Goal: Task Accomplishment & Management: Complete application form

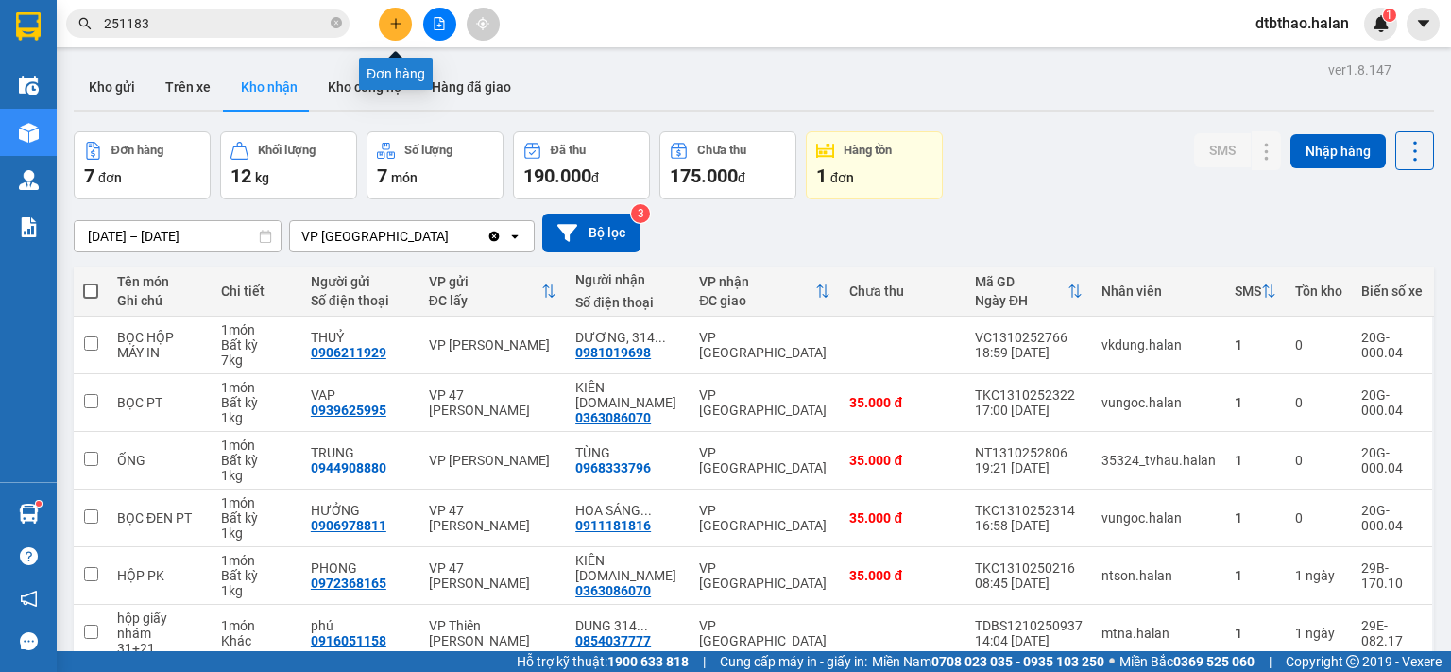
click at [399, 26] on icon "plus" at bounding box center [395, 23] width 13 height 13
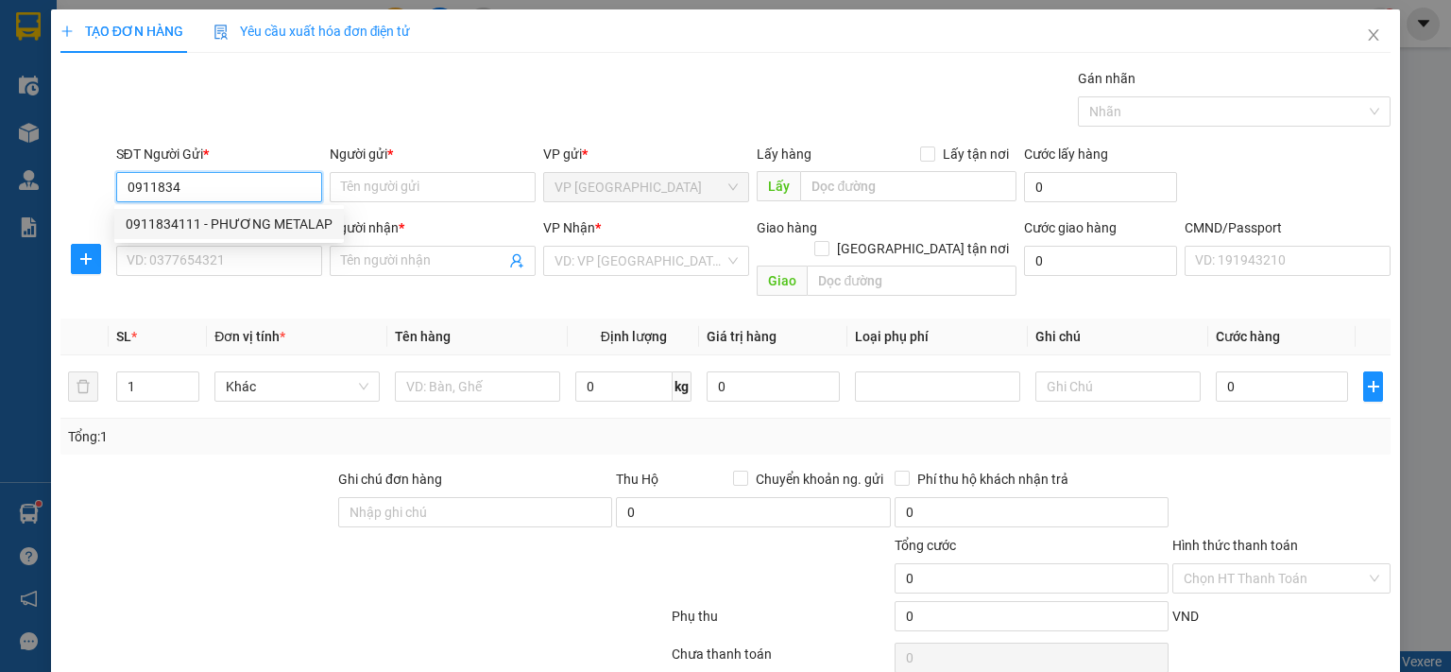
click at [265, 218] on div "0911834111 - PHƯƠNG METALAP" at bounding box center [229, 223] width 207 height 21
type input "0911834111"
type input "PHƯƠNG METALAP"
type input "0911834111"
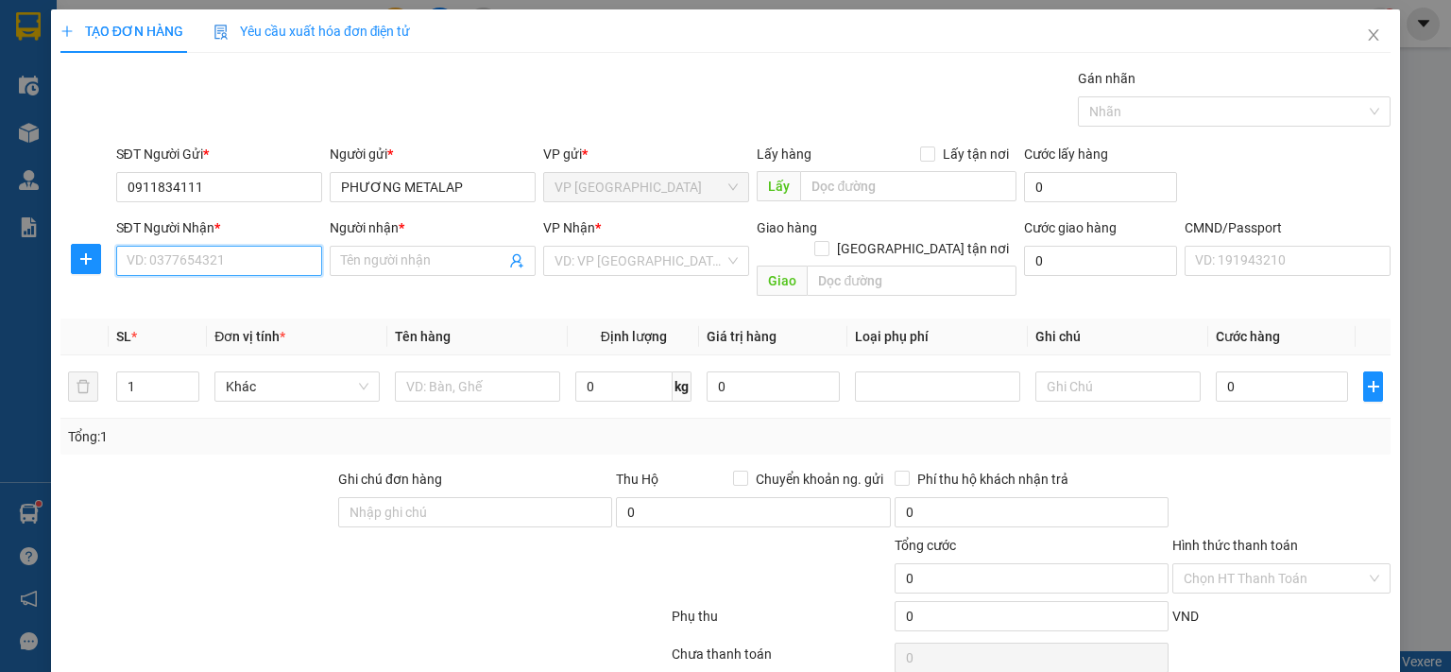
click at [270, 254] on input "SĐT Người Nhận *" at bounding box center [219, 261] width 206 height 30
click at [230, 298] on div "0968883556 - TUẤN" at bounding box center [216, 297] width 181 height 21
type input "0968883556"
type input "TUẤN"
click at [80, 256] on icon "plus" at bounding box center [85, 258] width 15 height 15
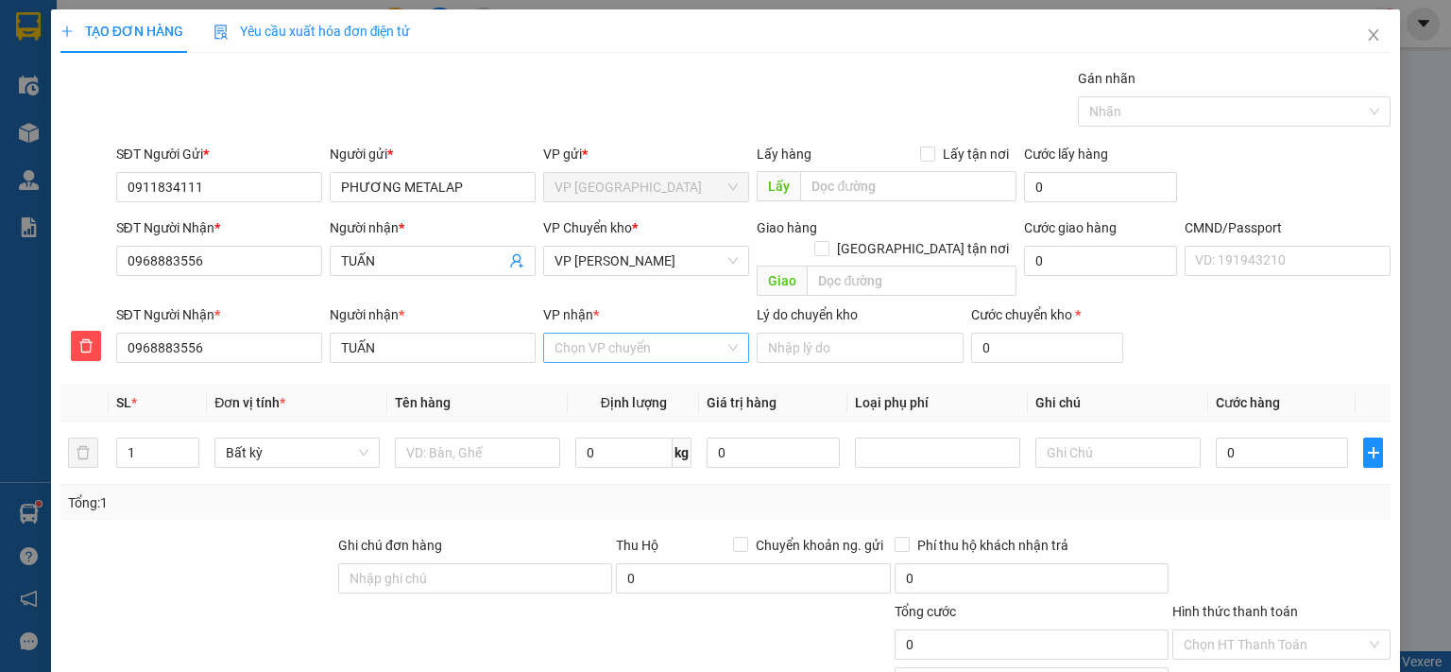
click at [609, 333] on input "VP nhận *" at bounding box center [639, 347] width 170 height 28
type input "thụ"
click at [653, 372] on div "VP [PERSON_NAME]" at bounding box center [639, 364] width 181 height 21
click at [626, 264] on span "VP [PERSON_NAME]" at bounding box center [645, 261] width 183 height 28
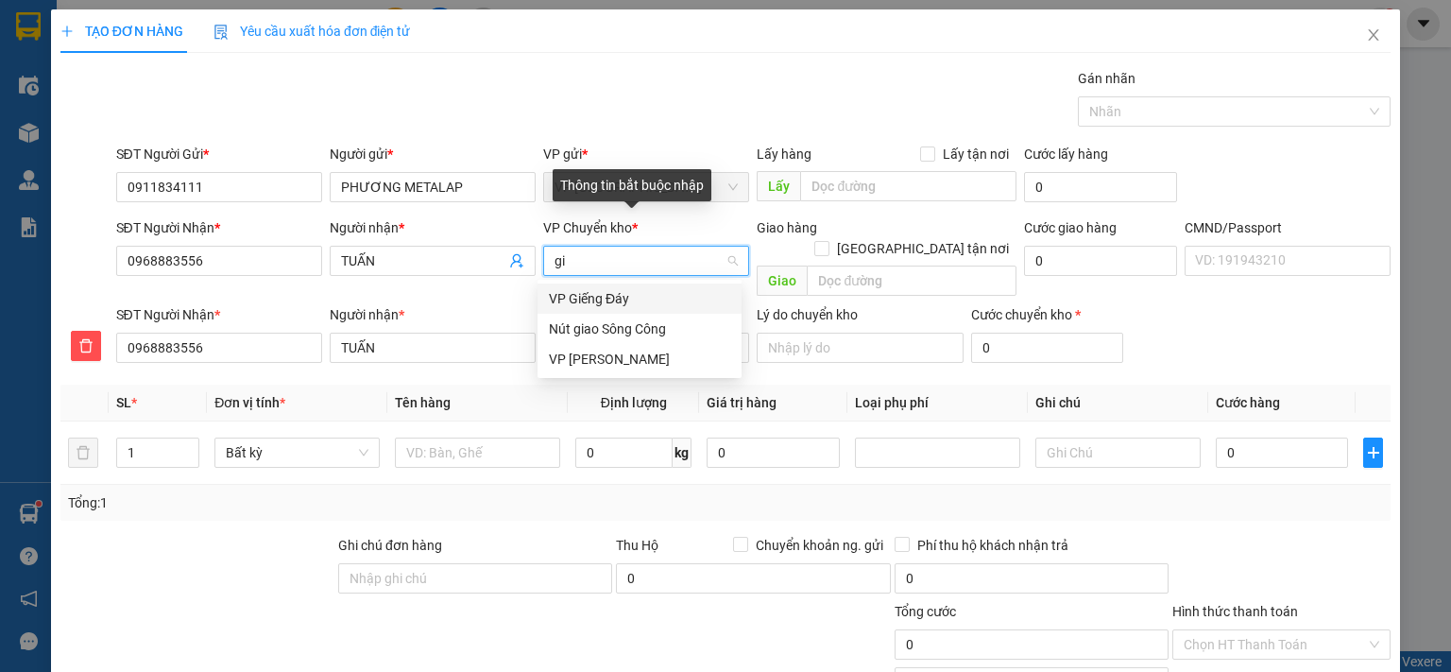
type input "gia"
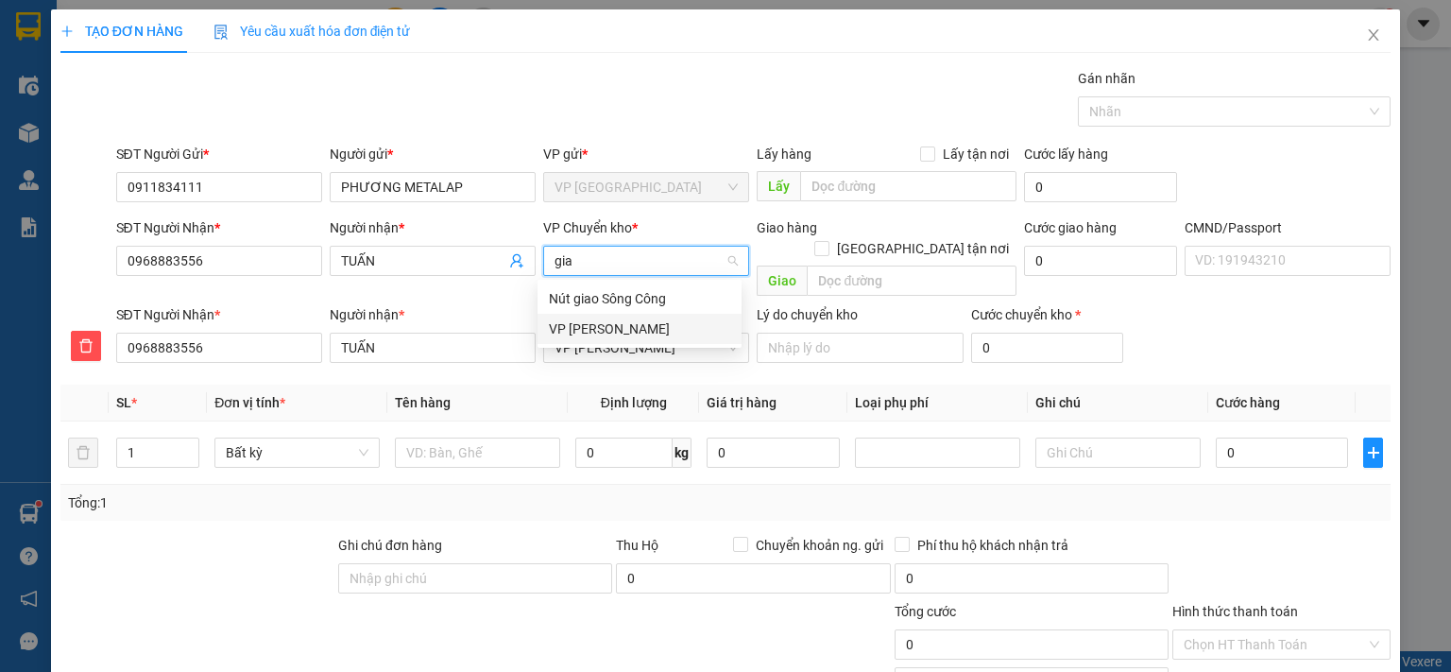
click at [620, 328] on div "VP [PERSON_NAME]" at bounding box center [639, 328] width 181 height 21
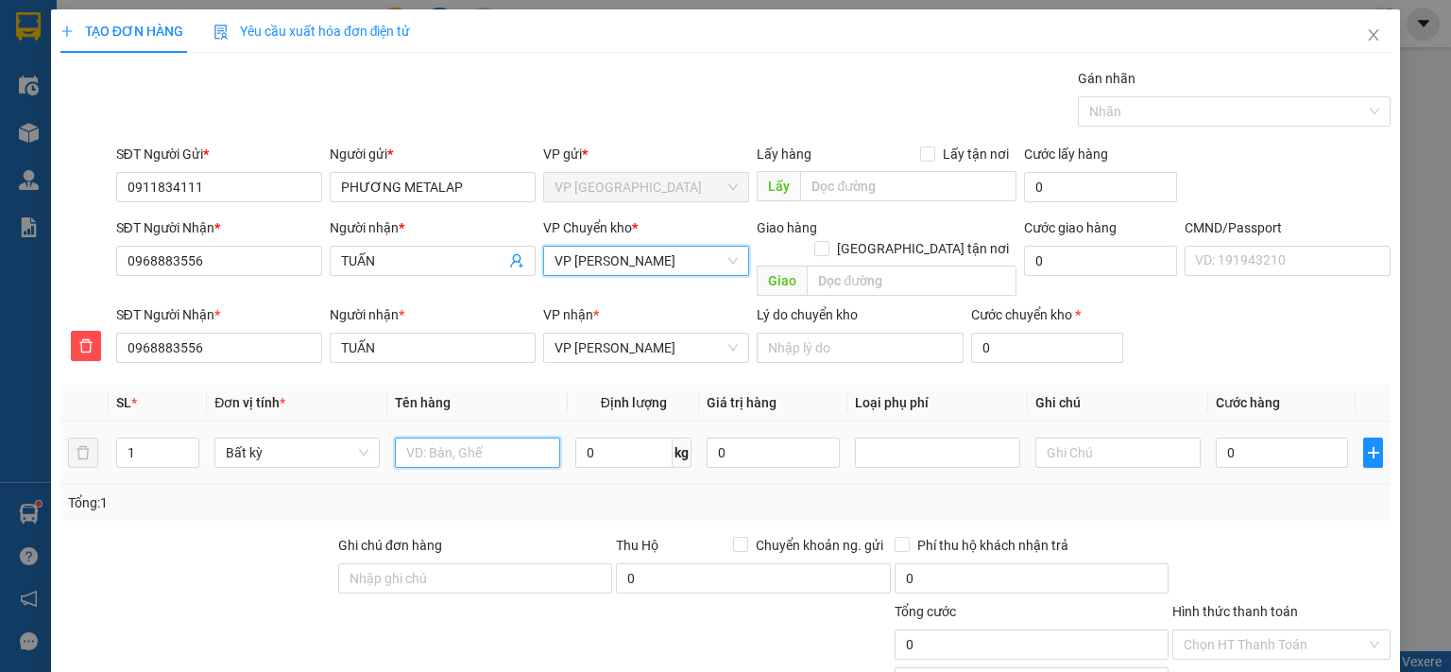
click at [427, 437] on input "text" at bounding box center [477, 452] width 165 height 30
type input "BỌC MXN"
click at [1289, 439] on input "0" at bounding box center [1282, 452] width 132 height 30
type input "3"
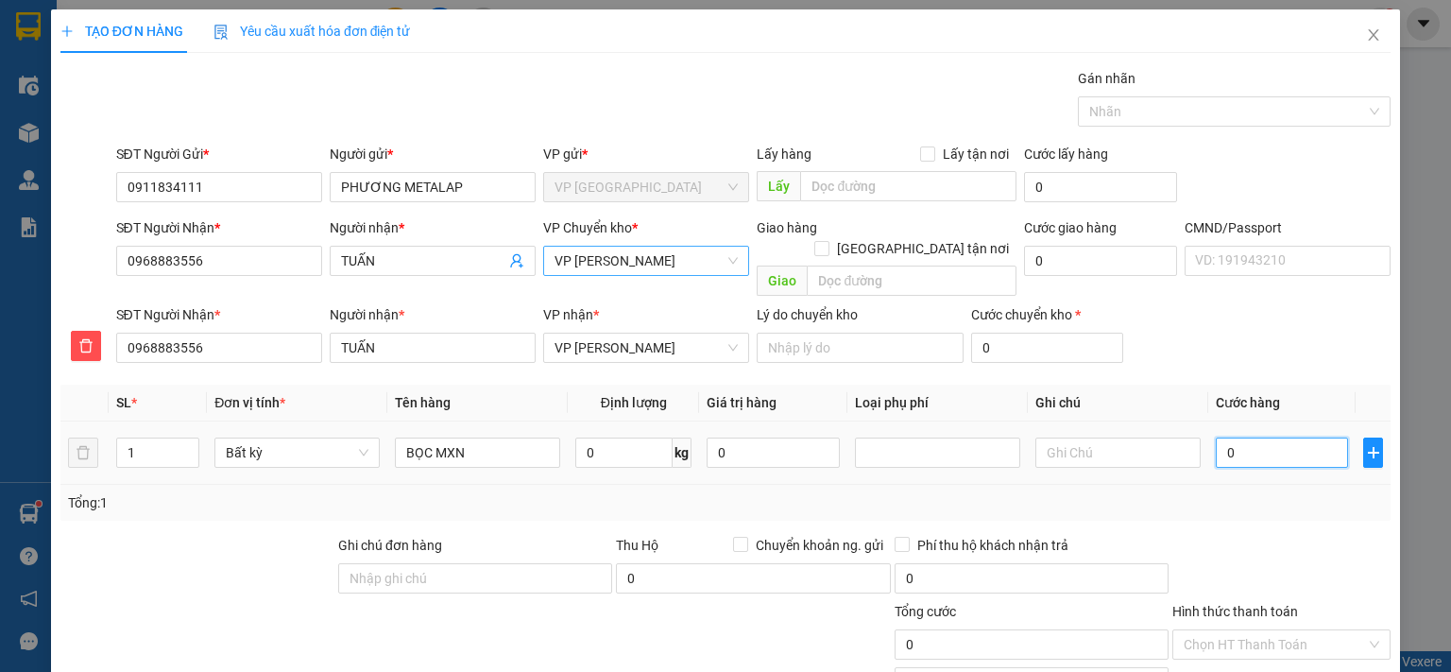
type input "3"
type input "35"
type input "350"
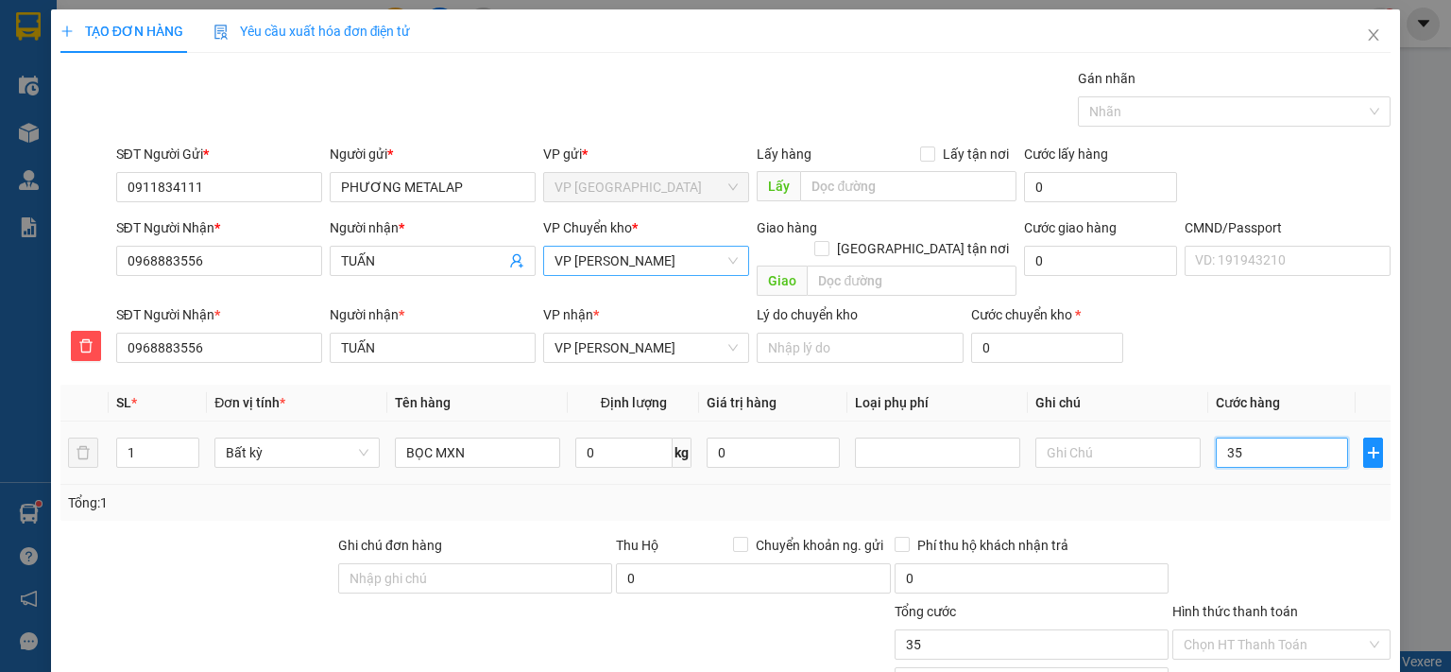
type input "350"
type input "3.500"
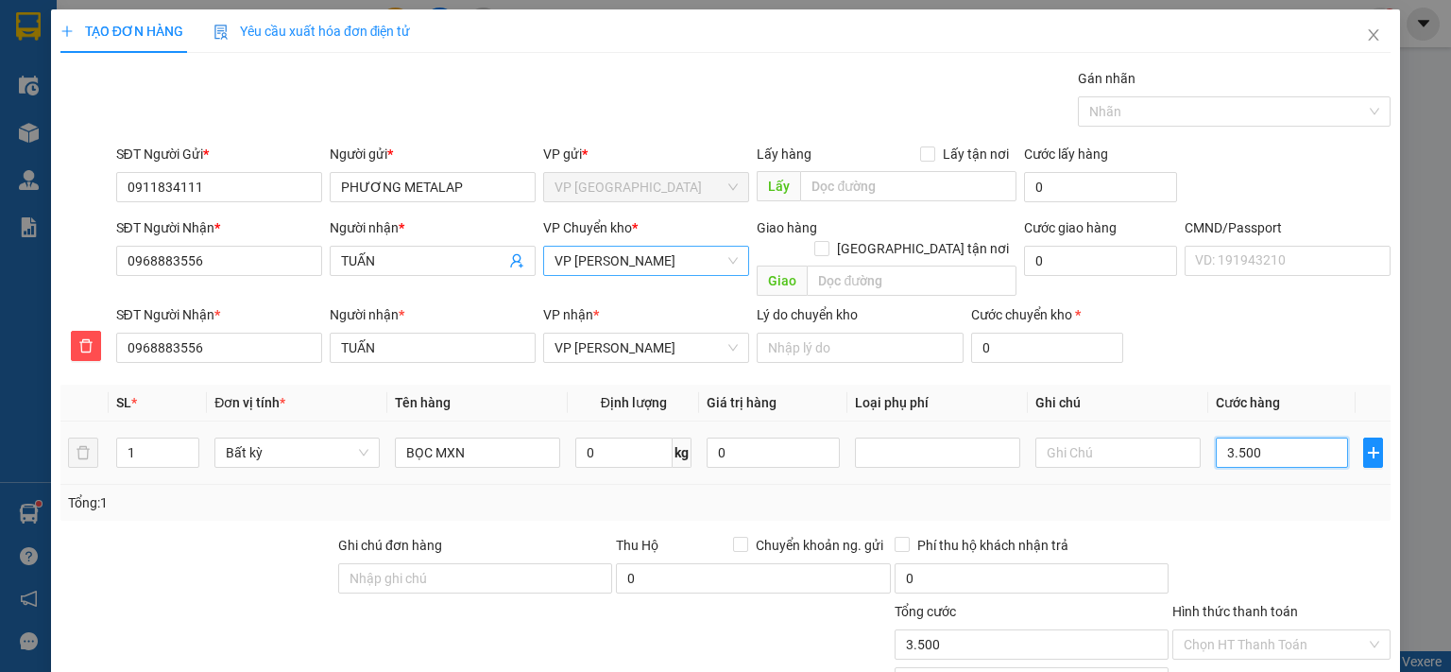
type input "35.000"
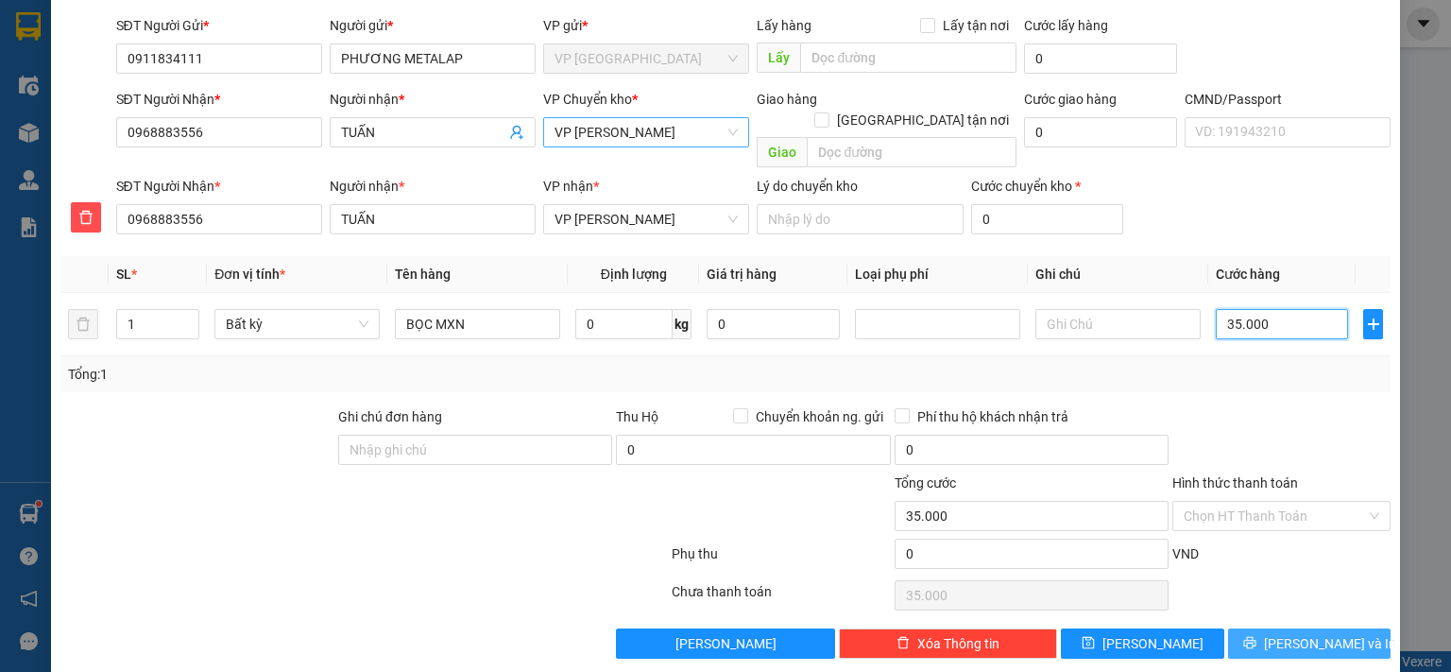
type input "35.000"
click at [1256, 636] on icon "printer" at bounding box center [1249, 642] width 13 height 13
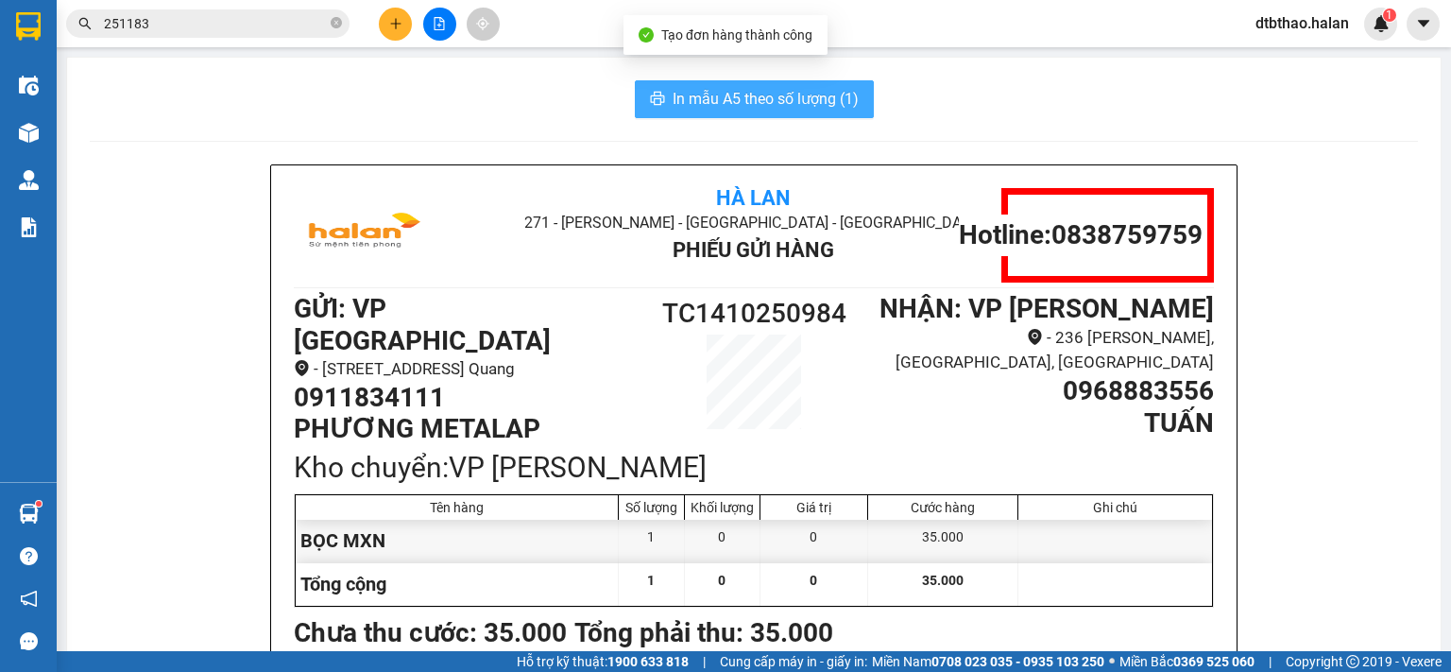
click at [700, 103] on span "In mẫu A5 theo số lượng (1)" at bounding box center [765, 99] width 186 height 24
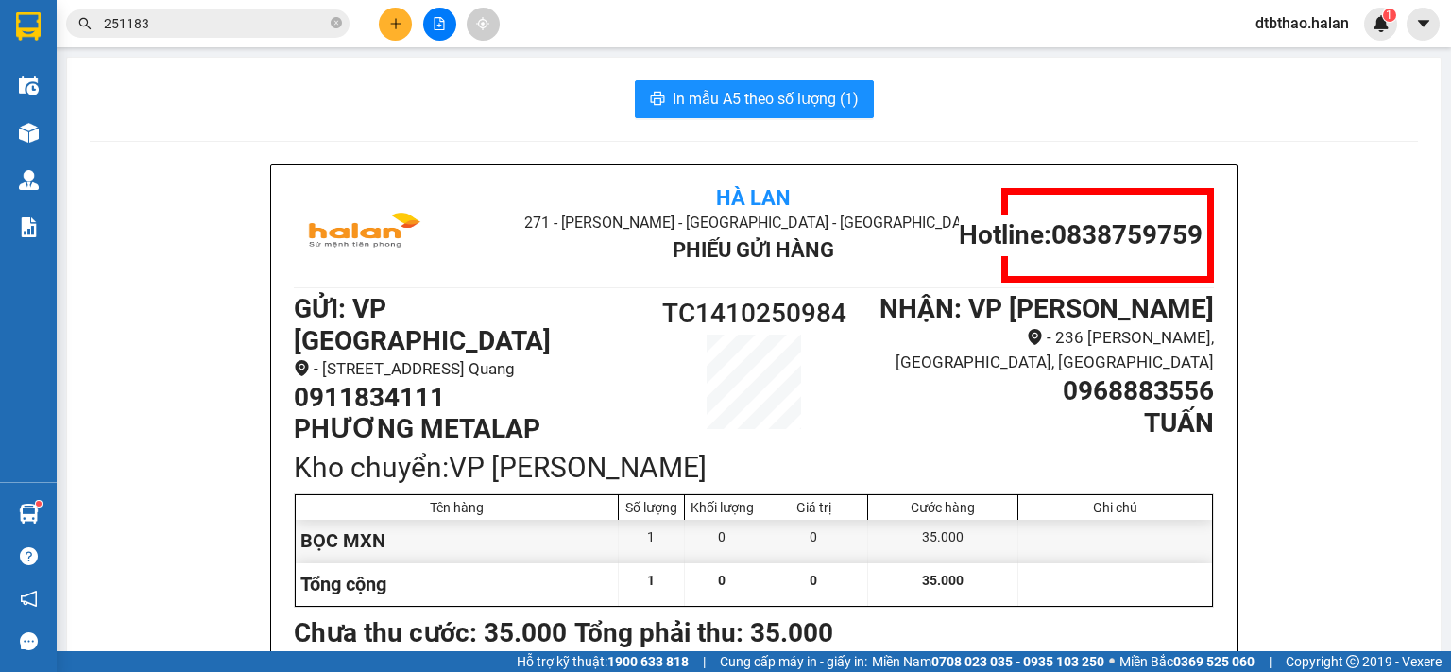
scroll to position [94, 0]
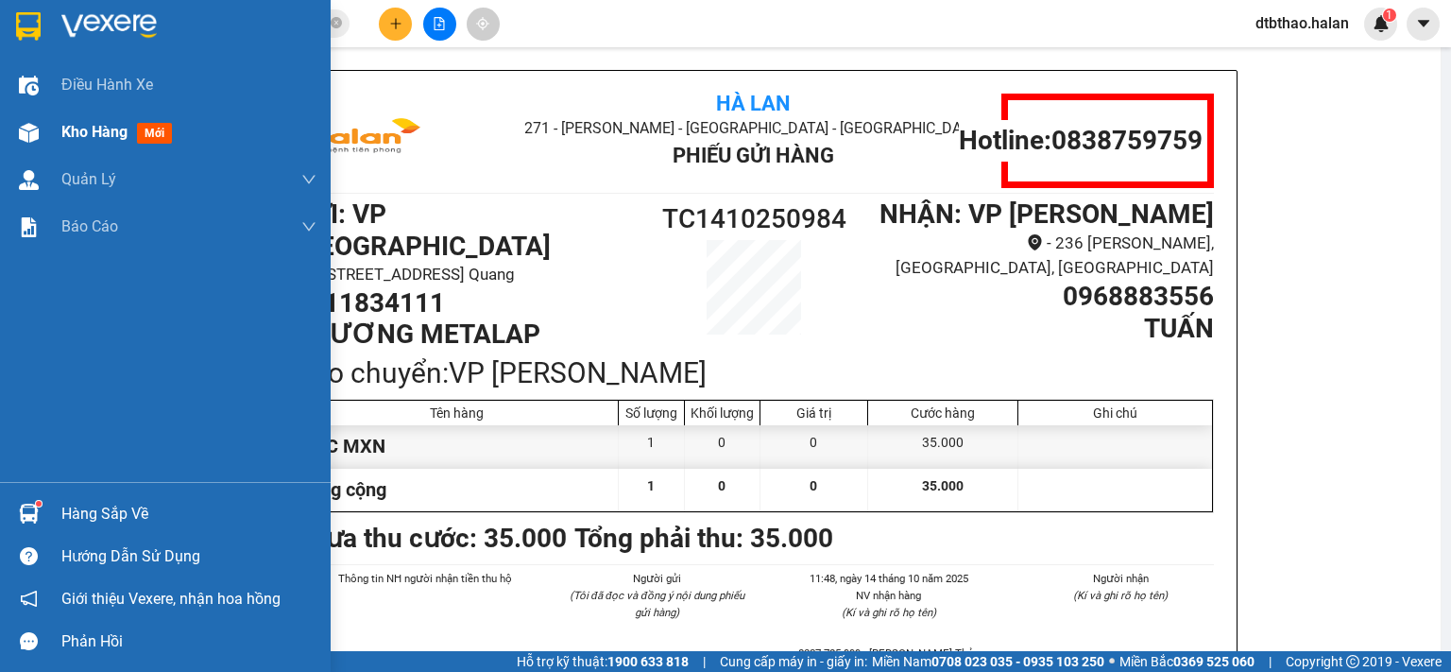
click at [69, 120] on div "Kho hàng mới" at bounding box center [120, 132] width 118 height 24
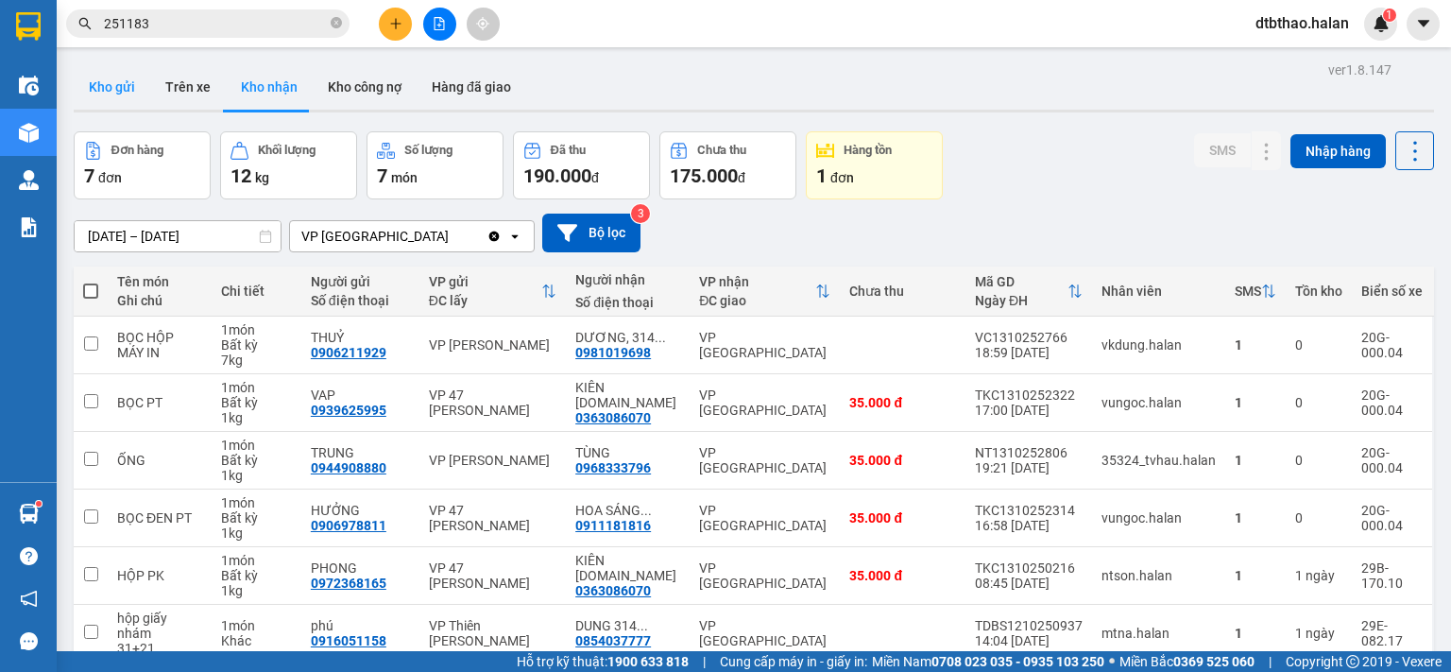
click at [102, 87] on button "Kho gửi" at bounding box center [112, 86] width 77 height 45
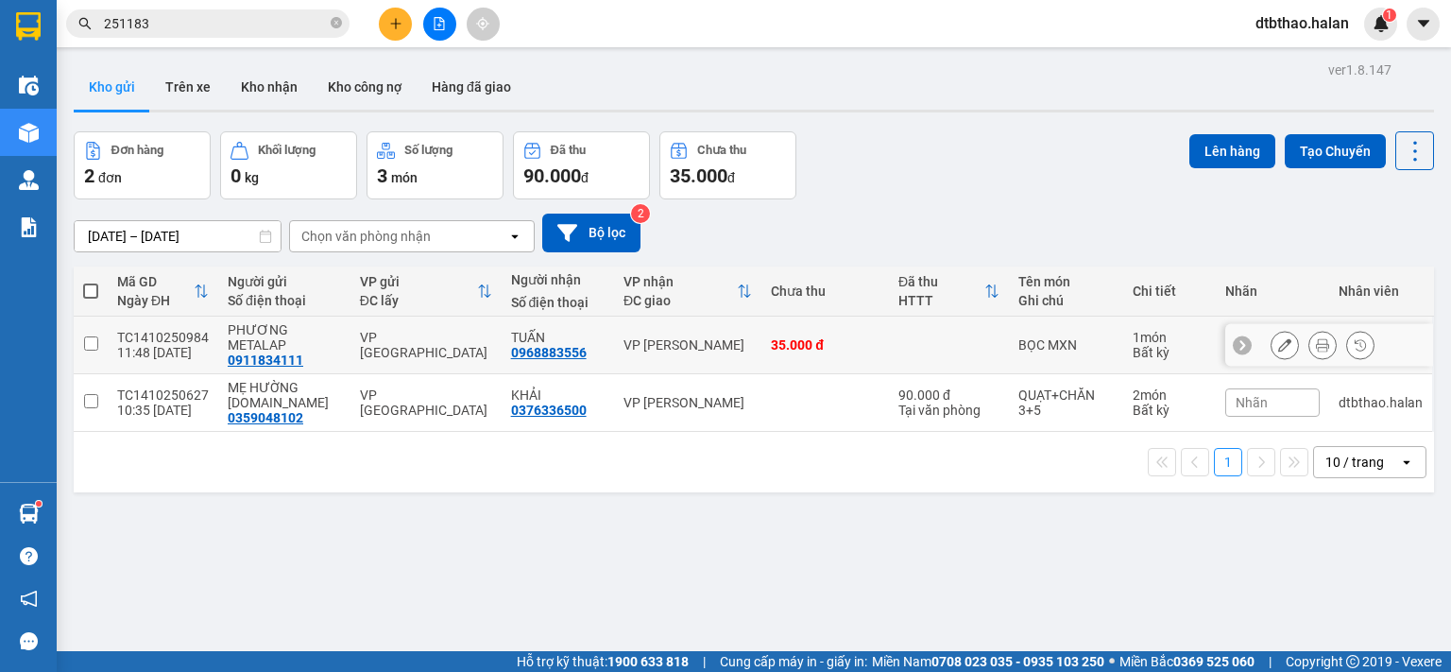
click at [88, 341] on input "checkbox" at bounding box center [91, 343] width 14 height 14
checkbox input "true"
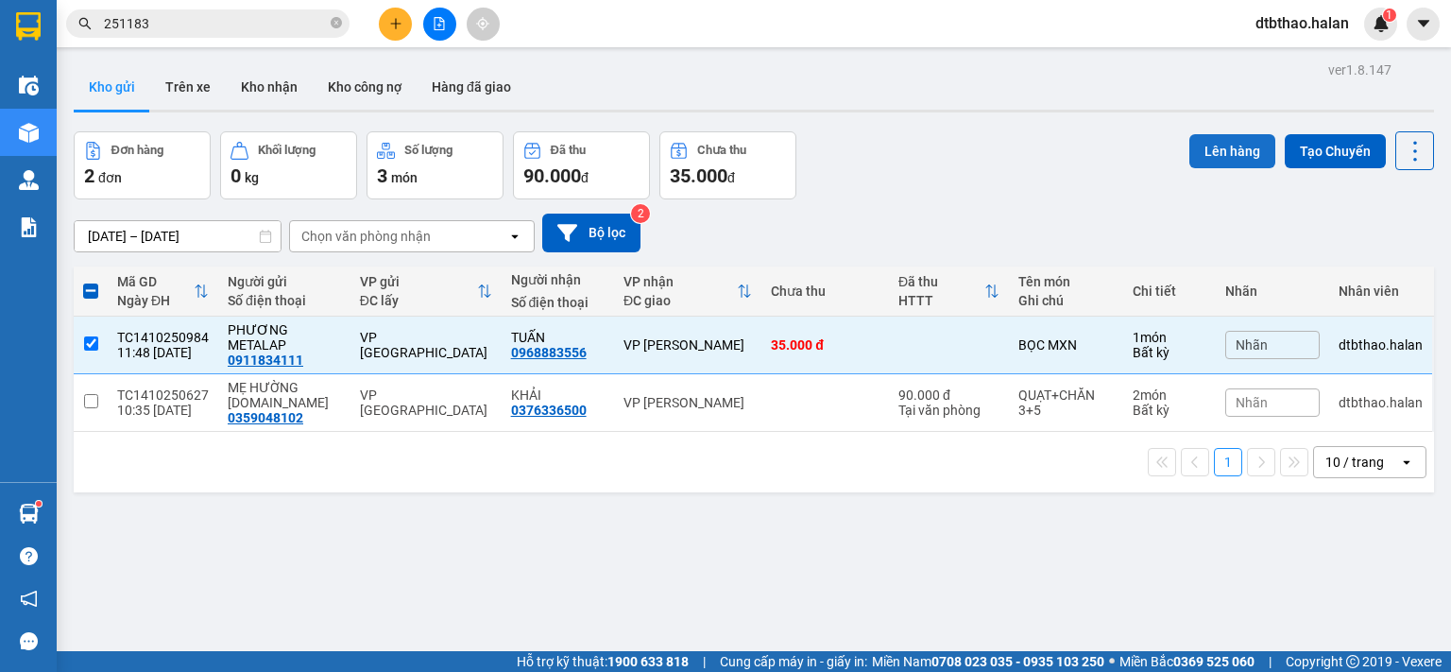
click at [1235, 151] on button "Lên hàng" at bounding box center [1232, 151] width 86 height 34
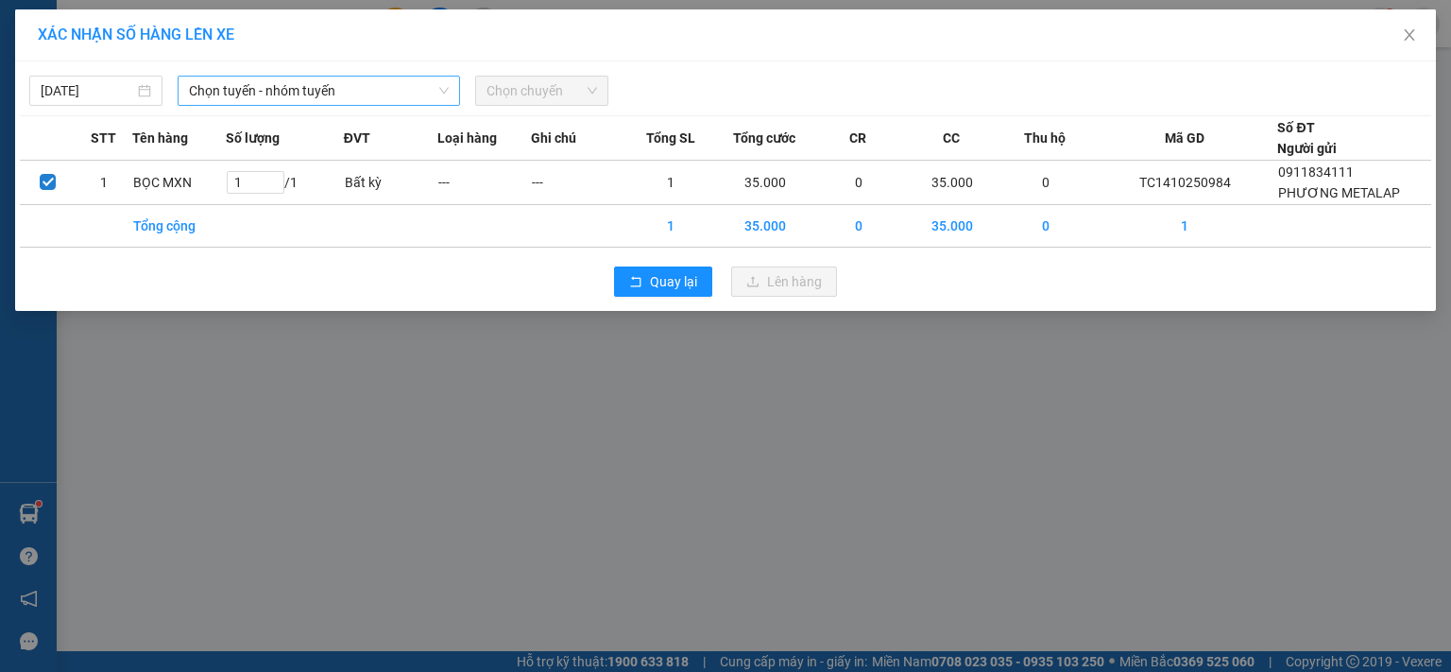
click at [281, 92] on span "Chọn tuyến - nhóm tuyến" at bounding box center [319, 91] width 260 height 28
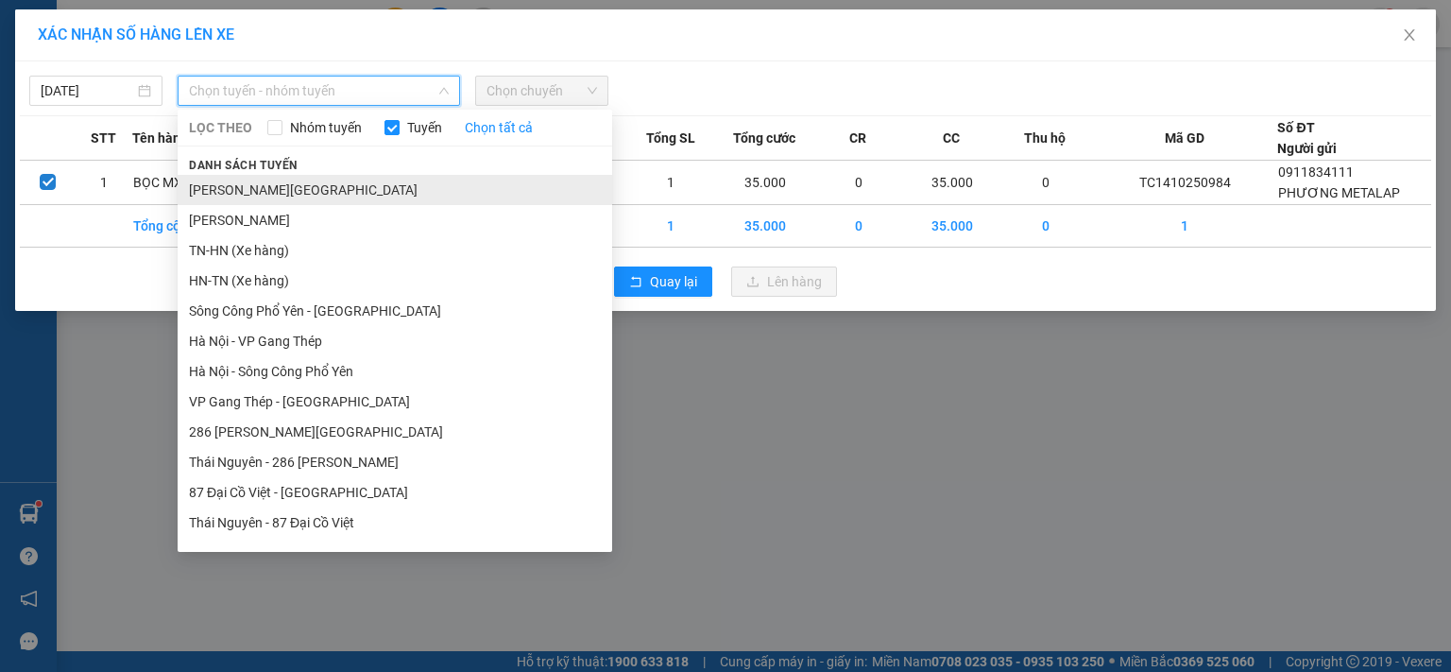
click at [305, 192] on li "Tuyên Quang - Thái Nguyên" at bounding box center [395, 190] width 434 height 30
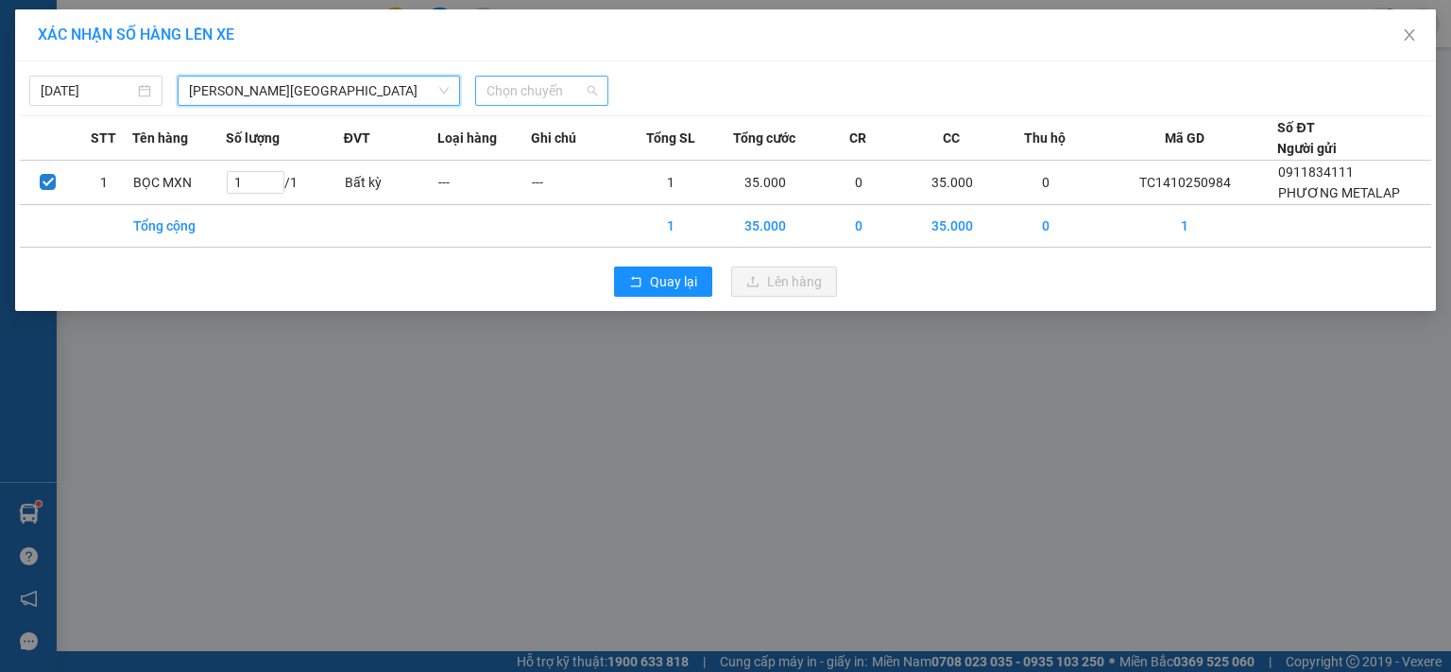
click at [523, 91] on span "Chọn chuyến" at bounding box center [541, 91] width 111 height 28
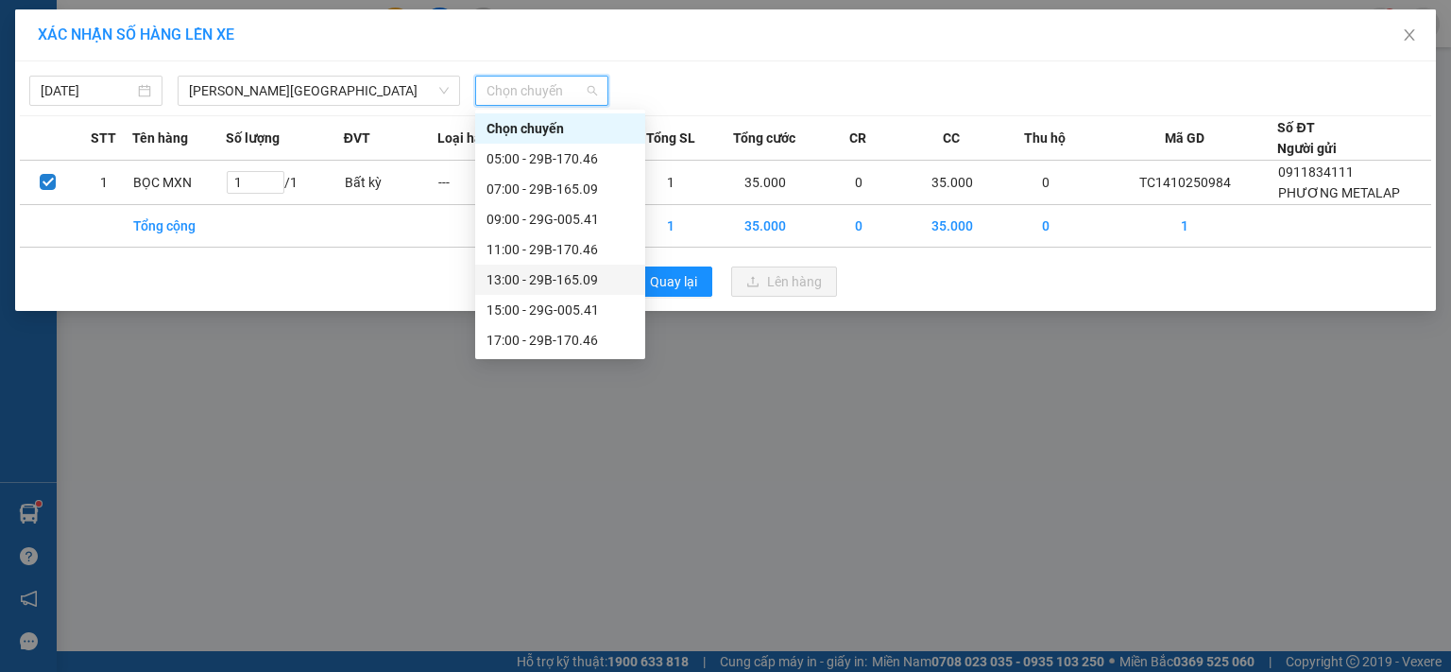
click at [564, 284] on div "13:00 - 29B-165.09" at bounding box center [559, 279] width 147 height 21
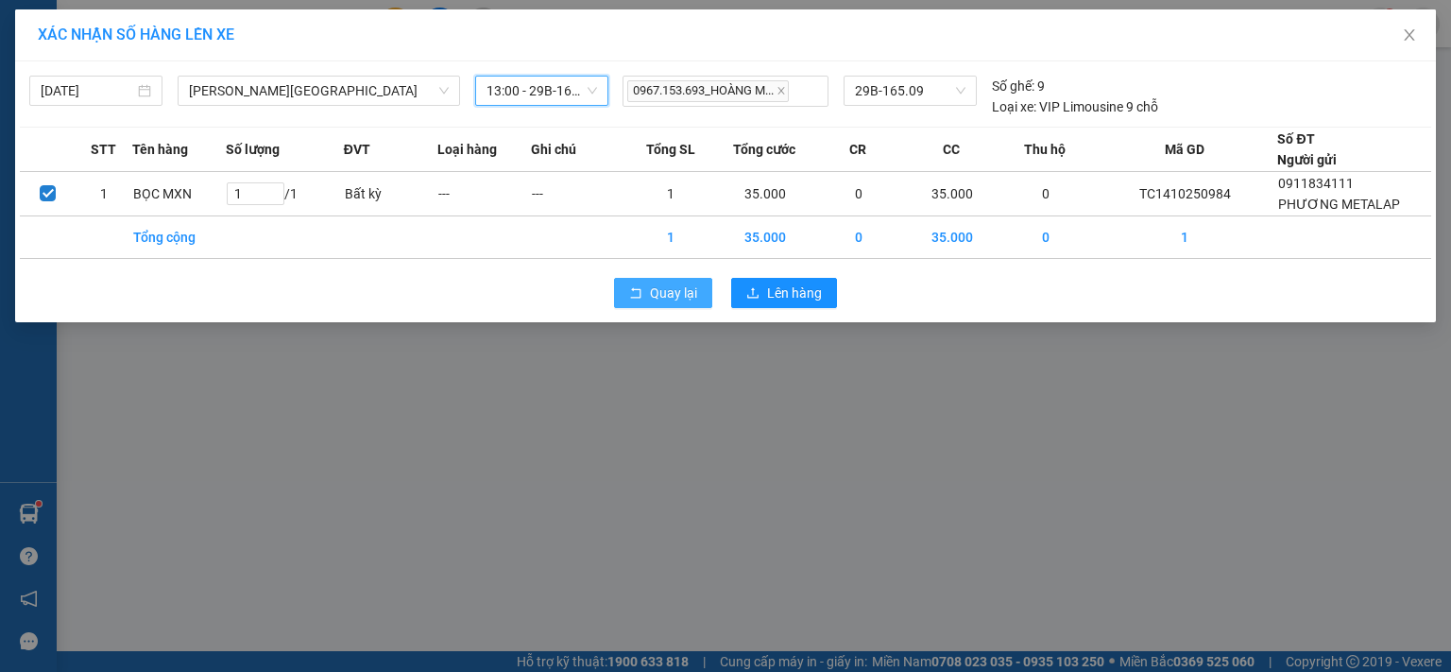
click at [662, 290] on span "Quay lại" at bounding box center [673, 292] width 47 height 21
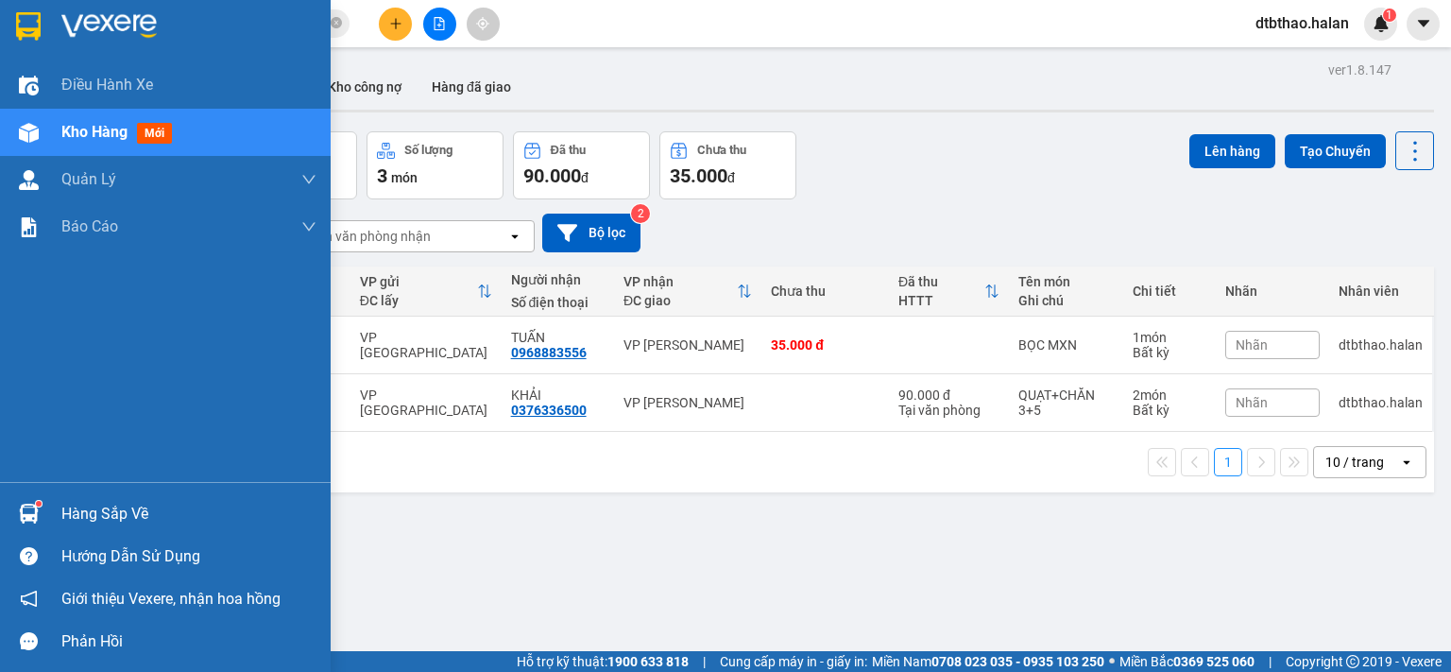
click at [75, 517] on div "Hàng sắp về" at bounding box center [188, 514] width 255 height 28
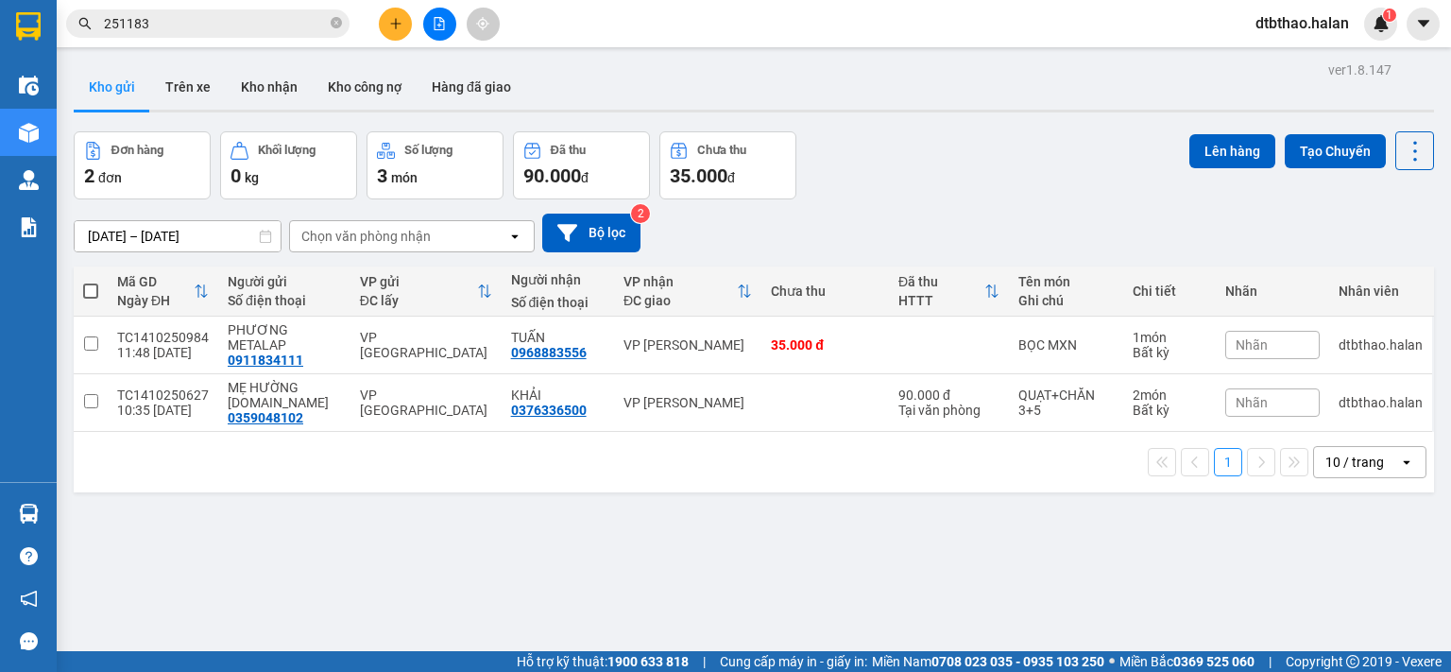
click at [987, 573] on section "Kết quả tìm kiếm ( 270 ) Bộ lọc Mã ĐH Trạng thái Món hàng Thu hộ Tổng cước Chưa…" at bounding box center [725, 336] width 1451 height 672
click at [94, 400] on input "checkbox" at bounding box center [91, 401] width 14 height 14
checkbox input "true"
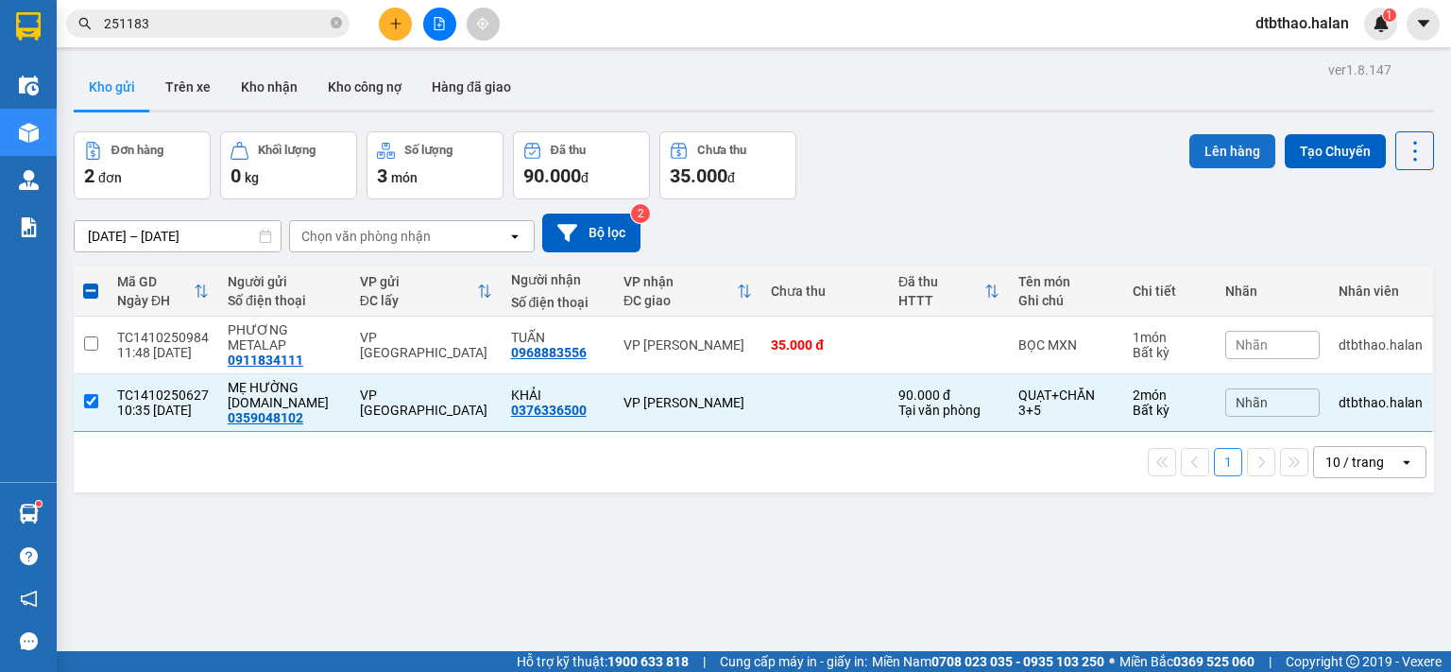
click at [1232, 153] on button "Lên hàng" at bounding box center [1232, 151] width 86 height 34
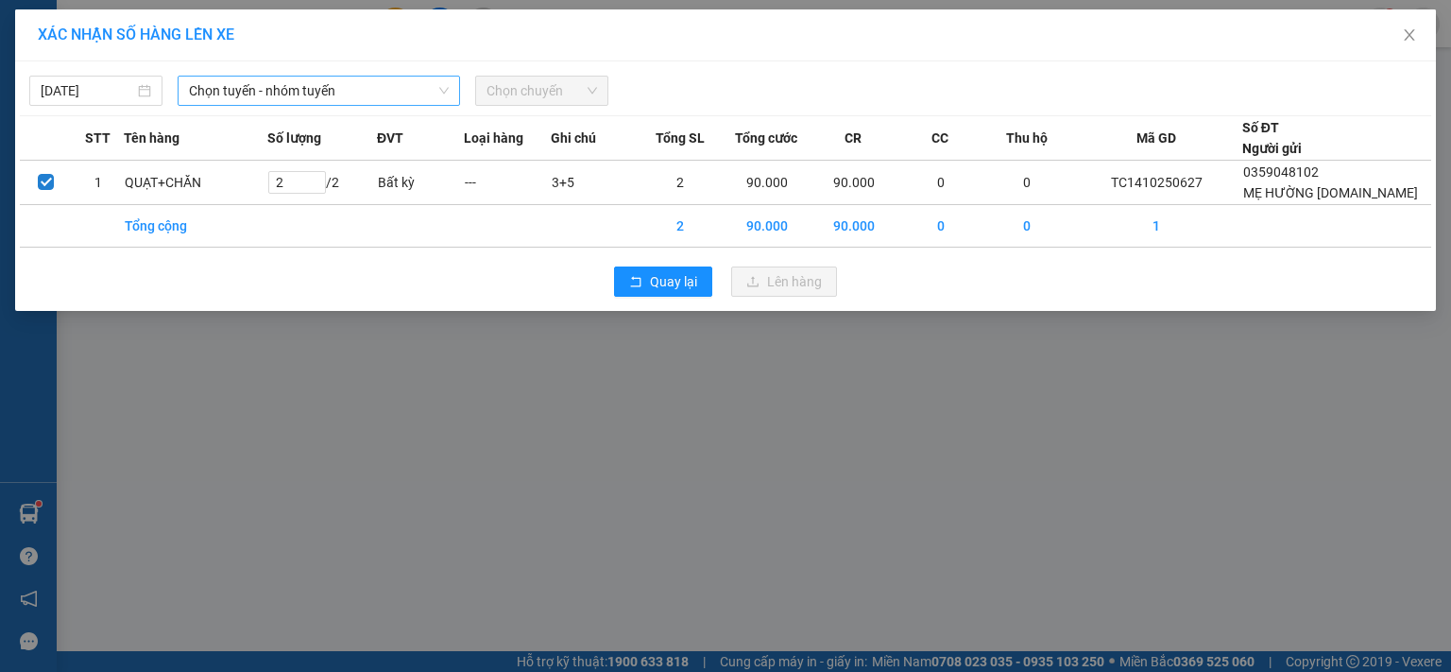
click at [397, 90] on span "Chọn tuyến - nhóm tuyến" at bounding box center [319, 91] width 260 height 28
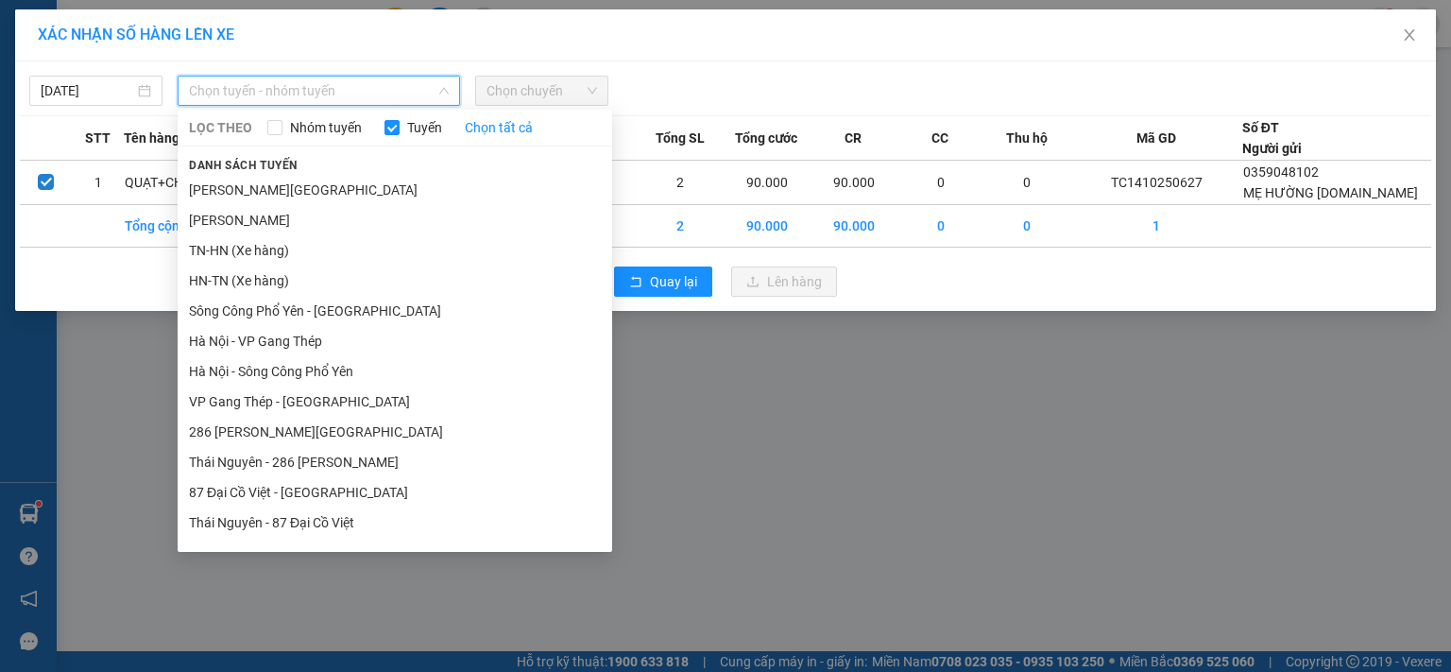
scroll to position [174, 0]
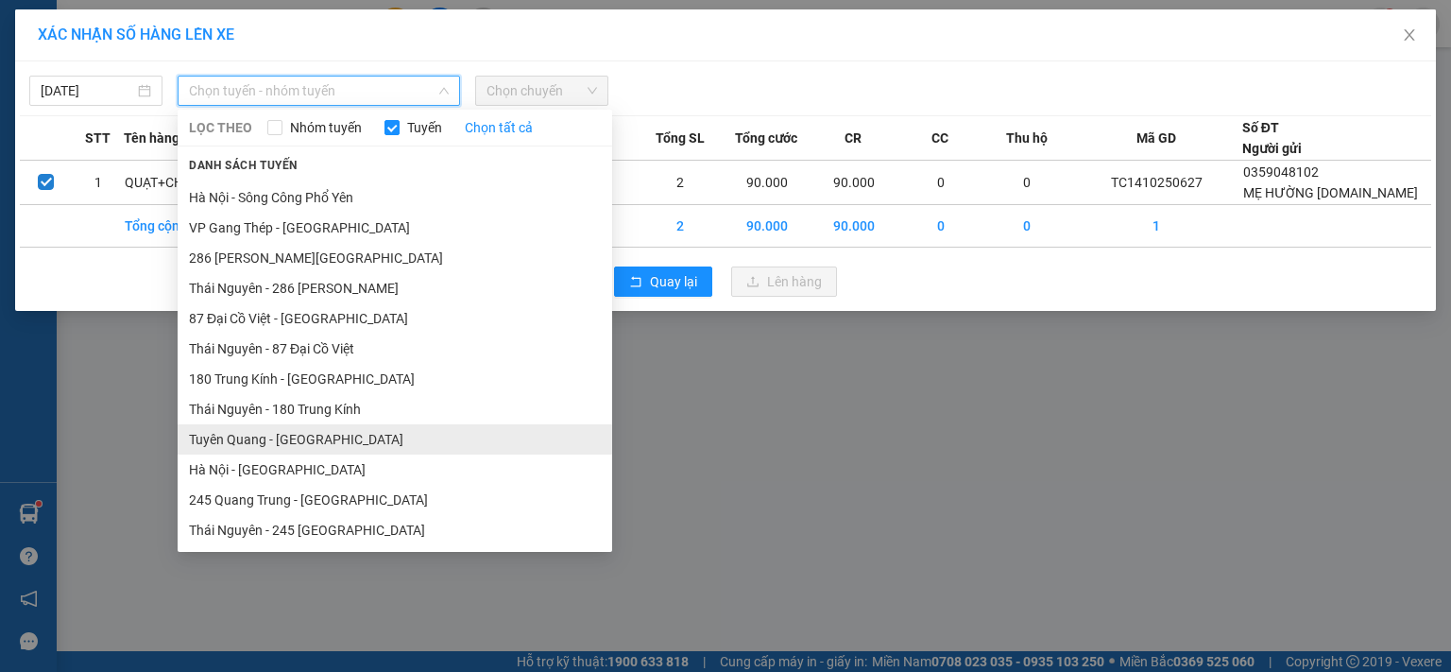
click at [245, 441] on li "Tuyên Quang - Hà Nội" at bounding box center [395, 439] width 434 height 30
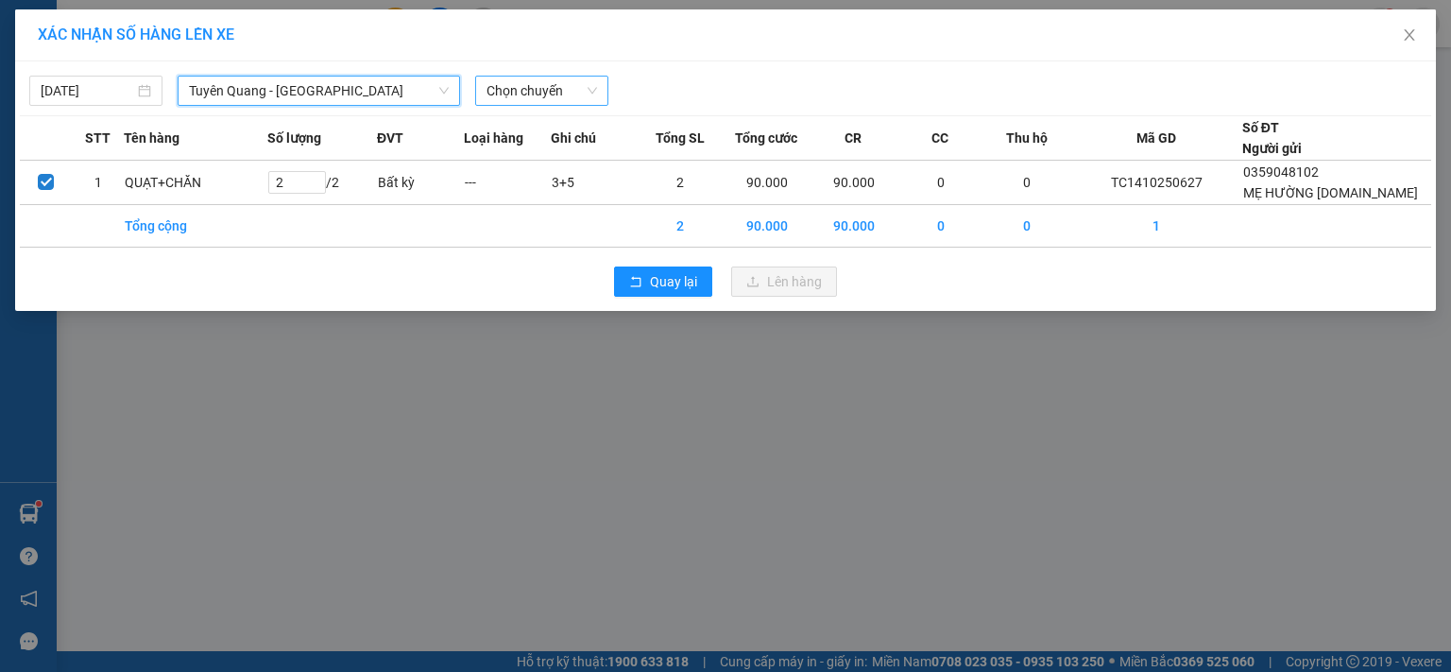
click at [574, 78] on span "Chọn chuyến" at bounding box center [541, 91] width 111 height 28
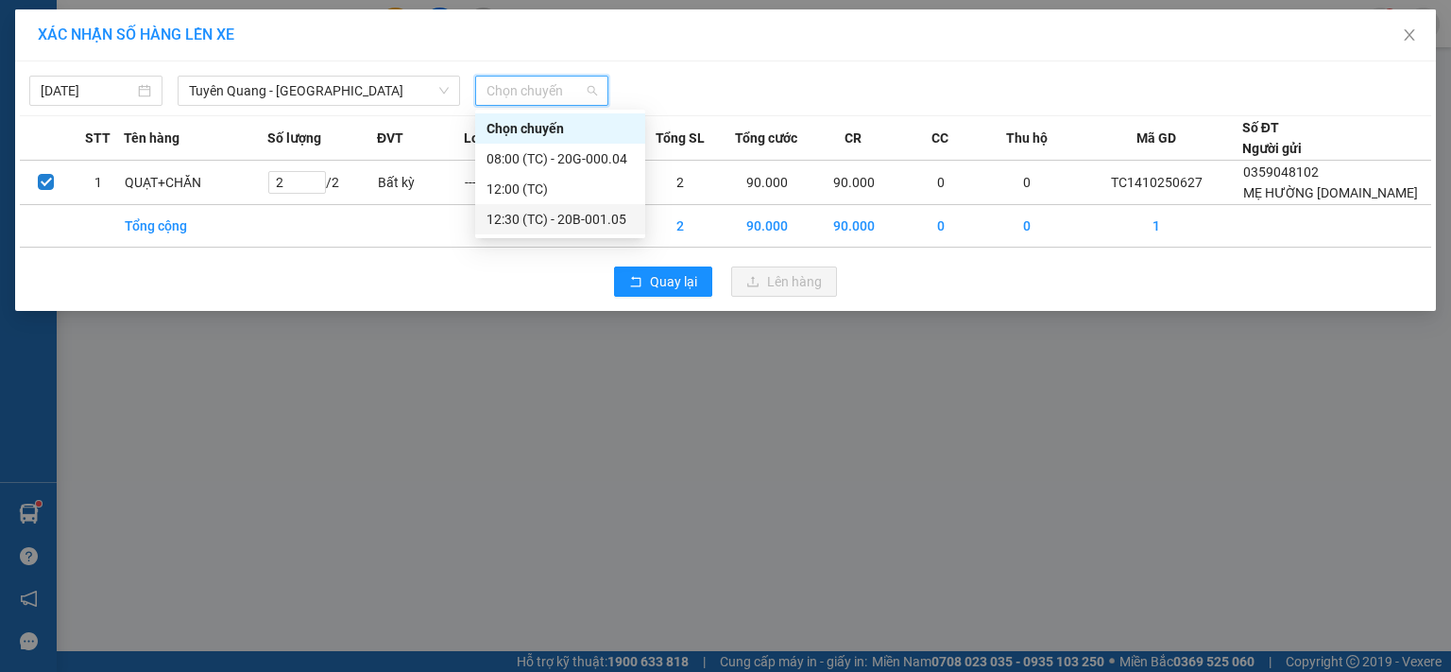
click at [573, 225] on div "12:30 (TC) - 20B-001.05" at bounding box center [559, 219] width 147 height 21
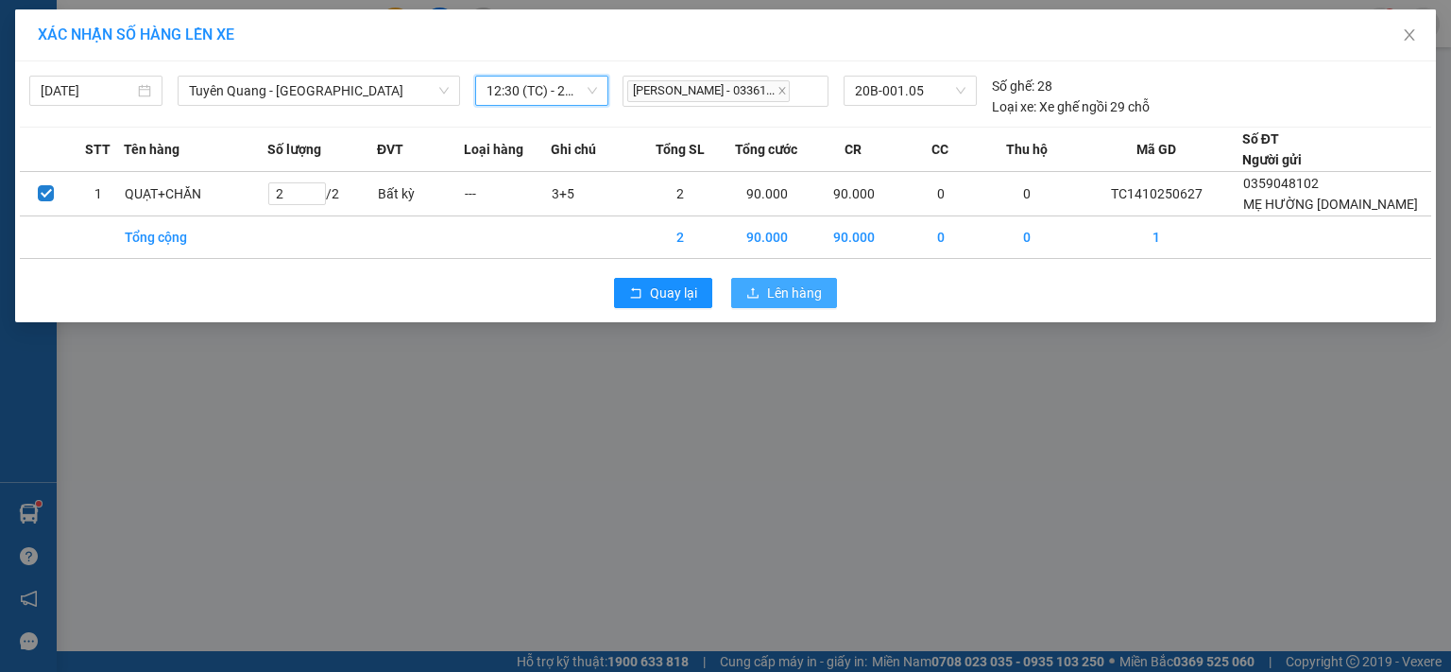
click at [797, 302] on button "Lên hàng" at bounding box center [784, 293] width 106 height 30
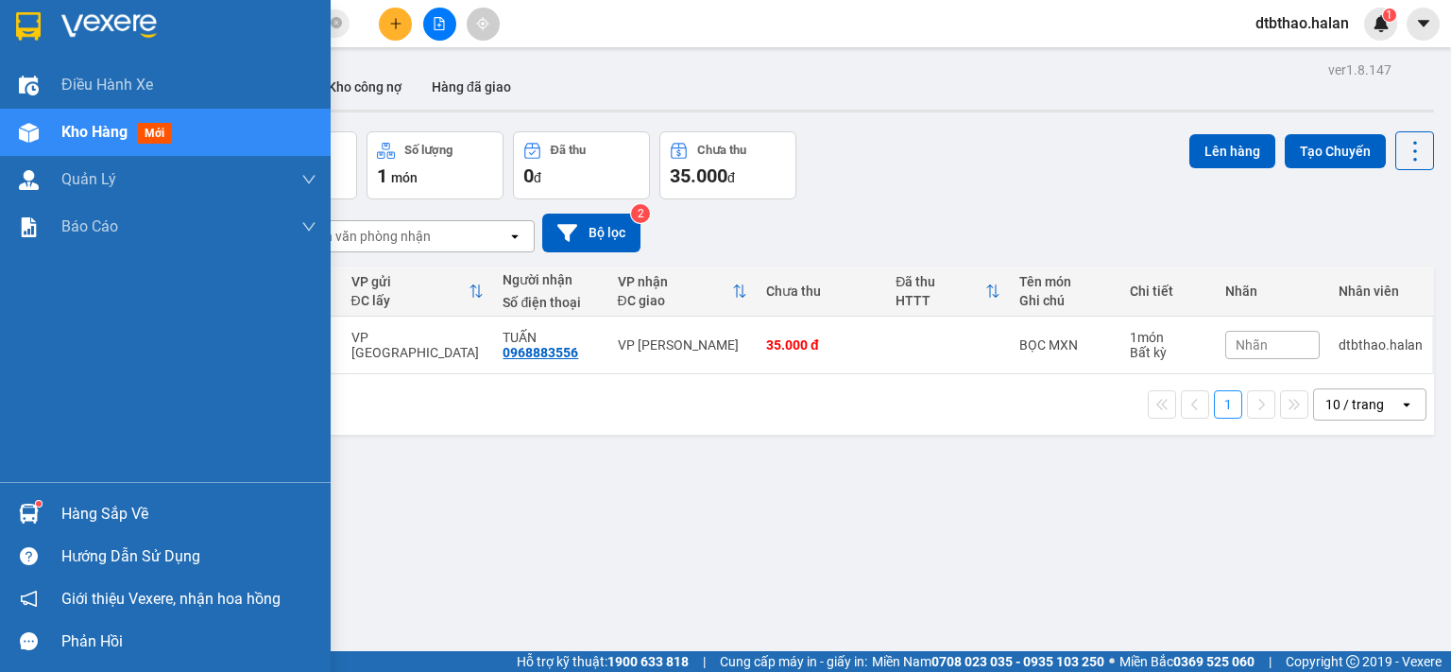
click at [90, 517] on div "Hàng sắp về" at bounding box center [188, 514] width 255 height 28
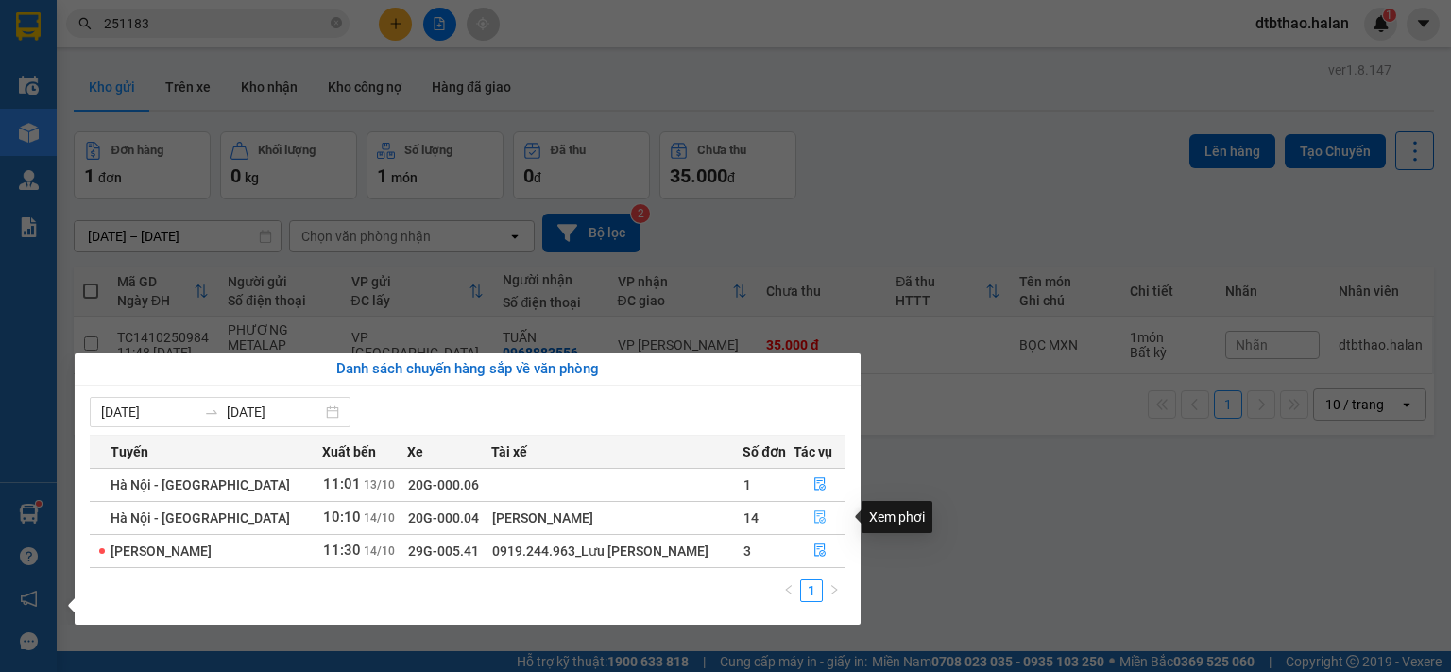
click at [816, 518] on icon "file-done" at bounding box center [819, 517] width 11 height 13
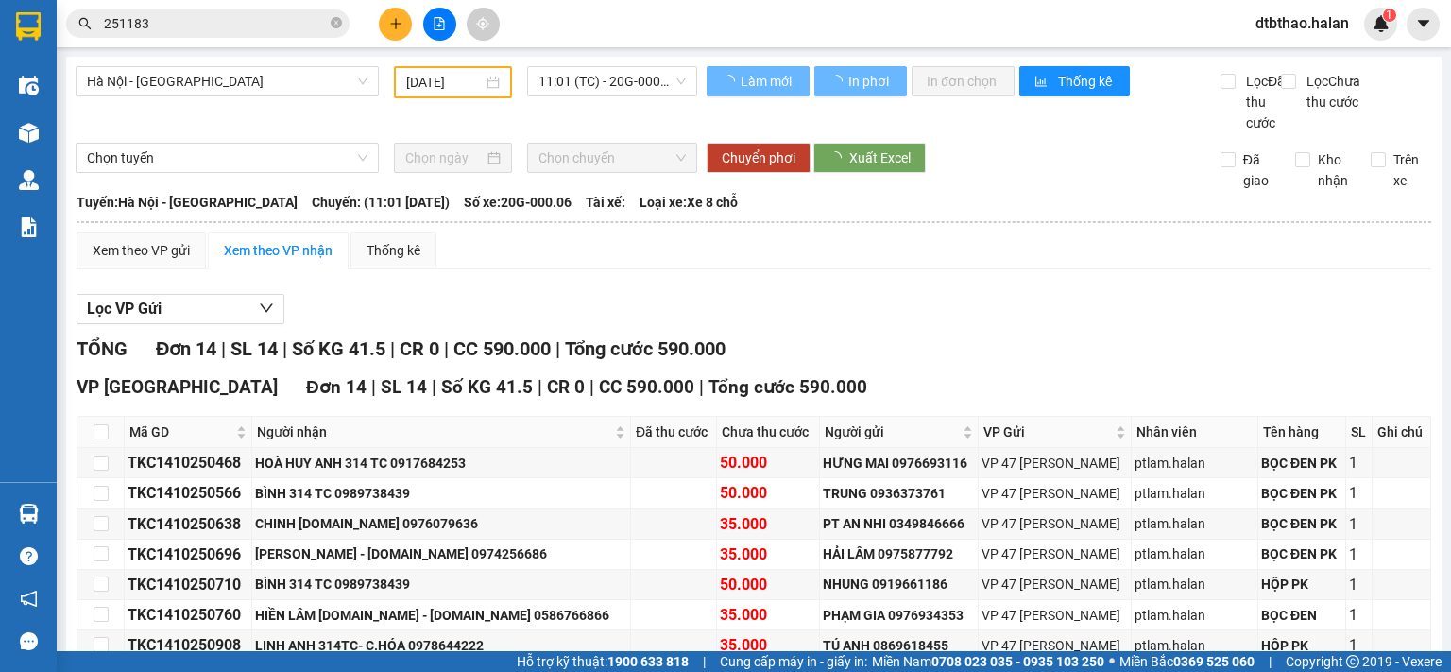
type input "[DATE]"
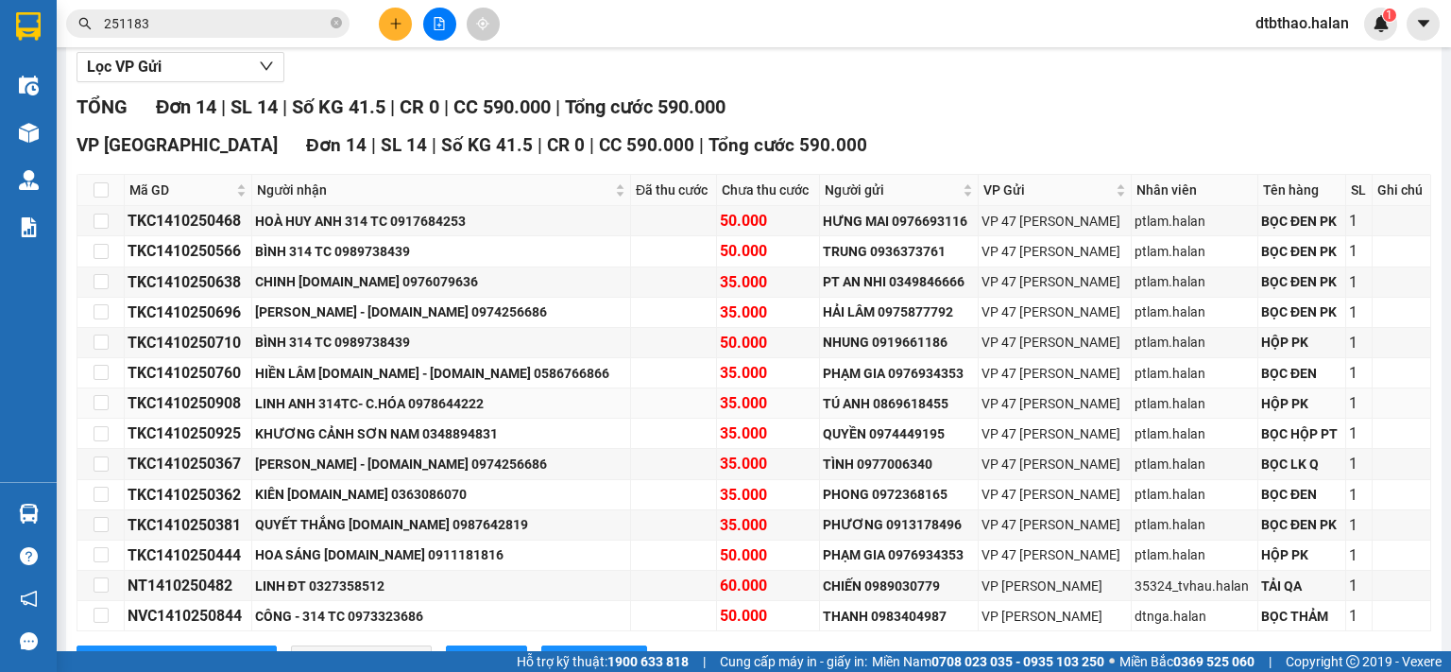
scroll to position [336, 0]
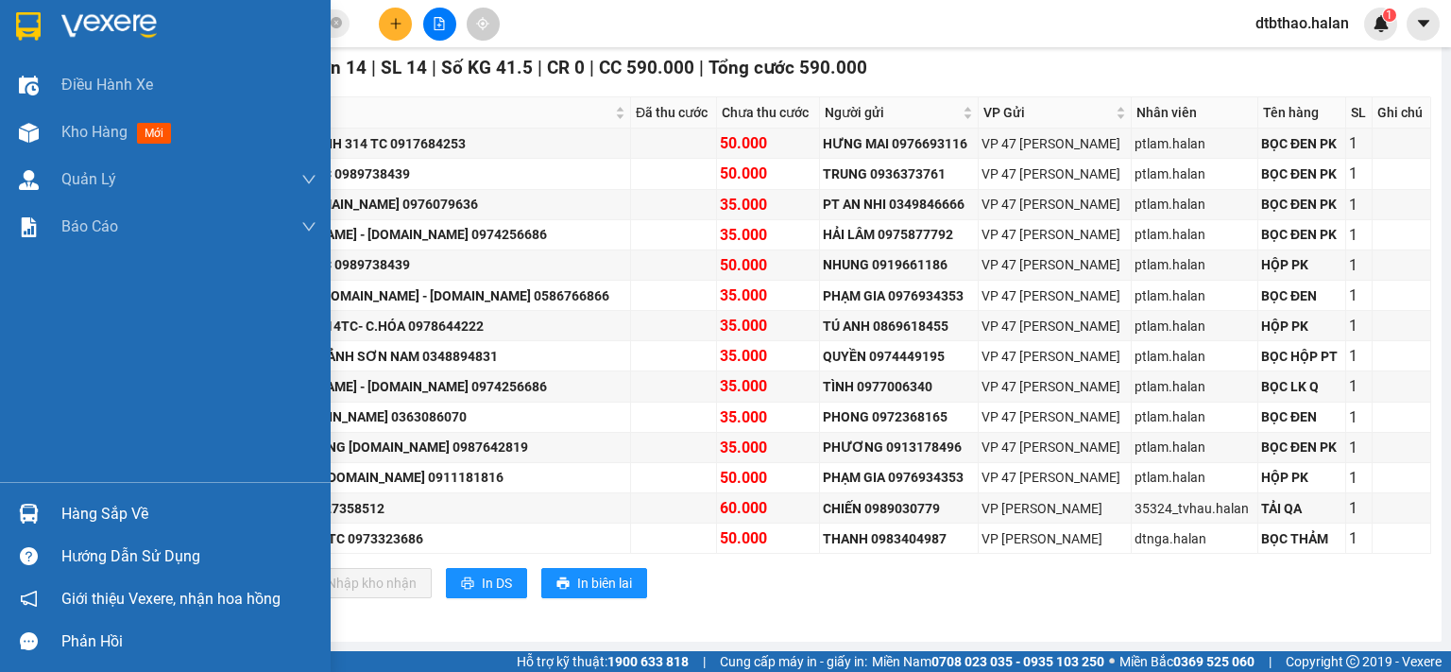
click at [124, 519] on div "Hàng sắp về" at bounding box center [188, 514] width 255 height 28
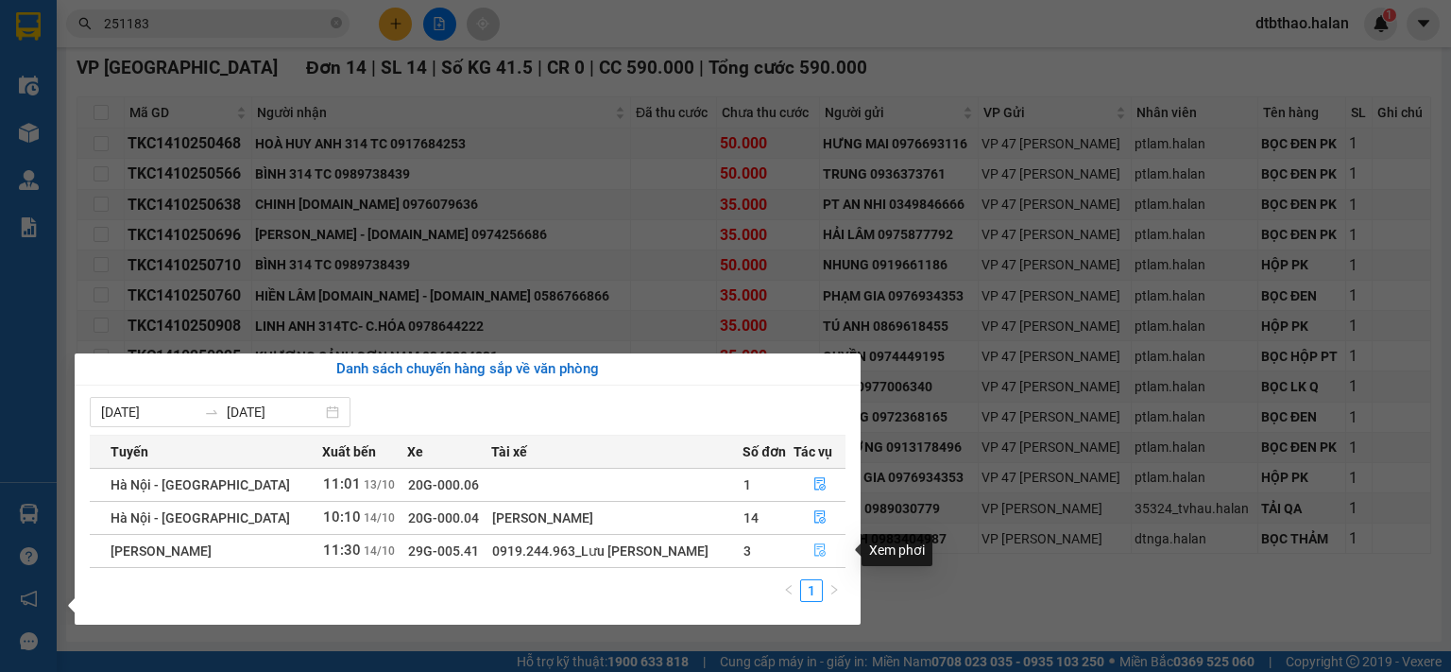
click at [824, 558] on button "button" at bounding box center [819, 551] width 50 height 30
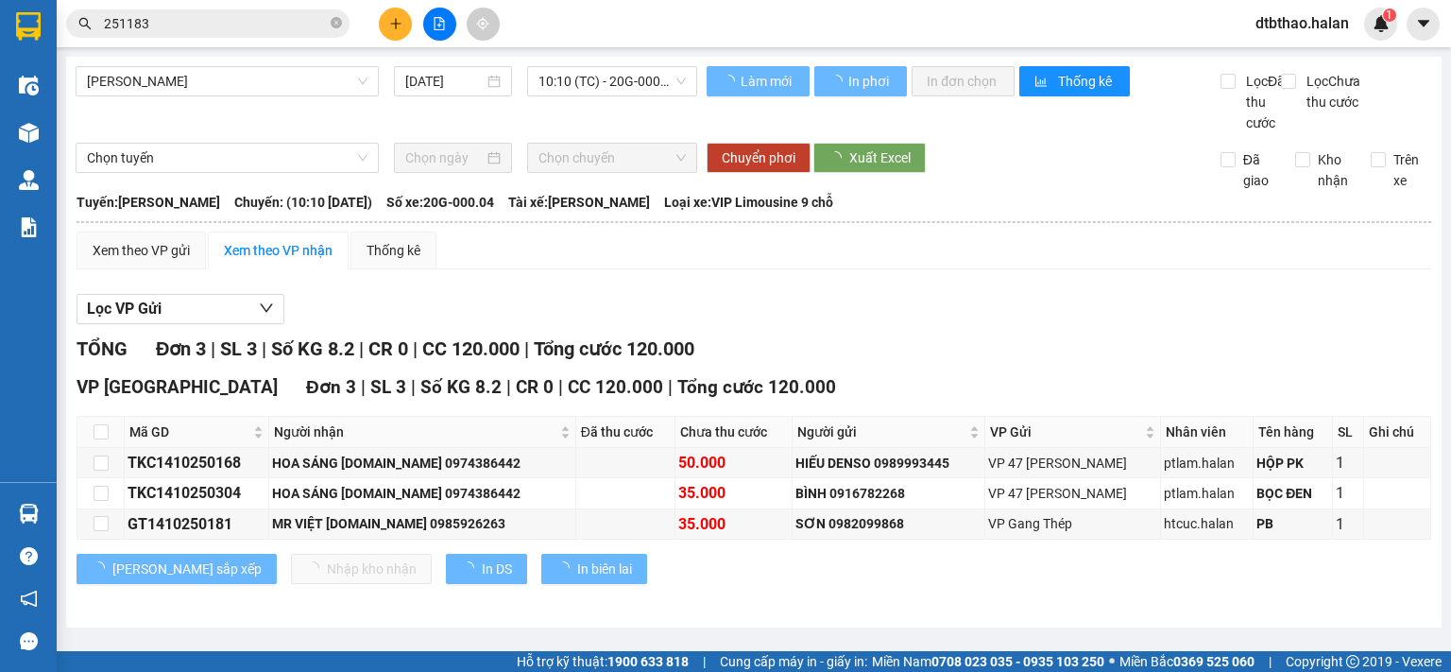
scroll to position [4, 0]
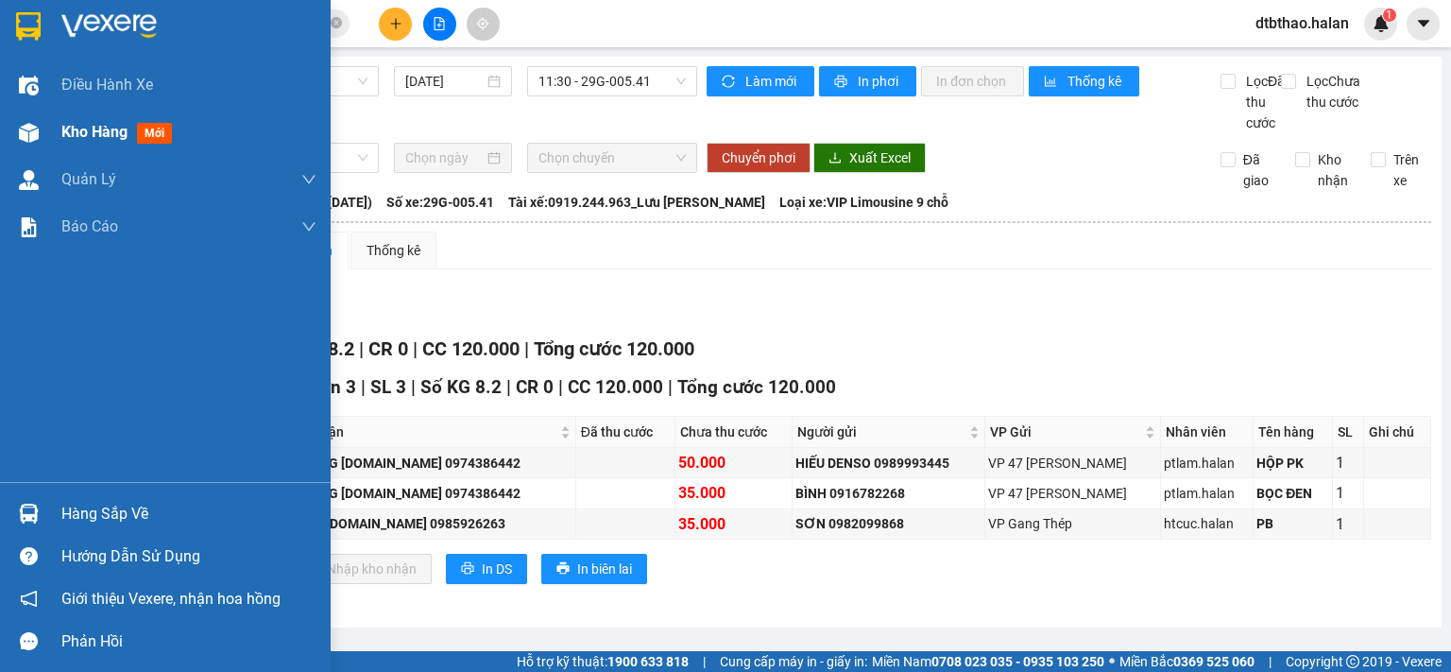
click at [110, 131] on span "Kho hàng" at bounding box center [94, 132] width 66 height 18
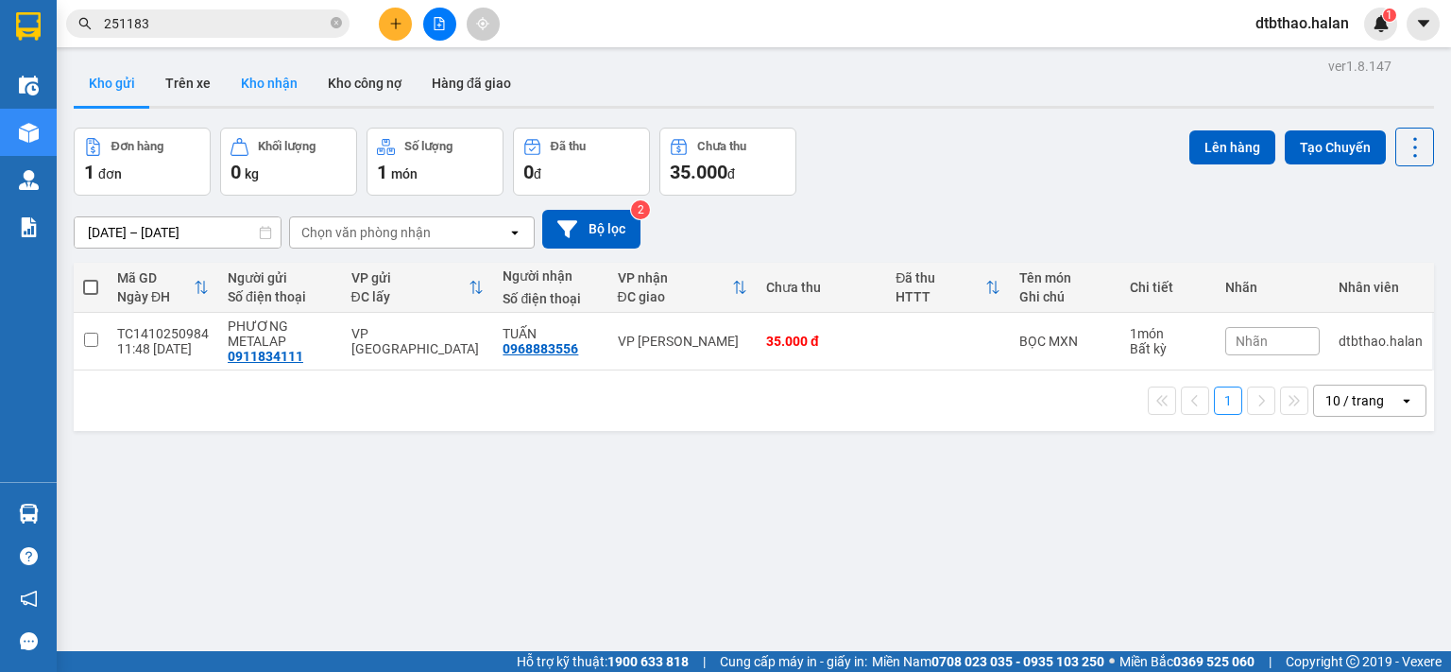
click at [273, 80] on button "Kho nhận" at bounding box center [269, 82] width 87 height 45
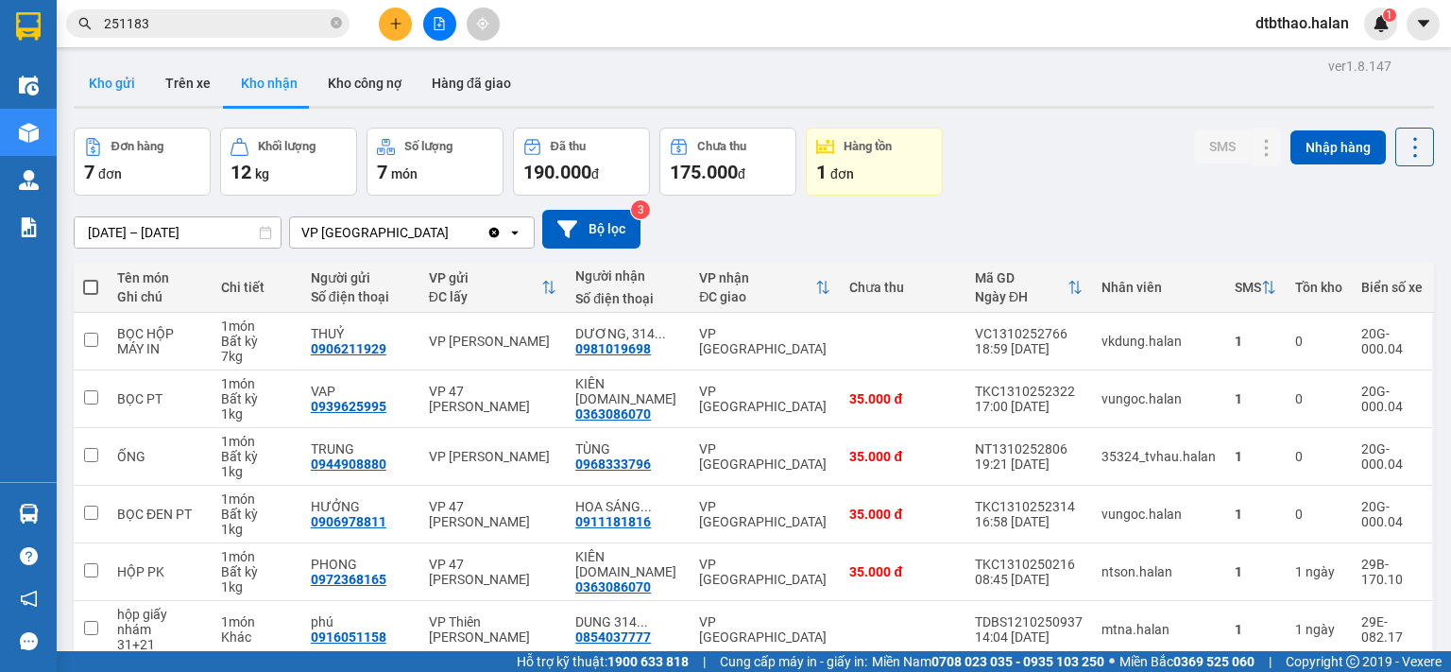
click at [106, 88] on button "Kho gửi" at bounding box center [112, 82] width 77 height 45
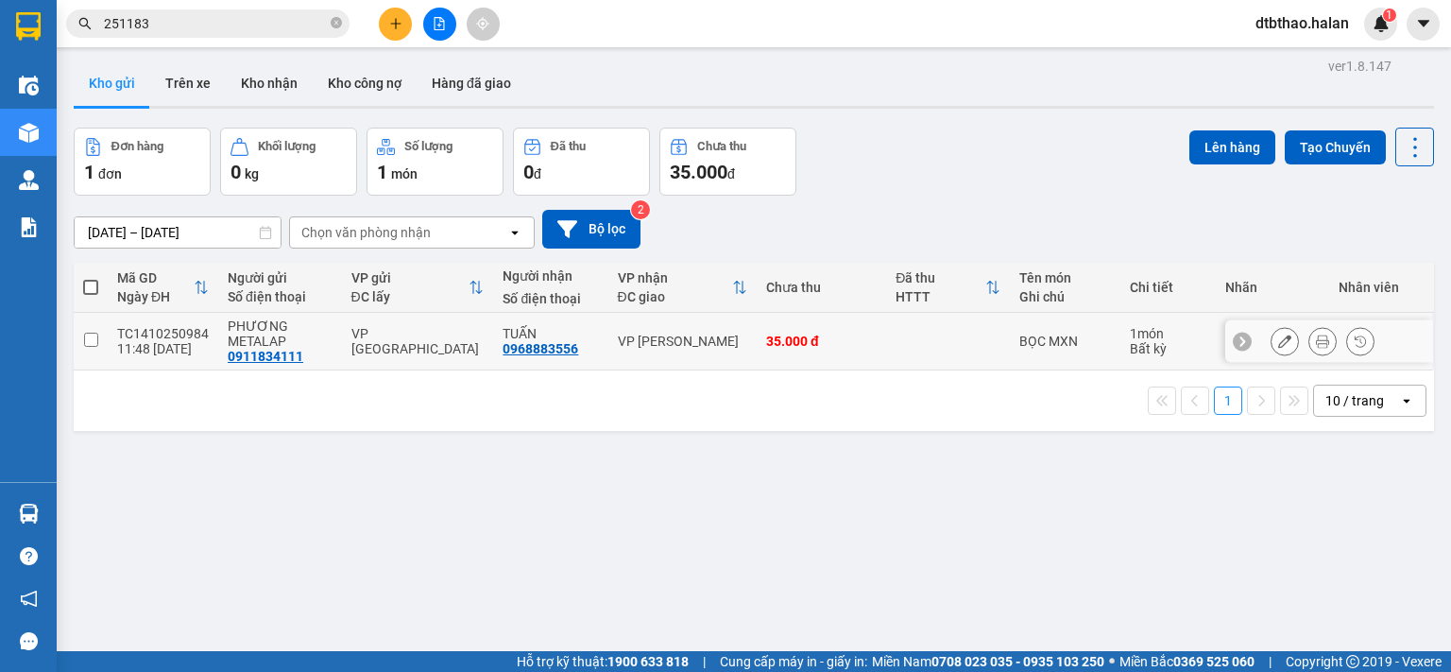
click at [84, 338] on input "checkbox" at bounding box center [91, 339] width 14 height 14
checkbox input "true"
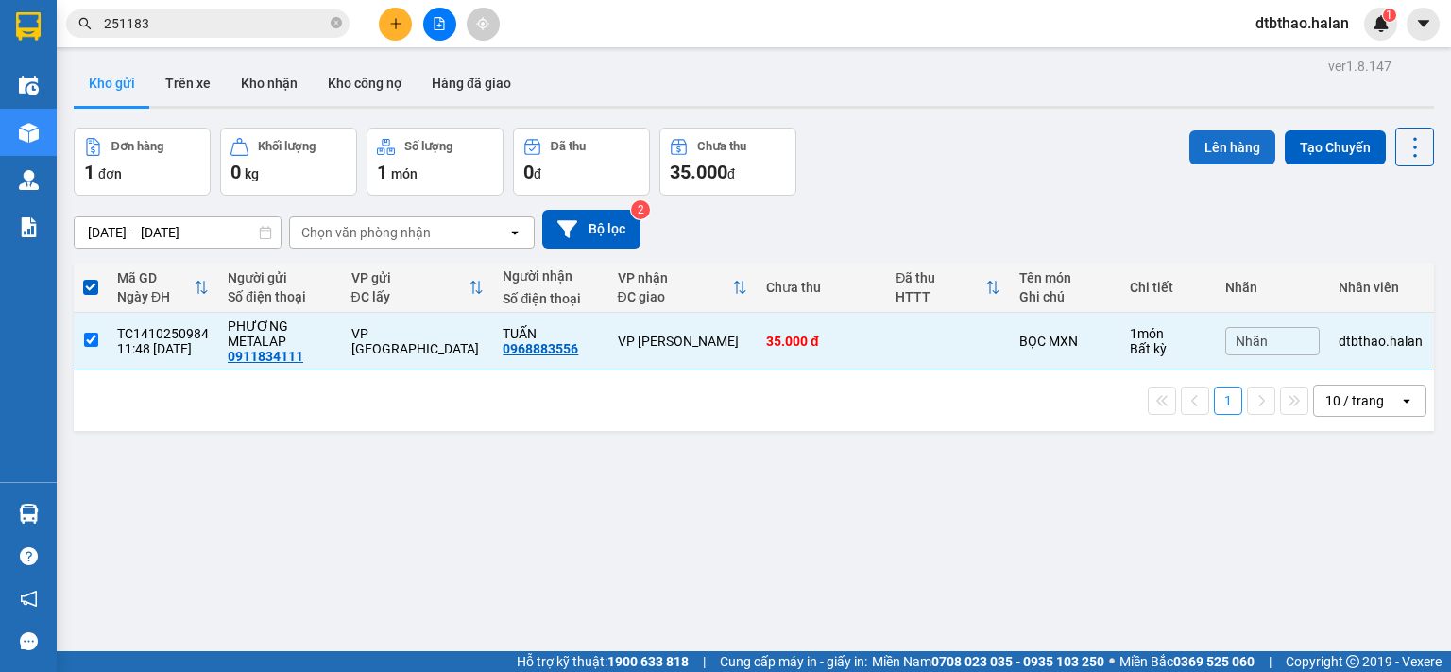
click at [1232, 146] on button "Lên hàng" at bounding box center [1232, 147] width 86 height 34
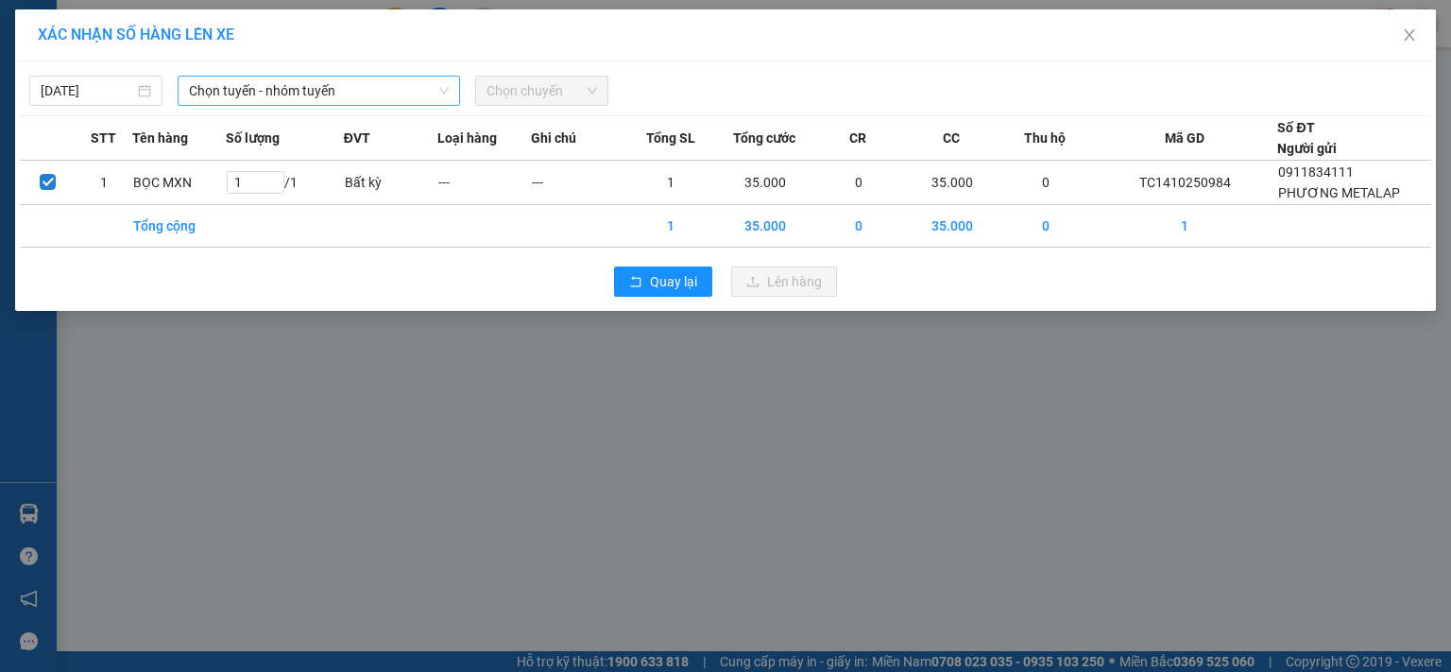
click at [366, 89] on span "Chọn tuyến - nhóm tuyến" at bounding box center [319, 91] width 260 height 28
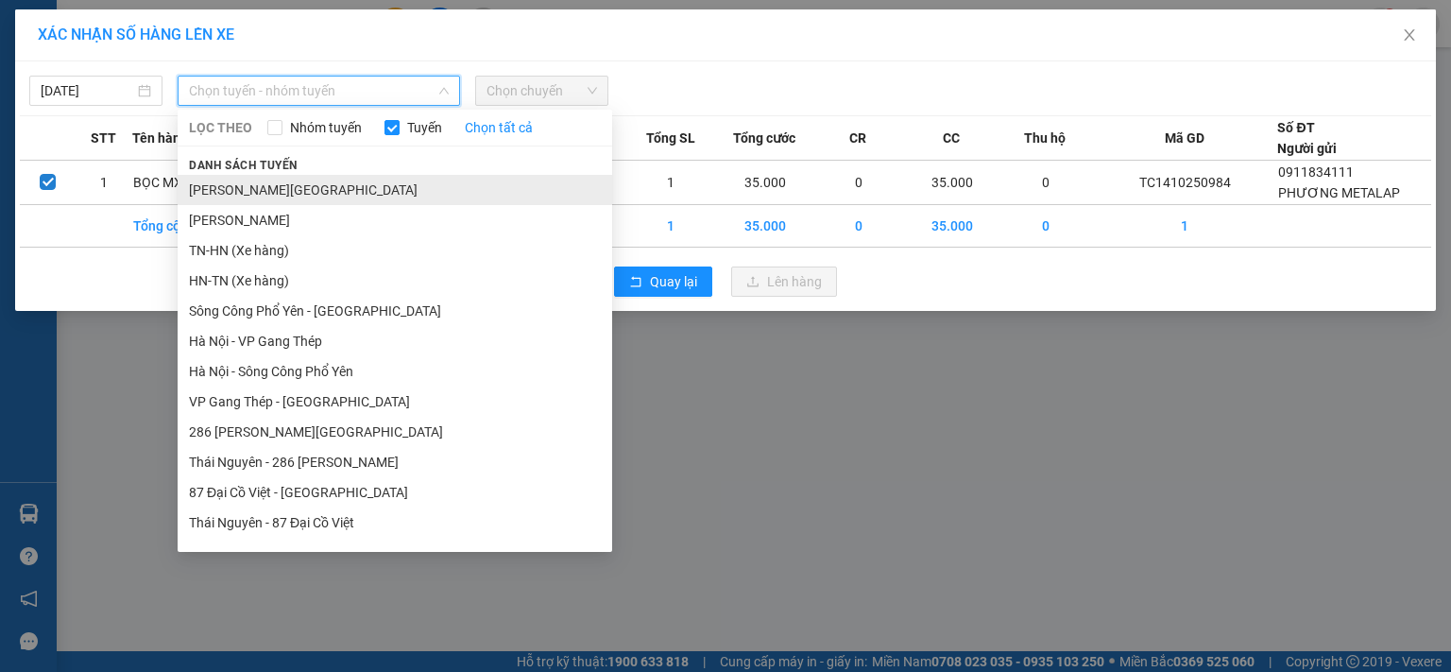
click at [297, 192] on li "Tuyên Quang - Thái Nguyên" at bounding box center [395, 190] width 434 height 30
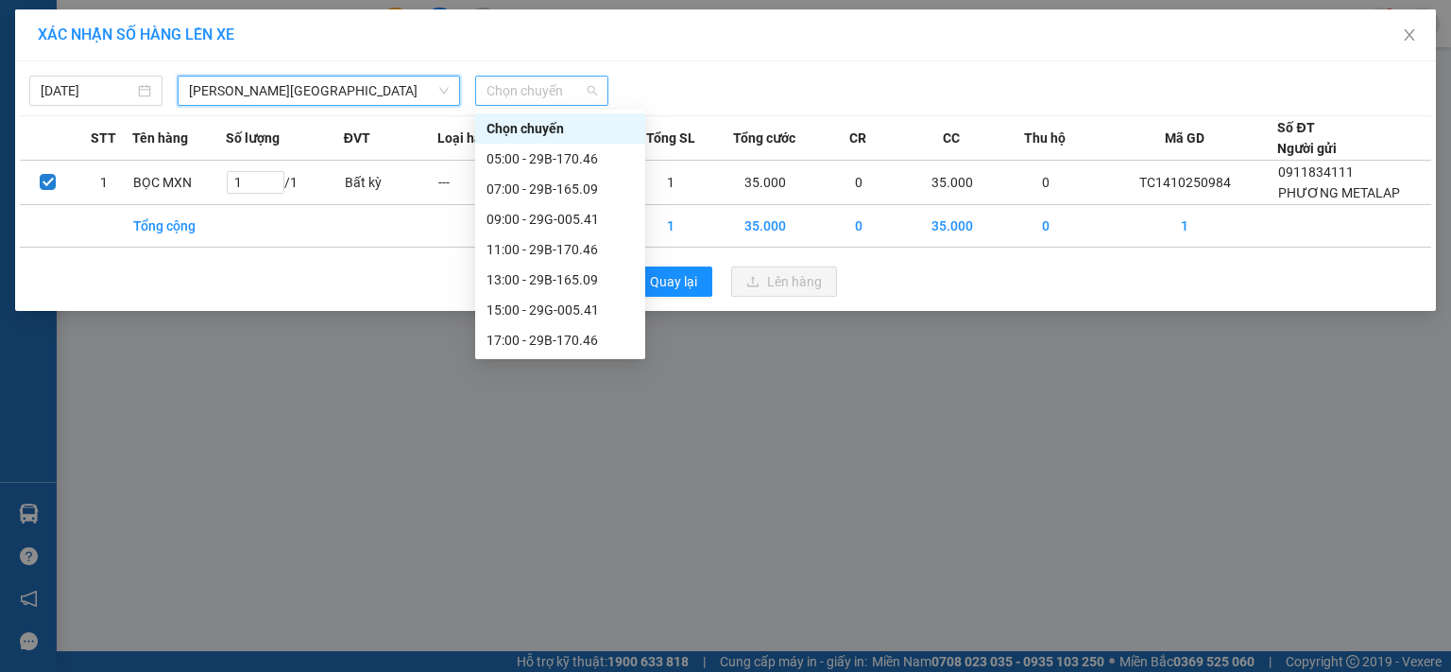
click at [525, 87] on span "Chọn chuyến" at bounding box center [541, 91] width 111 height 28
click at [578, 283] on div "13:00 - 29B-165.09" at bounding box center [559, 279] width 147 height 21
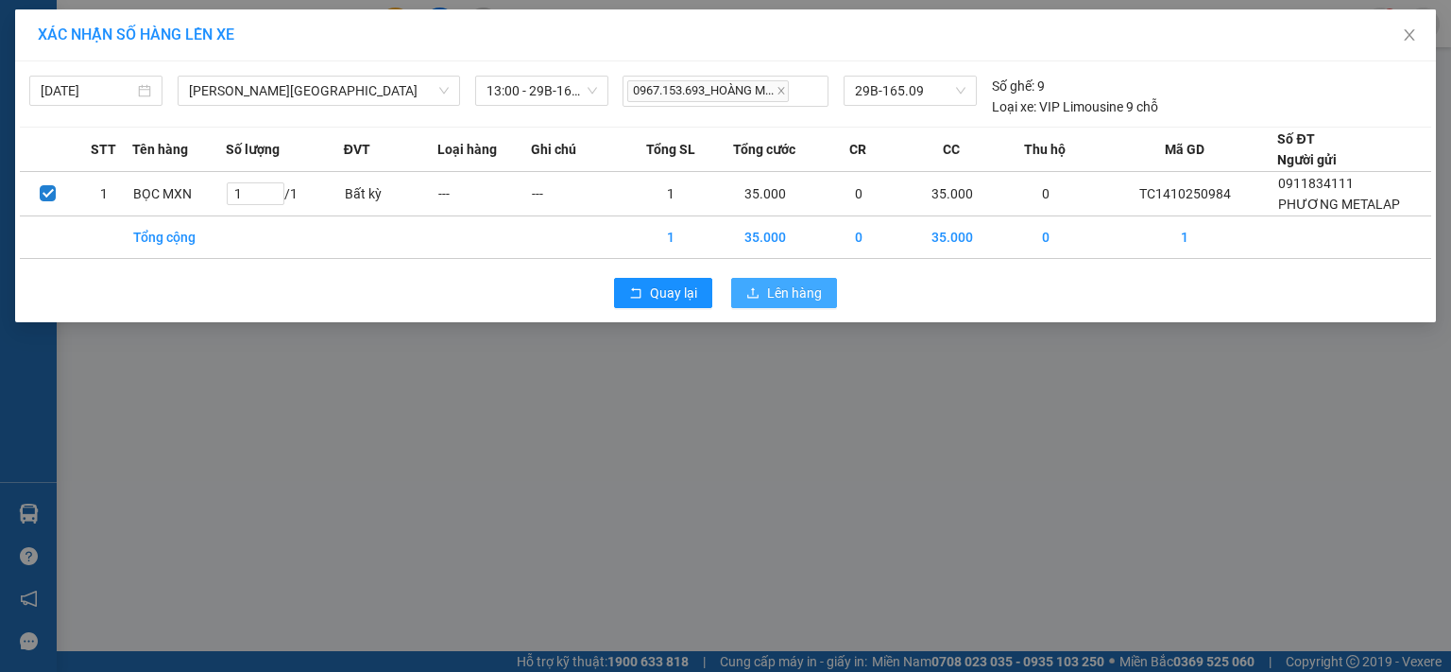
click at [783, 295] on span "Lên hàng" at bounding box center [794, 292] width 55 height 21
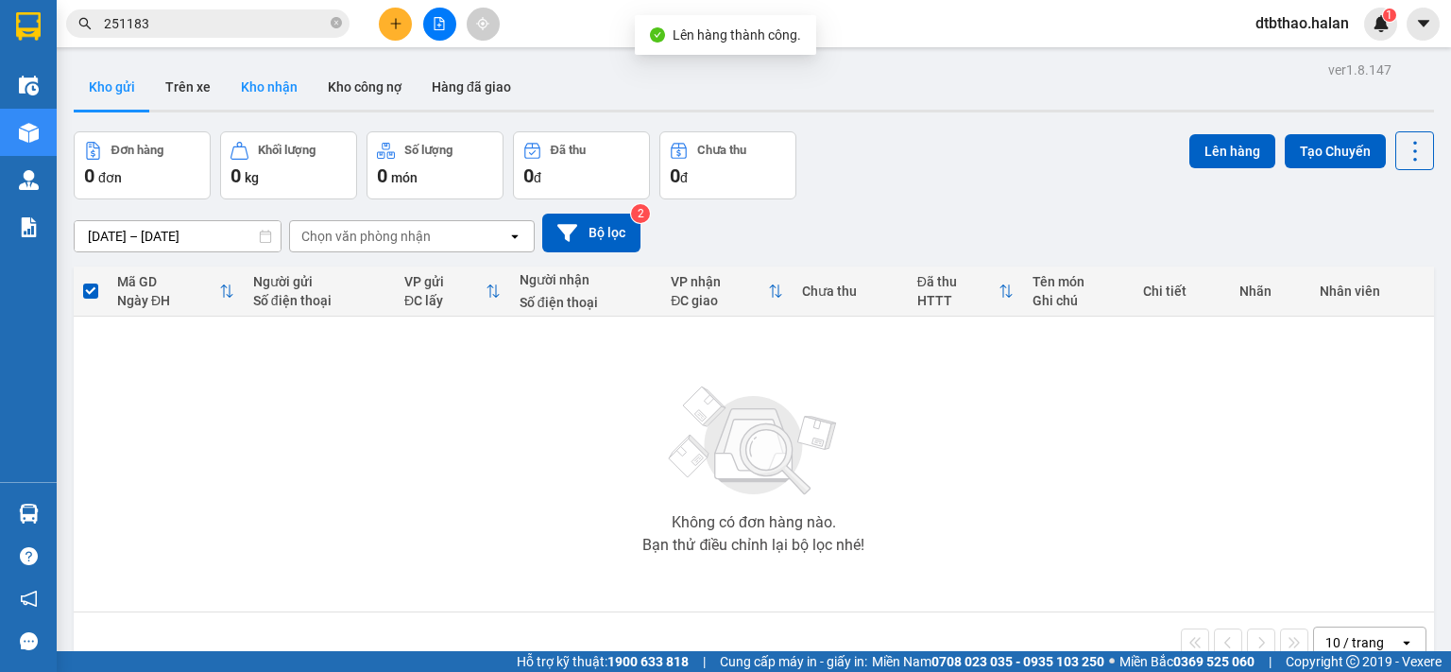
click at [276, 88] on button "Kho nhận" at bounding box center [269, 86] width 87 height 45
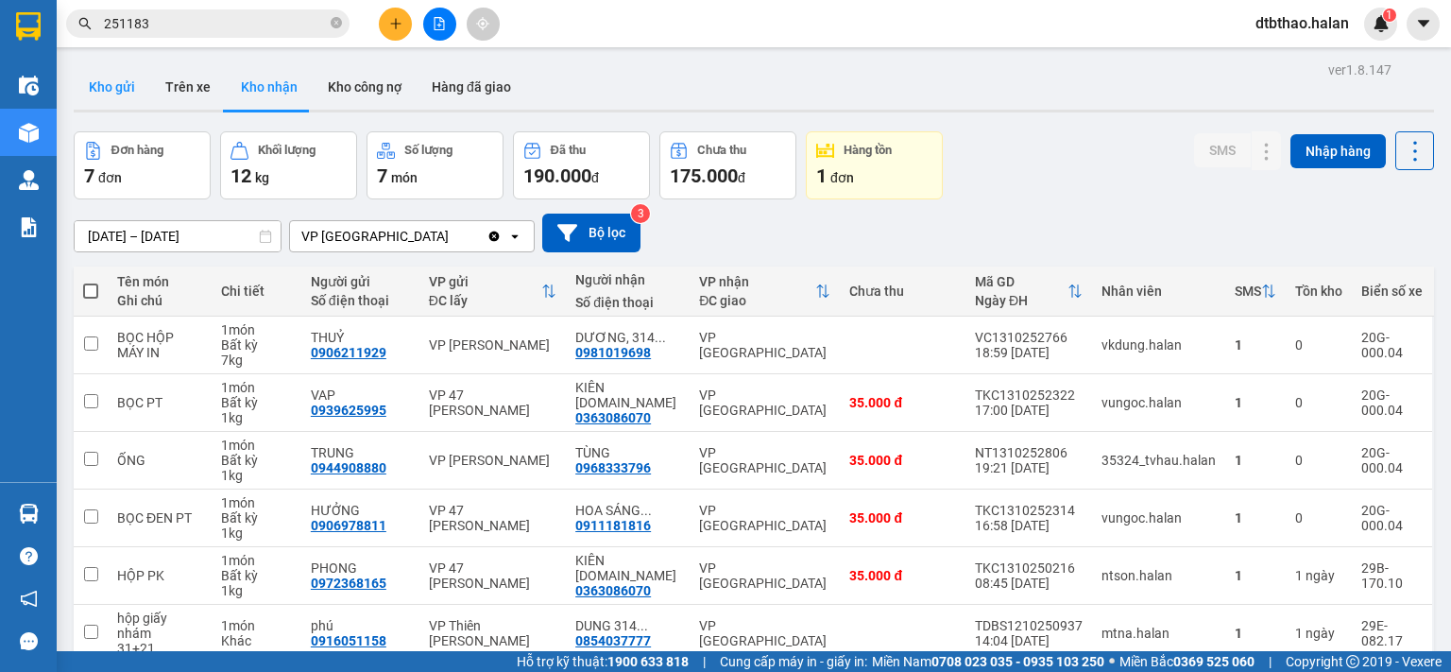
click at [113, 90] on button "Kho gửi" at bounding box center [112, 86] width 77 height 45
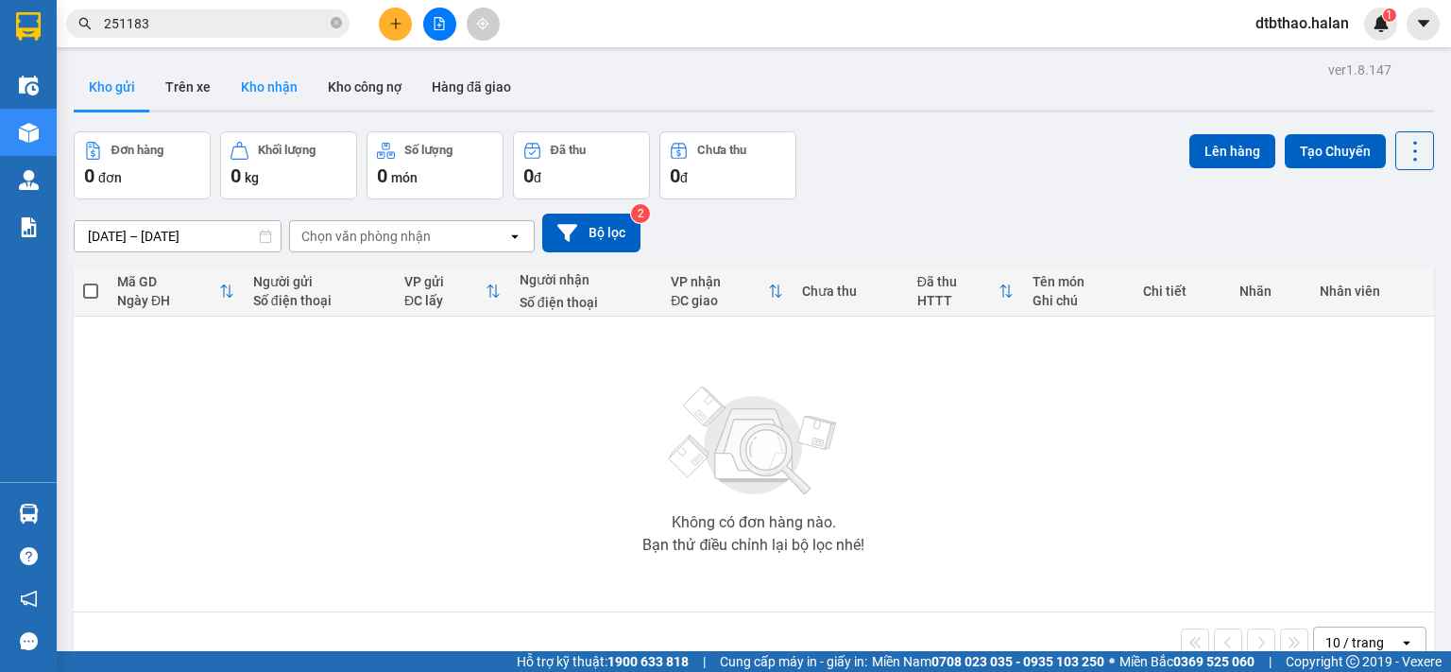
click at [272, 95] on button "Kho nhận" at bounding box center [269, 86] width 87 height 45
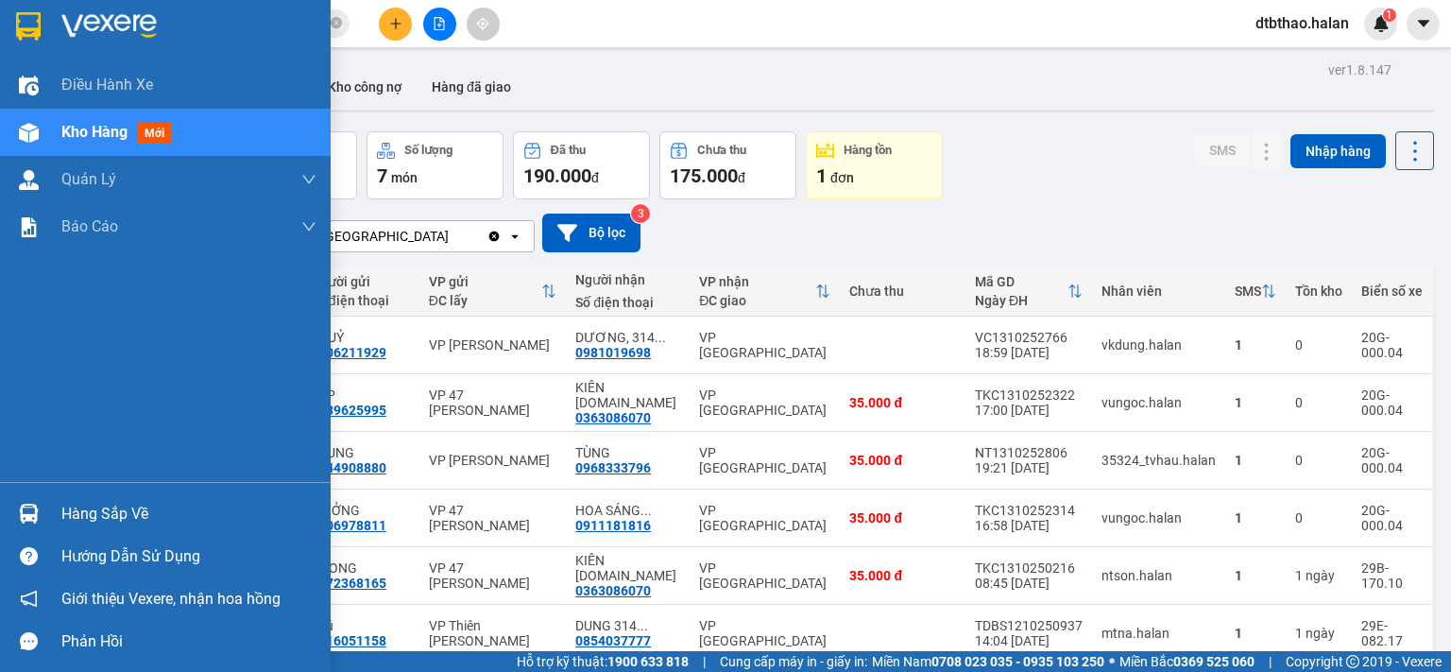
click at [68, 524] on div "Hàng sắp về" at bounding box center [188, 514] width 255 height 28
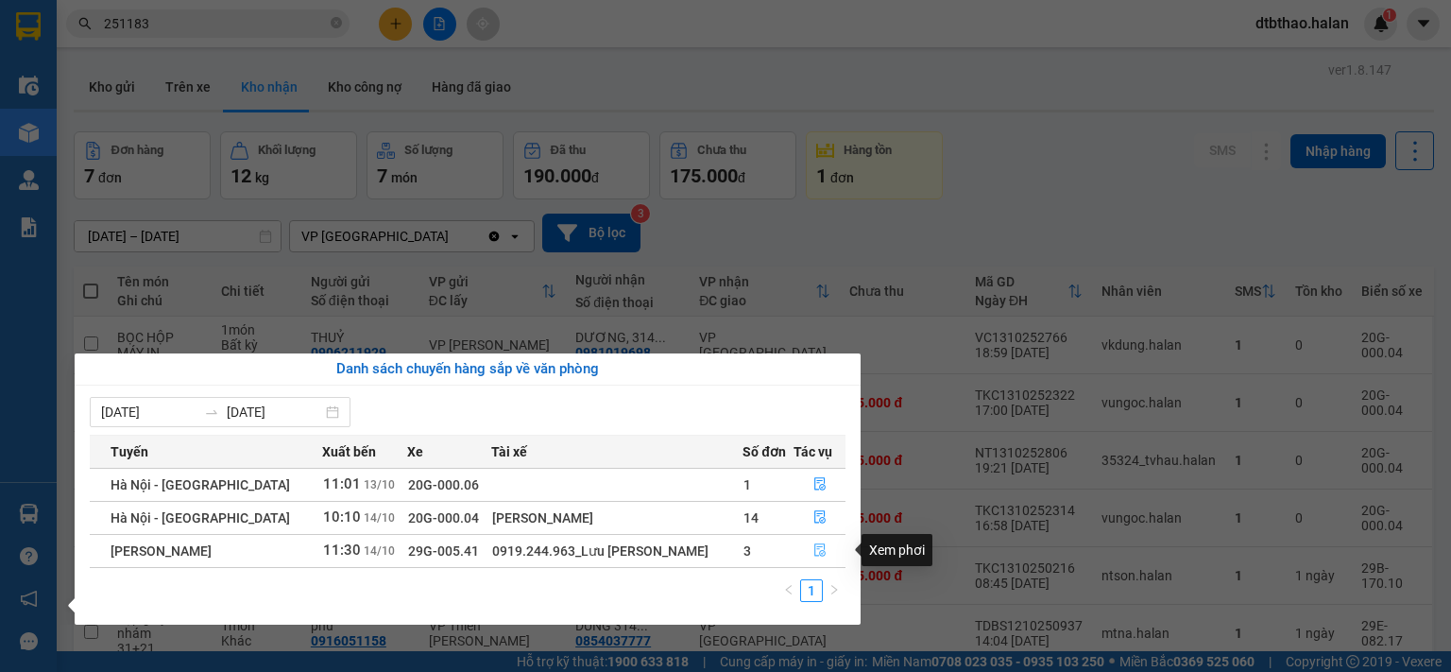
click at [820, 554] on icon "file-done" at bounding box center [819, 549] width 13 height 13
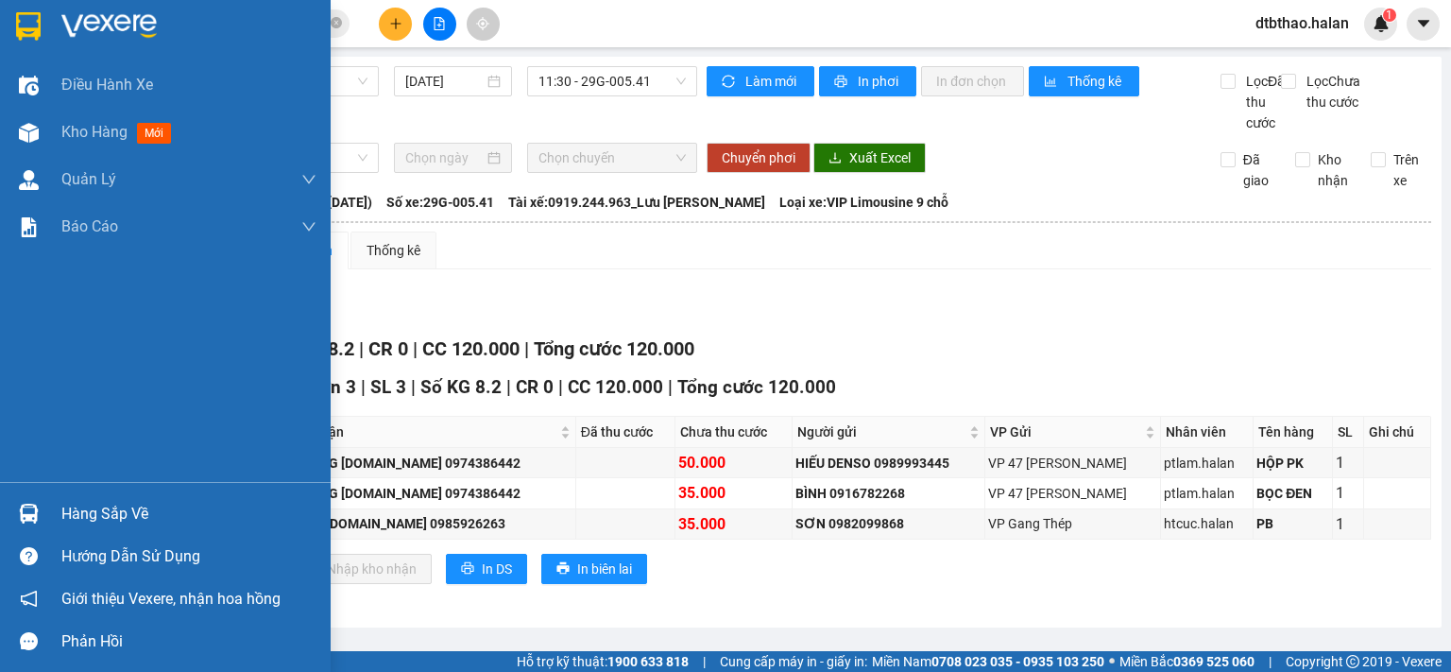
click at [68, 517] on div "Hàng sắp về" at bounding box center [188, 514] width 255 height 28
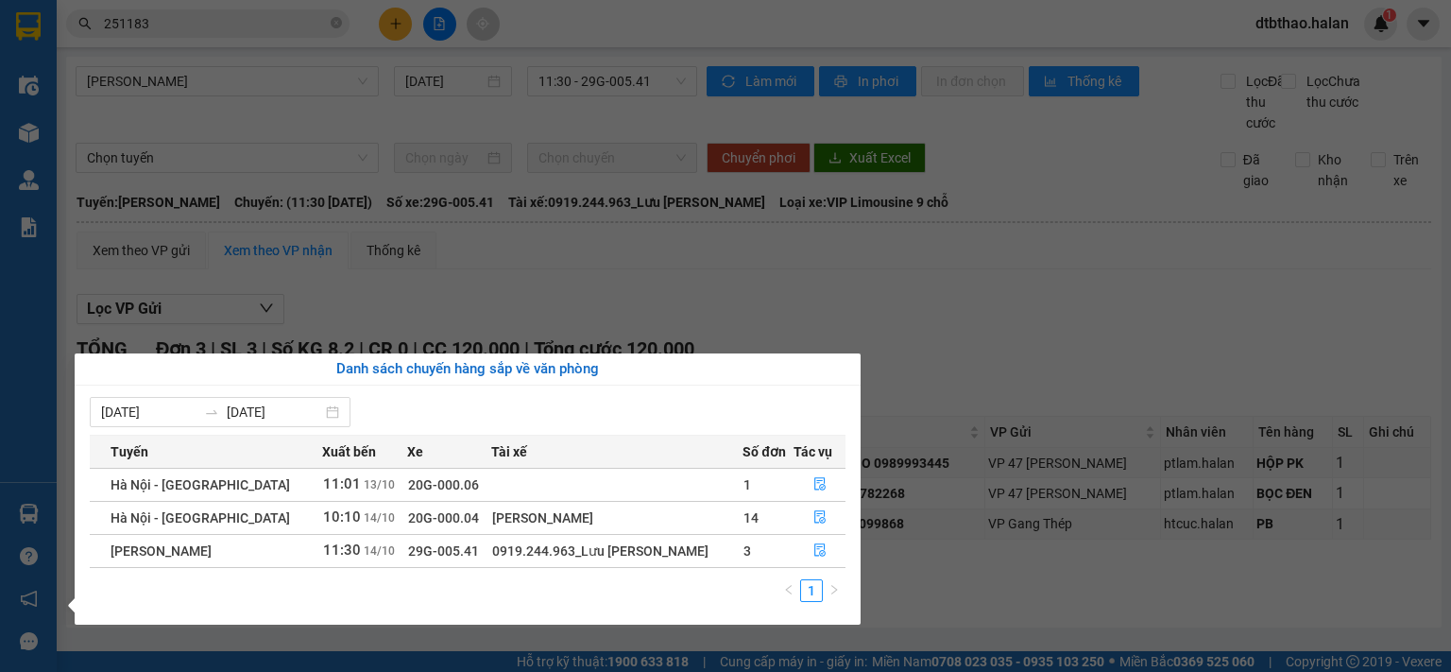
click at [1052, 335] on section "Kết quả tìm kiếm ( 270 ) Bộ lọc Mã ĐH Trạng thái Món hàng Thu hộ Tổng cước Chưa…" at bounding box center [725, 336] width 1451 height 672
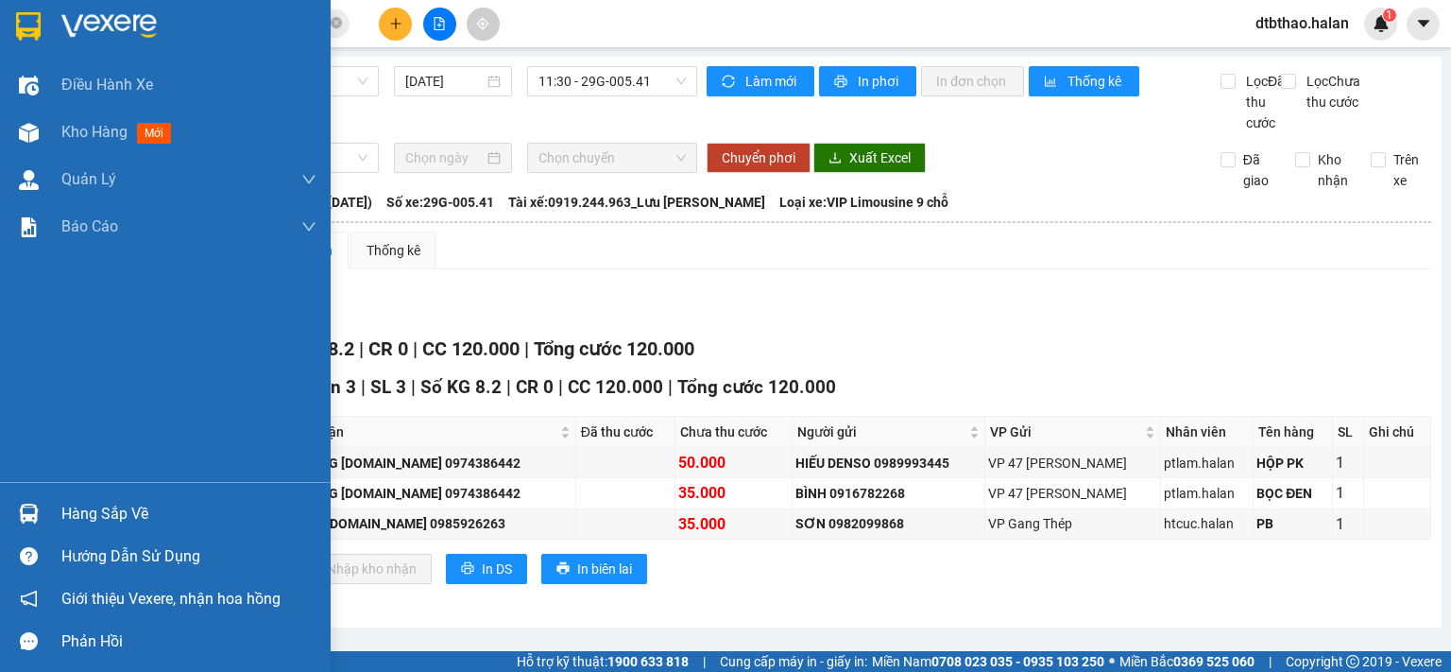
click at [53, 519] on div "Hàng sắp về" at bounding box center [165, 513] width 331 height 43
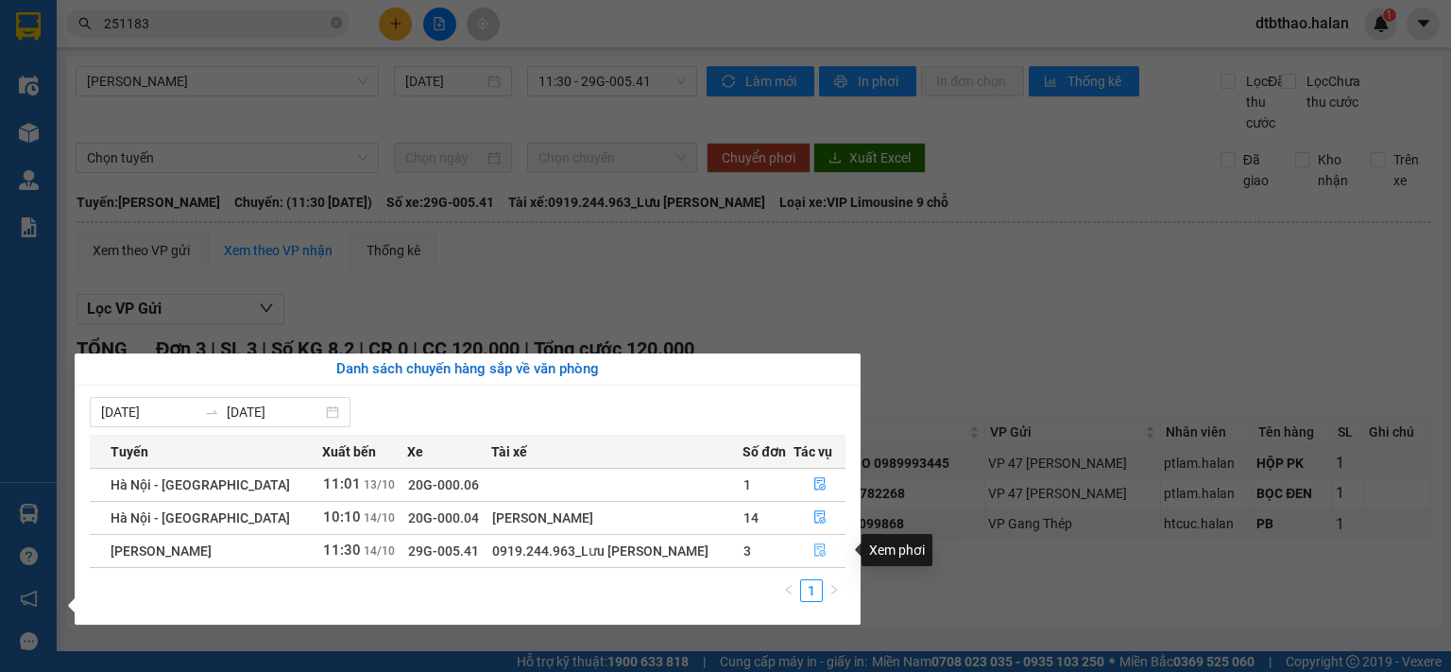
click at [816, 553] on icon "file-done" at bounding box center [819, 550] width 11 height 13
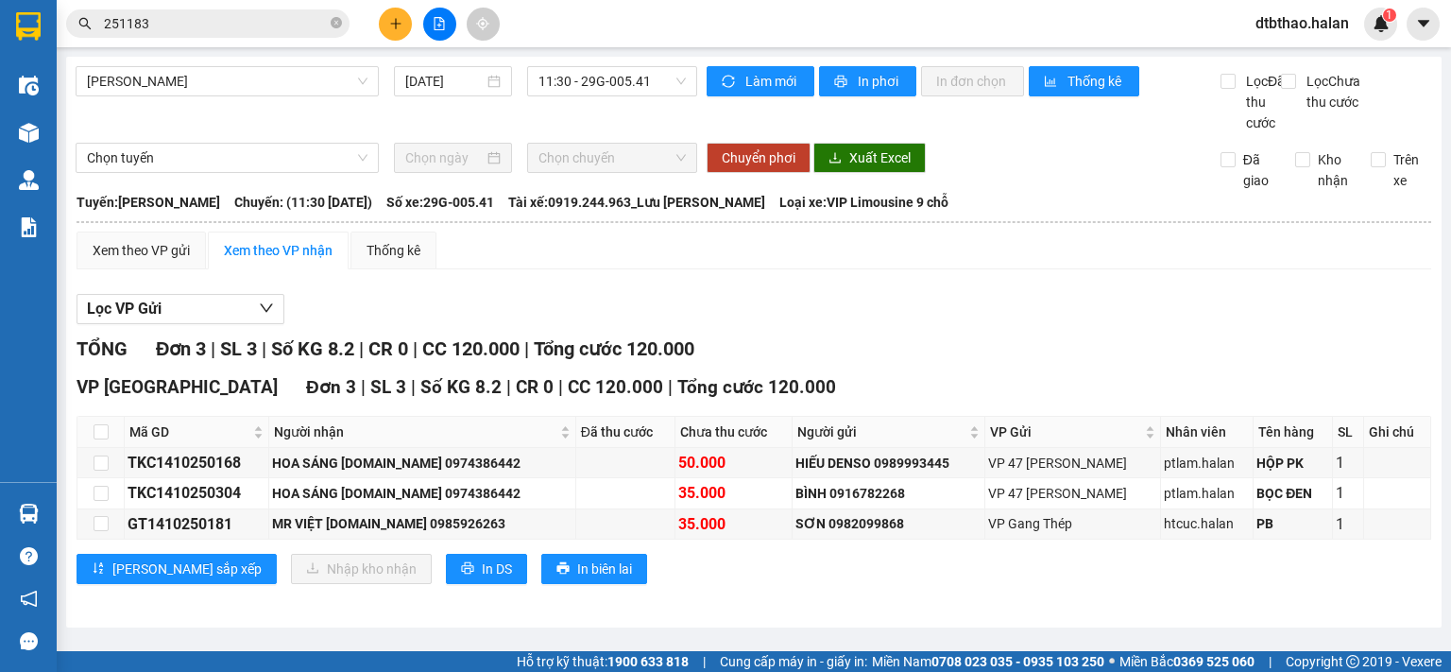
click at [858, 433] on div "VP Trường Chinh Đơn 3 | SL 3 | Số KG 8.2 | CR 0 | CC 120.000 | Tổng cước 120.00…" at bounding box center [754, 485] width 1354 height 224
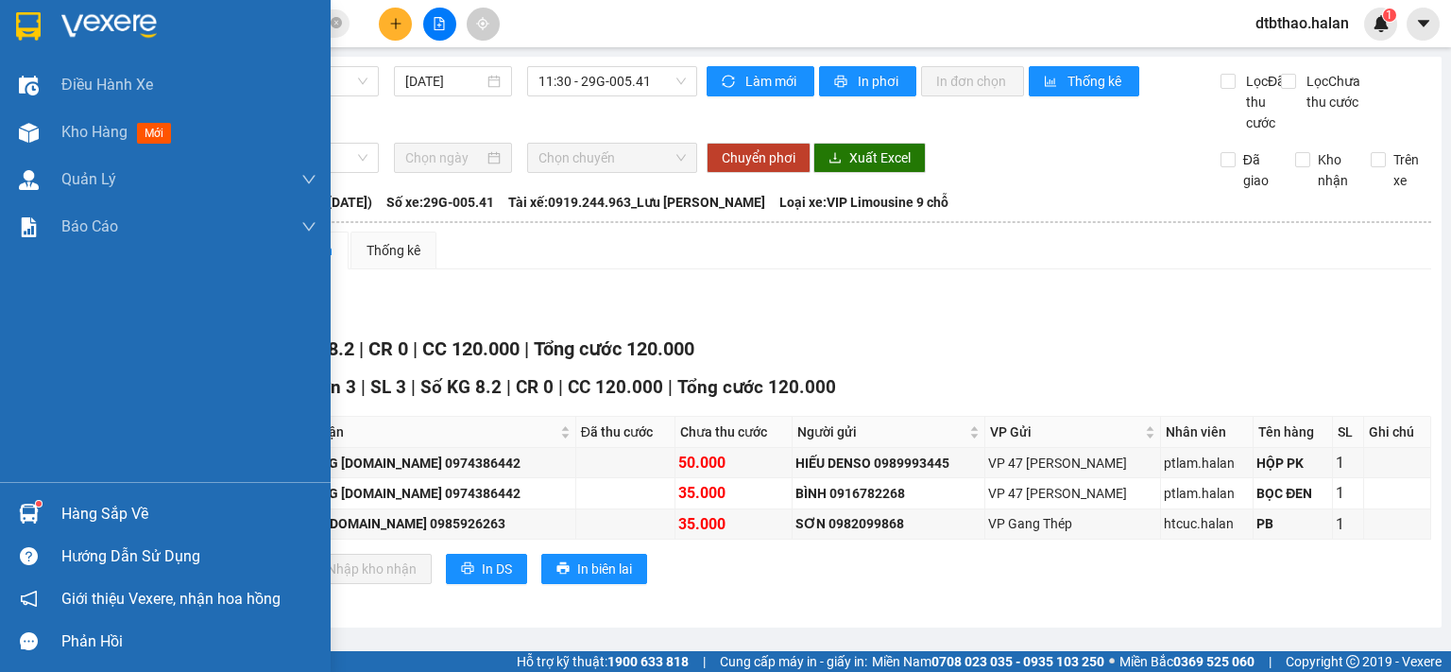
click at [73, 505] on div "Hàng sắp về" at bounding box center [188, 514] width 255 height 28
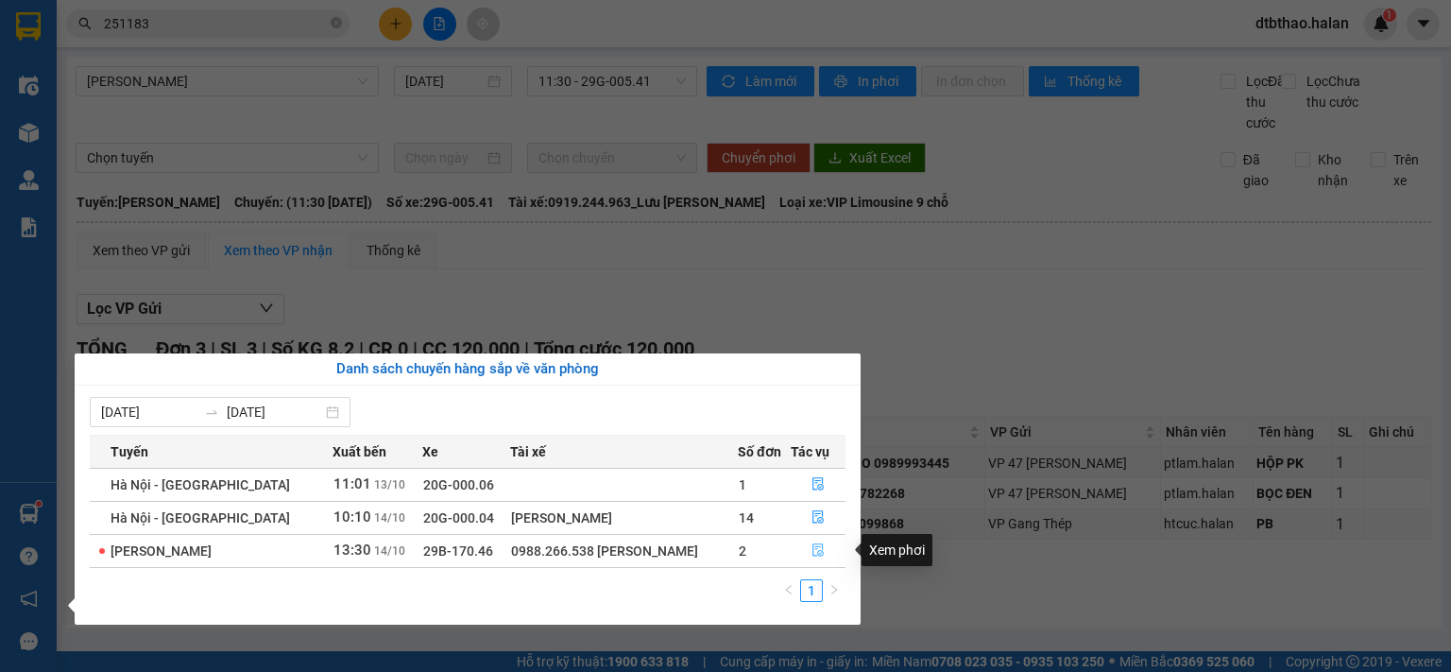
click at [816, 553] on icon "file-done" at bounding box center [817, 550] width 11 height 13
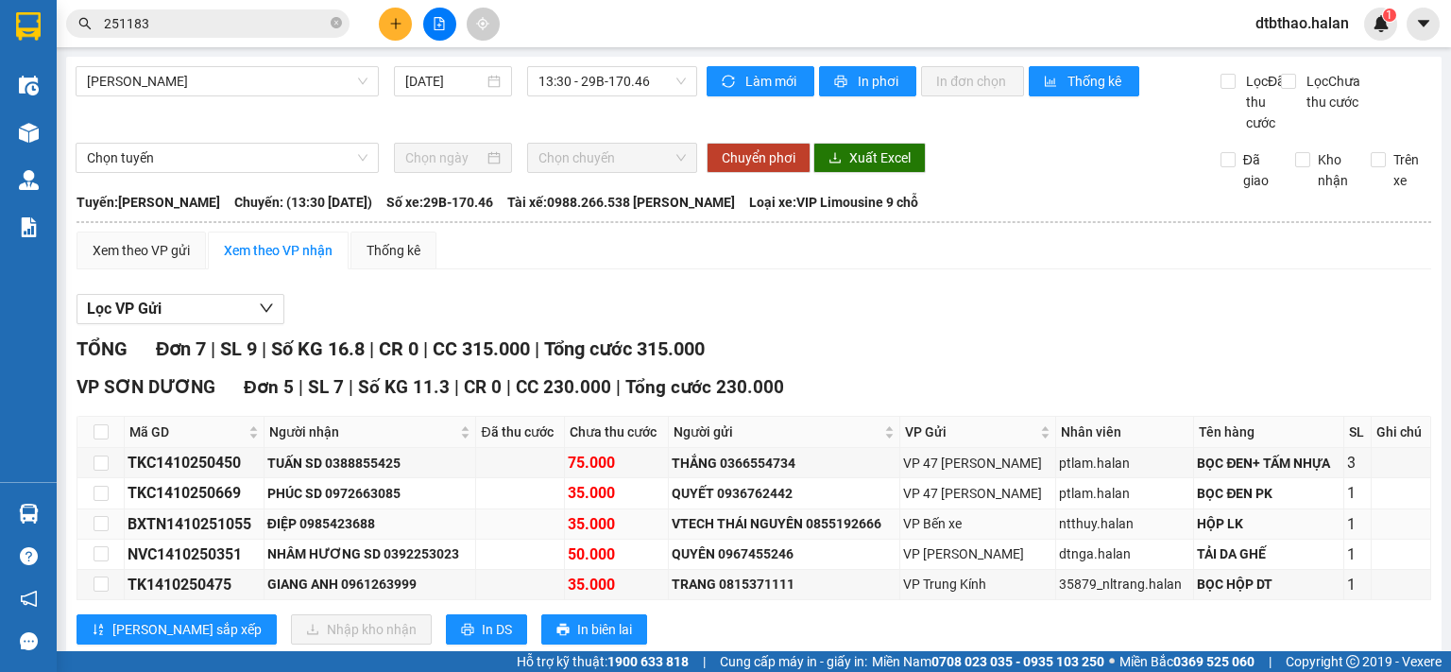
scroll to position [266, 0]
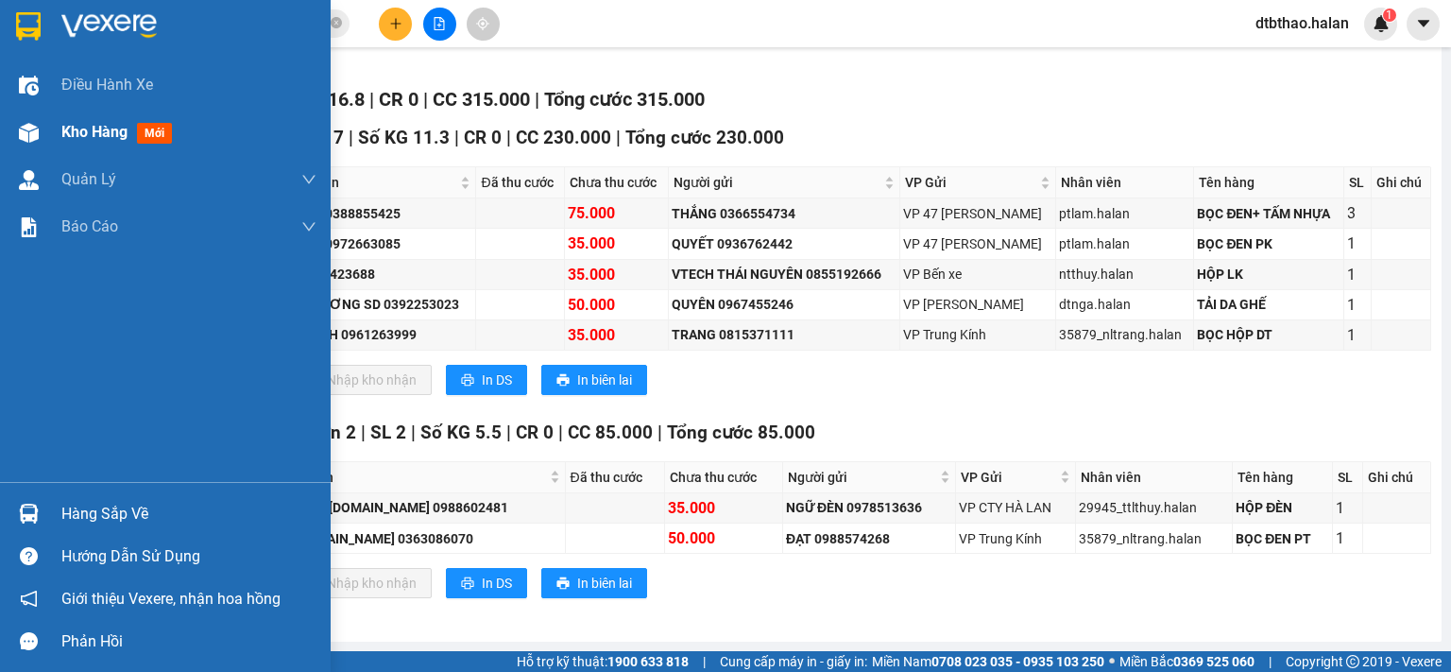
click at [77, 131] on span "Kho hàng" at bounding box center [94, 132] width 66 height 18
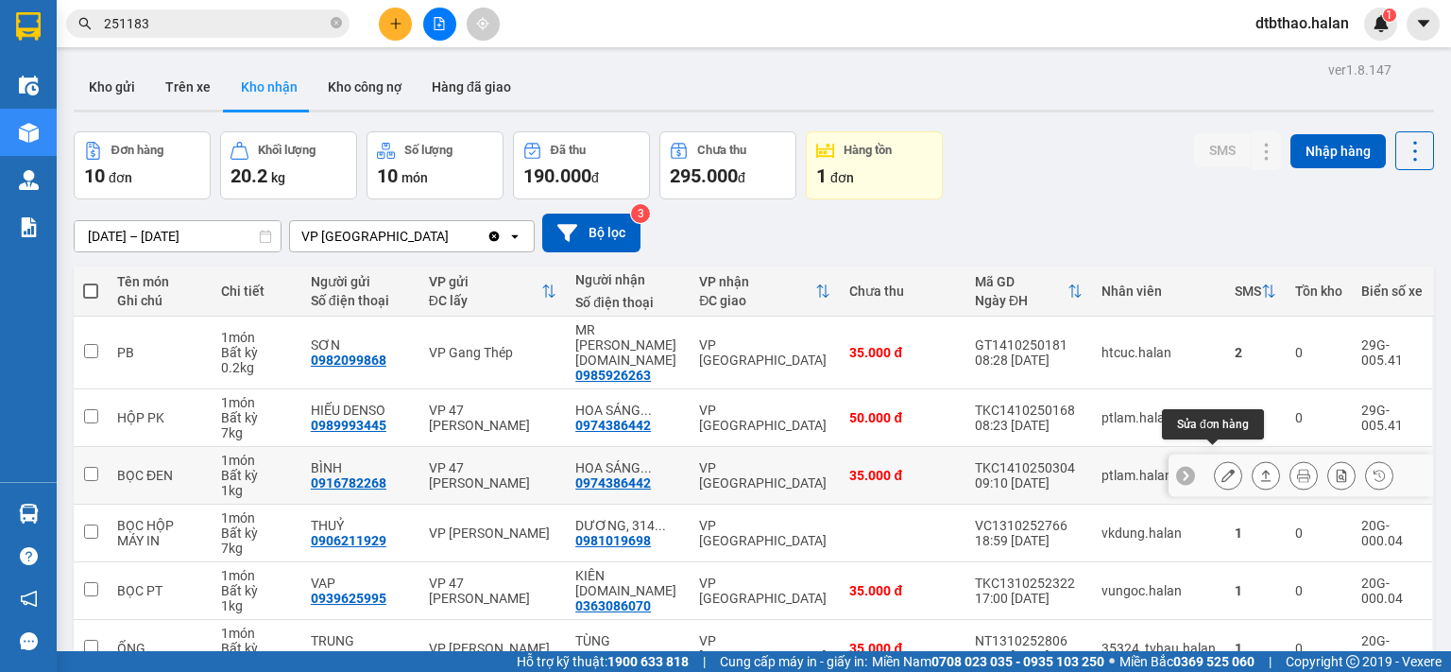
click at [1221, 468] on icon at bounding box center [1227, 474] width 13 height 13
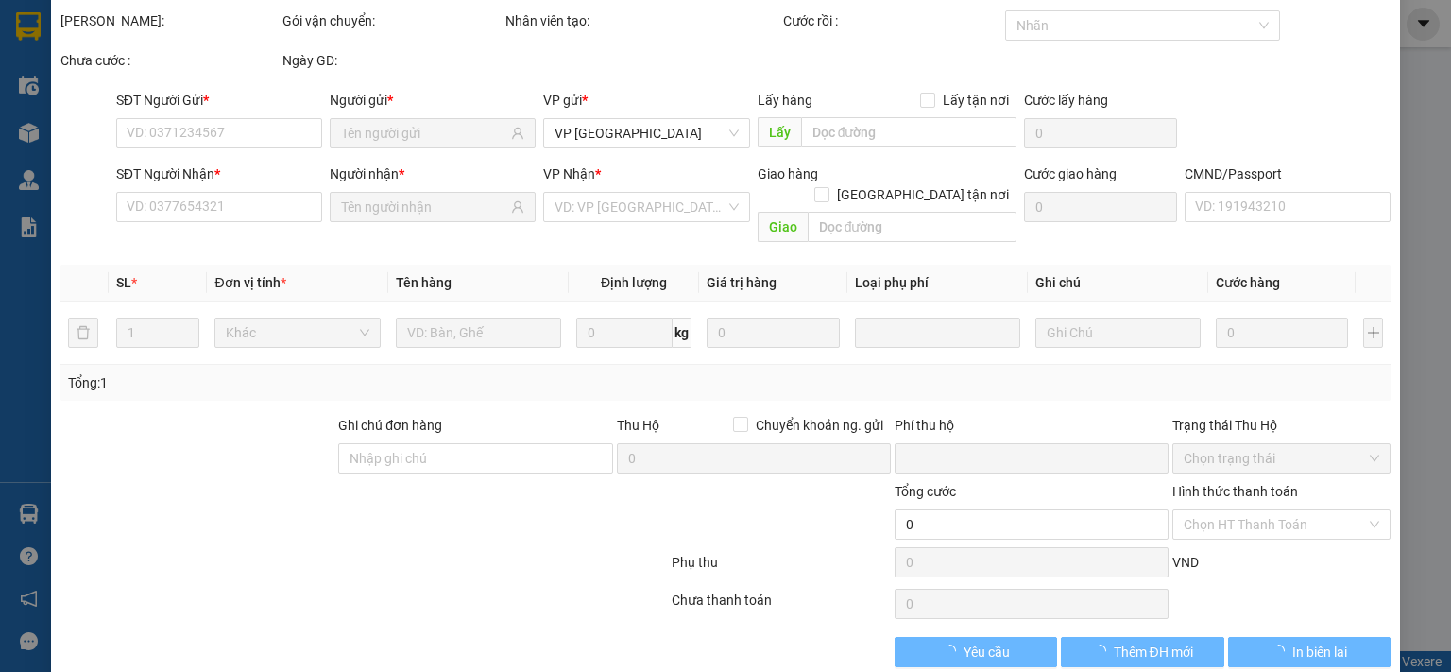
type input "0916782268"
type input "BÌNH"
type input "0974386442"
type input "HOA SÁNG [DOMAIN_NAME]"
type input "0"
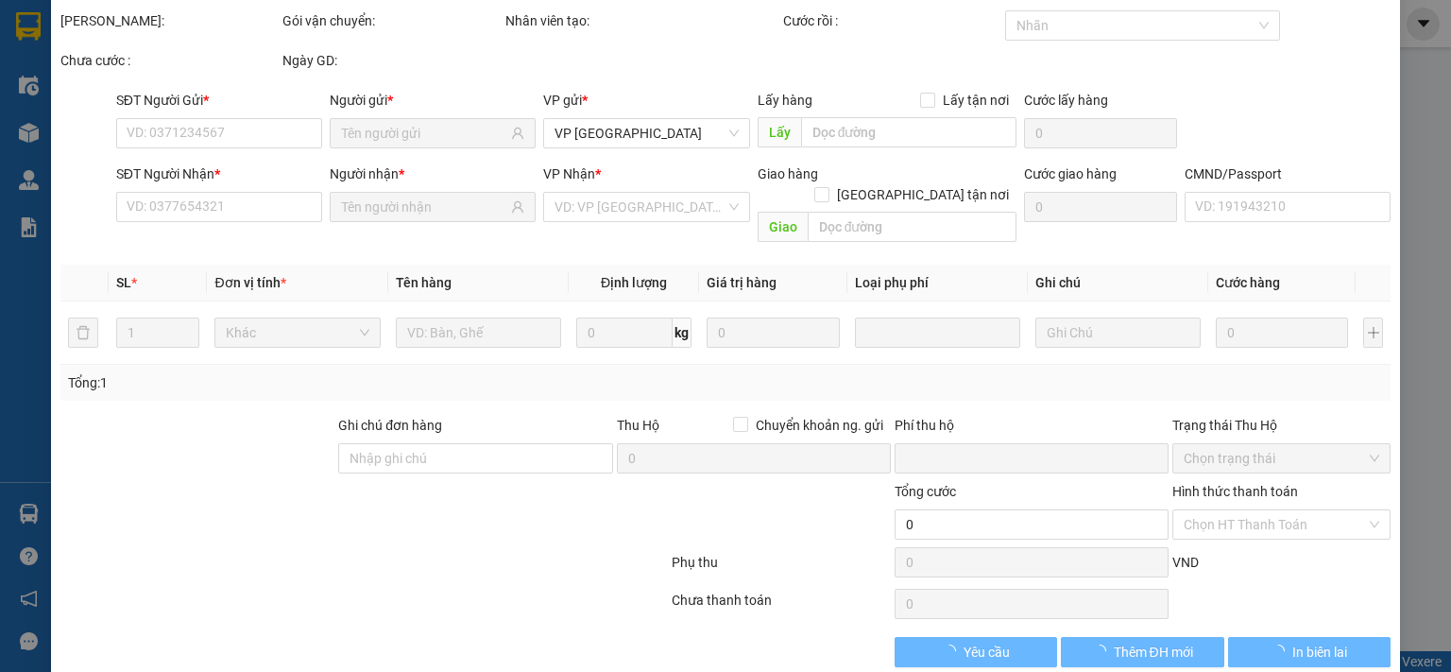
type input "35.000"
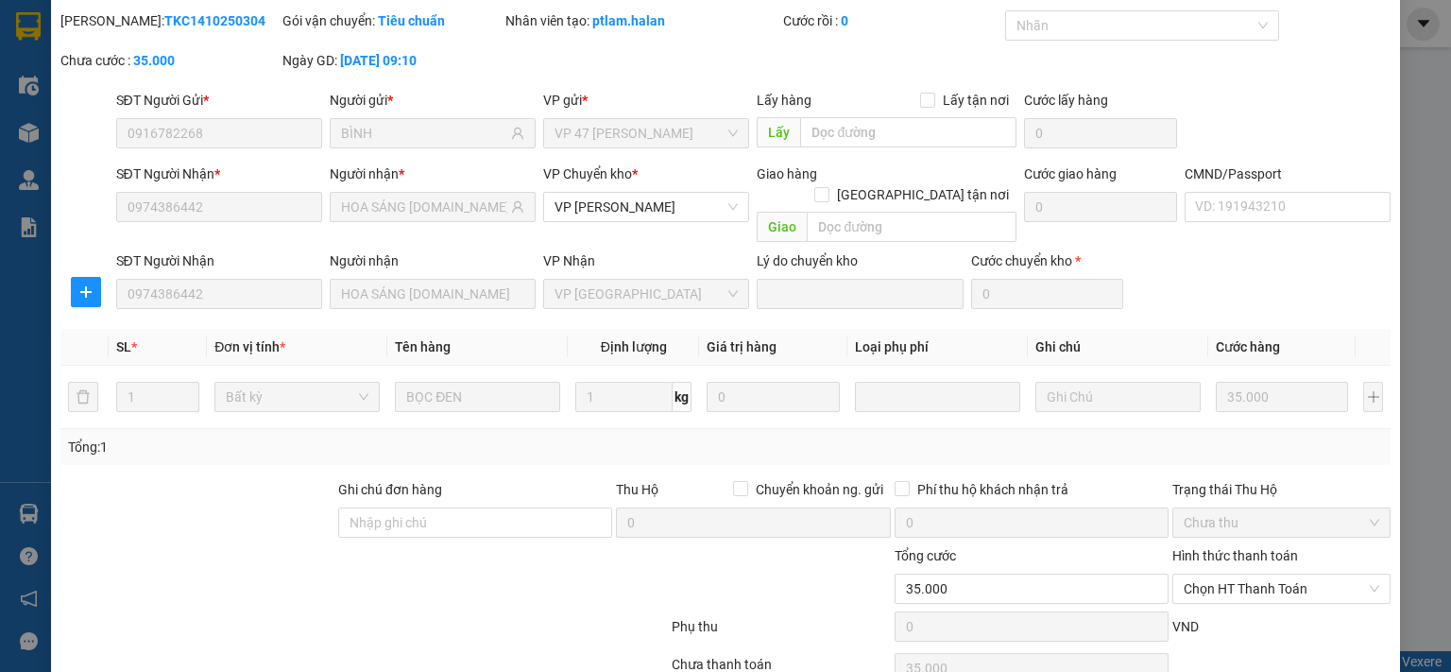
scroll to position [131, 0]
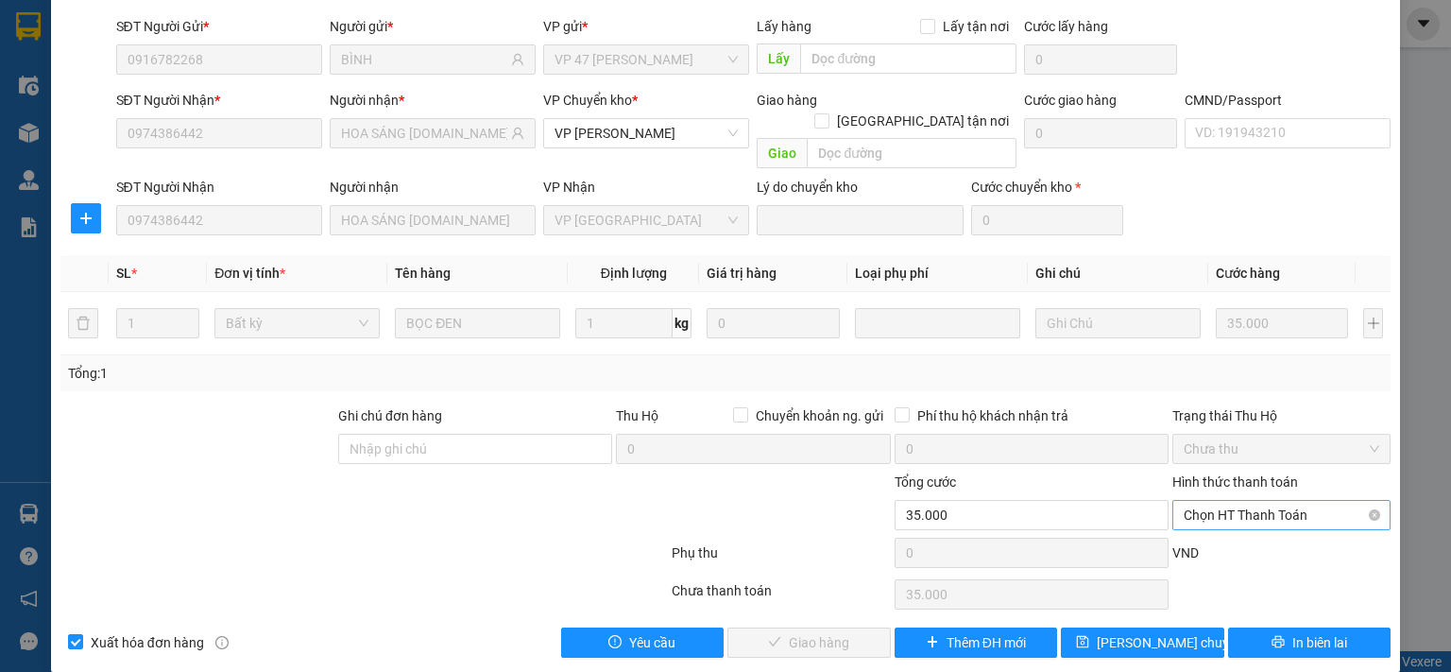
click at [1210, 501] on span "Chọn HT Thanh Toán" at bounding box center [1281, 515] width 196 height 28
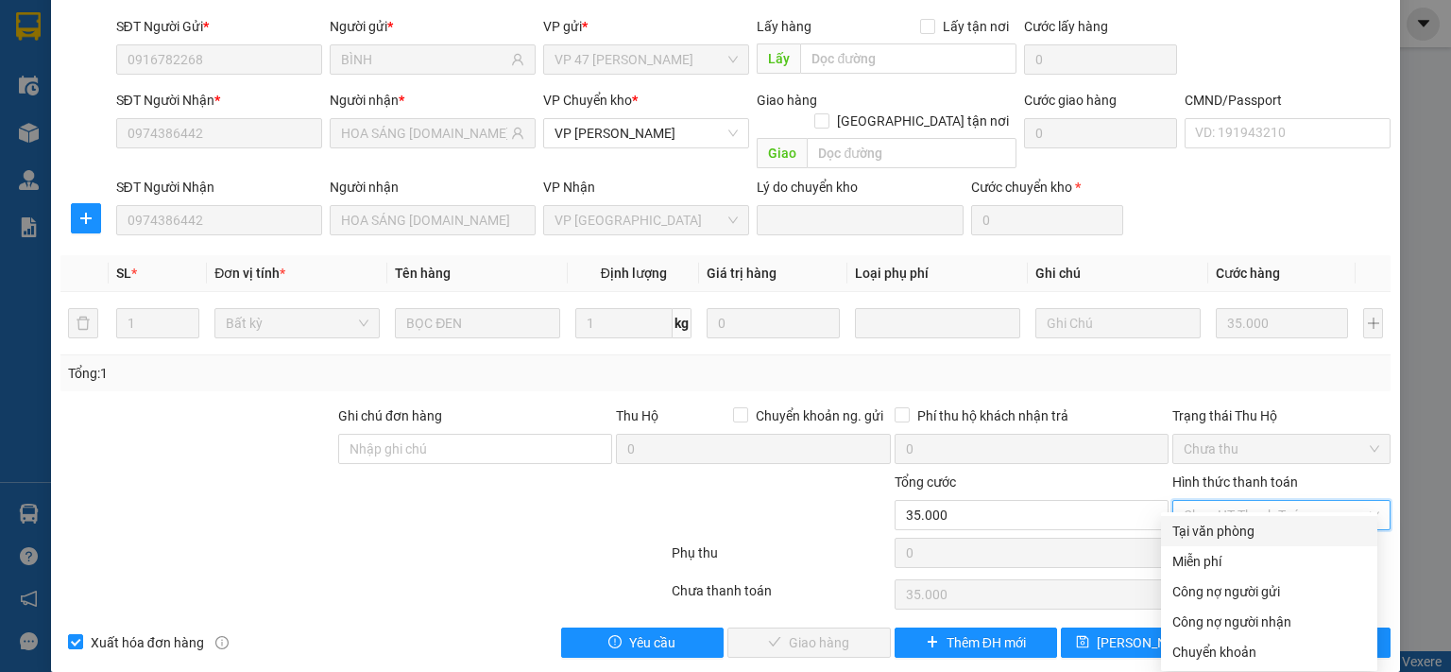
drag, startPoint x: 1201, startPoint y: 532, endPoint x: 866, endPoint y: 640, distance: 352.4
click at [1199, 532] on div "Tại văn phòng" at bounding box center [1269, 530] width 194 height 21
type input "0"
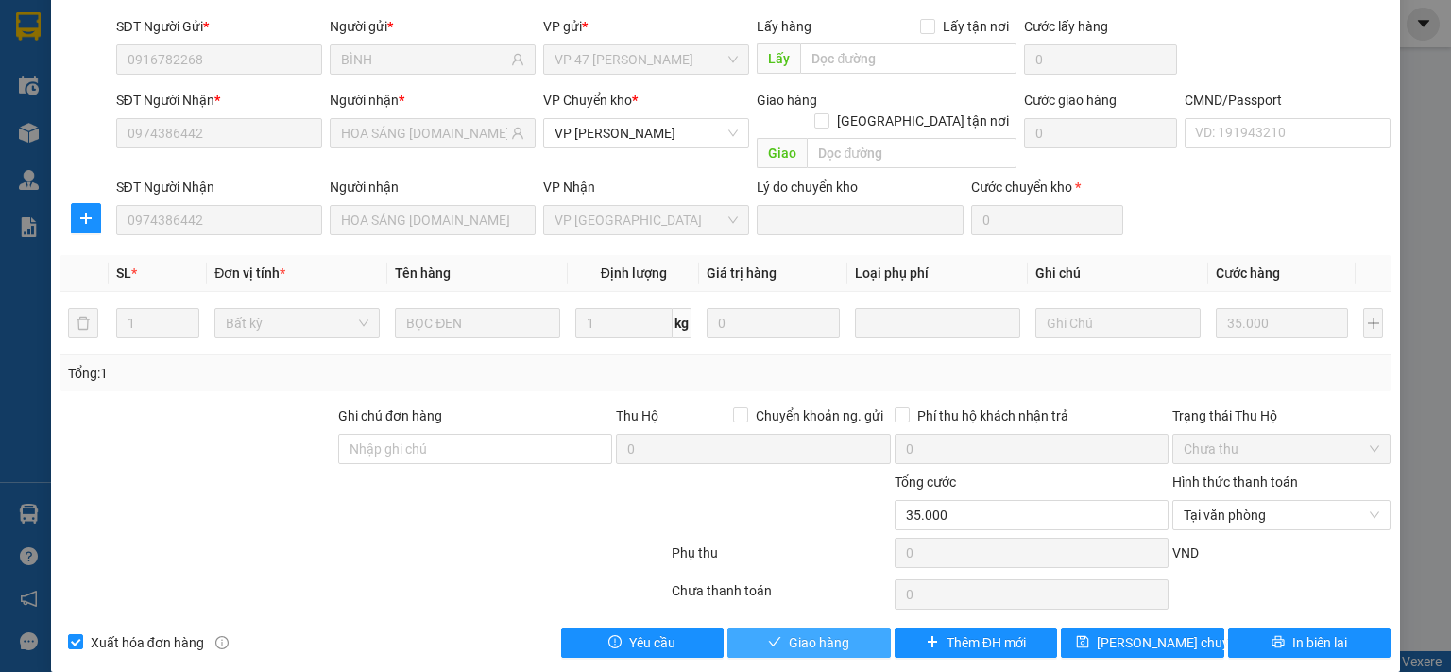
click at [799, 632] on span "Giao hàng" at bounding box center [819, 642] width 60 height 21
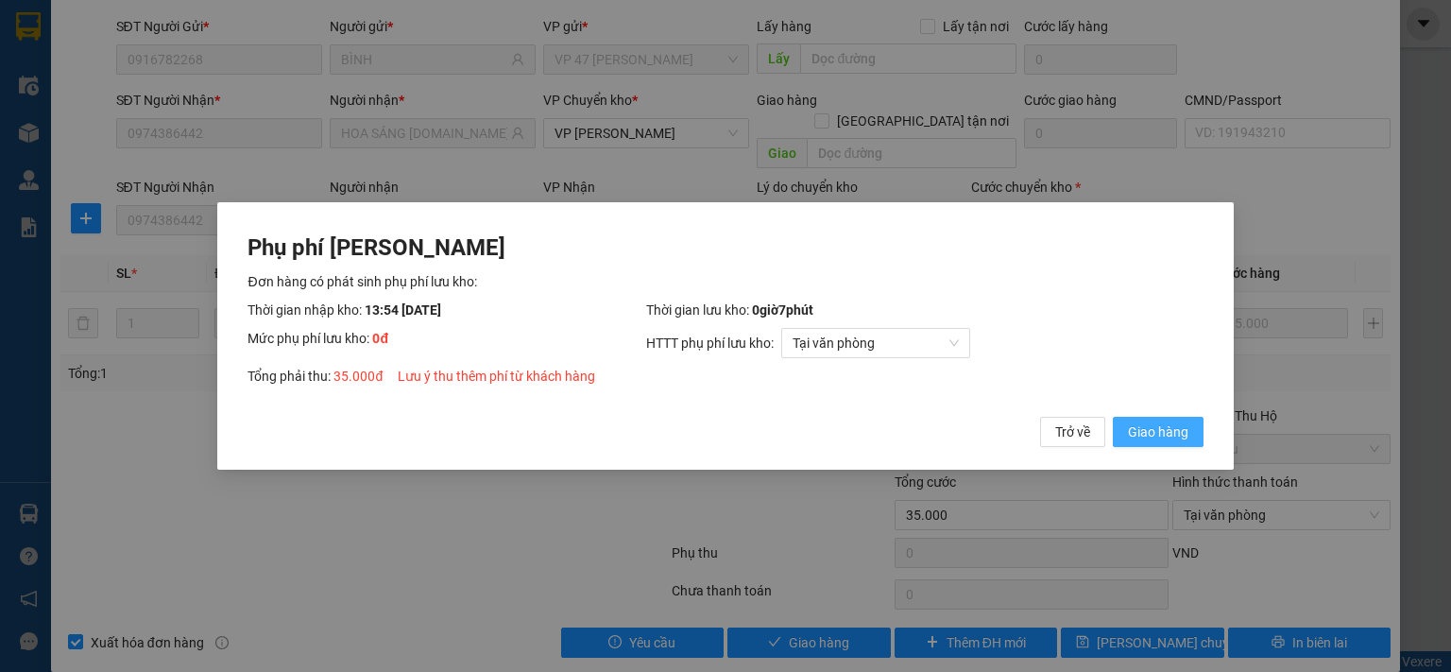
click at [1145, 434] on span "Giao hàng" at bounding box center [1158, 431] width 60 height 21
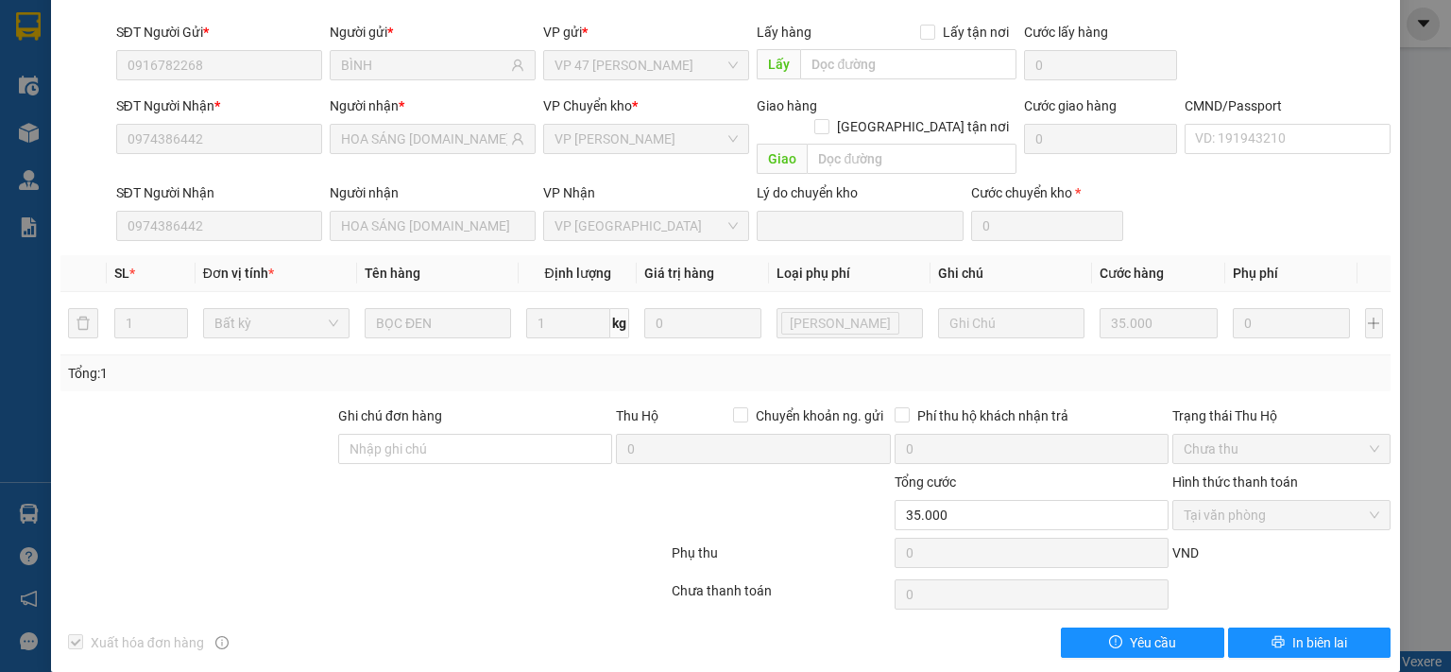
scroll to position [0, 0]
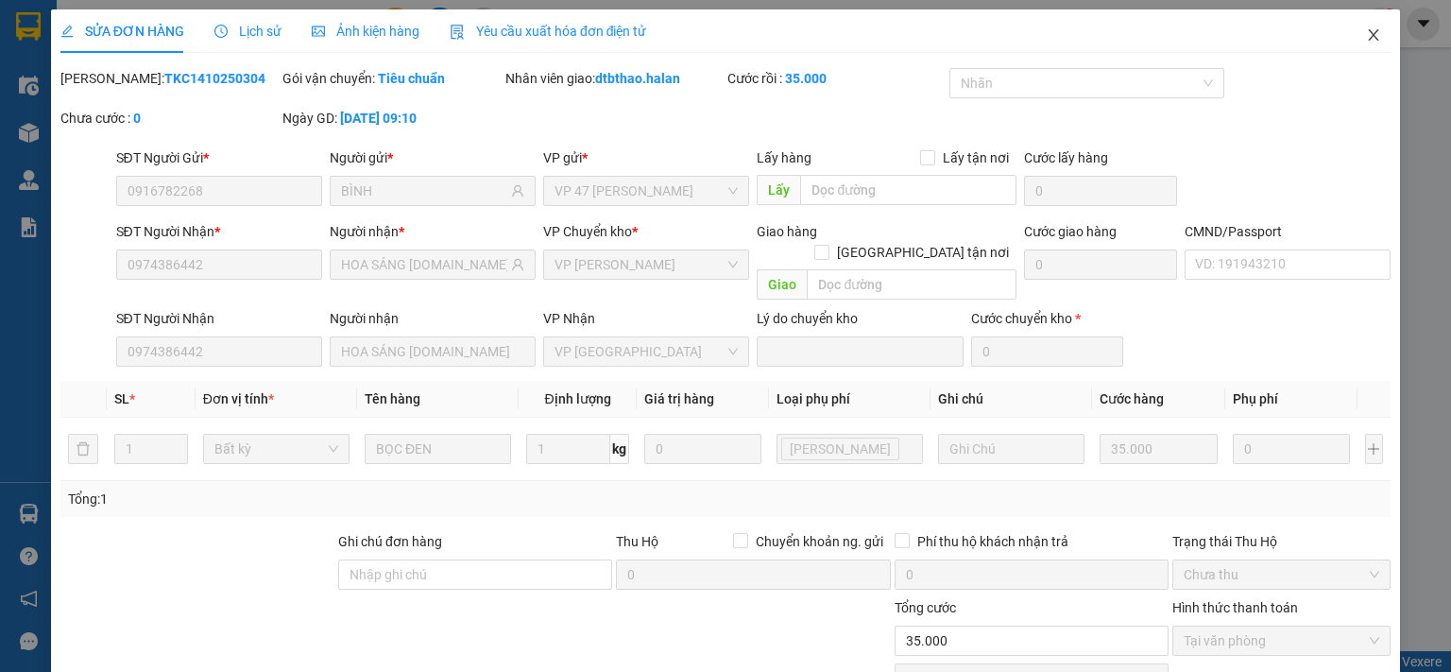
click at [1366, 30] on icon "close" at bounding box center [1373, 34] width 15 height 15
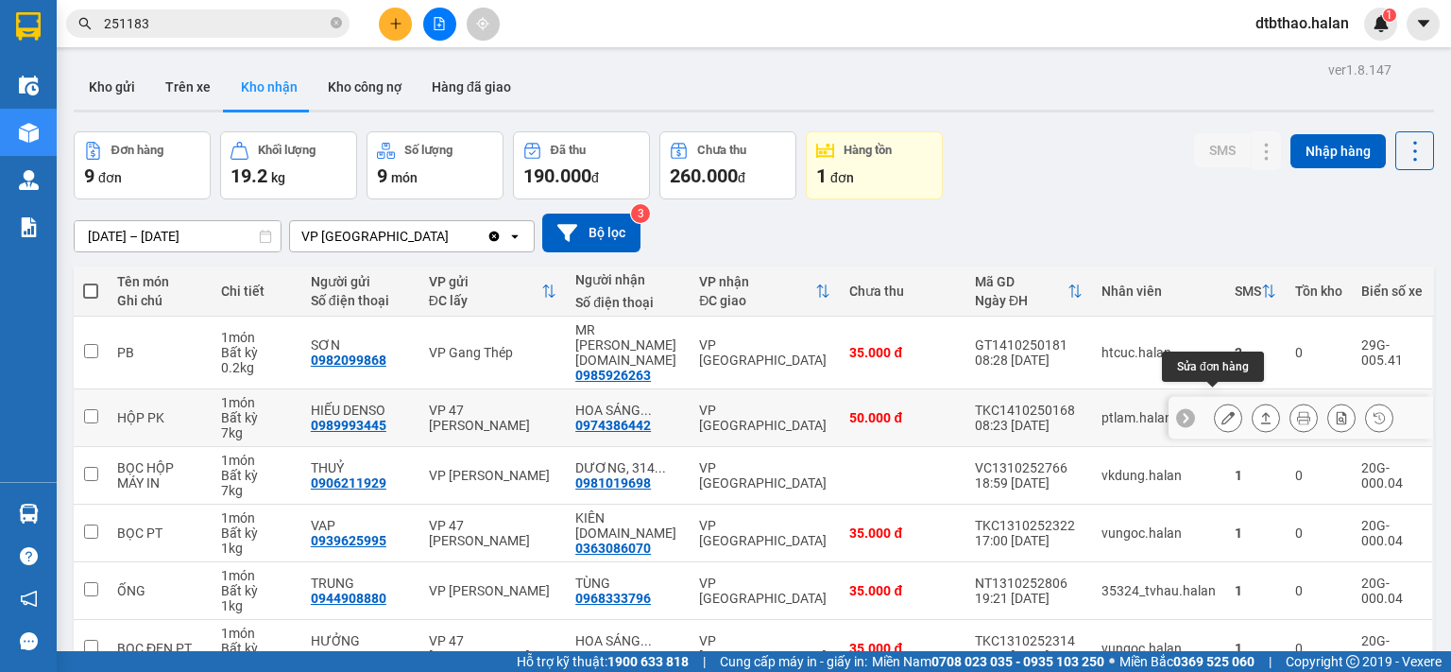
click at [1215, 407] on button at bounding box center [1228, 417] width 26 height 33
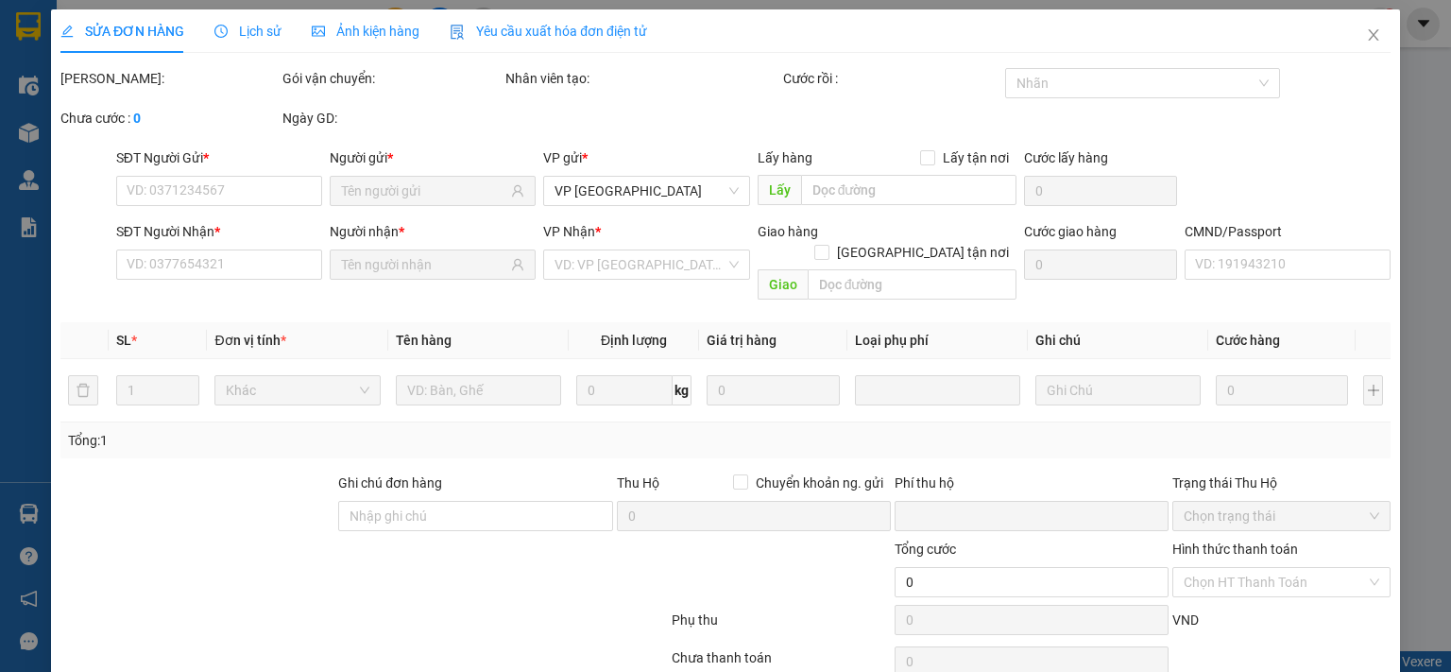
type input "0989993445"
type input "HIẾU DENSO"
type input "0974386442"
type input "HOA SÁNG [DOMAIN_NAME]"
type input "0"
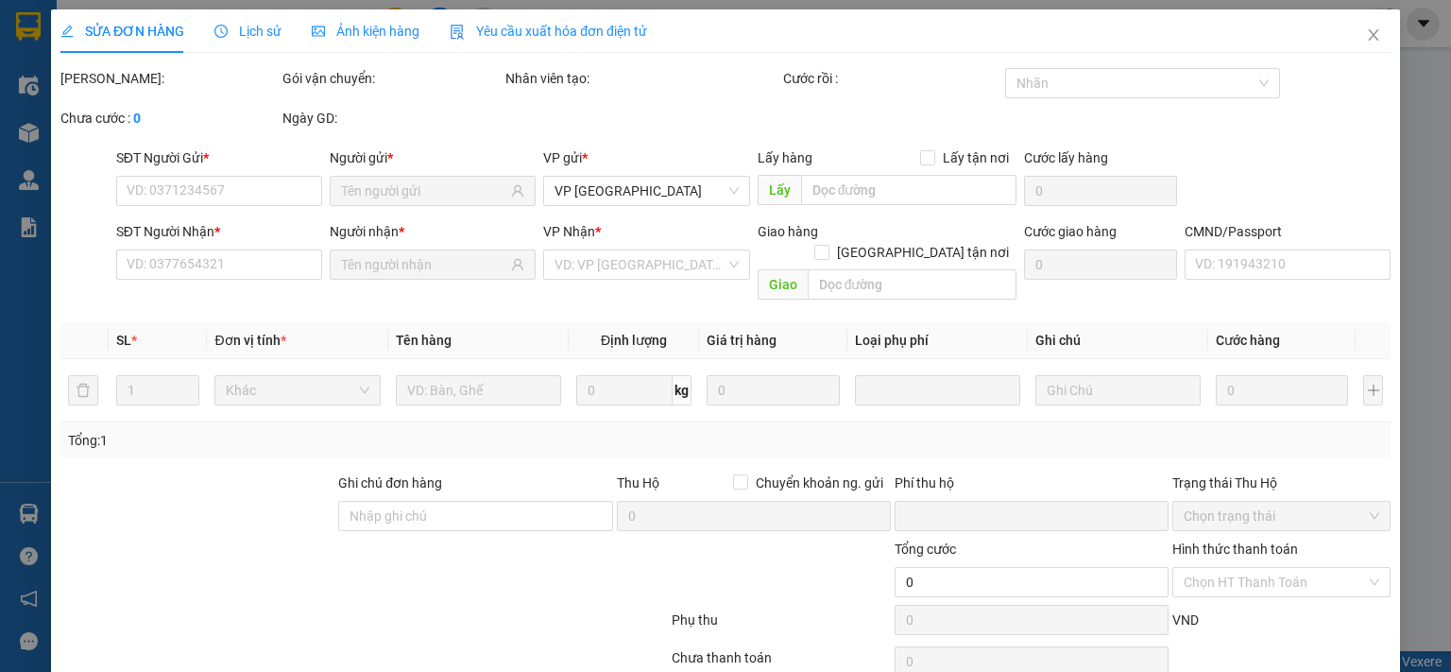
type input "50.000"
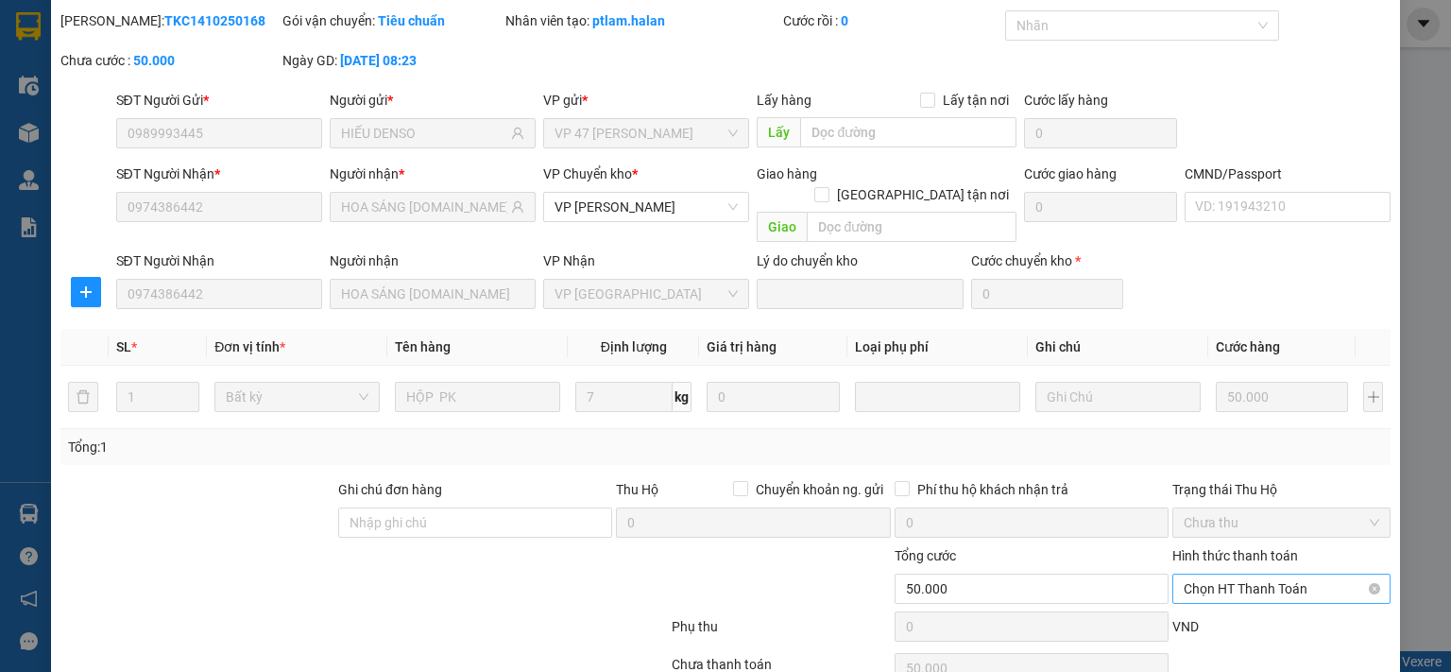
scroll to position [131, 0]
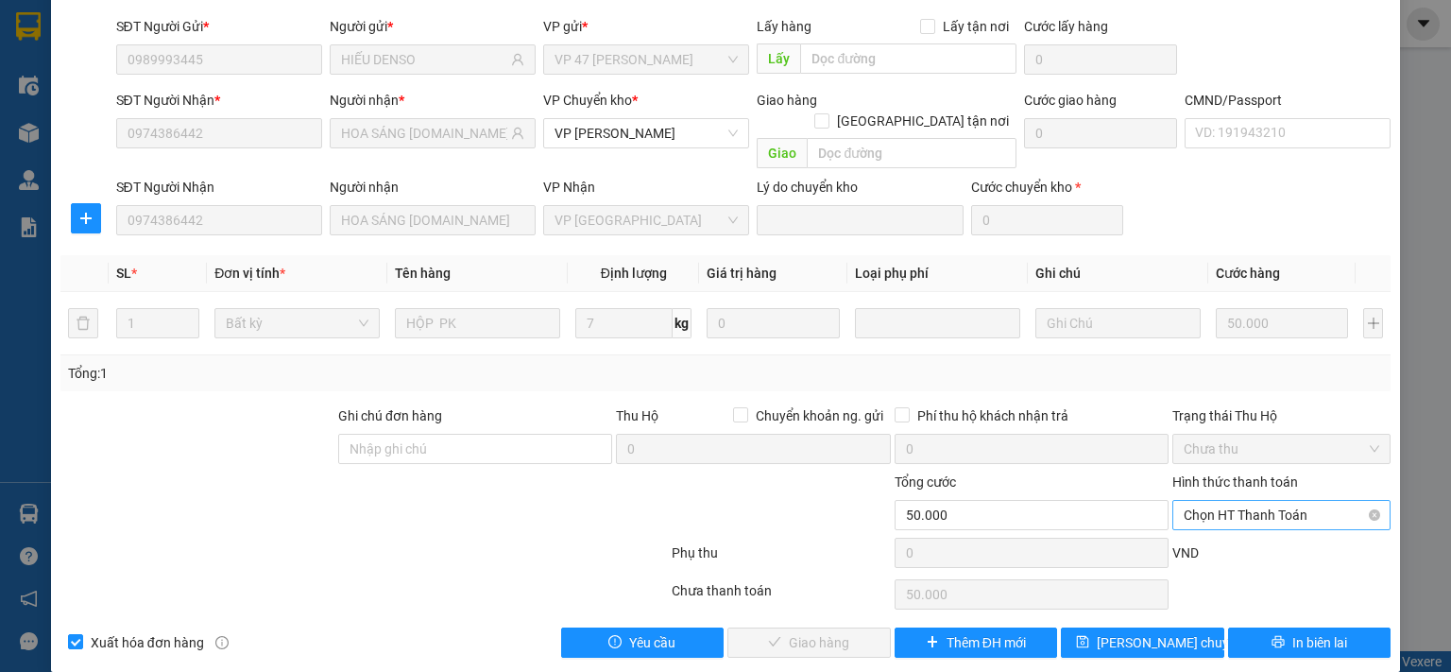
click at [1250, 501] on span "Chọn HT Thanh Toán" at bounding box center [1281, 515] width 196 height 28
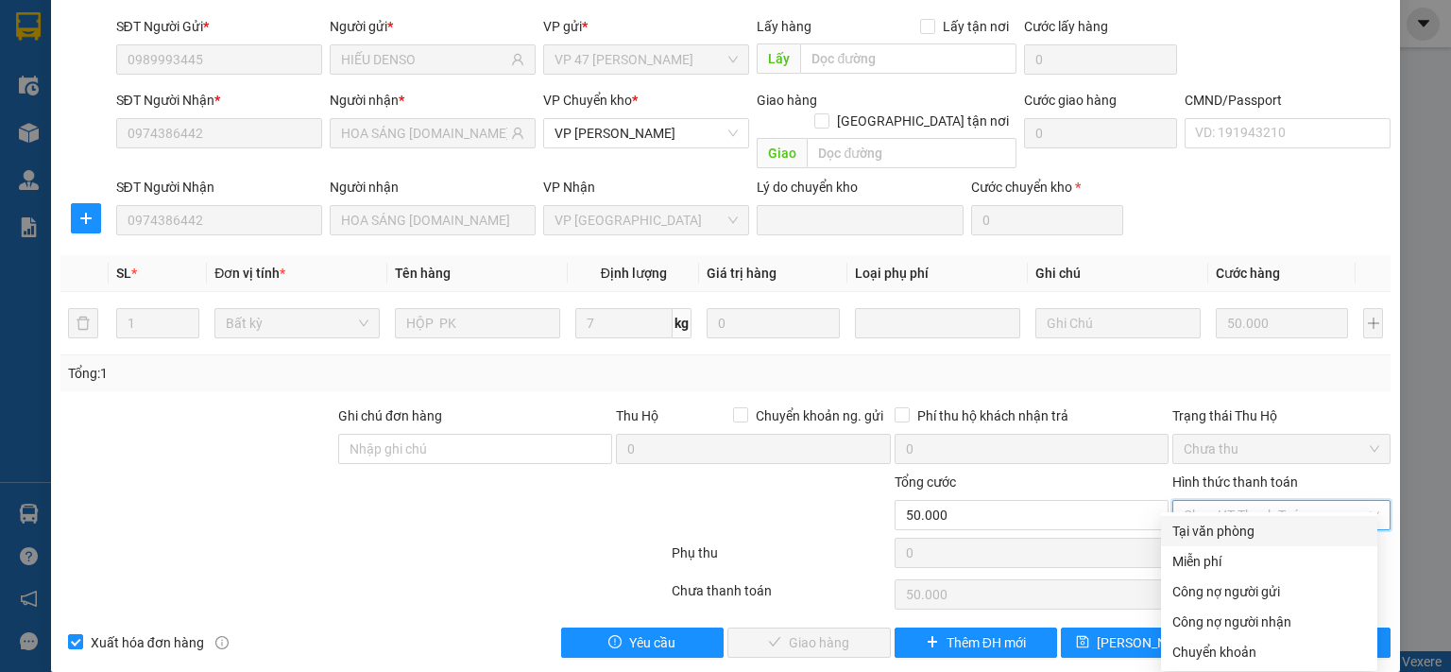
drag, startPoint x: 1235, startPoint y: 532, endPoint x: 1201, endPoint y: 532, distance: 34.0
click at [1236, 532] on div "Tại văn phòng" at bounding box center [1269, 530] width 194 height 21
type input "0"
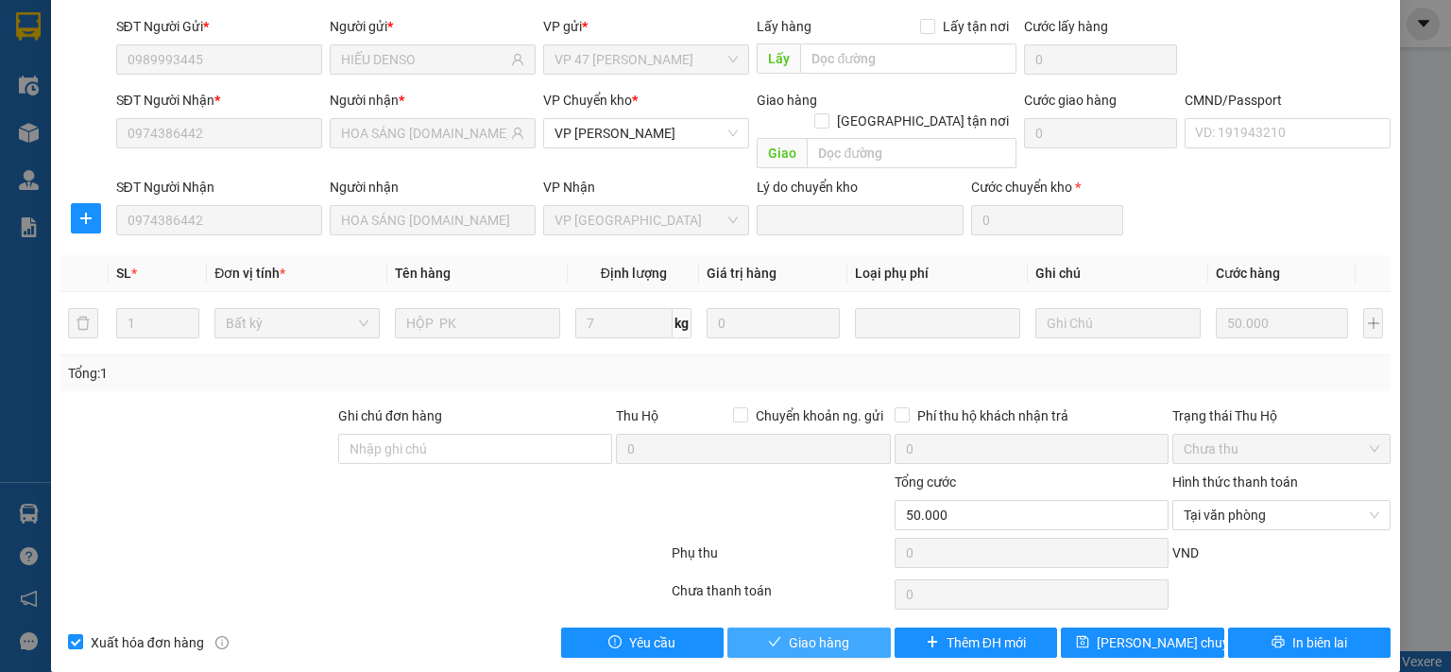
click at [831, 632] on span "Giao hàng" at bounding box center [819, 642] width 60 height 21
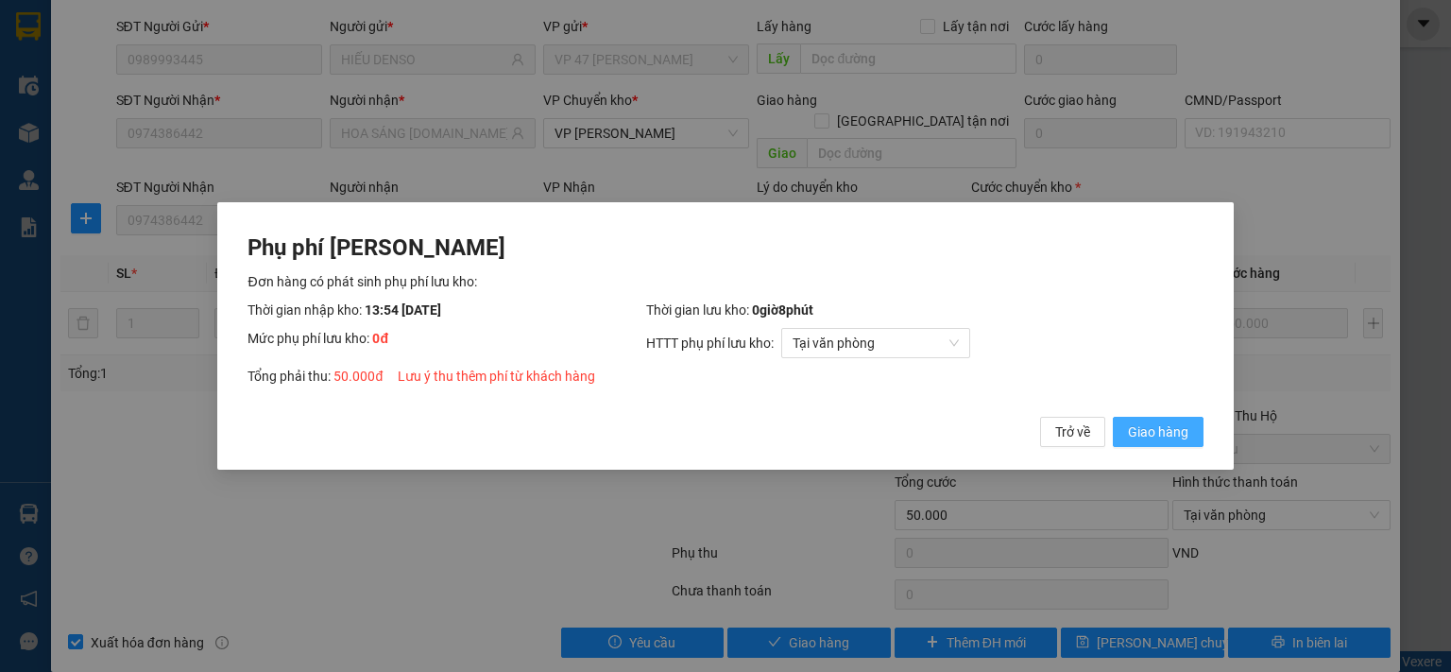
click at [1180, 424] on span "Giao hàng" at bounding box center [1158, 431] width 60 height 21
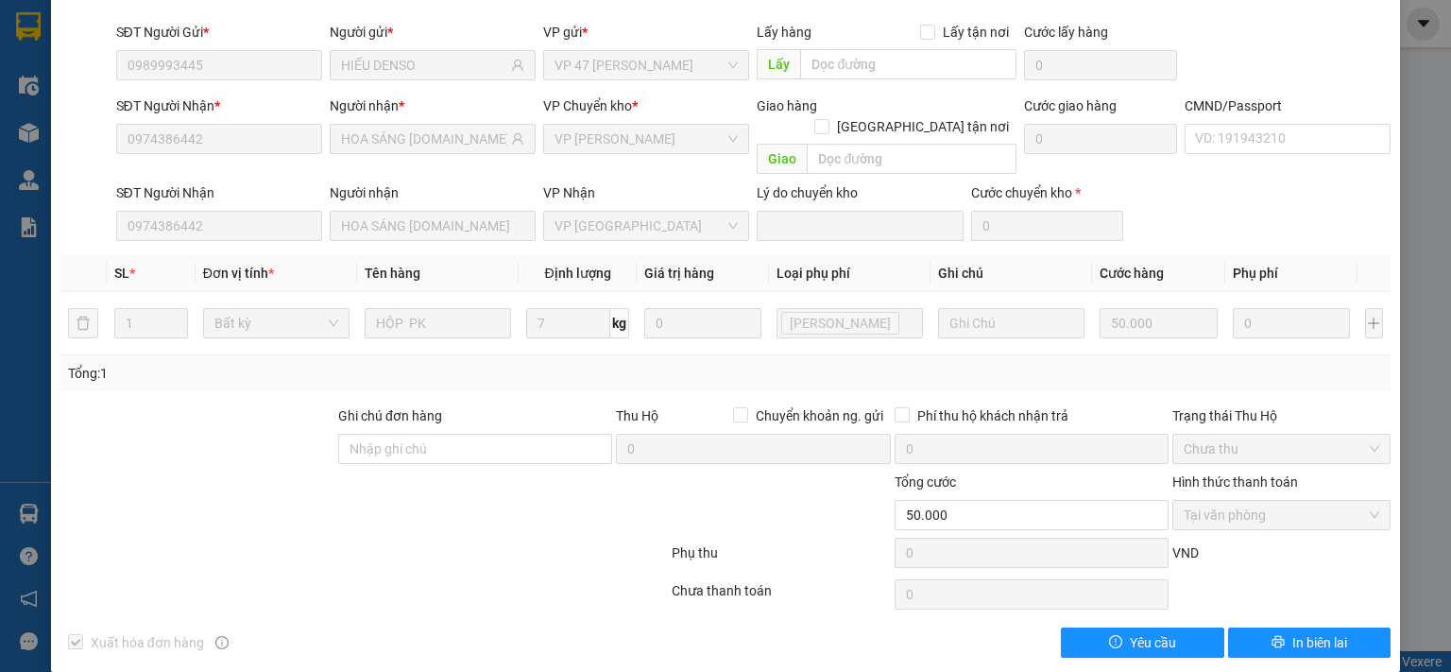
scroll to position [0, 0]
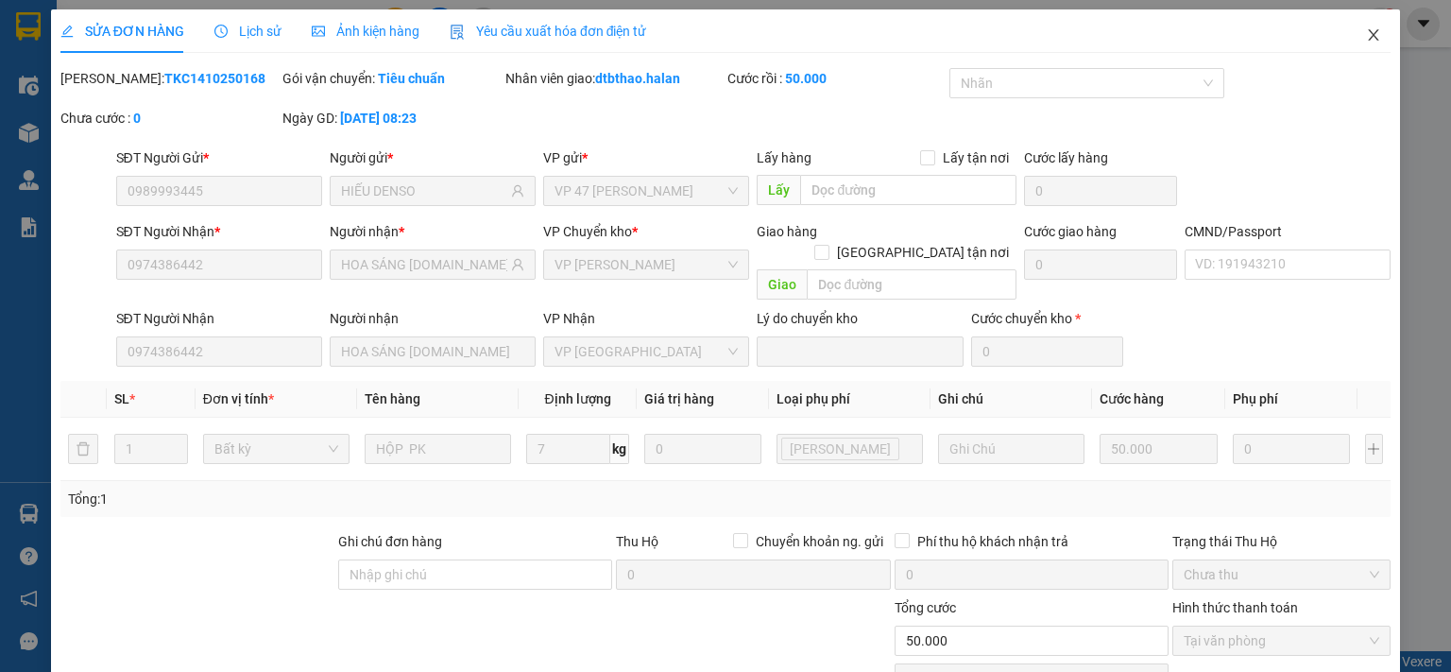
click at [1369, 34] on icon "close" at bounding box center [1374, 34] width 10 height 11
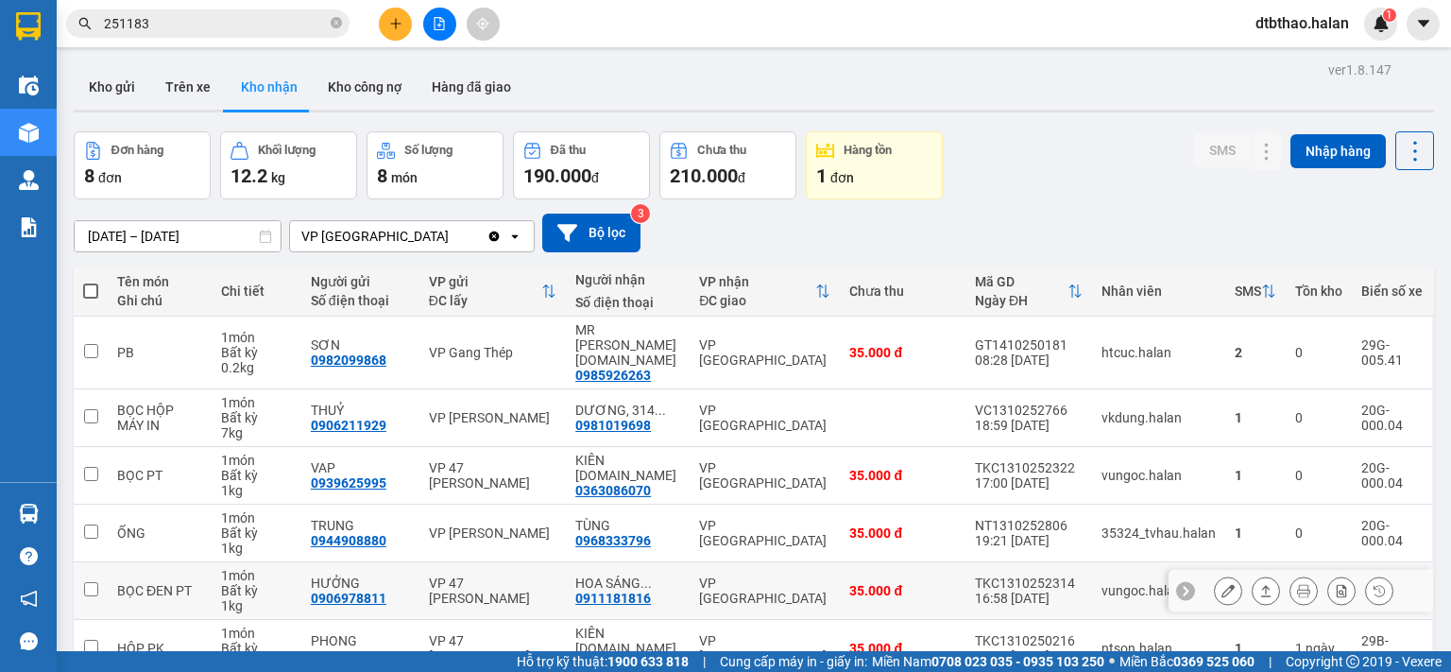
scroll to position [185, 0]
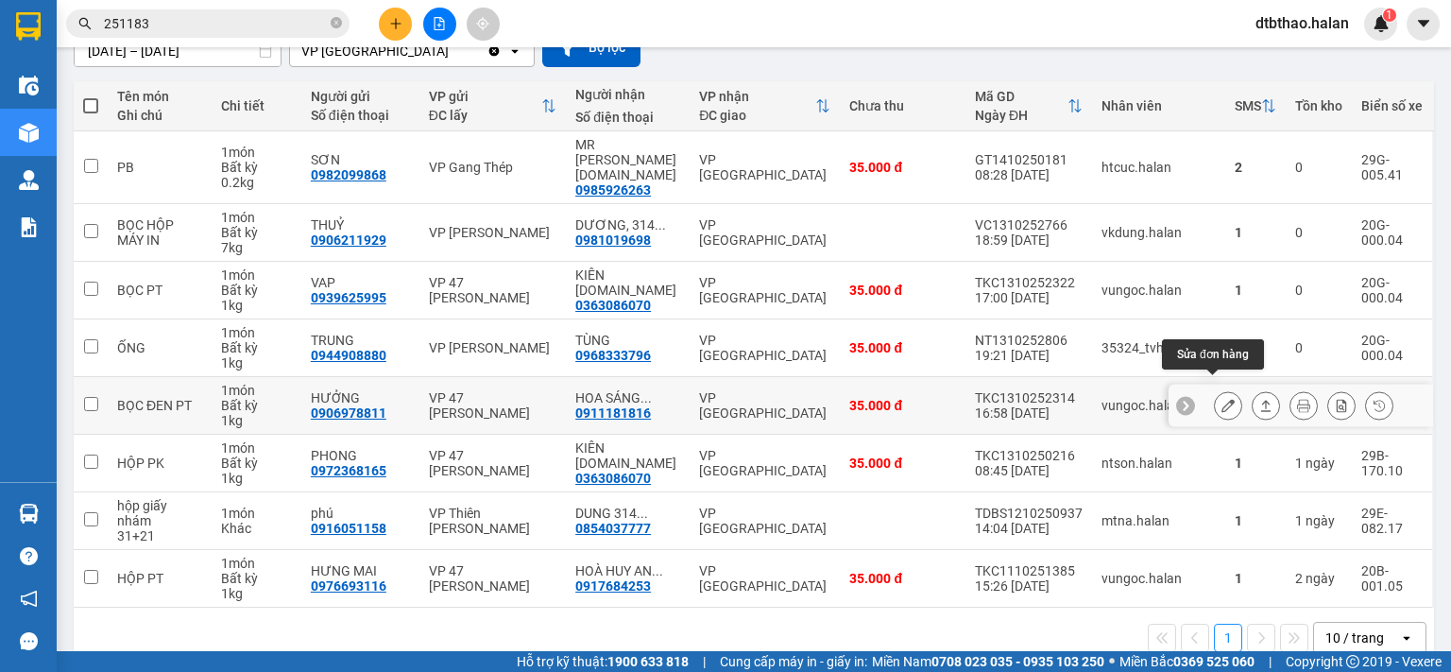
click at [1215, 389] on button at bounding box center [1228, 405] width 26 height 33
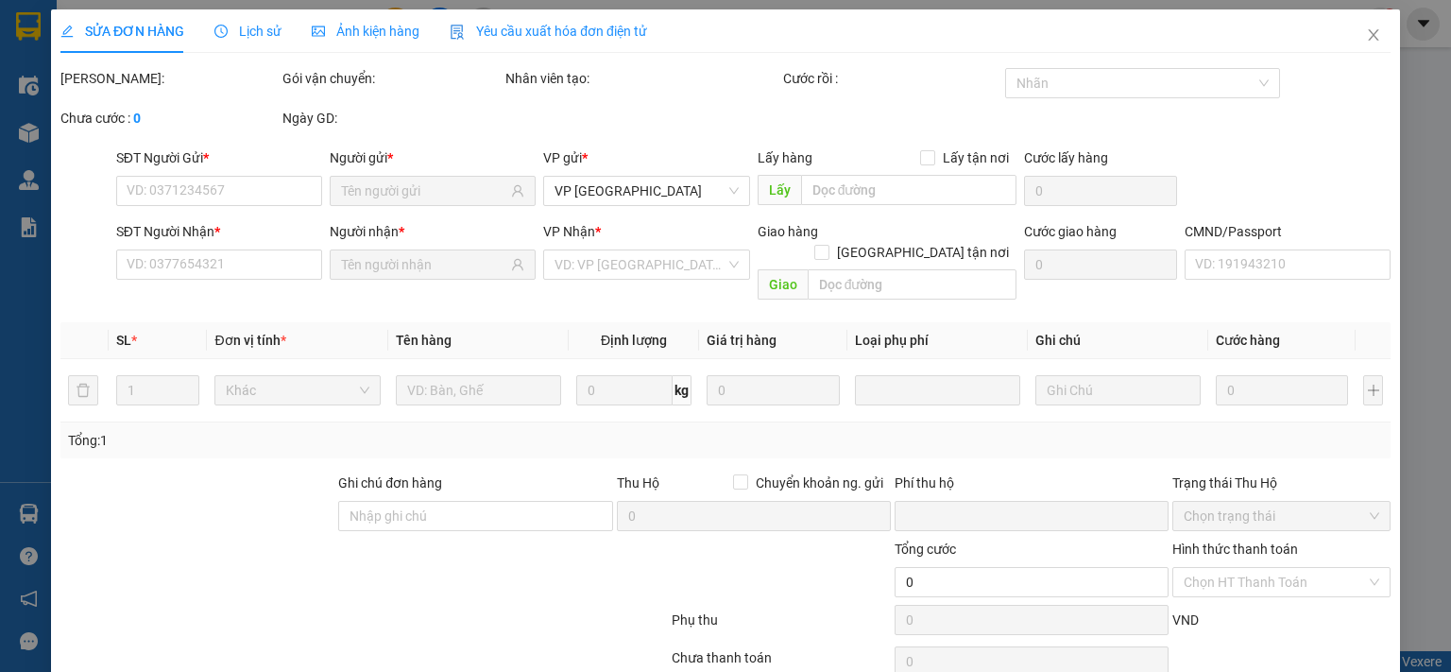
type input "0906978811"
type input "HƯỞNG"
type input "0911181816"
type input "HOA SÁNG [DOMAIN_NAME]"
type input "0"
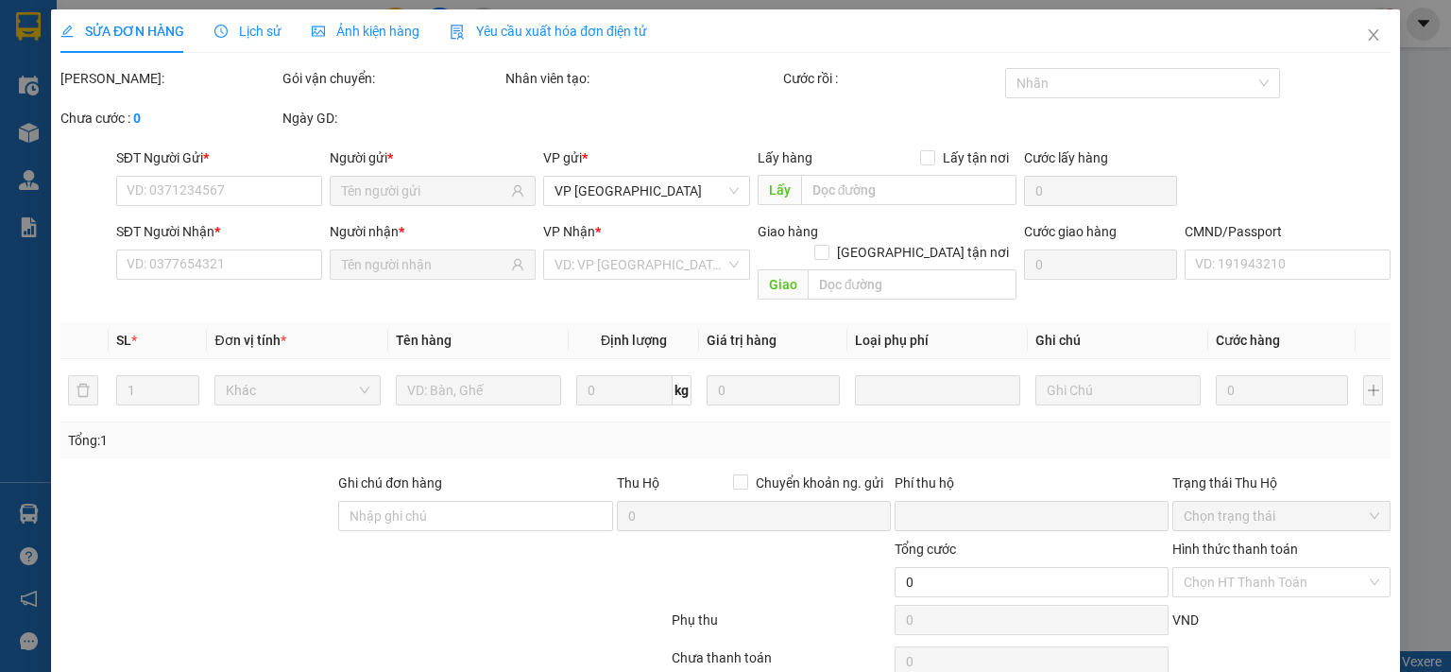
type input "35.000"
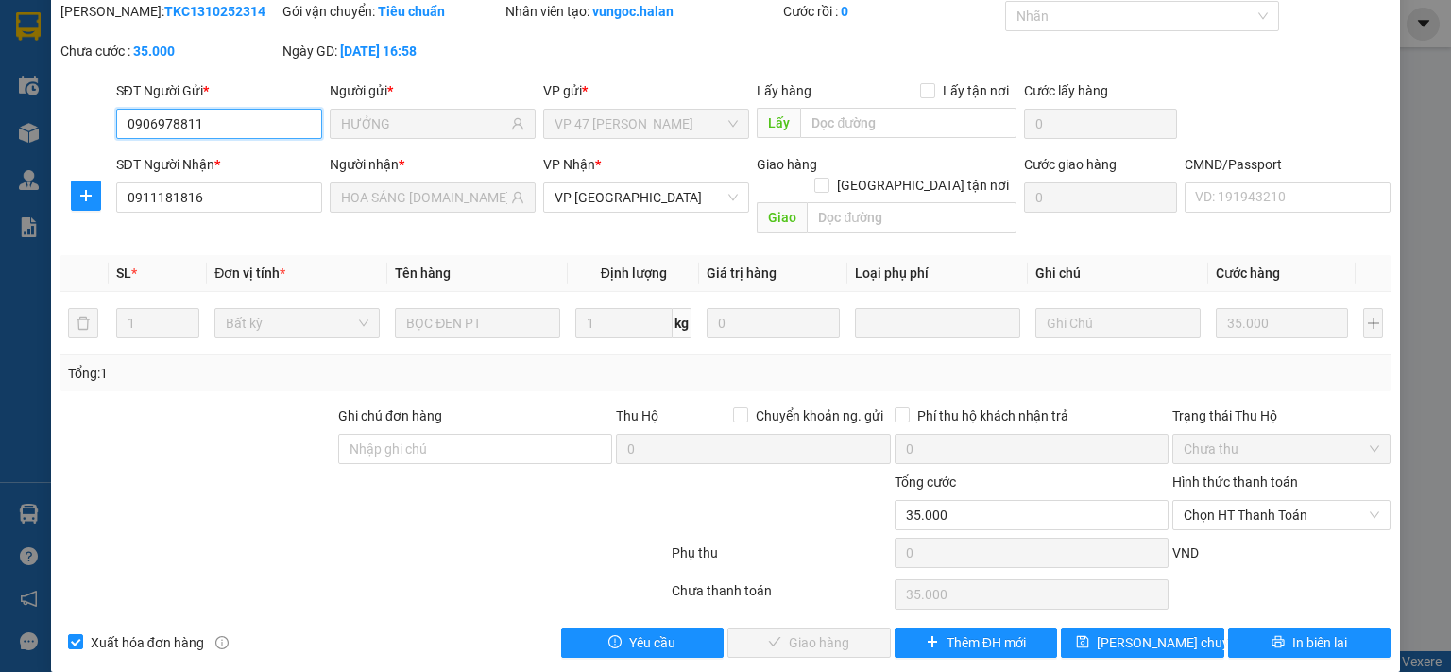
scroll to position [67, 0]
click at [1250, 501] on span "Chọn HT Thanh Toán" at bounding box center [1281, 515] width 196 height 28
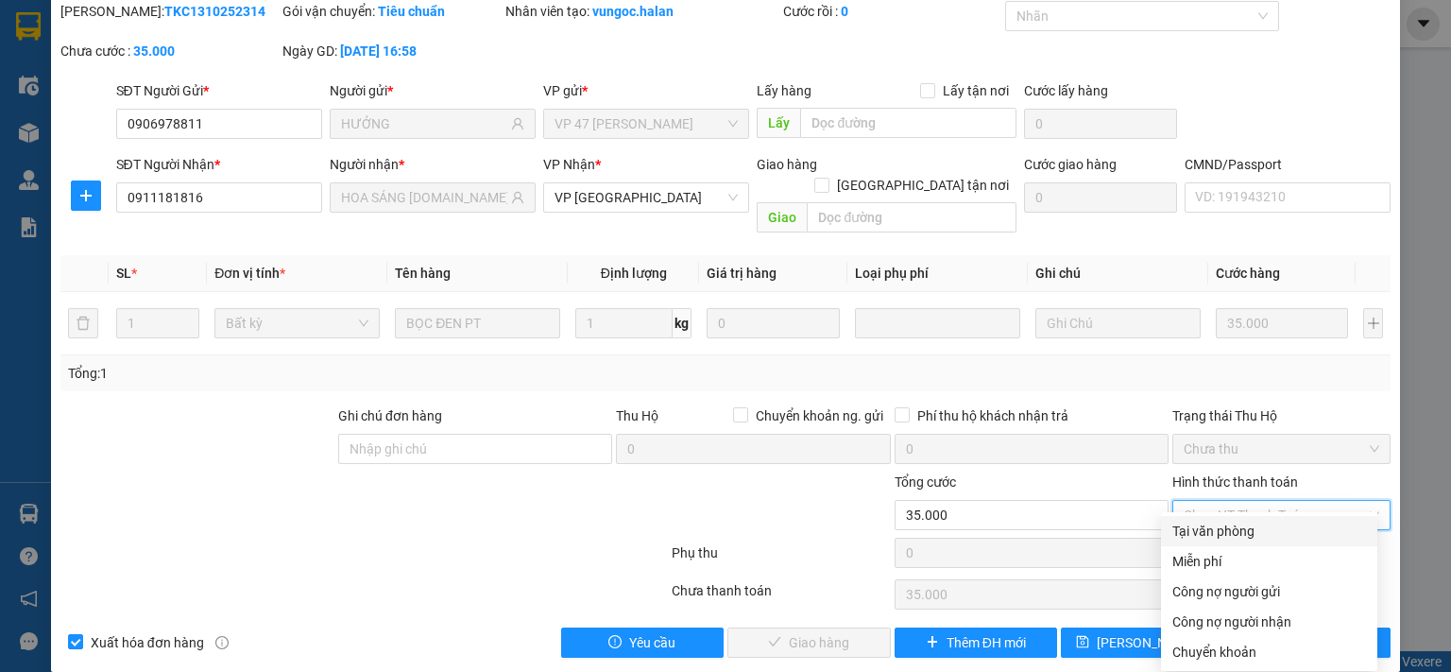
drag, startPoint x: 1243, startPoint y: 532, endPoint x: 1105, endPoint y: 543, distance: 138.4
click at [1237, 532] on div "Tại văn phòng" at bounding box center [1269, 530] width 194 height 21
type input "0"
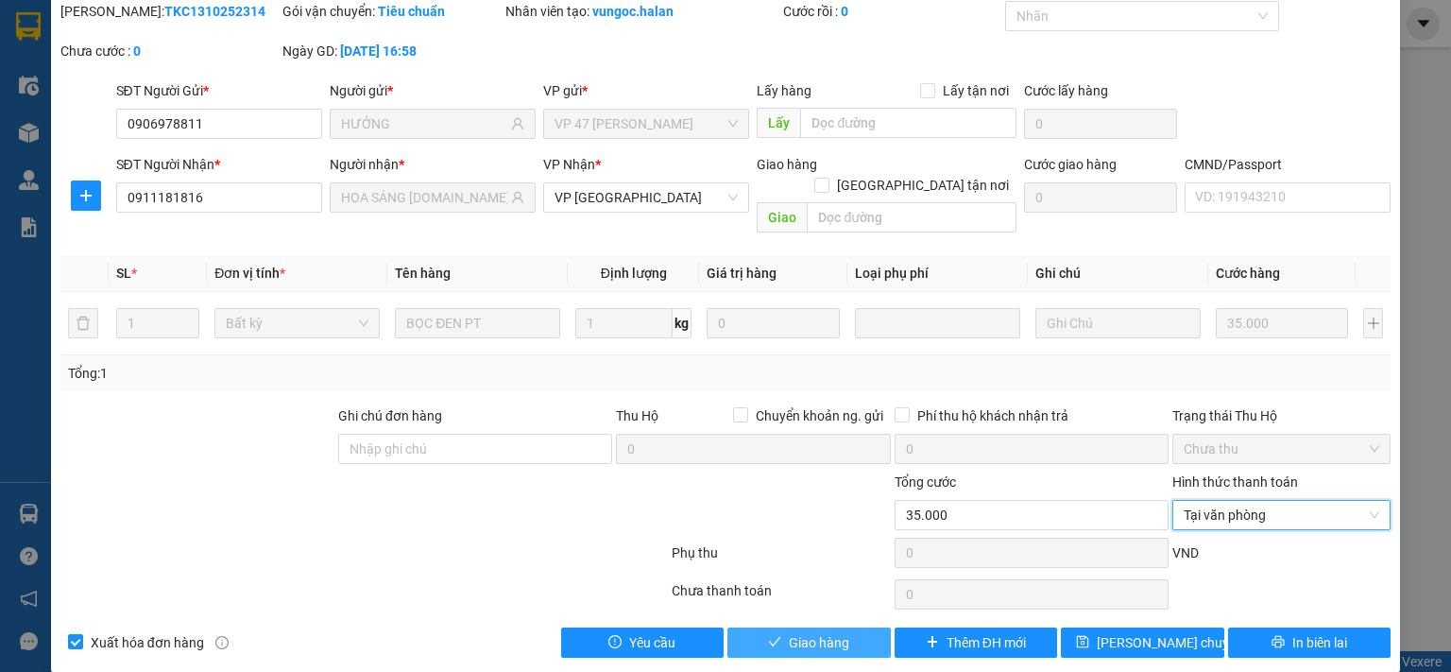
click at [814, 632] on span "Giao hàng" at bounding box center [819, 642] width 60 height 21
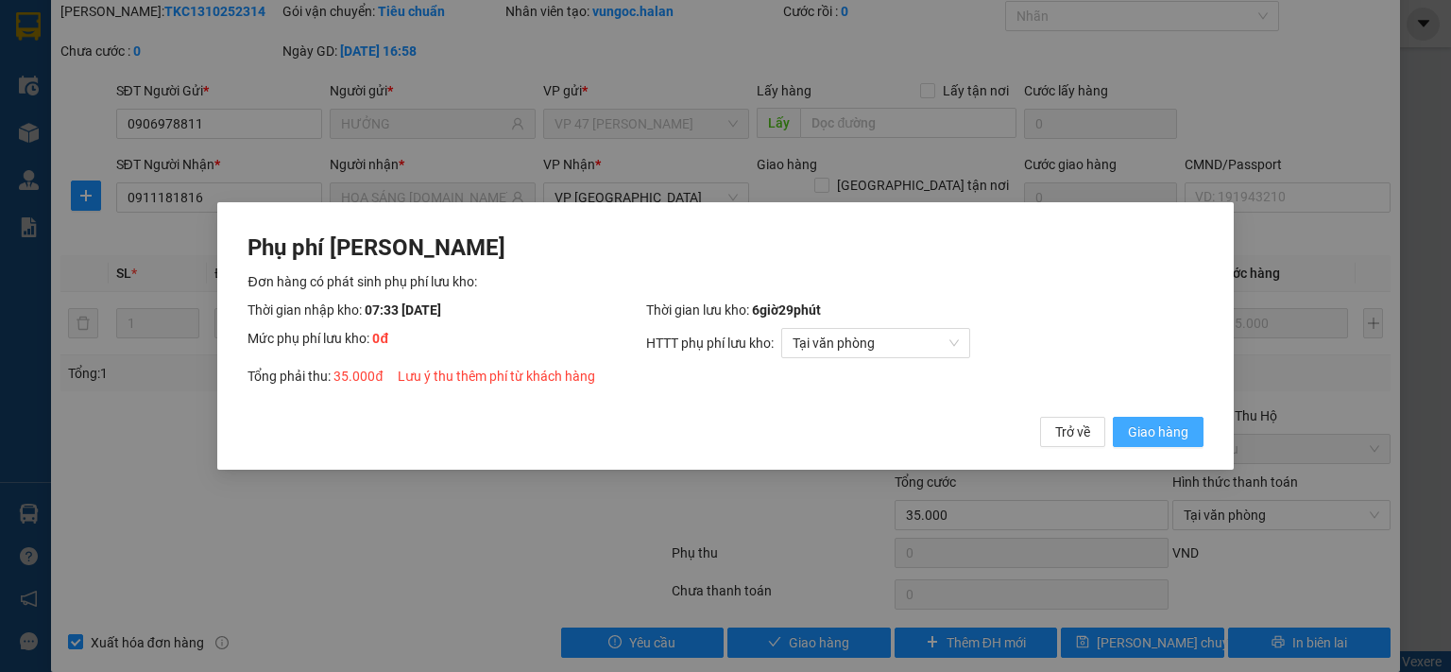
click at [1130, 427] on span "Giao hàng" at bounding box center [1158, 431] width 60 height 21
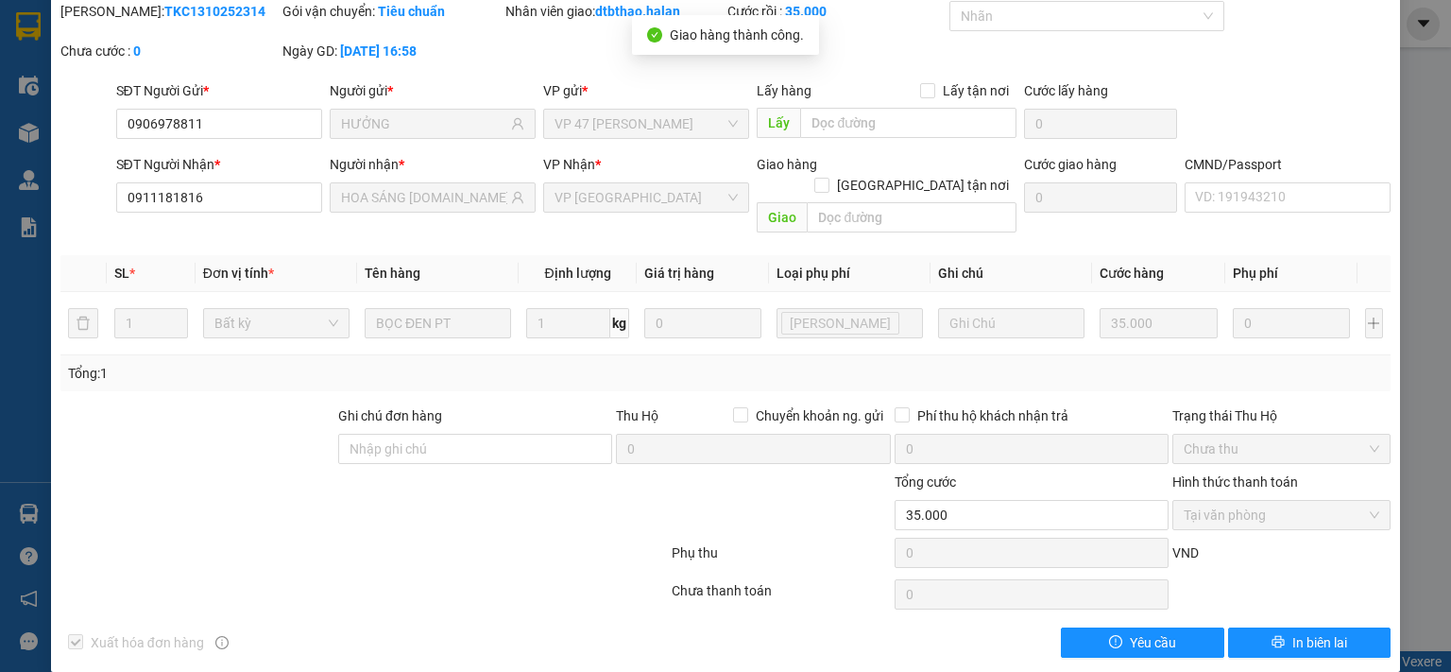
scroll to position [0, 0]
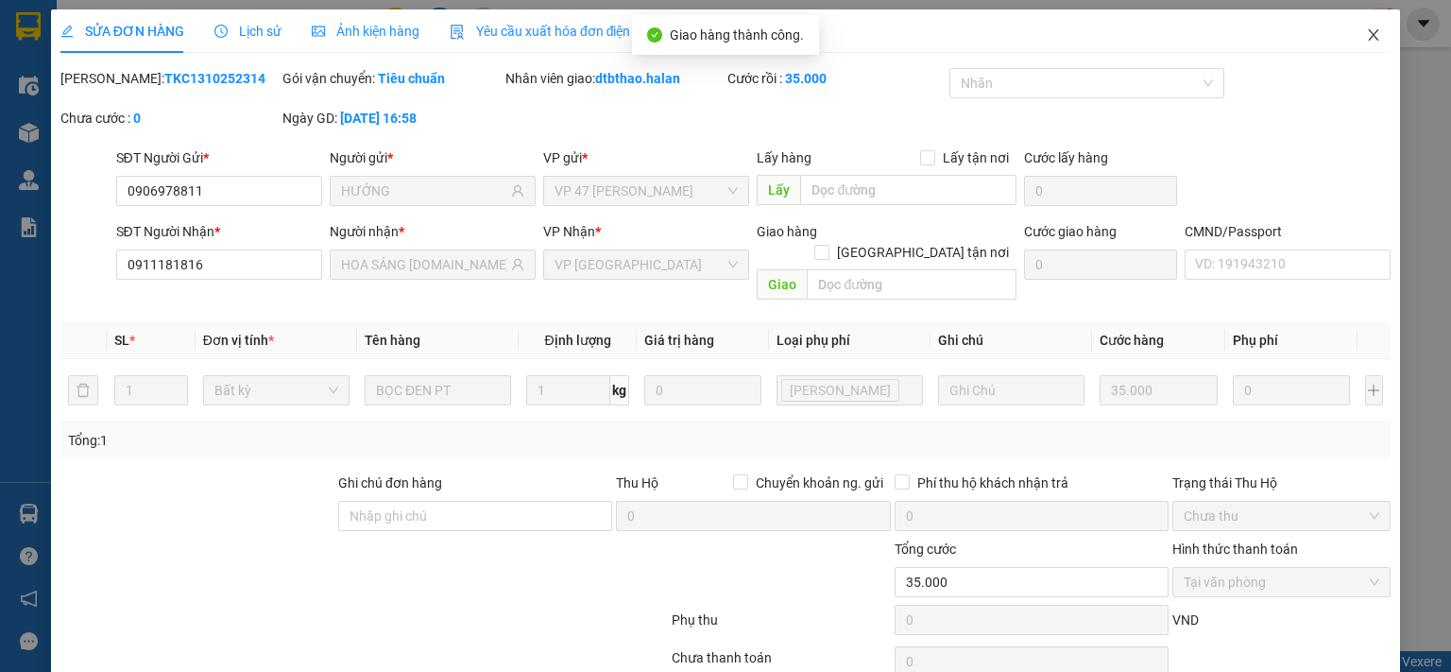
click at [1366, 34] on icon "close" at bounding box center [1373, 34] width 15 height 15
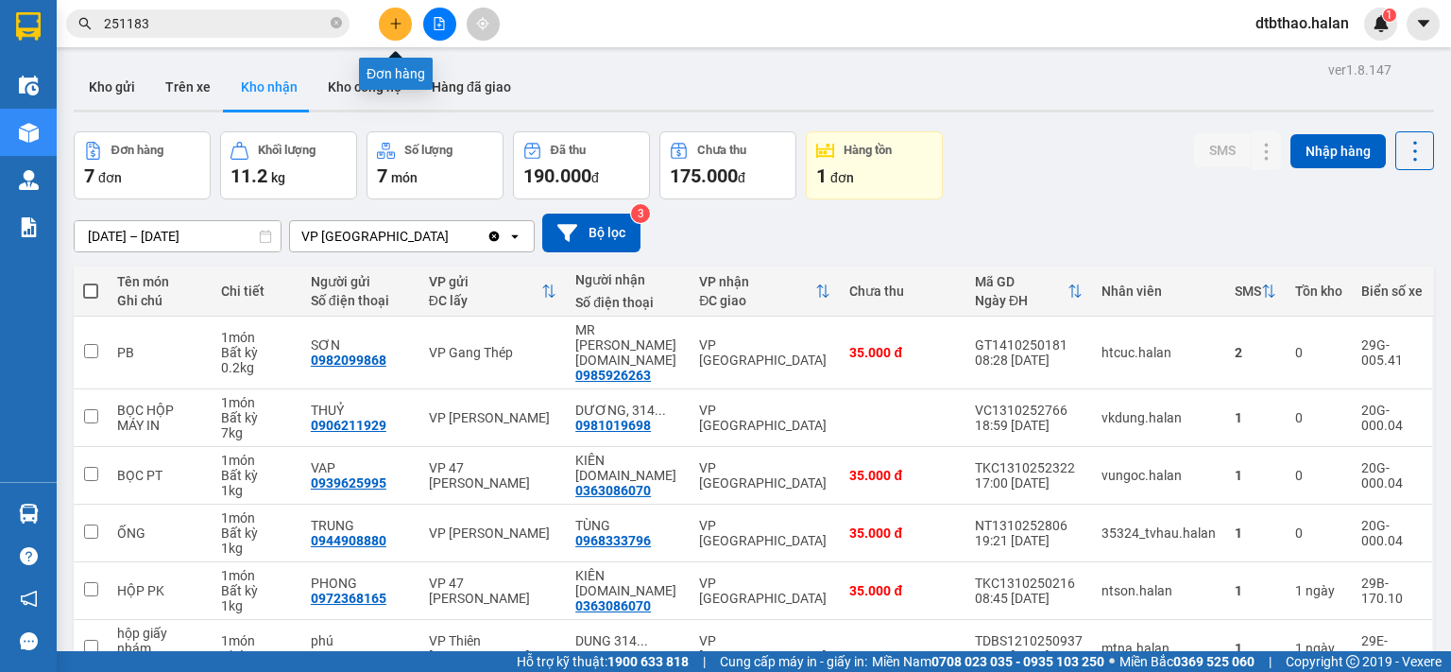
click at [394, 32] on button at bounding box center [395, 24] width 33 height 33
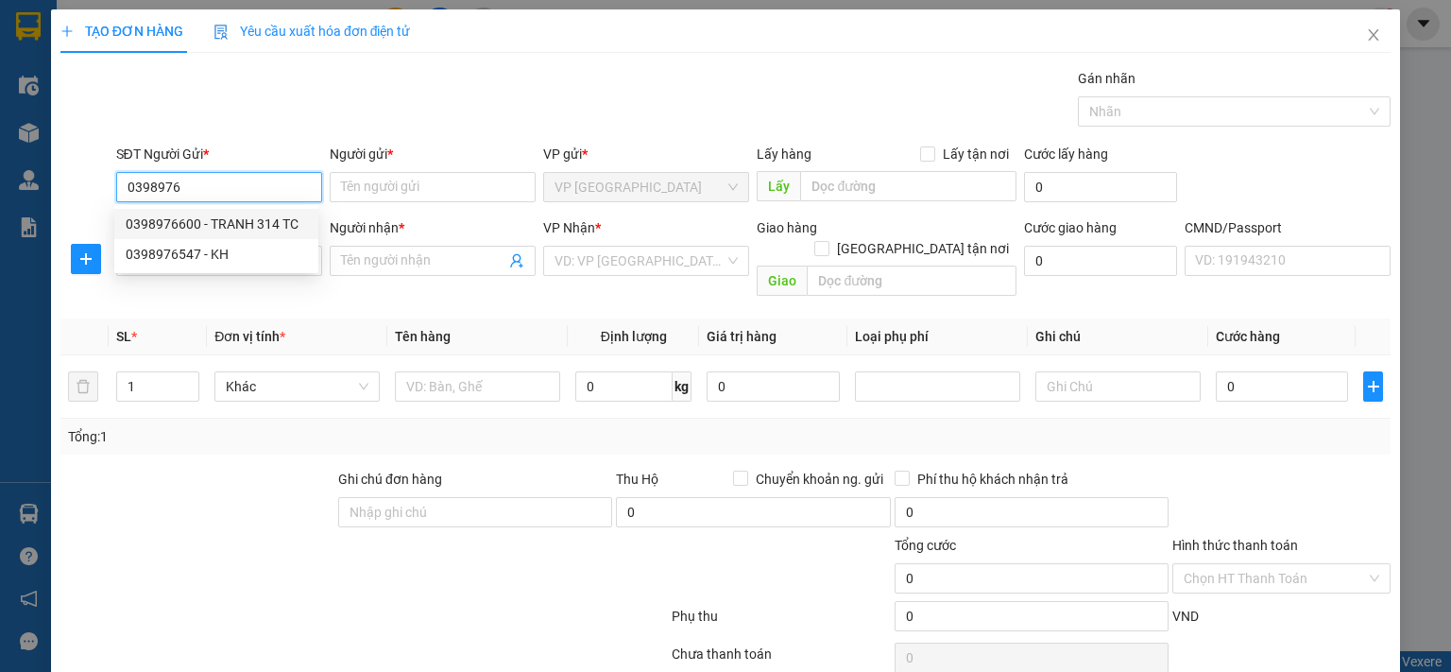
click at [170, 221] on div "0398976600 - TRANH 314 TC" at bounding box center [216, 223] width 181 height 21
type input "0398976600"
type input "TRANH 314 TC"
type input "0398976600"
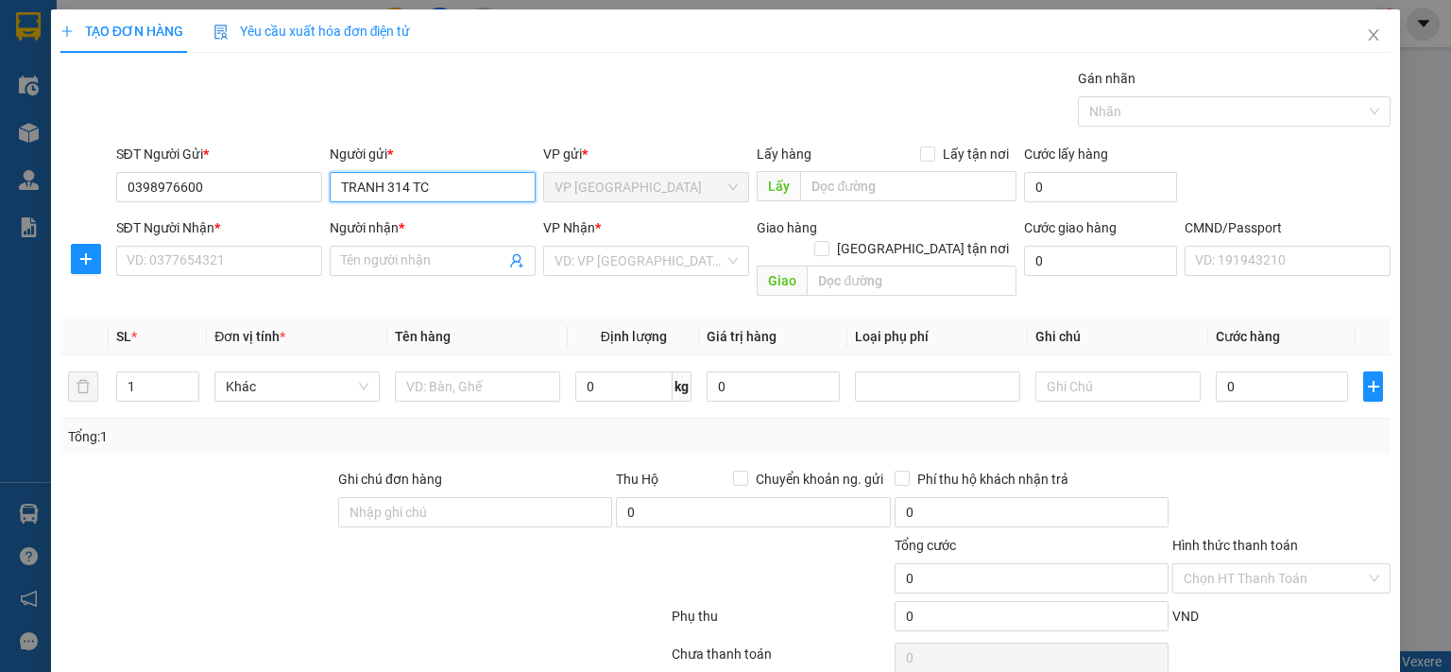
click at [376, 188] on input "TRANH 314 TC" at bounding box center [433, 187] width 206 height 30
type input "TRANG - 314 TC"
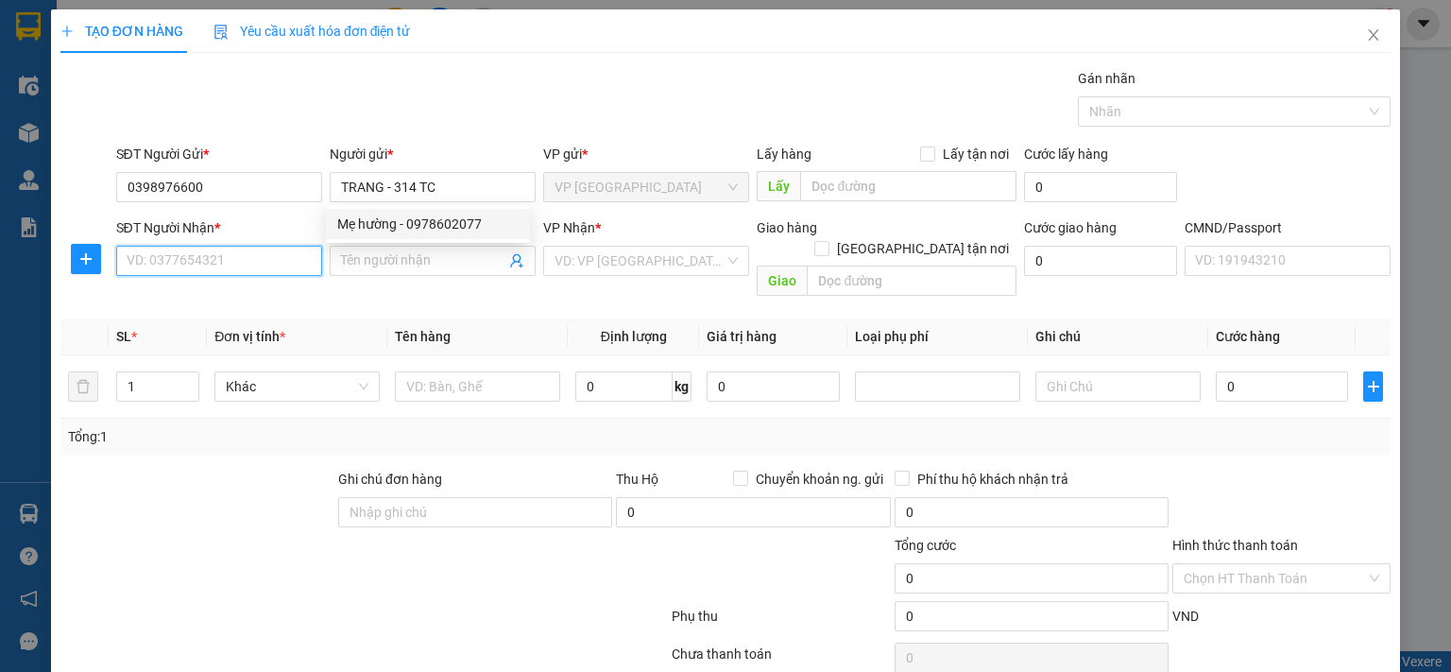
click at [264, 264] on input "SĐT Người Nhận *" at bounding box center [219, 261] width 206 height 30
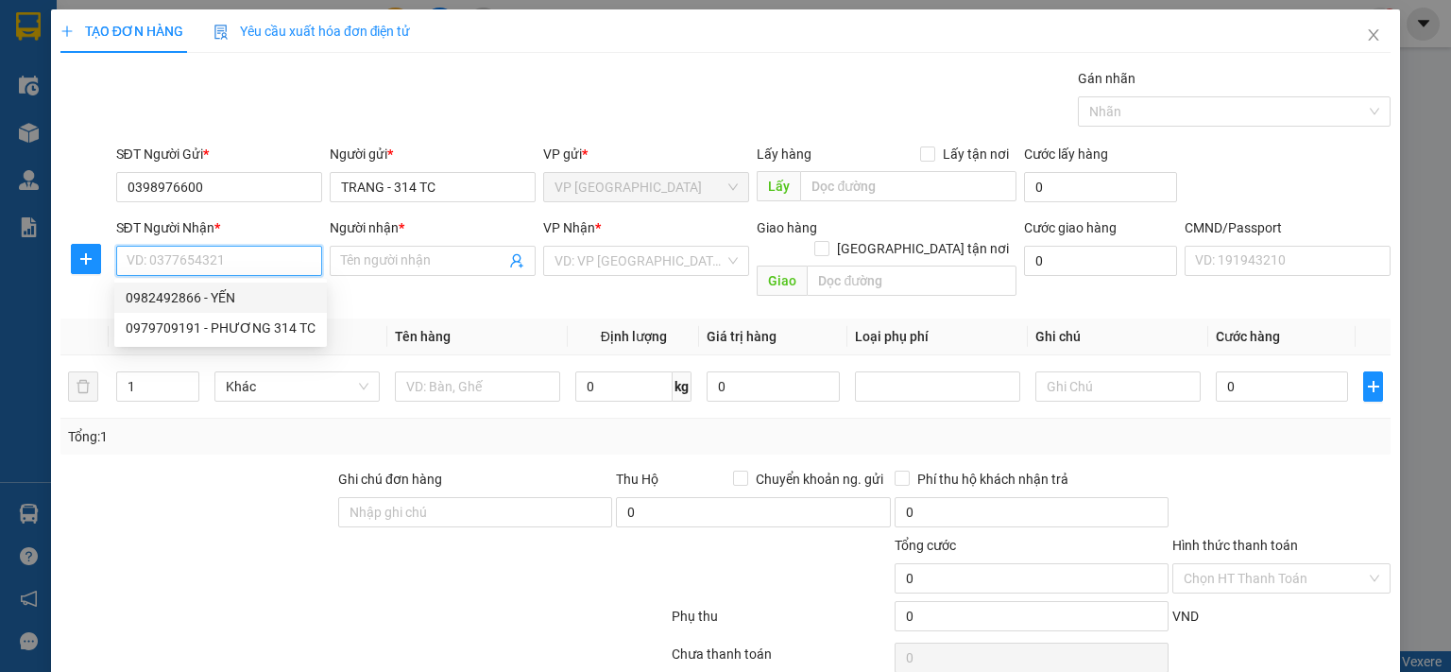
click at [152, 296] on div "0982492866 - YẾN" at bounding box center [221, 297] width 190 height 21
type input "0982492866"
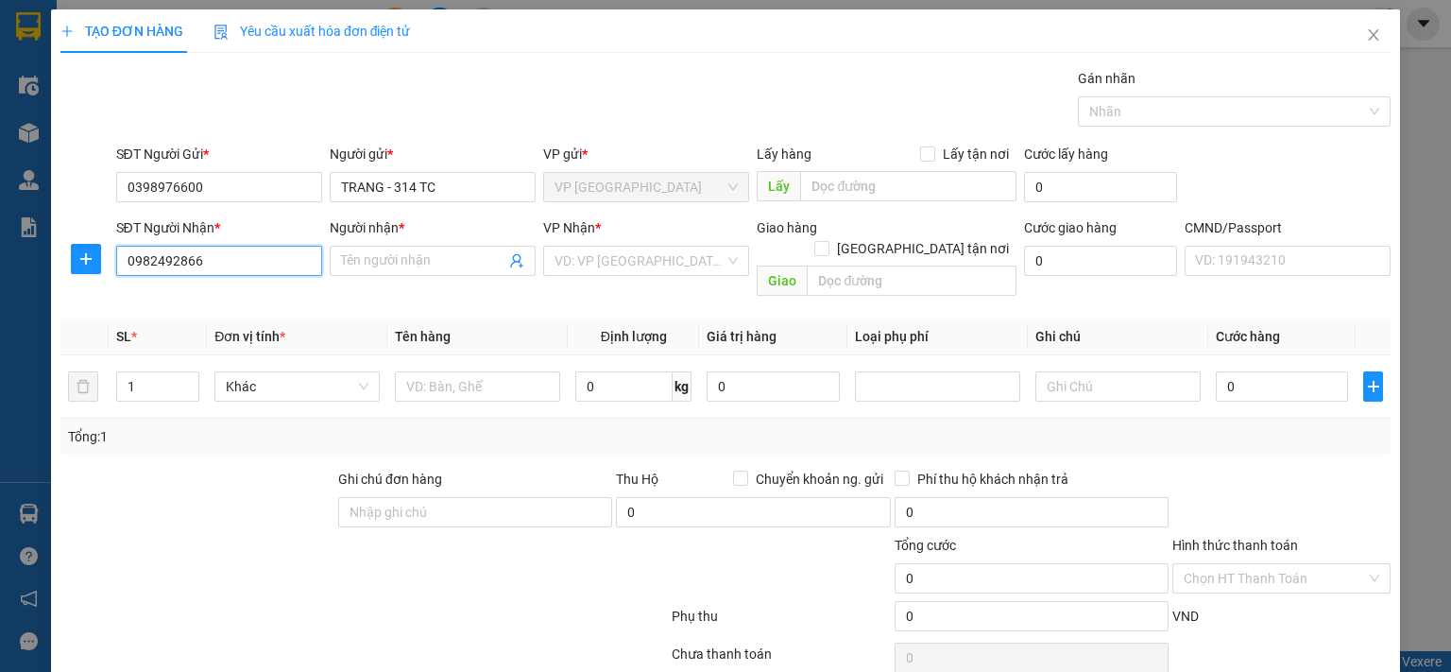
type input "YẾN"
click at [83, 258] on icon "plus" at bounding box center [85, 258] width 11 height 1
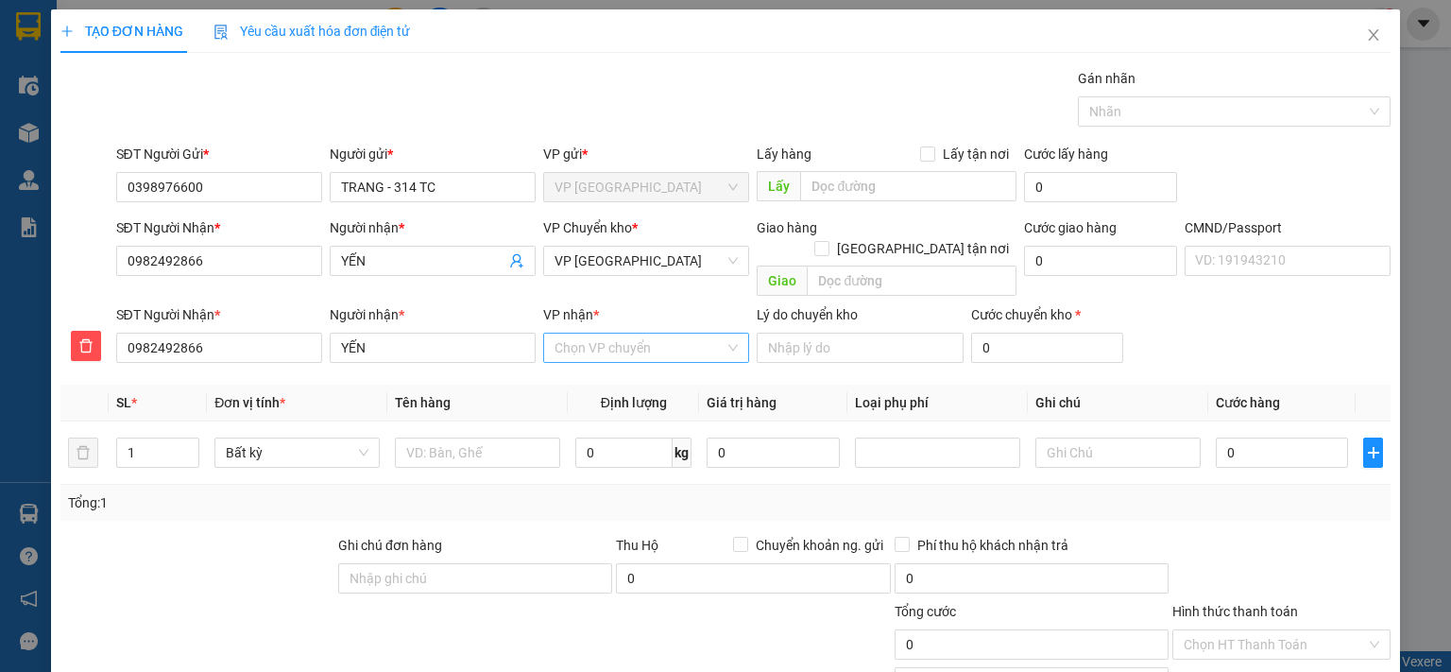
click at [578, 333] on input "VP nhận *" at bounding box center [639, 347] width 170 height 28
type input "BẮC"
click at [612, 373] on div "VP [GEOGRAPHIC_DATA]" at bounding box center [639, 364] width 181 height 21
click at [640, 260] on span "VP [GEOGRAPHIC_DATA]" at bounding box center [645, 261] width 183 height 28
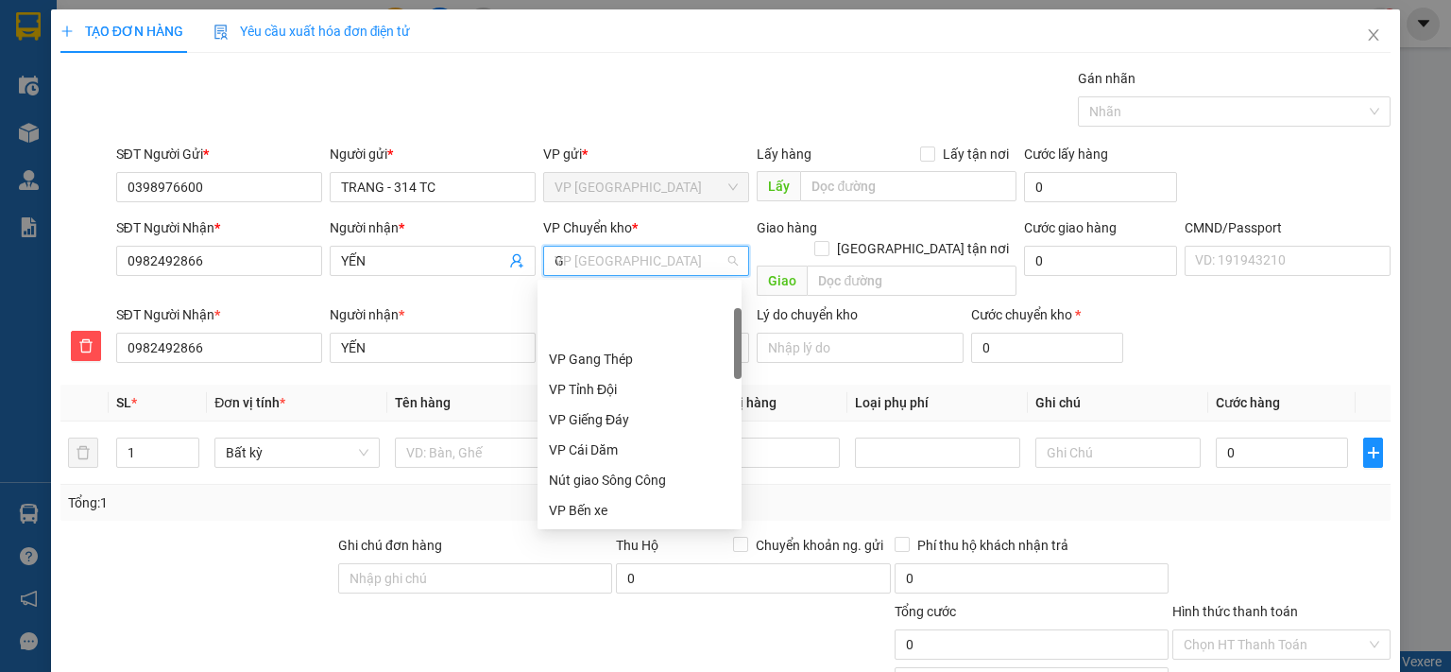
scroll to position [91, 0]
type input "GI"
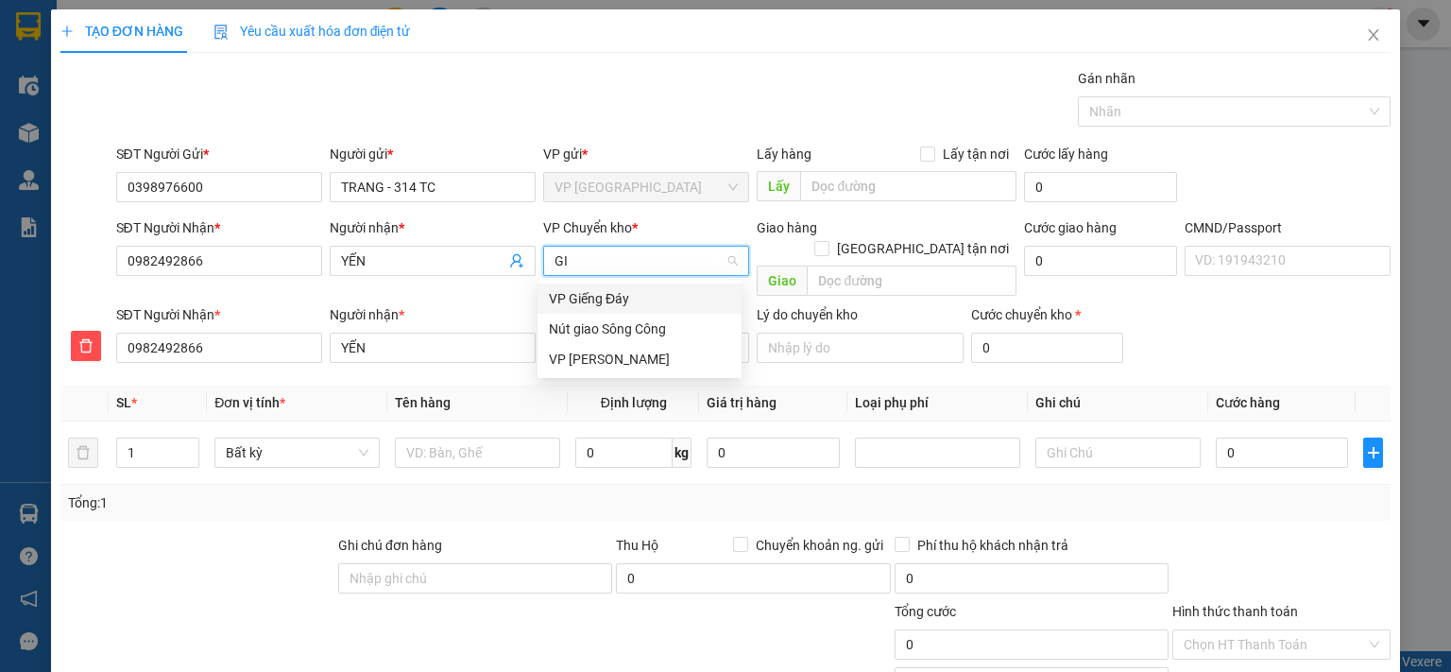
scroll to position [0, 0]
drag, startPoint x: 598, startPoint y: 365, endPoint x: 477, endPoint y: 417, distance: 131.6
click at [598, 366] on div "VP [PERSON_NAME]" at bounding box center [639, 359] width 181 height 21
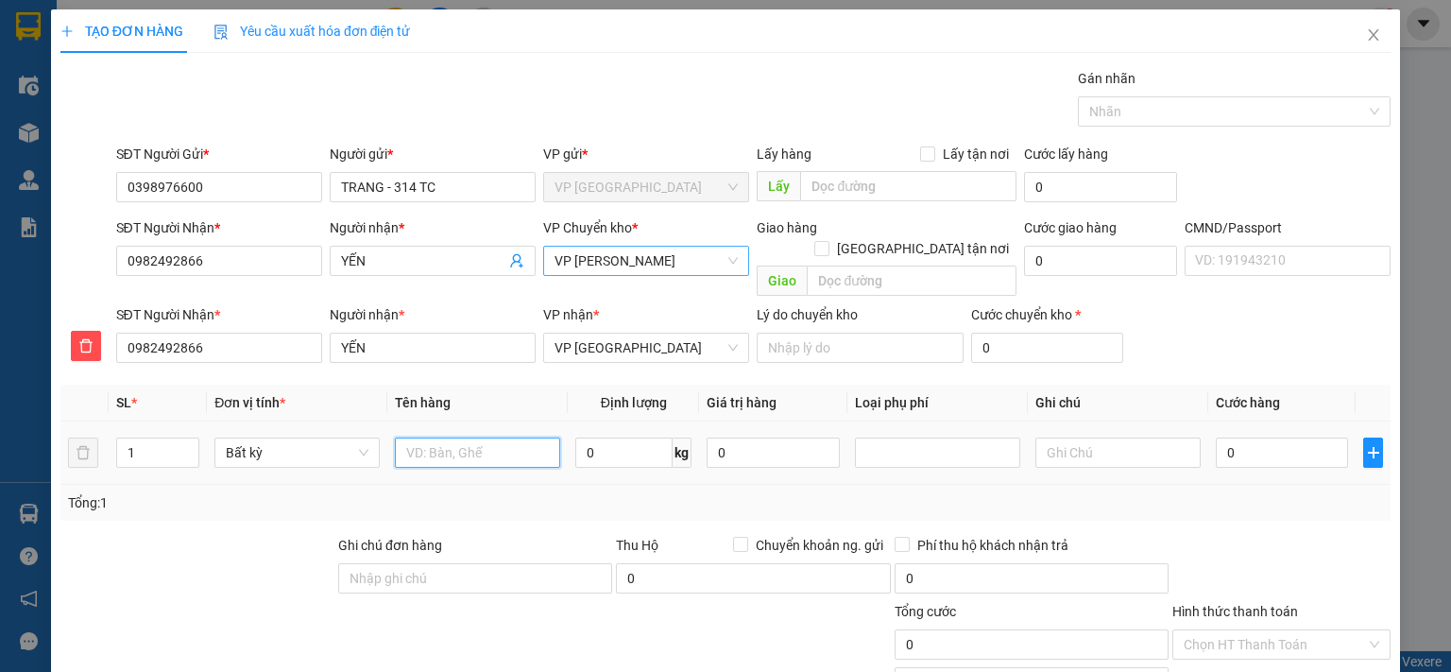
click at [458, 437] on input "text" at bounding box center [477, 452] width 165 height 30
type input "HỘP ĐỒ ĂN"
click at [617, 439] on input "0" at bounding box center [623, 452] width 97 height 30
type input "4.5"
click at [1273, 437] on input "0" at bounding box center [1282, 452] width 132 height 30
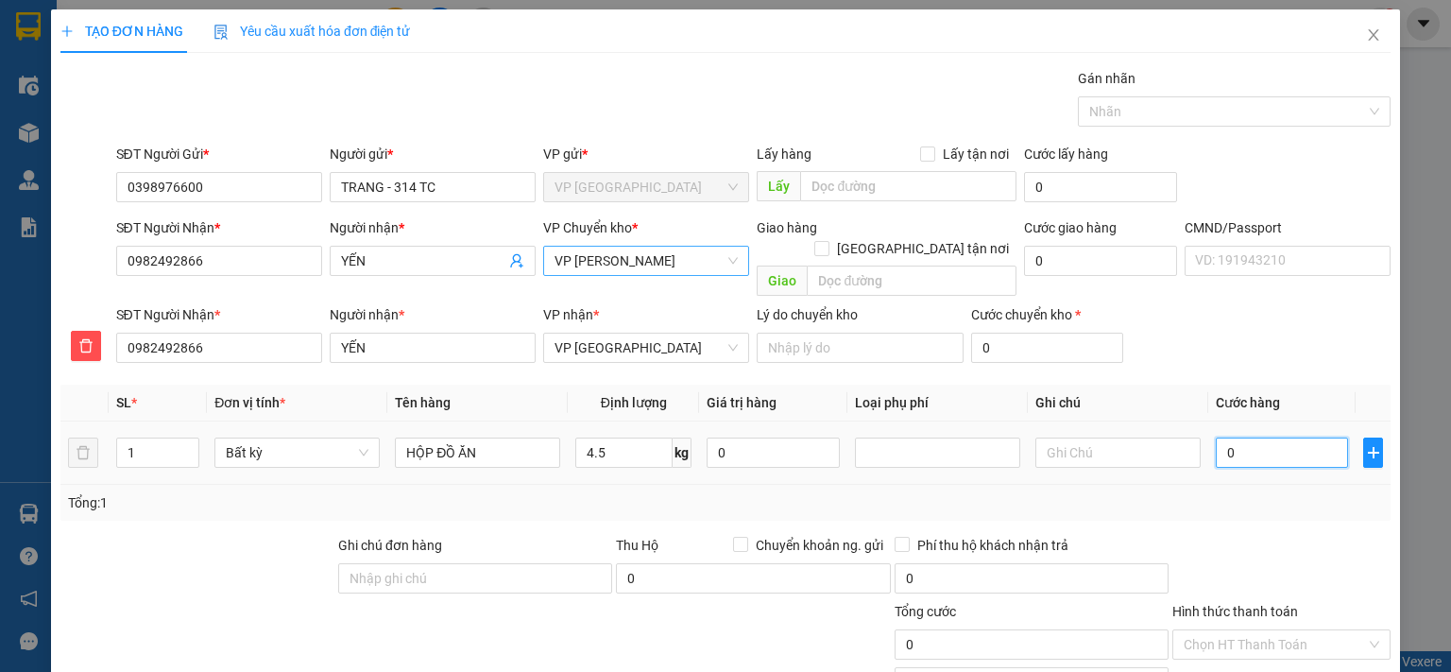
type input "40.000"
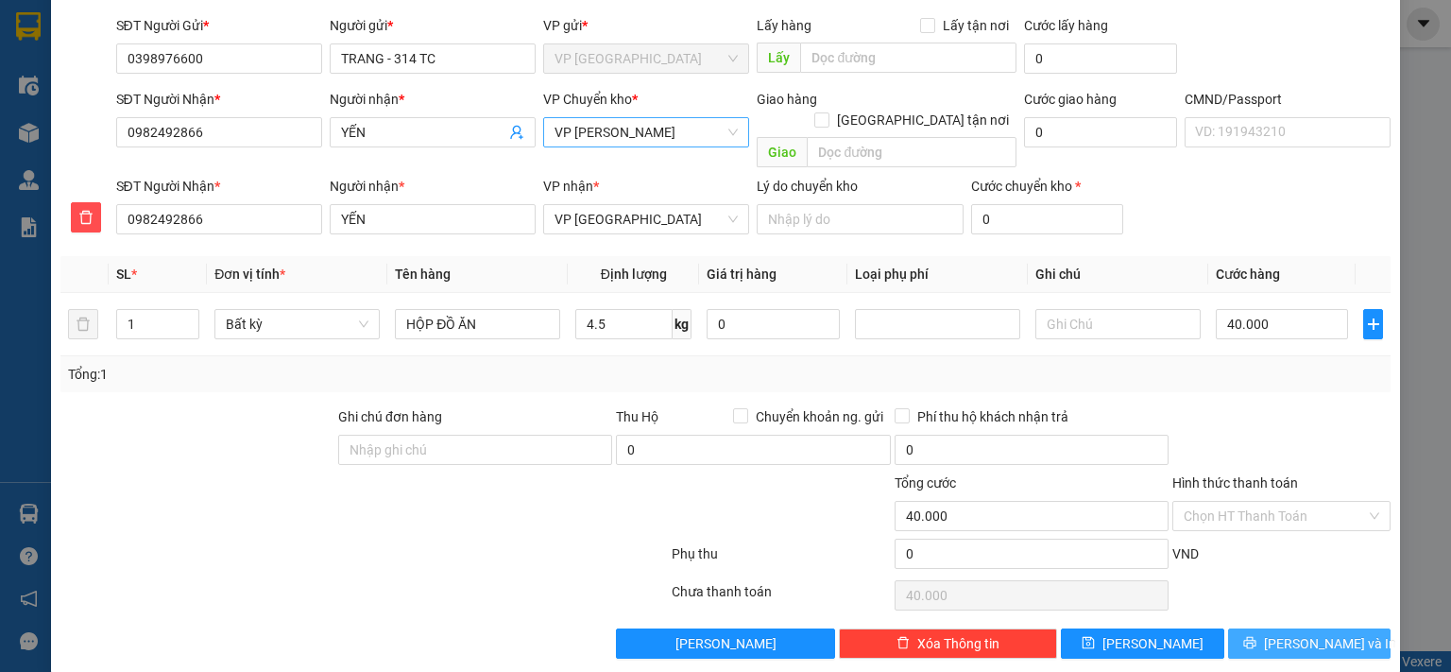
click at [1256, 636] on icon "printer" at bounding box center [1249, 642] width 13 height 13
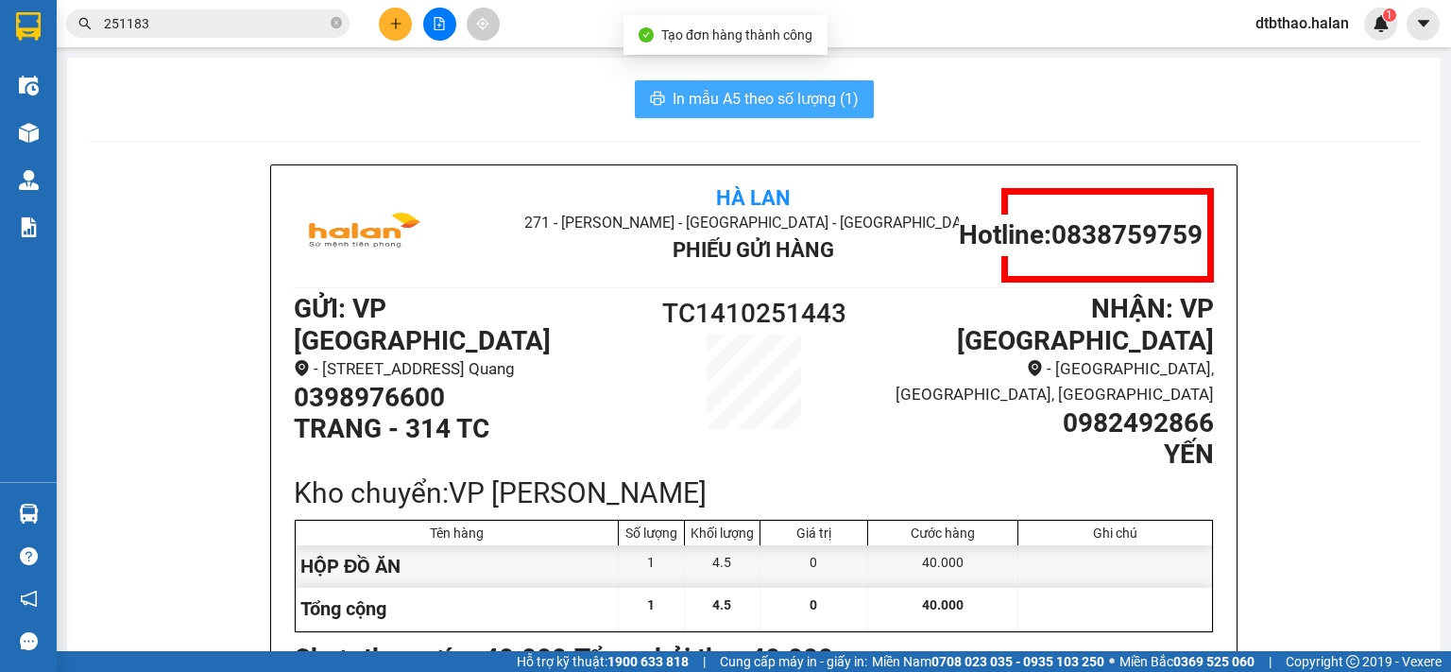
click at [813, 97] on span "In mẫu A5 theo số lượng (1)" at bounding box center [765, 99] width 186 height 24
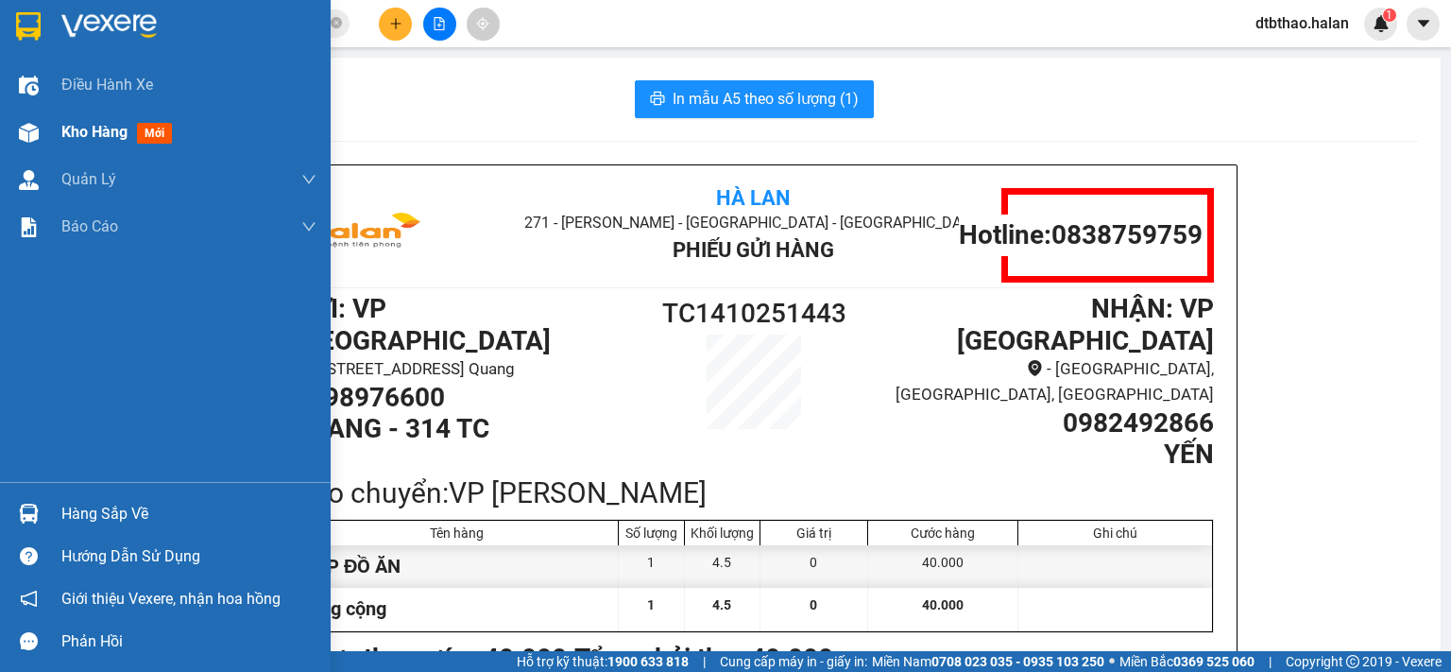
click at [110, 132] on span "Kho hàng" at bounding box center [94, 132] width 66 height 18
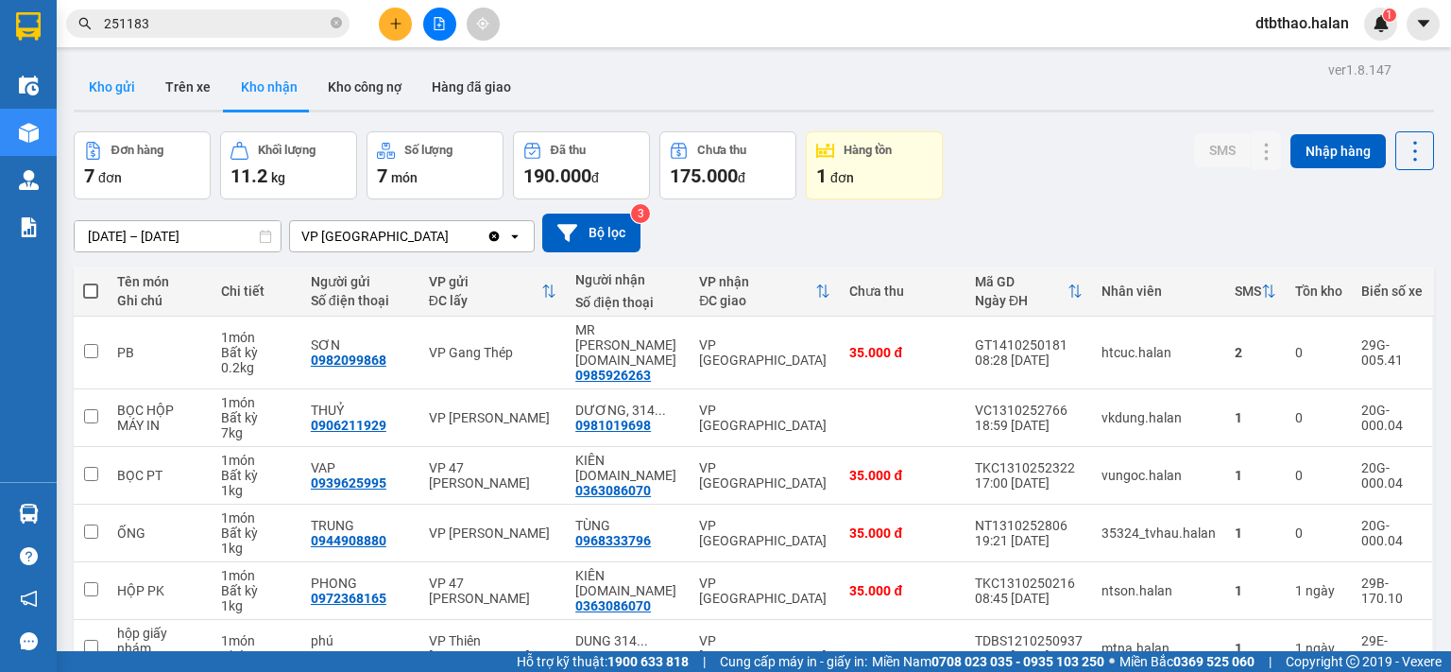
click at [94, 86] on button "Kho gửi" at bounding box center [112, 86] width 77 height 45
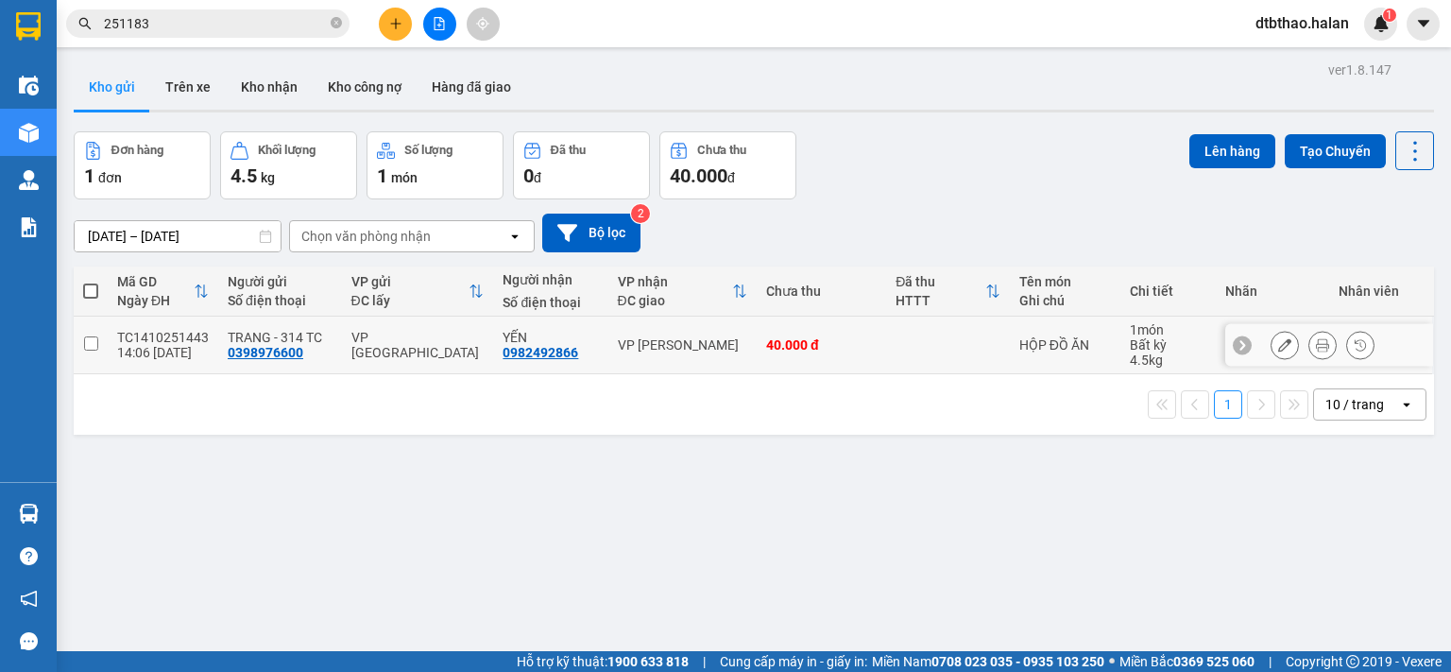
click at [91, 343] on input "checkbox" at bounding box center [91, 343] width 14 height 14
checkbox input "true"
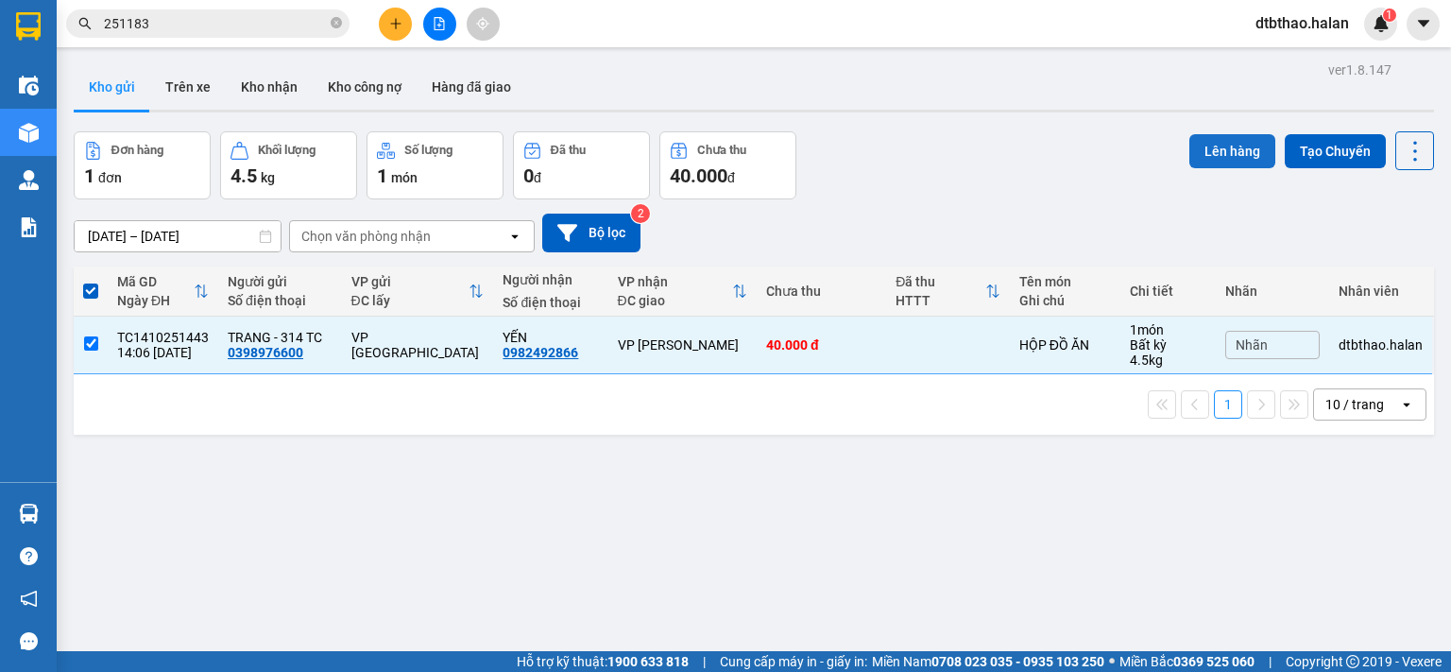
click at [1201, 146] on button "Lên hàng" at bounding box center [1232, 151] width 86 height 34
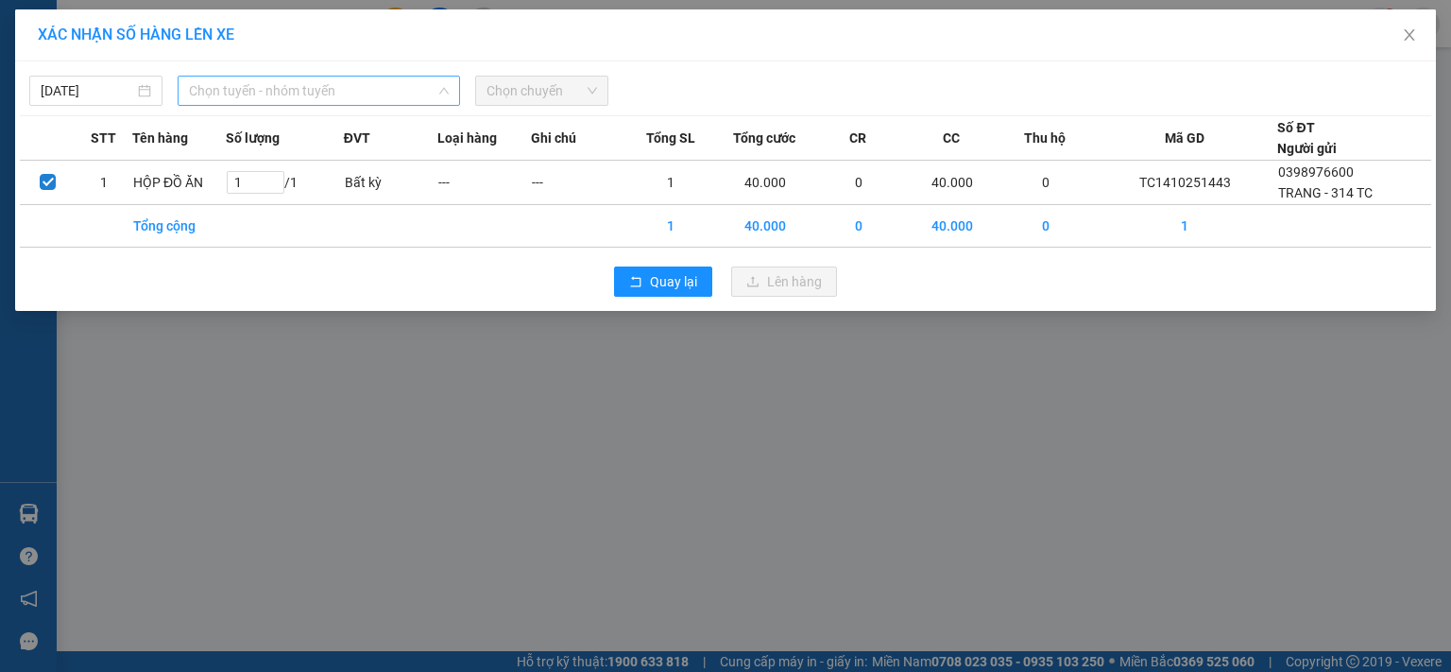
drag, startPoint x: 367, startPoint y: 92, endPoint x: 366, endPoint y: 142, distance: 50.1
click at [370, 94] on span "Chọn tuyến - nhóm tuyến" at bounding box center [319, 91] width 260 height 28
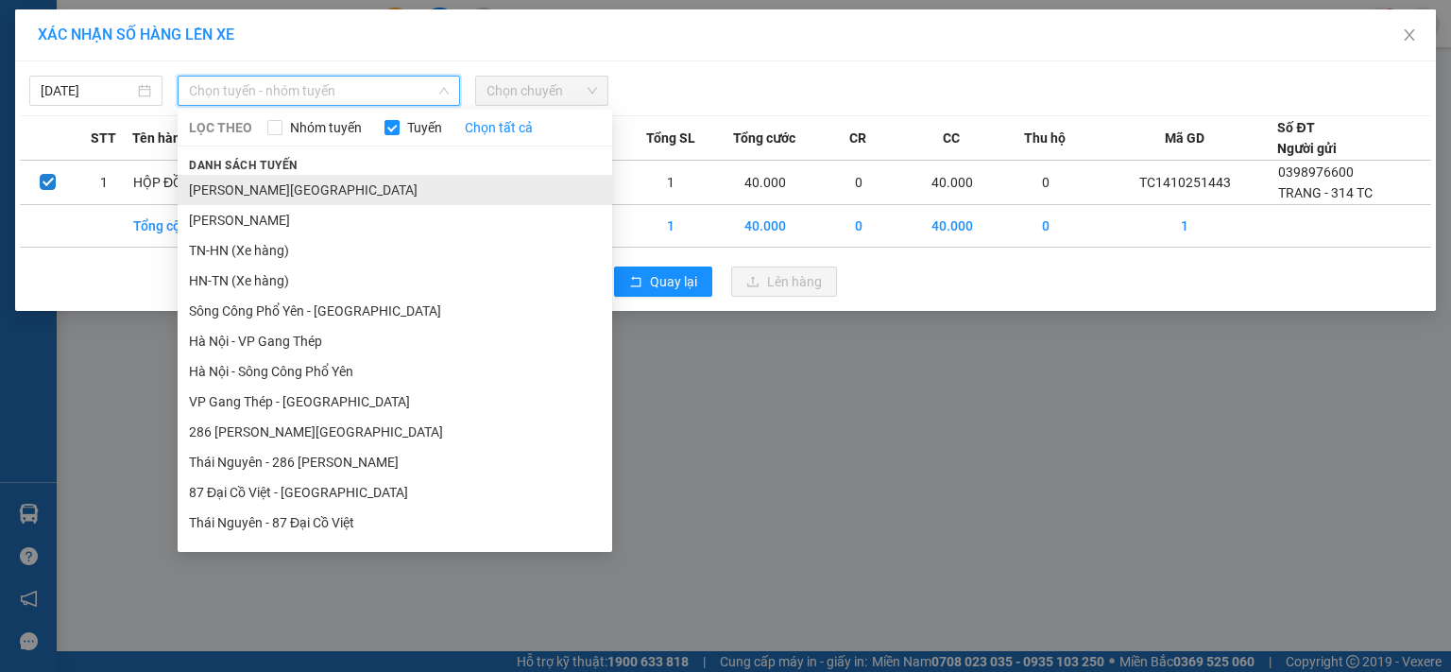
click at [339, 188] on li "Tuyên Quang - Thái Nguyên" at bounding box center [395, 190] width 434 height 30
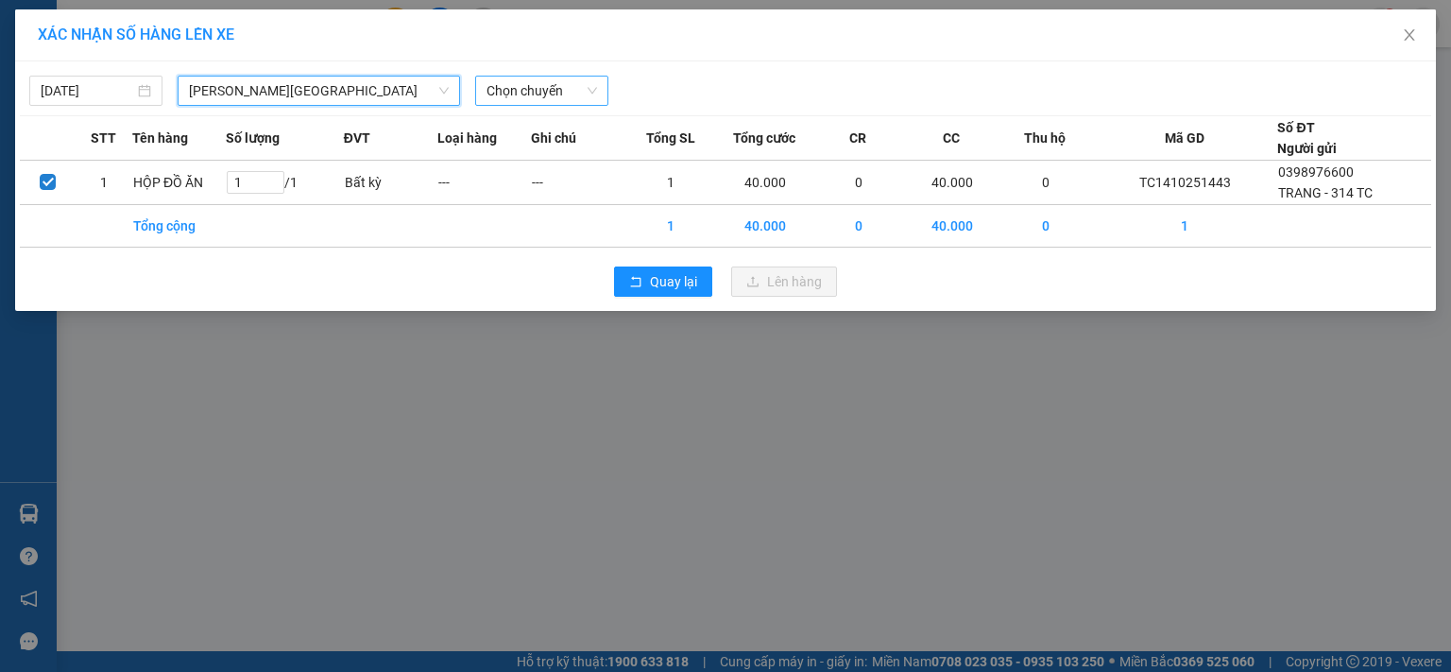
click at [553, 82] on span "Chọn chuyến" at bounding box center [541, 91] width 111 height 28
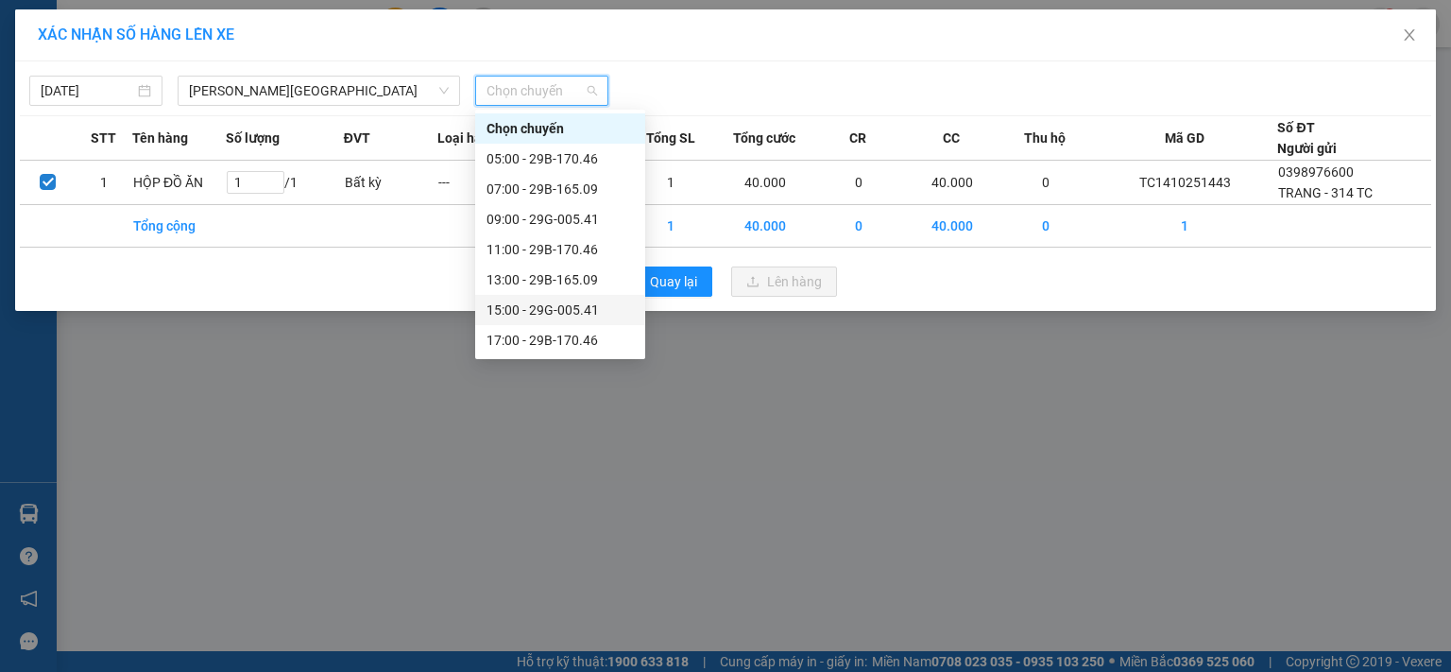
click at [574, 316] on div "15:00 - 29G-005.41" at bounding box center [559, 309] width 147 height 21
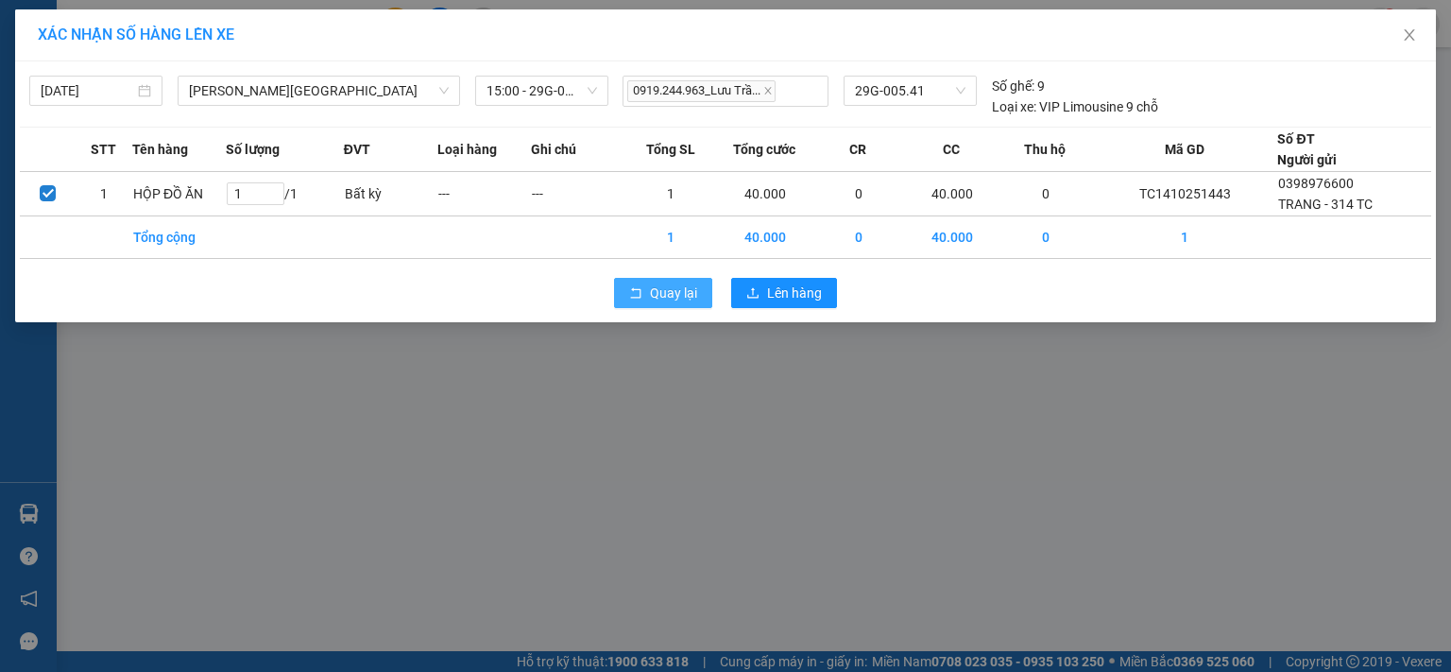
click at [657, 295] on span "Quay lại" at bounding box center [673, 292] width 47 height 21
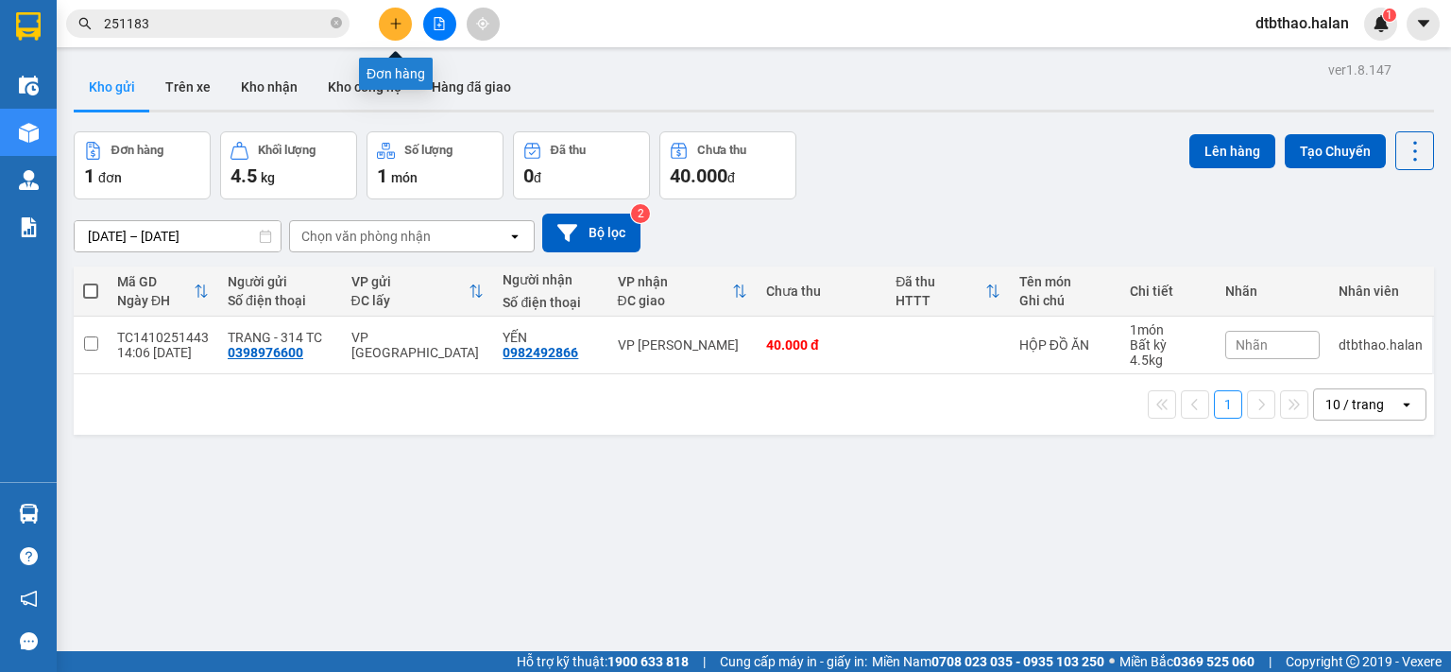
click at [393, 19] on icon "plus" at bounding box center [395, 23] width 13 height 13
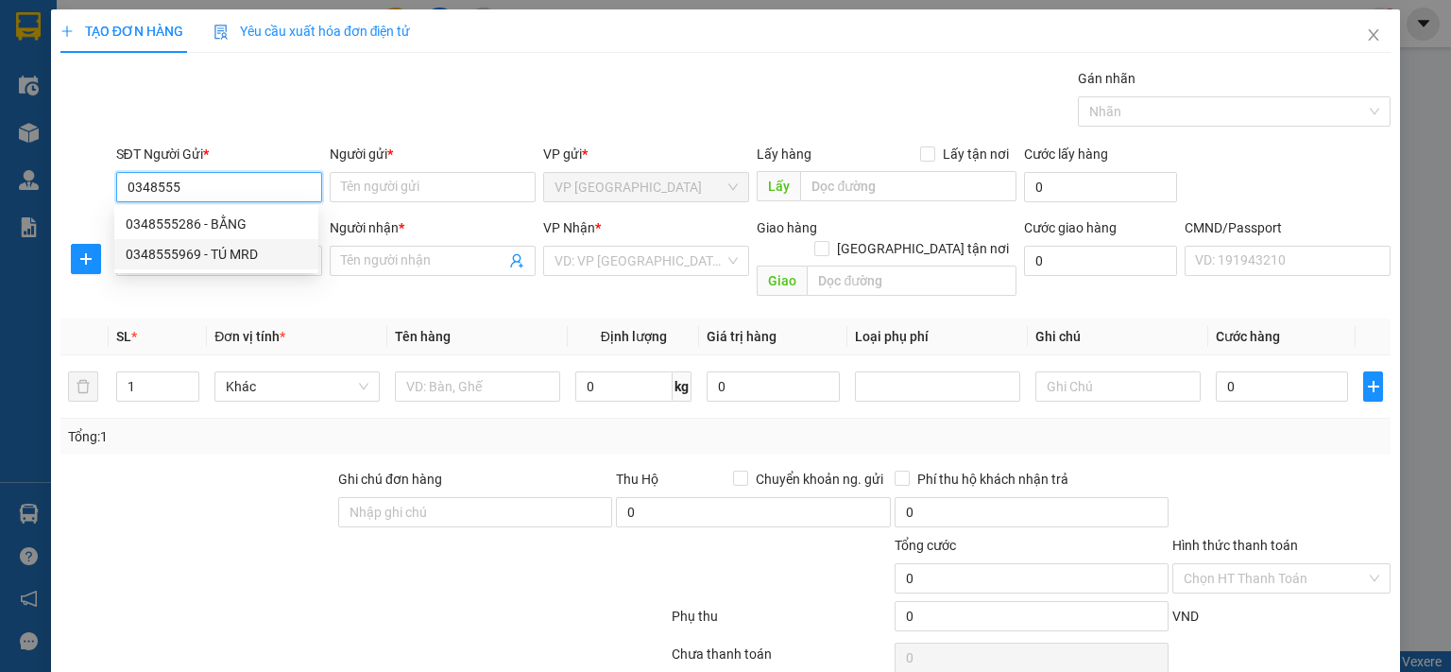
click at [246, 254] on div "0348555969 - TÚ MRD" at bounding box center [216, 254] width 181 height 21
type input "0348555969"
type input "TÚ MRD"
type input "0348555969"
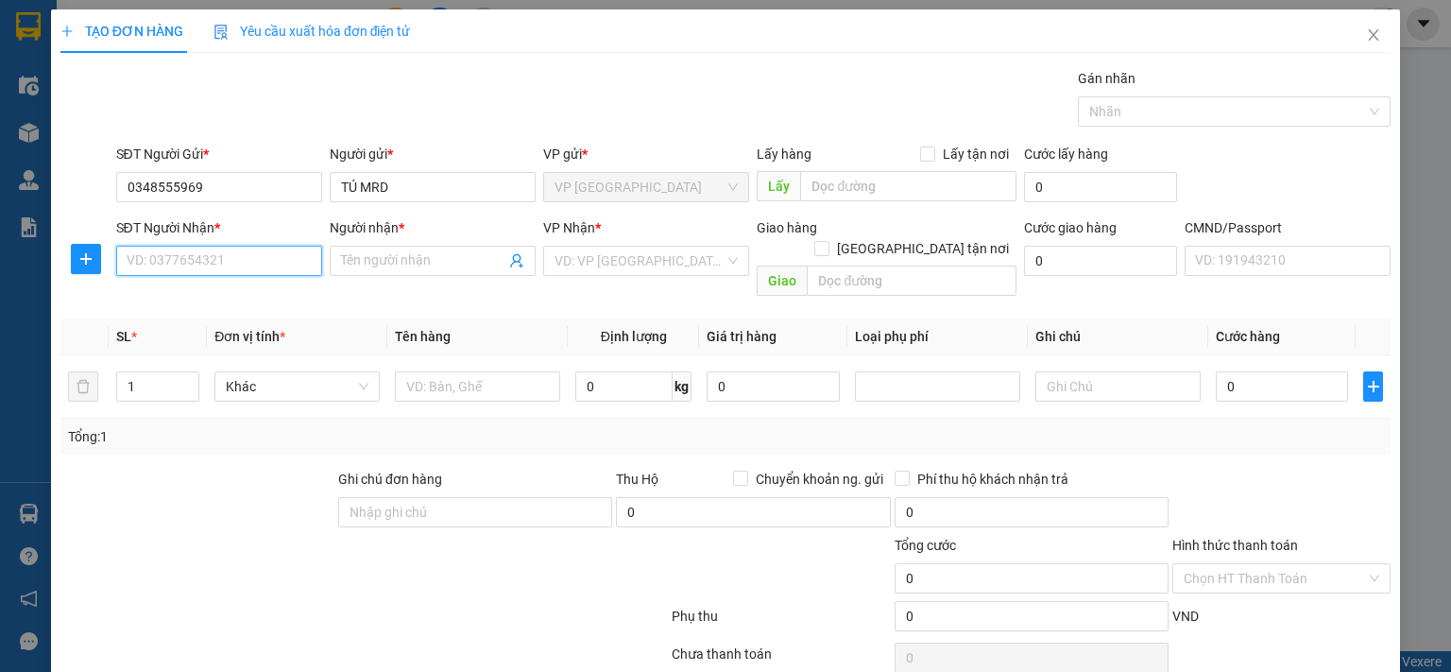
click at [226, 261] on input "SĐT Người Nhận *" at bounding box center [219, 261] width 206 height 30
click at [211, 326] on div "0961347634 - G.S" at bounding box center [216, 327] width 181 height 21
type input "0961347634"
type input "G.S"
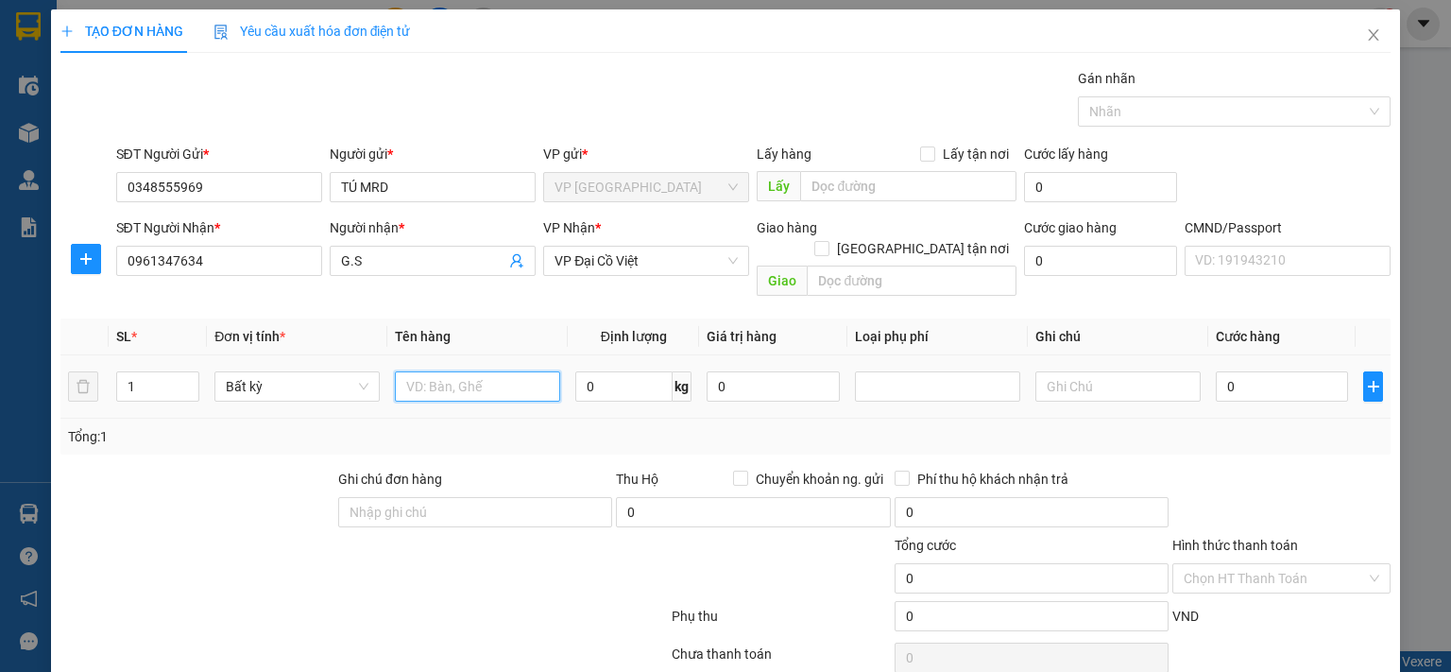
click at [452, 371] on input "text" at bounding box center [477, 386] width 165 height 30
type input "PB MXN"
click at [1240, 371] on input "0" at bounding box center [1282, 386] width 132 height 30
type input "3"
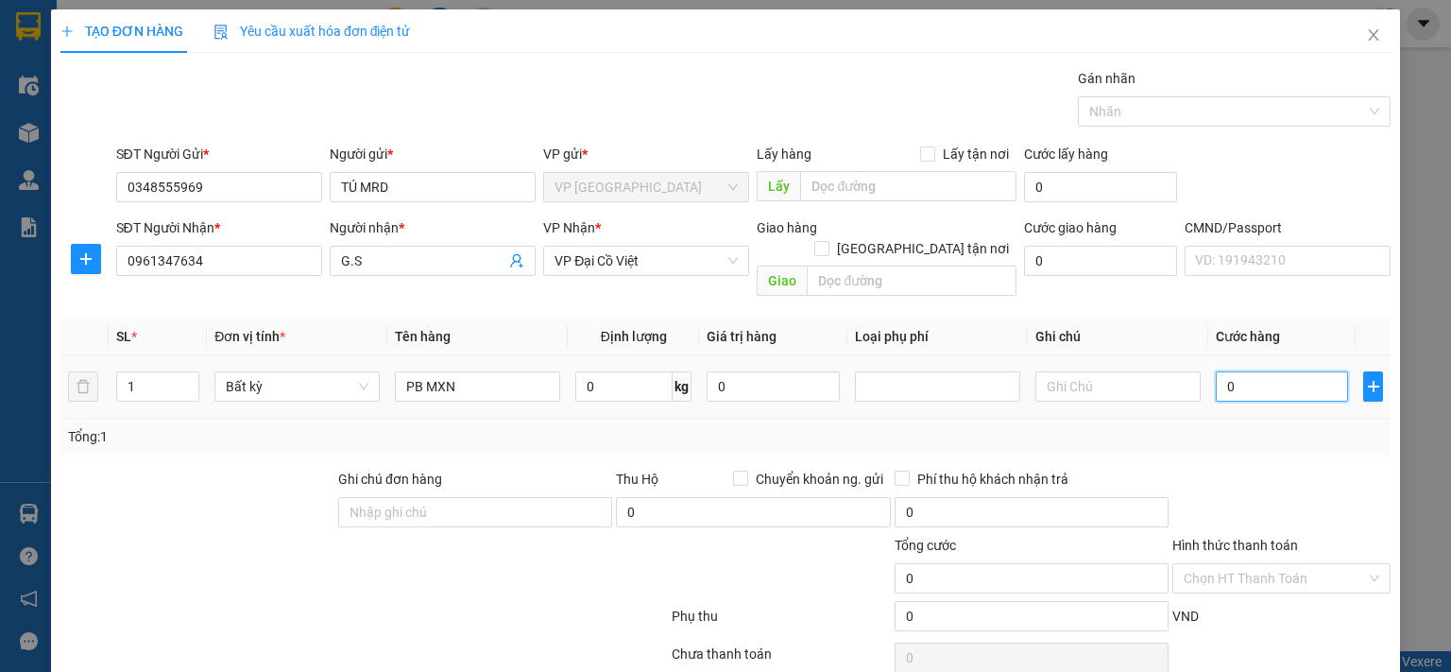
type input "3"
type input "35"
type input "350"
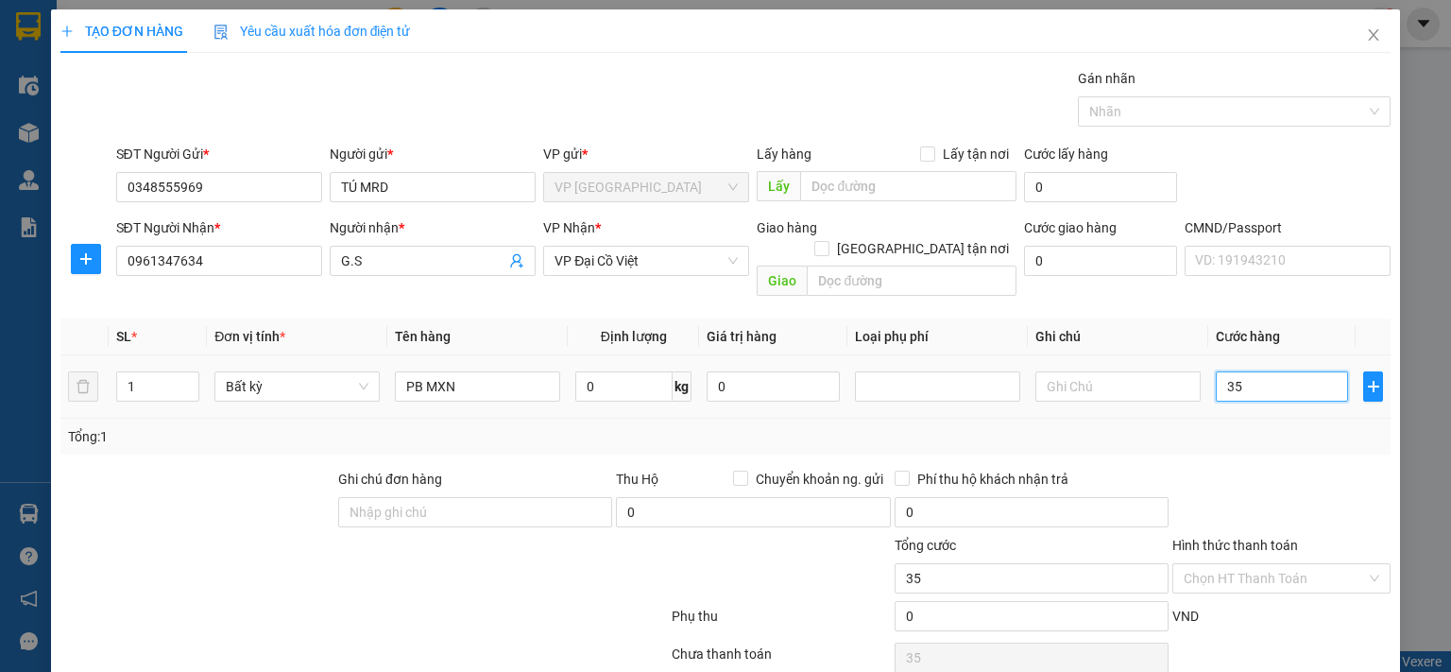
type input "350"
type input "3.500"
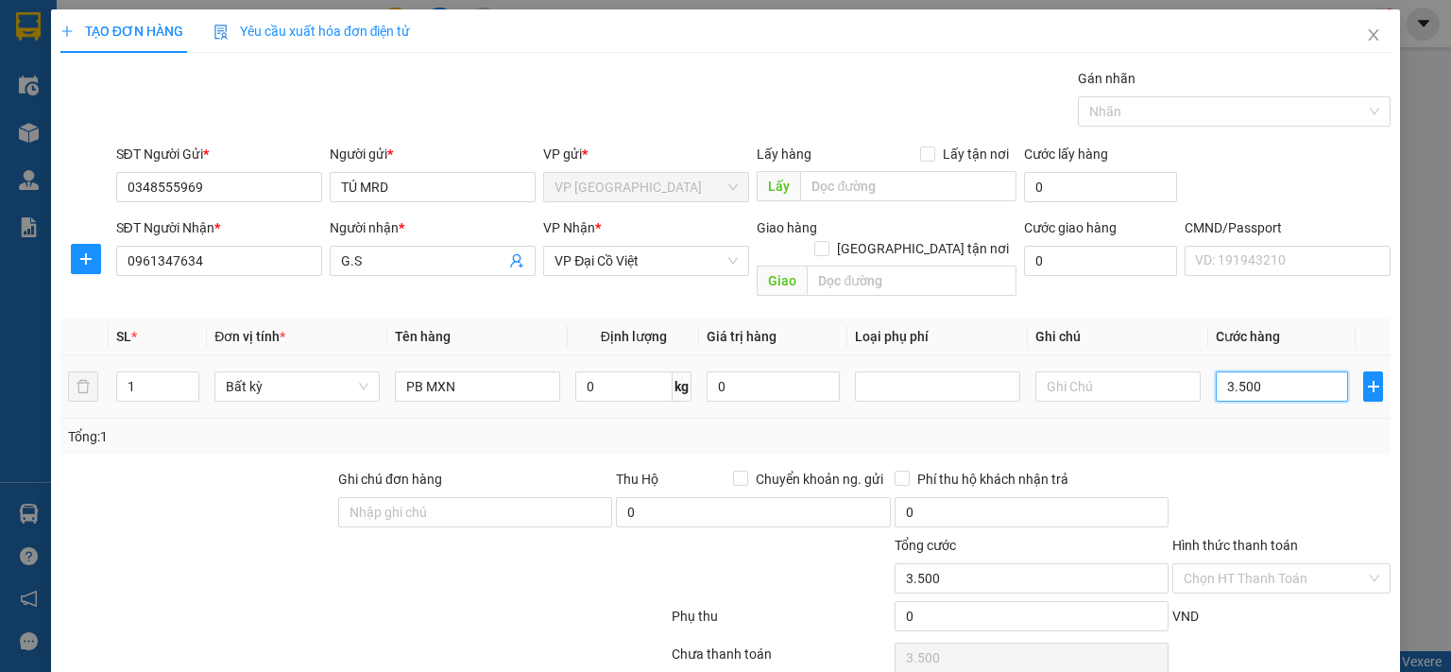
type input "35.000"
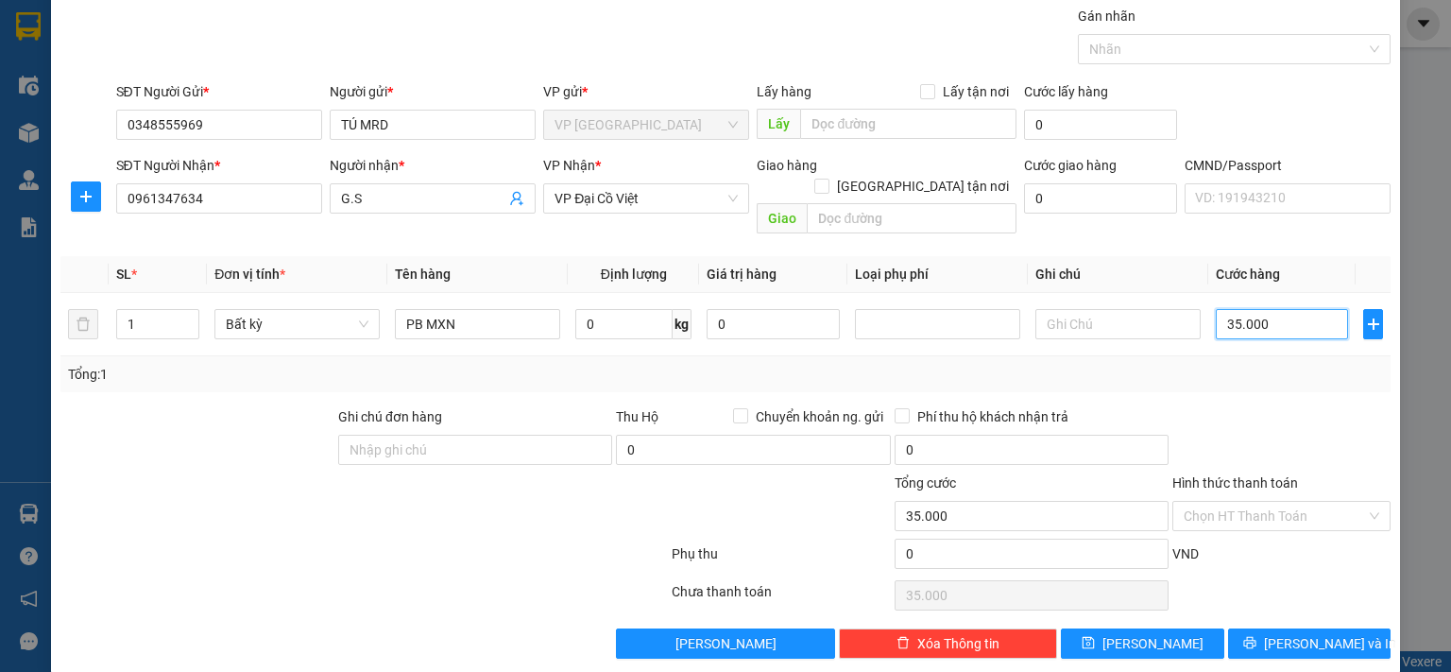
type input "35.000"
click at [1288, 633] on span "[PERSON_NAME] và In" at bounding box center [1330, 643] width 132 height 21
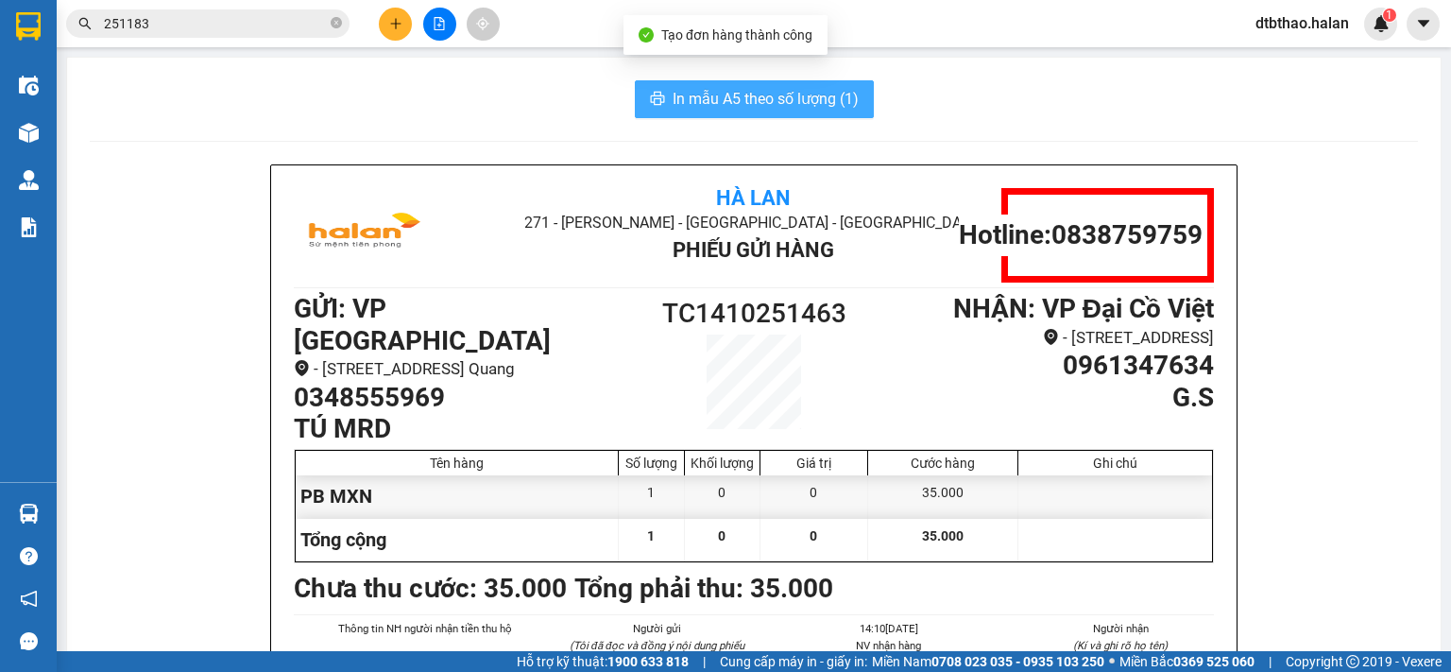
click at [692, 103] on span "In mẫu A5 theo số lượng (1)" at bounding box center [765, 99] width 186 height 24
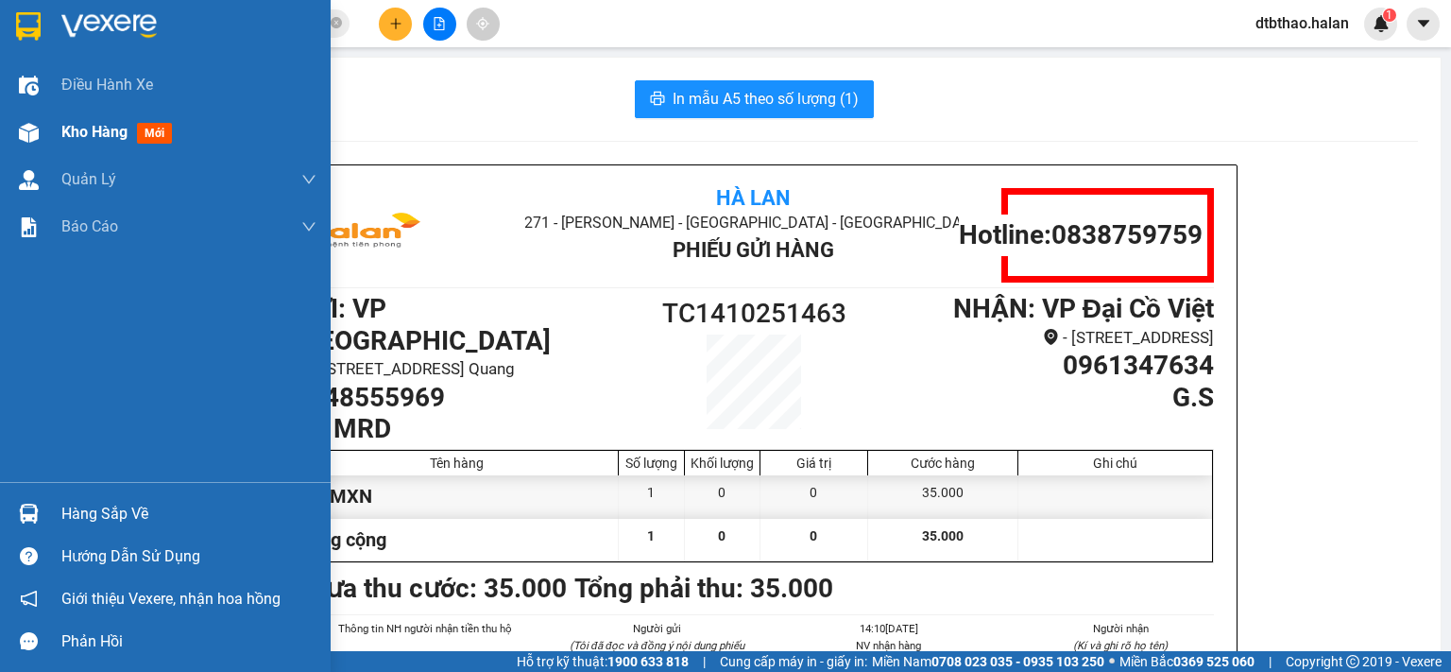
click at [91, 129] on span "Kho hàng" at bounding box center [94, 132] width 66 height 18
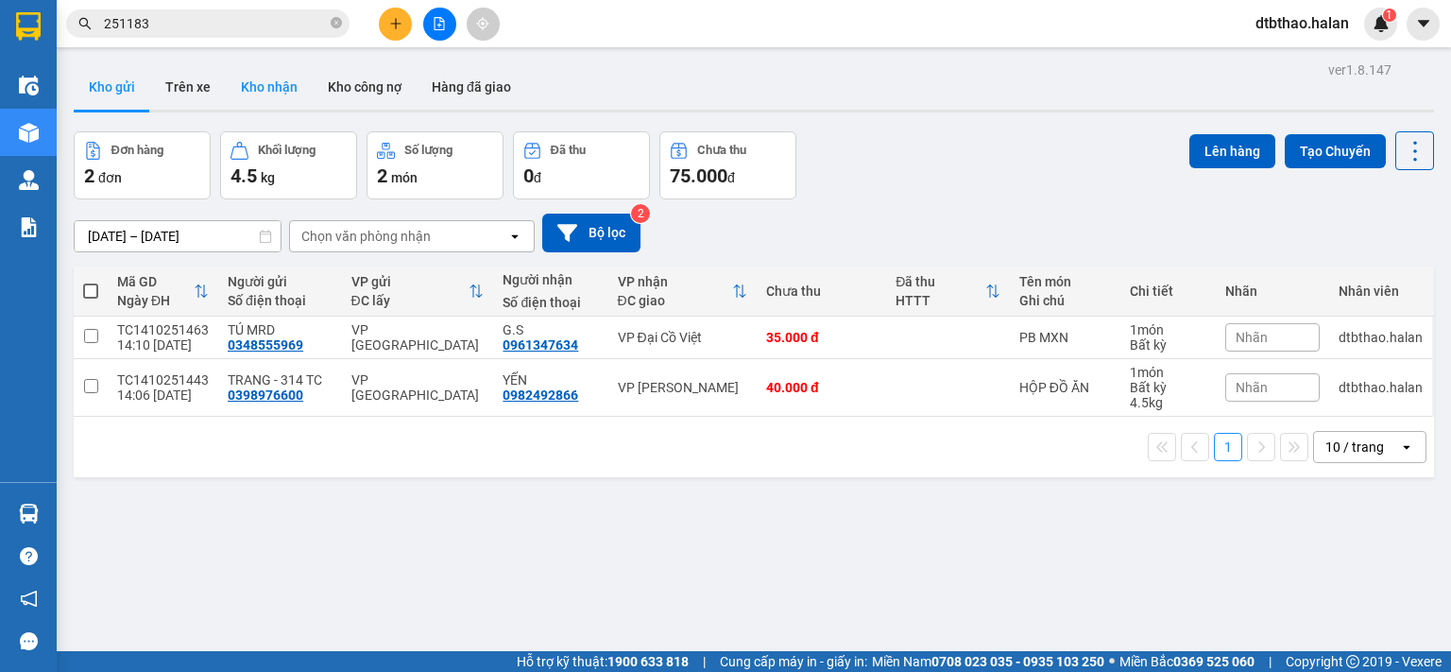
click at [287, 87] on button "Kho nhận" at bounding box center [269, 86] width 87 height 45
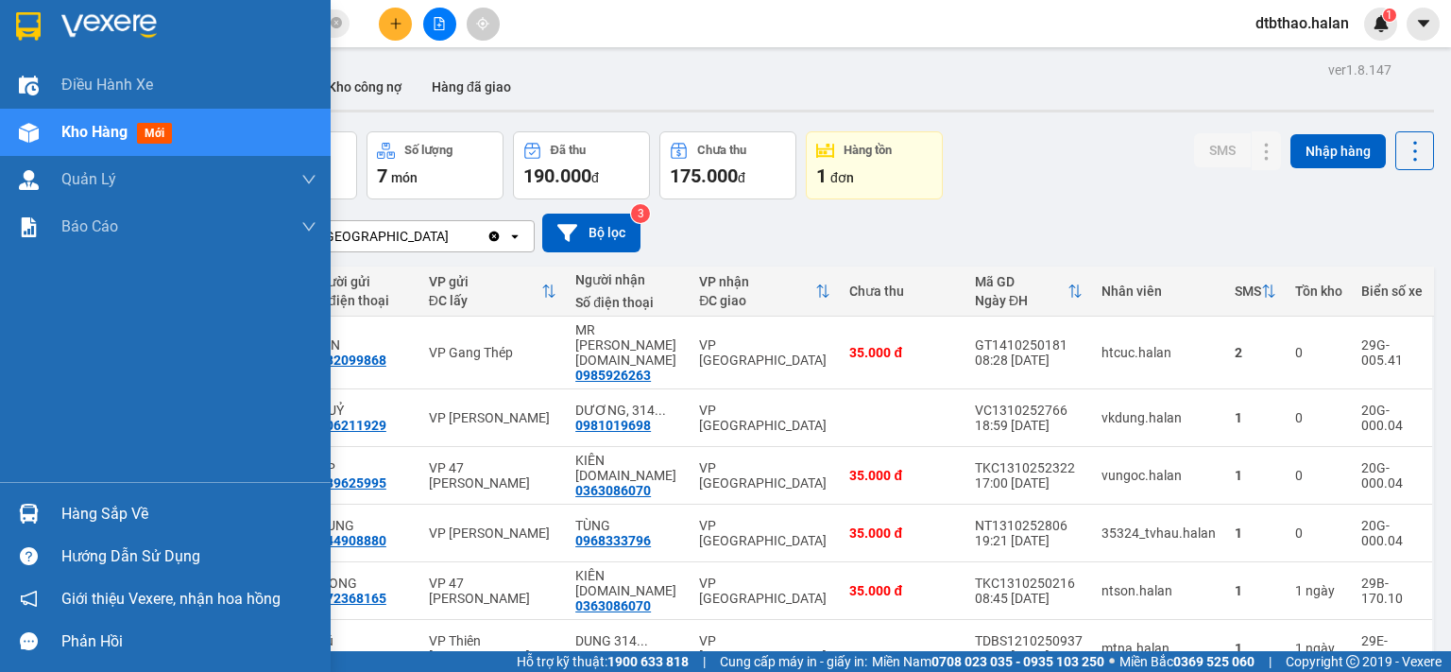
click at [105, 520] on div "Hàng sắp về" at bounding box center [188, 514] width 255 height 28
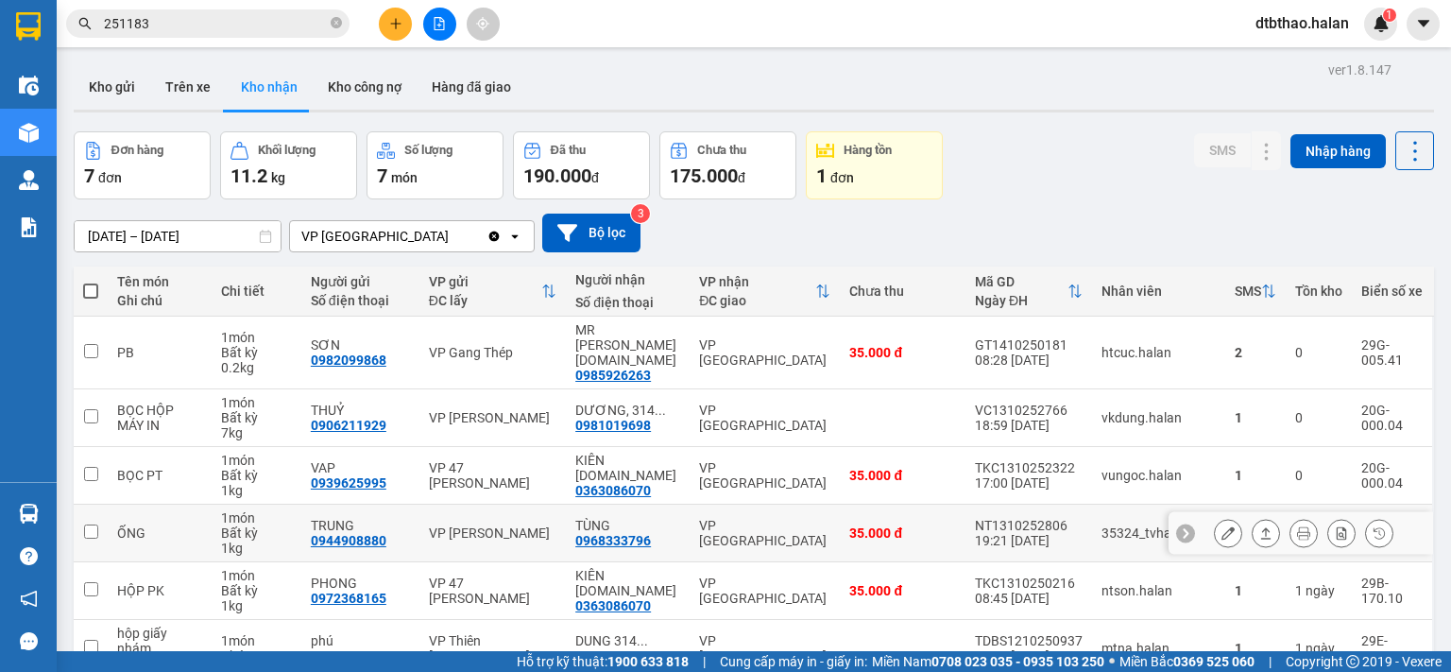
click at [952, 534] on section "Kết quả tìm kiếm ( 270 ) Bộ lọc Mã ĐH Trạng thái Món hàng Thu hộ Tổng cước Chưa…" at bounding box center [725, 336] width 1451 height 672
click at [87, 88] on button "Kho gửi" at bounding box center [112, 86] width 77 height 45
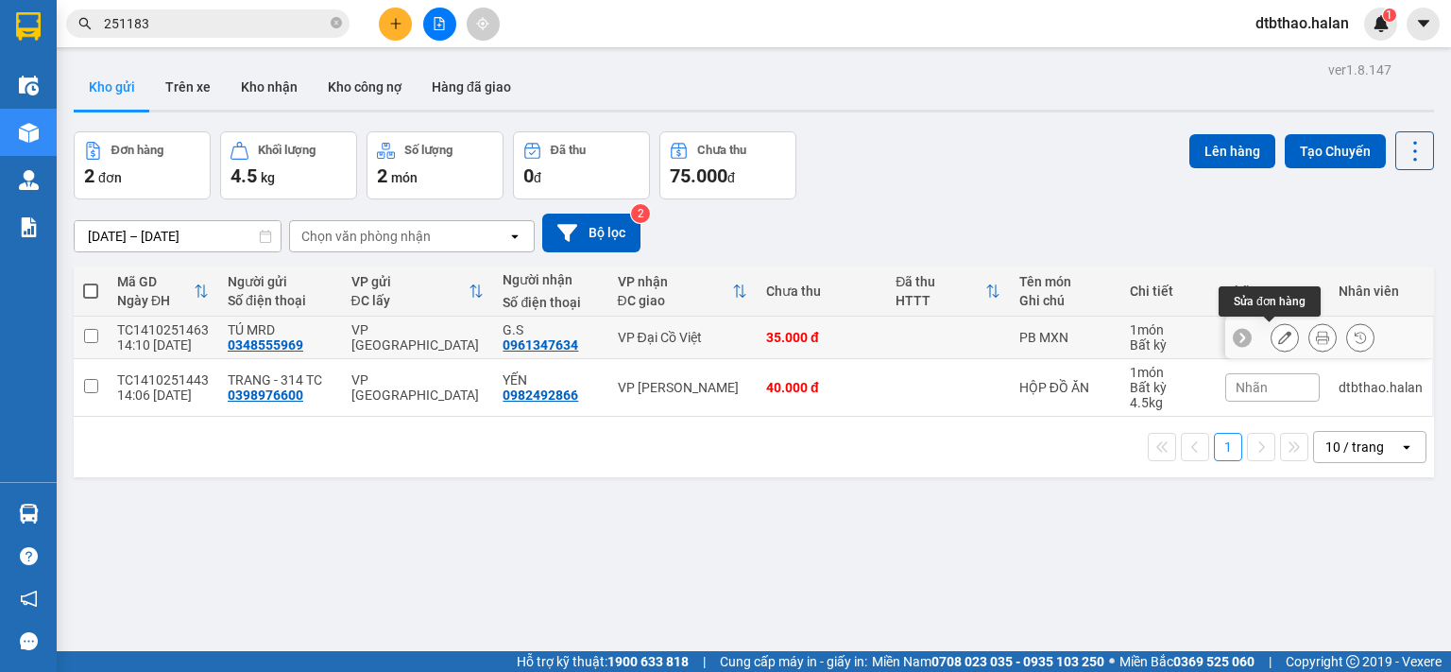
click at [1278, 335] on icon at bounding box center [1284, 337] width 13 height 13
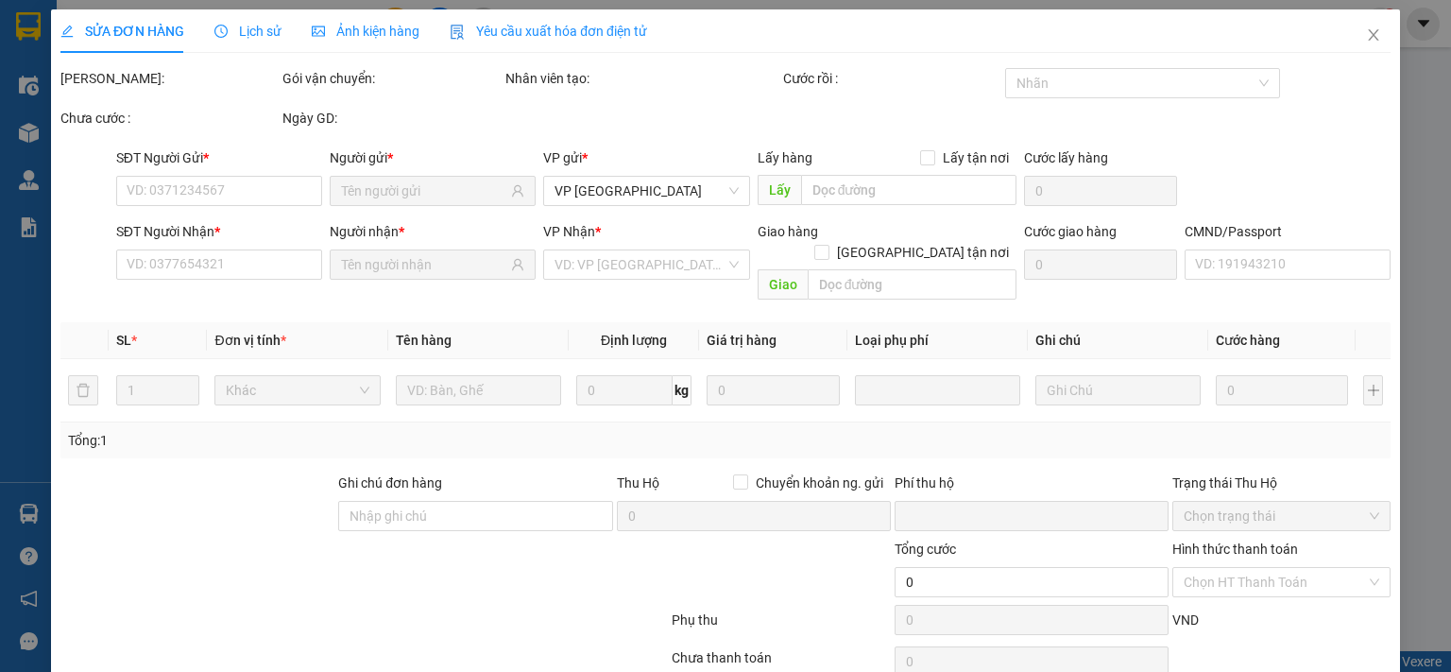
type input "0348555969"
type input "0961347634"
type input "0"
type input "35.000"
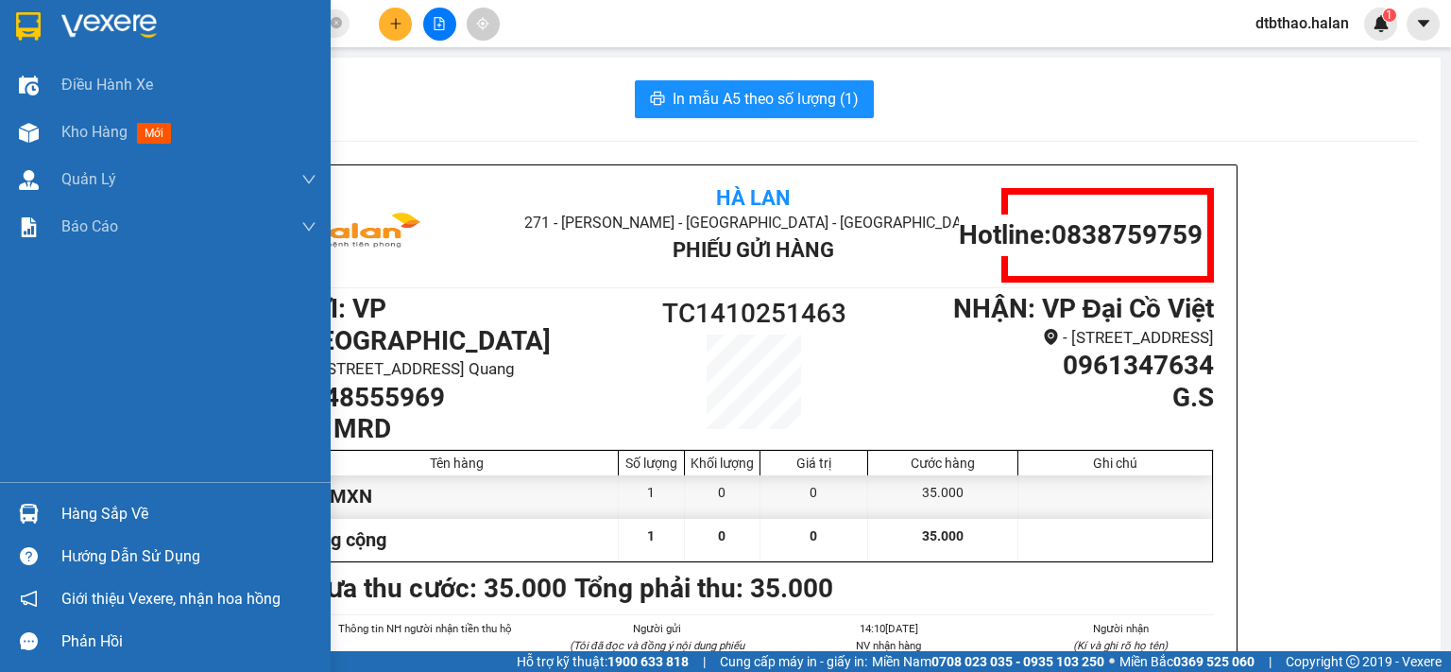
click at [70, 507] on div "Hàng sắp về" at bounding box center [188, 514] width 255 height 28
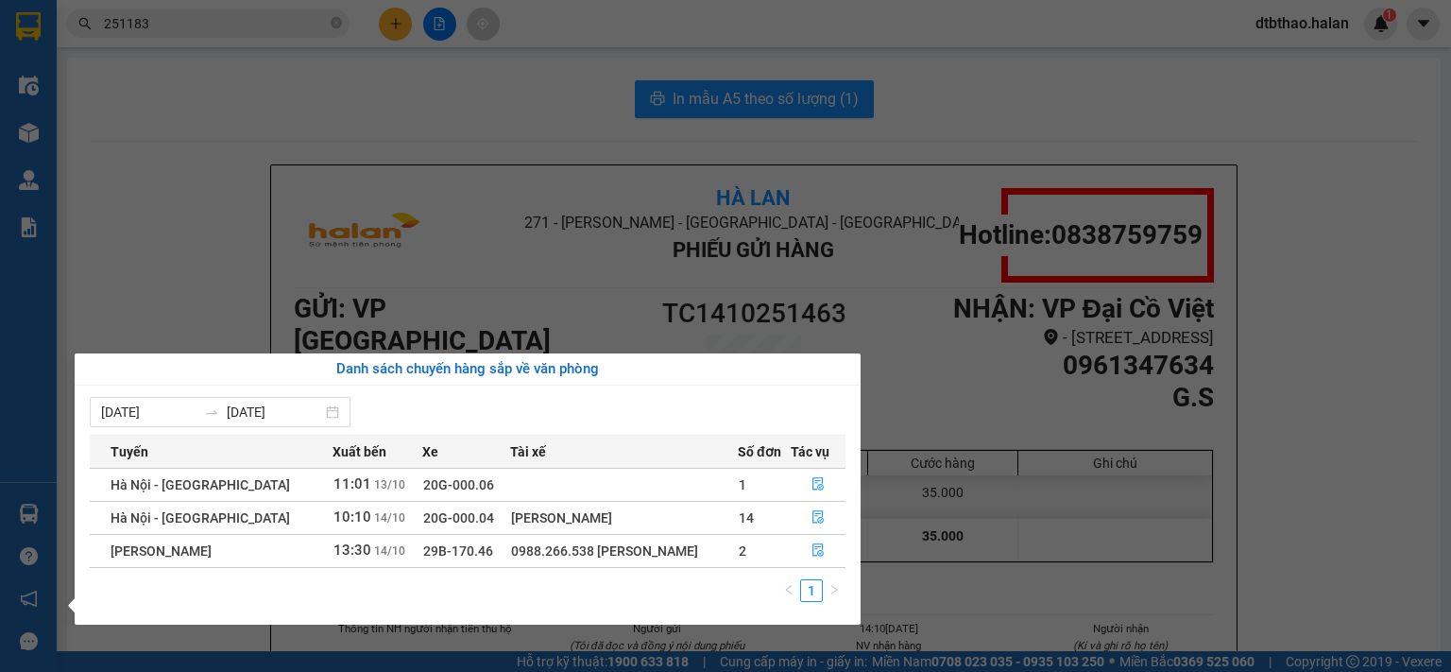
click at [1280, 491] on section "Kết quả tìm kiếm ( 270 ) Bộ lọc Mã ĐH Trạng thái Món hàng Thu hộ Tổng cước Chưa…" at bounding box center [725, 336] width 1451 height 672
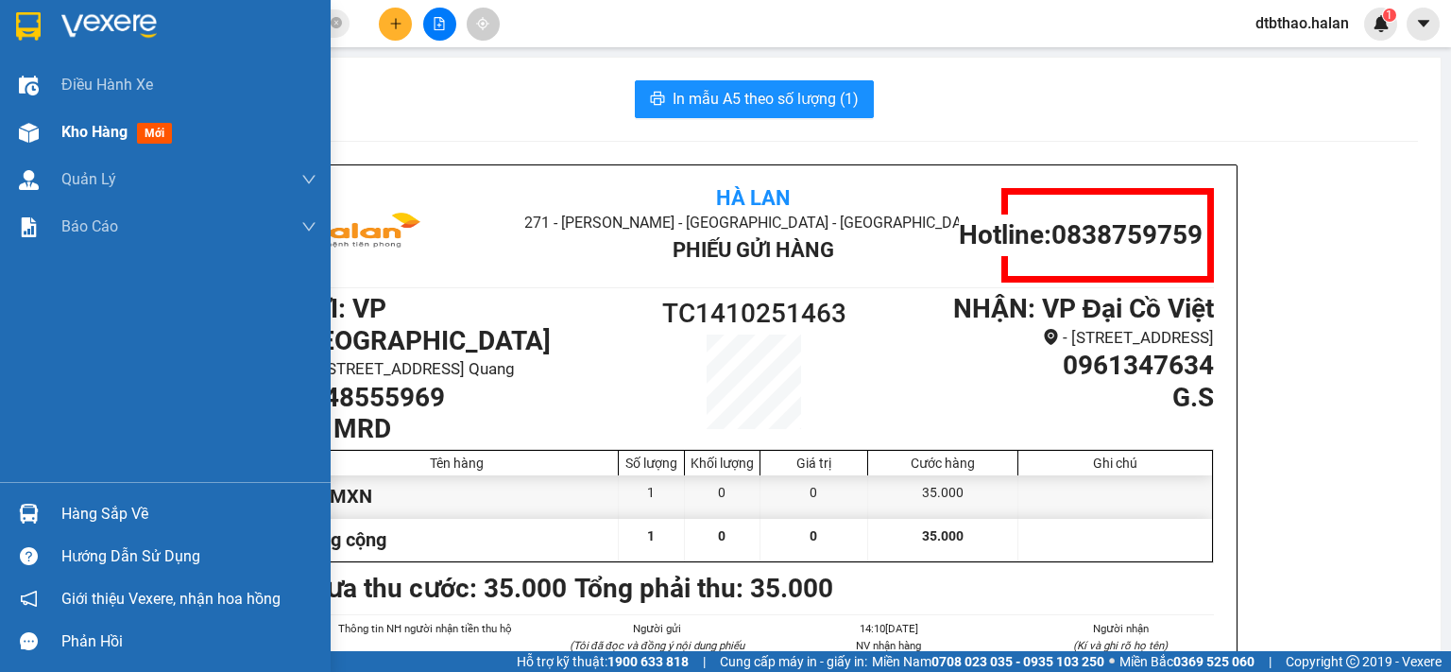
click at [111, 129] on span "Kho hàng" at bounding box center [94, 132] width 66 height 18
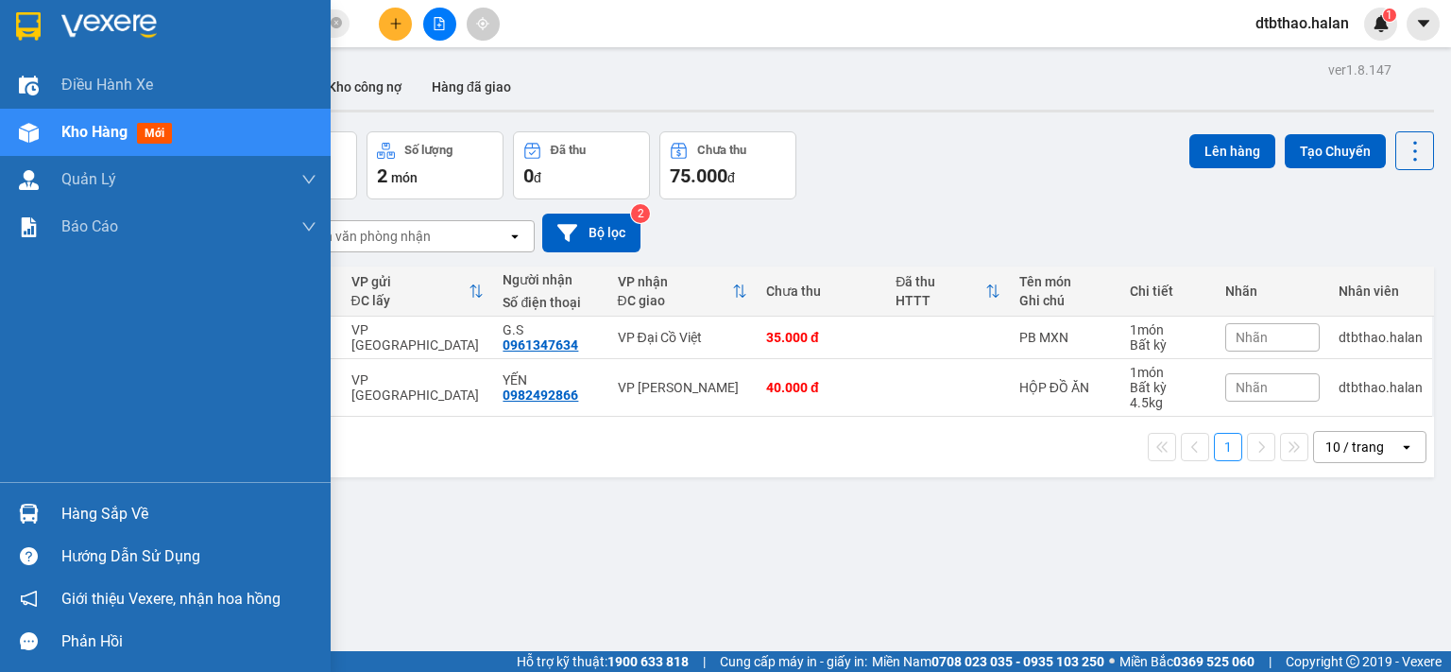
click at [57, 512] on div "Hàng sắp về" at bounding box center [165, 513] width 331 height 43
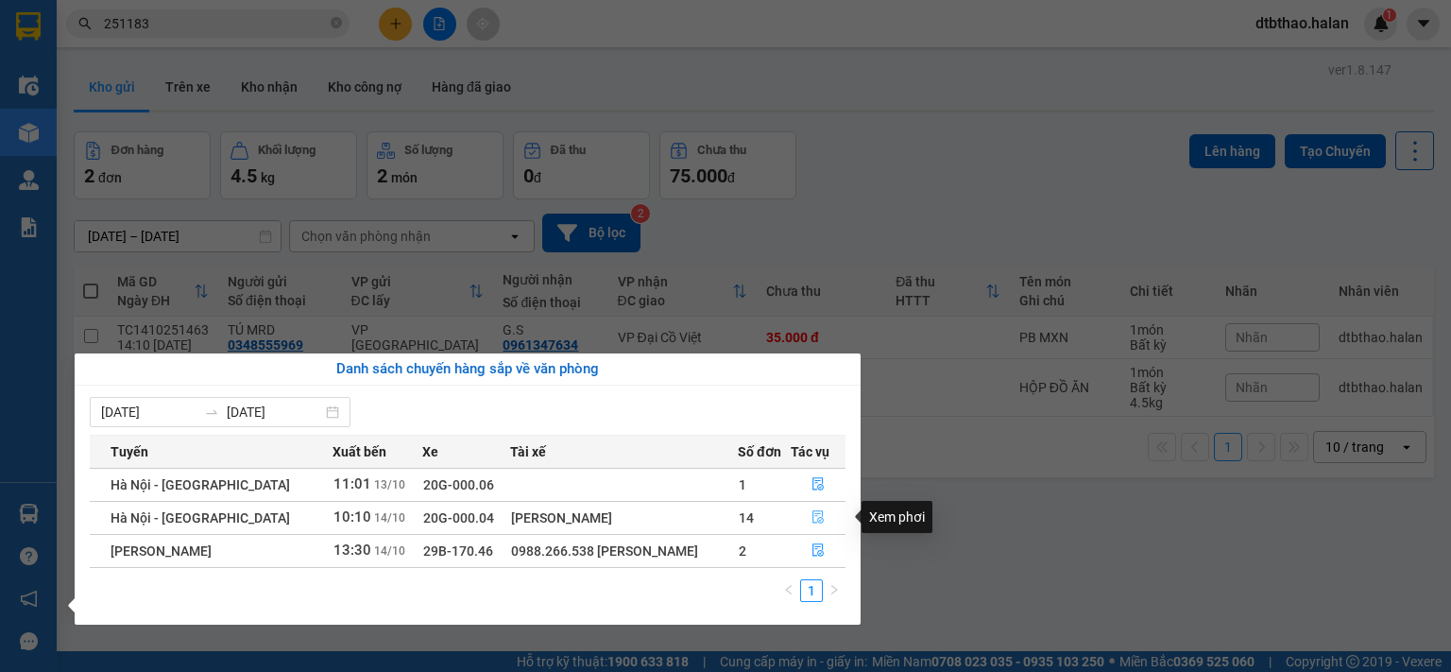
click at [823, 509] on button "button" at bounding box center [817, 517] width 53 height 30
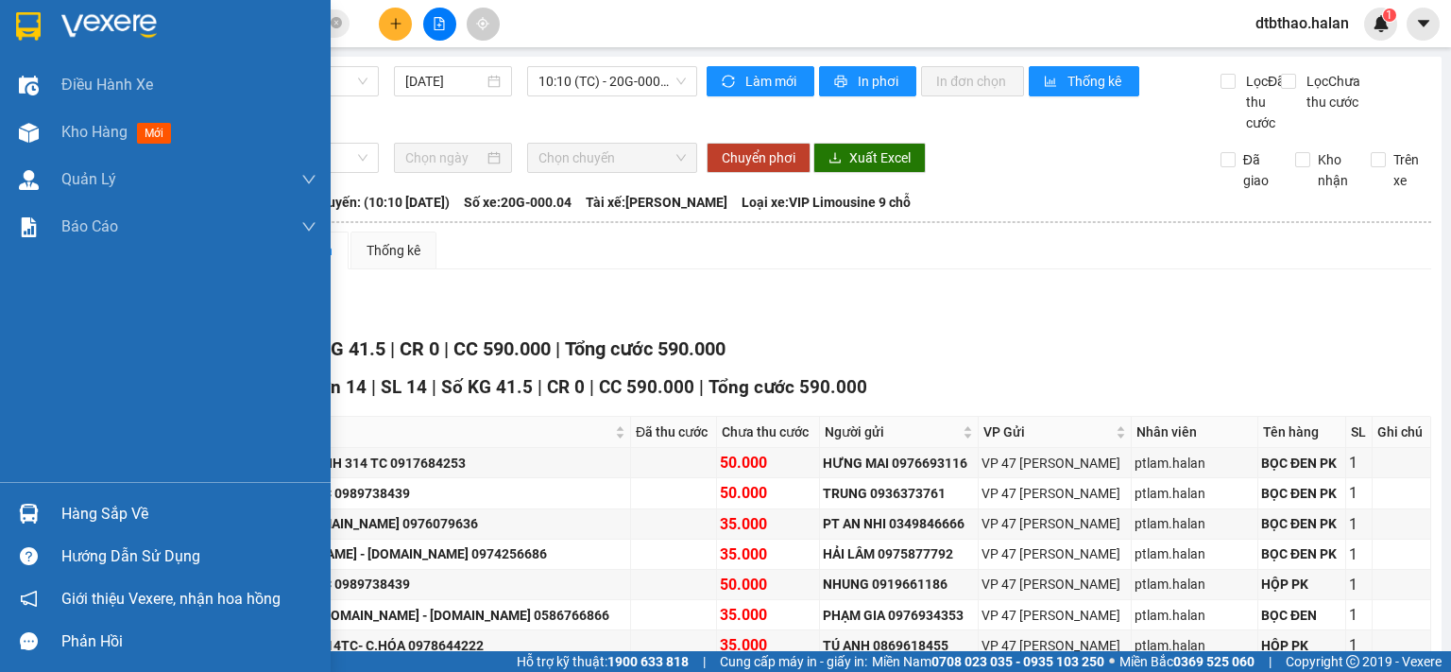
click at [64, 501] on div "Hàng sắp về" at bounding box center [188, 514] width 255 height 28
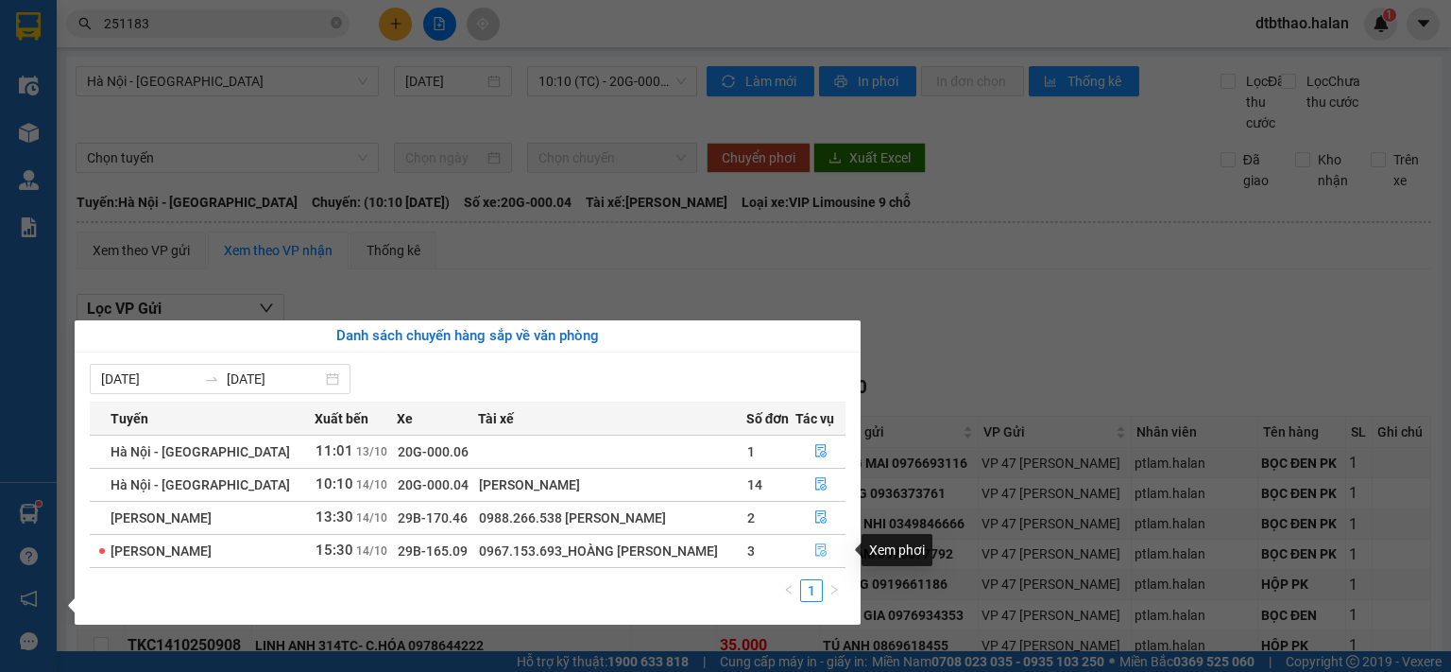
click at [811, 558] on button "button" at bounding box center [820, 551] width 49 height 30
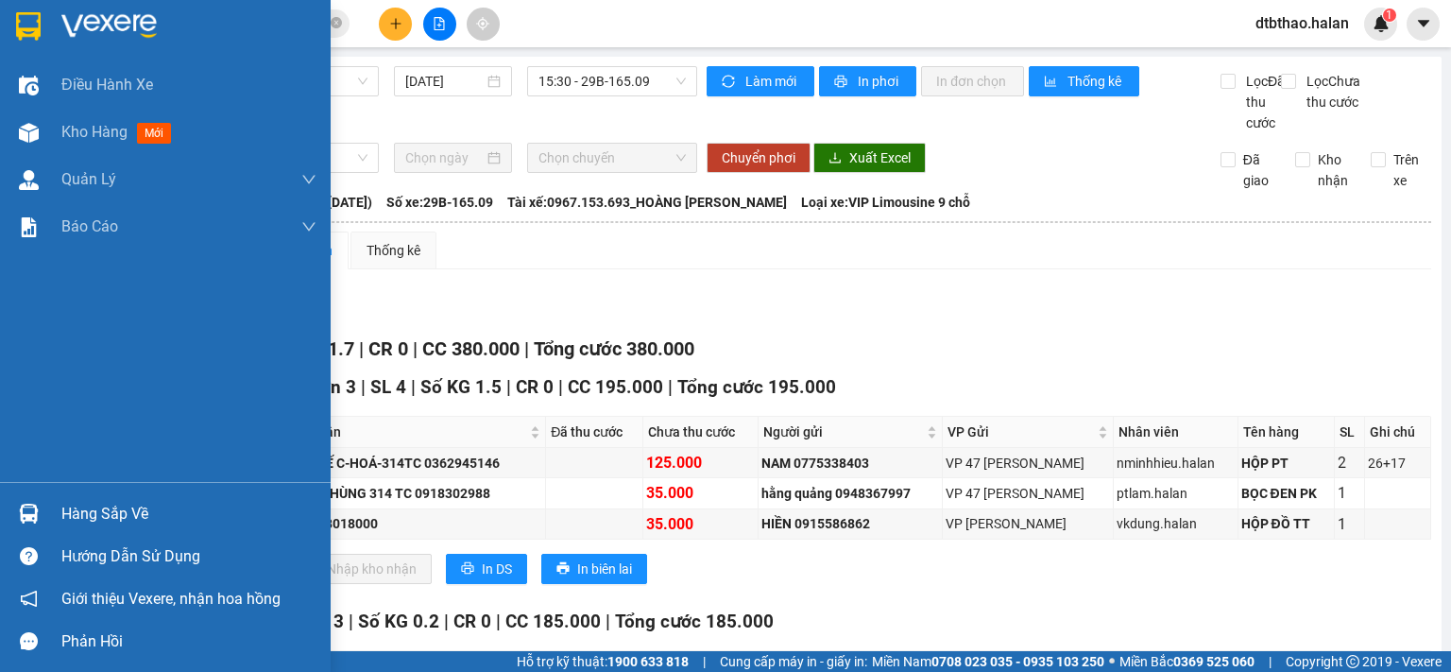
click at [58, 515] on div "Hàng sắp về" at bounding box center [165, 513] width 331 height 43
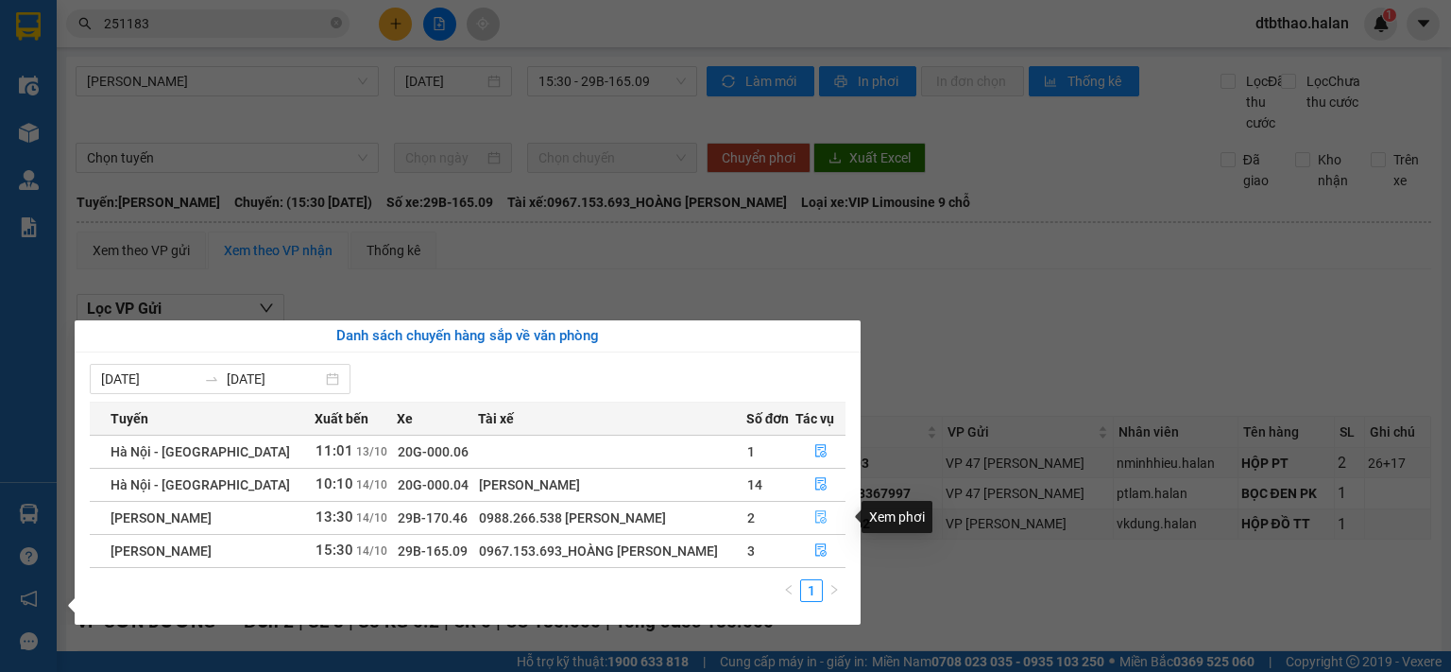
click at [816, 519] on icon "file-done" at bounding box center [820, 516] width 13 height 13
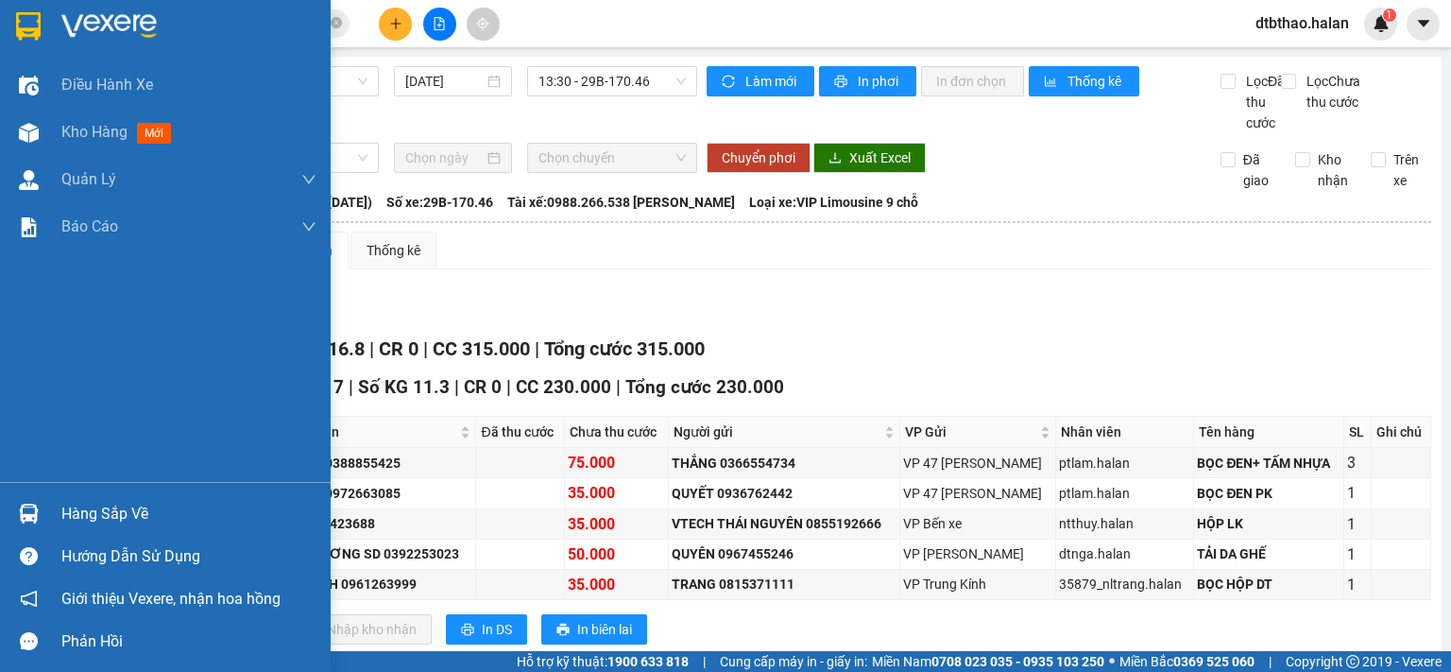
click at [64, 517] on div "Hàng sắp về" at bounding box center [188, 514] width 255 height 28
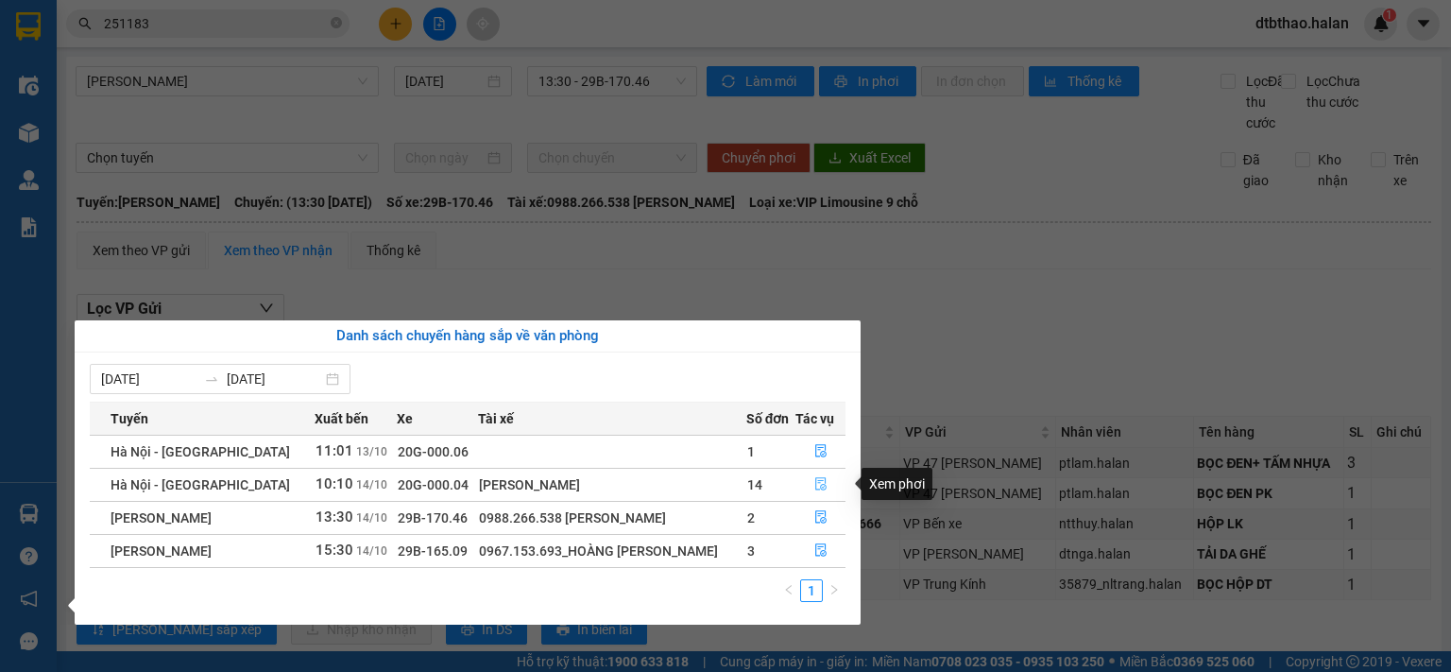
click at [814, 488] on icon "file-done" at bounding box center [820, 483] width 13 height 13
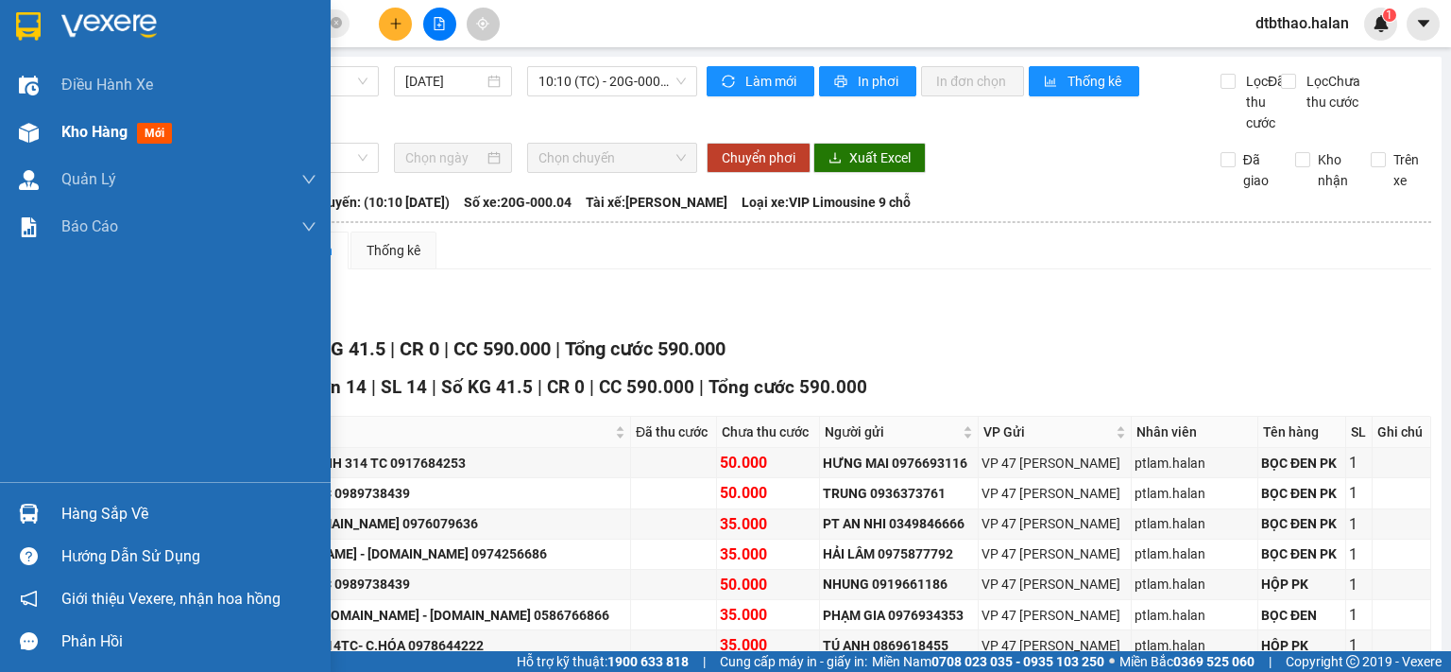
click at [62, 140] on span "Kho hàng" at bounding box center [94, 132] width 66 height 18
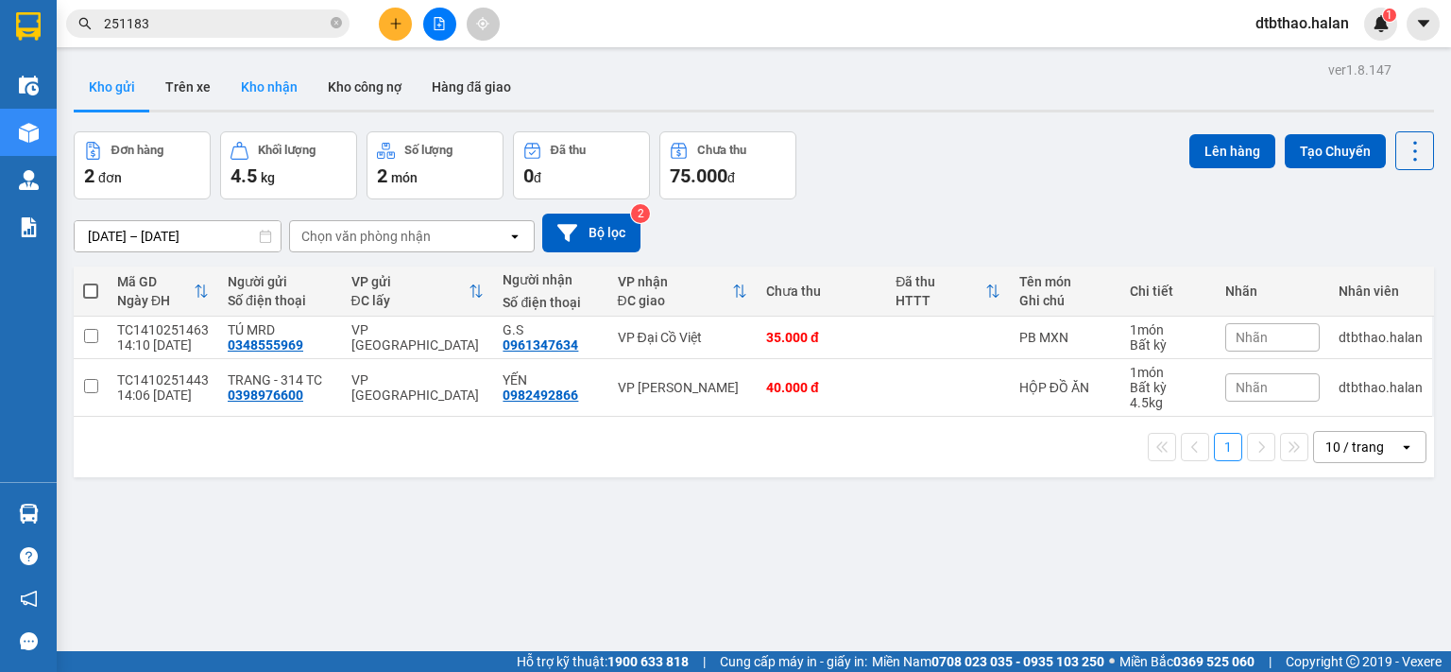
click at [264, 78] on button "Kho nhận" at bounding box center [269, 86] width 87 height 45
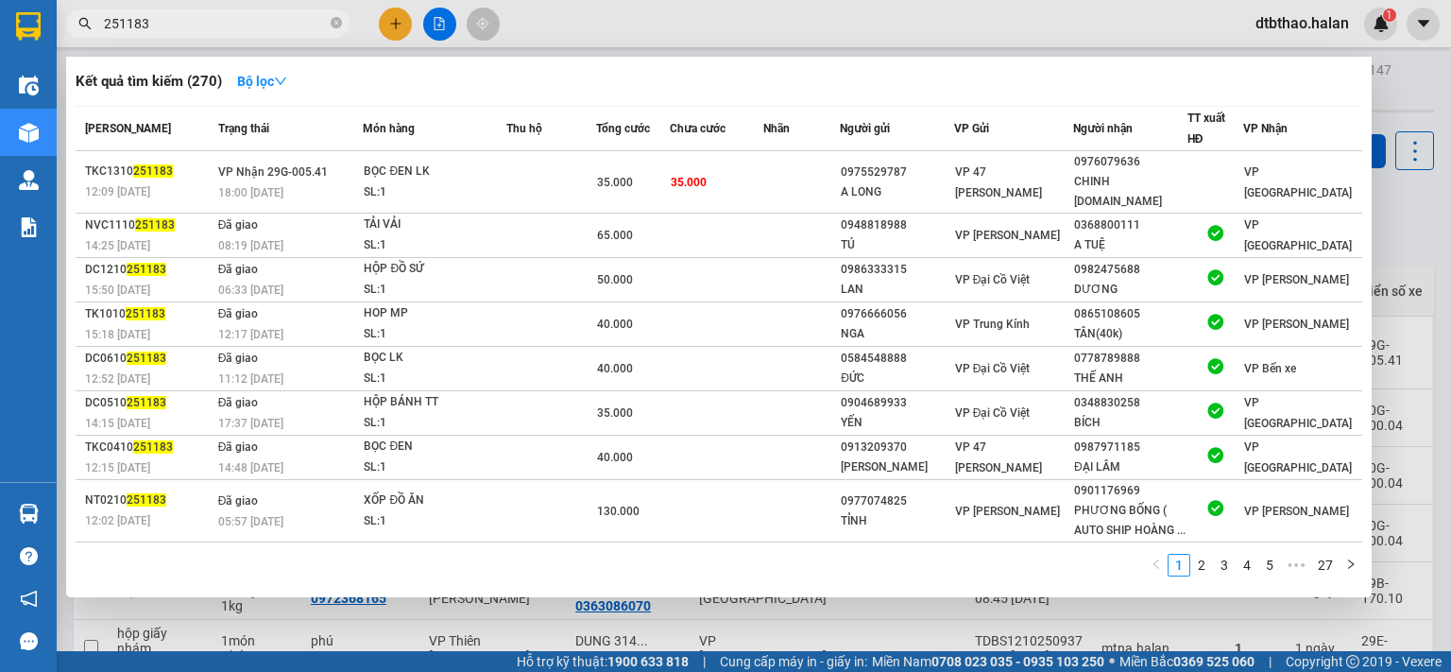
drag, startPoint x: 128, startPoint y: 22, endPoint x: 198, endPoint y: 22, distance: 70.8
click at [198, 22] on input "251183" at bounding box center [215, 23] width 223 height 21
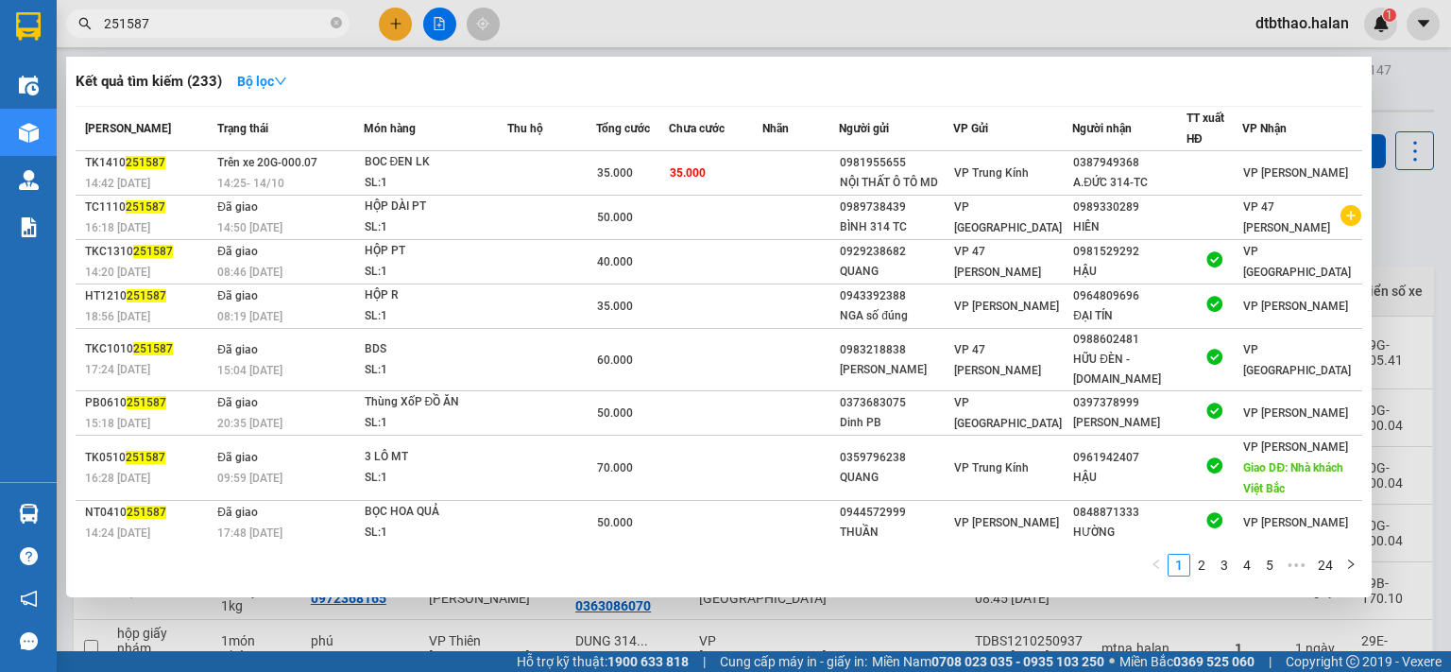
type input "251587"
click at [805, 616] on div at bounding box center [725, 336] width 1451 height 672
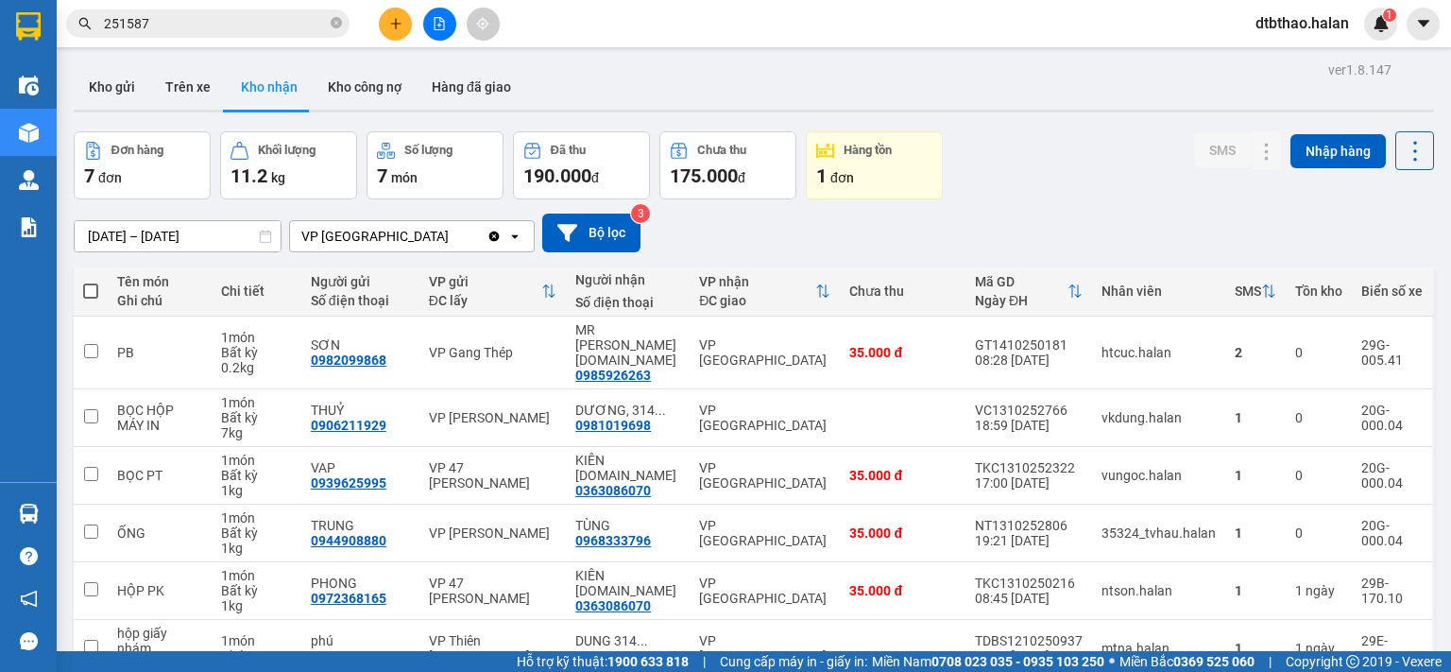
click at [163, 22] on input "251587" at bounding box center [215, 23] width 223 height 21
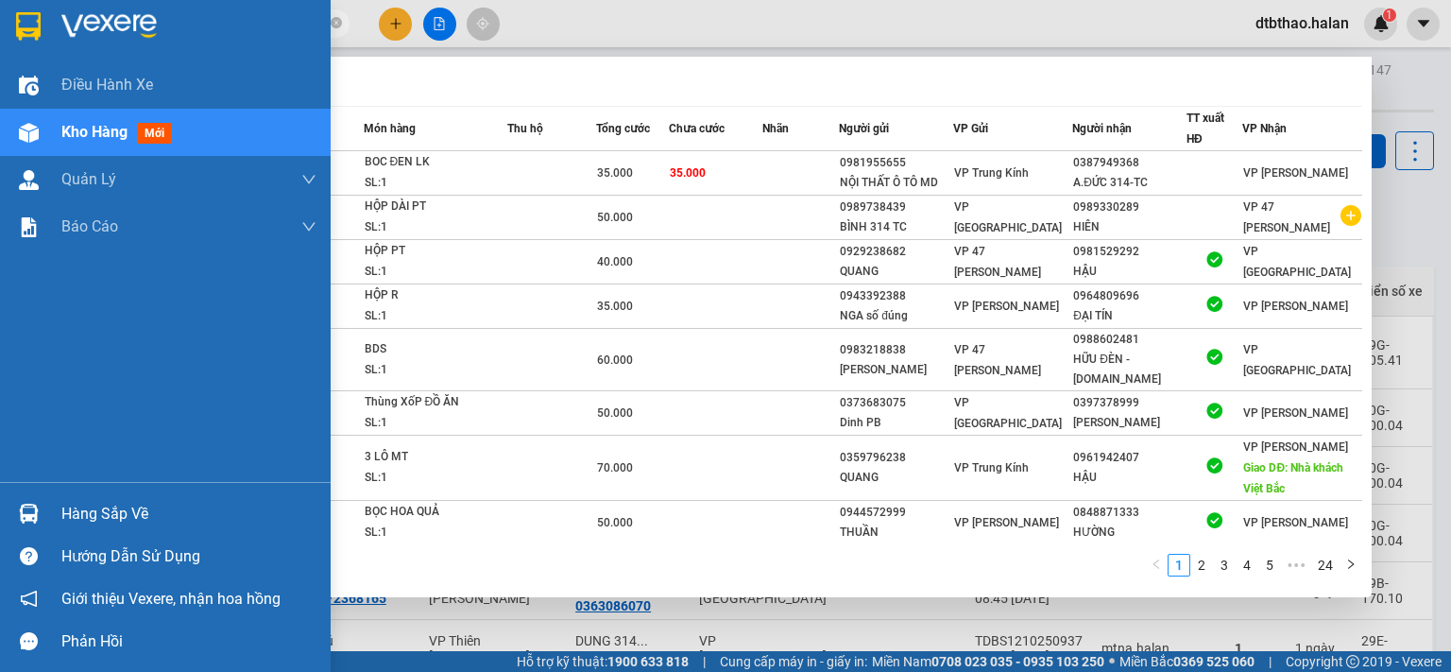
click at [139, 510] on div "Hàng sắp về" at bounding box center [188, 514] width 255 height 28
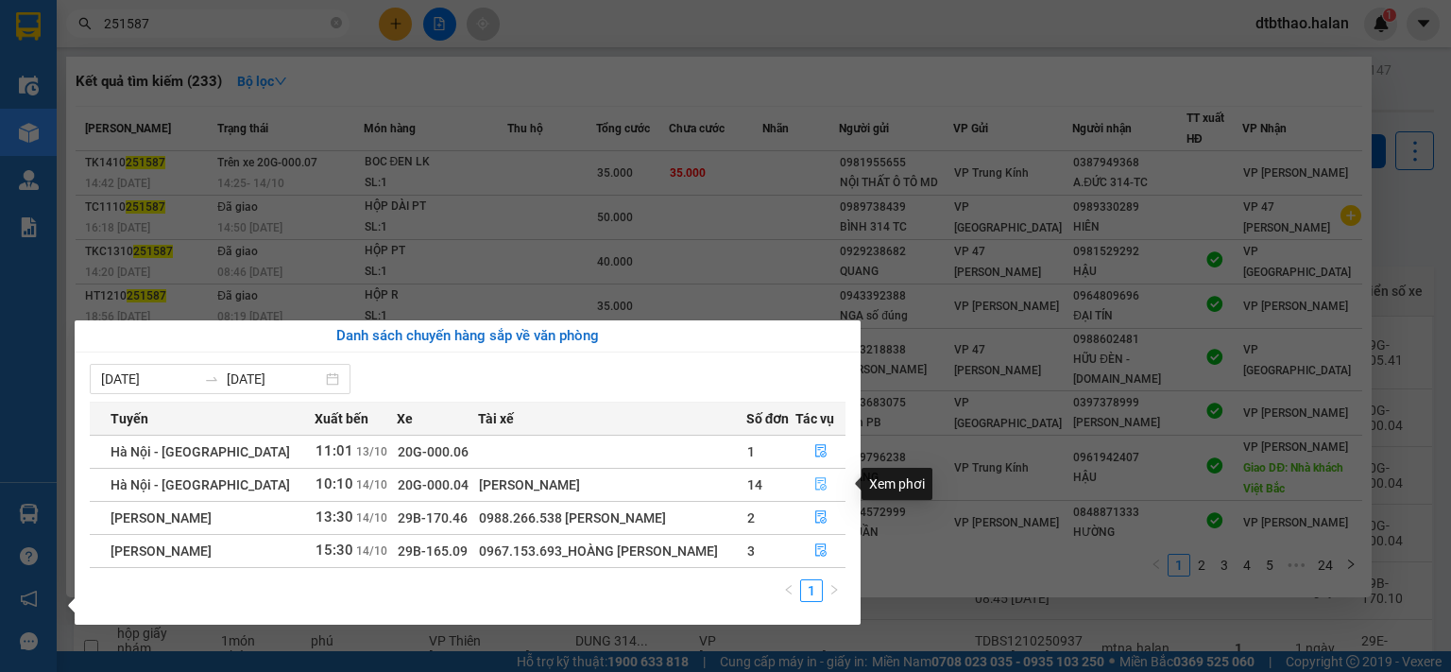
click at [822, 486] on icon "file-done" at bounding box center [820, 483] width 13 height 13
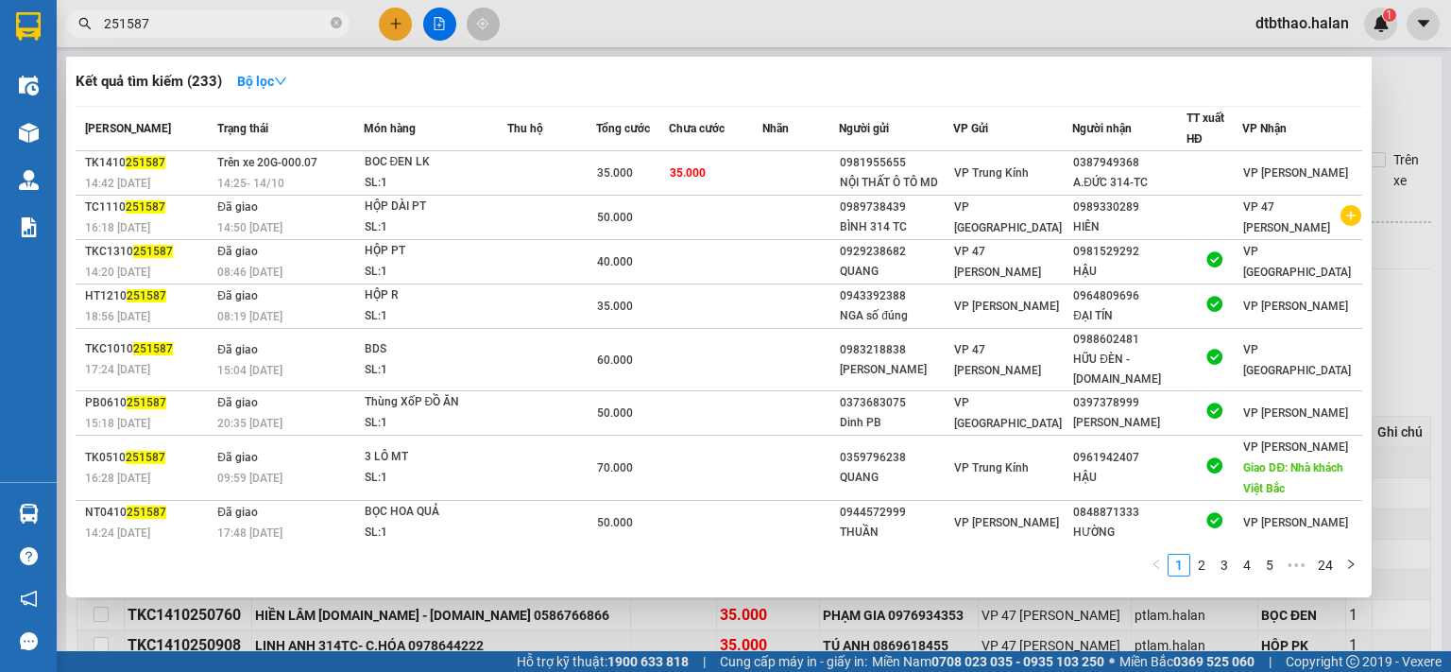
click at [536, 634] on div at bounding box center [725, 336] width 1451 height 672
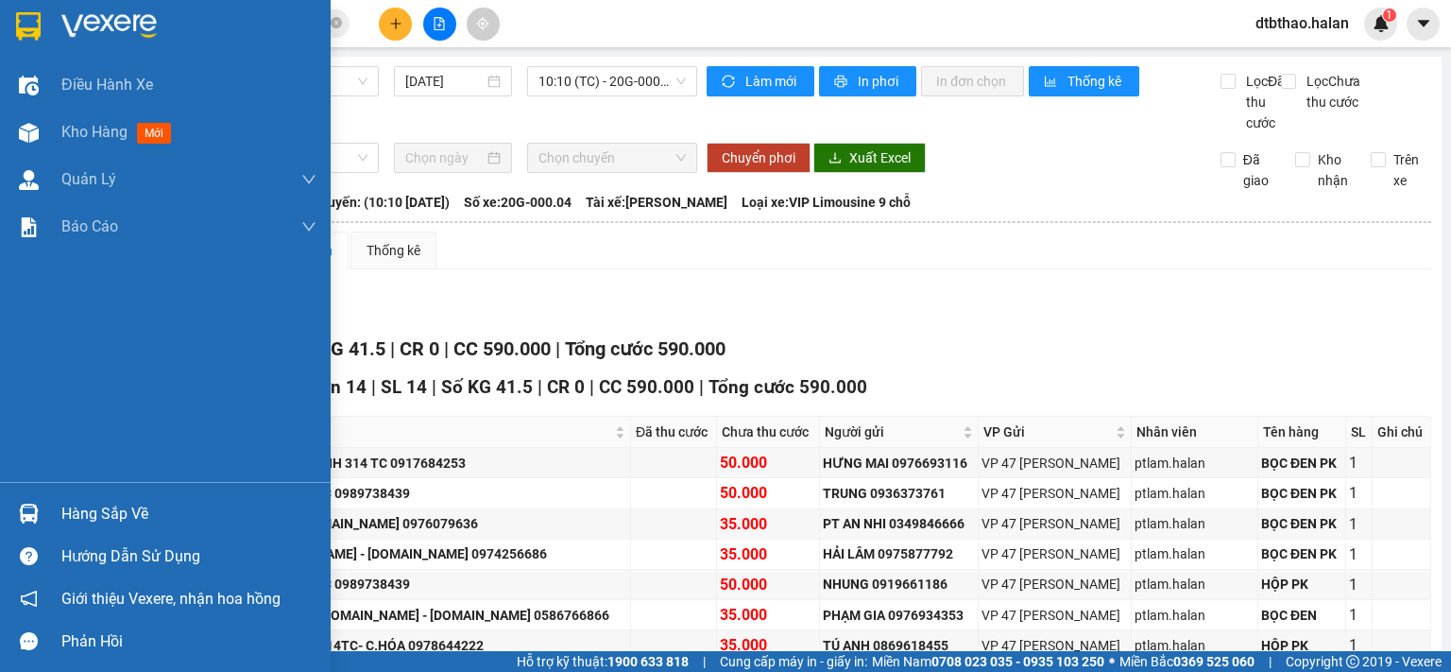
click at [102, 515] on div "Hàng sắp về" at bounding box center [188, 514] width 255 height 28
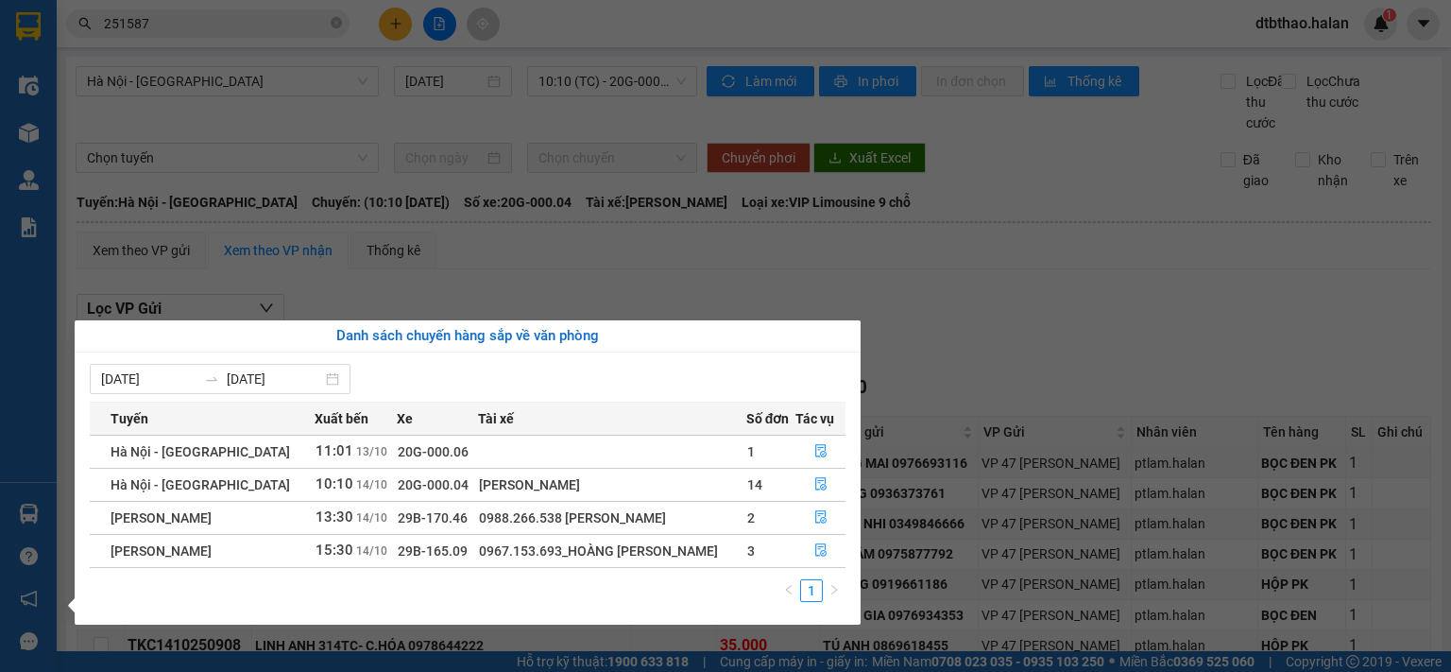
click at [1080, 116] on section "Kết quả tìm kiếm ( 233 ) Bộ lọc Mã ĐH Trạng thái Món hàng Thu hộ Tổng cước Chưa…" at bounding box center [725, 336] width 1451 height 672
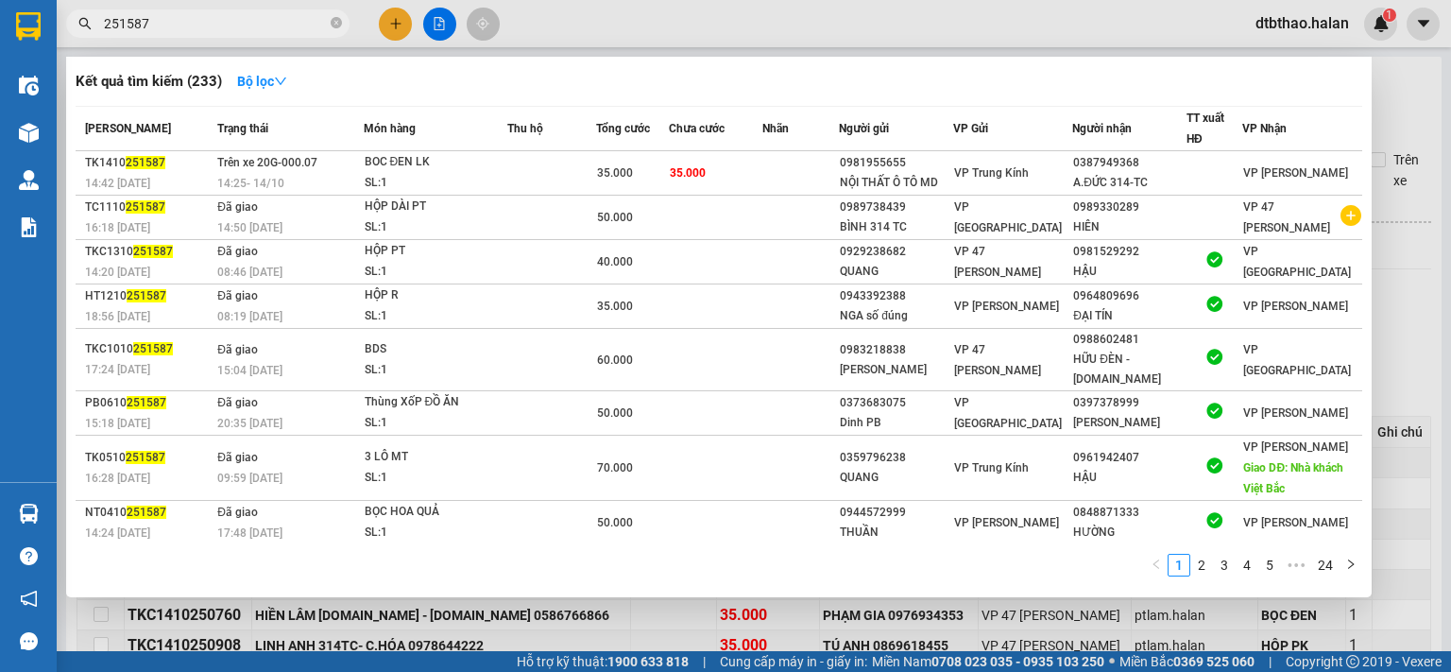
click at [166, 24] on input "251587" at bounding box center [215, 23] width 223 height 21
click at [900, 631] on div at bounding box center [725, 336] width 1451 height 672
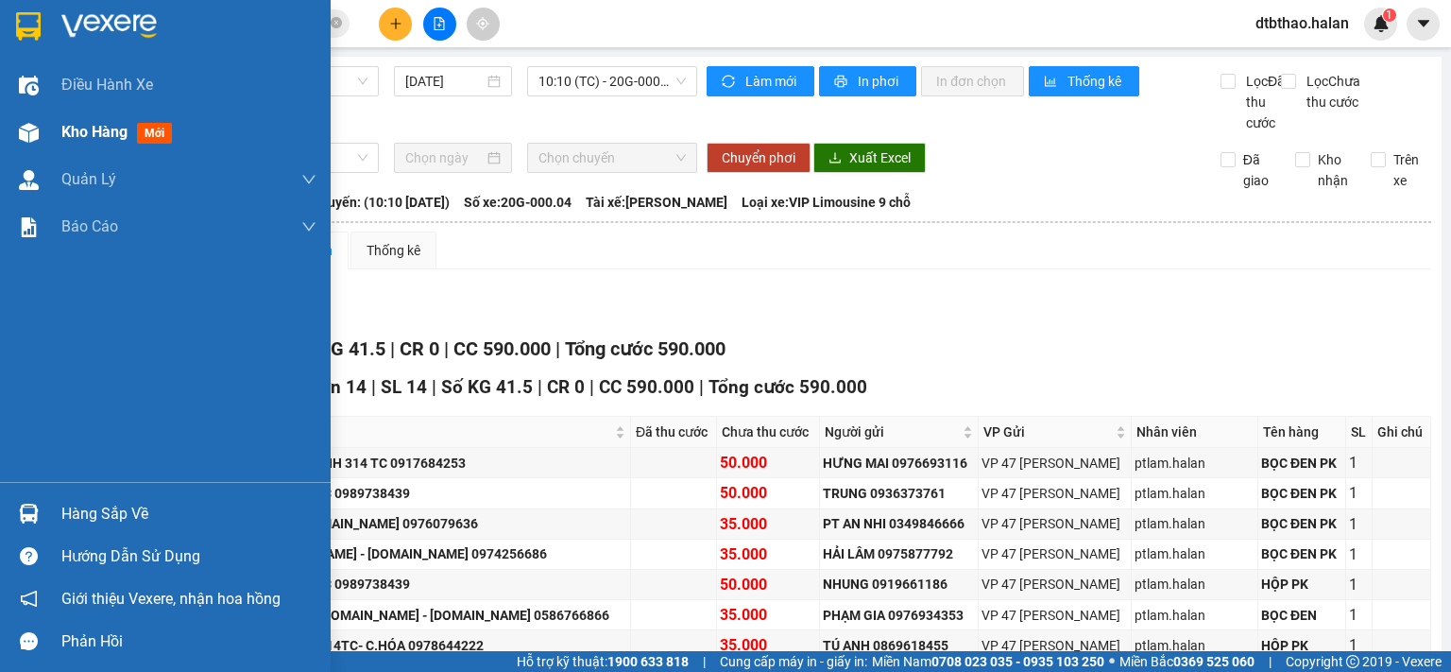
click at [79, 131] on span "Kho hàng" at bounding box center [94, 132] width 66 height 18
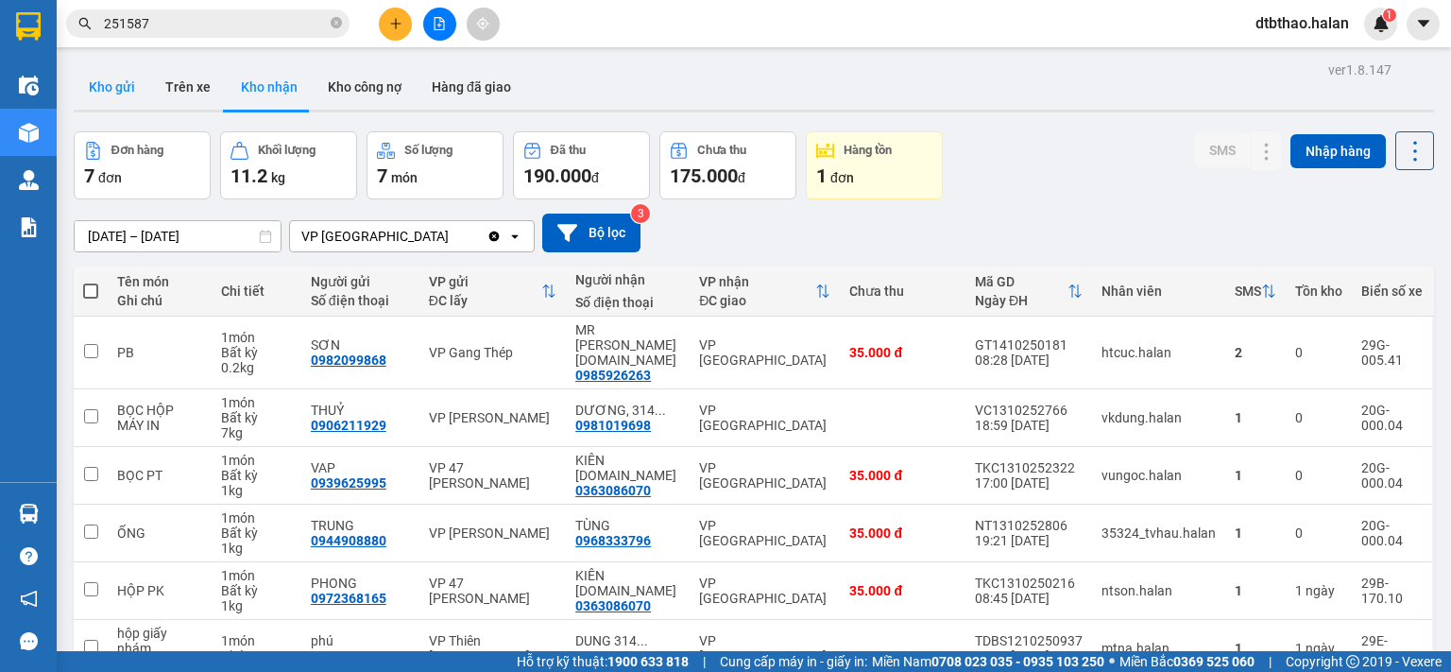
click at [114, 90] on button "Kho gửi" at bounding box center [112, 86] width 77 height 45
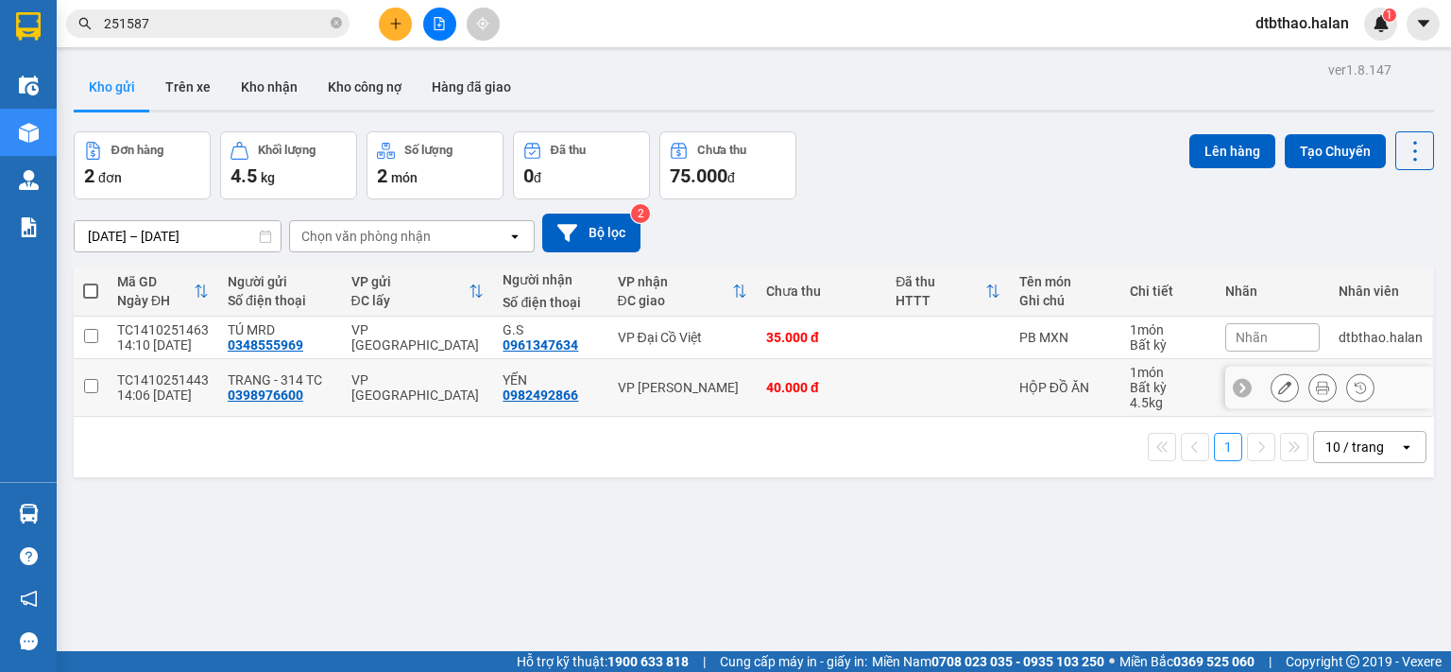
click at [87, 385] on input "checkbox" at bounding box center [91, 386] width 14 height 14
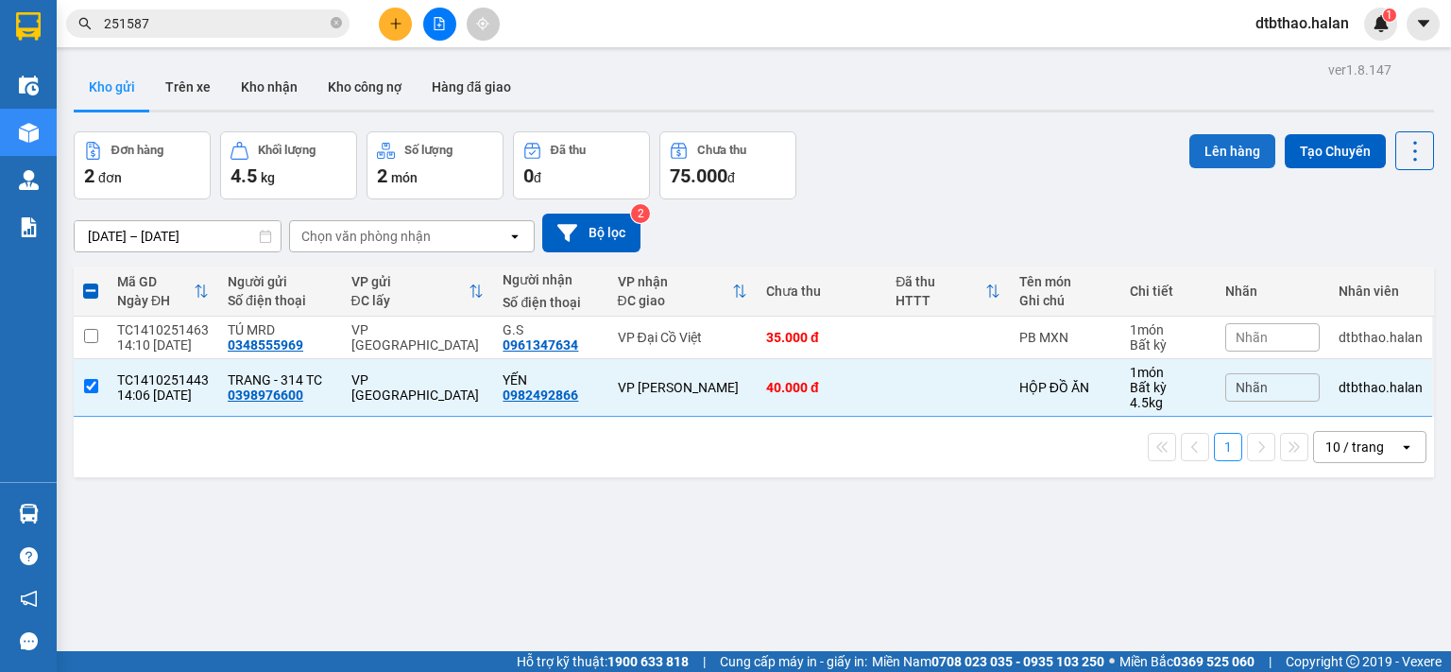
click at [1224, 143] on button "Lên hàng" at bounding box center [1232, 151] width 86 height 34
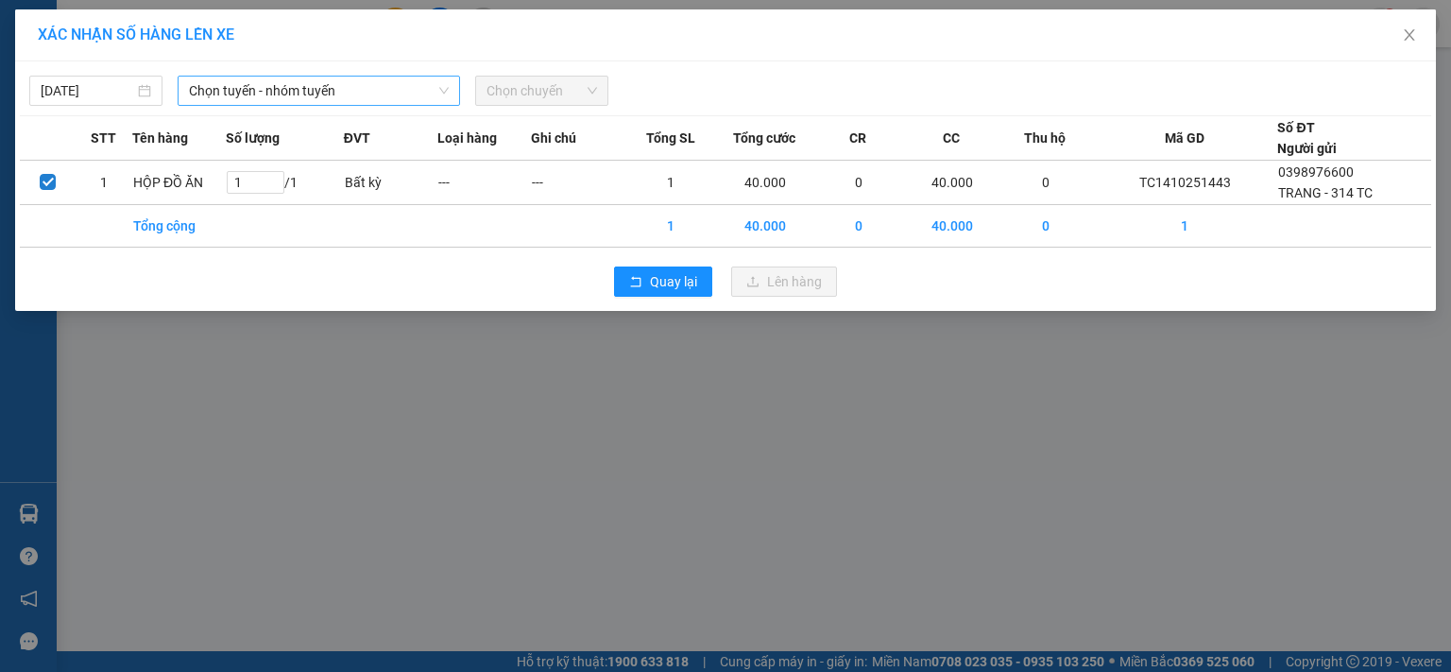
click at [271, 94] on span "Chọn tuyến - nhóm tuyến" at bounding box center [319, 91] width 260 height 28
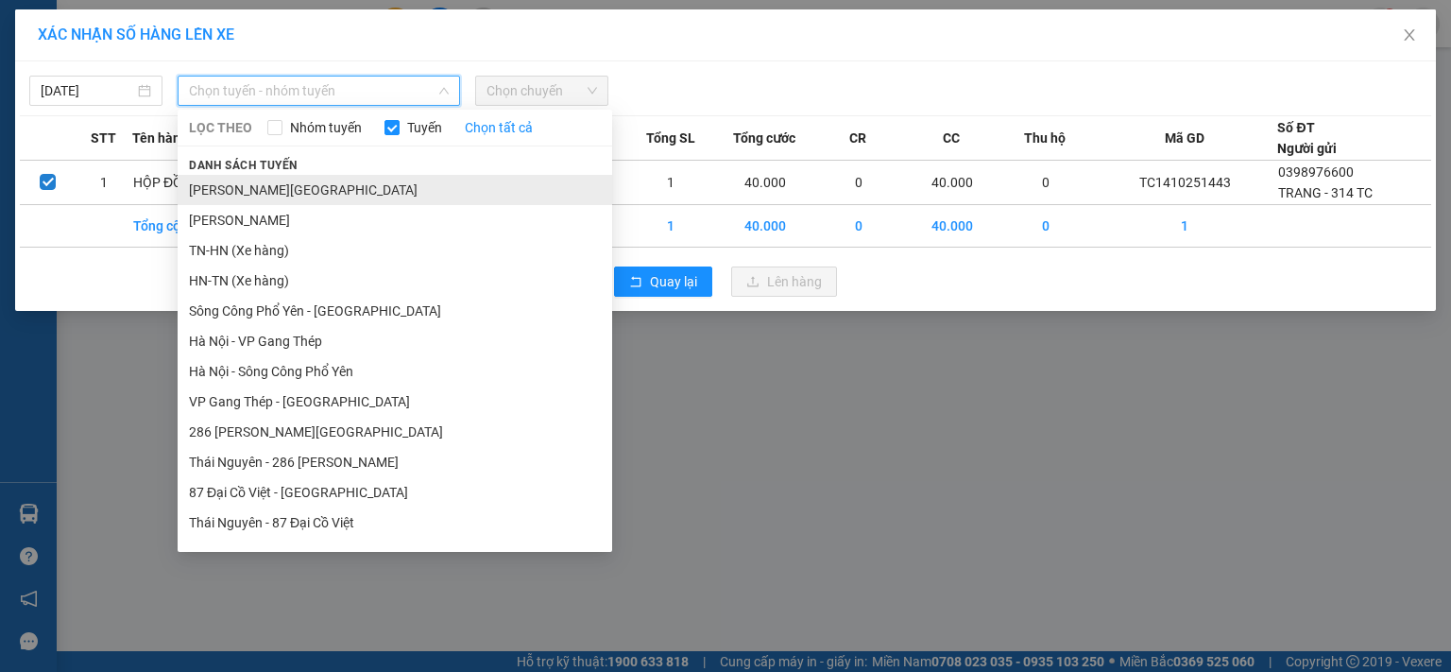
click at [298, 199] on li "Tuyên Quang - Thái Nguyên" at bounding box center [395, 190] width 434 height 30
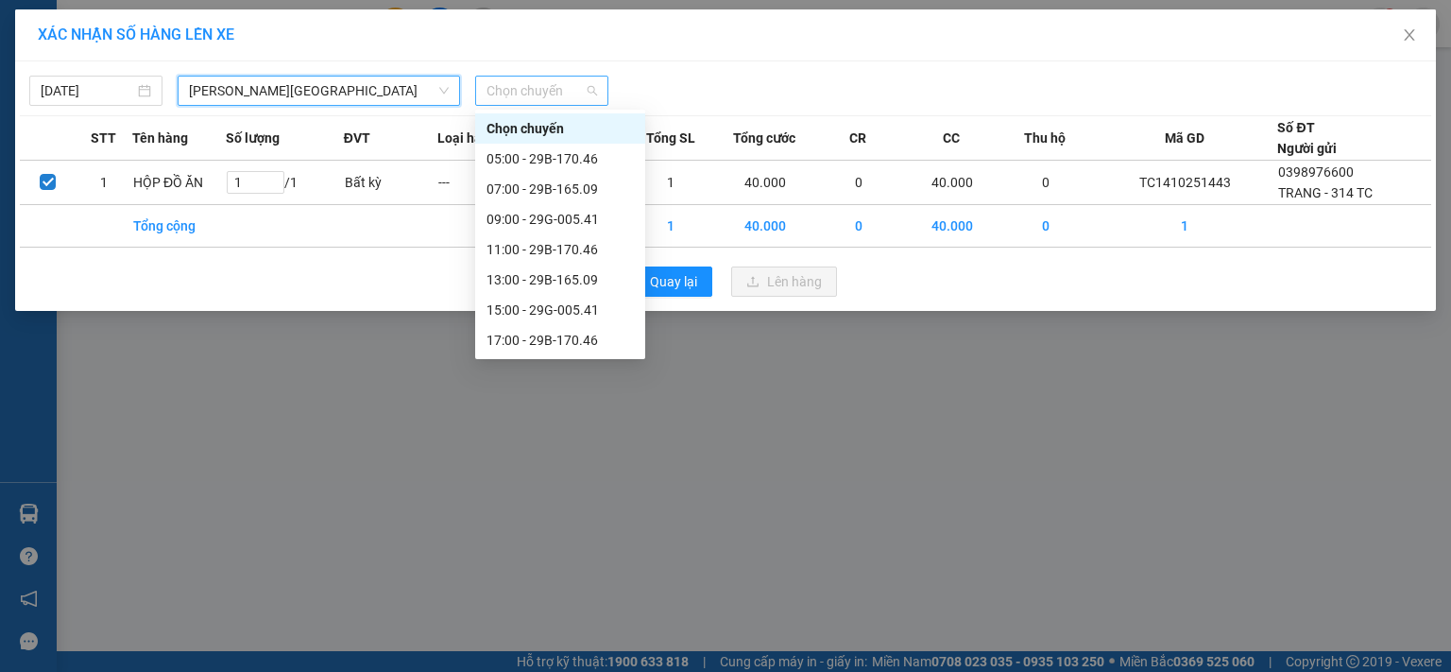
click at [540, 94] on span "Chọn chuyến" at bounding box center [541, 91] width 111 height 28
click at [595, 308] on div "15:00 - 29G-005.41" at bounding box center [559, 309] width 147 height 21
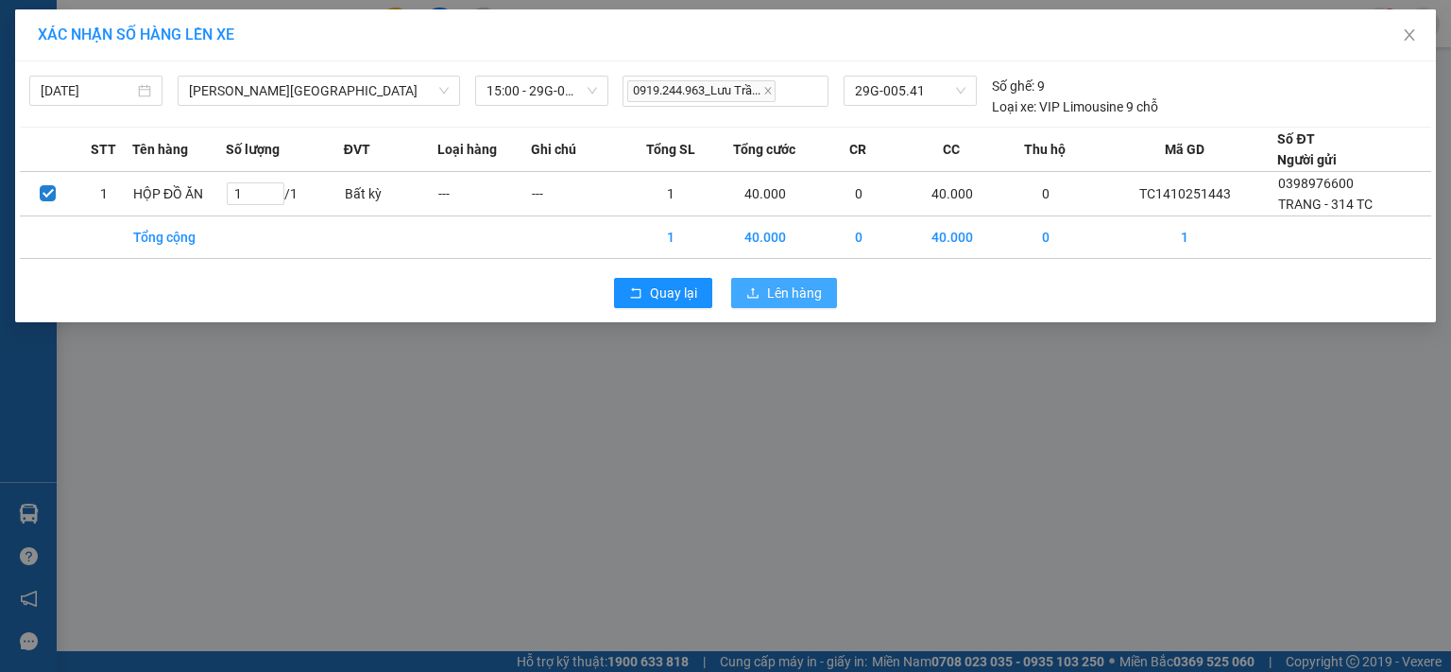
click at [764, 297] on button "Lên hàng" at bounding box center [784, 293] width 106 height 30
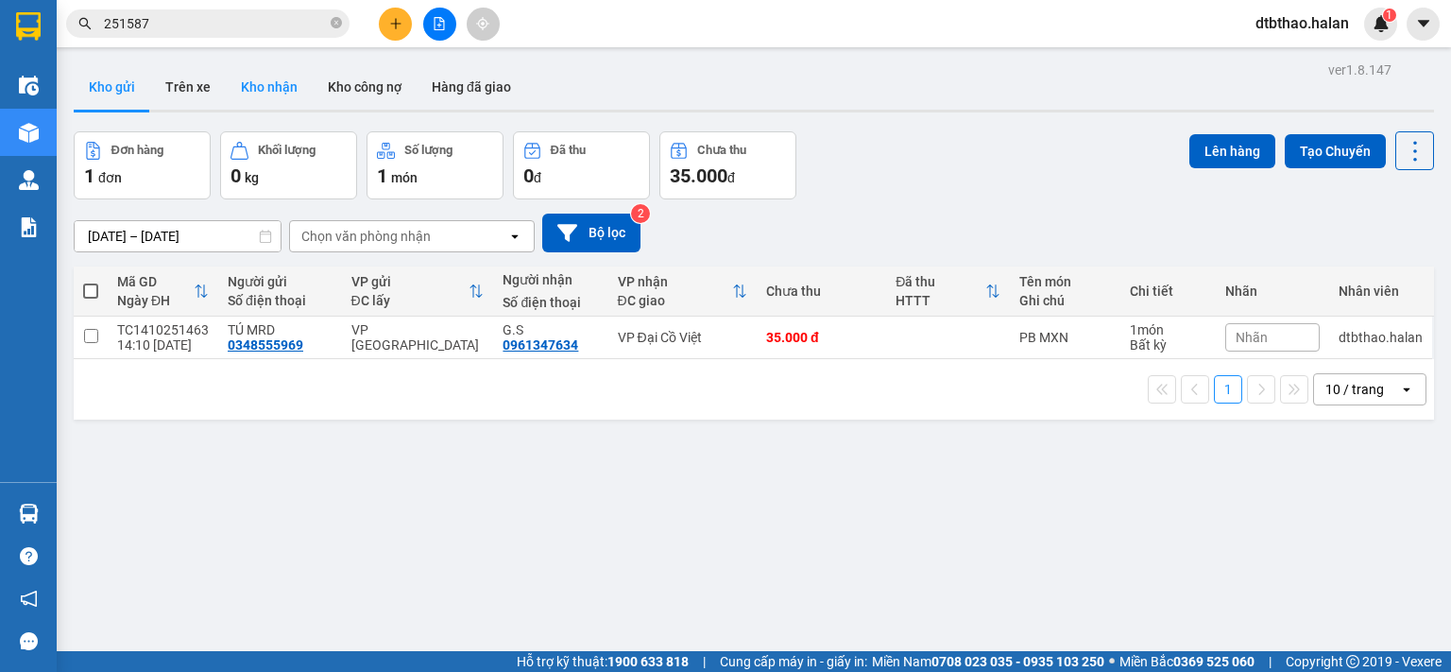
drag, startPoint x: 266, startPoint y: 88, endPoint x: 258, endPoint y: 94, distance: 10.2
click at [266, 88] on button "Kho nhận" at bounding box center [269, 86] width 87 height 45
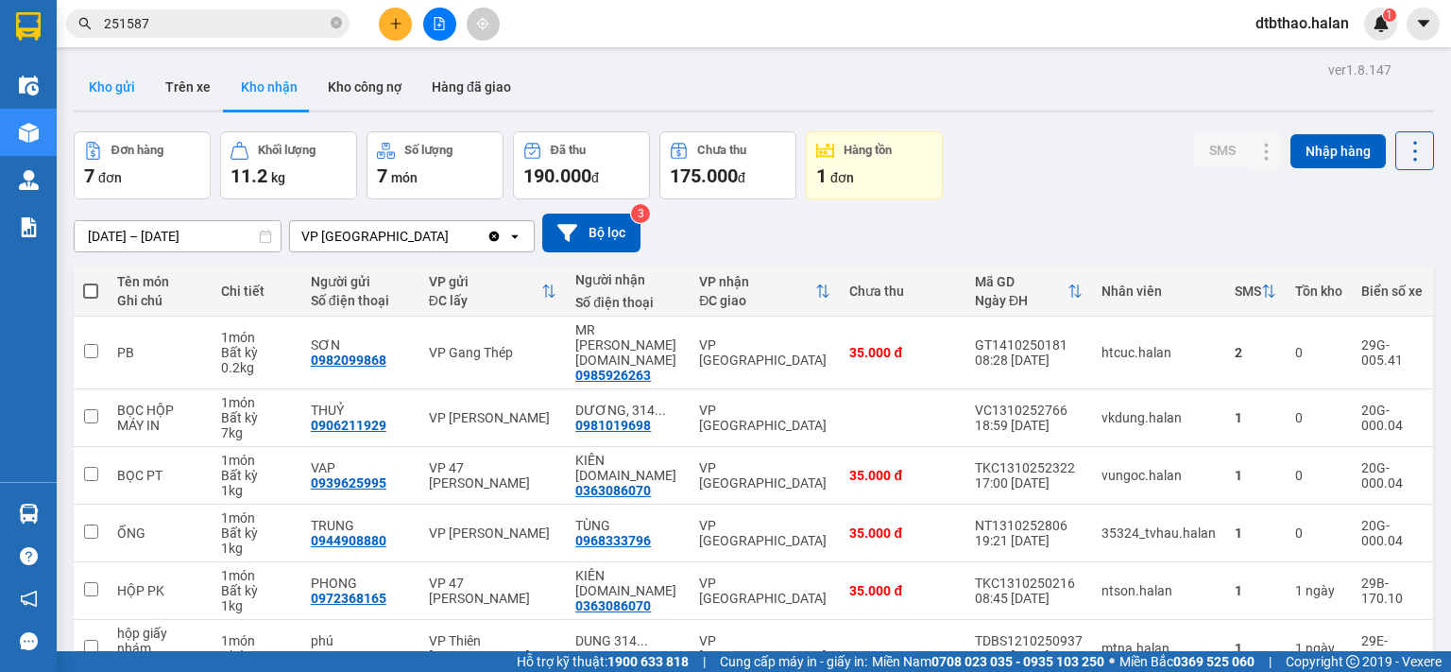
click at [106, 86] on button "Kho gửi" at bounding box center [112, 86] width 77 height 45
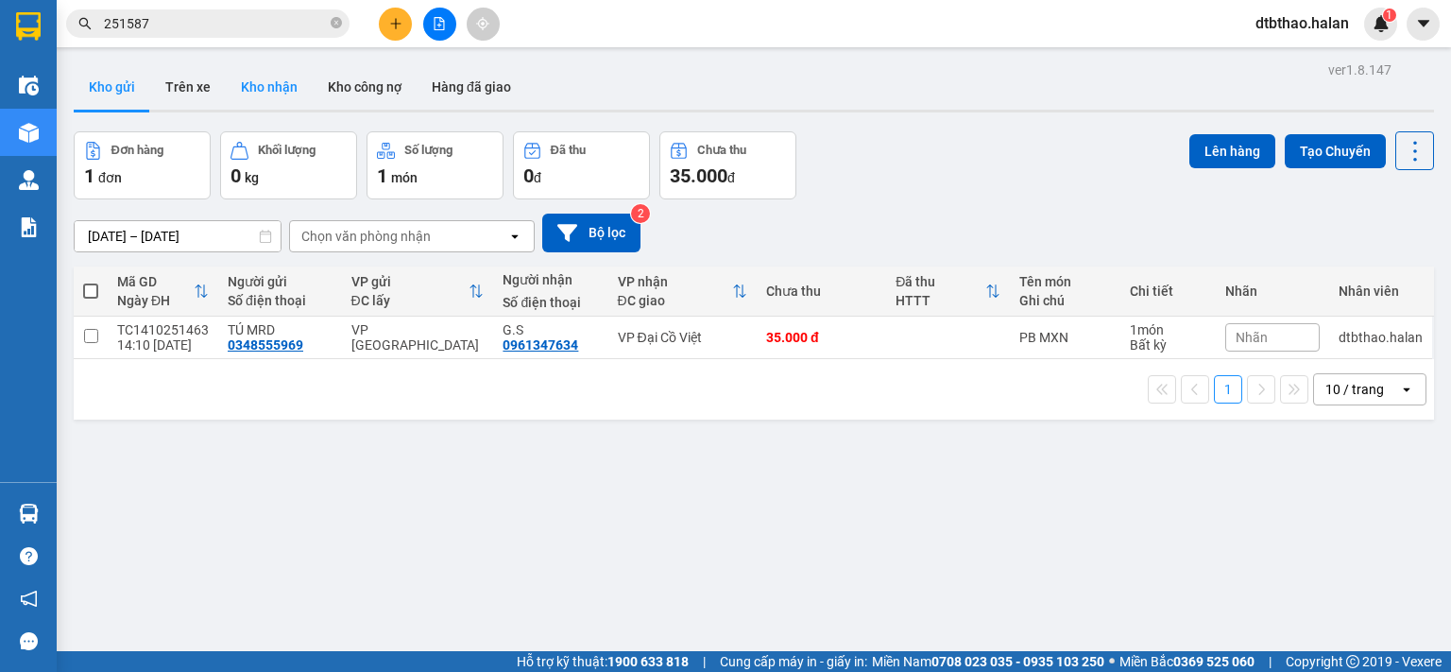
click at [262, 83] on button "Kho nhận" at bounding box center [269, 86] width 87 height 45
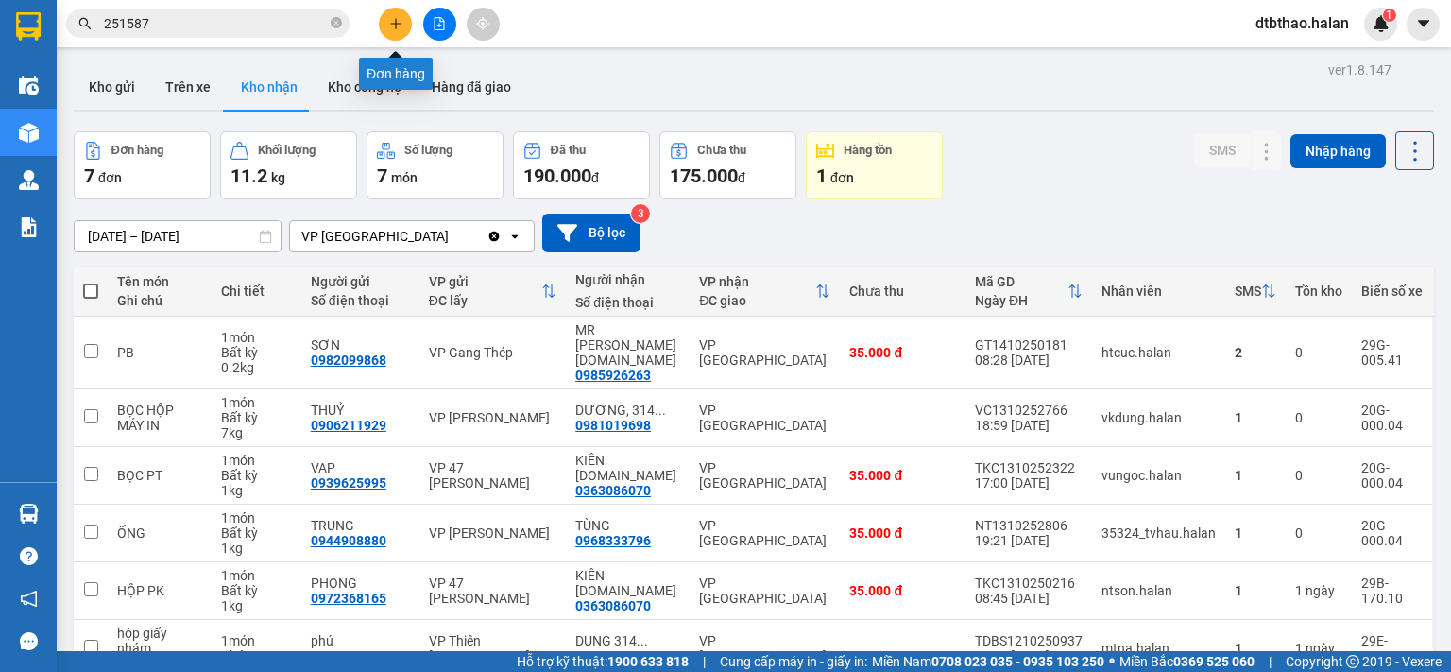
click at [389, 29] on icon "plus" at bounding box center [395, 23] width 13 height 13
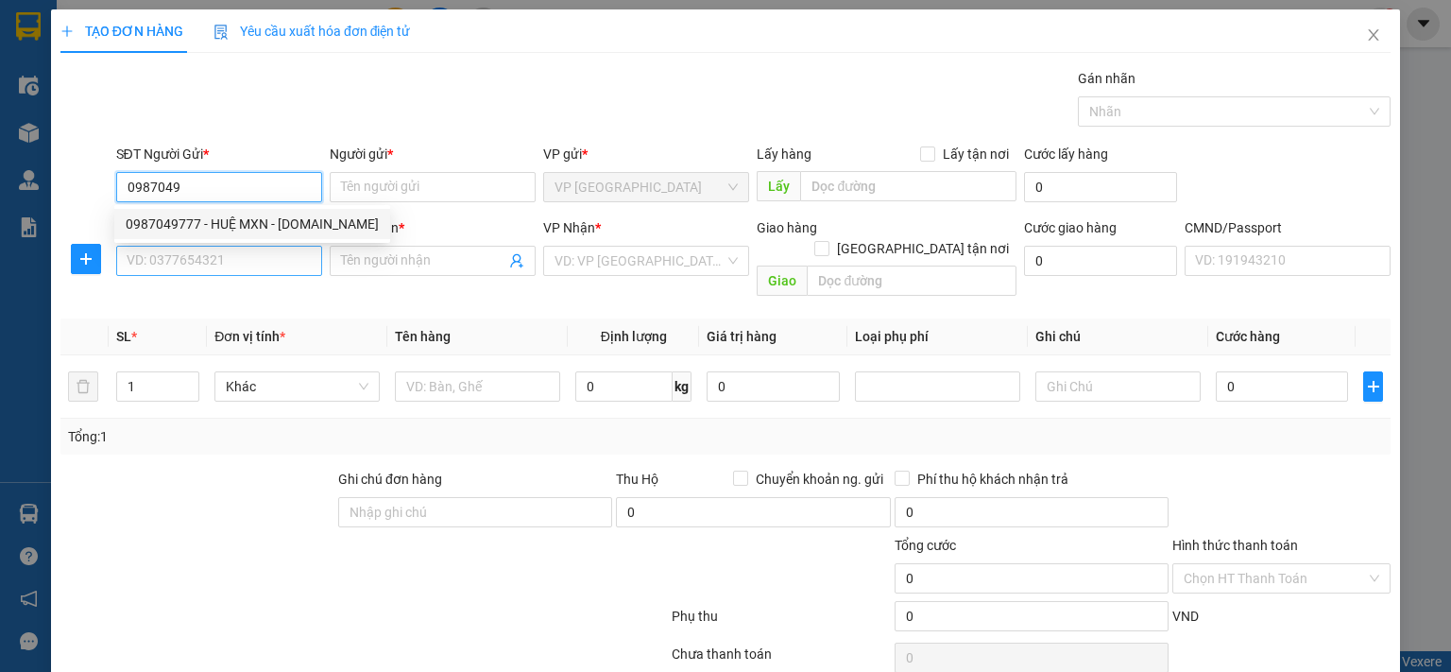
drag, startPoint x: 296, startPoint y: 228, endPoint x: 294, endPoint y: 254, distance: 26.5
click at [297, 228] on div "0987049777 - HUỆ MXN - 314.TC" at bounding box center [252, 223] width 253 height 21
type input "0987049777"
type input "HUỆ MXN - 314.TC"
type input "0987049777"
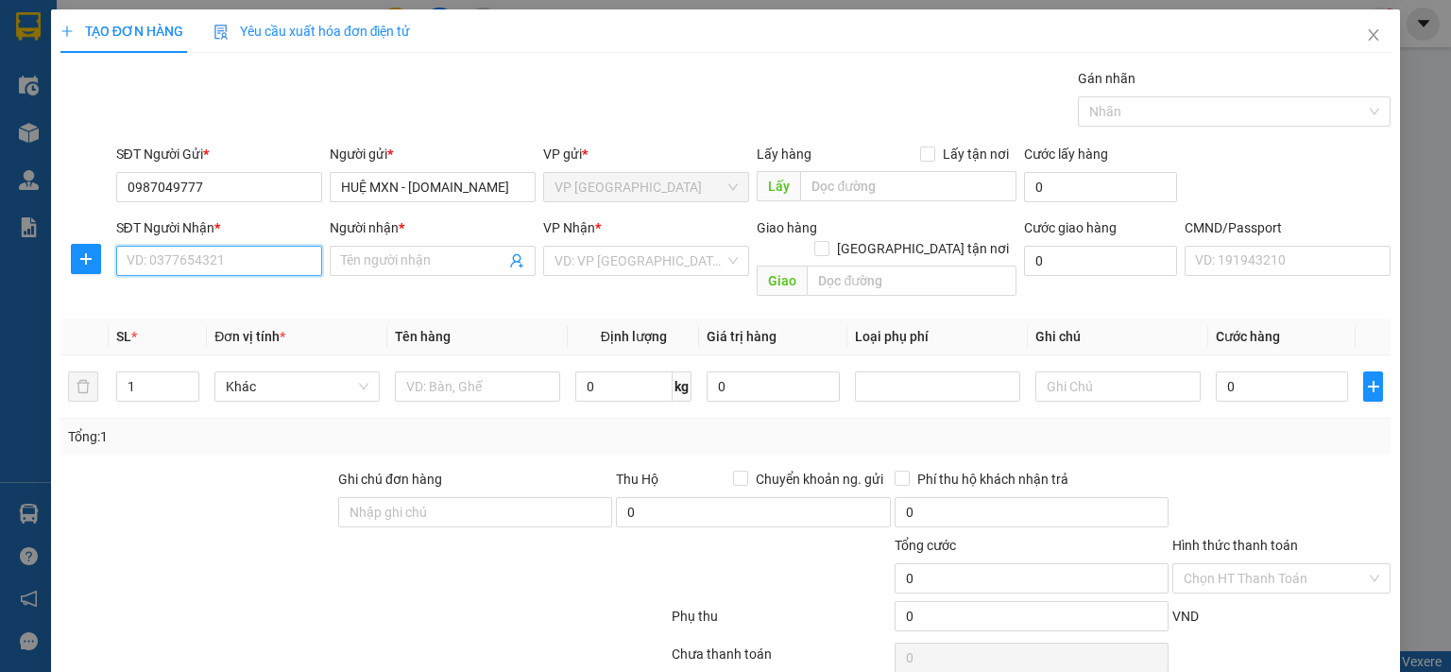
click at [294, 258] on input "SĐT Người Nhận *" at bounding box center [219, 261] width 206 height 30
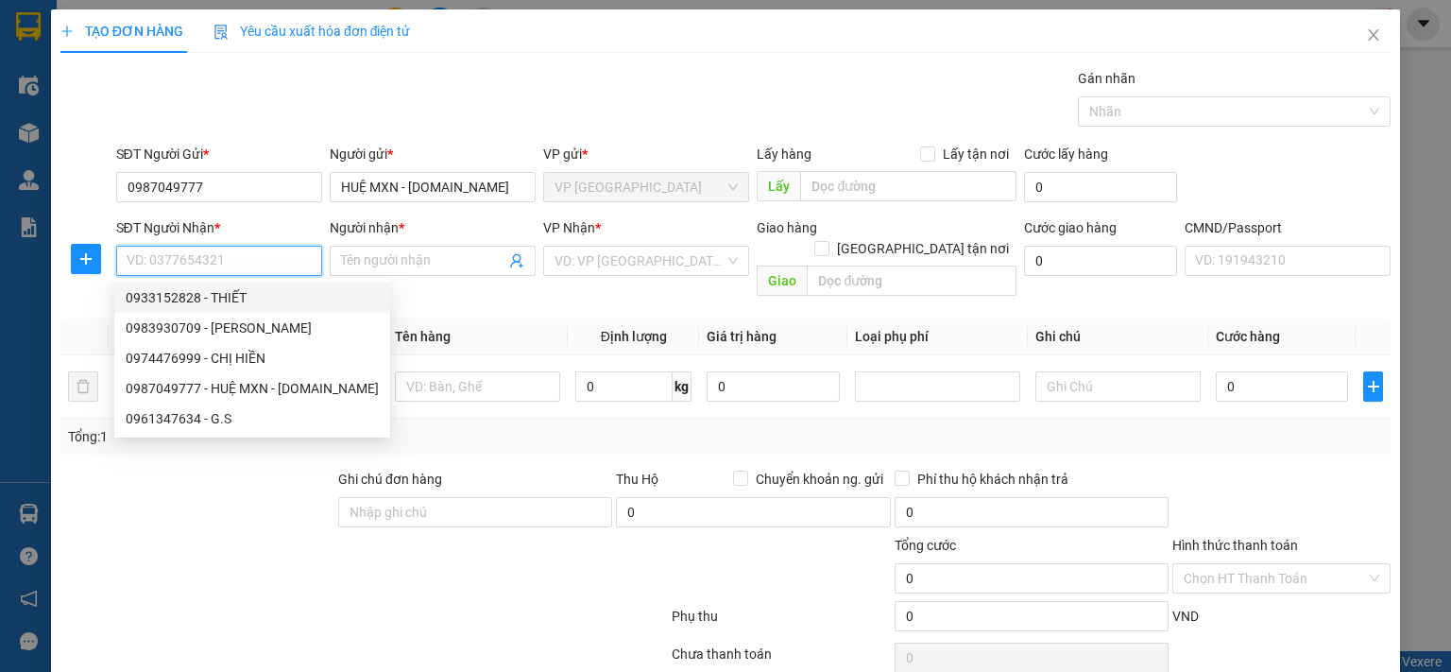
click at [233, 298] on div "0933152828 - THIẾT" at bounding box center [252, 297] width 253 height 21
type input "0933152828"
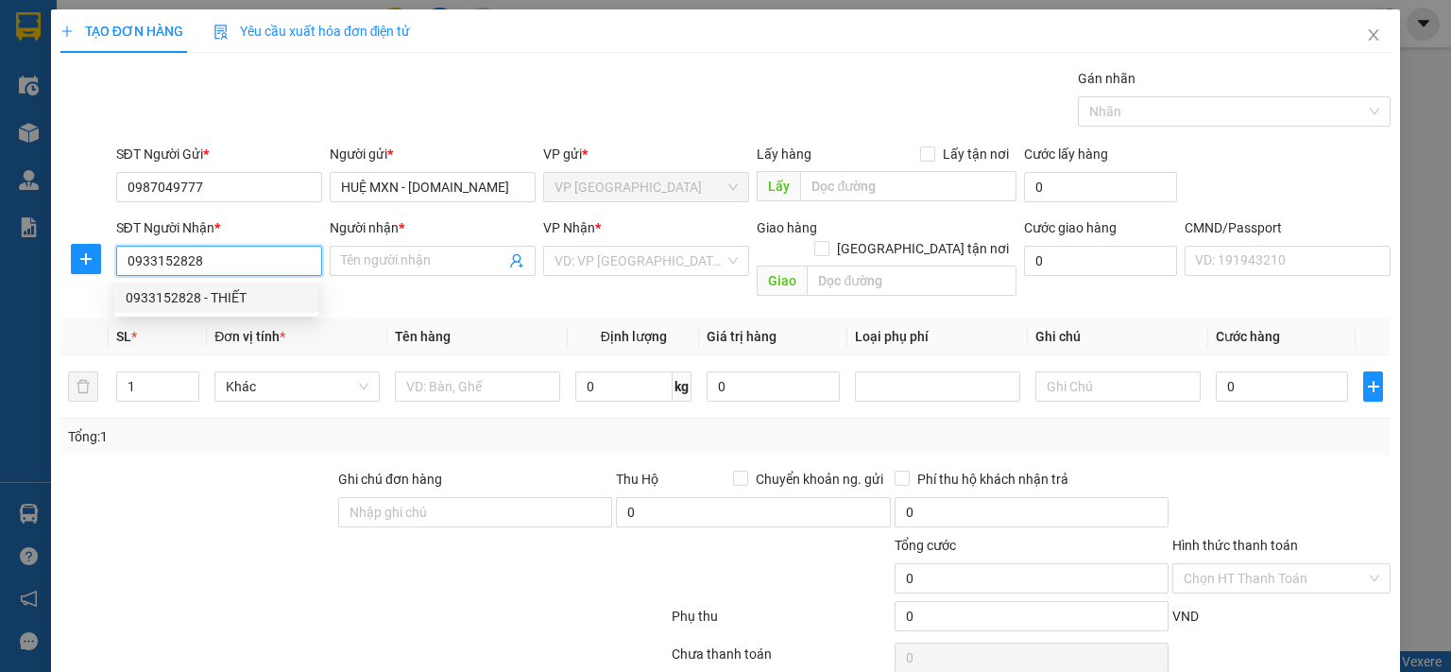
type input "THIẾT"
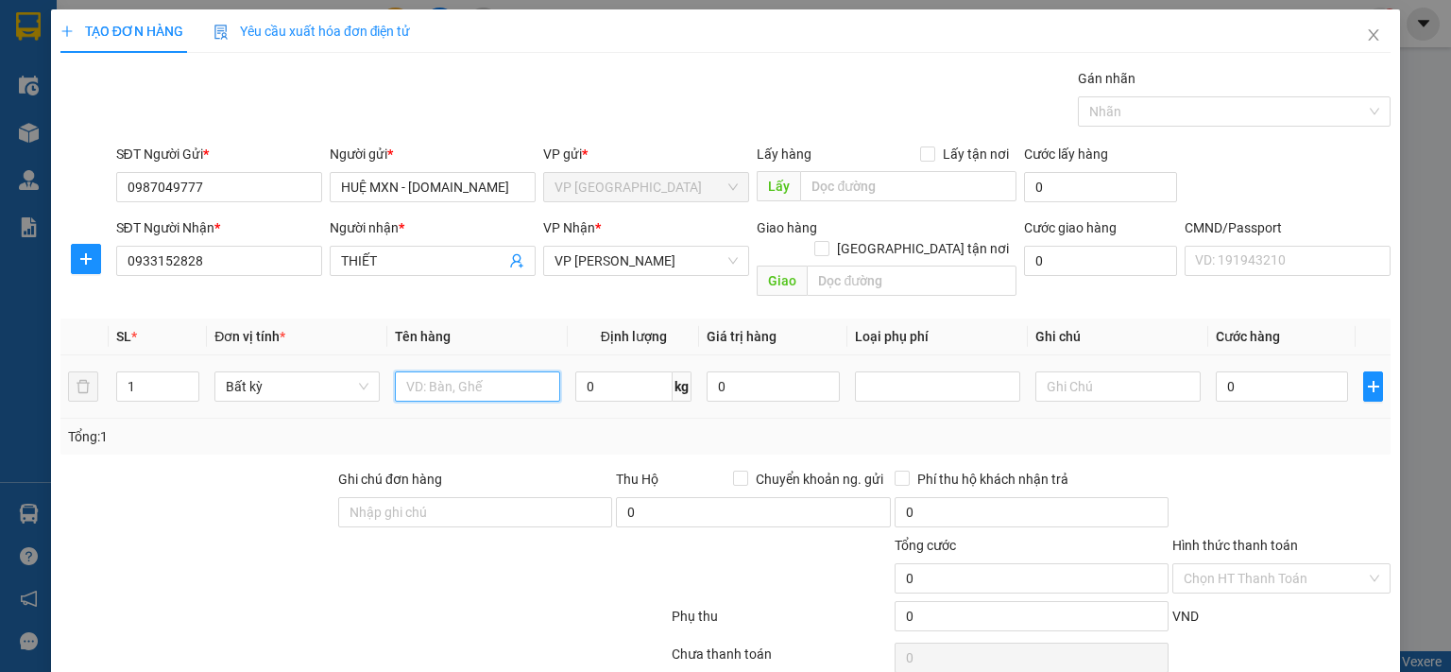
click at [509, 371] on input "text" at bounding box center [477, 386] width 165 height 30
type input "PB"
click at [1258, 373] on input "0" at bounding box center [1282, 386] width 132 height 30
type input "3"
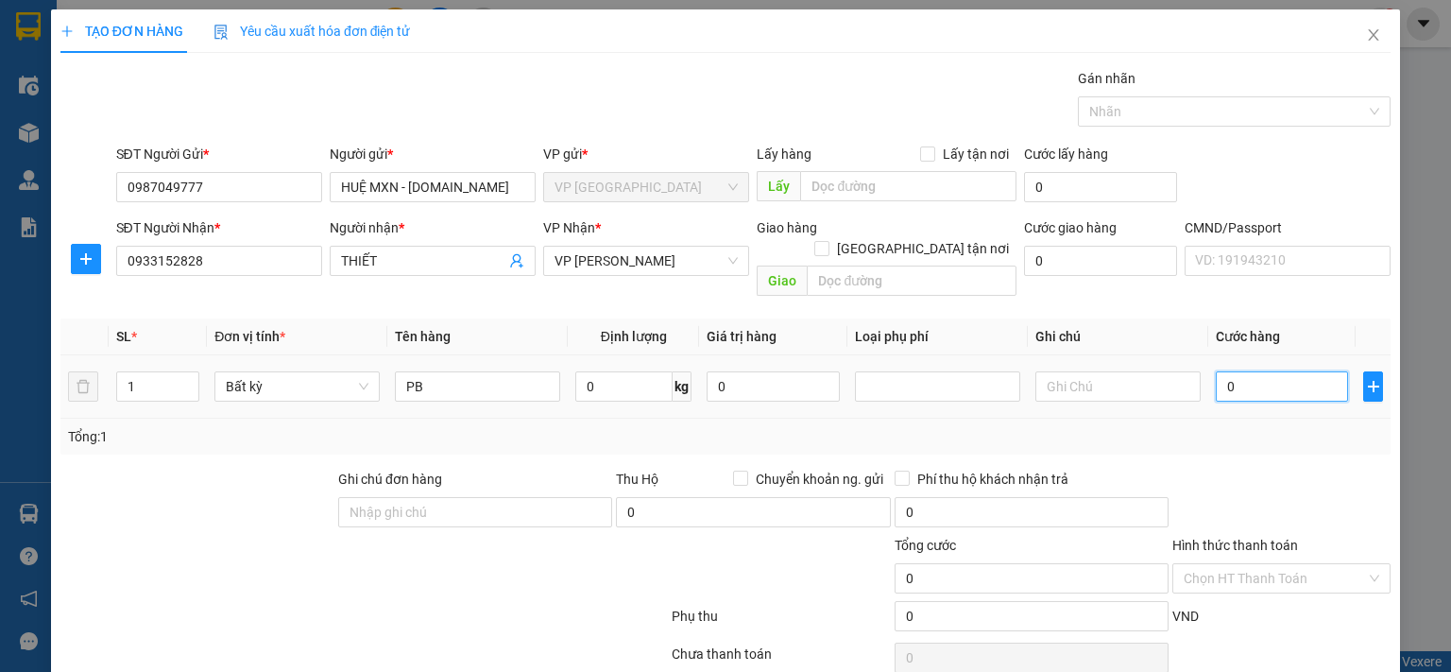
type input "3"
type input "35"
type input "350"
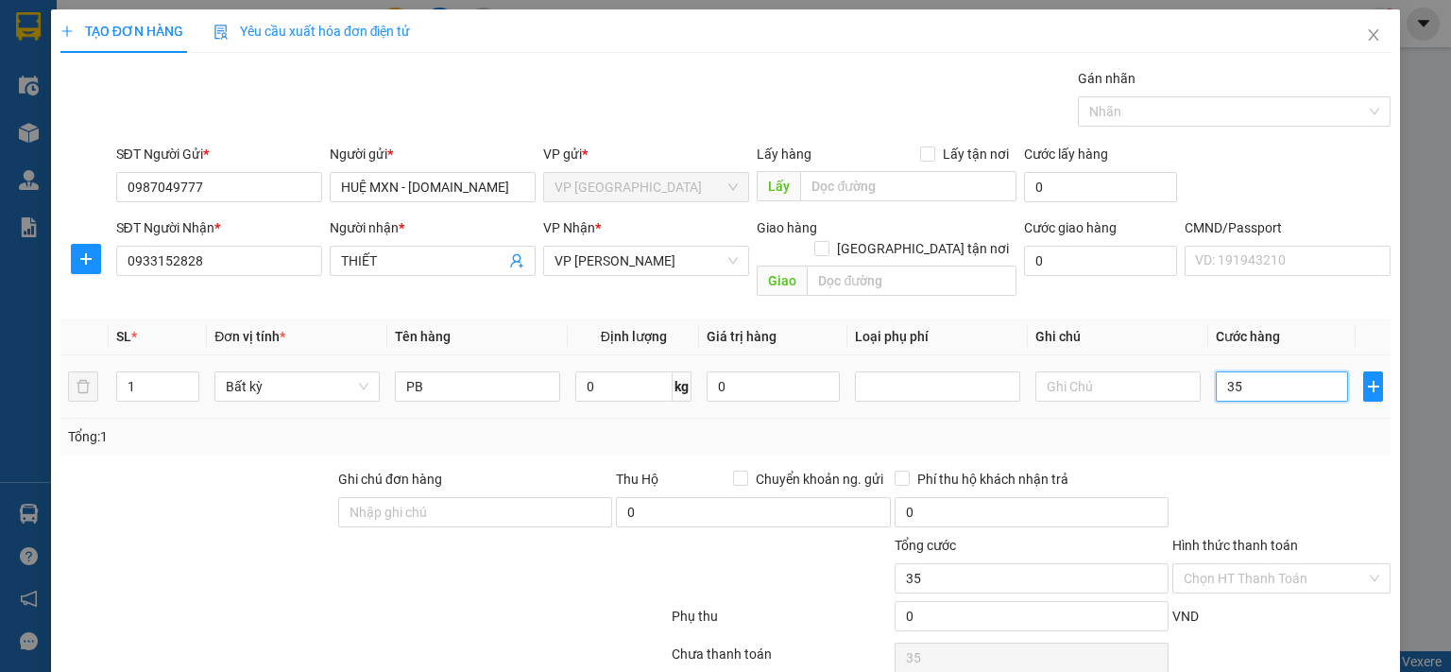
type input "350"
type input "3.500"
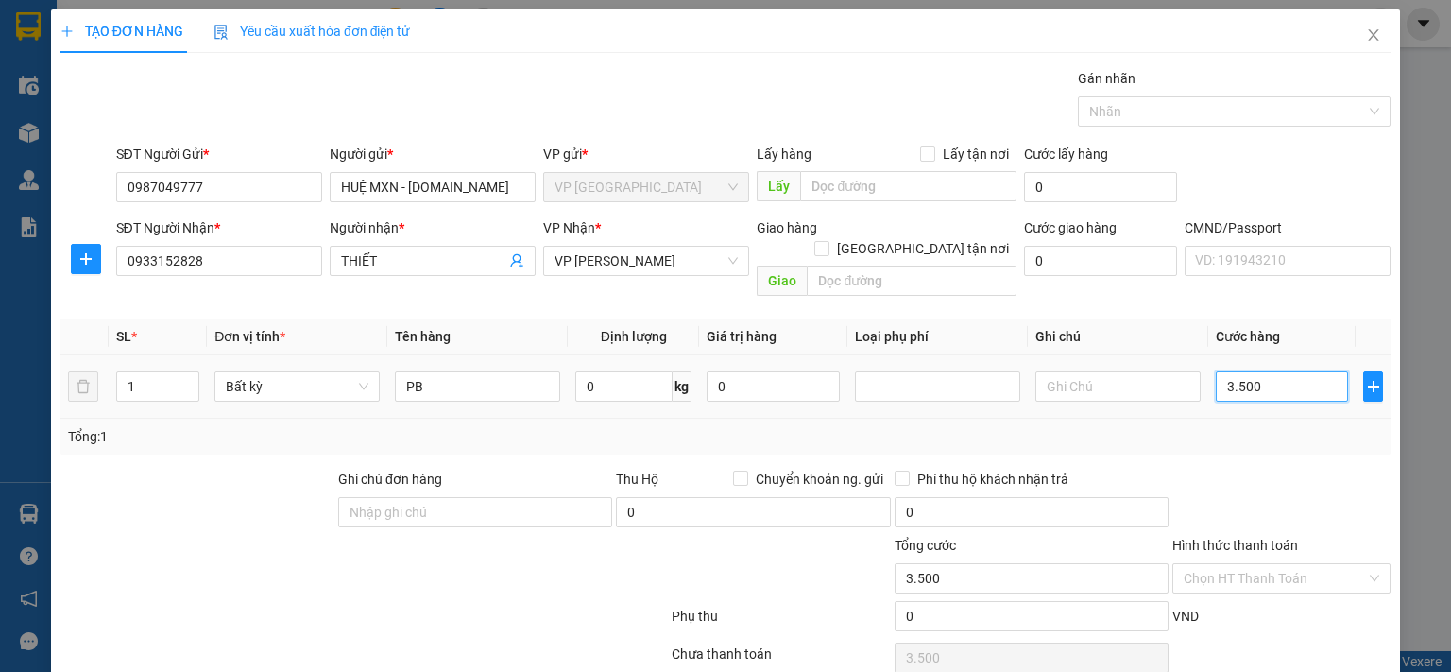
type input "35.000"
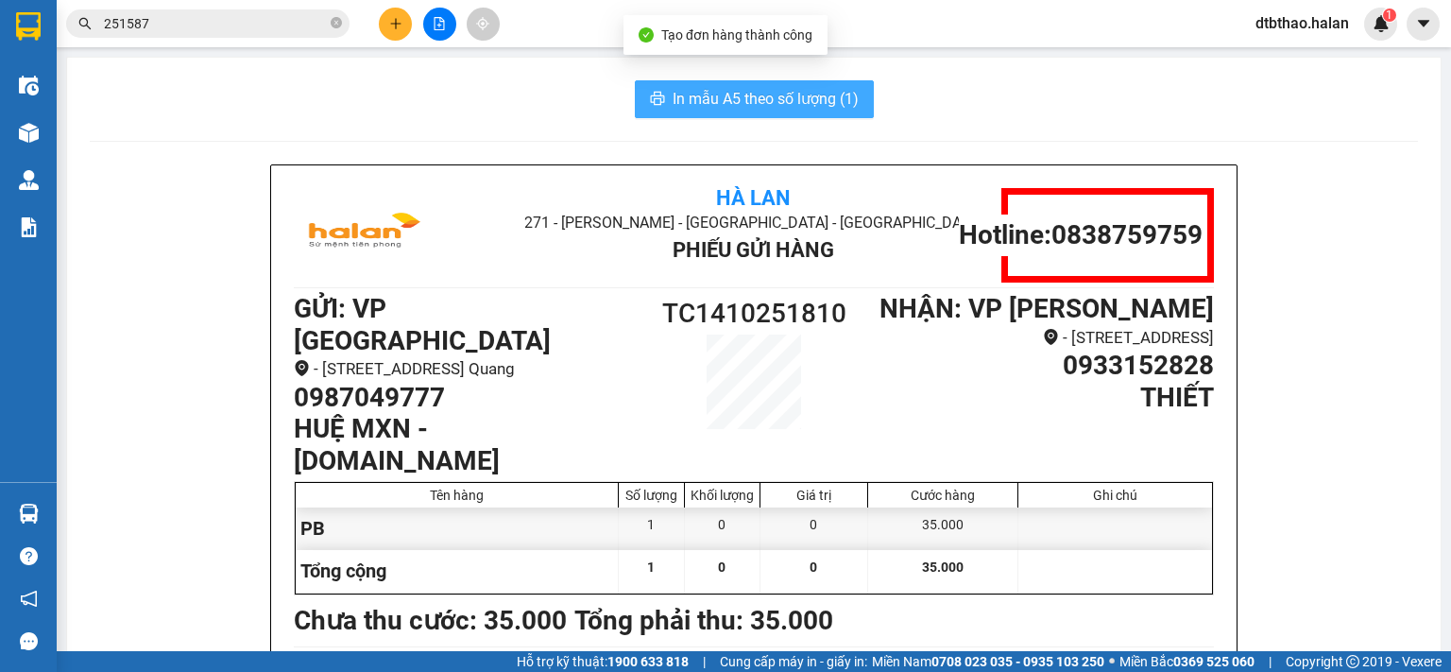
click at [794, 92] on span "In mẫu A5 theo số lượng (1)" at bounding box center [765, 99] width 186 height 24
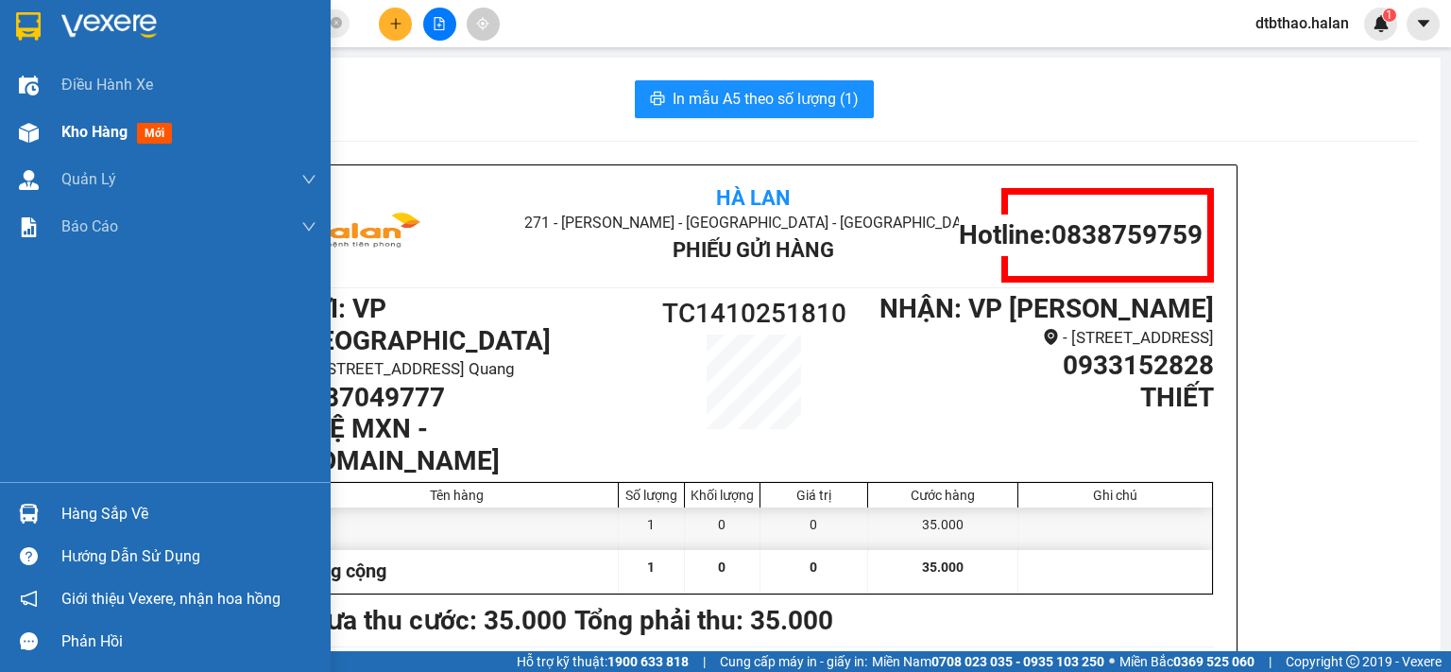
click at [99, 130] on span "Kho hàng" at bounding box center [94, 132] width 66 height 18
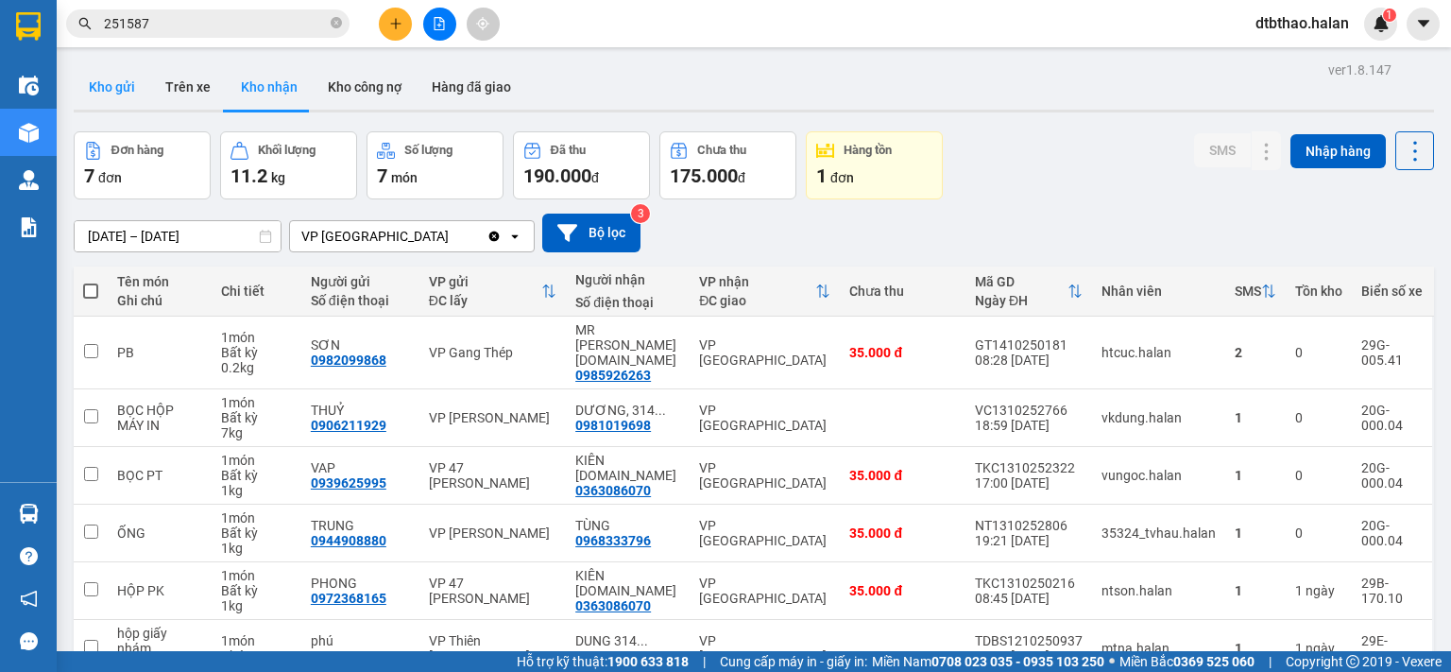
click at [125, 85] on button "Kho gửi" at bounding box center [112, 86] width 77 height 45
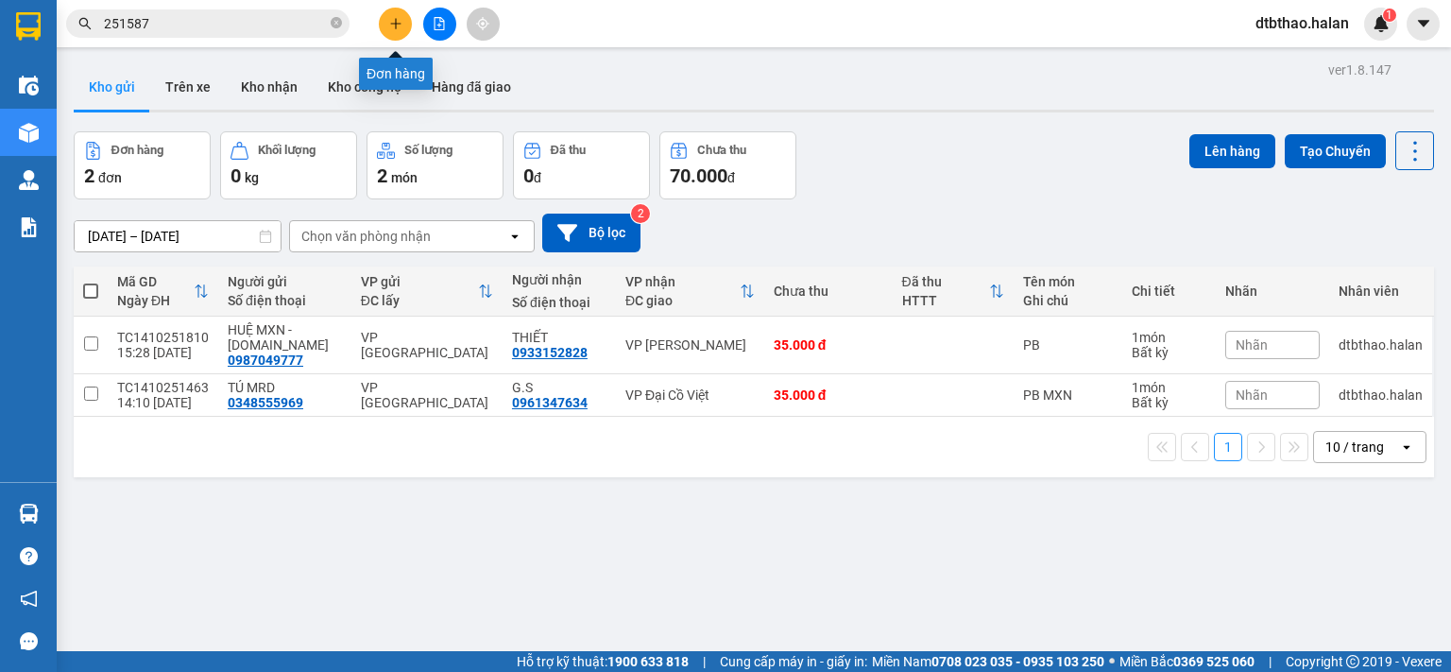
click at [395, 18] on icon "plus" at bounding box center [395, 23] width 1 height 10
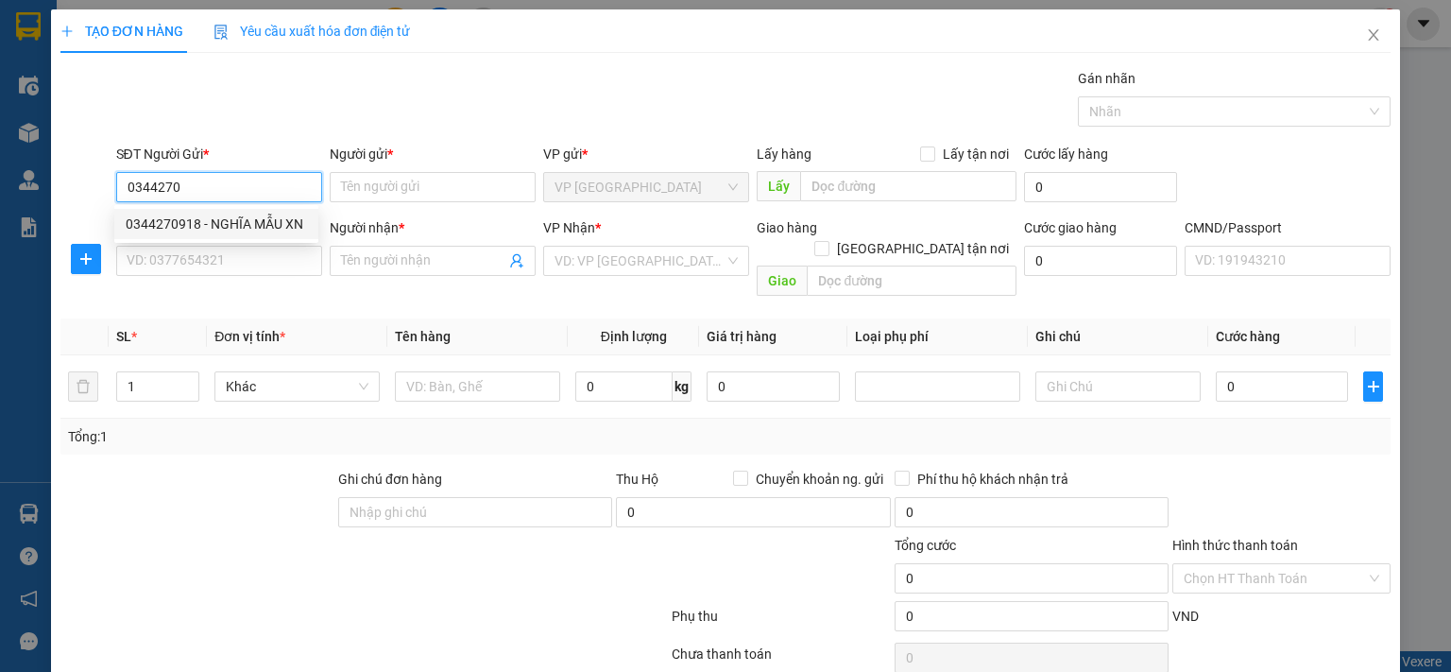
click at [243, 225] on div "0344270918 - NGHĨA MẪU XN" at bounding box center [216, 223] width 181 height 21
type input "0344270918"
type input "NGHĨA MẪU XN"
type input "0344270918"
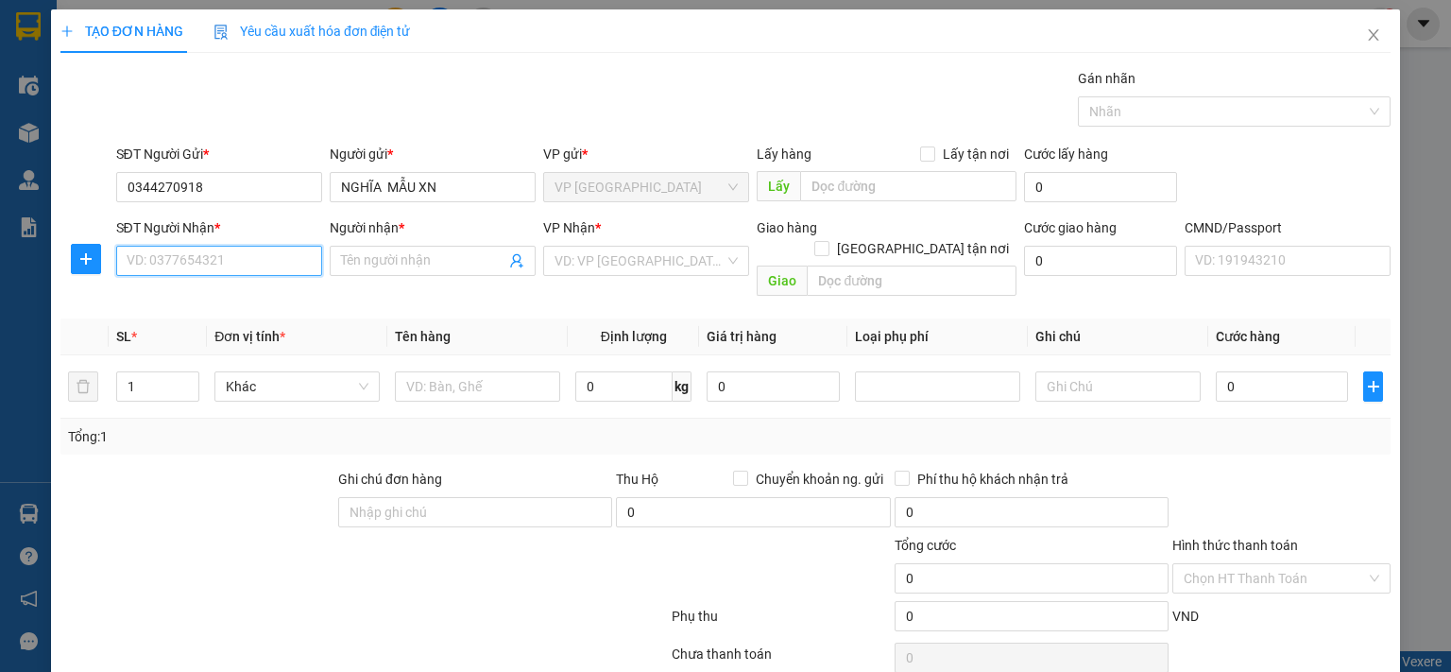
click at [242, 255] on input "SĐT Người Nhận *" at bounding box center [219, 261] width 206 height 30
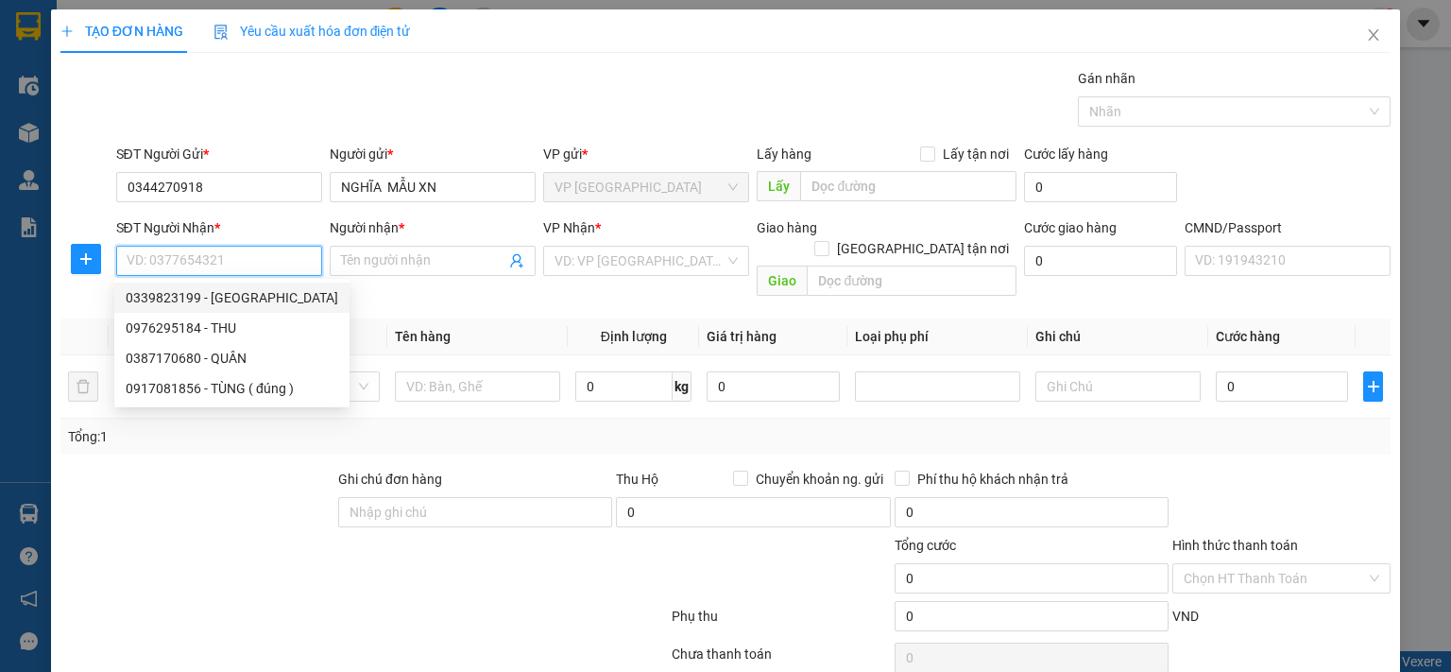
click at [228, 293] on div "0339823199 - HÀ" at bounding box center [232, 297] width 213 height 21
type input "0339823199"
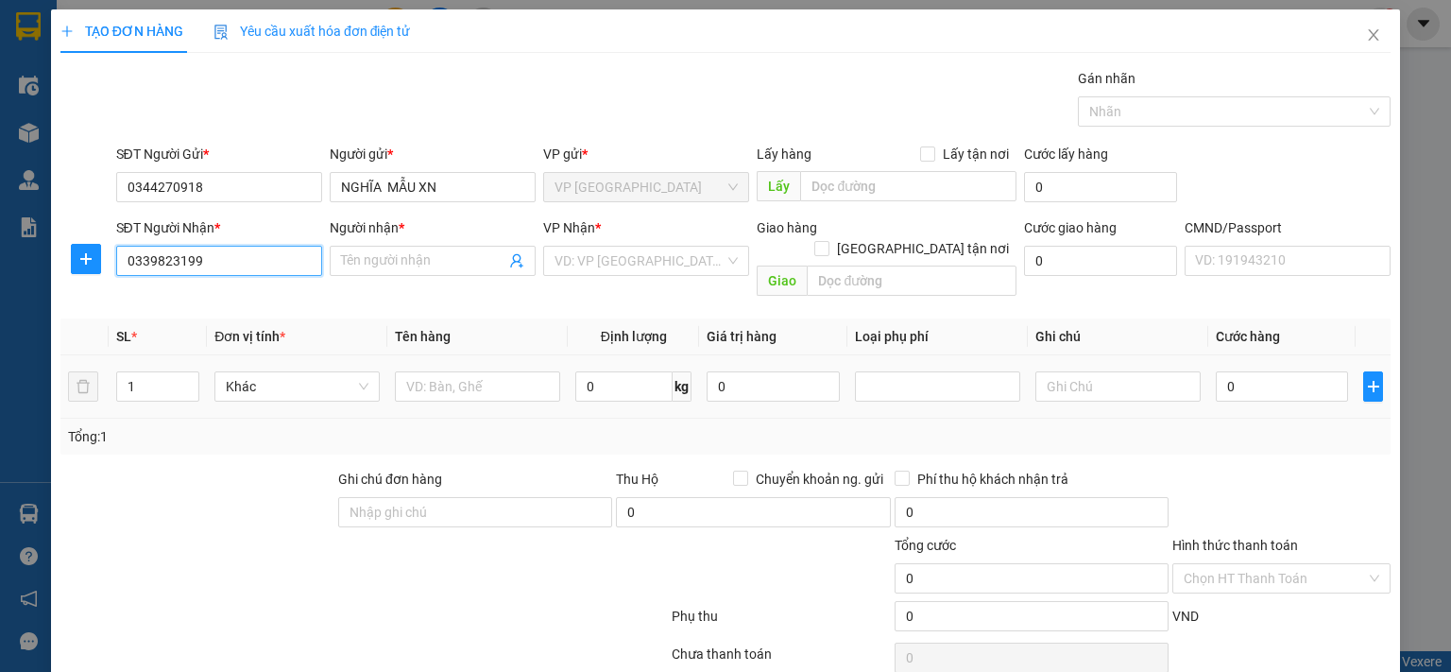
type input "HÀ"
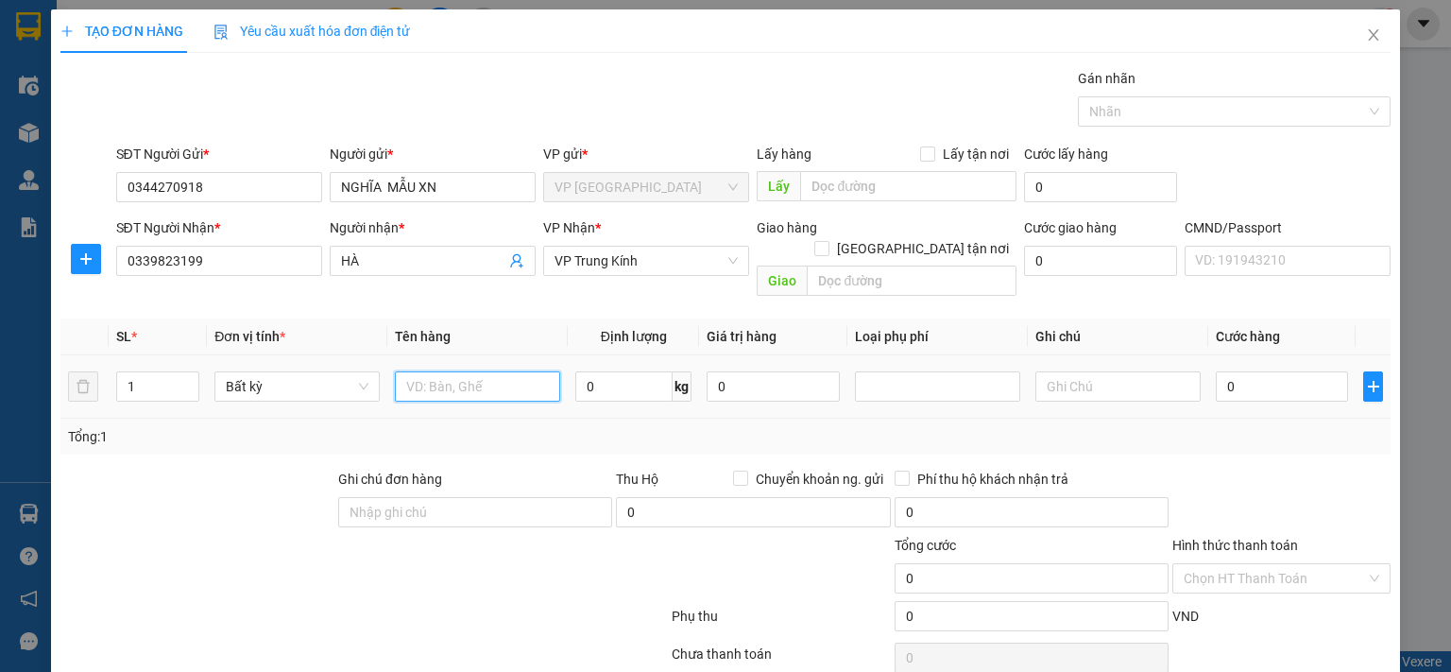
click at [480, 371] on input "text" at bounding box center [477, 386] width 165 height 30
type input "HỘP MXN"
click at [1273, 371] on input "0" at bounding box center [1282, 386] width 132 height 30
type input "3"
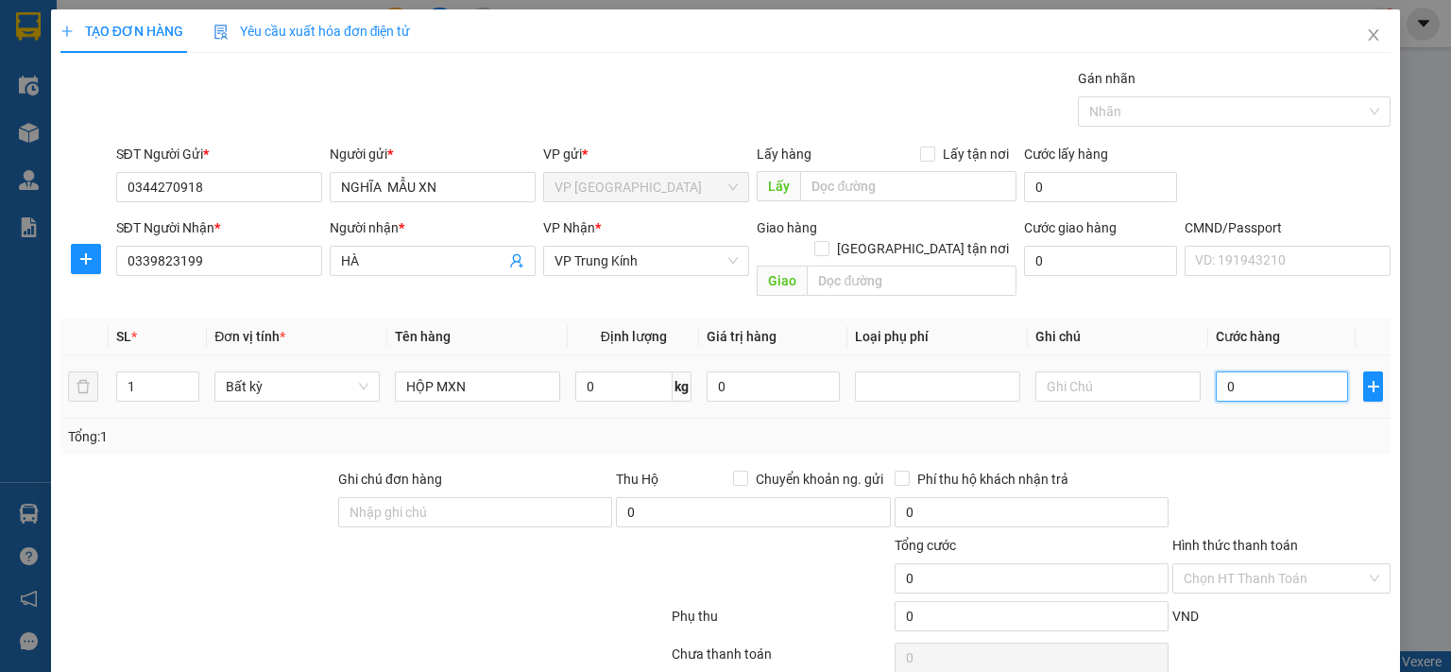
type input "3"
type input "35"
type input "350"
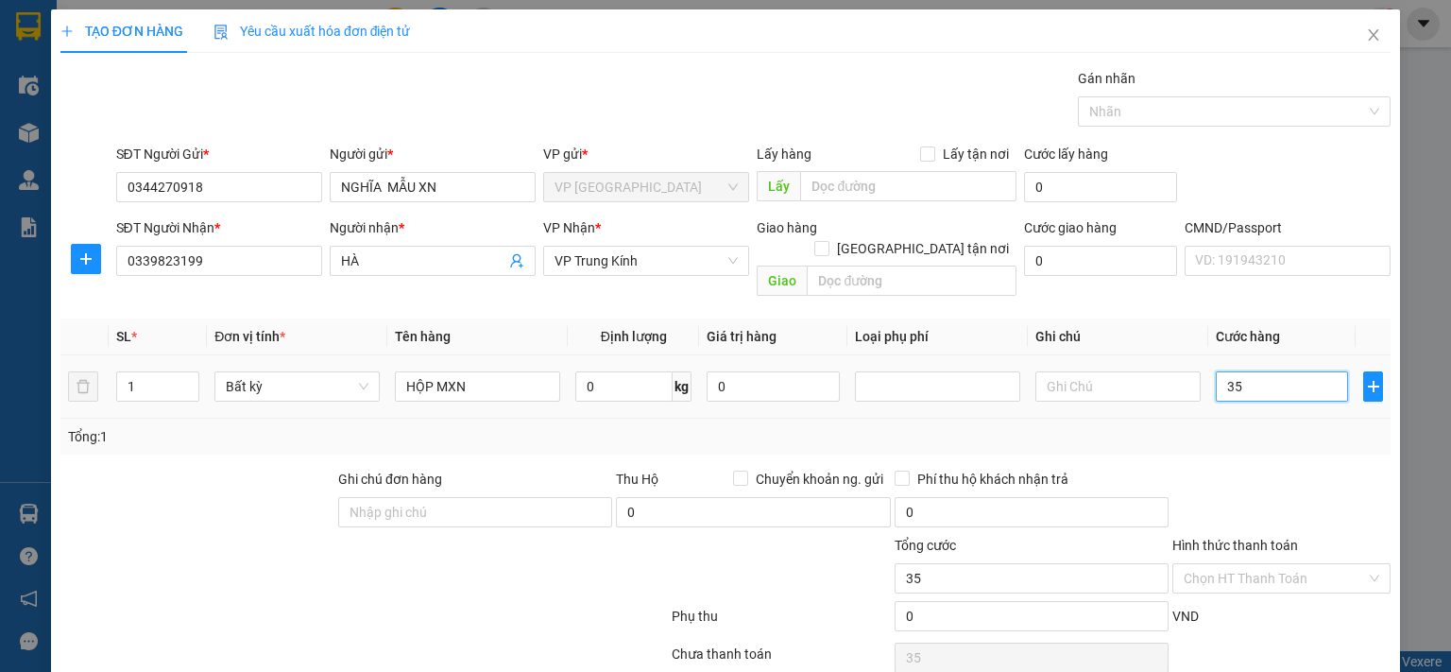
type input "350"
type input "3.500"
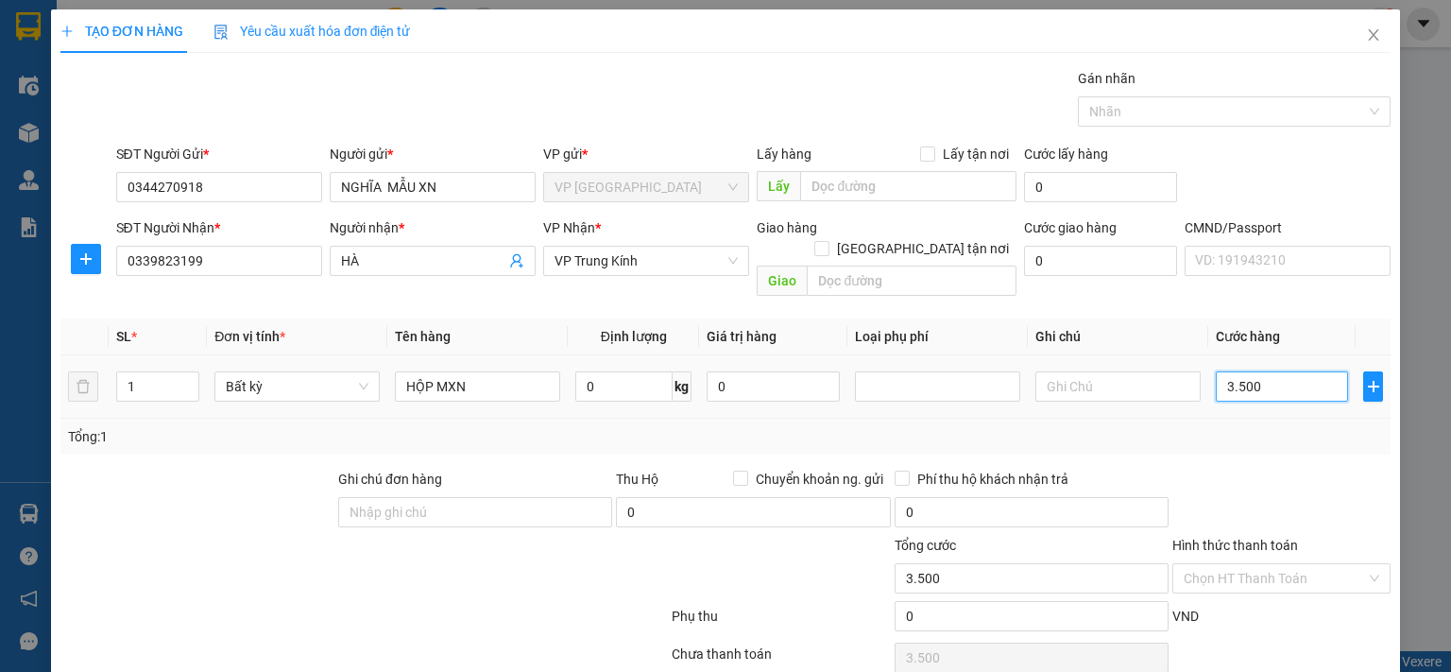
type input "35.000"
click at [1318, 564] on input "Hình thức thanh toán" at bounding box center [1274, 578] width 182 height 28
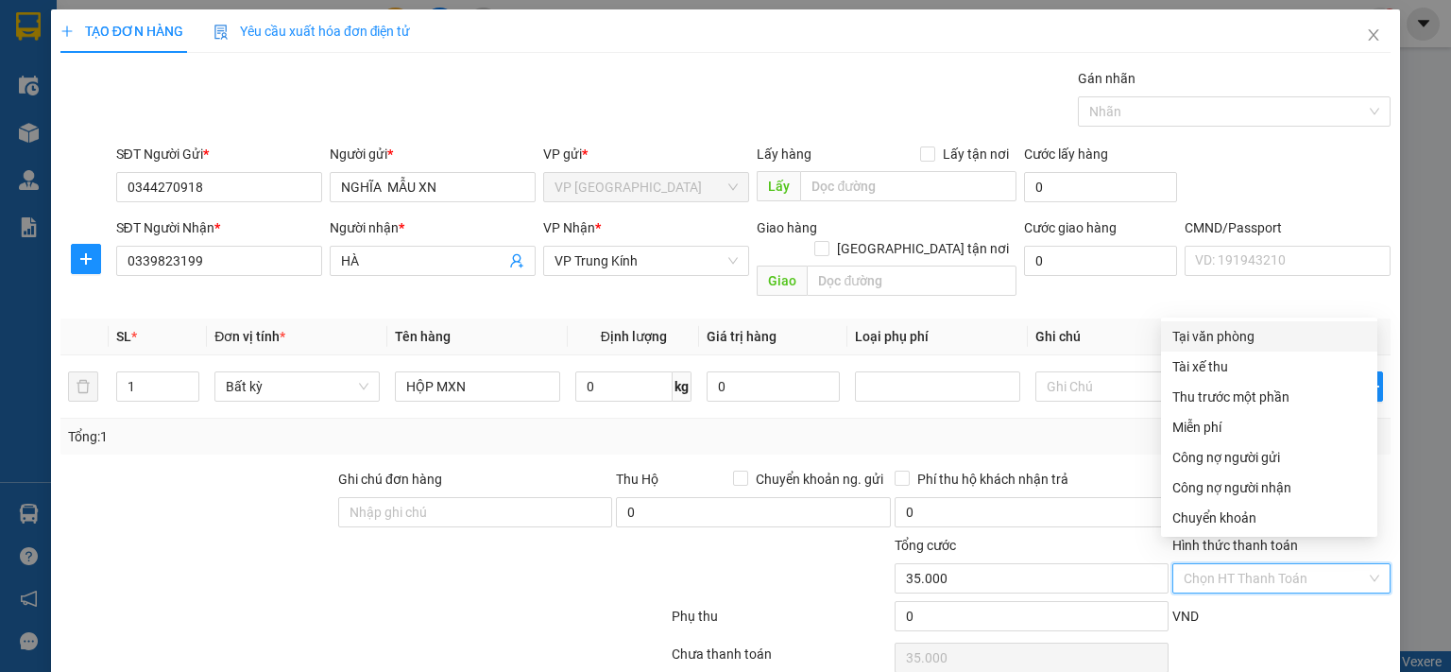
click at [1229, 326] on div "Tại văn phòng" at bounding box center [1269, 336] width 194 height 21
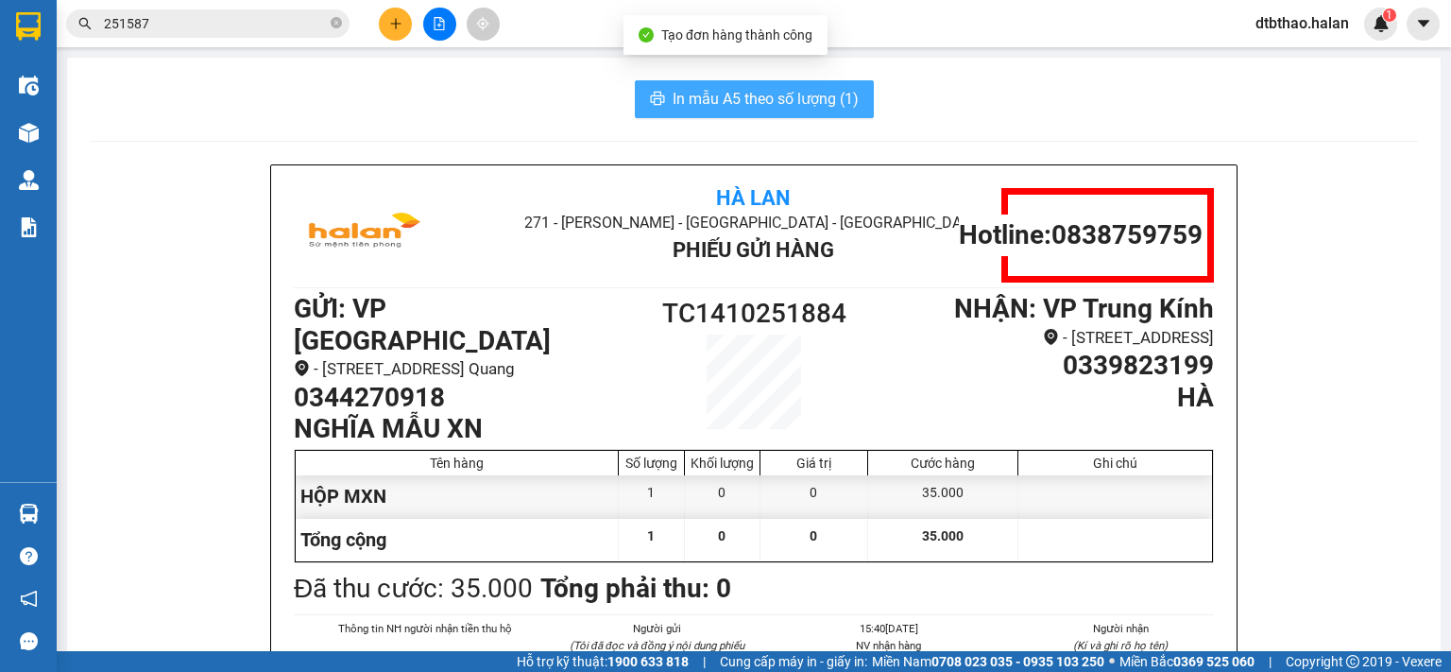
click at [822, 91] on span "In mẫu A5 theo số lượng (1)" at bounding box center [765, 99] width 186 height 24
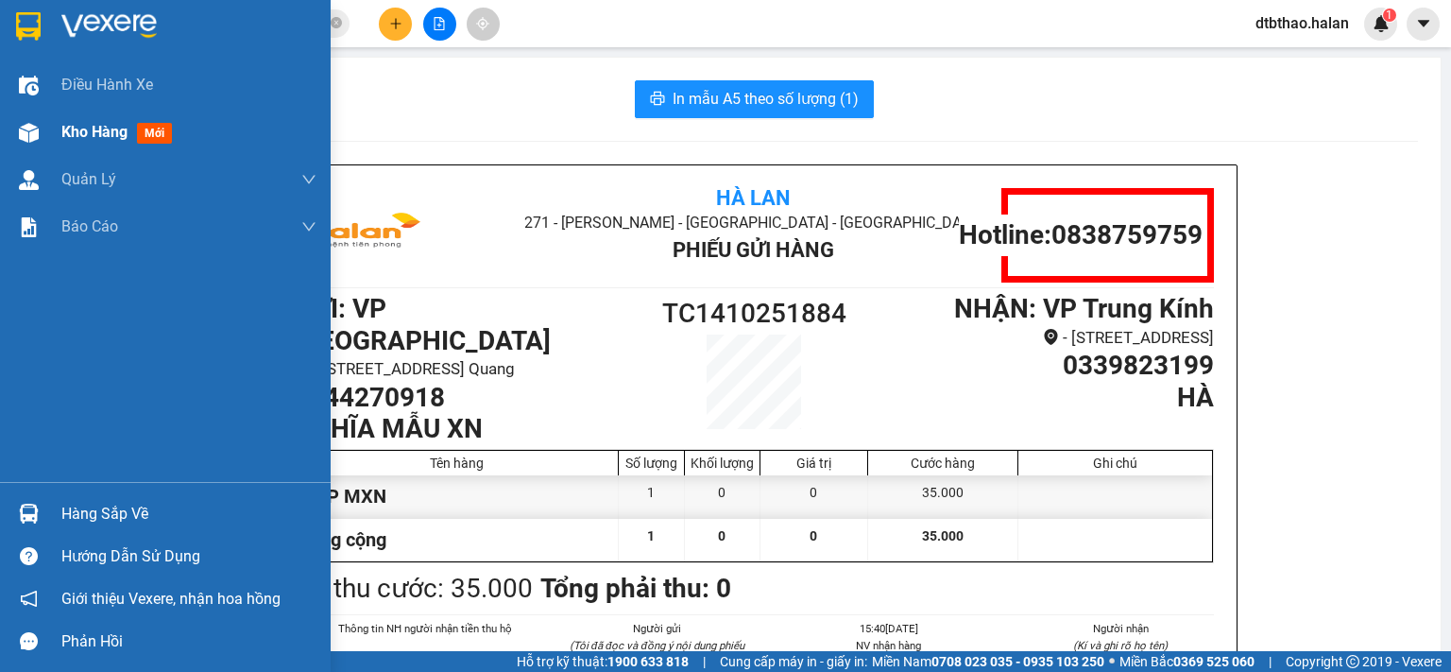
click at [106, 126] on span "Kho hàng" at bounding box center [94, 132] width 66 height 18
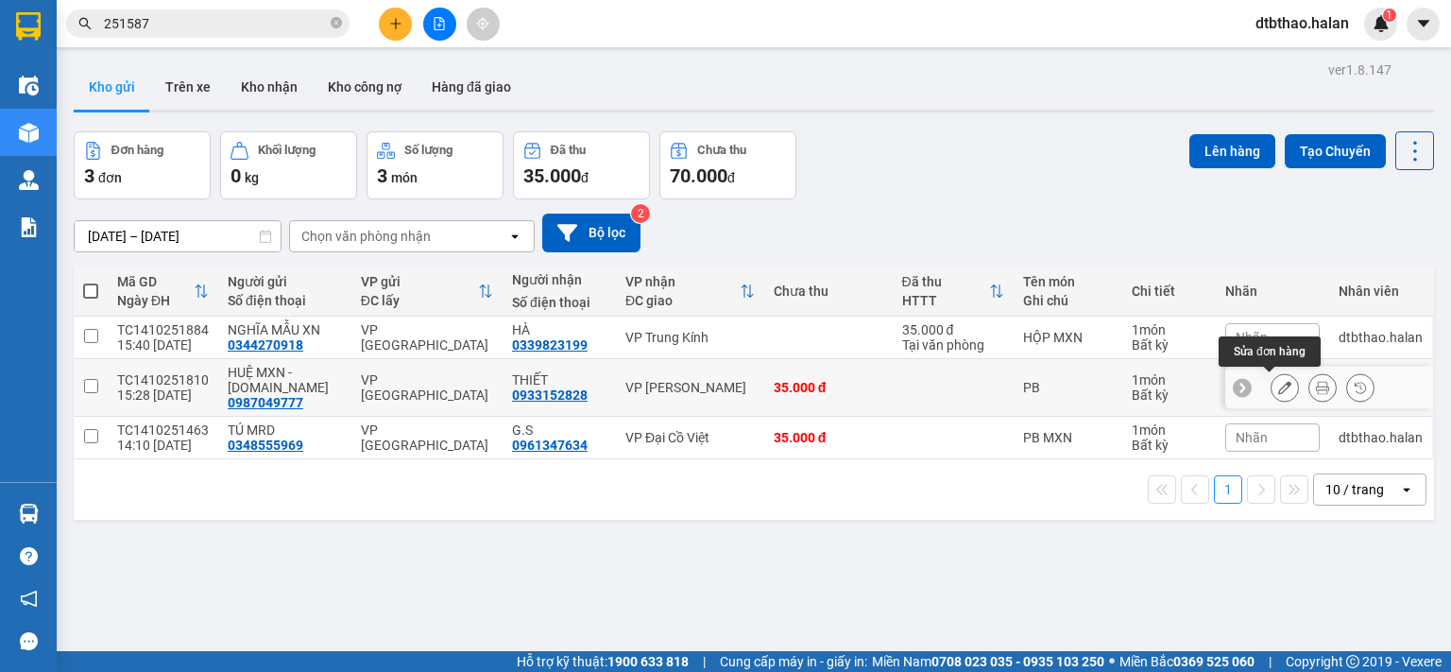
click at [1278, 381] on icon at bounding box center [1284, 387] width 13 height 13
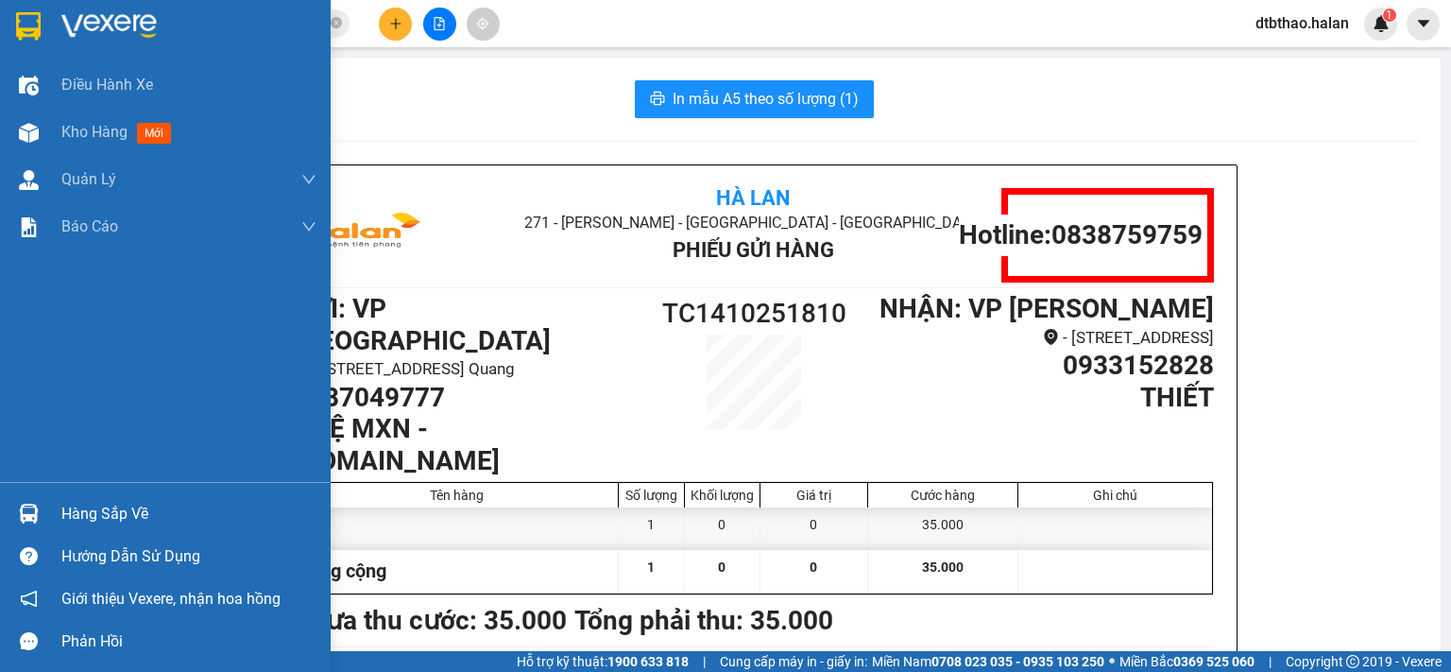
click at [123, 511] on div "Hàng sắp về" at bounding box center [188, 514] width 255 height 28
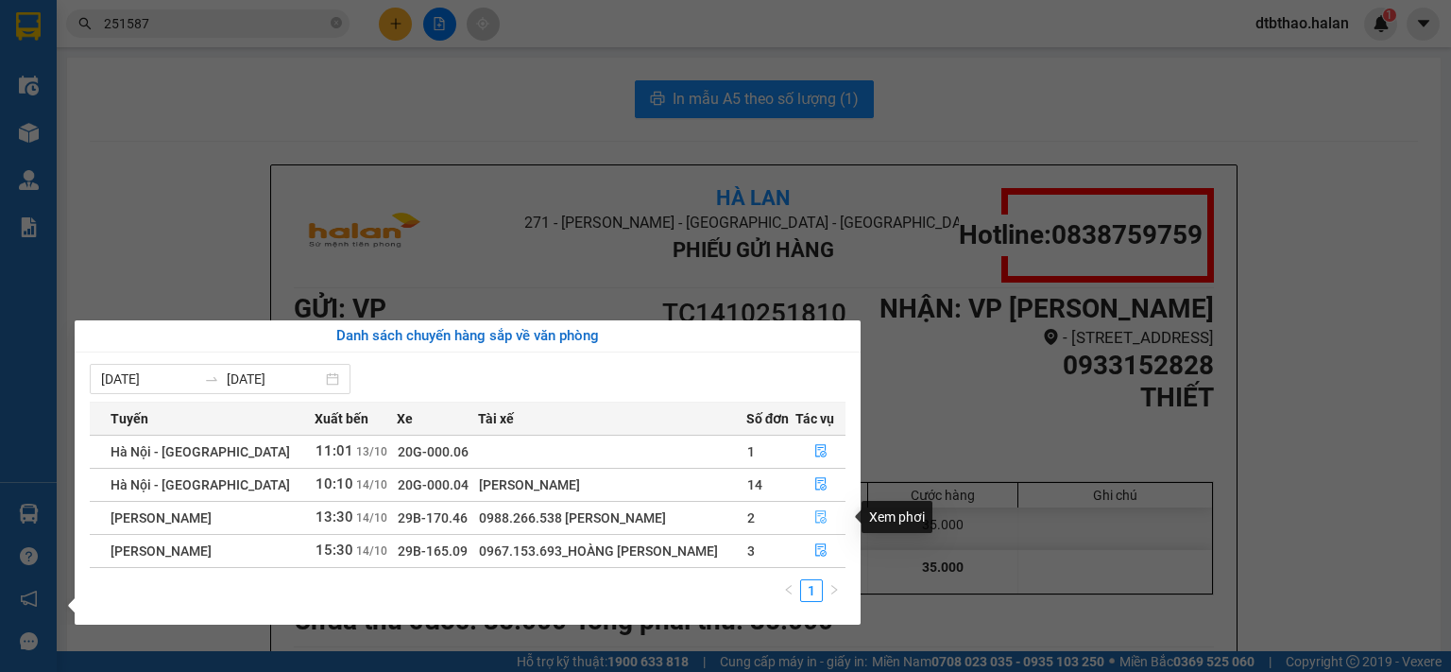
click at [814, 517] on icon "file-done" at bounding box center [820, 516] width 13 height 13
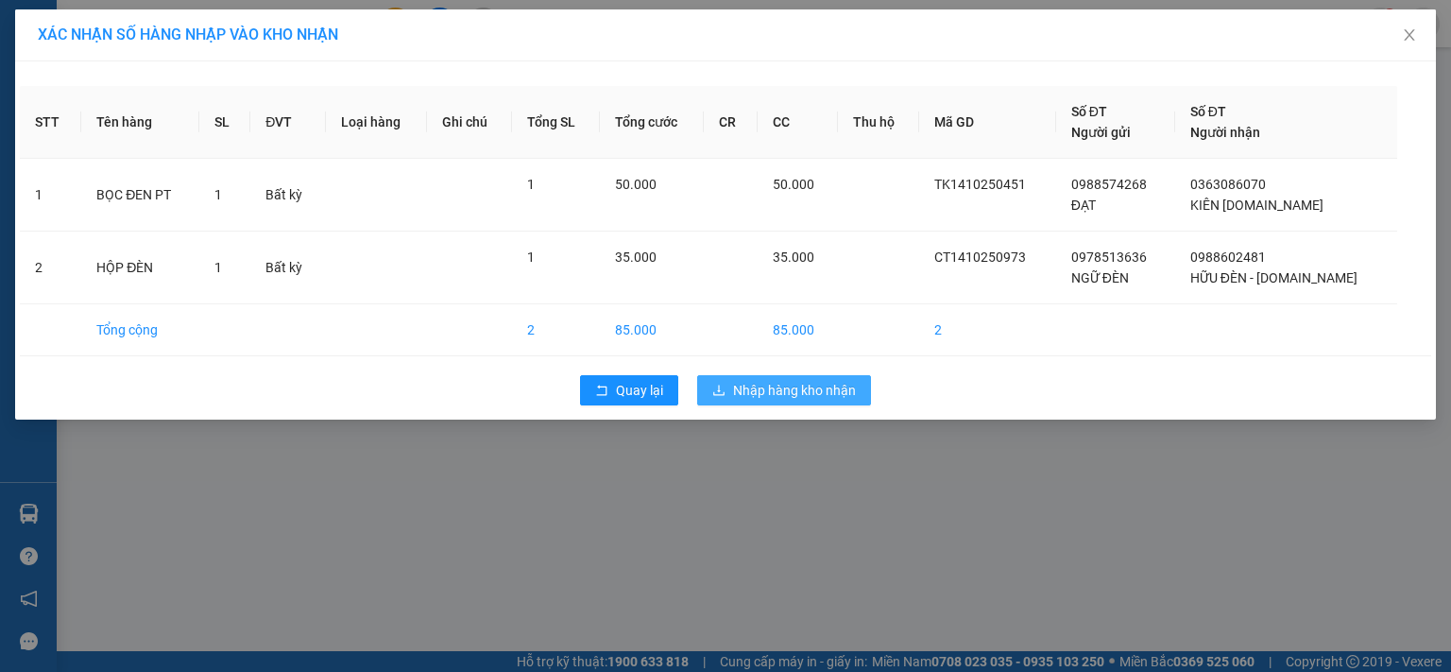
click at [812, 391] on span "Nhập hàng kho nhận" at bounding box center [794, 390] width 123 height 21
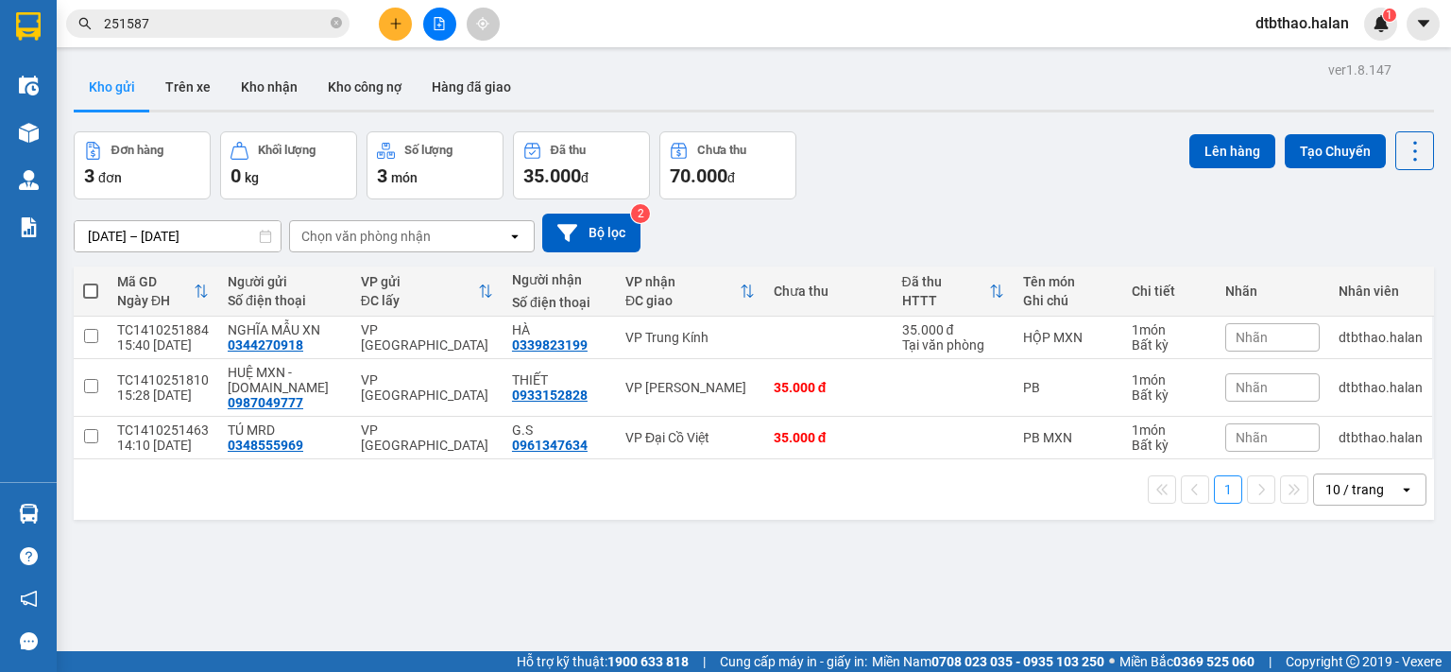
click at [90, 286] on span at bounding box center [90, 290] width 15 height 15
click at [91, 281] on input "checkbox" at bounding box center [91, 281] width 0 height 0
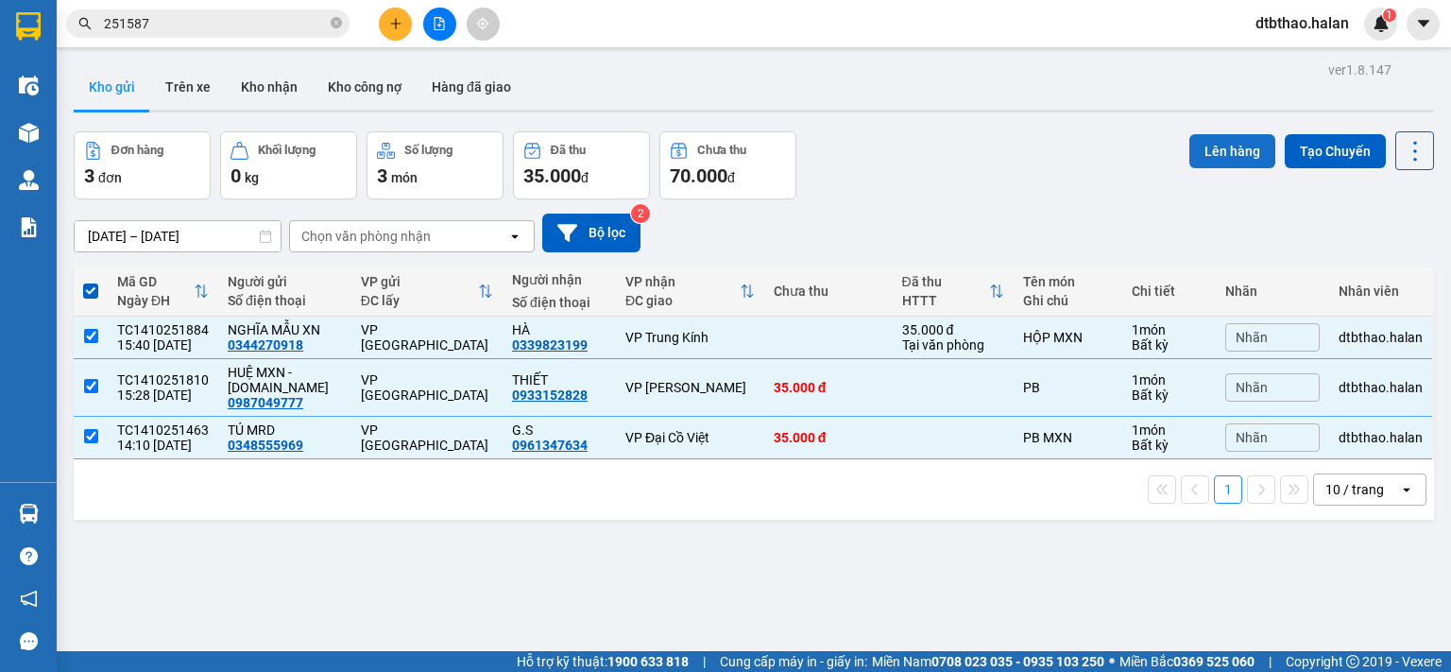
click at [1206, 147] on button "Lên hàng" at bounding box center [1232, 151] width 86 height 34
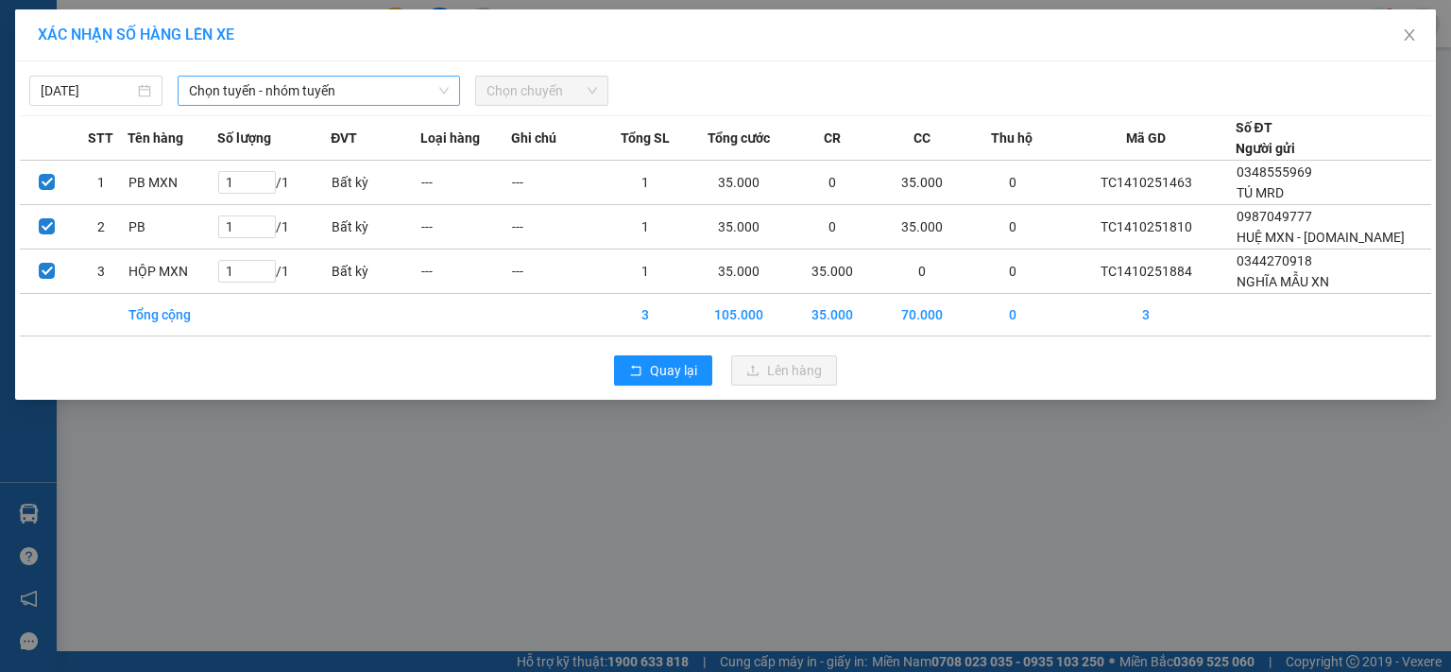
click at [344, 89] on span "Chọn tuyến - nhóm tuyến" at bounding box center [319, 91] width 260 height 28
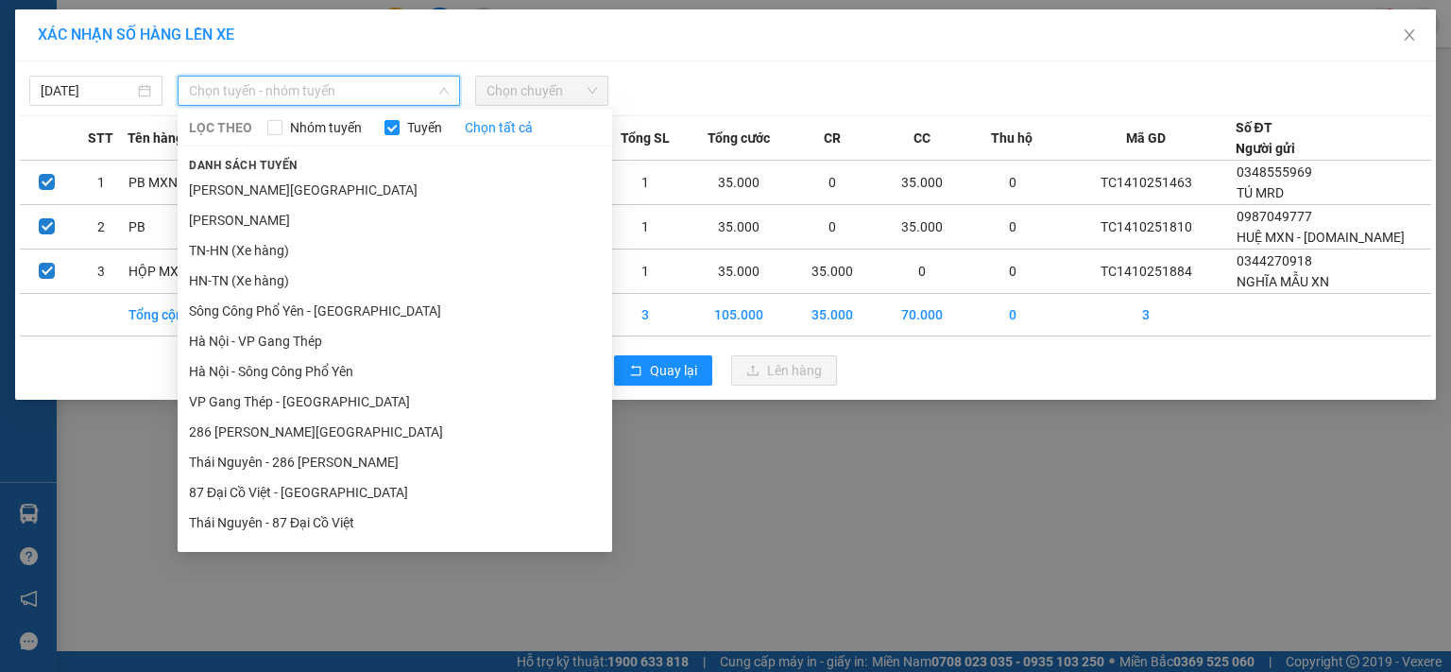
click at [312, 598] on li "Tuyên Quang - Hà Nội" at bounding box center [395, 613] width 434 height 30
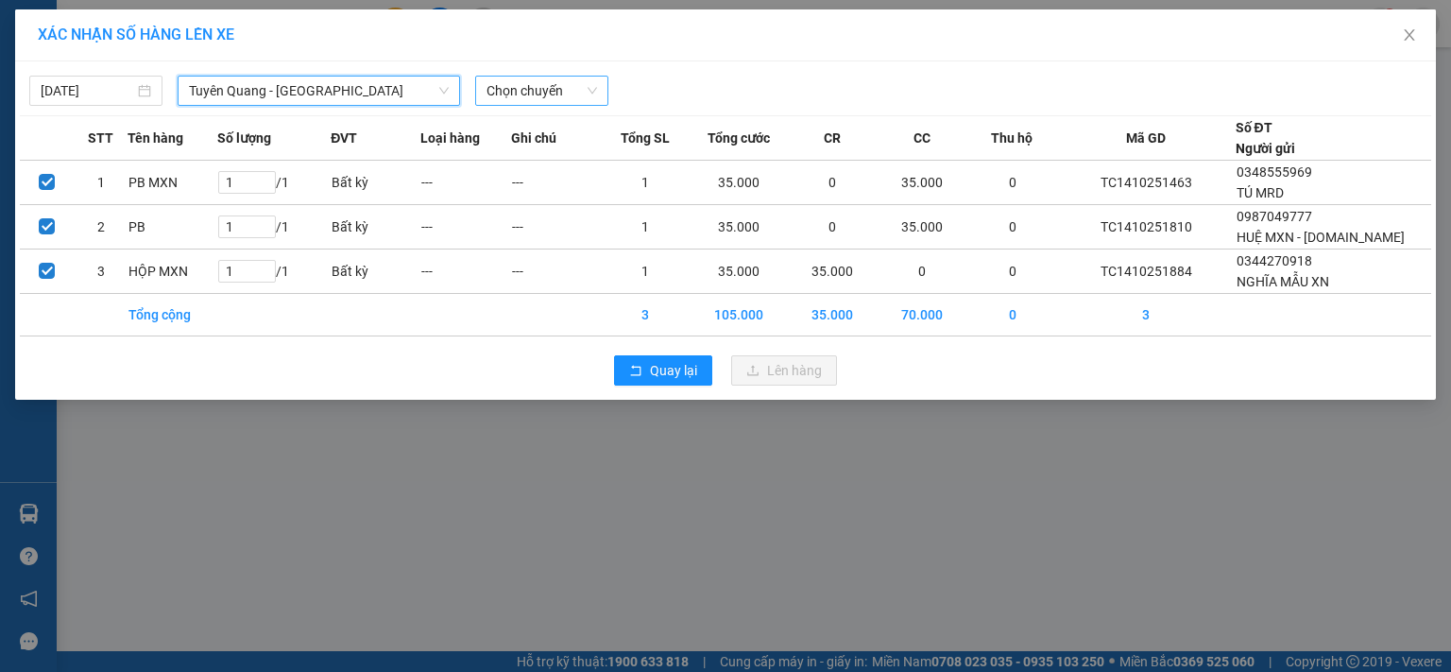
click at [536, 85] on span "Chọn chuyến" at bounding box center [541, 91] width 111 height 28
click at [673, 373] on span "Quay lại" at bounding box center [673, 370] width 47 height 21
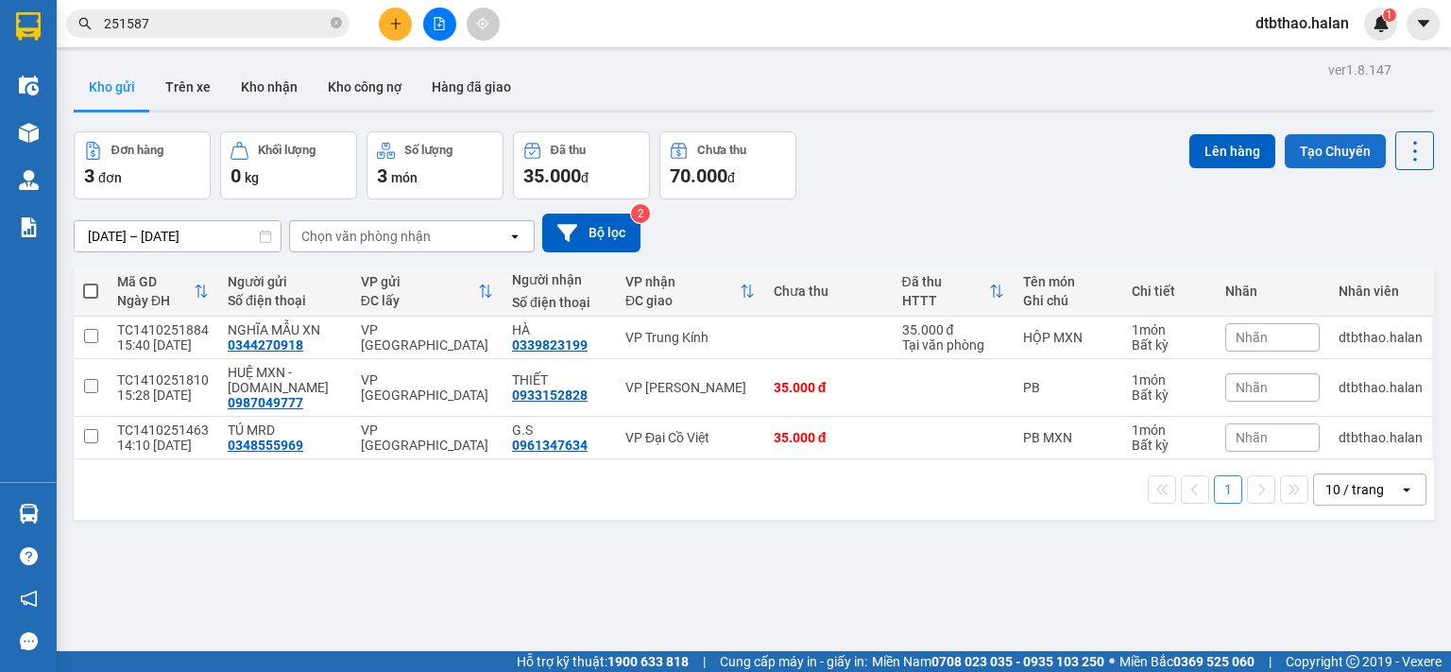
click at [1335, 144] on button "Tạo Chuyến" at bounding box center [1334, 151] width 101 height 34
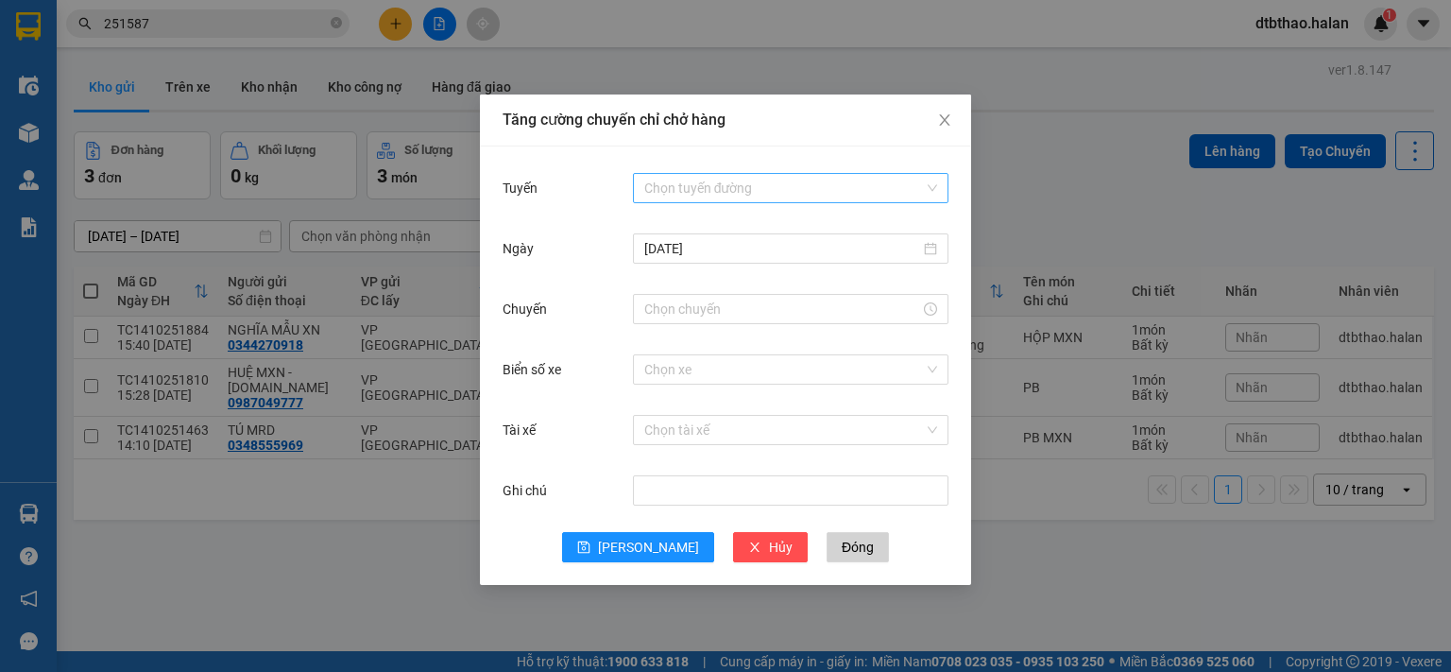
click at [766, 183] on input "Tuyến" at bounding box center [784, 188] width 280 height 28
click at [696, 305] on input "Chuyến" at bounding box center [782, 308] width 276 height 21
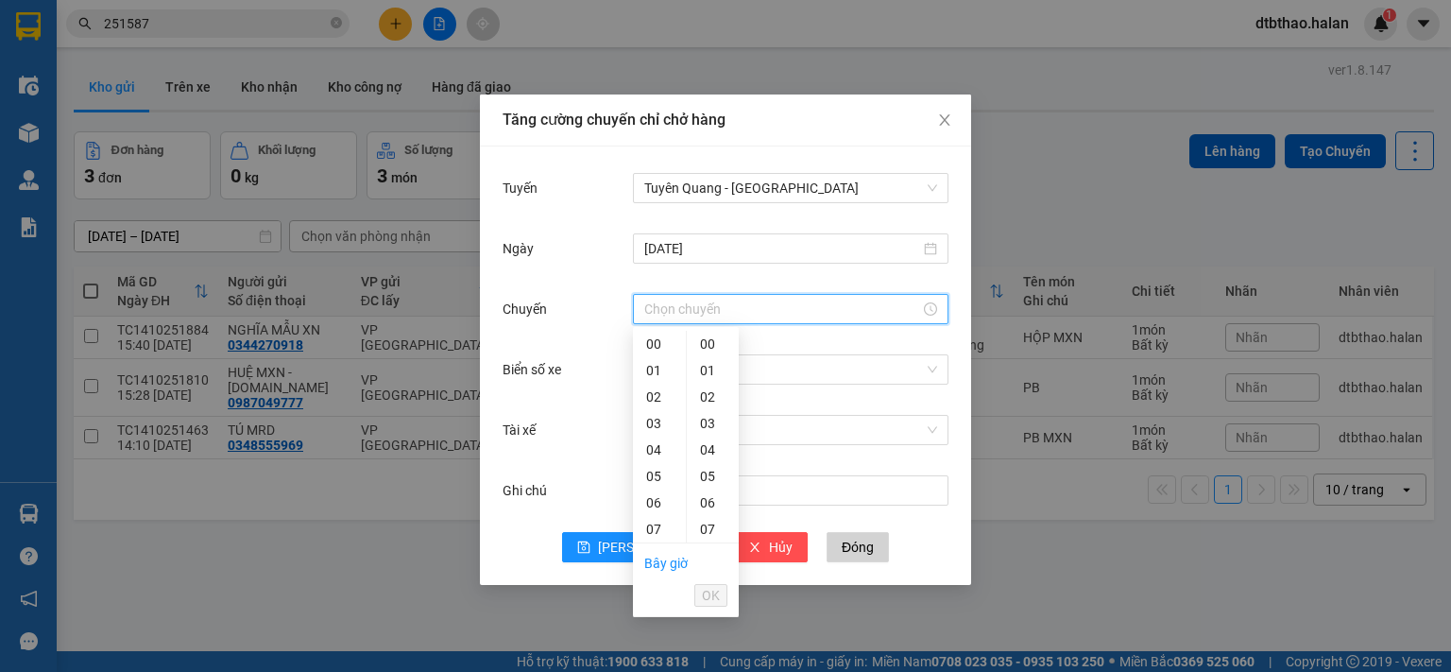
type input "16:00"
click at [713, 588] on span "OK" at bounding box center [711, 595] width 18 height 21
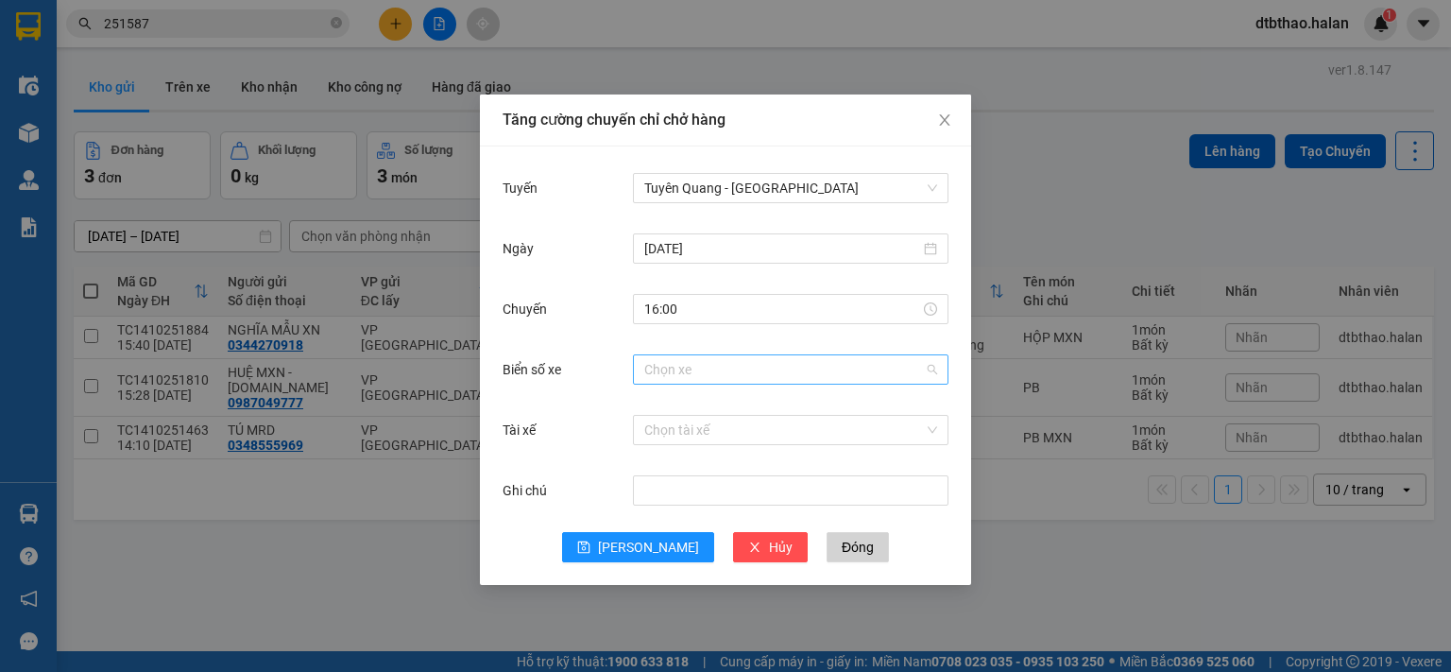
click at [708, 365] on input "Biển số xe" at bounding box center [784, 369] width 280 height 28
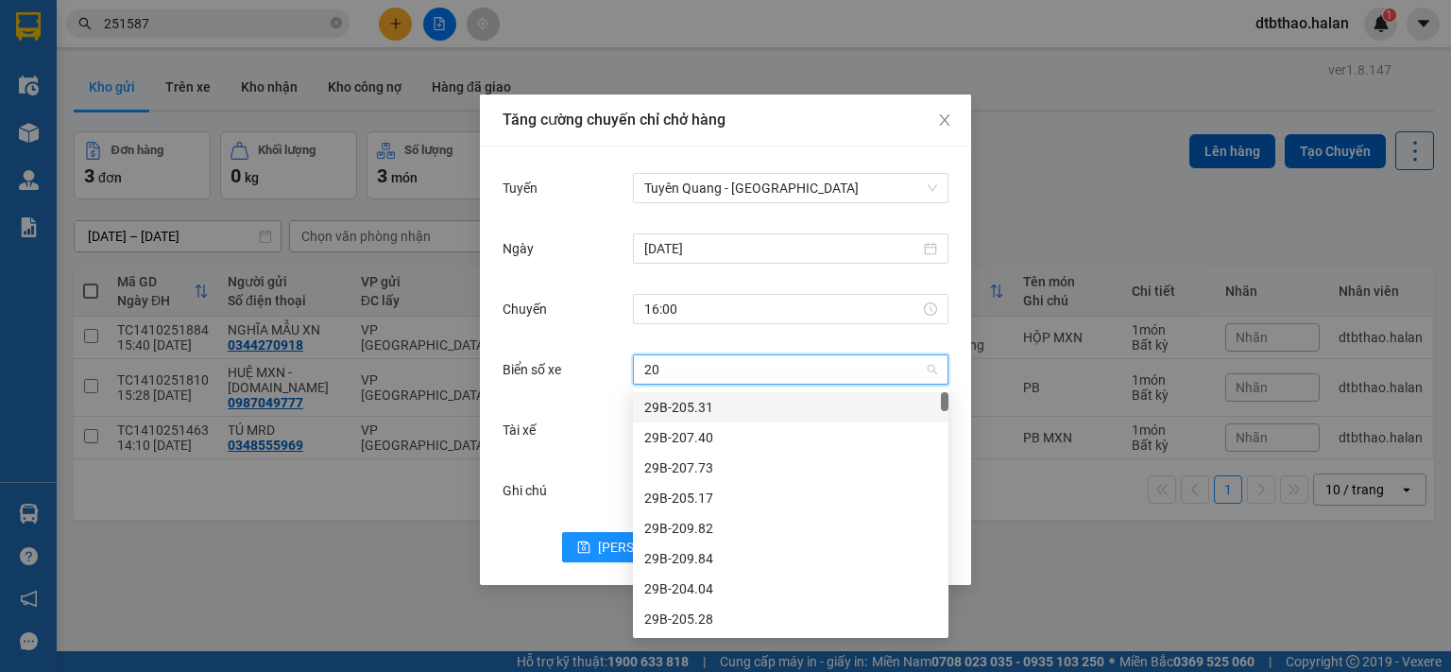
type input "20g"
click at [710, 563] on div "20G-000.06" at bounding box center [790, 558] width 293 height 21
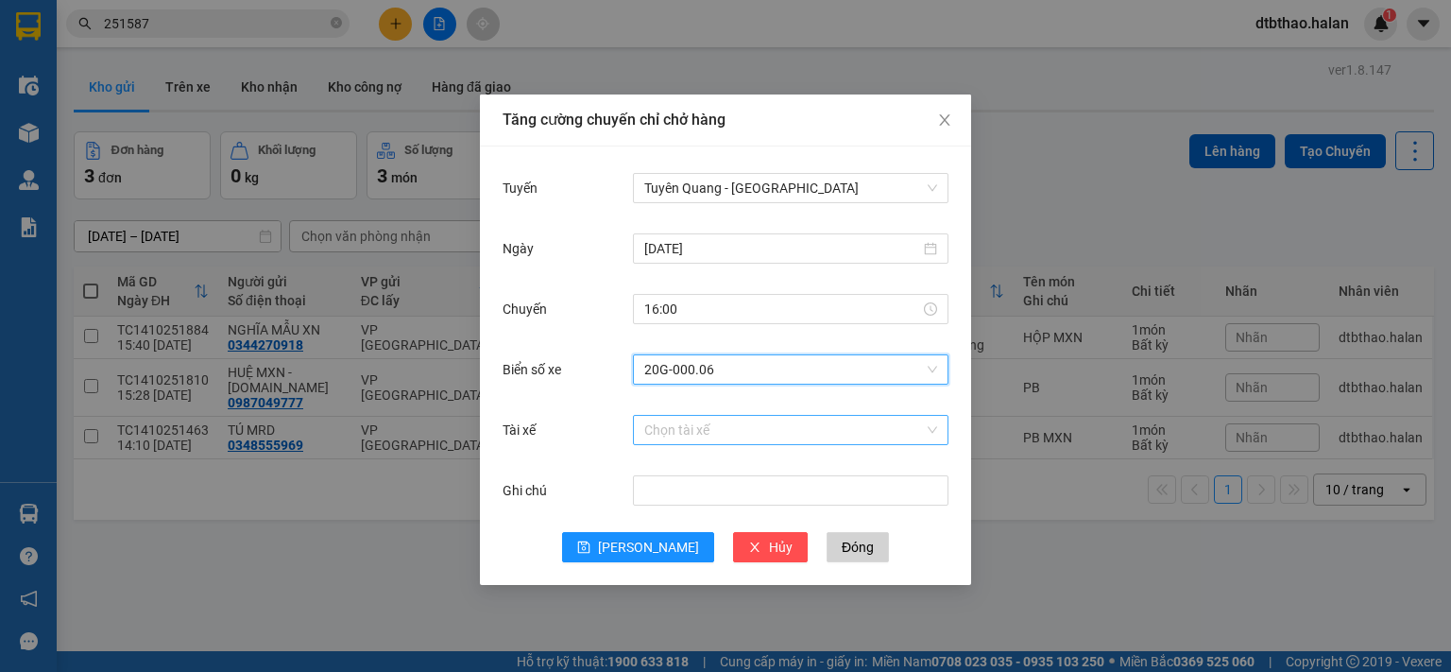
click at [714, 434] on input "Tài xế" at bounding box center [784, 430] width 280 height 28
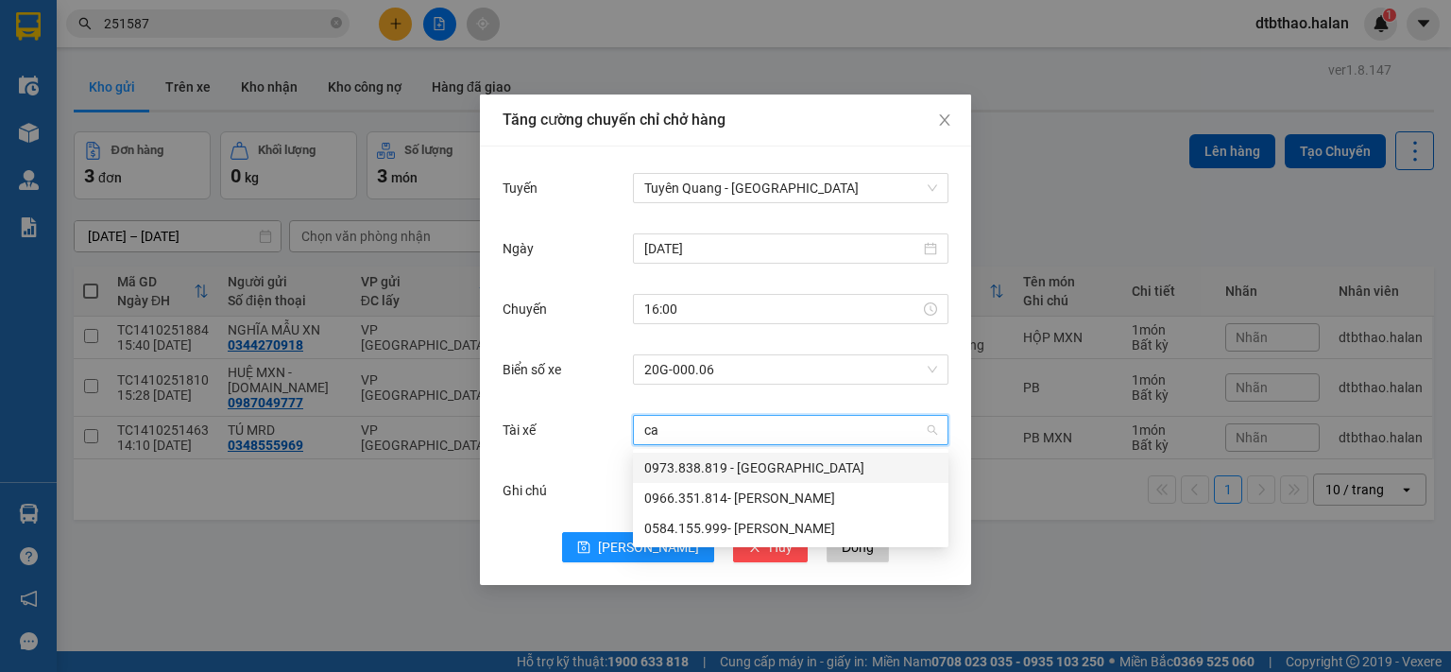
type input "cao"
click at [761, 489] on div "0966.351.814- CAO VĂN TIẾN" at bounding box center [790, 497] width 293 height 21
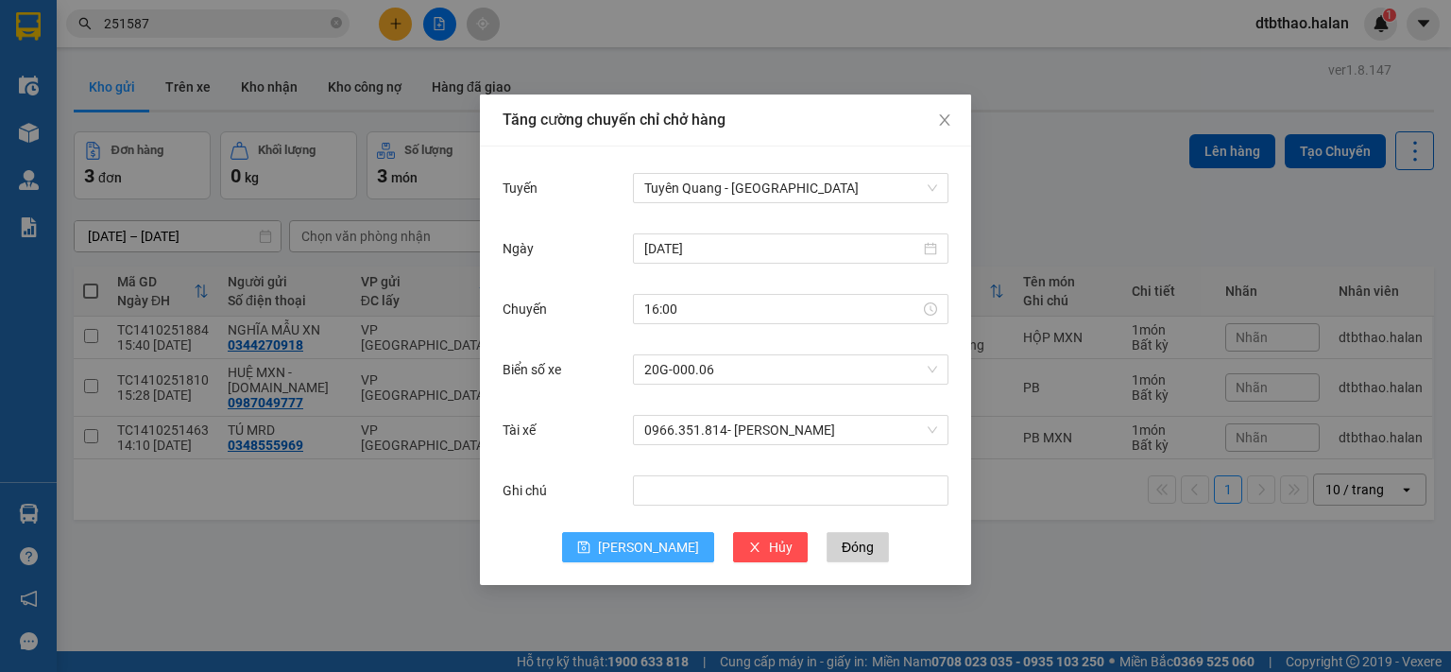
click at [651, 553] on span "[PERSON_NAME]" at bounding box center [648, 546] width 101 height 21
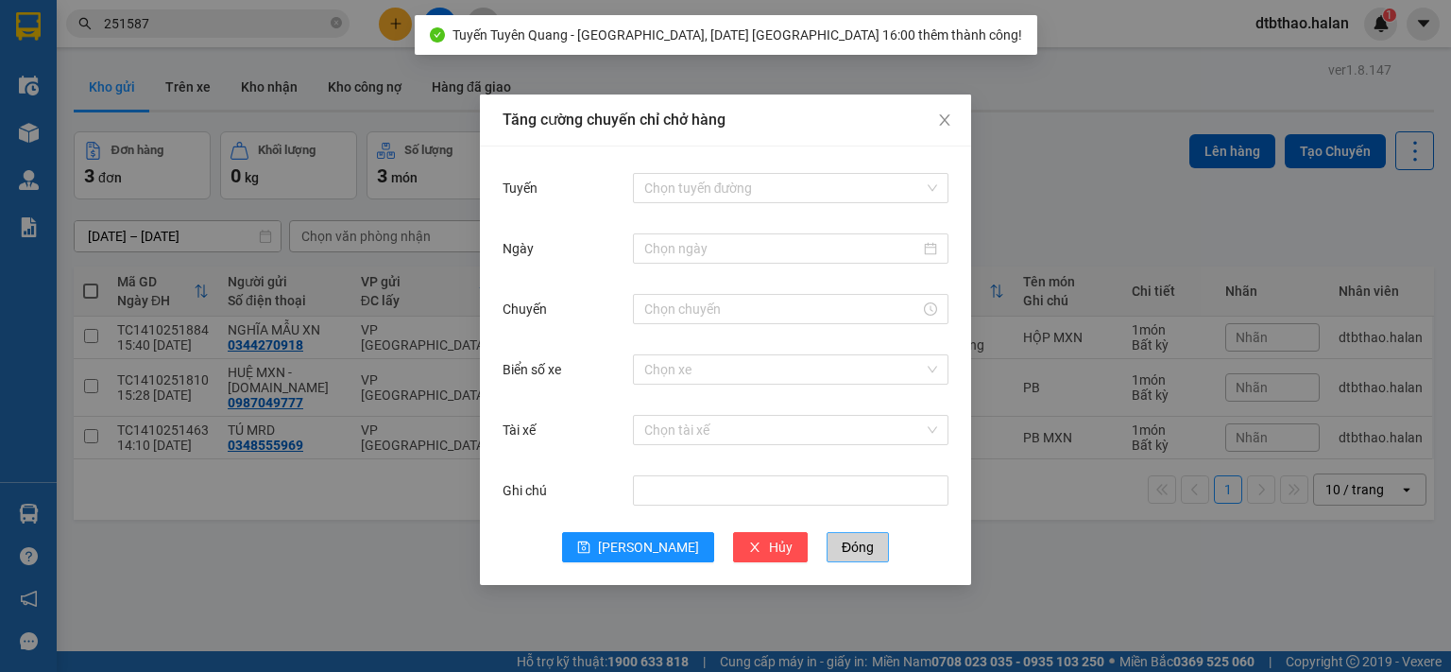
click at [842, 548] on span "Đóng" at bounding box center [858, 546] width 32 height 21
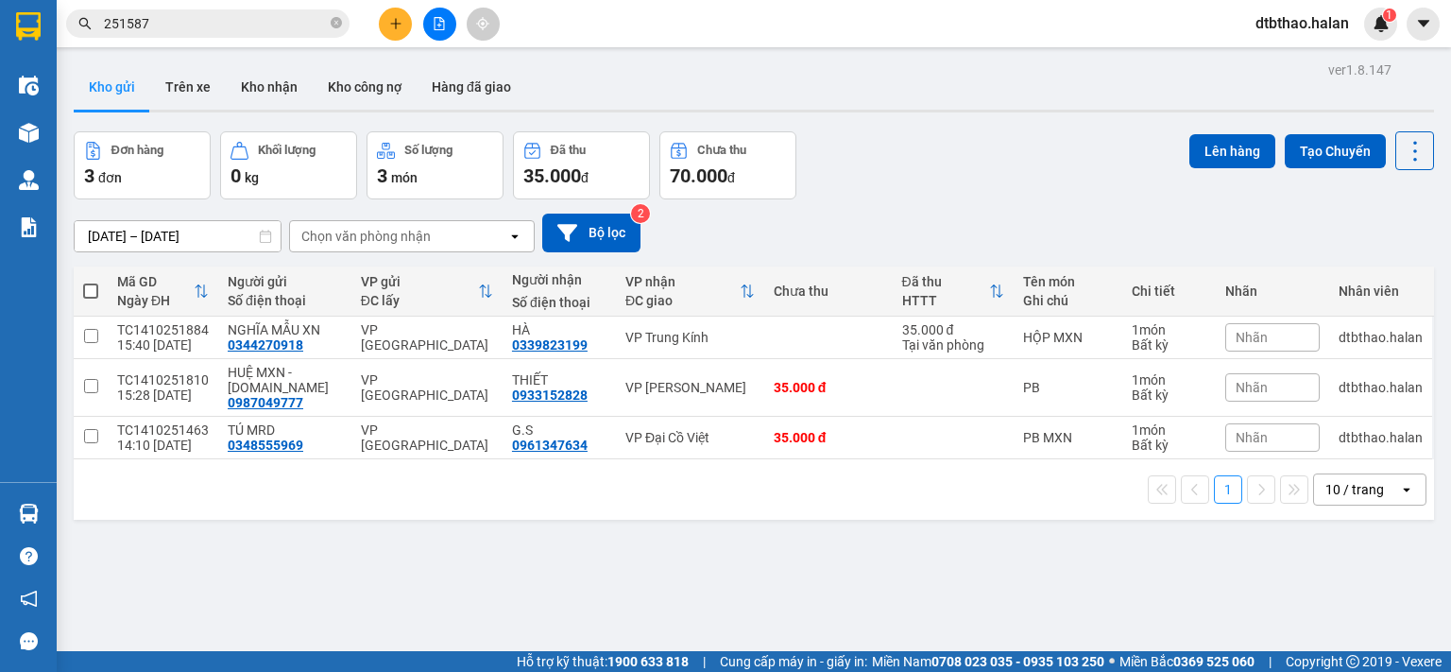
click at [85, 289] on span at bounding box center [90, 290] width 15 height 15
click at [91, 281] on input "checkbox" at bounding box center [91, 281] width 0 height 0
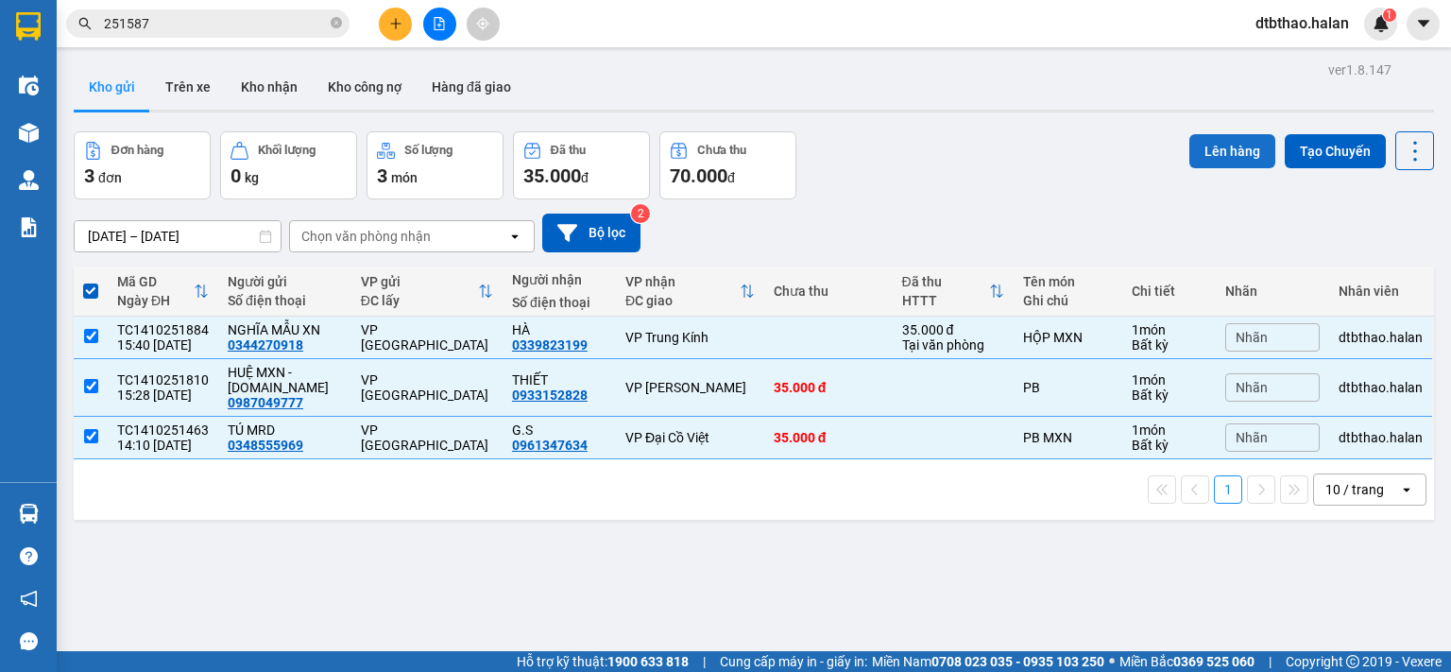
click at [1214, 147] on button "Lên hàng" at bounding box center [1232, 151] width 86 height 34
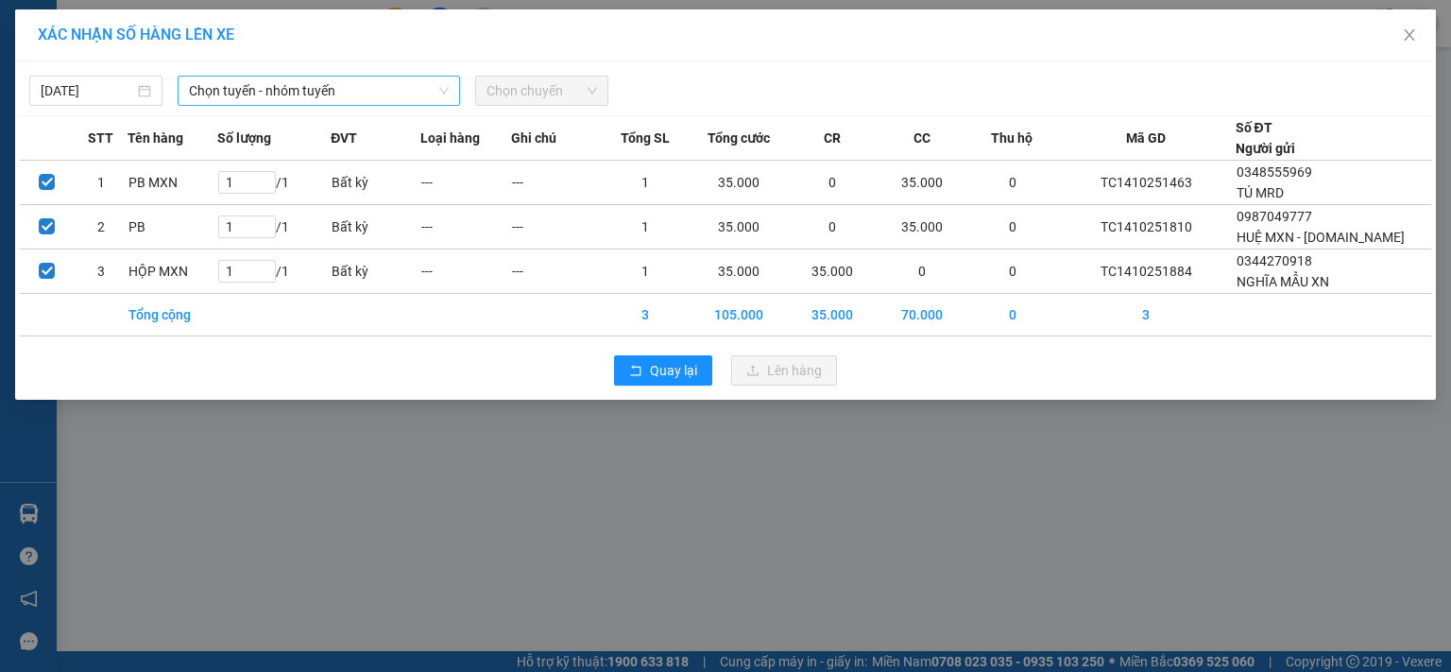
click at [378, 77] on span "Chọn tuyến - nhóm tuyến" at bounding box center [319, 91] width 260 height 28
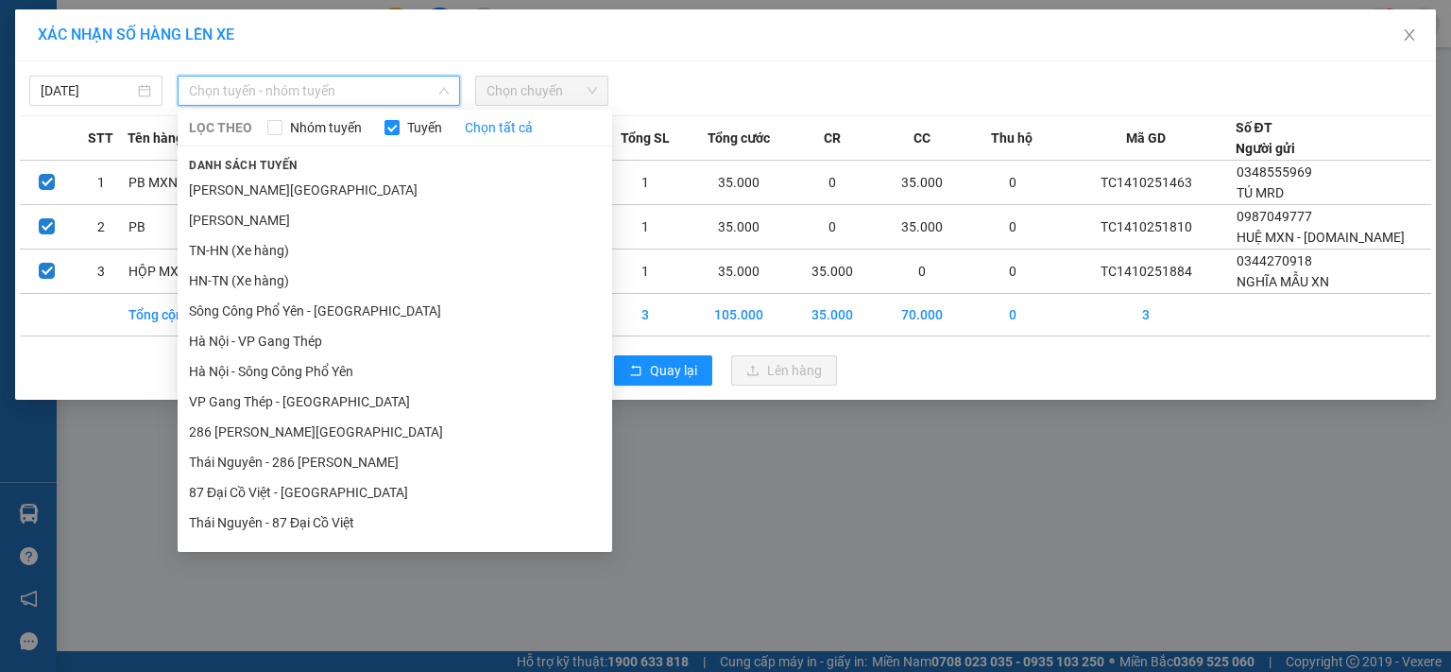
click at [320, 598] on li "Tuyên Quang - Hà Nội" at bounding box center [395, 613] width 434 height 30
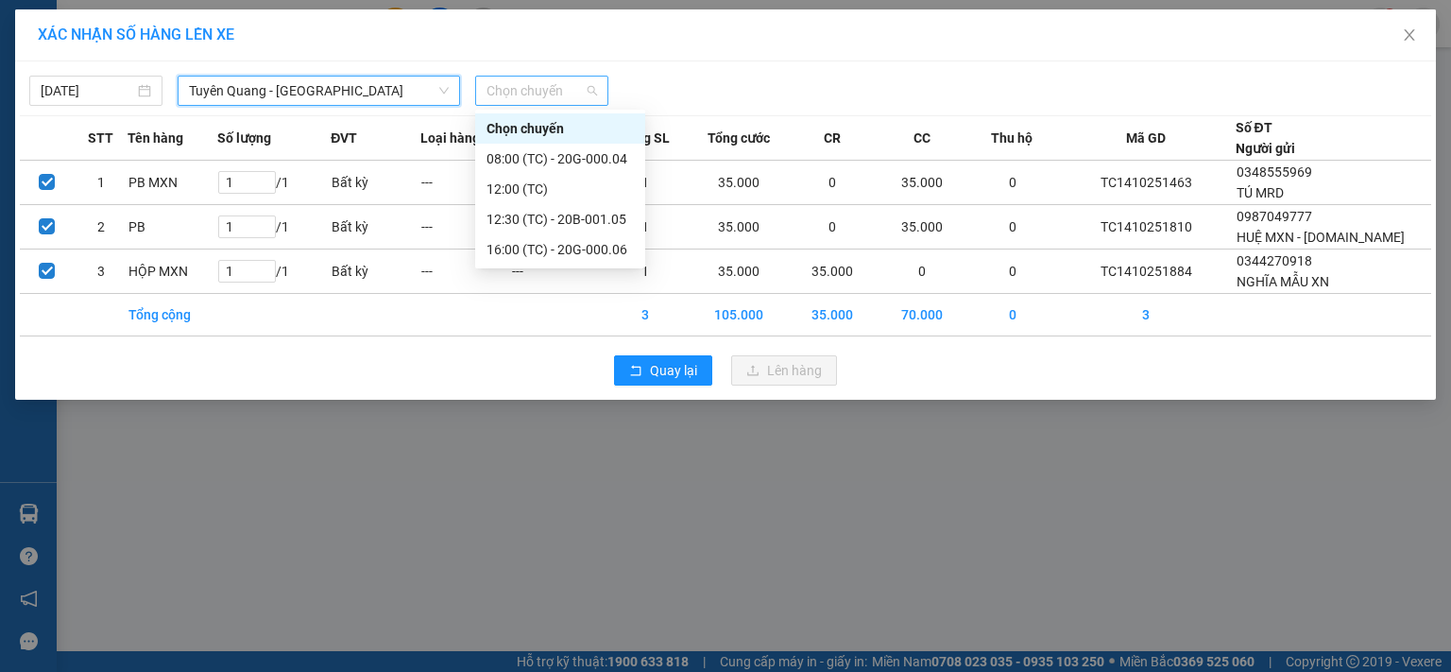
click at [567, 77] on span "Chọn chuyến" at bounding box center [541, 91] width 111 height 28
click at [599, 250] on div "16:00 (TC) - 20G-000.06" at bounding box center [559, 249] width 147 height 21
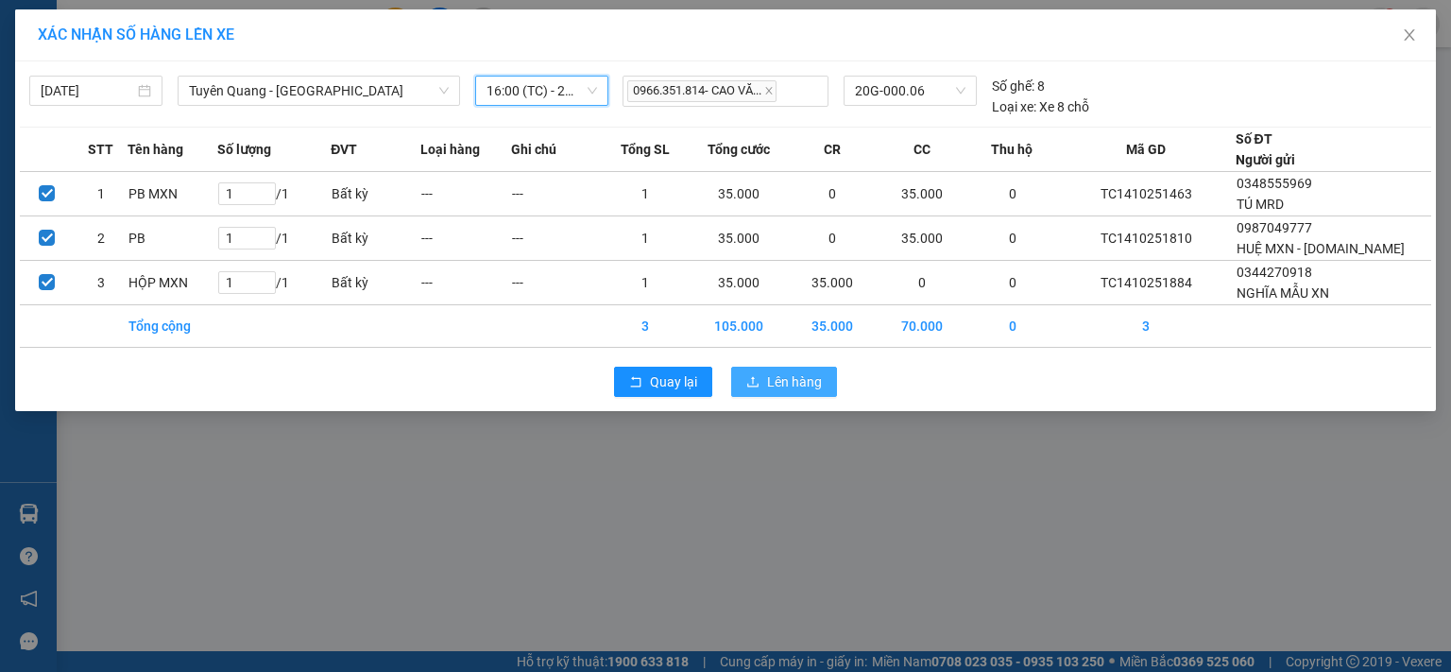
click at [793, 380] on span "Lên hàng" at bounding box center [794, 381] width 55 height 21
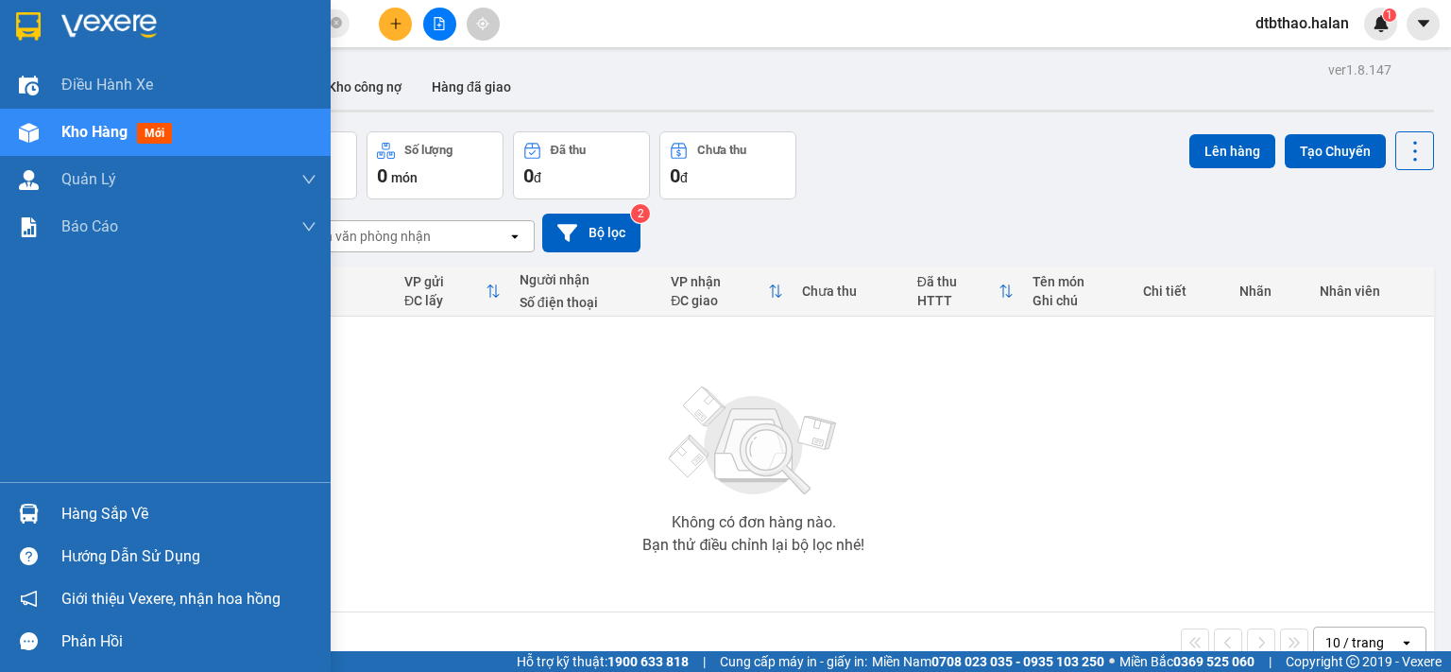
click at [132, 524] on div "Hàng sắp về" at bounding box center [188, 514] width 255 height 28
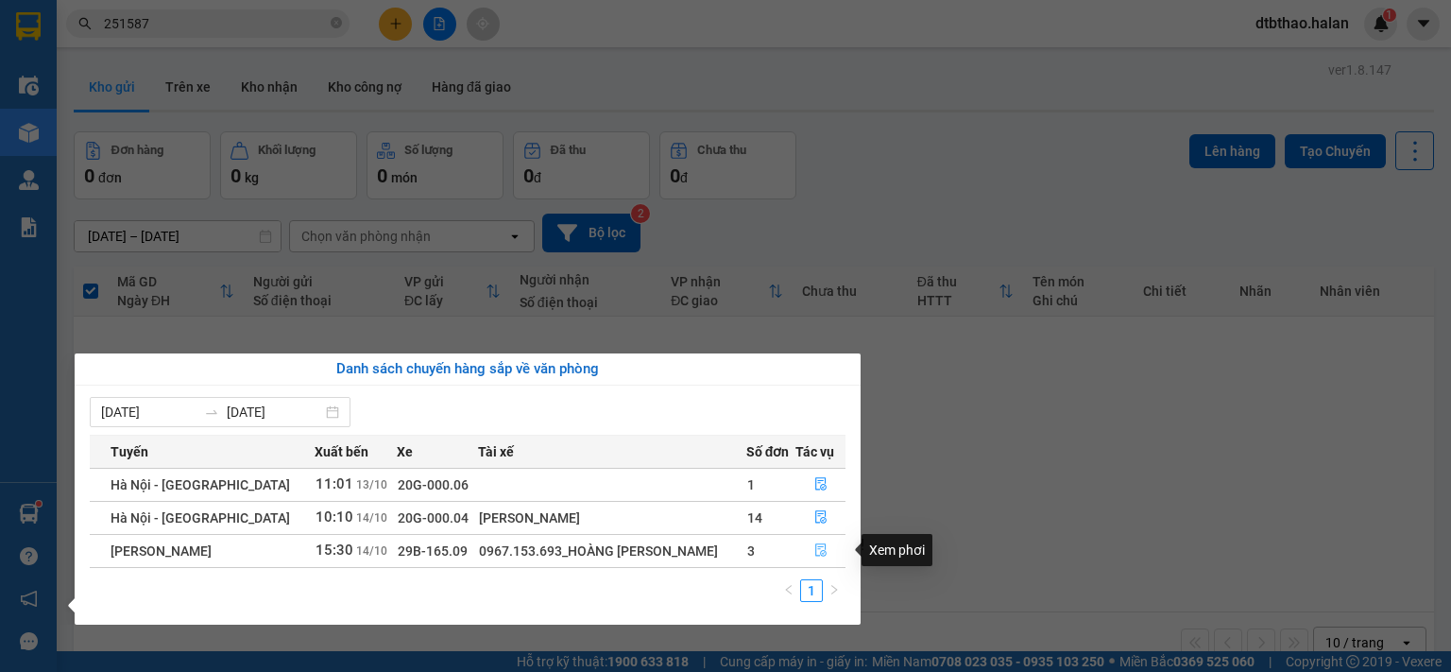
click at [824, 547] on icon "file-done" at bounding box center [820, 549] width 13 height 13
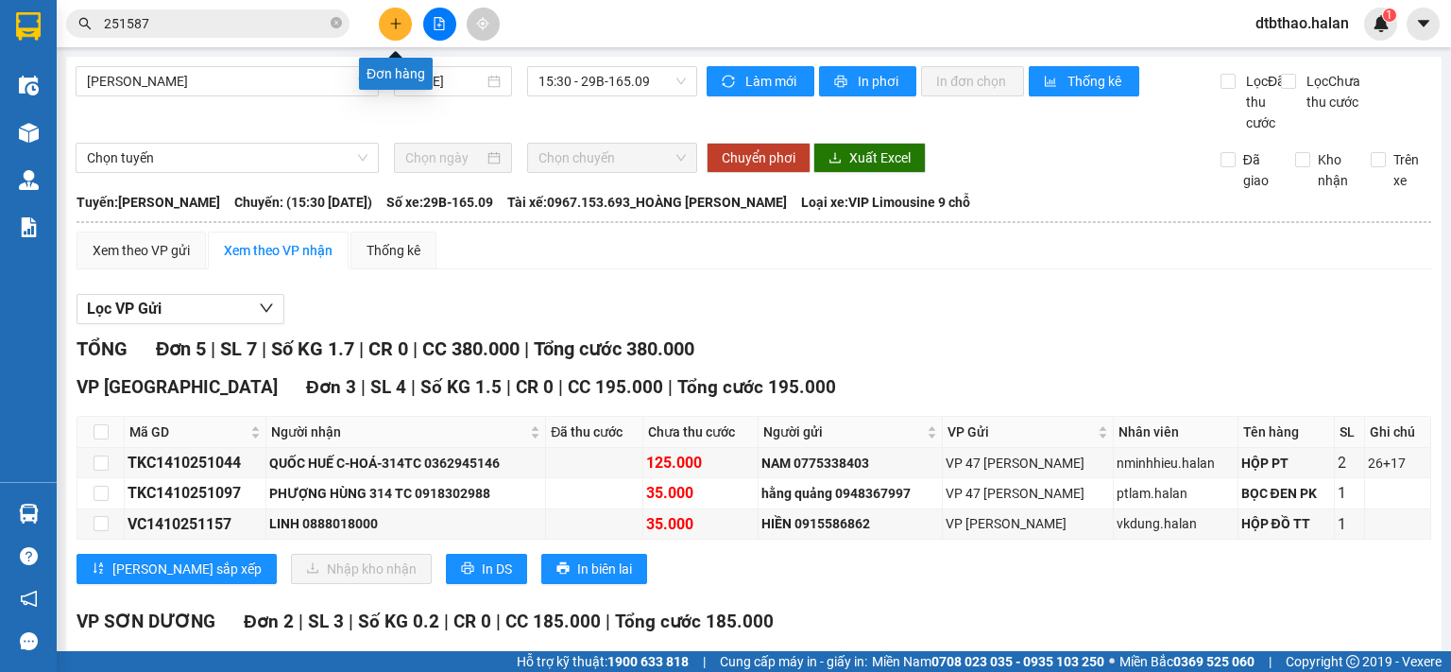
click at [390, 27] on icon "plus" at bounding box center [395, 23] width 13 height 13
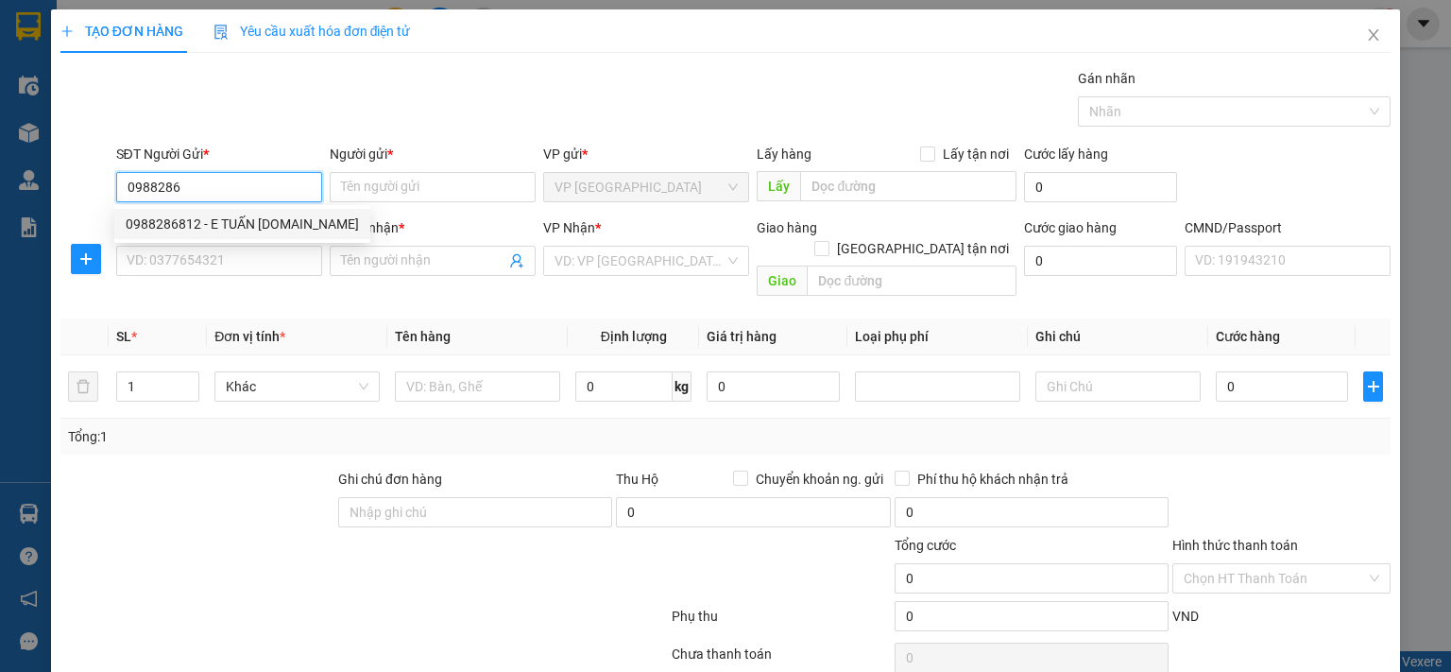
click at [230, 231] on div "0988286812 - E TUẤN 314.TC" at bounding box center [242, 223] width 233 height 21
type input "0988286812"
type input "E TUẤN [DOMAIN_NAME]"
type input "0988286812"
click at [248, 250] on input "SĐT Người Nhận *" at bounding box center [219, 261] width 206 height 30
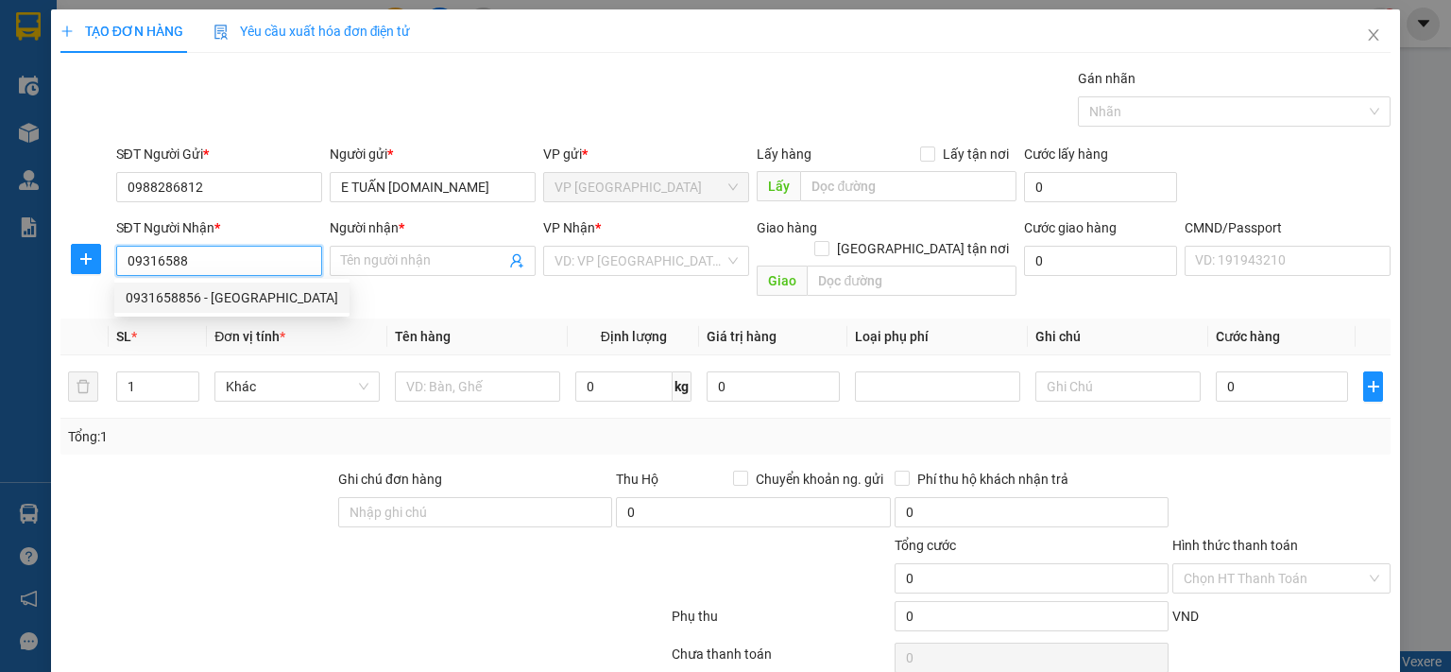
click at [211, 308] on div "0931658856 - HUY" at bounding box center [231, 297] width 235 height 30
type input "0931658856"
type input "HUY"
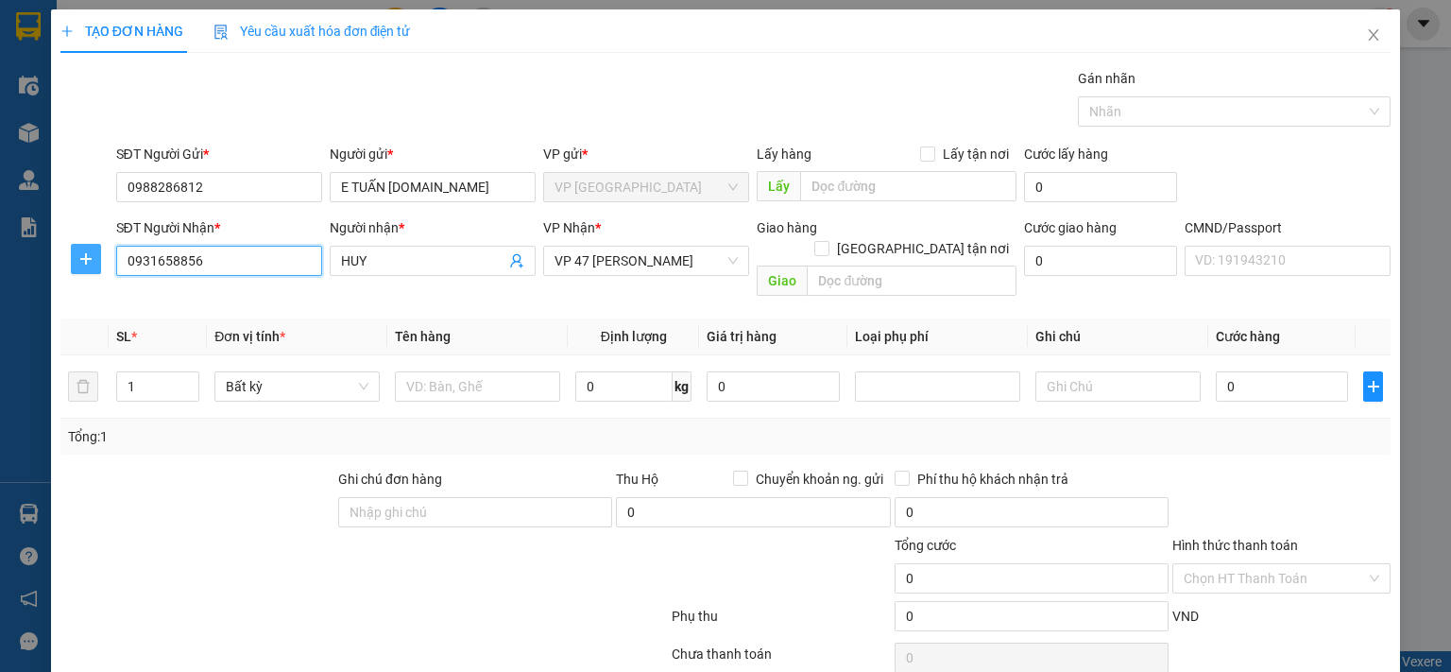
type input "0931658856"
click at [87, 256] on icon "plus" at bounding box center [85, 258] width 15 height 15
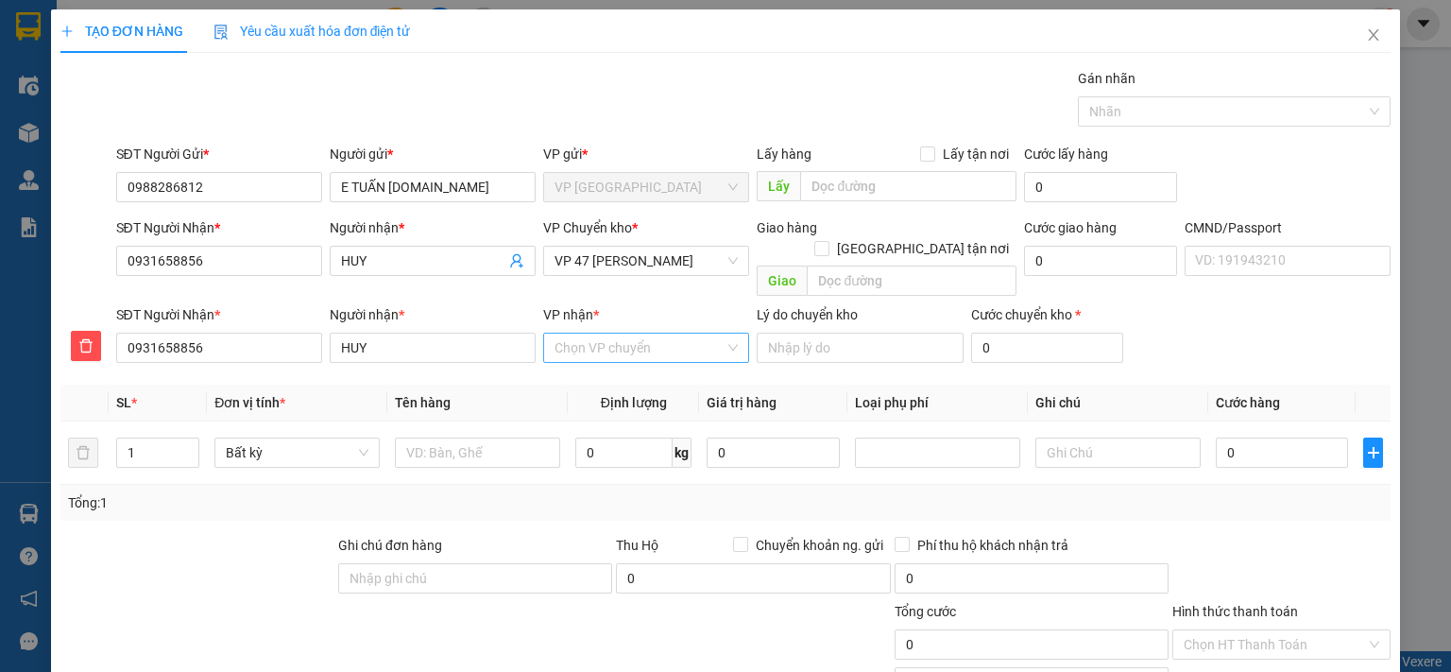
click at [585, 333] on input "VP nhận *" at bounding box center [639, 347] width 170 height 28
type input "47"
click at [619, 377] on div "VP 47 [PERSON_NAME]" at bounding box center [639, 364] width 204 height 30
click at [627, 260] on span "VP 47 [PERSON_NAME]" at bounding box center [645, 261] width 183 height 28
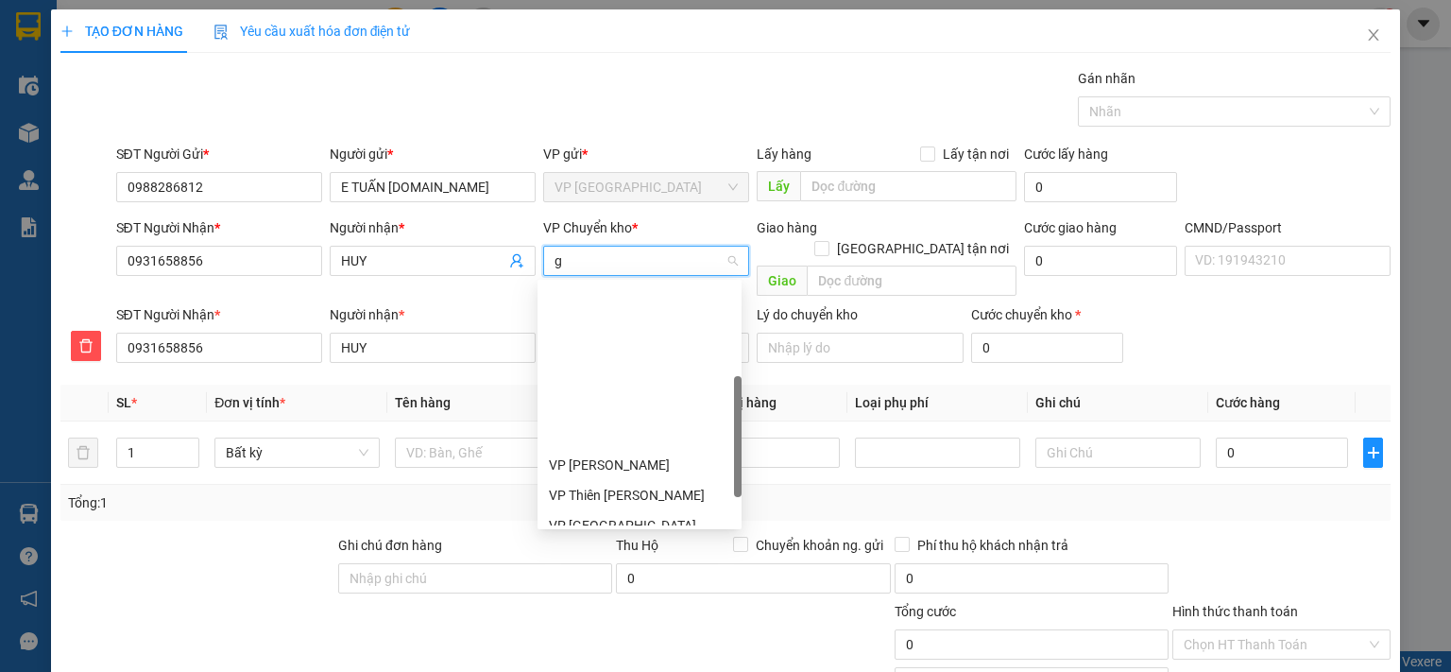
type input "gi"
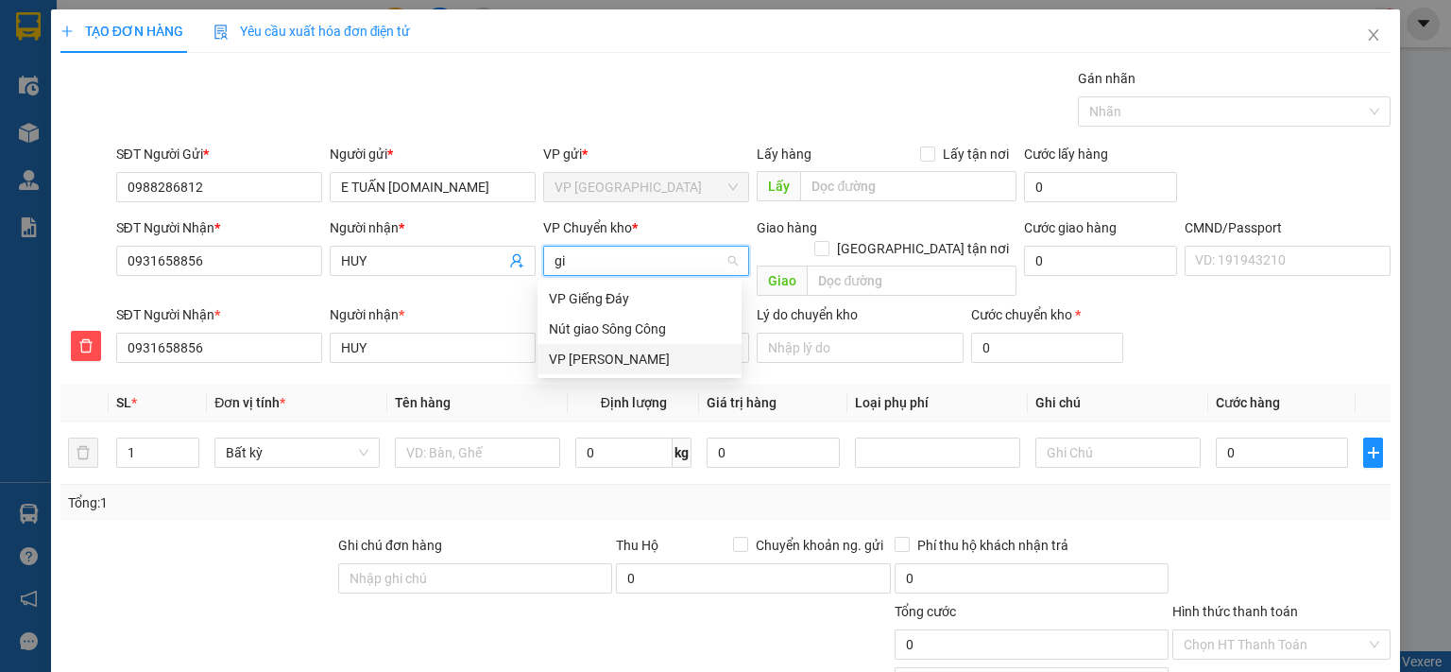
click at [612, 353] on div "VP [PERSON_NAME]" at bounding box center [639, 359] width 181 height 21
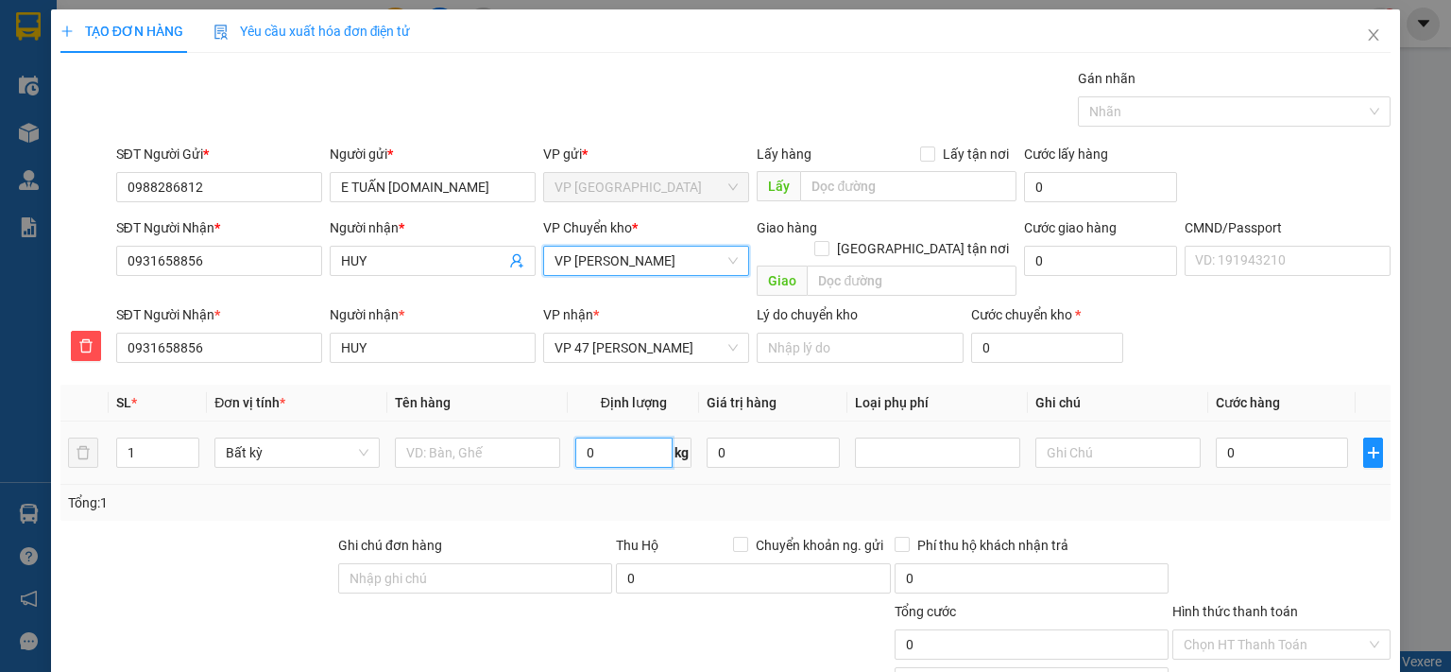
click at [607, 437] on input "0" at bounding box center [623, 452] width 97 height 30
type input "3"
click at [483, 437] on input "text" at bounding box center [477, 452] width 165 height 30
type input "50.000"
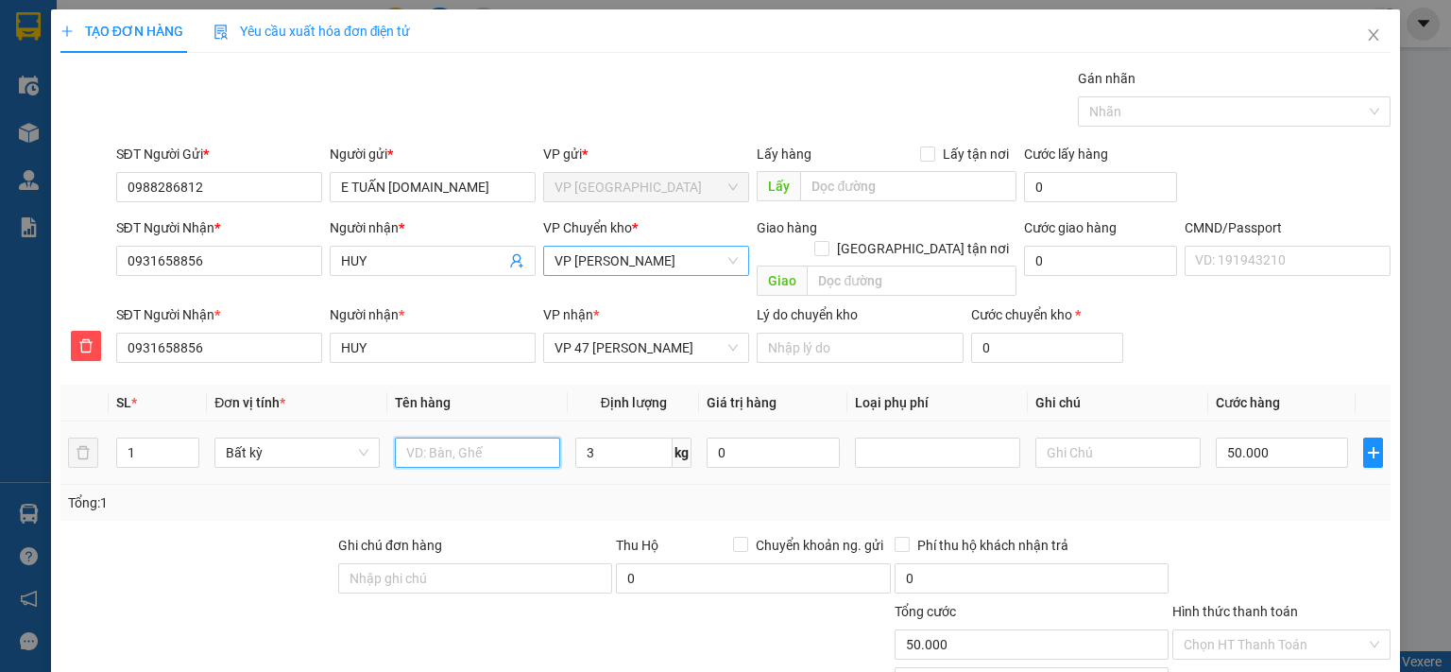
type input "50.000"
type input "h"
type input "HỘP PT"
click at [1198, 630] on input "Hình thức thanh toán" at bounding box center [1274, 644] width 182 height 28
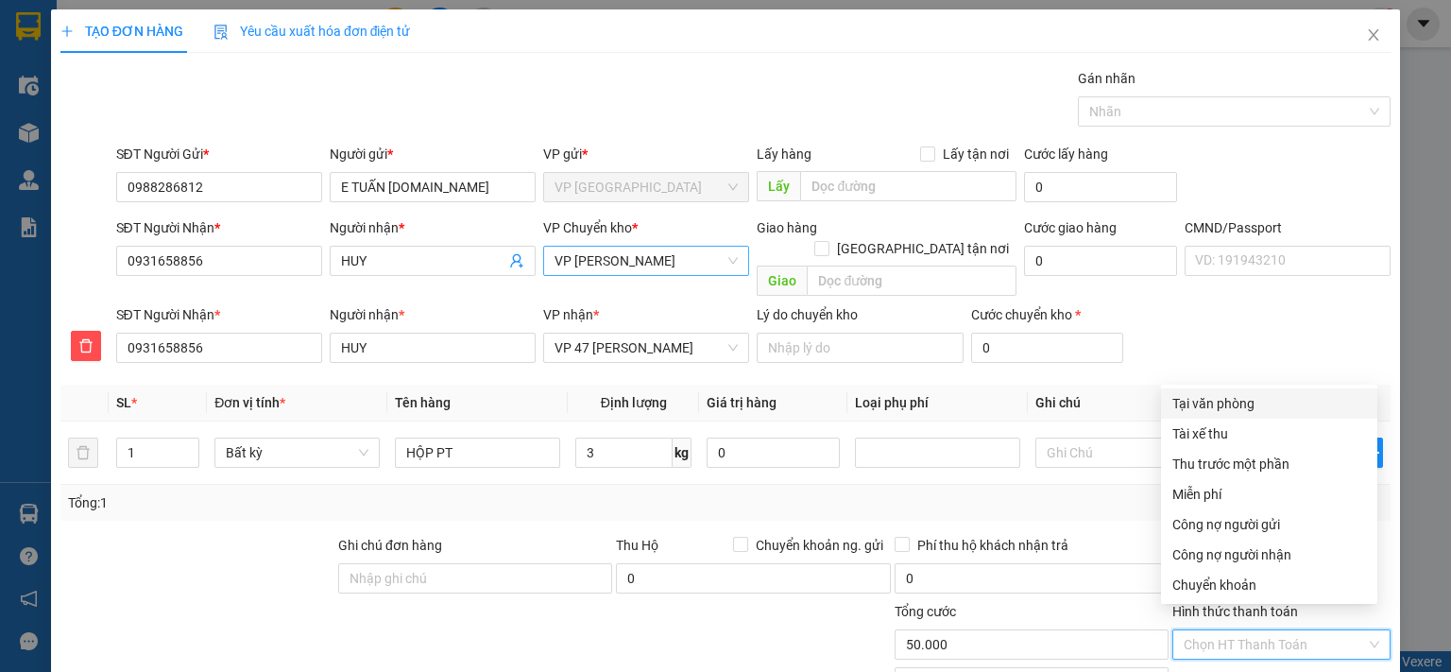
click at [1231, 393] on div "Tại văn phòng" at bounding box center [1269, 403] width 194 height 21
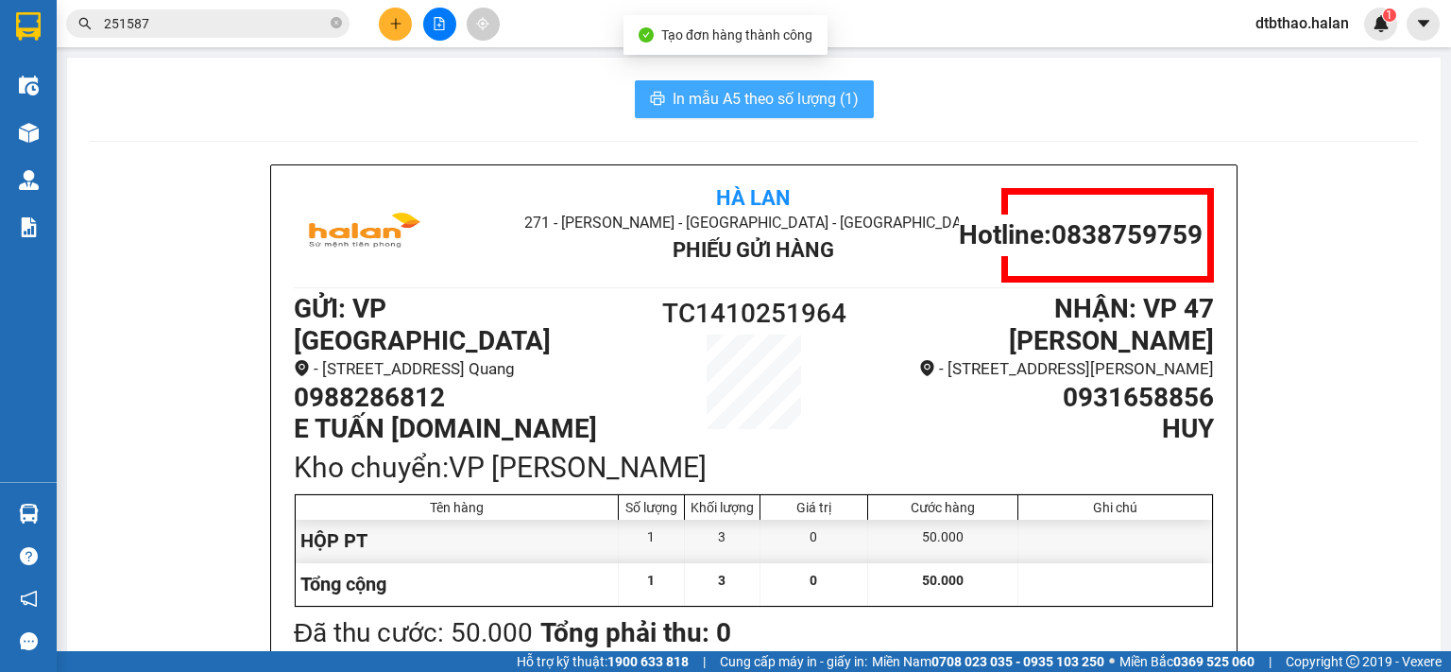
click at [778, 99] on span "In mẫu A5 theo số lượng (1)" at bounding box center [765, 99] width 186 height 24
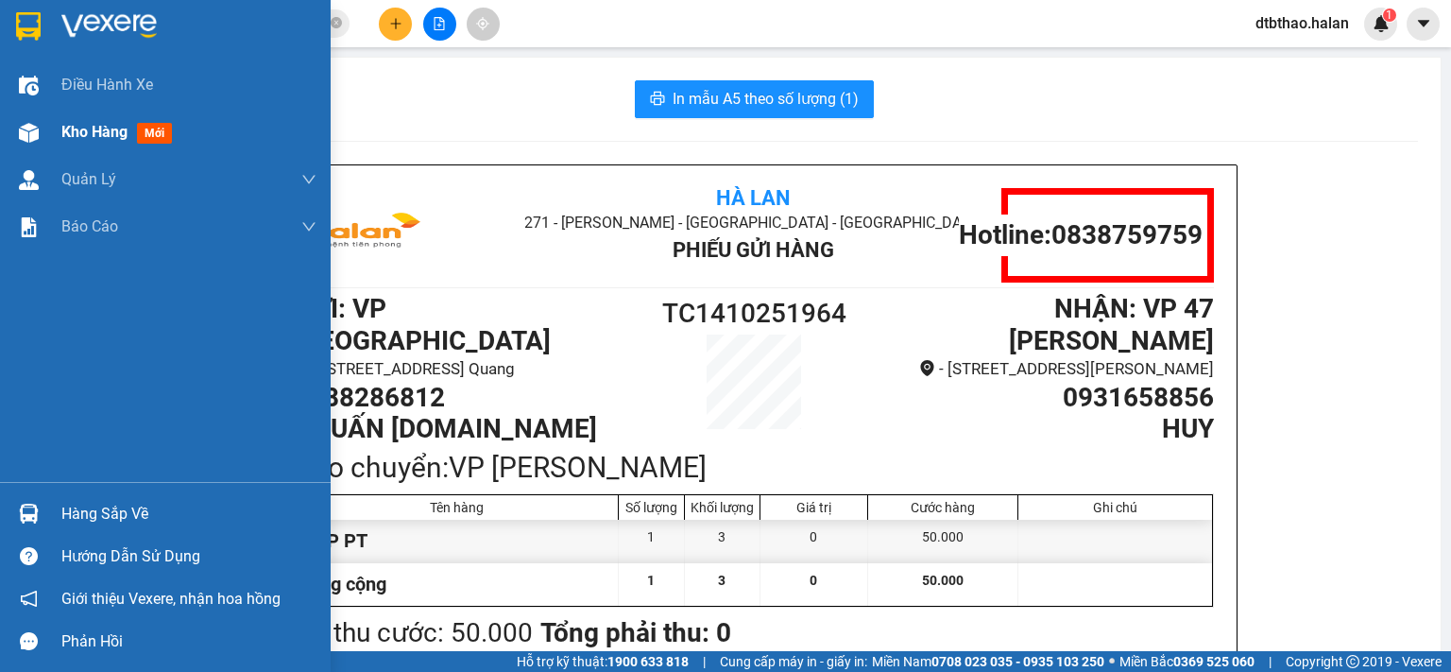
click at [103, 133] on span "Kho hàng" at bounding box center [94, 132] width 66 height 18
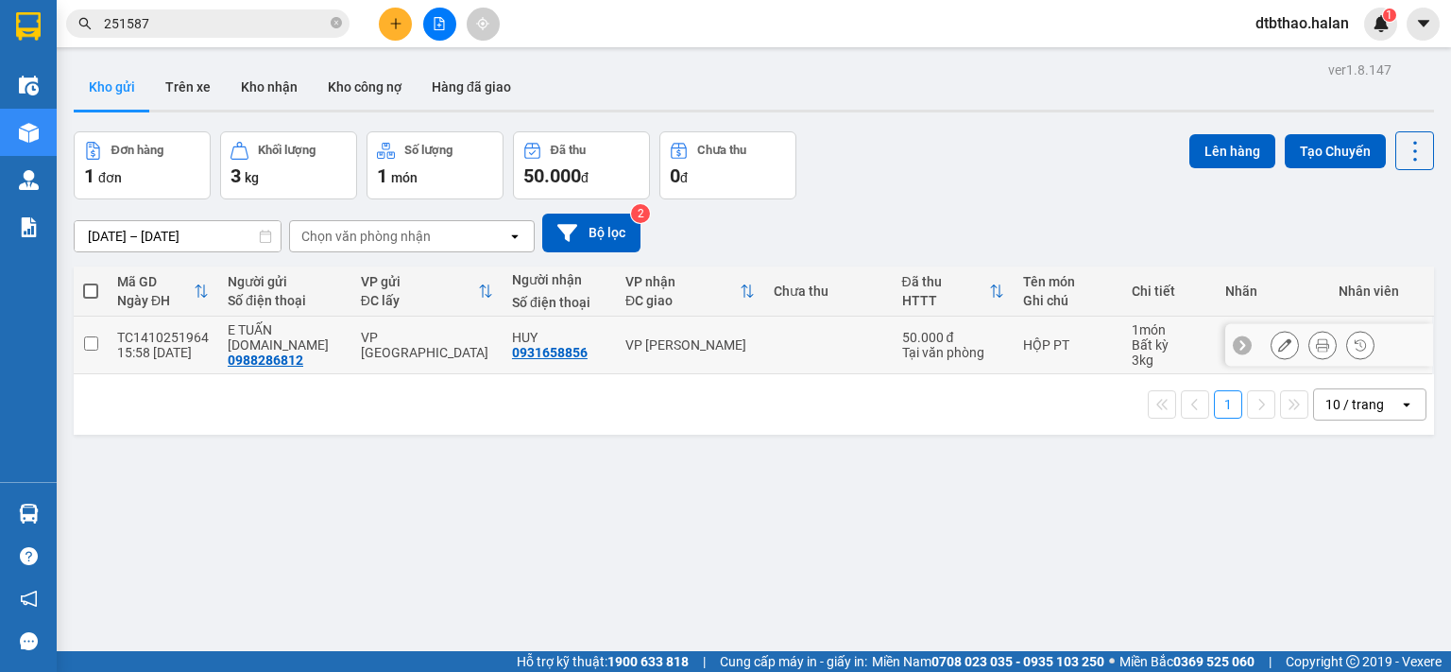
drag, startPoint x: 92, startPoint y: 339, endPoint x: 361, endPoint y: 264, distance: 279.3
click at [92, 339] on input "checkbox" at bounding box center [91, 343] width 14 height 14
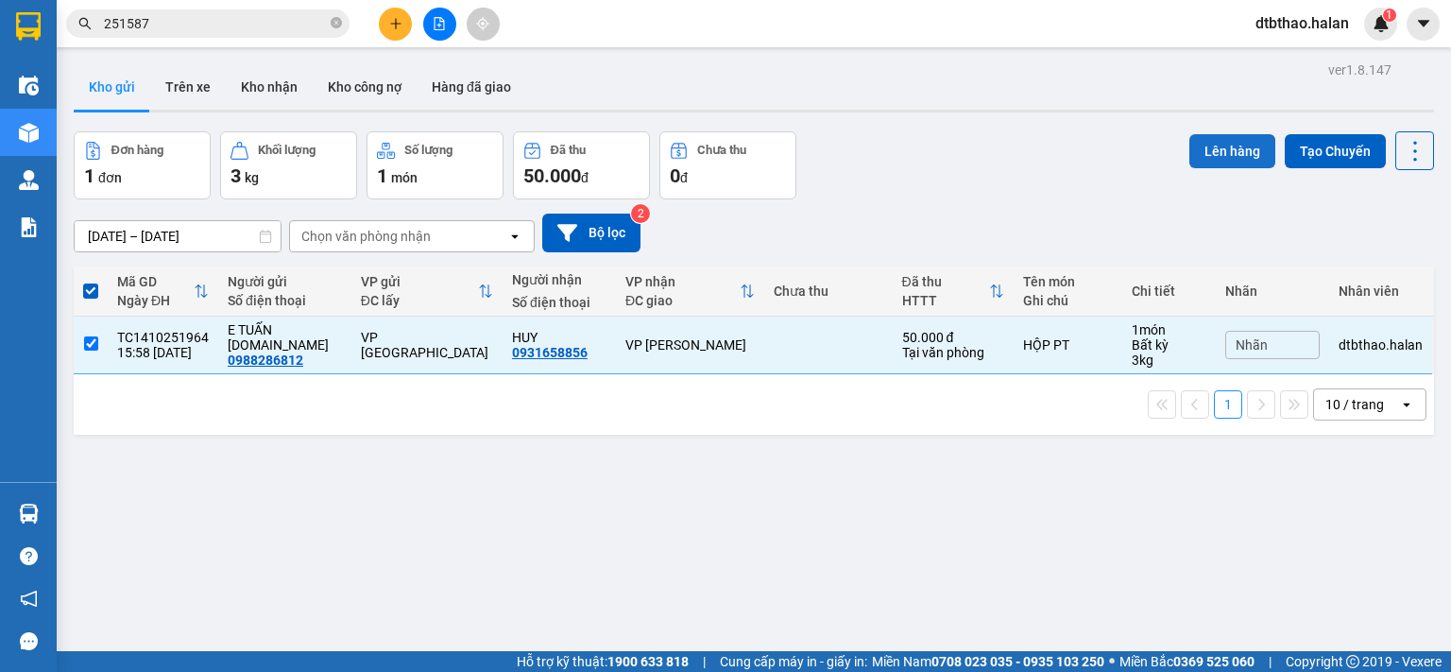
click at [1224, 153] on button "Lên hàng" at bounding box center [1232, 151] width 86 height 34
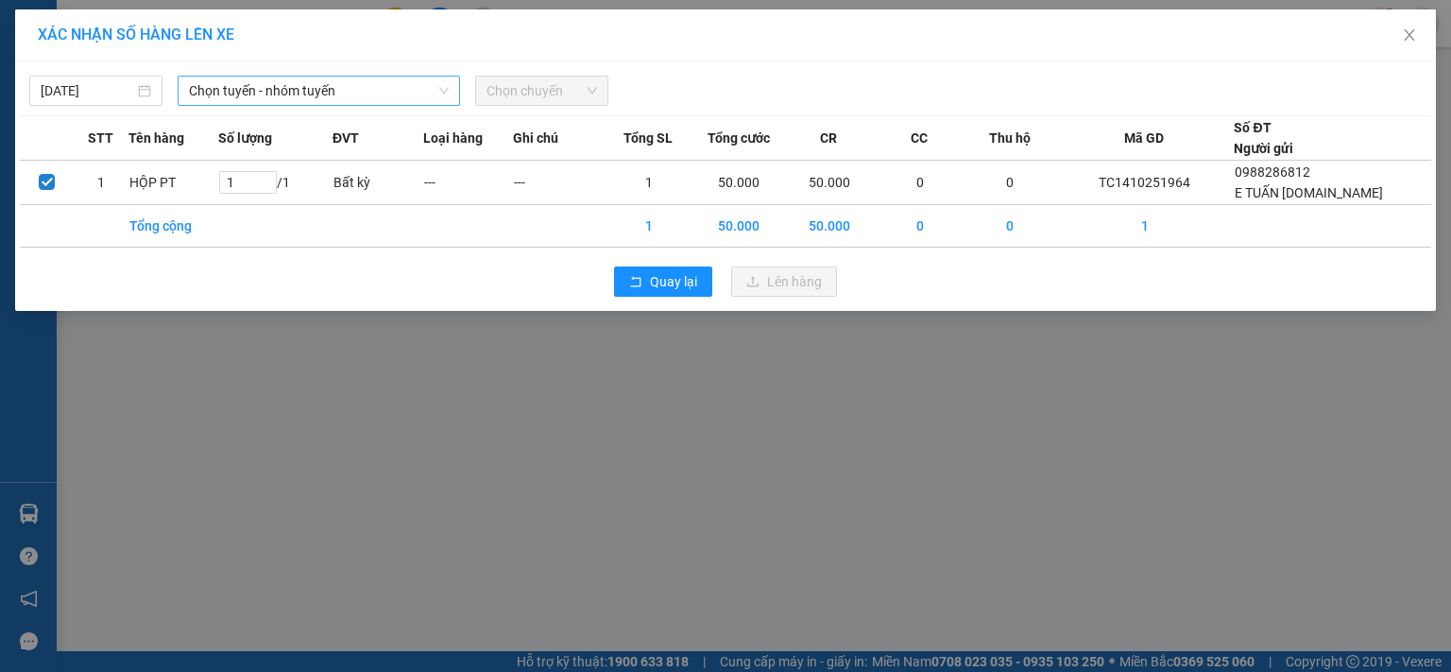
click at [376, 90] on span "Chọn tuyến - nhóm tuyến" at bounding box center [319, 91] width 260 height 28
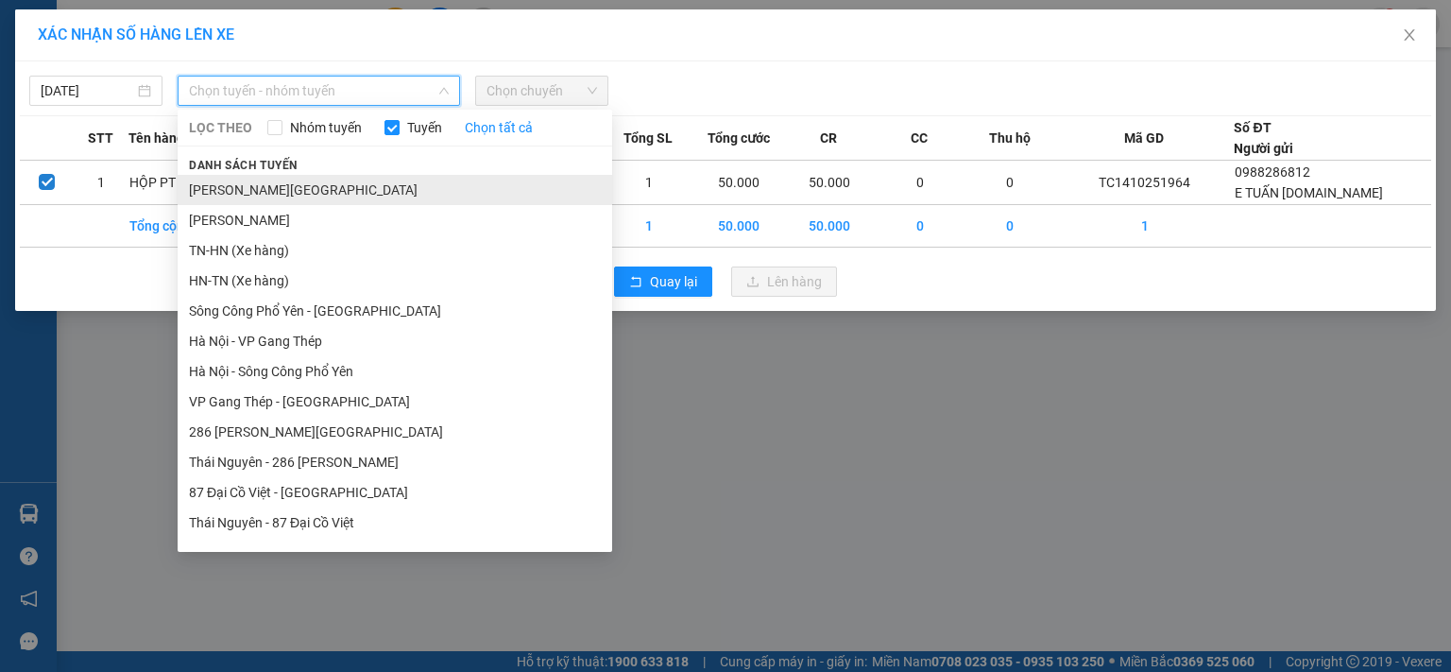
click at [333, 186] on li "Tuyên Quang - Thái Nguyên" at bounding box center [395, 190] width 434 height 30
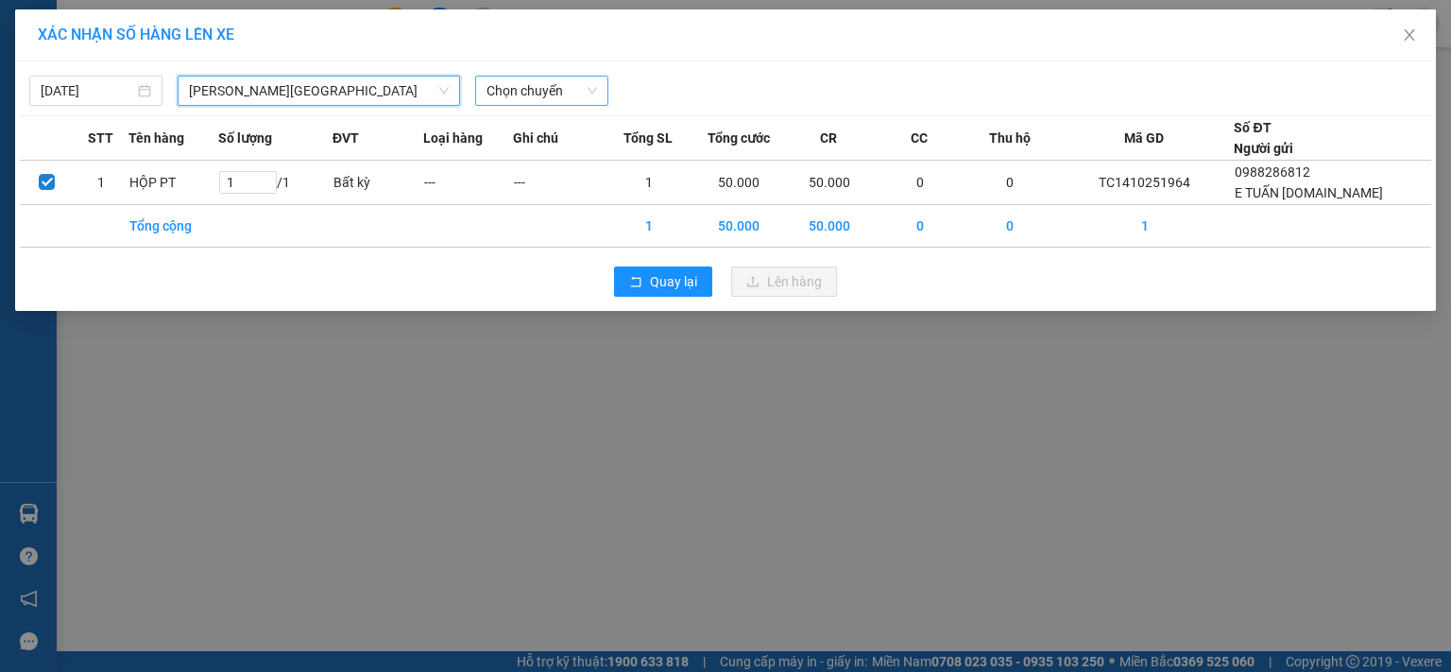
click at [525, 92] on span "Chọn chuyến" at bounding box center [541, 91] width 111 height 28
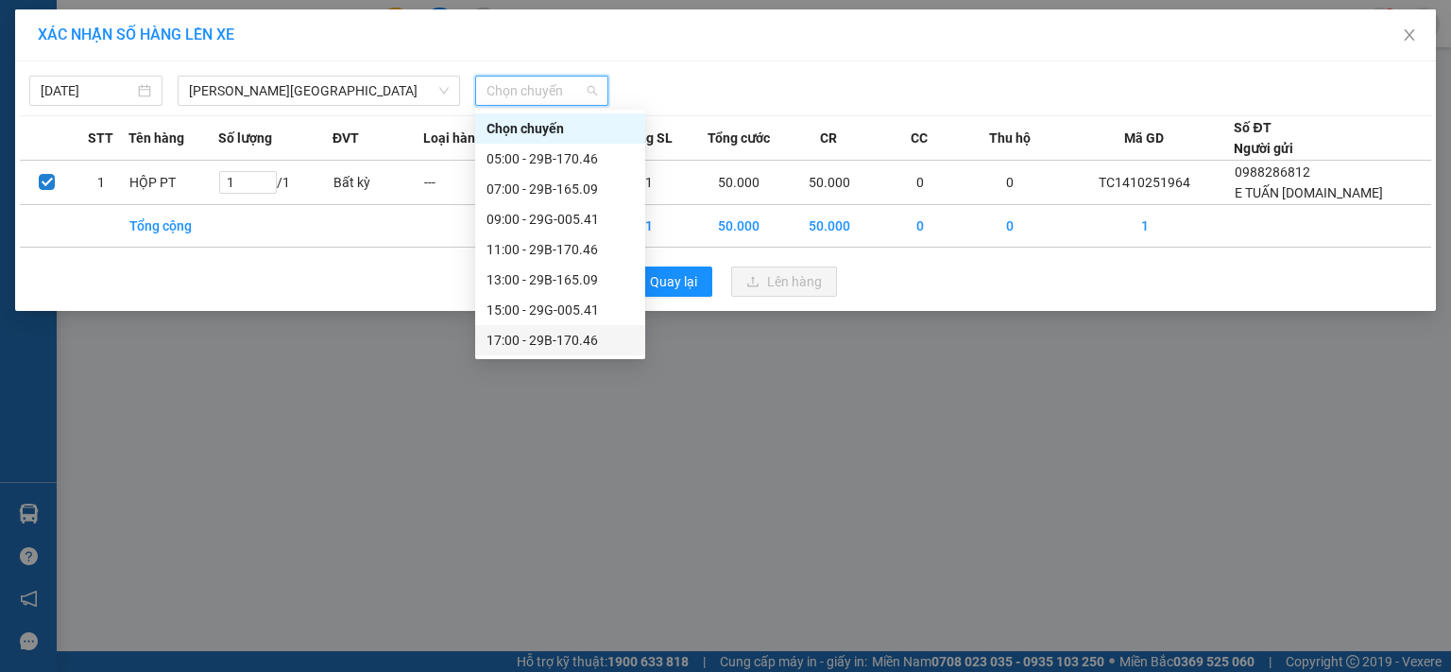
click at [580, 330] on div "17:00 - 29B-170.46" at bounding box center [559, 340] width 147 height 21
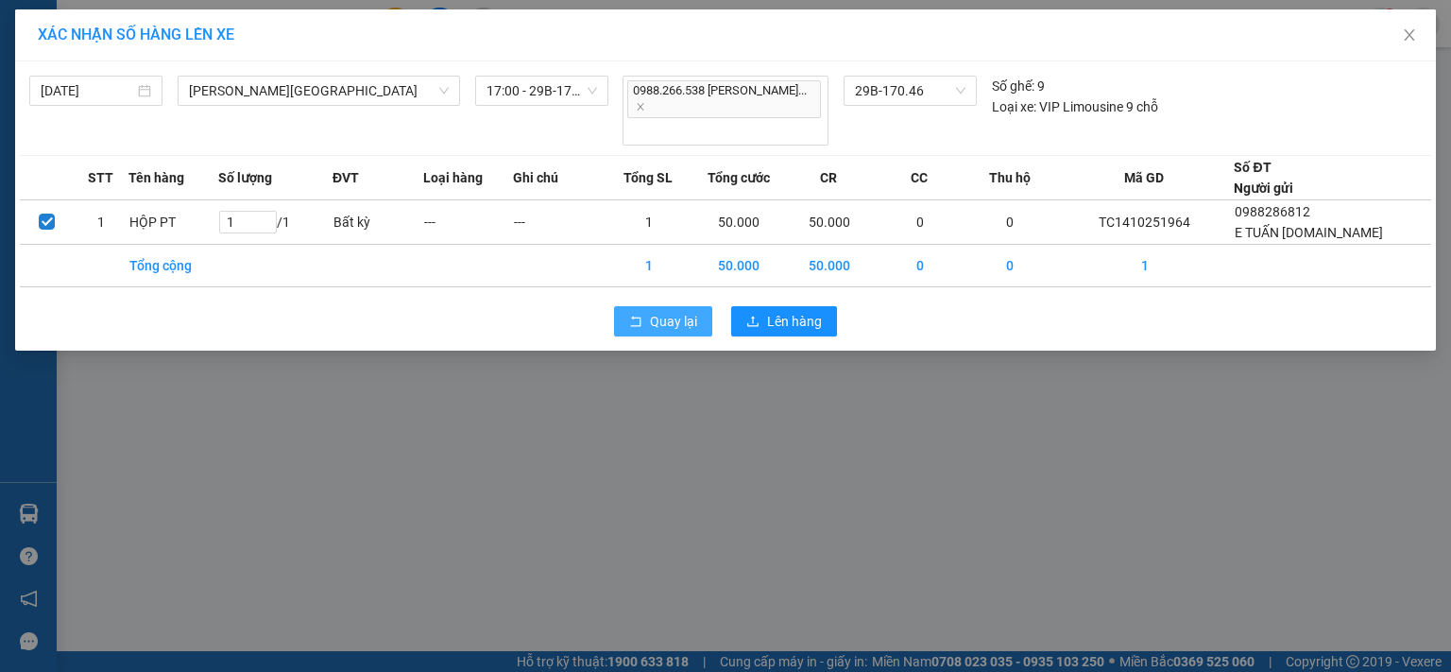
click at [688, 311] on span "Quay lại" at bounding box center [673, 321] width 47 height 21
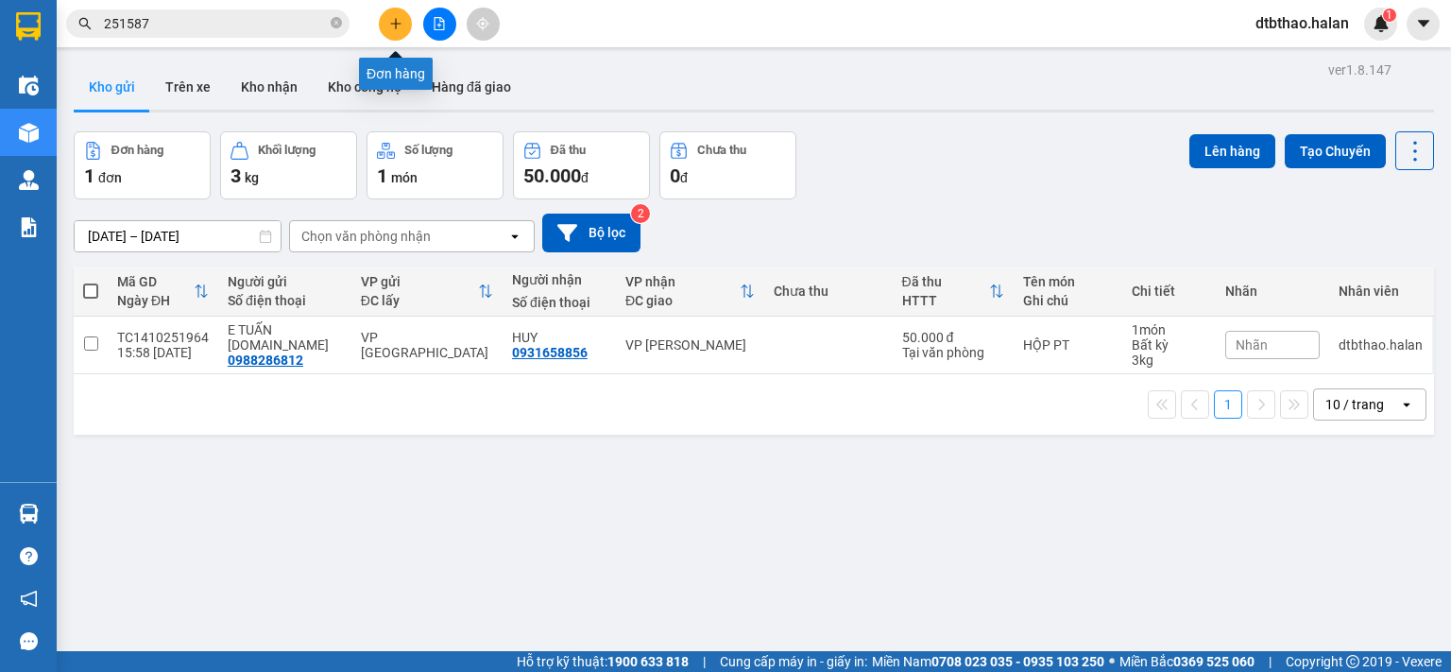
click at [391, 23] on icon "plus" at bounding box center [395, 23] width 10 height 1
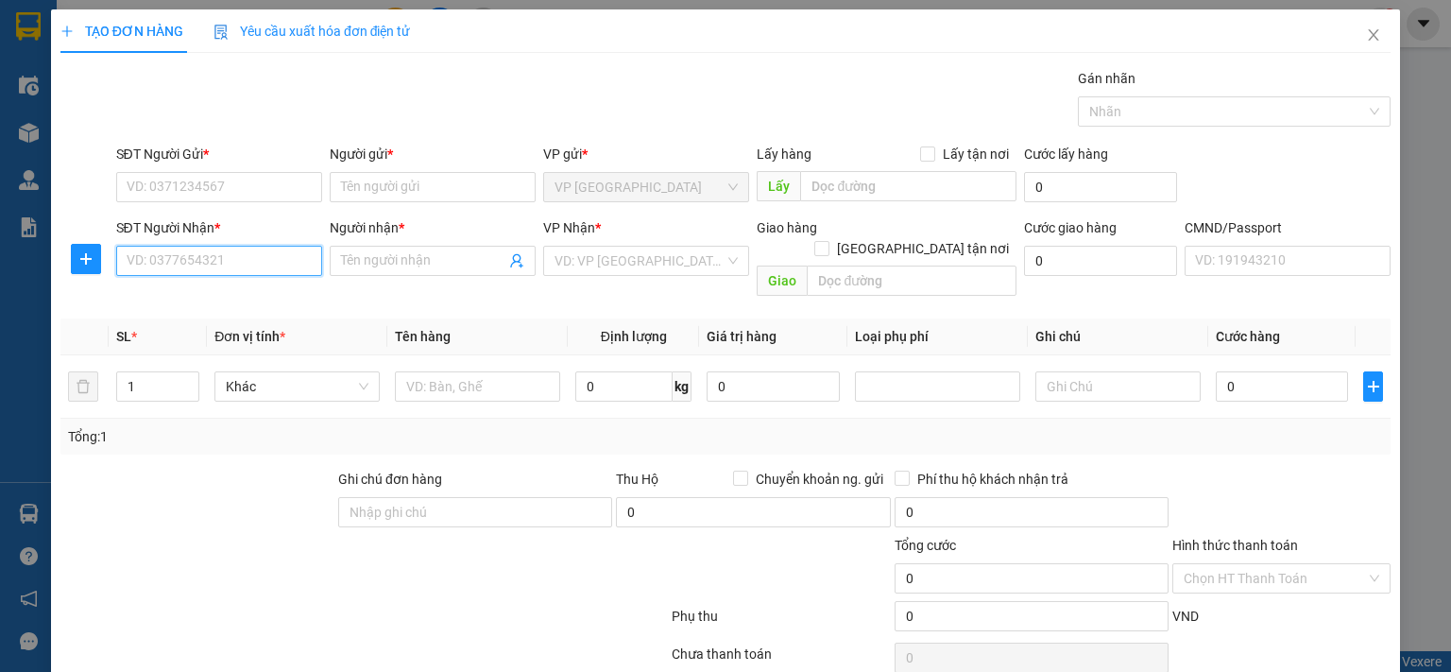
drag, startPoint x: 247, startPoint y: 260, endPoint x: 261, endPoint y: 286, distance: 29.6
click at [248, 260] on input "SĐT Người Nhận *" at bounding box center [219, 261] width 206 height 30
click at [177, 294] on div "0839062366 - QUỲNH" at bounding box center [216, 297] width 181 height 21
type input "0839062366"
type input "QUỲNH"
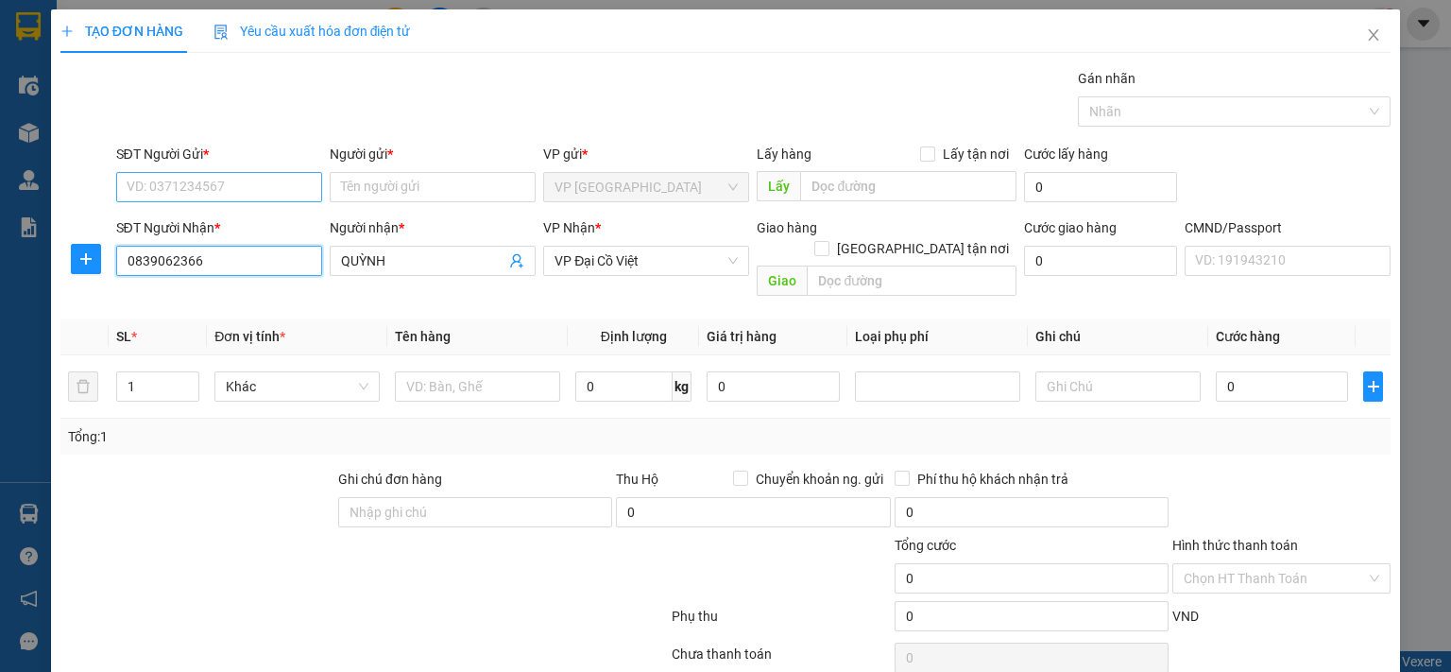
type input "0839062366"
click at [200, 192] on input "SĐT Người Gửi *" at bounding box center [219, 187] width 206 height 30
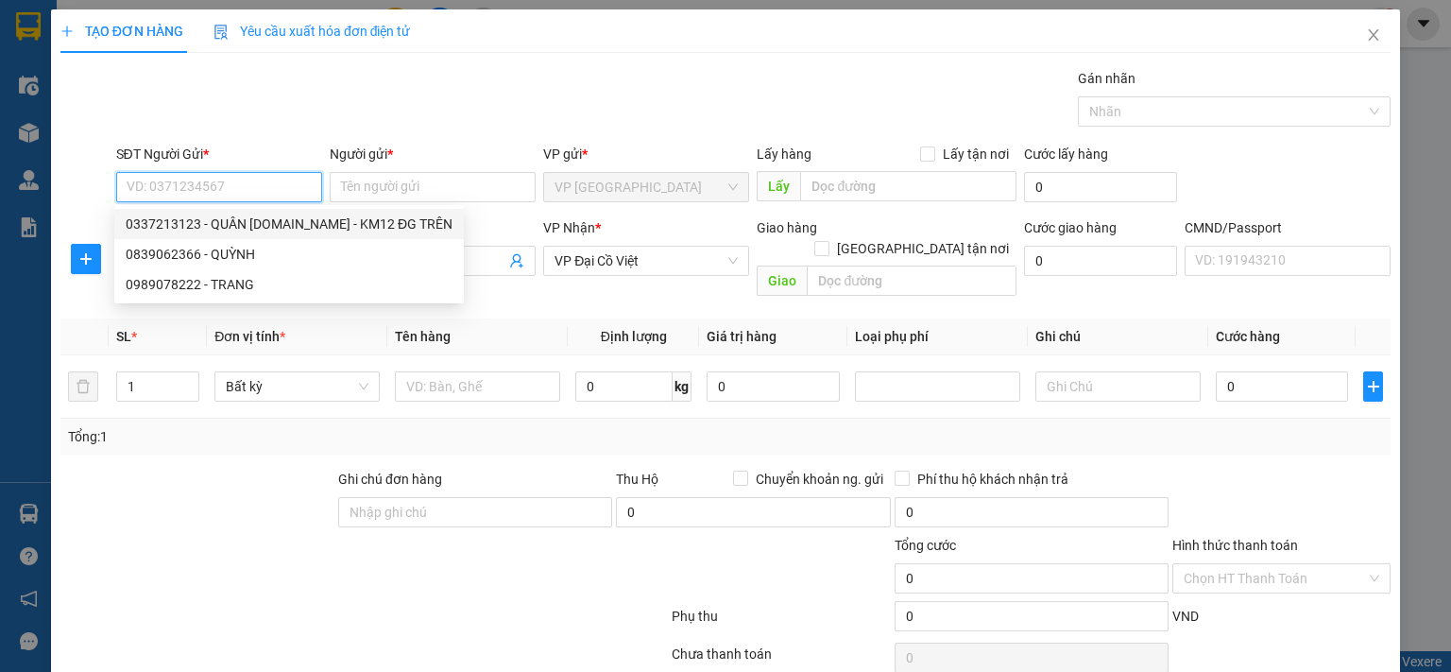
click at [278, 220] on div "0337213123 - QUÂN [DOMAIN_NAME] - KM12 ĐG TRÊN" at bounding box center [289, 223] width 327 height 21
type input "0337213123"
type input "QUÂN [DOMAIN_NAME] - KM12 ĐG TRÊN"
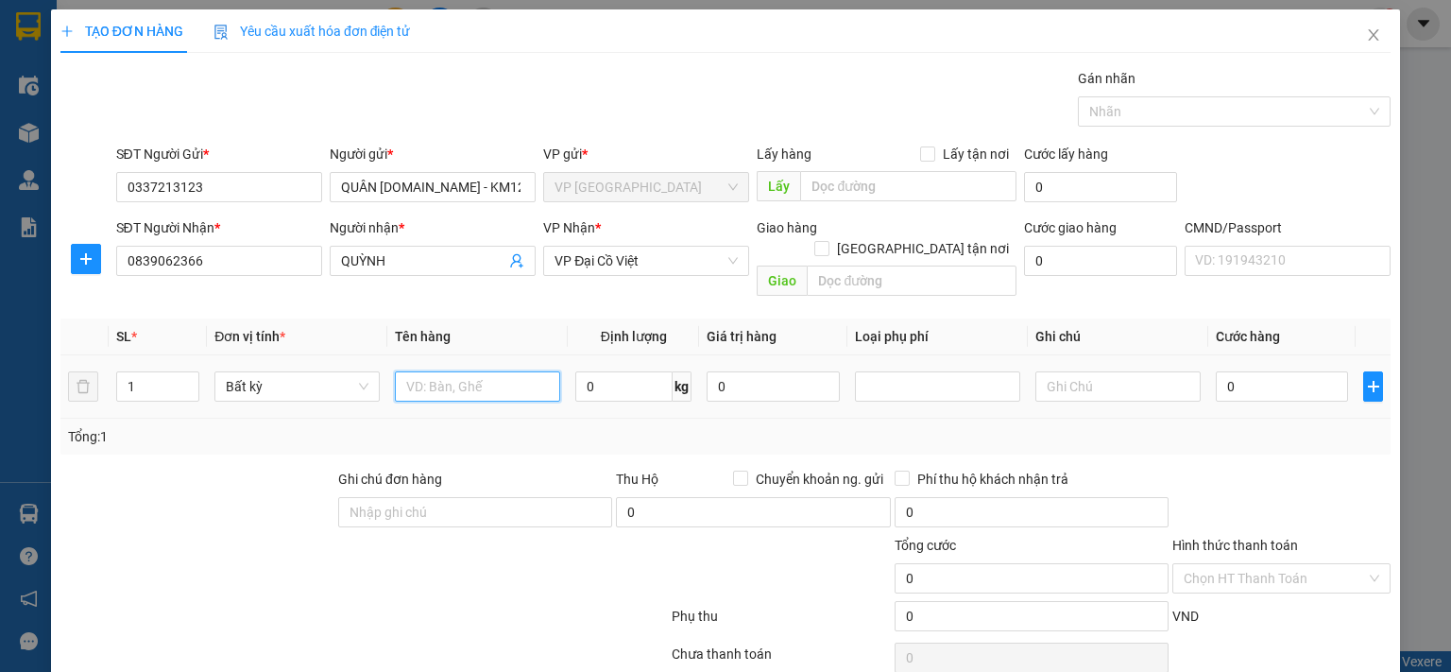
click at [459, 371] on input "text" at bounding box center [477, 386] width 165 height 30
type input "BAO TẢI PT"
click at [621, 371] on input "0" at bounding box center [623, 386] width 97 height 30
type input "4"
click at [1280, 371] on input "0" at bounding box center [1282, 386] width 132 height 30
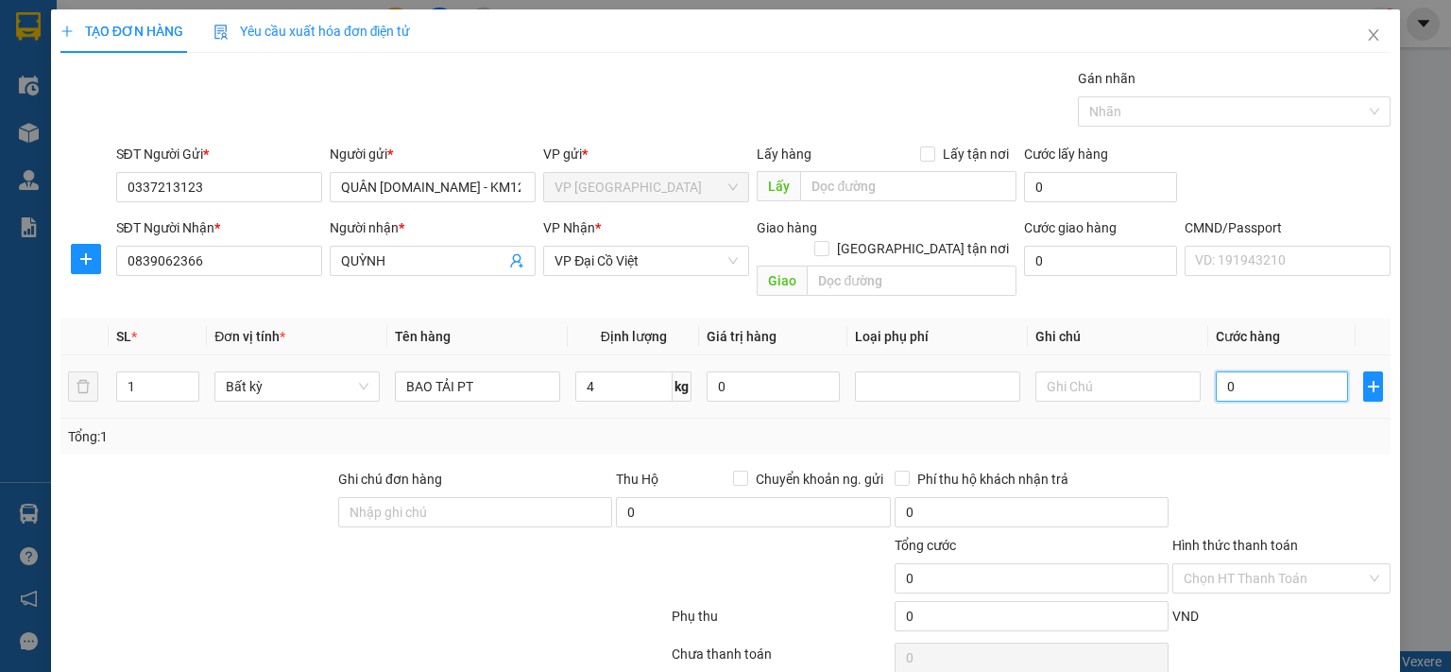
type input "50.000"
drag, startPoint x: 1046, startPoint y: 364, endPoint x: 1058, endPoint y: 366, distance: 11.7
click at [1049, 371] on input "text" at bounding box center [1117, 386] width 165 height 30
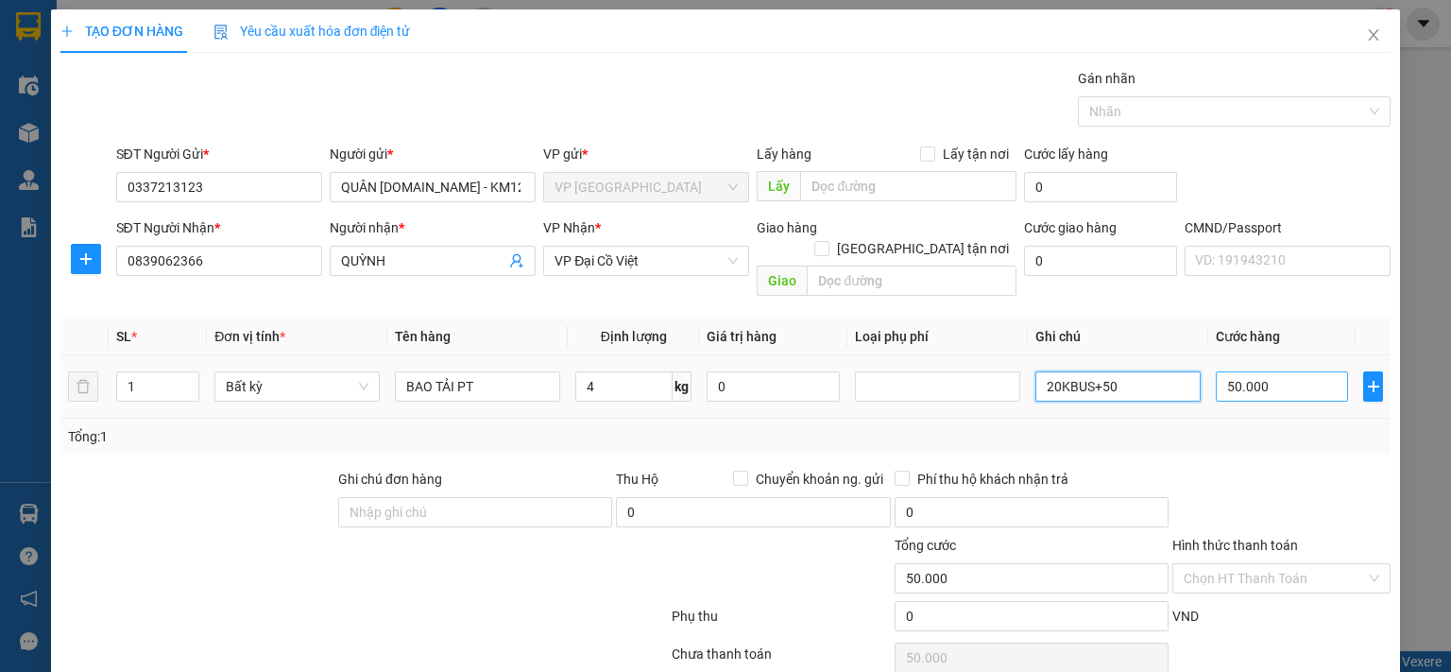
type input "20KBUS+50"
click at [1239, 371] on input "50.000" at bounding box center [1282, 386] width 132 height 30
type input "7"
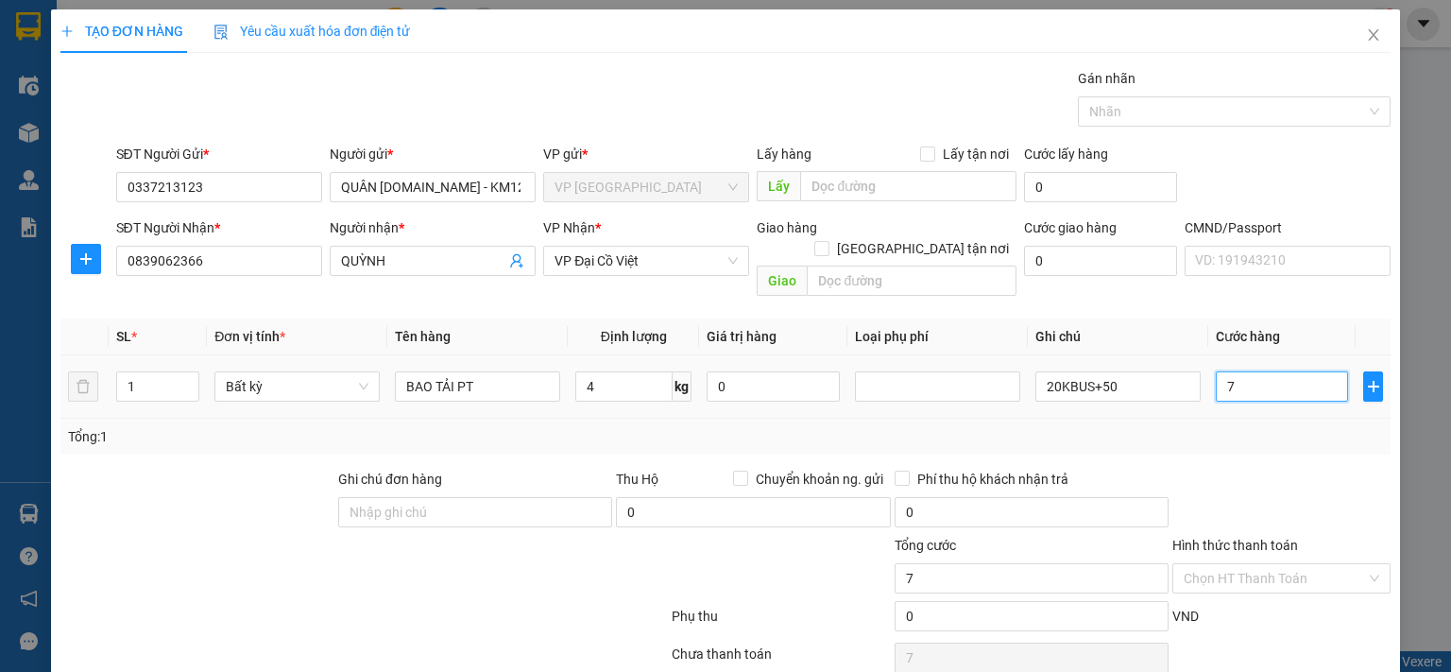
type input "70"
type input "700"
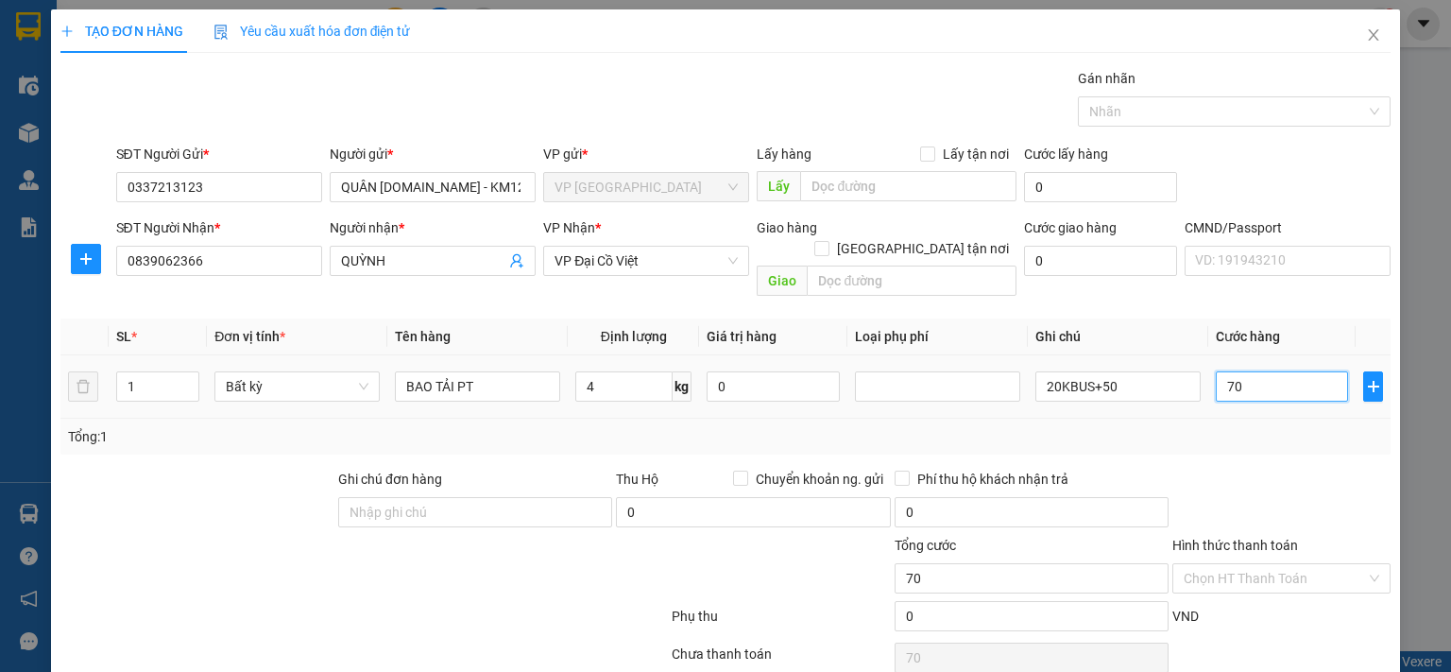
type input "700"
type input "7.000"
type input "70.000"
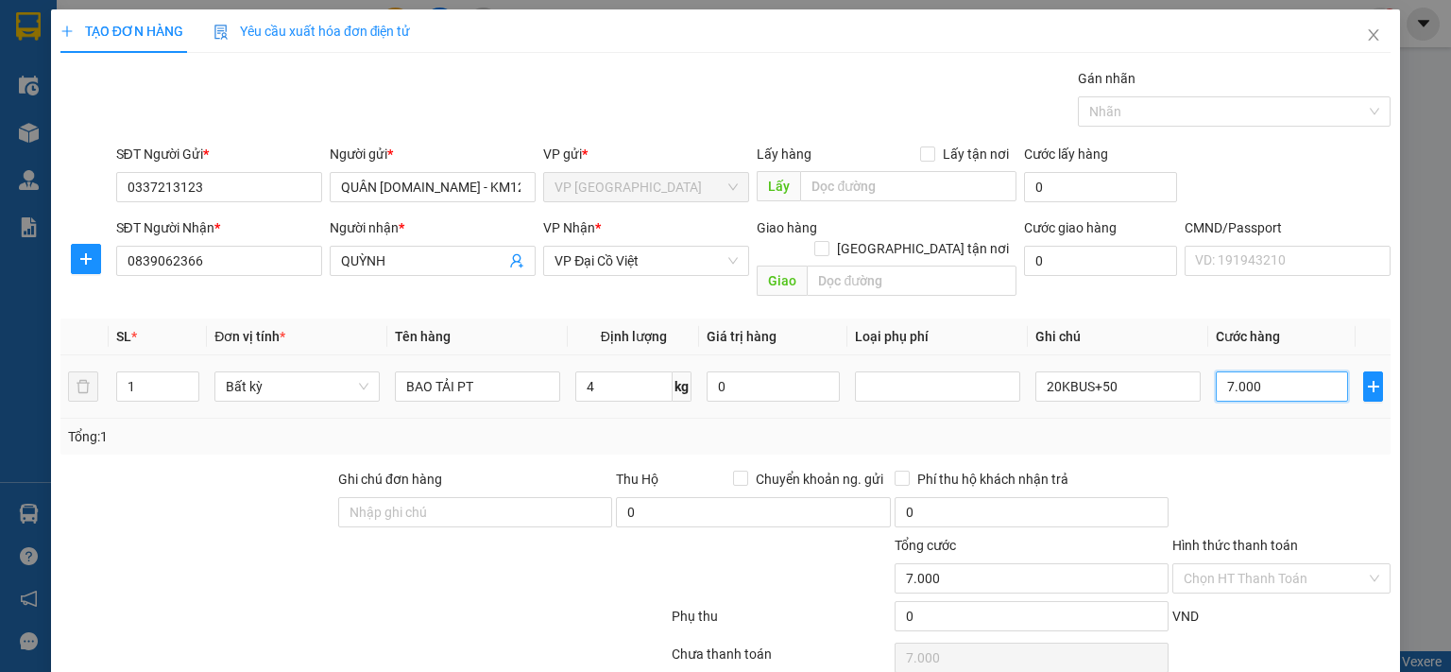
type input "70.000"
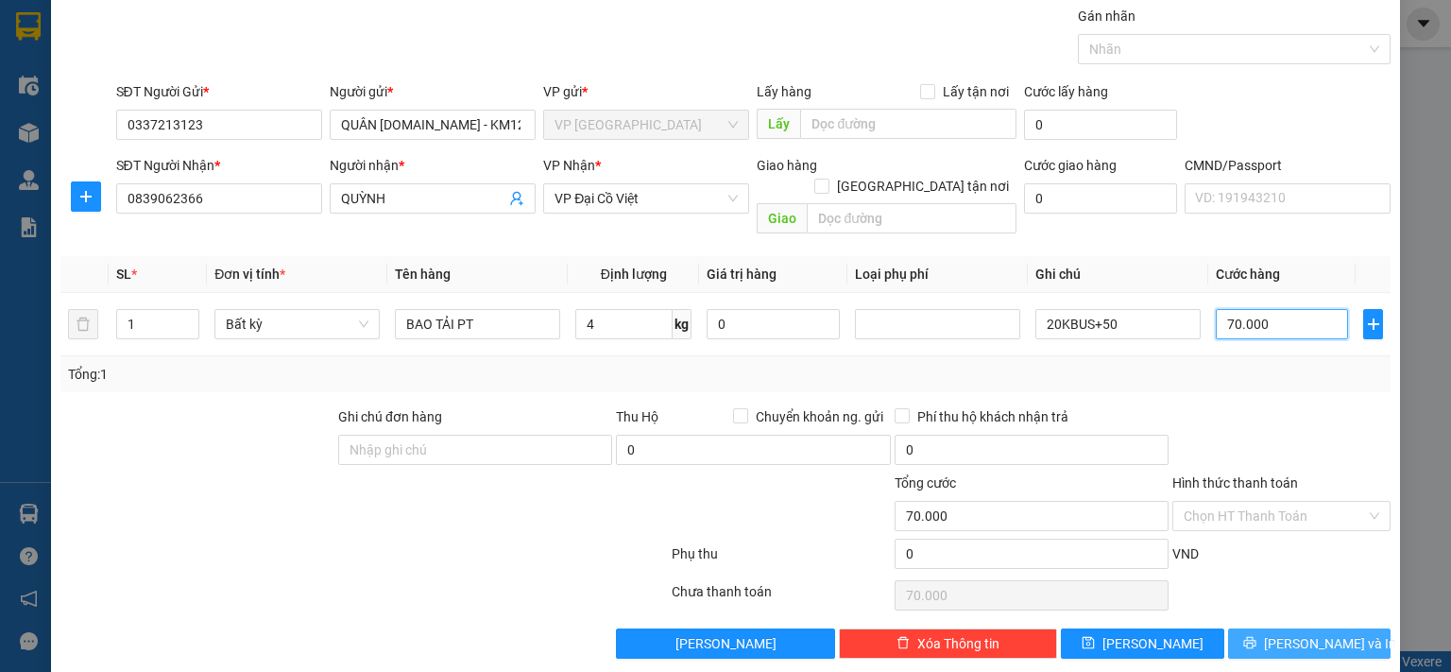
type input "70.000"
click at [1284, 633] on span "[PERSON_NAME] và In" at bounding box center [1330, 643] width 132 height 21
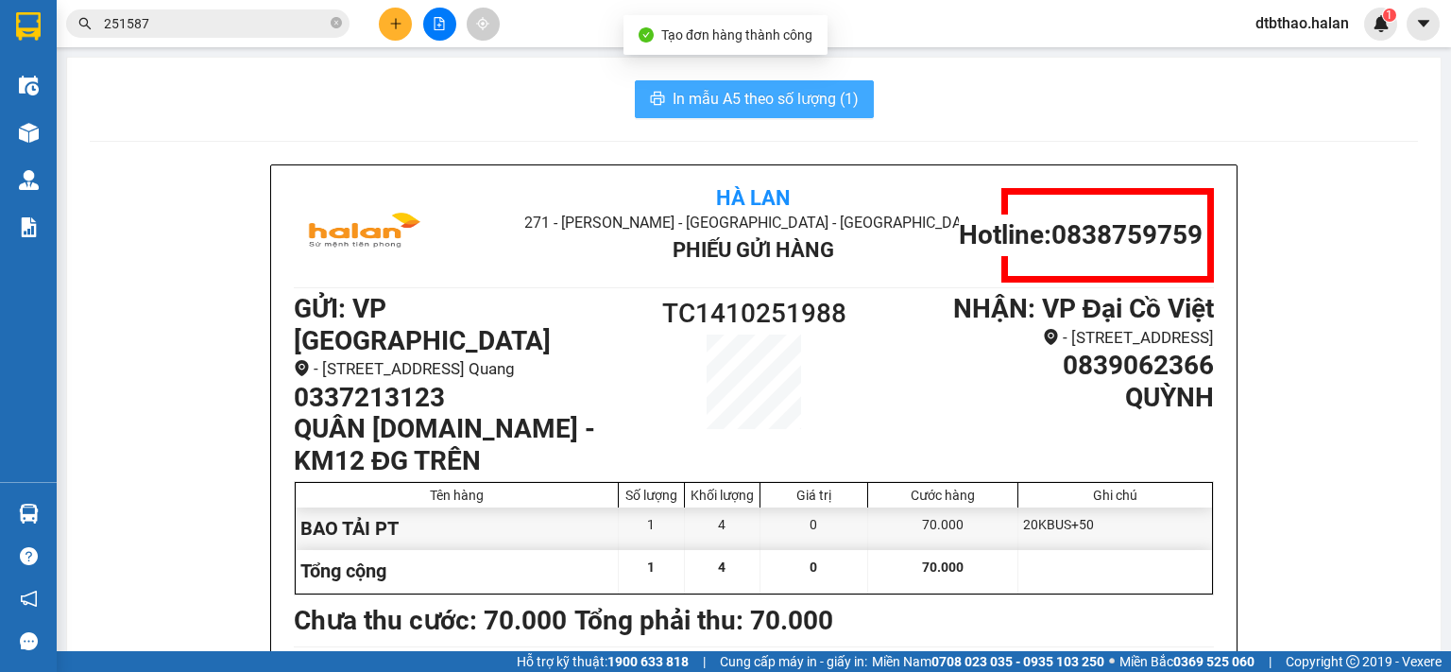
click at [797, 105] on span "In mẫu A5 theo số lượng (1)" at bounding box center [765, 99] width 186 height 24
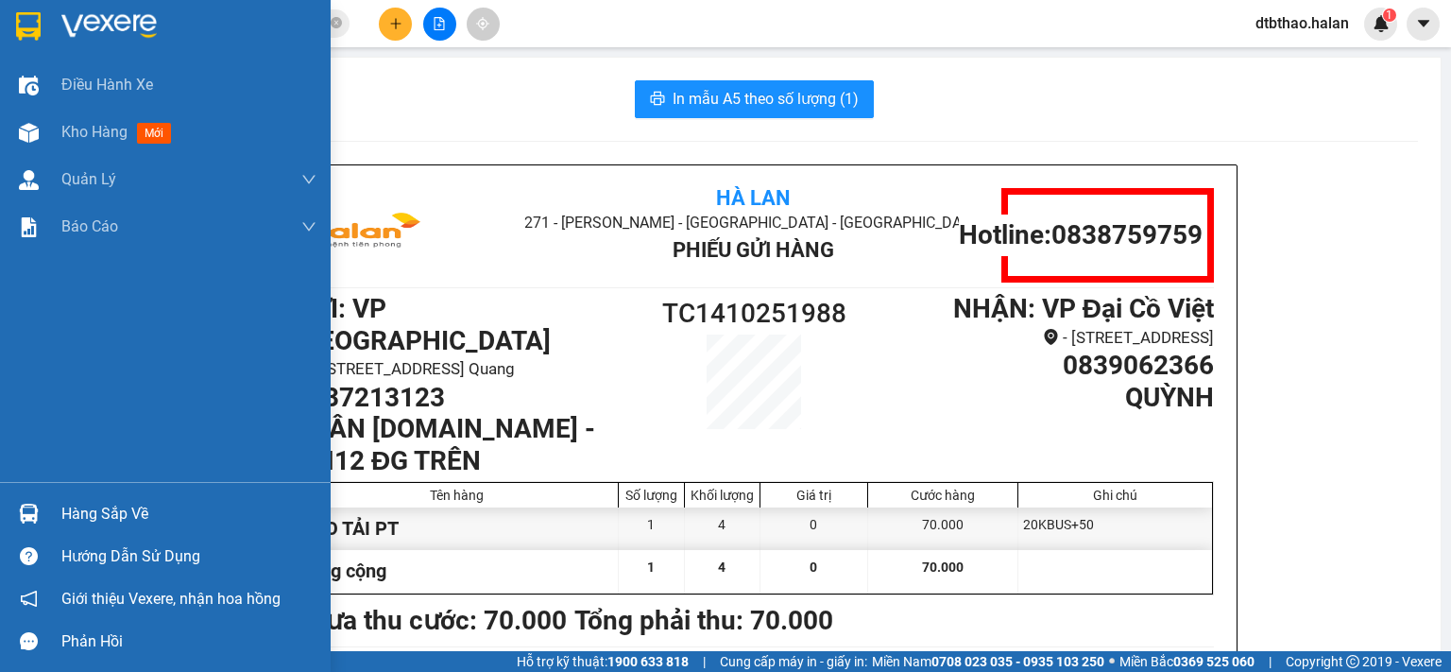
click at [144, 505] on div "Hàng sắp về" at bounding box center [188, 514] width 255 height 28
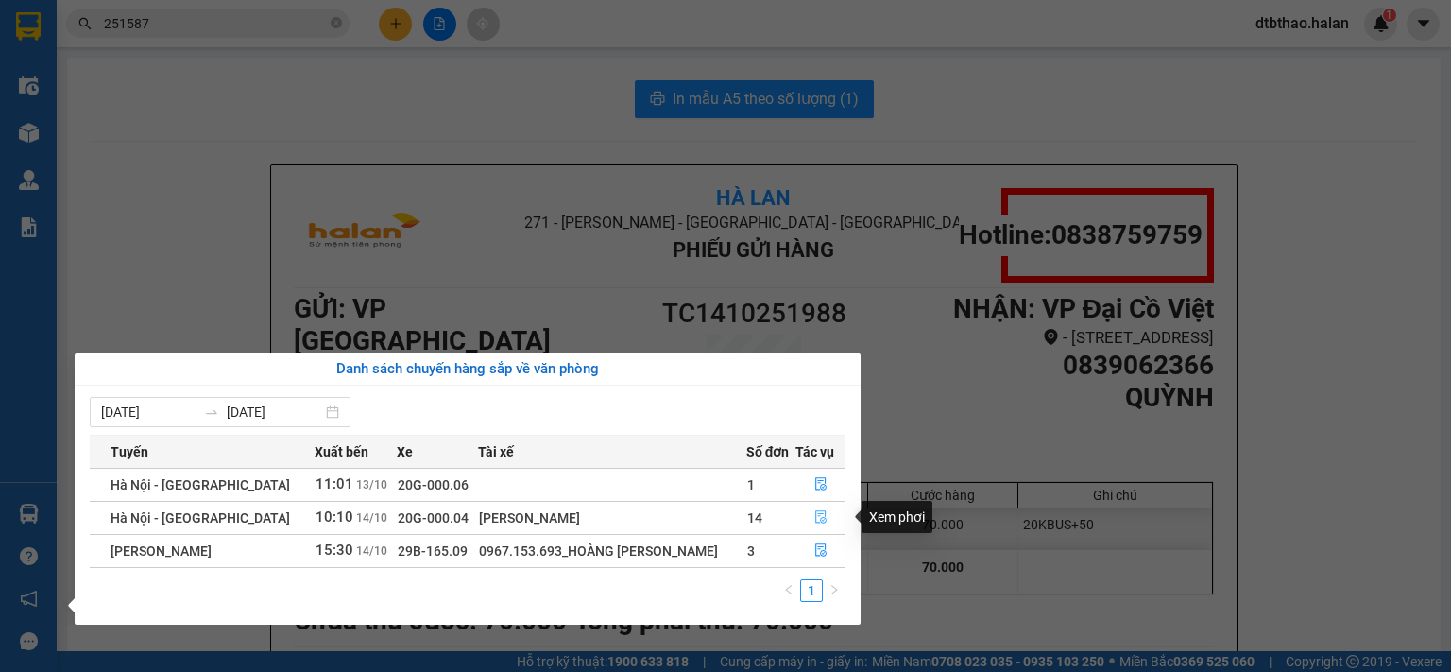
click at [822, 521] on icon "file-done" at bounding box center [820, 516] width 13 height 13
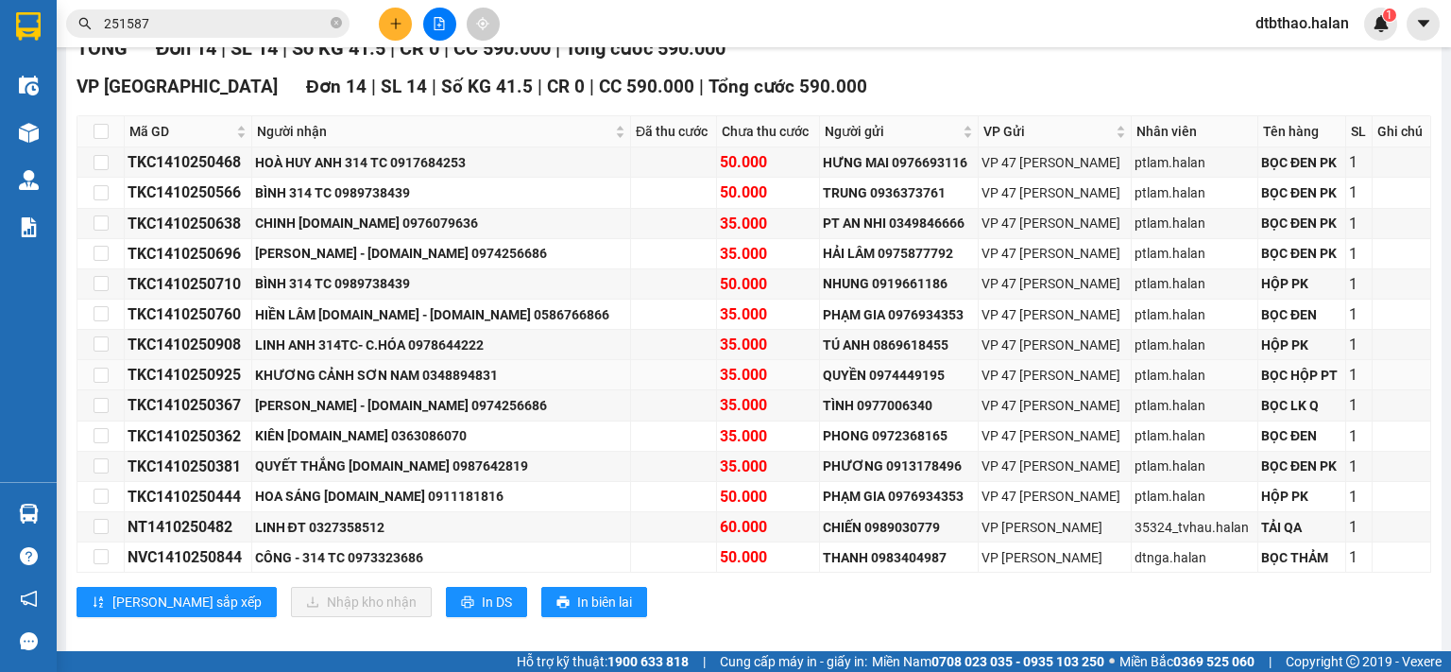
scroll to position [336, 0]
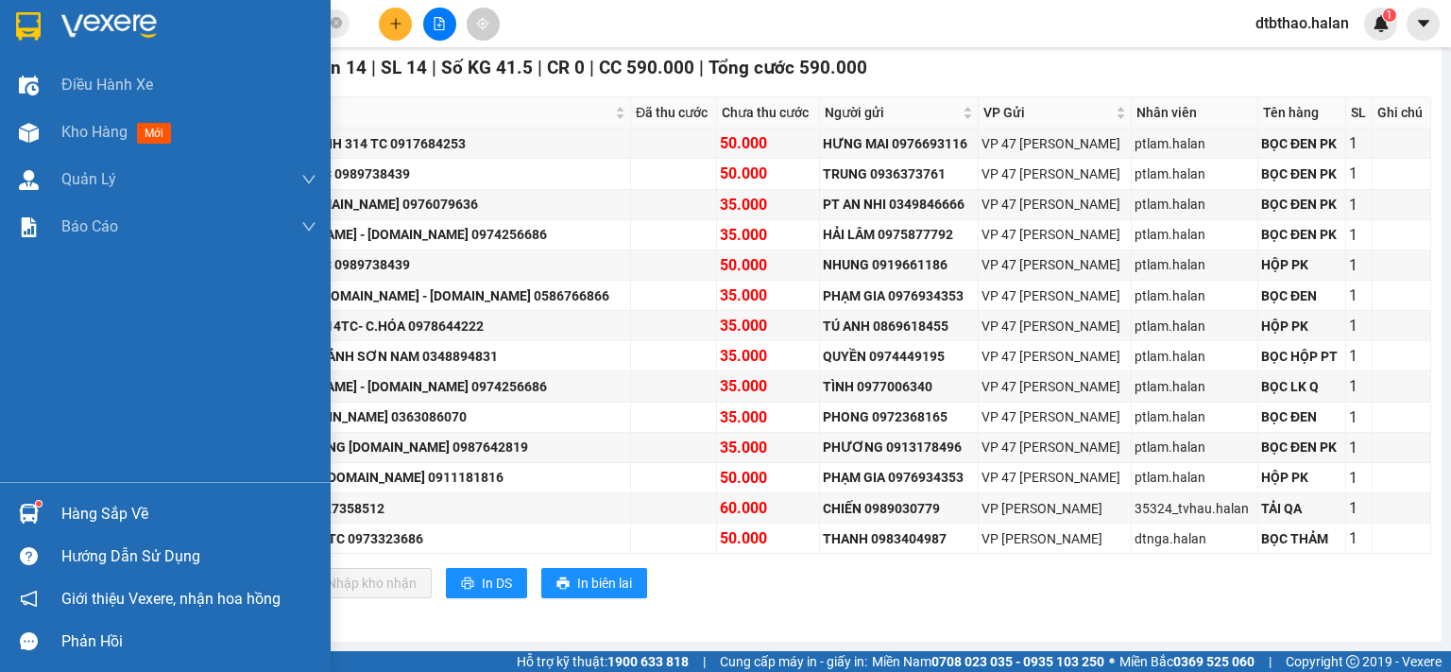
click at [61, 513] on div "Hàng sắp về" at bounding box center [188, 514] width 255 height 28
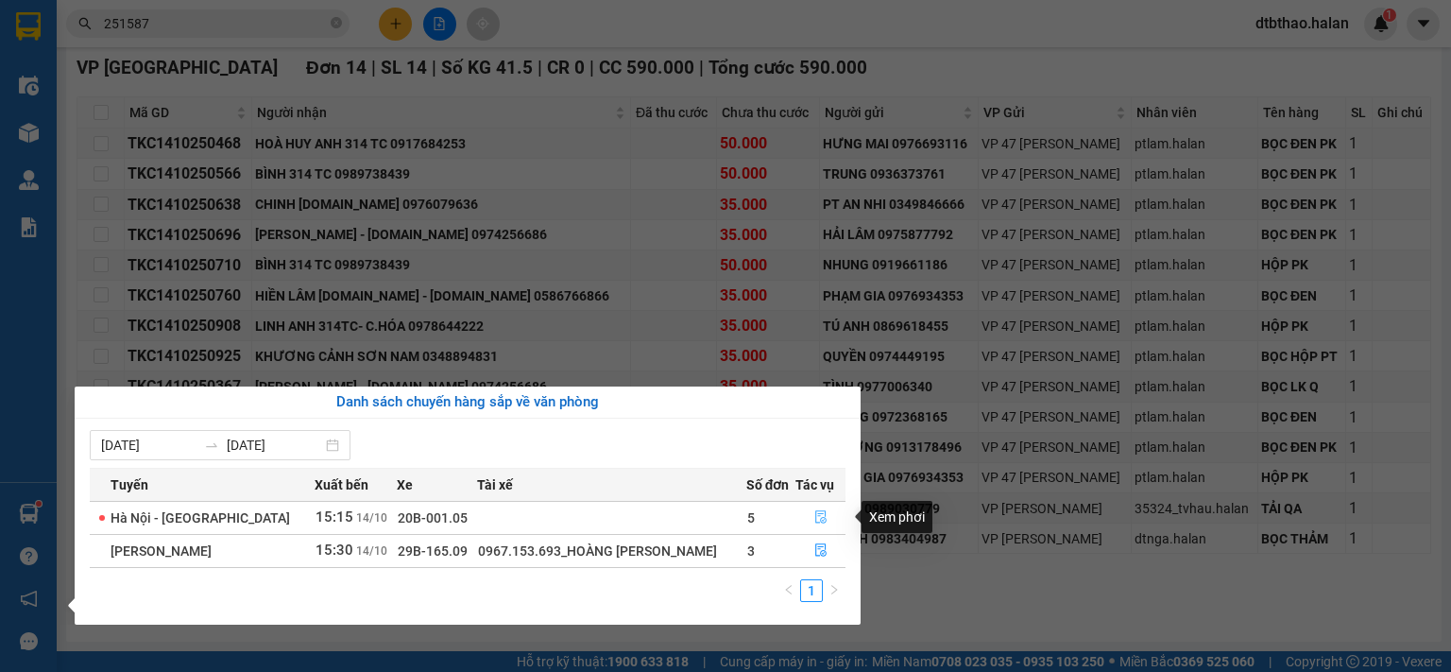
click at [817, 517] on icon "file-done" at bounding box center [820, 516] width 13 height 13
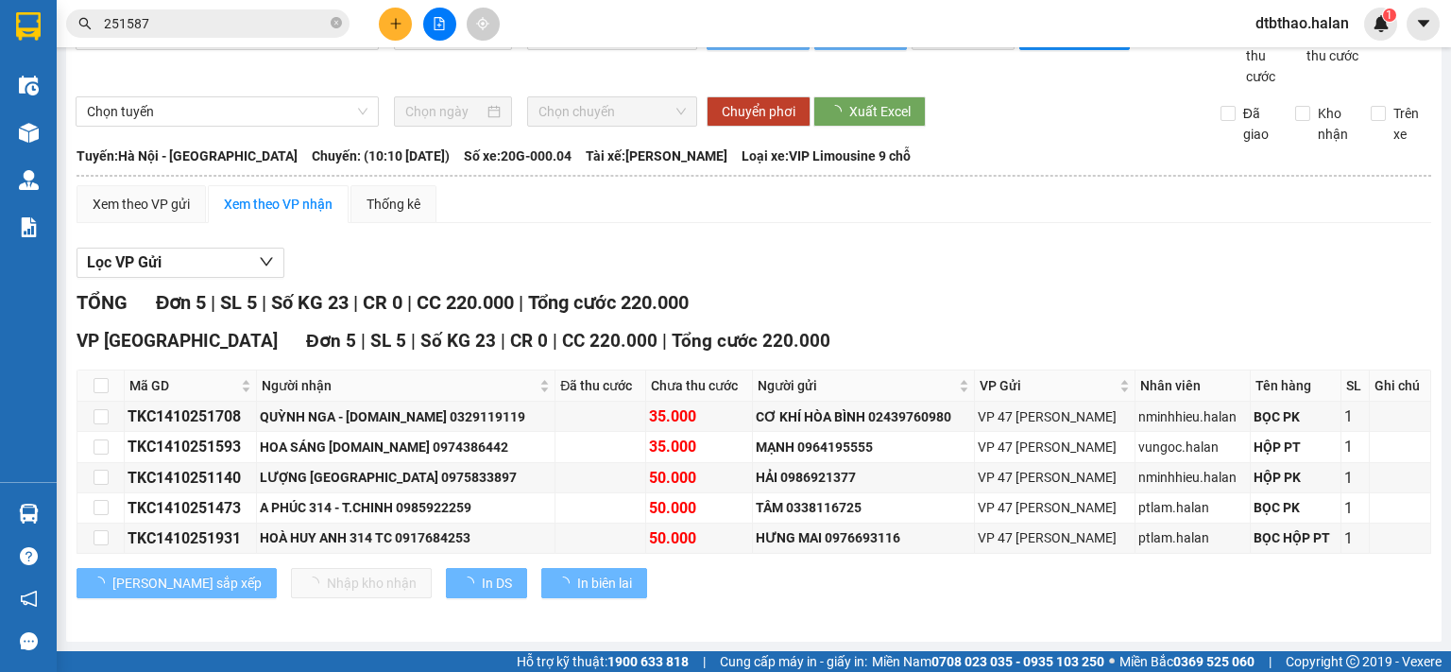
scroll to position [64, 0]
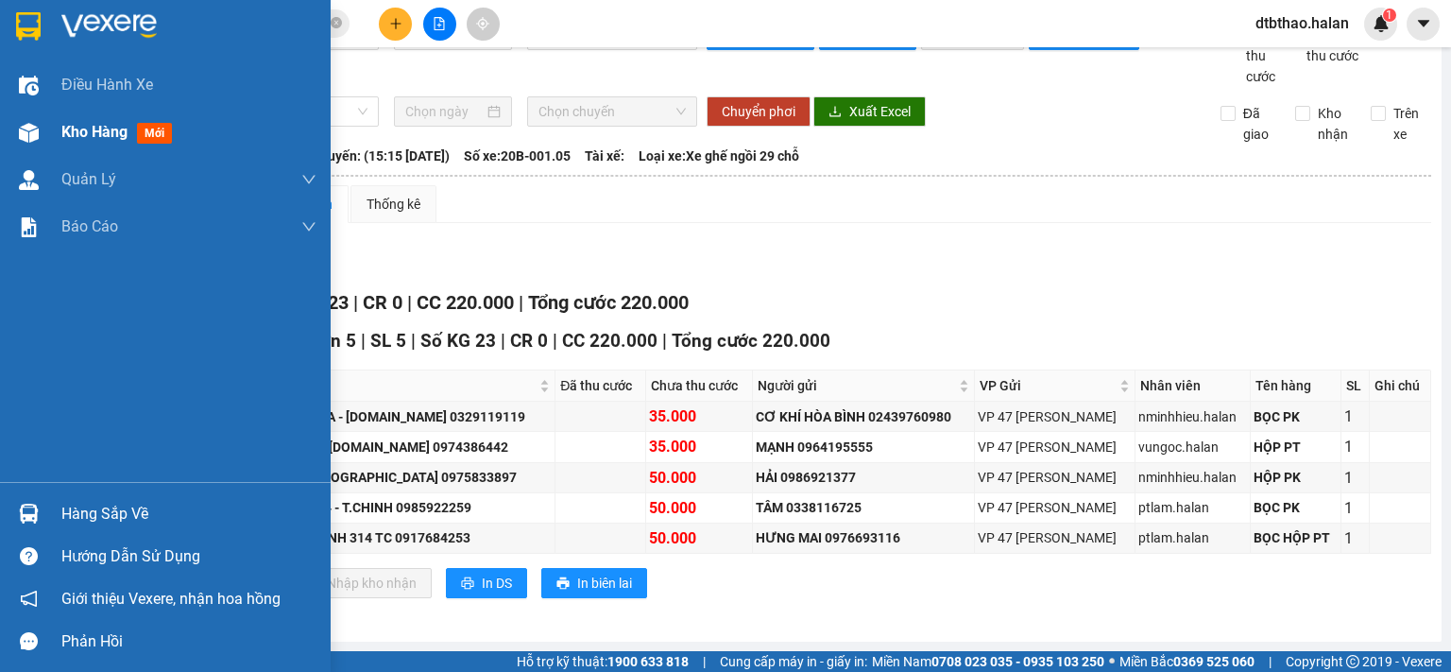
click at [118, 134] on span "Kho hàng" at bounding box center [94, 132] width 66 height 18
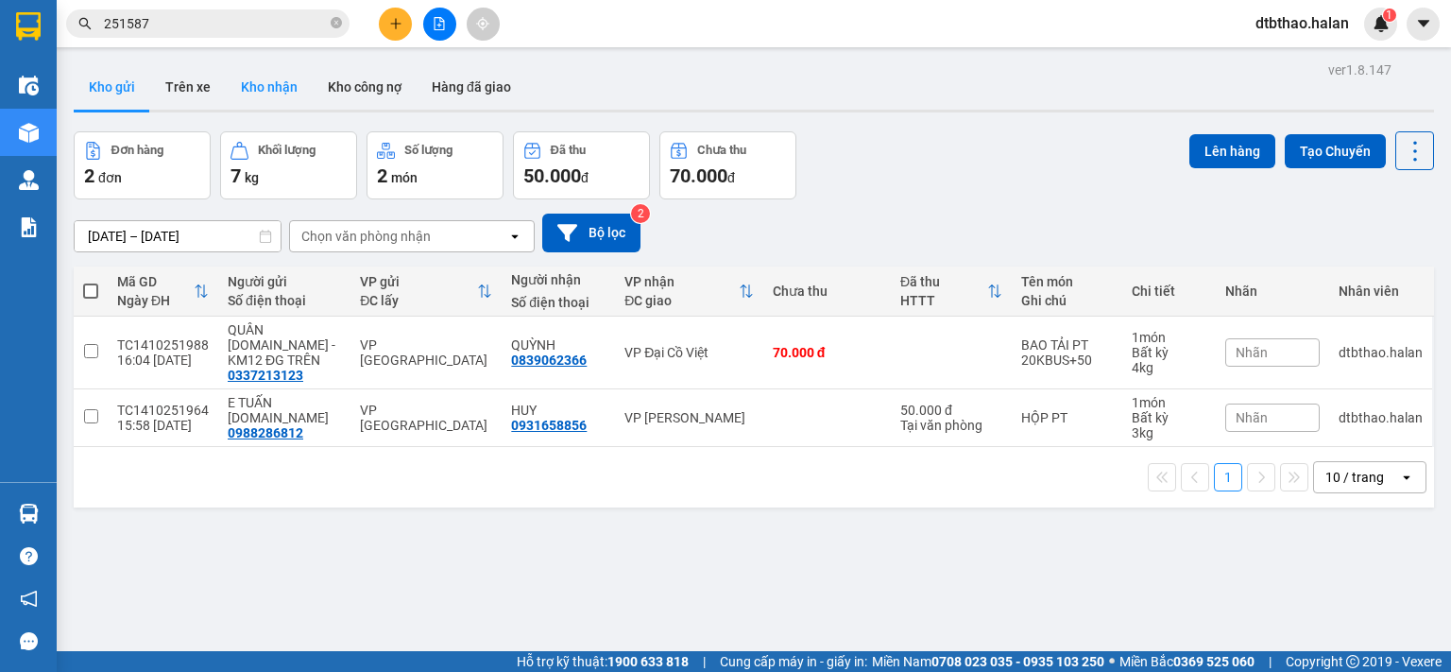
click at [251, 87] on button "Kho nhận" at bounding box center [269, 86] width 87 height 45
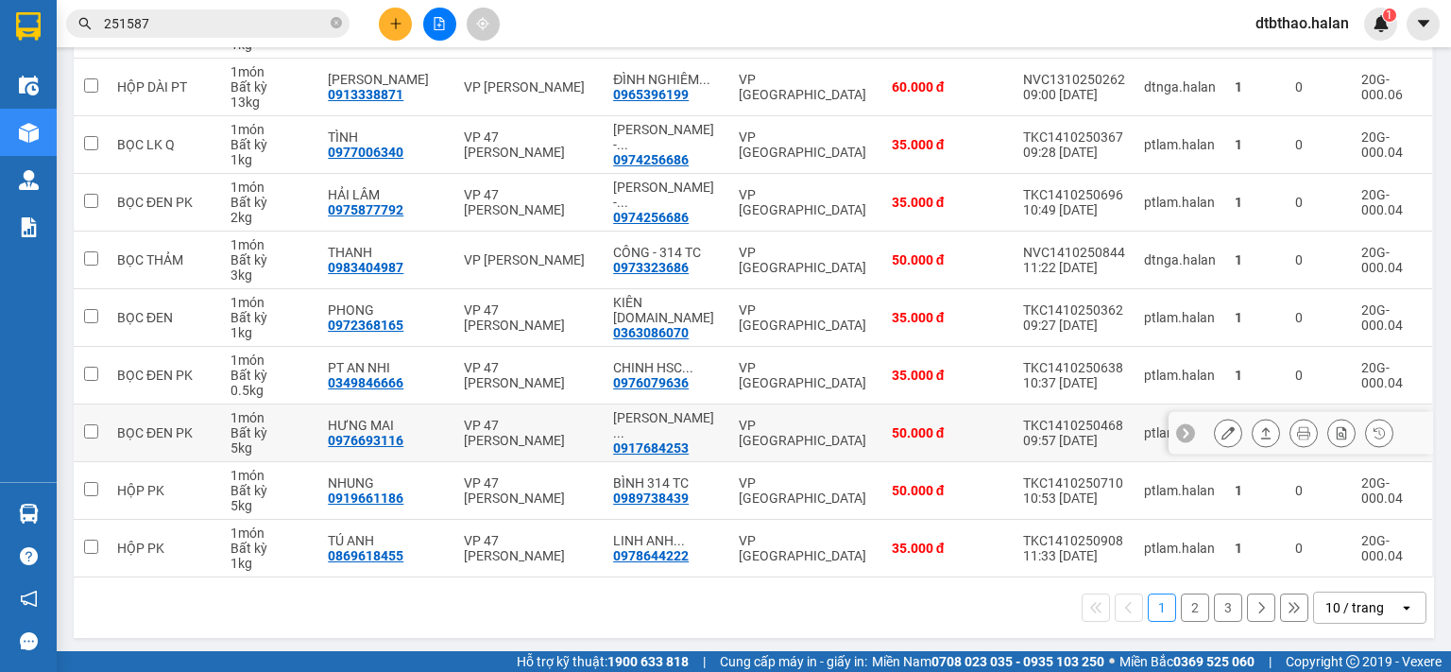
scroll to position [32, 0]
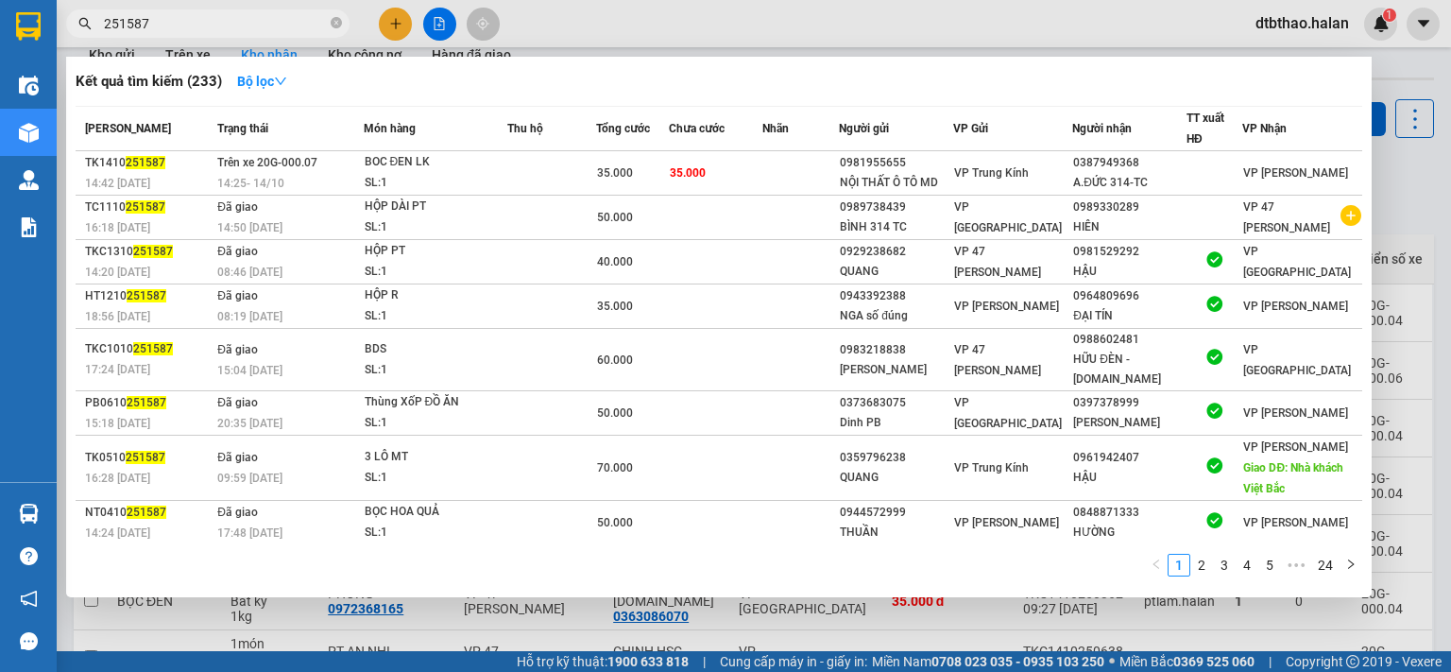
drag, startPoint x: 116, startPoint y: 23, endPoint x: 440, endPoint y: 51, distance: 325.2
click at [198, 37] on span "251587" at bounding box center [207, 23] width 283 height 28
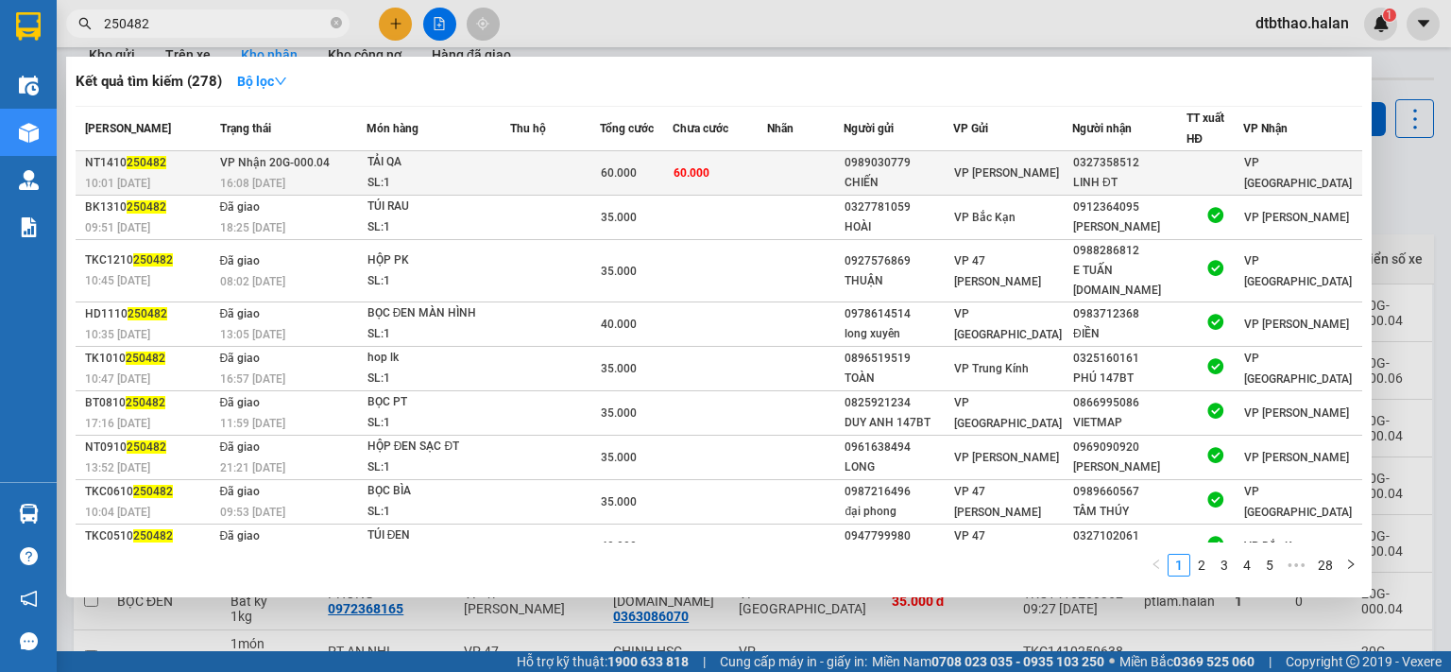
type input "250482"
click at [1046, 171] on span "VP [PERSON_NAME]" at bounding box center [1006, 172] width 105 height 13
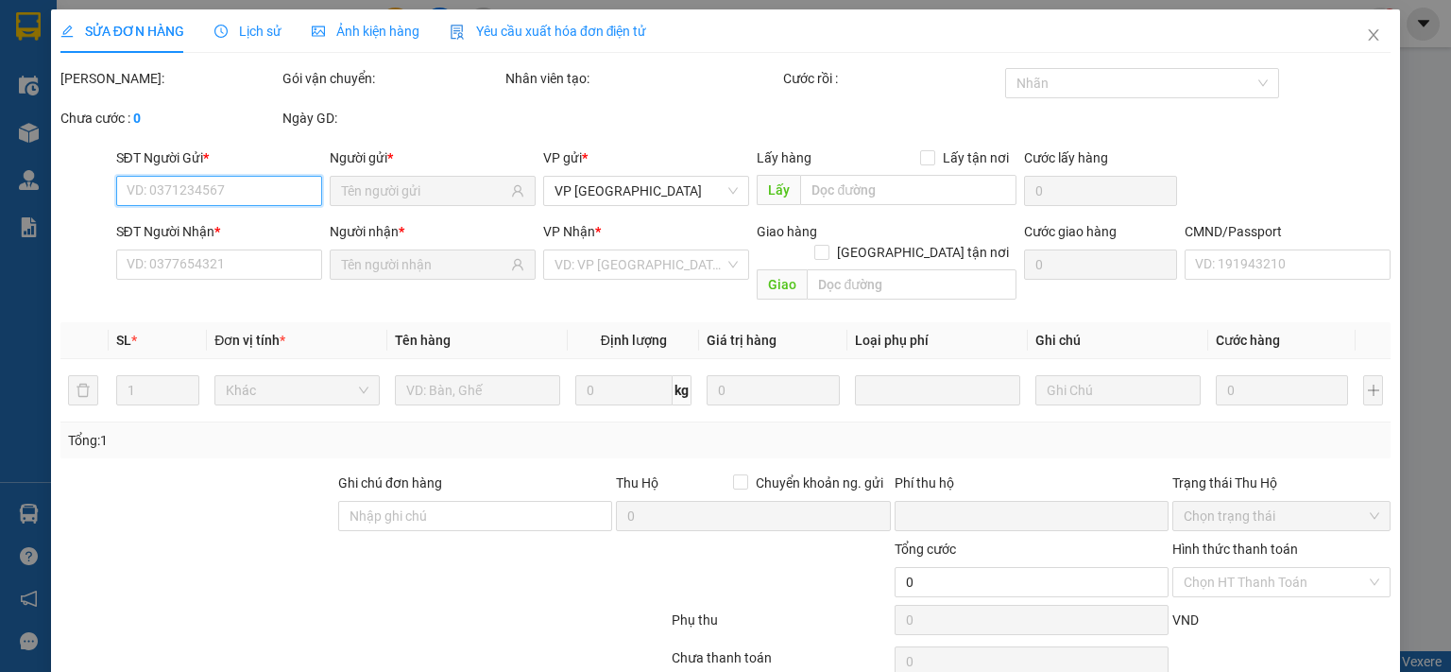
scroll to position [67, 0]
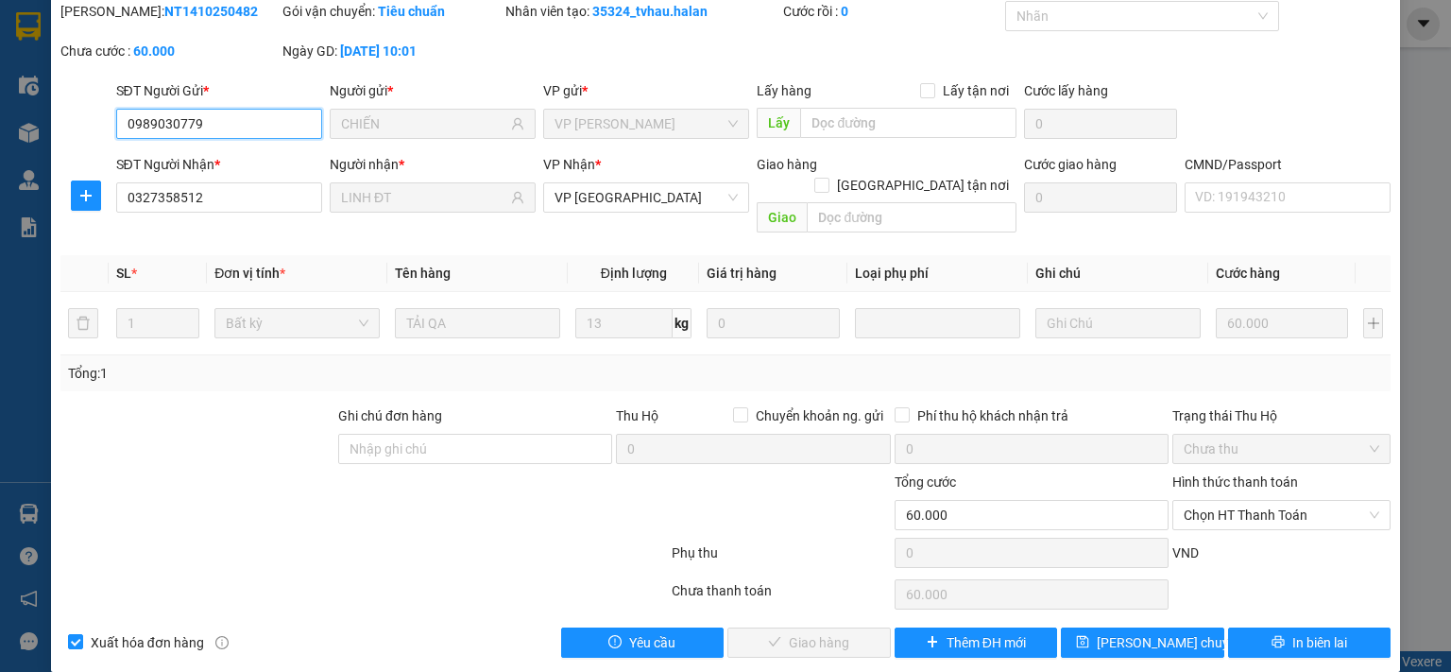
type input "0989030779"
type input "CHIẾN"
type input "0327358512"
type input "LINH ĐT"
type input "0"
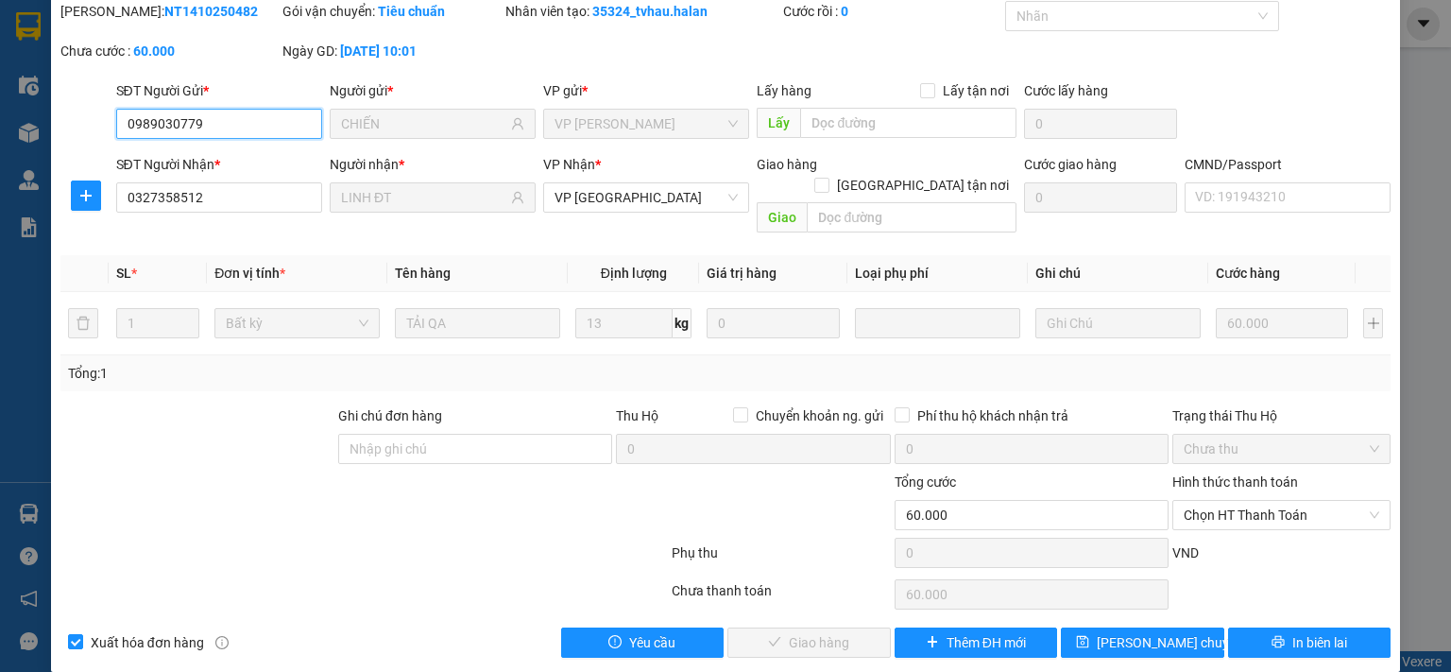
type input "60.000"
drag, startPoint x: 1222, startPoint y: 496, endPoint x: 1216, endPoint y: 505, distance: 11.5
click at [1217, 501] on span "Chọn HT Thanh Toán" at bounding box center [1281, 515] width 196 height 28
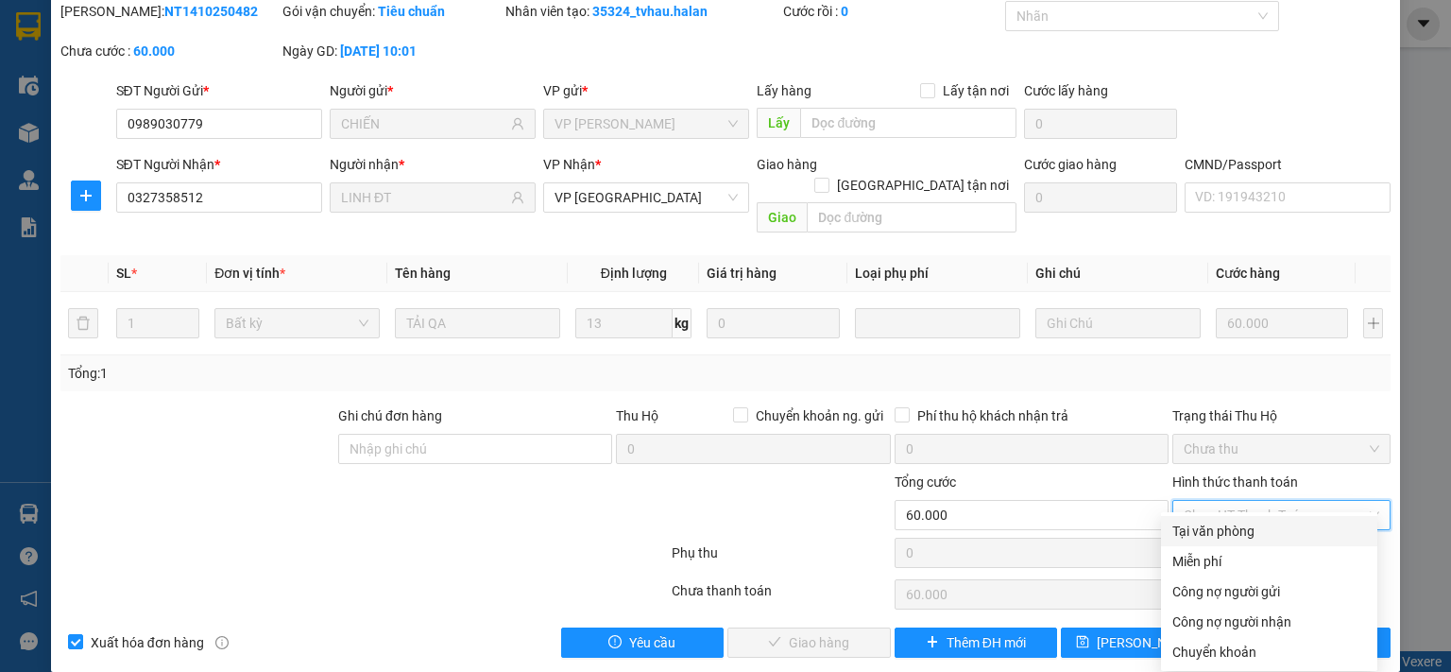
click at [1213, 523] on div "Tại văn phòng" at bounding box center [1269, 530] width 194 height 21
type input "0"
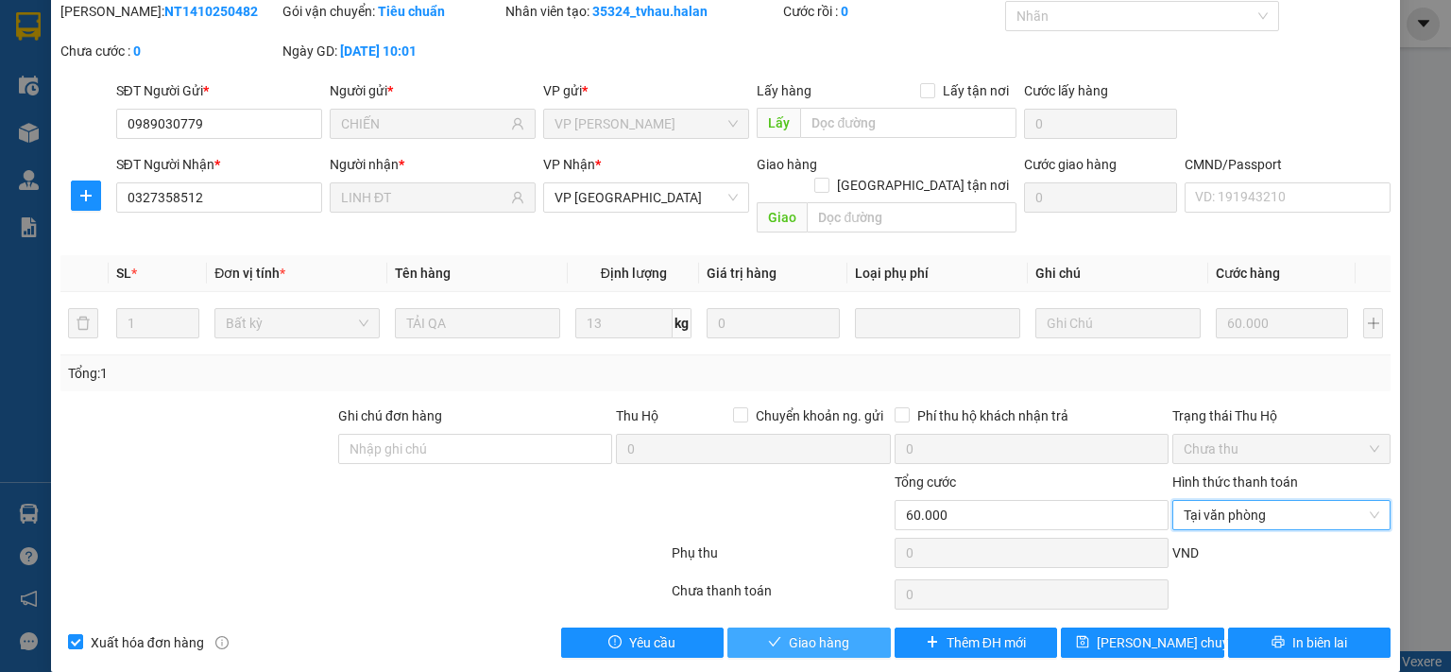
click at [771, 631] on button "Giao hàng" at bounding box center [808, 642] width 163 height 30
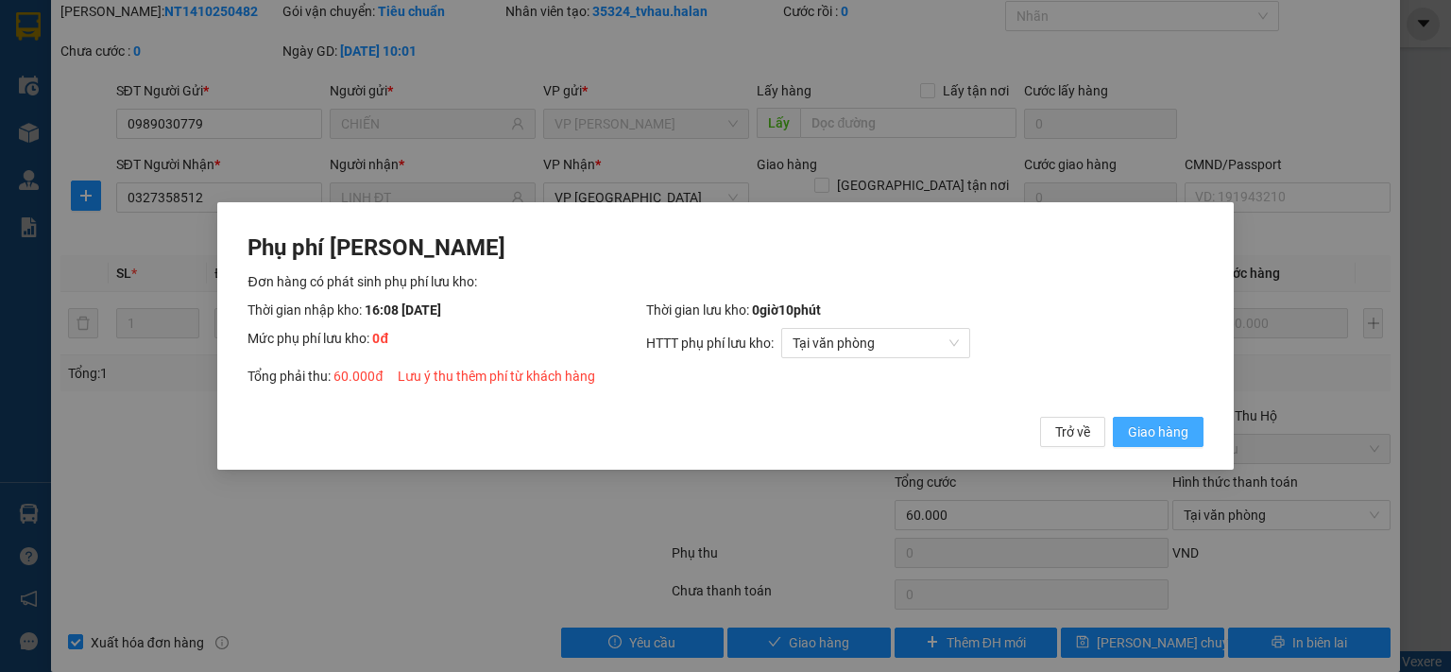
click at [1160, 434] on span "Giao hàng" at bounding box center [1158, 431] width 60 height 21
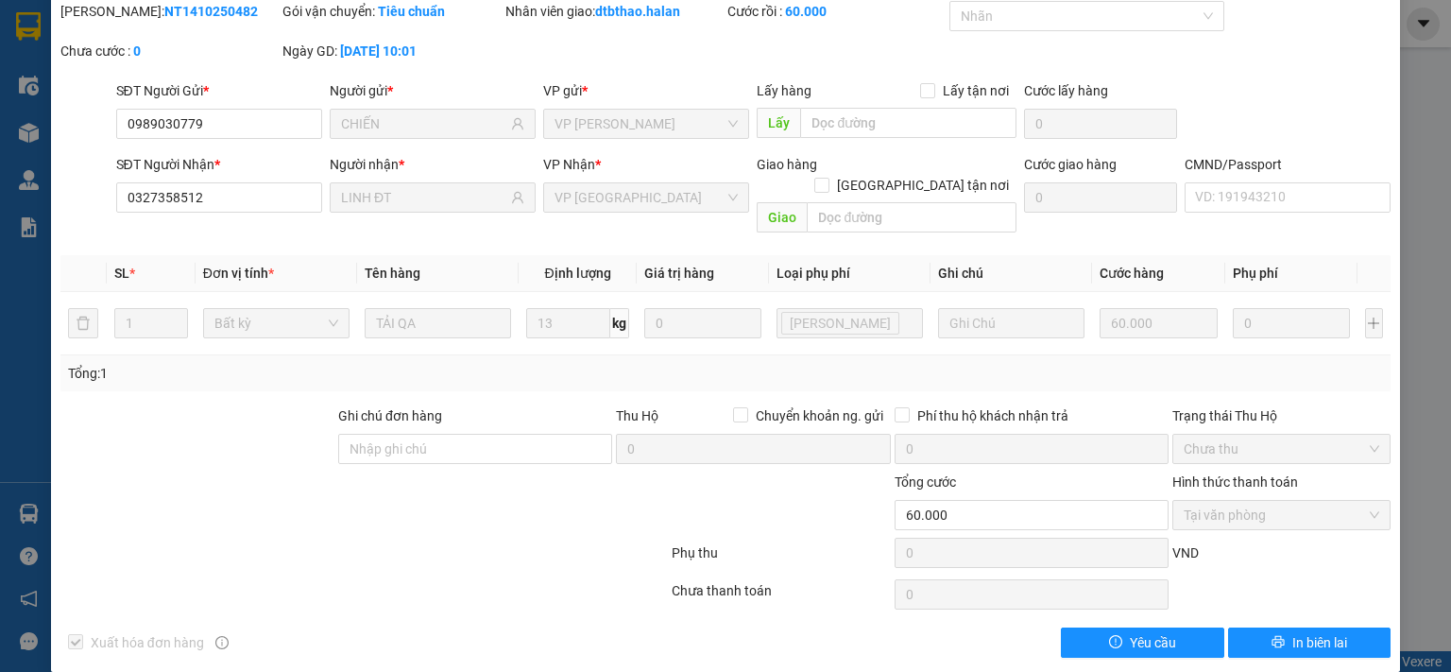
scroll to position [0, 0]
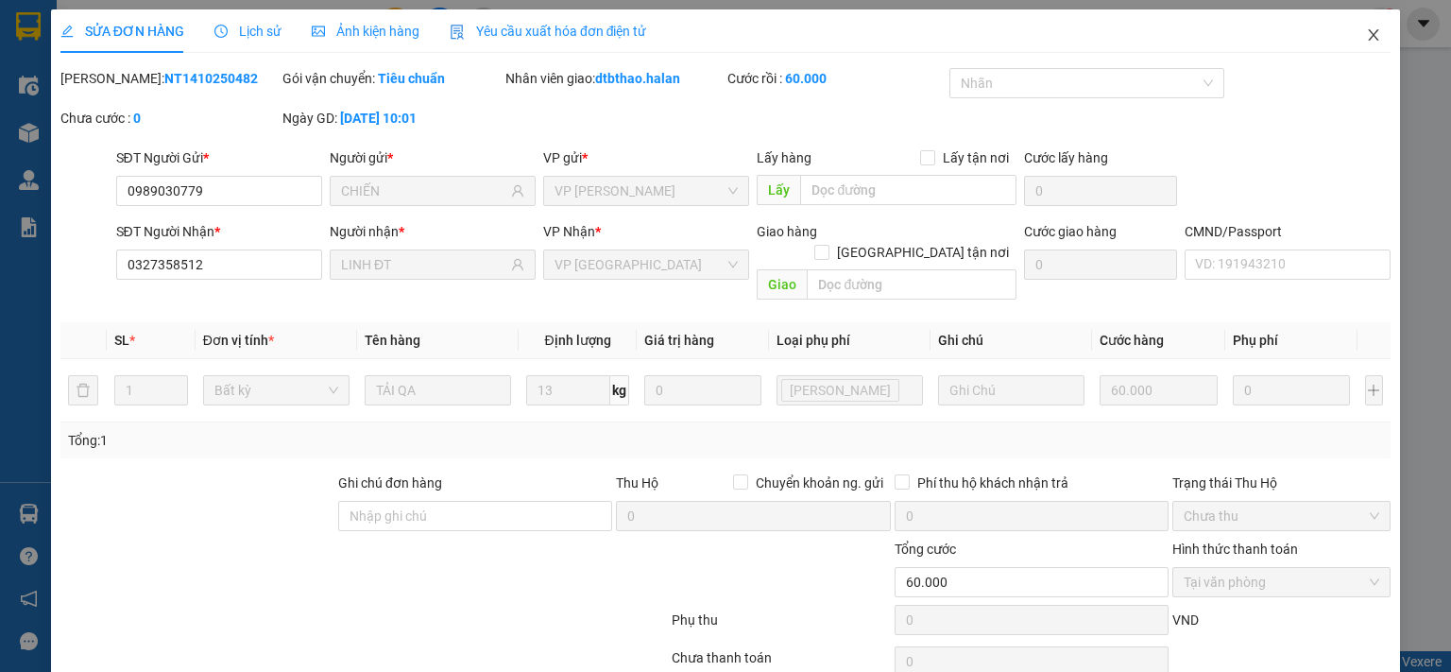
click at [1369, 40] on icon "close" at bounding box center [1374, 34] width 10 height 11
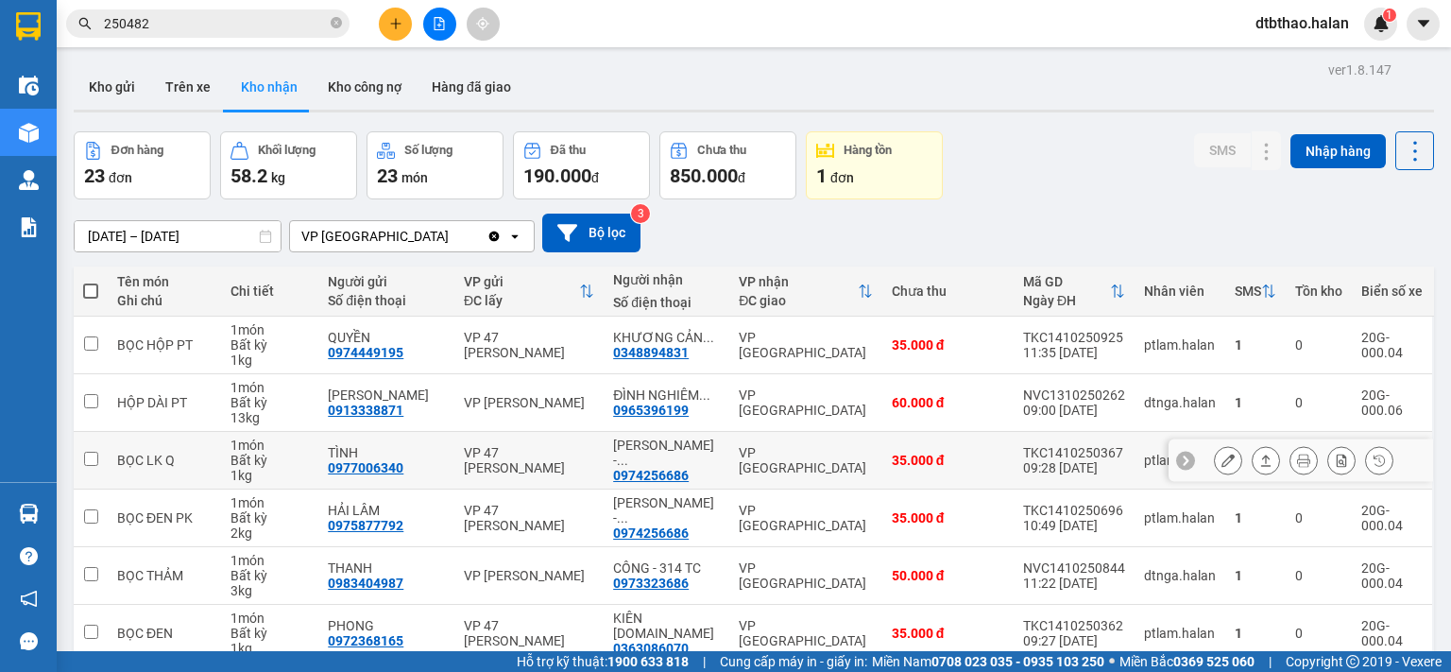
scroll to position [315, 0]
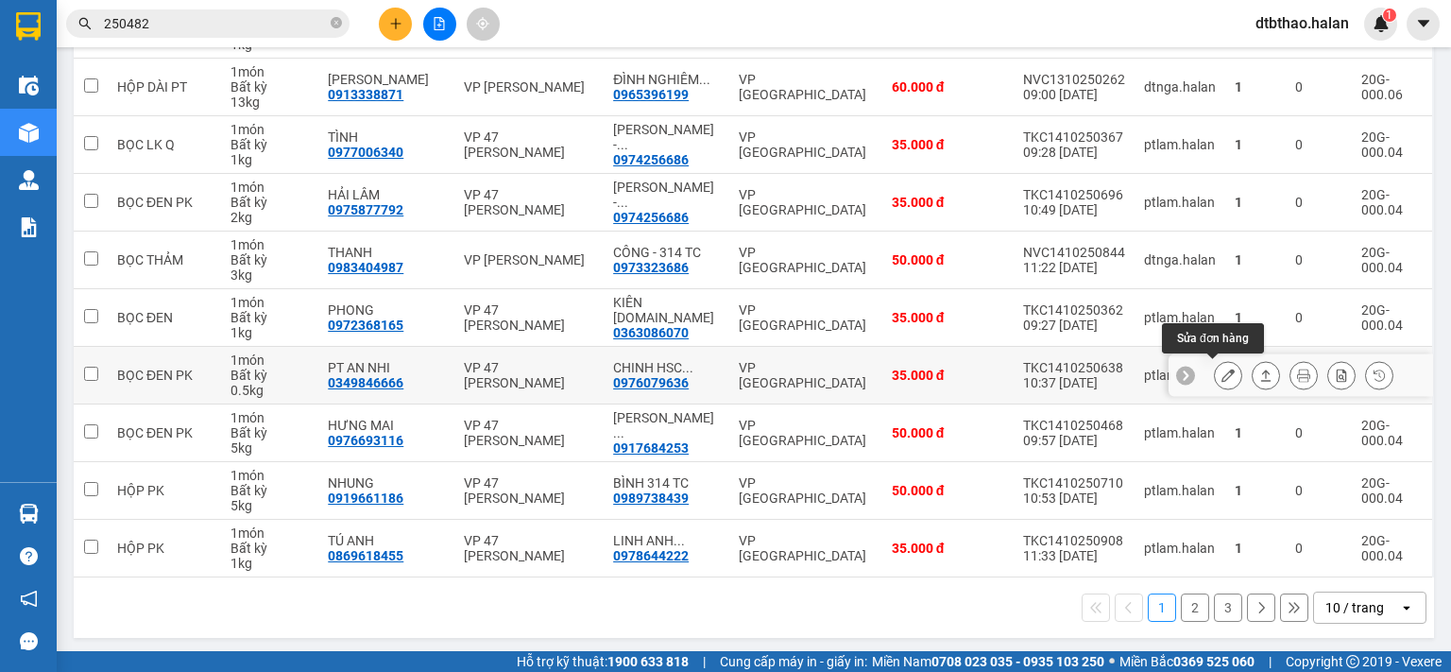
click at [1221, 377] on icon at bounding box center [1227, 374] width 13 height 13
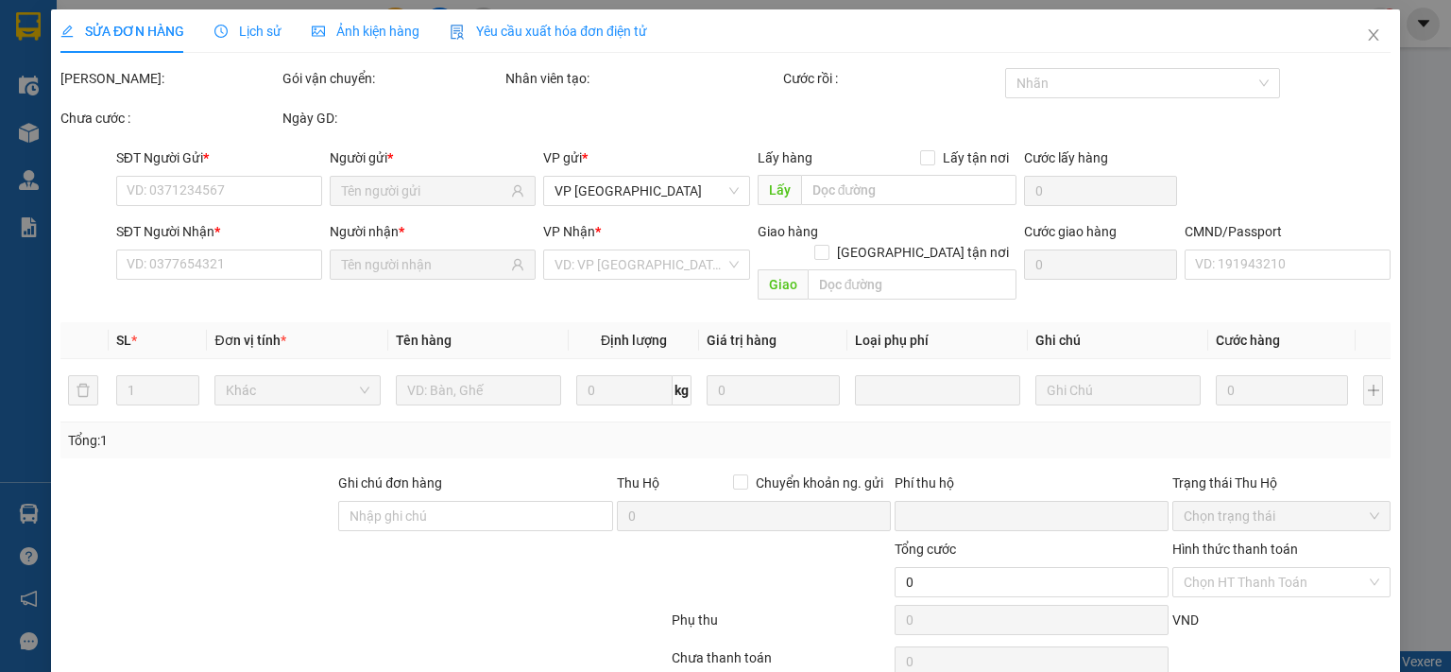
type input "0349846666"
type input "PT AN NHI"
type input "0976079636"
type input "CHINH [DOMAIN_NAME]"
type input "0"
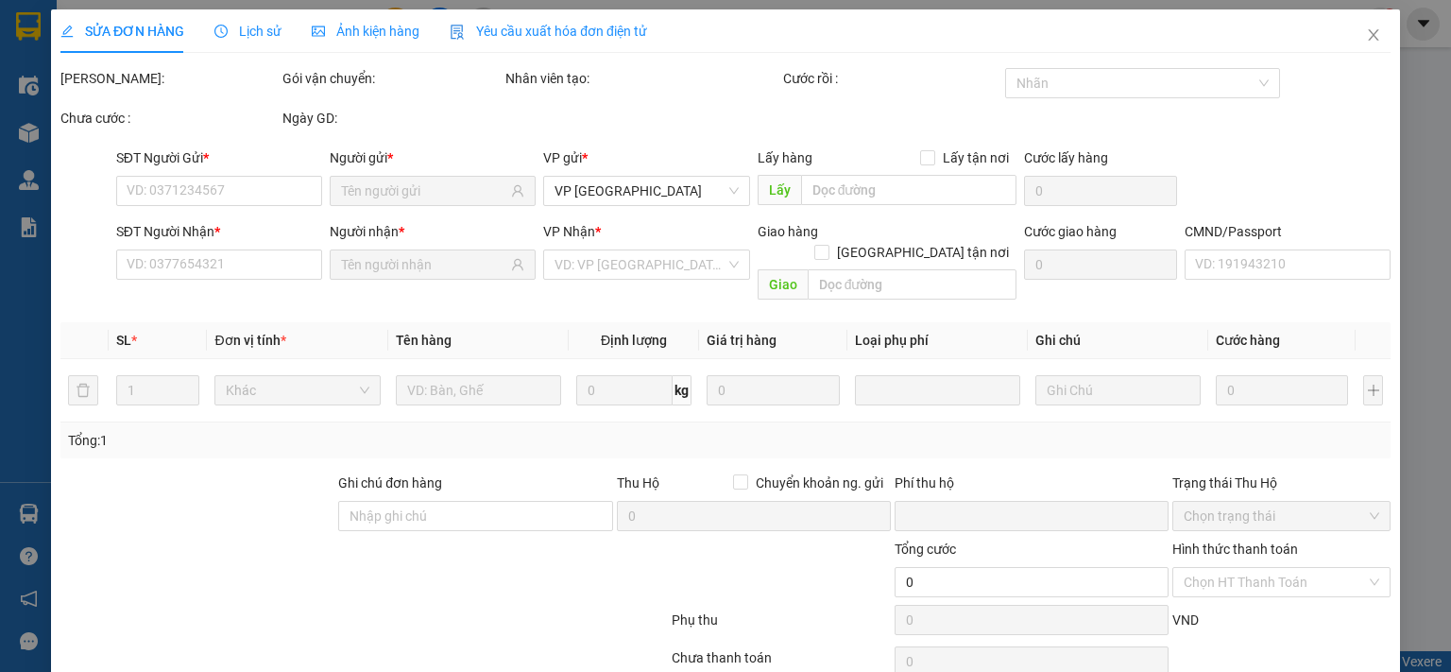
type input "35.000"
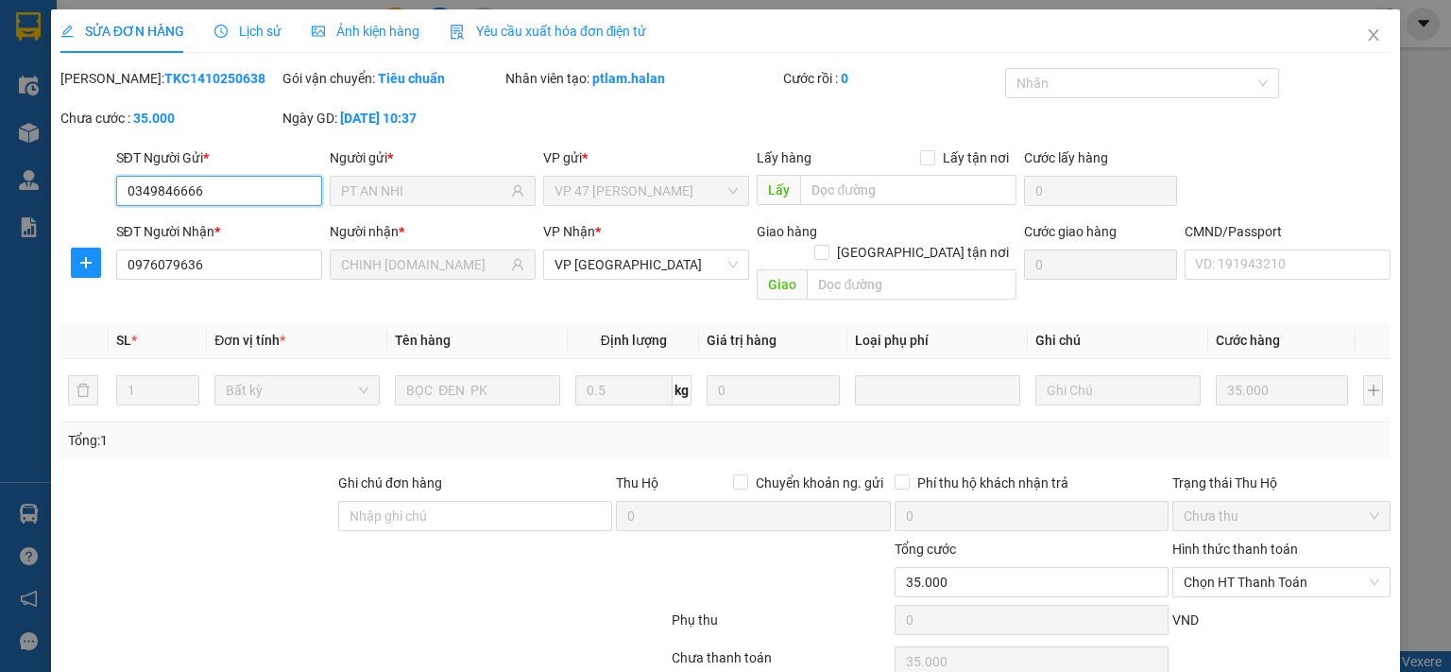
scroll to position [67, 0]
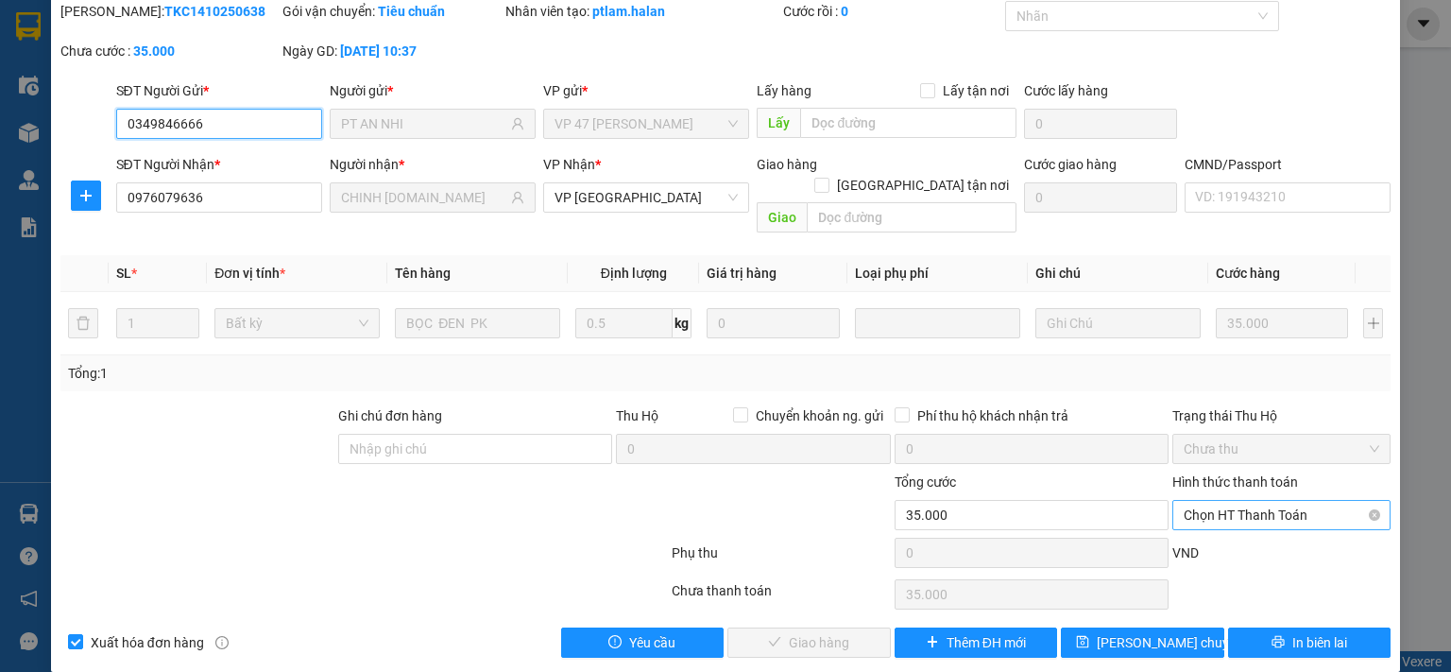
click at [1232, 501] on span "Chọn HT Thanh Toán" at bounding box center [1281, 515] width 196 height 28
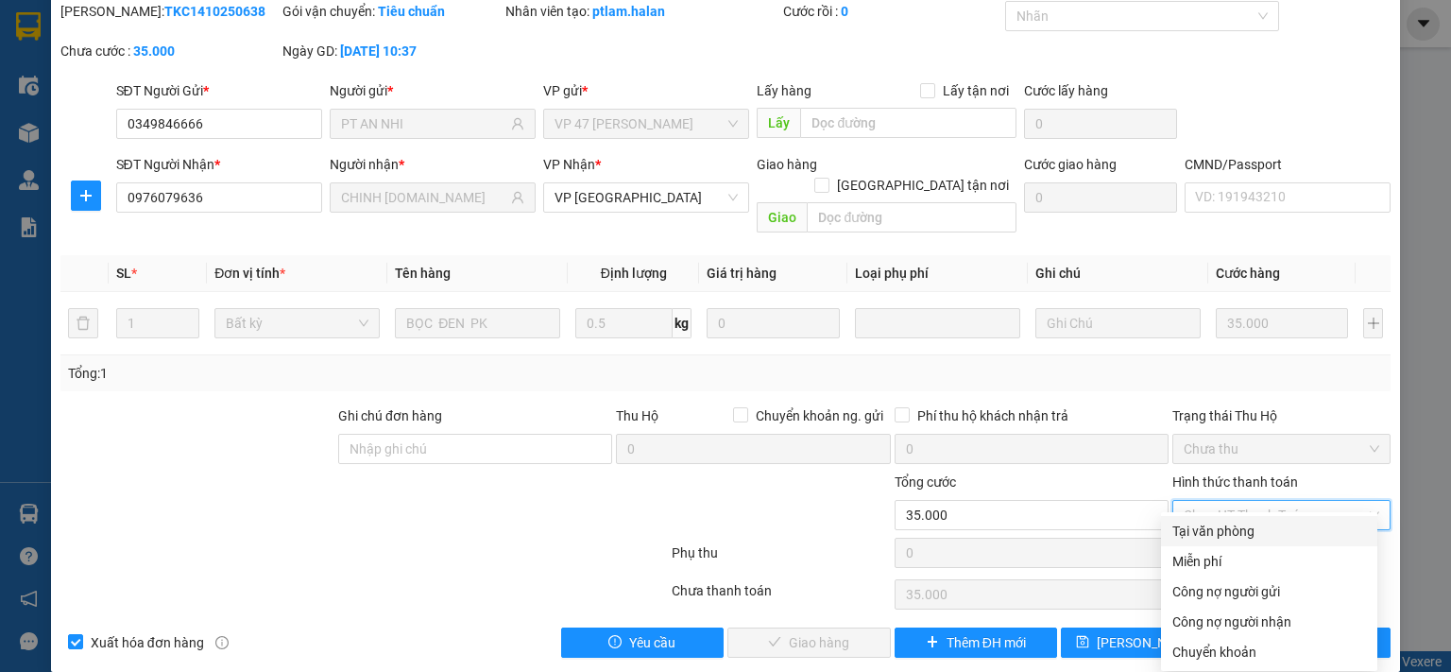
click at [1226, 532] on div "Tại văn phòng" at bounding box center [1269, 530] width 194 height 21
type input "0"
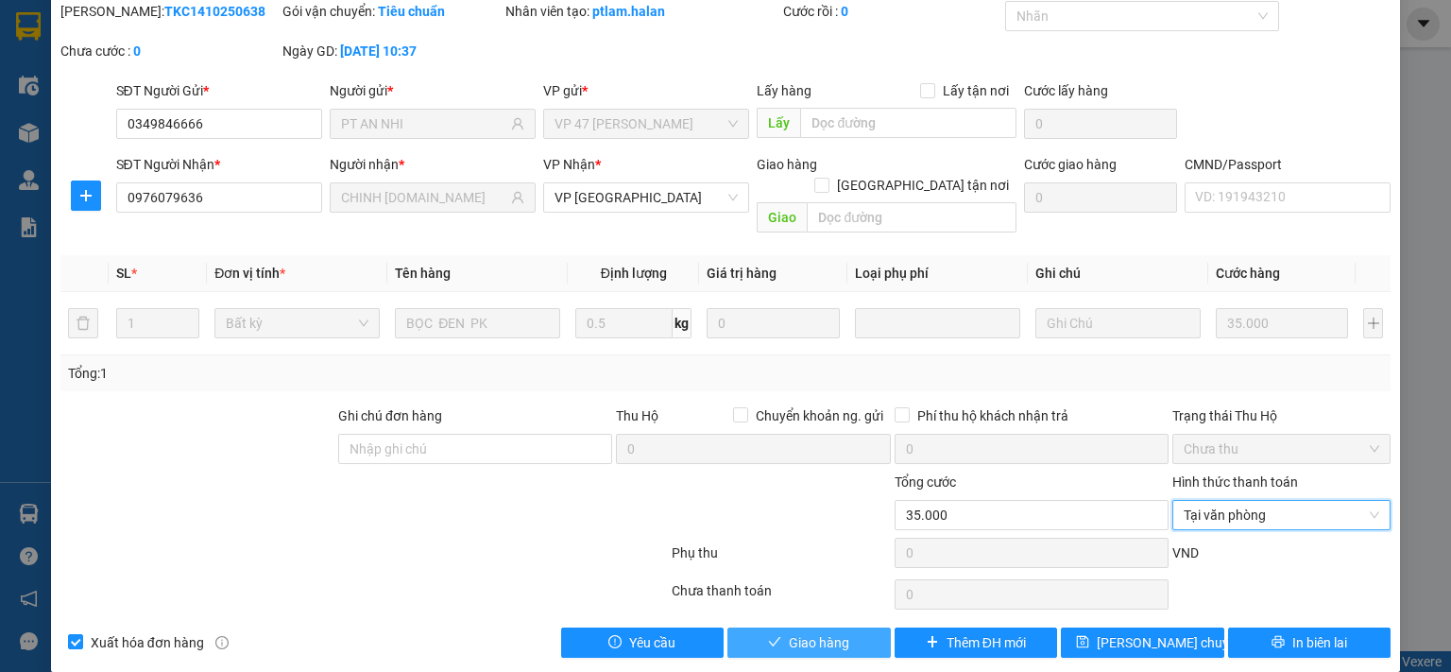
click at [838, 632] on span "Giao hàng" at bounding box center [819, 642] width 60 height 21
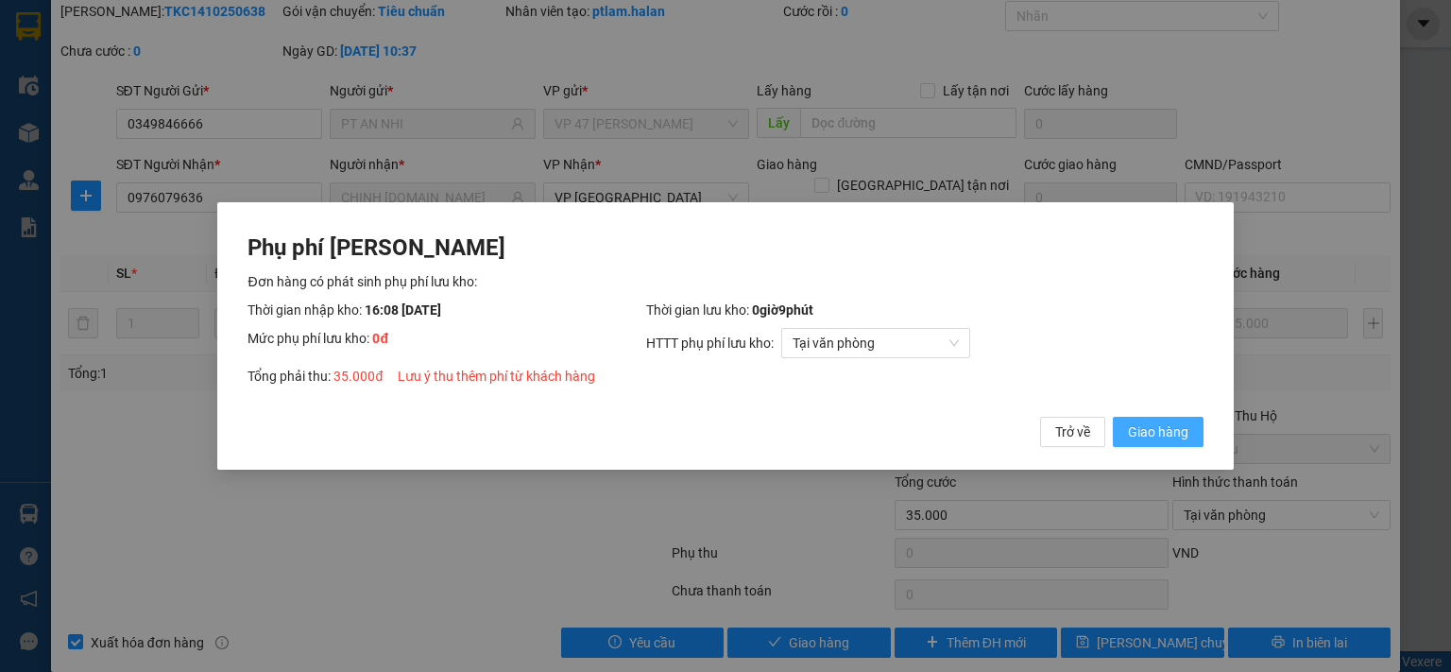
click at [1148, 437] on span "Giao hàng" at bounding box center [1158, 431] width 60 height 21
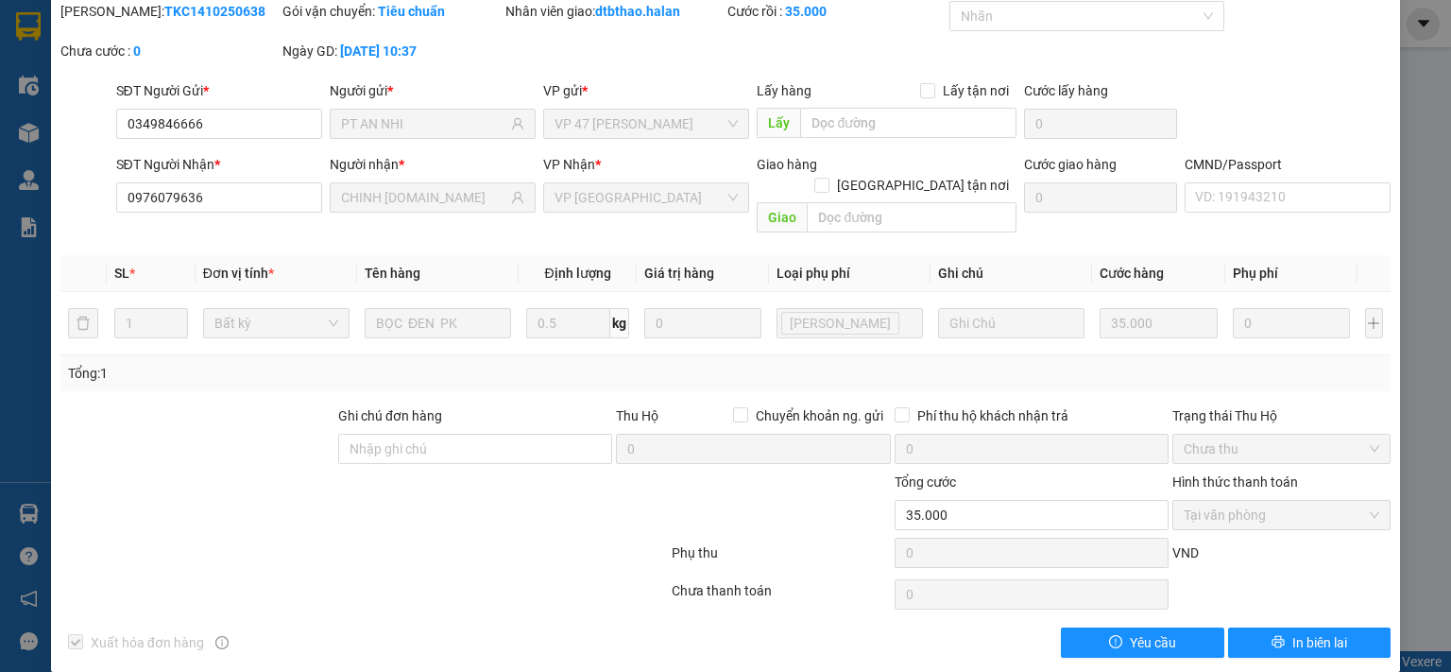
scroll to position [0, 0]
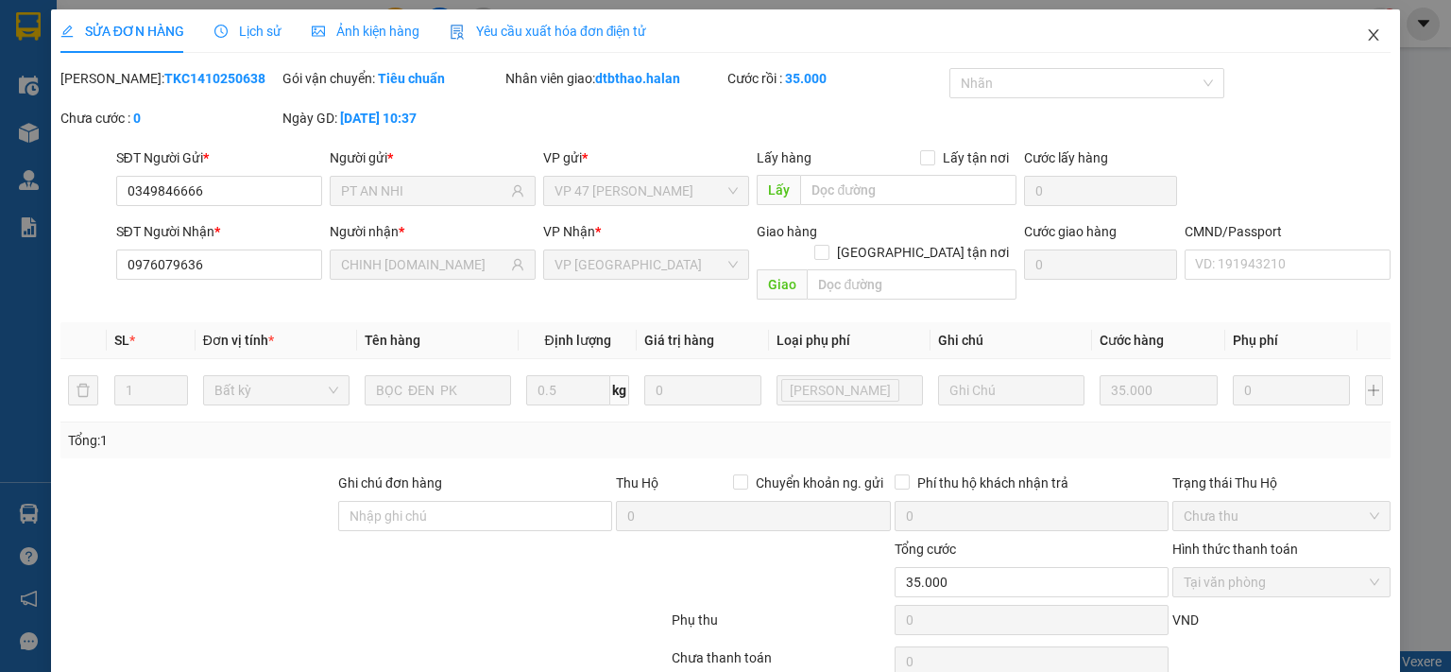
click at [1366, 37] on icon "close" at bounding box center [1373, 34] width 15 height 15
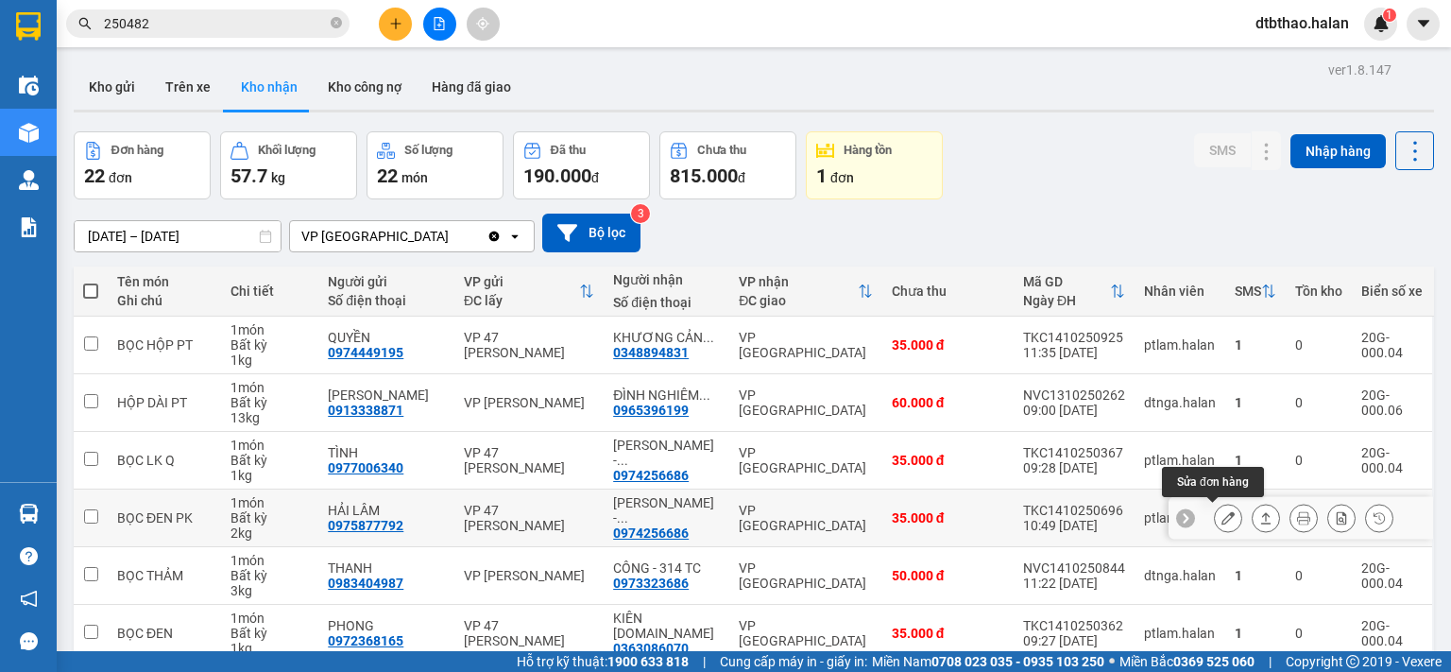
click at [1221, 517] on icon at bounding box center [1227, 517] width 13 height 13
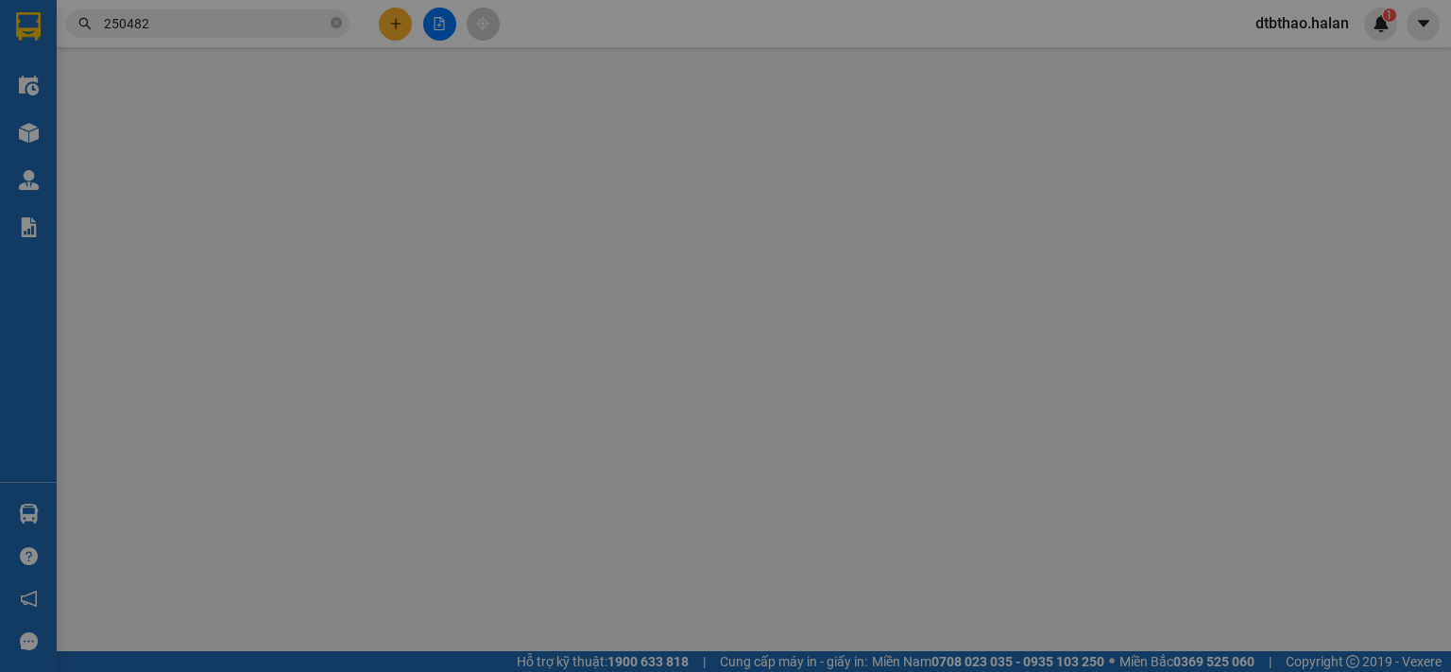
type input "0975877792"
type input "HẢI LÂM"
type input "0974256686"
type input "[PERSON_NAME] - [DOMAIN_NAME]"
type input "008084001055"
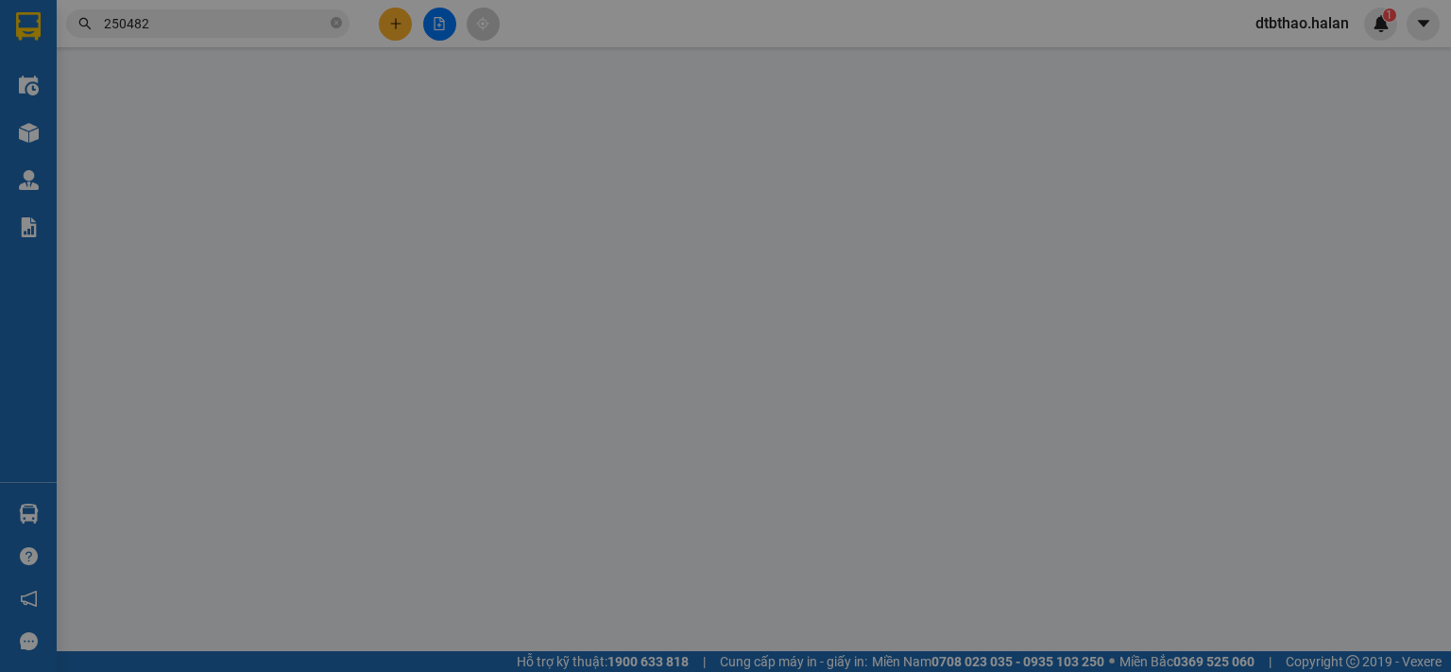
type input "0"
type input "35.000"
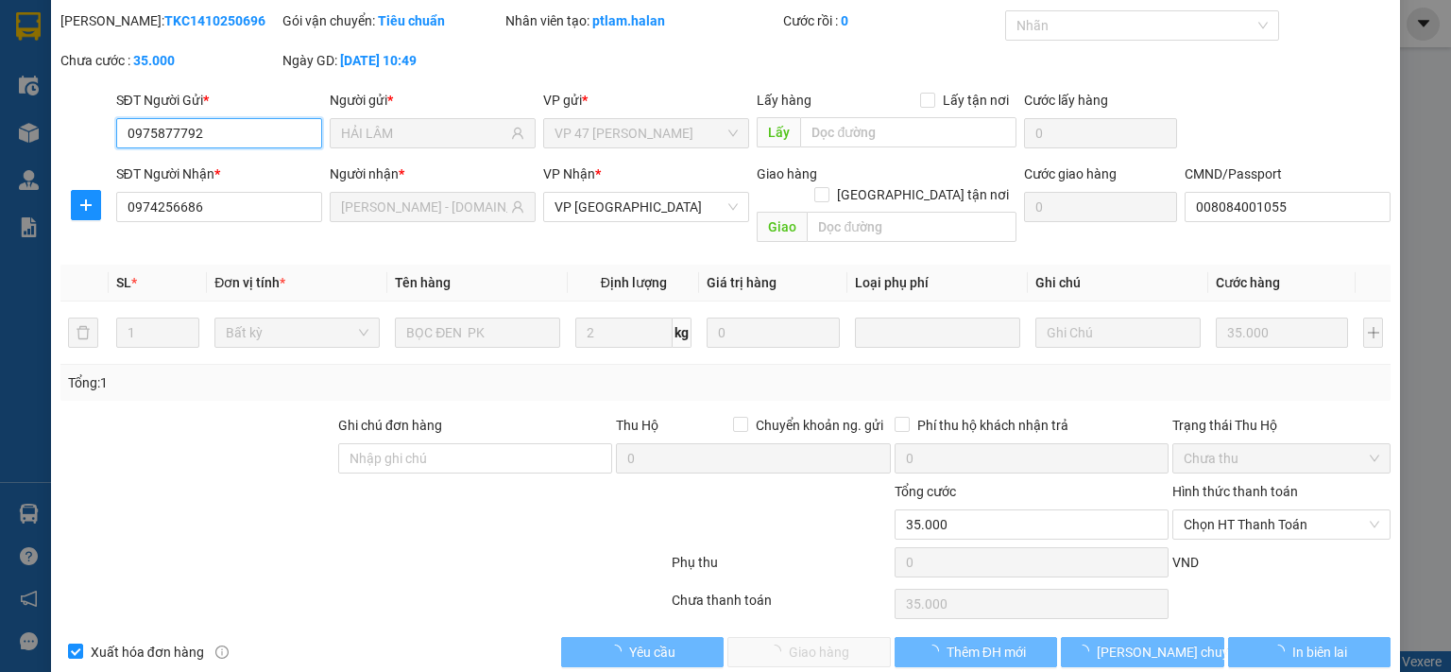
scroll to position [67, 0]
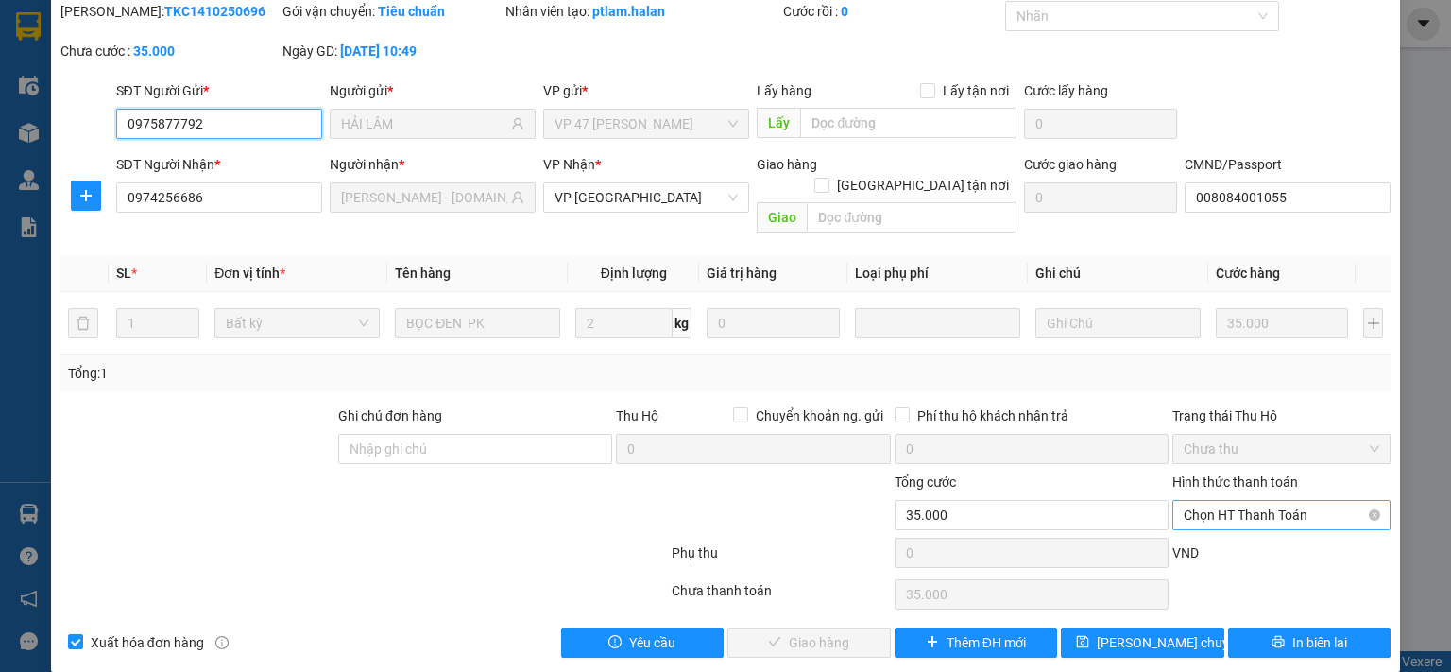
click at [1262, 501] on span "Chọn HT Thanh Toán" at bounding box center [1281, 515] width 196 height 28
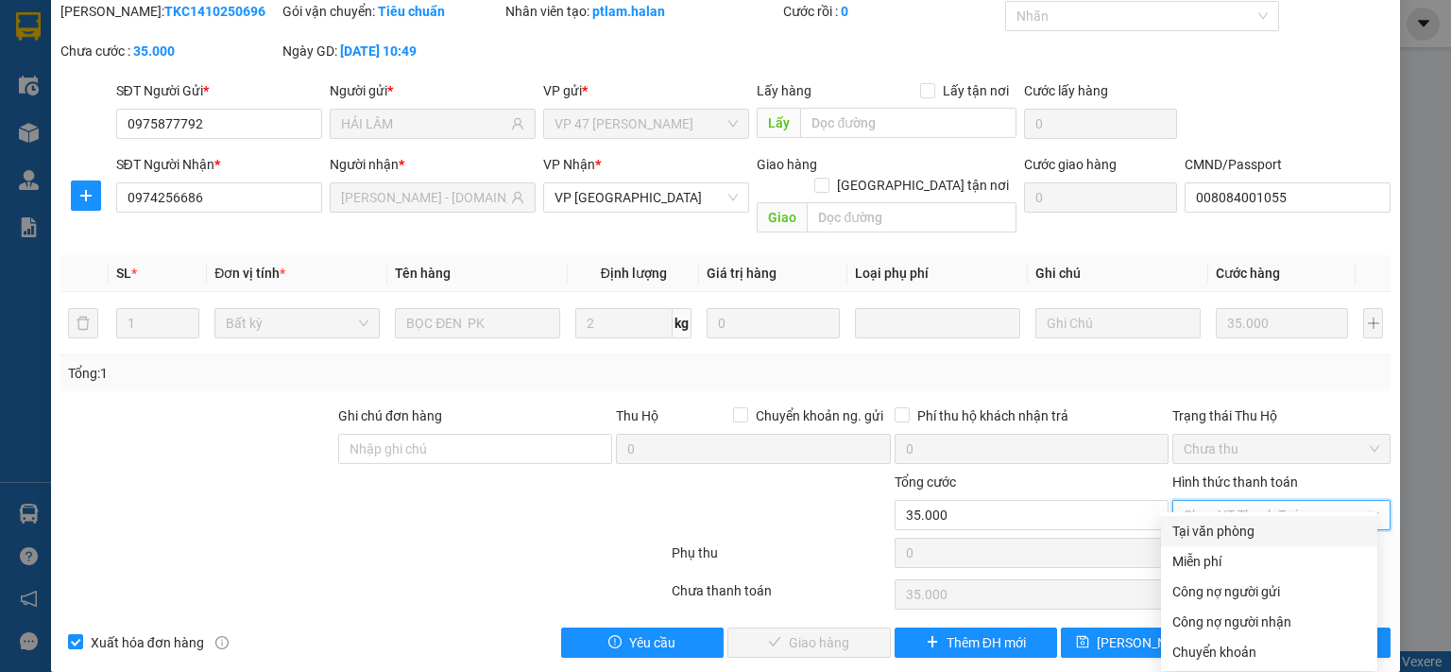
click at [1248, 528] on div "Tại văn phòng" at bounding box center [1269, 530] width 194 height 21
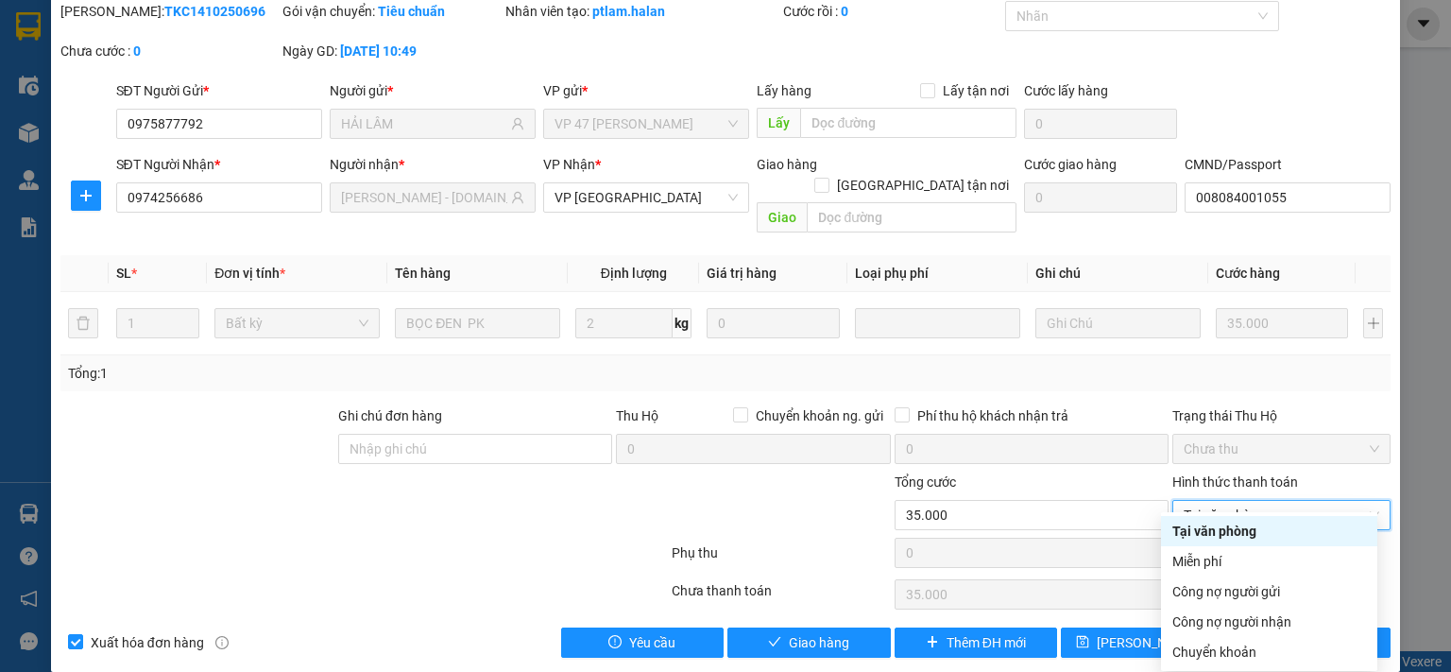
type input "0"
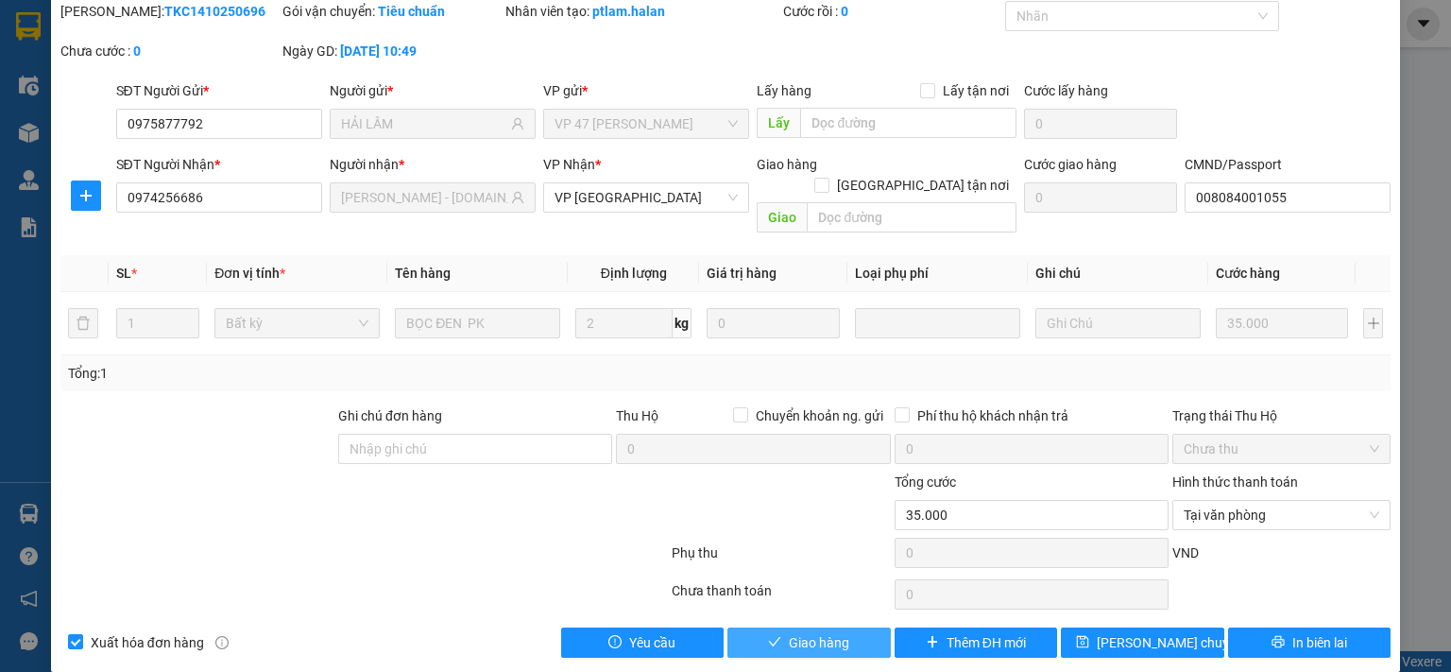
click at [829, 632] on span "Giao hàng" at bounding box center [819, 642] width 60 height 21
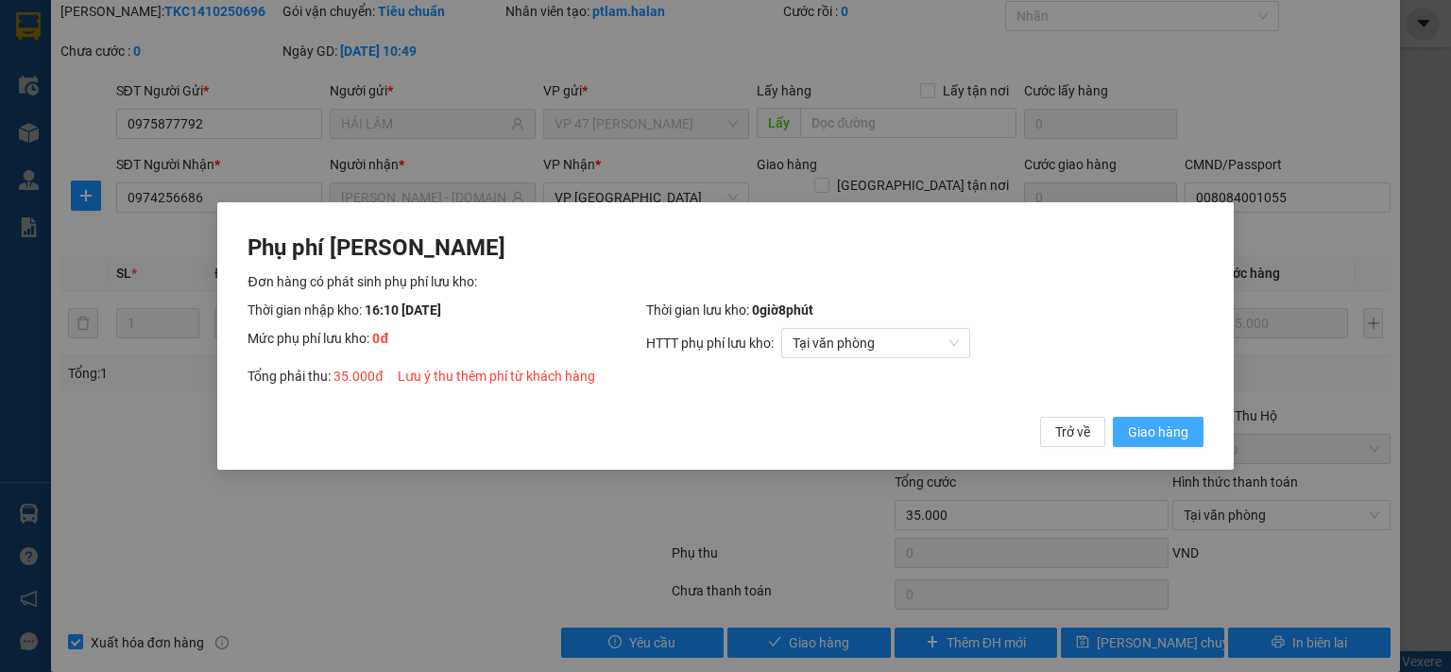
click at [1169, 433] on span "Giao hàng" at bounding box center [1158, 431] width 60 height 21
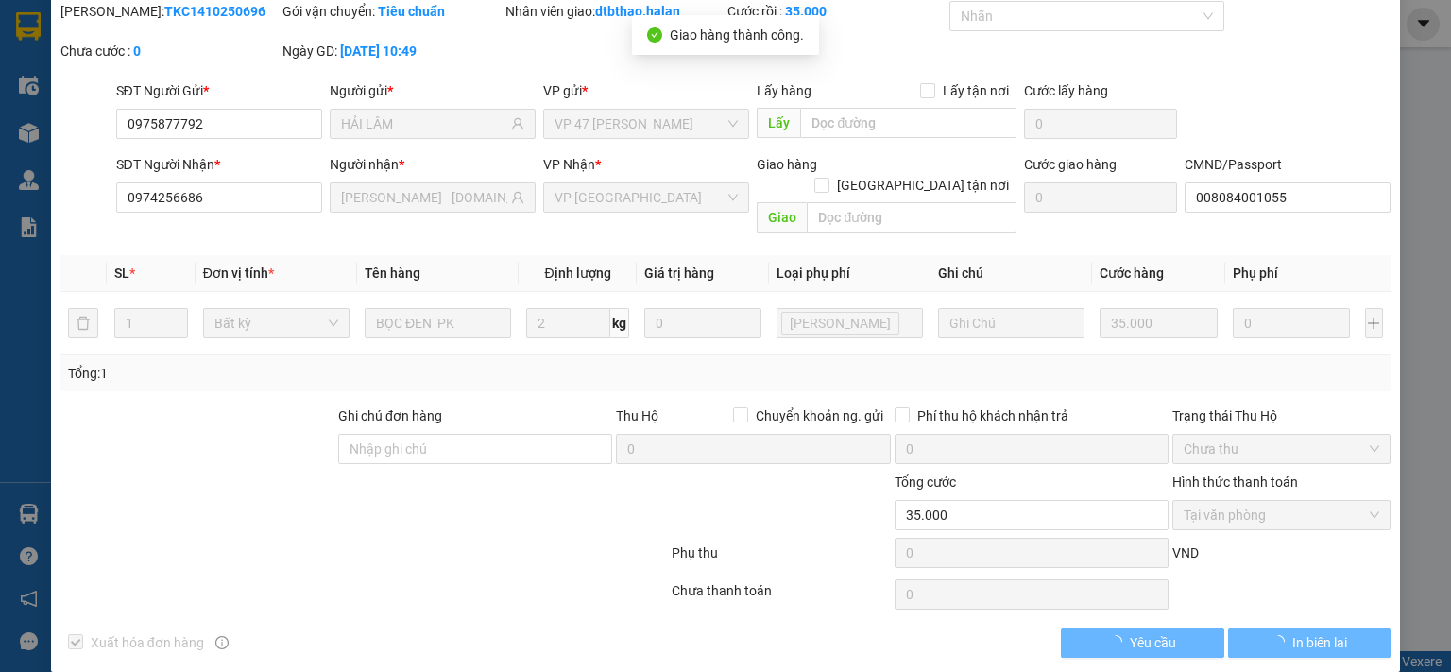
scroll to position [0, 0]
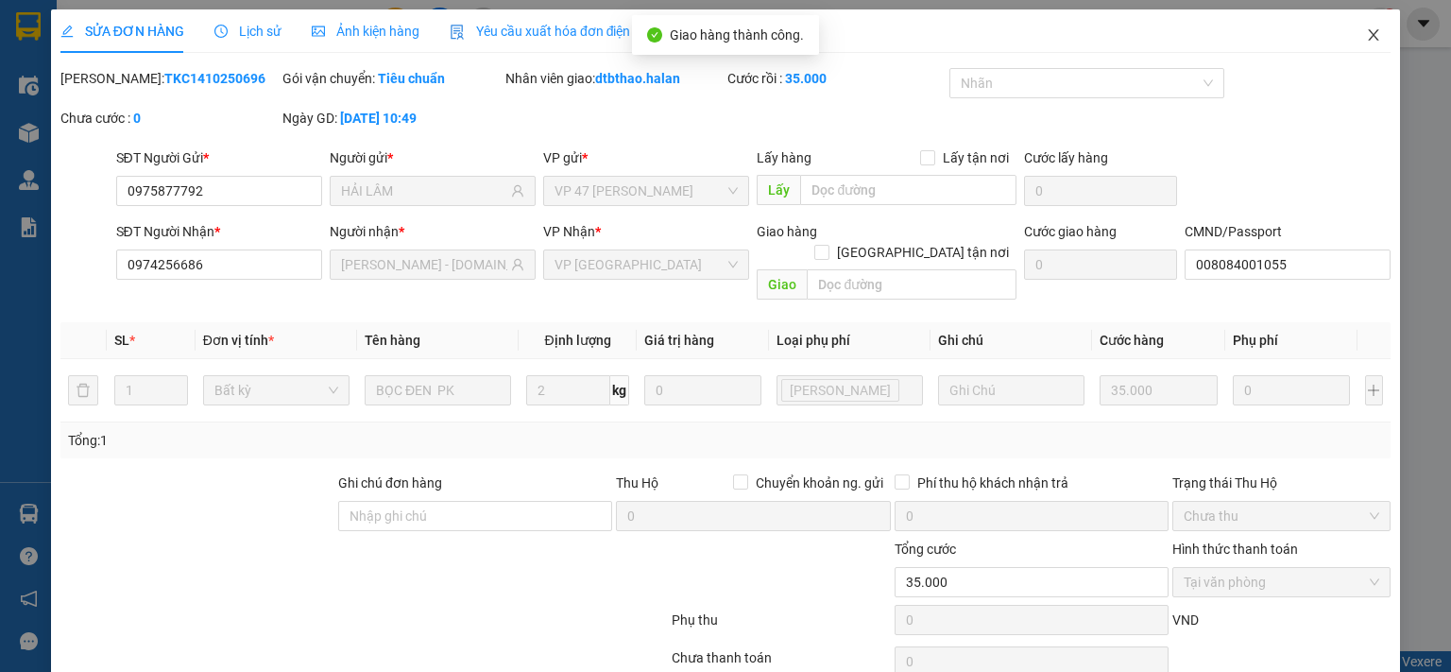
click at [1366, 29] on icon "close" at bounding box center [1373, 34] width 15 height 15
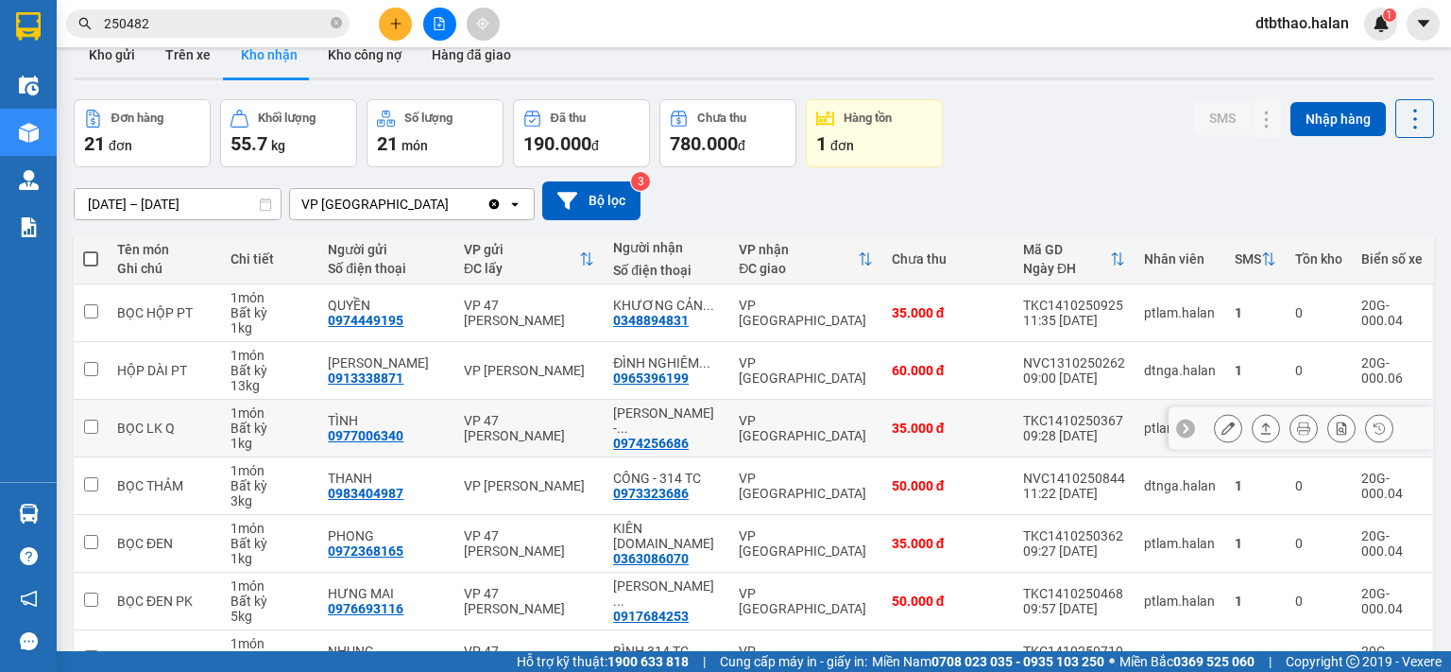
scroll to position [315, 0]
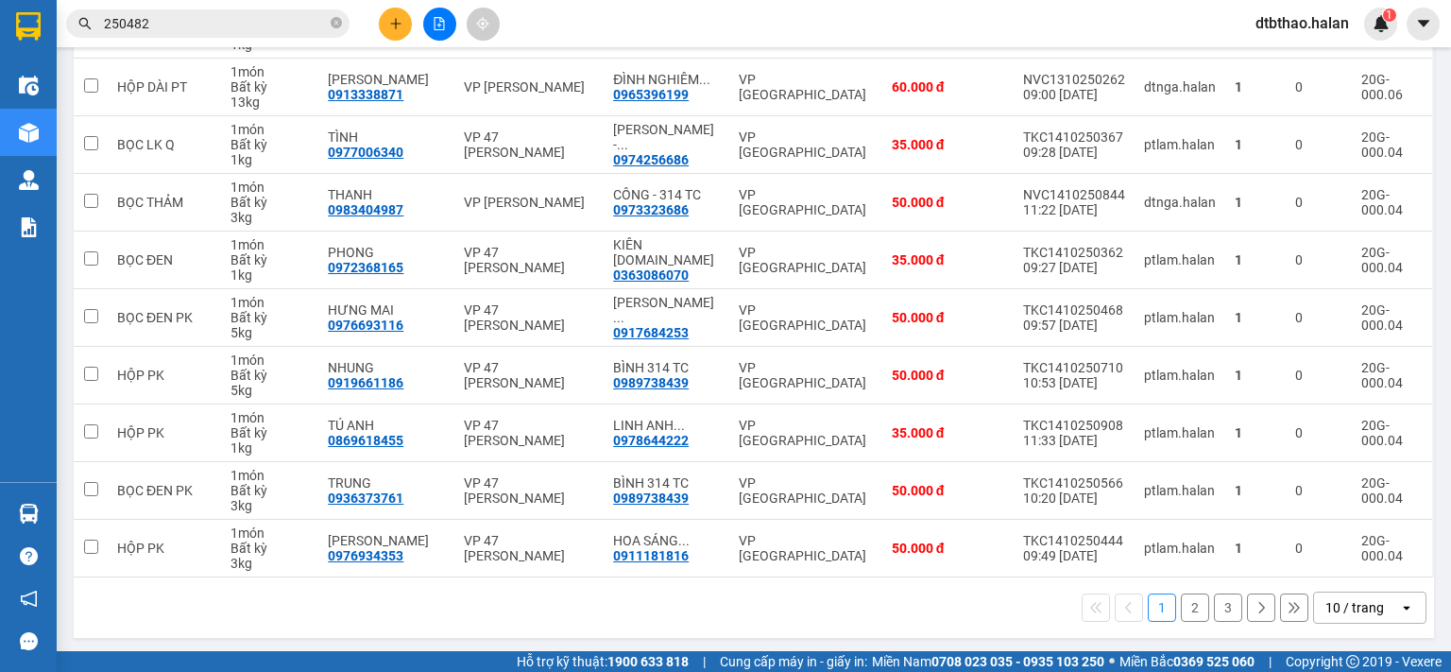
click at [1181, 605] on button "2" at bounding box center [1195, 607] width 28 height 28
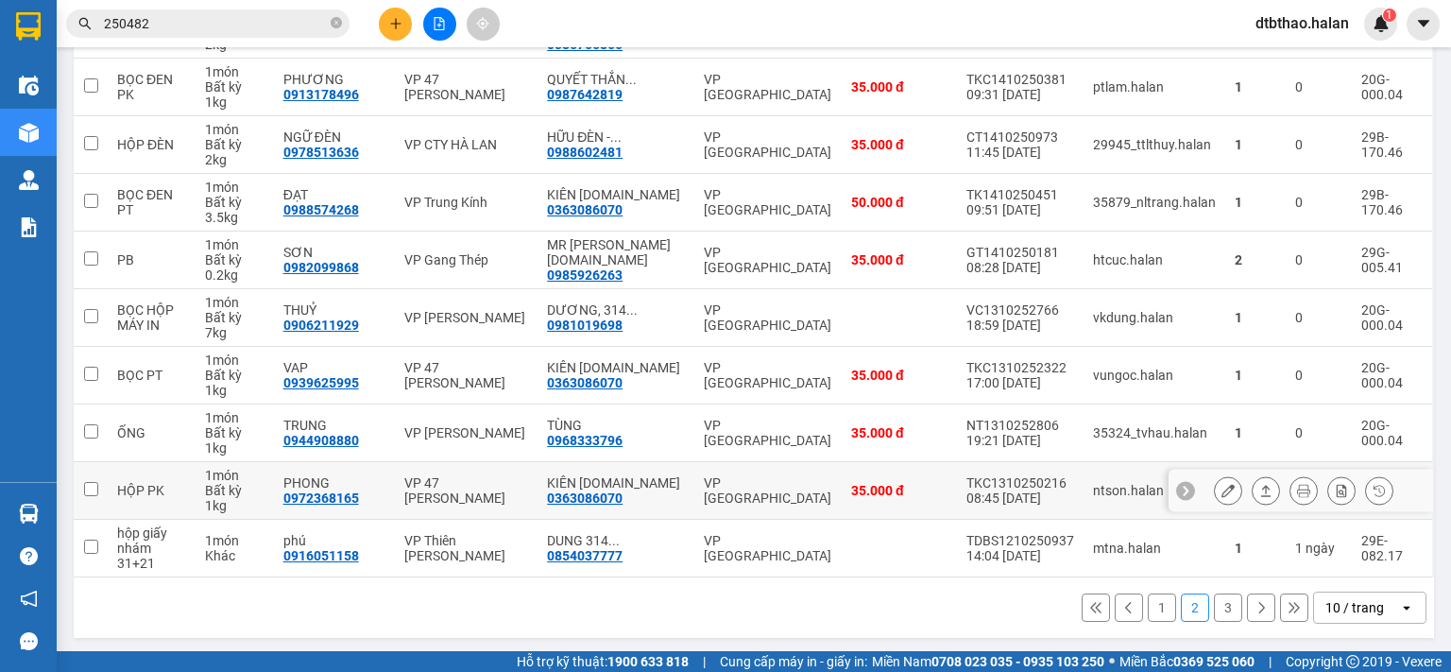
scroll to position [32, 0]
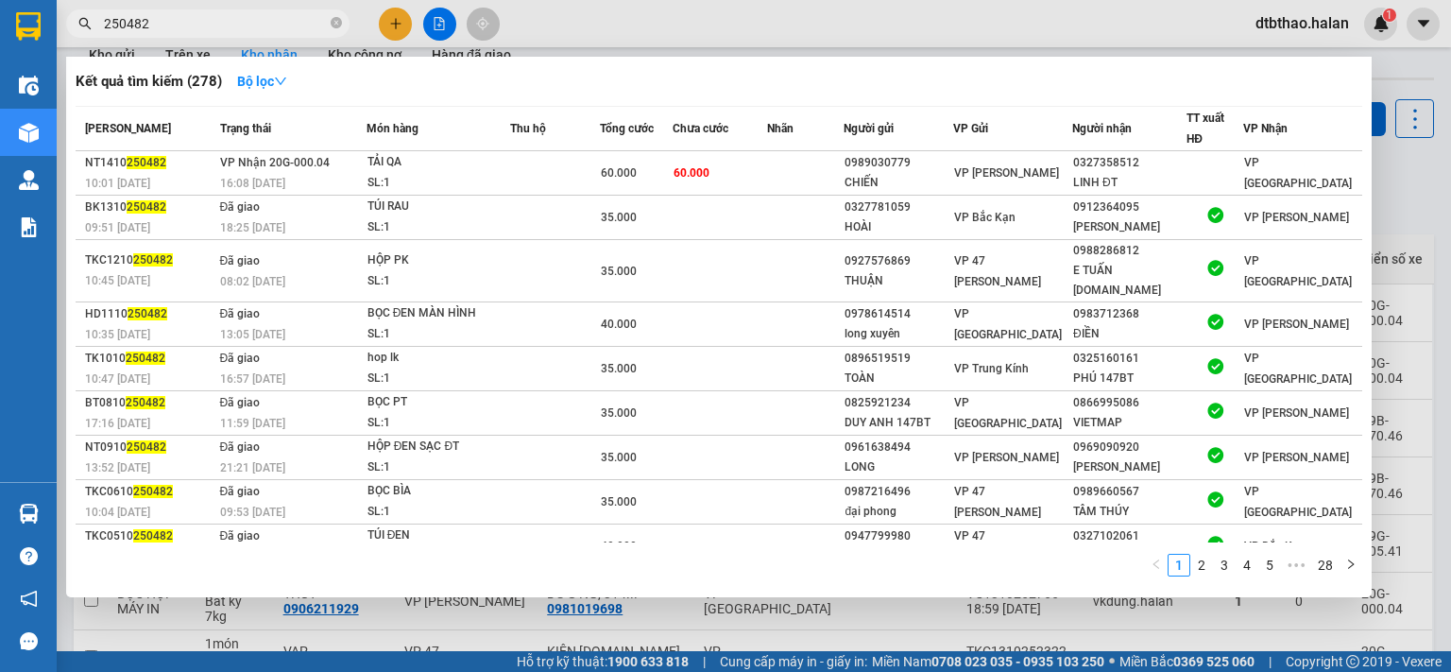
drag, startPoint x: 187, startPoint y: 23, endPoint x: 84, endPoint y: 33, distance: 103.5
click at [84, 33] on span "250482" at bounding box center [207, 23] width 283 height 28
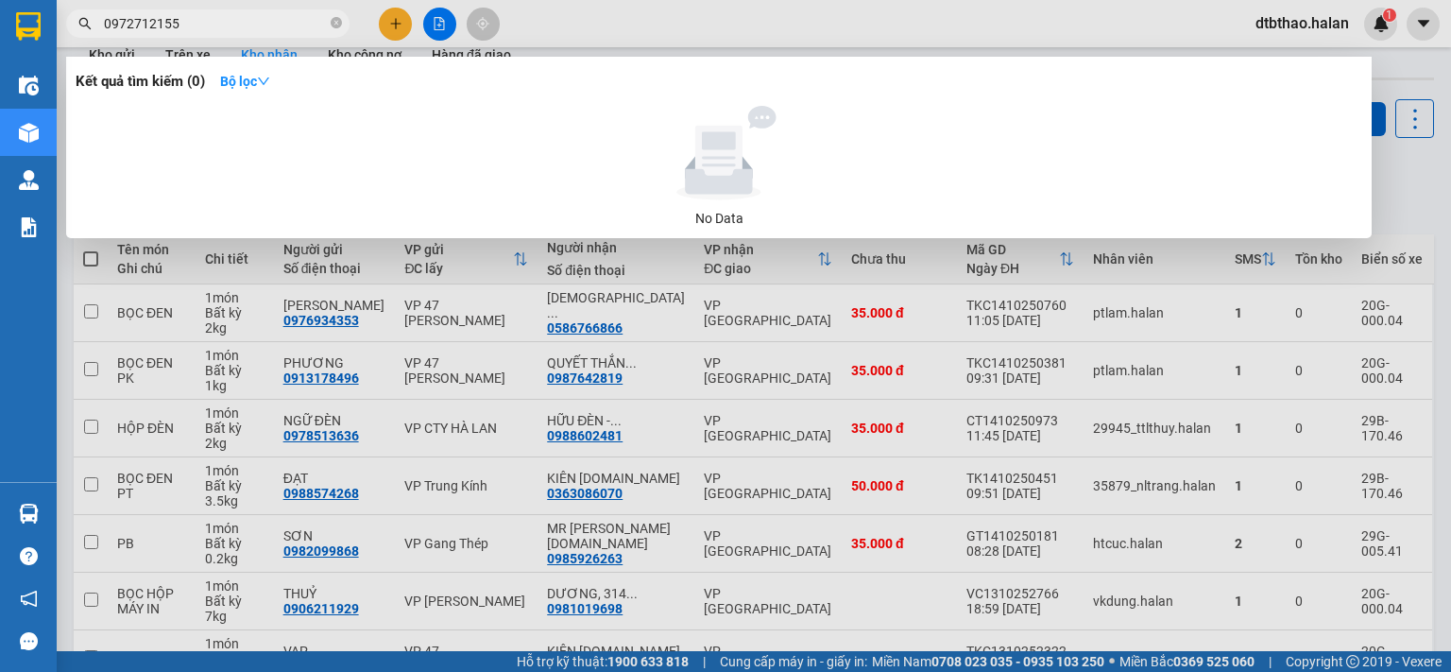
click at [130, 22] on input "0972712155" at bounding box center [215, 23] width 223 height 21
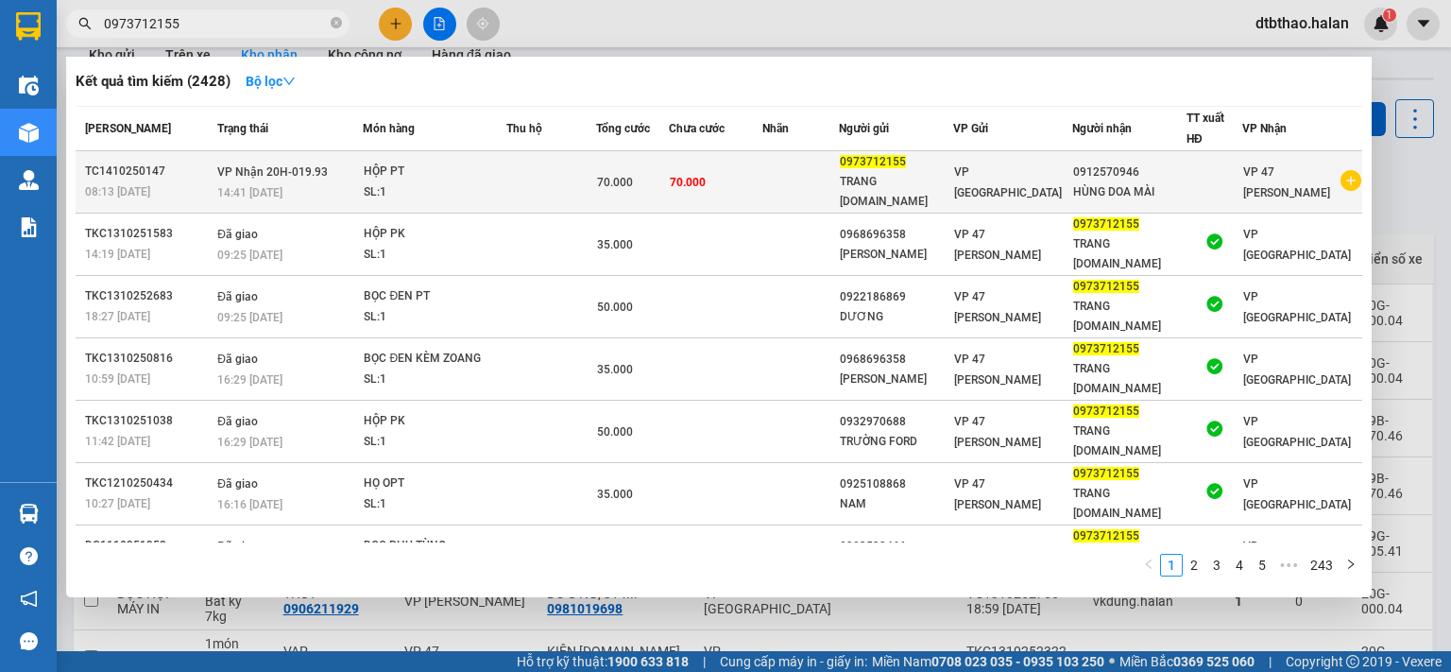
type input "0973712155"
click at [1155, 169] on div "0912570946" at bounding box center [1129, 172] width 112 height 20
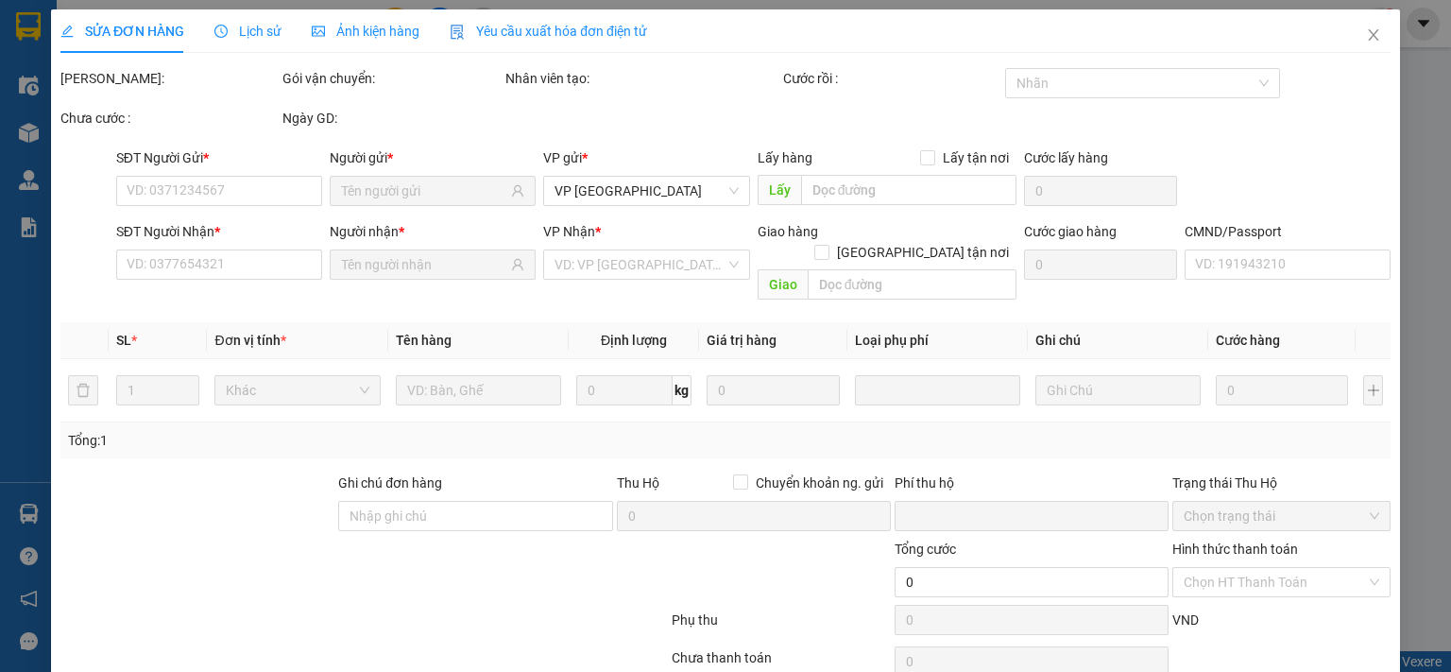
type input "0973712155"
type input "0912570946"
type input "0"
type input "70.000"
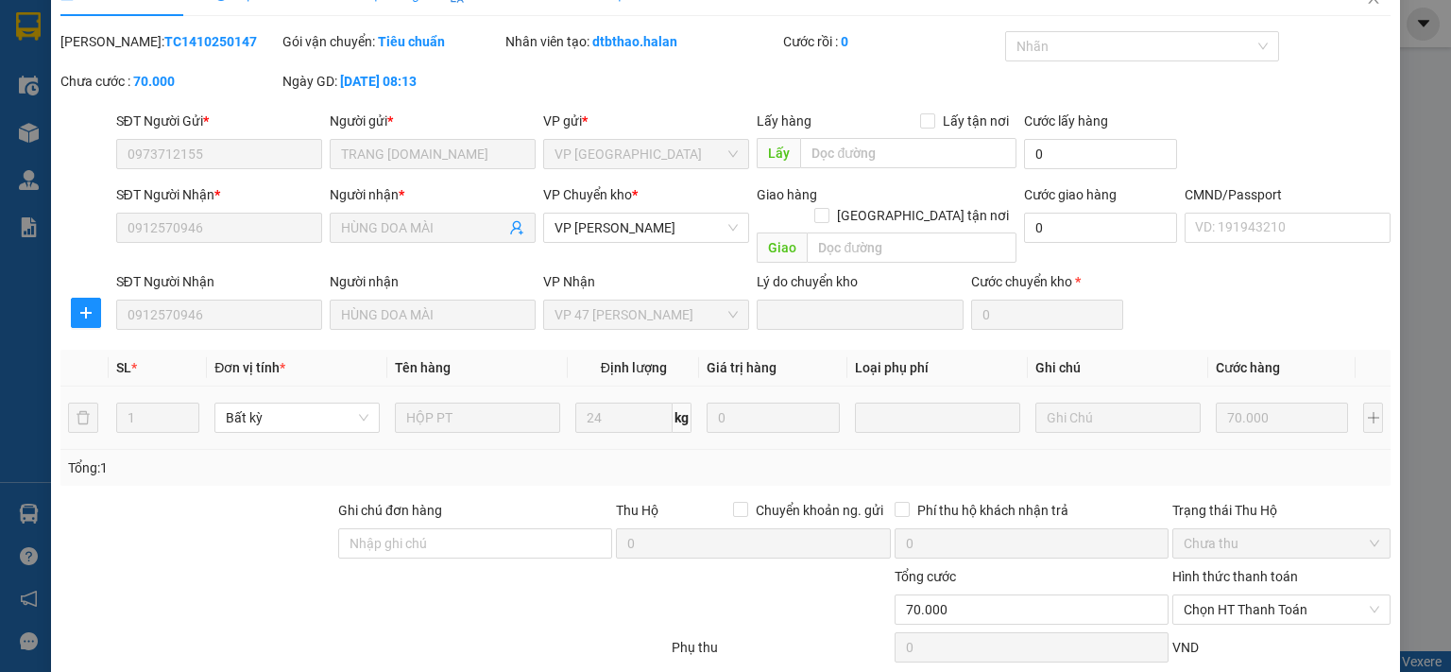
scroll to position [131, 0]
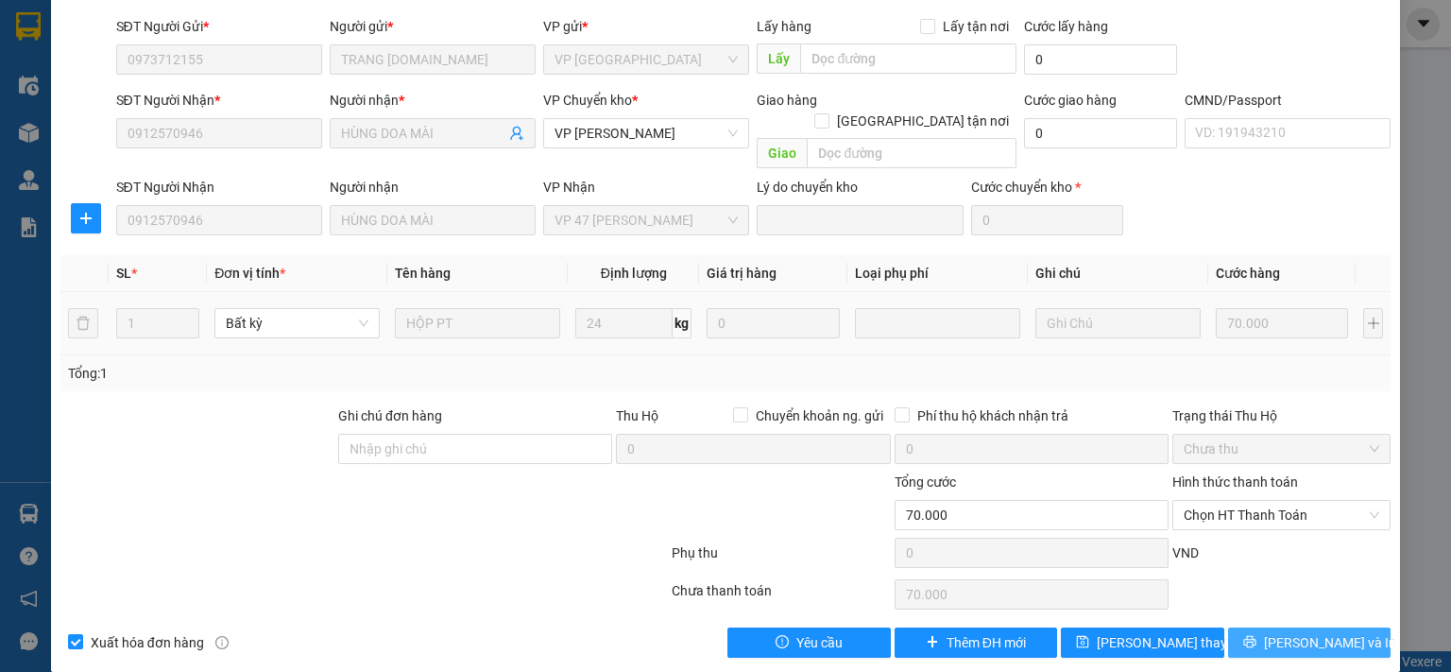
click at [1276, 627] on button "[PERSON_NAME] và In" at bounding box center [1309, 642] width 163 height 30
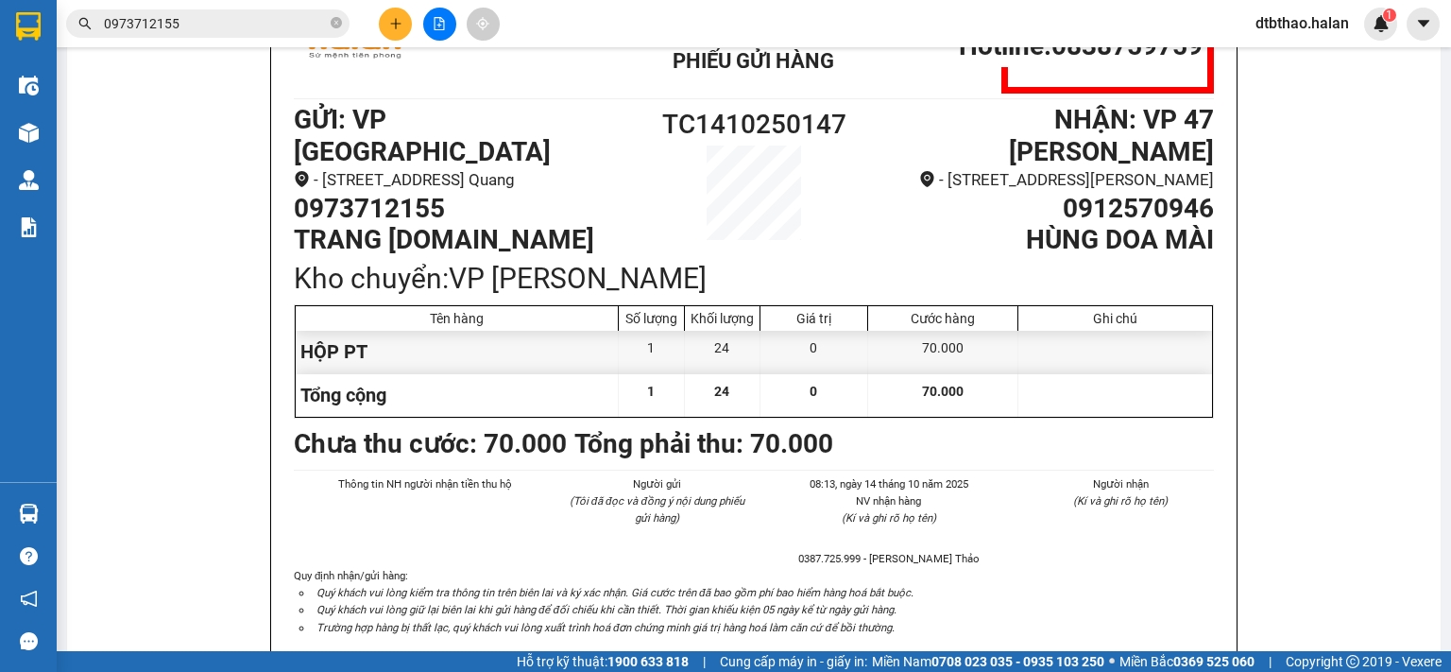
scroll to position [94, 0]
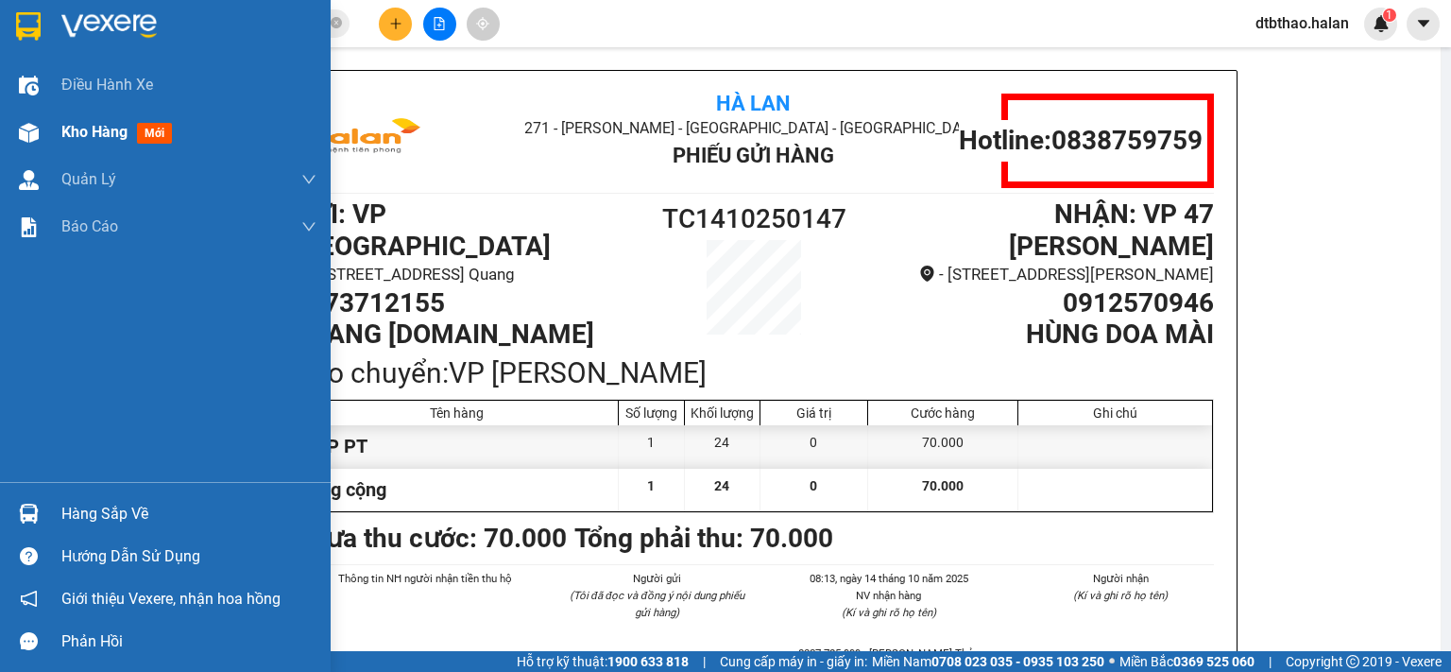
click at [99, 131] on span "Kho hàng" at bounding box center [94, 132] width 66 height 18
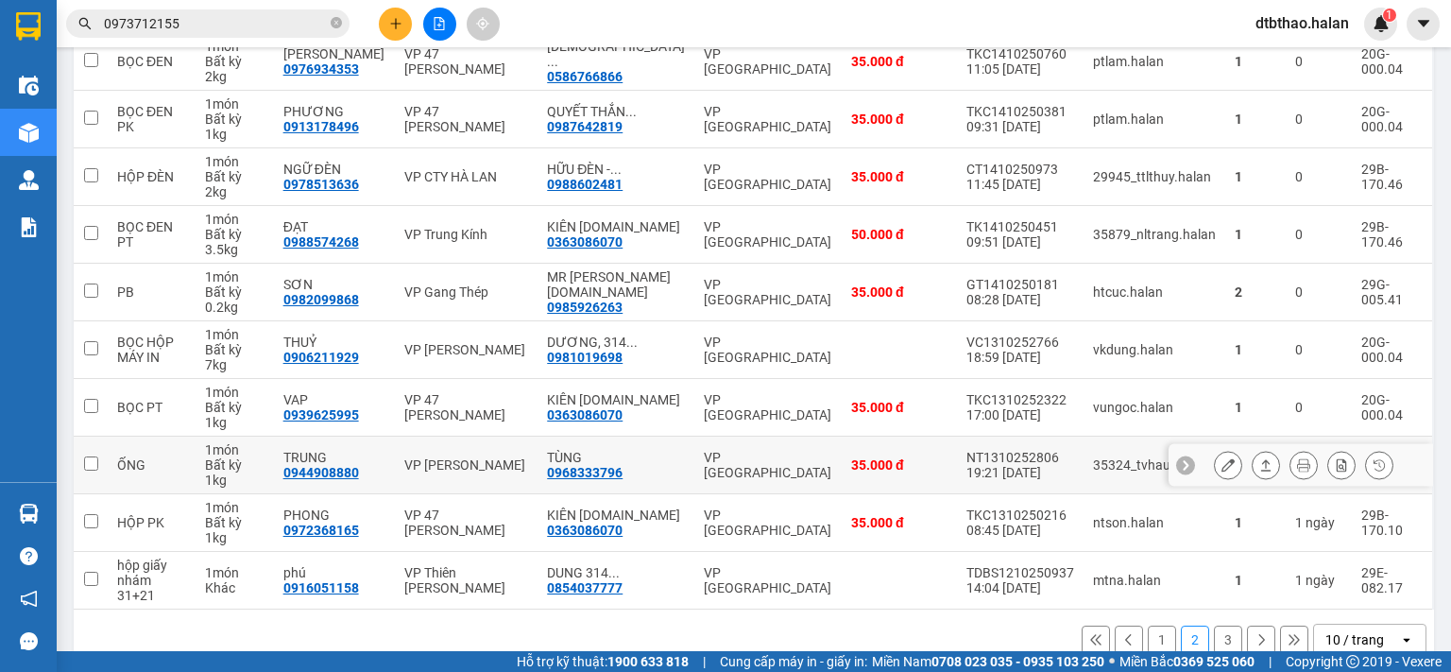
scroll to position [315, 0]
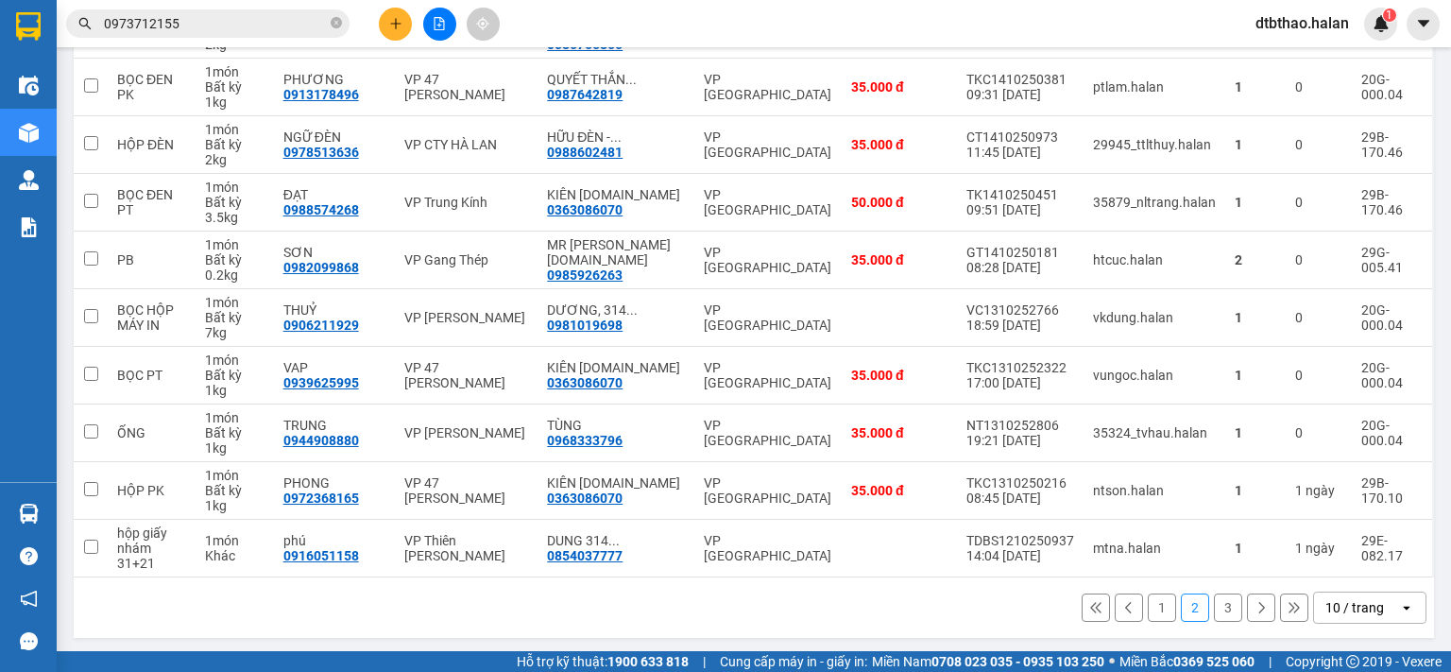
click at [1148, 607] on button "1" at bounding box center [1162, 607] width 28 height 28
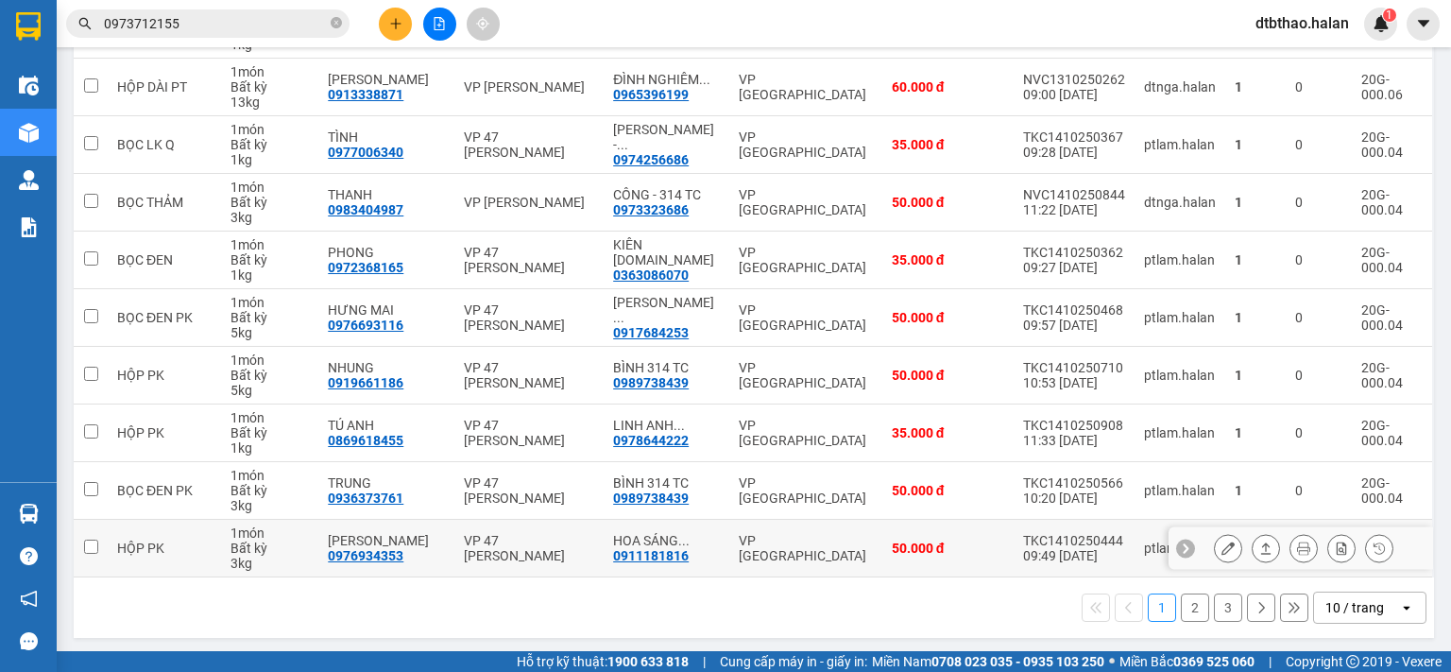
scroll to position [32, 0]
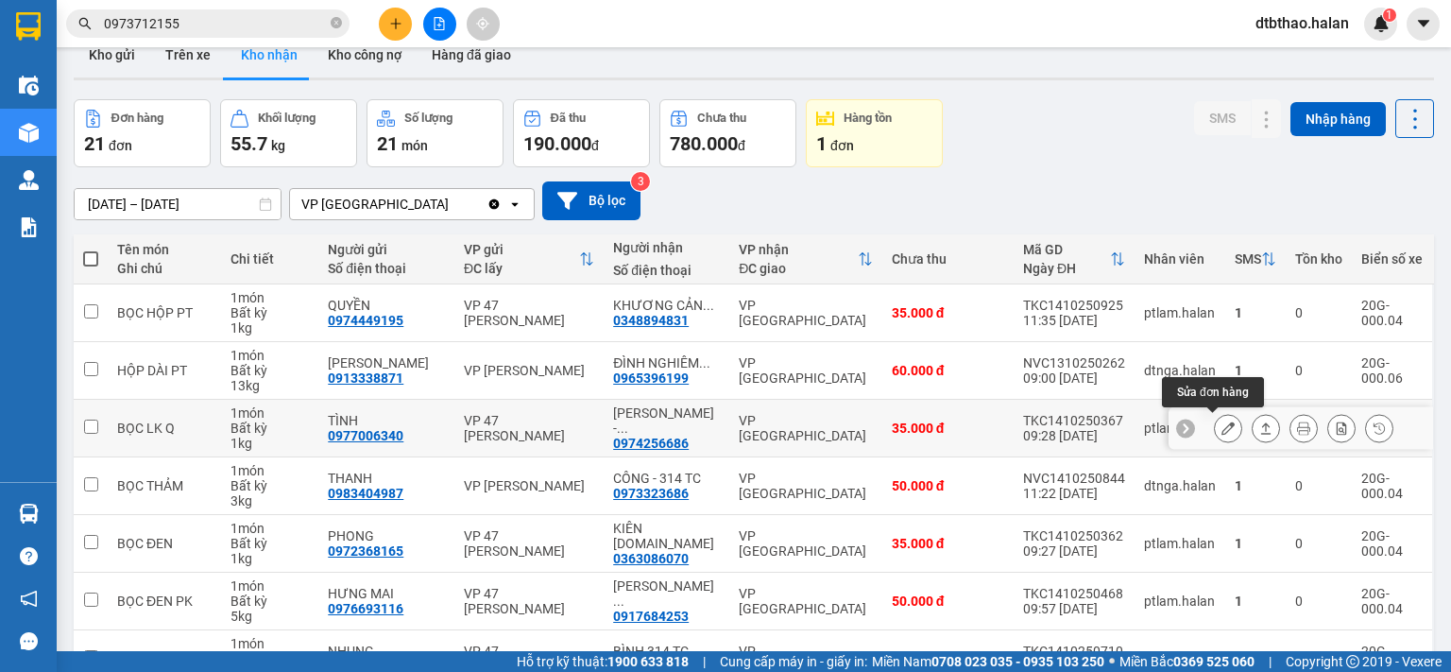
click at [1221, 424] on icon at bounding box center [1227, 427] width 13 height 13
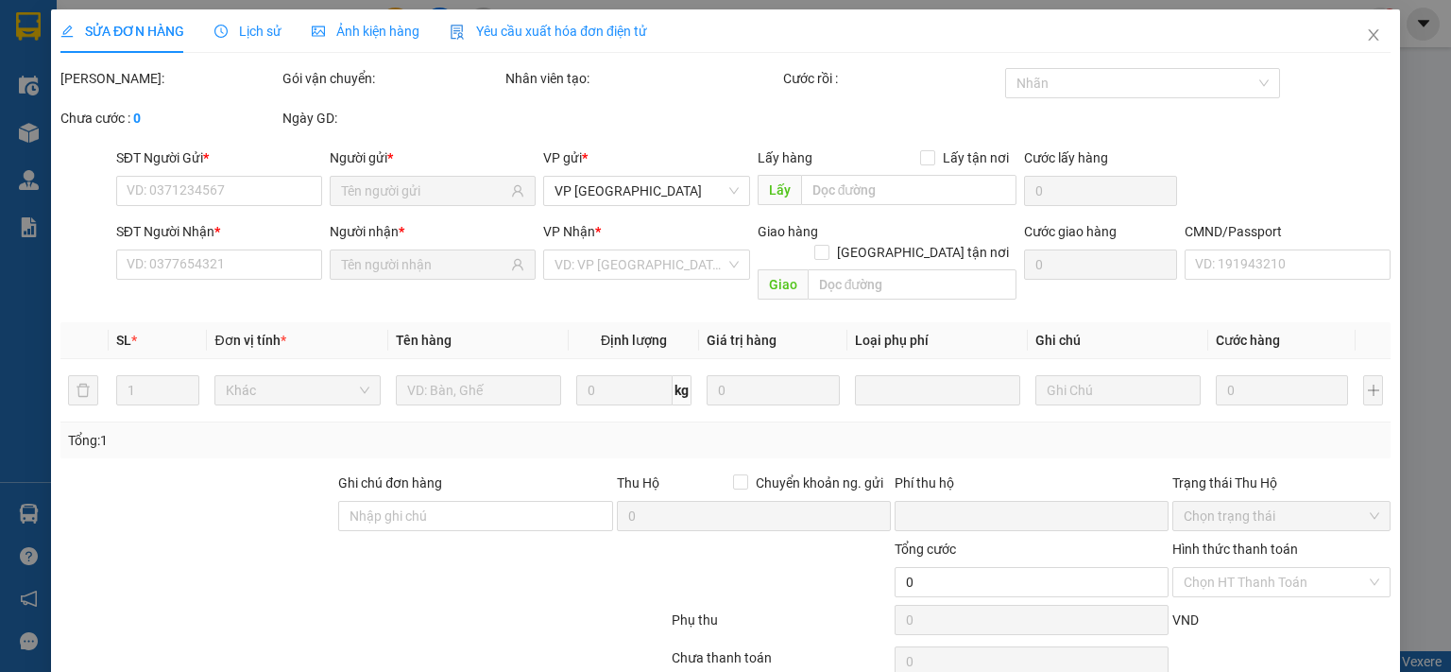
type input "0977006340"
type input "TÌNH"
type input "0974256686"
type input "[PERSON_NAME] - [DOMAIN_NAME]"
type input "008084001055"
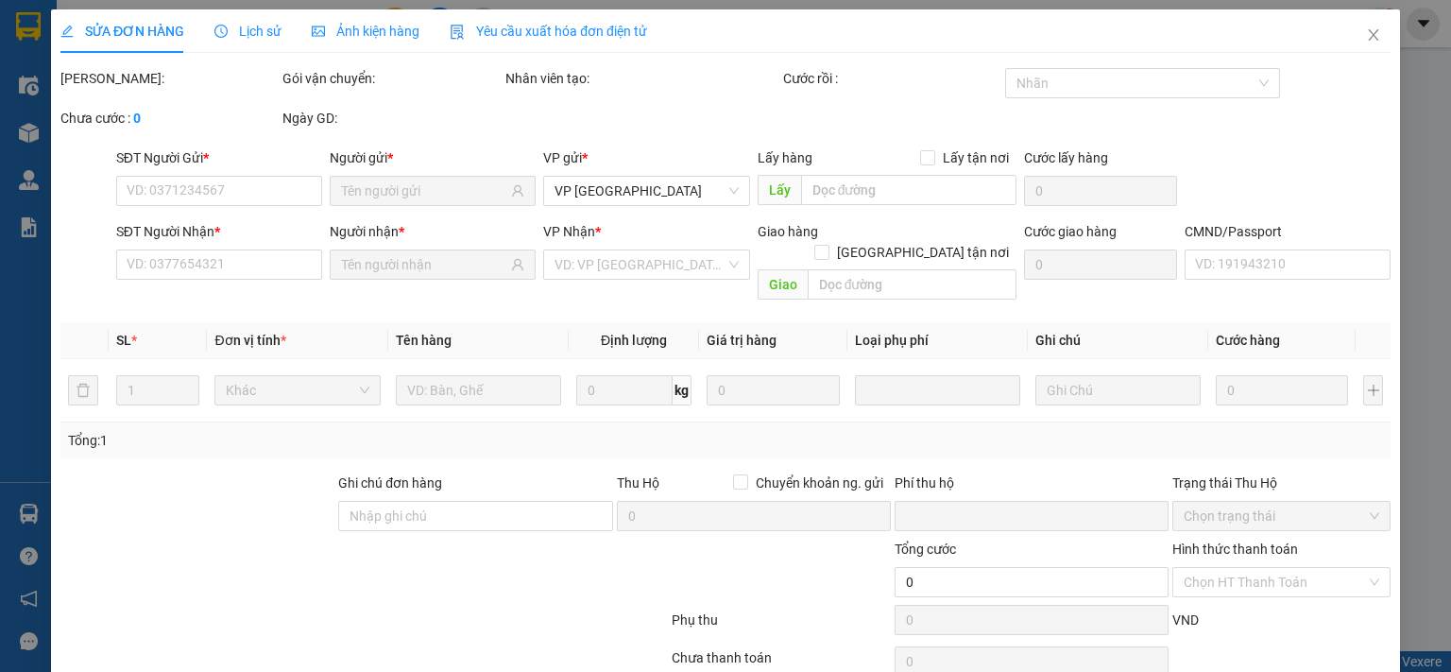
type input "0"
type input "35.000"
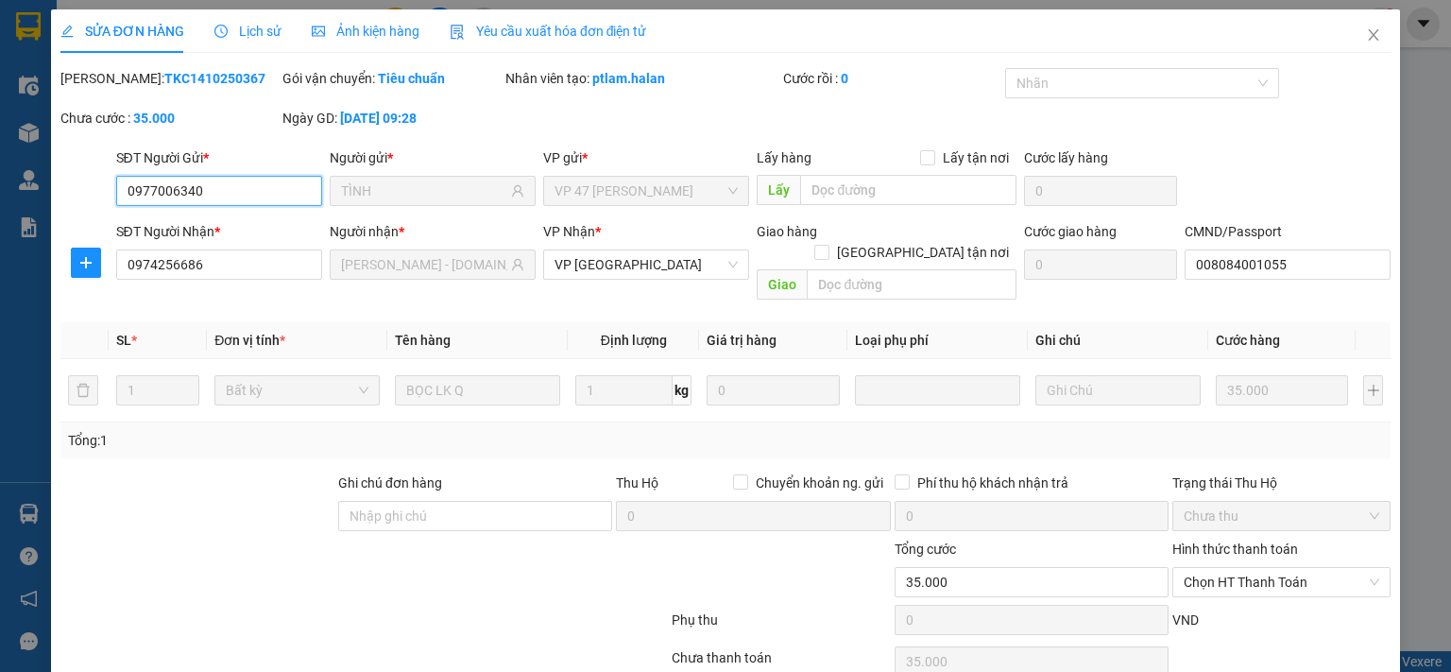
scroll to position [67, 0]
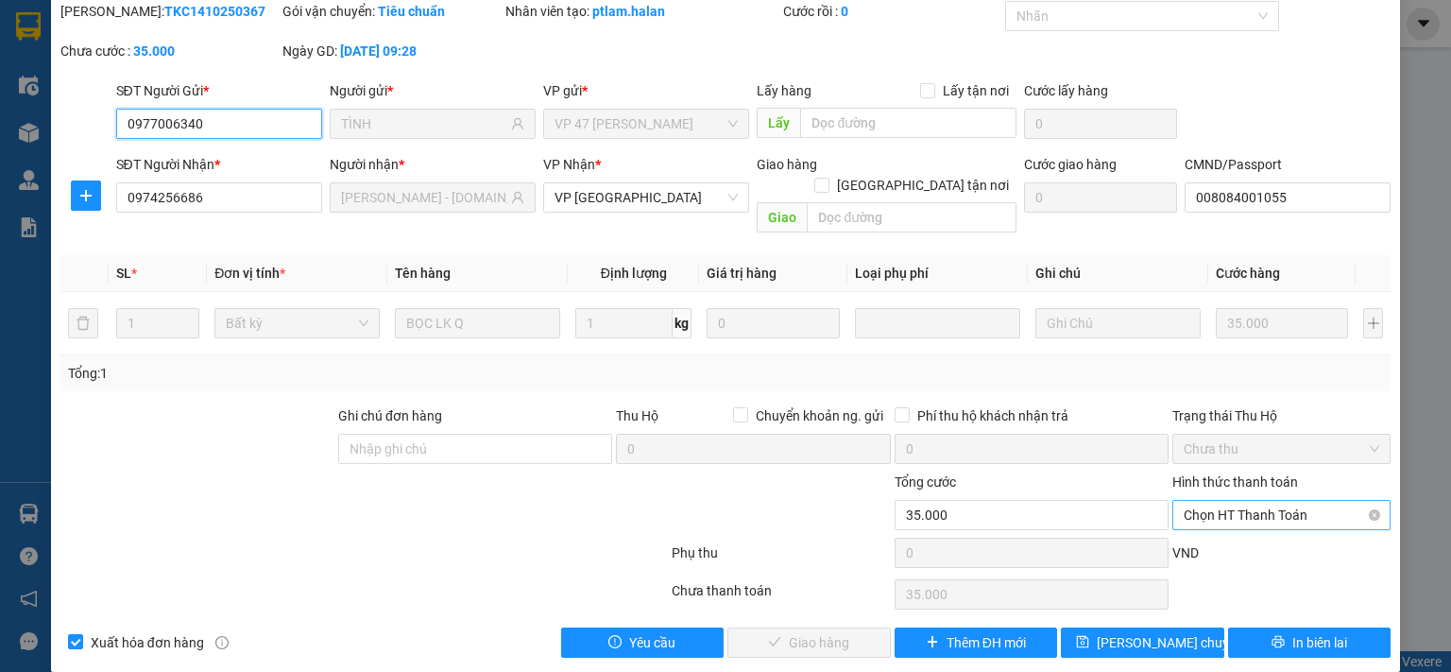
click at [1243, 501] on span "Chọn HT Thanh Toán" at bounding box center [1281, 515] width 196 height 28
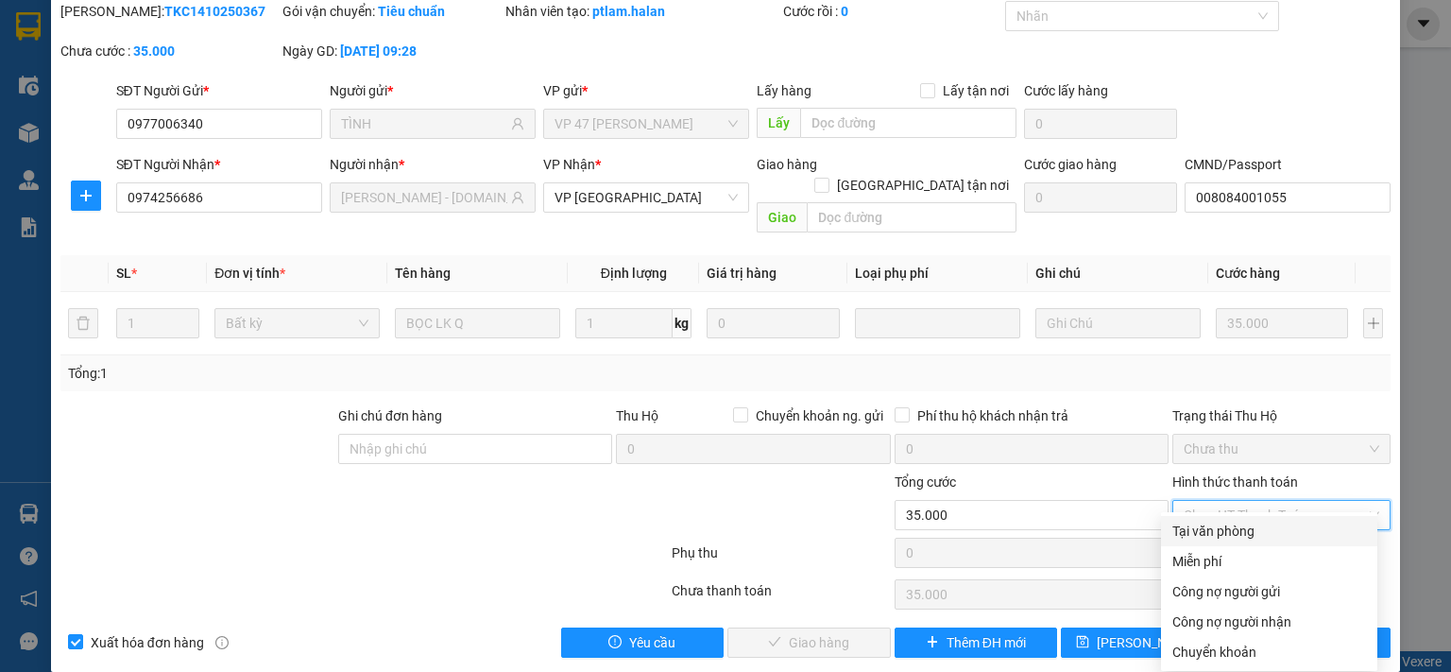
click at [1232, 529] on div "Tại văn phòng" at bounding box center [1269, 530] width 194 height 21
type input "0"
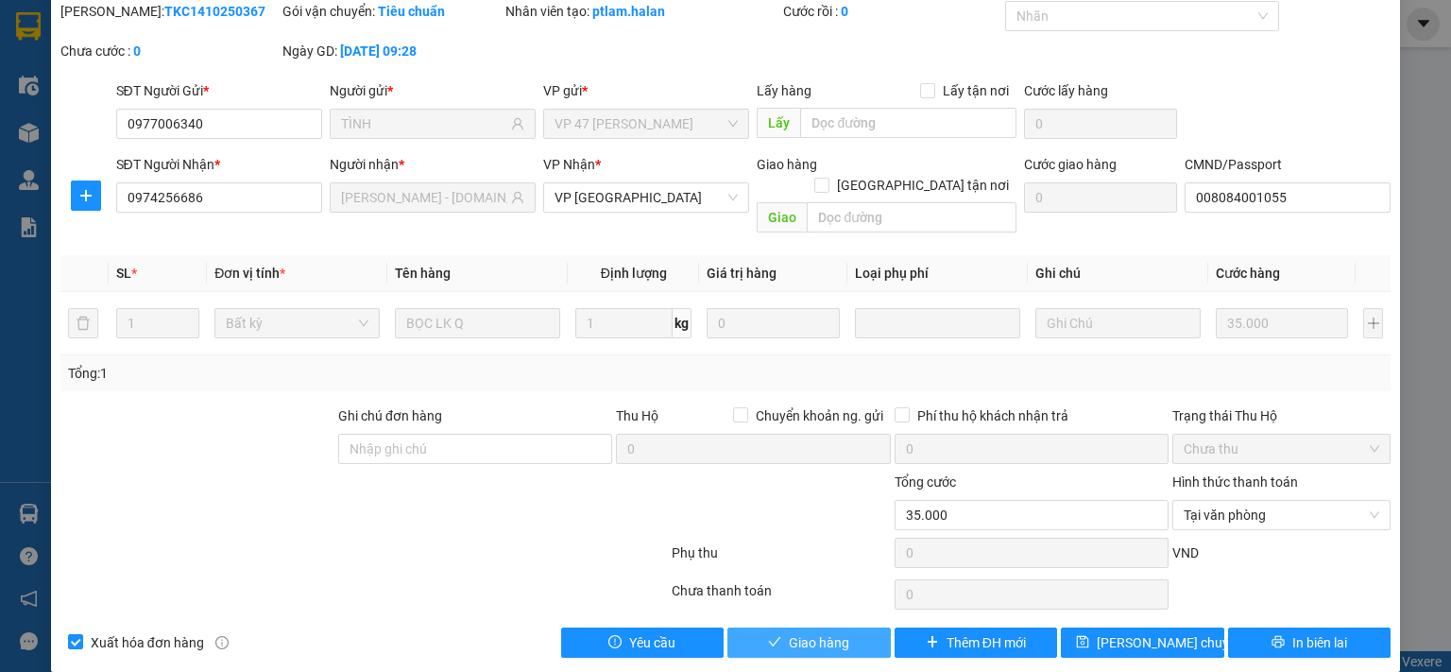
click at [817, 632] on span "Giao hàng" at bounding box center [819, 642] width 60 height 21
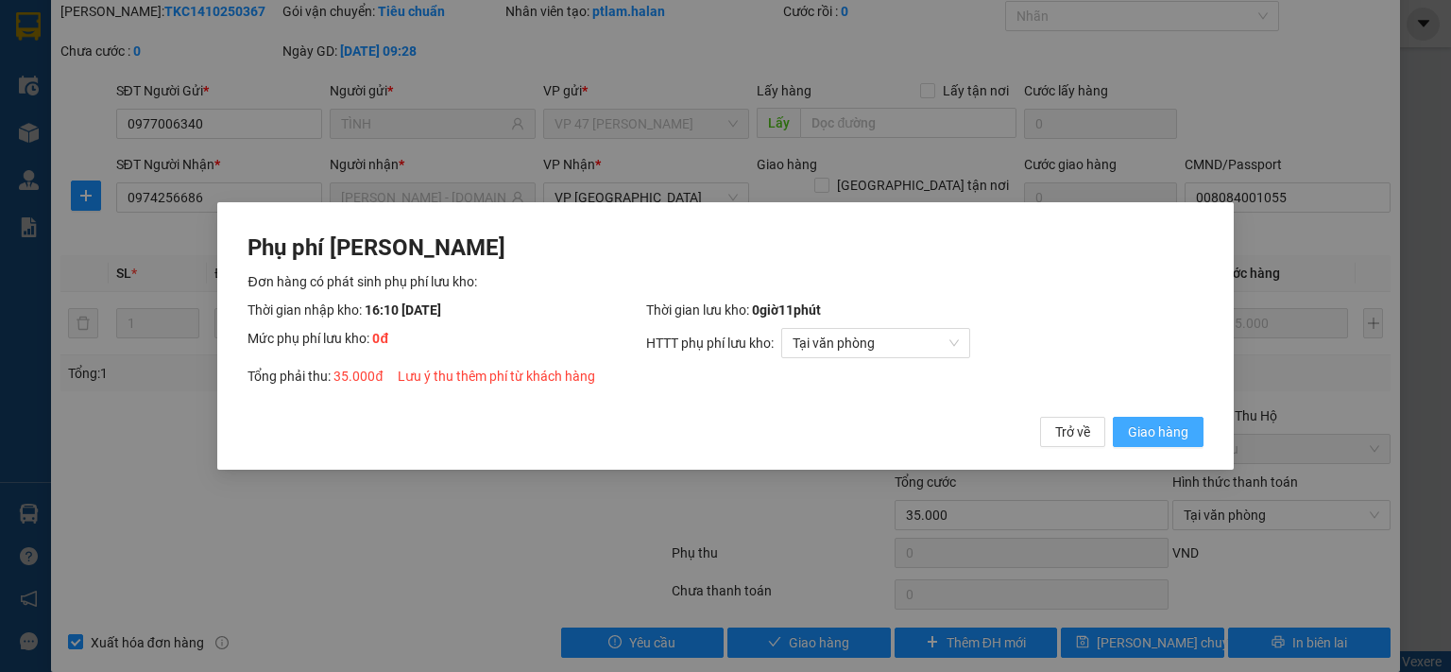
click at [1164, 431] on span "Giao hàng" at bounding box center [1158, 431] width 60 height 21
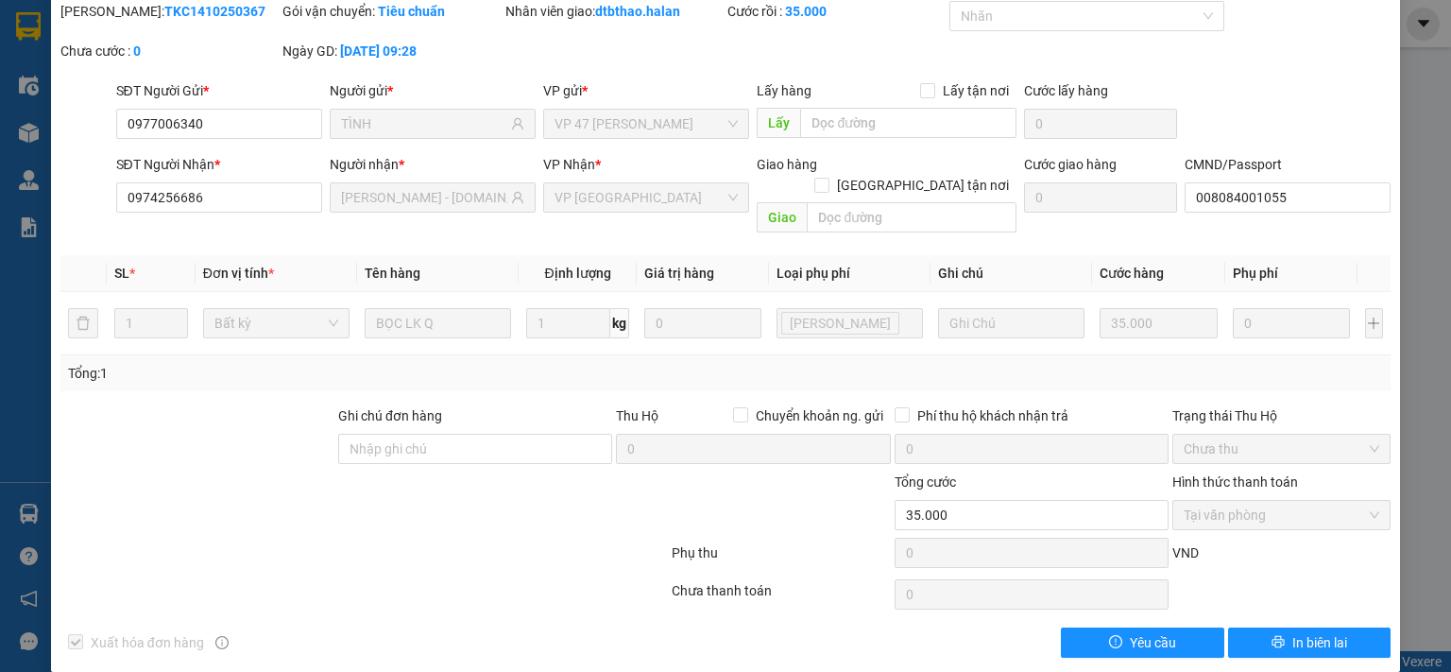
scroll to position [0, 0]
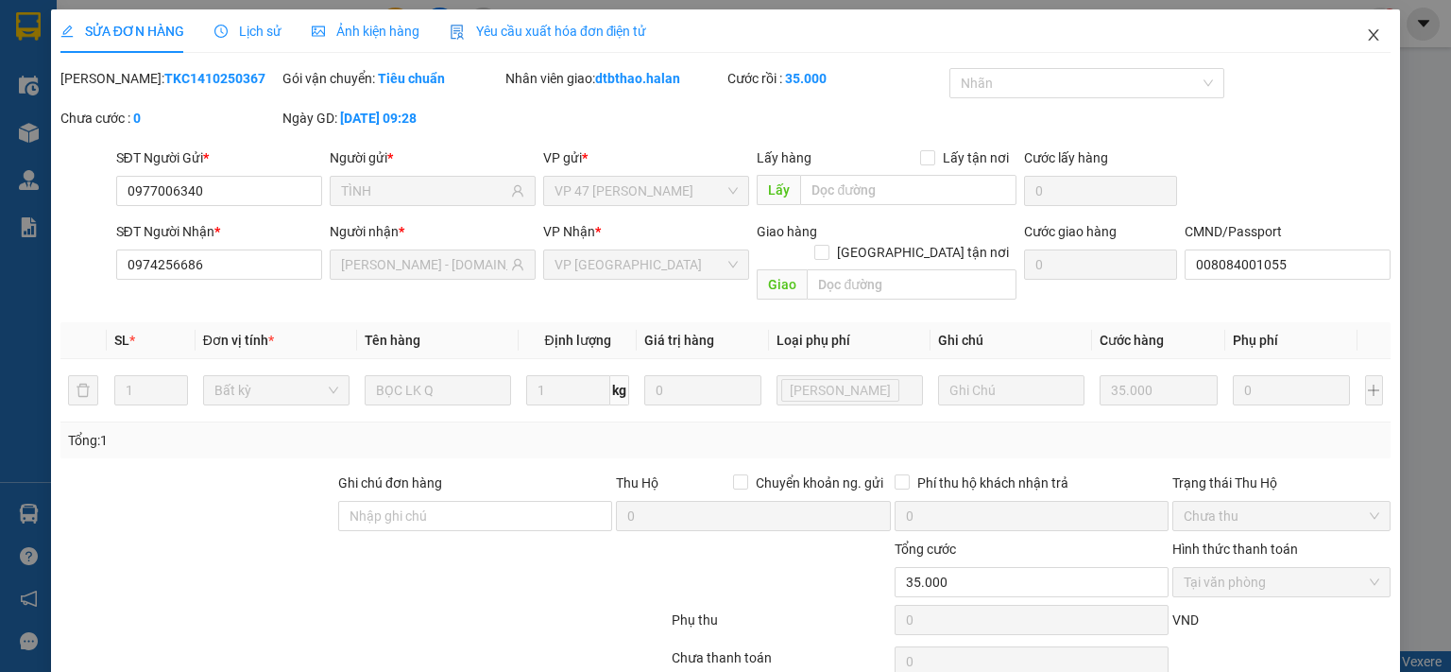
click at [1369, 37] on icon "close" at bounding box center [1374, 34] width 10 height 11
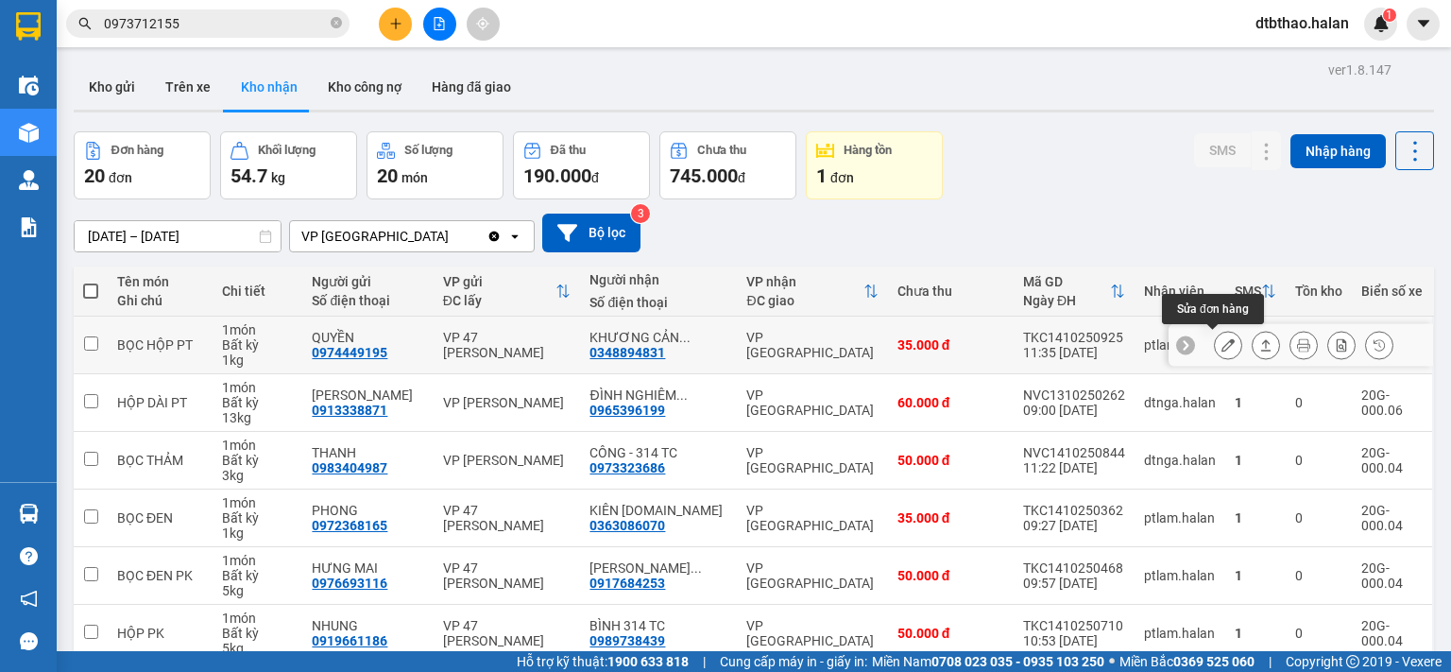
click at [1221, 344] on icon at bounding box center [1227, 344] width 13 height 13
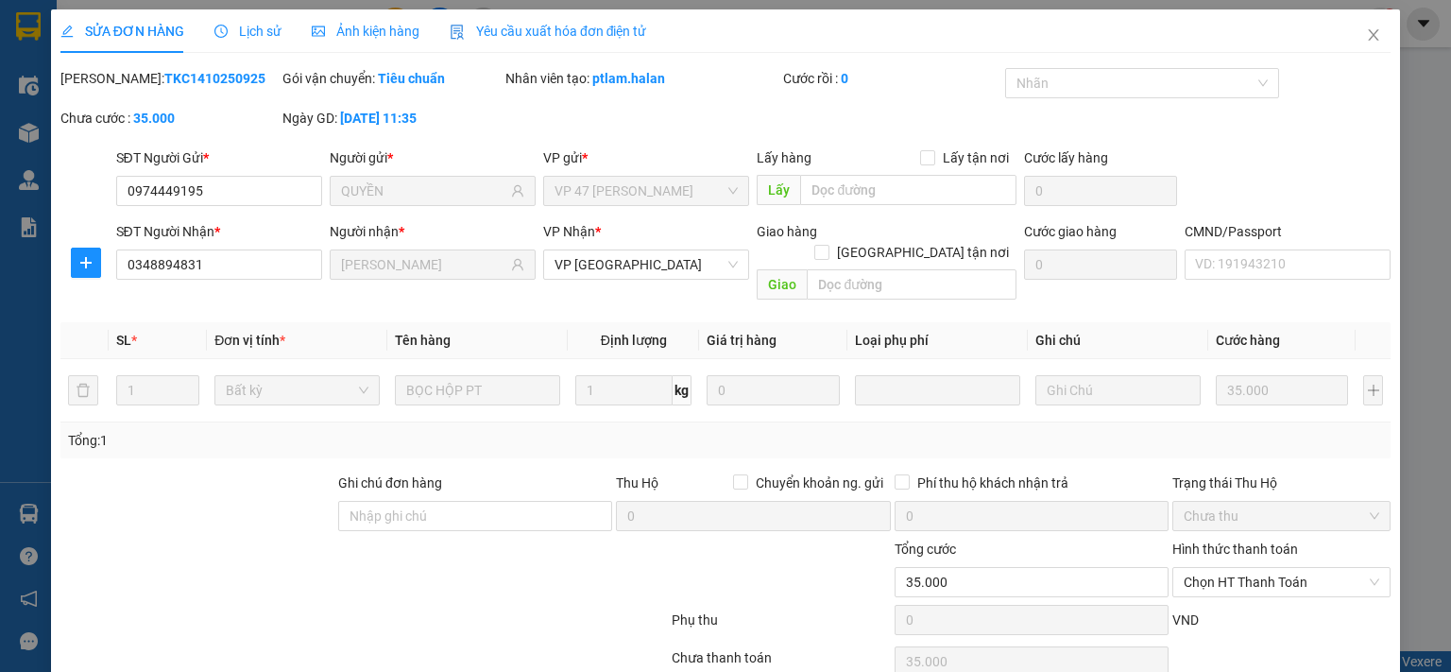
type input "0974449195"
type input "QUYỀN"
type input "0348894831"
type input "[PERSON_NAME]"
type input "0"
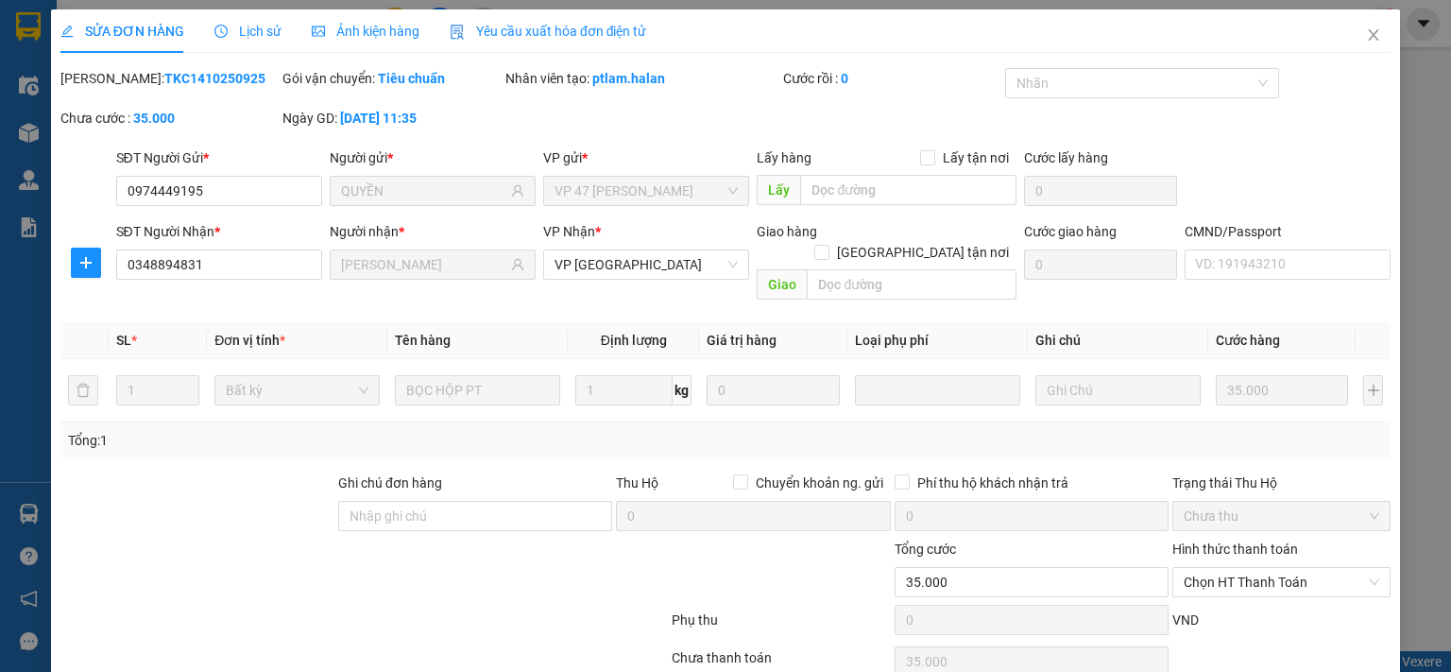
type input "35.000"
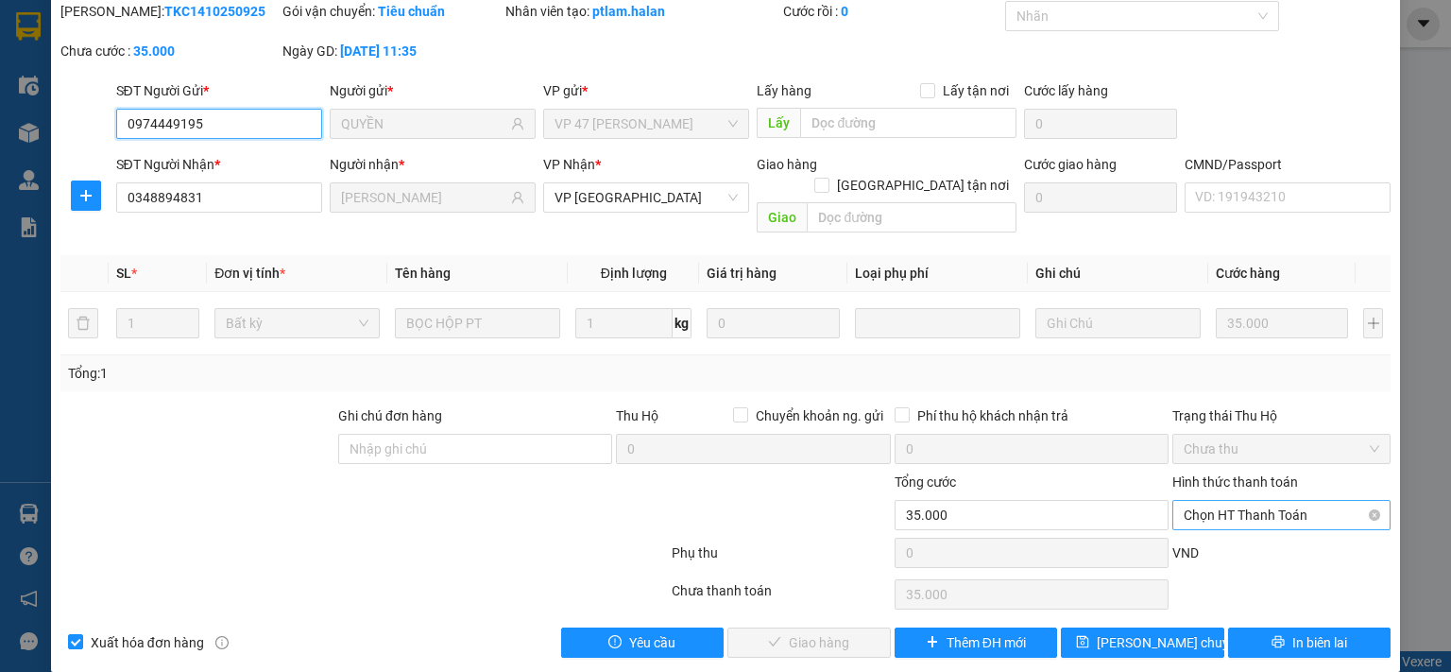
click at [1228, 501] on span "Chọn HT Thanh Toán" at bounding box center [1281, 515] width 196 height 28
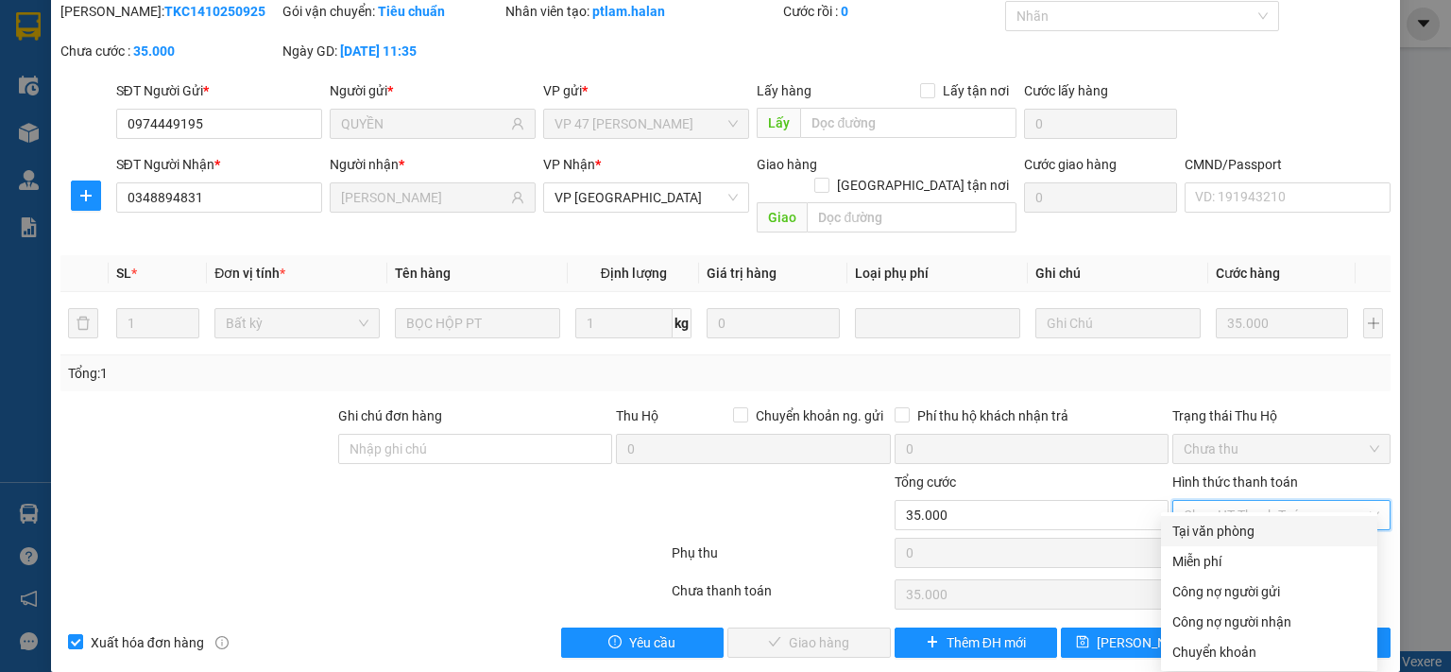
drag, startPoint x: 1213, startPoint y: 528, endPoint x: 855, endPoint y: 600, distance: 365.1
click at [1211, 528] on div "Tại văn phòng" at bounding box center [1269, 530] width 194 height 21
type input "0"
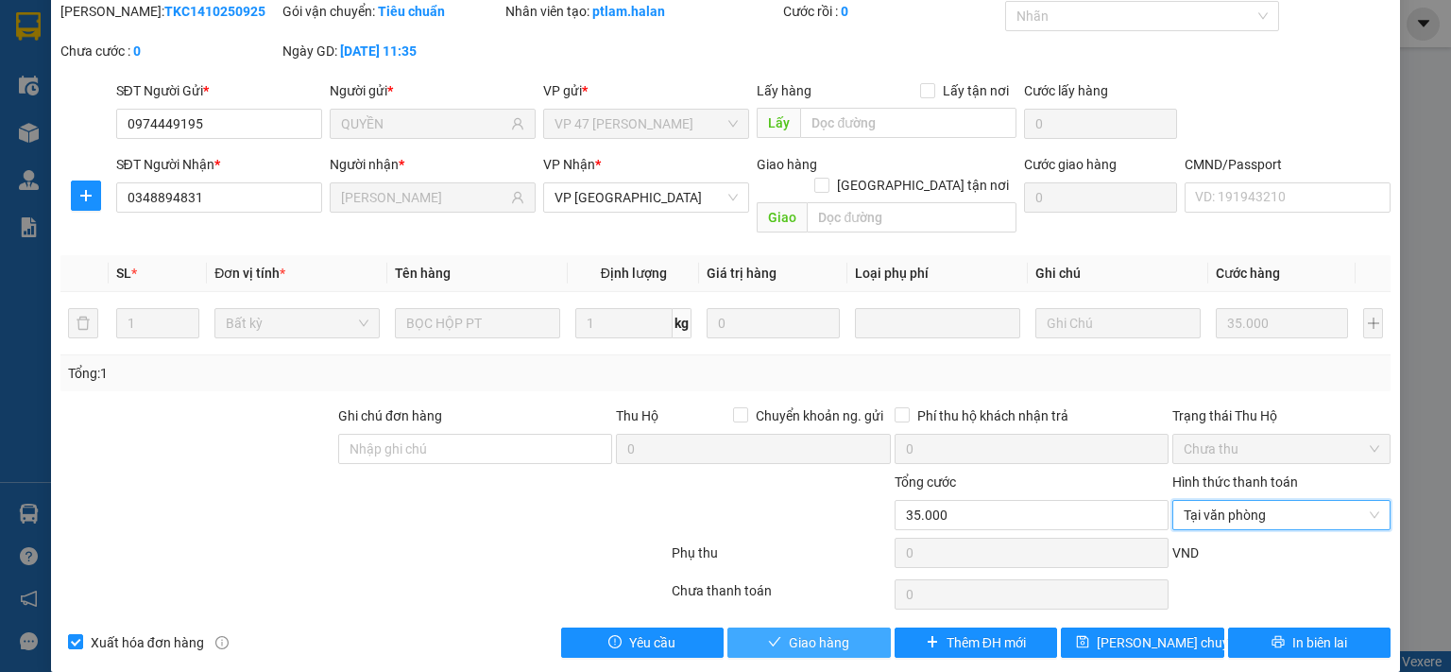
click at [824, 632] on span "Giao hàng" at bounding box center [819, 642] width 60 height 21
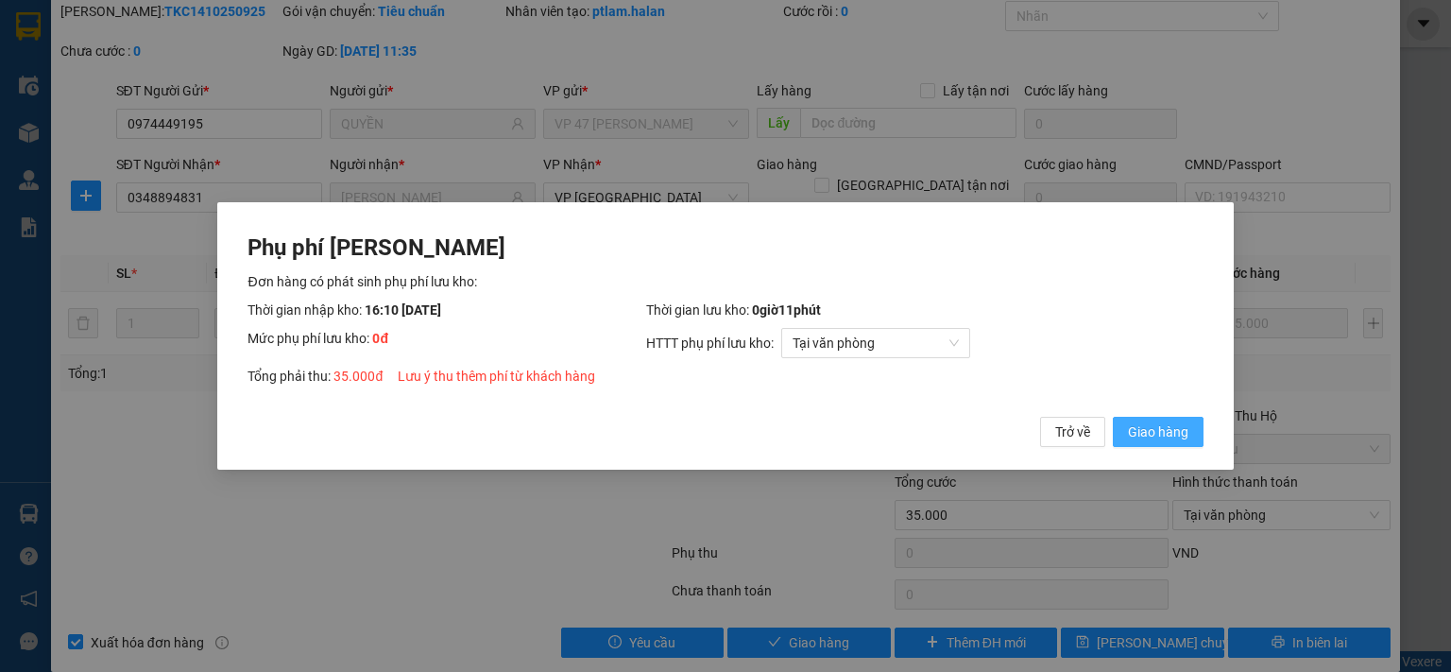
click at [1133, 428] on span "Giao hàng" at bounding box center [1158, 431] width 60 height 21
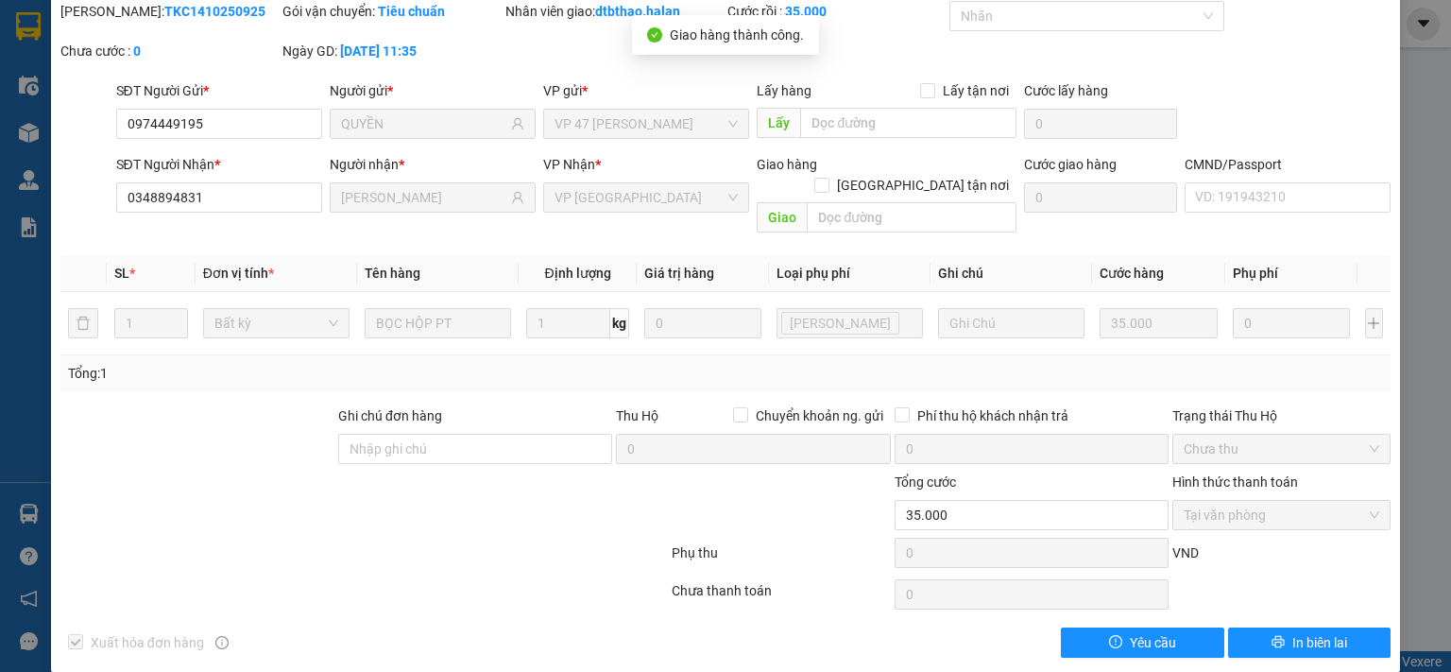
scroll to position [0, 0]
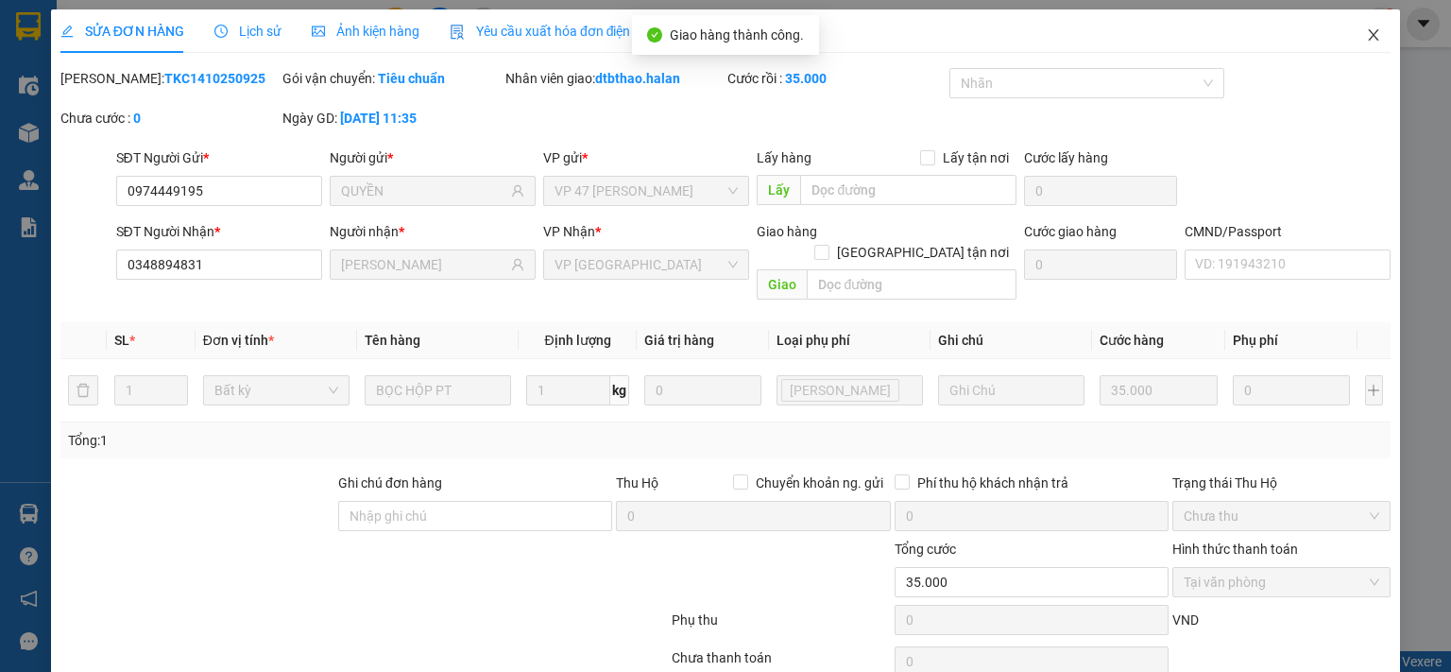
click at [1366, 33] on icon "close" at bounding box center [1373, 34] width 15 height 15
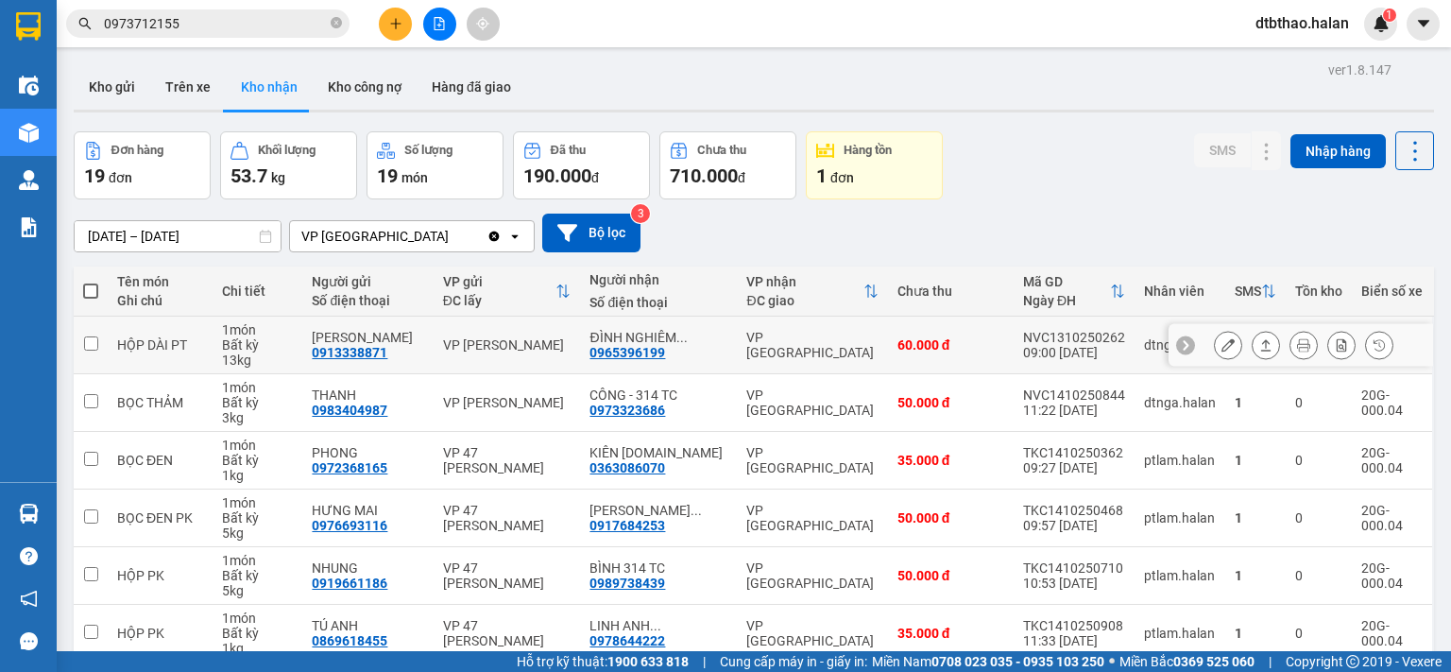
click at [1221, 347] on icon at bounding box center [1227, 344] width 13 height 13
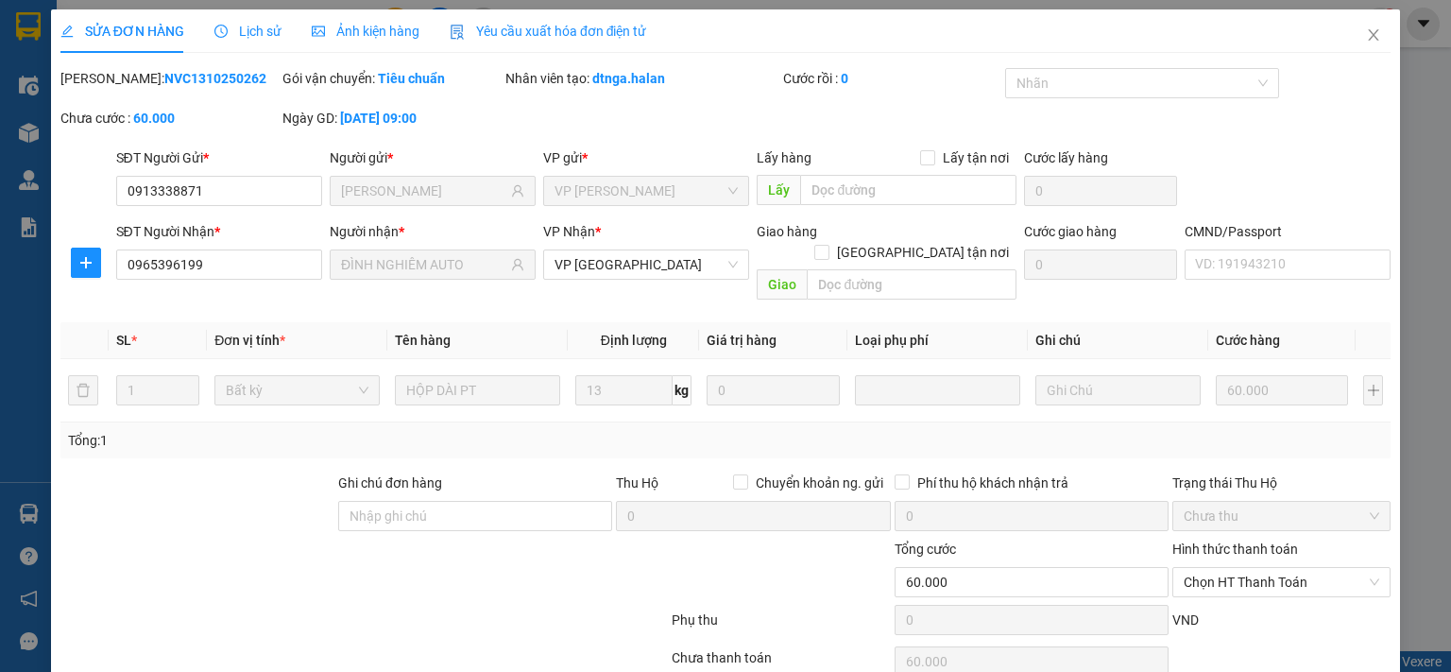
type input "0913338871"
type input "[PERSON_NAME]"
type input "0965396199"
type input "ĐÌNH NGHIÊM AUTO"
type input "0"
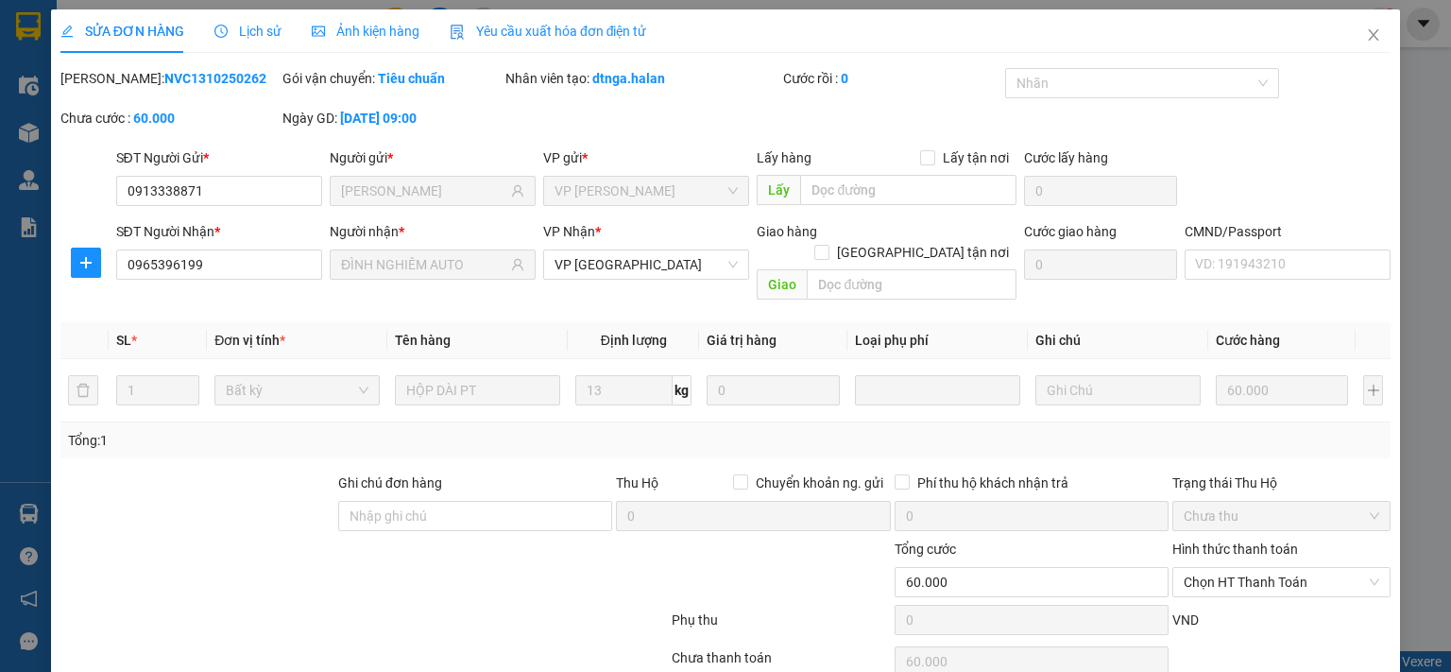
type input "60.000"
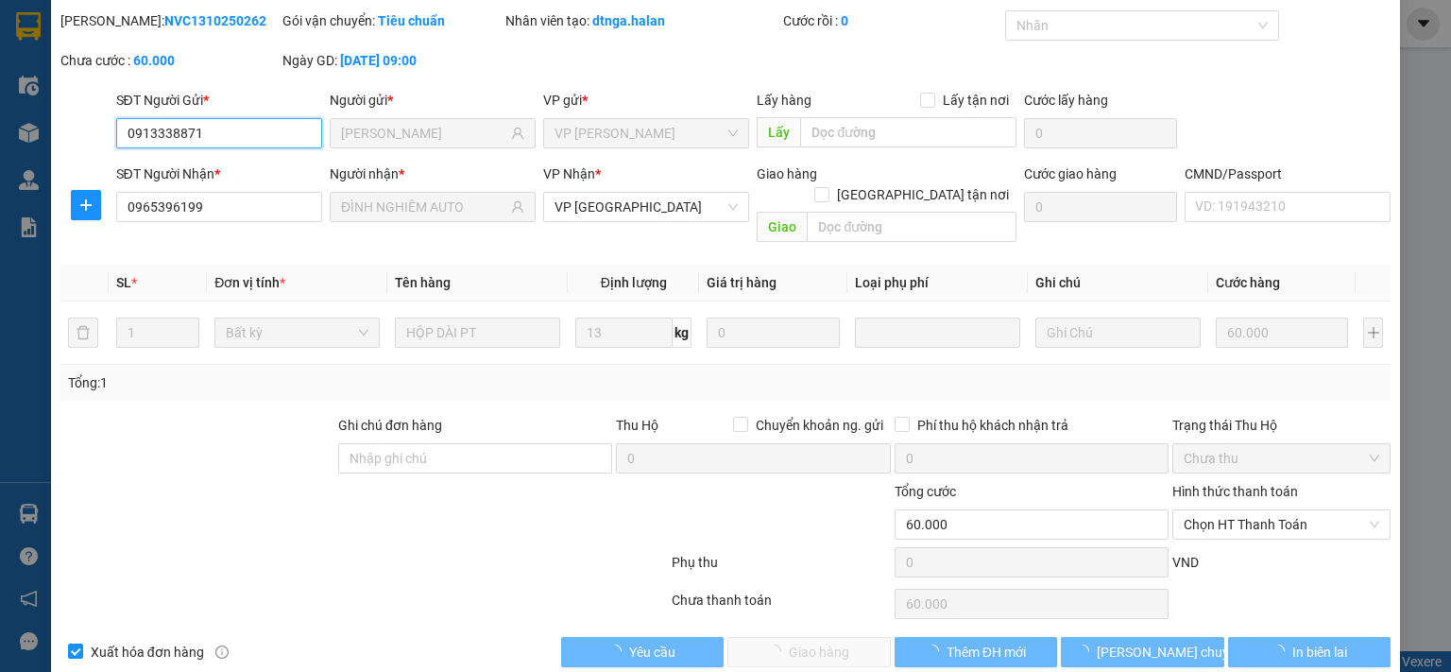
scroll to position [67, 0]
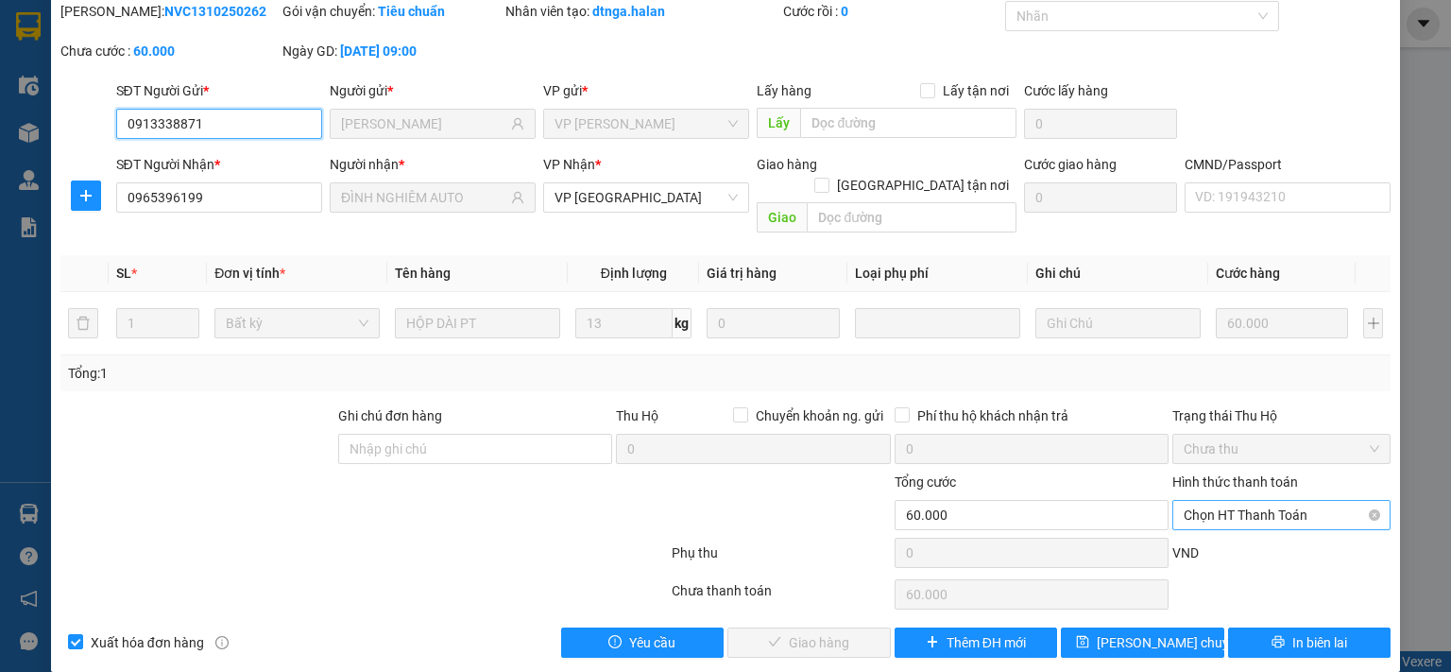
click at [1238, 501] on span "Chọn HT Thanh Toán" at bounding box center [1281, 515] width 196 height 28
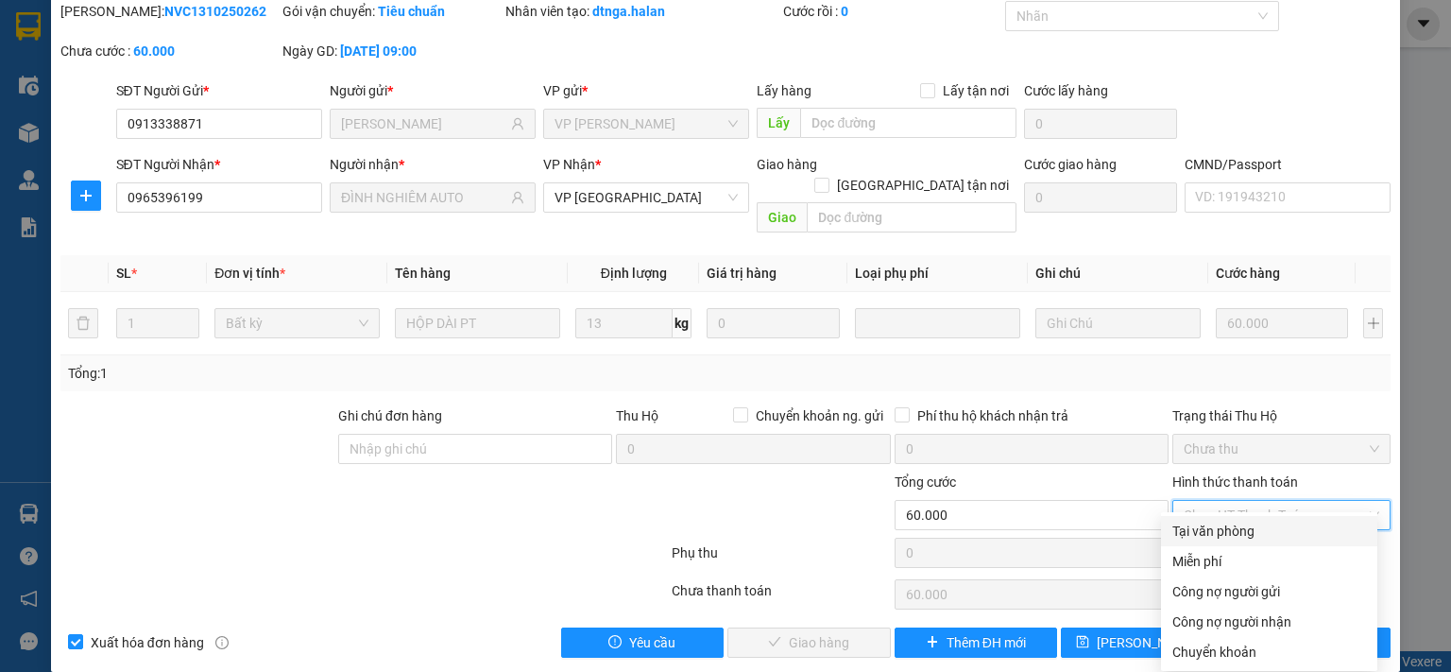
drag, startPoint x: 1213, startPoint y: 527, endPoint x: 1133, endPoint y: 555, distance: 84.2
click at [1213, 527] on div "Tại văn phòng" at bounding box center [1269, 530] width 194 height 21
type input "0"
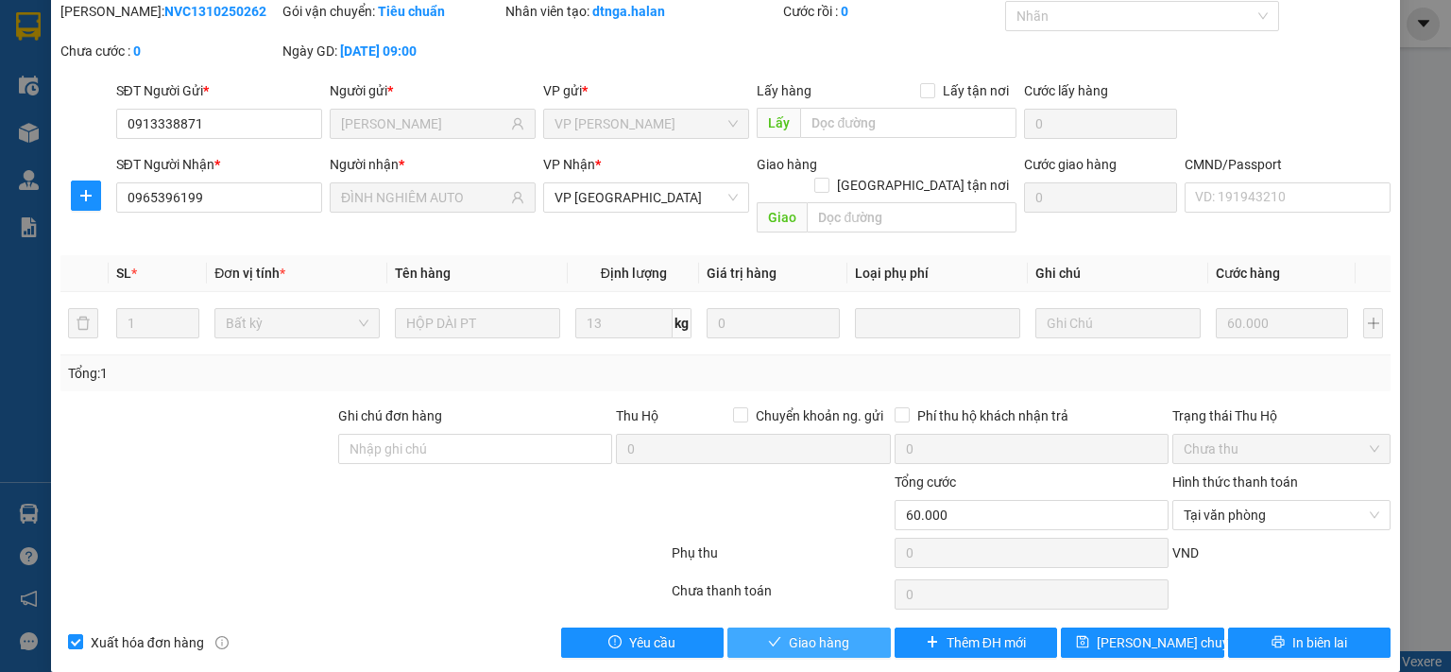
click at [859, 627] on button "Giao hàng" at bounding box center [808, 642] width 163 height 30
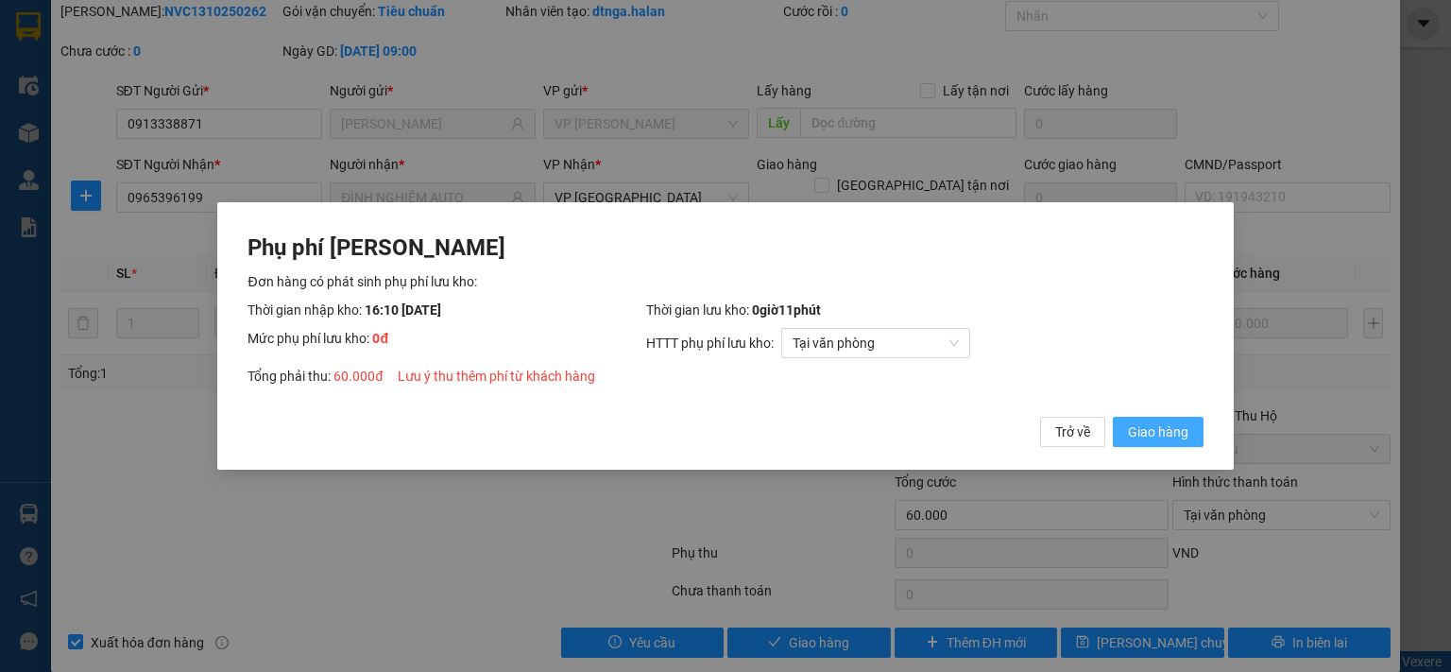
click at [1152, 426] on span "Giao hàng" at bounding box center [1158, 431] width 60 height 21
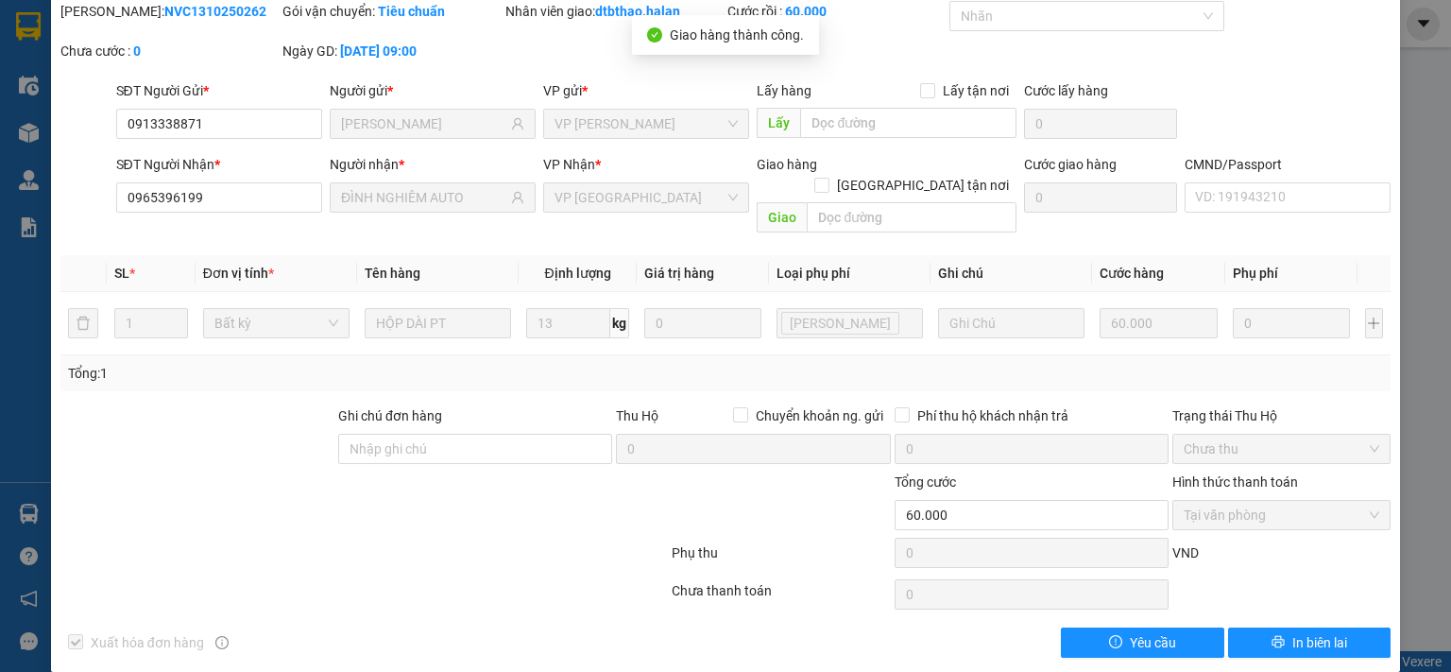
scroll to position [0, 0]
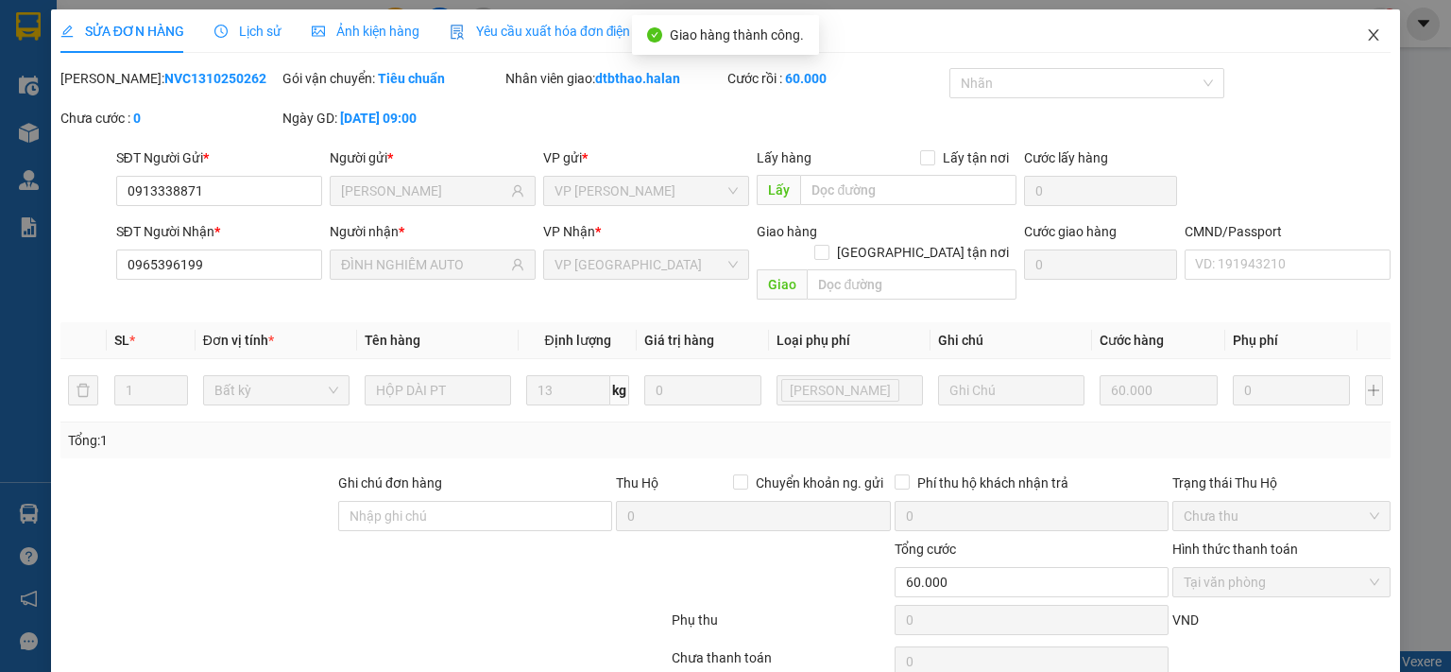
click at [1366, 34] on icon "close" at bounding box center [1373, 34] width 15 height 15
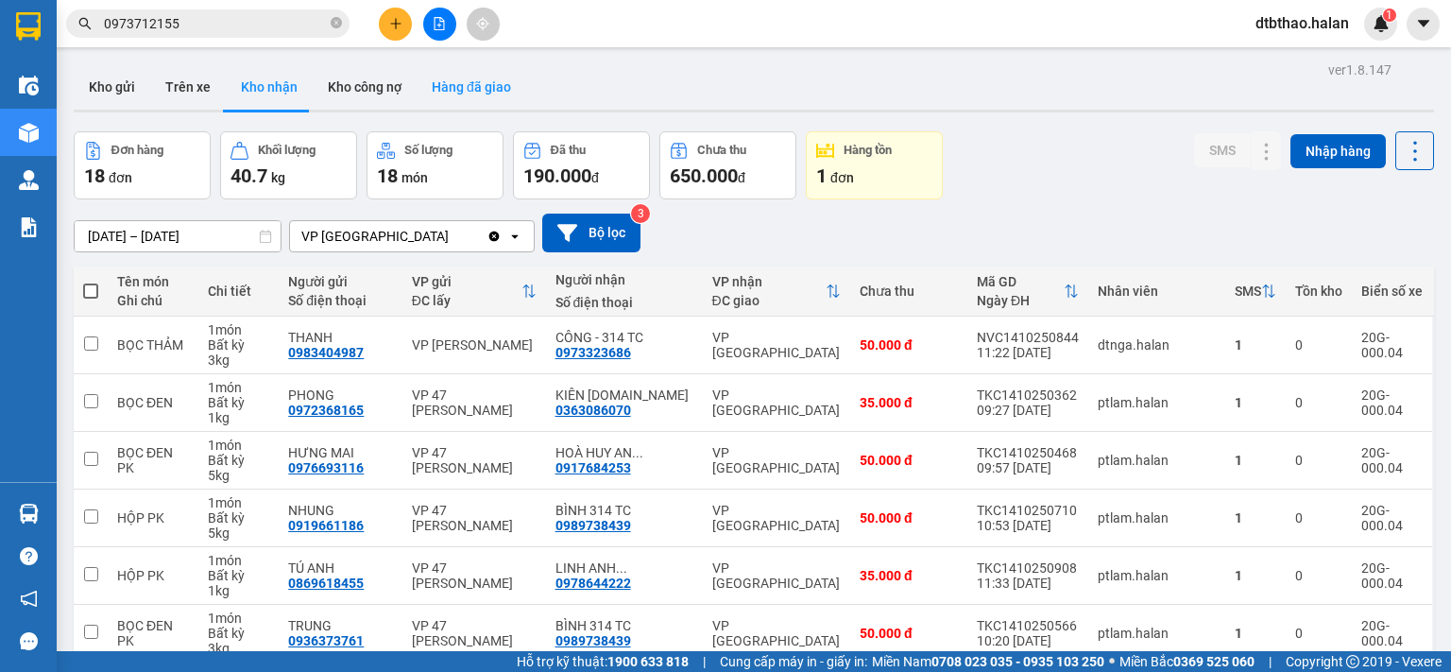
click at [481, 84] on button "Hàng đã giao" at bounding box center [472, 86] width 110 height 45
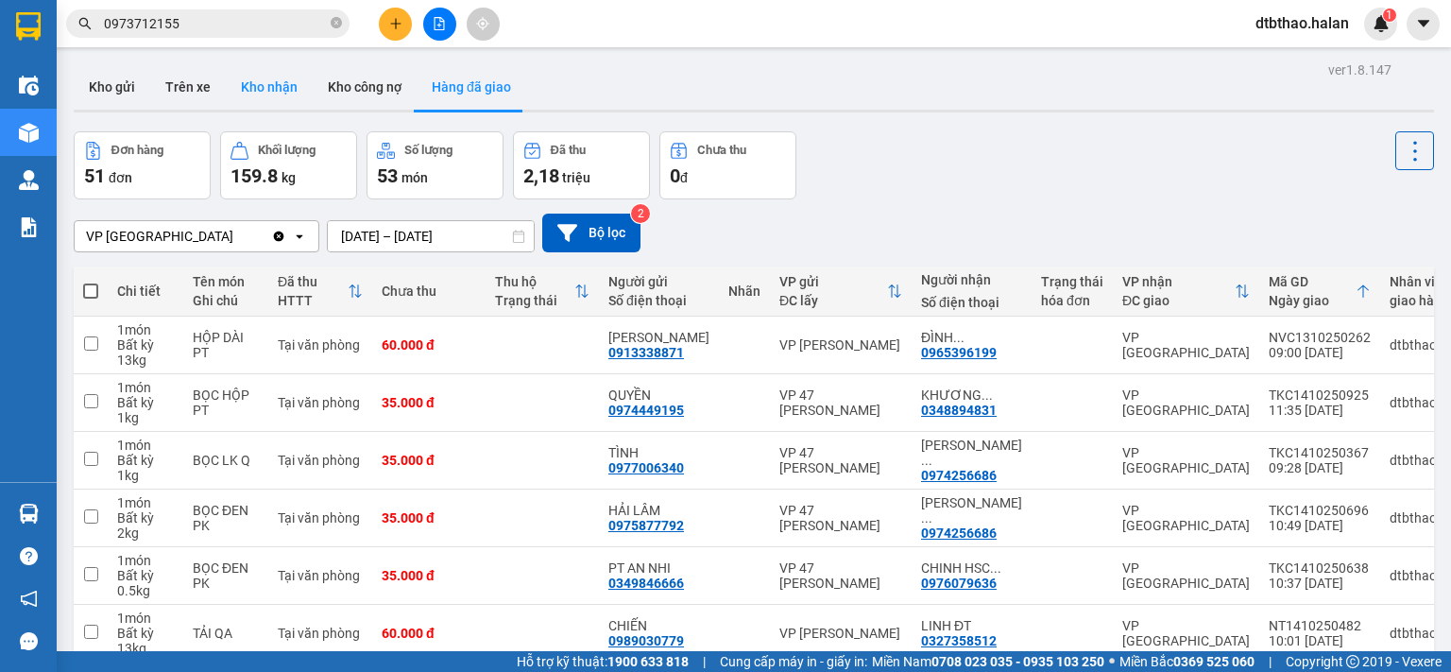
click at [259, 86] on button "Kho nhận" at bounding box center [269, 86] width 87 height 45
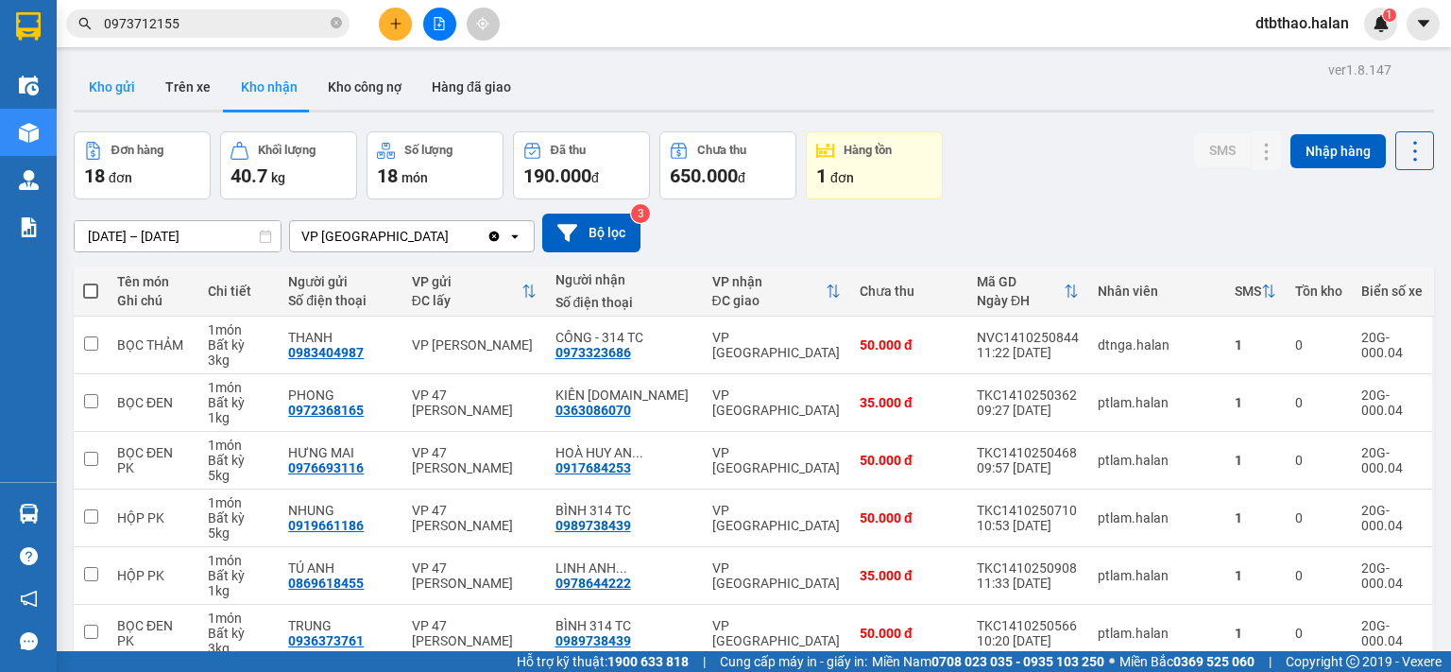
click at [103, 85] on button "Kho gửi" at bounding box center [112, 86] width 77 height 45
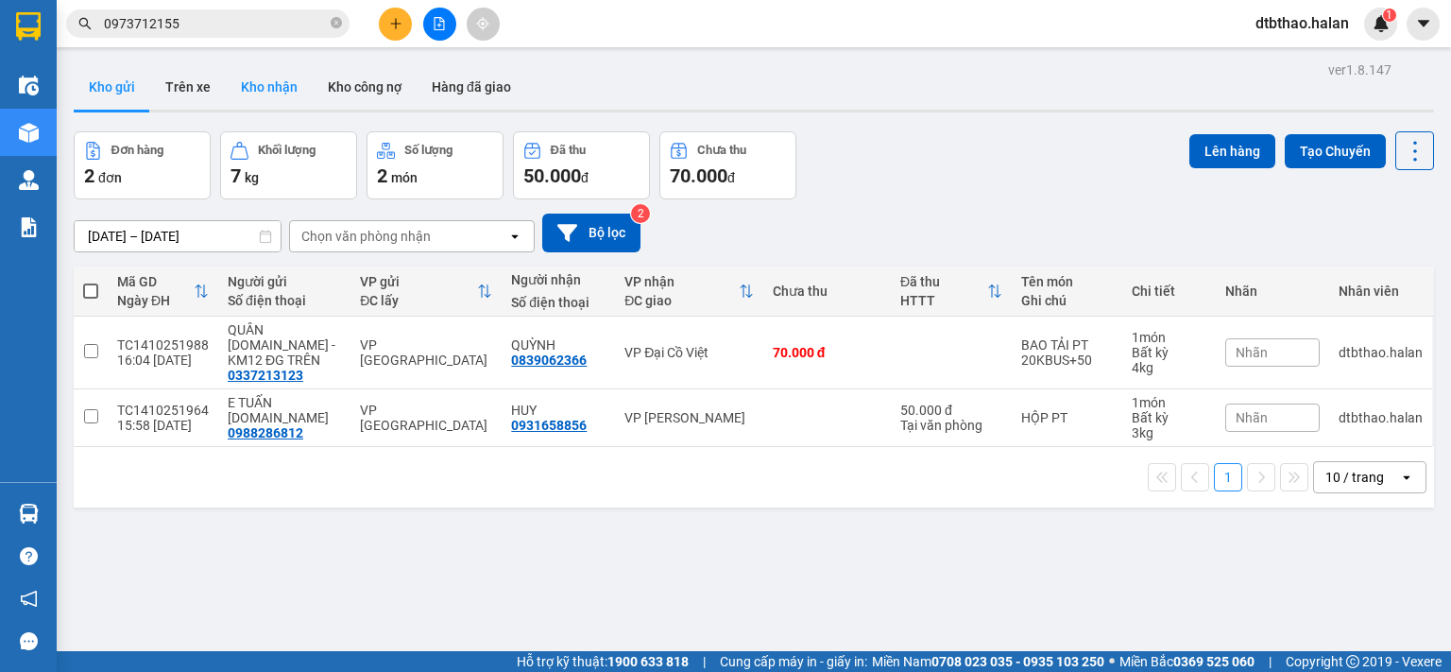
click at [273, 94] on button "Kho nhận" at bounding box center [269, 86] width 87 height 45
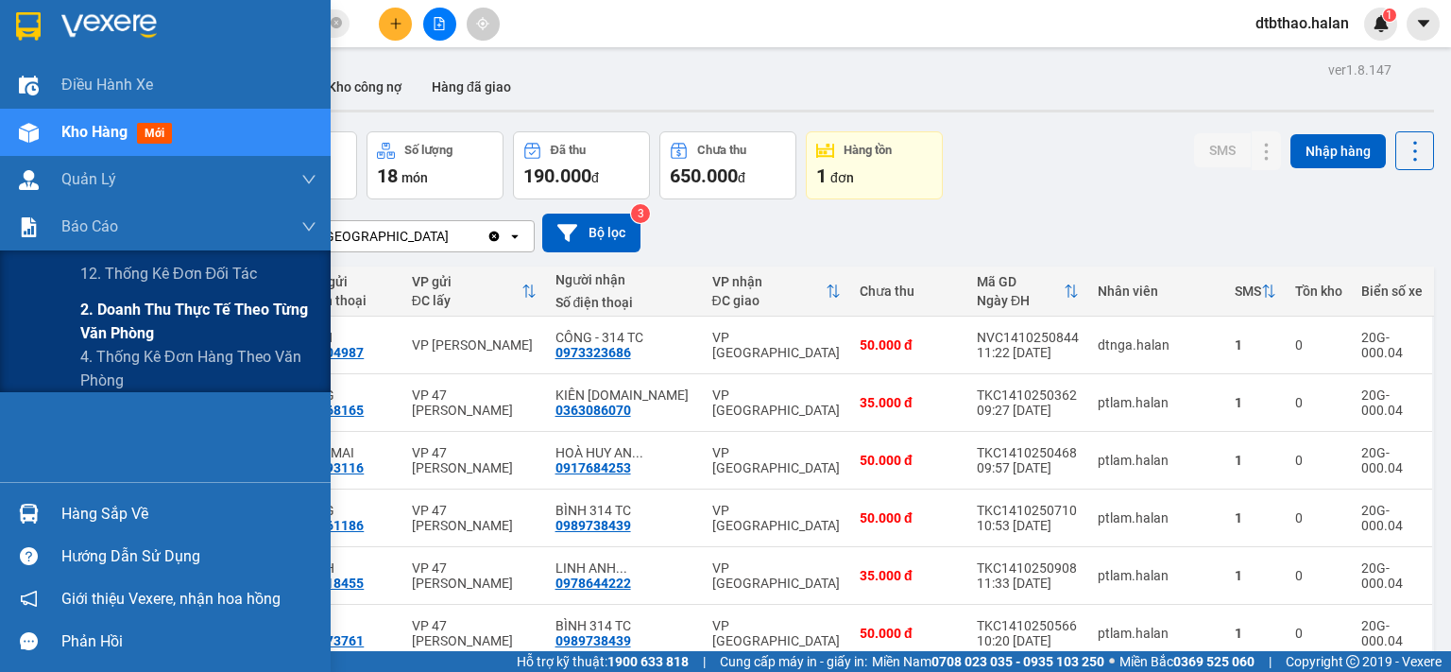
click at [111, 308] on span "2. Doanh thu thực tế theo từng văn phòng" at bounding box center [198, 321] width 236 height 47
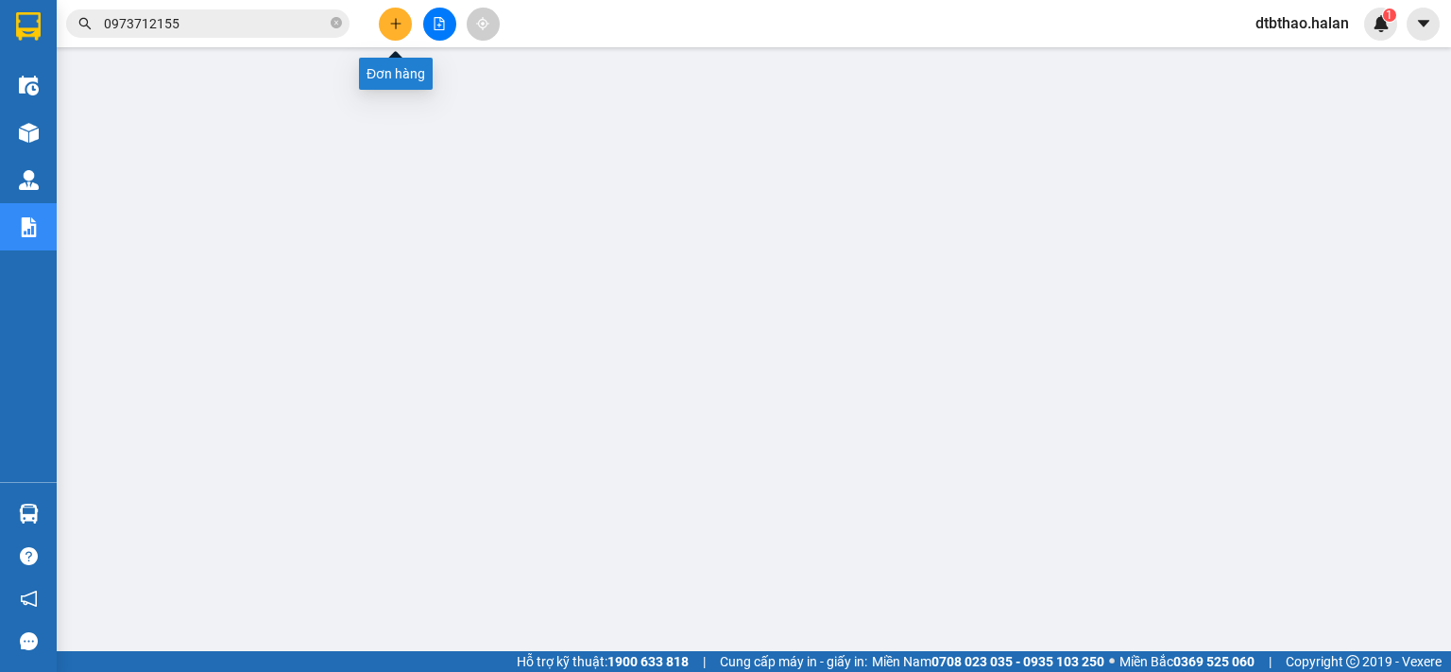
click at [394, 23] on icon "plus" at bounding box center [395, 23] width 10 height 1
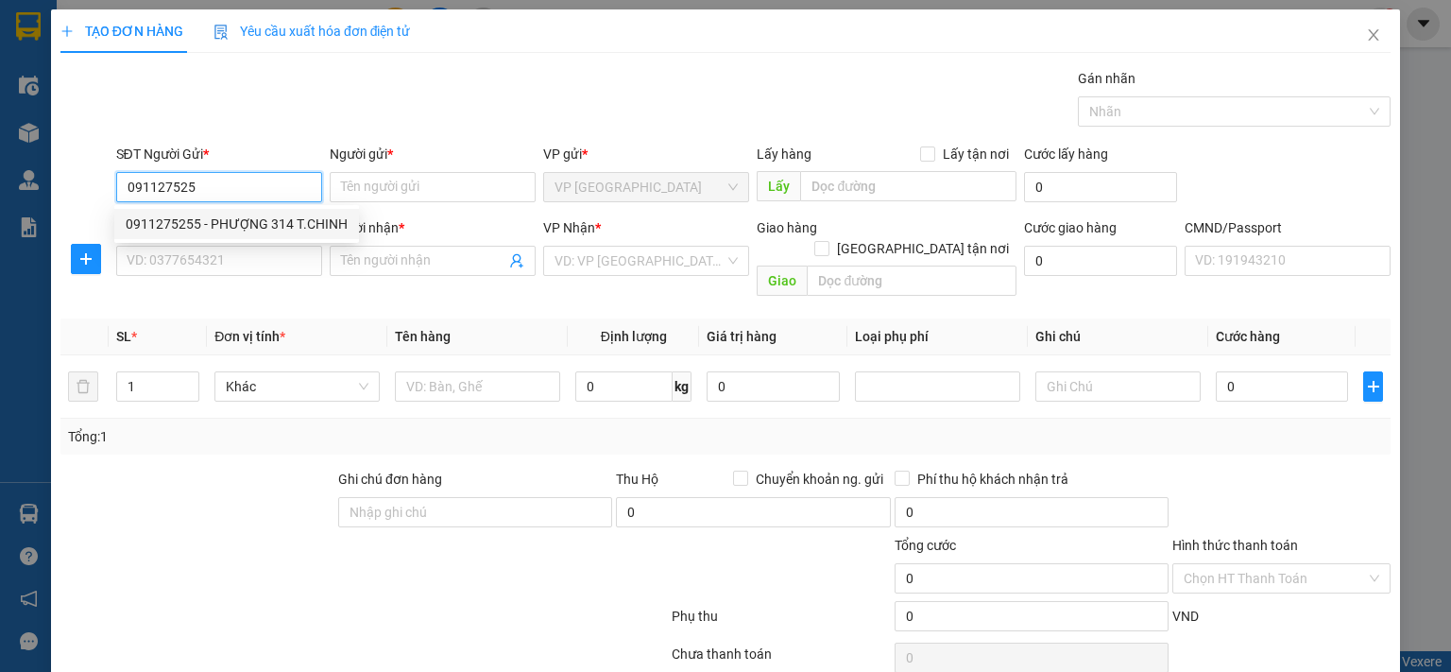
drag, startPoint x: 256, startPoint y: 226, endPoint x: 257, endPoint y: 238, distance: 12.3
click at [257, 230] on div "0911275255 - PHƯỢNG 314 T.CHINH" at bounding box center [237, 223] width 222 height 21
type input "0911275255"
type input "PHƯỢNG 314 T.CHINH"
type input "0911275255"
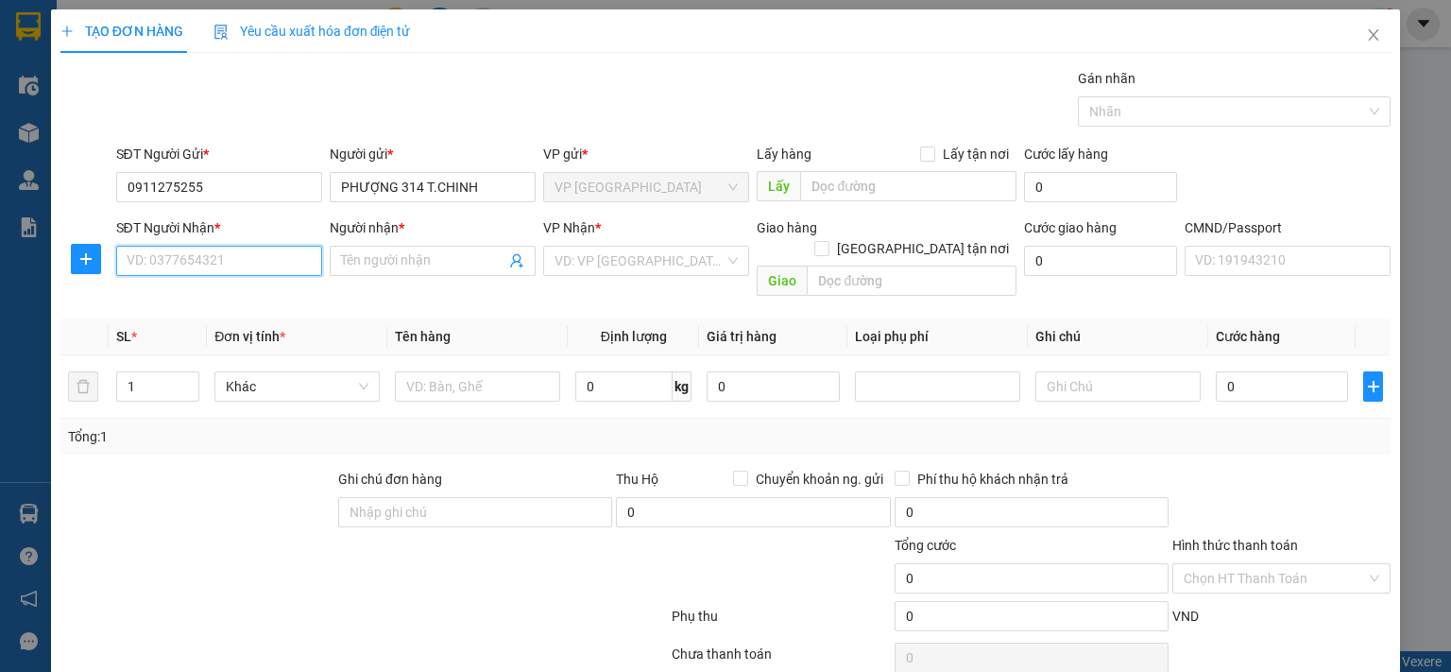
click at [257, 260] on input "SĐT Người Nhận *" at bounding box center [219, 261] width 206 height 30
click at [227, 334] on div "0329701143 - HIỆU" at bounding box center [237, 327] width 222 height 21
type input "0329701143"
type input "HIỆU"
click at [86, 254] on icon "plus" at bounding box center [86, 259] width 1 height 12
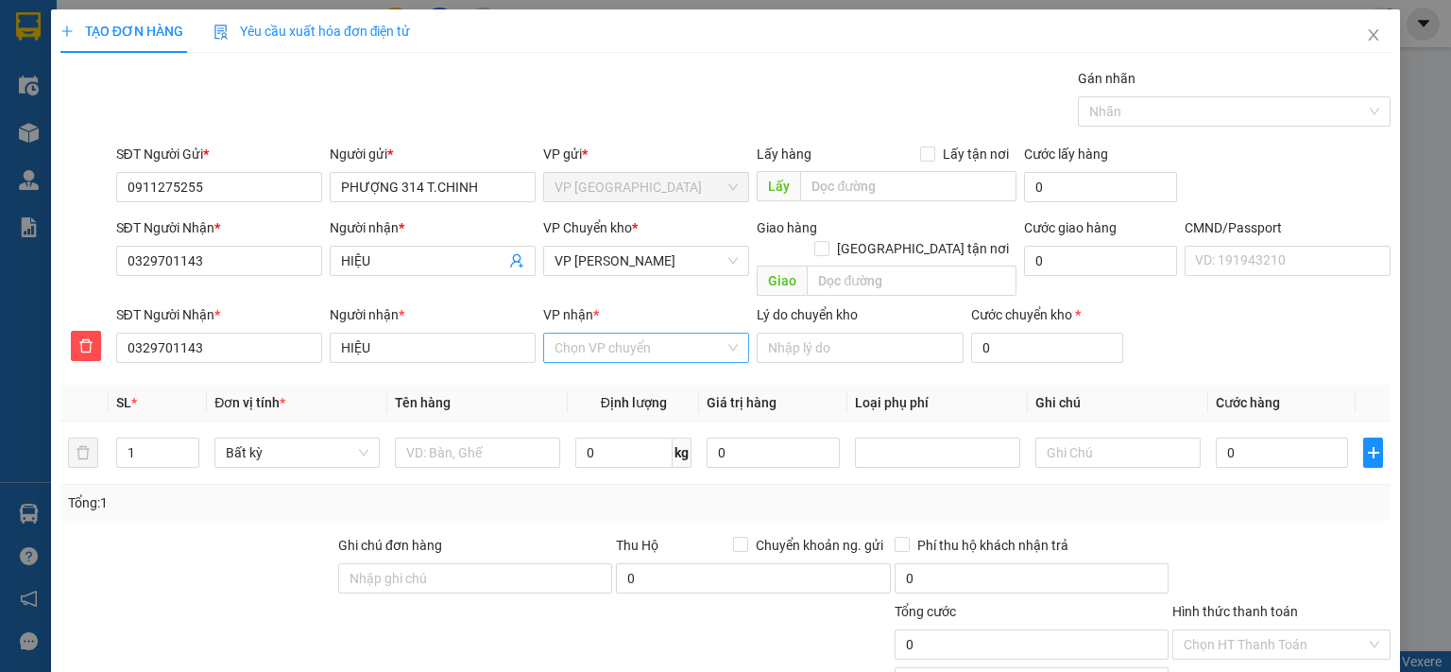
click at [659, 333] on input "VP nhận *" at bounding box center [639, 347] width 170 height 28
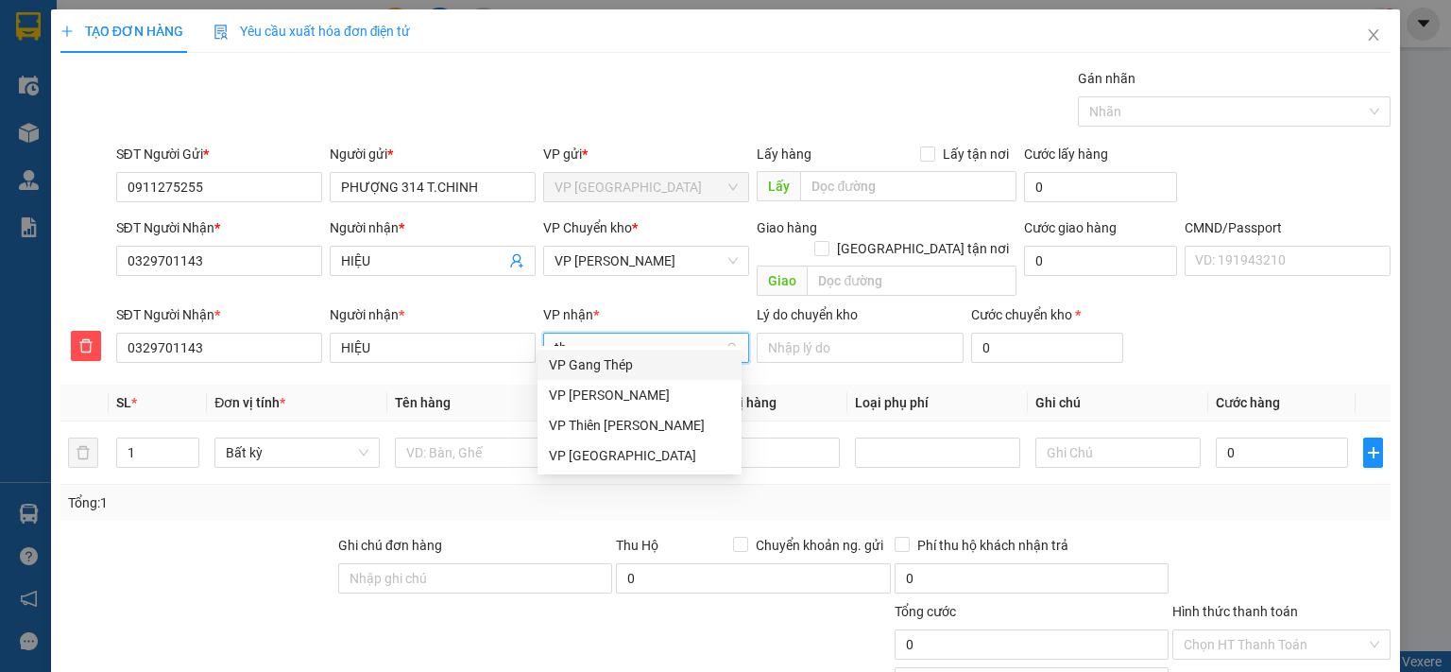
type input "thụ"
click at [627, 366] on div "VP [PERSON_NAME]" at bounding box center [639, 364] width 181 height 21
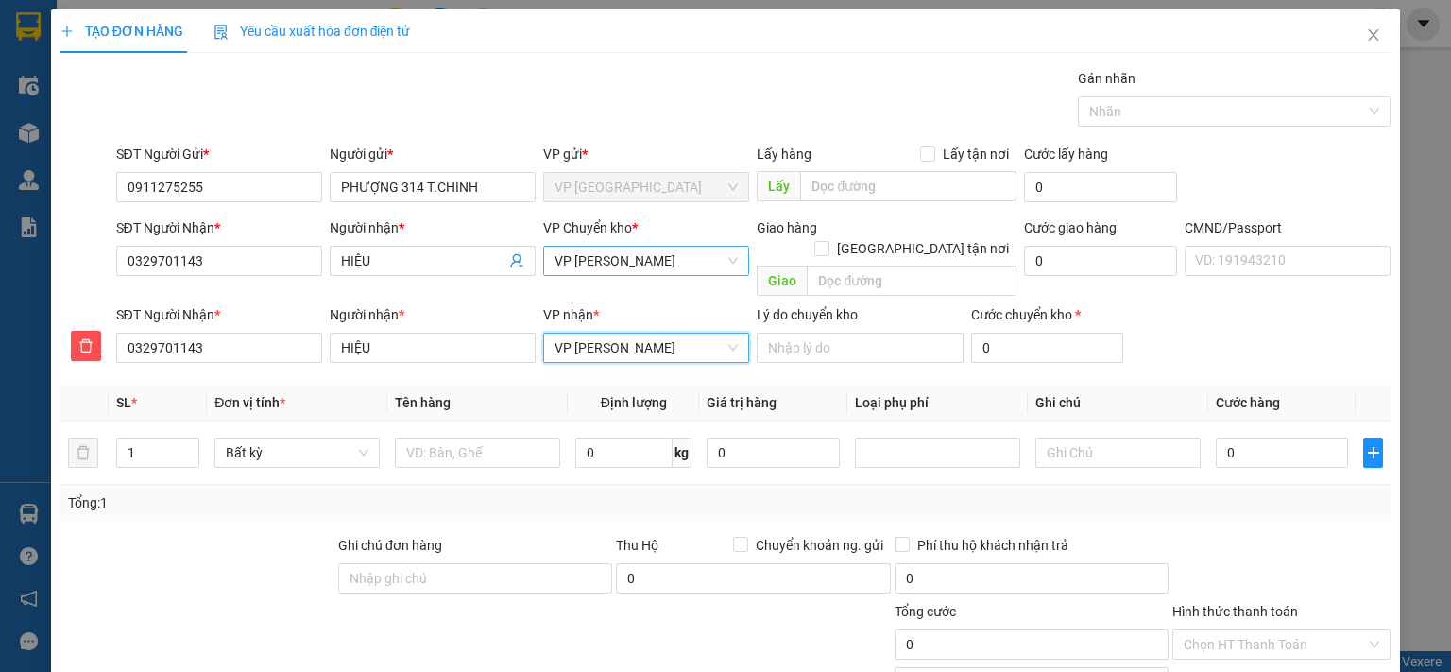
click at [635, 256] on span "VP [PERSON_NAME]" at bounding box center [645, 261] width 183 height 28
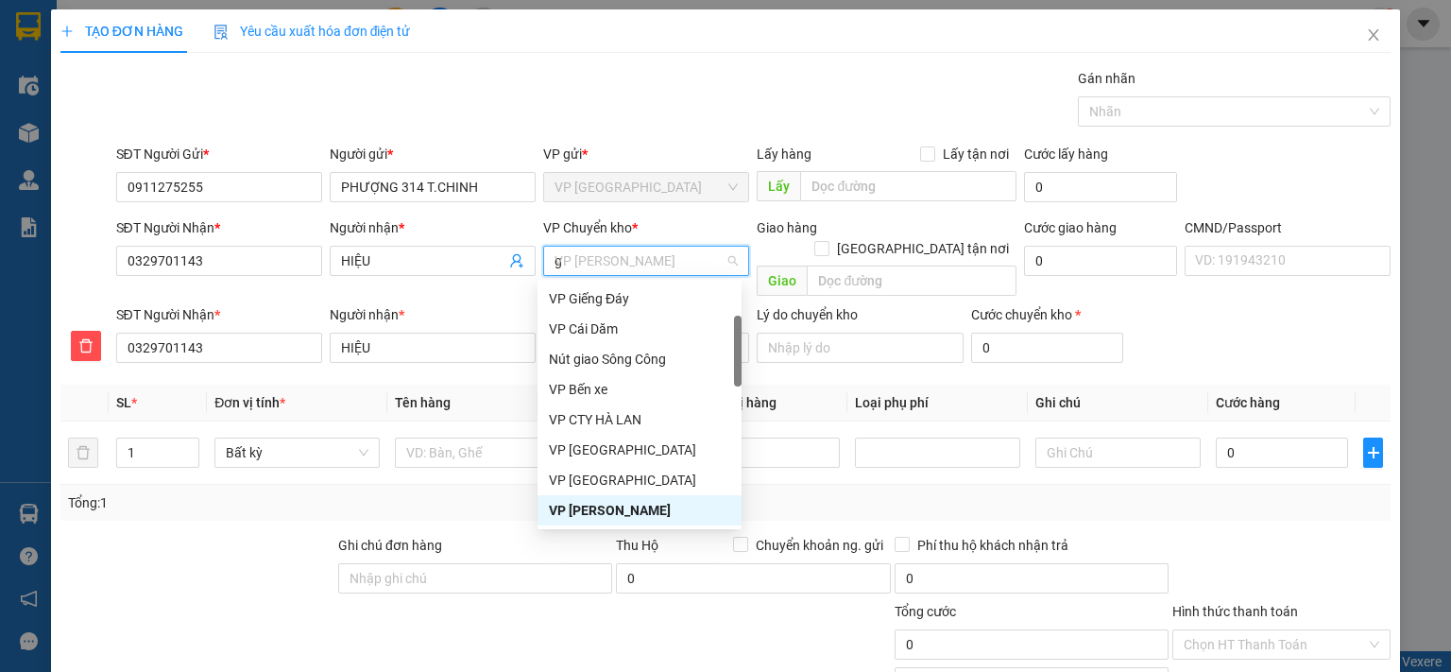
scroll to position [91, 0]
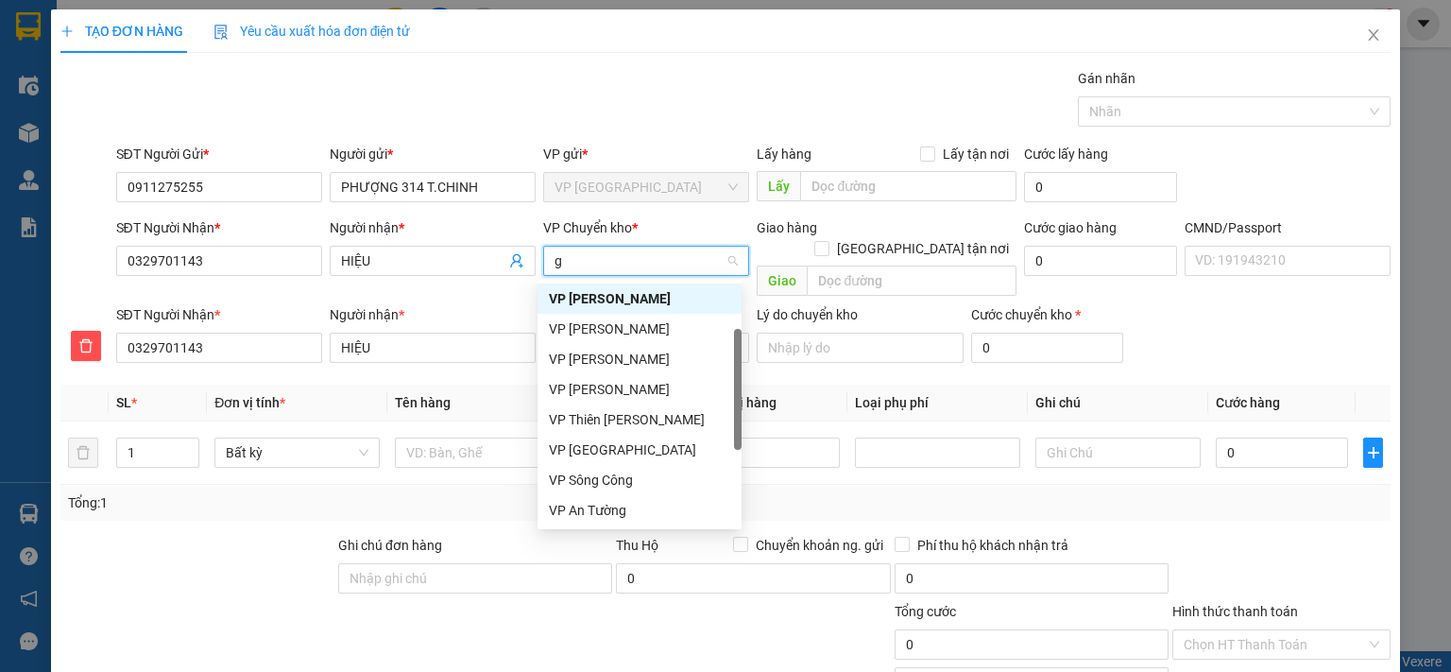
type input "gi"
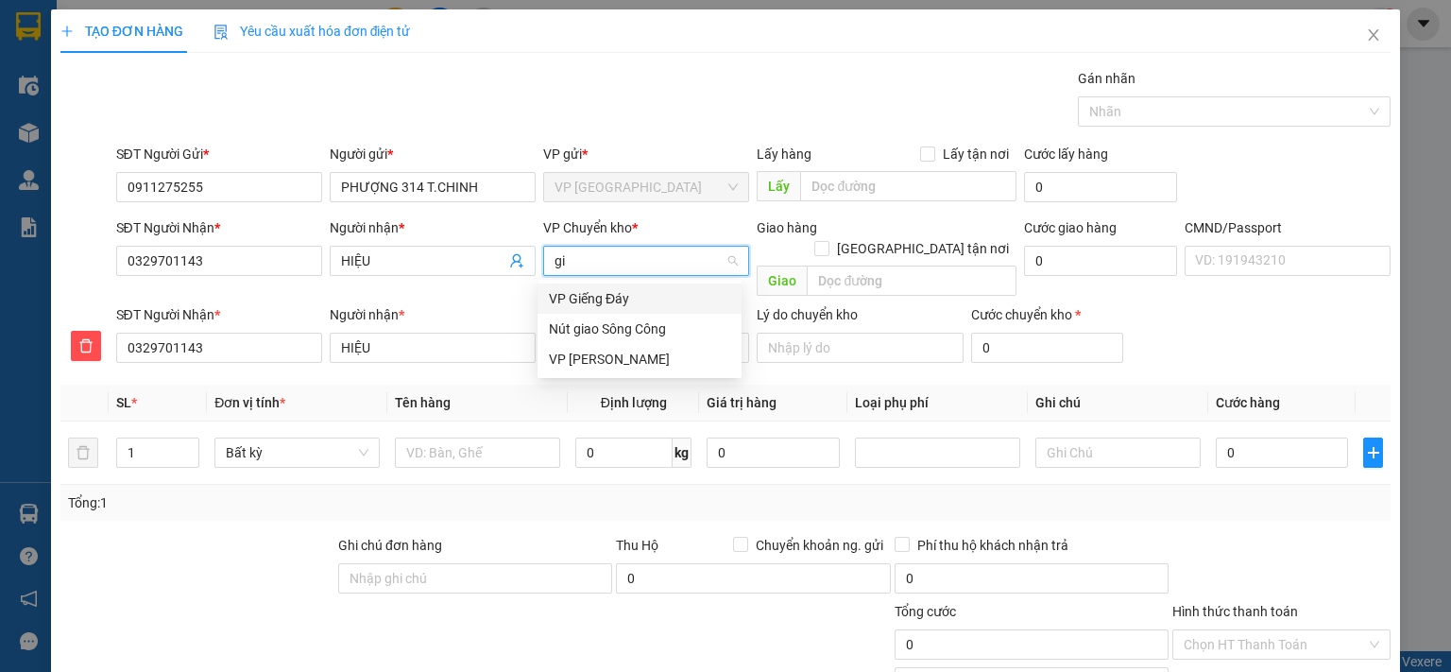
scroll to position [0, 0]
click at [603, 356] on div "VP [PERSON_NAME]" at bounding box center [639, 359] width 181 height 21
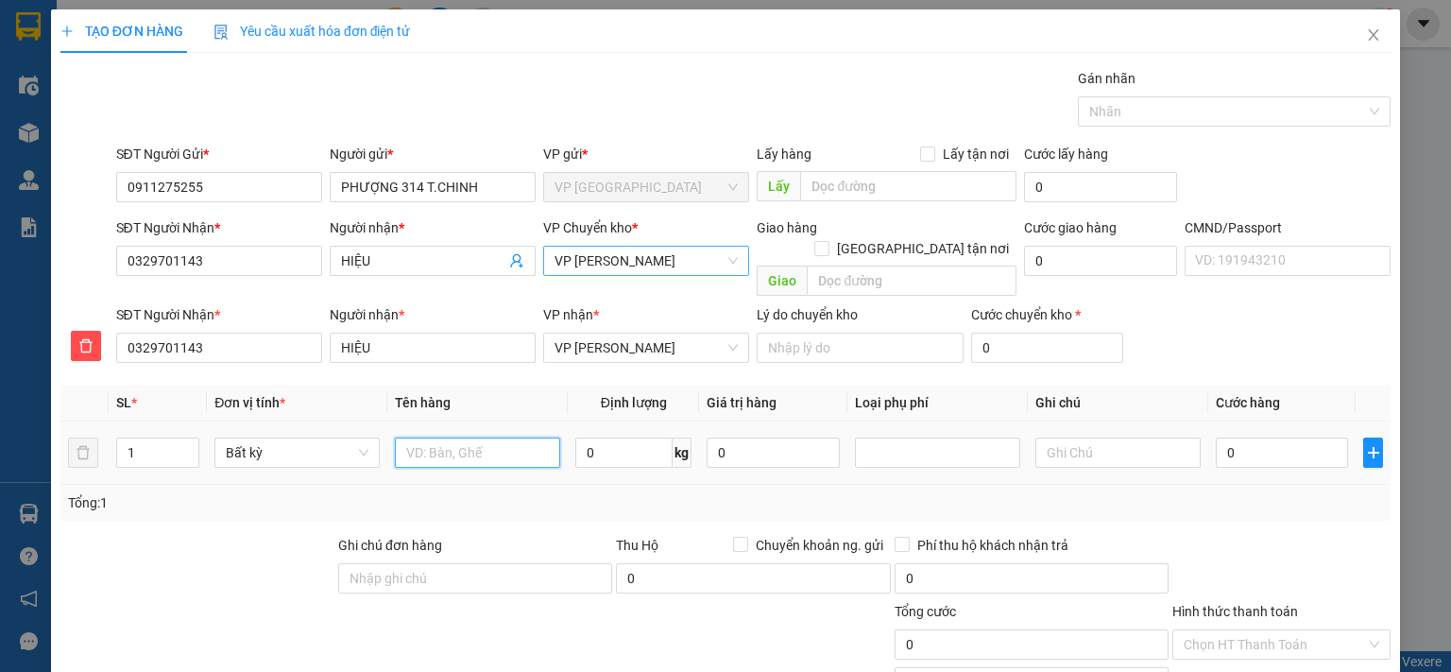
click at [506, 437] on input "text" at bounding box center [477, 452] width 165 height 30
type input "PB"
type input "3"
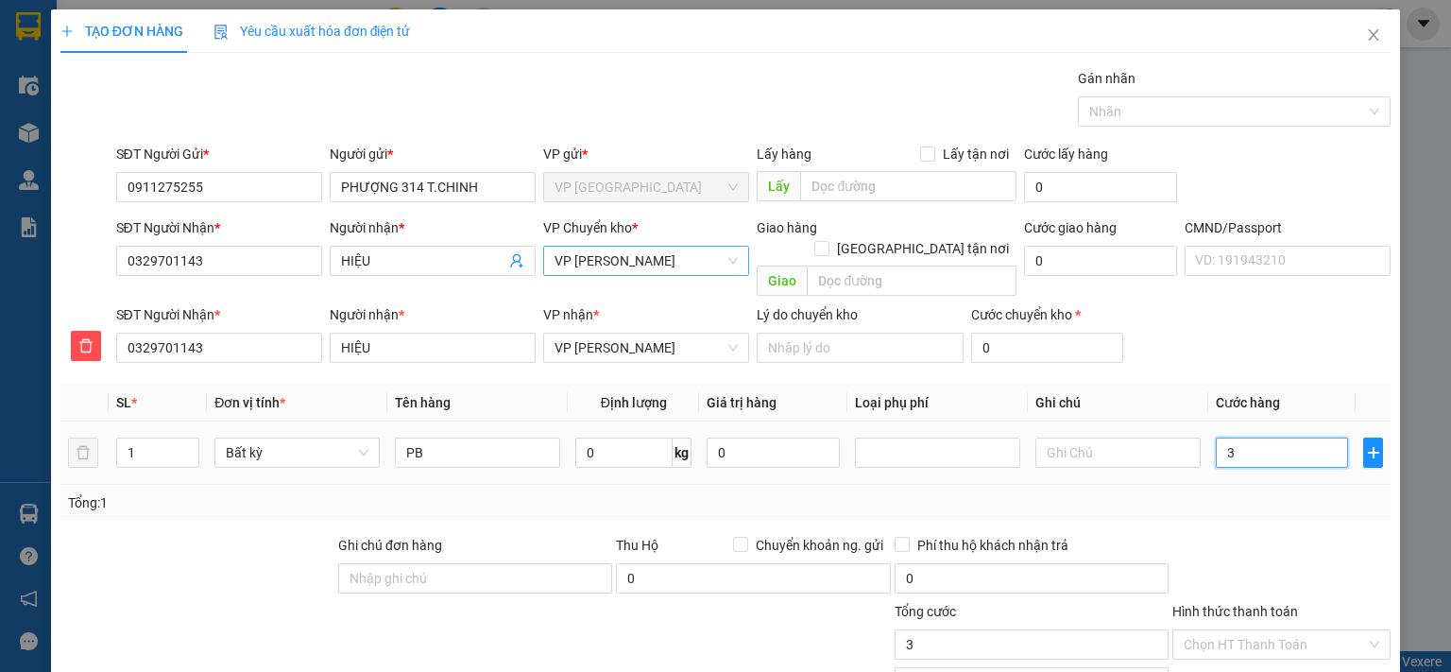
type input "35"
type input "350"
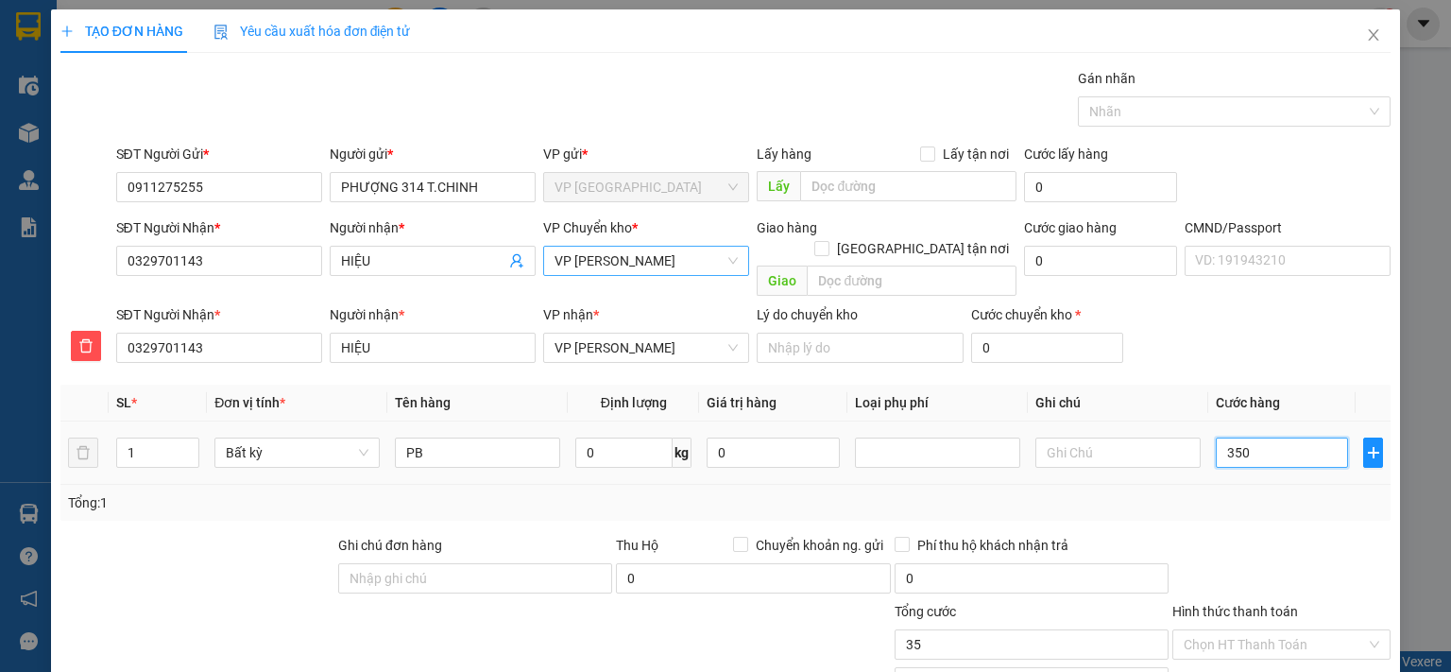
type input "350"
type input "3.500"
type input "35.000"
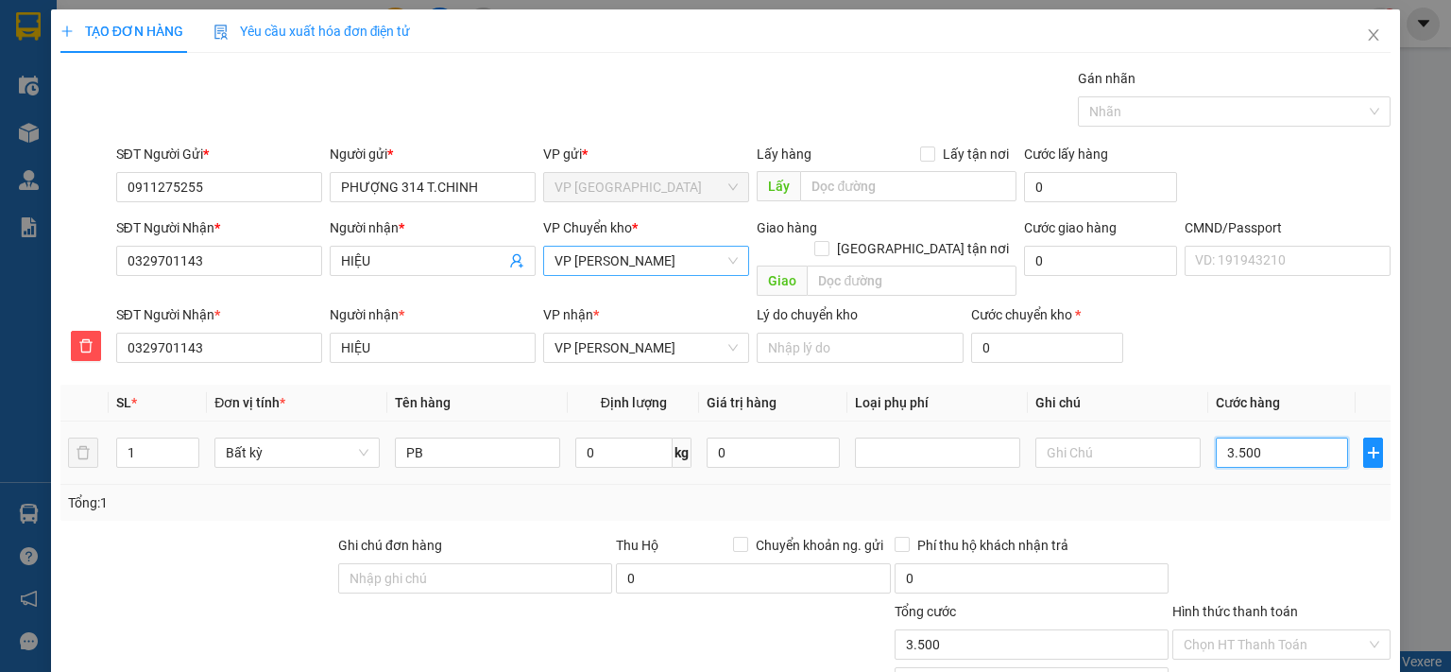
type input "35.000"
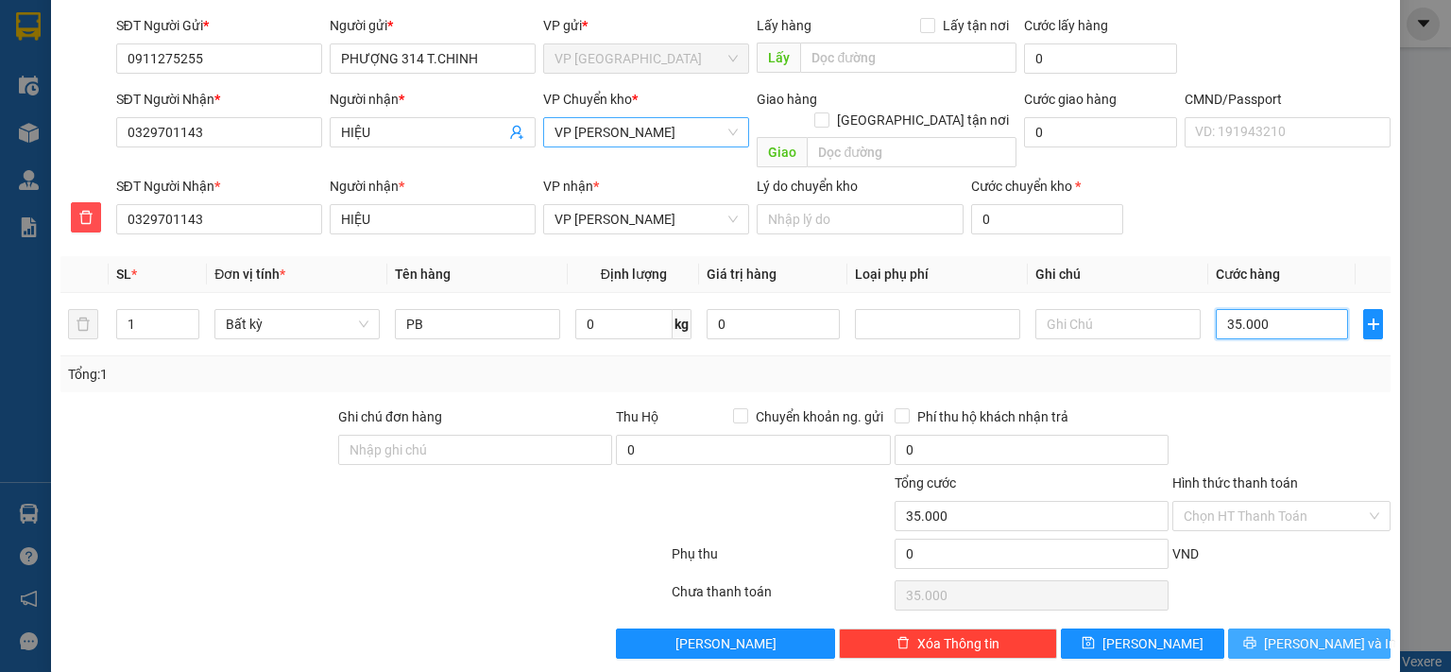
type input "35.000"
click at [1290, 633] on span "[PERSON_NAME] và In" at bounding box center [1330, 643] width 132 height 21
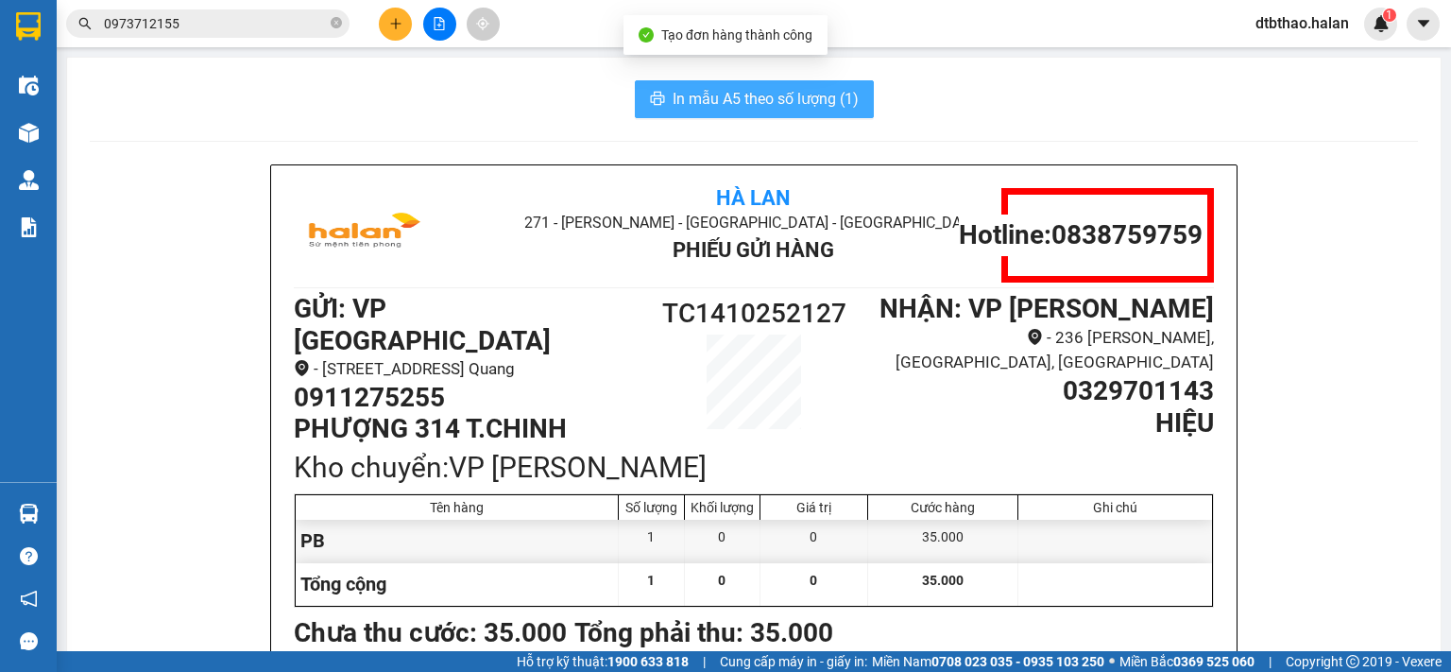
click at [744, 97] on span "In mẫu A5 theo số lượng (1)" at bounding box center [765, 99] width 186 height 24
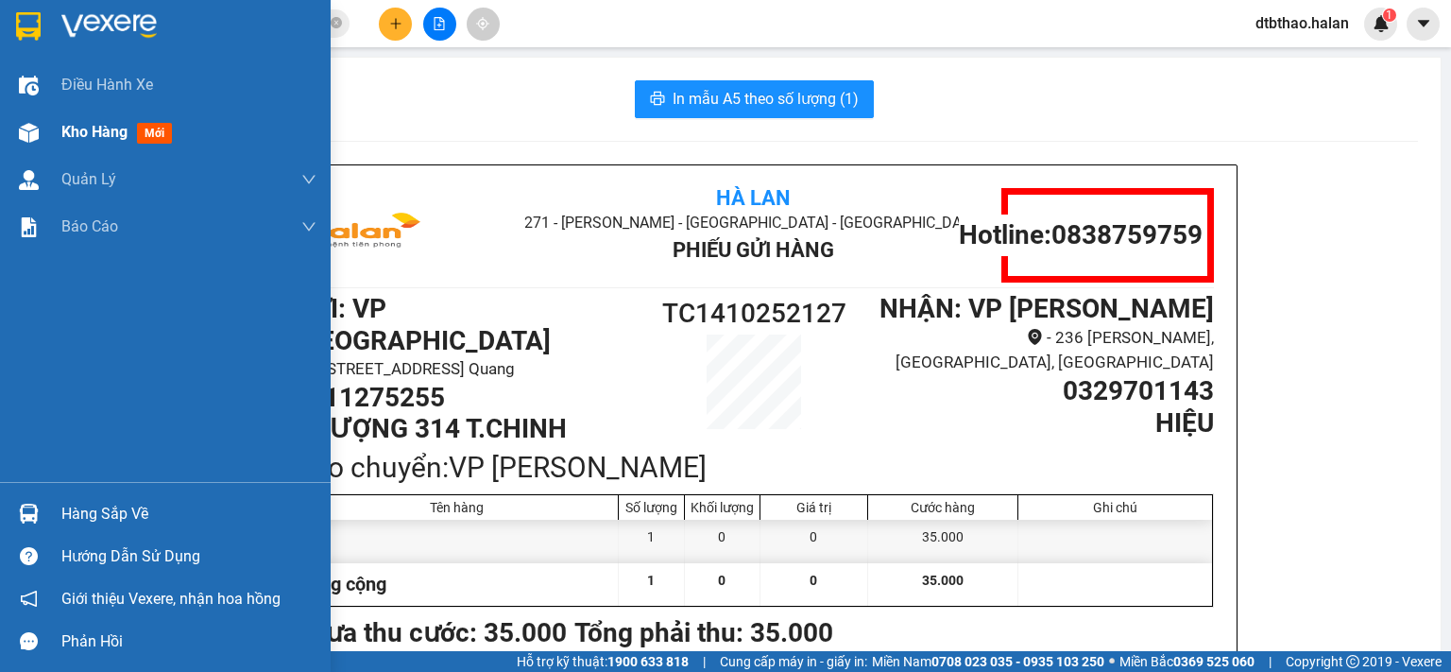
click at [91, 143] on div "Kho hàng mới" at bounding box center [120, 132] width 118 height 24
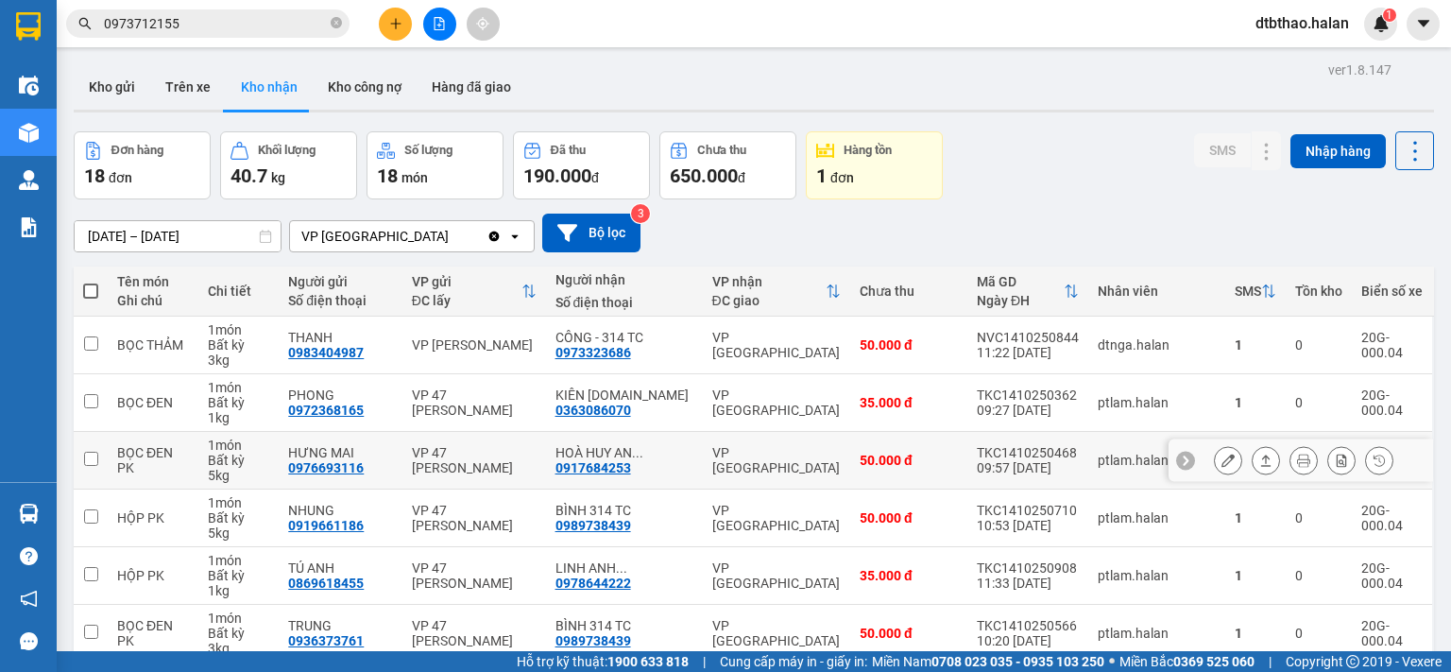
scroll to position [315, 0]
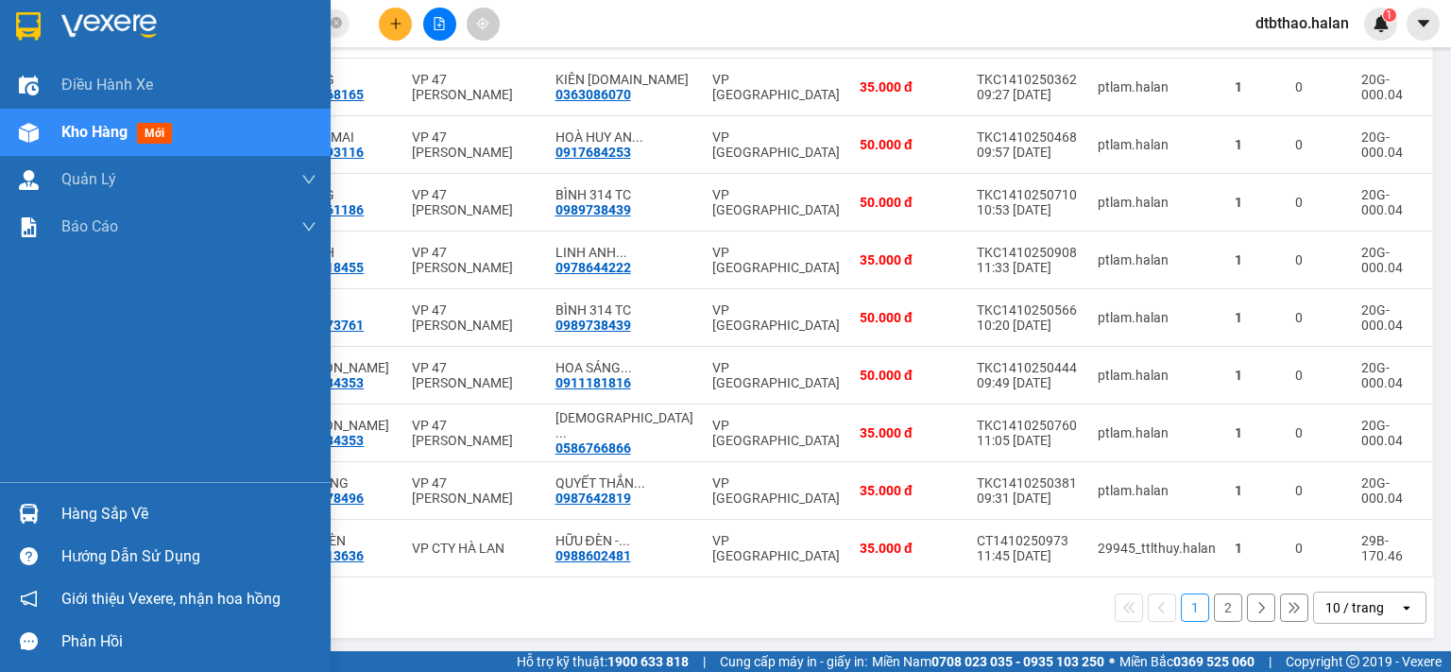
click at [72, 511] on div "Hàng sắp về" at bounding box center [188, 514] width 255 height 28
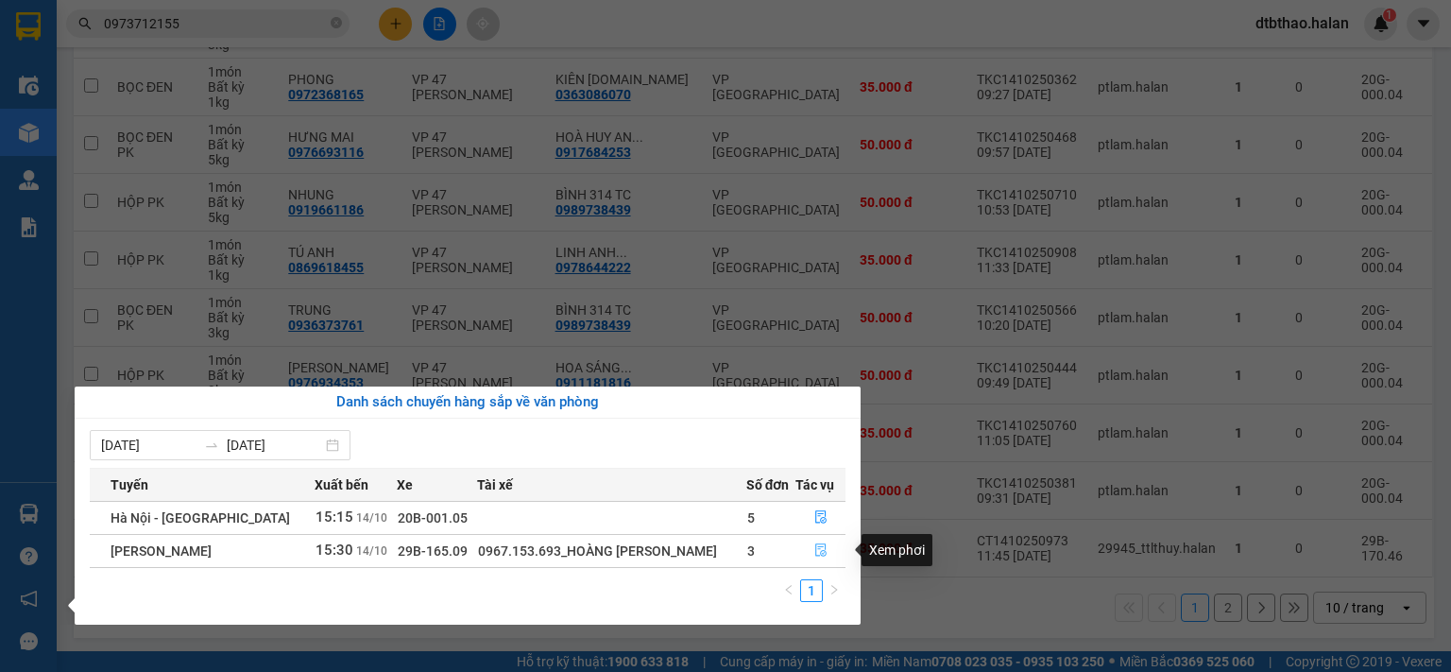
click at [815, 554] on icon "file-done" at bounding box center [820, 550] width 11 height 13
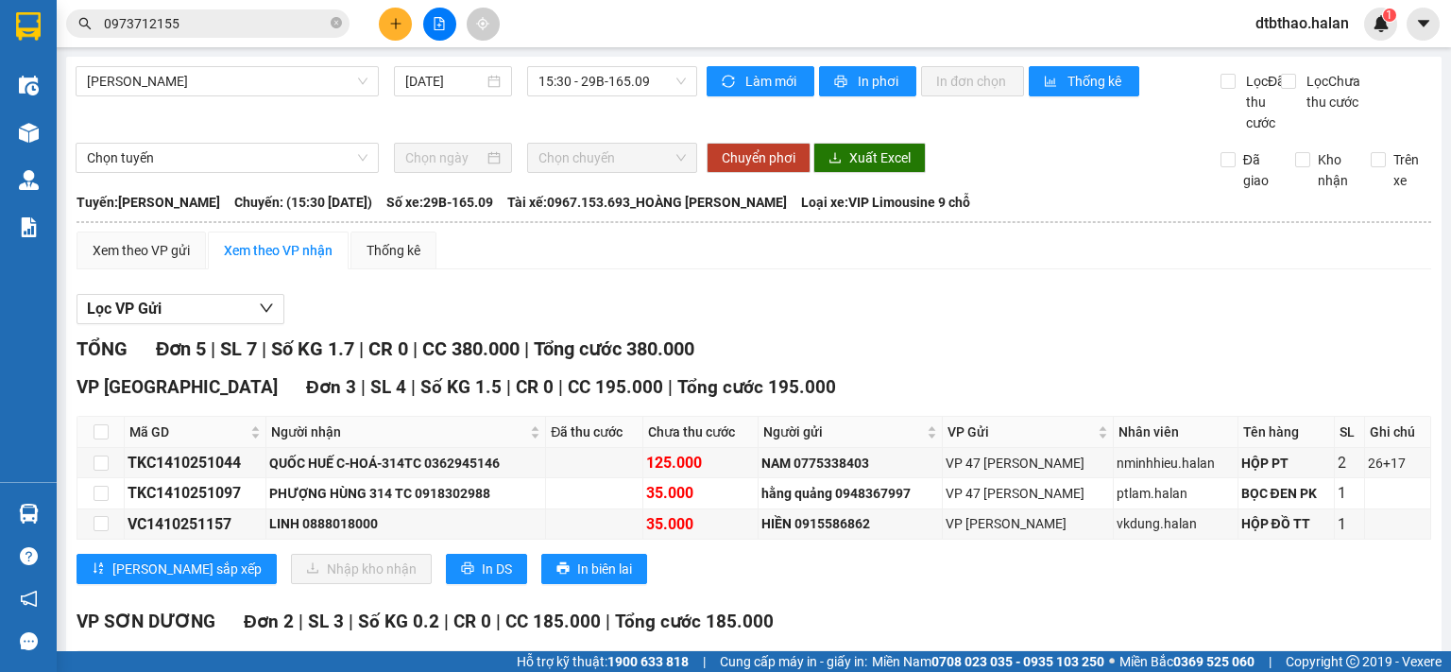
scroll to position [189, 0]
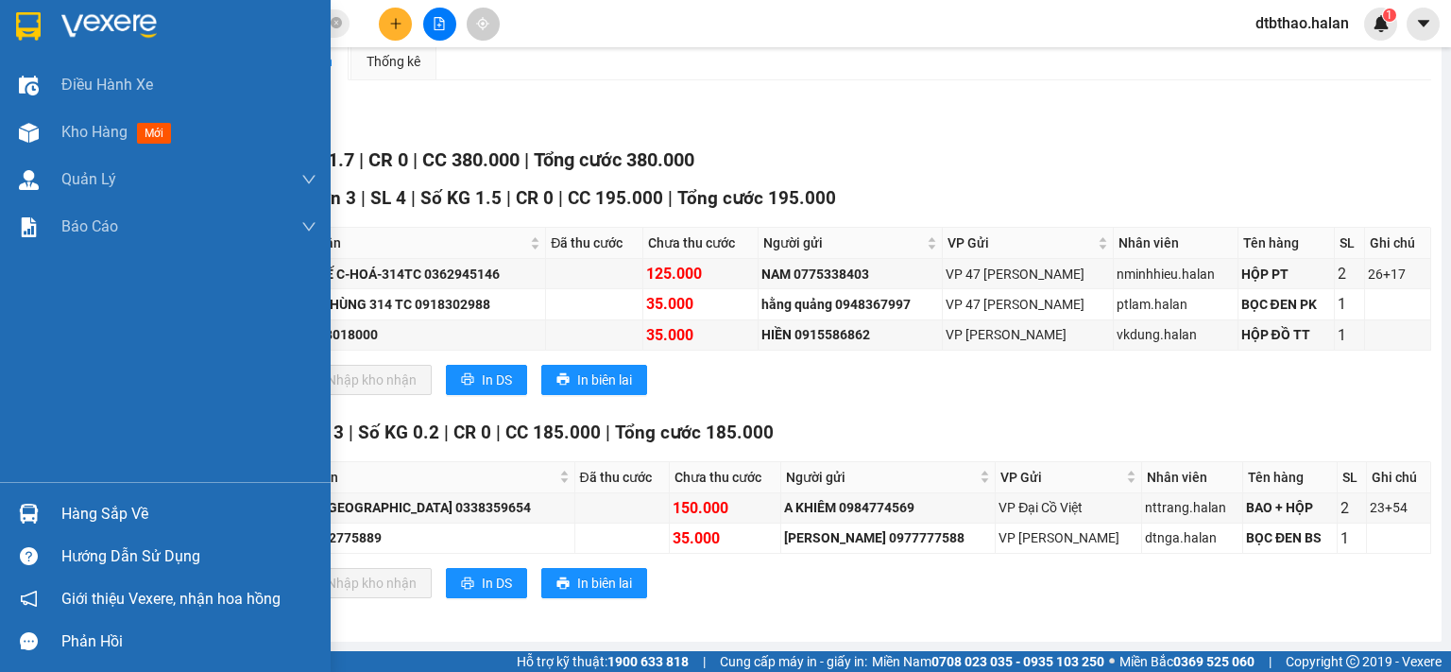
click at [76, 513] on div "Hàng sắp về" at bounding box center [188, 514] width 255 height 28
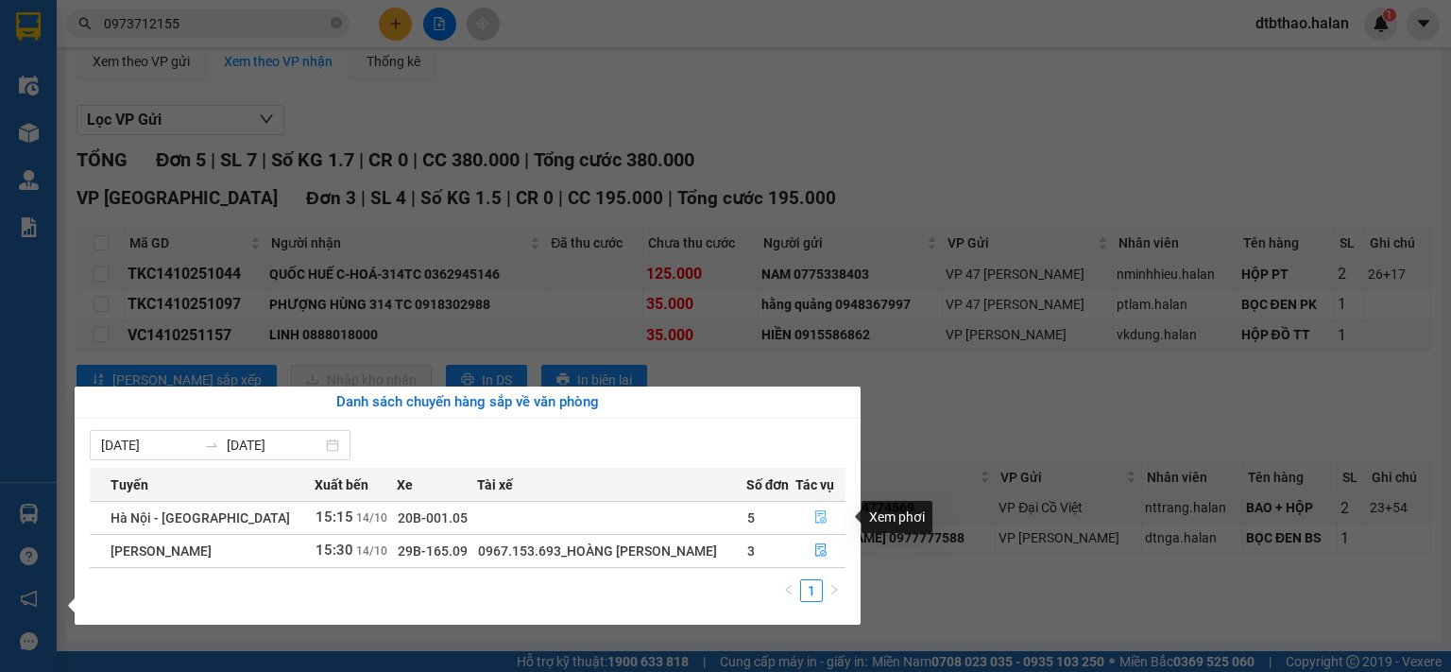
click at [822, 516] on icon "file-done" at bounding box center [820, 516] width 13 height 13
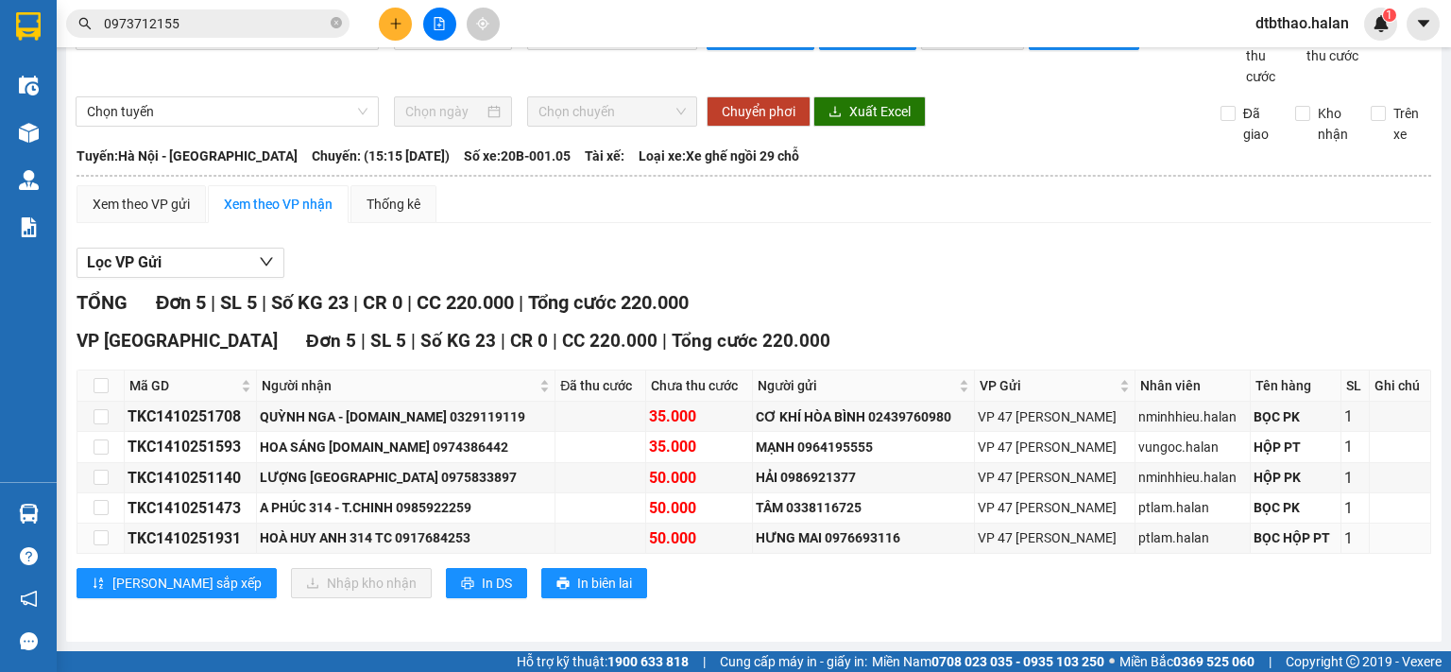
scroll to position [64, 0]
click at [389, 27] on icon "plus" at bounding box center [395, 23] width 13 height 13
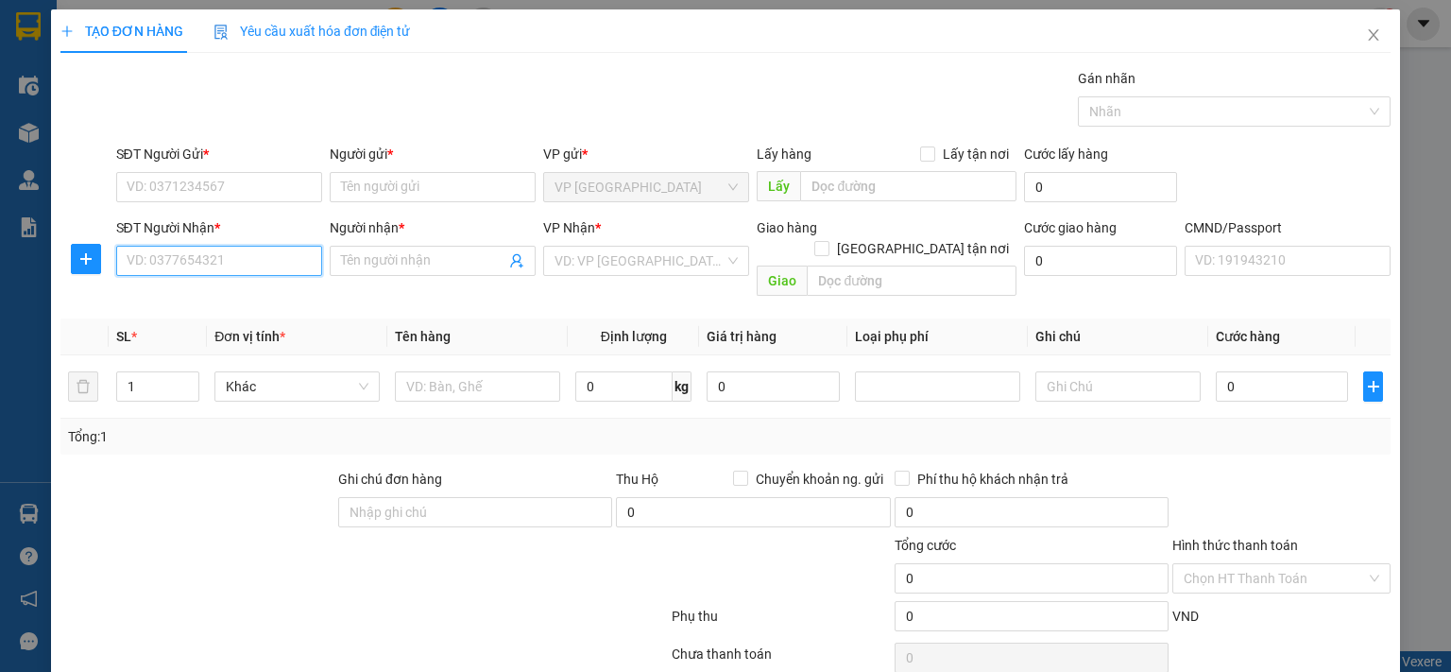
click at [166, 260] on input "SĐT Người Nhận *" at bounding box center [219, 261] width 206 height 30
type input "0968089216"
drag, startPoint x: 160, startPoint y: 300, endPoint x: 162, endPoint y: 257, distance: 43.5
click at [161, 300] on div "0968089216 - TUYÊN" at bounding box center [216, 297] width 181 height 21
type input "TUYÊN"
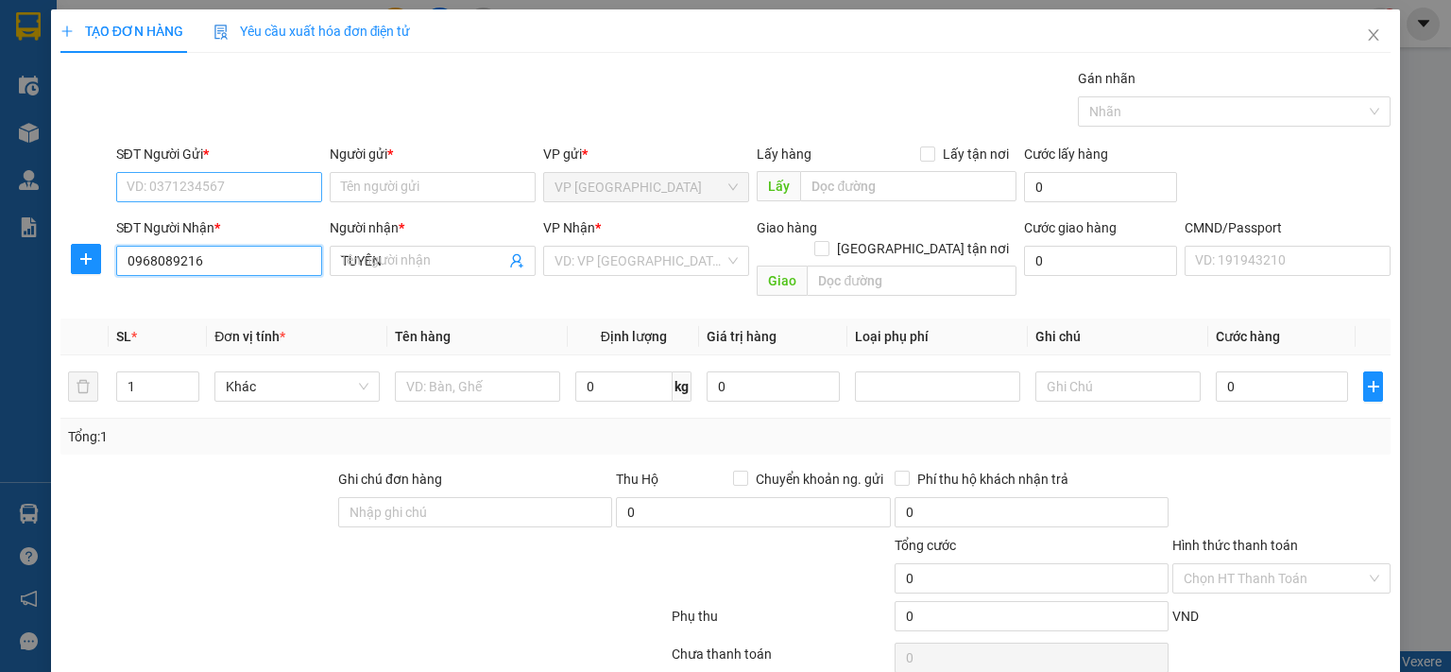
type input "0968089216"
click at [235, 184] on input "SĐT Người Gửi *" at bounding box center [219, 187] width 206 height 30
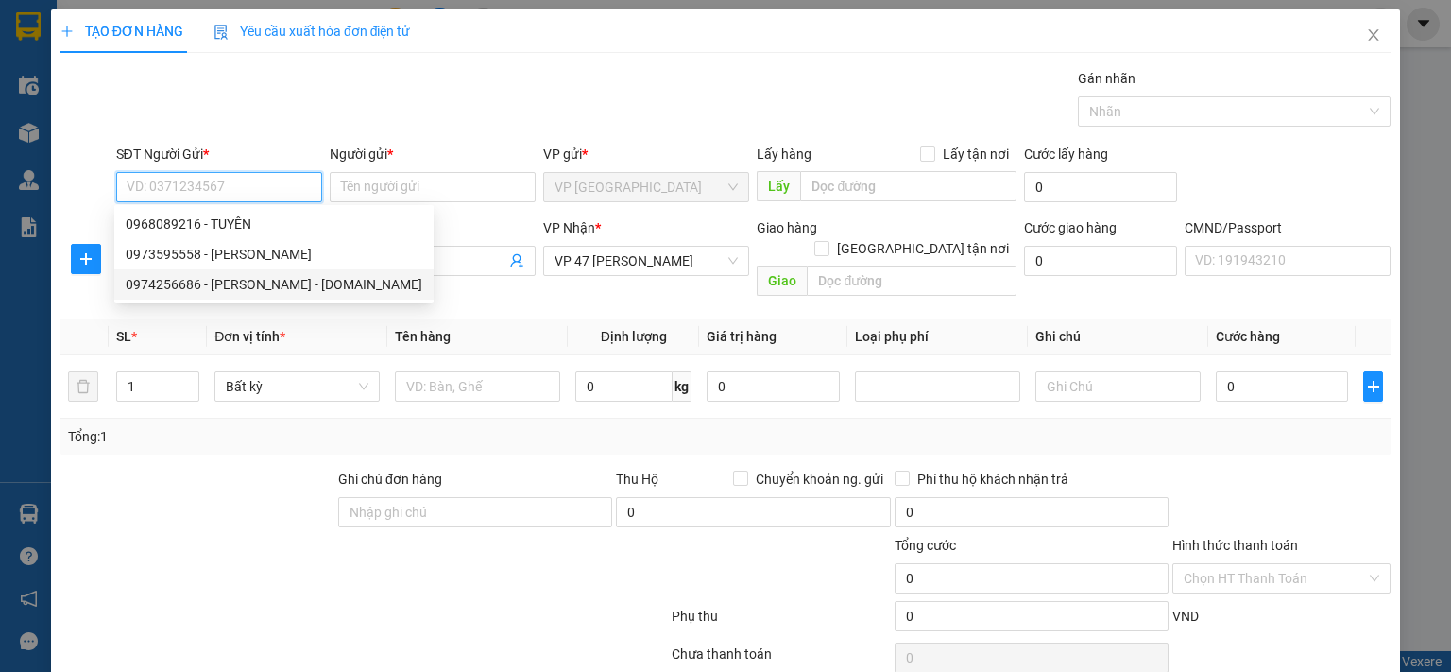
click at [276, 290] on div "0974256686 - [PERSON_NAME] - [DOMAIN_NAME]" at bounding box center [274, 284] width 297 height 21
type input "0974256686"
type input "[PERSON_NAME] - [DOMAIN_NAME]"
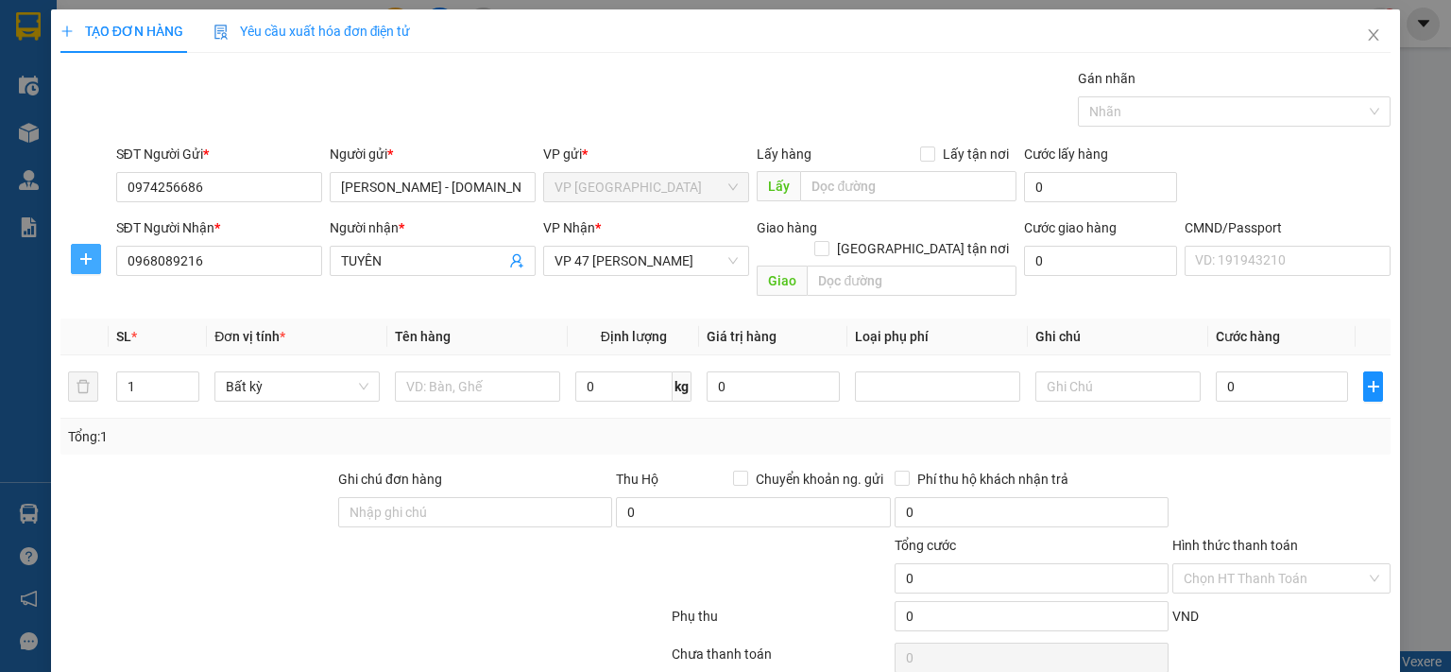
drag, startPoint x: 87, startPoint y: 263, endPoint x: 98, endPoint y: 281, distance: 22.0
click at [87, 264] on icon "plus" at bounding box center [85, 258] width 15 height 15
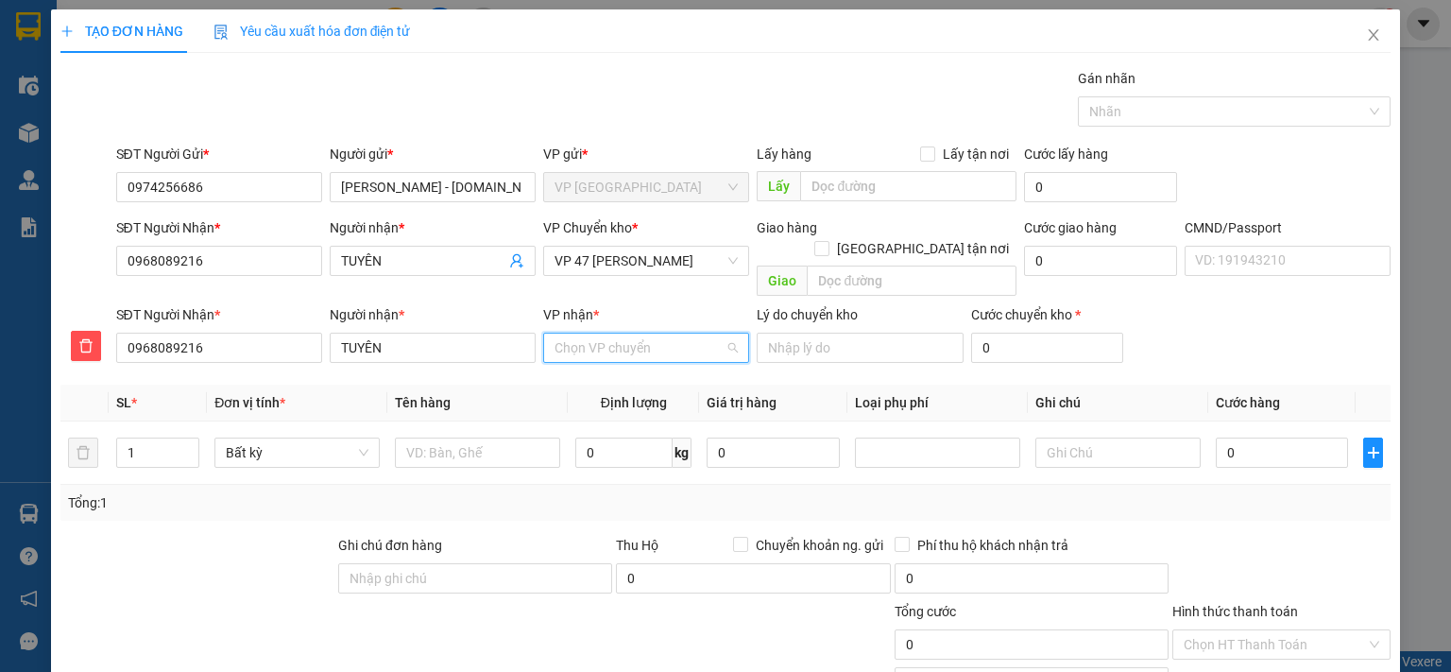
click at [648, 333] on input "VP nhận *" at bounding box center [639, 347] width 170 height 28
type input "47"
drag, startPoint x: 612, startPoint y: 364, endPoint x: 593, endPoint y: 300, distance: 66.0
click at [612, 363] on div "VP 47 [PERSON_NAME]" at bounding box center [639, 364] width 181 height 21
click at [608, 259] on span "VP 47 [PERSON_NAME]" at bounding box center [645, 261] width 183 height 28
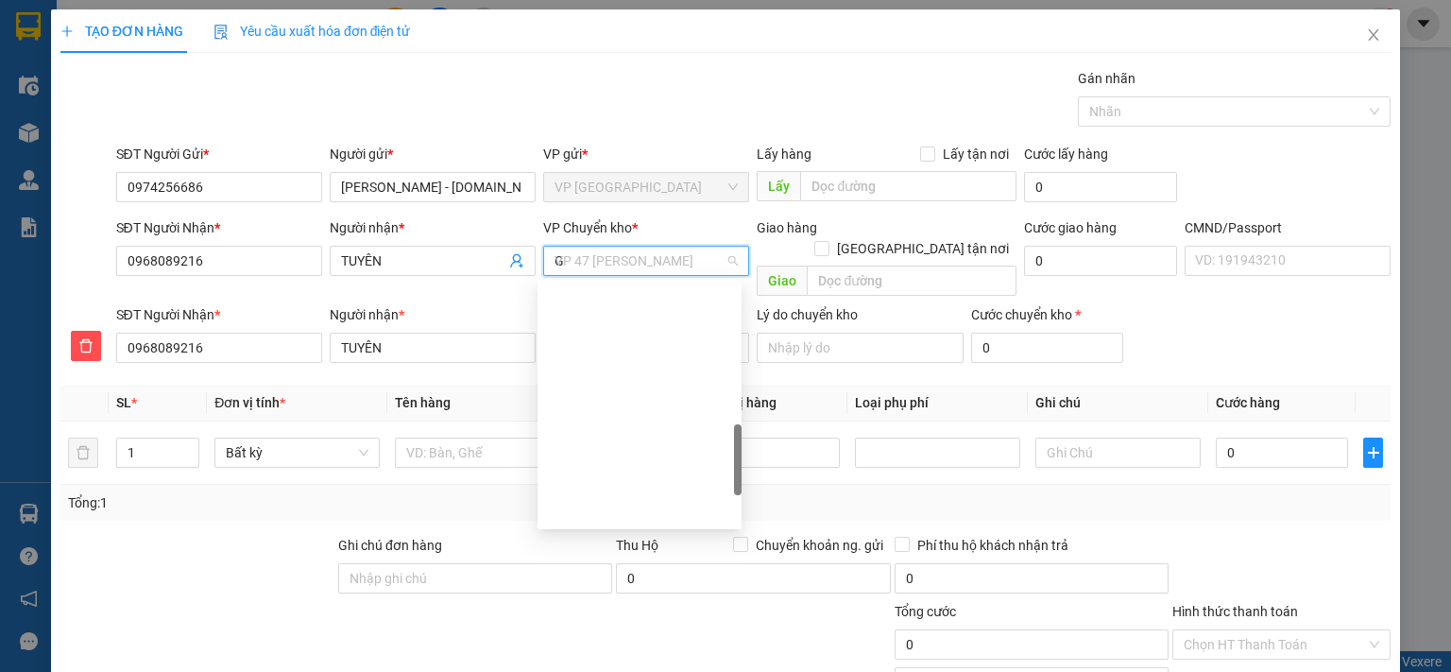
scroll to position [174, 0]
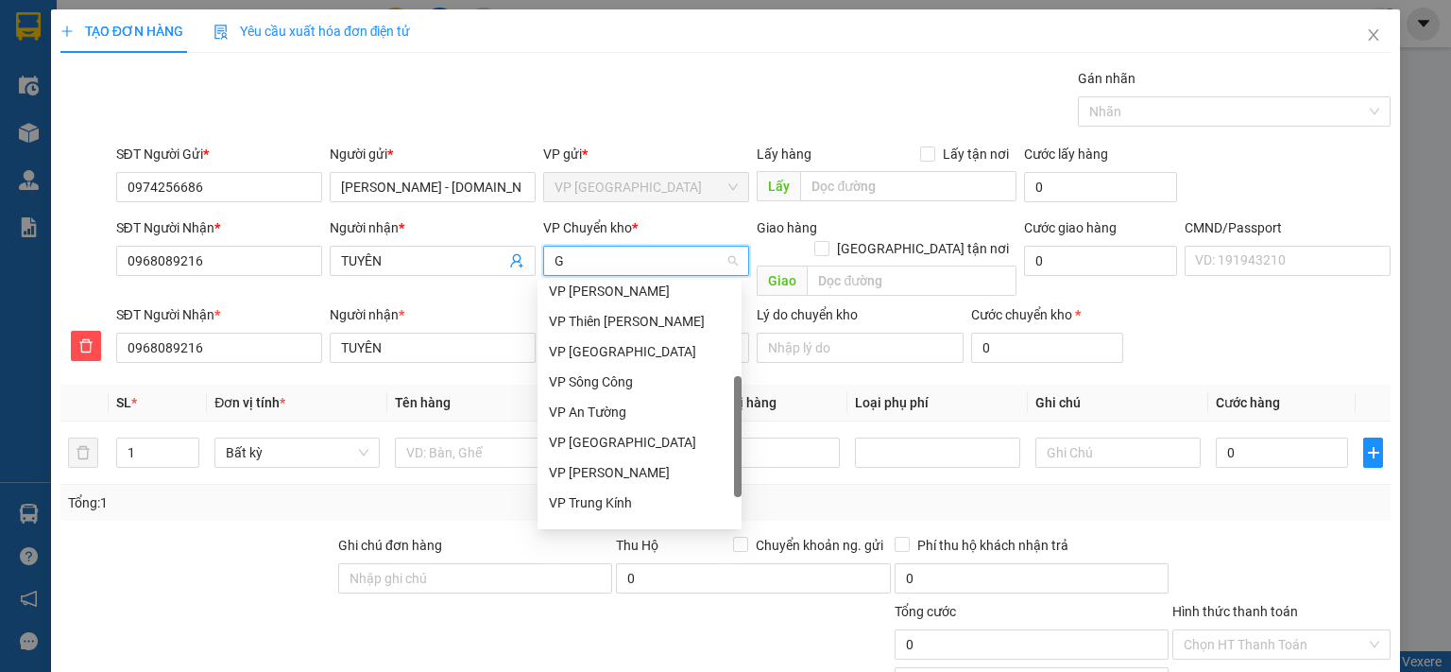
type input "GI"
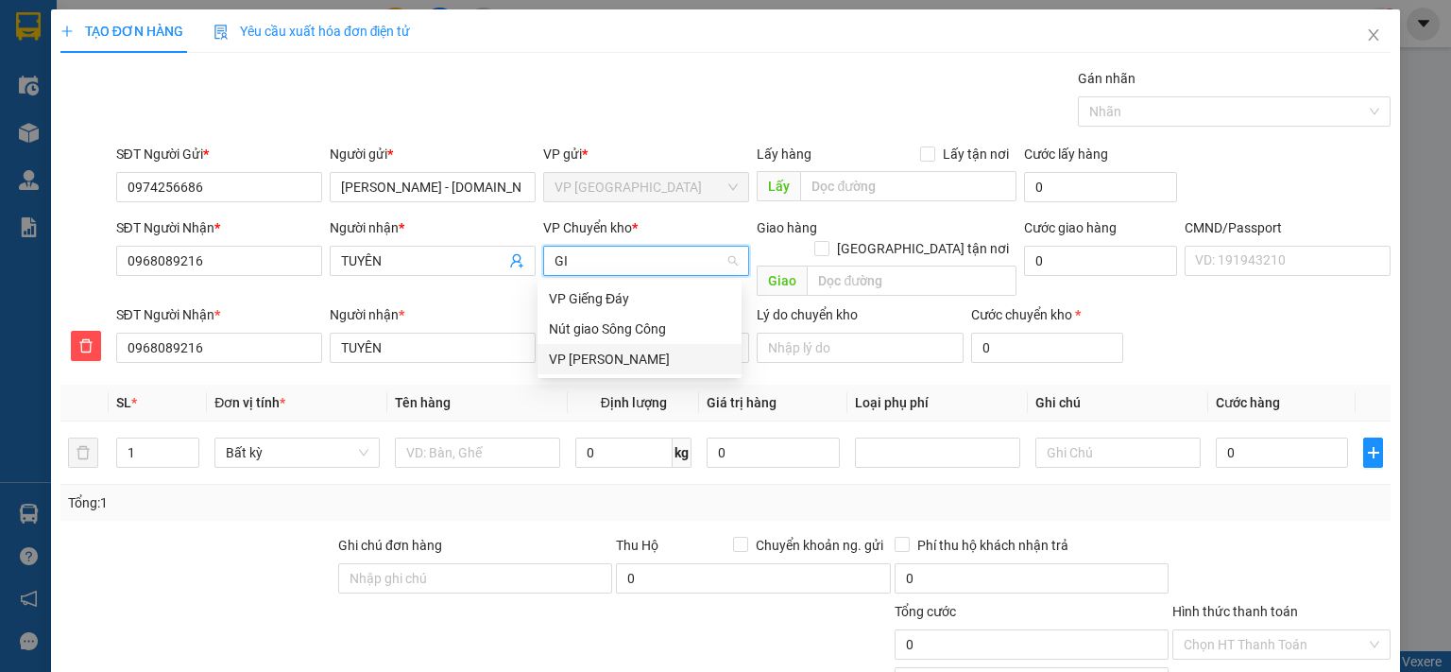
click at [601, 356] on div "VP [PERSON_NAME]" at bounding box center [639, 359] width 181 height 21
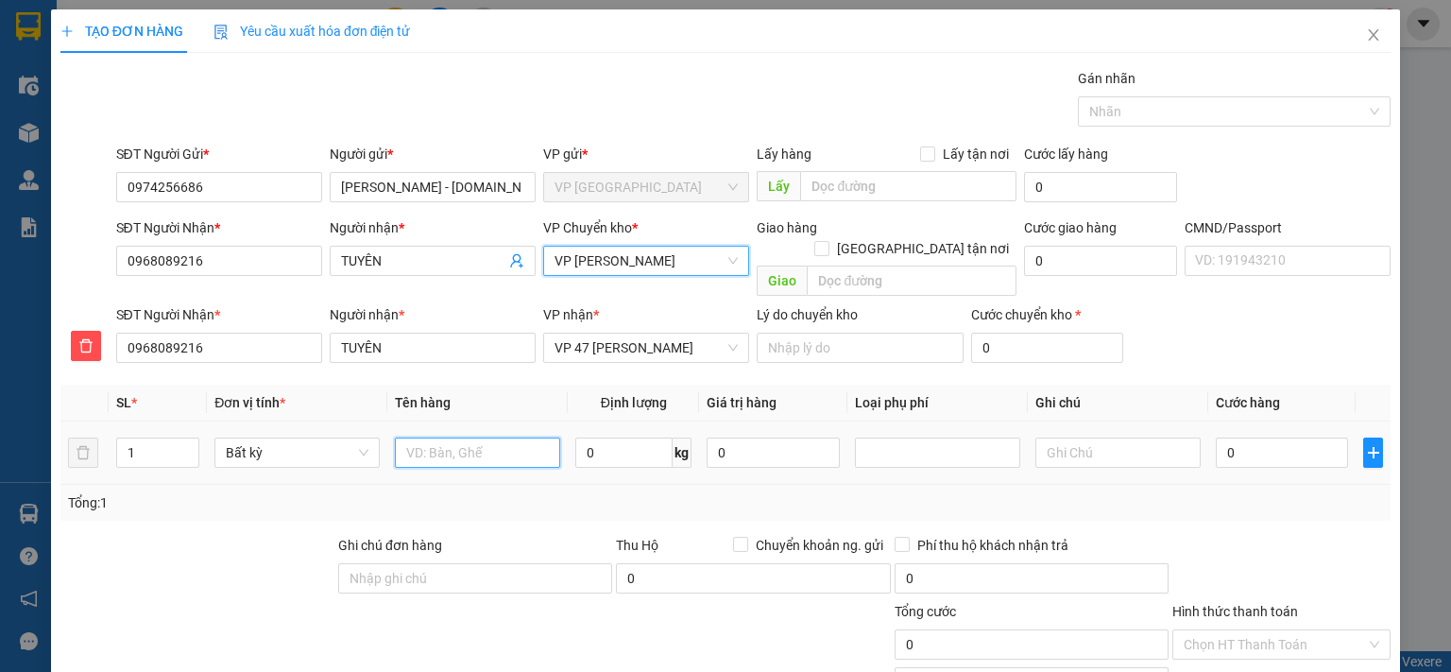
click at [474, 437] on input "text" at bounding box center [477, 452] width 165 height 30
type input "BỌC HỘP PT"
click at [641, 437] on input "0" at bounding box center [623, 452] width 97 height 30
type input "2"
click at [1251, 437] on input "0" at bounding box center [1282, 452] width 132 height 30
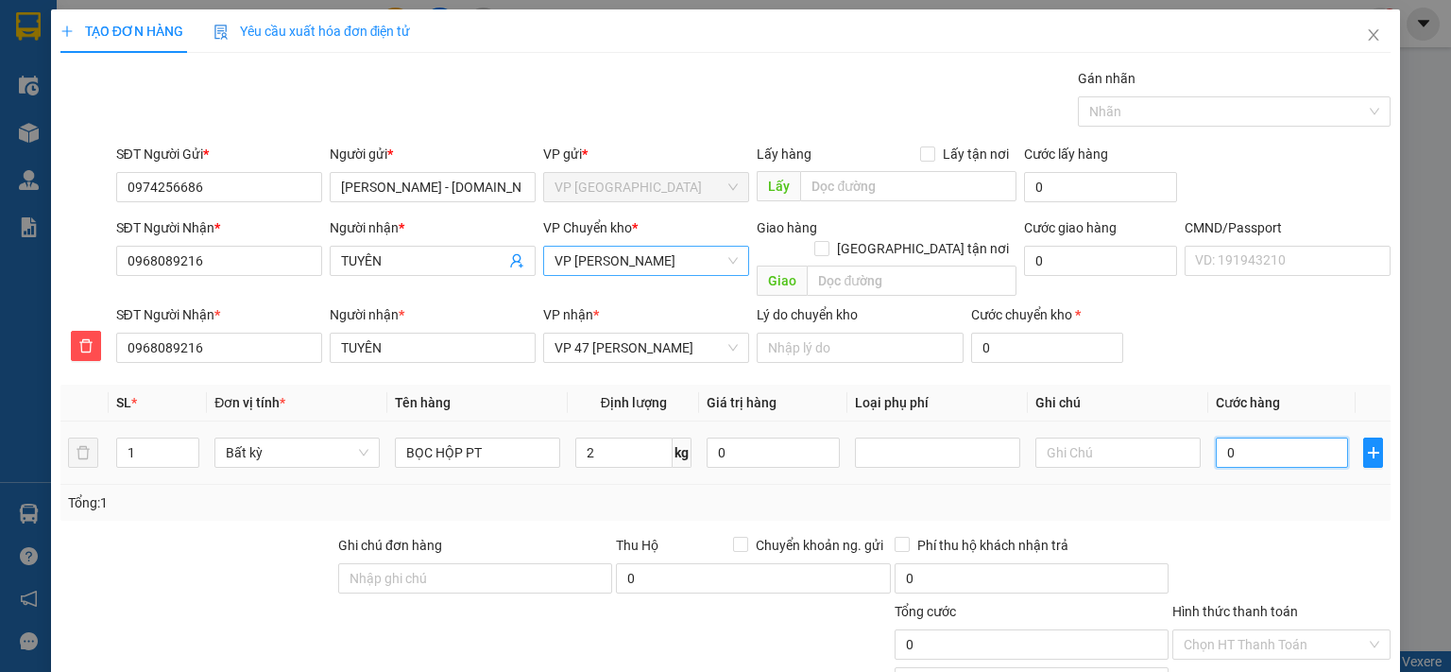
type input "35.000"
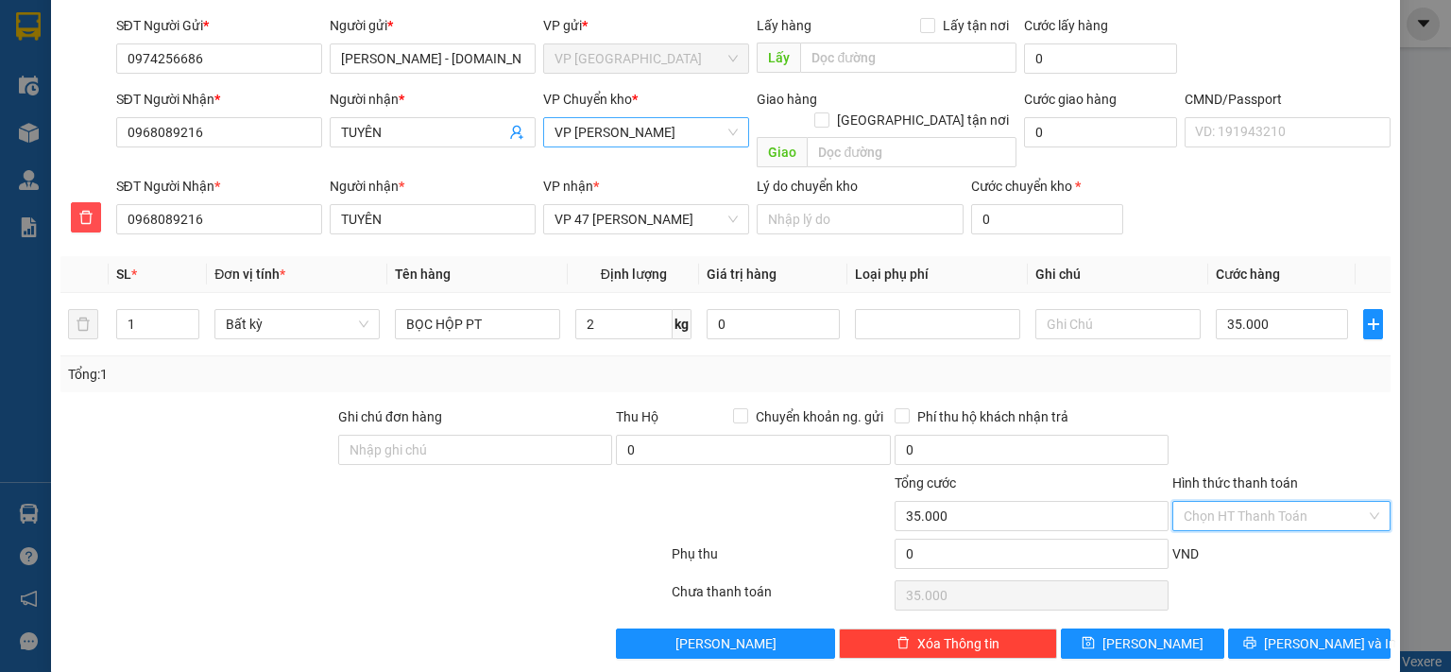
click at [1314, 502] on input "Hình thức thanh toán" at bounding box center [1274, 516] width 182 height 28
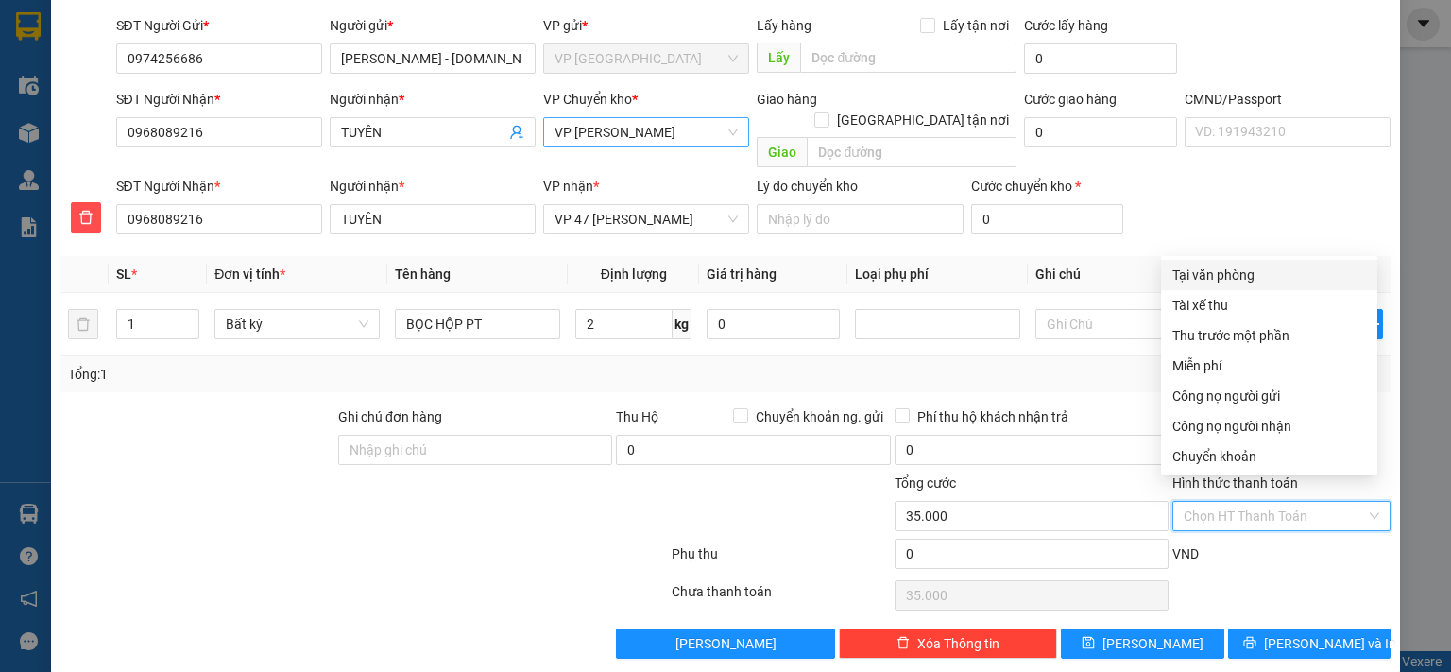
click at [1237, 274] on div "Tại văn phòng" at bounding box center [1269, 274] width 194 height 21
type input "0"
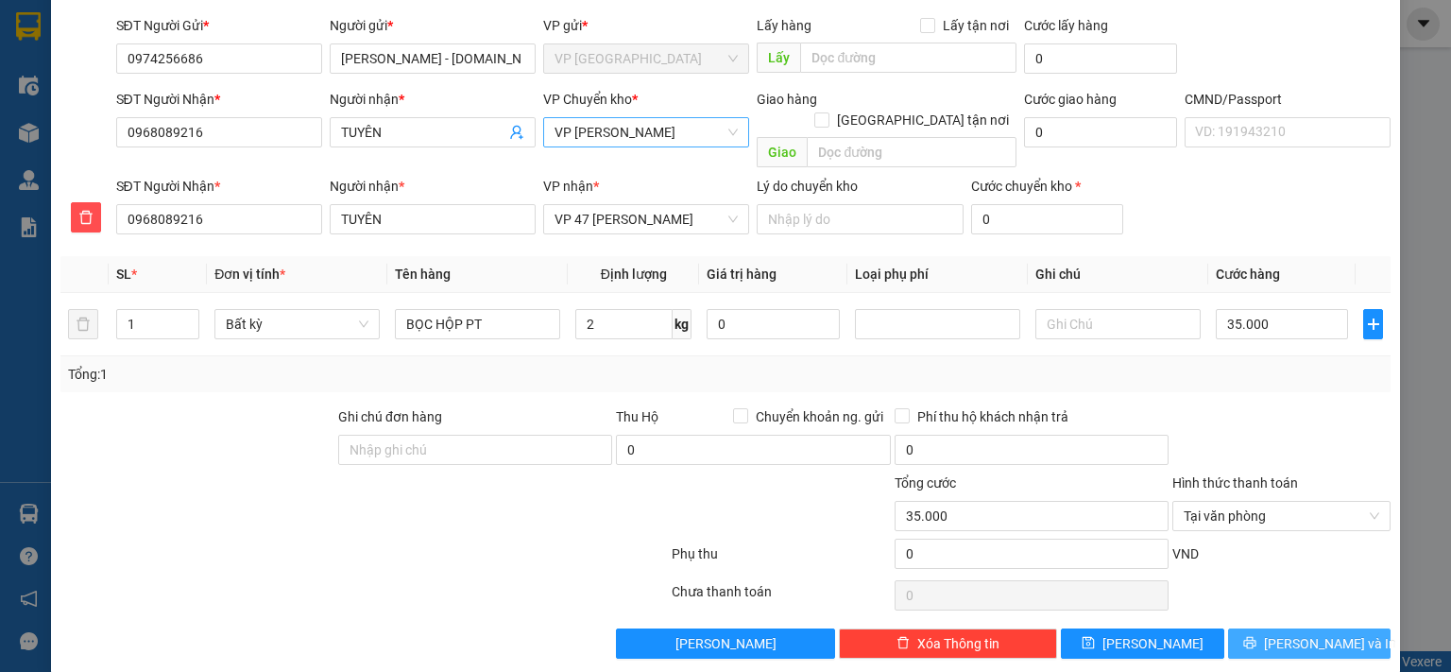
click at [1278, 628] on button "[PERSON_NAME] và In" at bounding box center [1309, 643] width 163 height 30
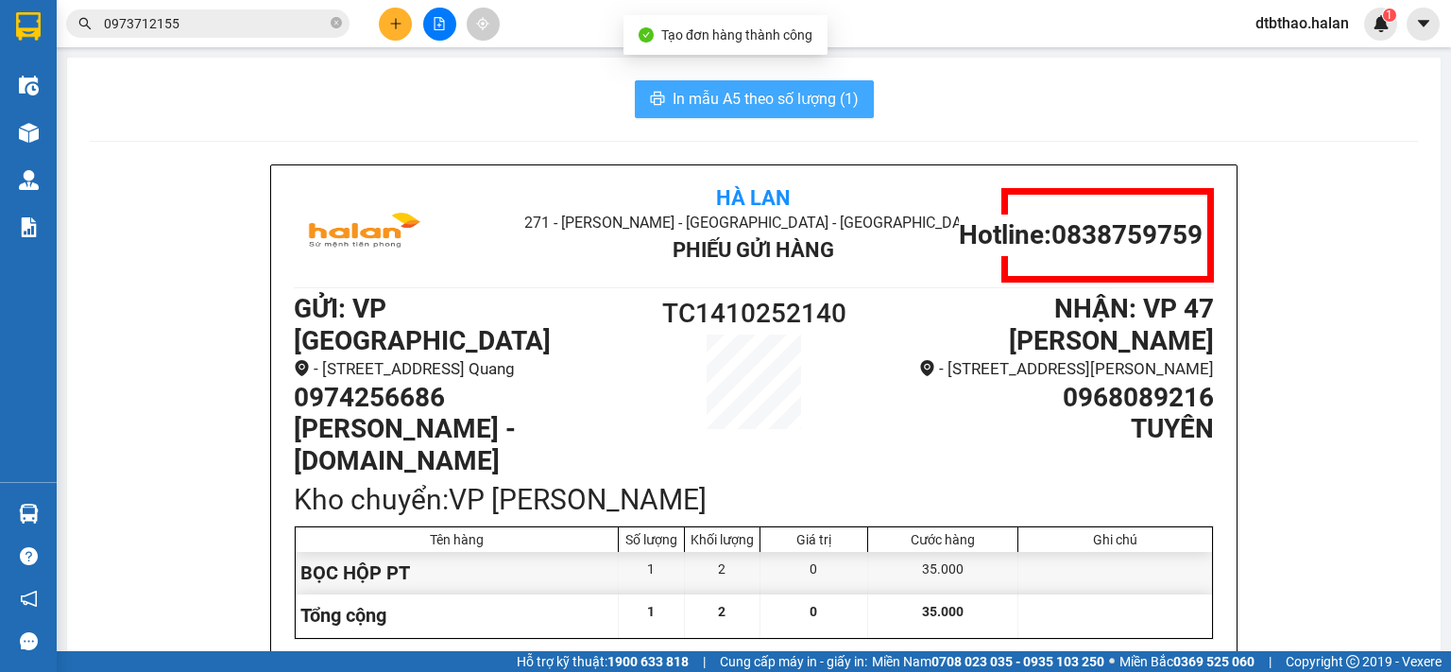
click at [751, 94] on span "In mẫu A5 theo số lượng (1)" at bounding box center [765, 99] width 186 height 24
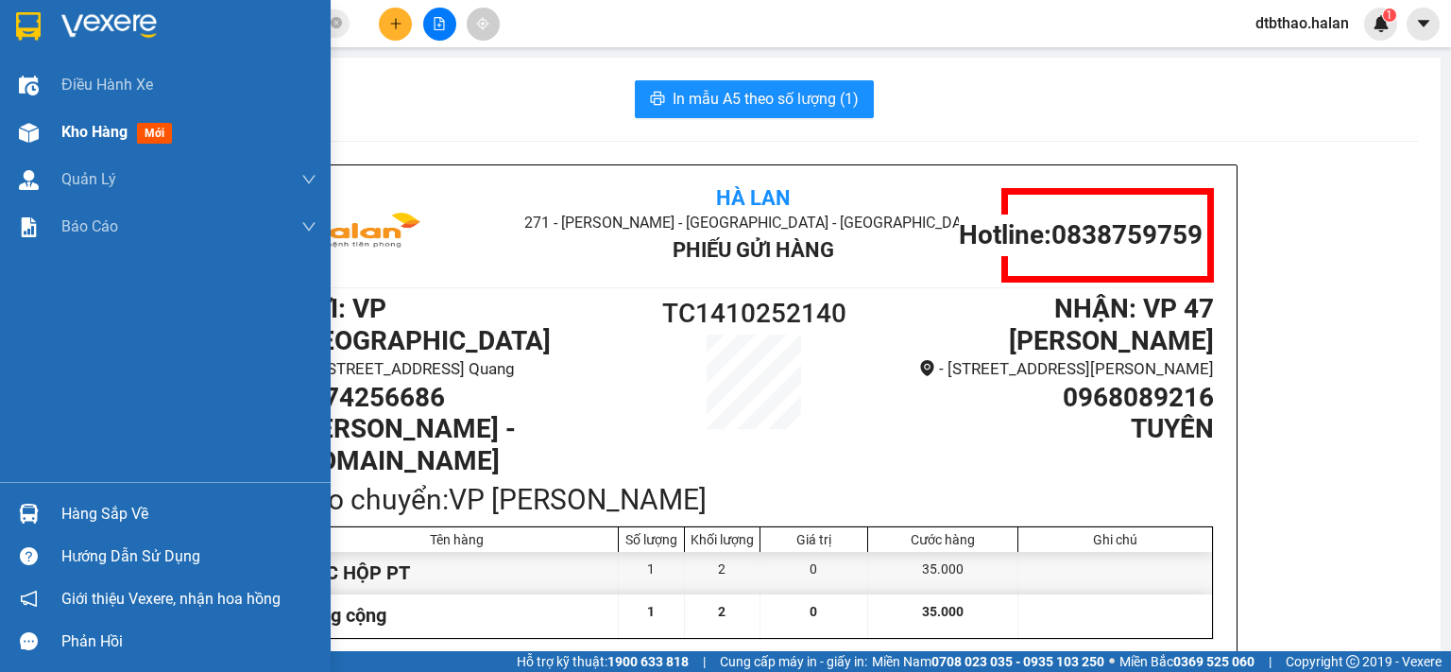
click at [103, 134] on span "Kho hàng" at bounding box center [94, 132] width 66 height 18
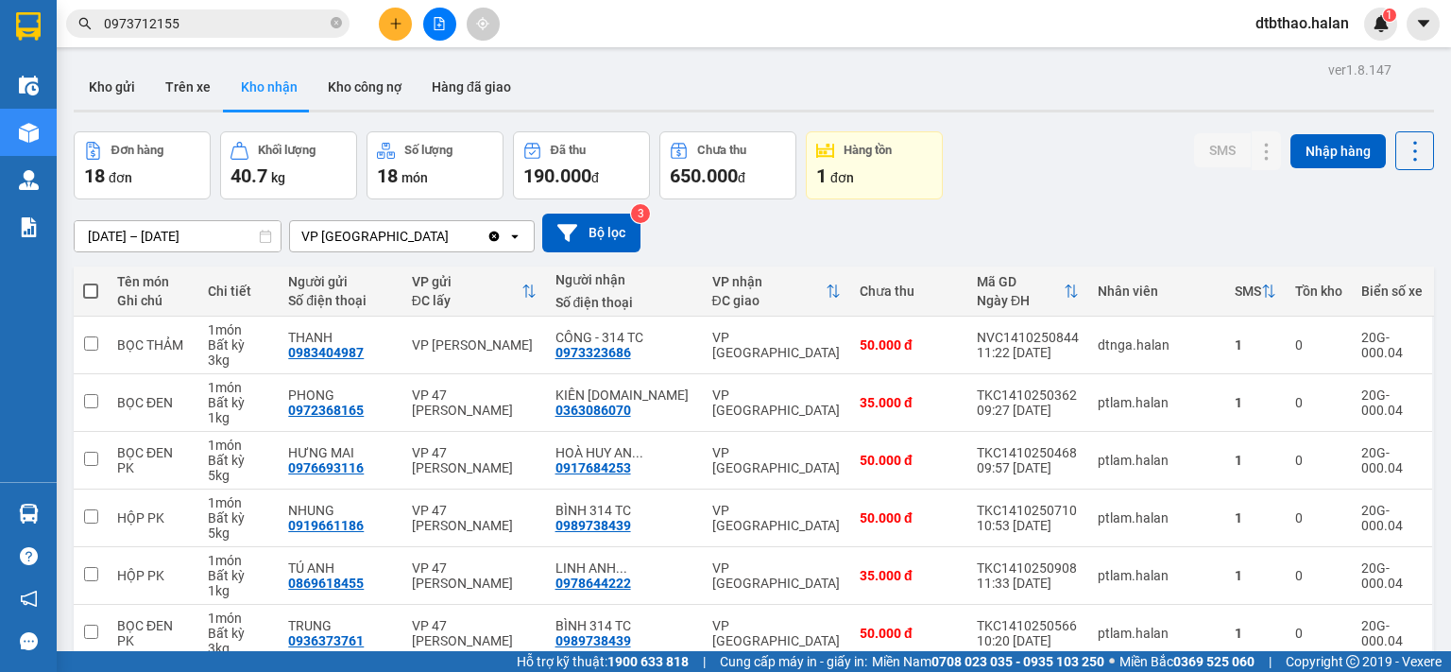
scroll to position [315, 0]
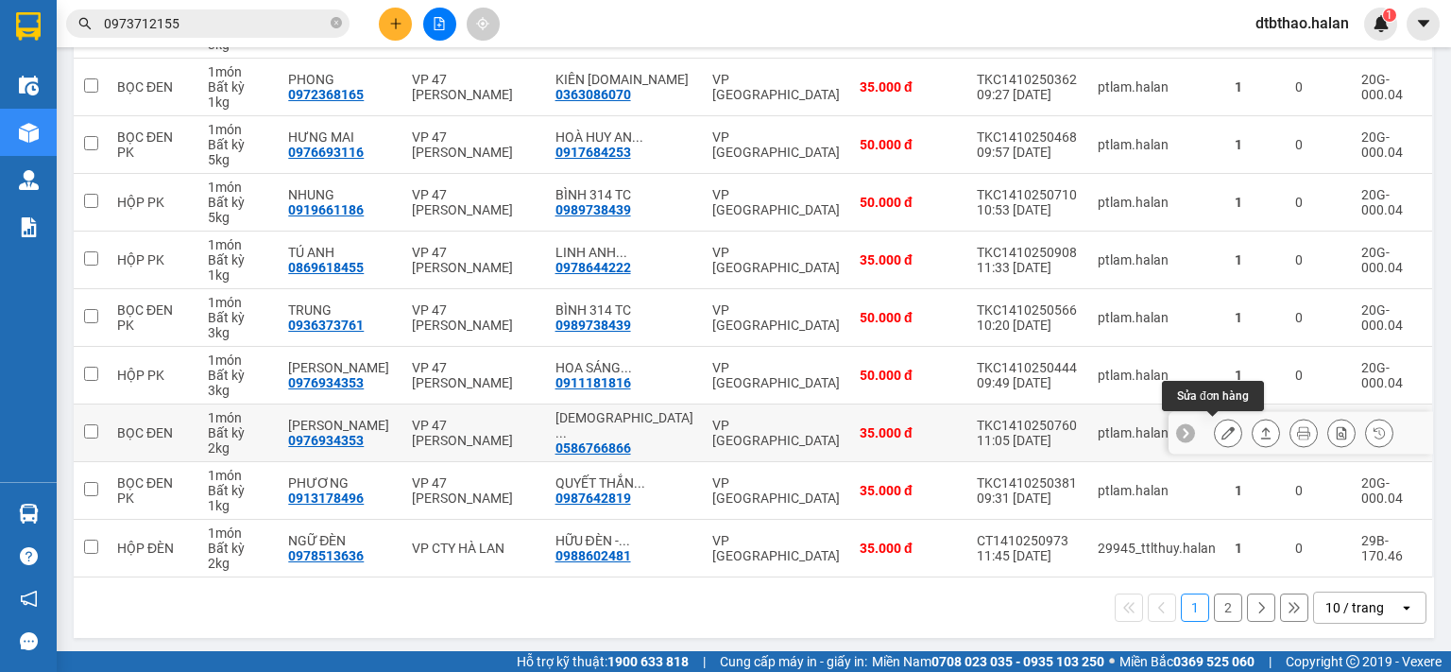
click at [1215, 427] on button at bounding box center [1228, 433] width 26 height 33
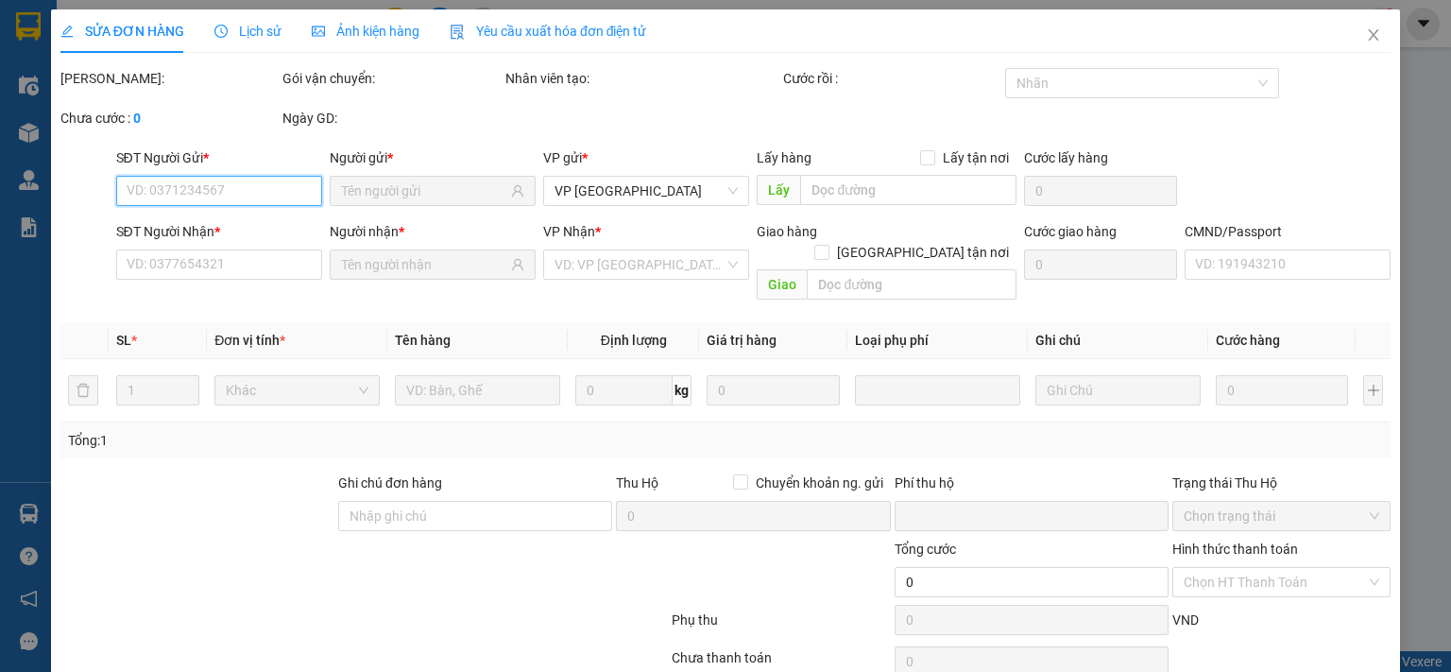
type input "0976934353"
type input "[PERSON_NAME]"
type input "0586766866"
type input "HIỀN LÂM [DOMAIN_NAME] - [DOMAIN_NAME]"
type input "0"
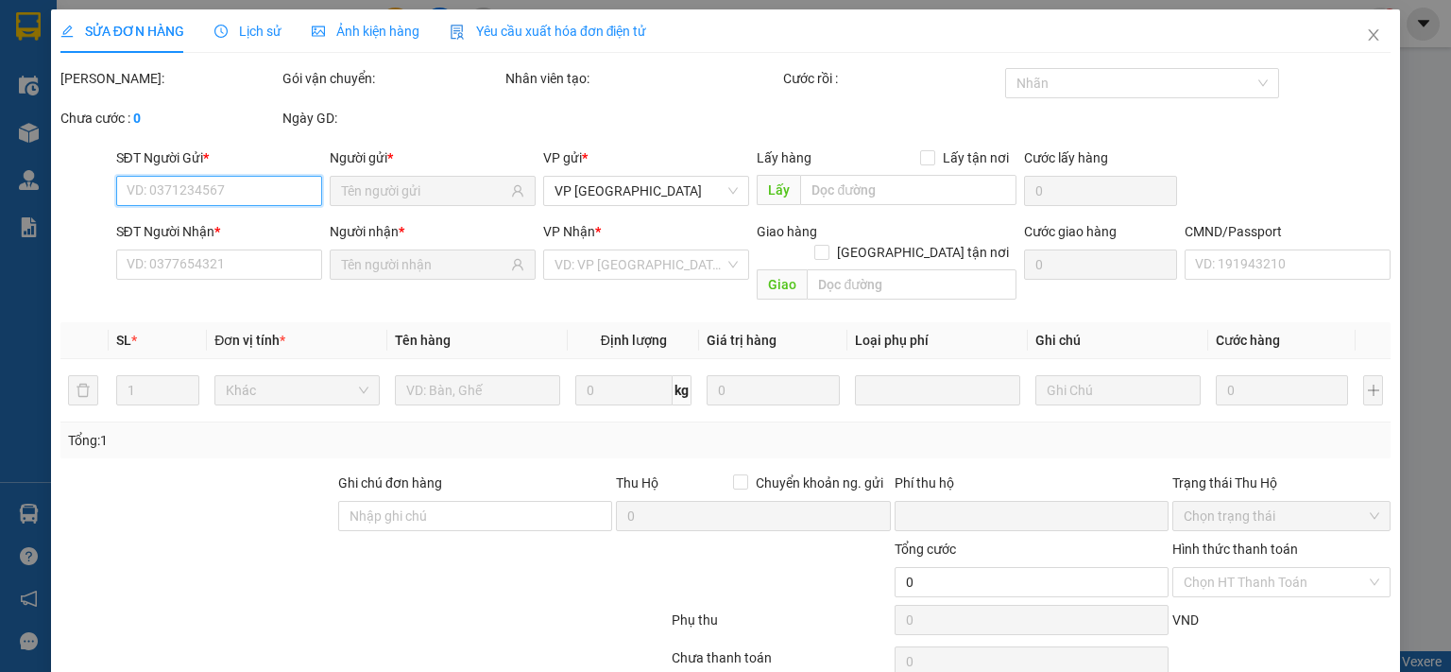
type input "35.000"
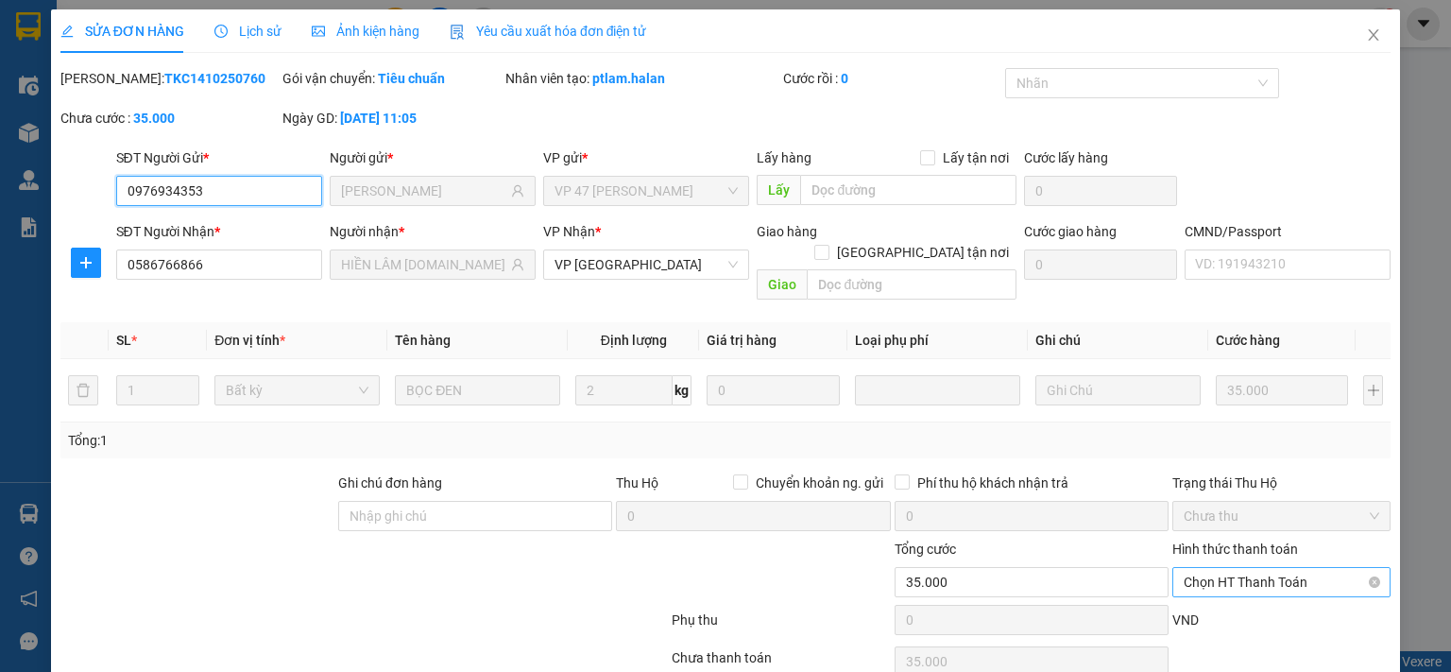
scroll to position [67, 0]
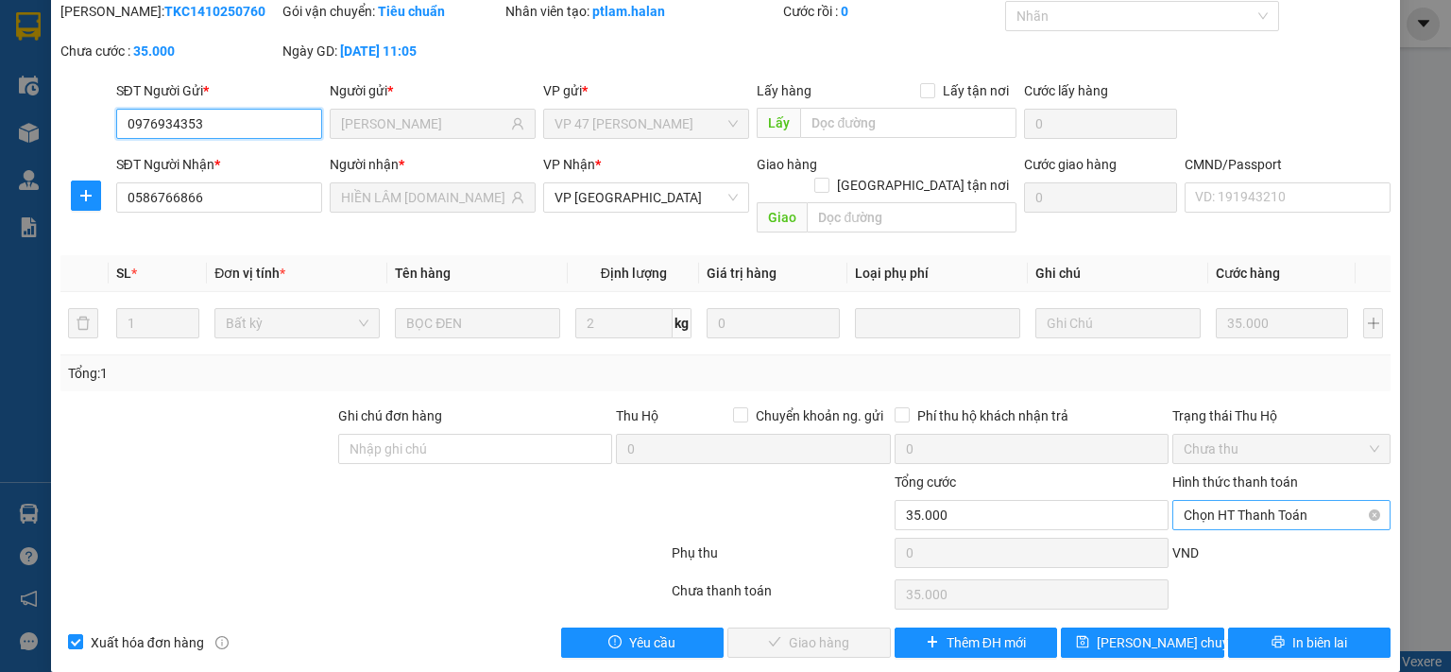
click at [1244, 501] on span "Chọn HT Thanh Toán" at bounding box center [1281, 515] width 196 height 28
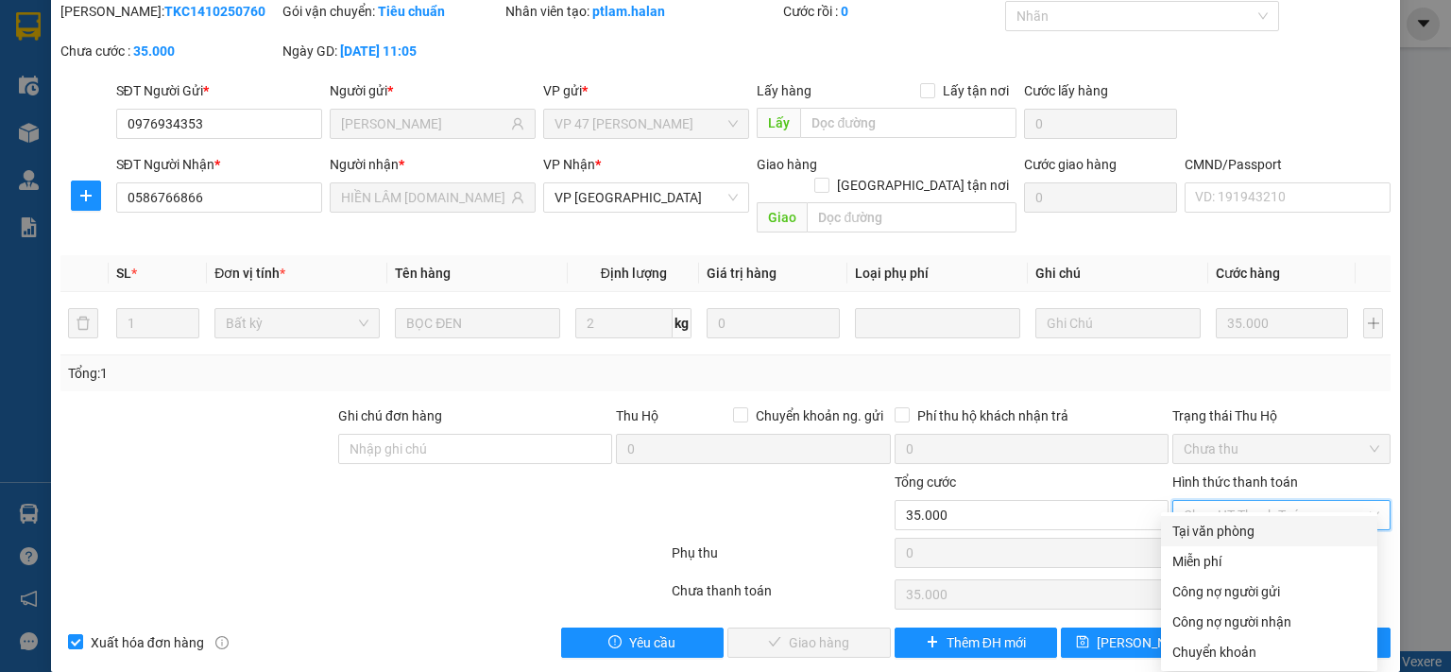
click at [1230, 528] on div "Tại văn phòng" at bounding box center [1269, 530] width 194 height 21
type input "0"
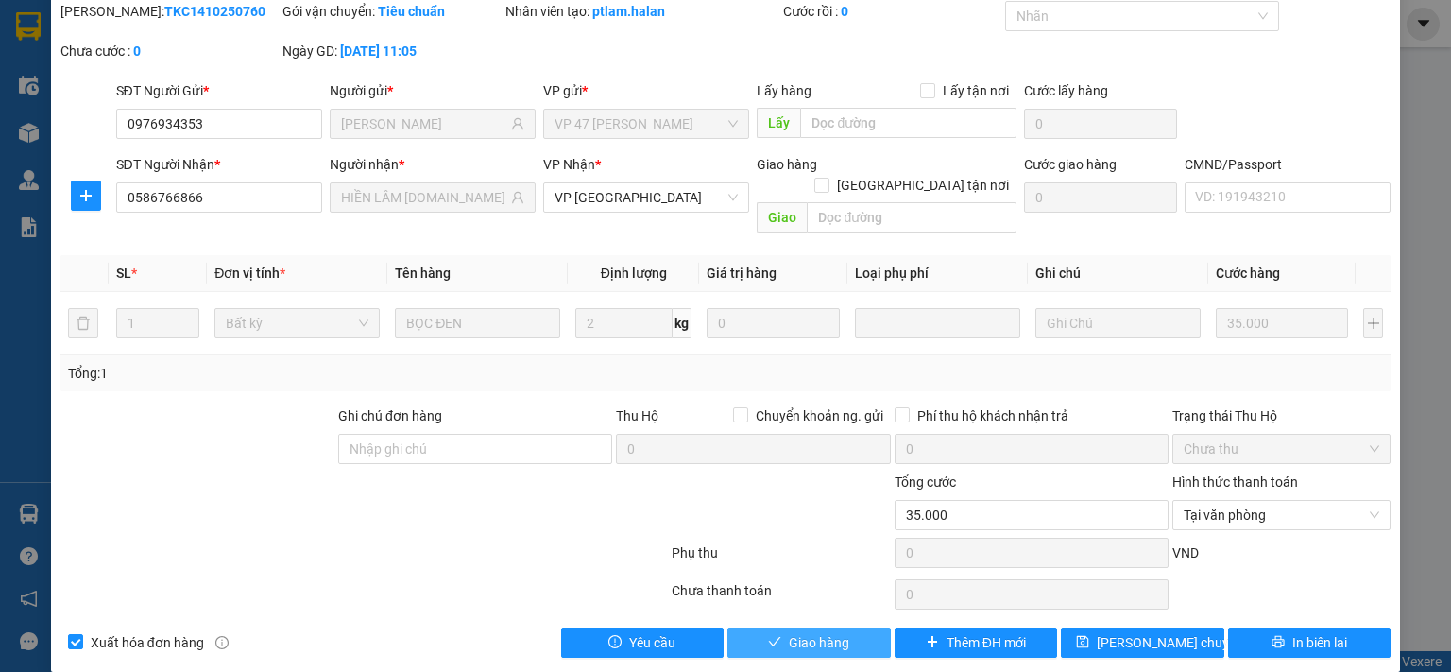
click at [753, 630] on button "Giao hàng" at bounding box center [808, 642] width 163 height 30
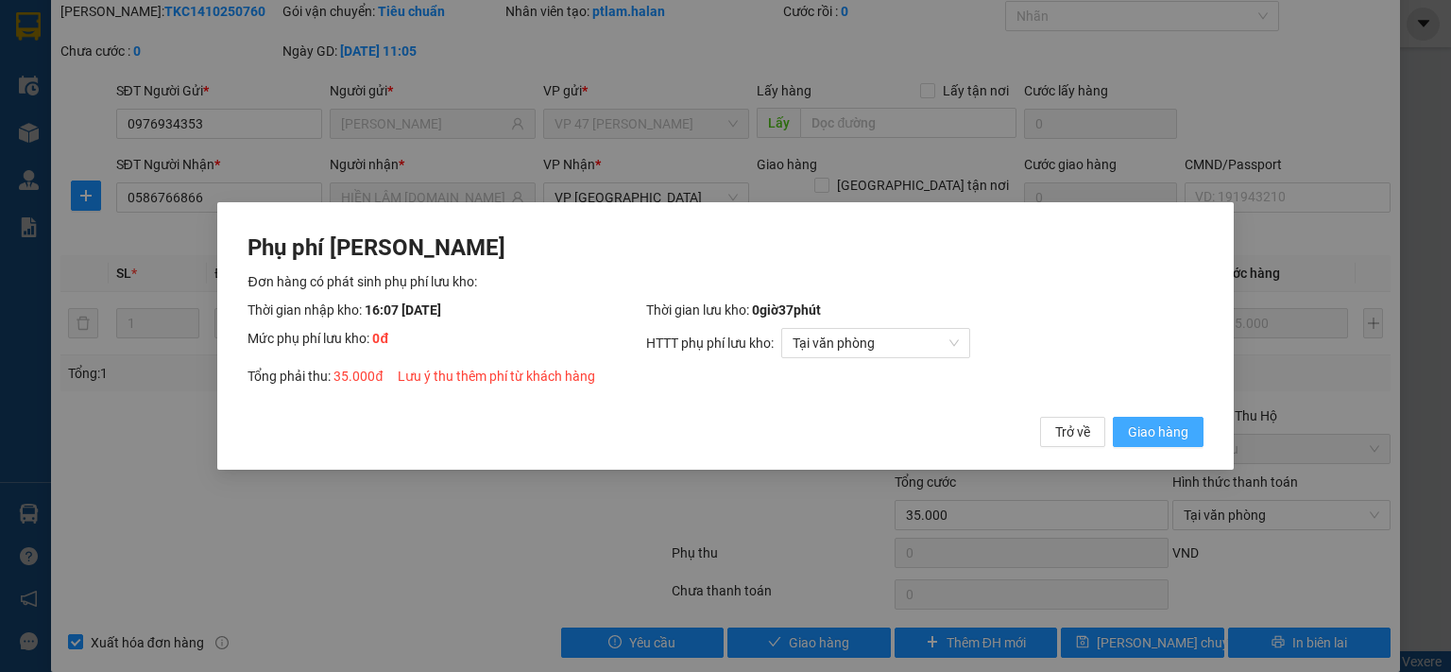
click at [1163, 432] on span "Giao hàng" at bounding box center [1158, 431] width 60 height 21
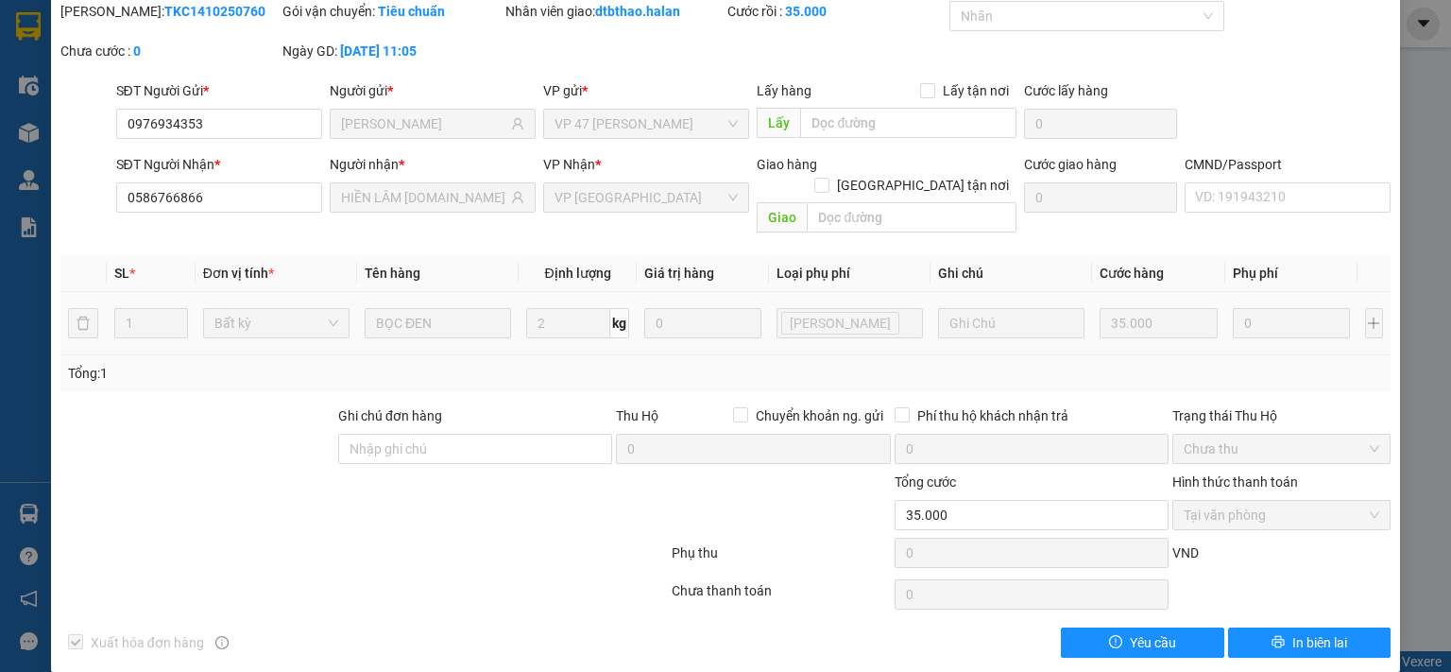
scroll to position [0, 0]
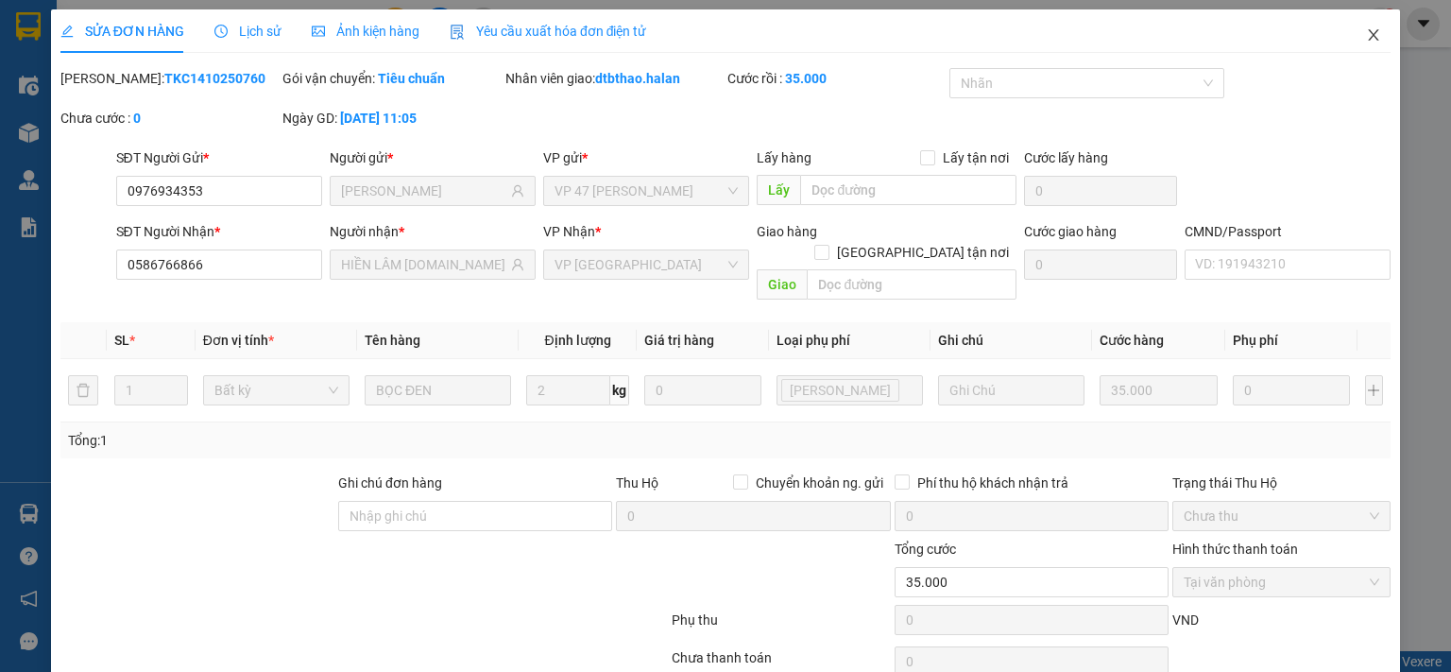
click at [1355, 26] on span "Close" at bounding box center [1373, 35] width 53 height 53
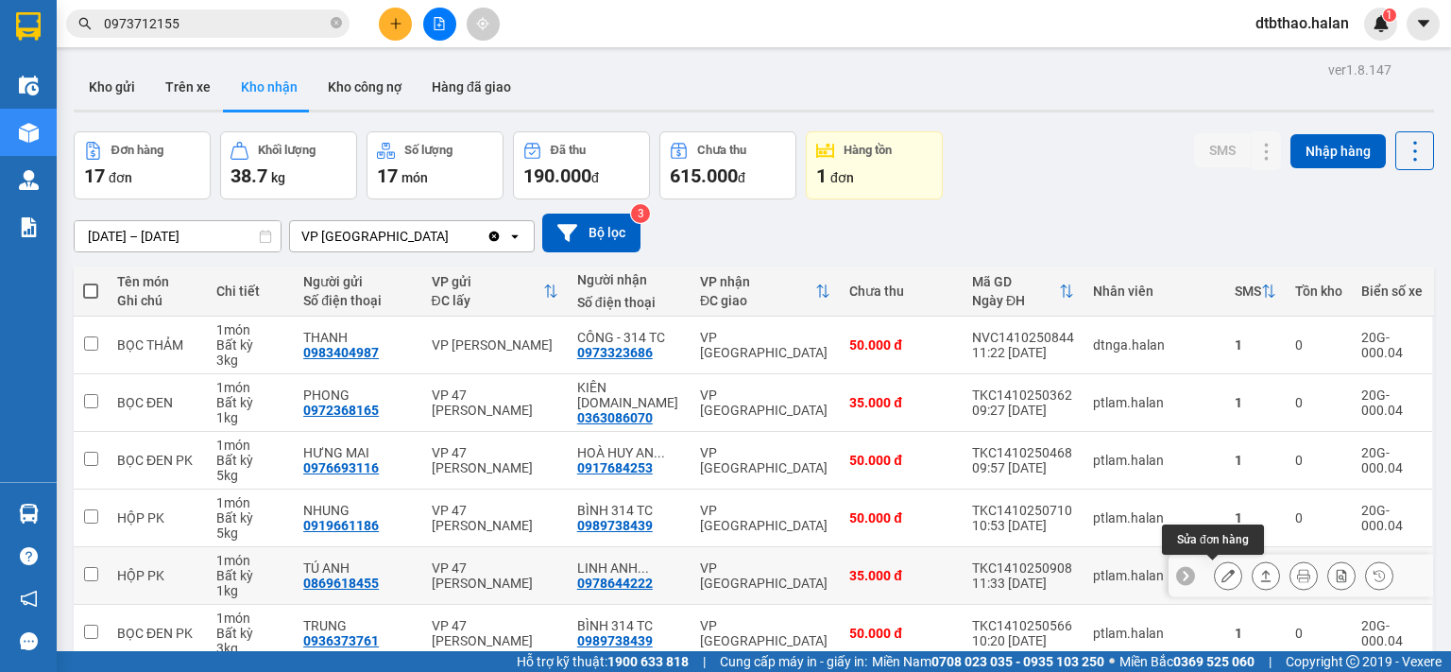
click at [1221, 570] on icon at bounding box center [1227, 575] width 13 height 13
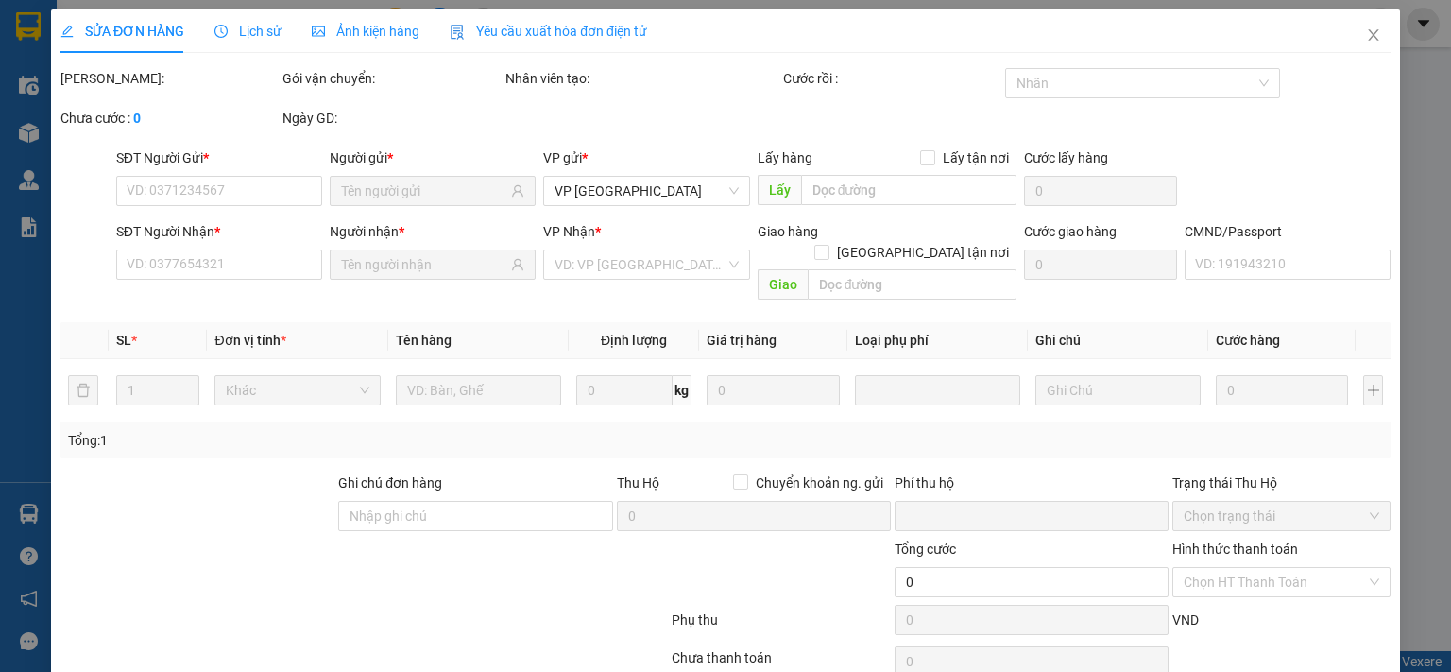
type input "0869618455"
type input "TÚ ANH"
type input "0978644222"
type input "LINH ANH 314TC- C.HÓA"
type input "0"
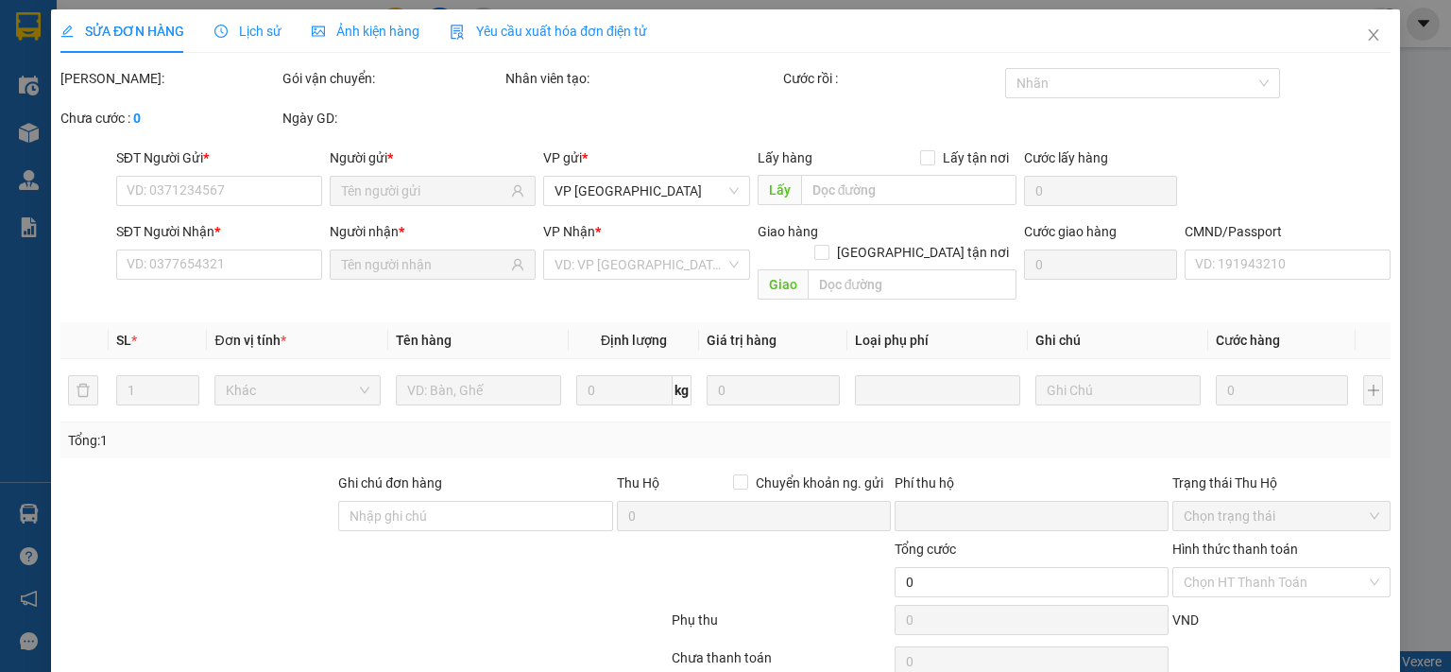
type input "35.000"
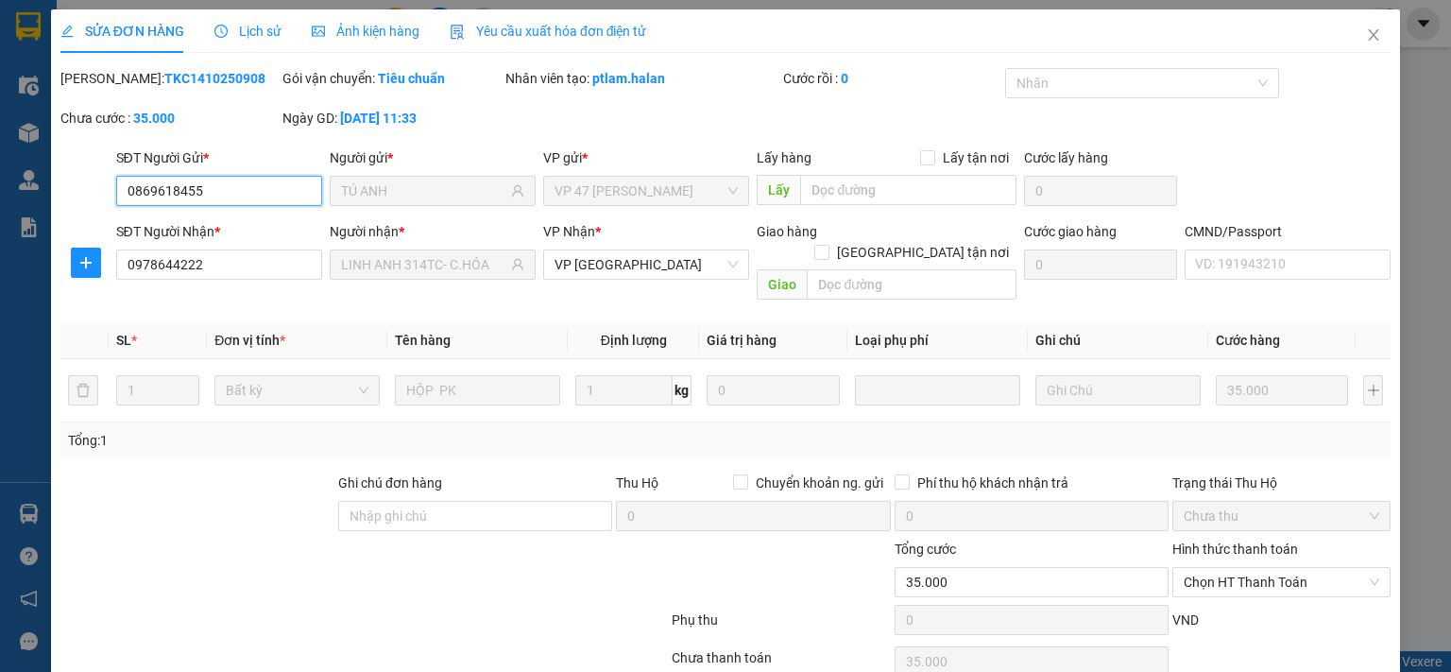
scroll to position [67, 0]
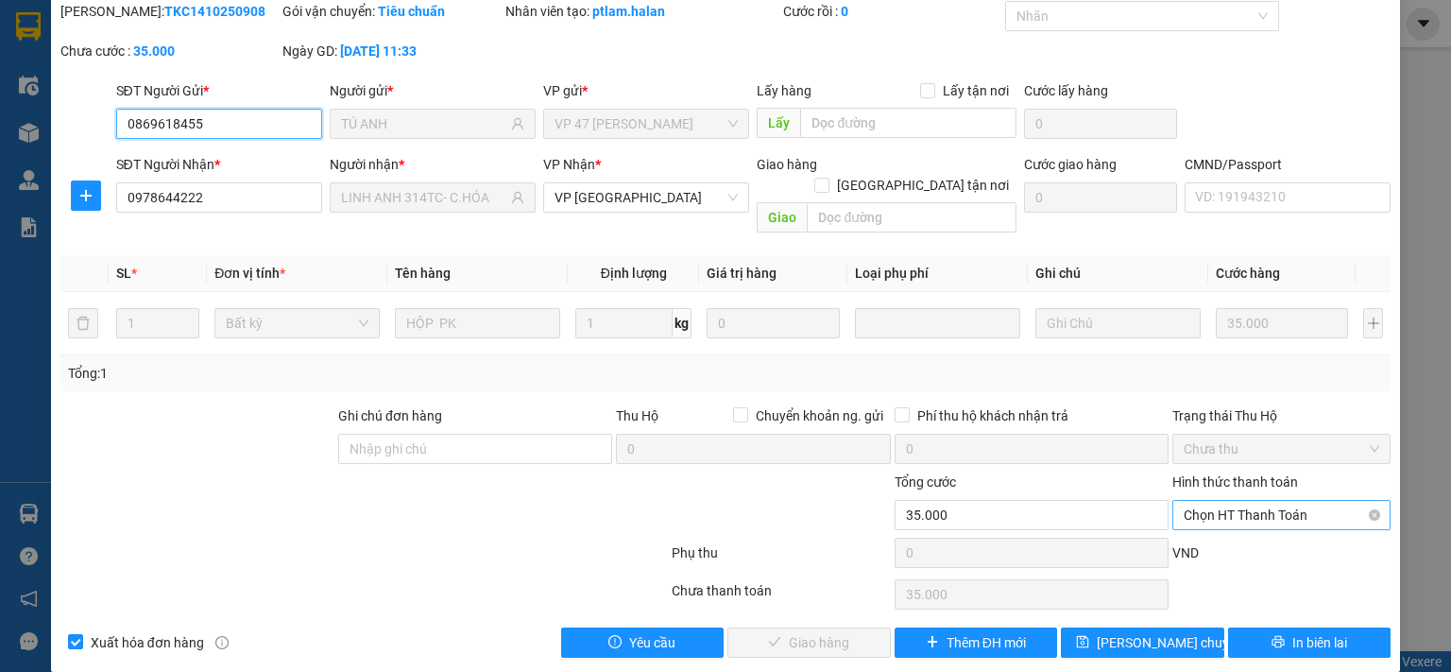
click at [1255, 501] on span "Chọn HT Thanh Toán" at bounding box center [1281, 515] width 196 height 28
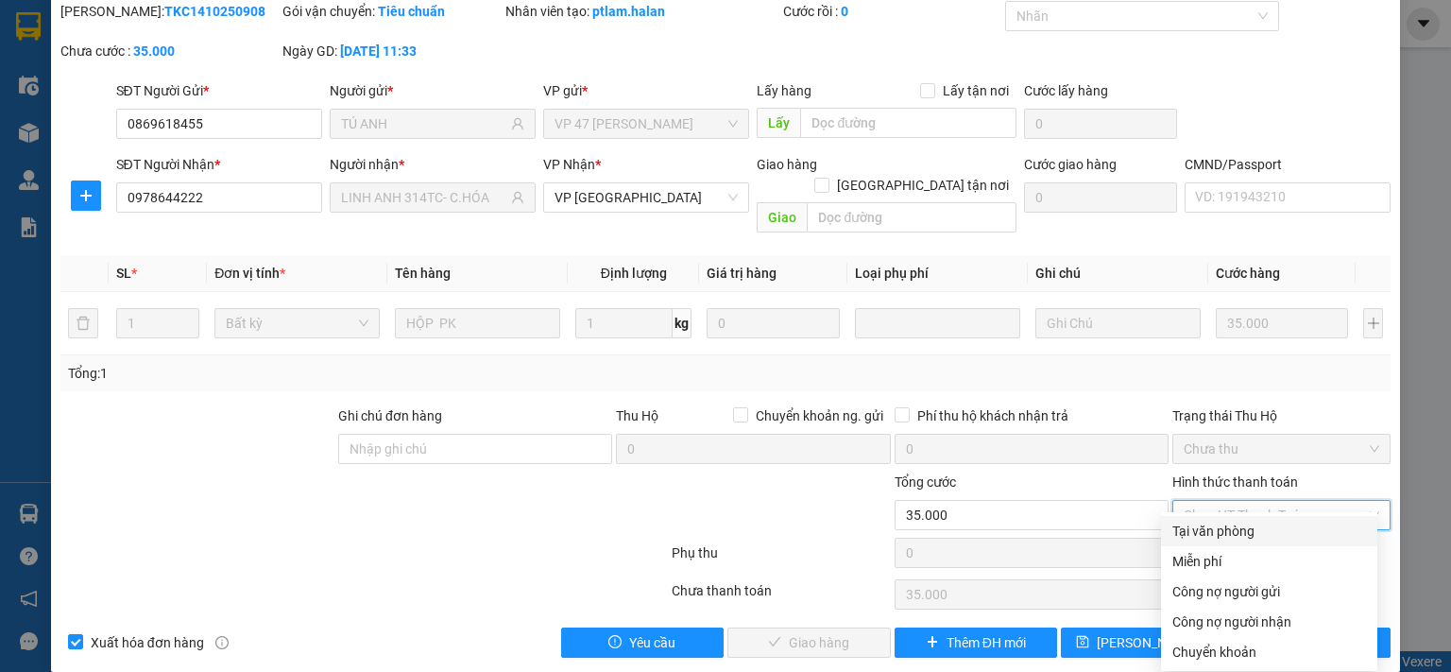
drag, startPoint x: 1236, startPoint y: 531, endPoint x: 1165, endPoint y: 547, distance: 72.6
click at [1235, 532] on div "Tại văn phòng" at bounding box center [1269, 530] width 194 height 21
type input "0"
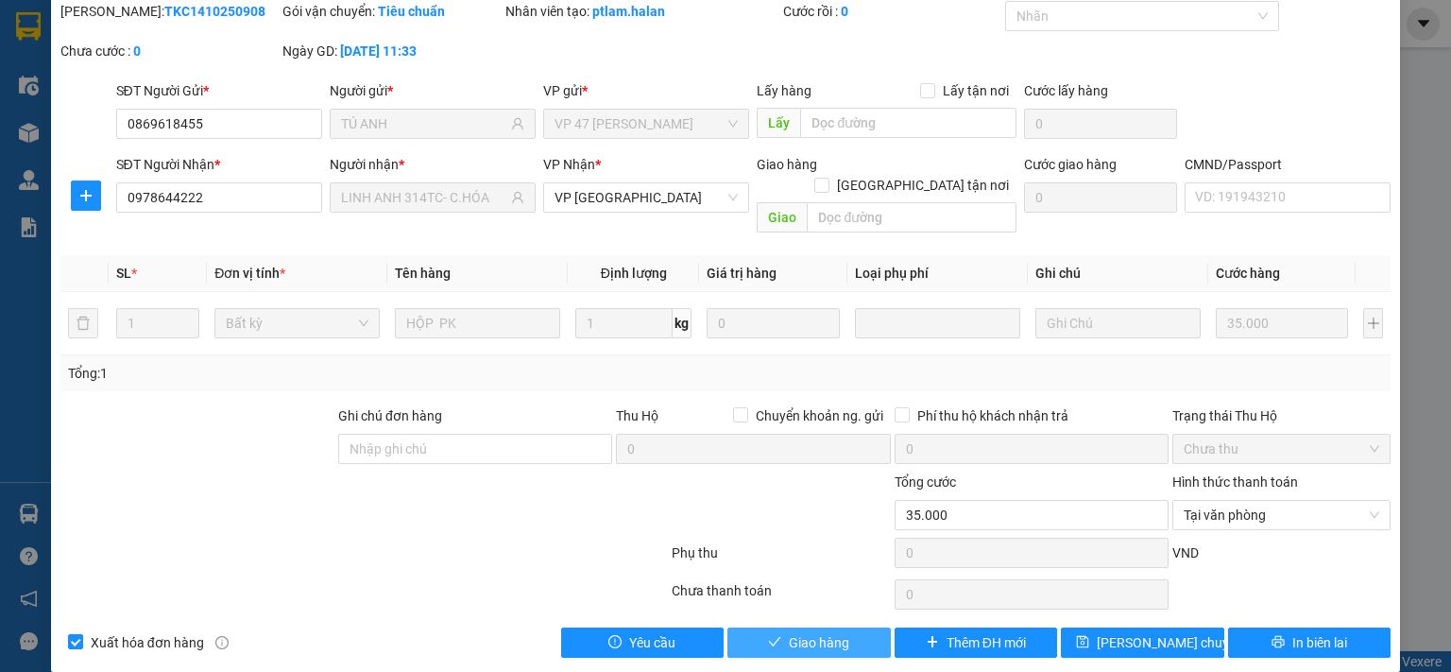
click at [791, 632] on span "Giao hàng" at bounding box center [819, 642] width 60 height 21
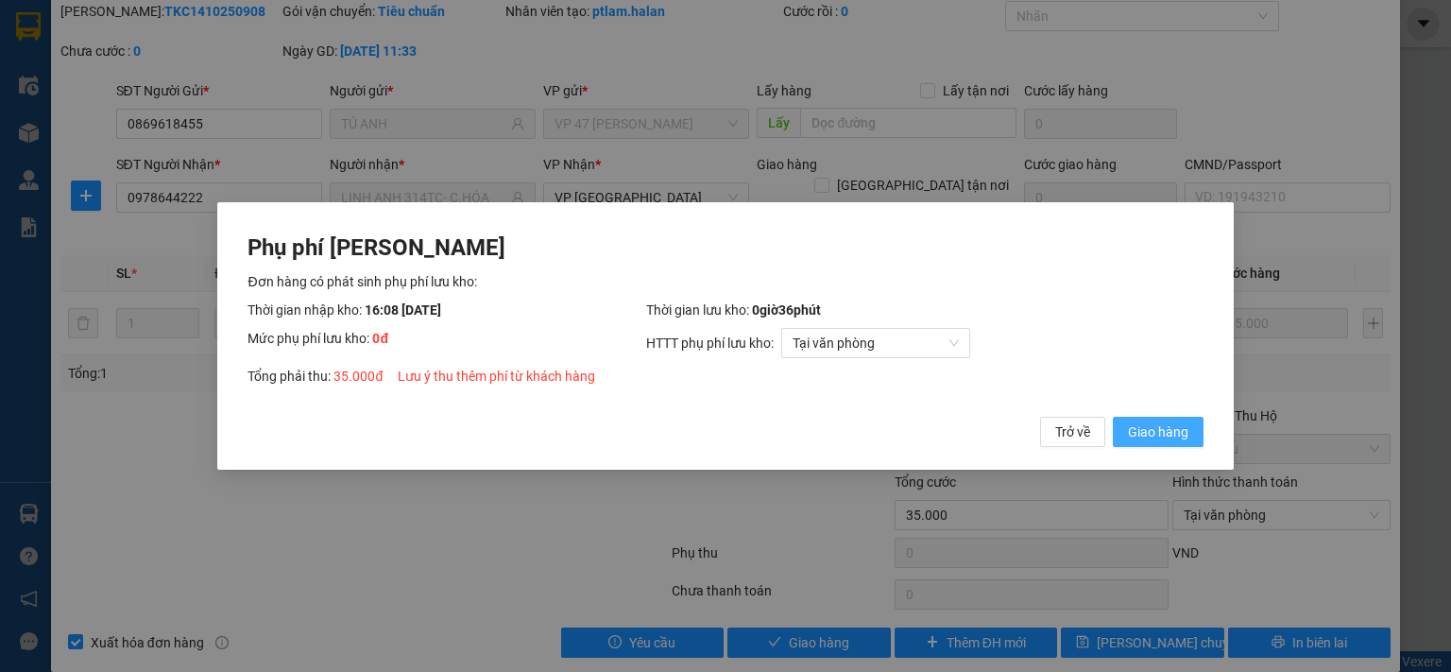
click at [1167, 428] on span "Giao hàng" at bounding box center [1158, 431] width 60 height 21
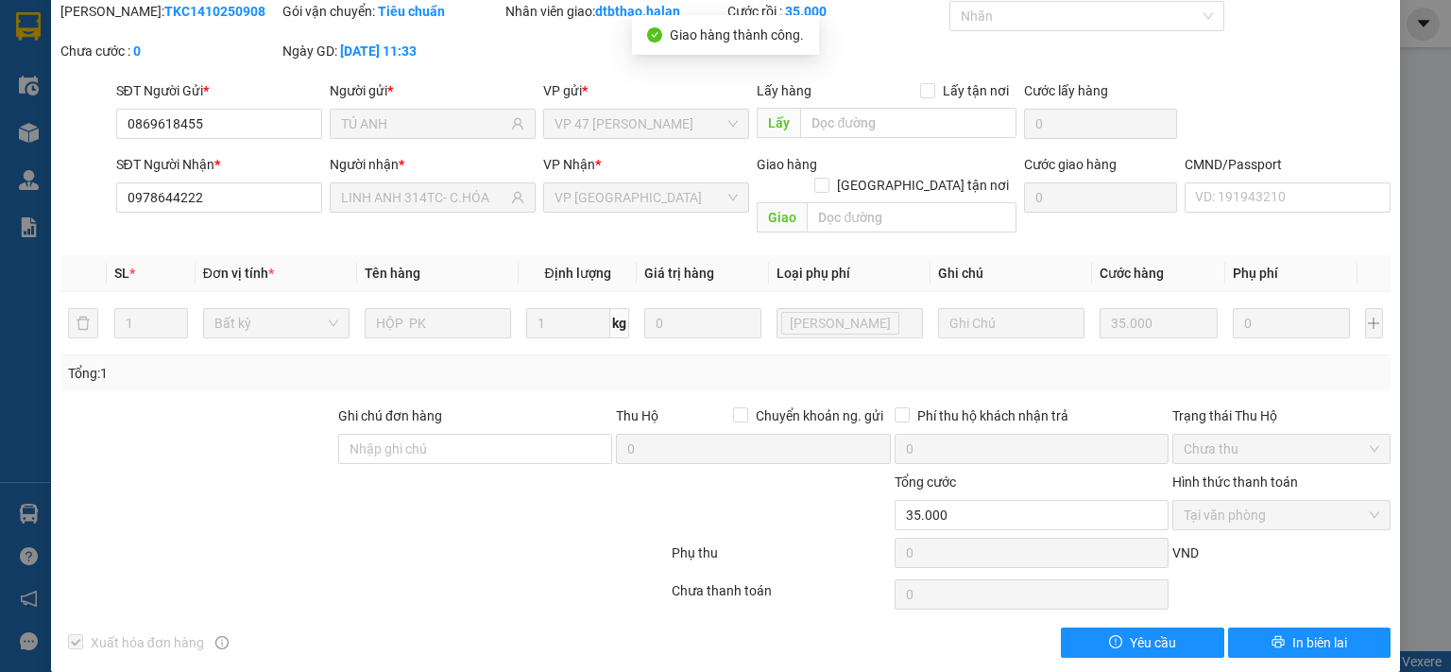
scroll to position [0, 0]
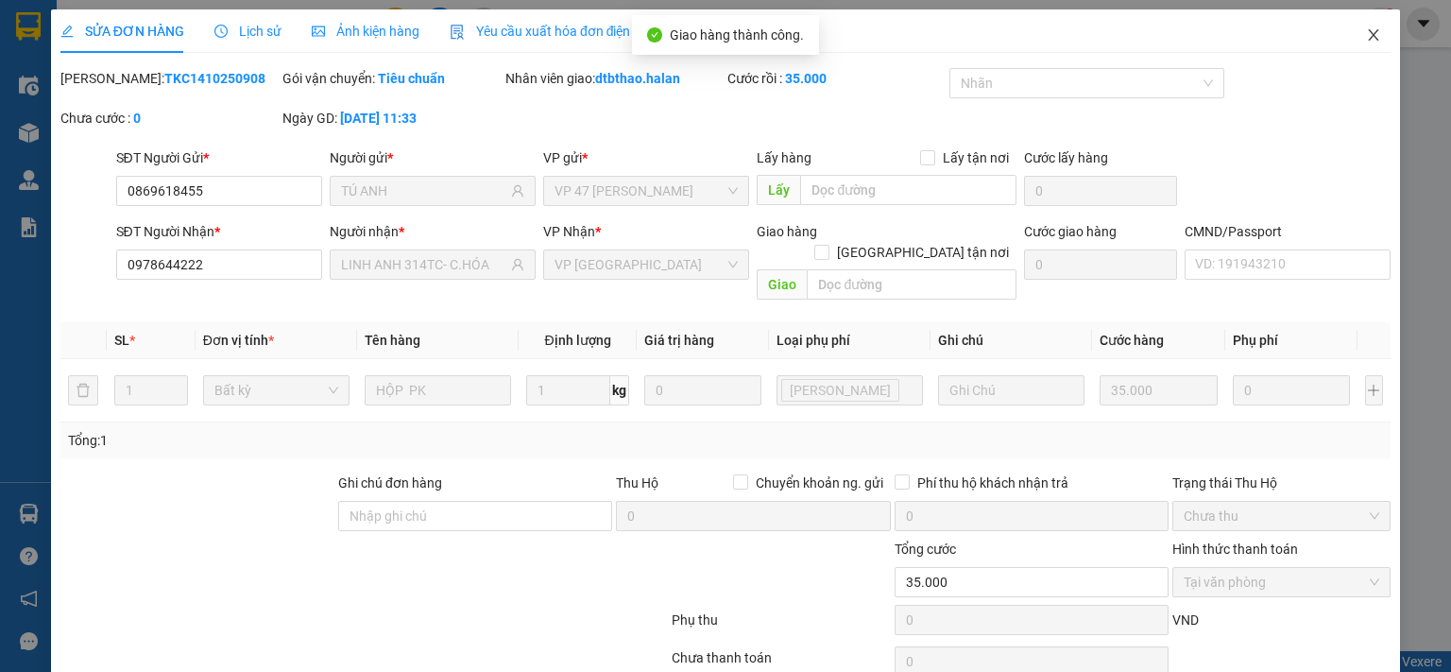
click at [1366, 30] on icon "close" at bounding box center [1373, 34] width 15 height 15
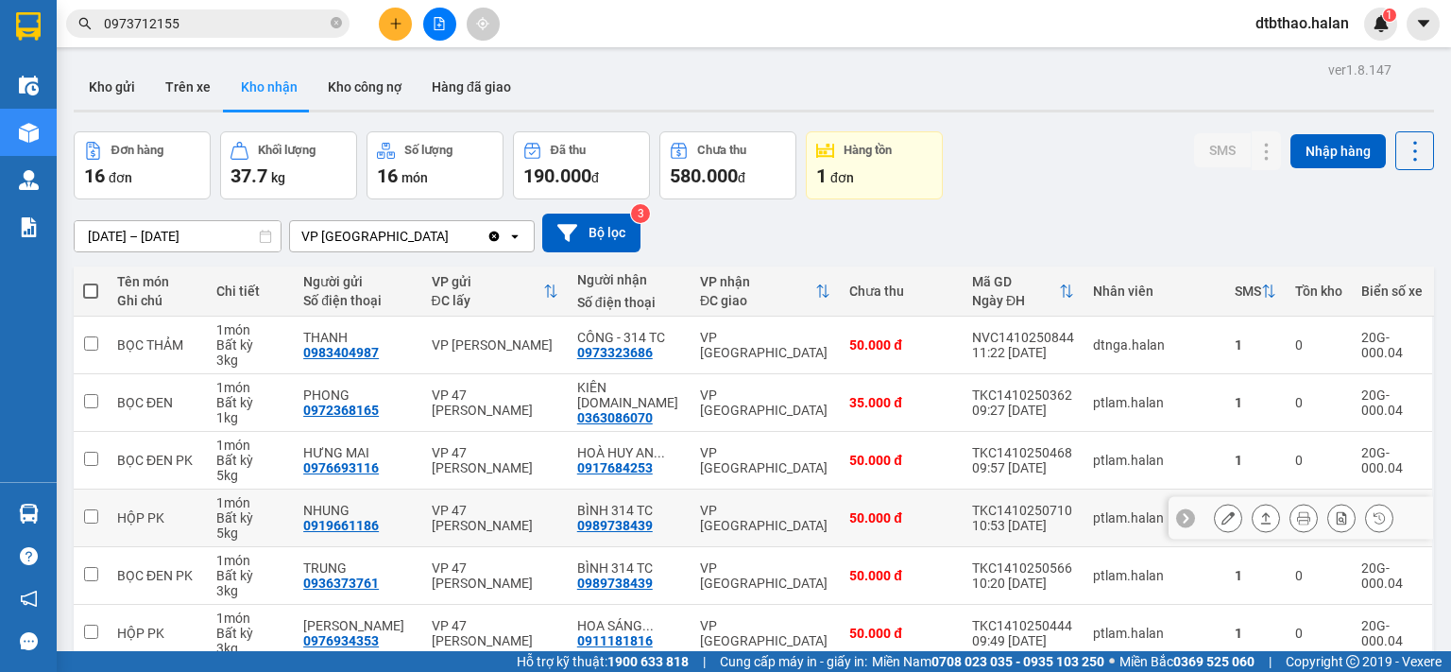
scroll to position [283, 0]
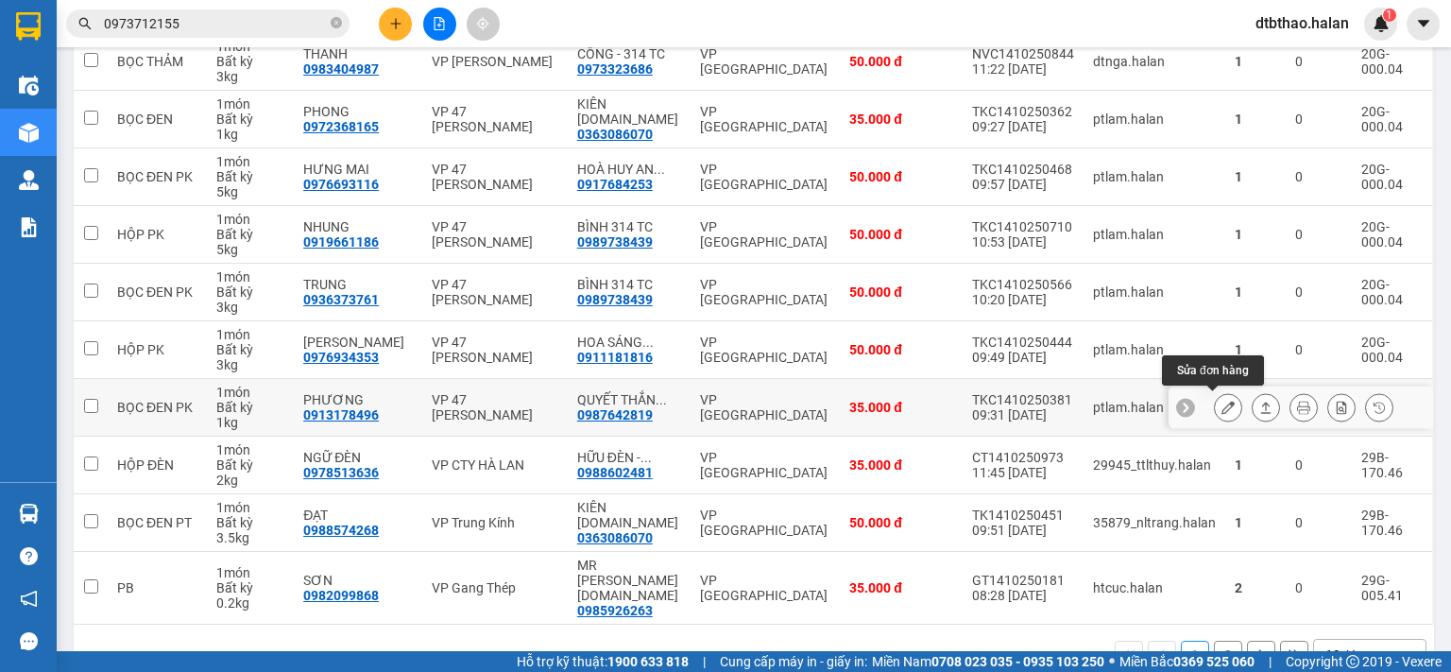
click at [1215, 407] on button at bounding box center [1228, 407] width 26 height 33
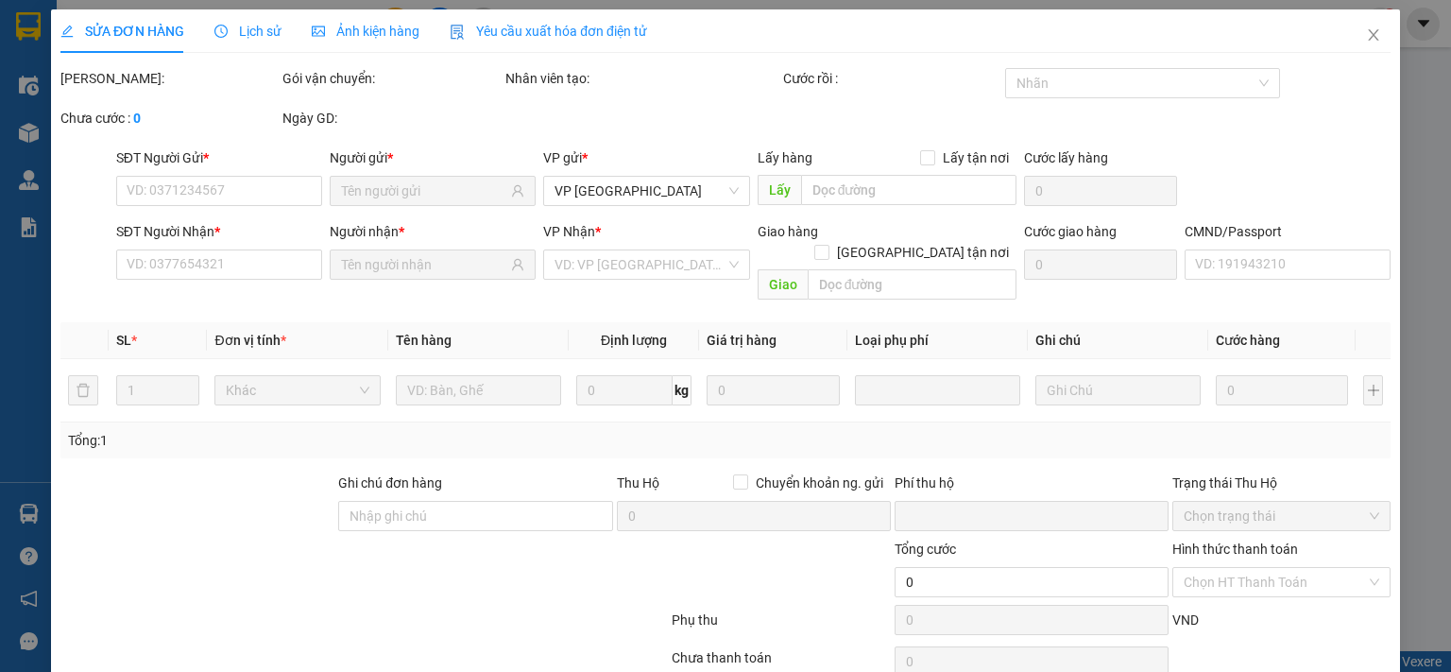
type input "0913178496"
type input "PHƯƠNG"
type input "0987642819"
type input "QUYẾT THẮNG [DOMAIN_NAME]"
type input "0"
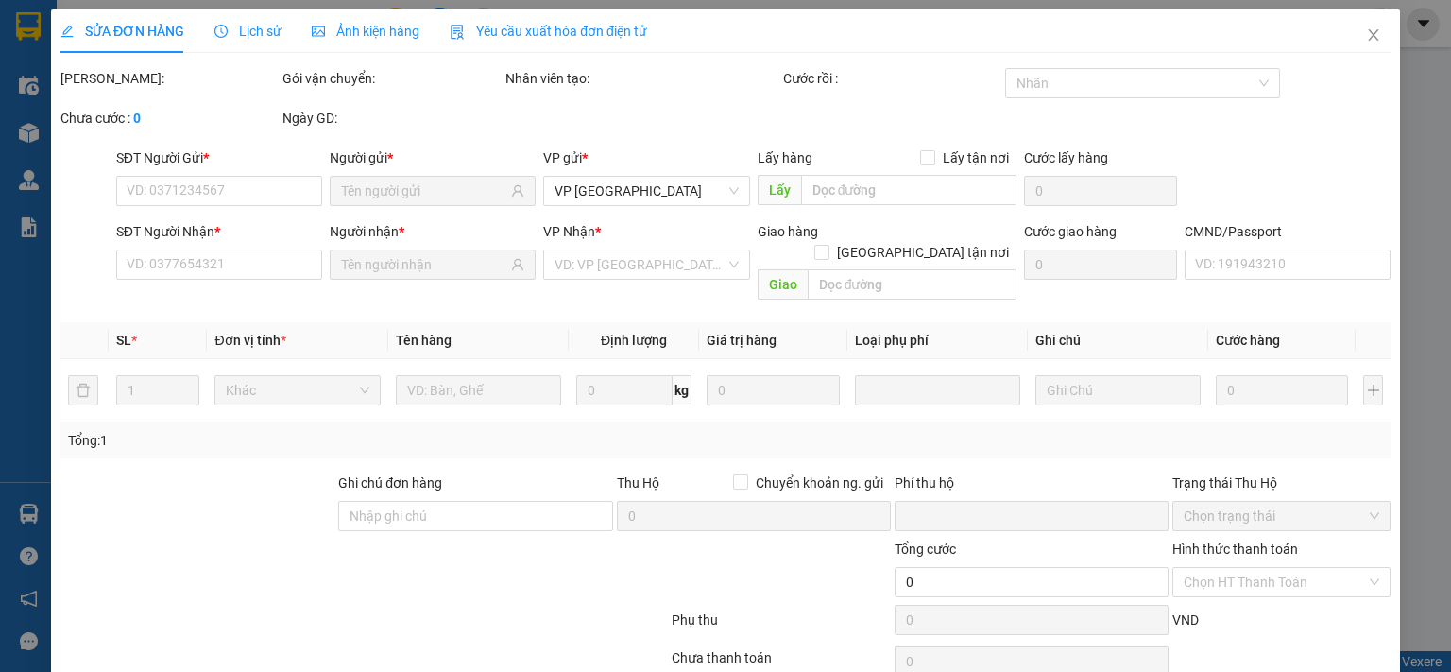
type input "35.000"
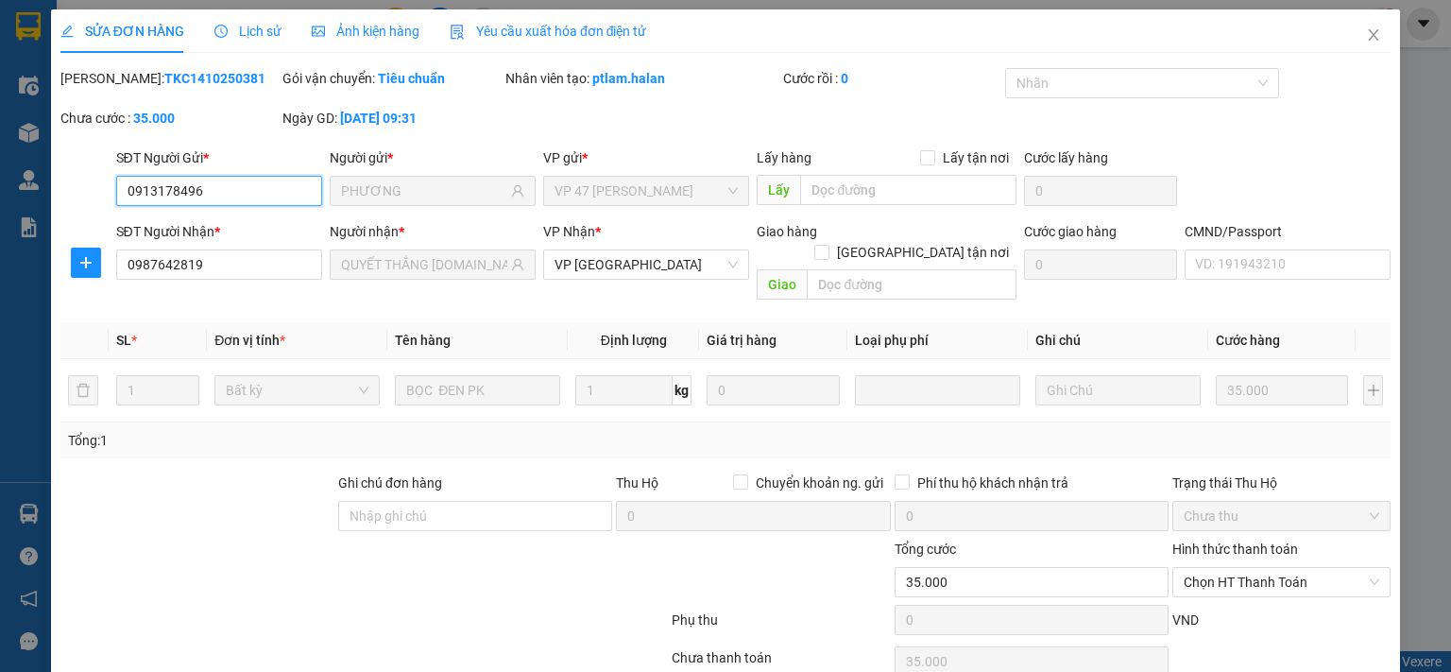
scroll to position [67, 0]
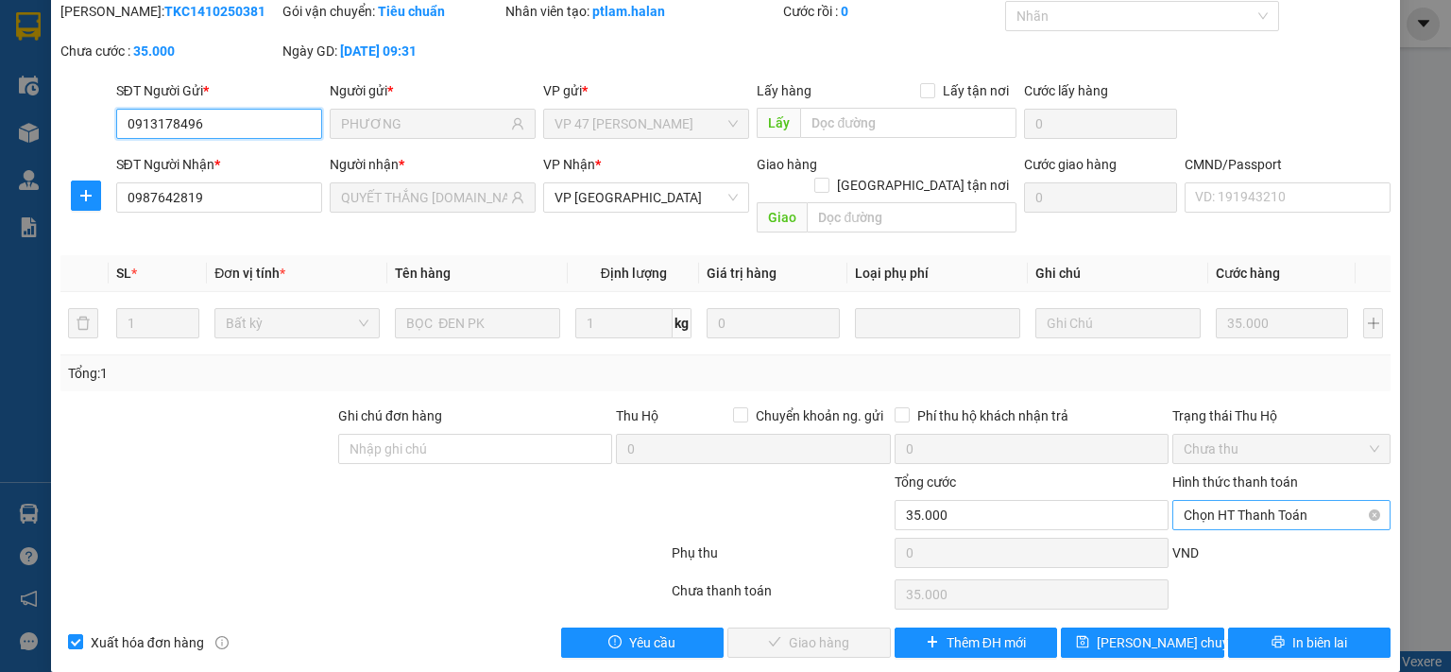
click at [1247, 501] on span "Chọn HT Thanh Toán" at bounding box center [1281, 515] width 196 height 28
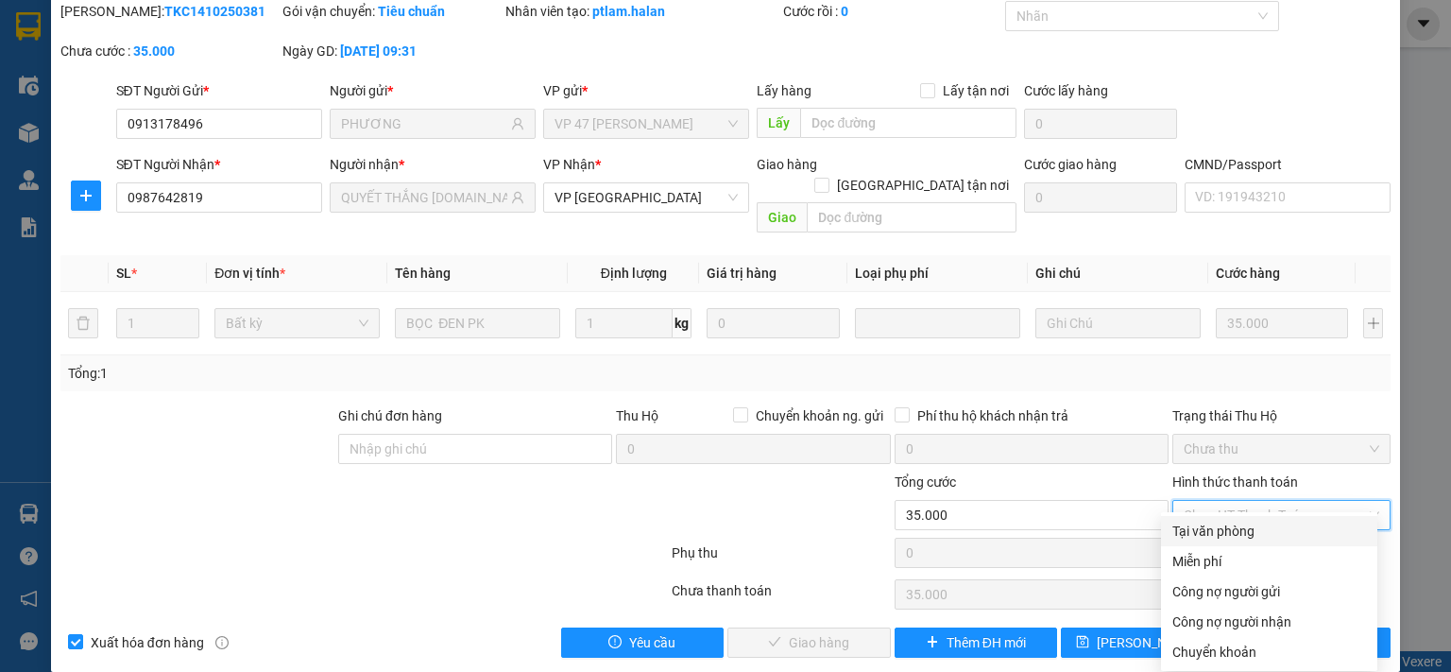
click at [1215, 539] on div "Tại văn phòng" at bounding box center [1269, 530] width 194 height 21
type input "0"
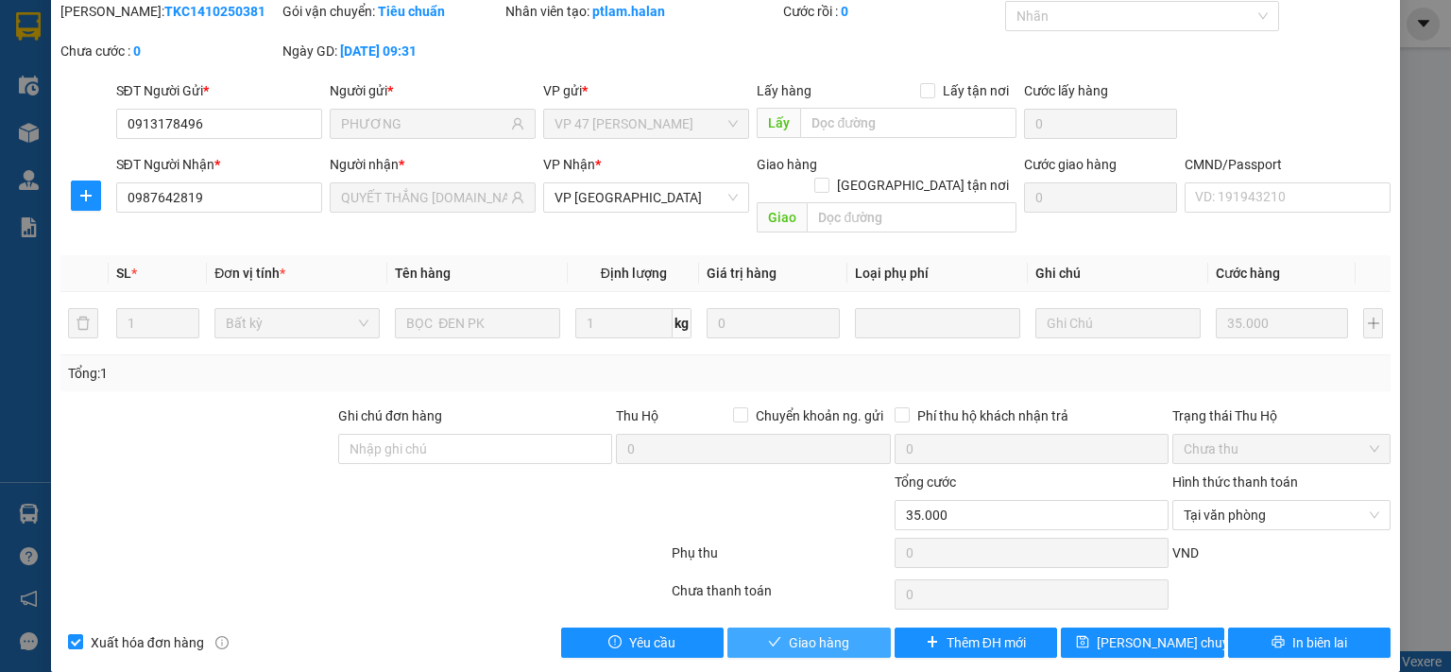
click at [827, 632] on span "Giao hàng" at bounding box center [819, 642] width 60 height 21
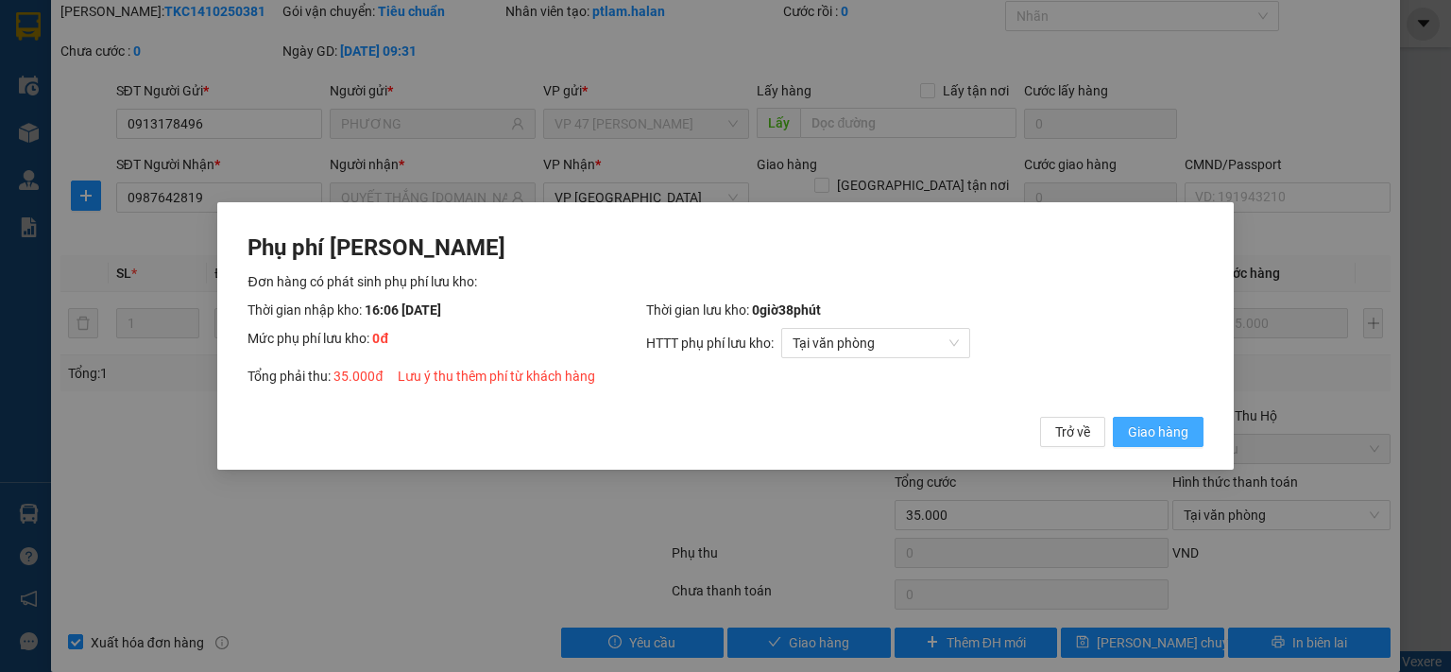
click at [1163, 432] on span "Giao hàng" at bounding box center [1158, 431] width 60 height 21
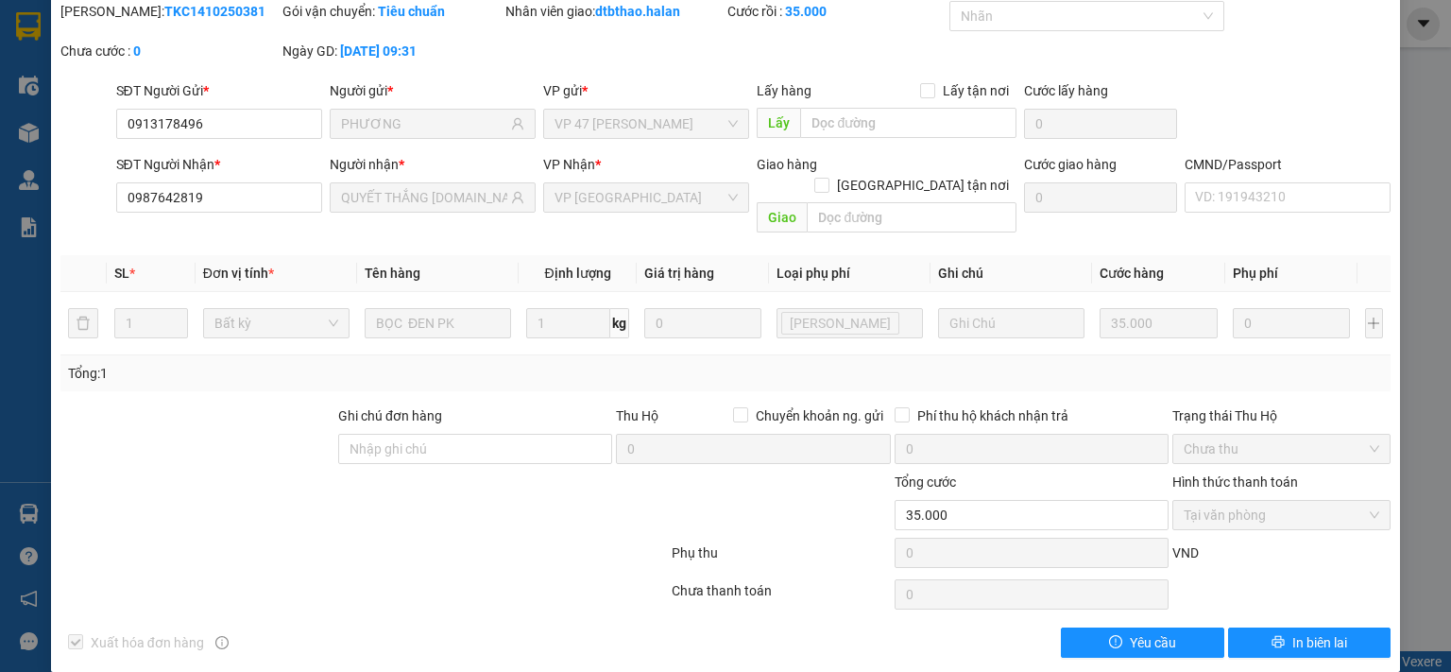
scroll to position [0, 0]
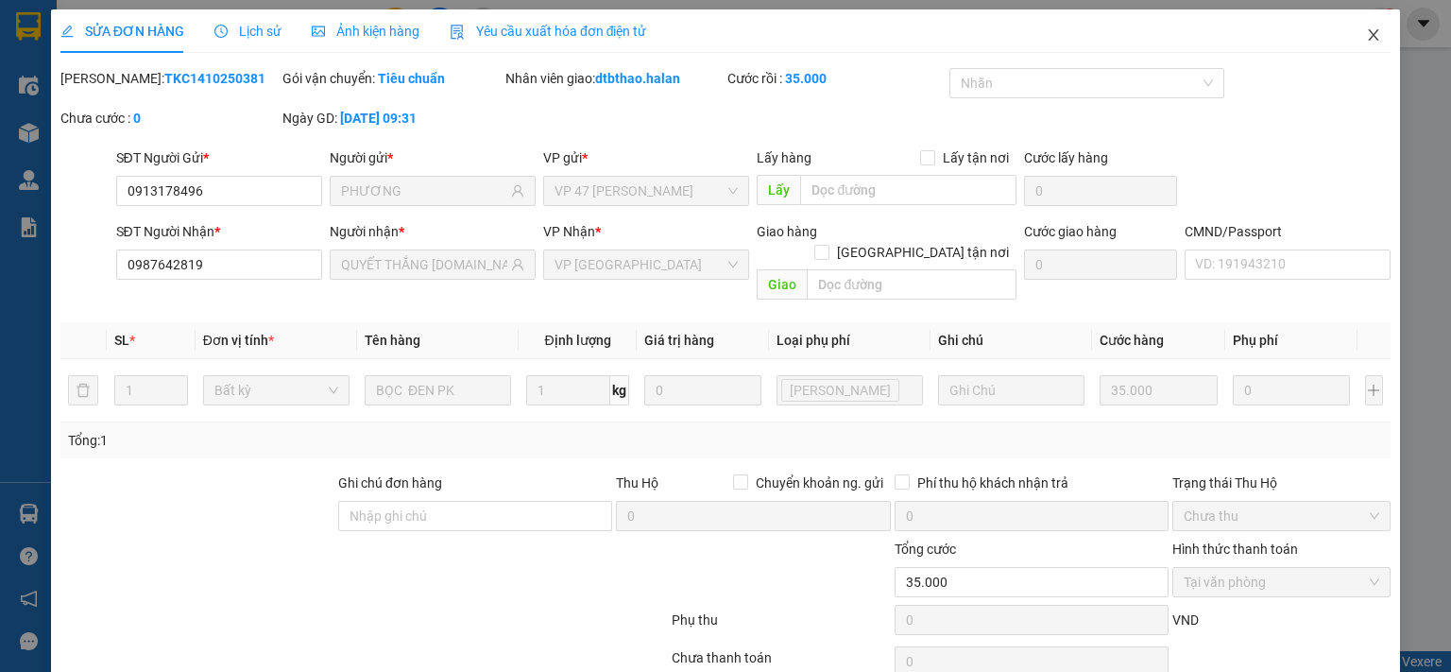
click at [1369, 33] on icon "close" at bounding box center [1374, 34] width 10 height 11
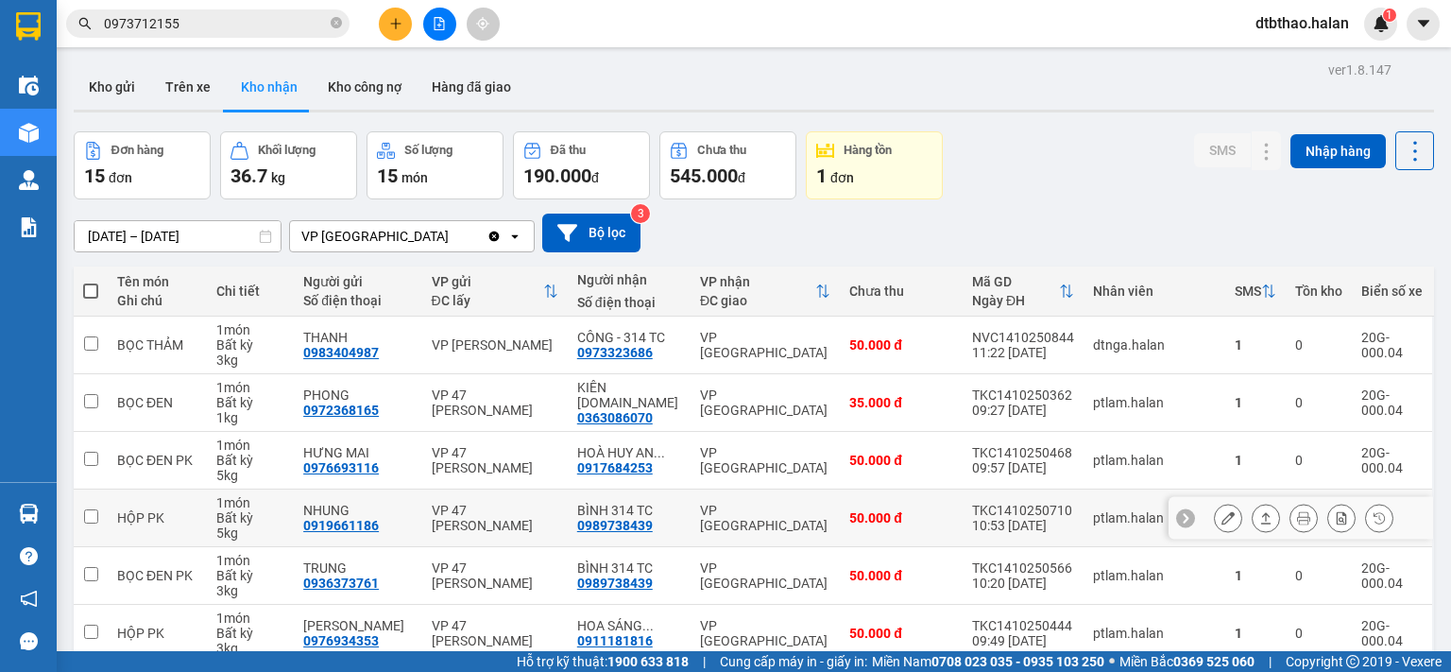
scroll to position [315, 0]
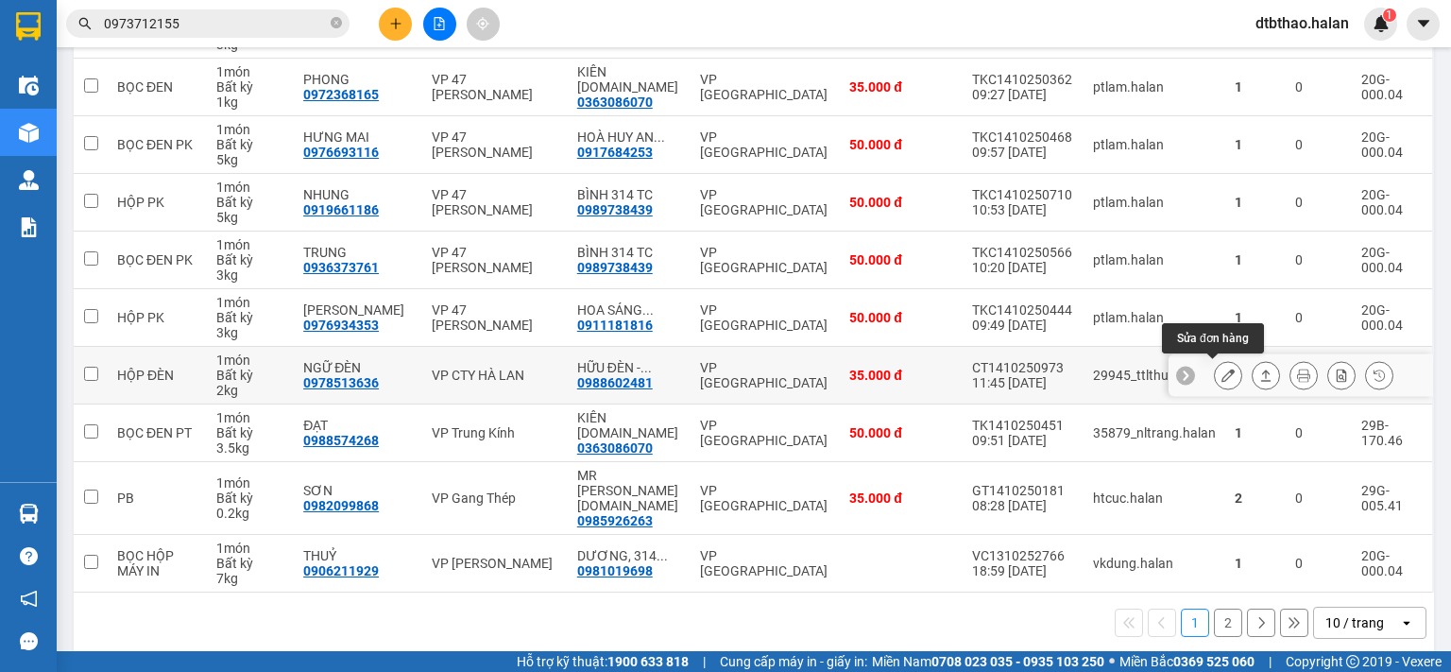
click at [1215, 374] on button at bounding box center [1228, 375] width 26 height 33
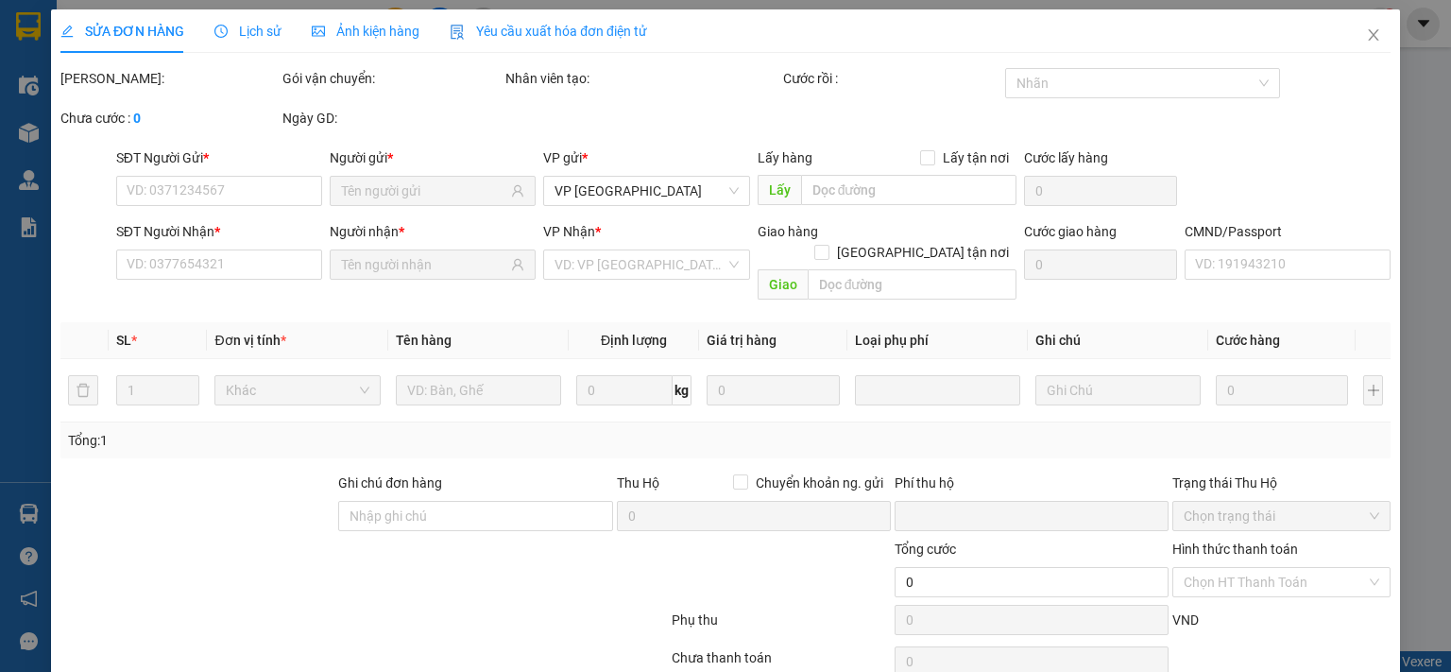
type input "0978513636"
type input "NGỮ ĐÈN"
type input "0988602481"
type input "HỮU ĐÈN - [DOMAIN_NAME]"
type input "008083006669"
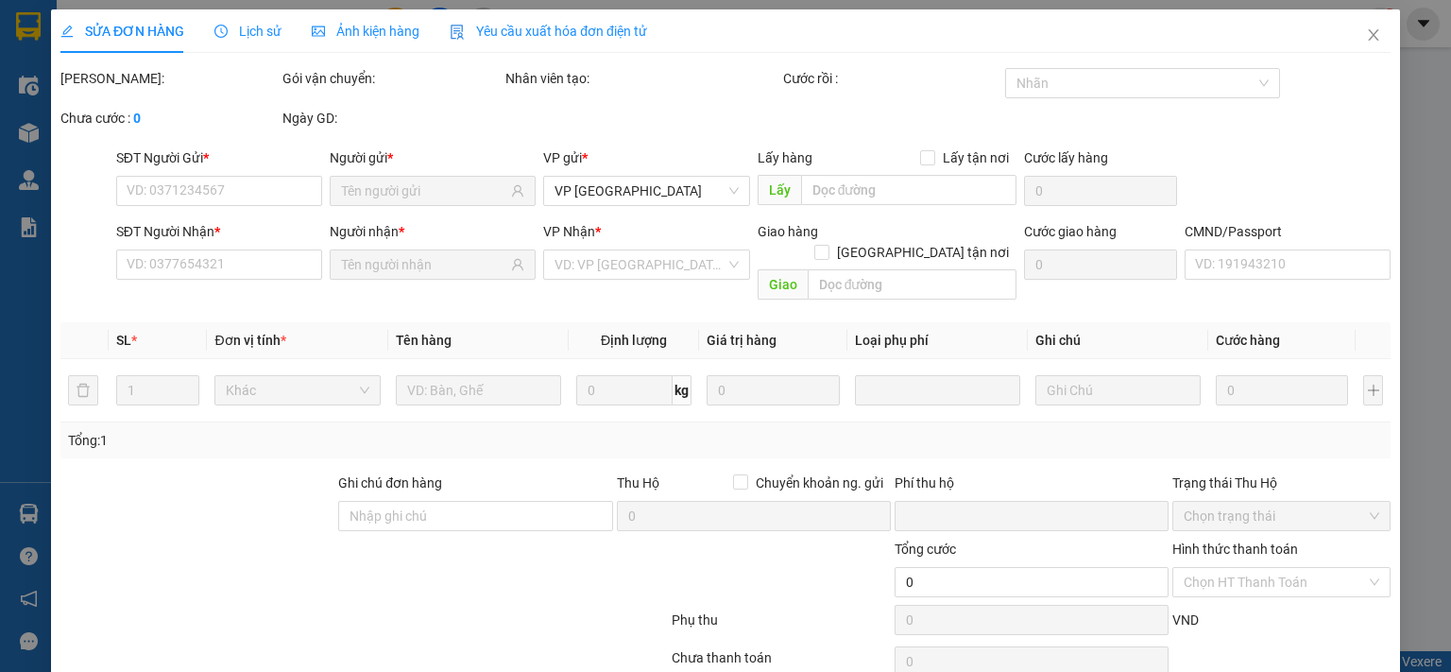
type input "0"
type input "35.000"
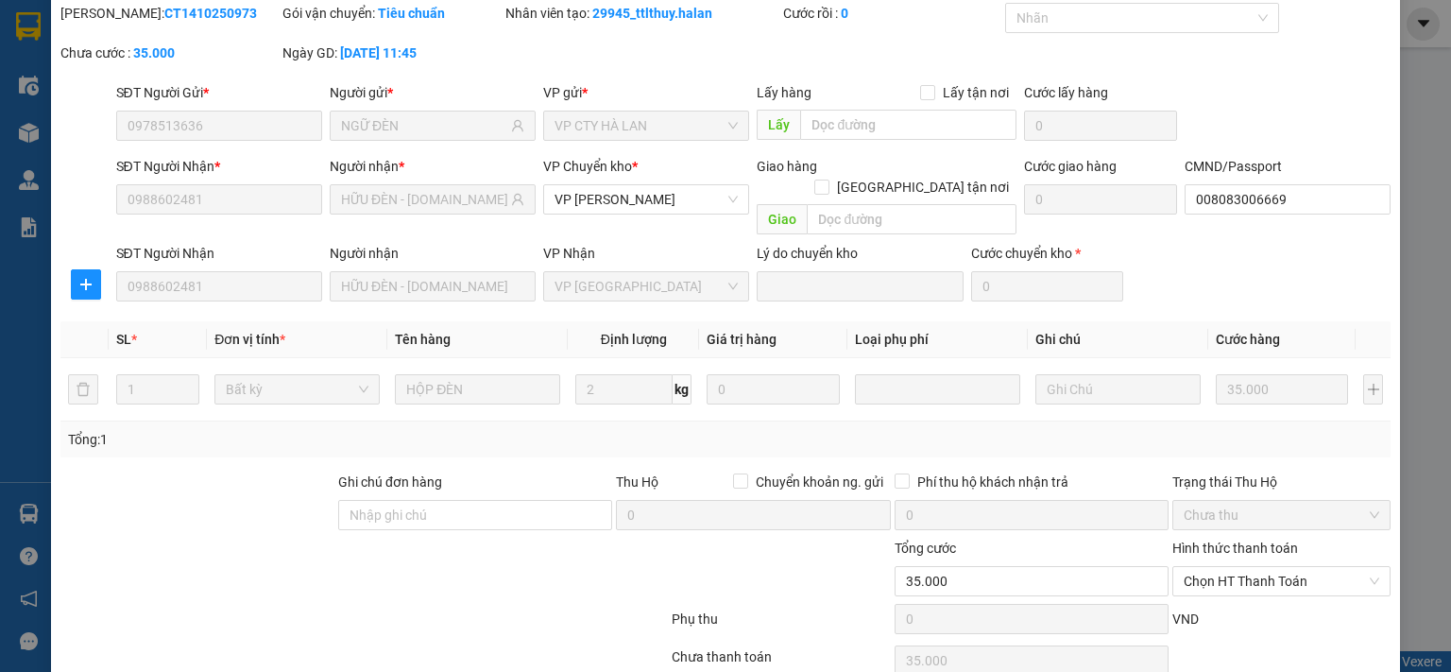
scroll to position [131, 0]
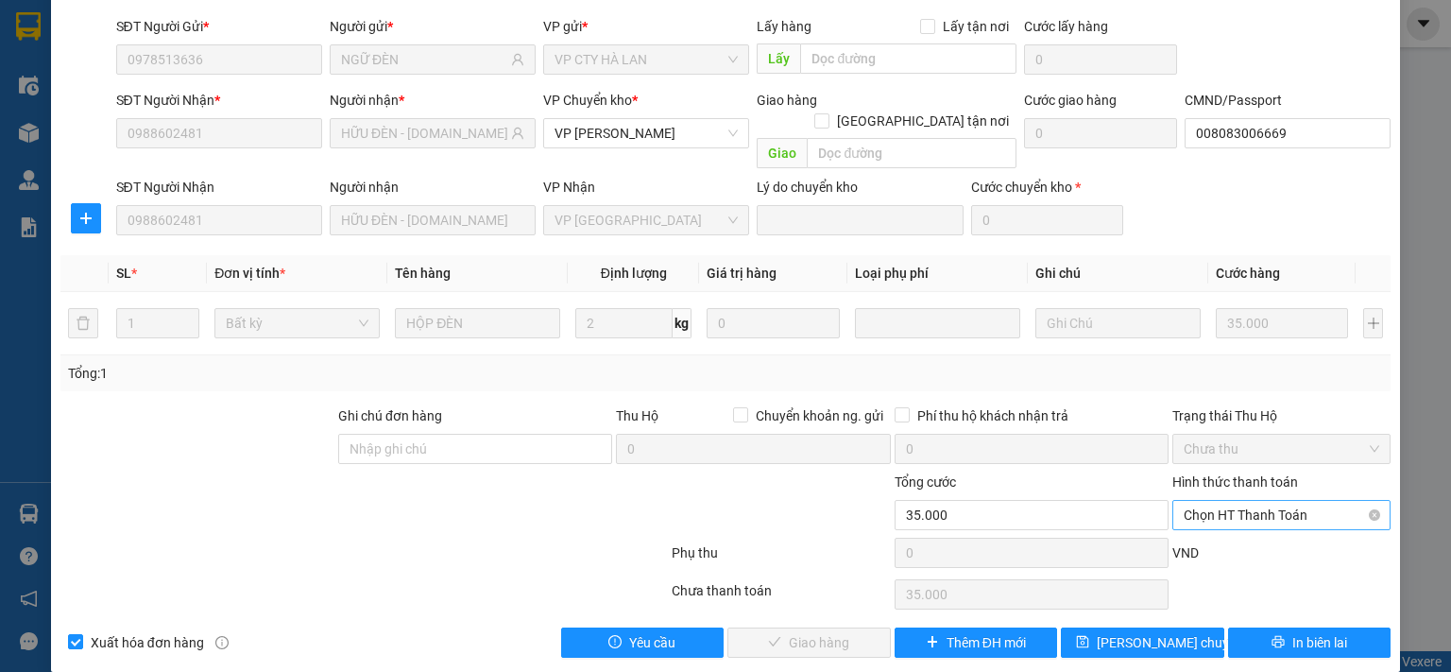
click at [1260, 501] on span "Chọn HT Thanh Toán" at bounding box center [1281, 515] width 196 height 28
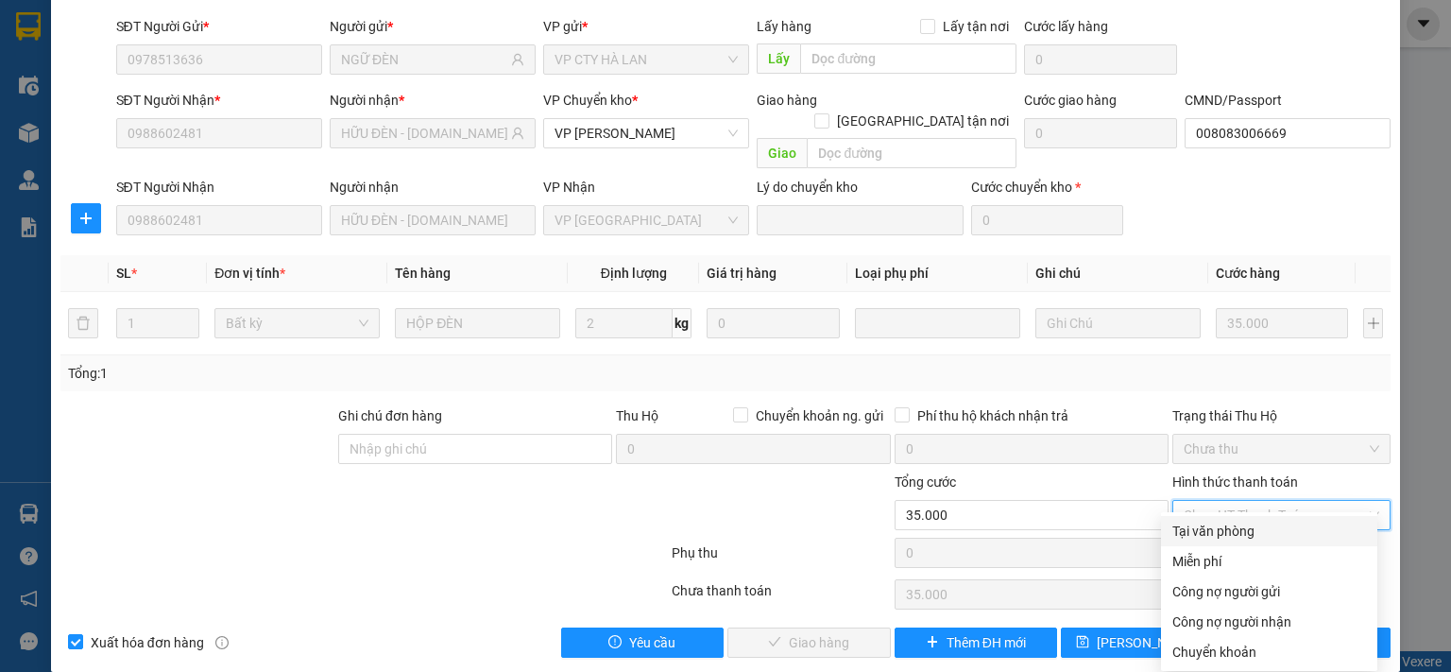
click at [1235, 535] on div "Tại văn phòng" at bounding box center [1269, 530] width 194 height 21
type input "0"
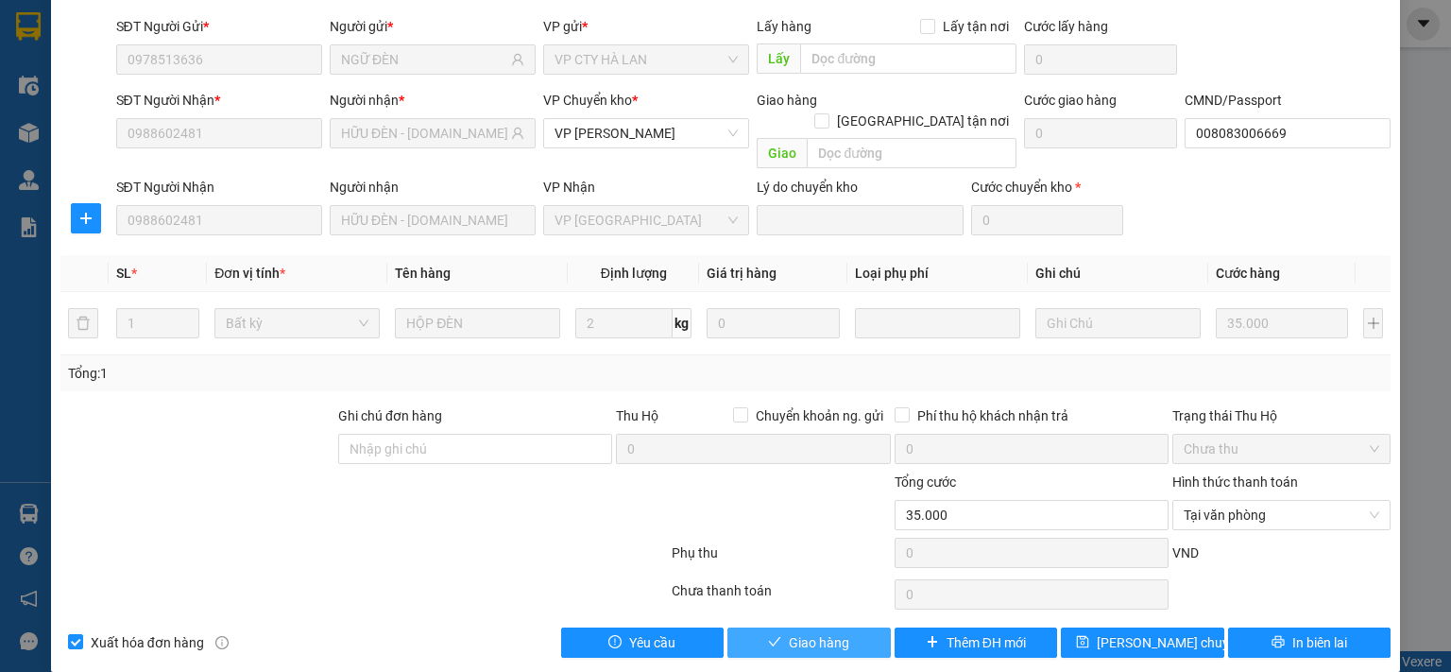
click at [827, 632] on span "Giao hàng" at bounding box center [819, 642] width 60 height 21
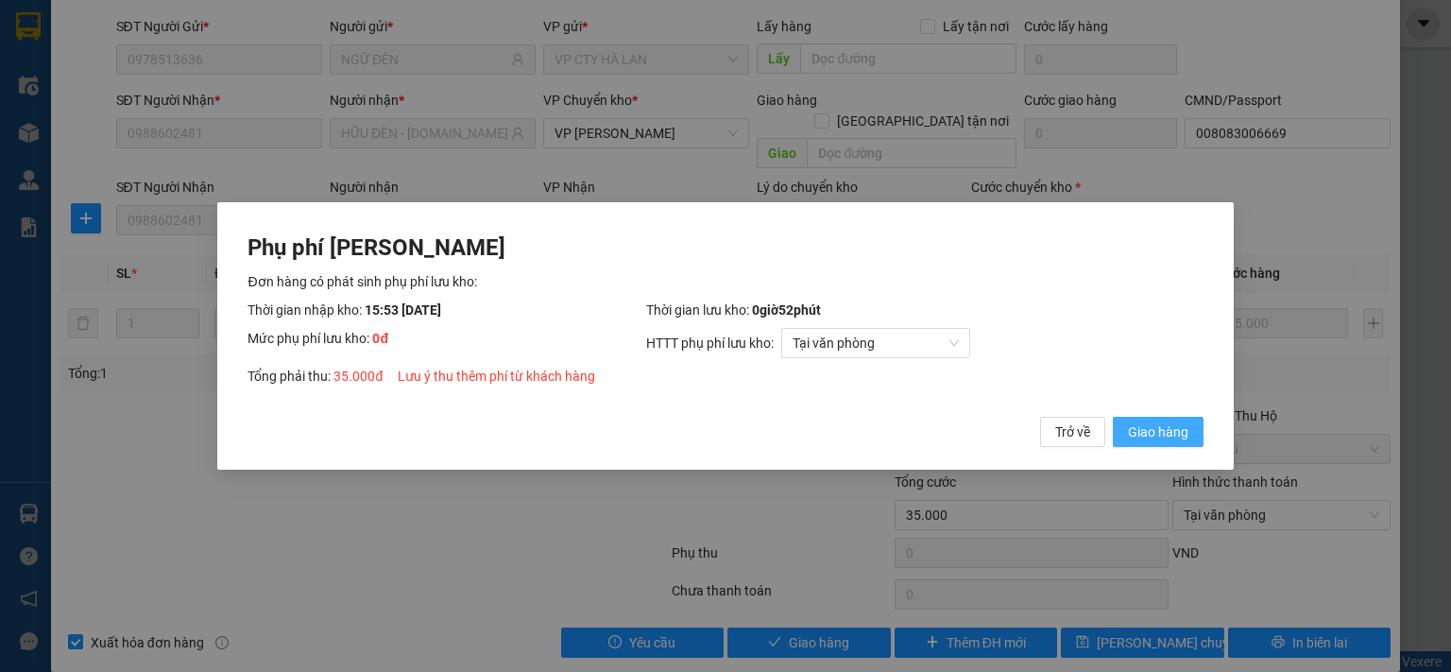
click at [1131, 422] on span "Giao hàng" at bounding box center [1158, 431] width 60 height 21
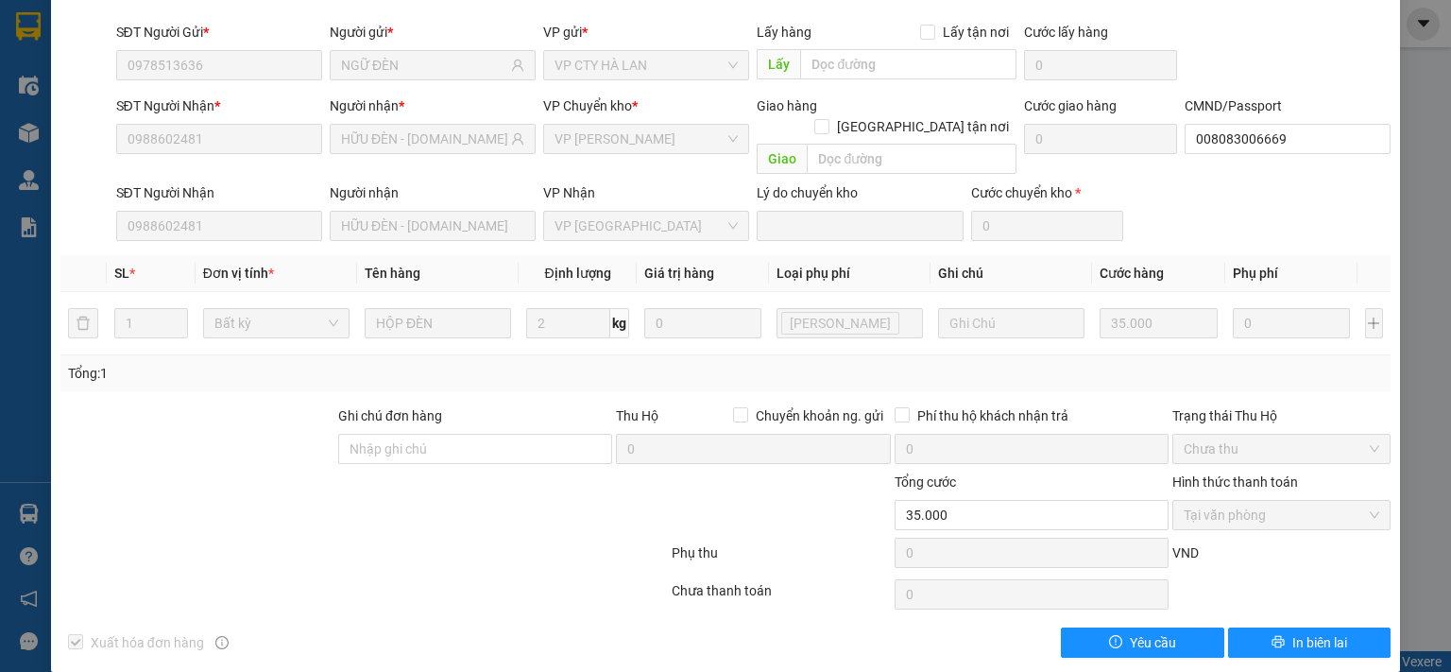
scroll to position [0, 0]
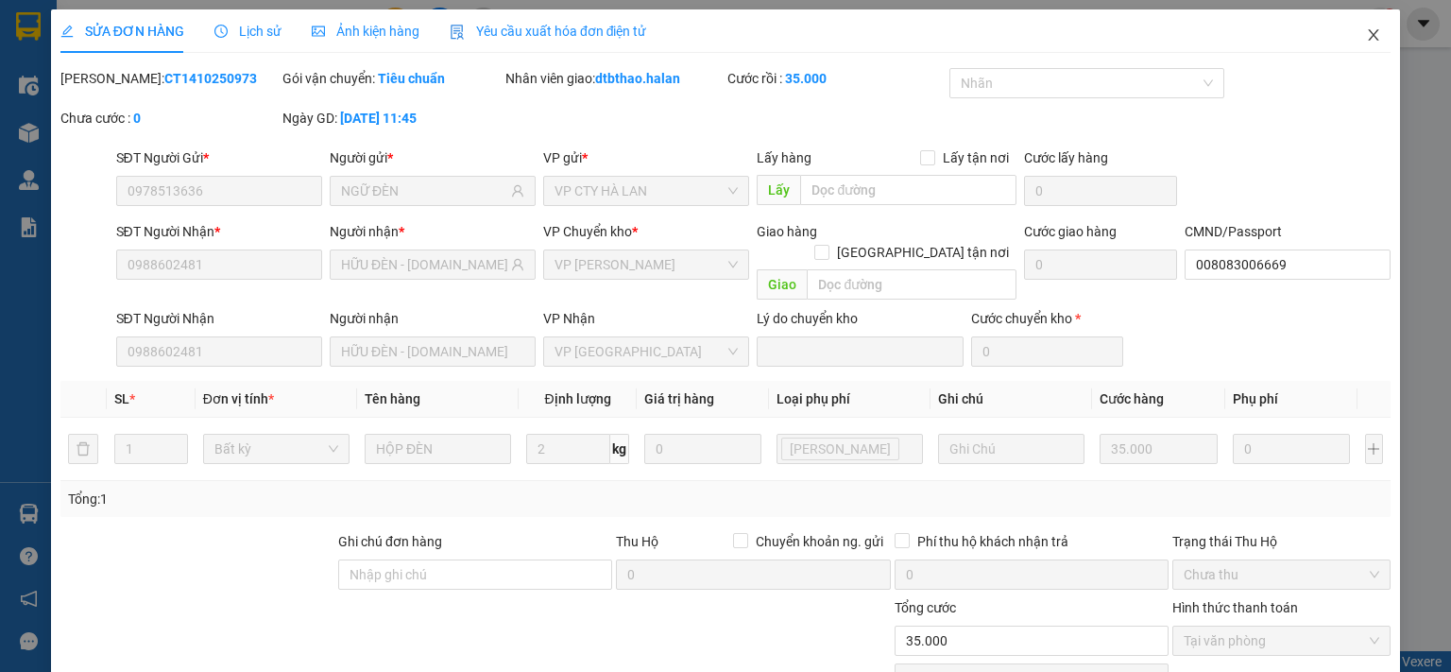
click at [1366, 33] on icon "close" at bounding box center [1373, 34] width 15 height 15
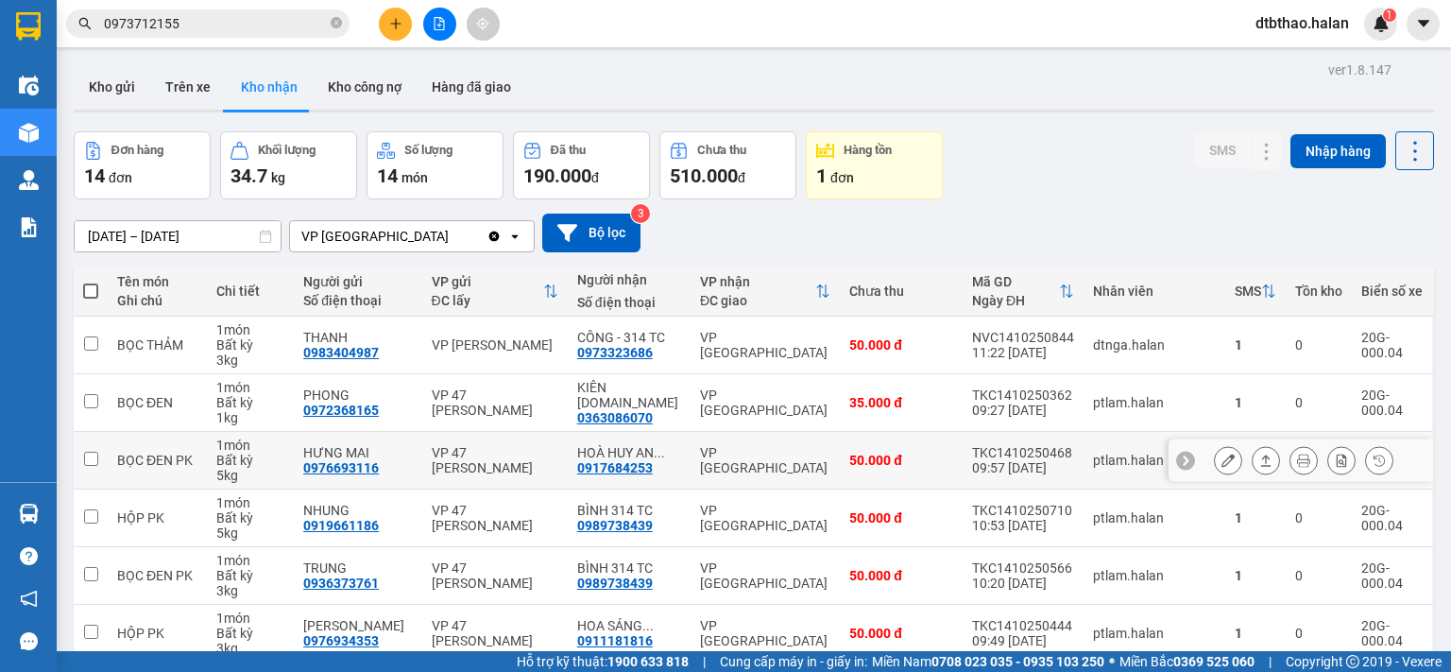
click at [1215, 461] on button at bounding box center [1228, 460] width 26 height 33
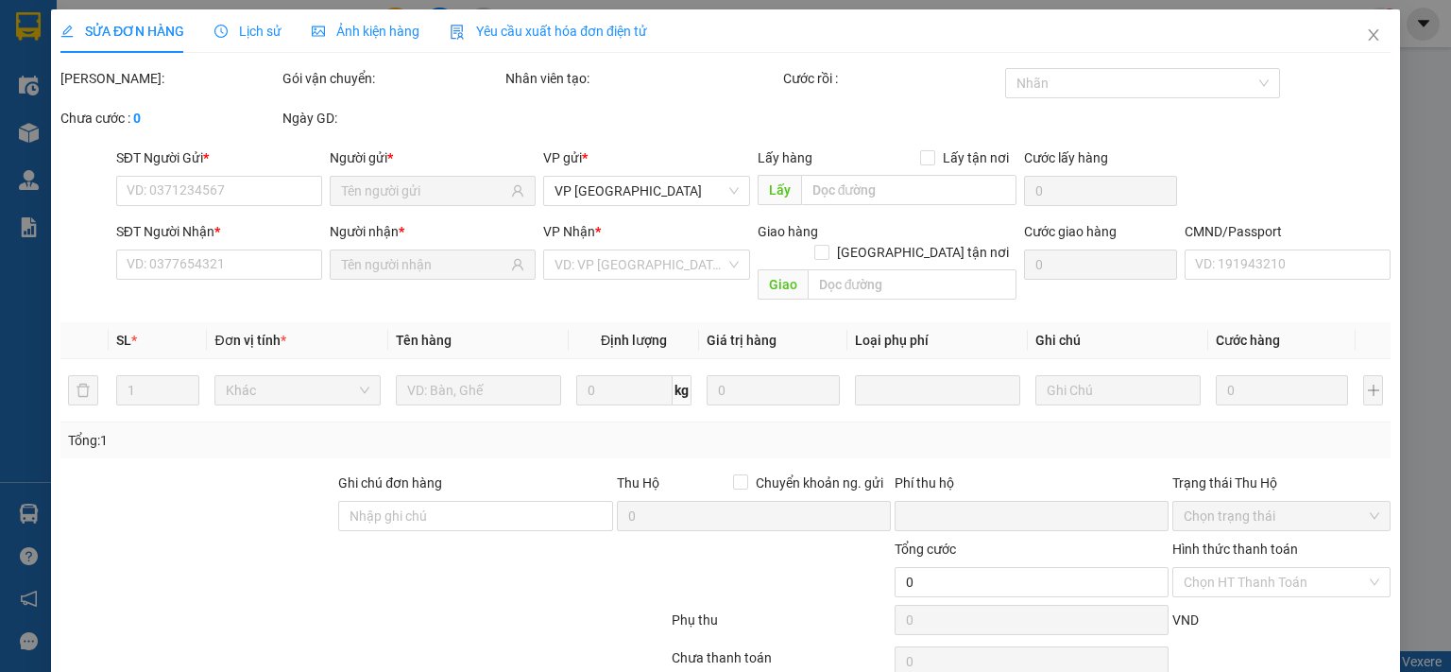
type input "0976693116"
type input "HƯNG MAI"
type input "0917684253"
type input "HOÀ HUY ANH 314 TC"
type input "0"
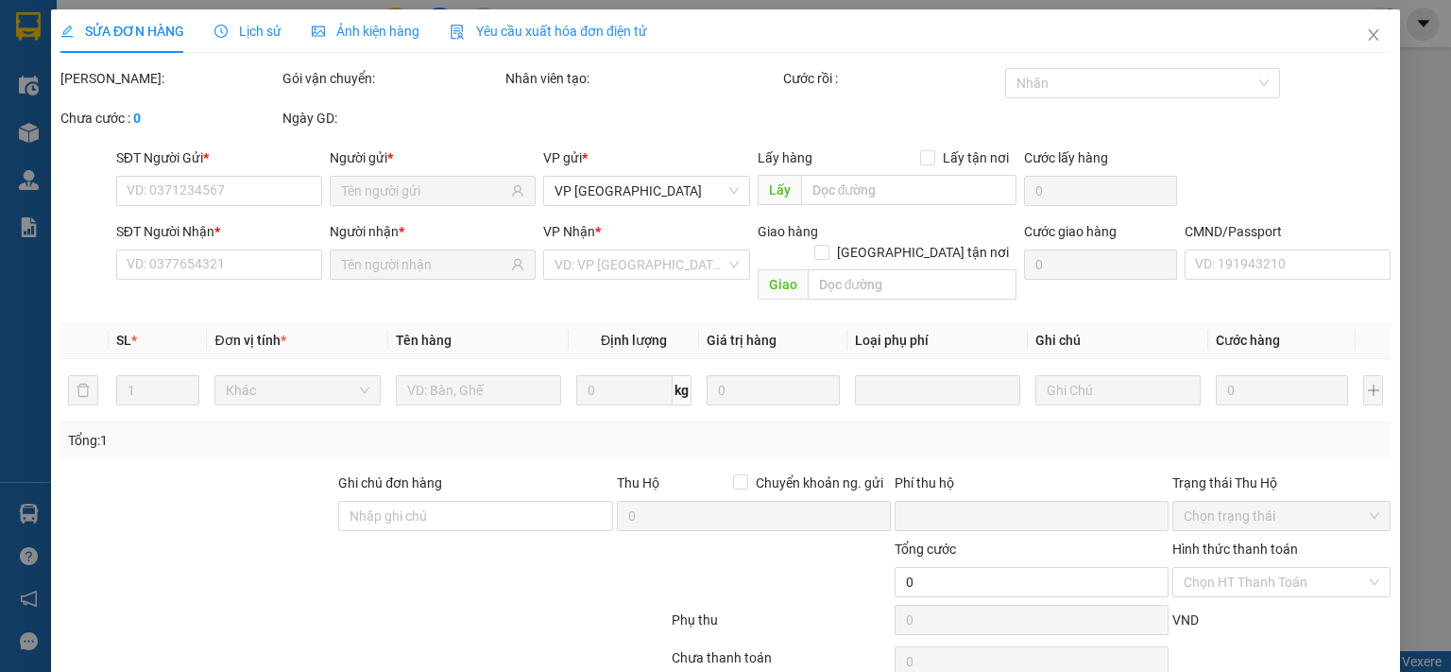
type input "50.000"
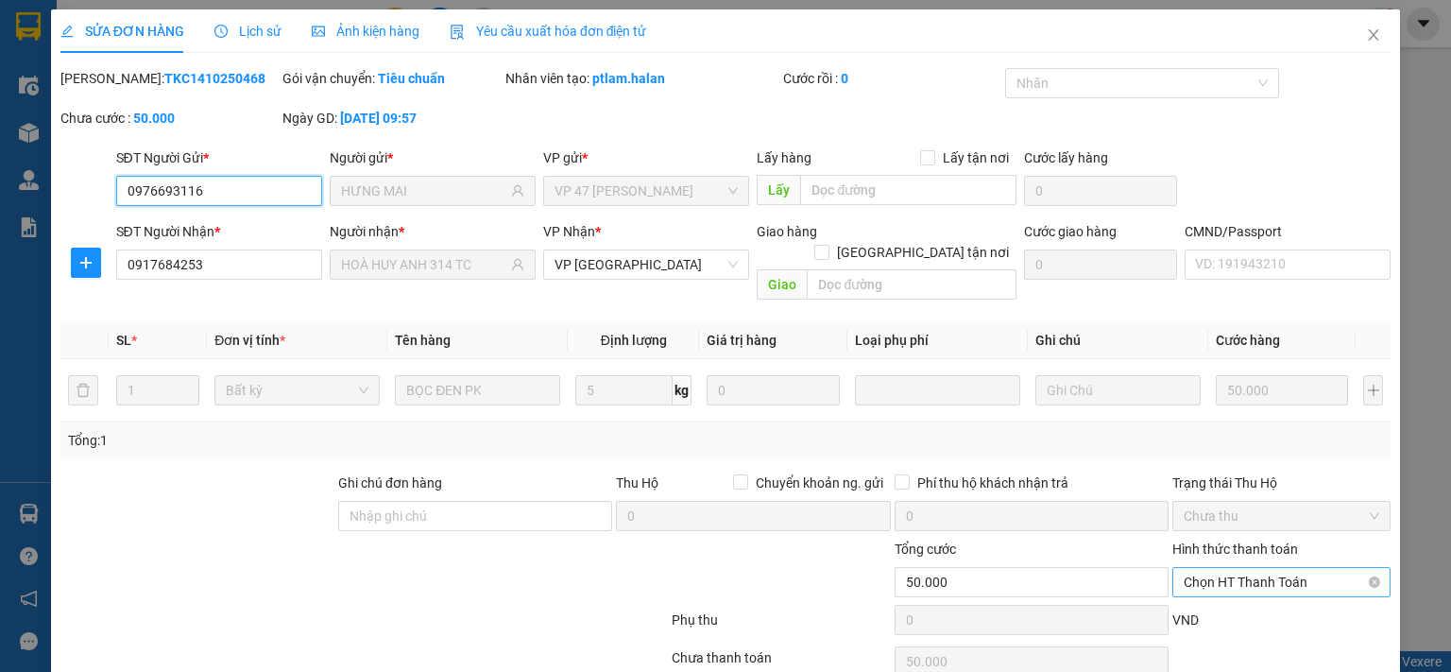
scroll to position [67, 0]
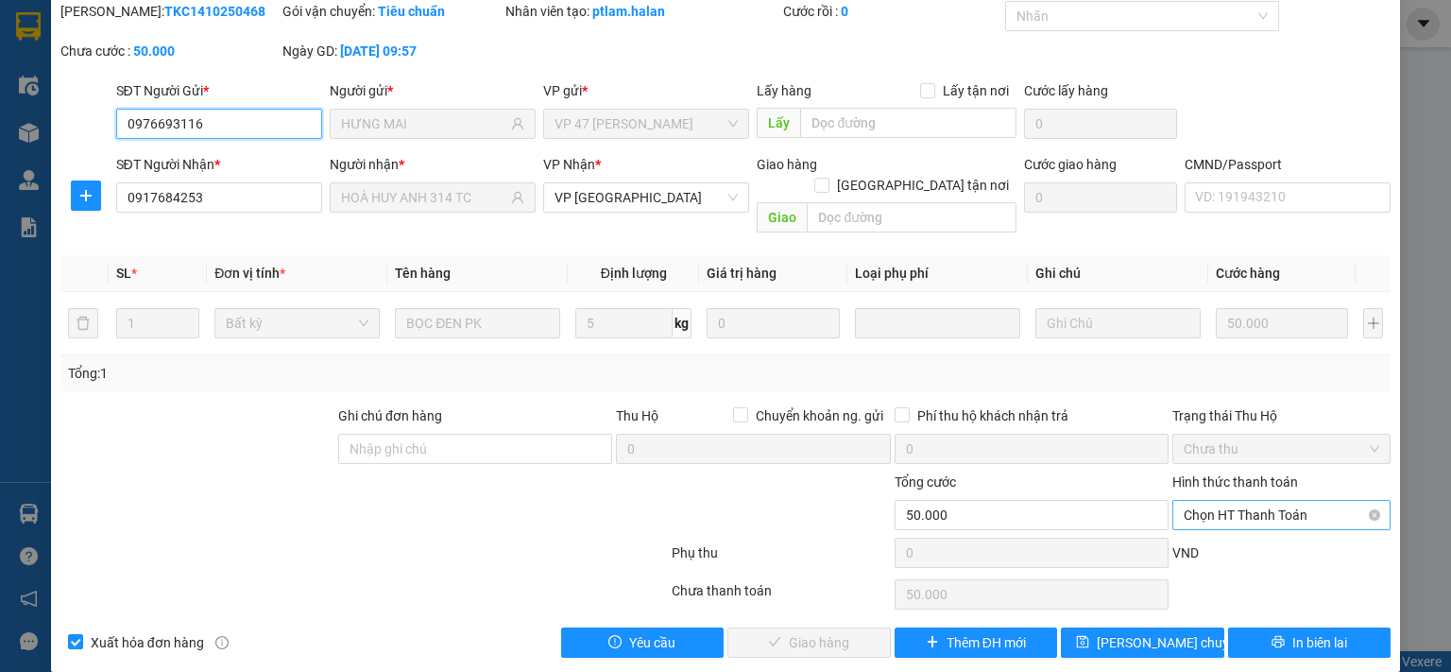
click at [1198, 501] on span "Chọn HT Thanh Toán" at bounding box center [1281, 515] width 196 height 28
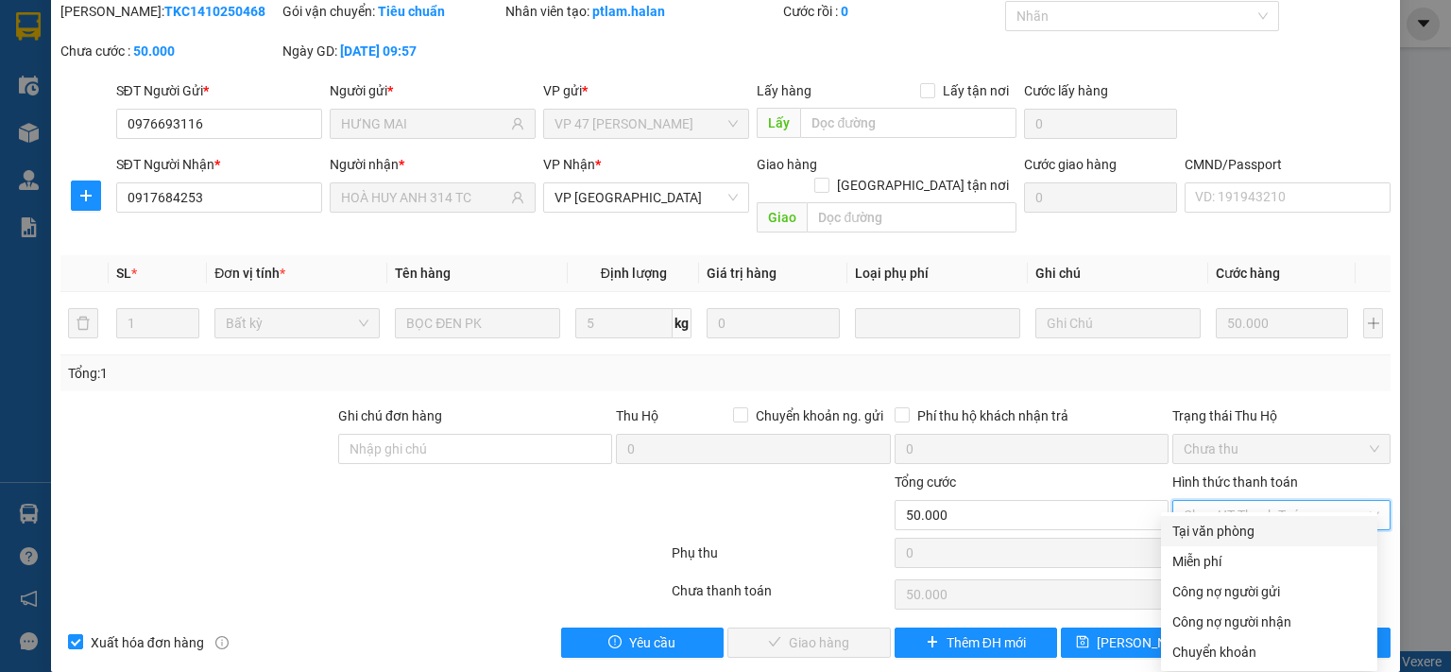
click at [1184, 529] on div "Tại văn phòng" at bounding box center [1269, 530] width 194 height 21
type input "0"
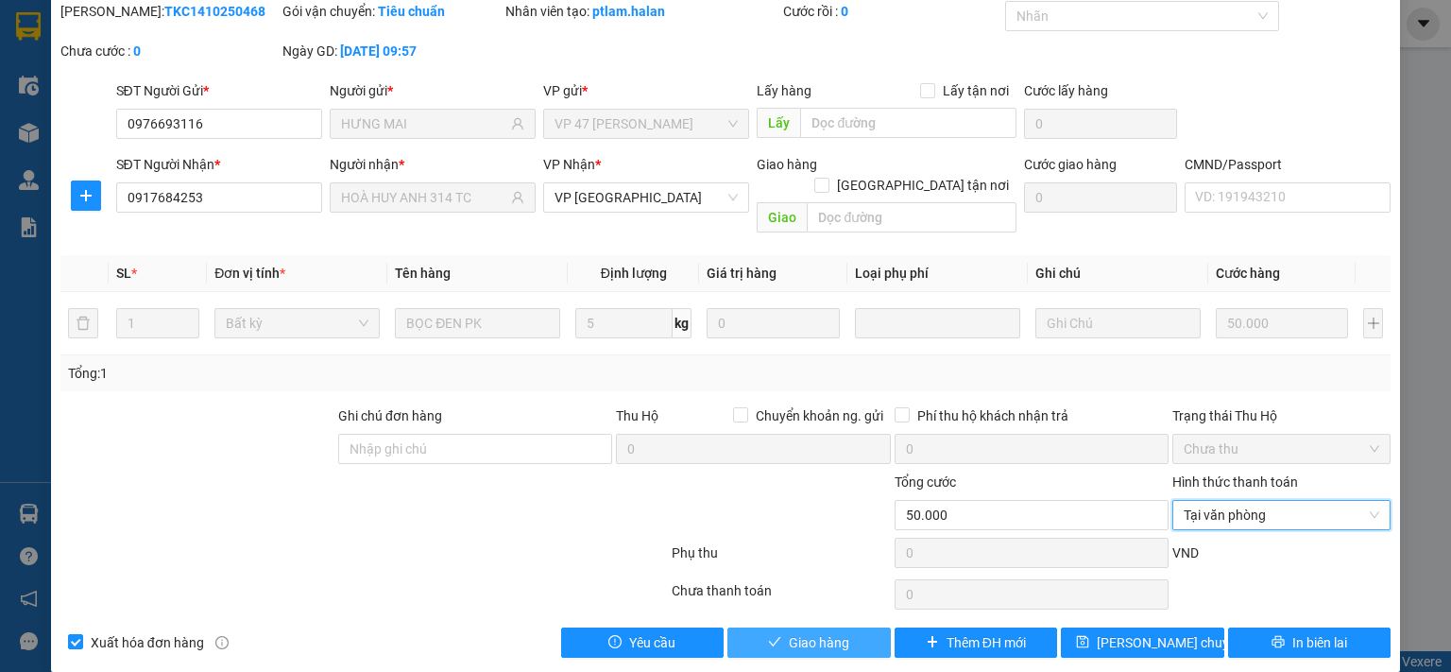
click at [856, 627] on button "Giao hàng" at bounding box center [808, 642] width 163 height 30
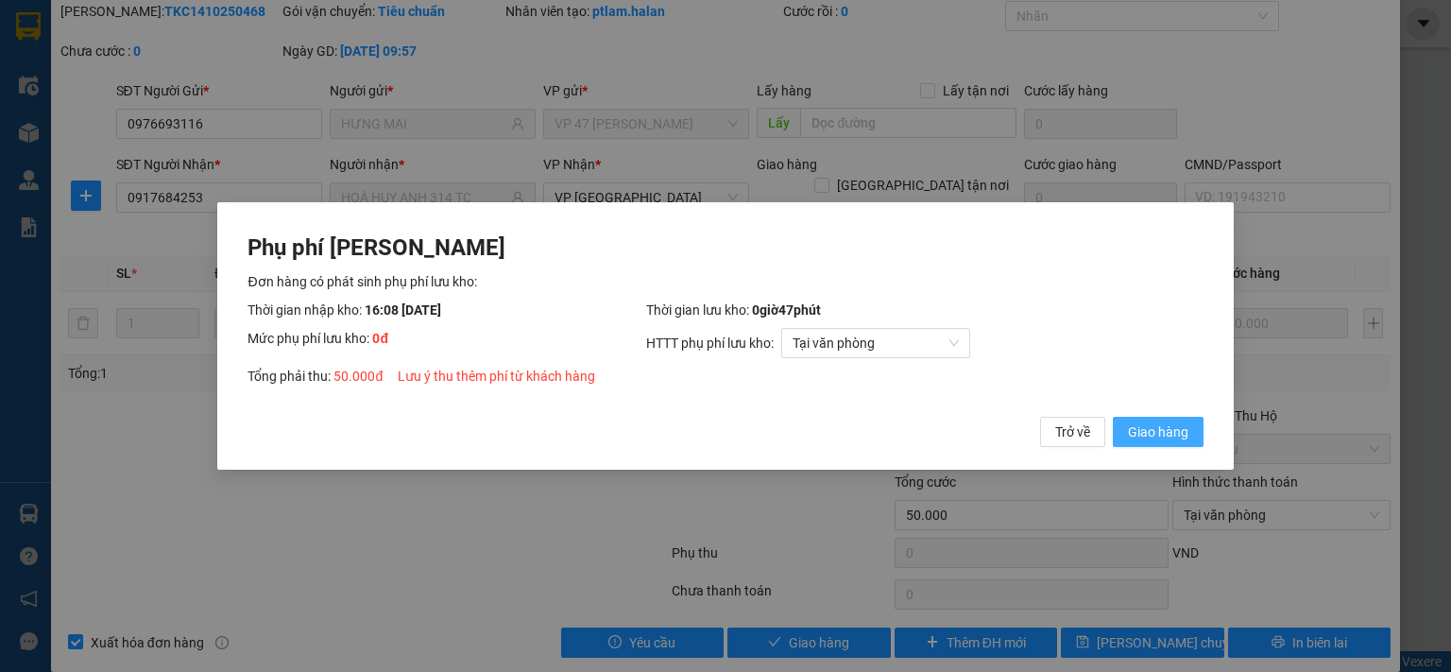
drag, startPoint x: 1171, startPoint y: 434, endPoint x: 1158, endPoint y: 434, distance: 13.2
click at [1170, 434] on span "Giao hàng" at bounding box center [1158, 431] width 60 height 21
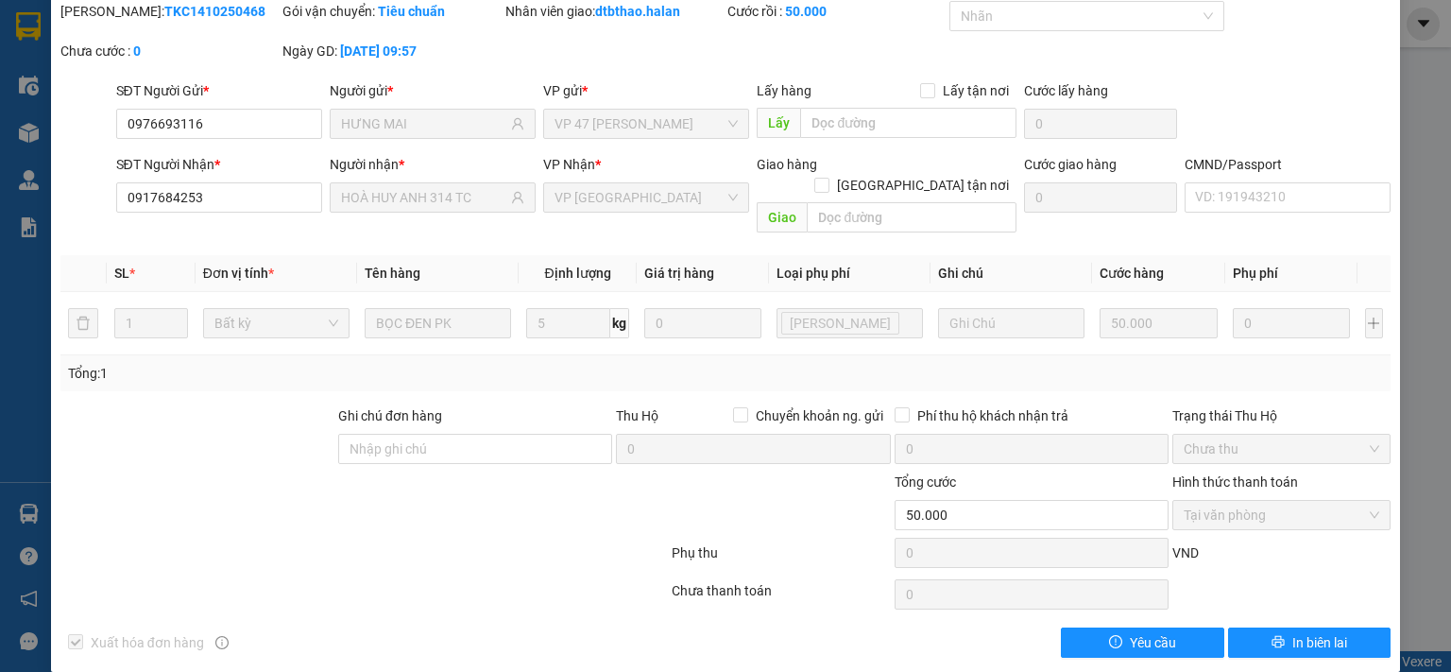
scroll to position [0, 0]
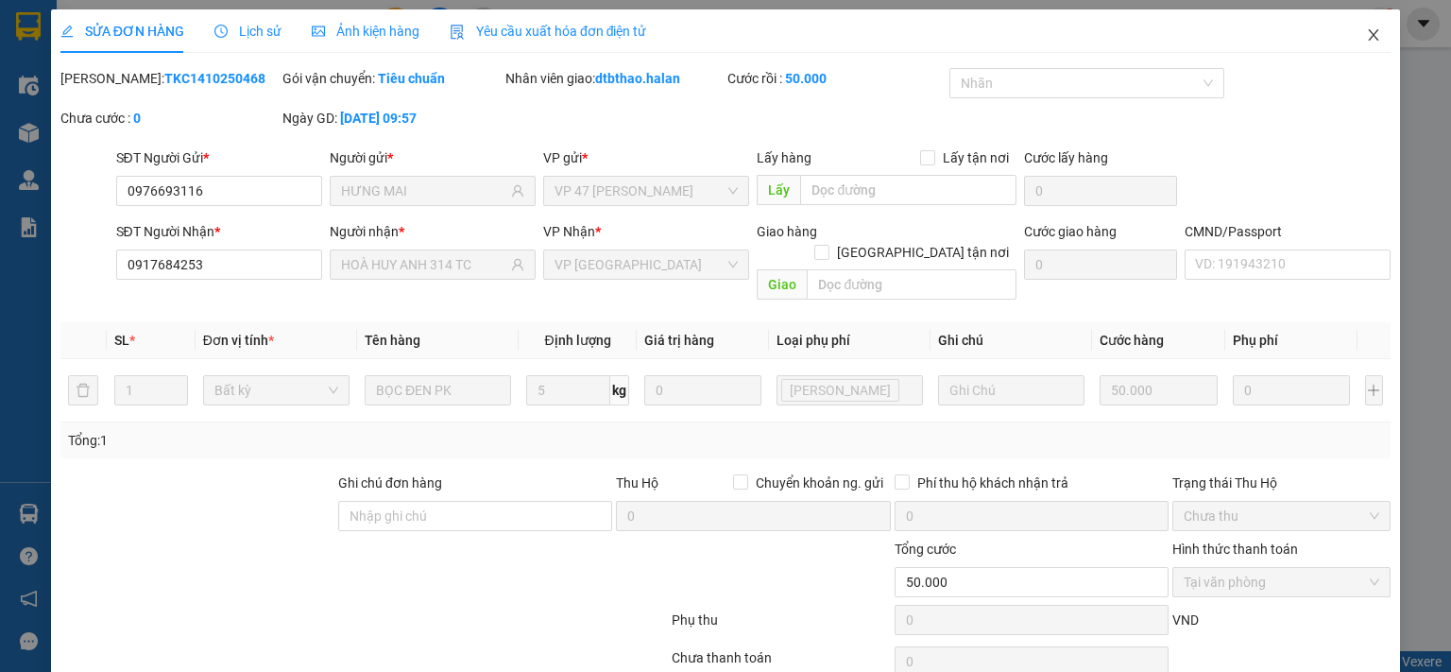
click at [1369, 33] on icon "close" at bounding box center [1374, 34] width 10 height 11
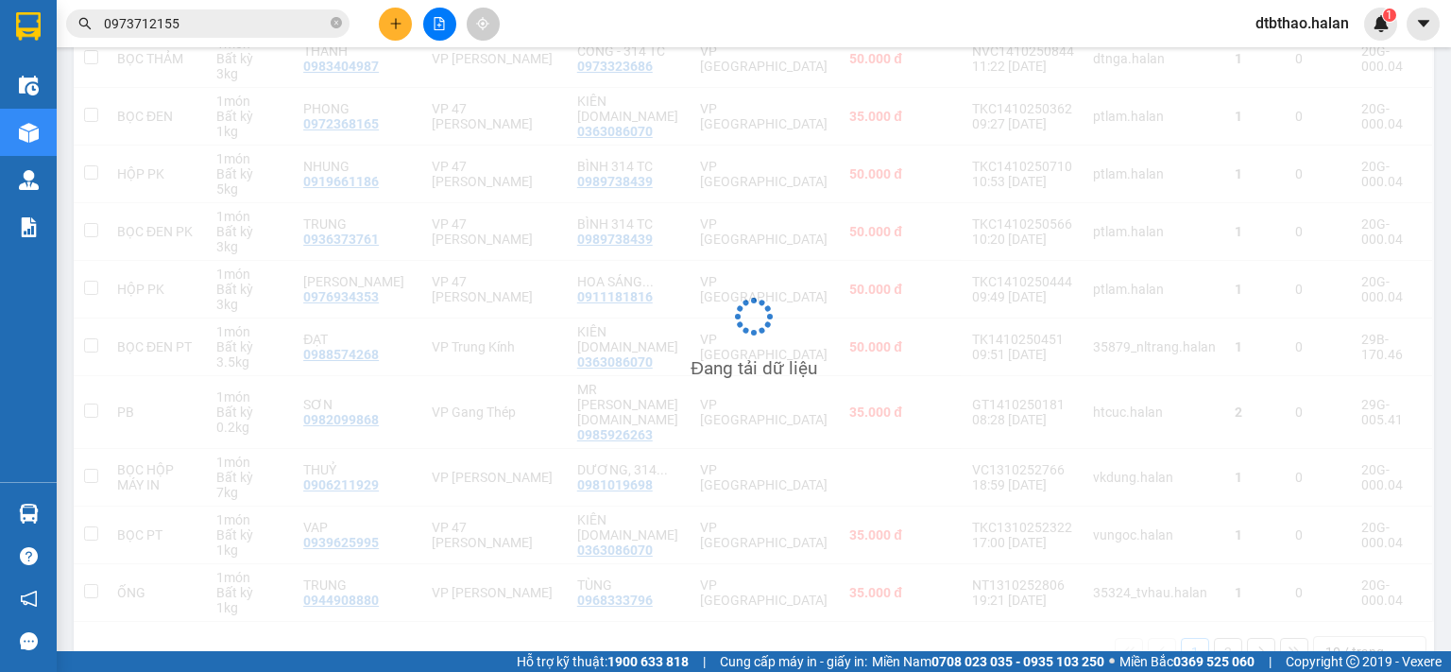
scroll to position [315, 0]
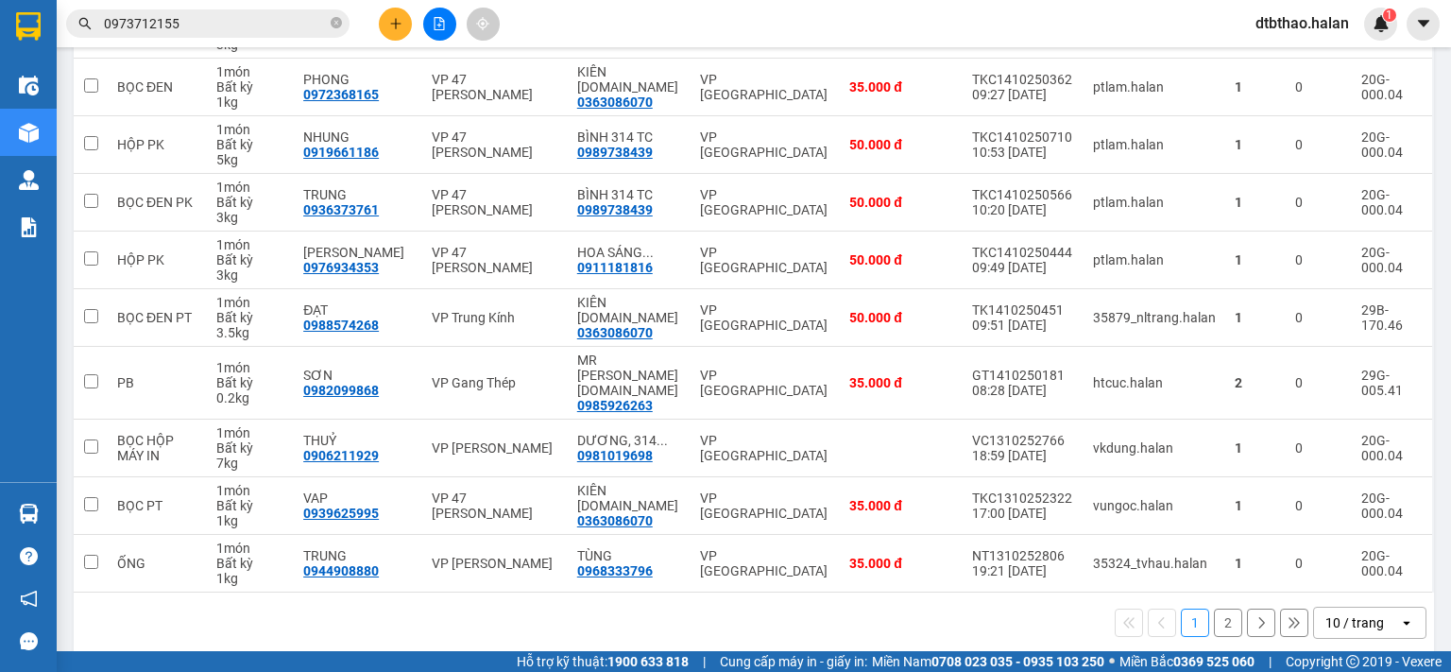
click at [1214, 613] on button "2" at bounding box center [1228, 622] width 28 height 28
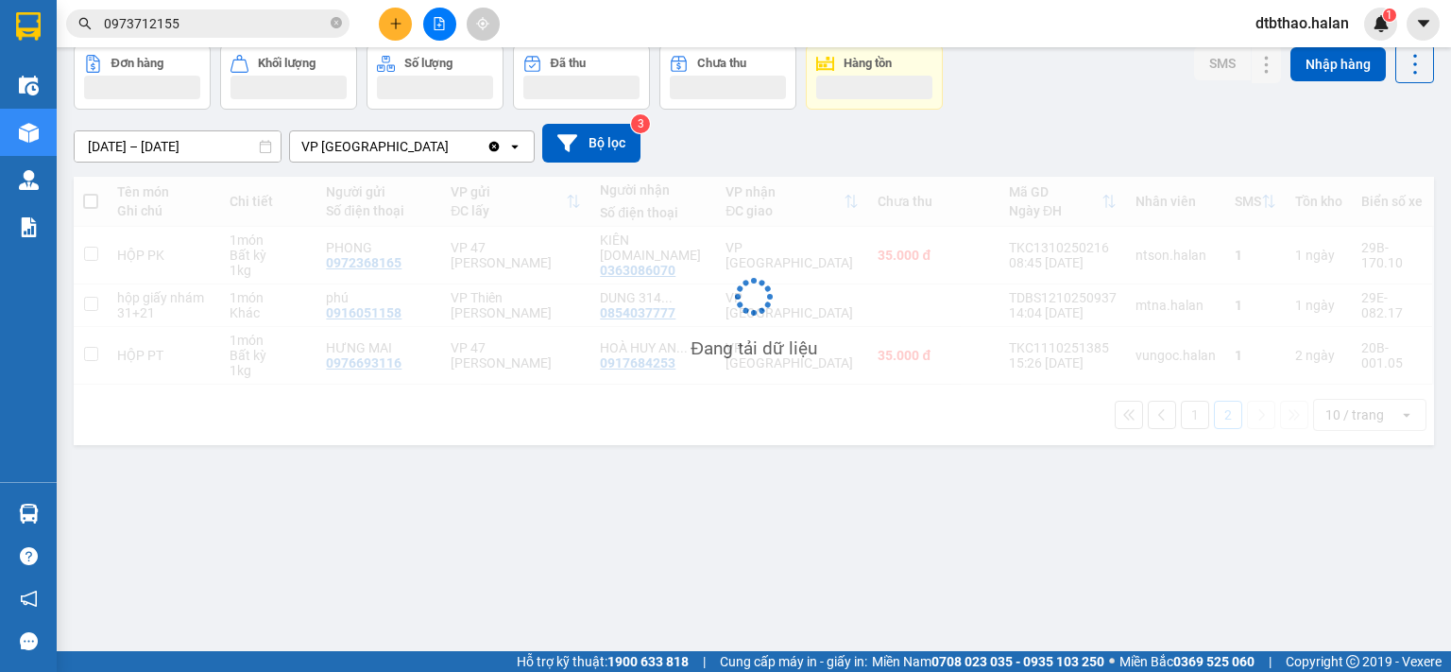
scroll to position [87, 0]
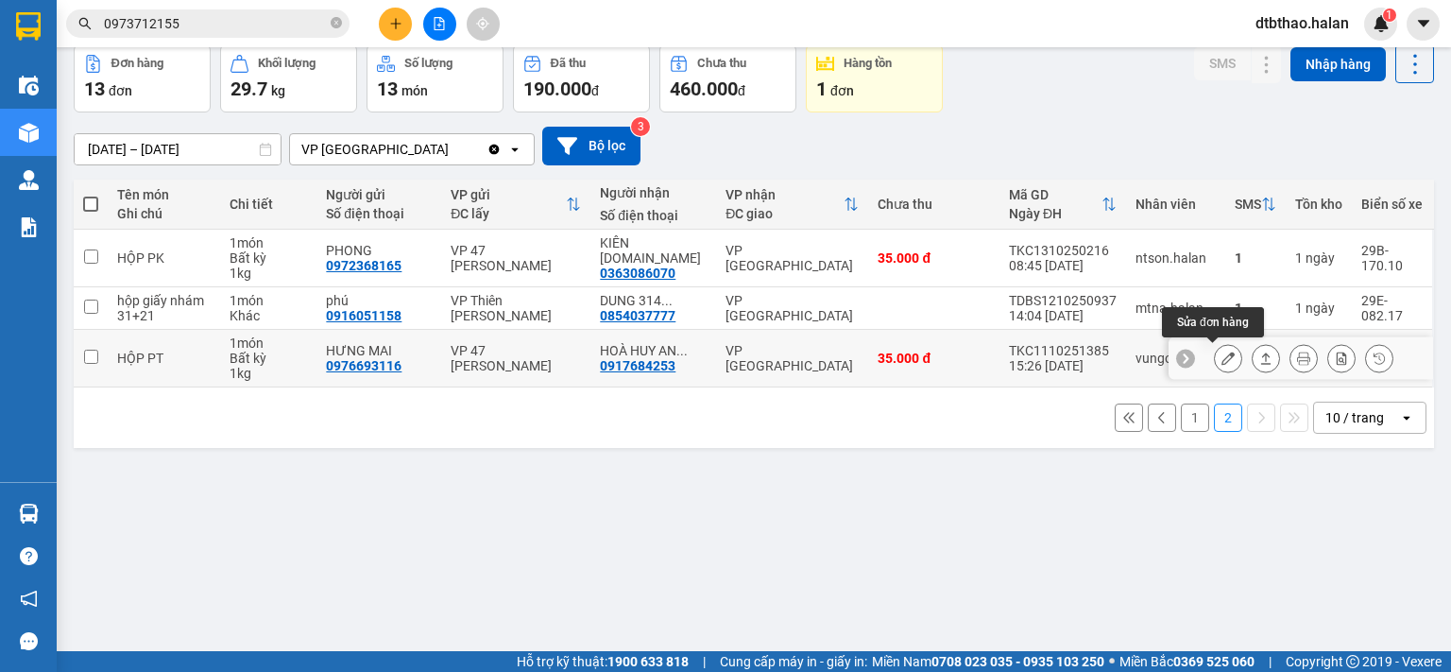
click at [1221, 357] on icon at bounding box center [1227, 357] width 13 height 13
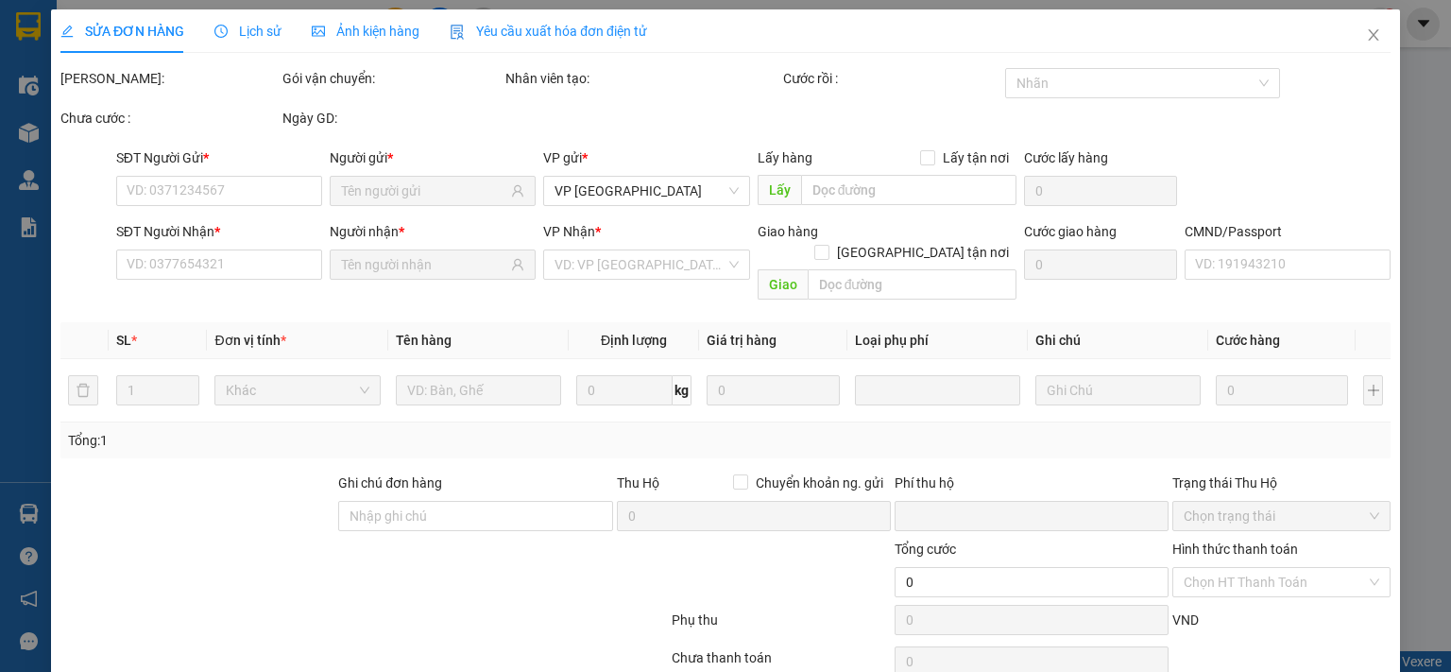
type input "0976693116"
type input "HƯNG MAI"
type input "0917684253"
type input "HOÀ HUY ANH 314 TC"
type input "0"
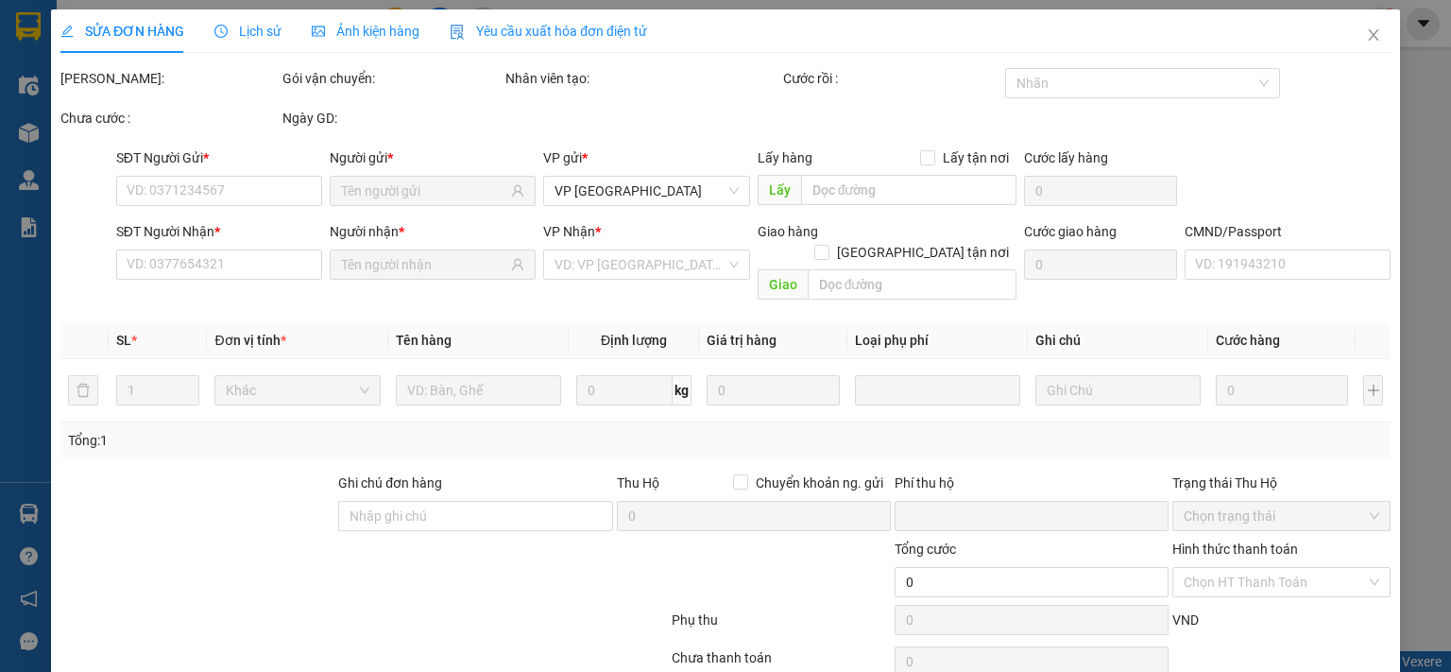
type input "35.000"
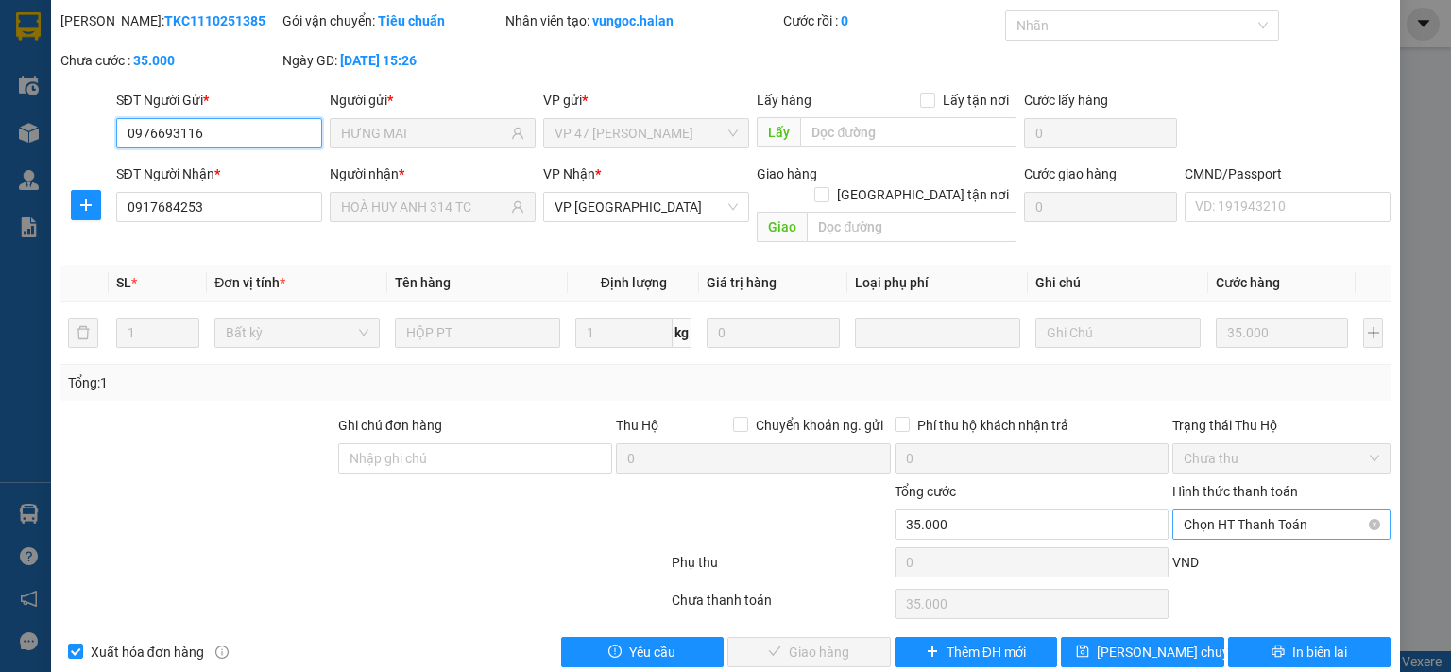
scroll to position [67, 0]
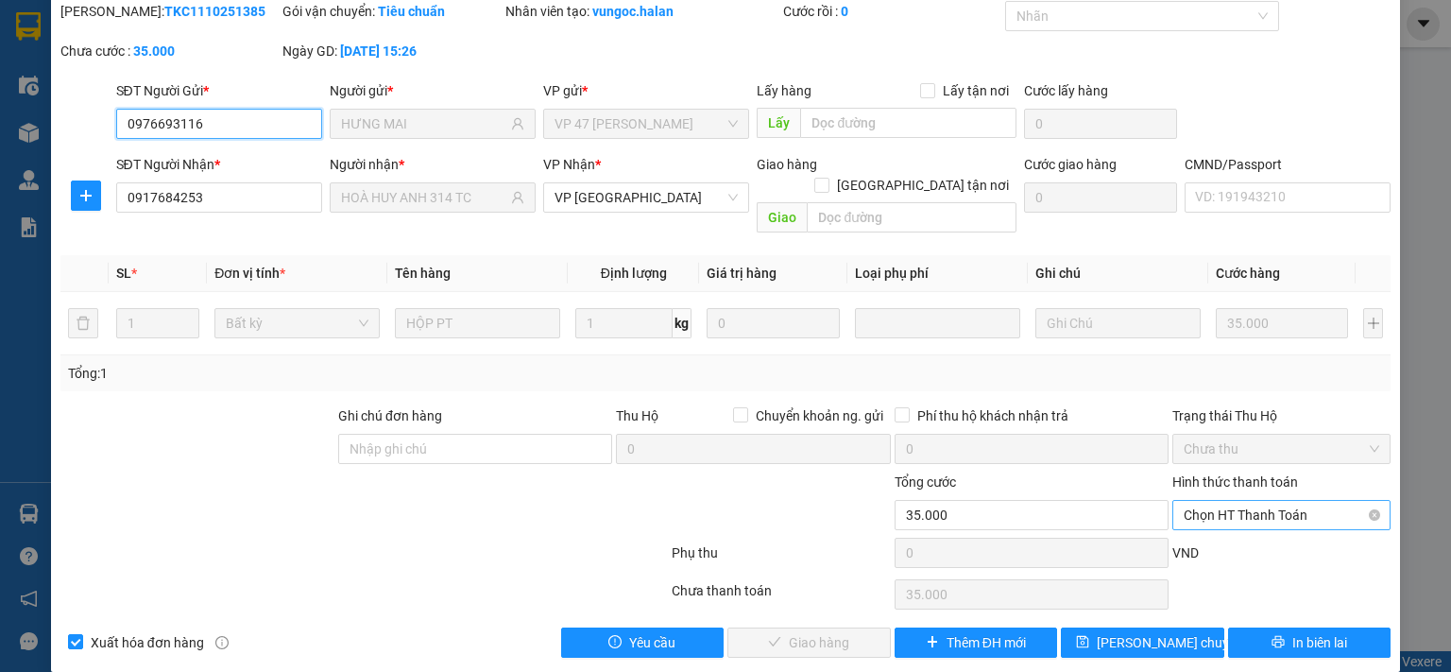
click at [1216, 501] on span "Chọn HT Thanh Toán" at bounding box center [1281, 515] width 196 height 28
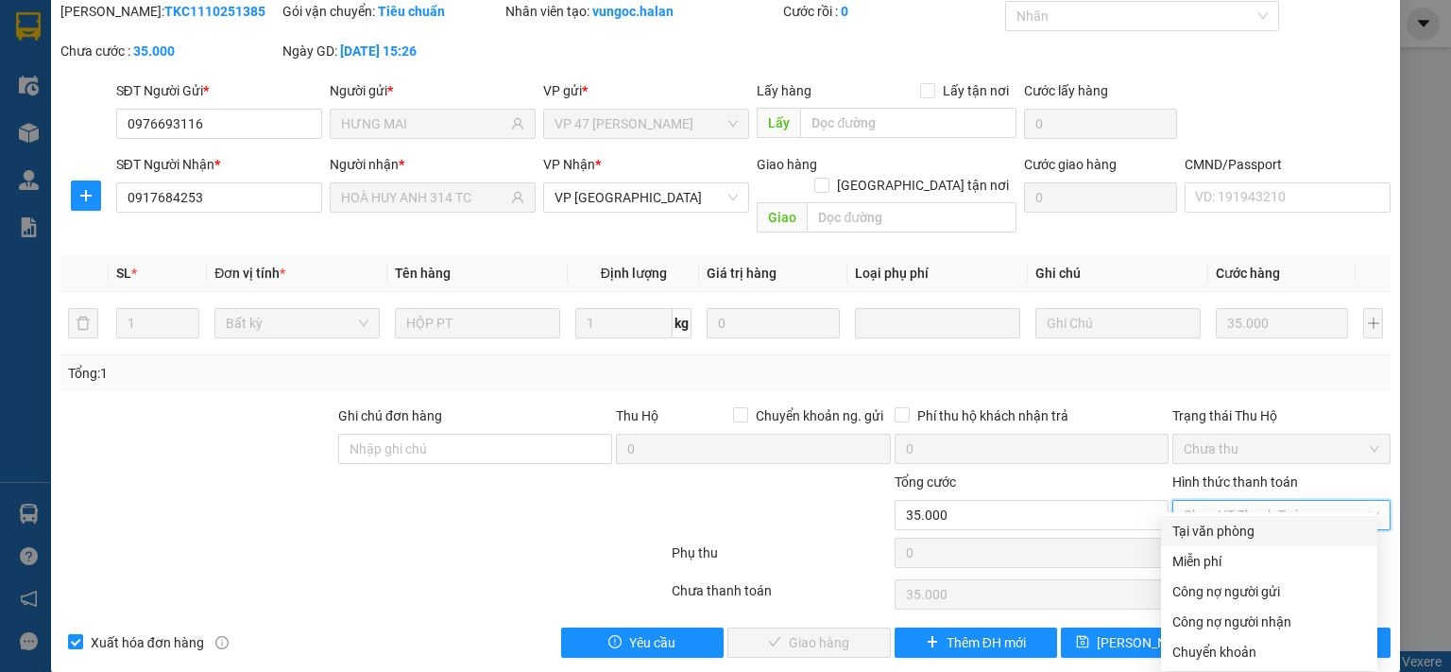
drag, startPoint x: 1210, startPoint y: 528, endPoint x: 801, endPoint y: 621, distance: 419.5
click at [1209, 529] on div "Tại văn phòng" at bounding box center [1269, 530] width 194 height 21
type input "0"
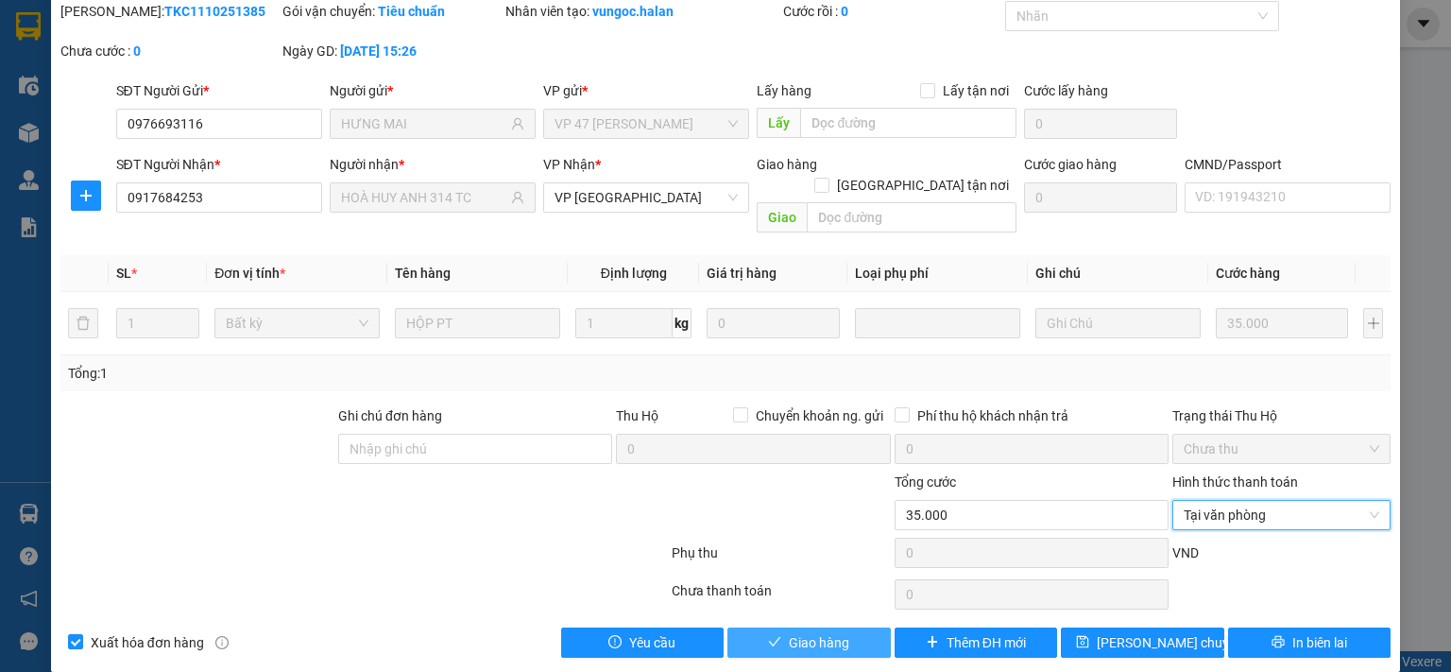
drag, startPoint x: 787, startPoint y: 625, endPoint x: 829, endPoint y: 605, distance: 46.9
click at [793, 632] on span "Giao hàng" at bounding box center [819, 642] width 60 height 21
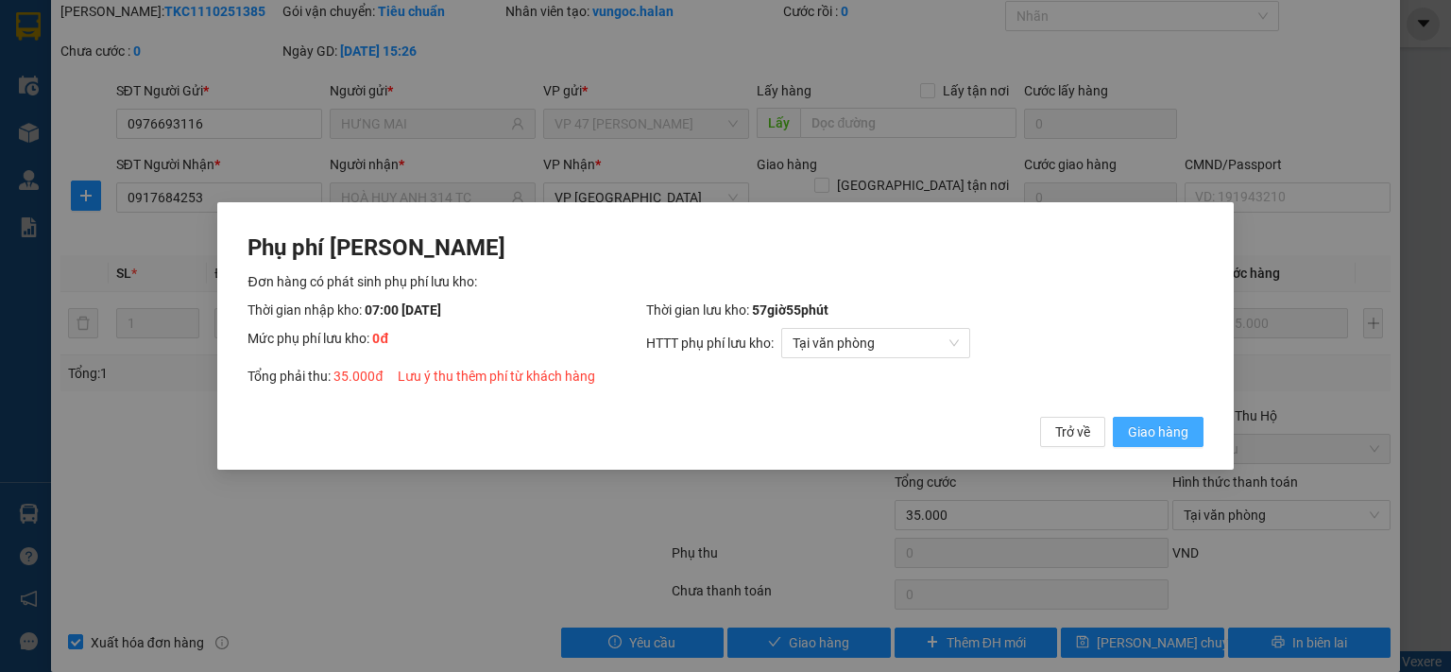
click at [1160, 434] on span "Giao hàng" at bounding box center [1158, 431] width 60 height 21
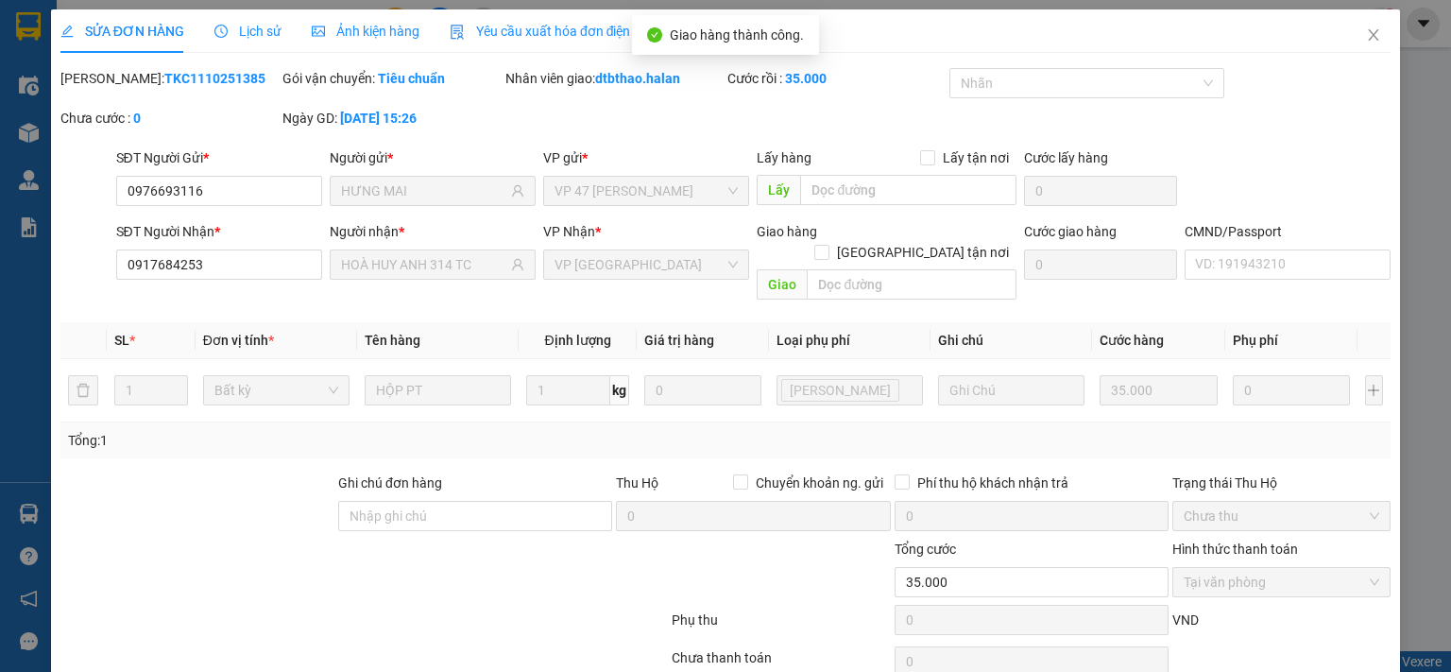
scroll to position [0, 0]
click at [1366, 37] on icon "close" at bounding box center [1373, 34] width 15 height 15
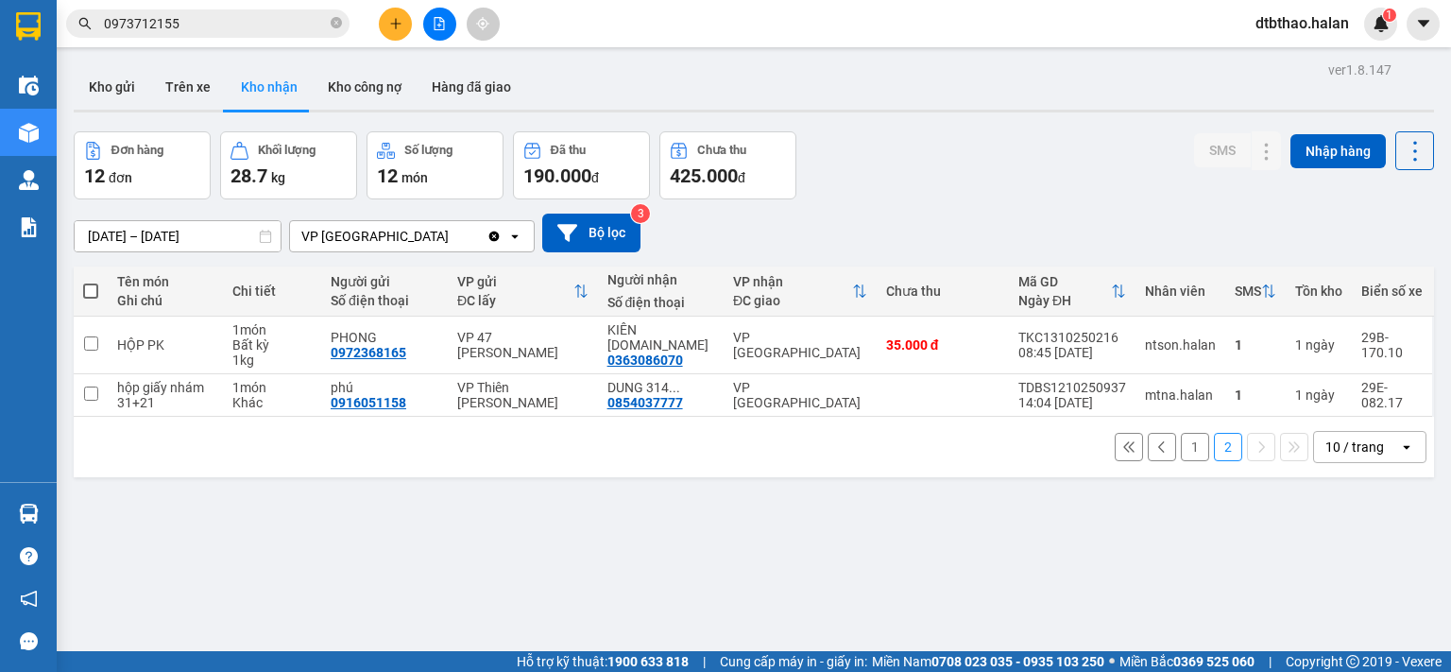
click at [1185, 446] on button "1" at bounding box center [1195, 447] width 28 height 28
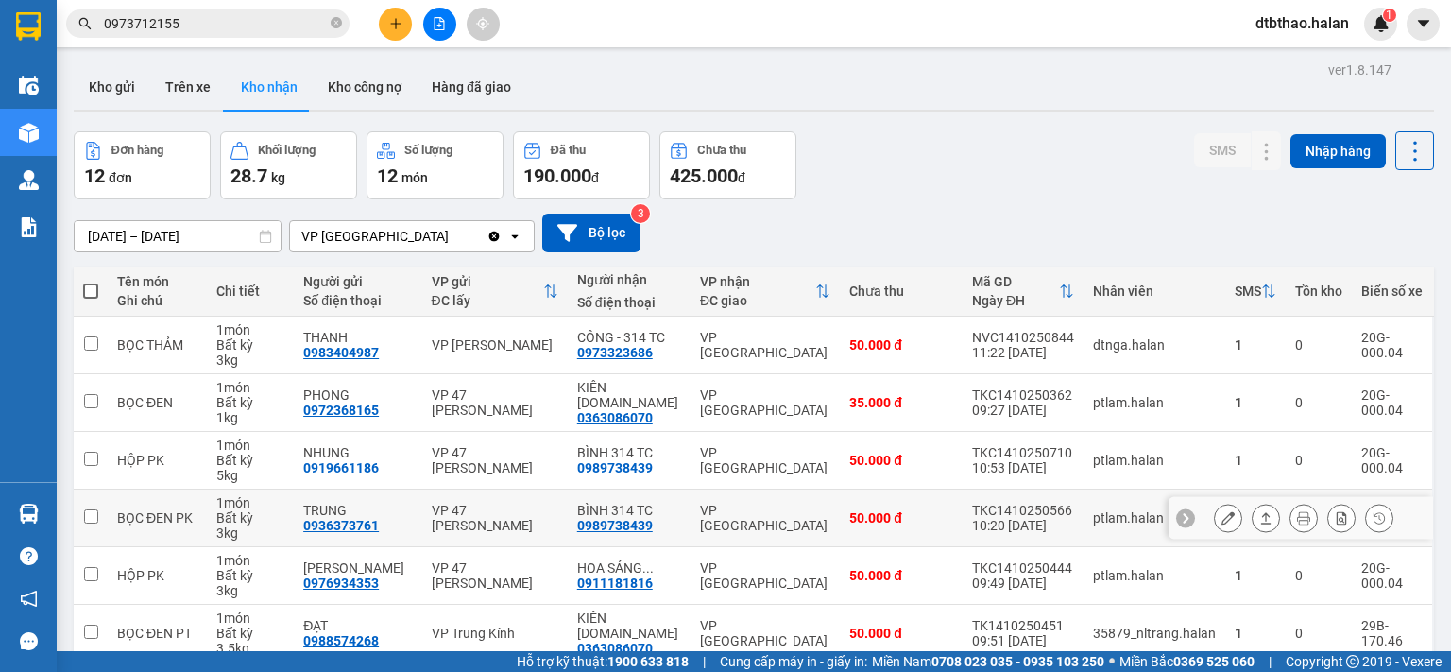
scroll to position [315, 0]
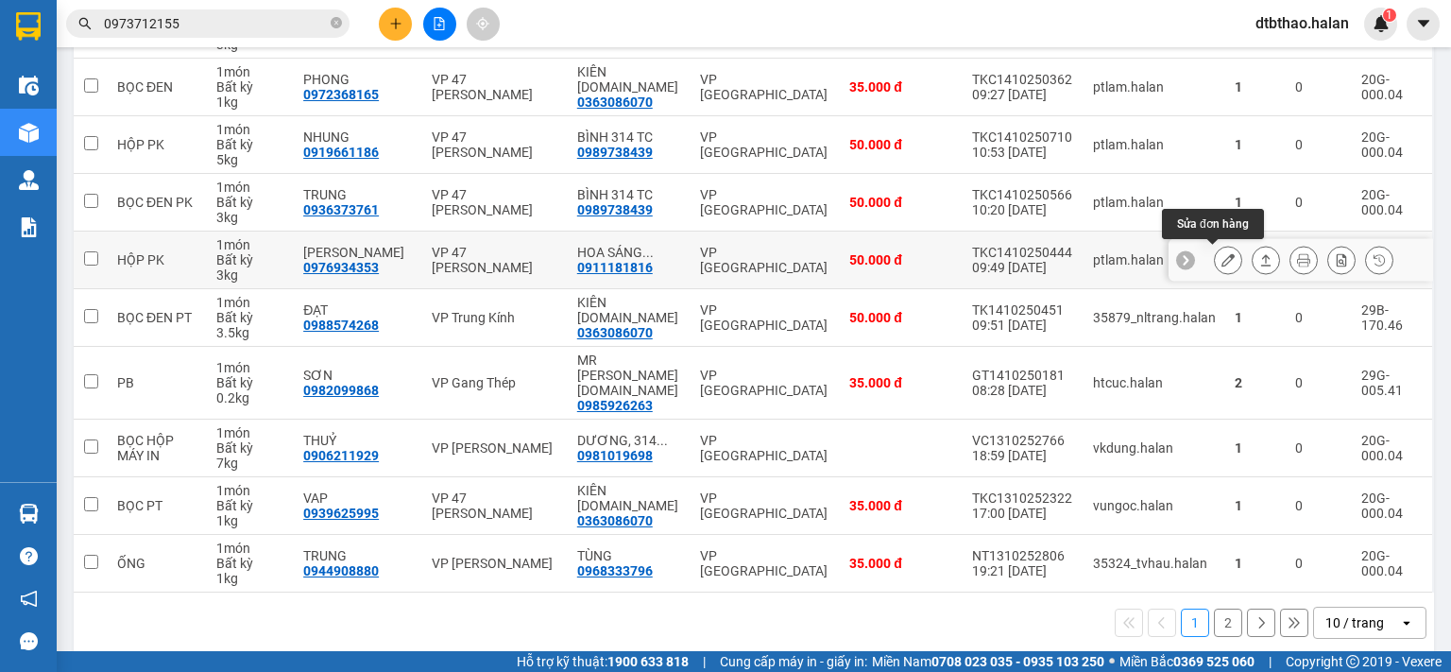
click at [1221, 256] on icon at bounding box center [1227, 259] width 13 height 13
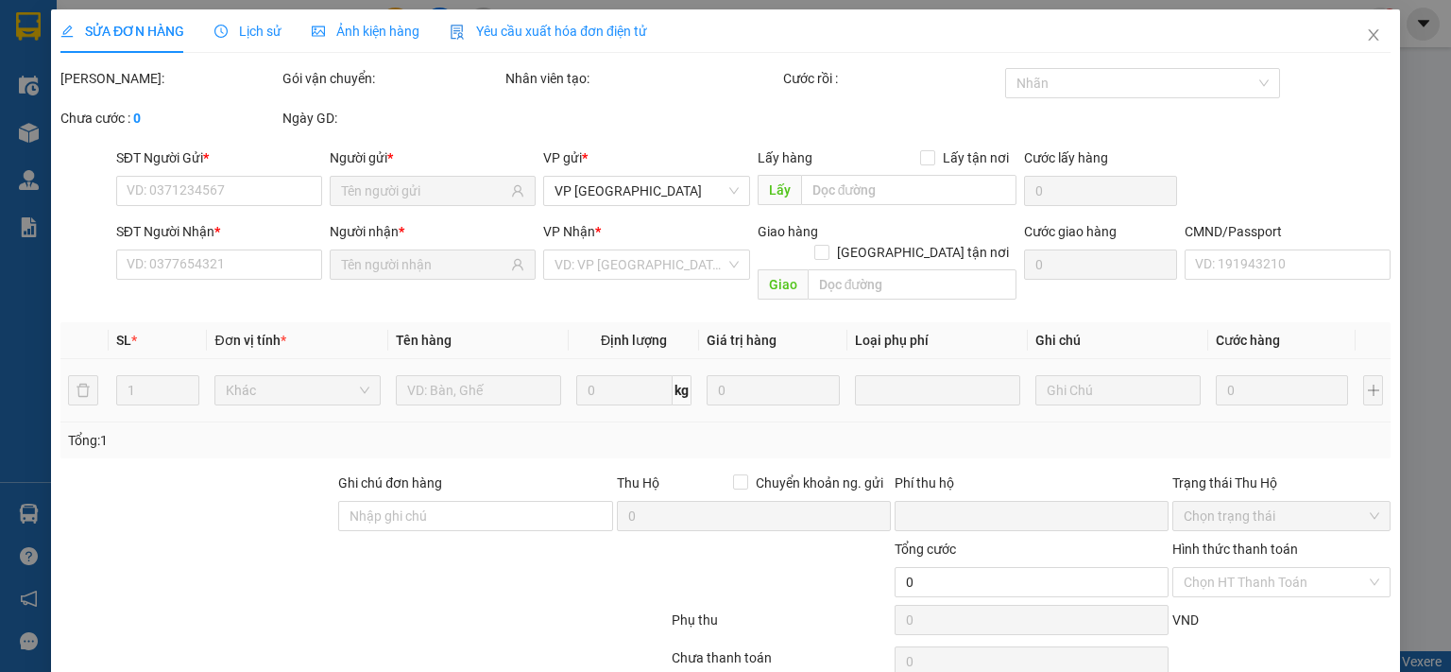
type input "0976934353"
type input "[PERSON_NAME]"
type input "0911181816"
type input "HOA SÁNG [DOMAIN_NAME]"
type input "0"
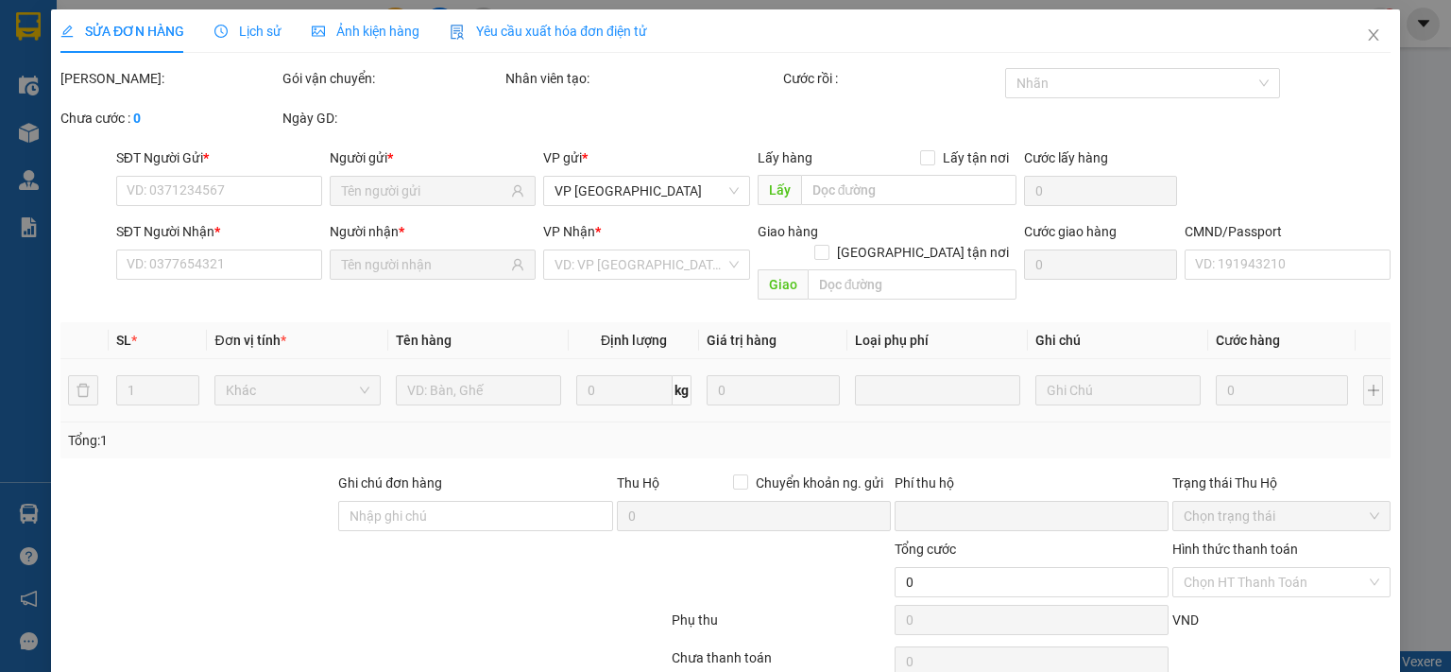
type input "50.000"
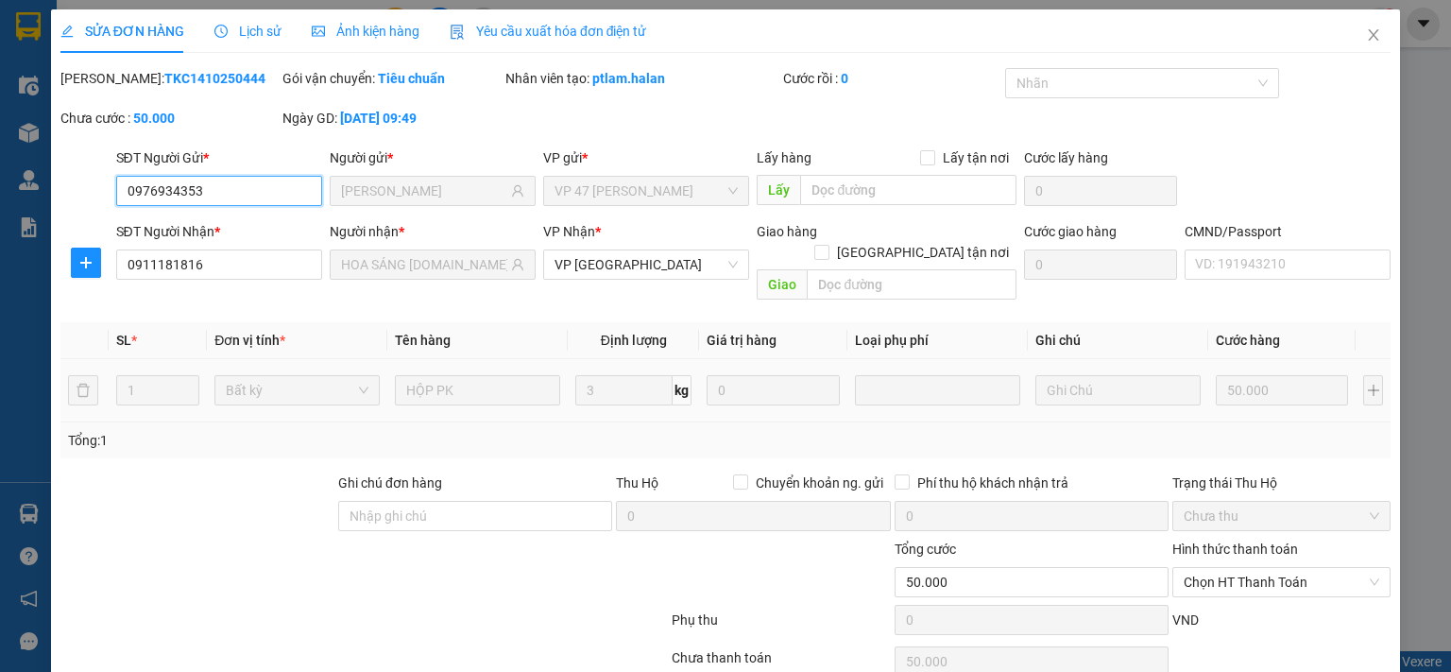
scroll to position [67, 0]
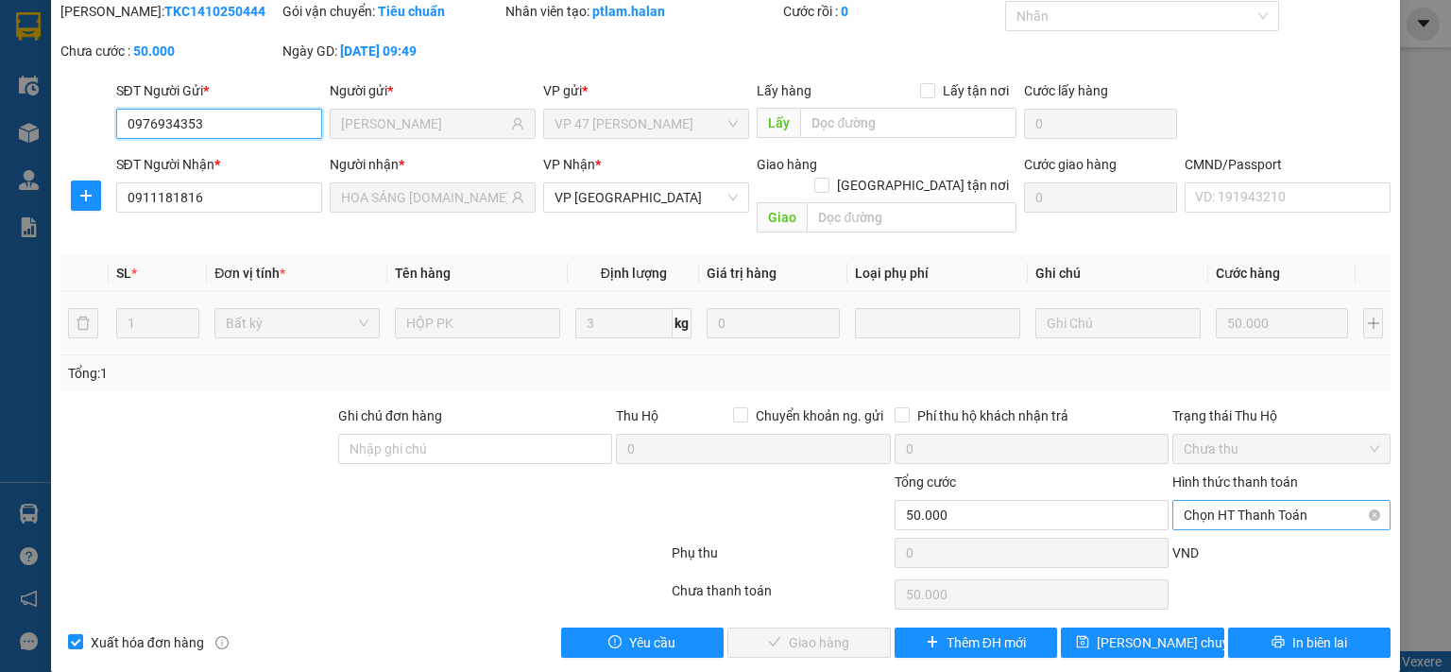
click at [1212, 501] on span "Chọn HT Thanh Toán" at bounding box center [1281, 515] width 196 height 28
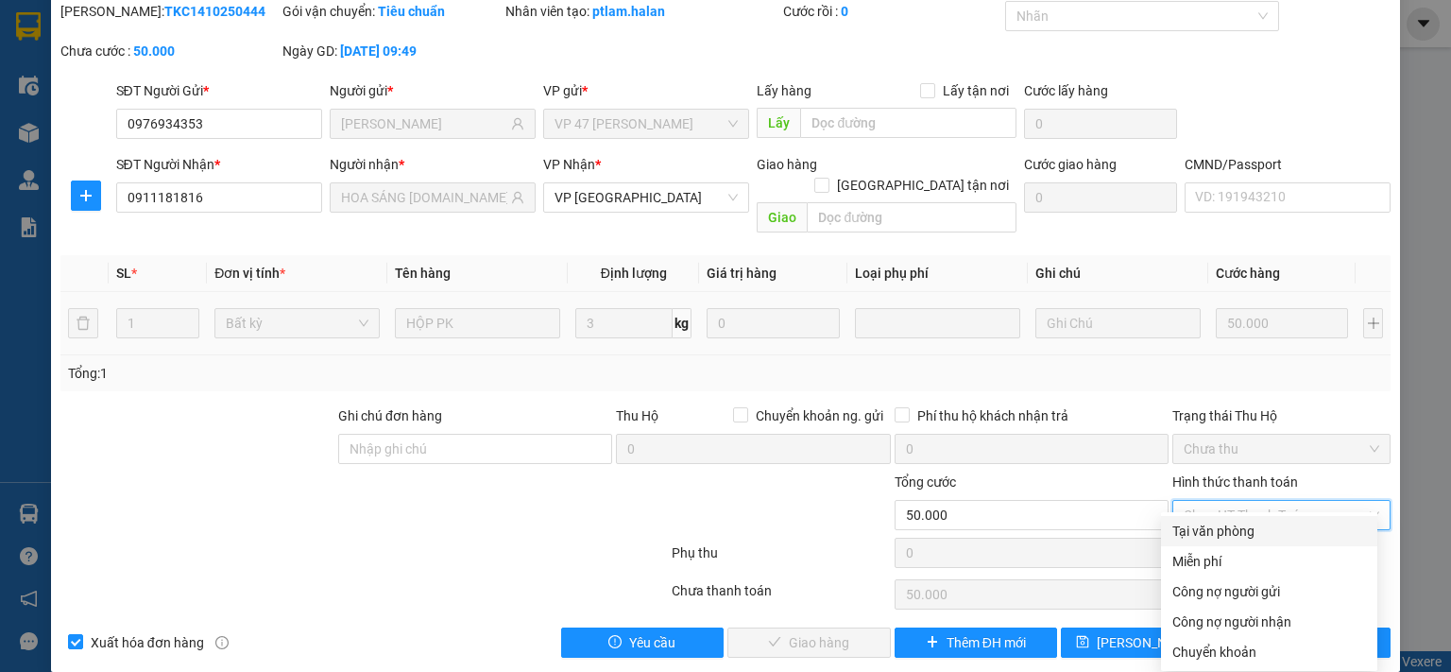
drag, startPoint x: 1199, startPoint y: 531, endPoint x: 805, endPoint y: 658, distance: 414.0
click at [1198, 531] on div "Tại văn phòng" at bounding box center [1269, 530] width 194 height 21
type input "0"
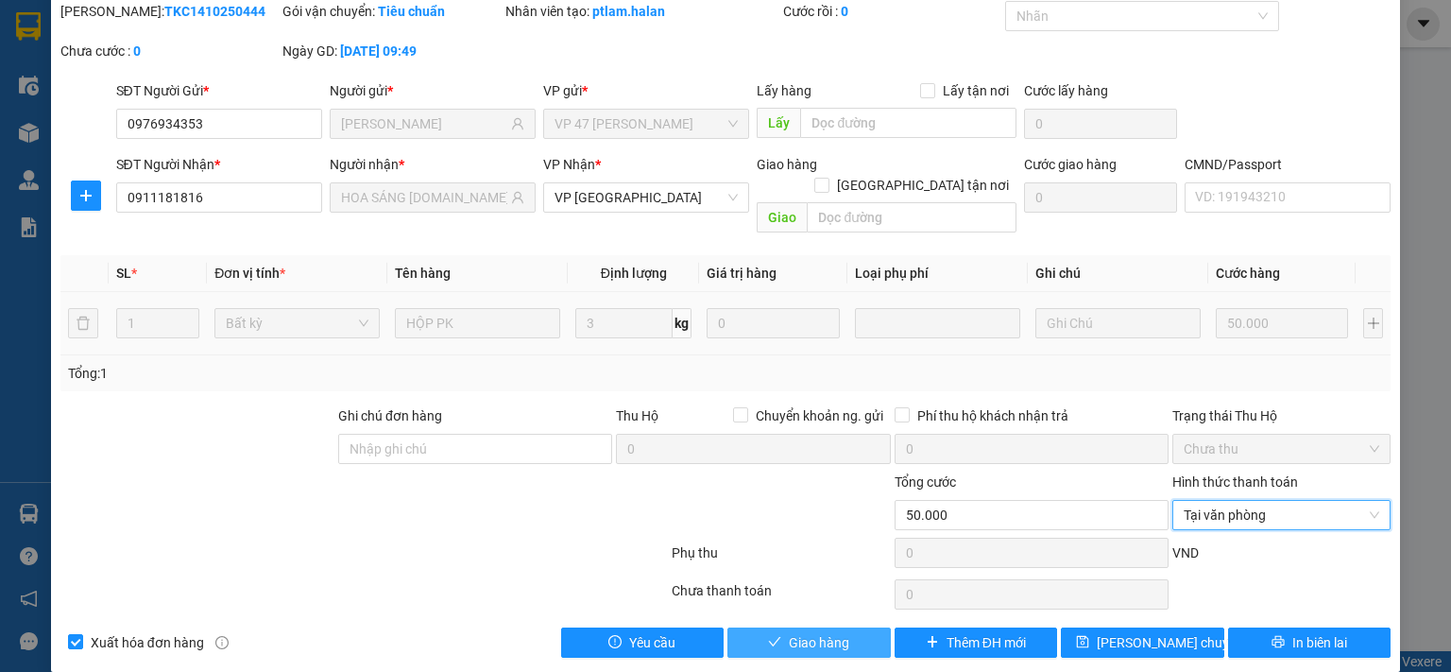
click at [789, 632] on span "Giao hàng" at bounding box center [819, 642] width 60 height 21
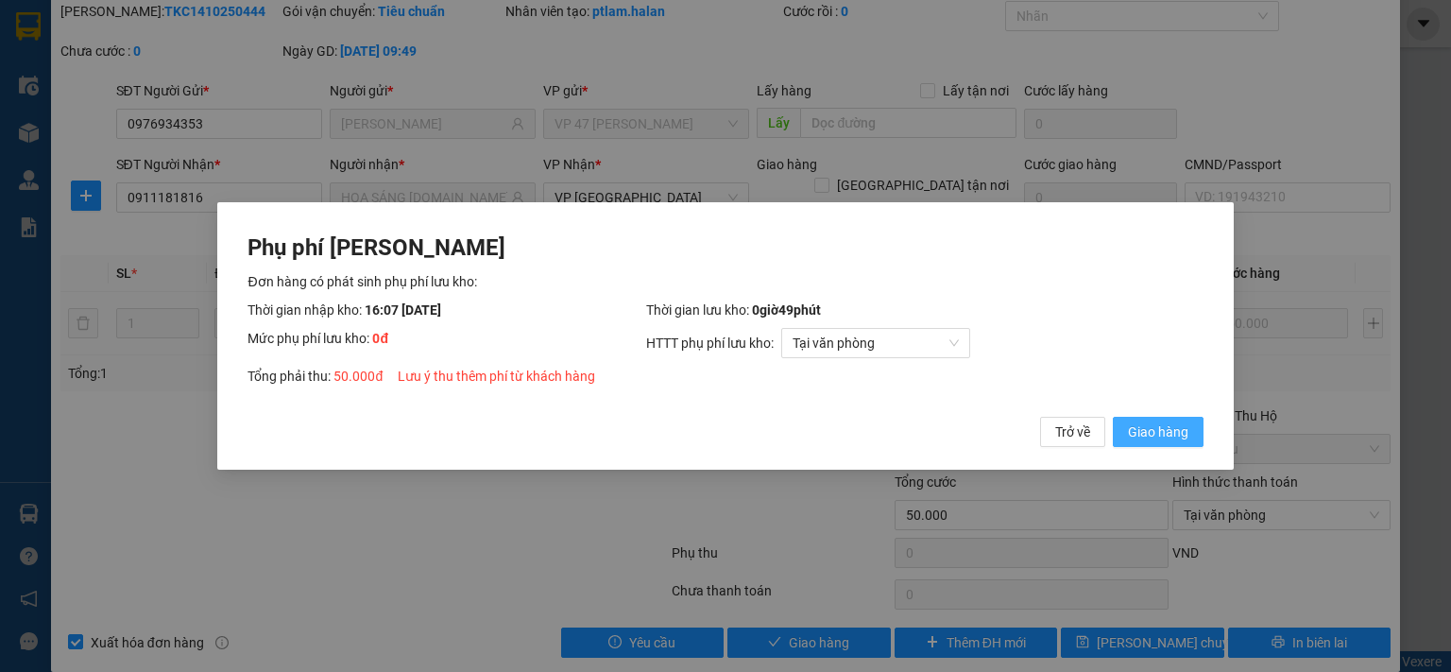
click at [1171, 431] on span "Giao hàng" at bounding box center [1158, 431] width 60 height 21
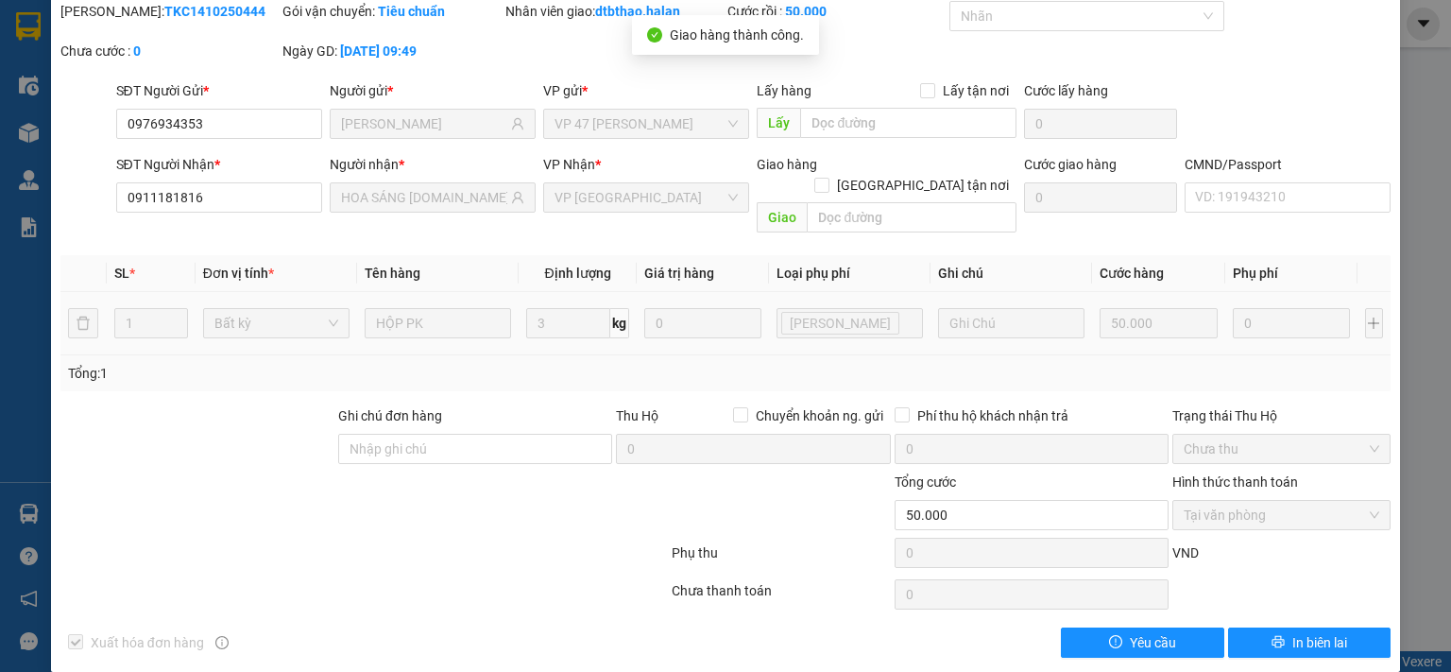
scroll to position [0, 0]
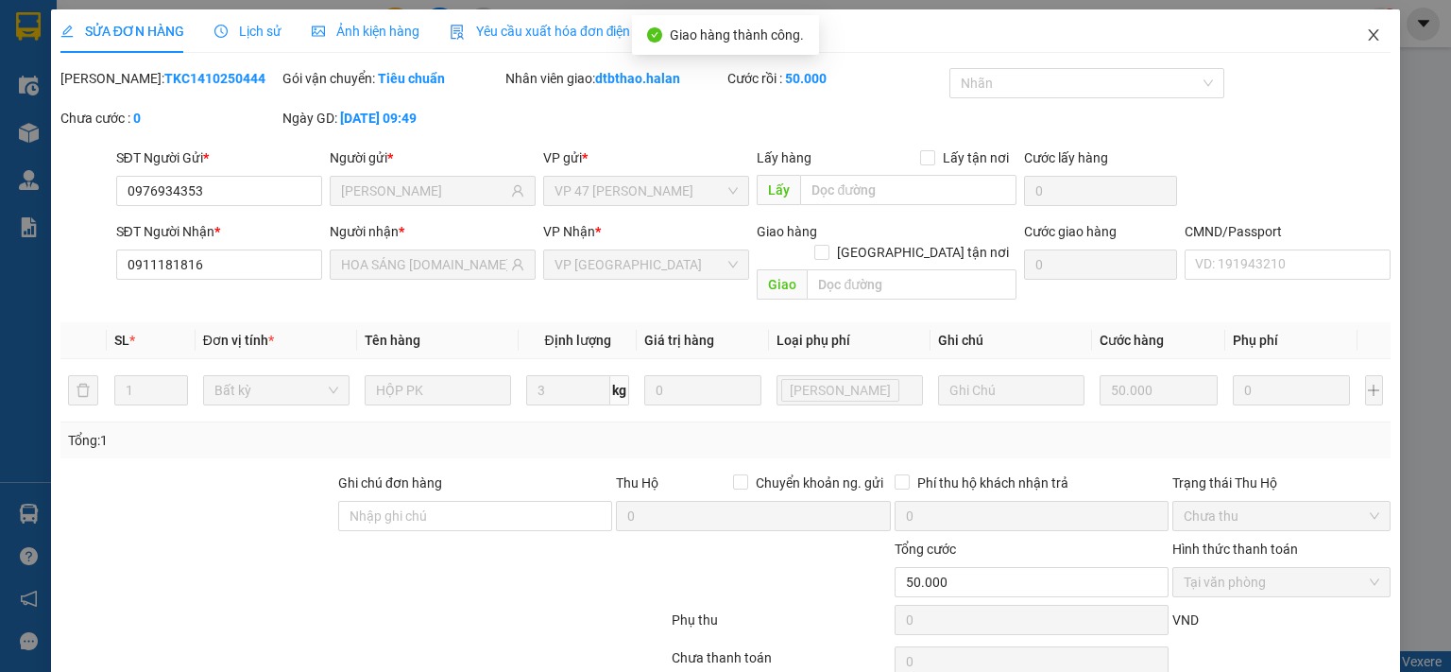
click at [1368, 29] on span "Close" at bounding box center [1373, 35] width 53 height 53
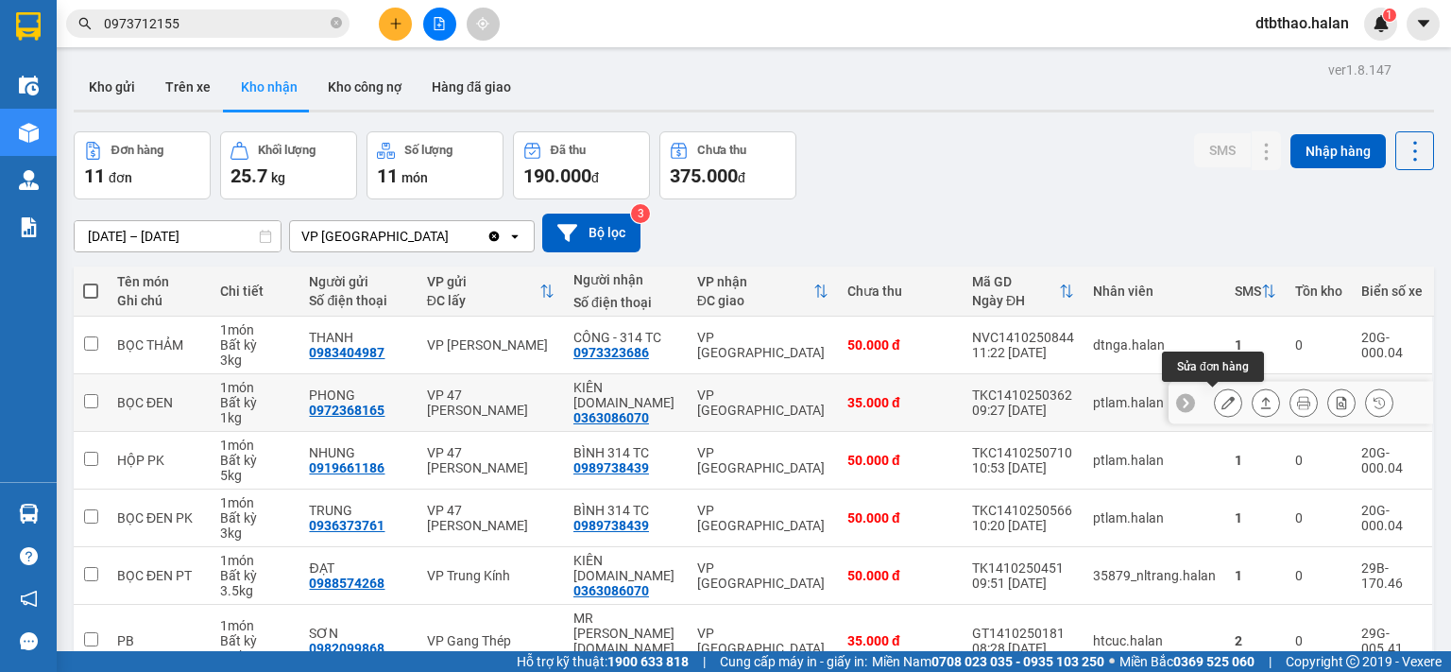
click at [1221, 400] on icon at bounding box center [1227, 402] width 13 height 13
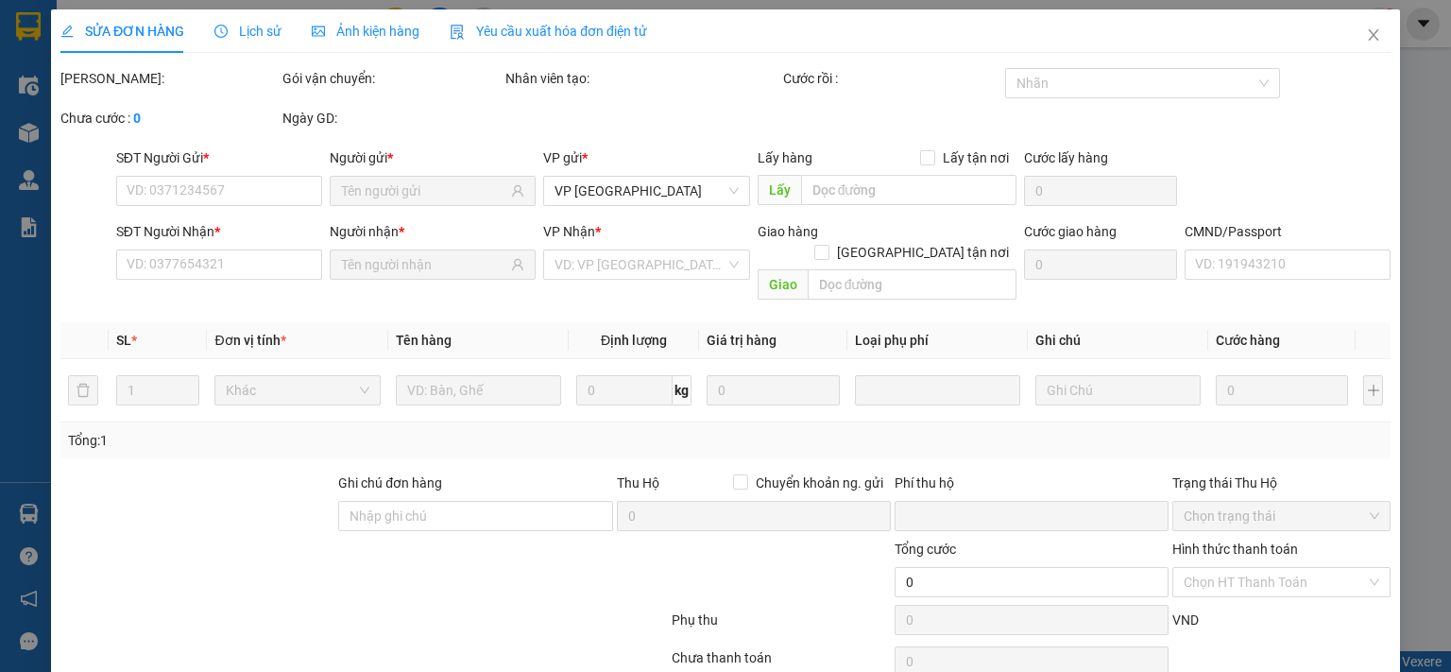
type input "0972368165"
type input "PHONG"
type input "0363086070"
type input "KIÊN [DOMAIN_NAME]"
type input "0"
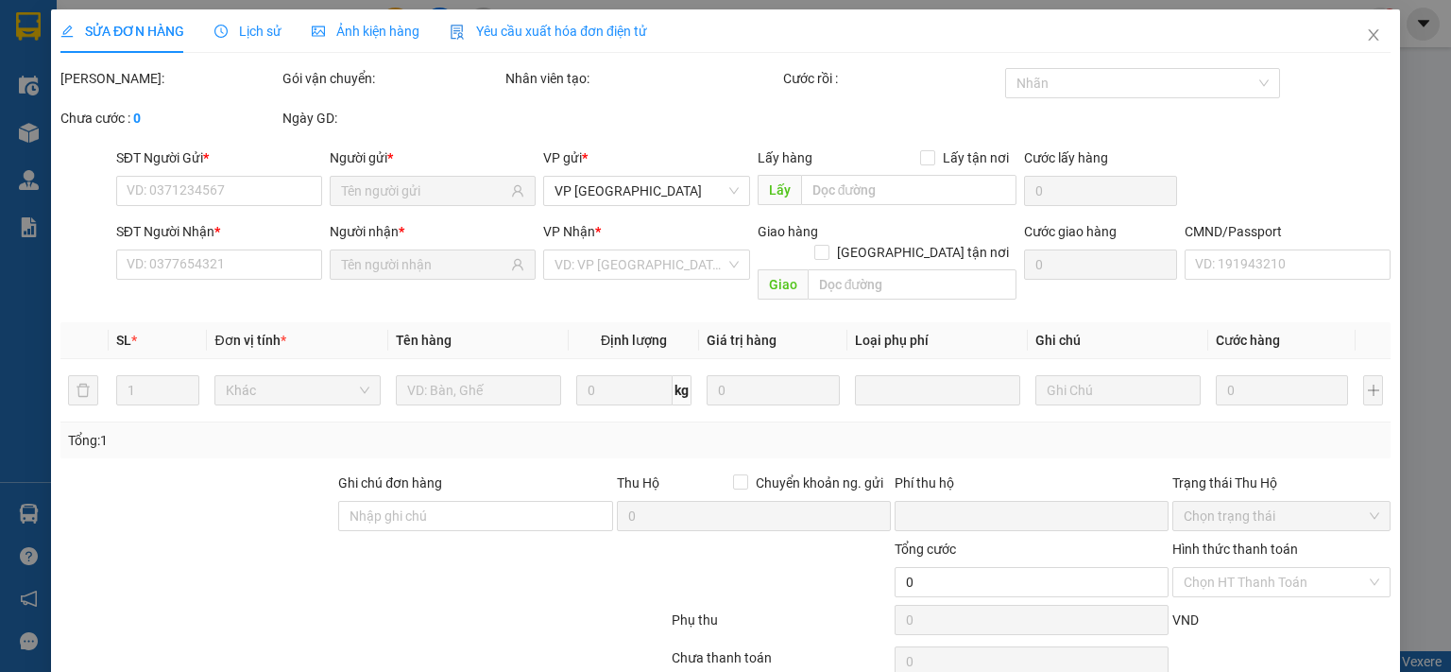
type input "35.000"
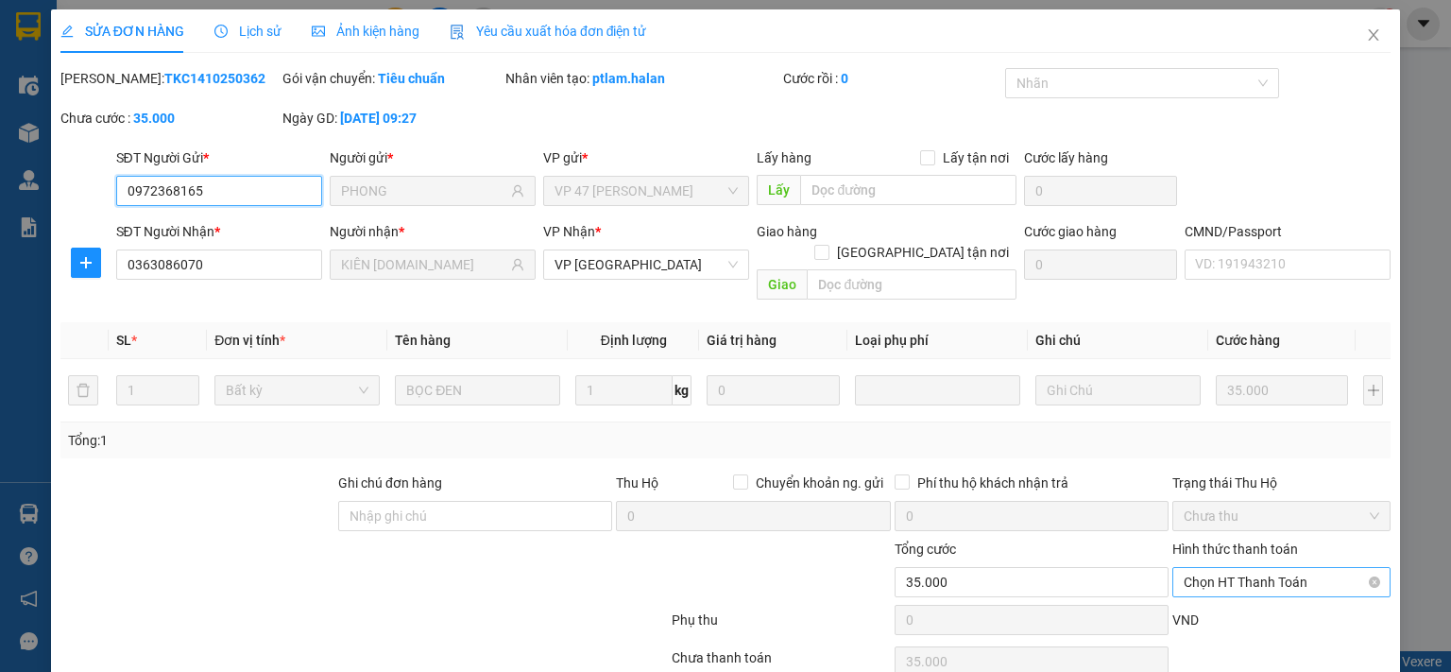
scroll to position [67, 0]
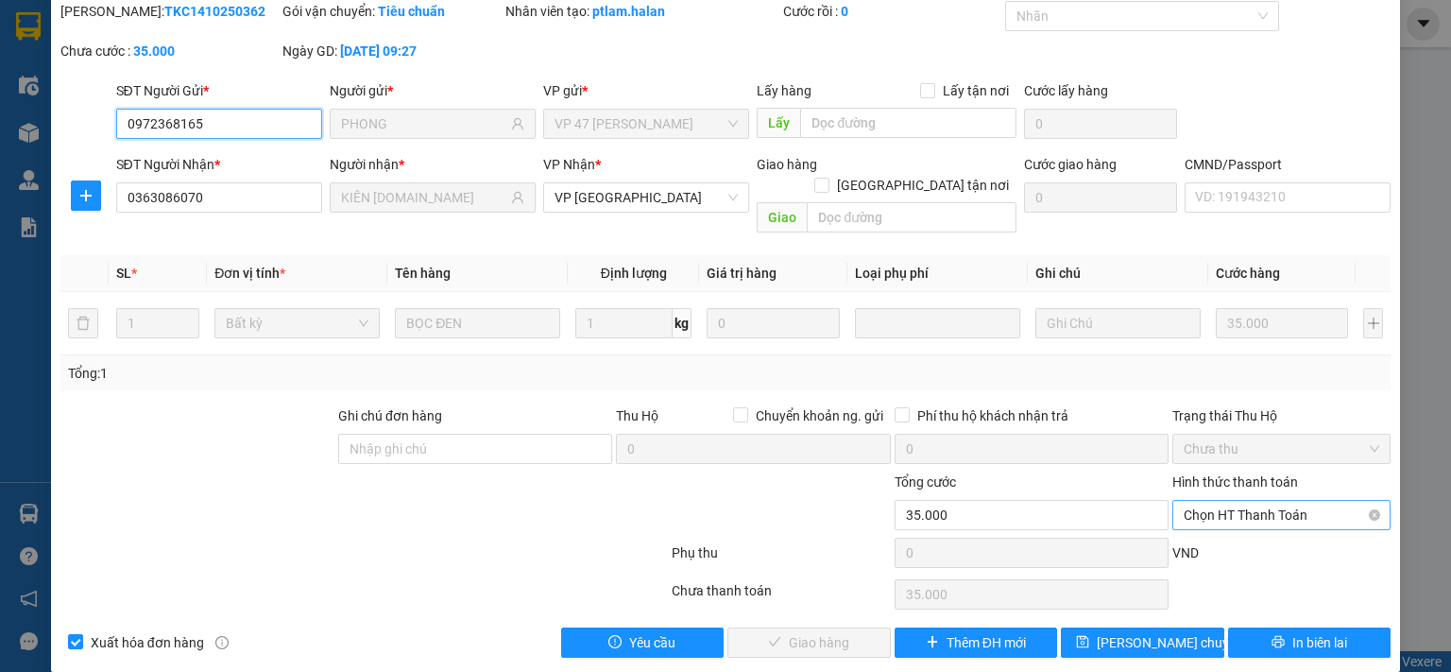
click at [1214, 501] on span "Chọn HT Thanh Toán" at bounding box center [1281, 515] width 196 height 28
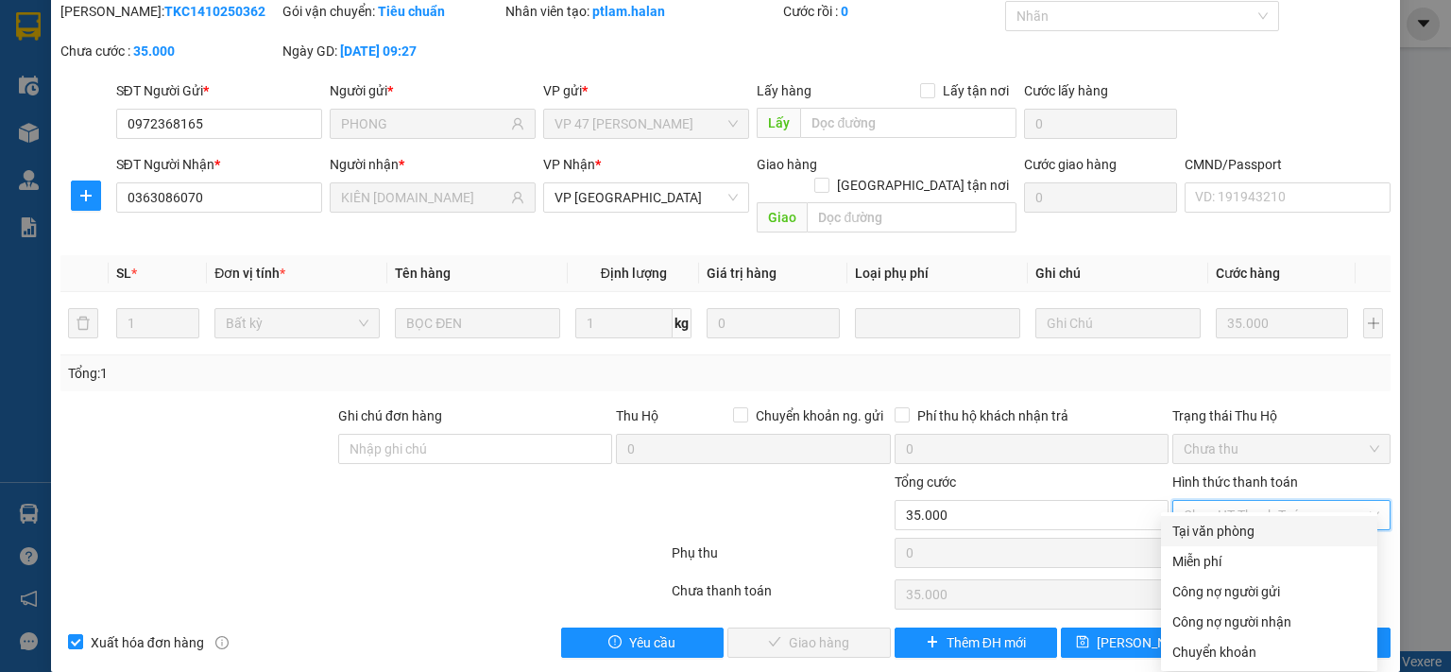
click at [1186, 524] on div "Tại văn phòng" at bounding box center [1269, 530] width 194 height 21
type input "0"
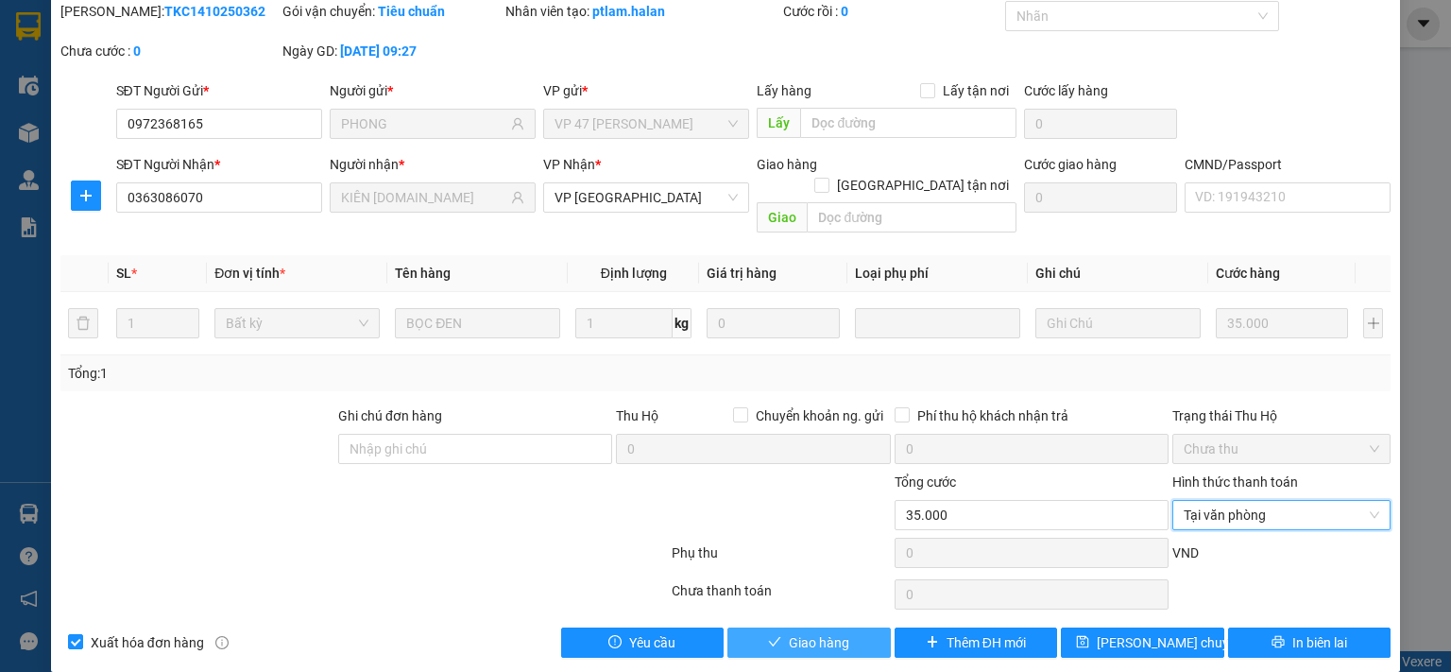
click at [842, 627] on button "Giao hàng" at bounding box center [808, 642] width 163 height 30
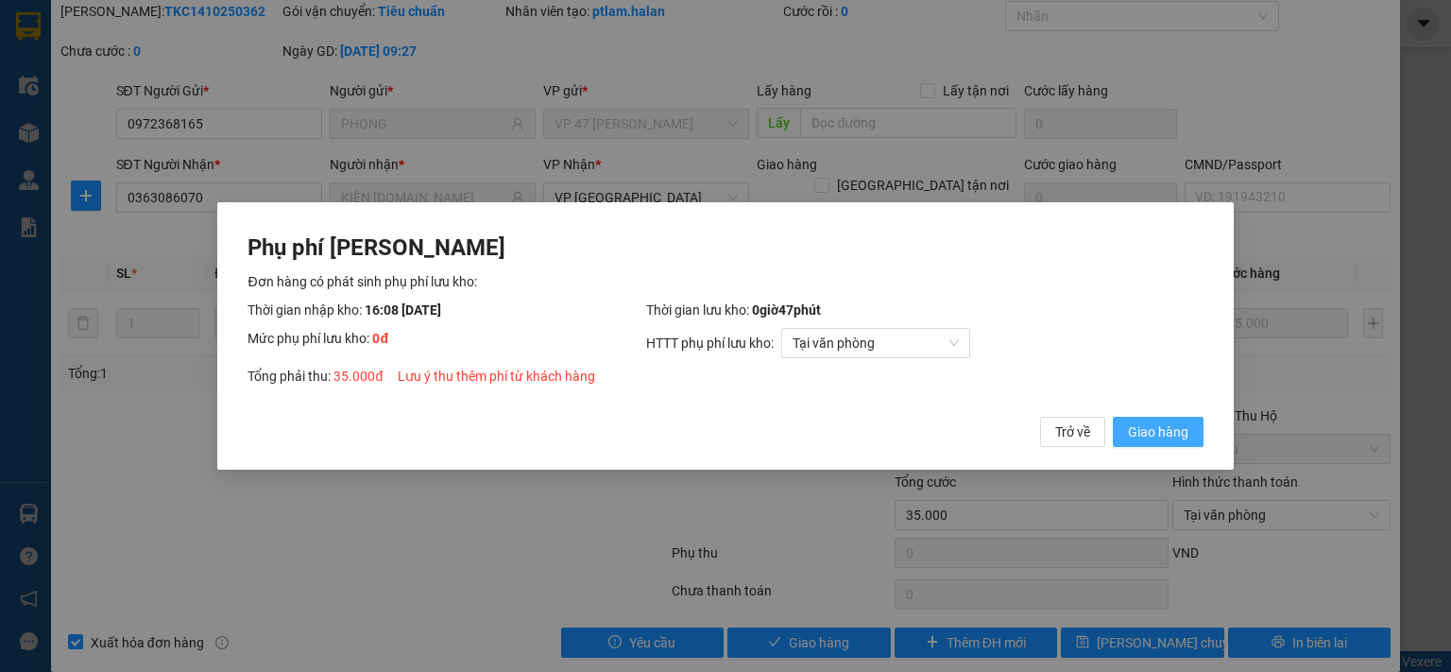
click at [1133, 435] on span "Giao hàng" at bounding box center [1158, 431] width 60 height 21
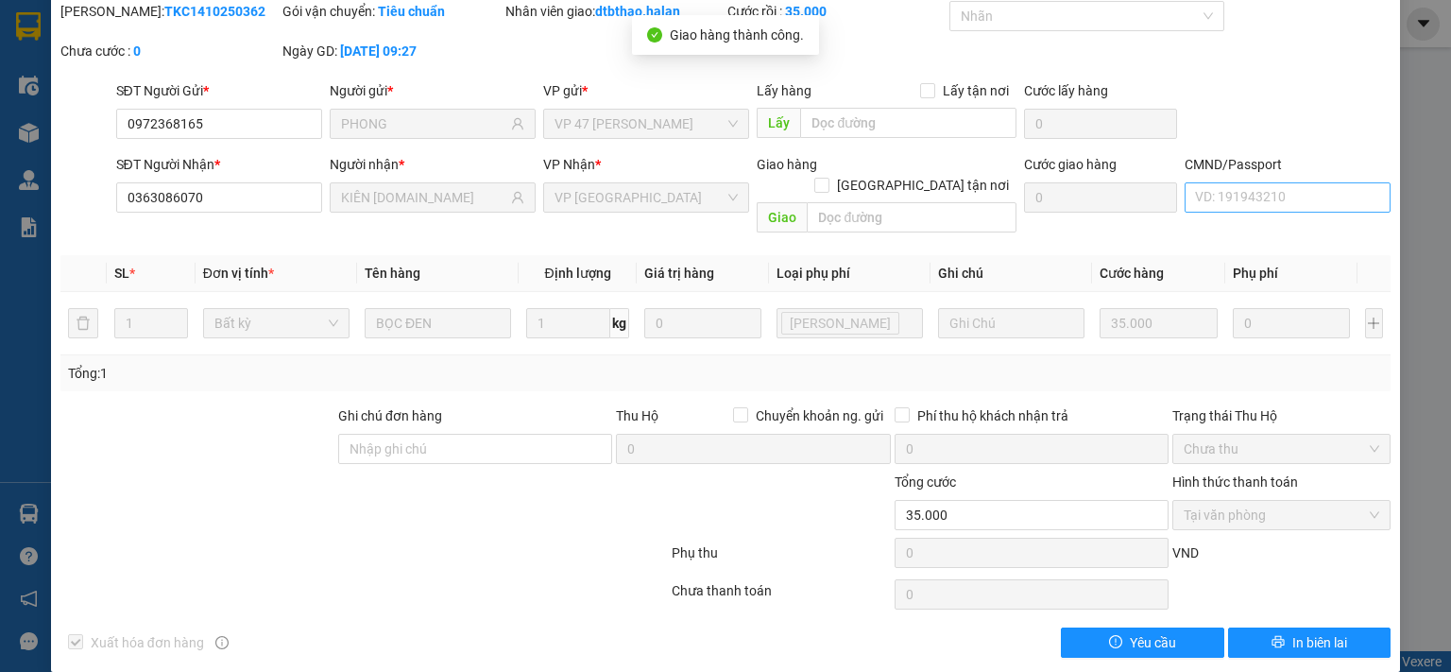
scroll to position [0, 0]
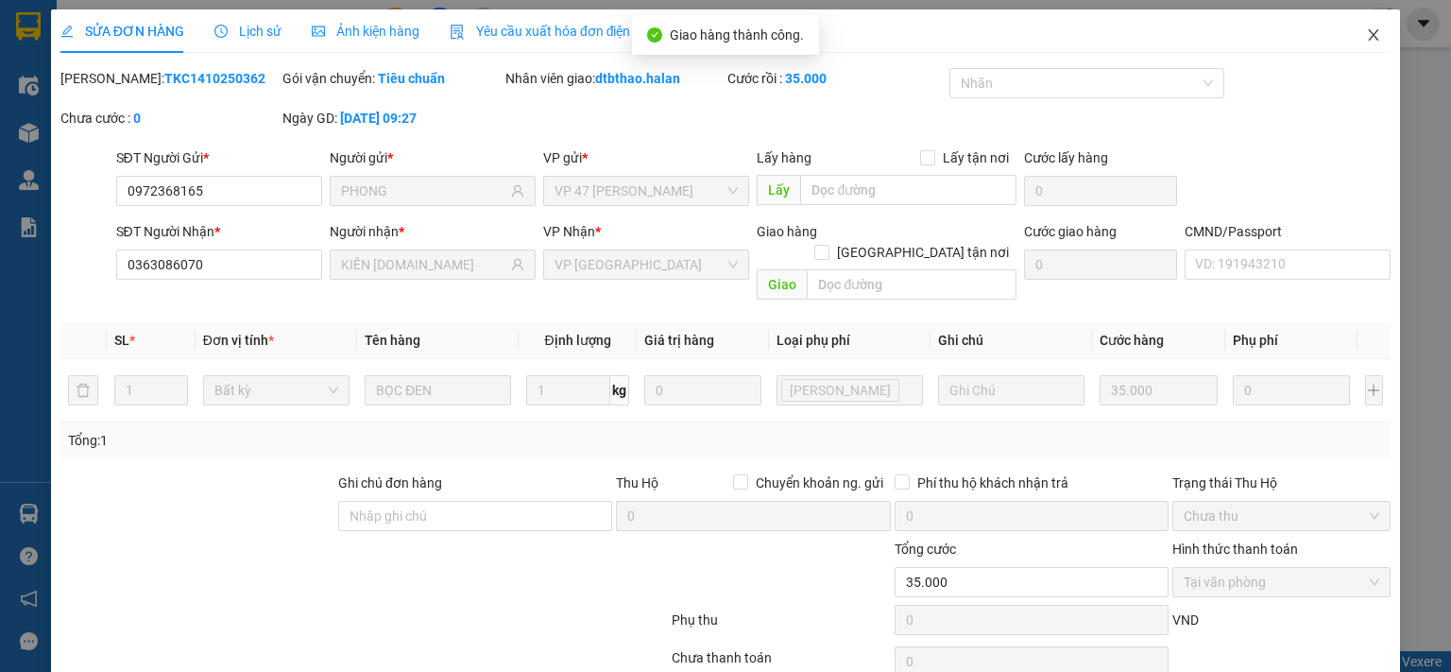
click at [1361, 26] on span "Close" at bounding box center [1373, 35] width 53 height 53
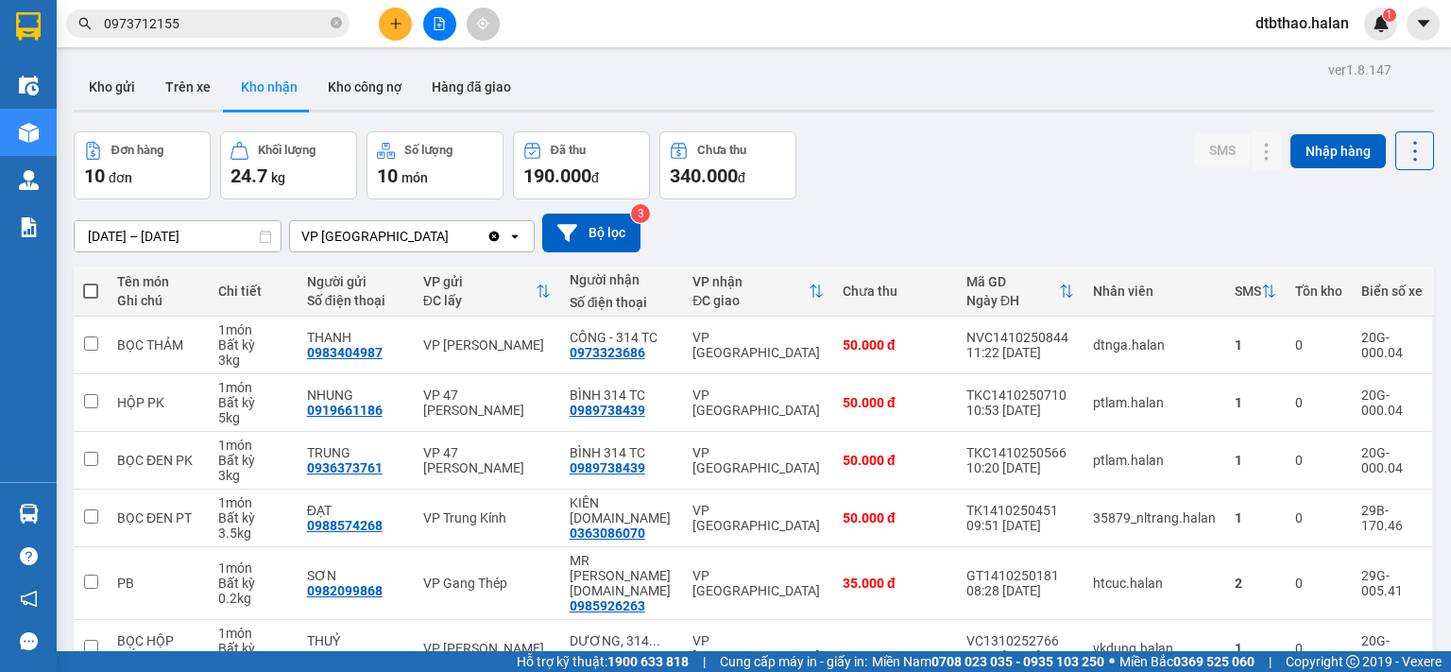
scroll to position [315, 0]
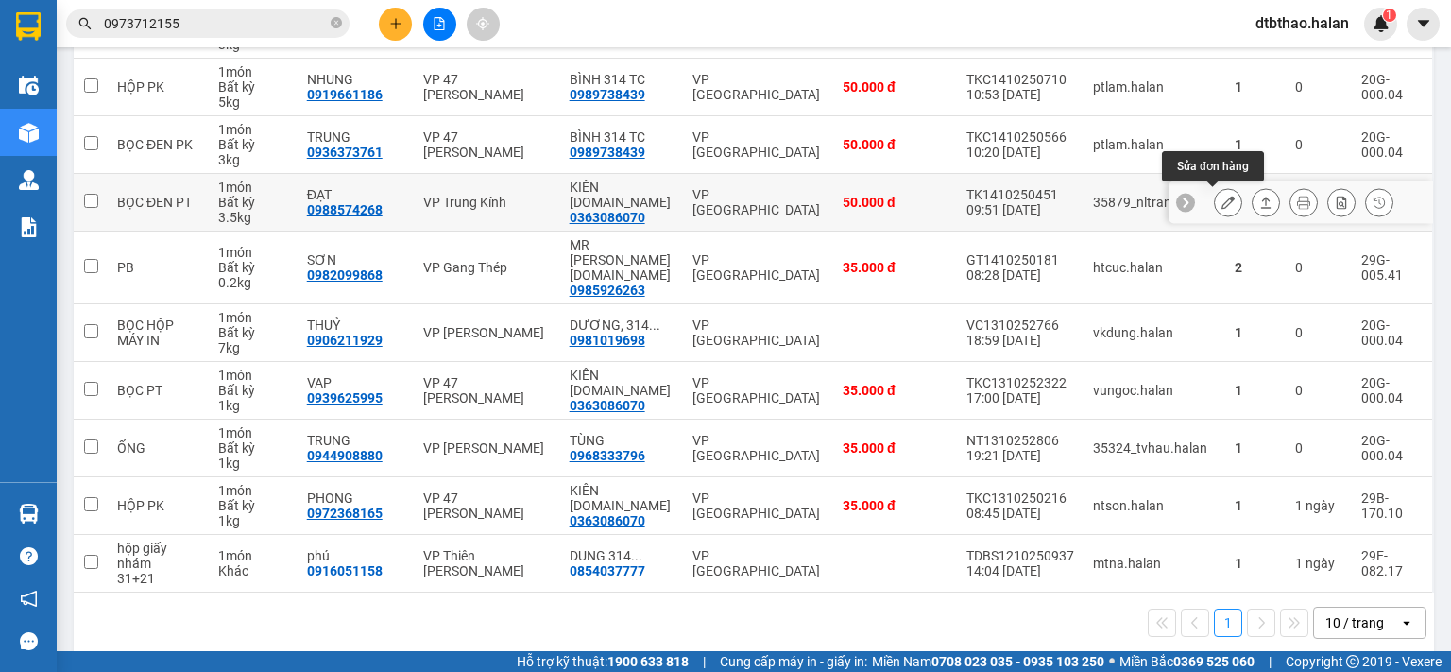
click at [1215, 200] on button at bounding box center [1228, 202] width 26 height 33
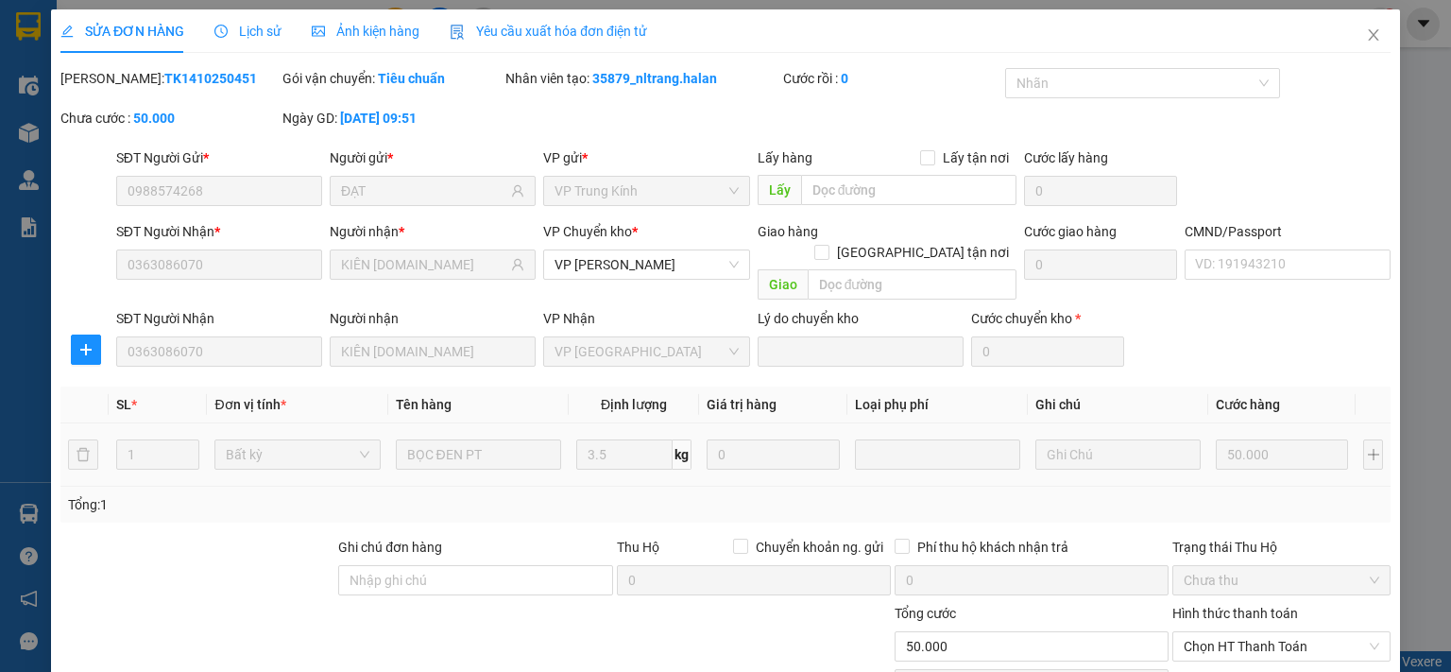
type input "0988574268"
type input "ĐẠT"
type input "0363086070"
type input "KIÊN [DOMAIN_NAME]"
type input "0"
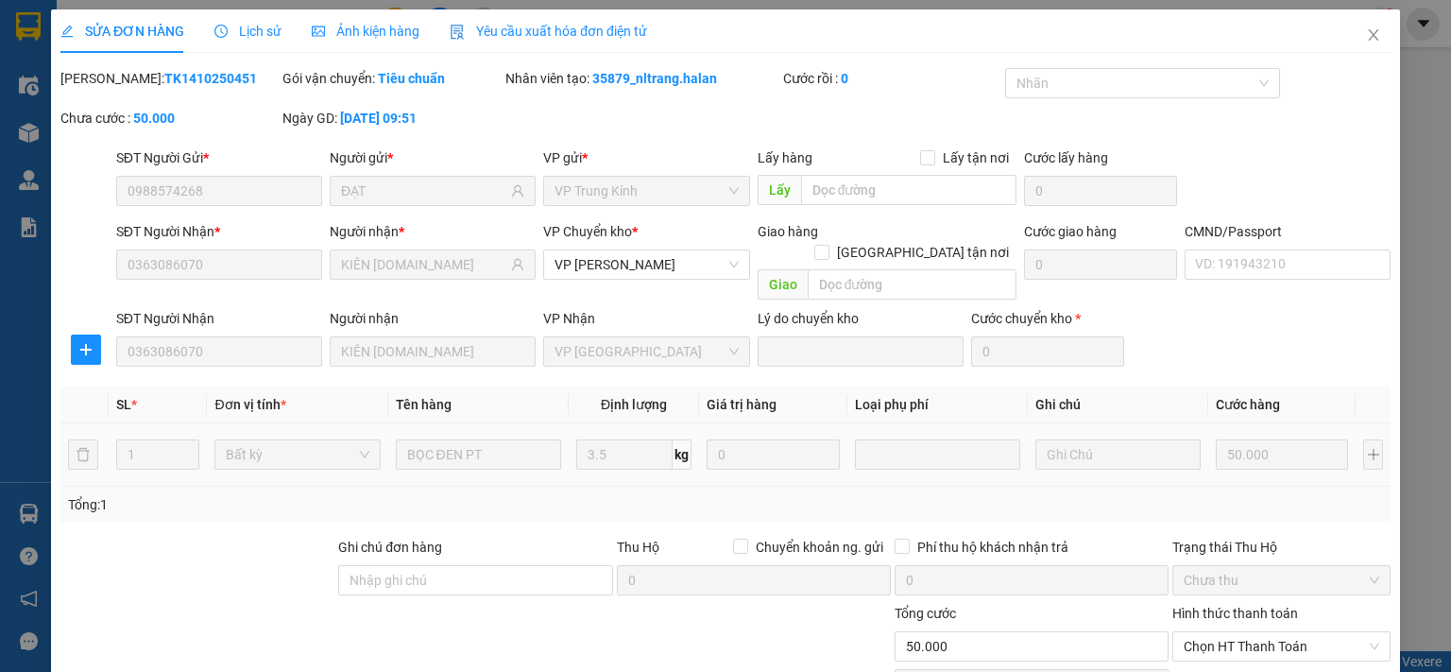
type input "50.000"
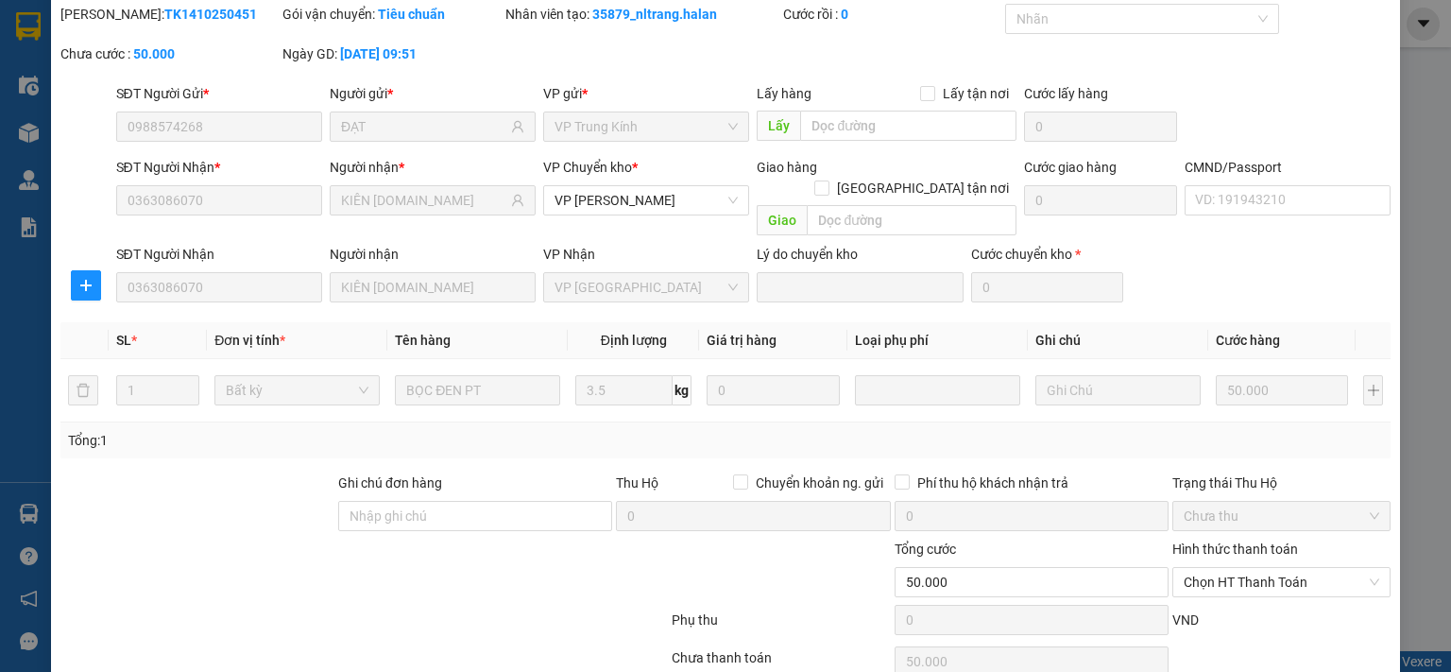
scroll to position [131, 0]
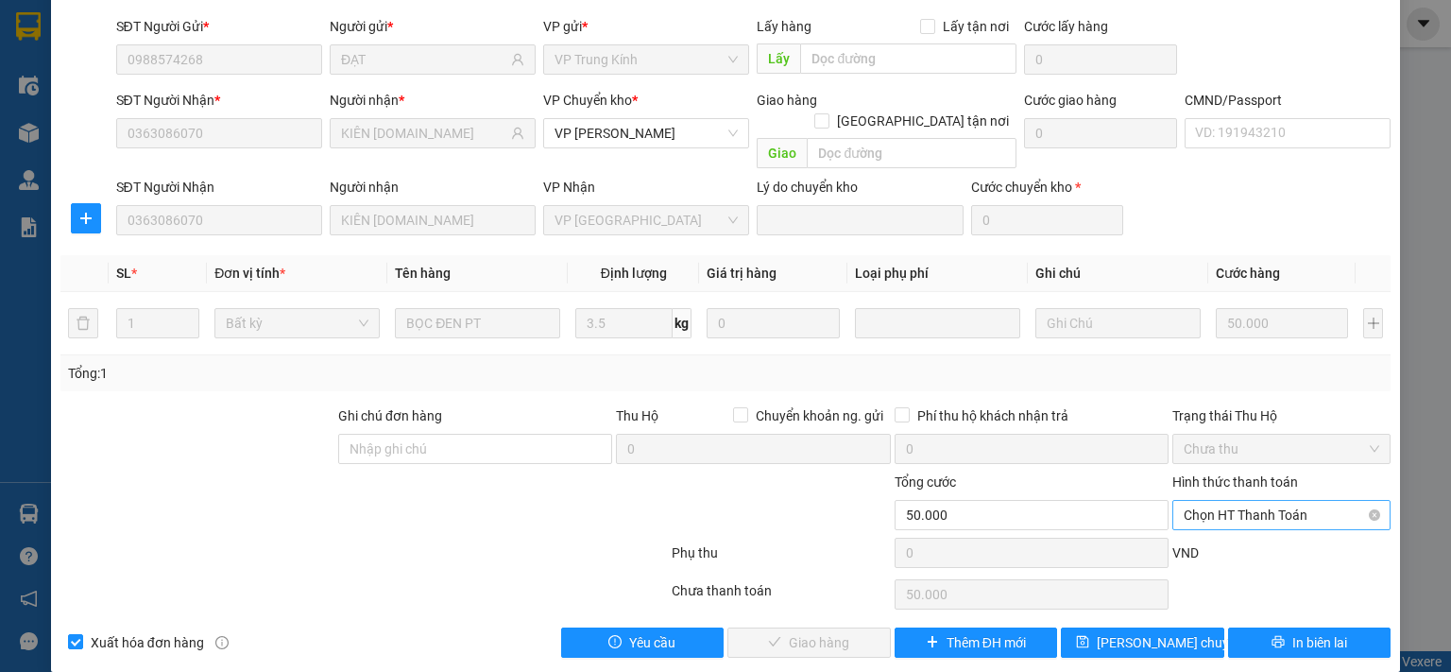
click at [1189, 501] on span "Chọn HT Thanh Toán" at bounding box center [1281, 515] width 196 height 28
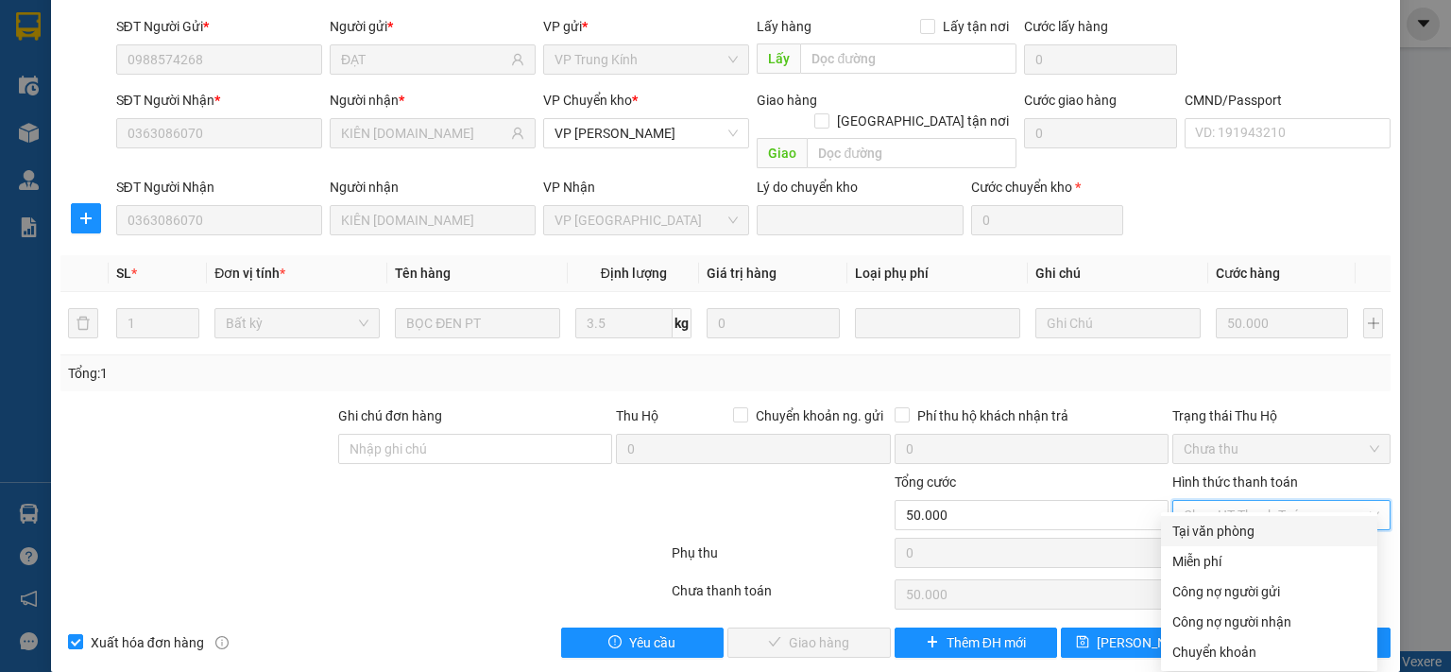
click at [1190, 535] on div "Tại văn phòng" at bounding box center [1269, 530] width 194 height 21
type input "0"
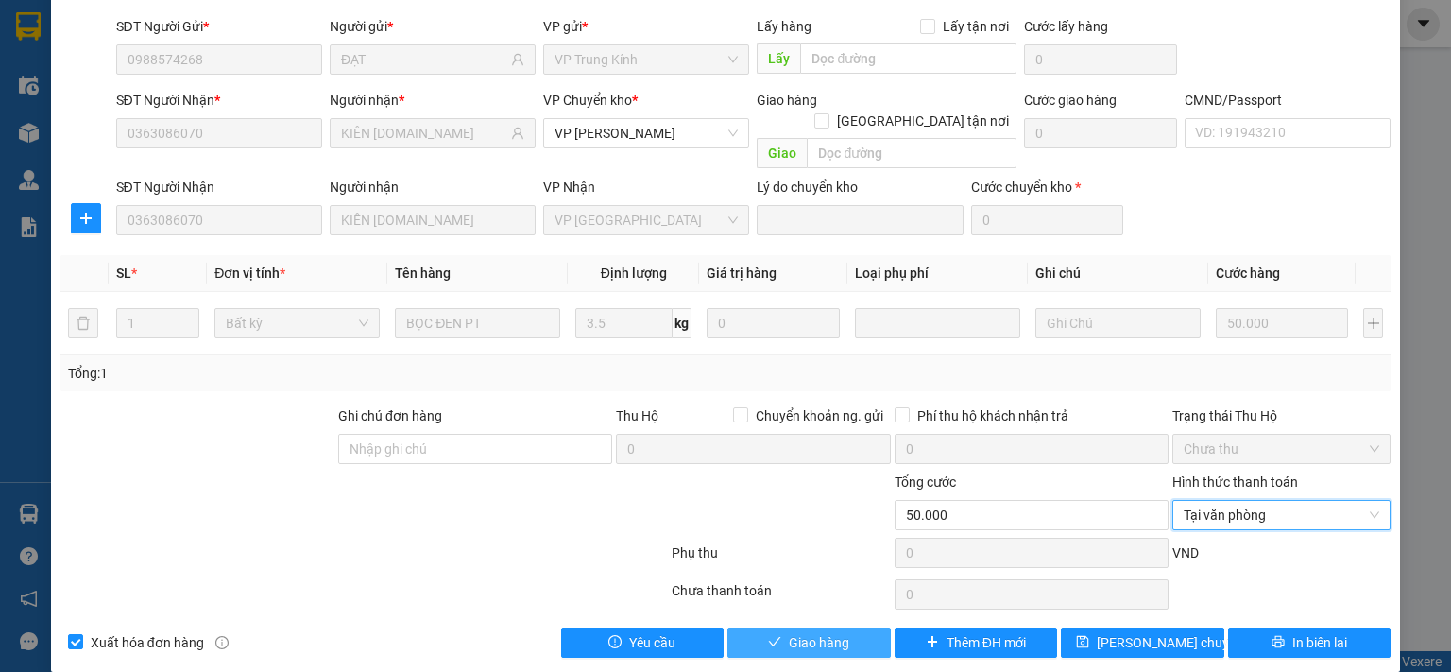
click at [855, 627] on button "Giao hàng" at bounding box center [808, 642] width 163 height 30
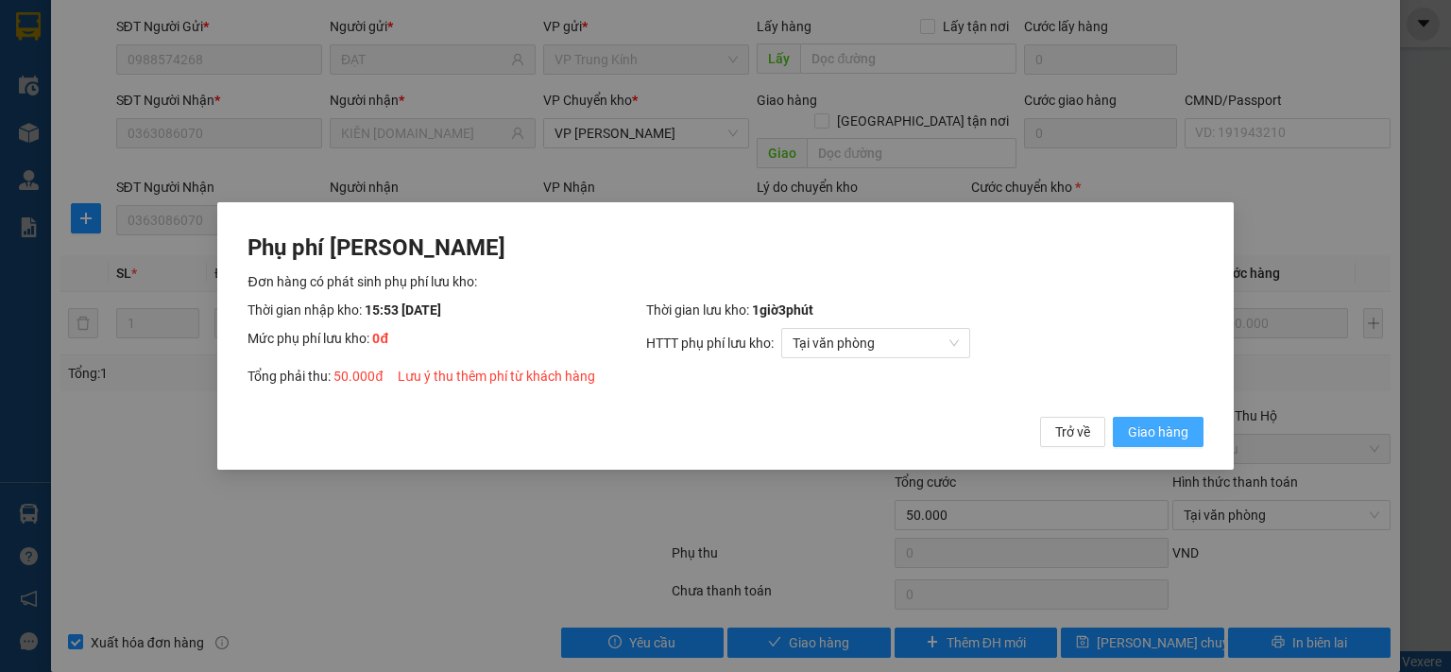
click at [1134, 434] on span "Giao hàng" at bounding box center [1158, 431] width 60 height 21
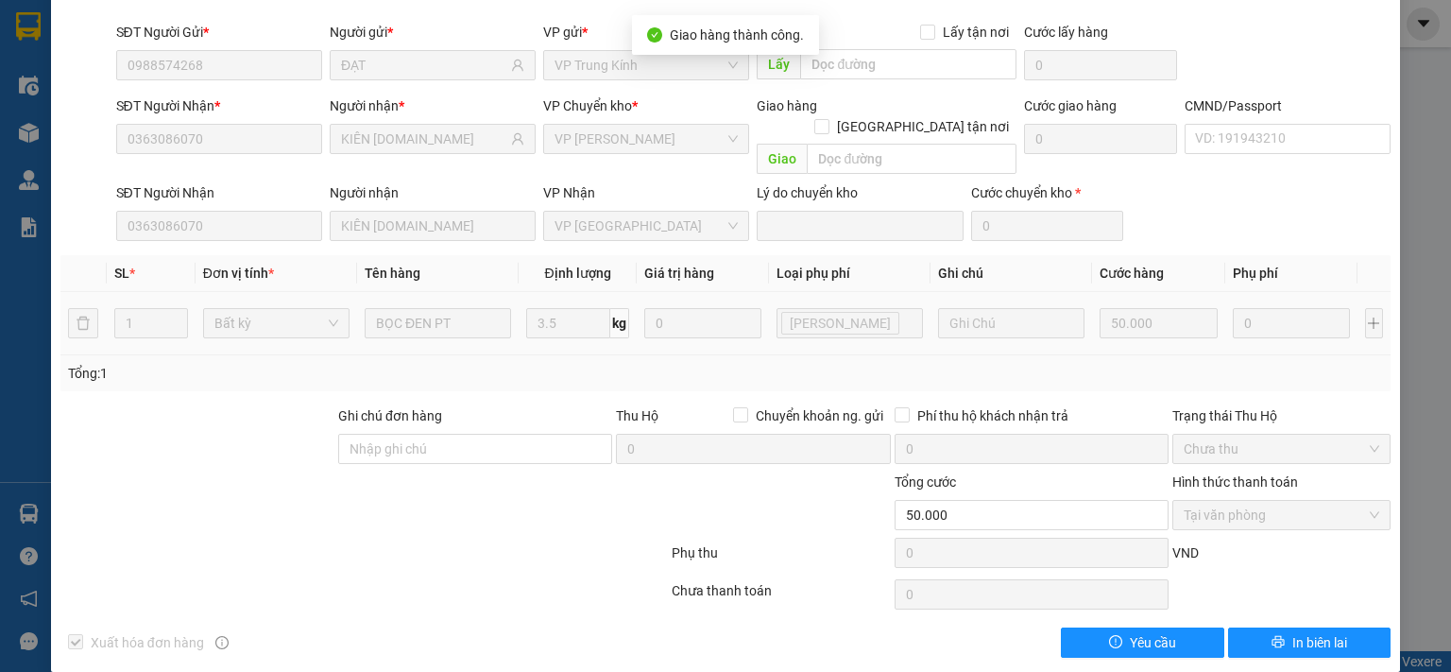
scroll to position [0, 0]
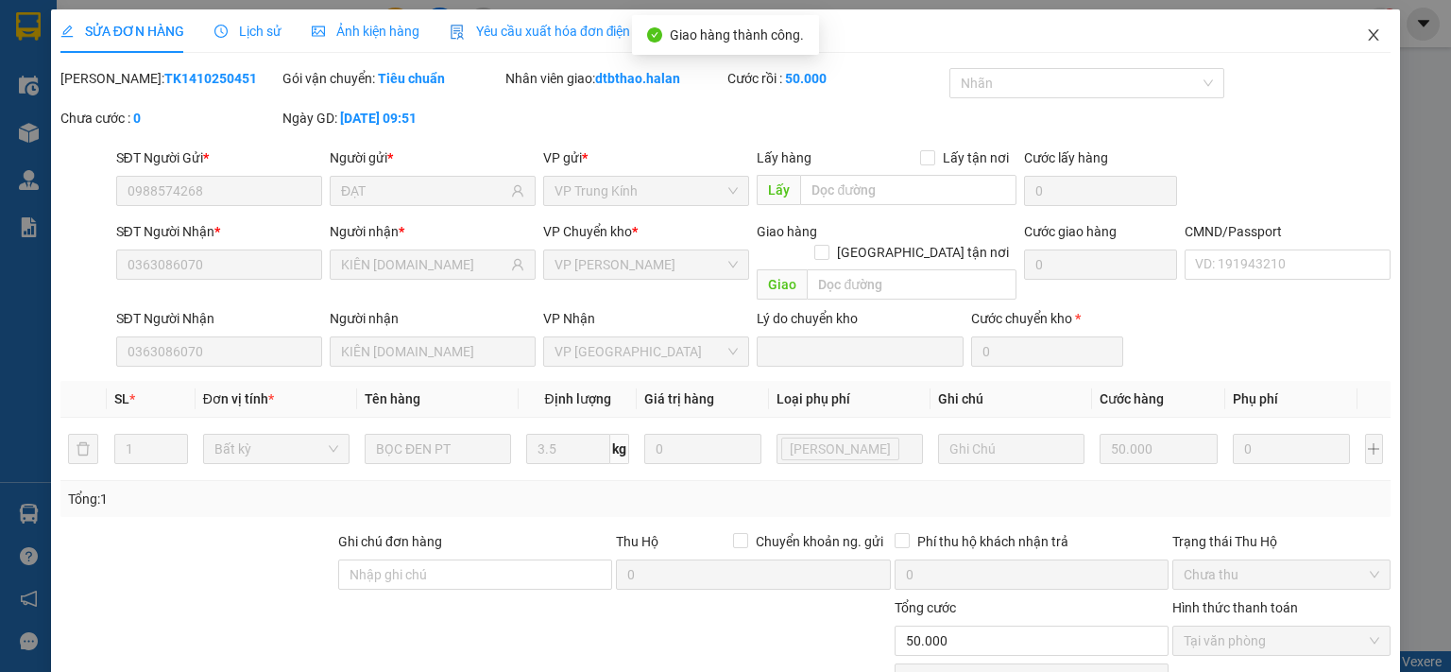
click at [1366, 37] on icon "close" at bounding box center [1373, 34] width 15 height 15
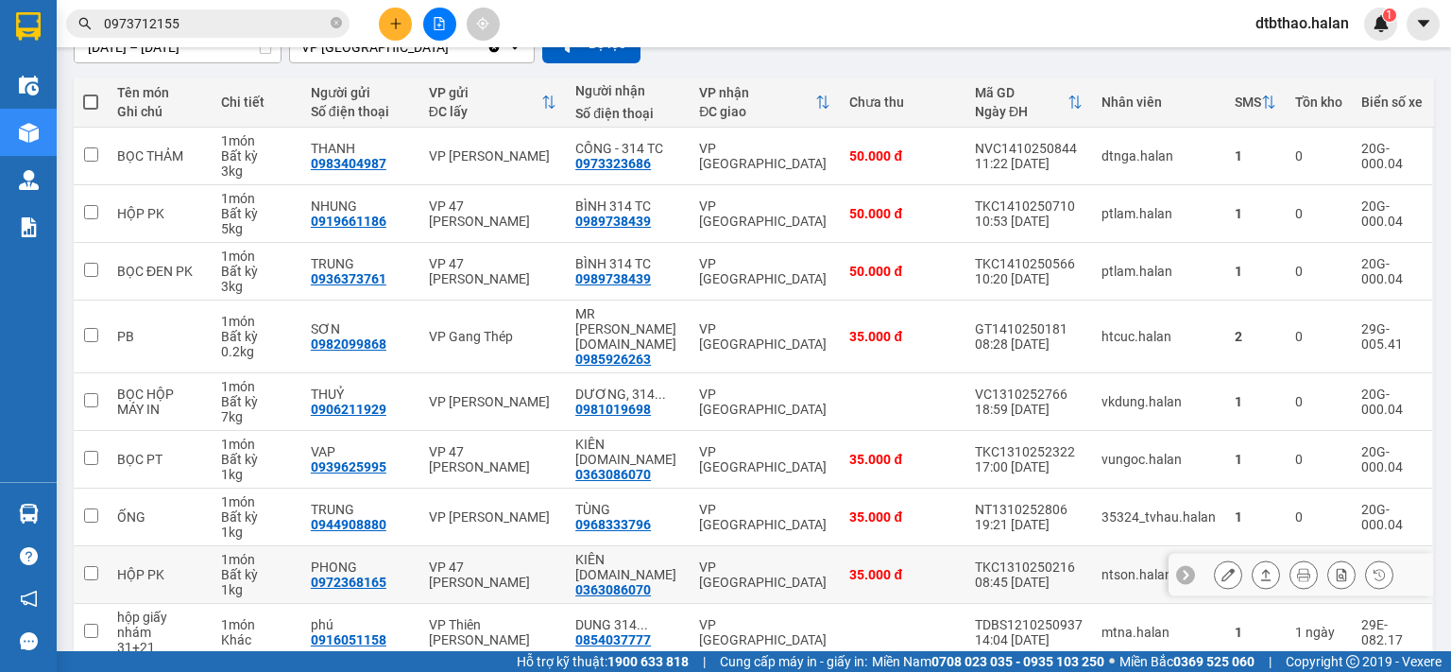
scroll to position [243, 0]
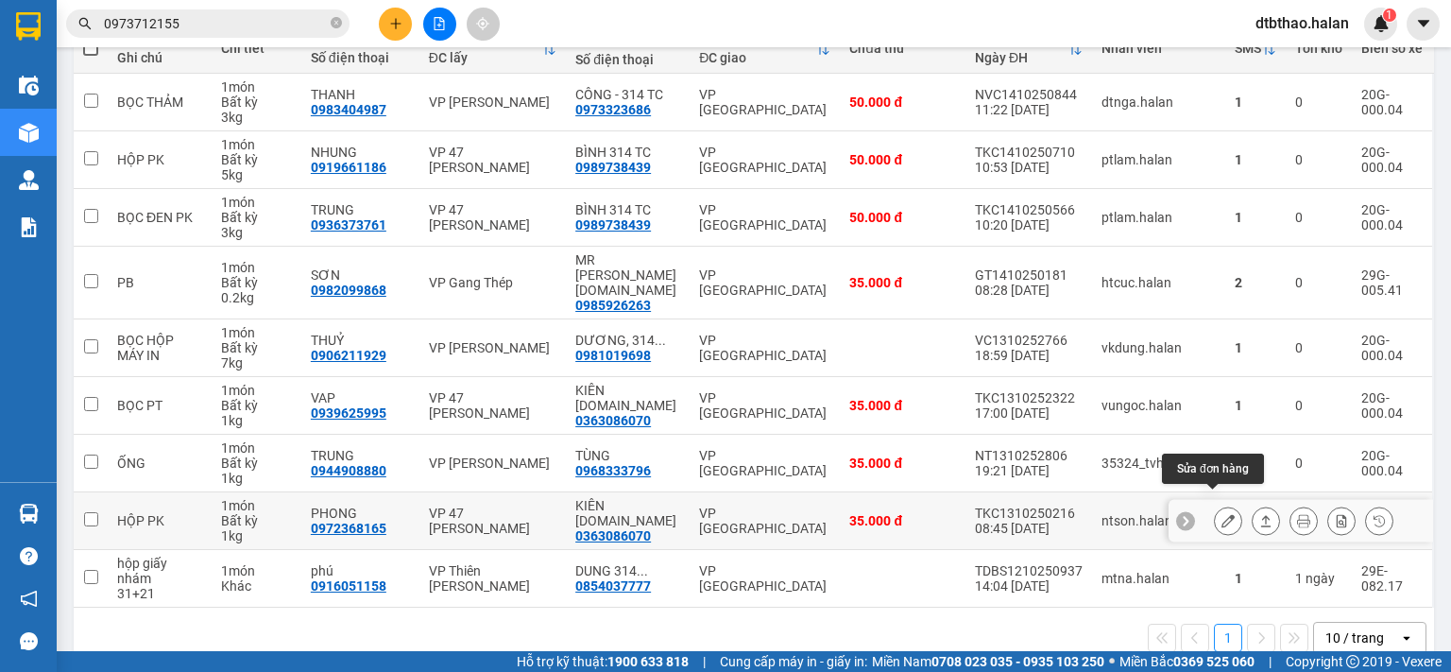
click at [1221, 514] on icon at bounding box center [1227, 520] width 13 height 13
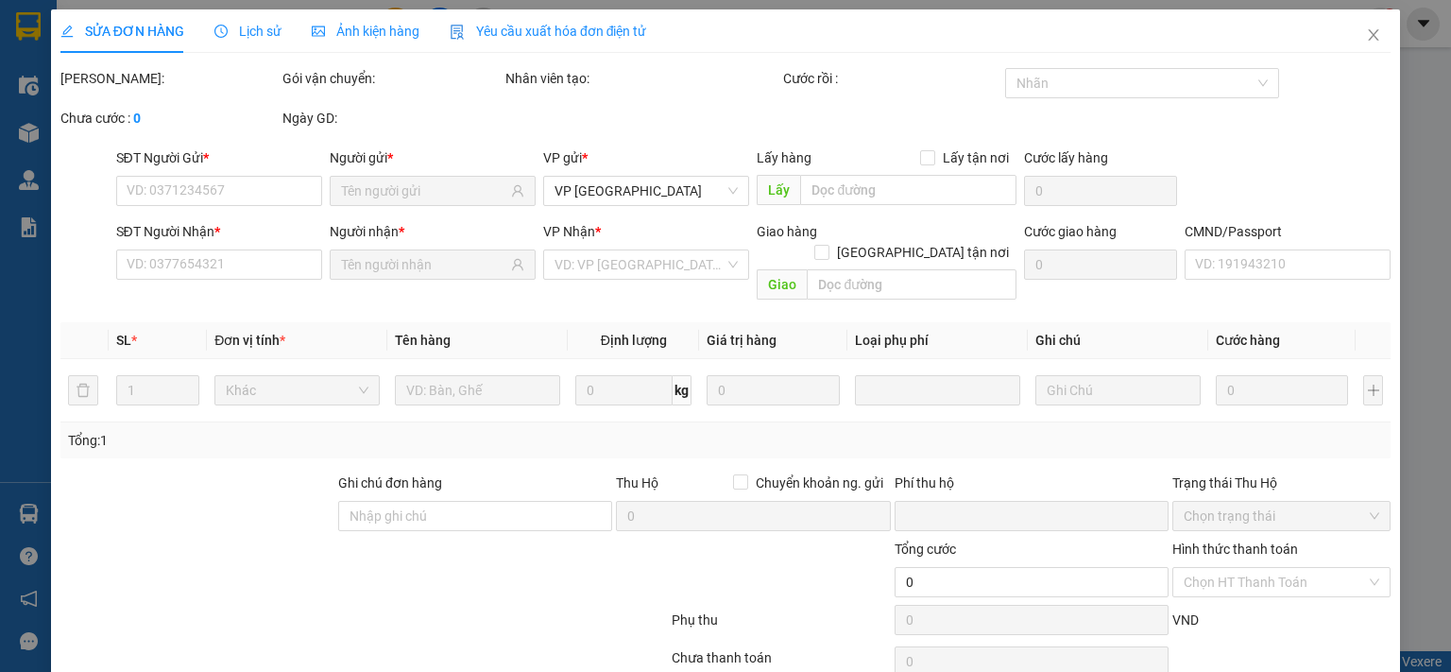
type input "0972368165"
type input "PHONG"
type input "0363086070"
type input "KIÊN [DOMAIN_NAME]"
type input "0"
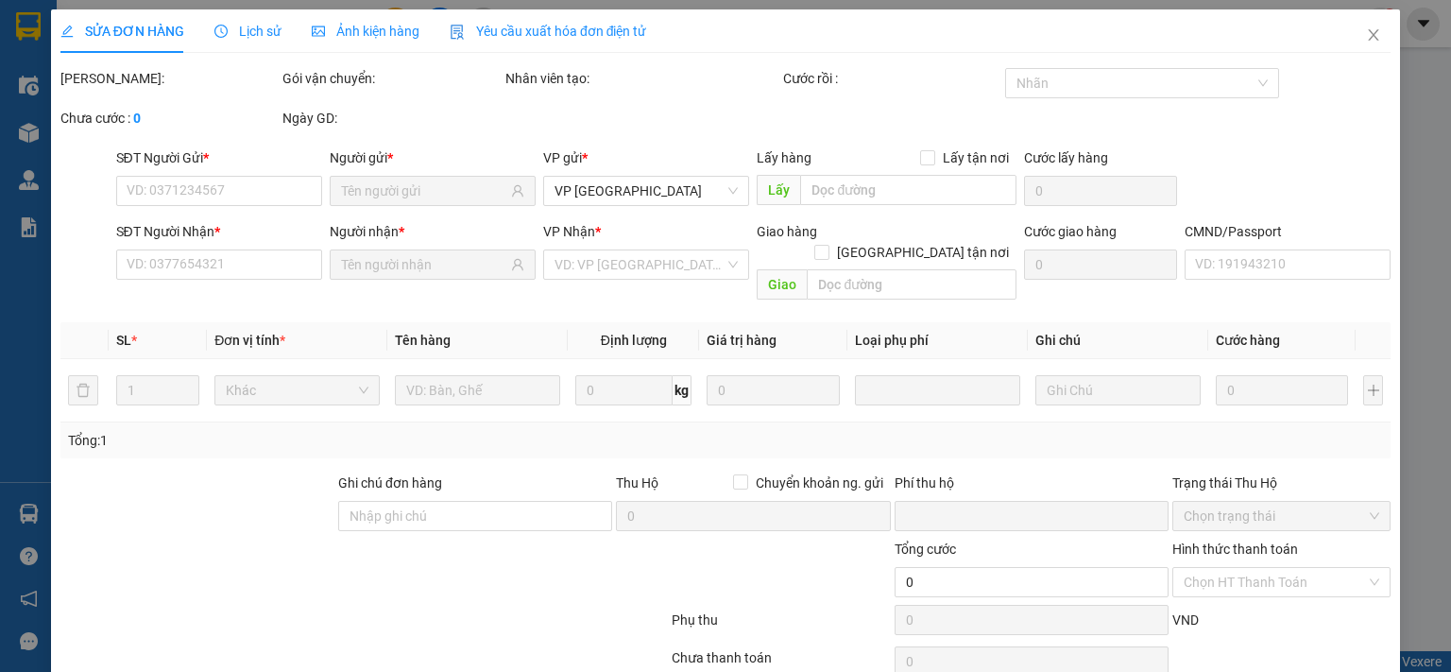
type input "35.000"
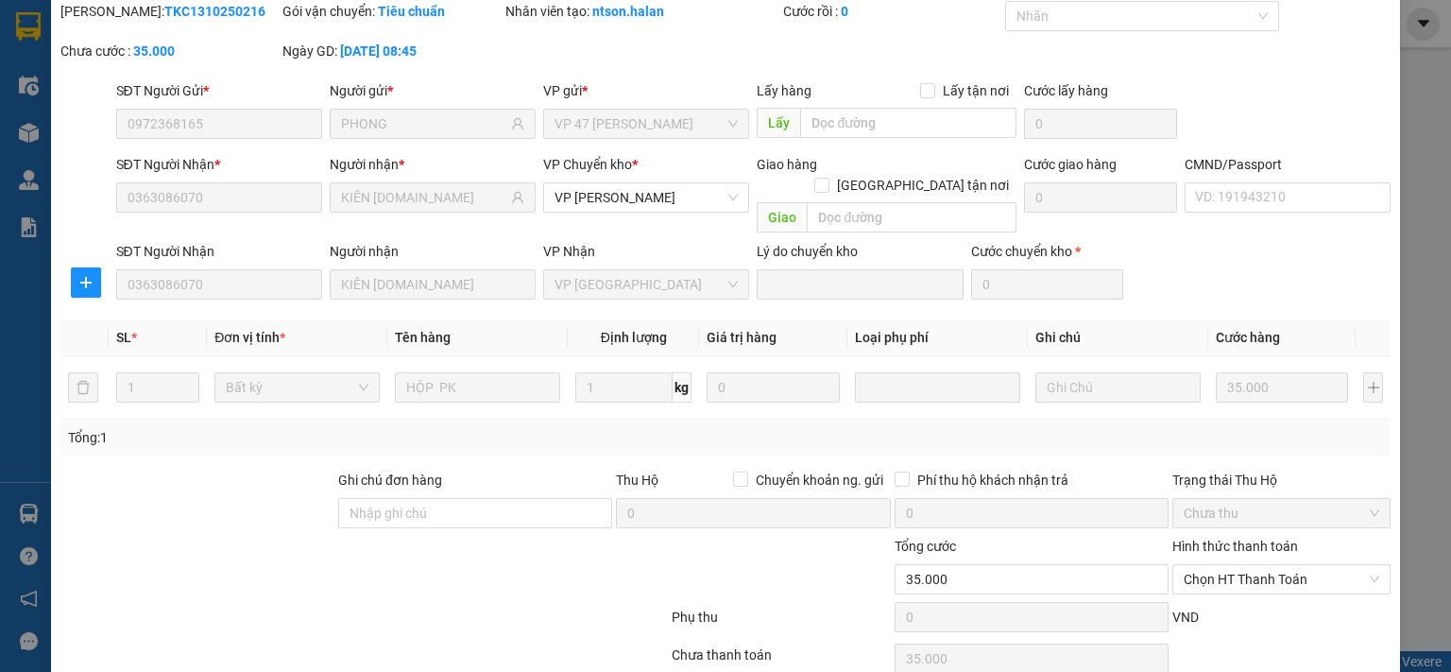
scroll to position [131, 0]
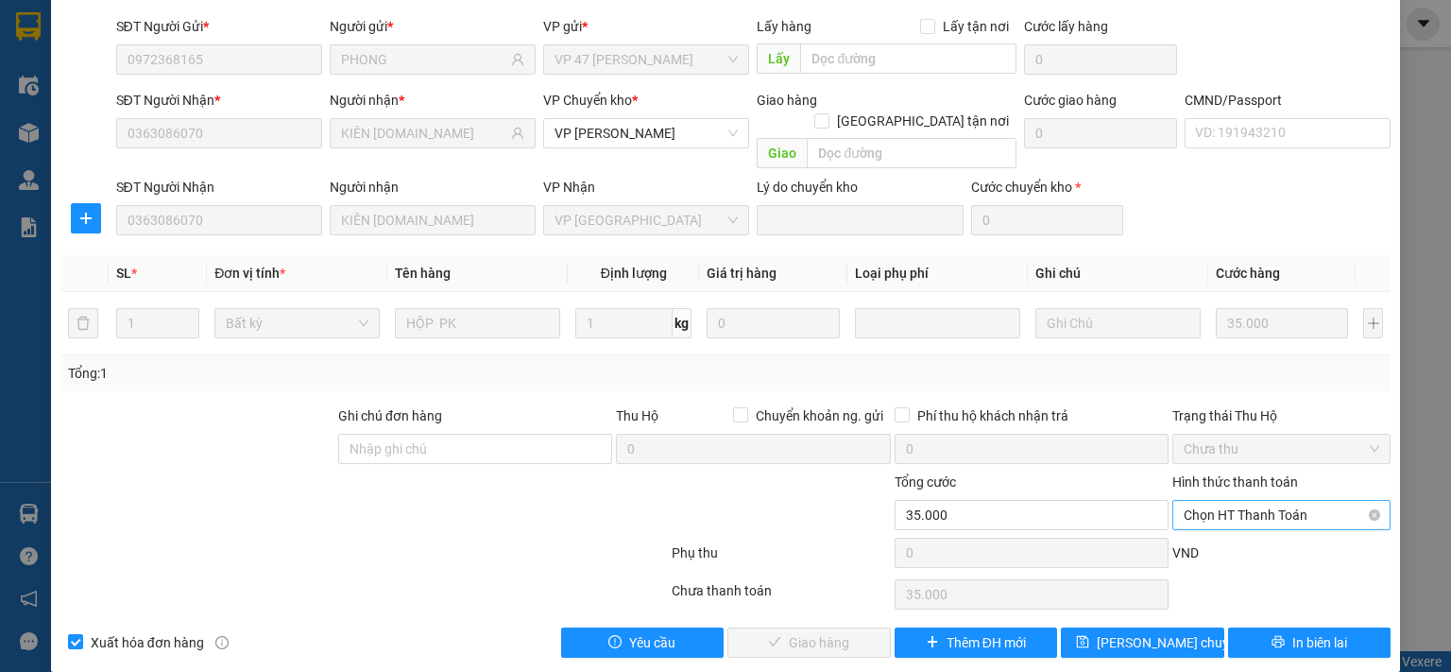
click at [1229, 501] on span "Chọn HT Thanh Toán" at bounding box center [1281, 515] width 196 height 28
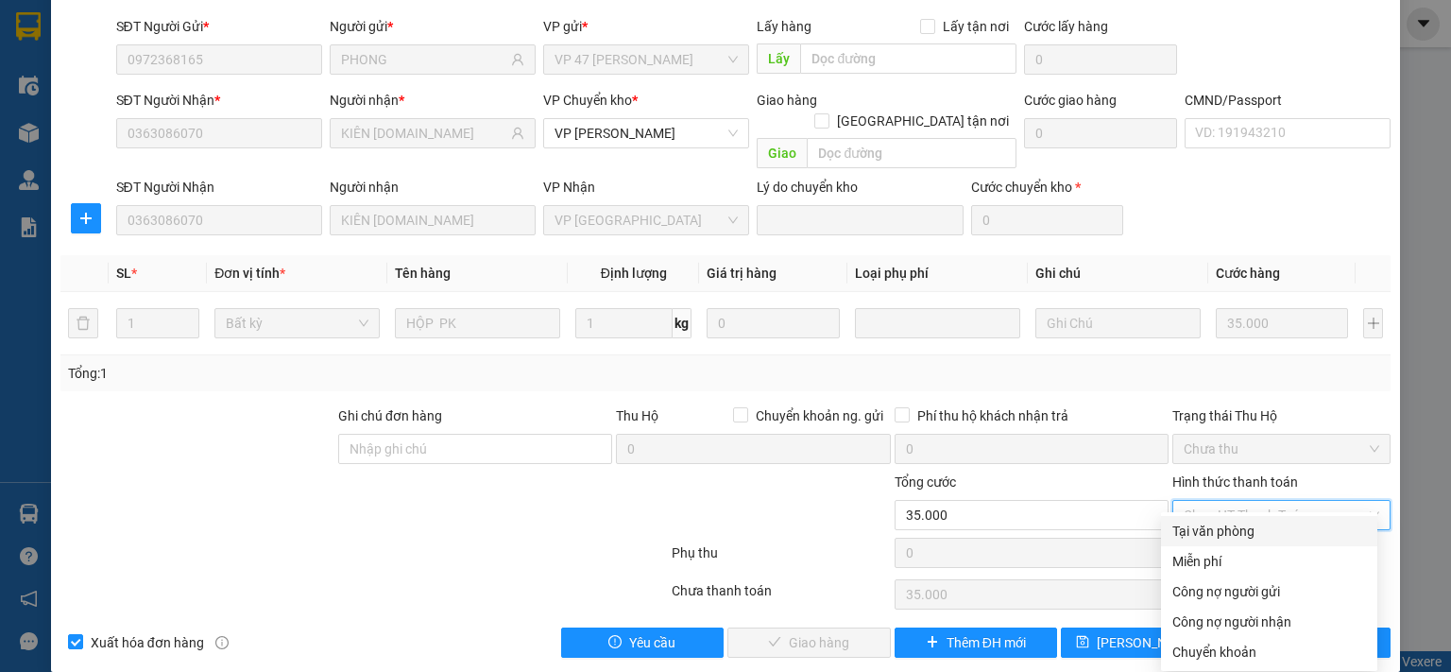
click at [1222, 529] on div "Tại văn phòng" at bounding box center [1269, 530] width 194 height 21
type input "0"
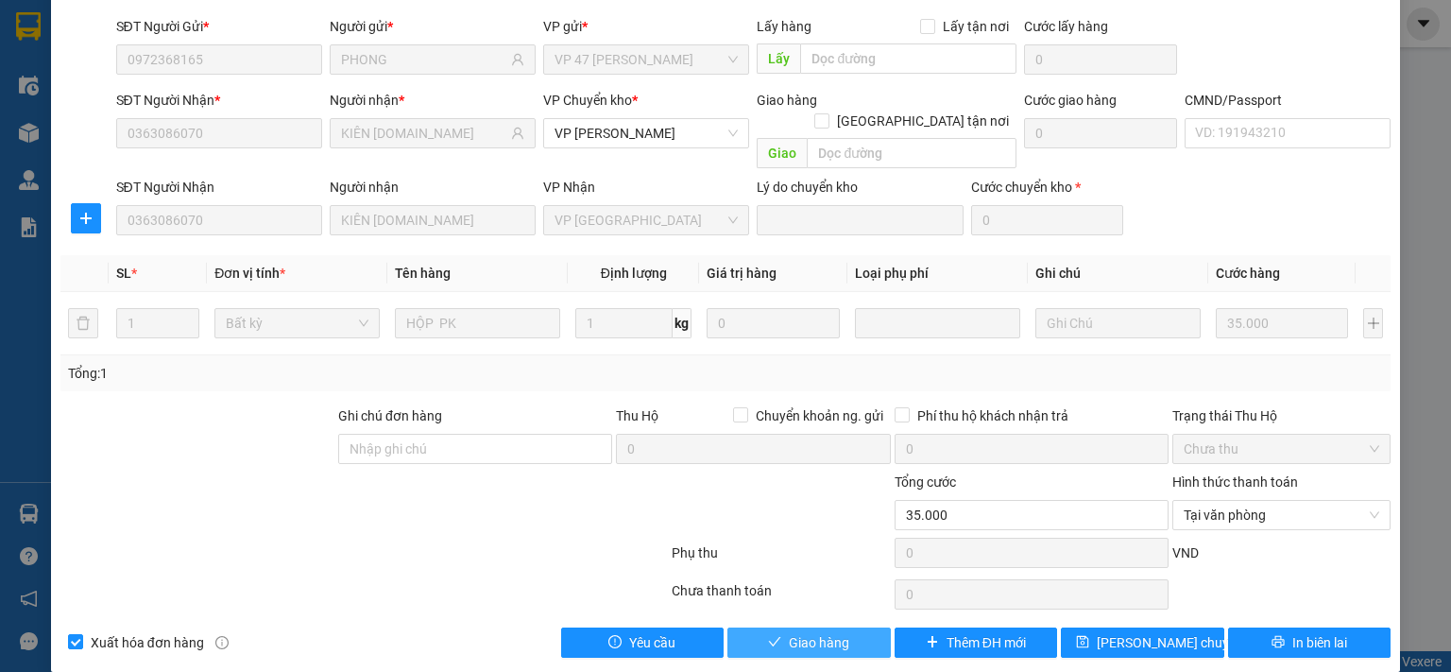
click at [803, 632] on span "Giao hàng" at bounding box center [819, 642] width 60 height 21
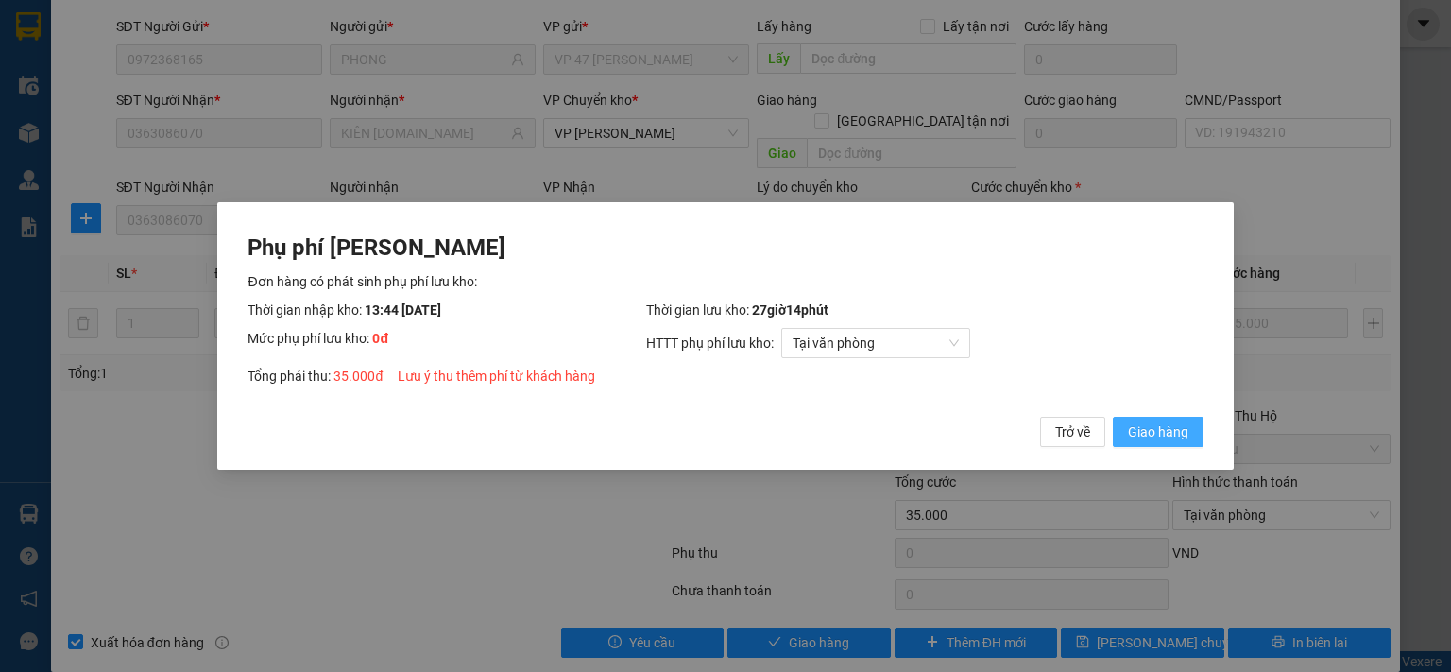
click at [1166, 435] on span "Giao hàng" at bounding box center [1158, 431] width 60 height 21
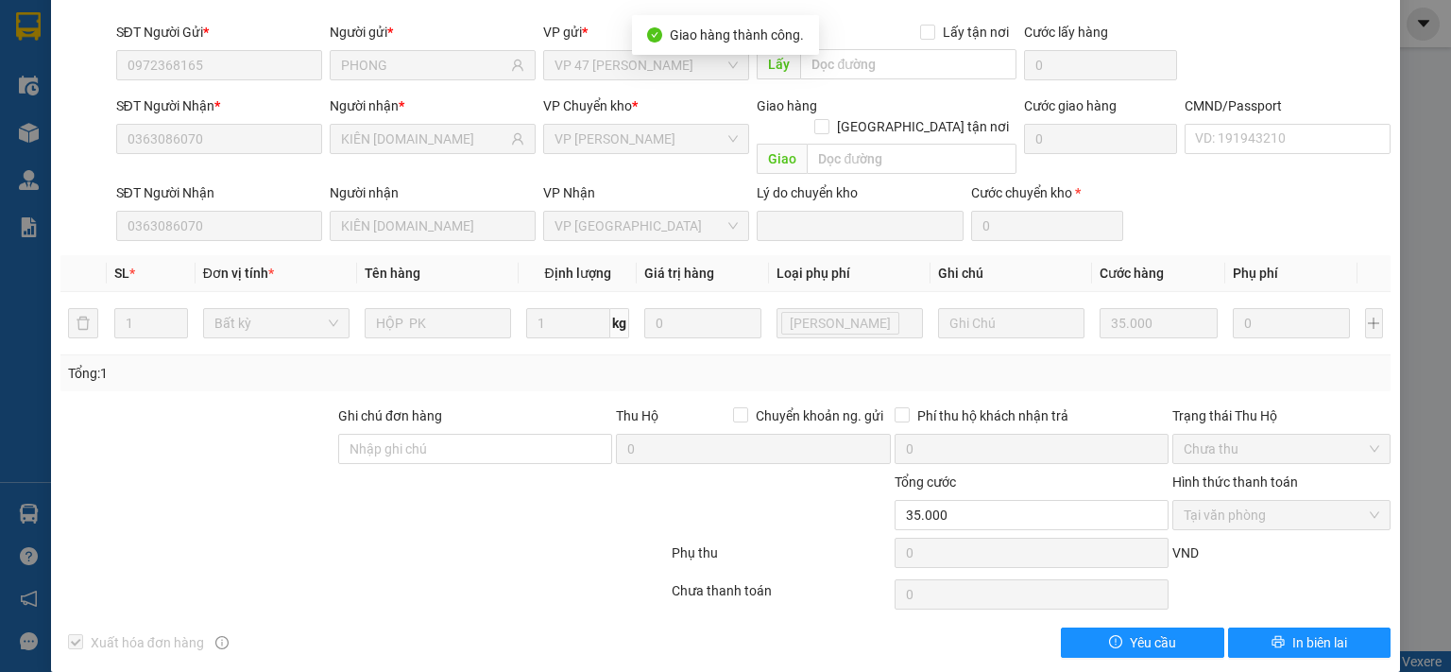
scroll to position [0, 0]
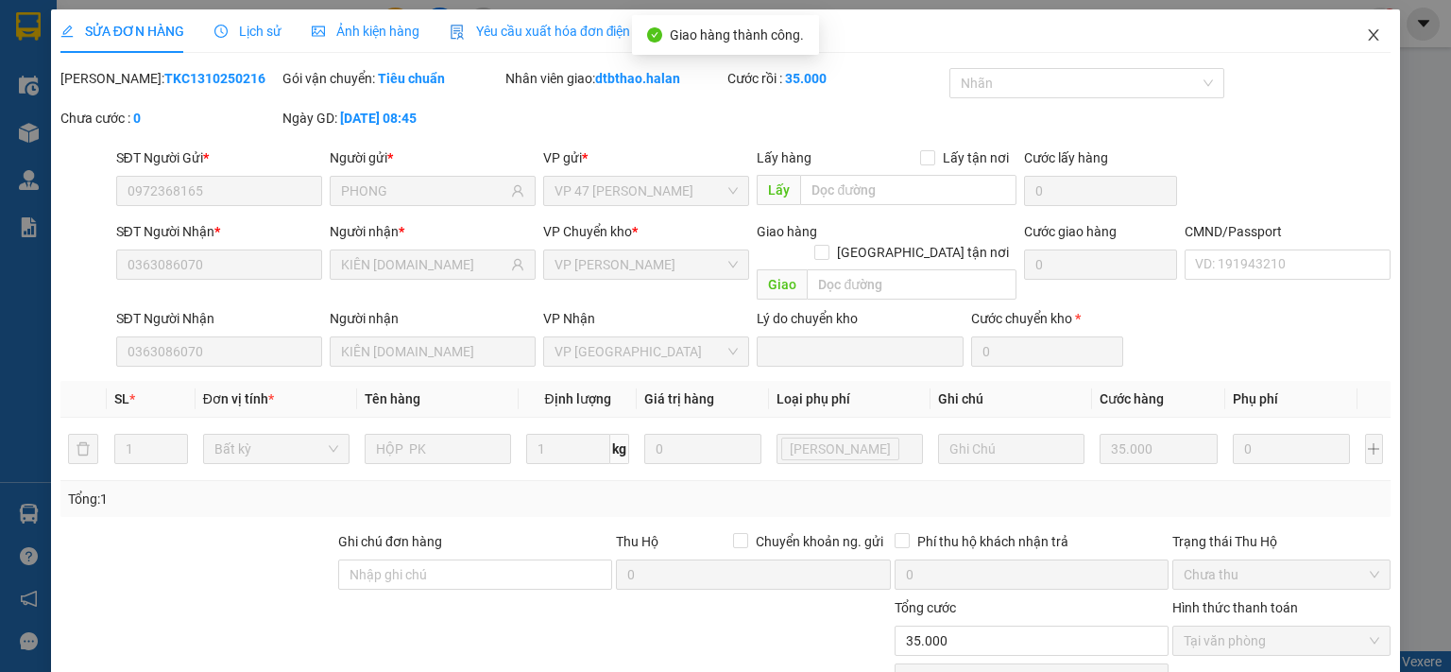
click at [1366, 39] on icon "close" at bounding box center [1373, 34] width 15 height 15
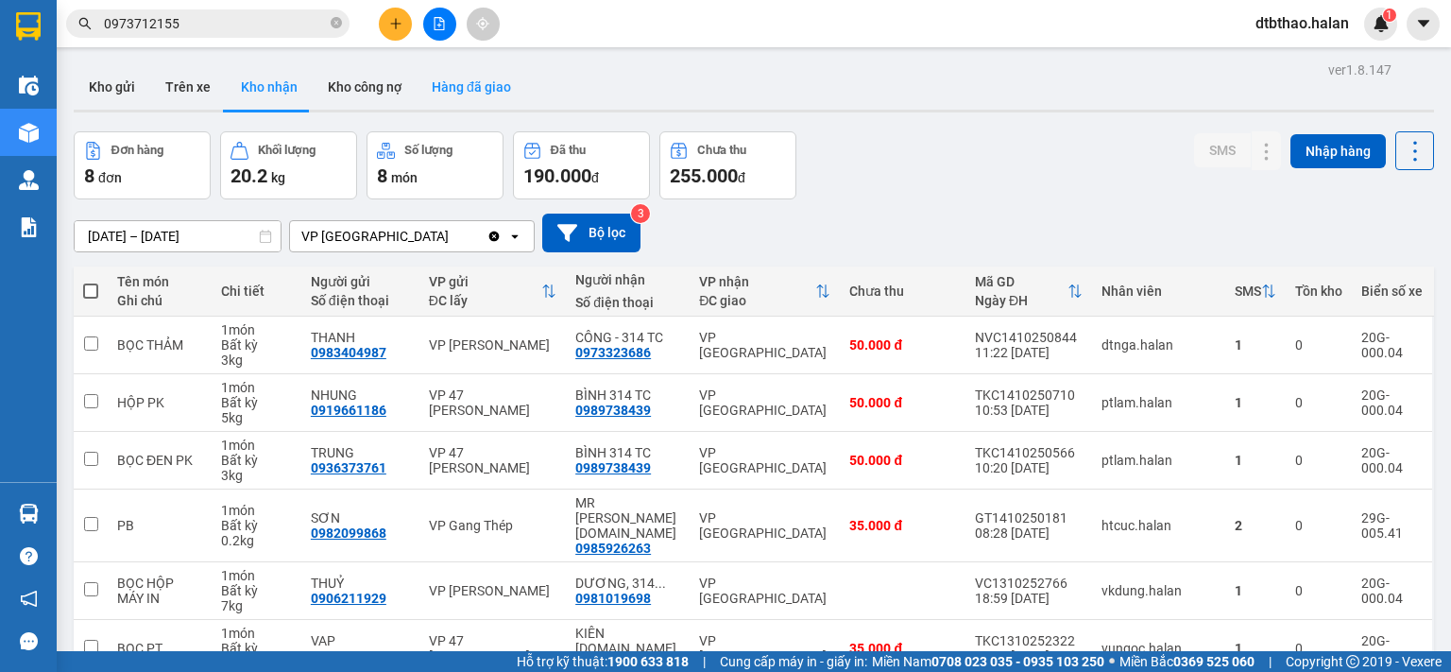
click at [450, 77] on button "Hàng đã giao" at bounding box center [472, 86] width 110 height 45
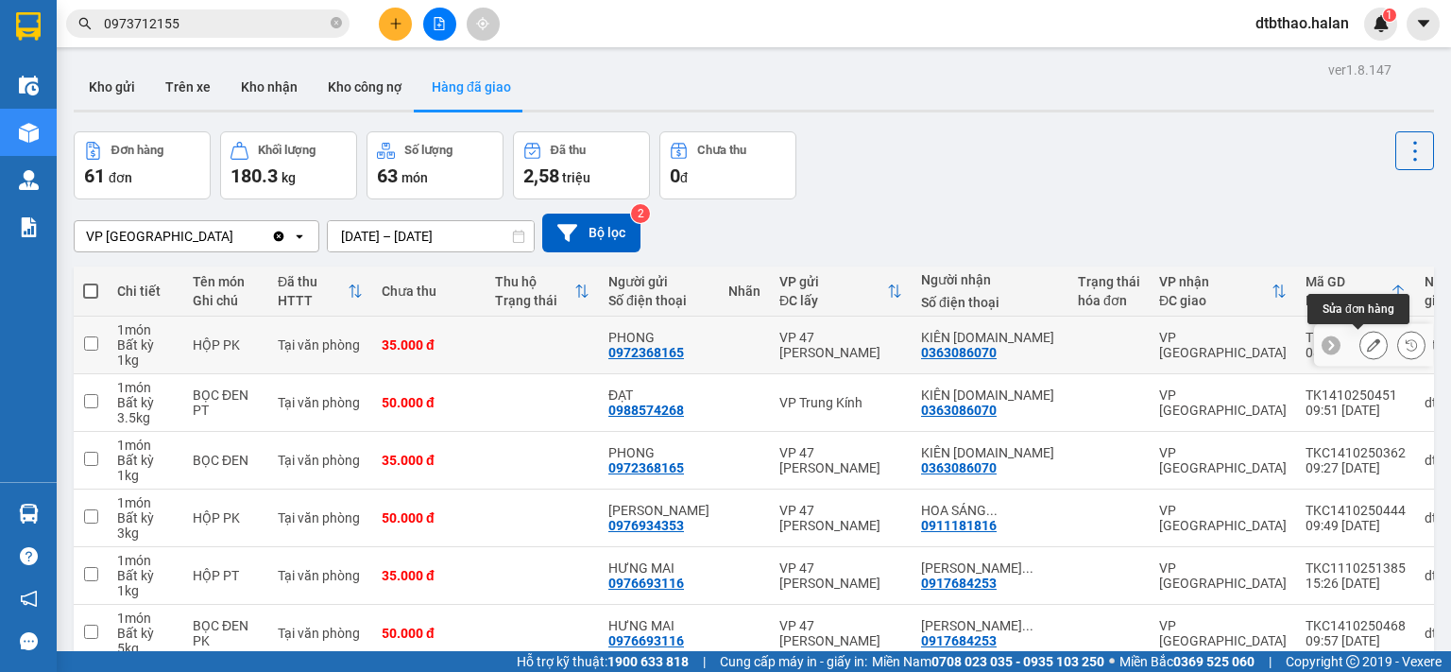
click at [1367, 343] on icon at bounding box center [1373, 344] width 13 height 13
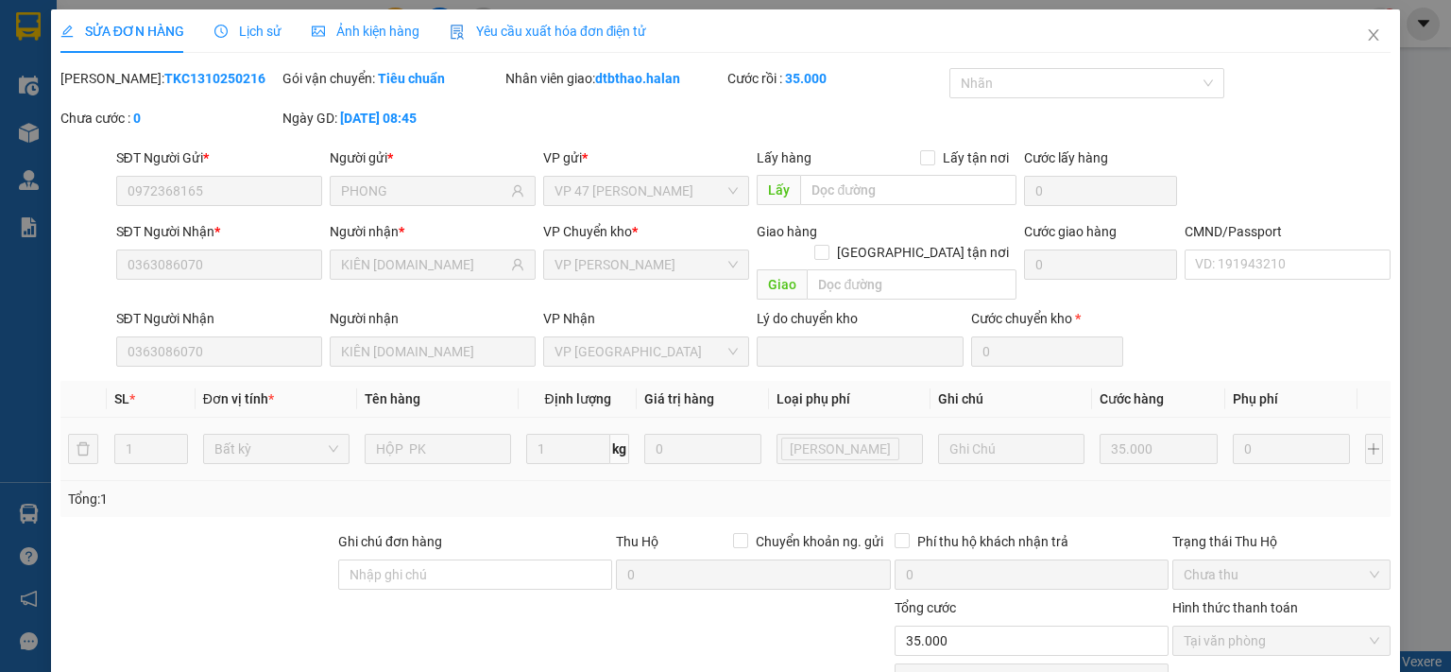
type input "0972368165"
type input "PHONG"
type input "0363086070"
type input "KIÊN [DOMAIN_NAME]"
type input "0"
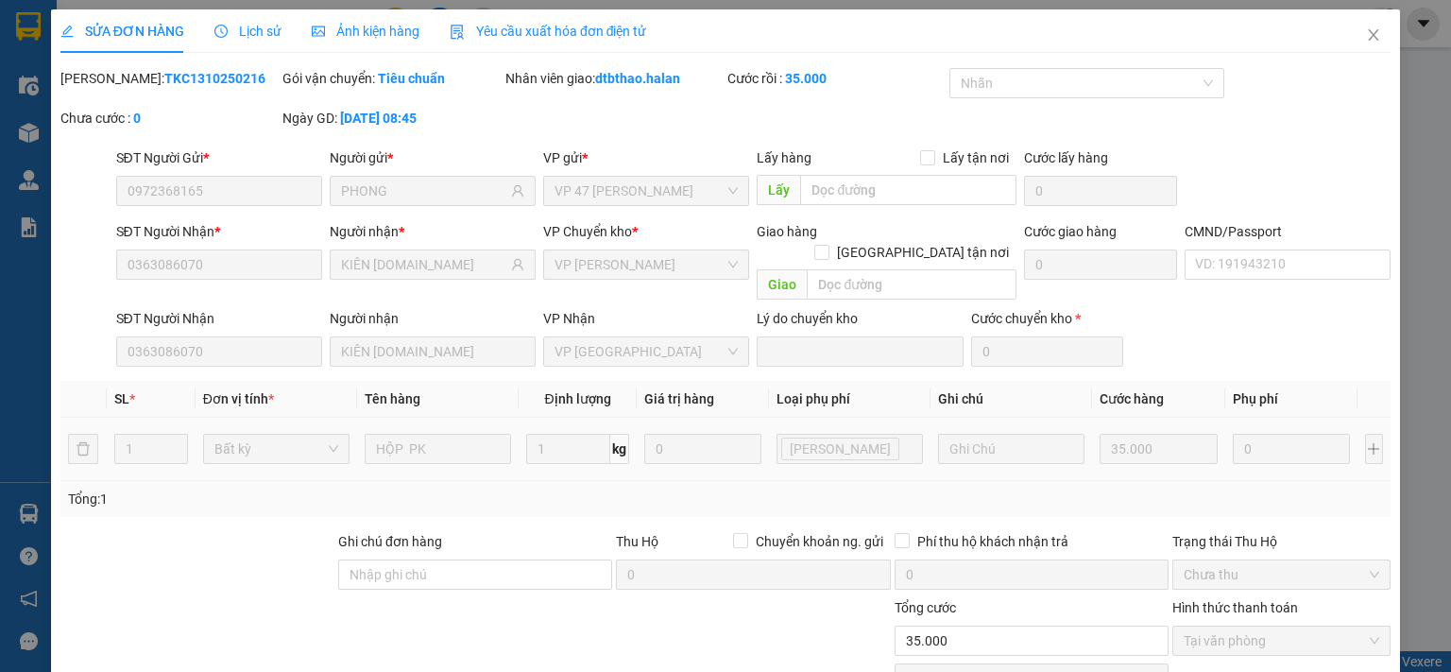
type input "35.000"
click at [251, 25] on span "Lịch sử" at bounding box center [247, 31] width 67 height 15
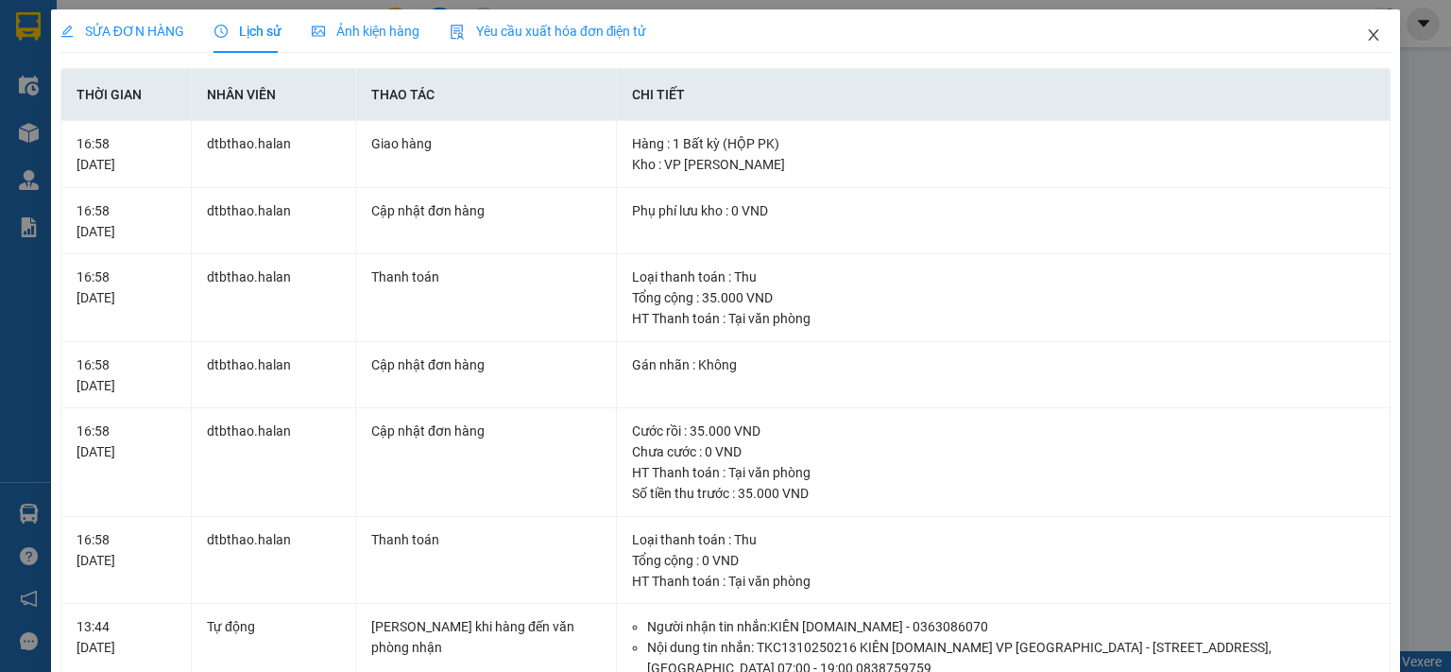
click at [1366, 32] on icon "close" at bounding box center [1373, 34] width 15 height 15
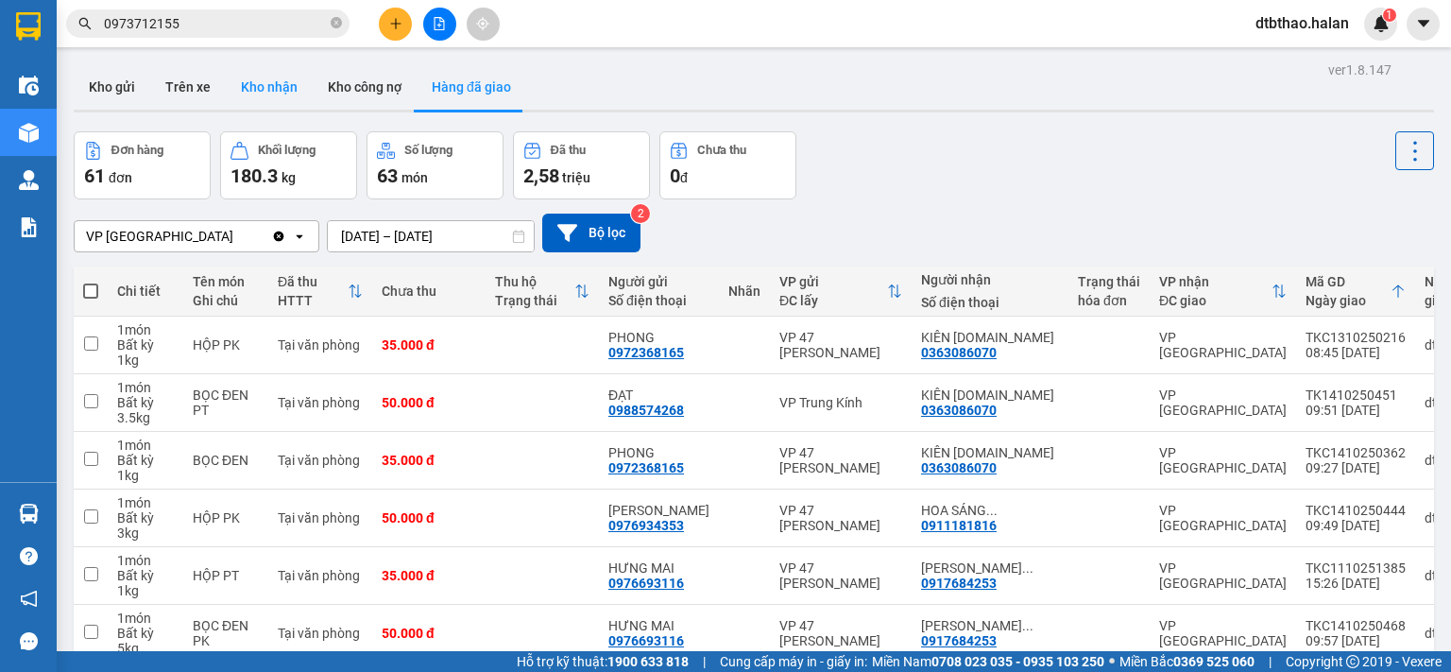
click at [264, 86] on button "Kho nhận" at bounding box center [269, 86] width 87 height 45
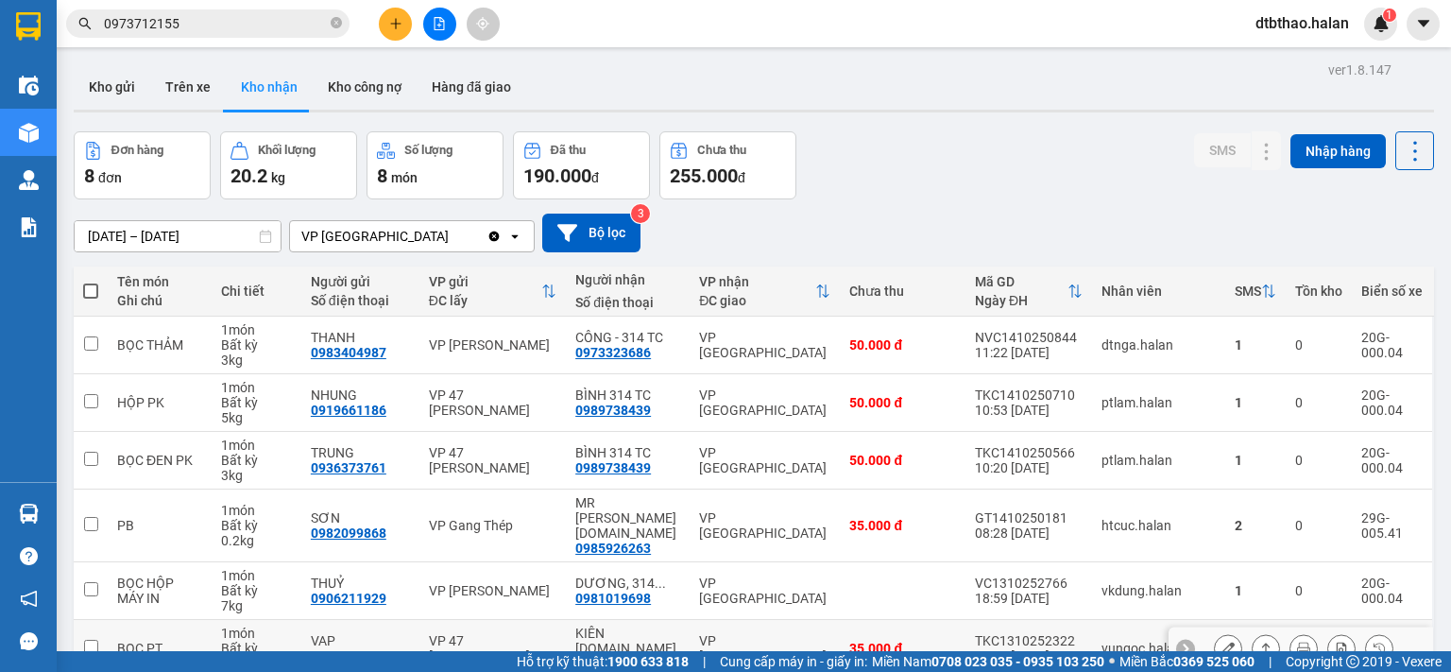
scroll to position [185, 0]
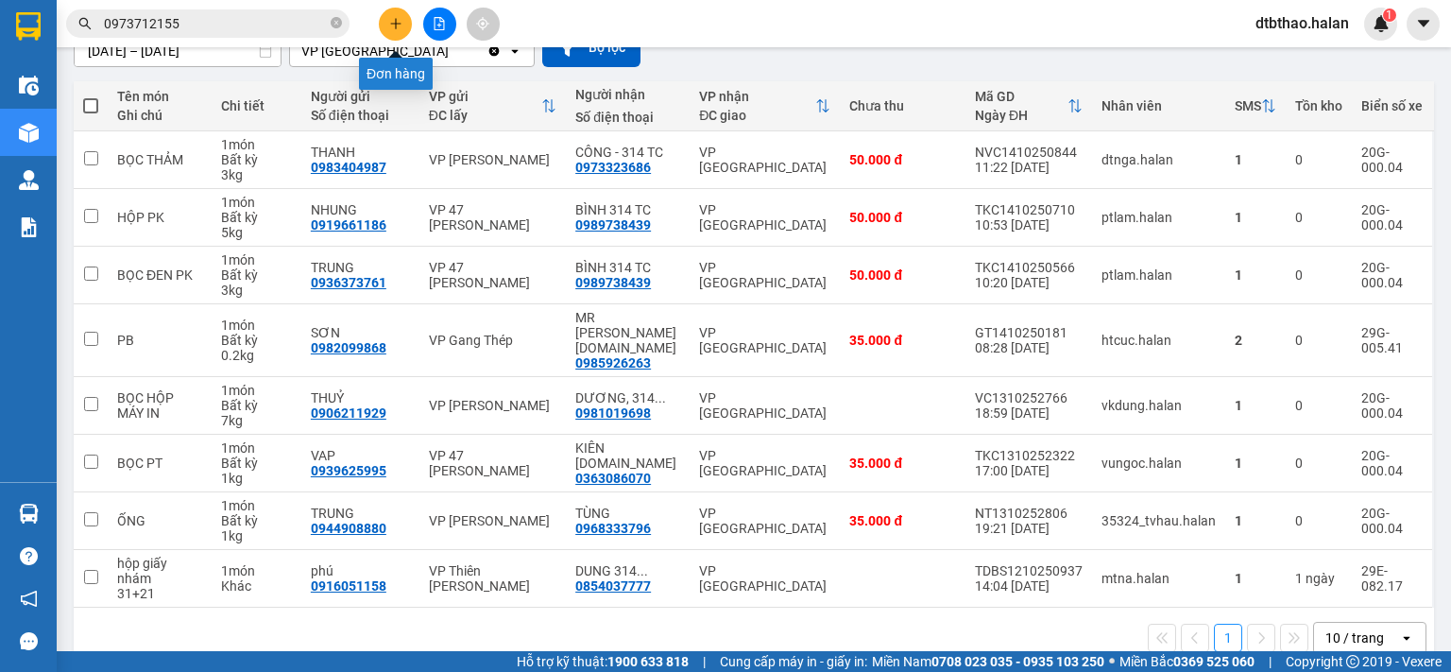
click at [395, 18] on icon "plus" at bounding box center [395, 23] width 1 height 10
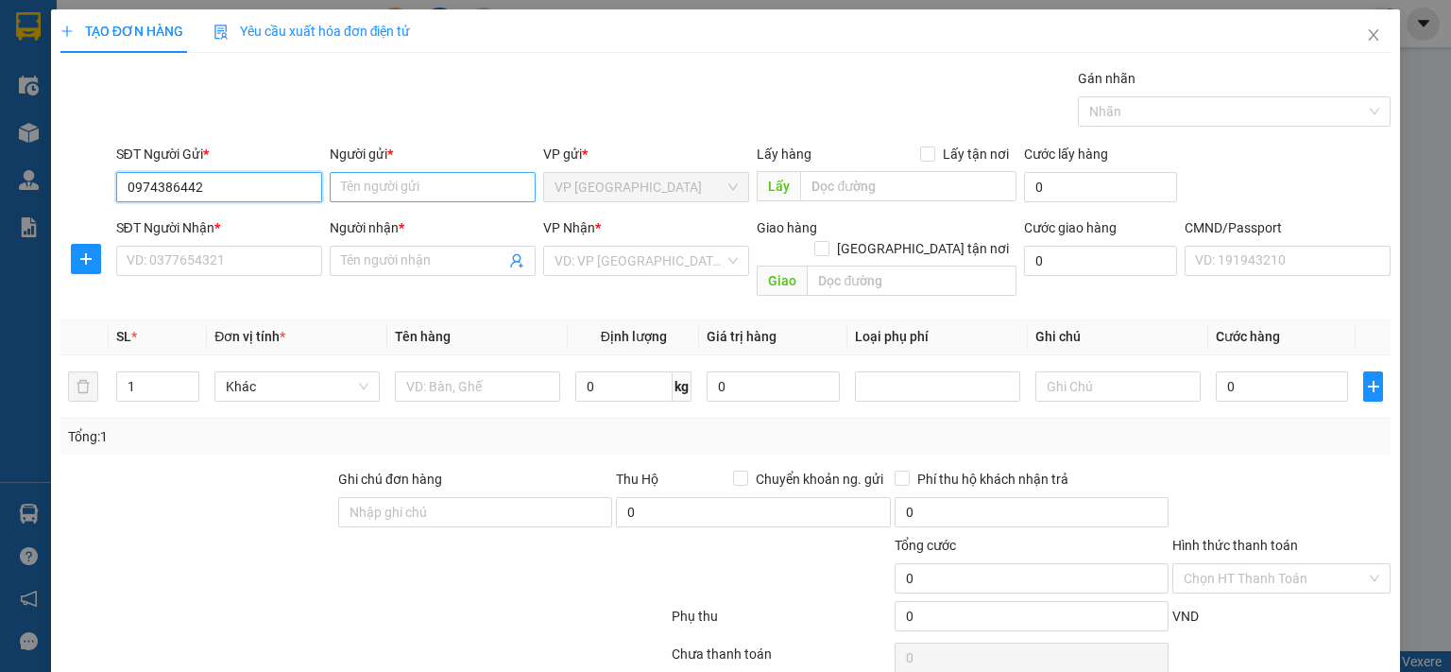
type input "0974386442"
click at [393, 184] on input "Người gửi *" at bounding box center [433, 187] width 206 height 30
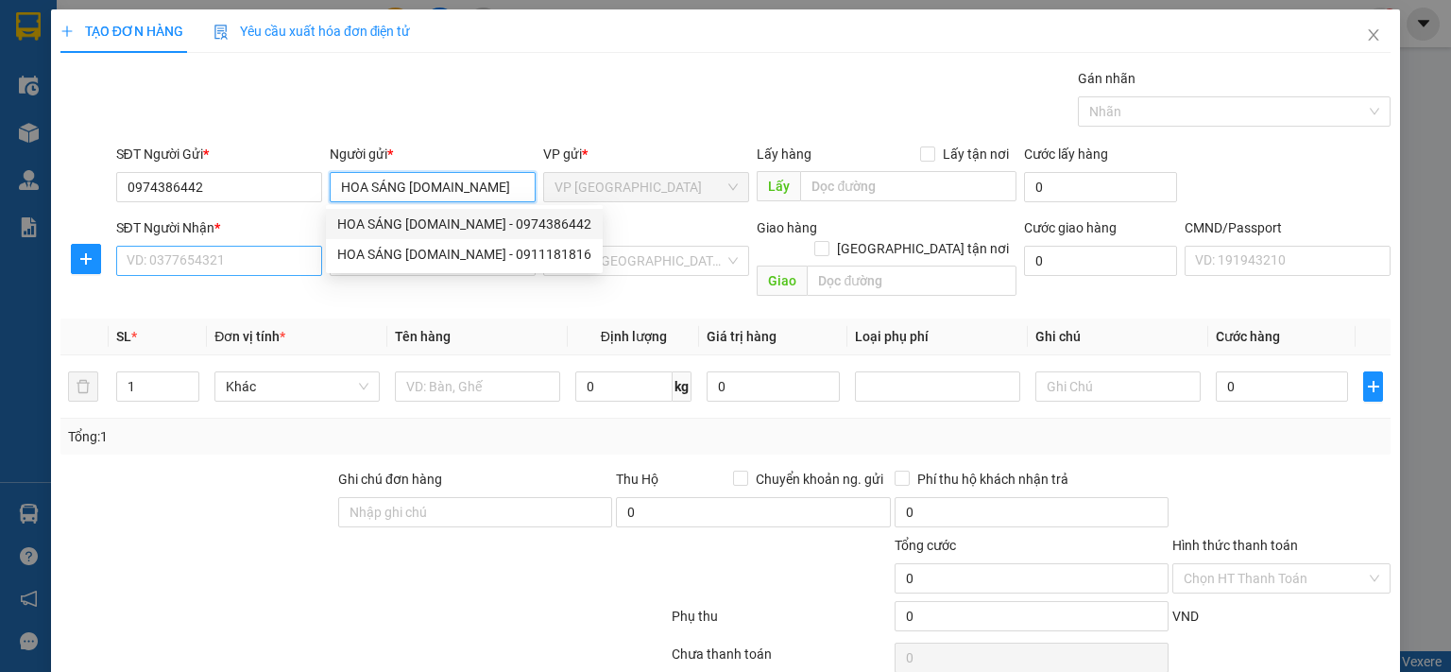
type input "HOA SÁNG [DOMAIN_NAME]"
click at [158, 254] on input "SĐT Người Nhận *" at bounding box center [219, 261] width 206 height 30
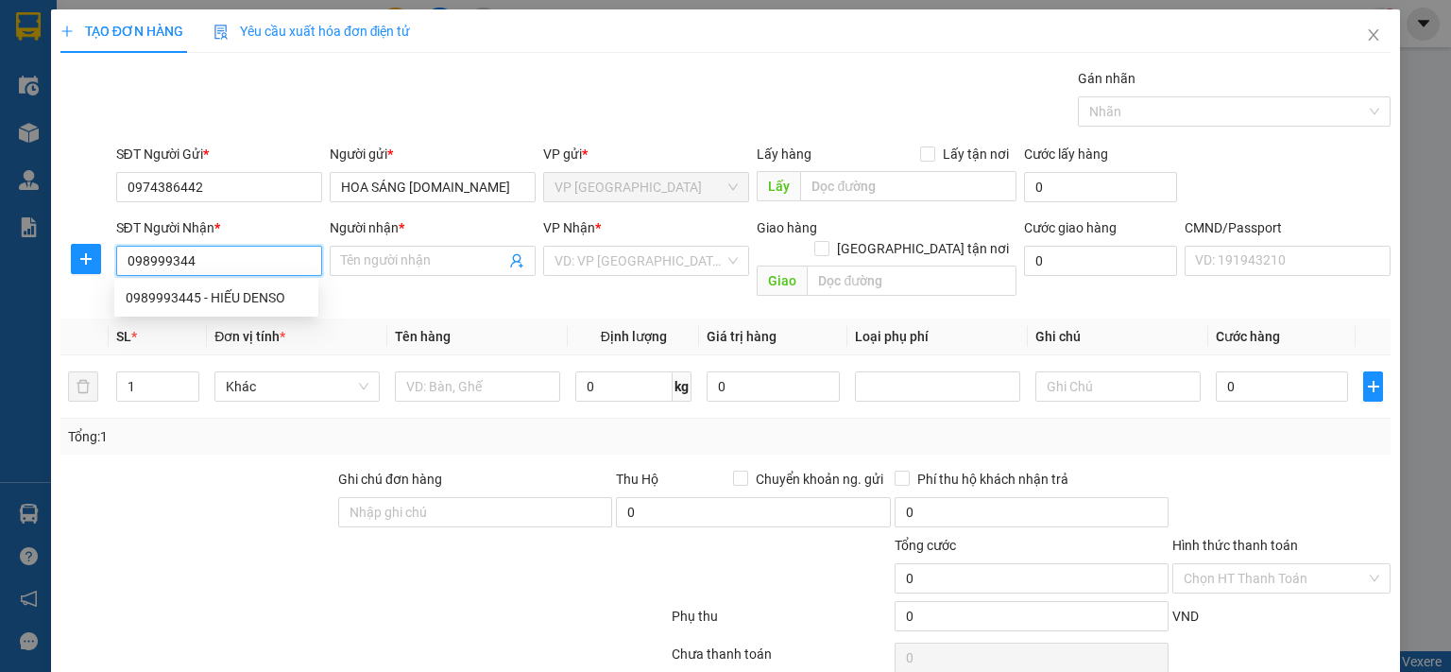
type input "0989993445"
click at [208, 300] on div "0989993445 - HIẾU DENSO" at bounding box center [216, 297] width 181 height 21
type input "HIẾU DENSO"
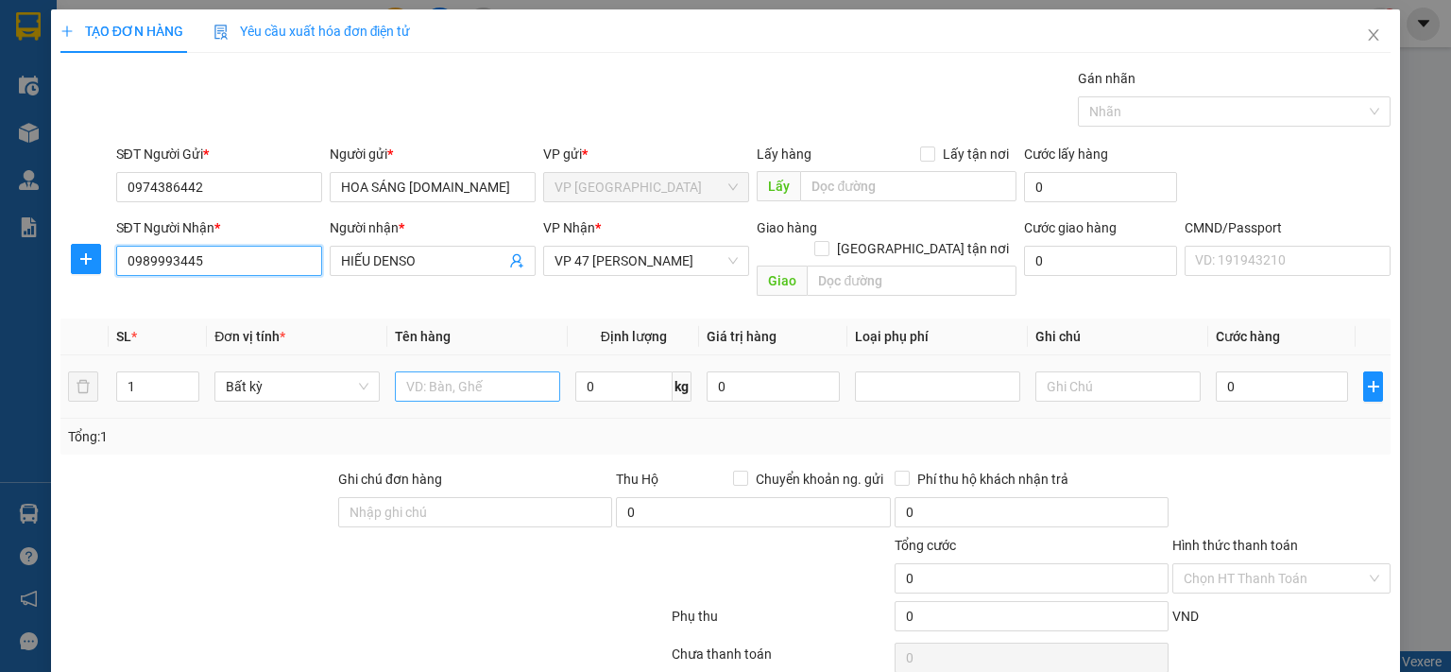
type input "0989993445"
click at [504, 371] on input "text" at bounding box center [477, 386] width 165 height 30
type input "HỘP PT"
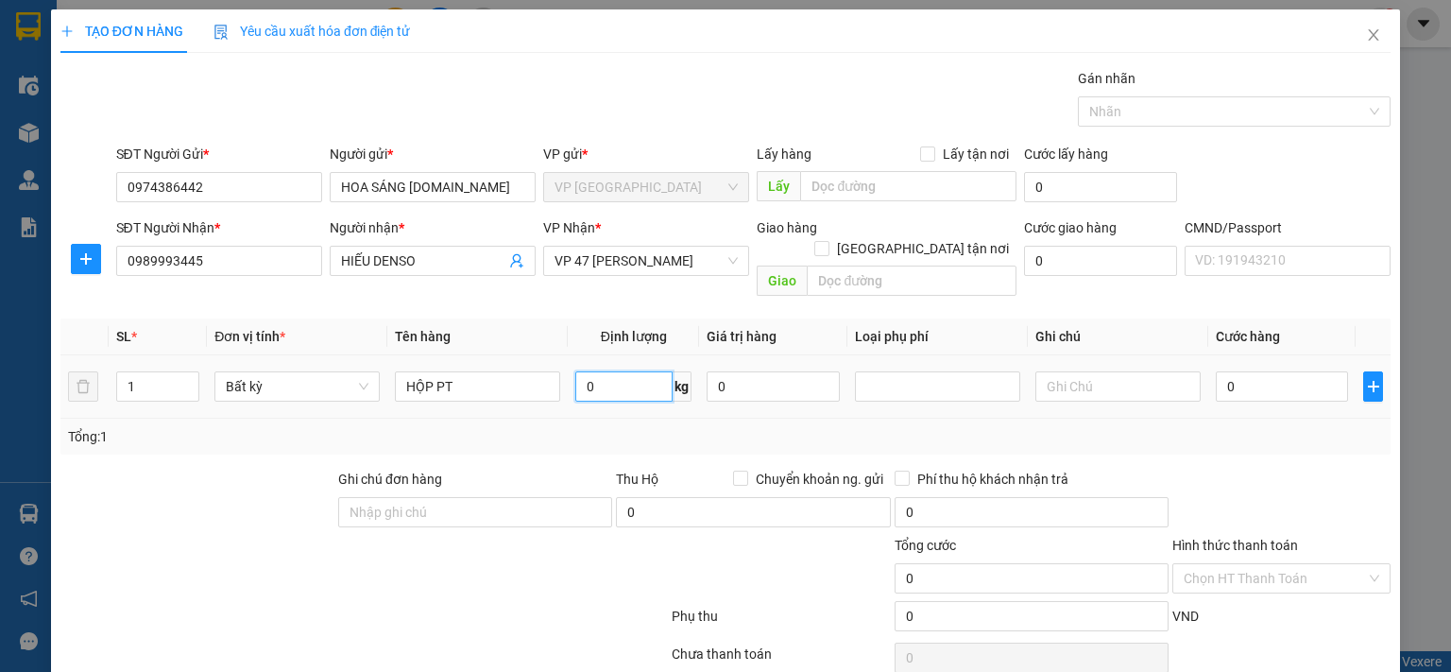
click at [604, 371] on input "0" at bounding box center [623, 386] width 97 height 30
type input "6.5"
click at [1058, 371] on input "text" at bounding box center [1117, 386] width 165 height 30
type input "50.000"
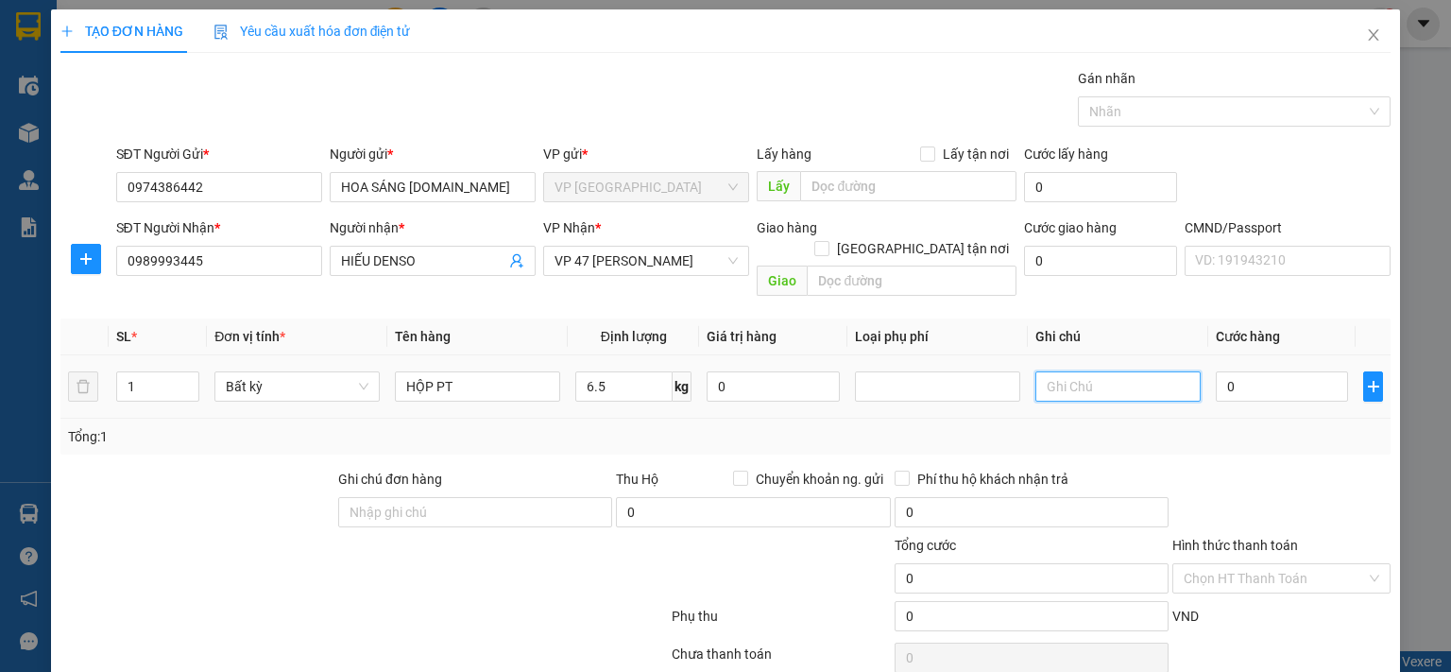
type input "50.000"
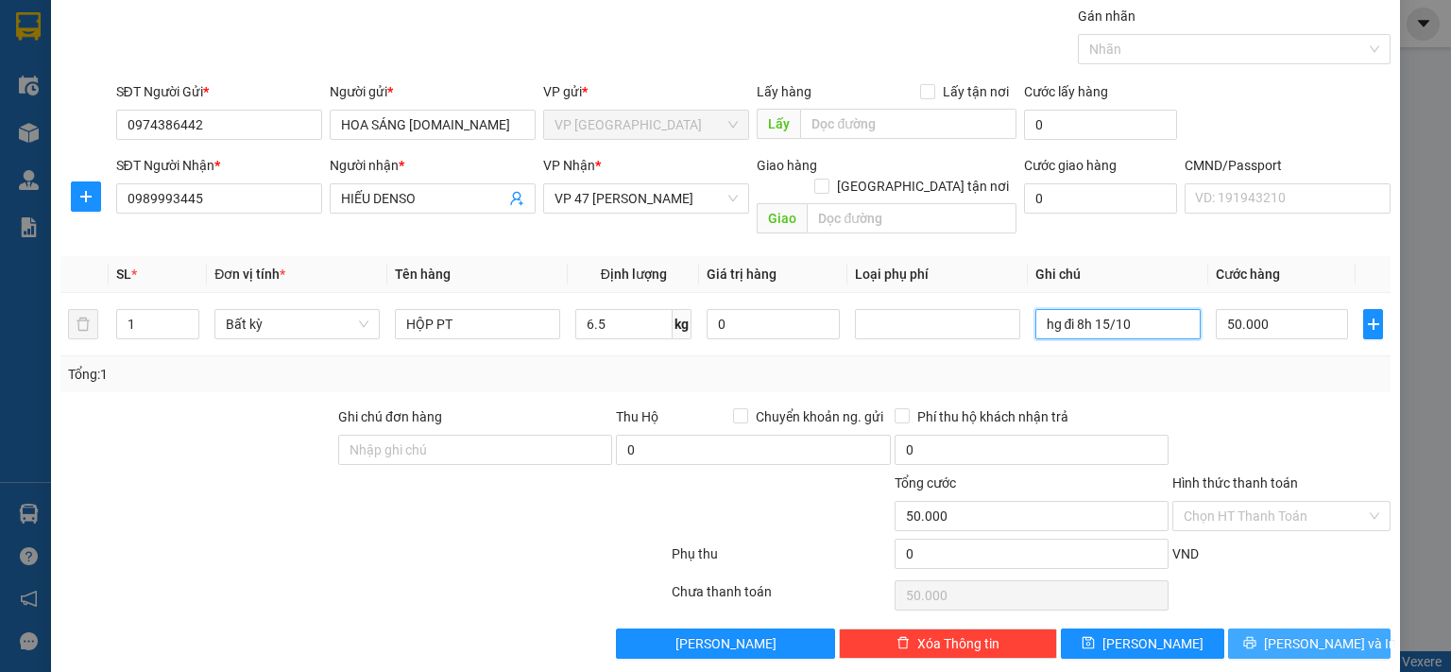
type input "hg đi 8h 15/10"
click at [1293, 633] on span "[PERSON_NAME] và In" at bounding box center [1330, 643] width 132 height 21
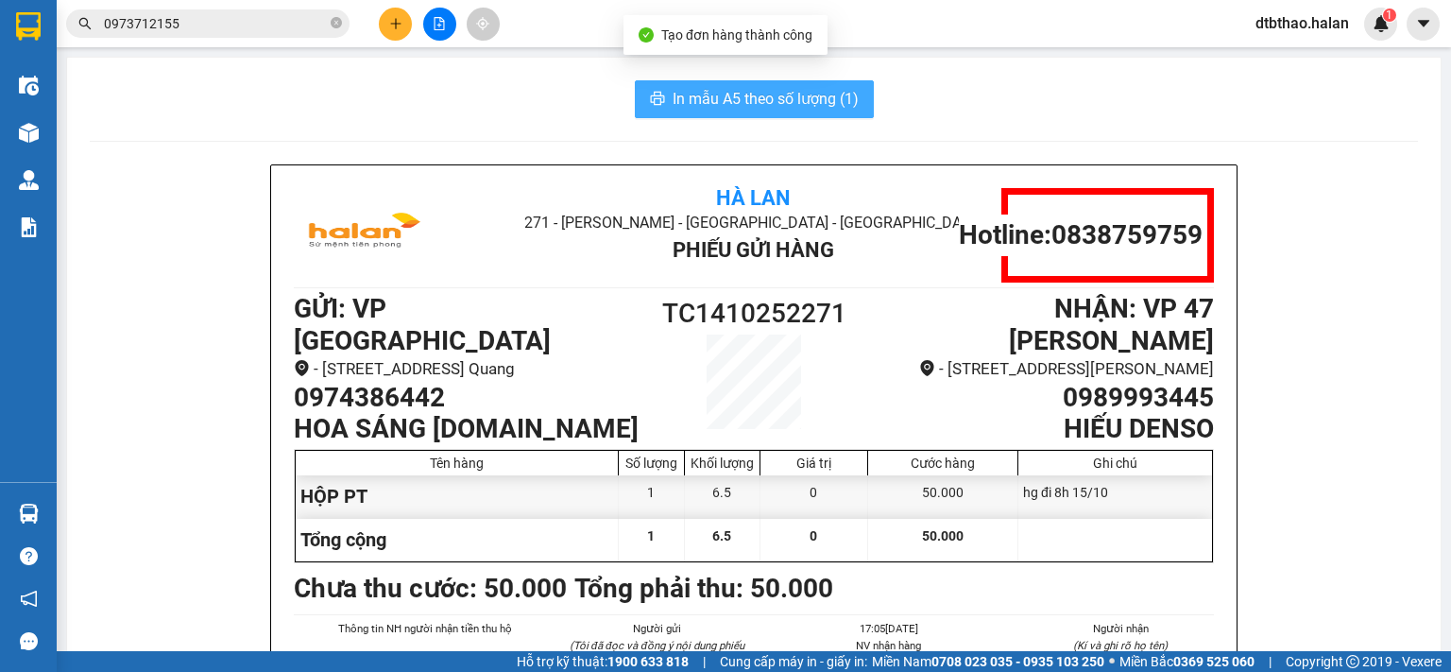
click at [749, 96] on span "In mẫu A5 theo số lượng (1)" at bounding box center [765, 99] width 186 height 24
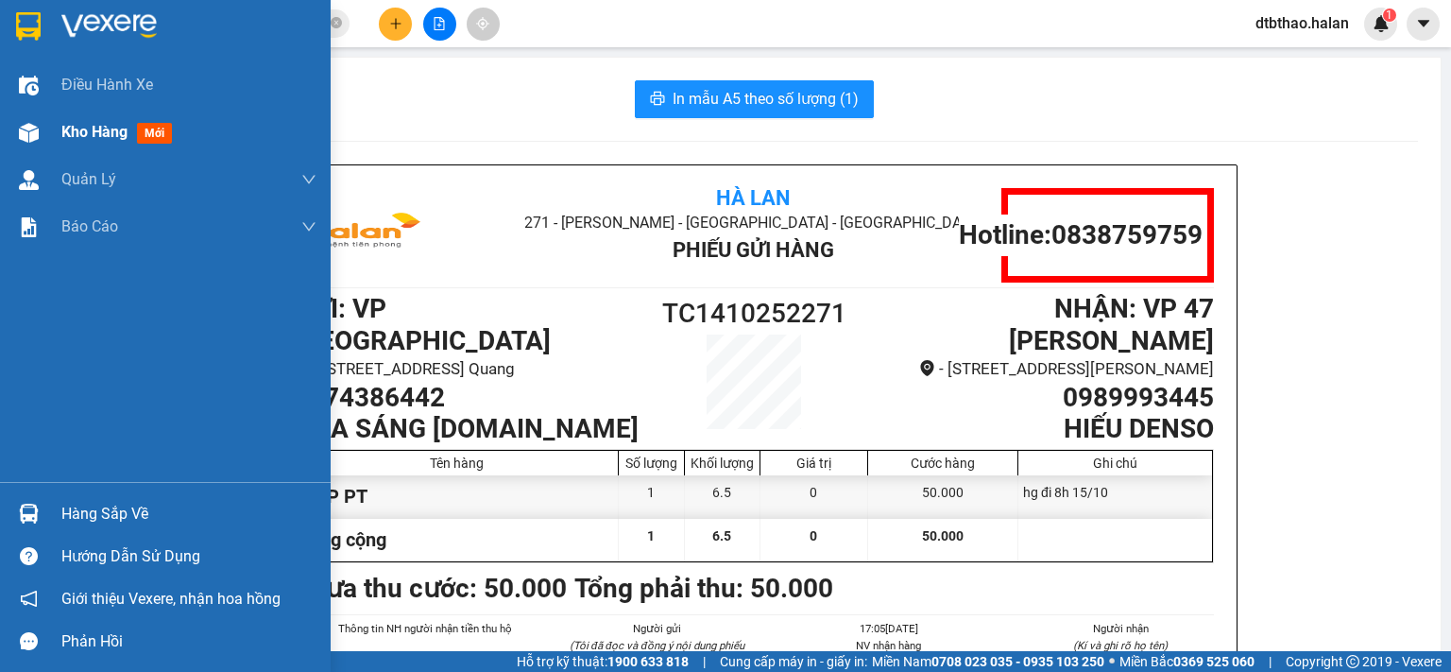
click at [109, 128] on span "Kho hàng" at bounding box center [94, 132] width 66 height 18
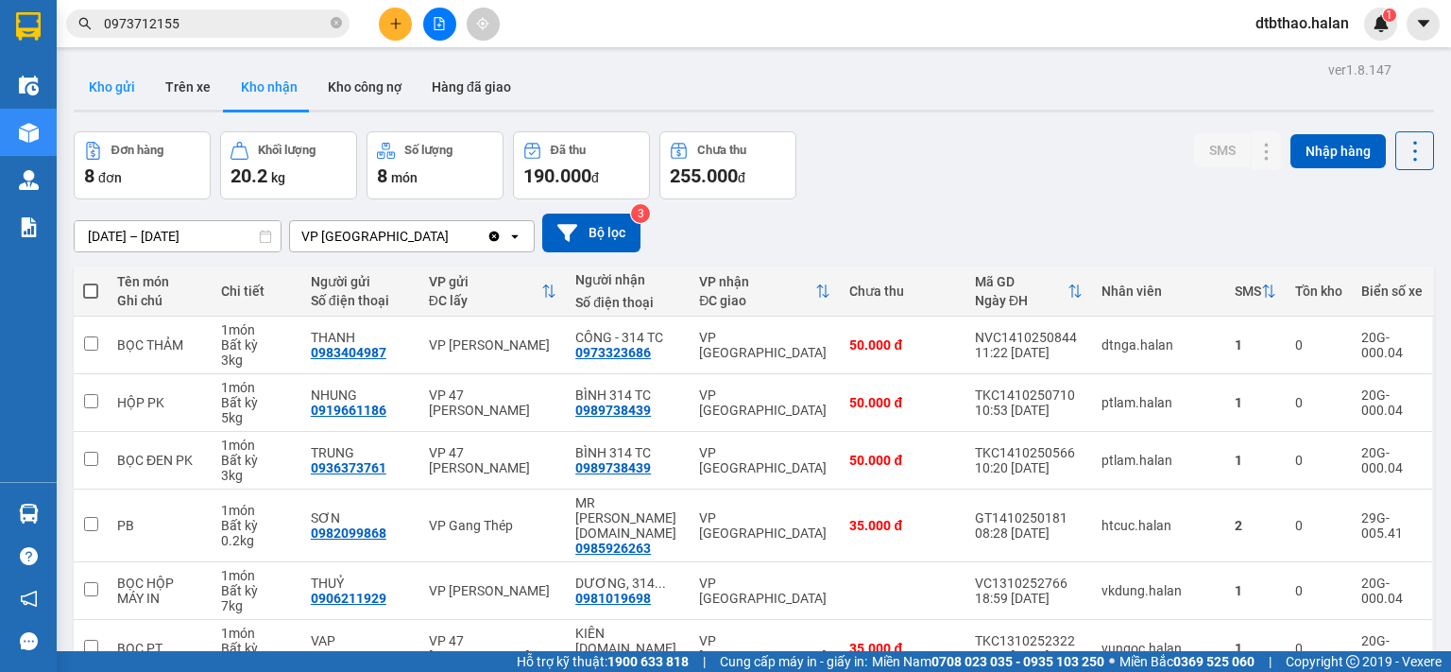
click at [102, 88] on button "Kho gửi" at bounding box center [112, 86] width 77 height 45
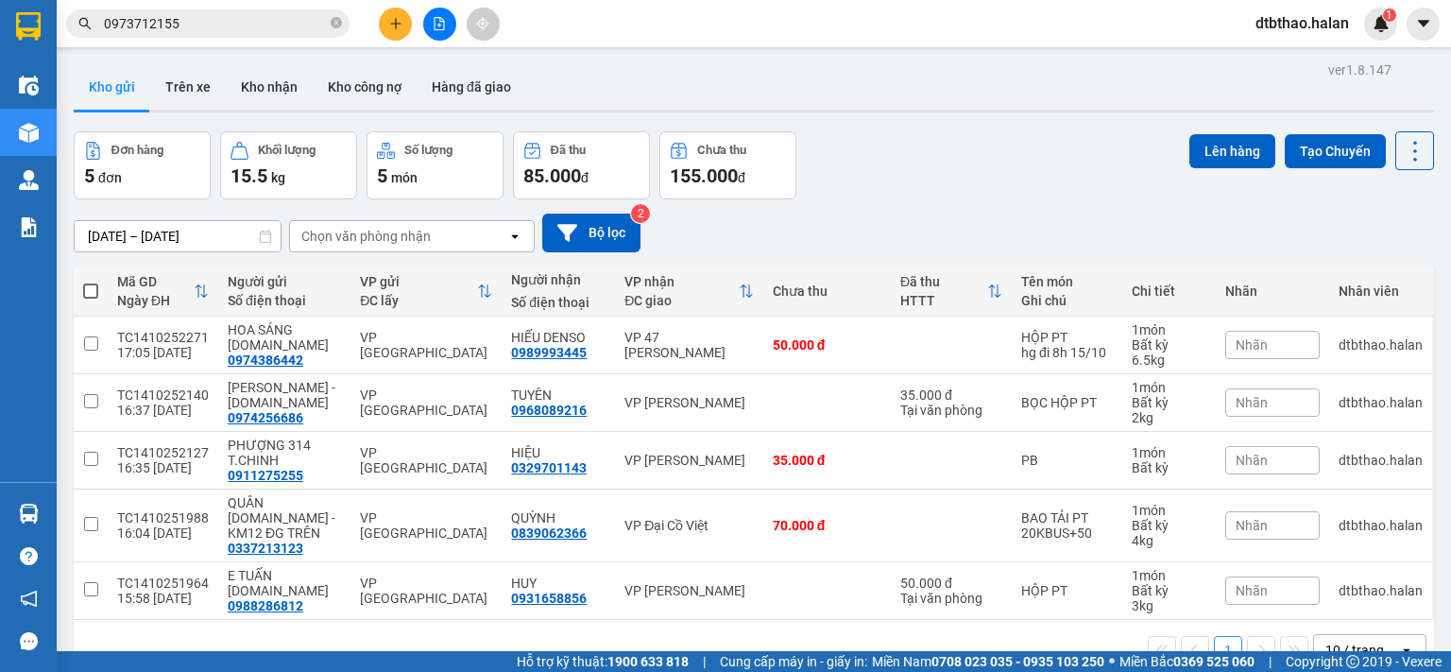
click at [78, 288] on th at bounding box center [91, 291] width 34 height 50
drag, startPoint x: 91, startPoint y: 288, endPoint x: 93, endPoint y: 302, distance: 14.3
click at [91, 290] on span at bounding box center [90, 290] width 15 height 15
click at [91, 281] on input "checkbox" at bounding box center [91, 281] width 0 height 0
checkbox input "true"
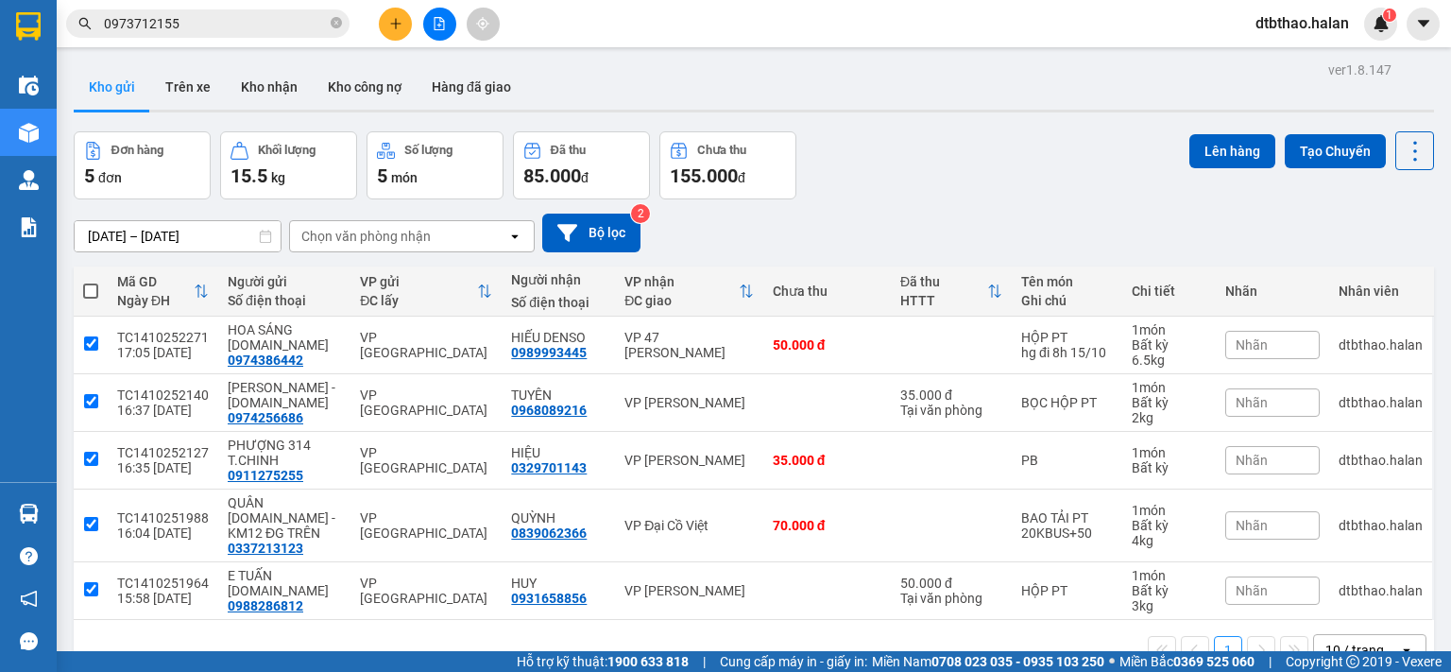
checkbox input "true"
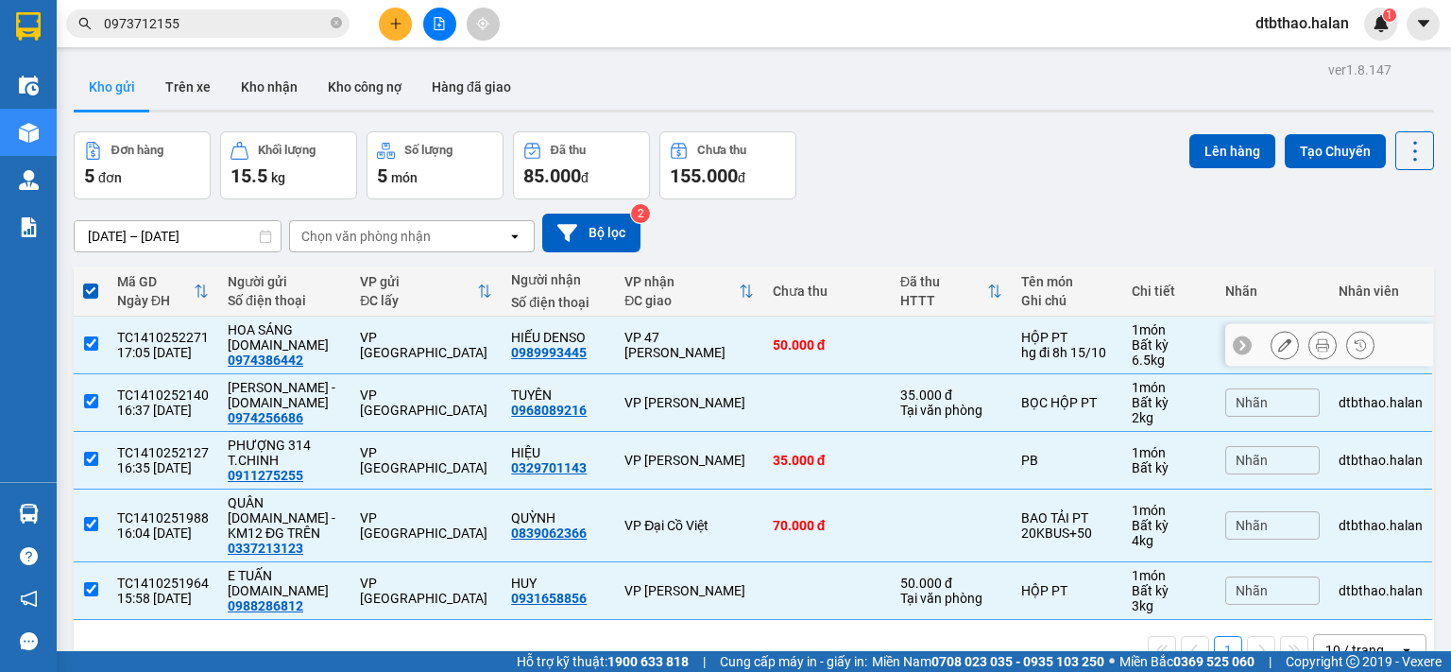
click at [88, 348] on input "checkbox" at bounding box center [91, 343] width 14 height 14
checkbox input "false"
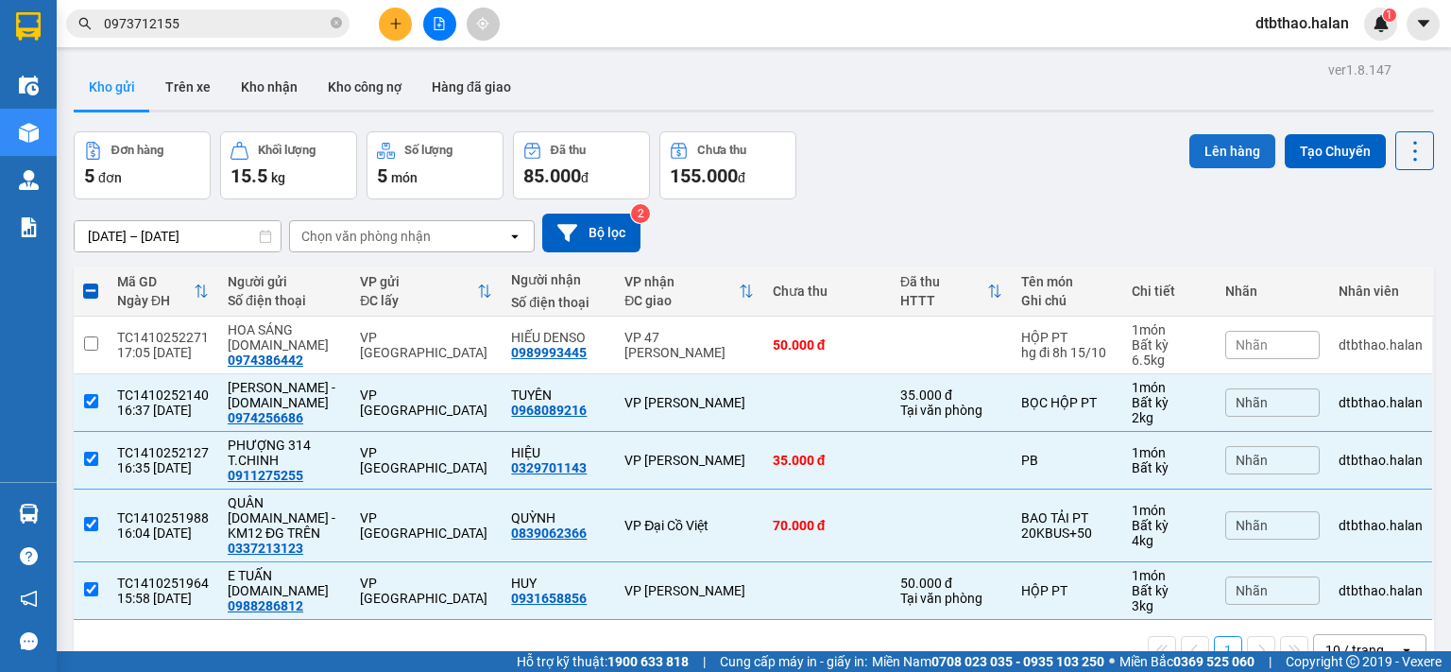
click at [1215, 151] on button "Lên hàng" at bounding box center [1232, 151] width 86 height 34
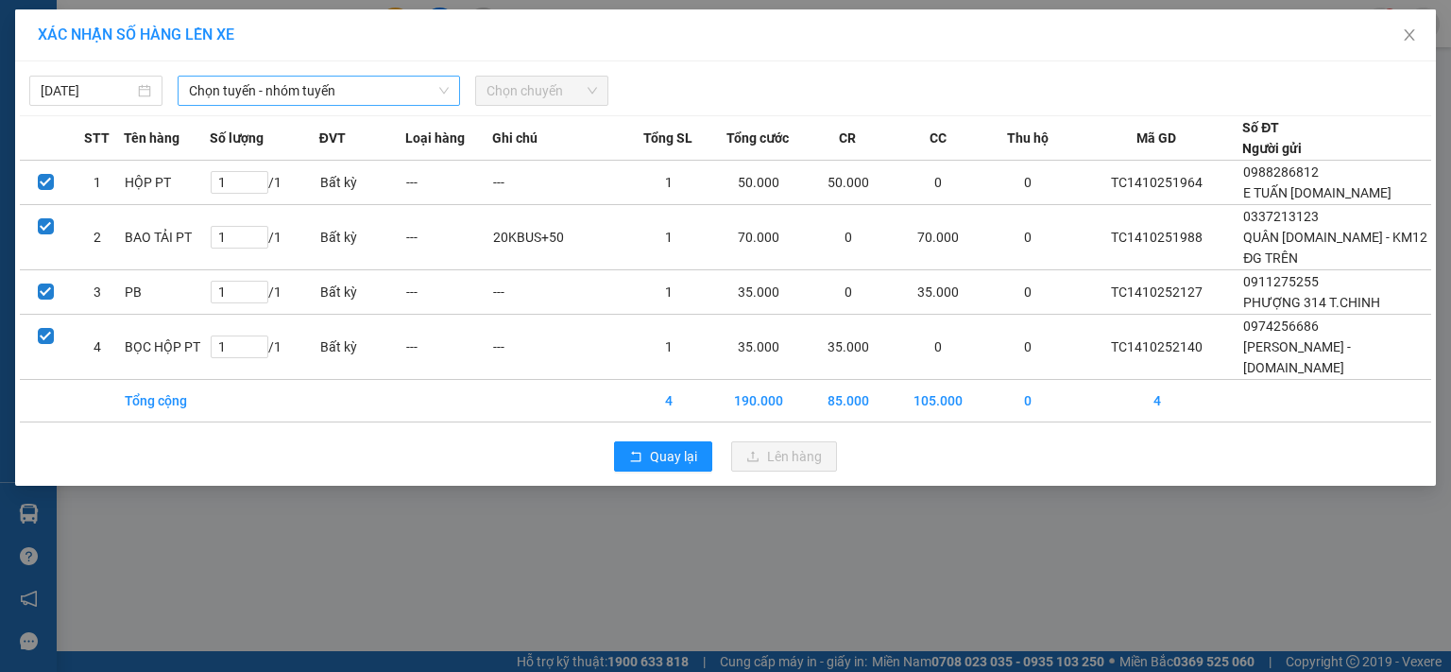
click at [409, 88] on span "Chọn tuyến - nhóm tuyến" at bounding box center [319, 91] width 260 height 28
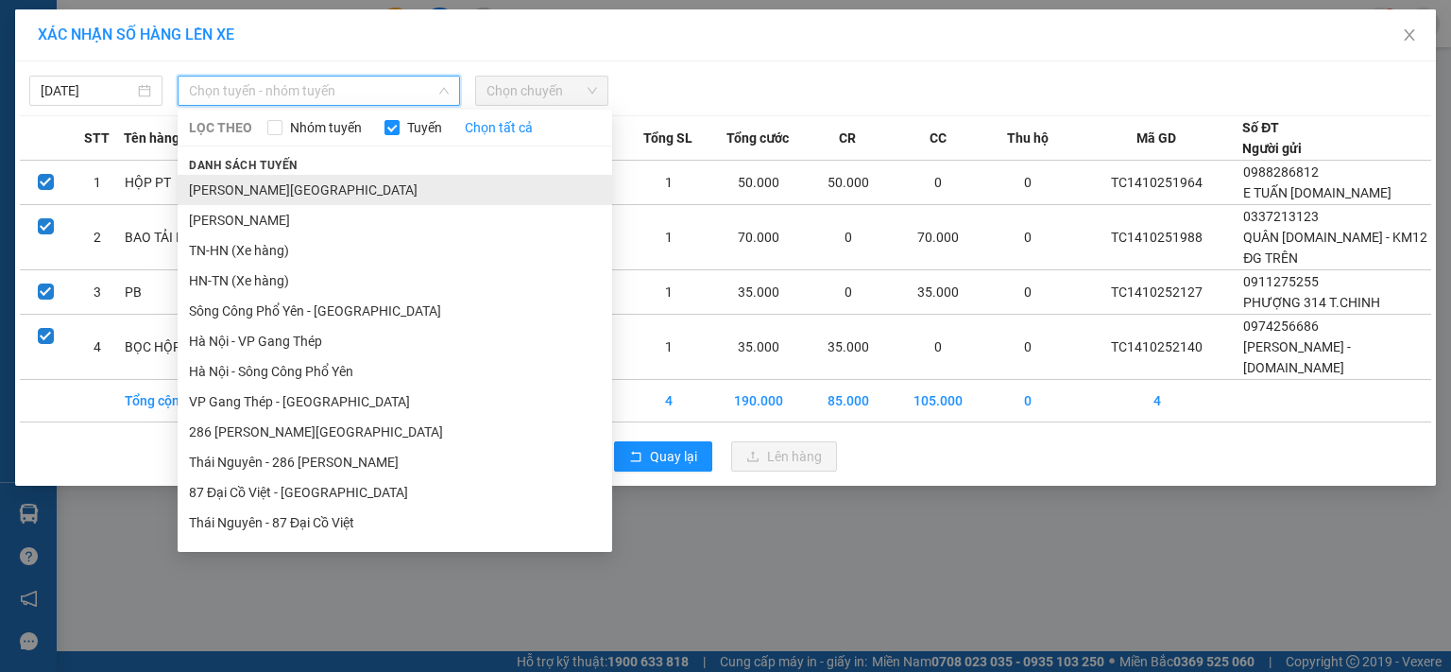
click at [279, 193] on li "Tuyên Quang - Thái Nguyên" at bounding box center [395, 190] width 434 height 30
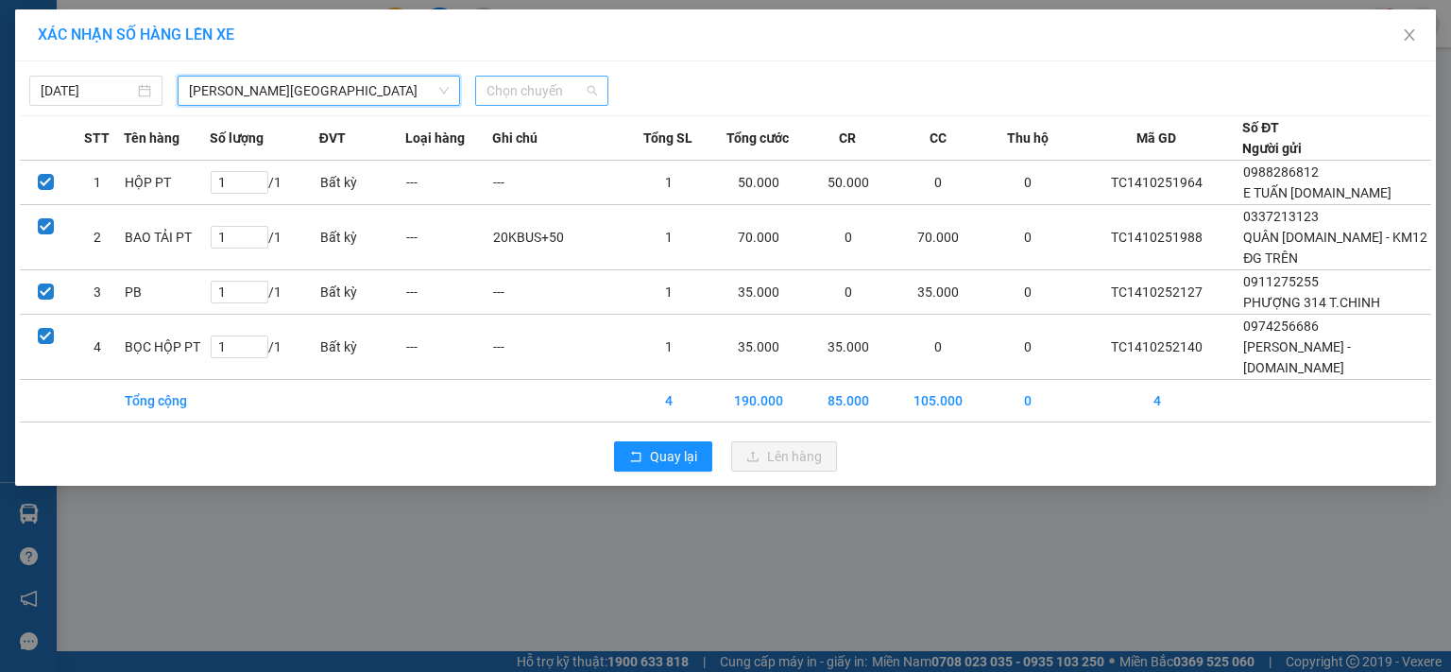
click at [554, 90] on span "Chọn chuyến" at bounding box center [541, 91] width 111 height 28
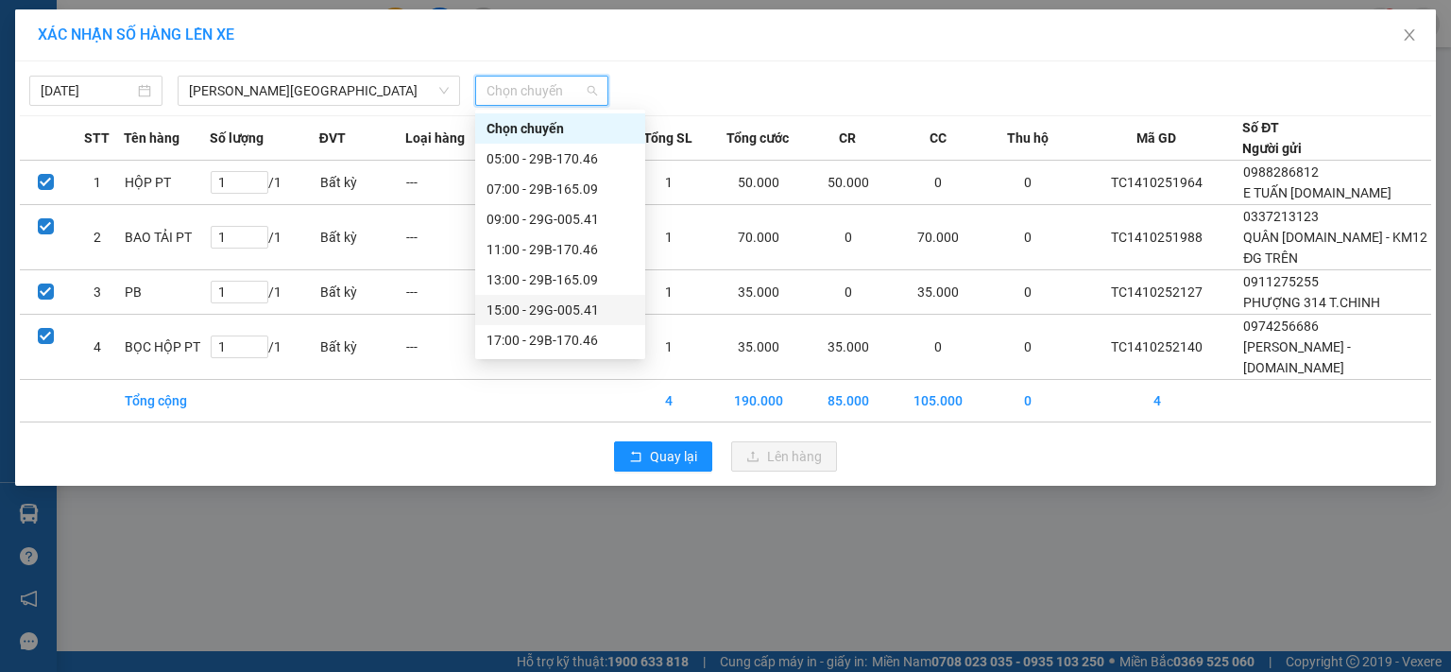
scroll to position [30, 0]
click at [564, 309] on div "17:00 - 29B-170.46" at bounding box center [559, 309] width 147 height 21
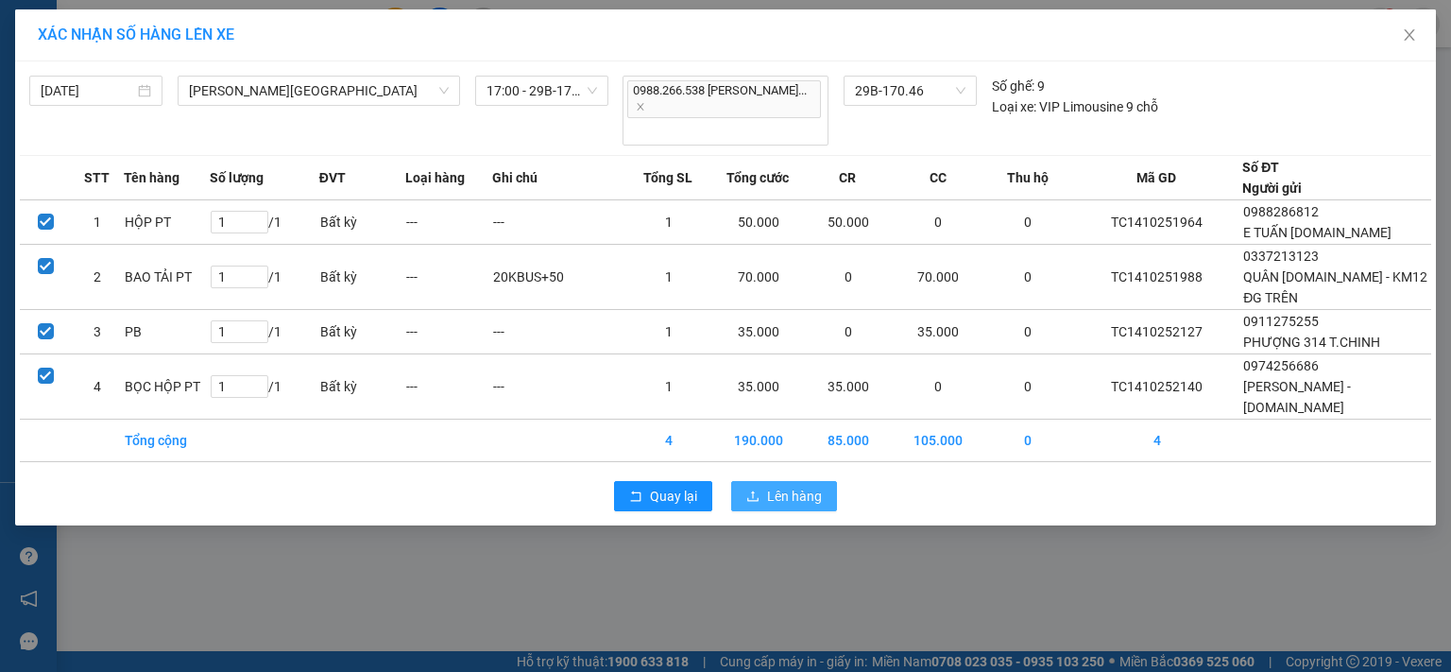
click at [778, 485] on span "Lên hàng" at bounding box center [794, 495] width 55 height 21
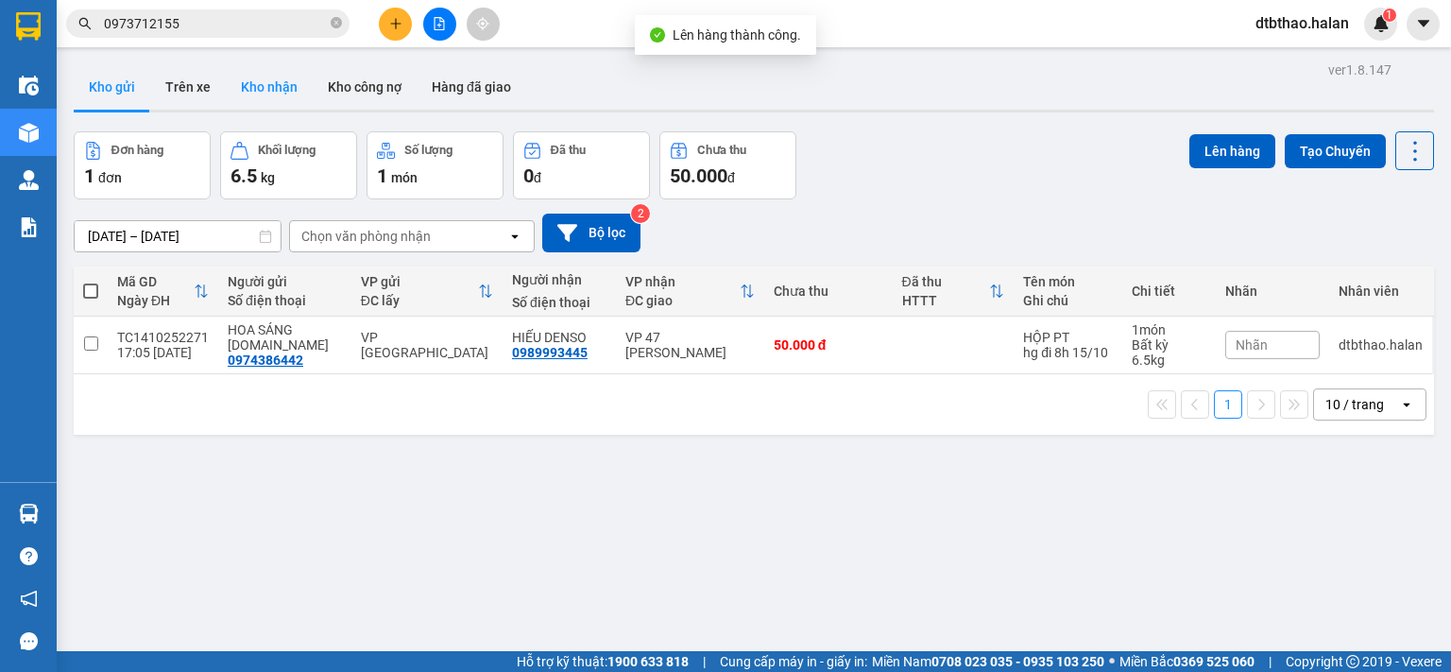
click at [282, 94] on button "Kho nhận" at bounding box center [269, 86] width 87 height 45
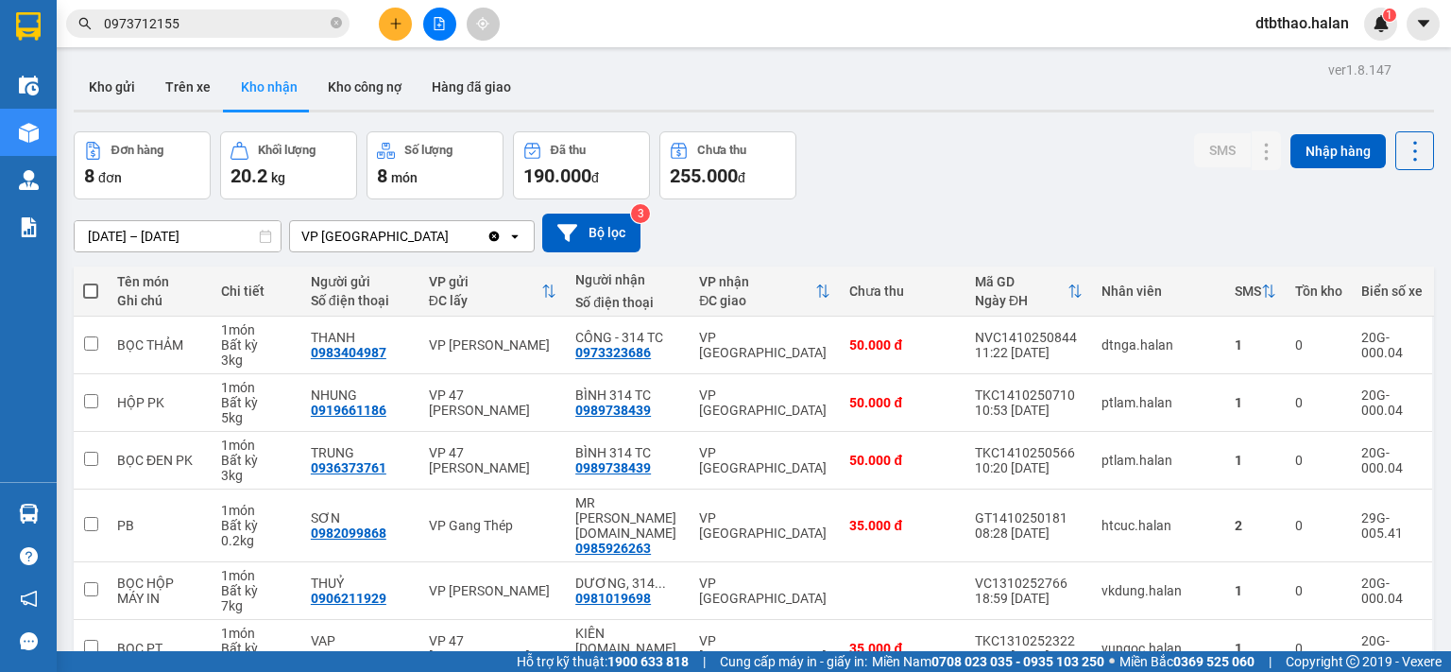
click at [397, 18] on icon "plus" at bounding box center [395, 23] width 13 height 13
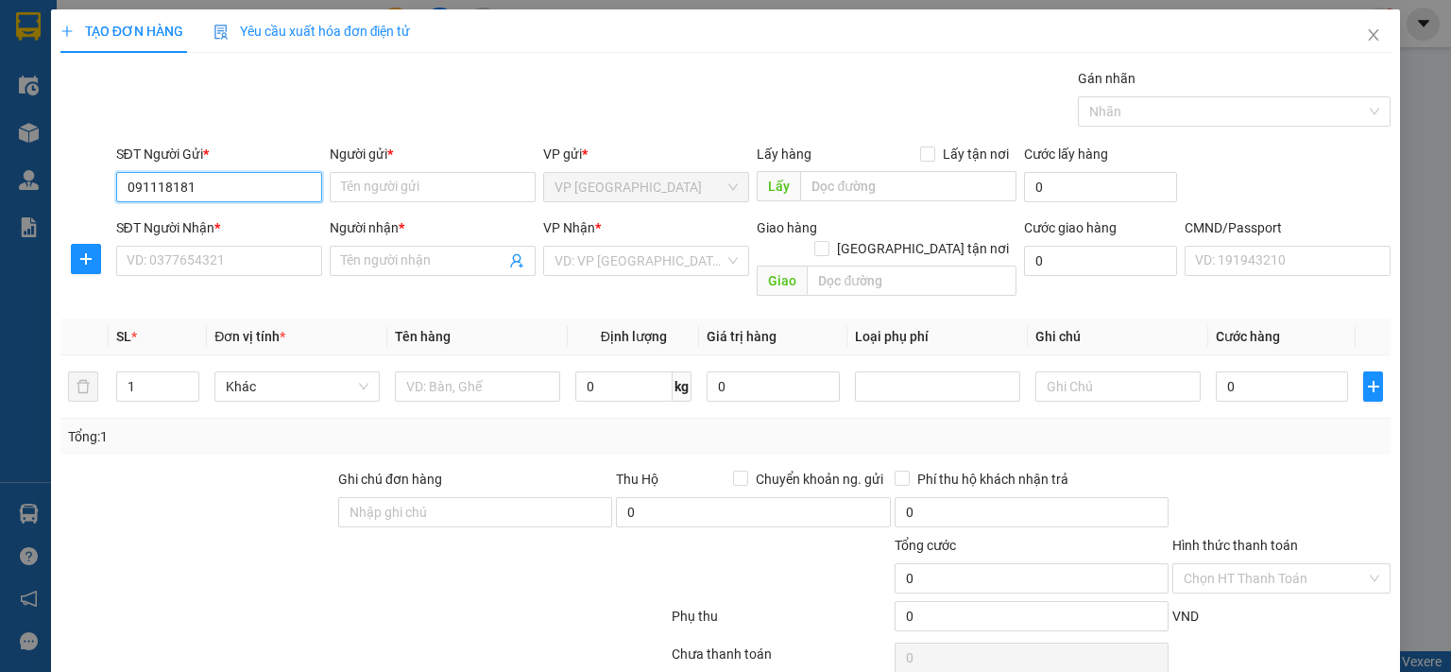
type input "0911181816"
click at [293, 226] on div "0911181816 - HOA SÁNG 314.TC" at bounding box center [253, 223] width 254 height 21
type input "HOA SÁNG [DOMAIN_NAME]"
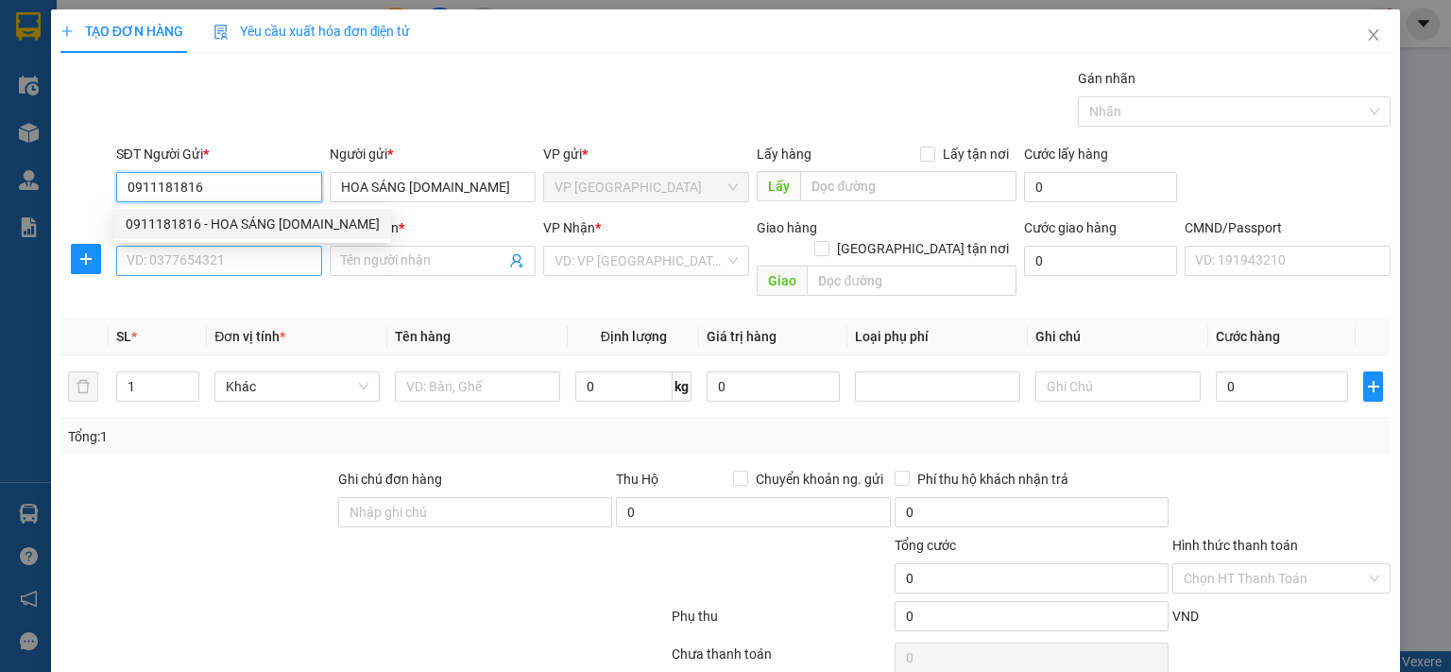
type input "0911181816"
click at [295, 259] on input "SĐT Người Nhận *" at bounding box center [219, 261] width 206 height 30
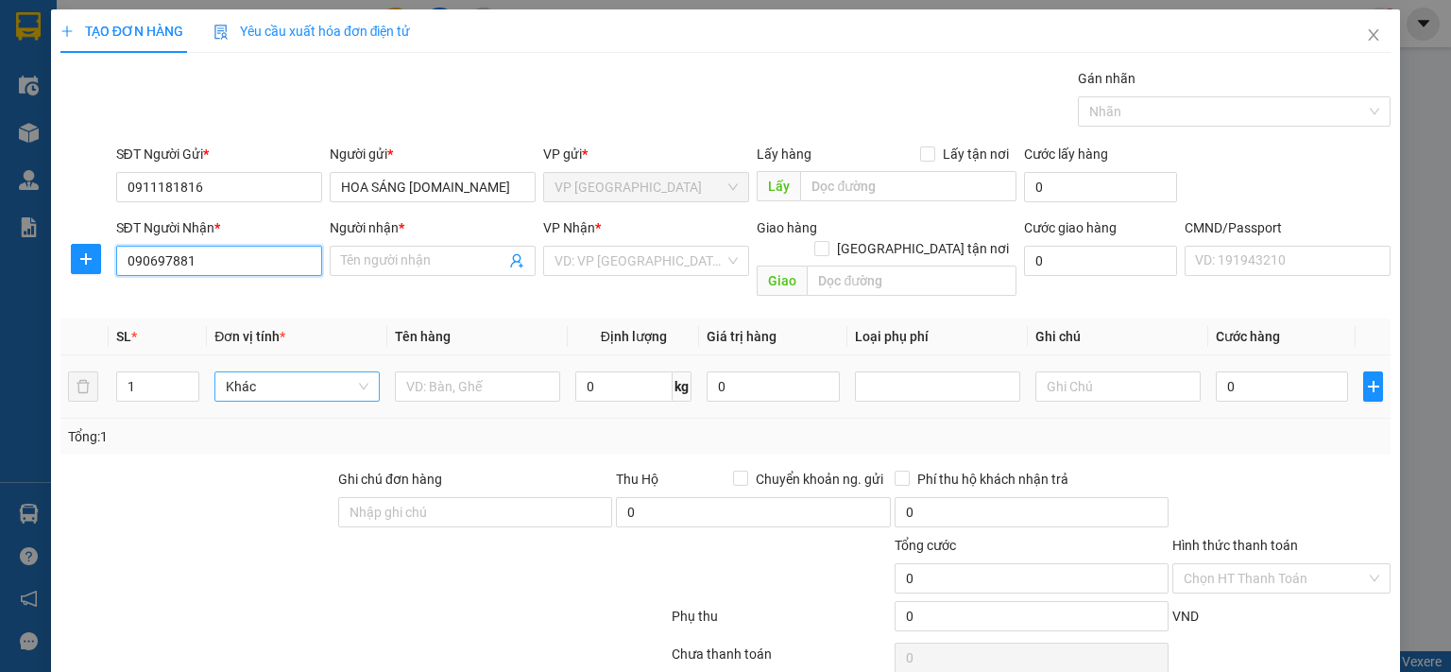
type input "0906978811"
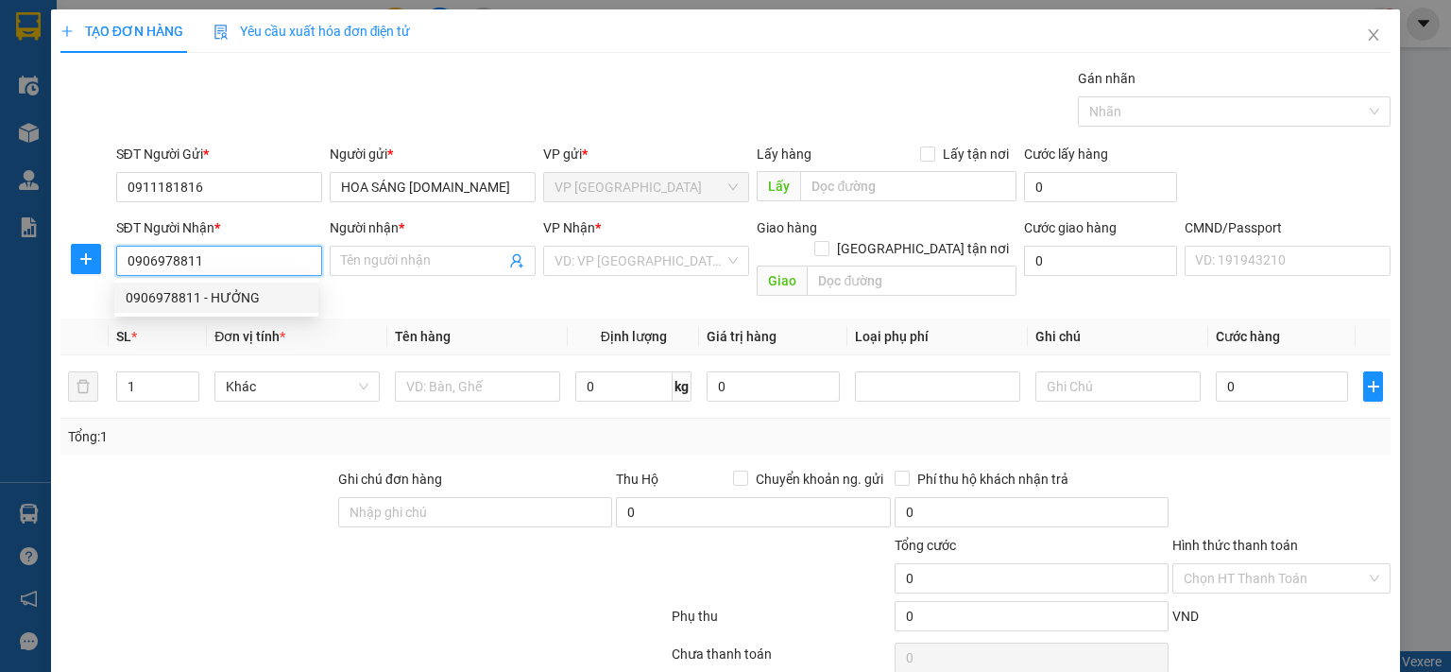
click at [214, 298] on div "0906978811 - HƯỞNG" at bounding box center [216, 297] width 181 height 21
type input "HƯỞNG"
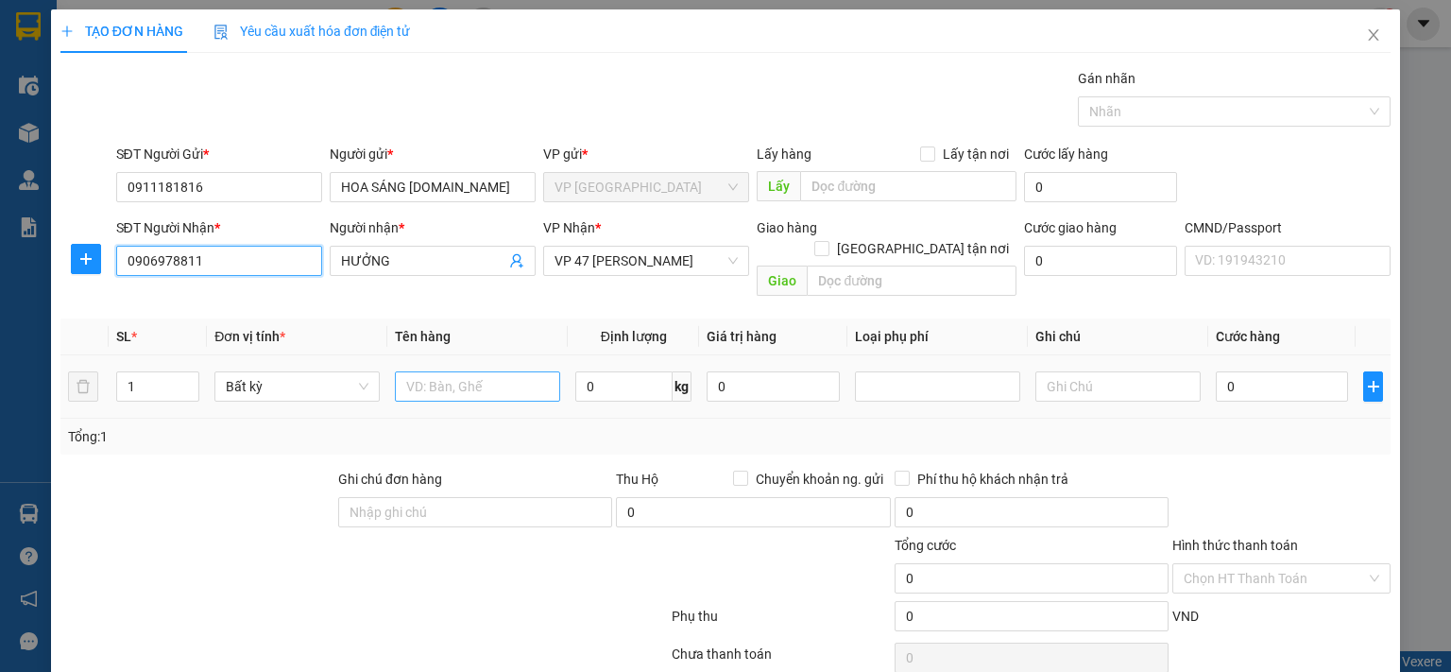
type input "0906978811"
click at [442, 371] on input "text" at bounding box center [477, 386] width 165 height 30
type input "b"
type input "BỌC HỘP PT"
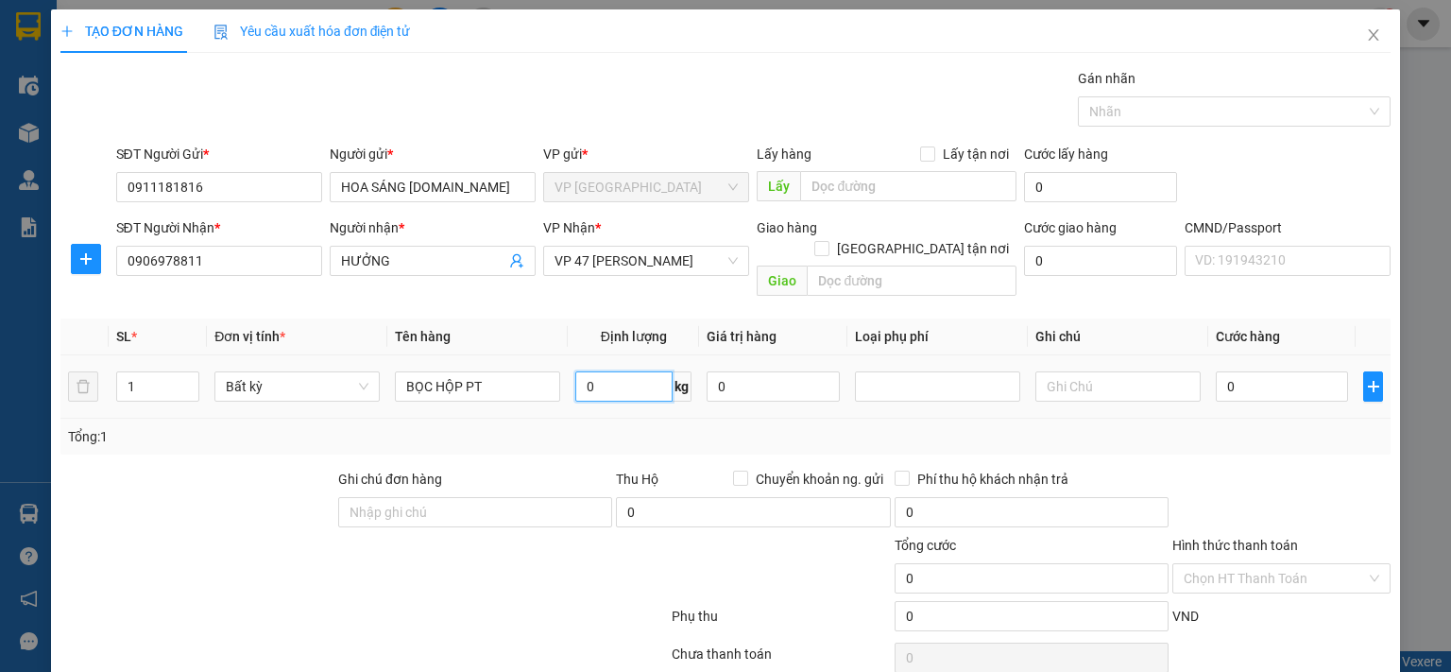
click at [638, 371] on input "0" at bounding box center [623, 386] width 97 height 30
type input "7"
click at [1288, 373] on input "0" at bounding box center [1282, 386] width 132 height 30
type input "50.000"
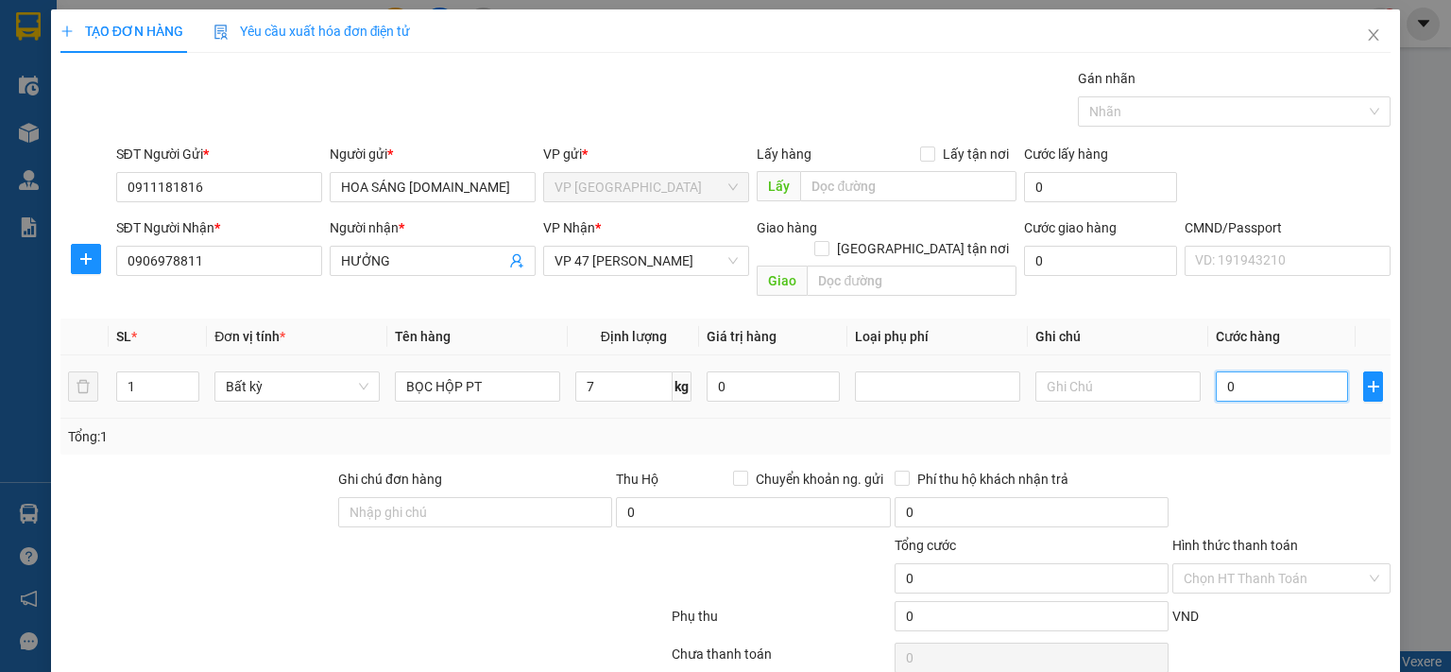
type input "50.000"
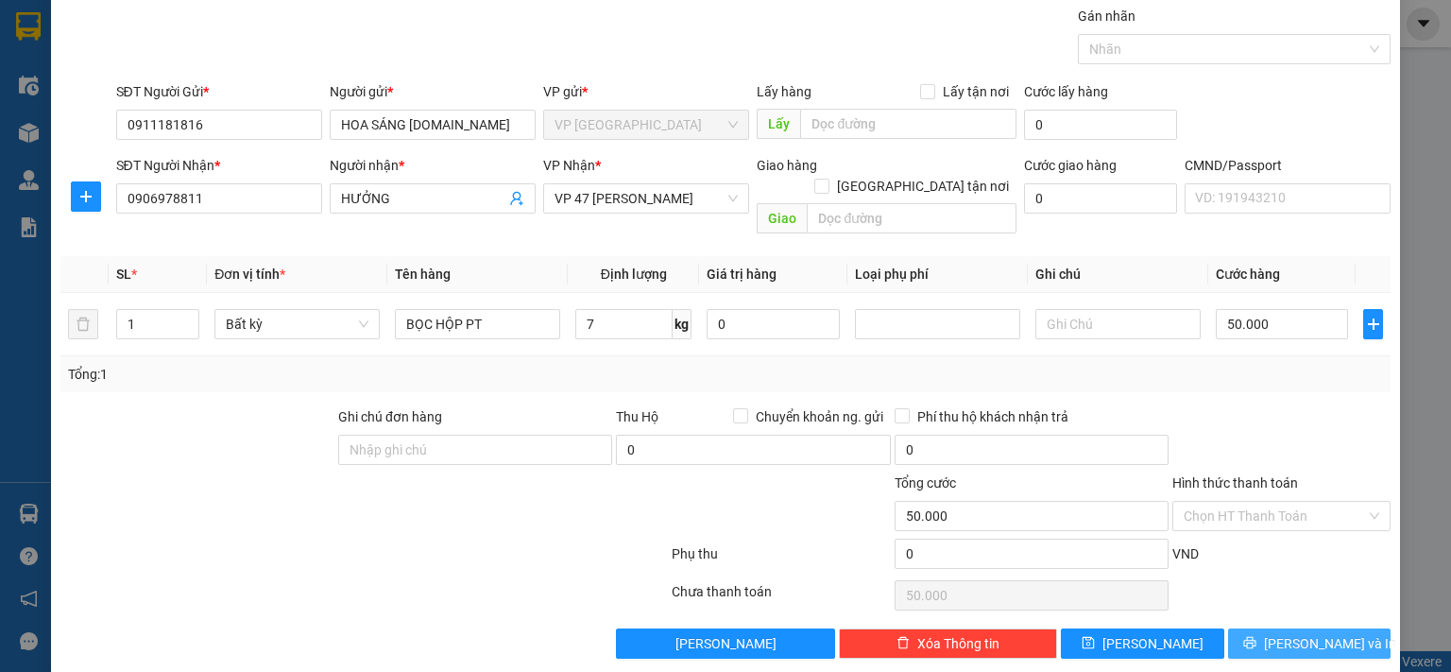
click at [1300, 633] on span "[PERSON_NAME] và In" at bounding box center [1330, 643] width 132 height 21
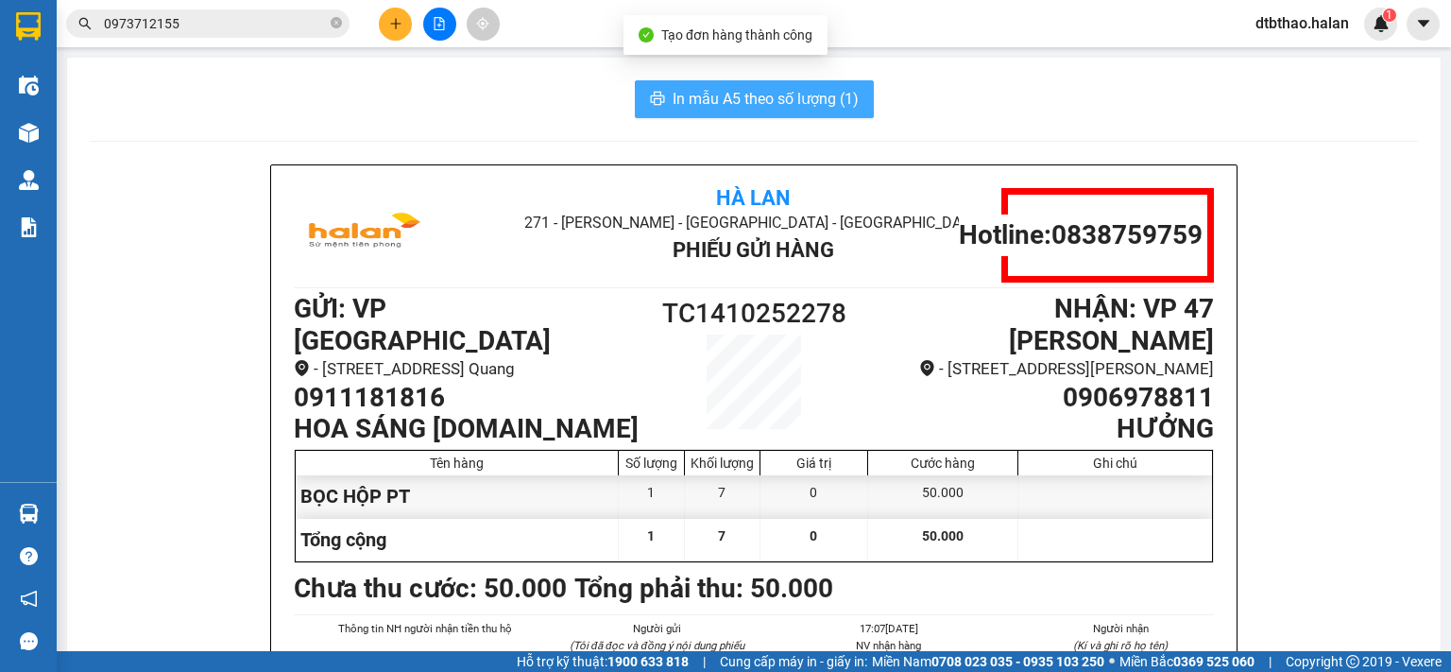
click at [778, 94] on span "In mẫu A5 theo số lượng (1)" at bounding box center [765, 99] width 186 height 24
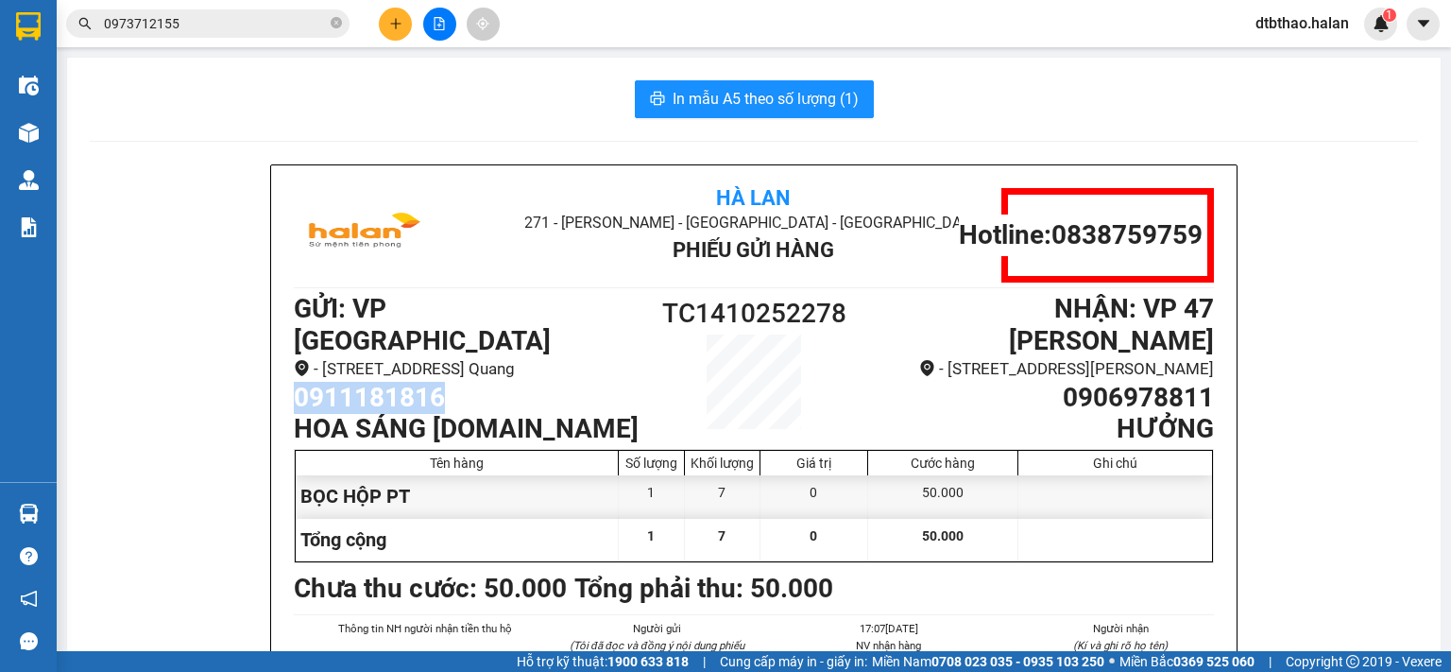
drag, startPoint x: 287, startPoint y: 393, endPoint x: 447, endPoint y: 383, distance: 160.0
click at [447, 383] on h1 "0911181816" at bounding box center [466, 398] width 345 height 32
copy h1 "0911181816"
click at [394, 21] on icon "plus" at bounding box center [395, 23] width 13 height 13
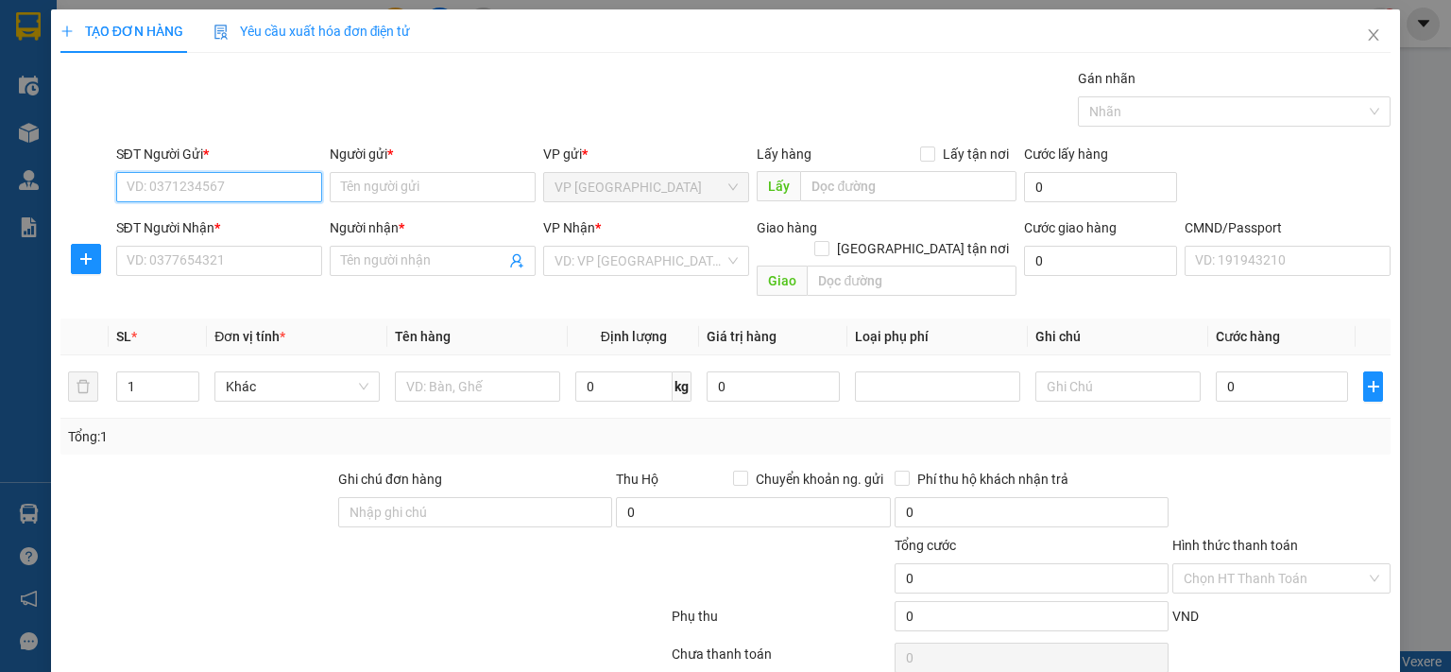
click at [204, 183] on input "SĐT Người Gửi *" at bounding box center [219, 187] width 206 height 30
paste input "0911181816"
type input "0911181816"
click at [201, 260] on input "SĐT Người Nhận *" at bounding box center [219, 261] width 206 height 30
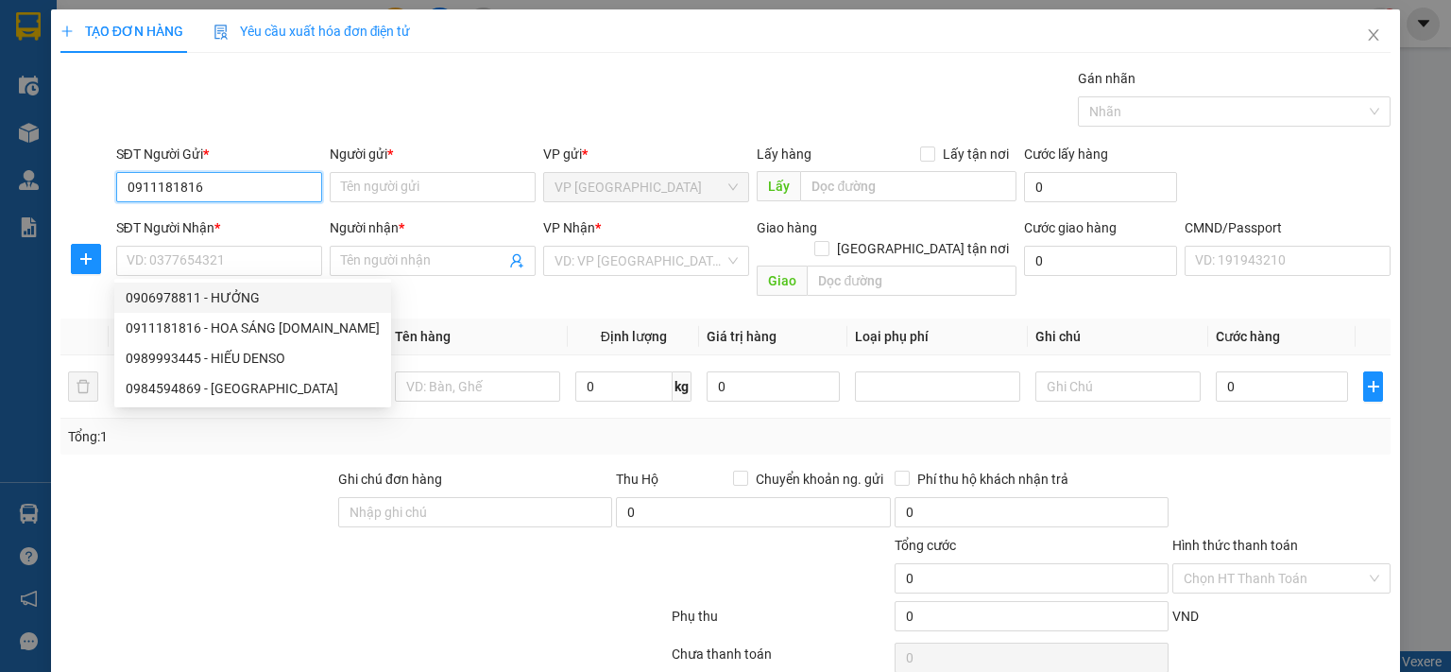
click at [232, 183] on input "0911181816" at bounding box center [219, 187] width 206 height 30
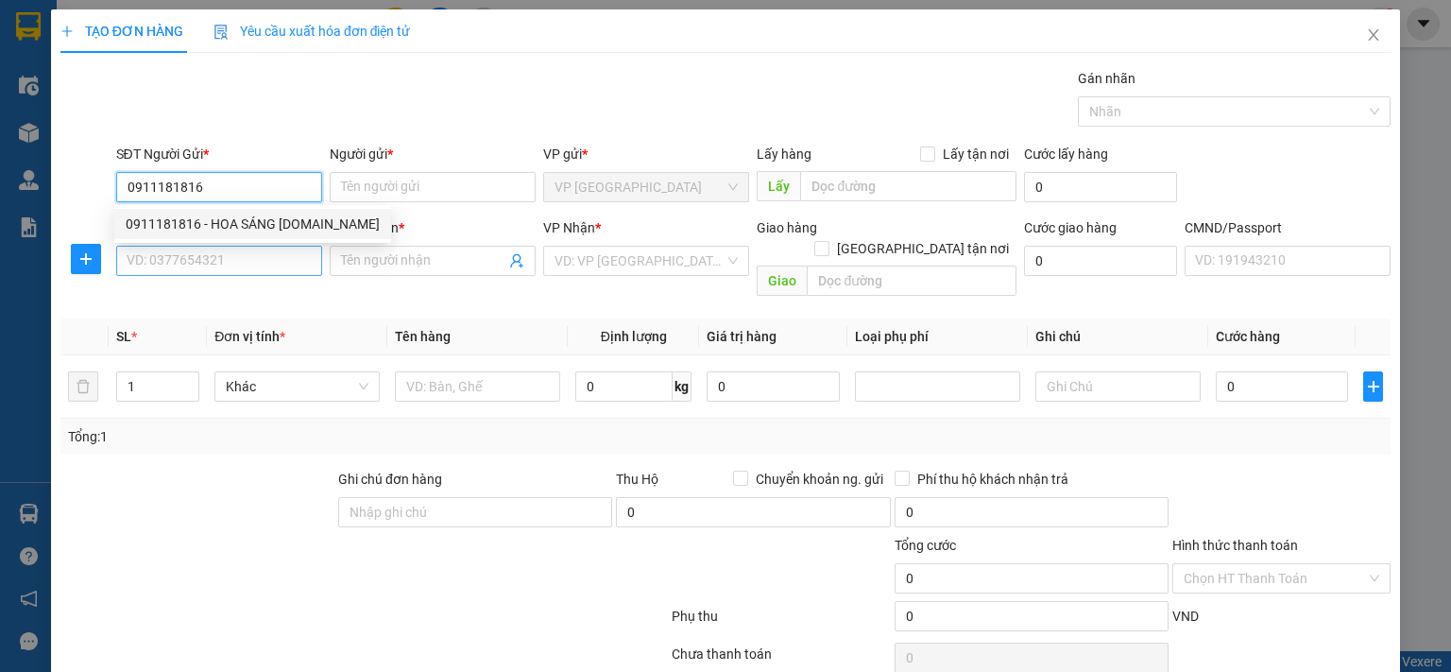
drag, startPoint x: 264, startPoint y: 232, endPoint x: 256, endPoint y: 253, distance: 22.1
click at [264, 234] on div "0911181816 - HOA SÁNG 314.TC" at bounding box center [252, 224] width 277 height 30
type input "HOA SÁNG [DOMAIN_NAME]"
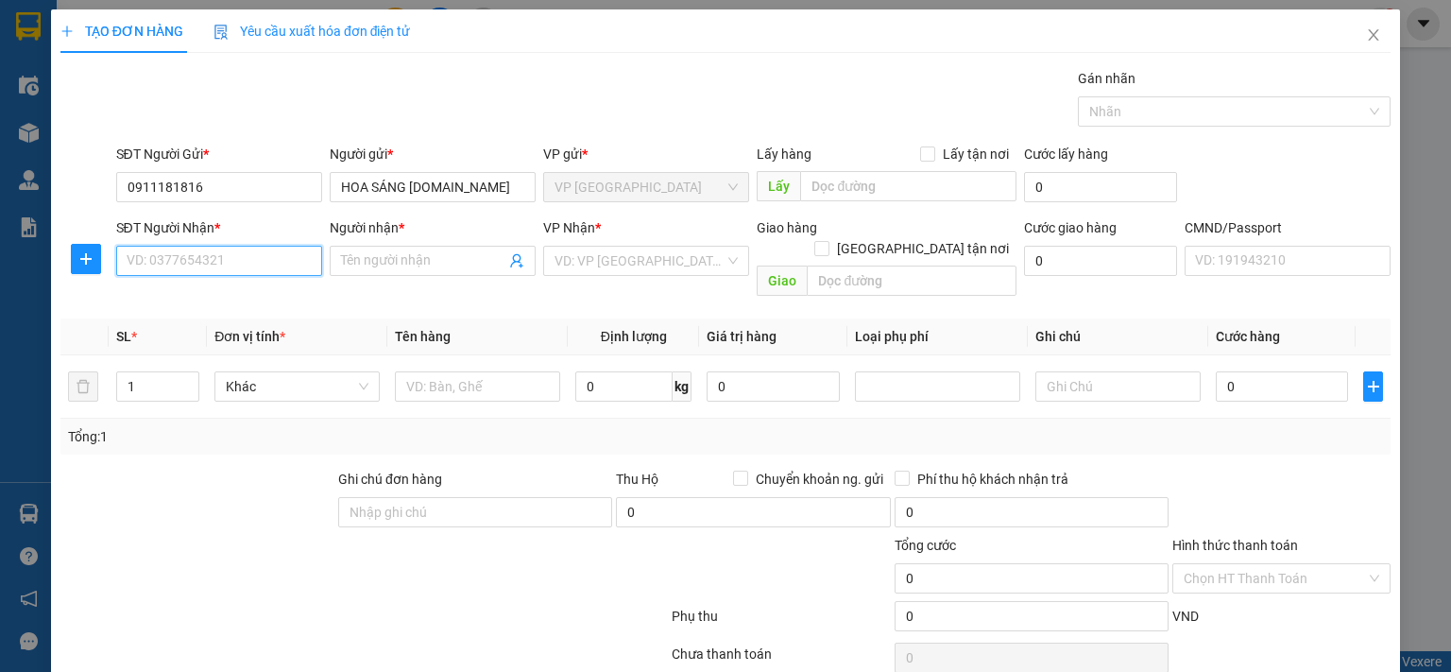
click at [256, 255] on input "SĐT Người Nhận *" at bounding box center [219, 261] width 206 height 30
type input "0904786677"
click at [397, 263] on input "Người nhận *" at bounding box center [423, 260] width 164 height 21
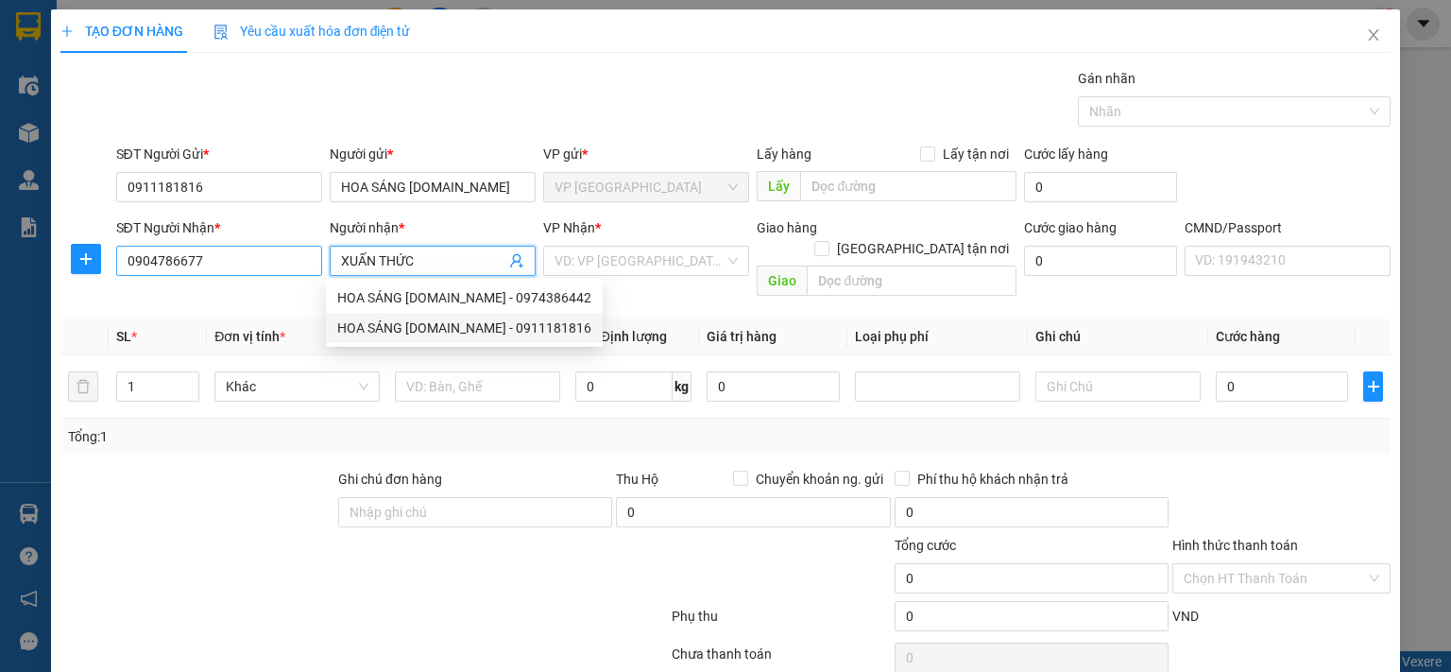
type input "XUẤN THỨC"
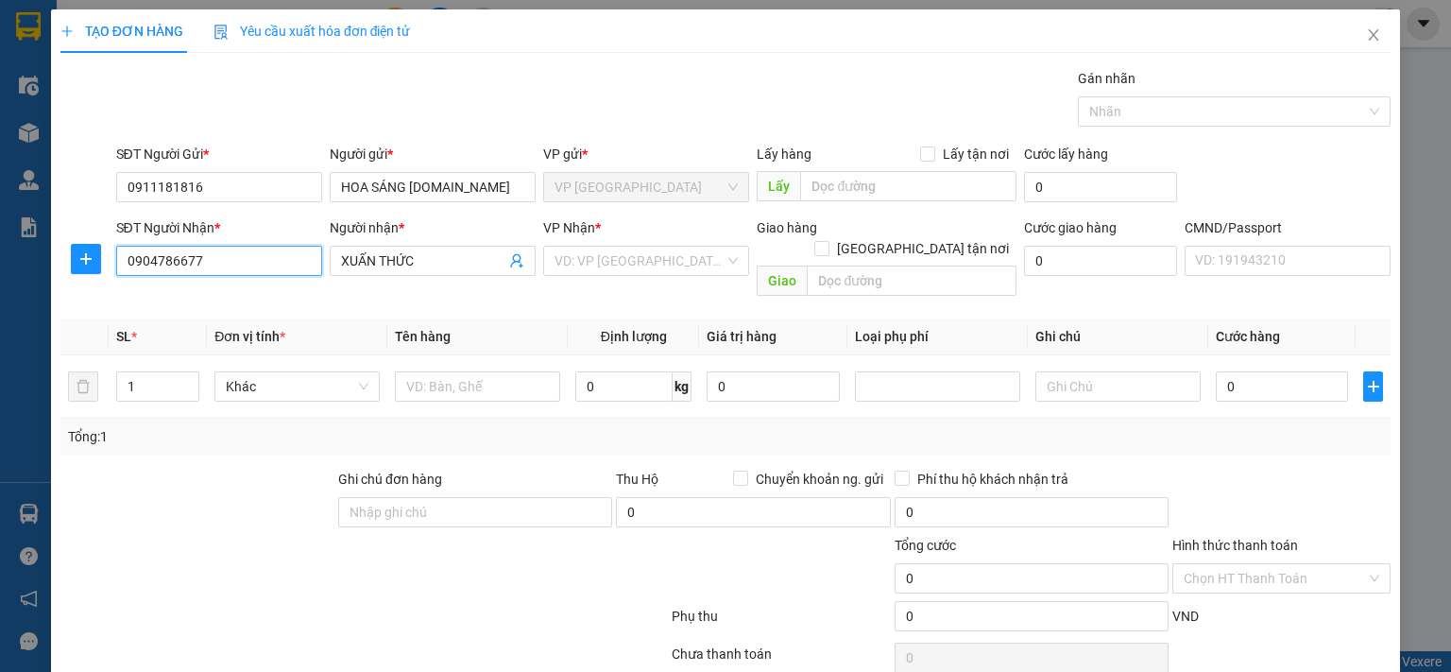
drag, startPoint x: 215, startPoint y: 265, endPoint x: 109, endPoint y: 264, distance: 106.7
click at [109, 264] on div "SĐT Người Nhận * 0904786677 0904786677 Người nhận * XUẤN THỨC VP Nhận * VD: VP …" at bounding box center [726, 260] width 1334 height 87
click at [1356, 27] on span "Close" at bounding box center [1373, 35] width 53 height 53
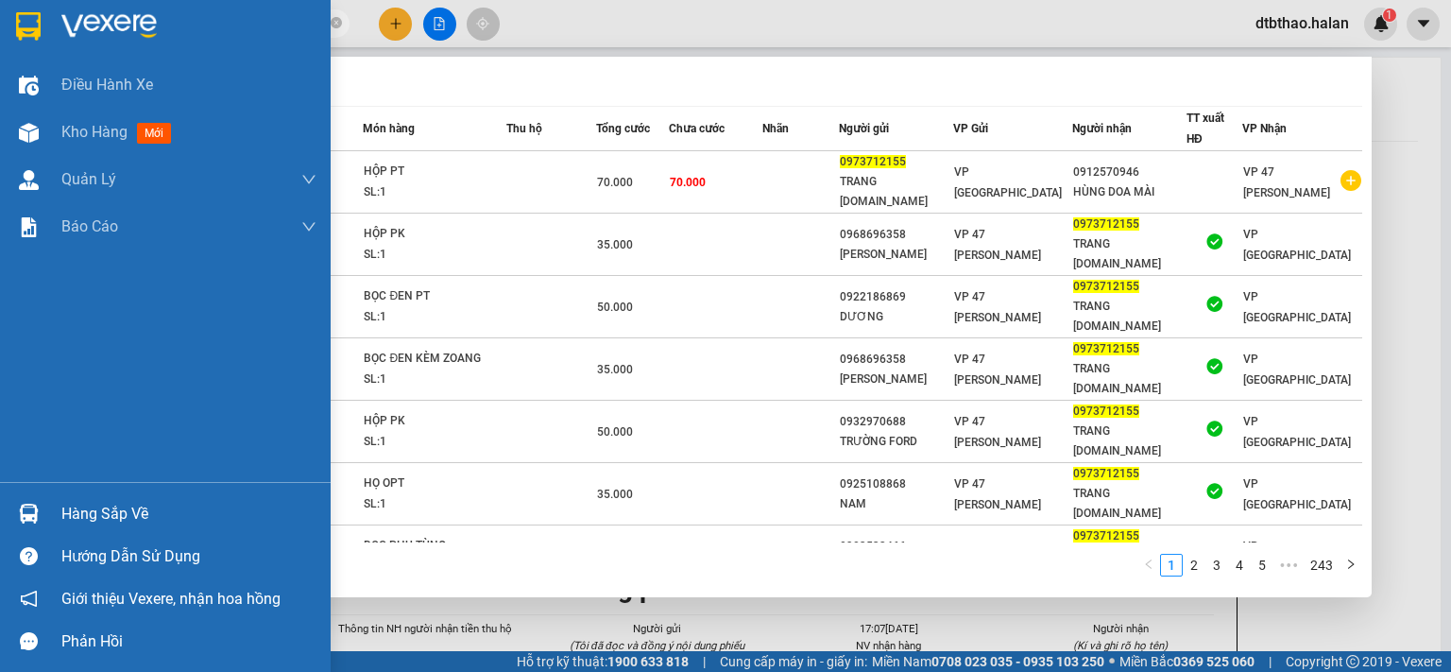
click at [28, 26] on section "Kết quả tìm kiếm ( 2428 ) Bộ lọc Mã ĐH Trạng thái Món hàng Thu hộ Tổng cước Chư…" at bounding box center [725, 336] width 1451 height 672
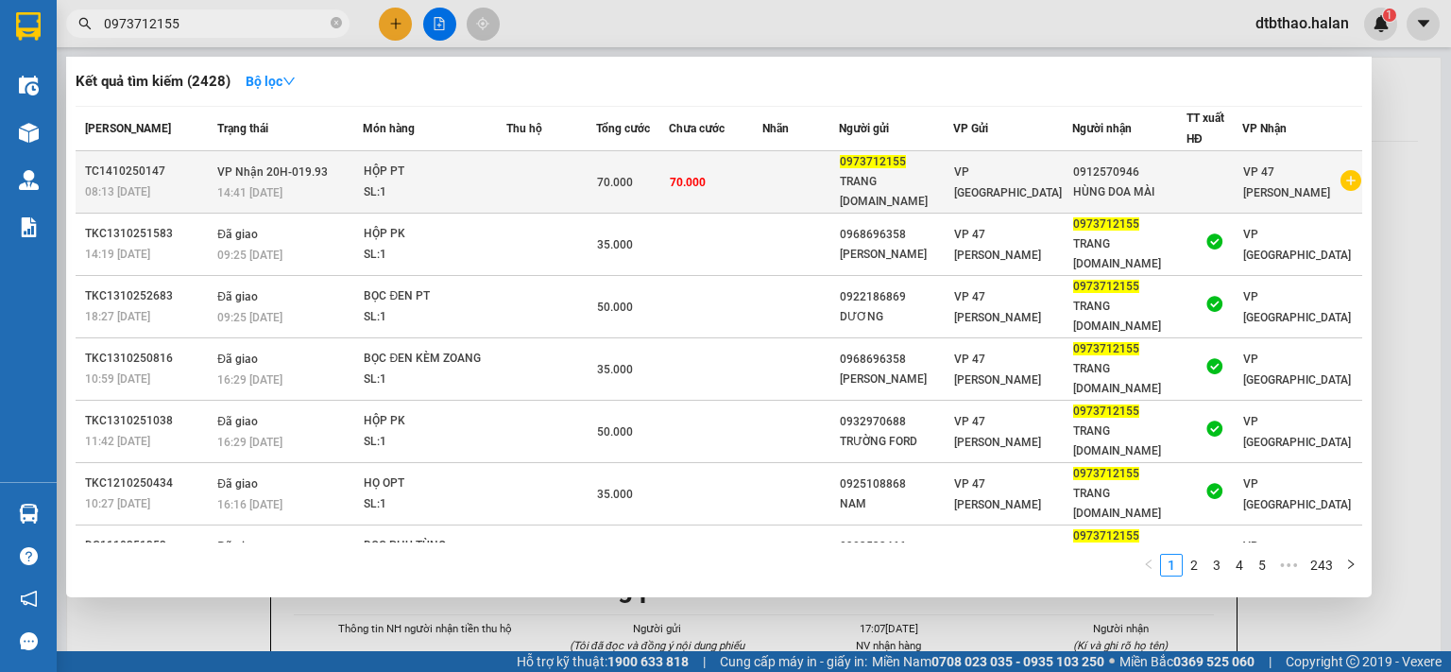
paste input "04786677"
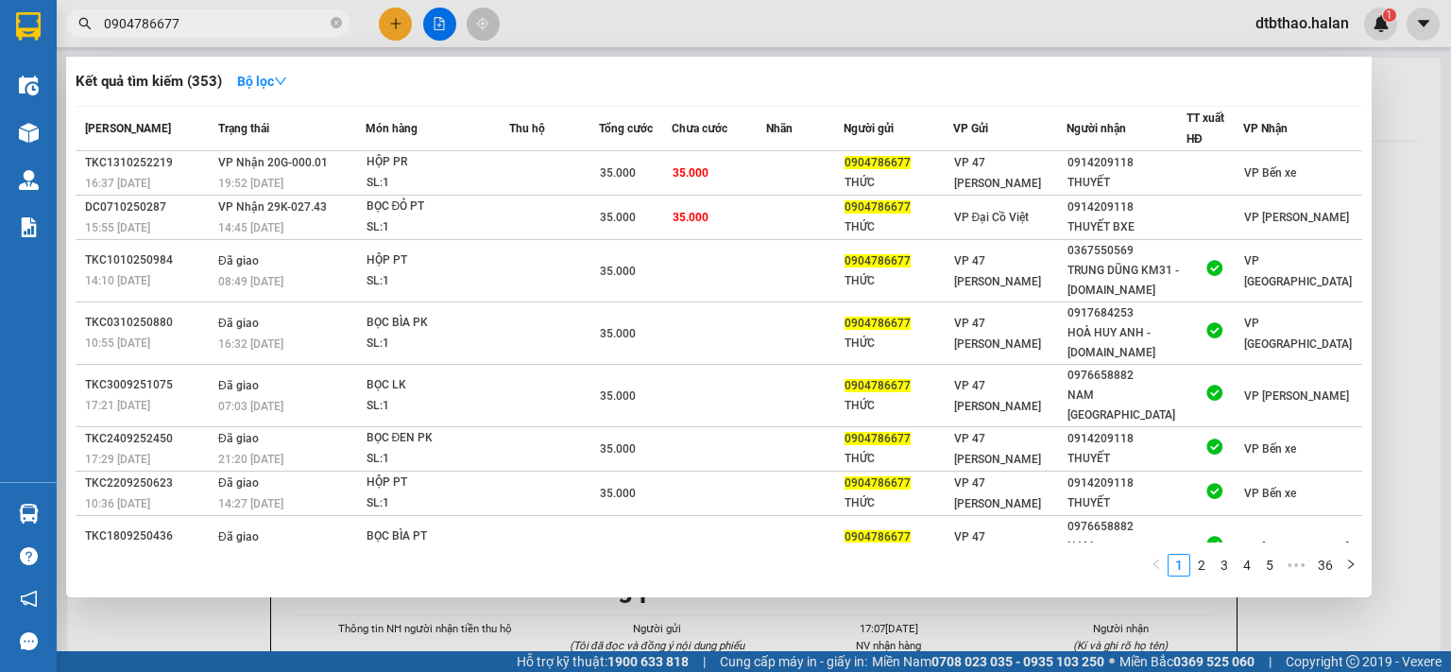
type input "0904786677"
click at [389, 21] on div at bounding box center [725, 336] width 1451 height 672
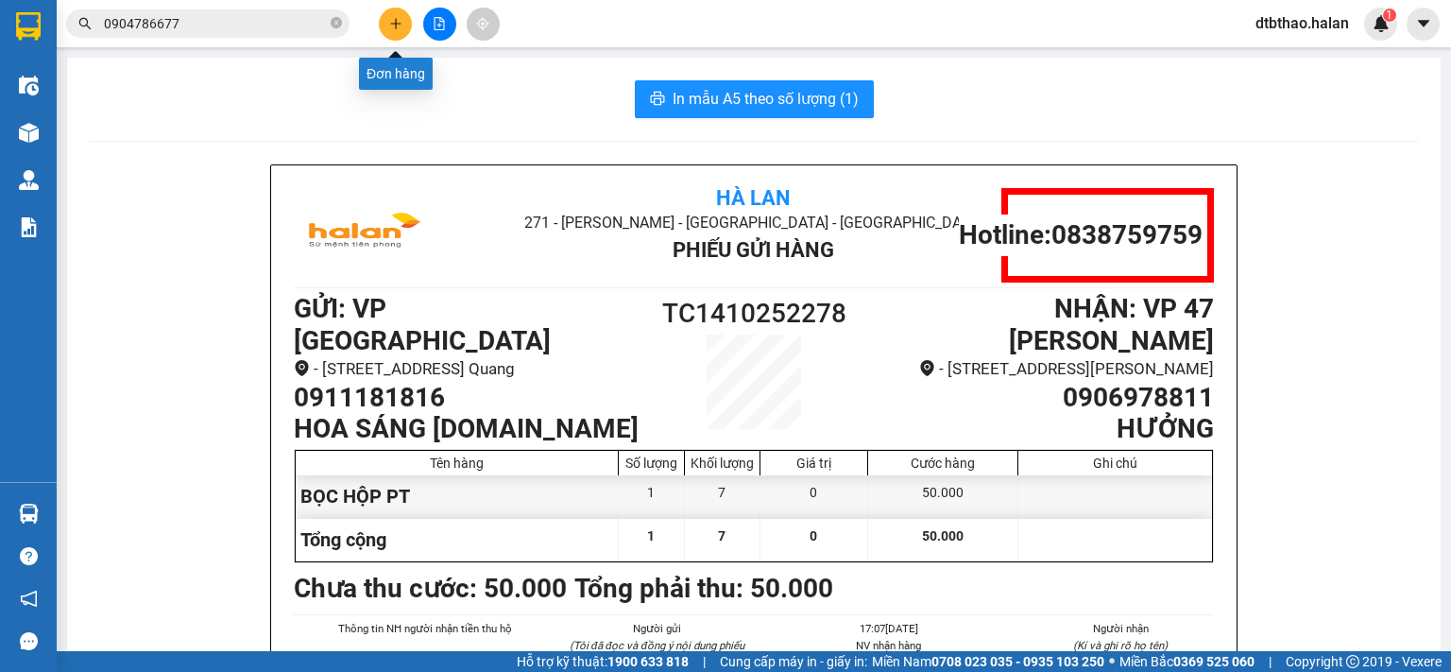
click at [389, 23] on icon "plus" at bounding box center [395, 23] width 13 height 13
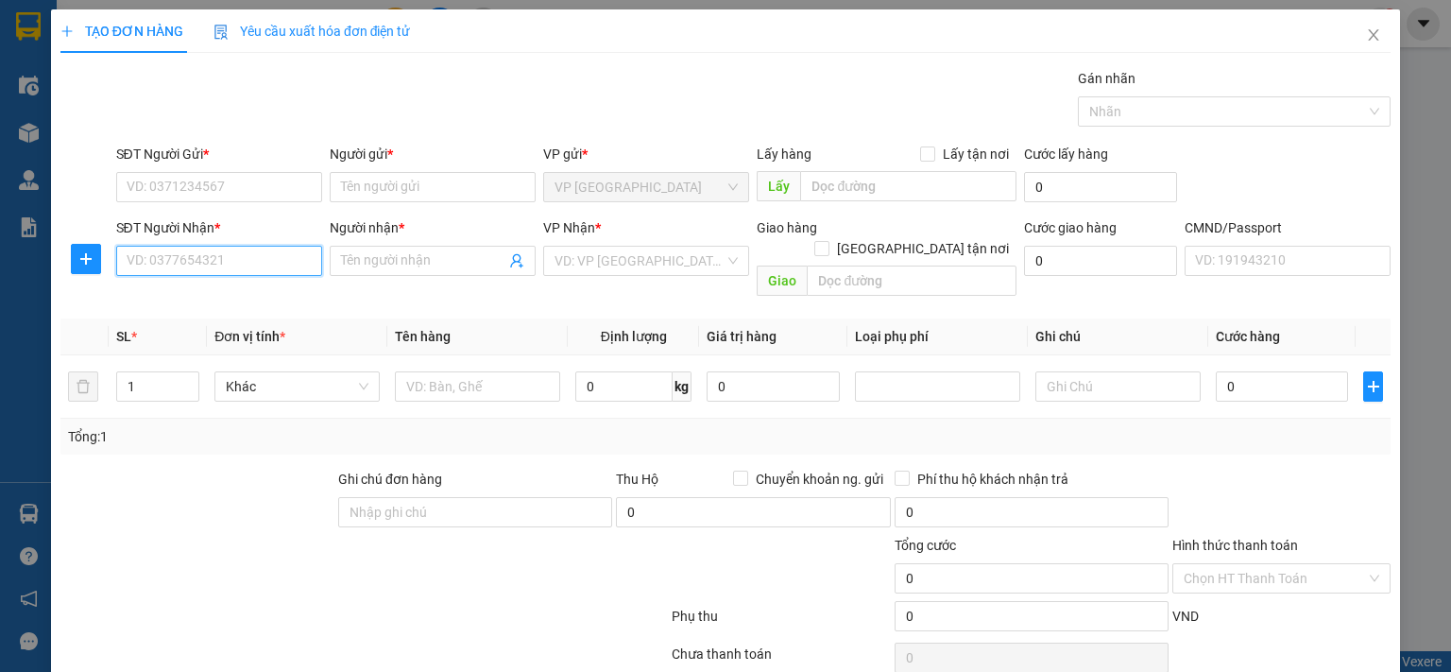
click at [229, 264] on input "SĐT Người Nhận *" at bounding box center [219, 261] width 206 height 30
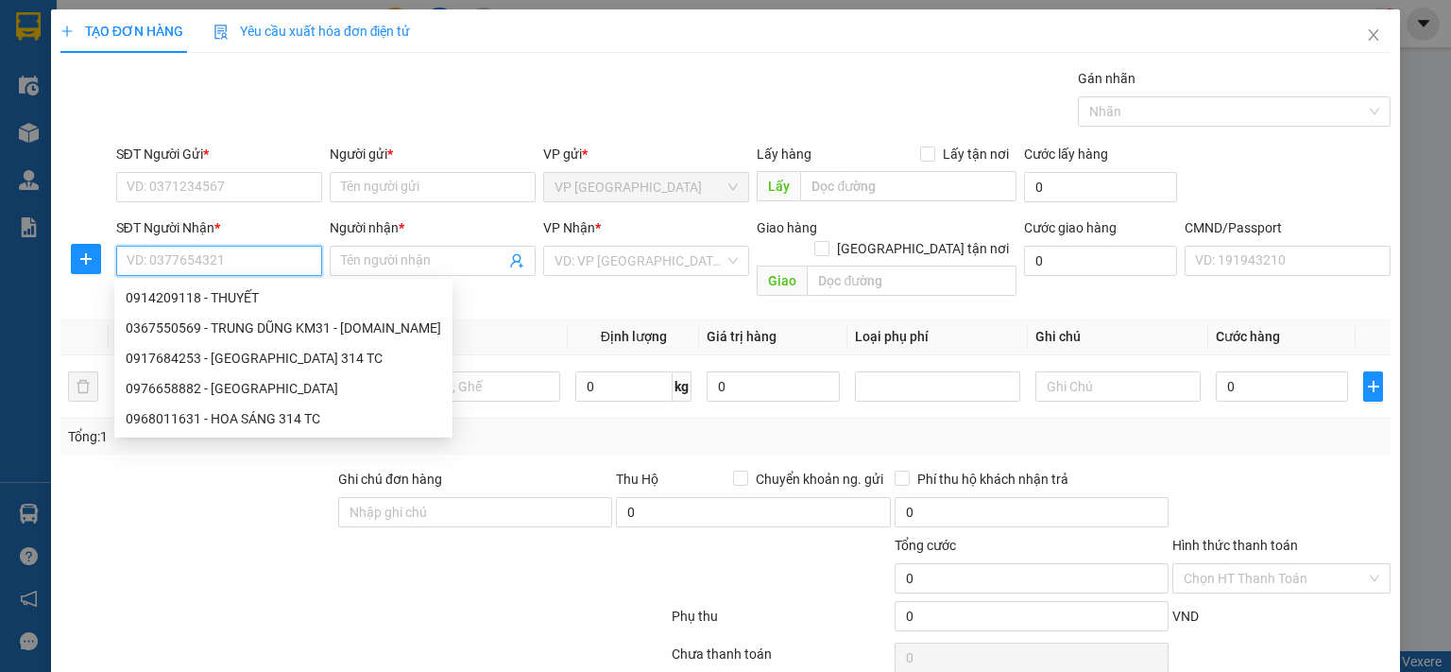
paste input "0904786677"
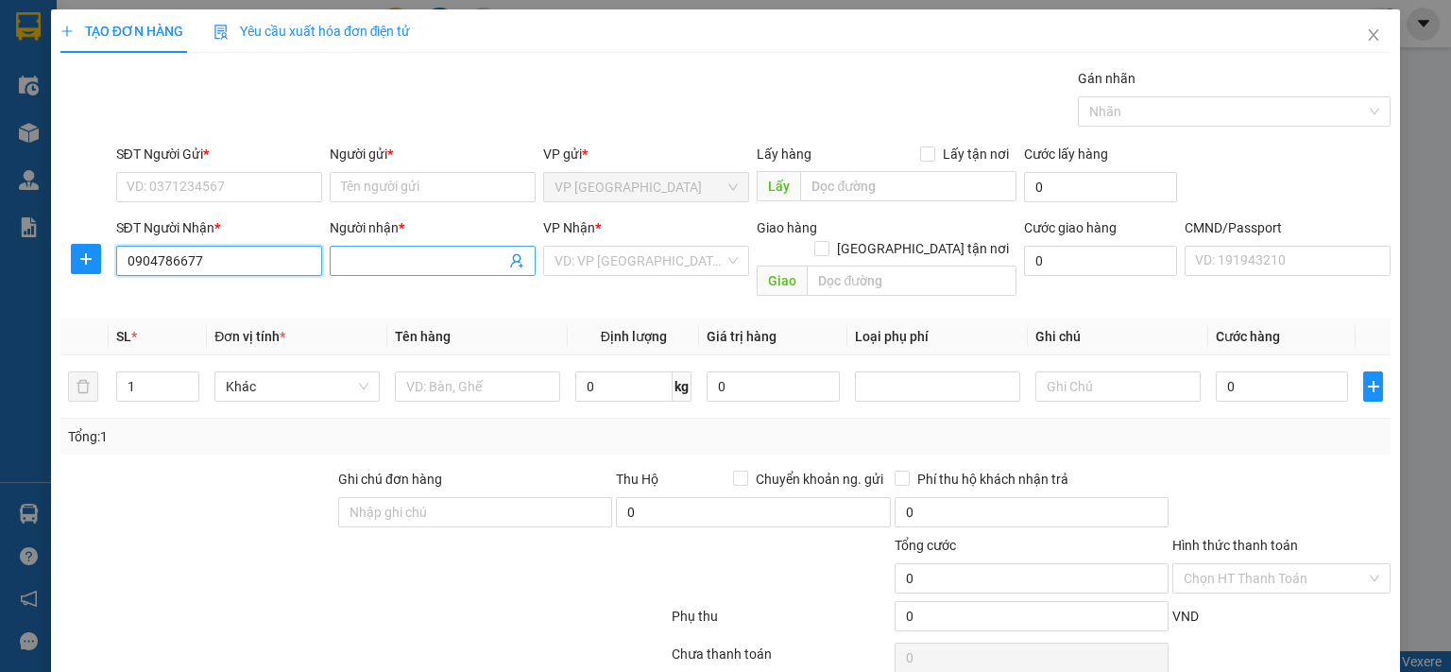
type input "0904786677"
drag, startPoint x: 360, startPoint y: 252, endPoint x: 359, endPoint y: 265, distance: 13.3
click at [360, 252] on input "Người nhận *" at bounding box center [423, 260] width 164 height 21
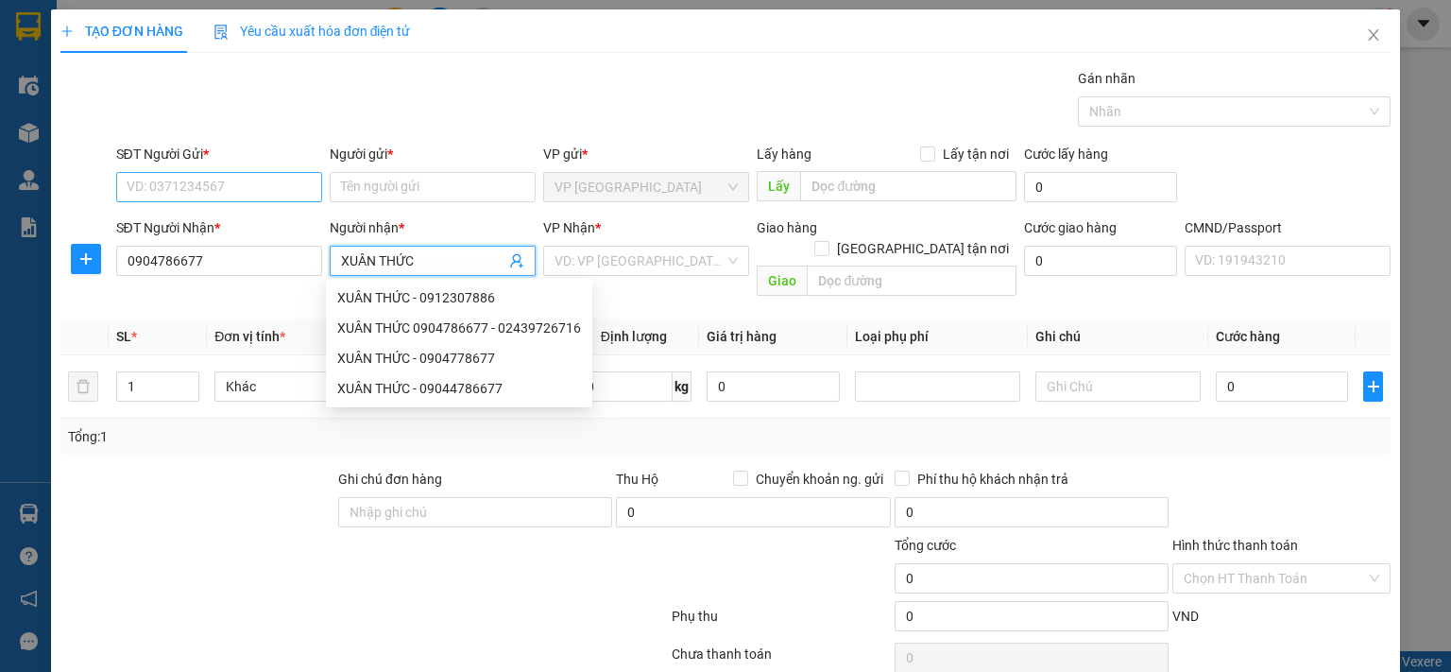
type input "XUÂN THỨC"
click at [245, 184] on input "SĐT Người Gửi *" at bounding box center [219, 187] width 206 height 30
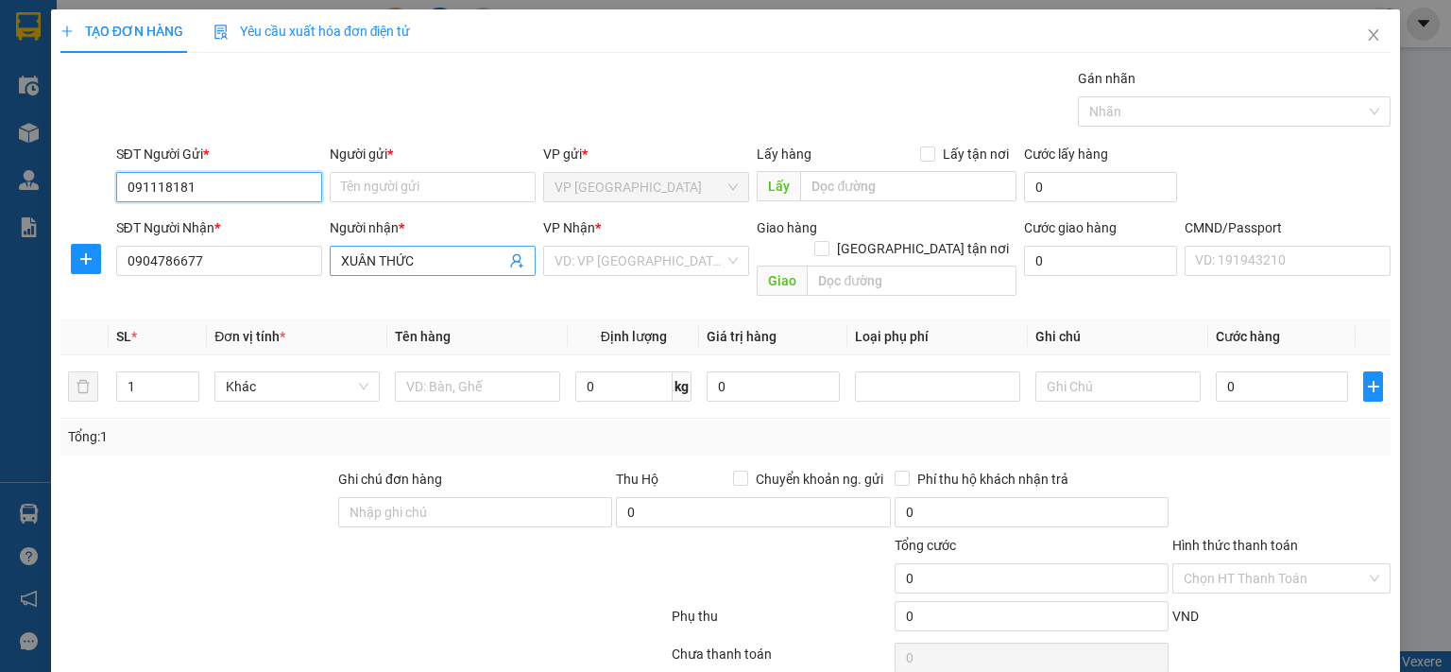
type input "0911181816"
click at [218, 218] on div "0911181816 - HOA SÁNG 314.TC" at bounding box center [253, 223] width 254 height 21
type input "HOA SÁNG [DOMAIN_NAME]"
type input "0911181816"
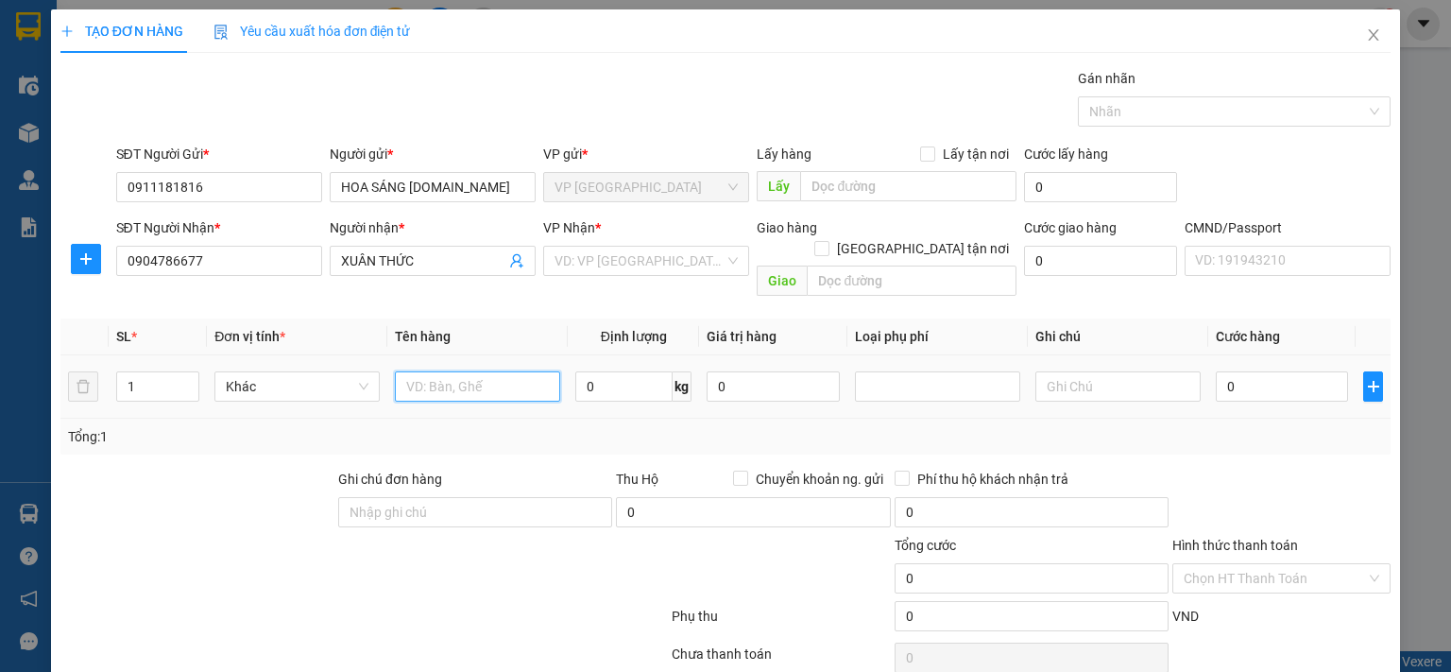
click at [432, 373] on input "text" at bounding box center [477, 386] width 165 height 30
type input "BỌC PT"
click at [618, 373] on input "0" at bounding box center [623, 386] width 97 height 30
type input "24"
click at [1216, 371] on input "0" at bounding box center [1282, 386] width 132 height 30
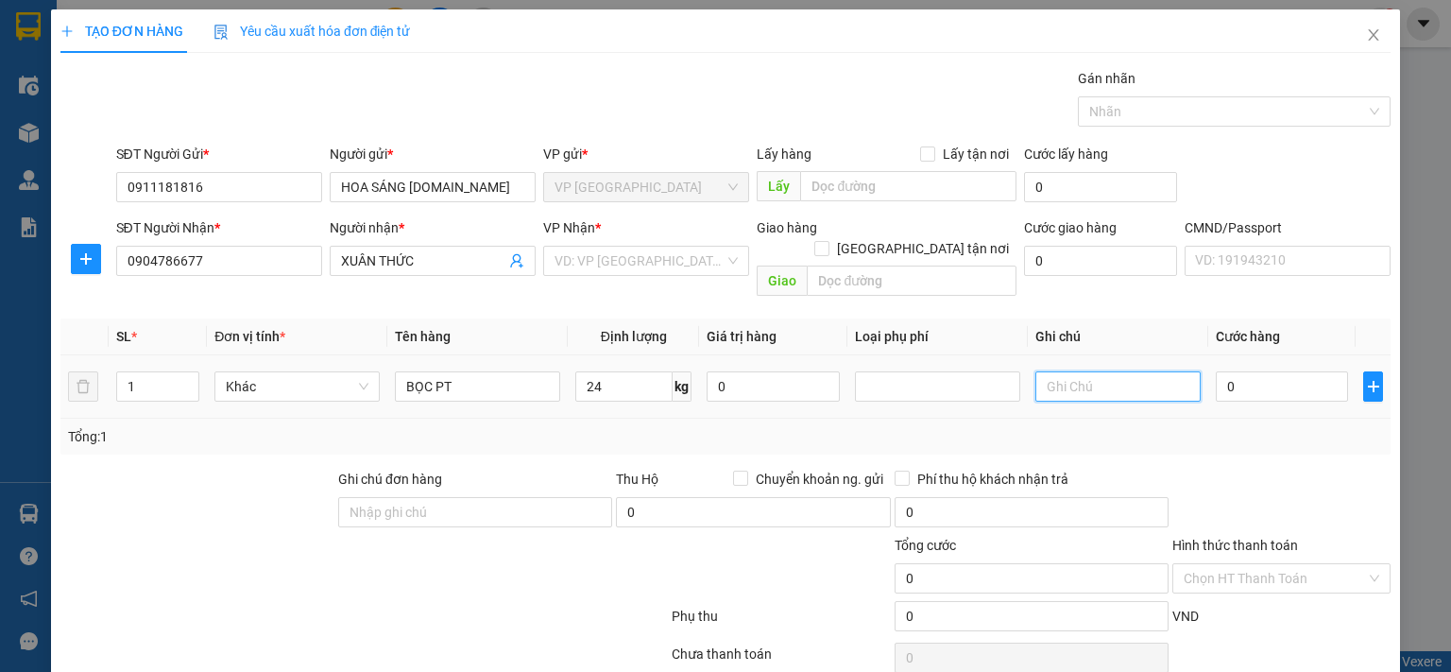
click at [1145, 371] on input "text" at bounding box center [1117, 386] width 165 height 30
click at [630, 253] on input "search" at bounding box center [639, 261] width 170 height 28
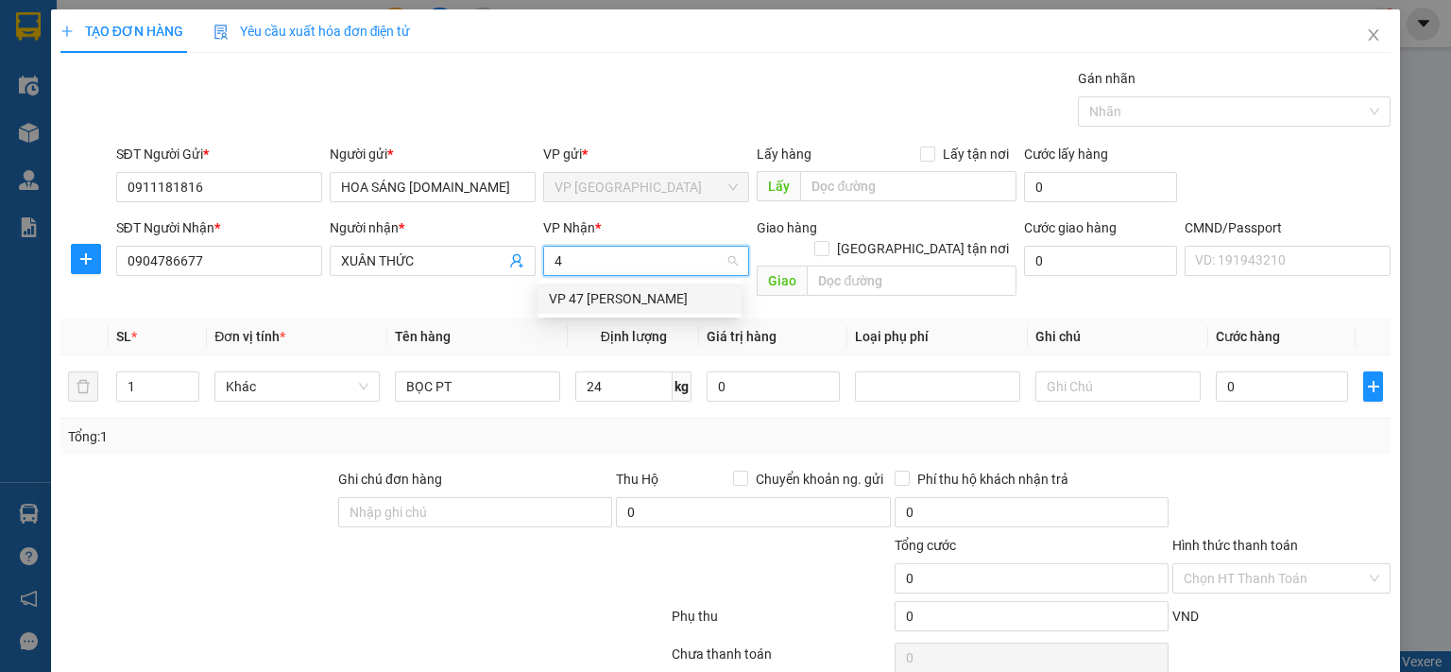
type input "47"
click at [633, 291] on div "VP 47 [PERSON_NAME]" at bounding box center [639, 298] width 181 height 21
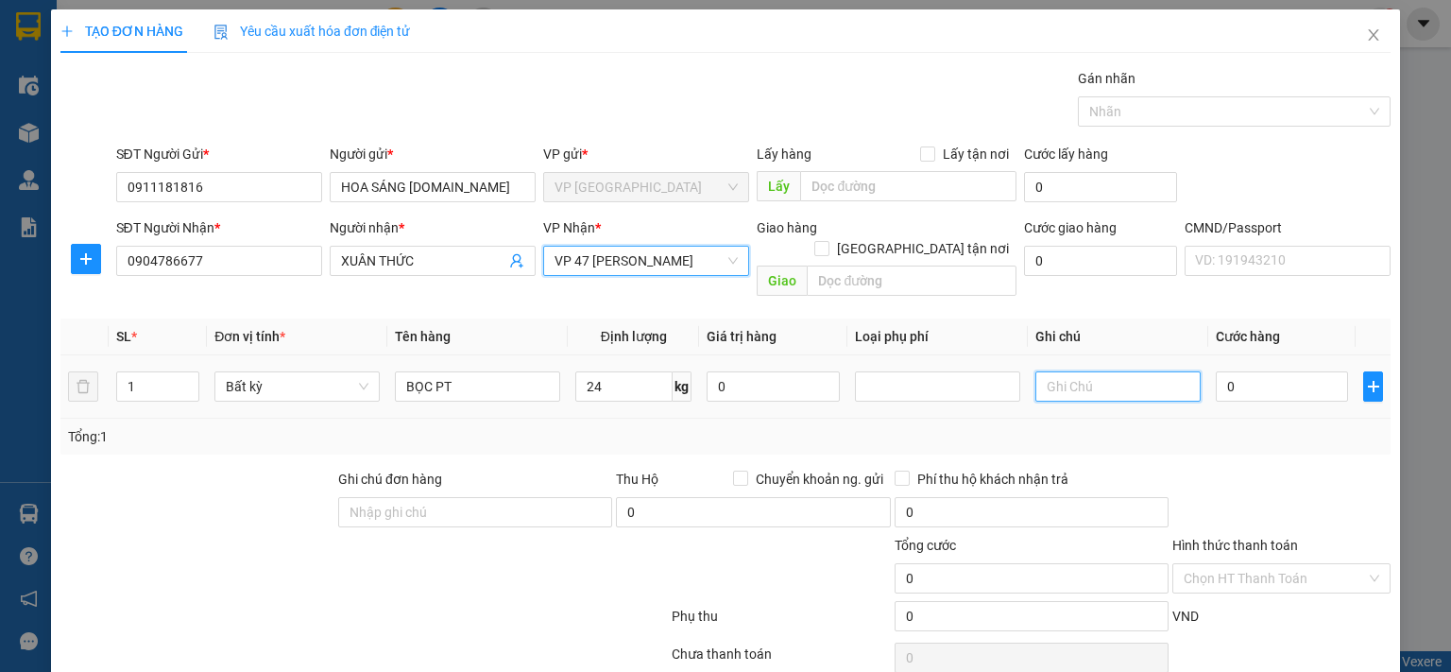
click at [1091, 371] on input "text" at bounding box center [1117, 386] width 165 height 30
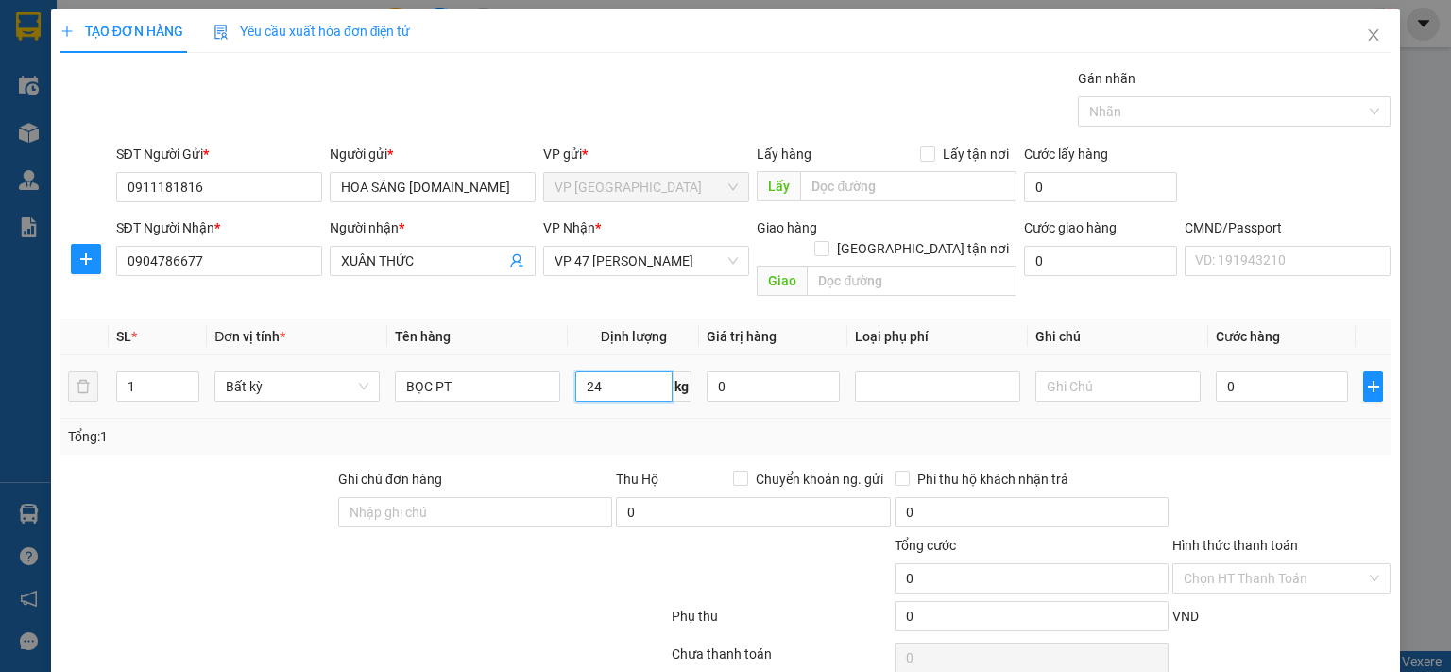
click at [611, 371] on input "24" at bounding box center [623, 386] width 97 height 30
type input "24"
click at [1114, 371] on input "text" at bounding box center [1117, 386] width 165 height 30
type input "70.000"
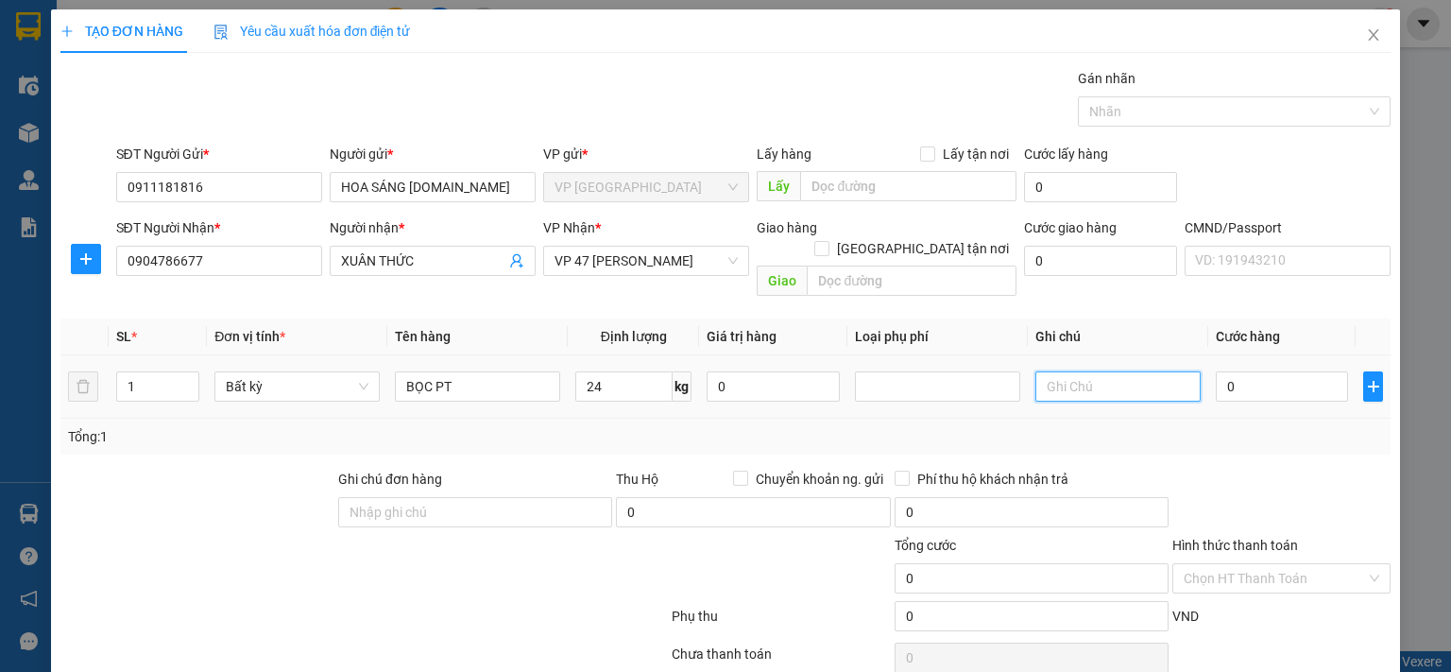
type input "70.000"
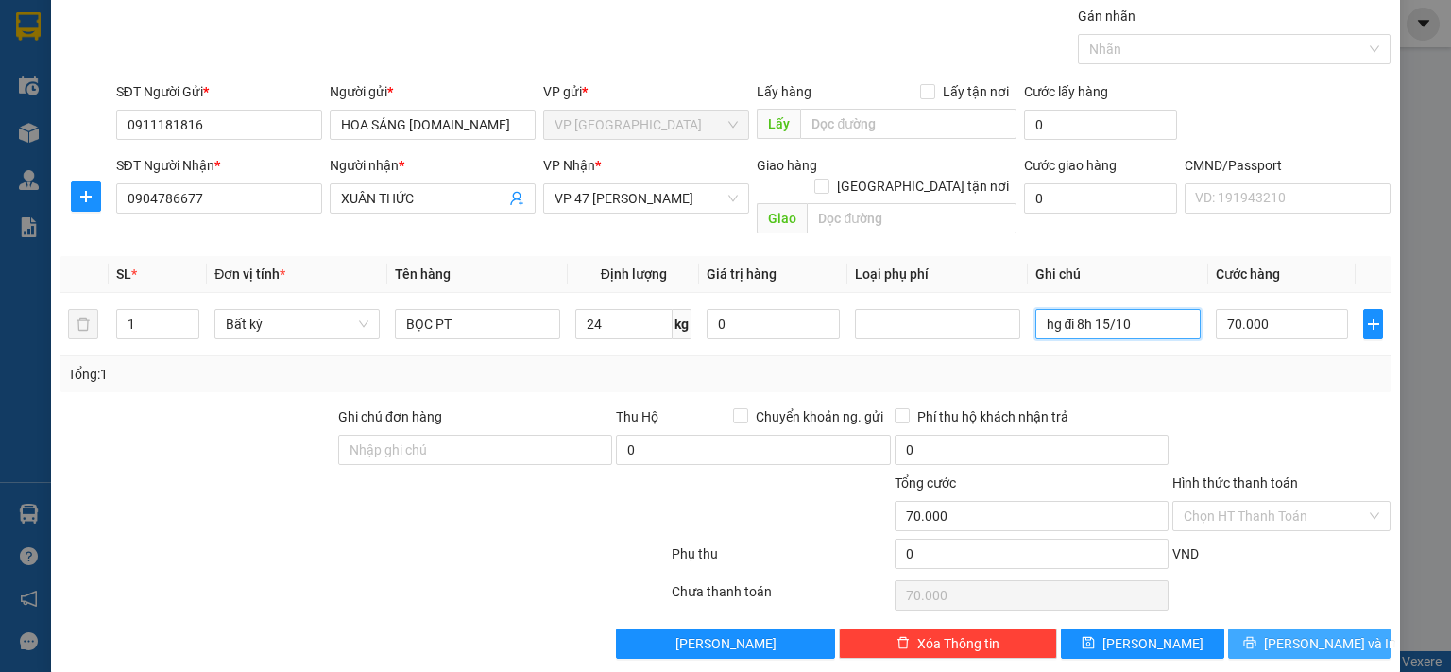
scroll to position [62, 0]
type input "hg đi 8h 15/10"
click at [1256, 636] on icon "printer" at bounding box center [1249, 642] width 13 height 13
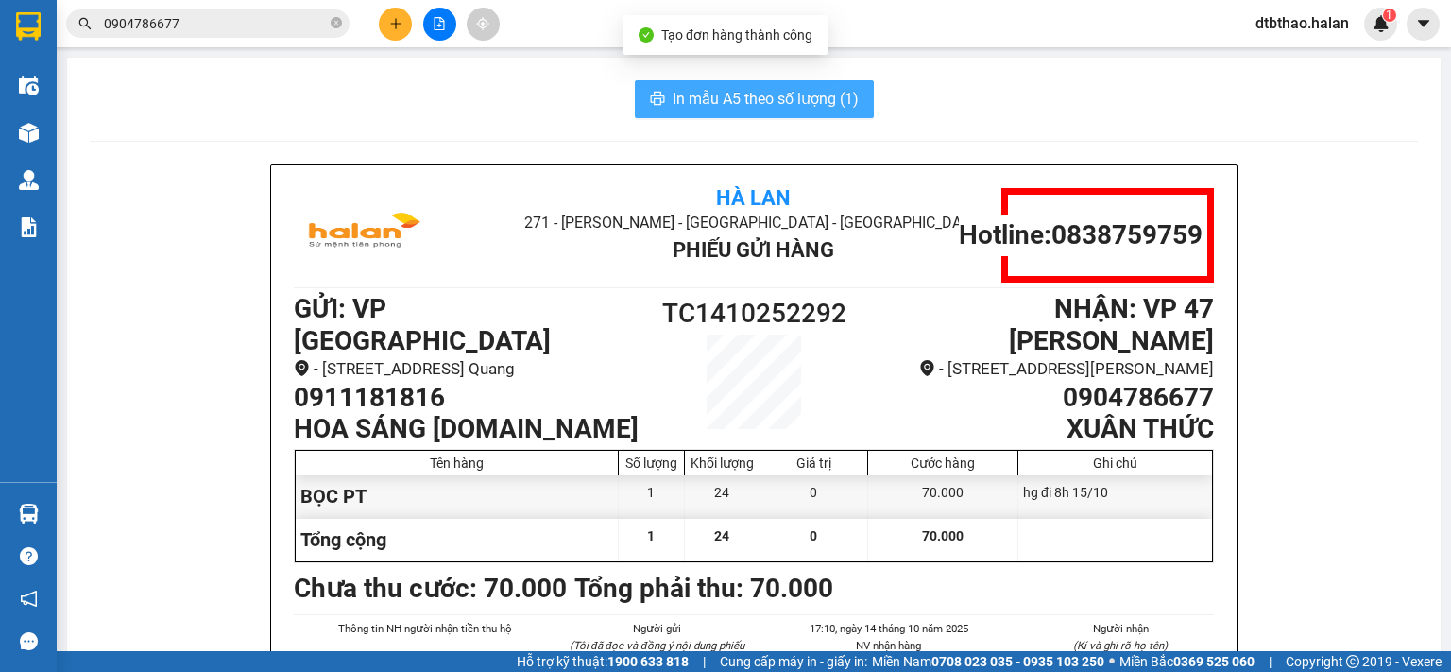
click at [811, 95] on span "In mẫu A5 theo số lượng (1)" at bounding box center [765, 99] width 186 height 24
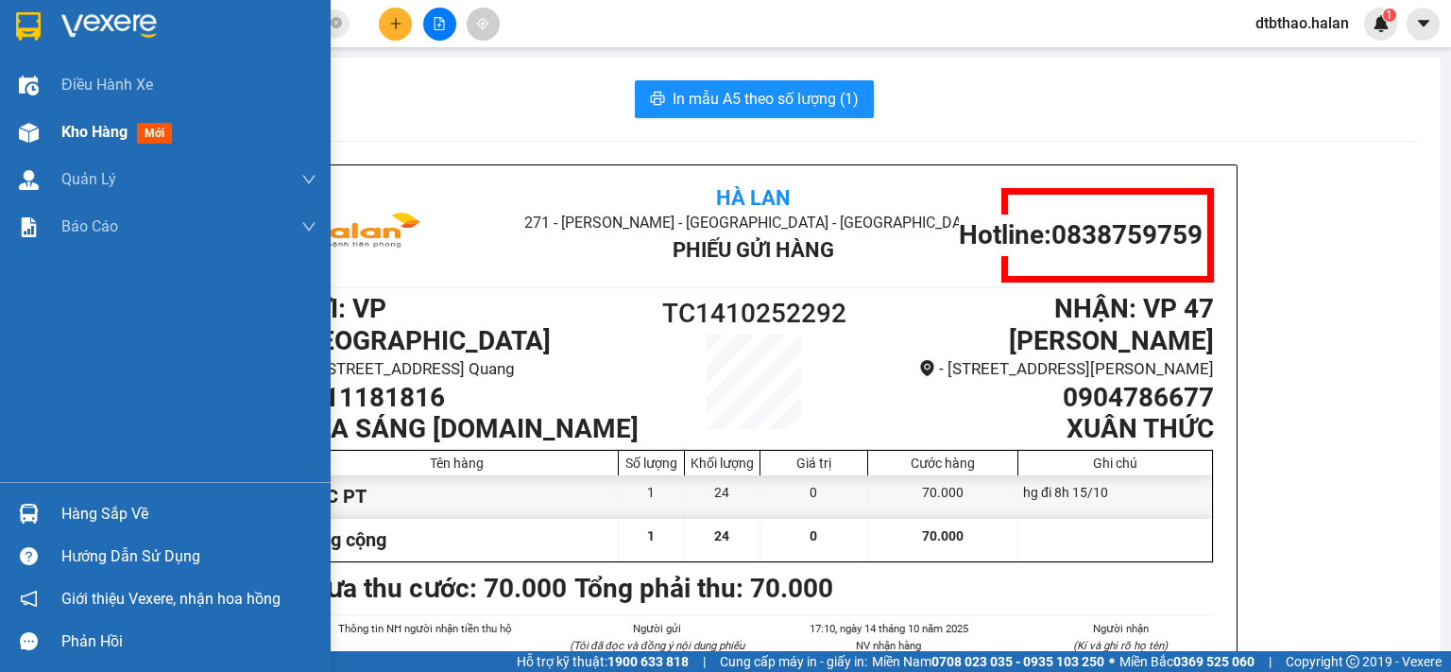
click at [111, 126] on span "Kho hàng" at bounding box center [94, 132] width 66 height 18
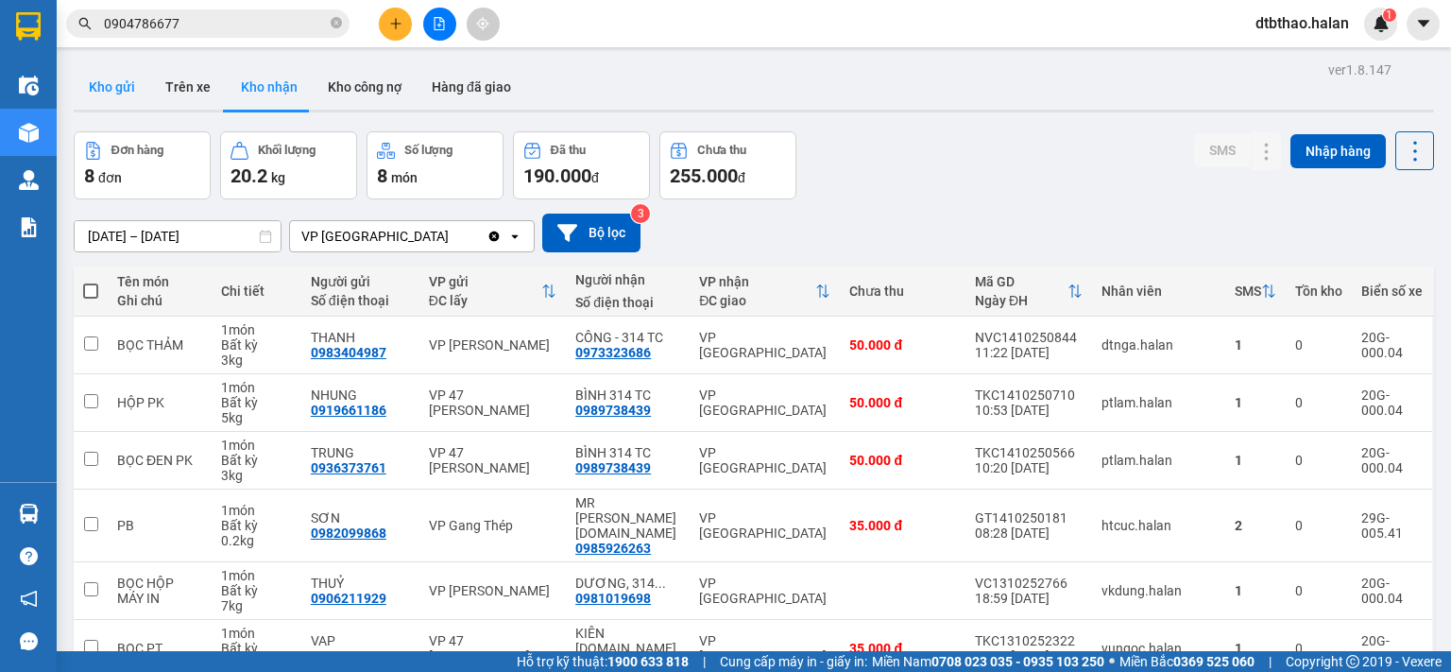
click at [112, 86] on button "Kho gửi" at bounding box center [112, 86] width 77 height 45
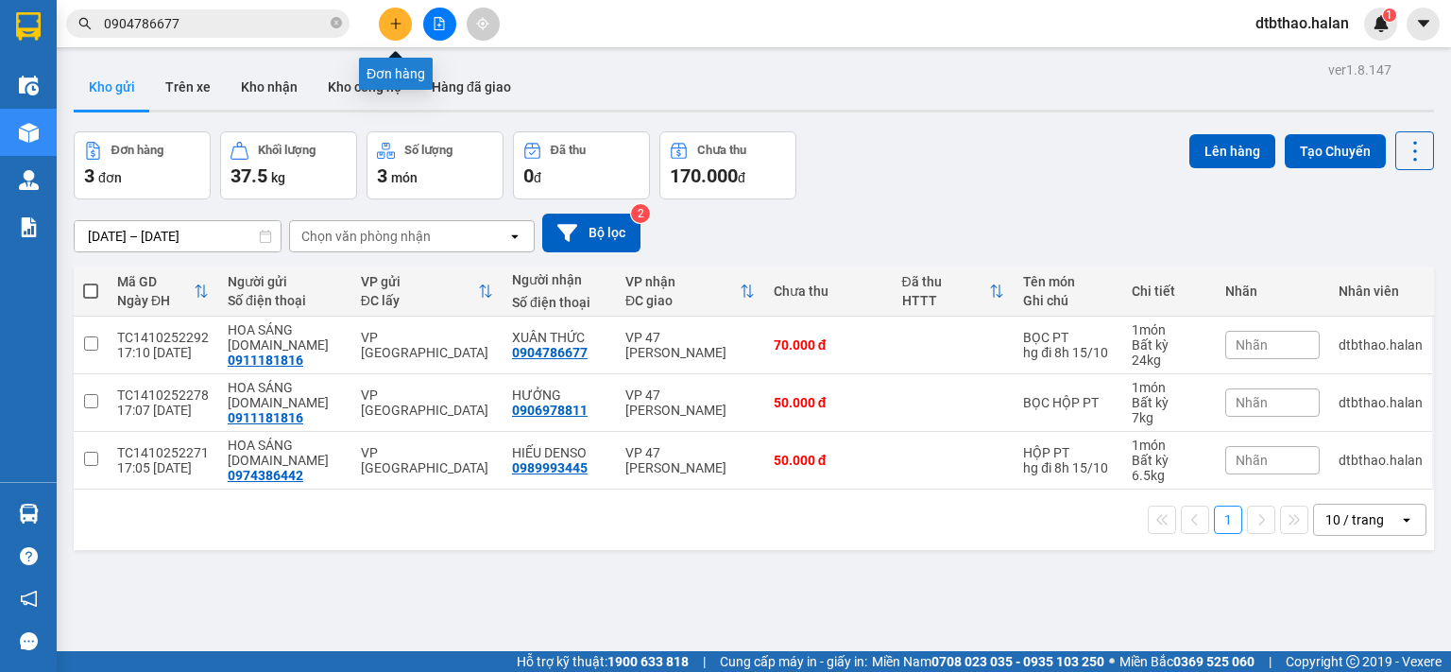
click at [397, 18] on icon "plus" at bounding box center [395, 23] width 13 height 13
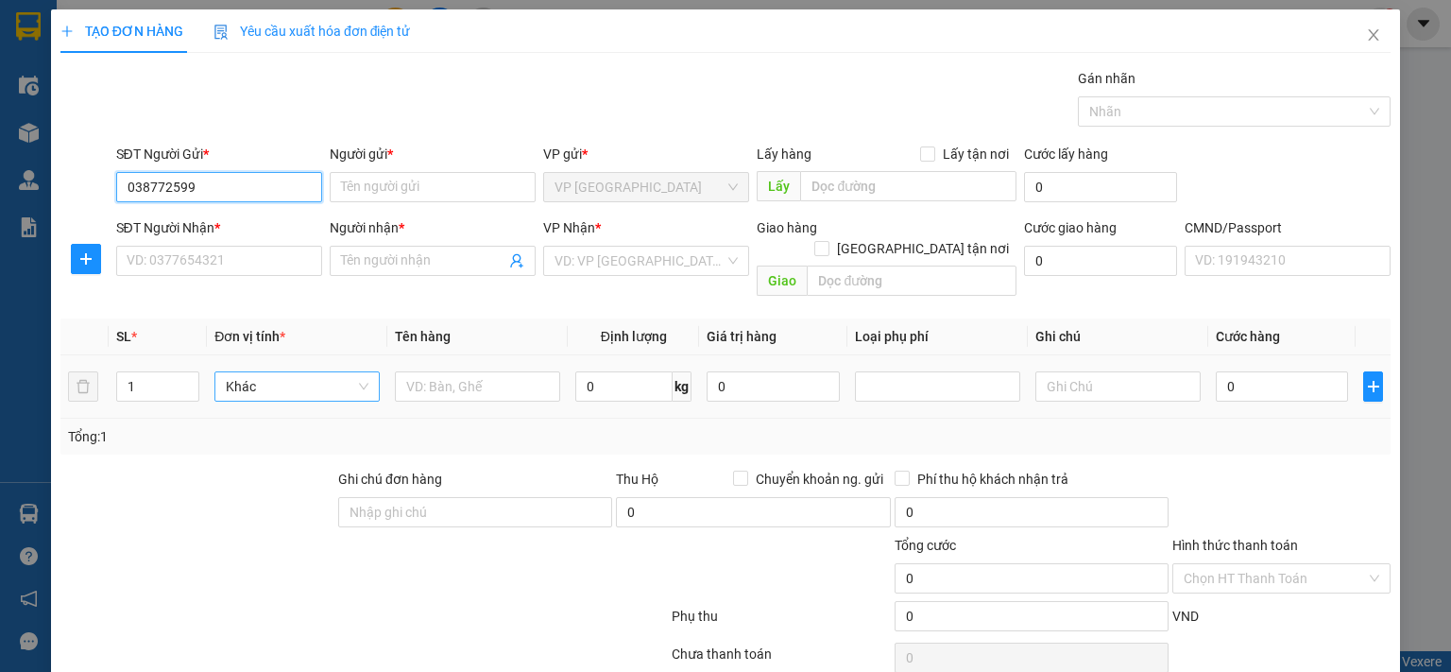
type input "0387725999"
drag, startPoint x: 231, startPoint y: 231, endPoint x: 230, endPoint y: 241, distance: 9.5
click at [231, 232] on div "0387725999 - THẢO 314.TC" at bounding box center [238, 223] width 224 height 21
type input "THẢO 314.TC"
type input "0387725999"
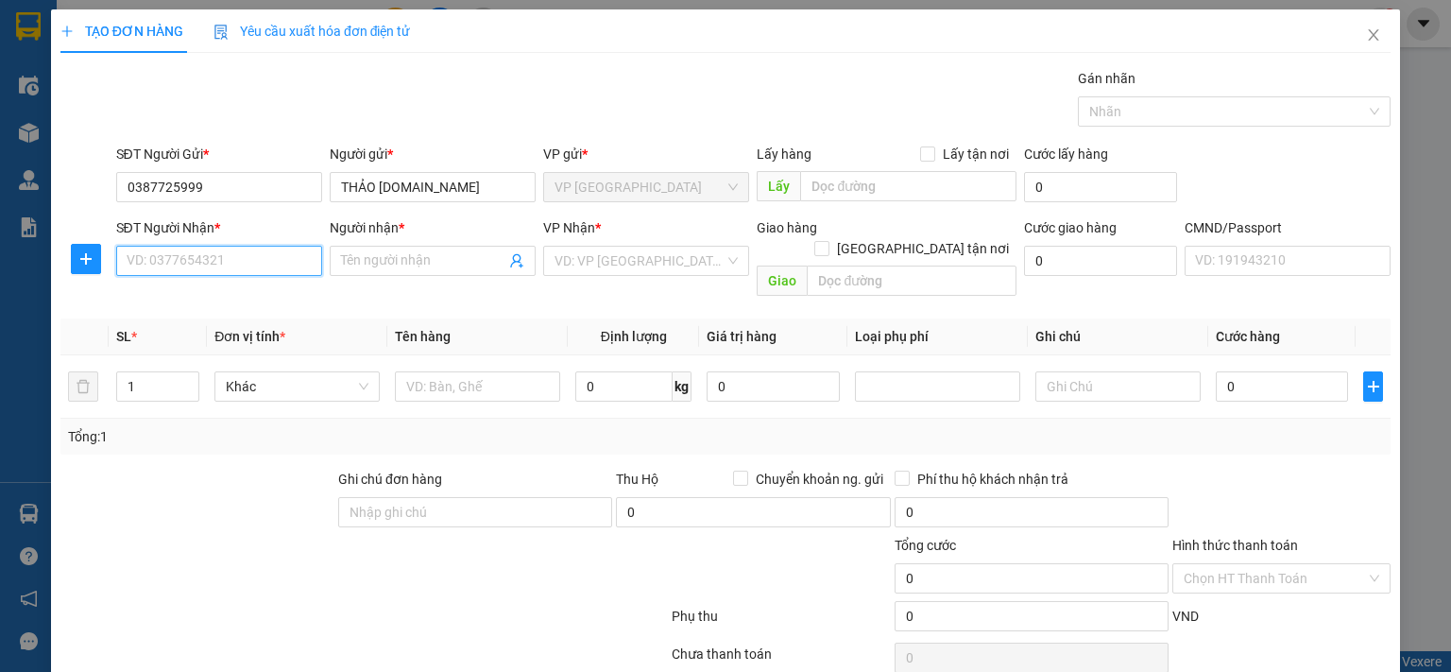
click at [234, 269] on input "SĐT Người Nhận *" at bounding box center [219, 261] width 206 height 30
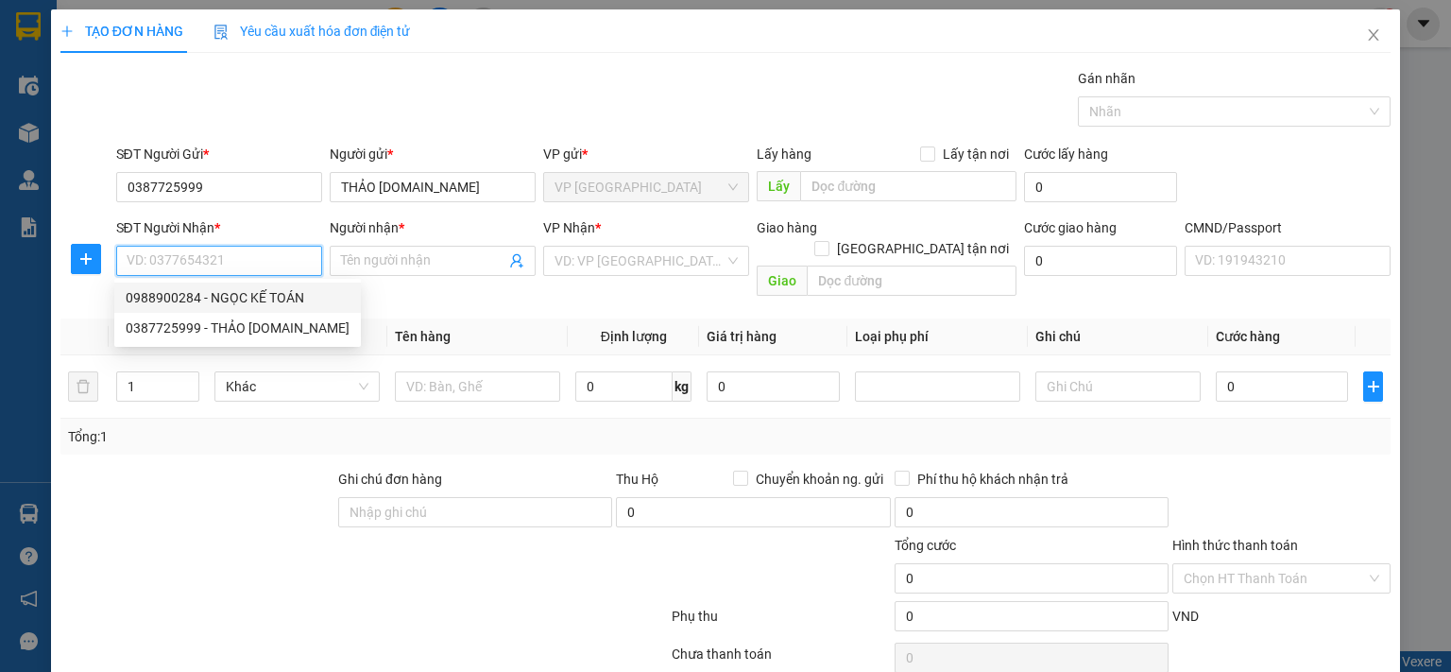
click at [283, 301] on div "0988900284 - NGỌC KẾ TOÁN" at bounding box center [238, 297] width 224 height 21
type input "0988900284"
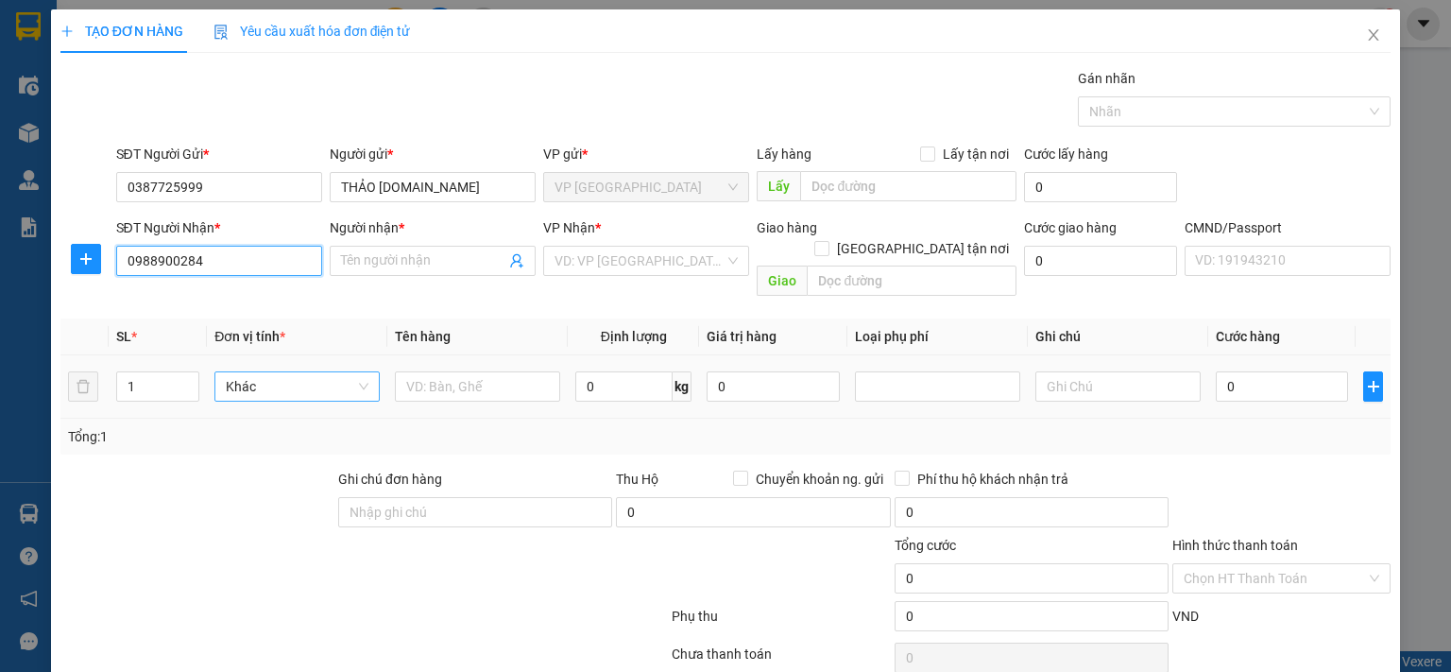
type input "NGỌC KẾ TOÁN"
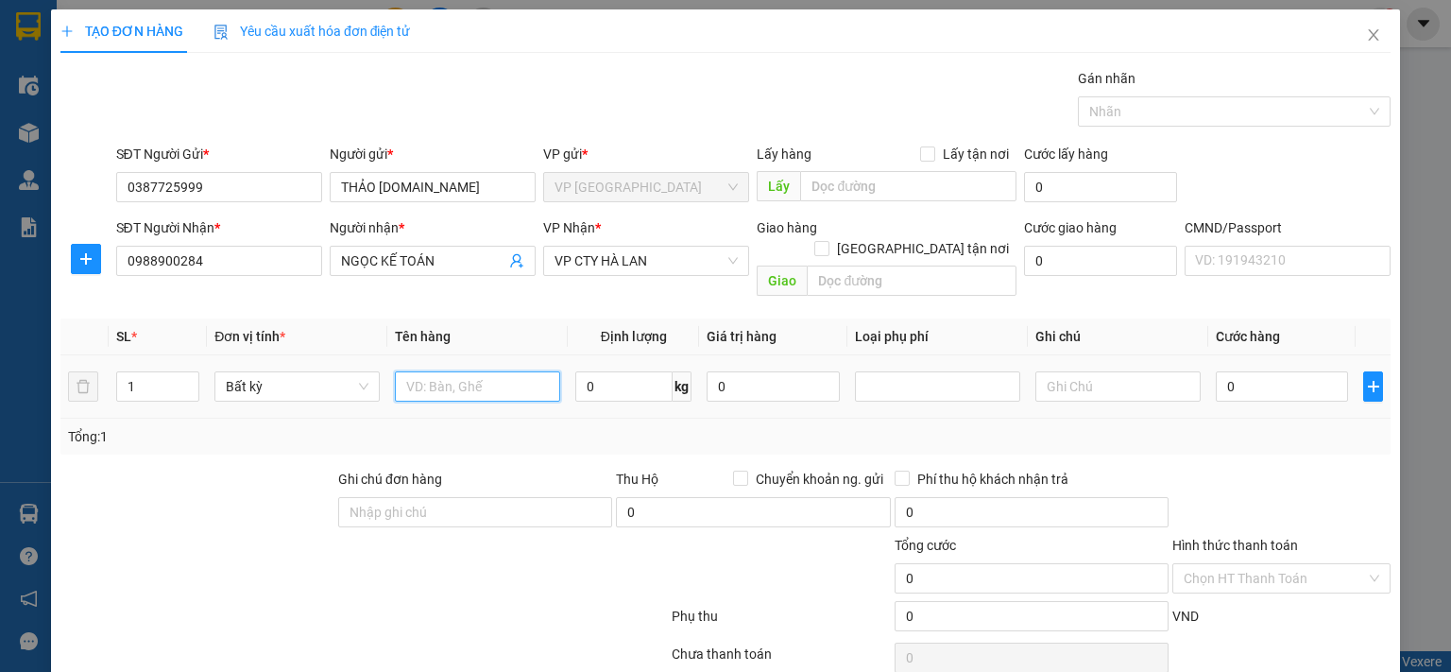
click at [426, 373] on input "text" at bounding box center [477, 386] width 165 height 30
click at [72, 256] on span "plus" at bounding box center [86, 258] width 28 height 15
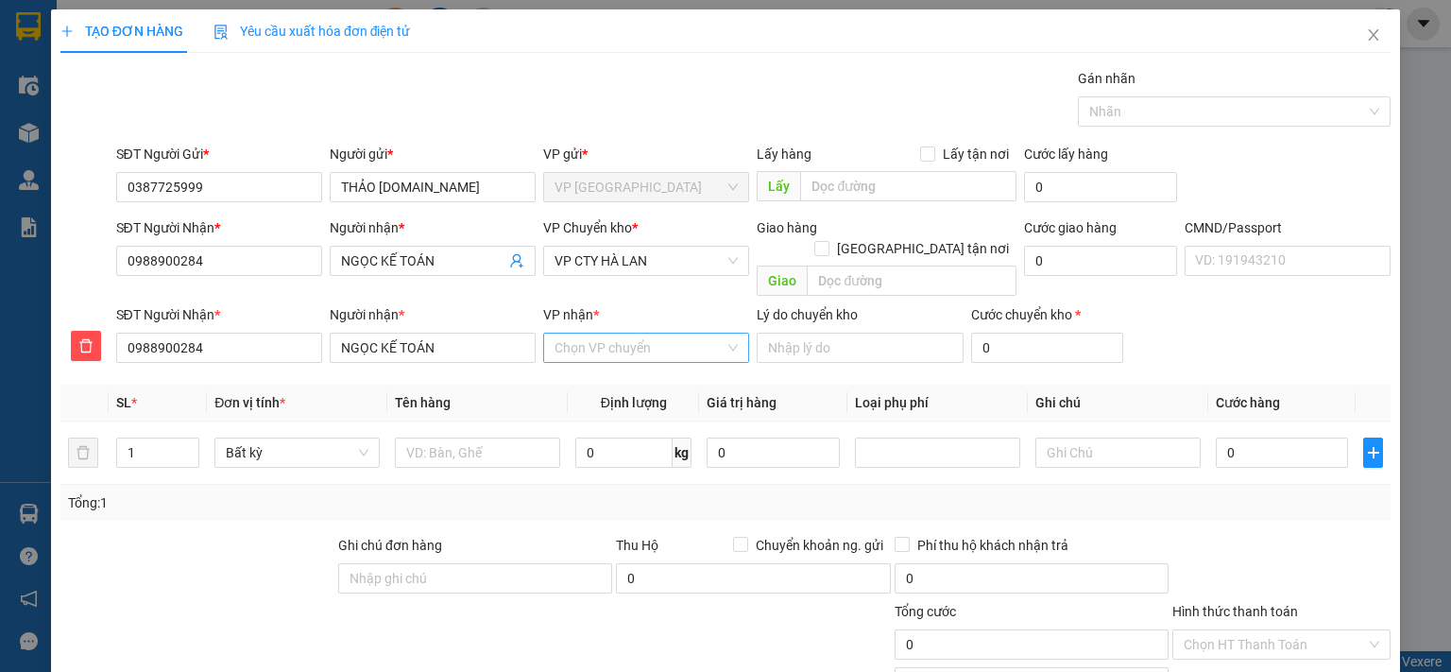
click at [603, 335] on input "VP nhận *" at bounding box center [639, 347] width 170 height 28
type input "cty"
click at [625, 360] on div "VP CTY HÀ LAN" at bounding box center [639, 364] width 181 height 21
click at [632, 261] on span "VP CTY HÀ LAN" at bounding box center [645, 261] width 183 height 28
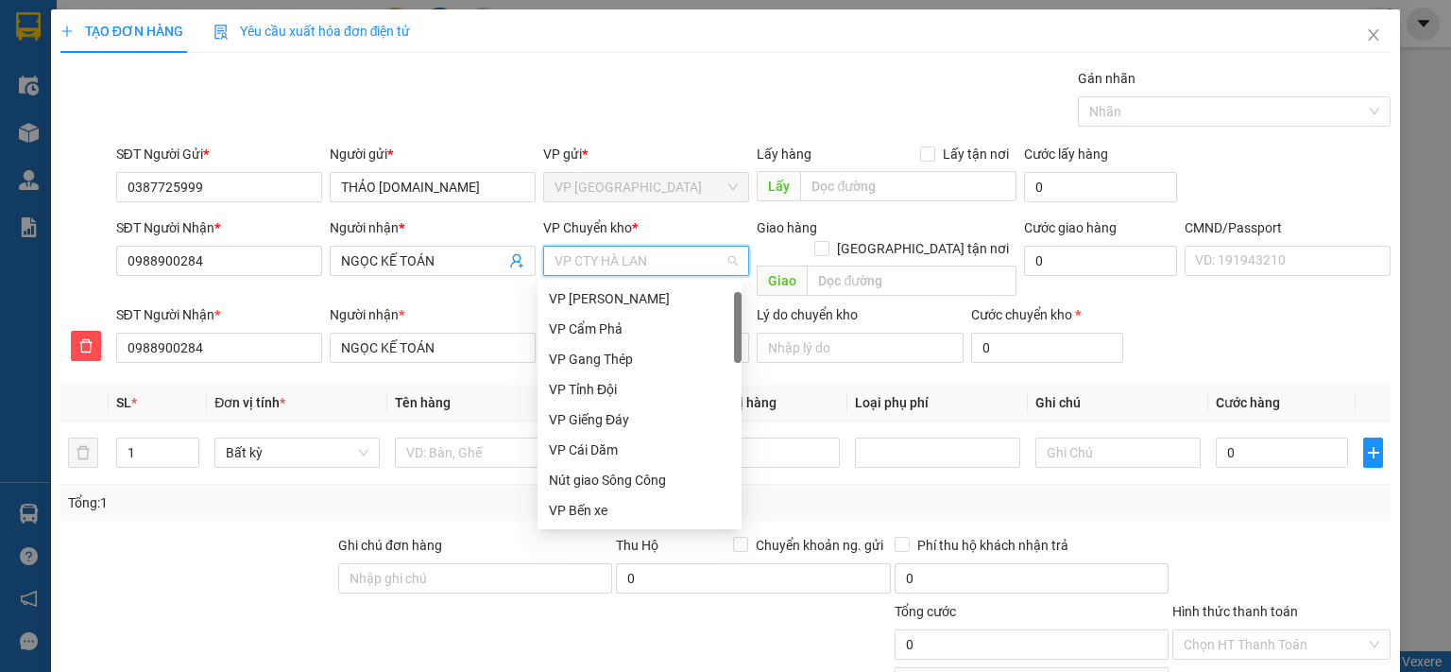
scroll to position [30, 0]
type input "gi"
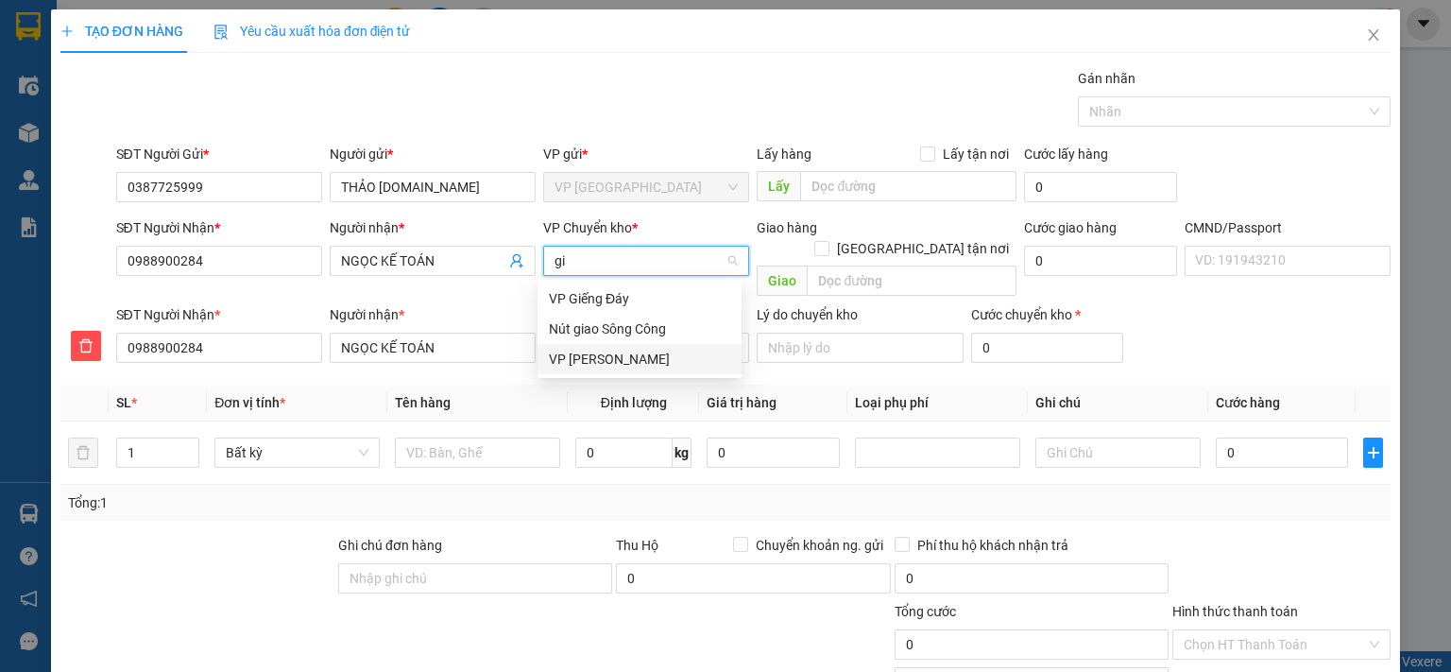
click at [625, 356] on div "VP [PERSON_NAME]" at bounding box center [639, 359] width 181 height 21
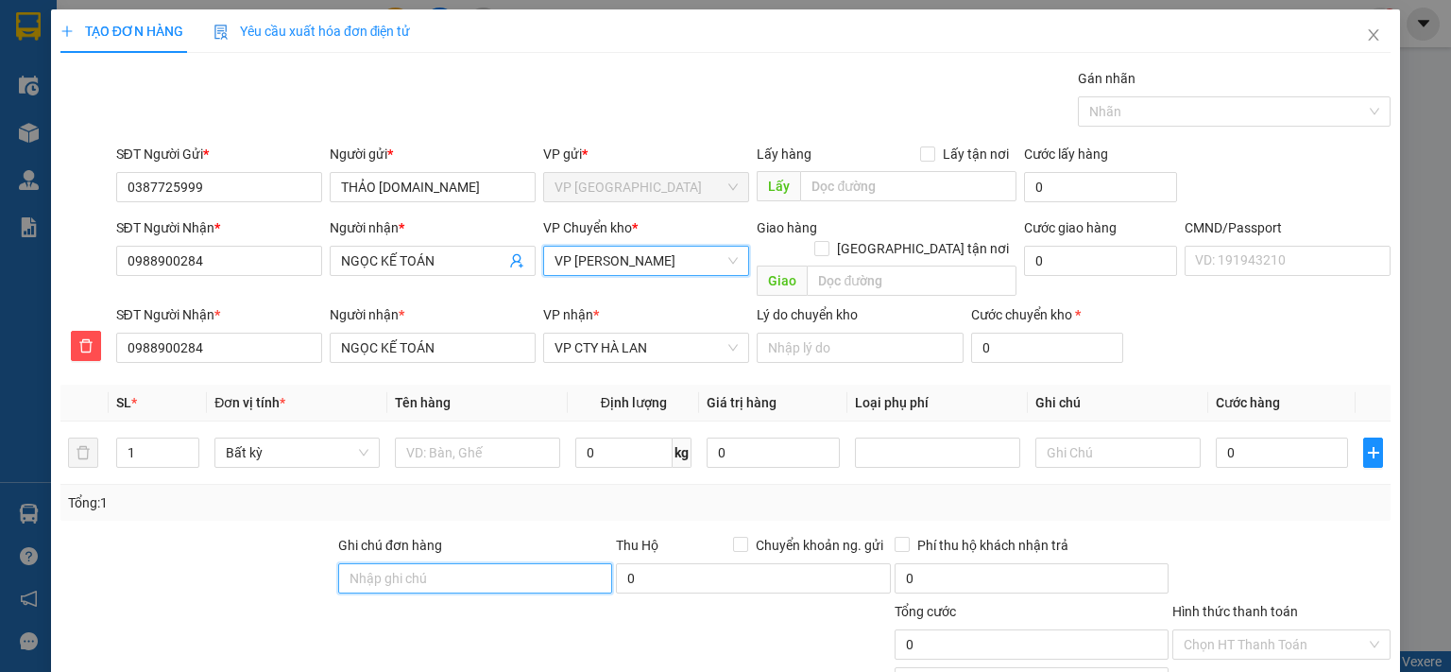
click at [517, 563] on input "Ghi chú đơn hàng" at bounding box center [475, 578] width 274 height 30
type input "PB BC 314.TC 14/10"
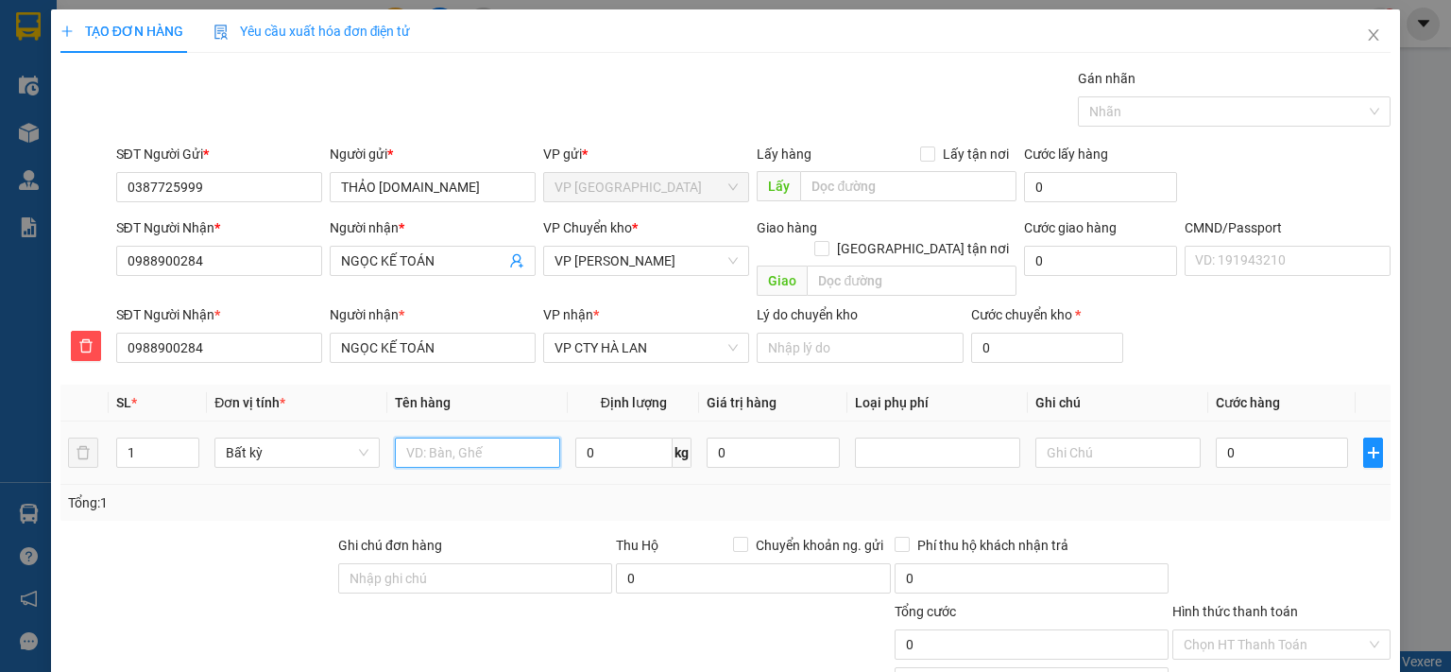
click at [505, 437] on input "text" at bounding box center [477, 452] width 165 height 30
paste input "PB BC 314.TC 14/10"
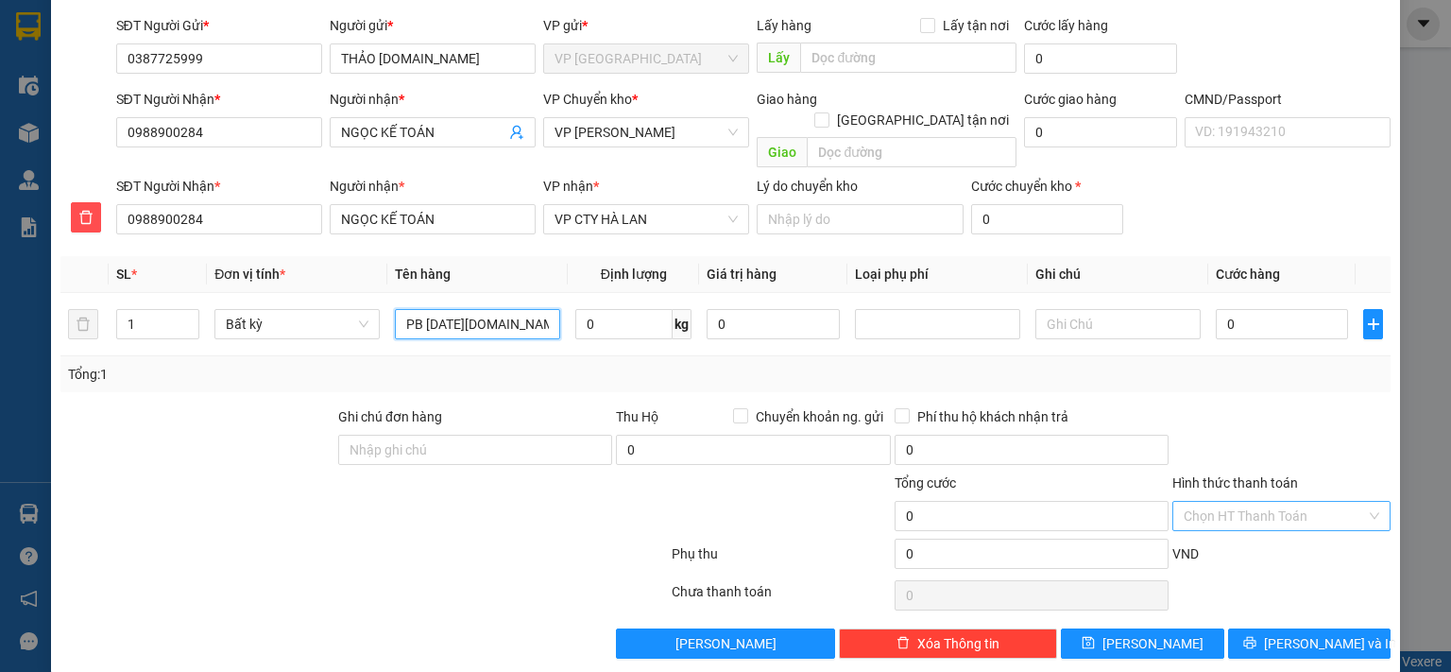
type input "PB BC 314.TC 14/10"
click at [1243, 502] on input "Hình thức thanh toán" at bounding box center [1274, 516] width 182 height 28
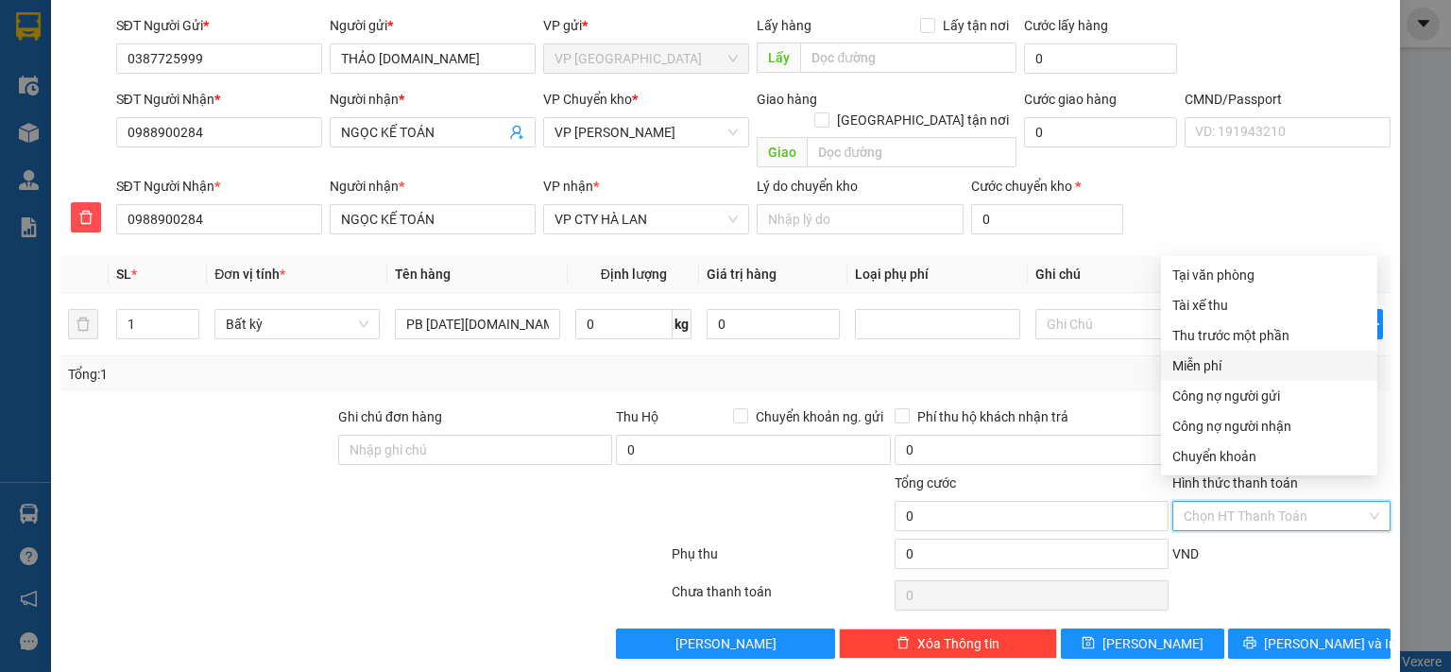
click at [1216, 364] on div "Miễn phí" at bounding box center [1269, 365] width 194 height 21
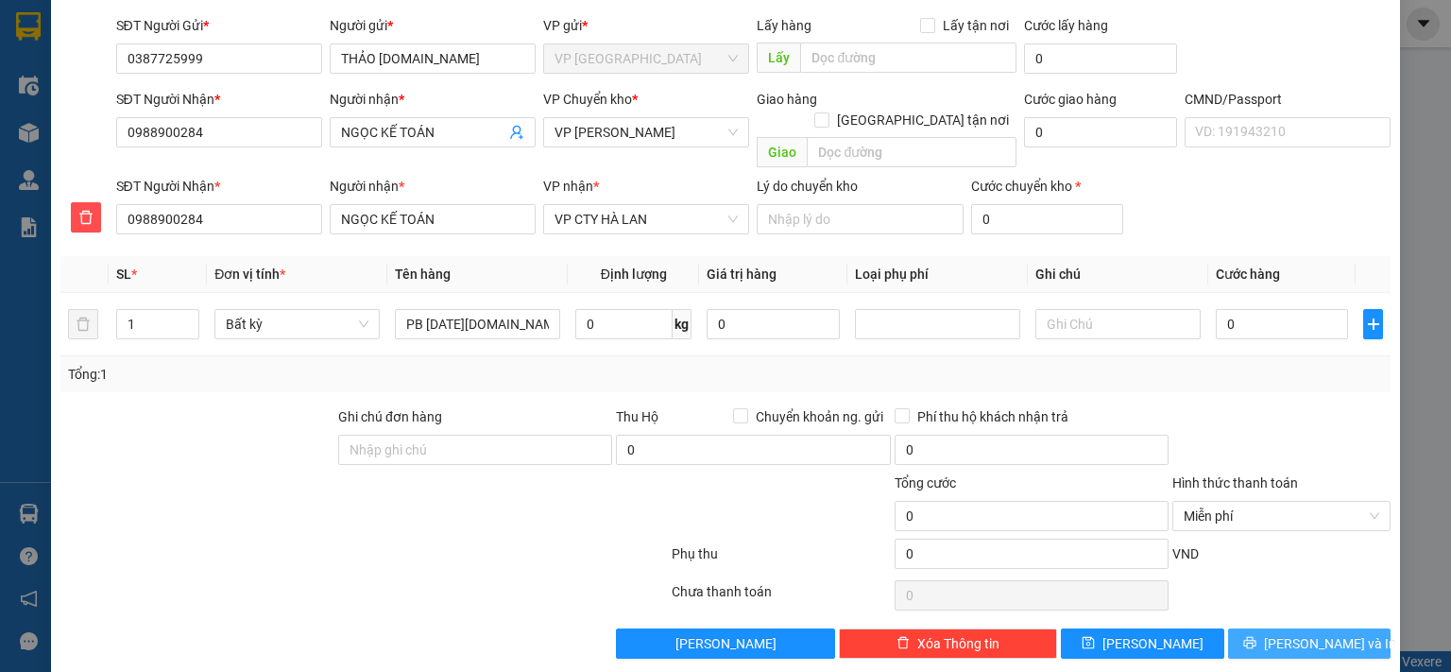
click at [1280, 633] on span "[PERSON_NAME] và In" at bounding box center [1330, 643] width 132 height 21
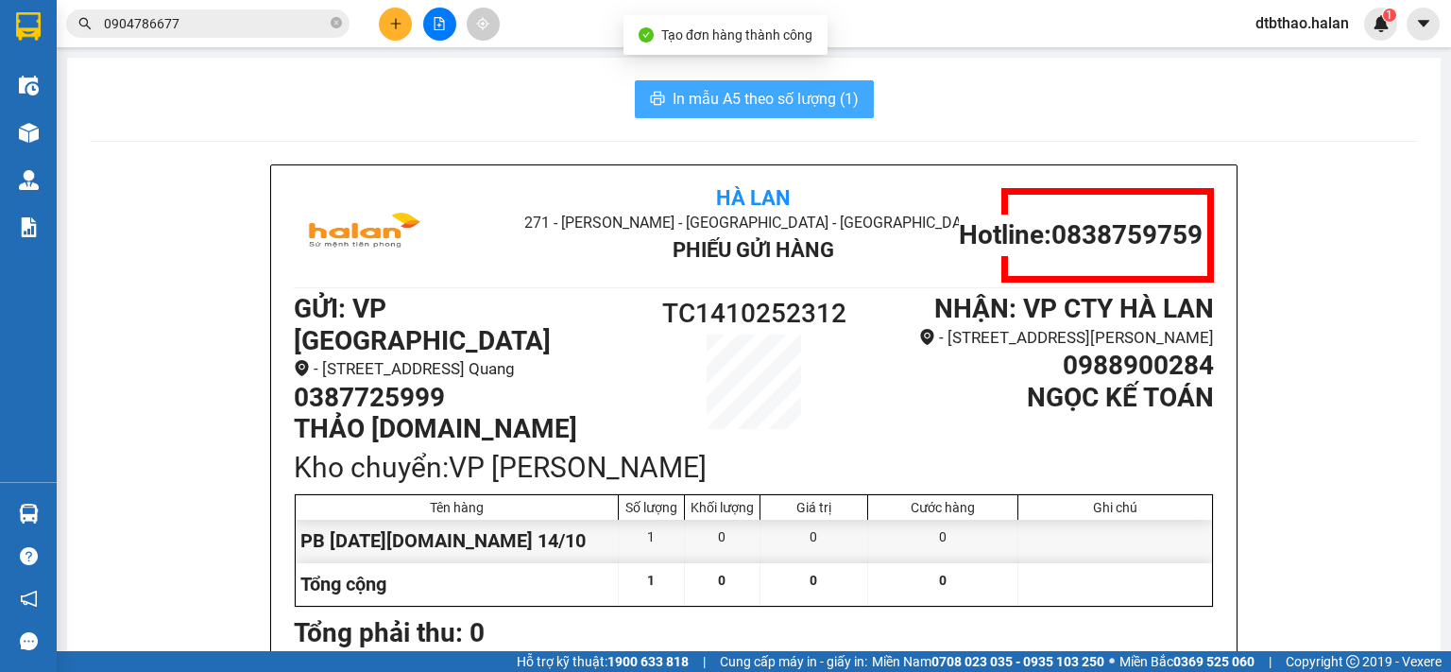
click at [795, 100] on span "In mẫu A5 theo số lượng (1)" at bounding box center [765, 99] width 186 height 24
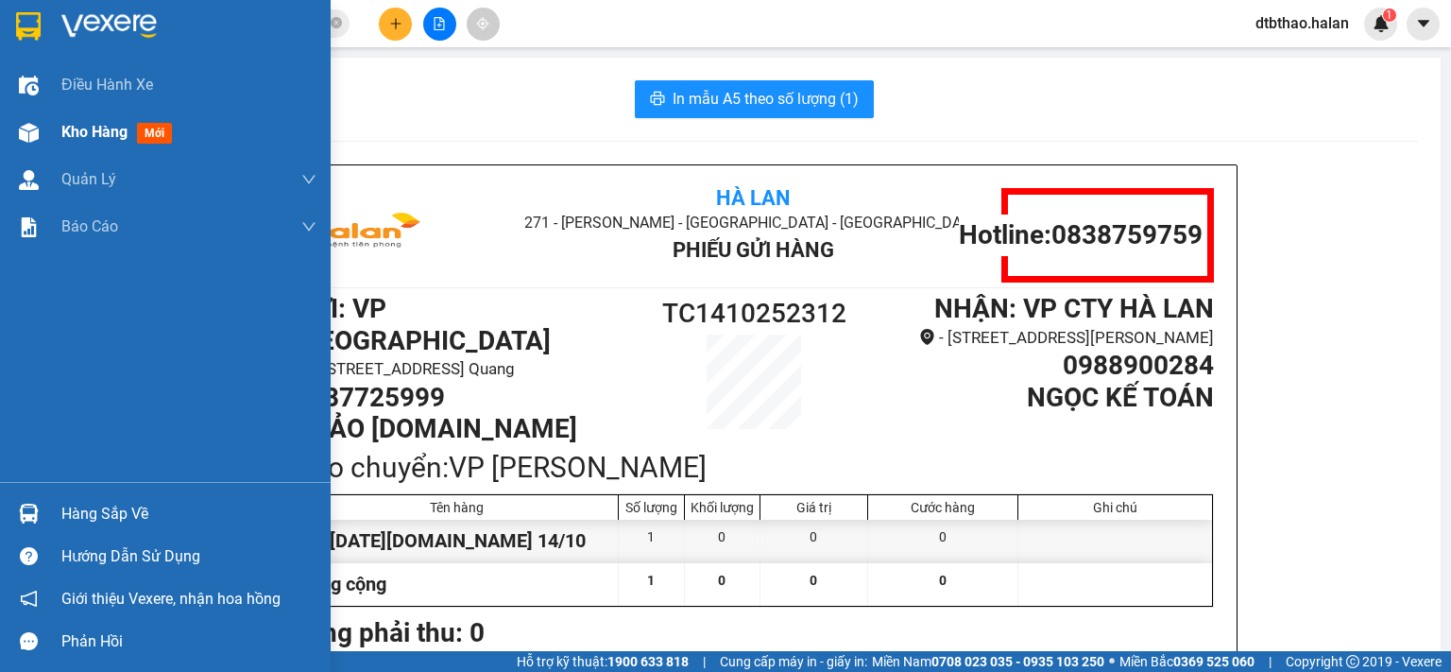
click at [119, 131] on span "Kho hàng" at bounding box center [94, 132] width 66 height 18
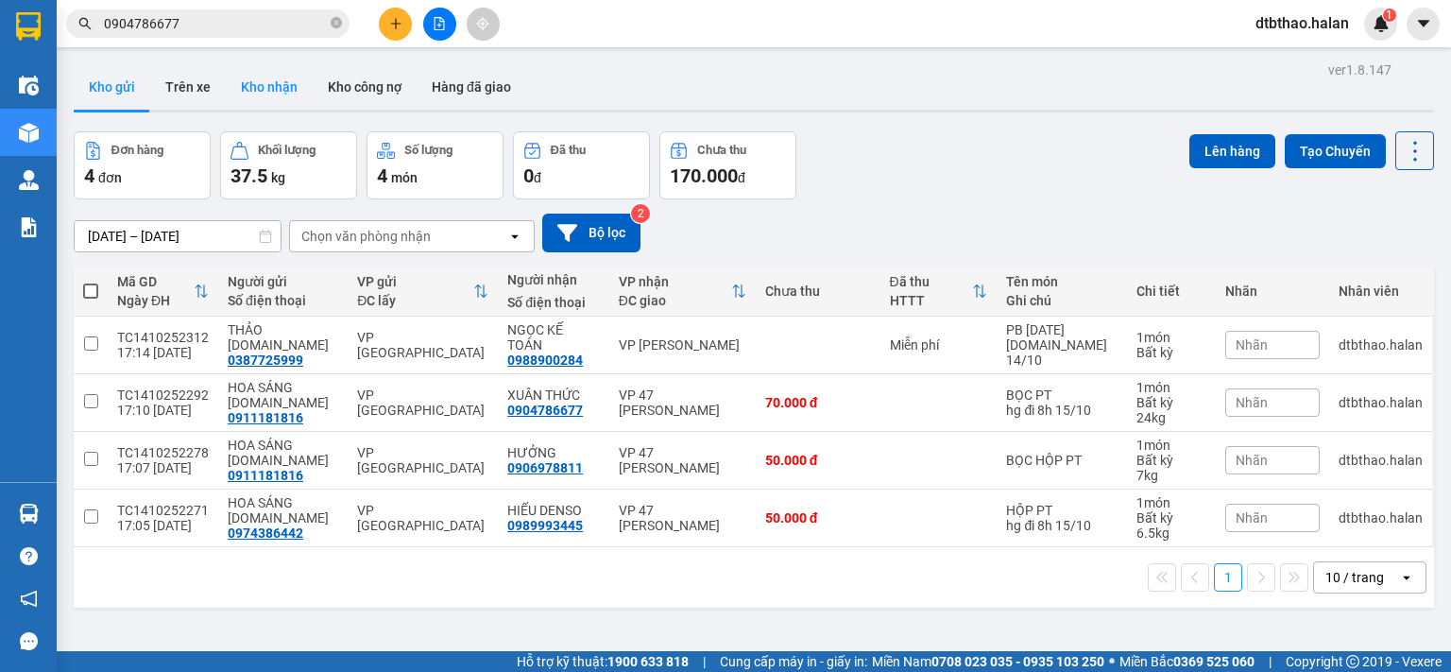
click at [276, 88] on button "Kho nhận" at bounding box center [269, 86] width 87 height 45
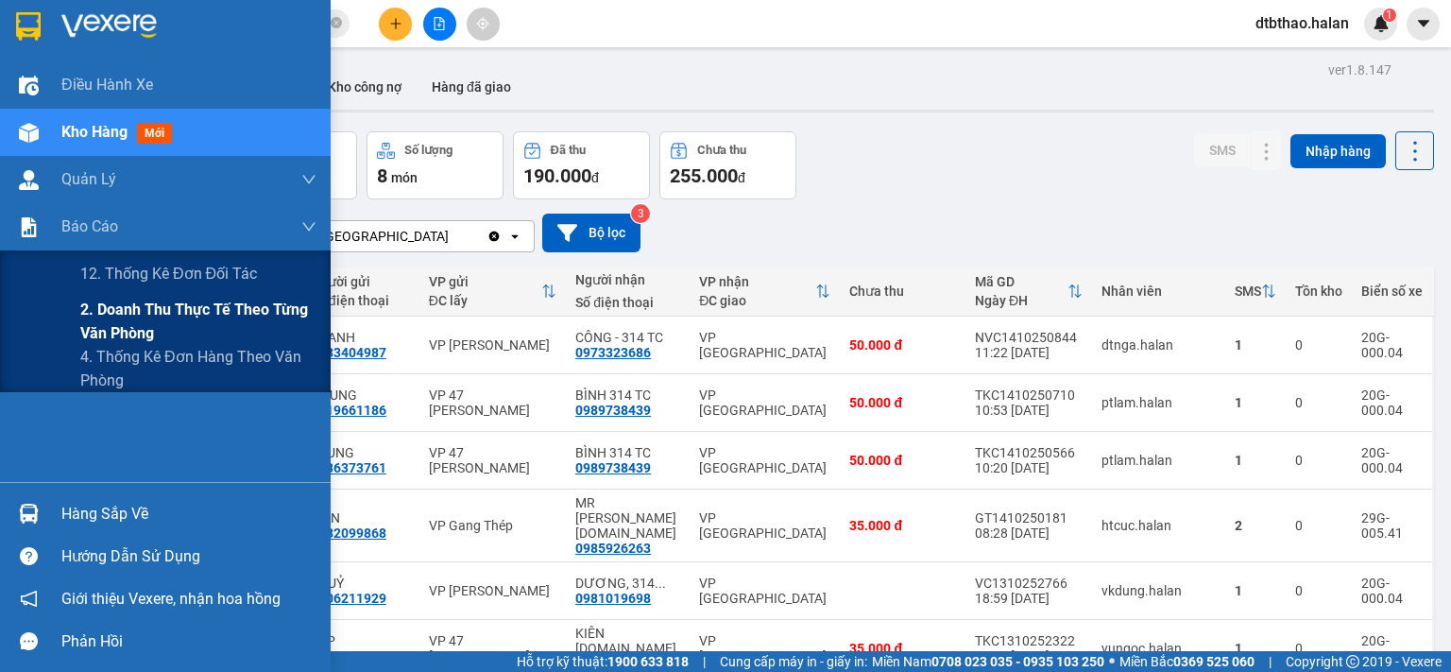
click at [134, 313] on span "2. Doanh thu thực tế theo từng văn phòng" at bounding box center [198, 321] width 236 height 47
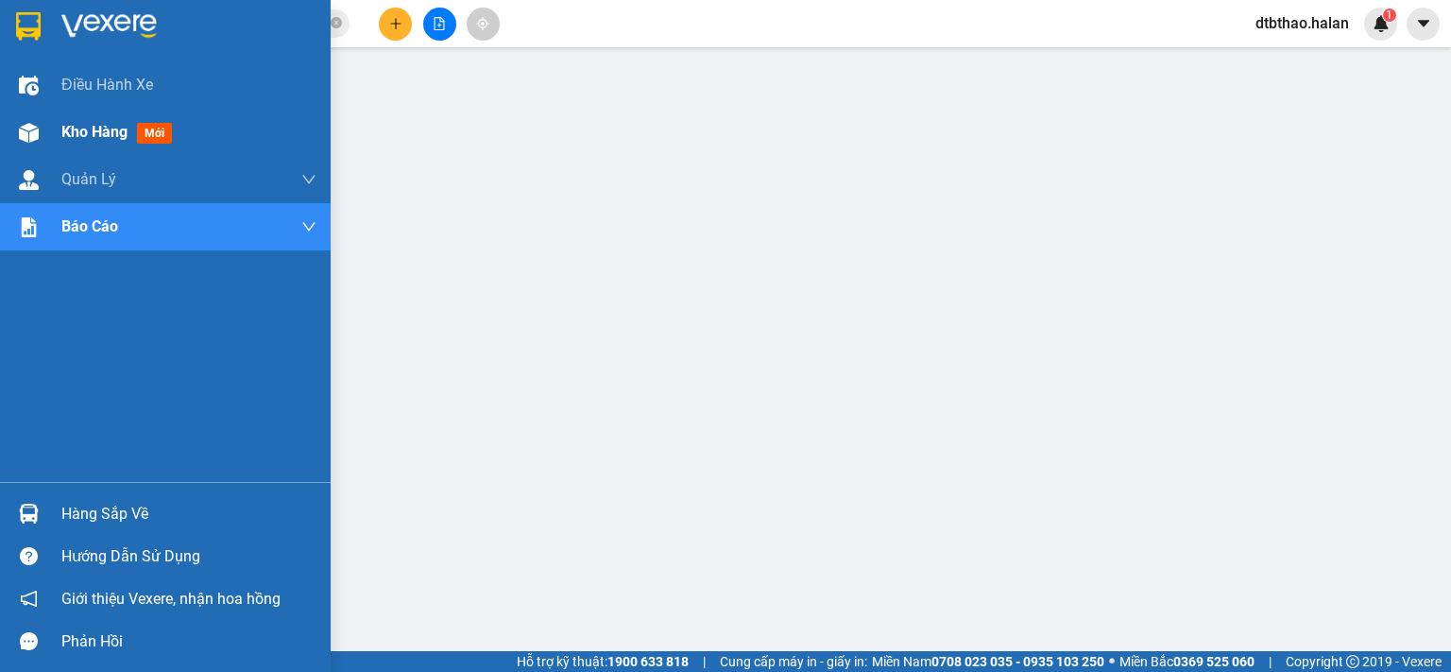
click at [83, 131] on span "Kho hàng" at bounding box center [94, 132] width 66 height 18
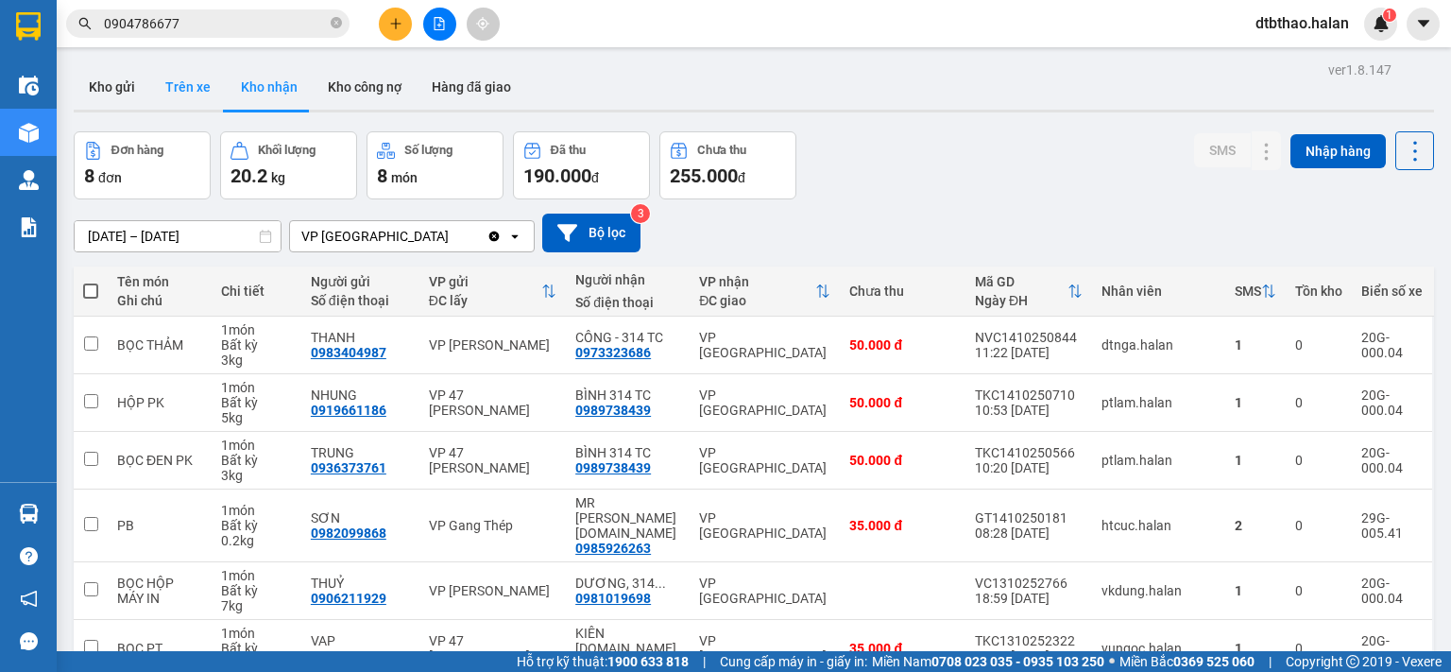
click at [181, 86] on button "Trên xe" at bounding box center [188, 86] width 76 height 45
type input "06/02/2012 – 14/10/2025"
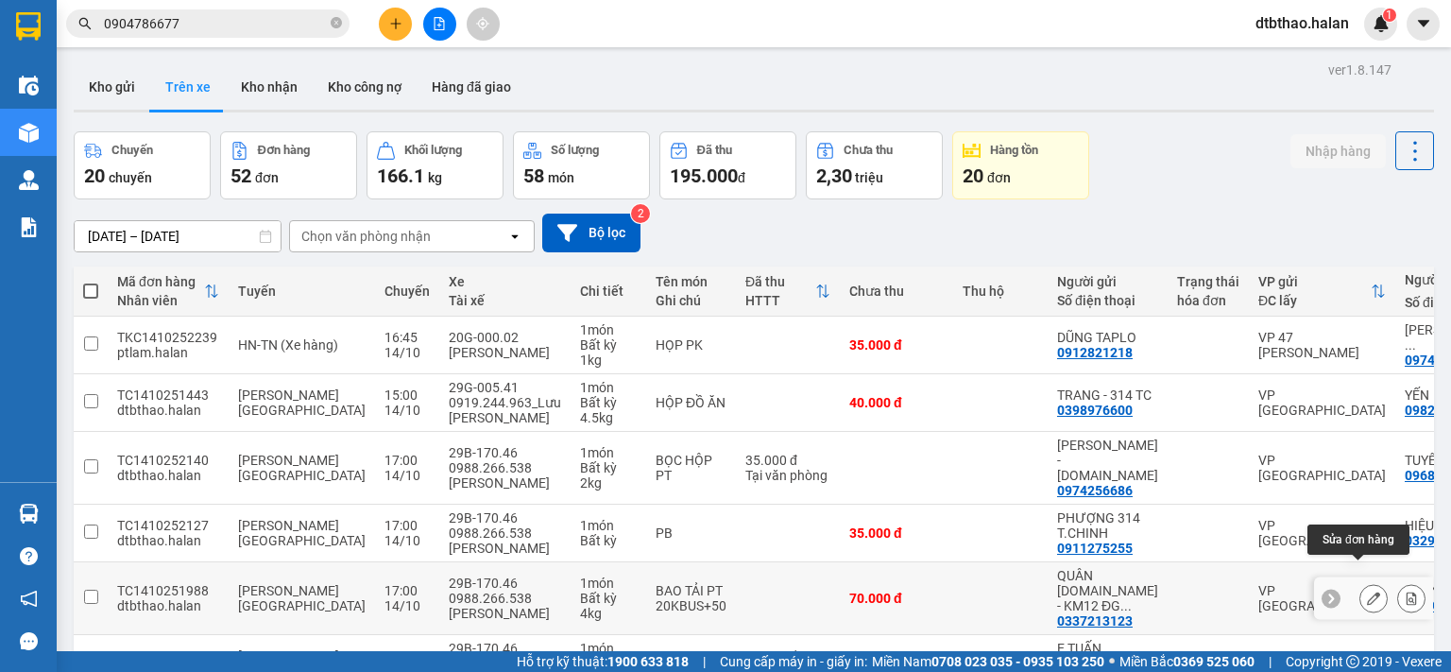
click at [1360, 582] on button at bounding box center [1373, 598] width 26 height 33
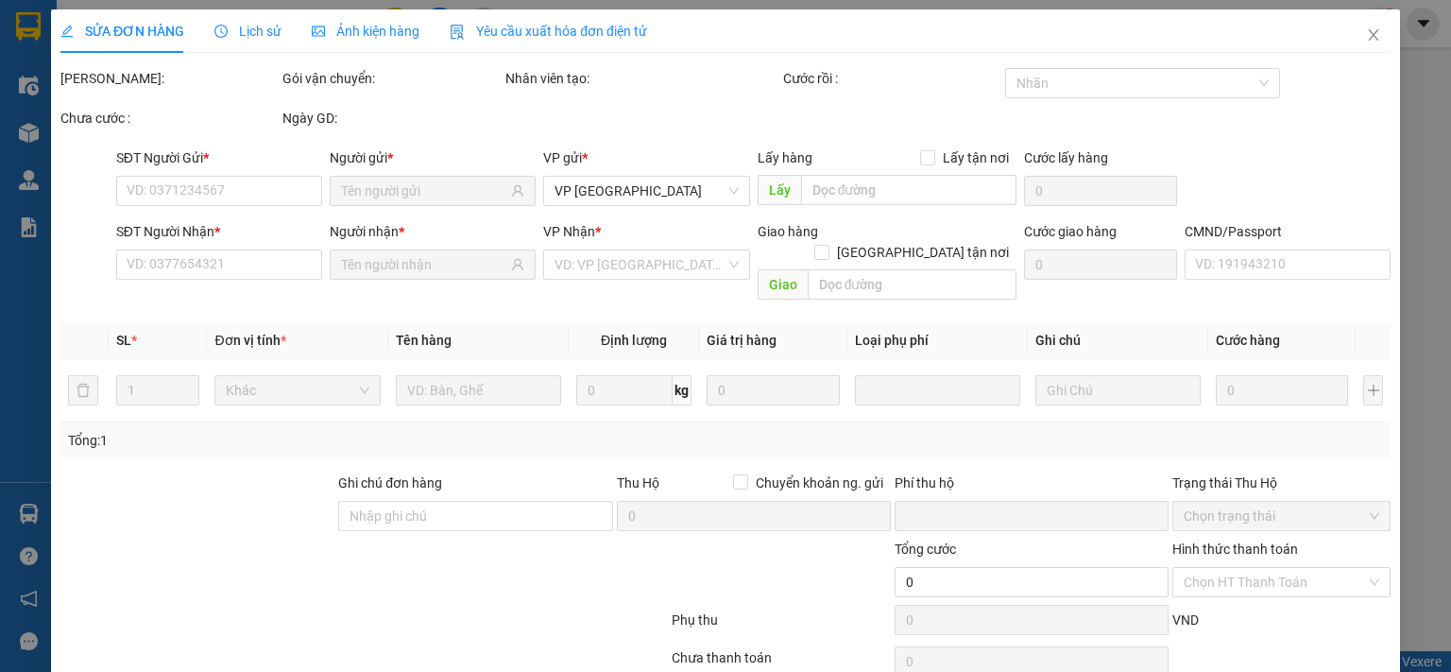
type input "0337213123"
type input "0839062366"
type input "0"
type input "70.000"
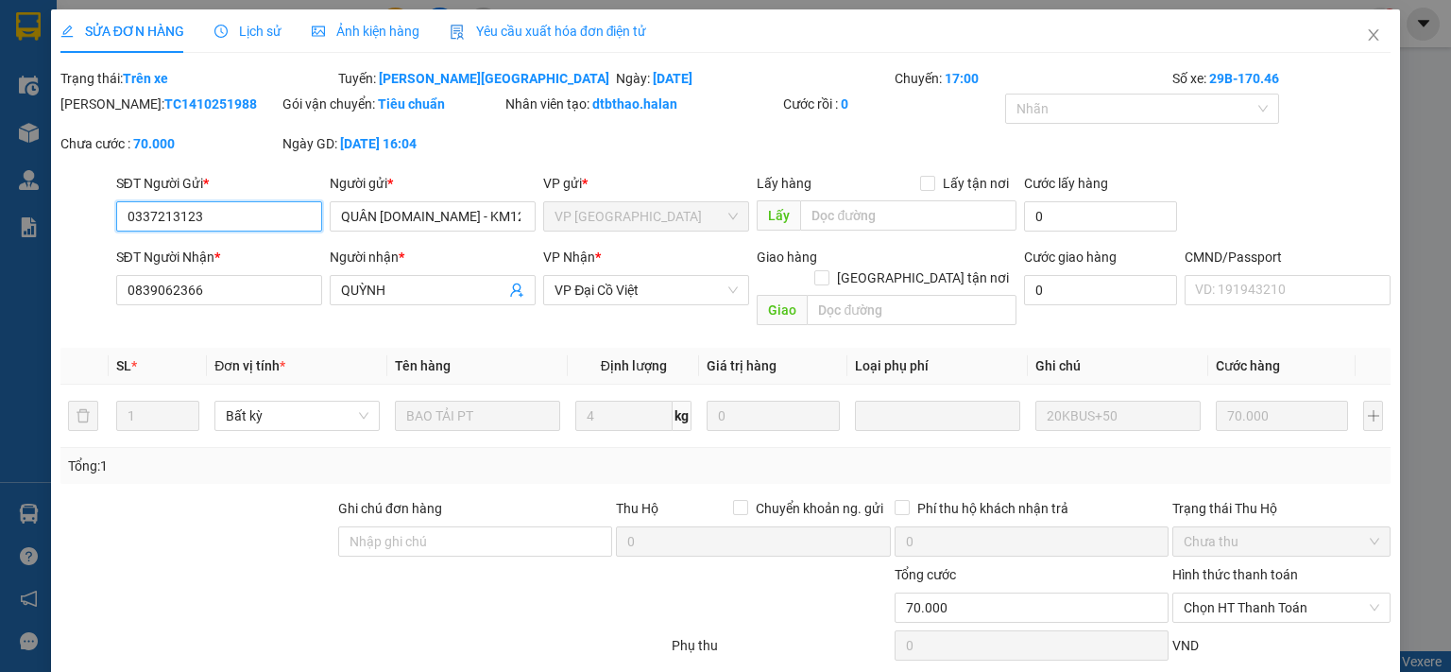
scroll to position [93, 0]
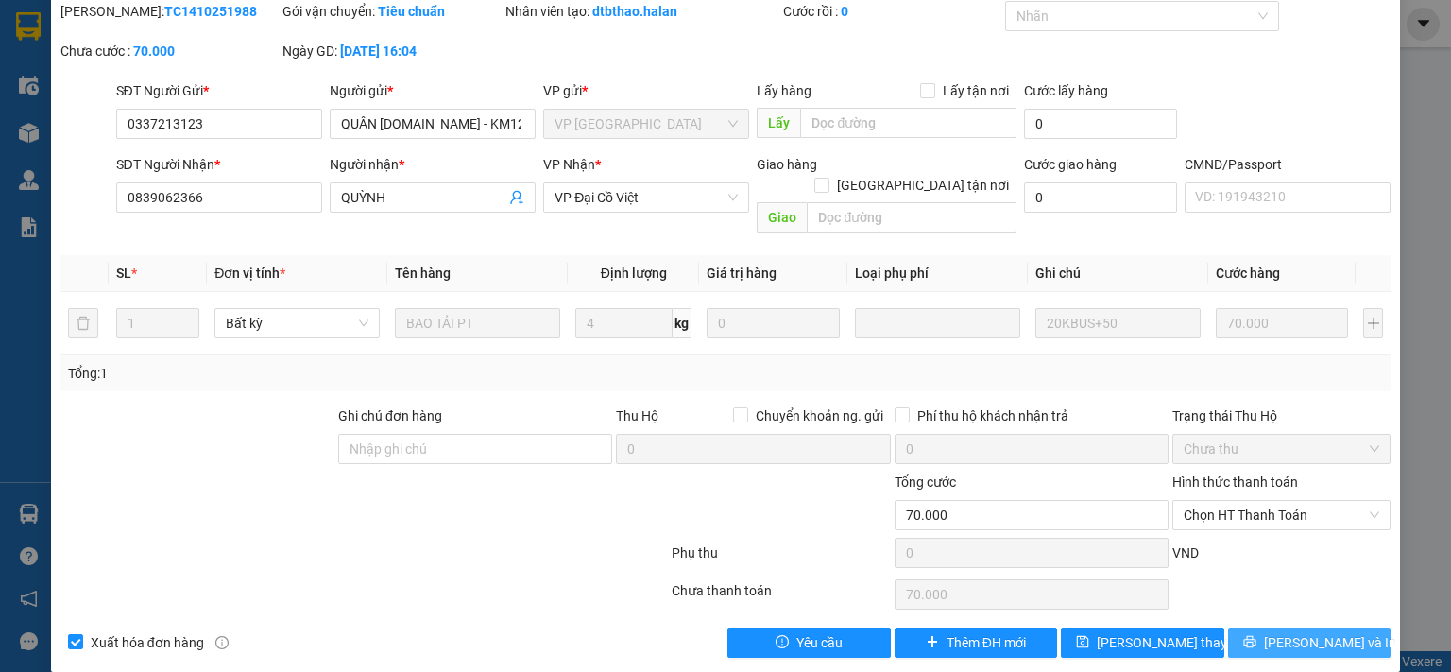
click at [1288, 632] on span "[PERSON_NAME] và In" at bounding box center [1330, 642] width 132 height 21
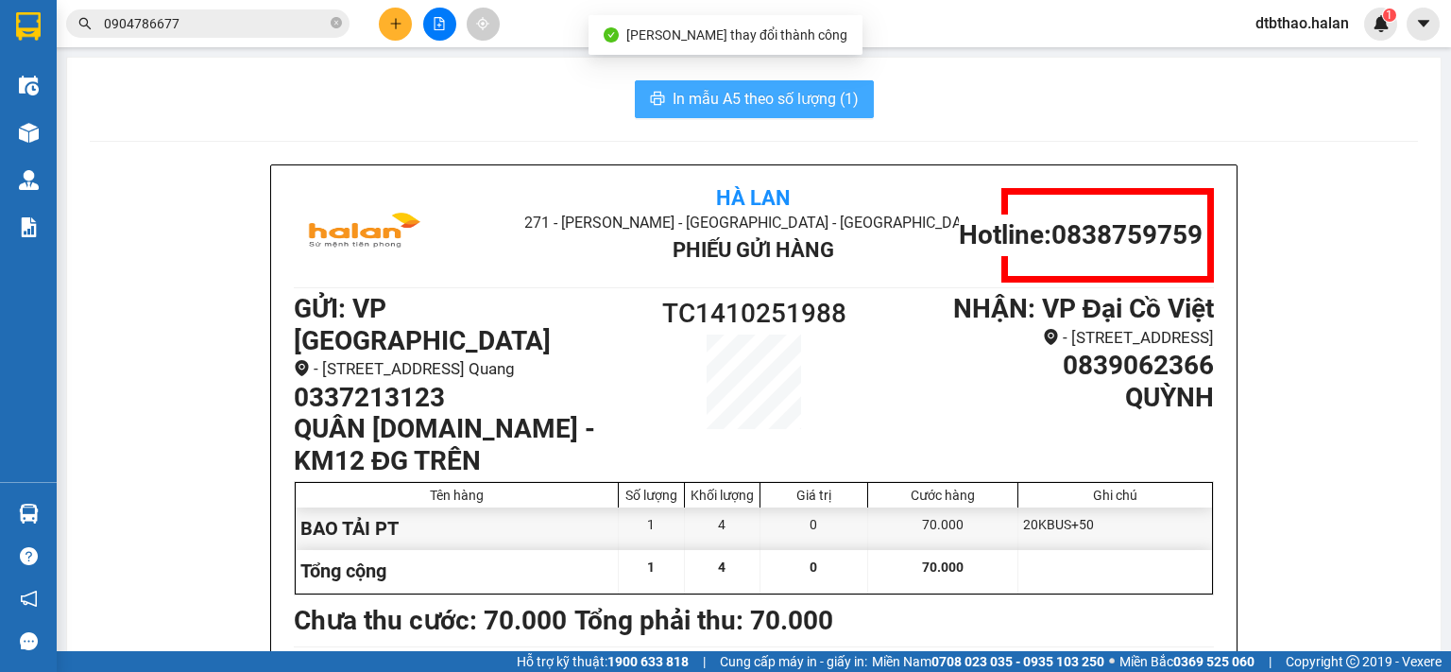
click at [680, 94] on span "In mẫu A5 theo số lượng (1)" at bounding box center [765, 99] width 186 height 24
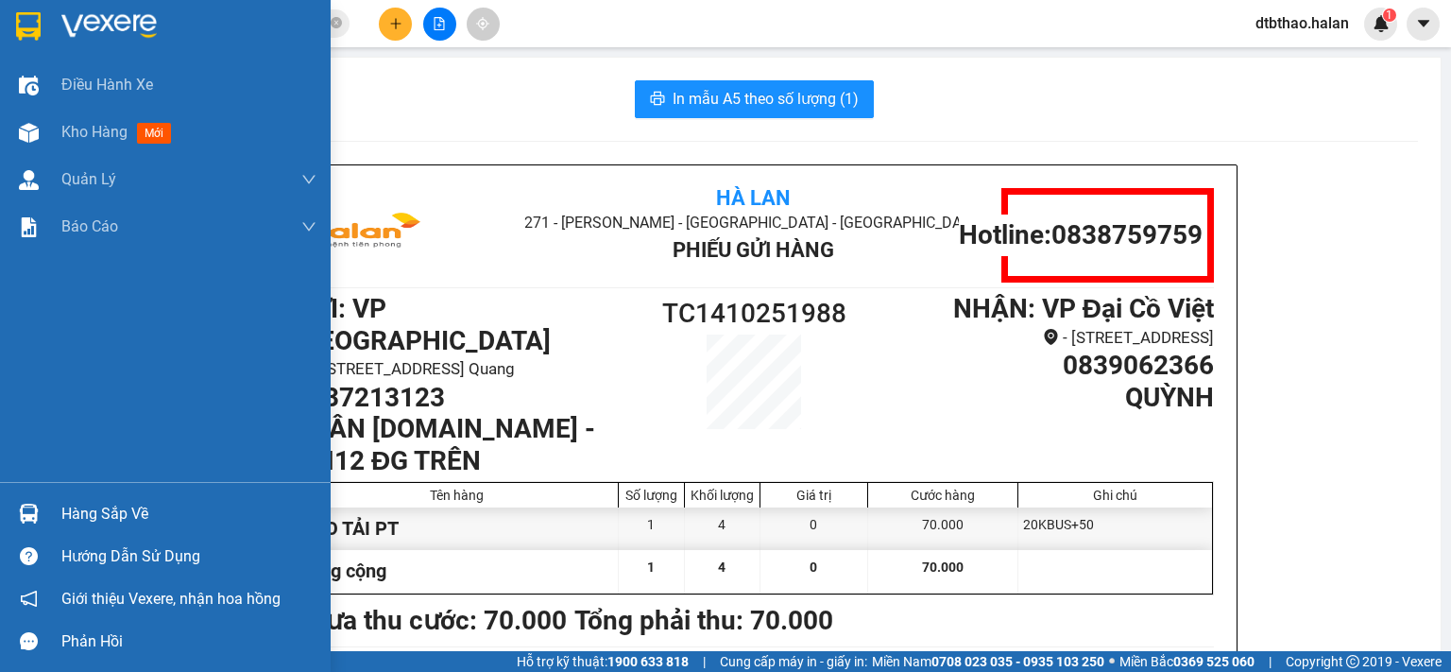
click at [61, 517] on div "Hàng sắp về" at bounding box center [188, 514] width 255 height 28
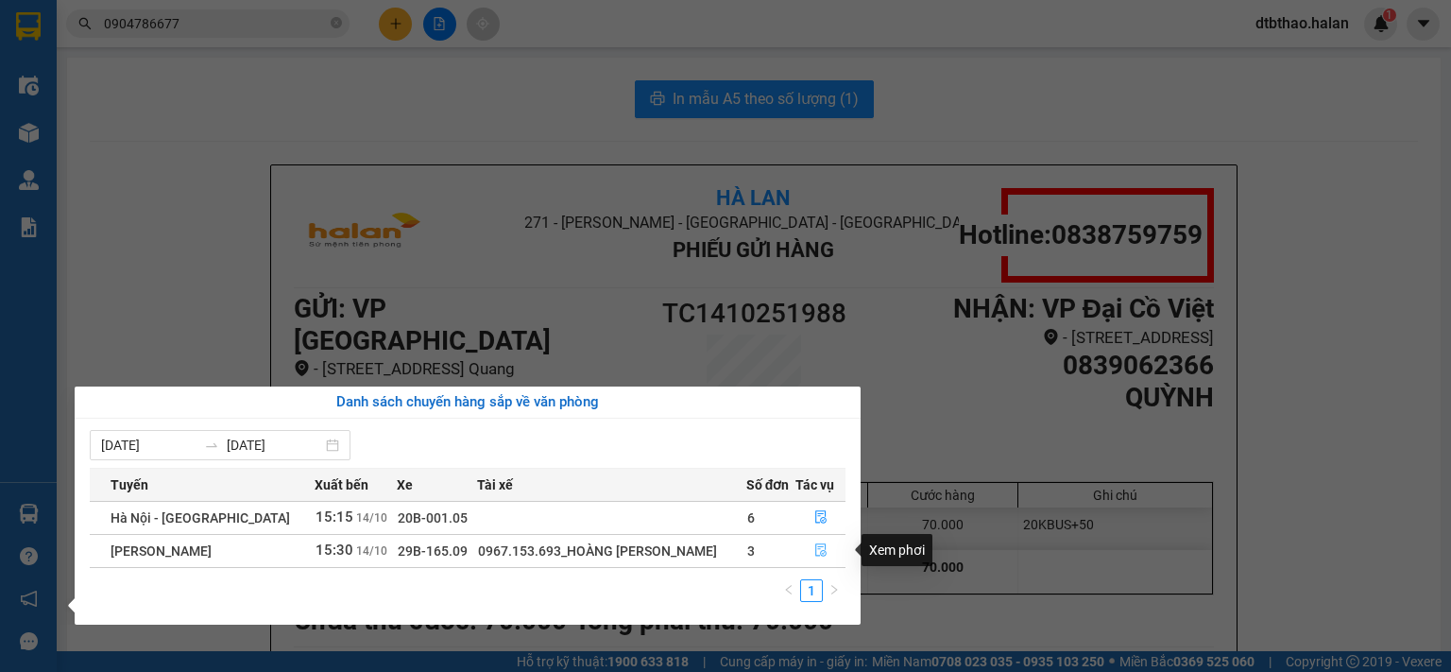
click at [818, 551] on icon "file-done" at bounding box center [820, 549] width 13 height 13
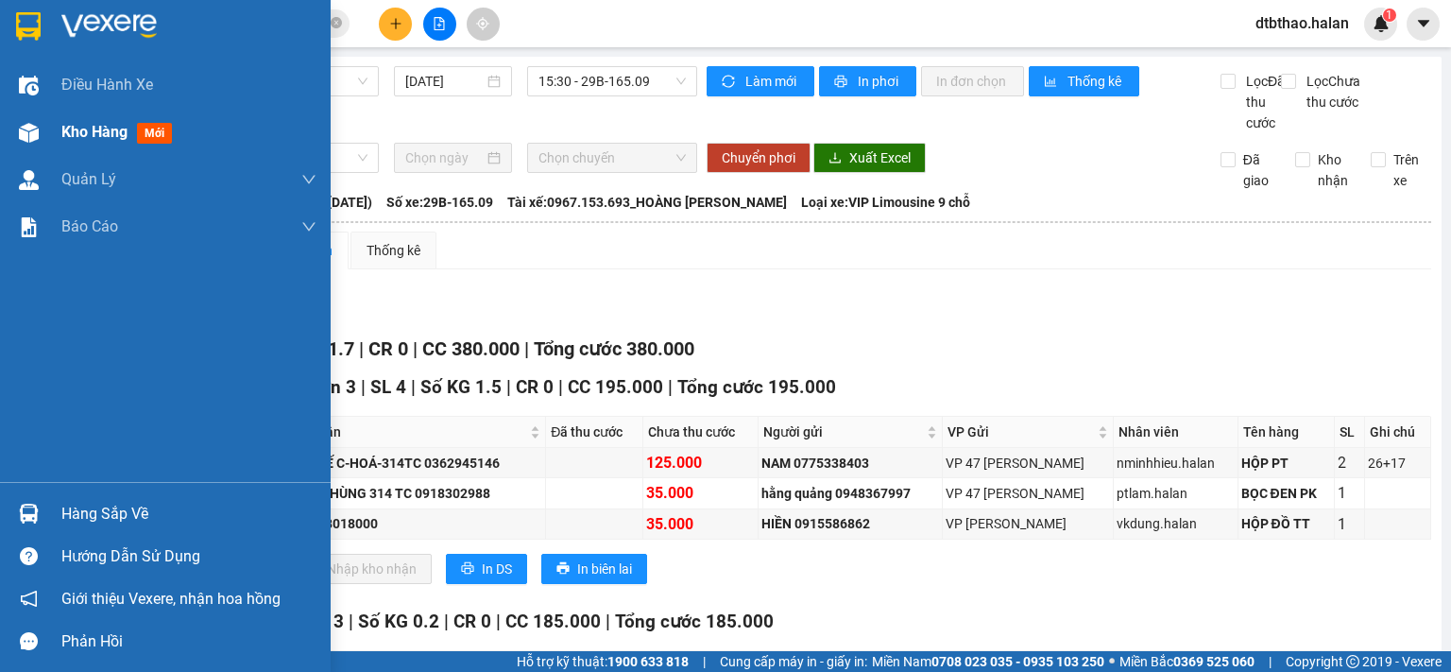
click at [82, 135] on span "Kho hàng" at bounding box center [94, 132] width 66 height 18
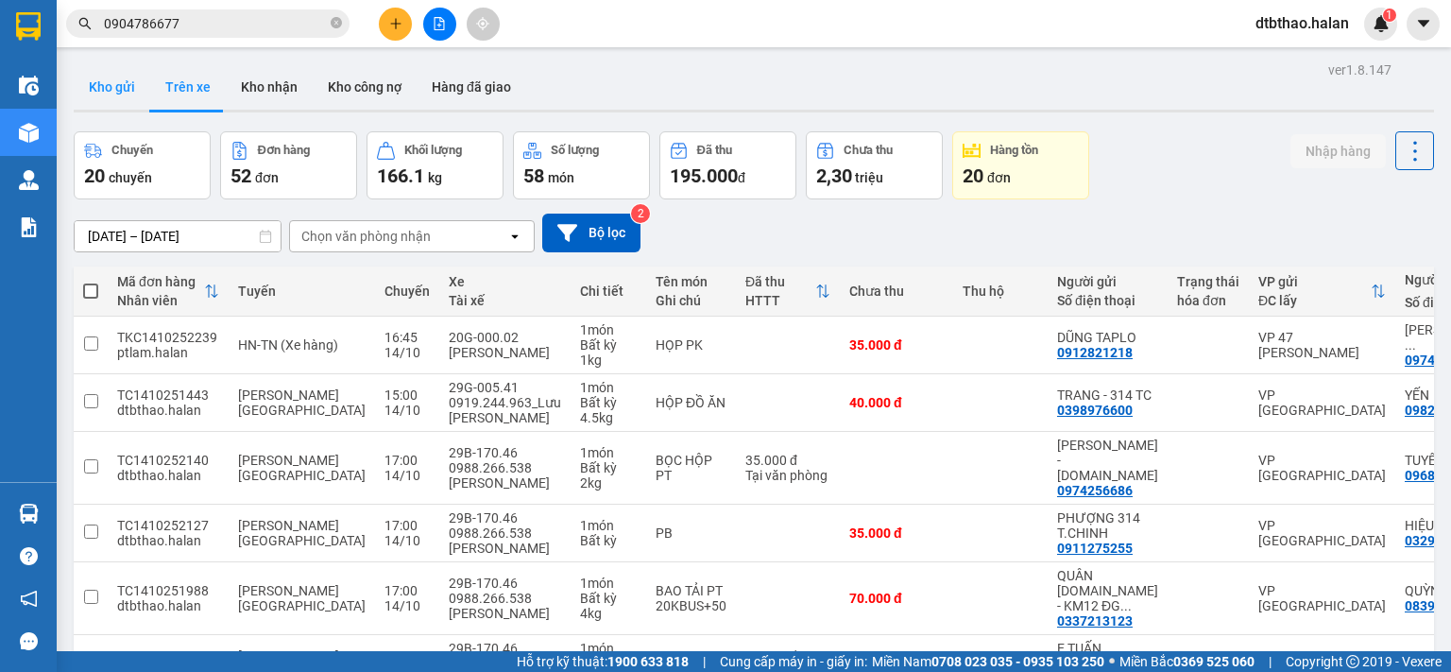
click at [113, 86] on button "Kho gửi" at bounding box center [112, 86] width 77 height 45
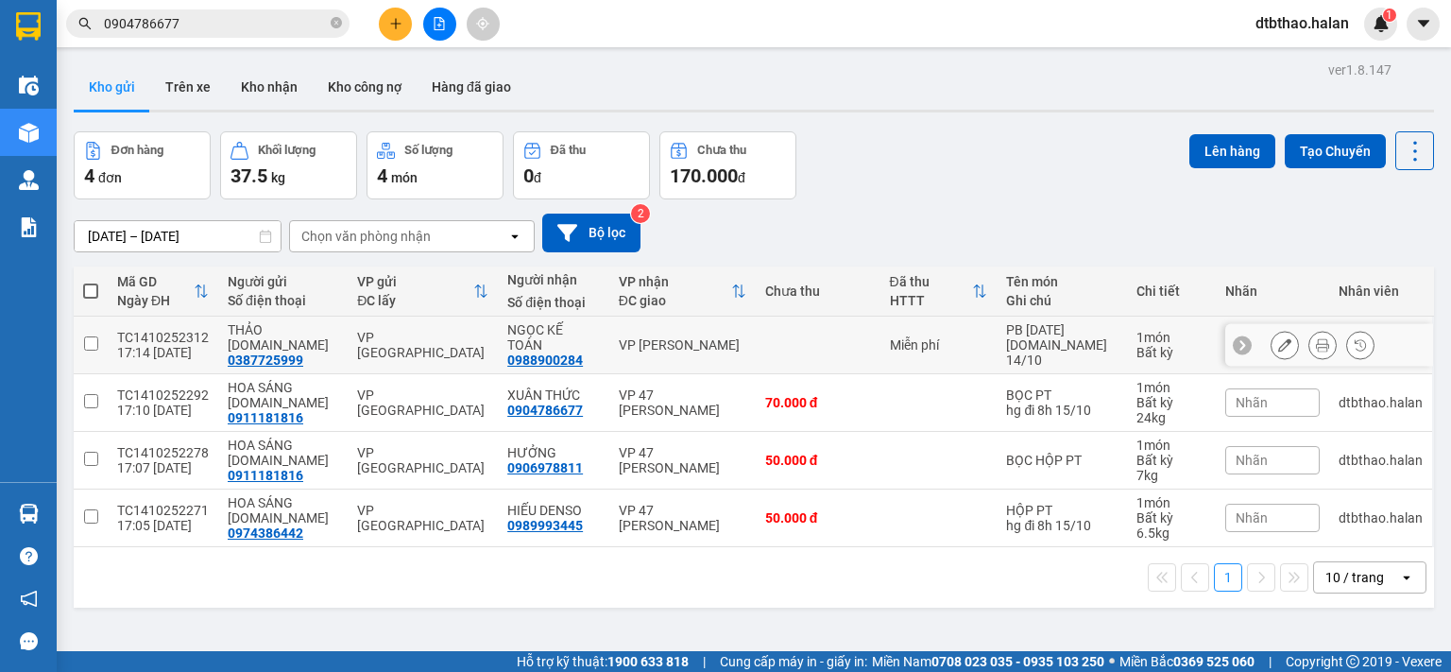
click at [91, 339] on input "checkbox" at bounding box center [91, 343] width 14 height 14
checkbox input "true"
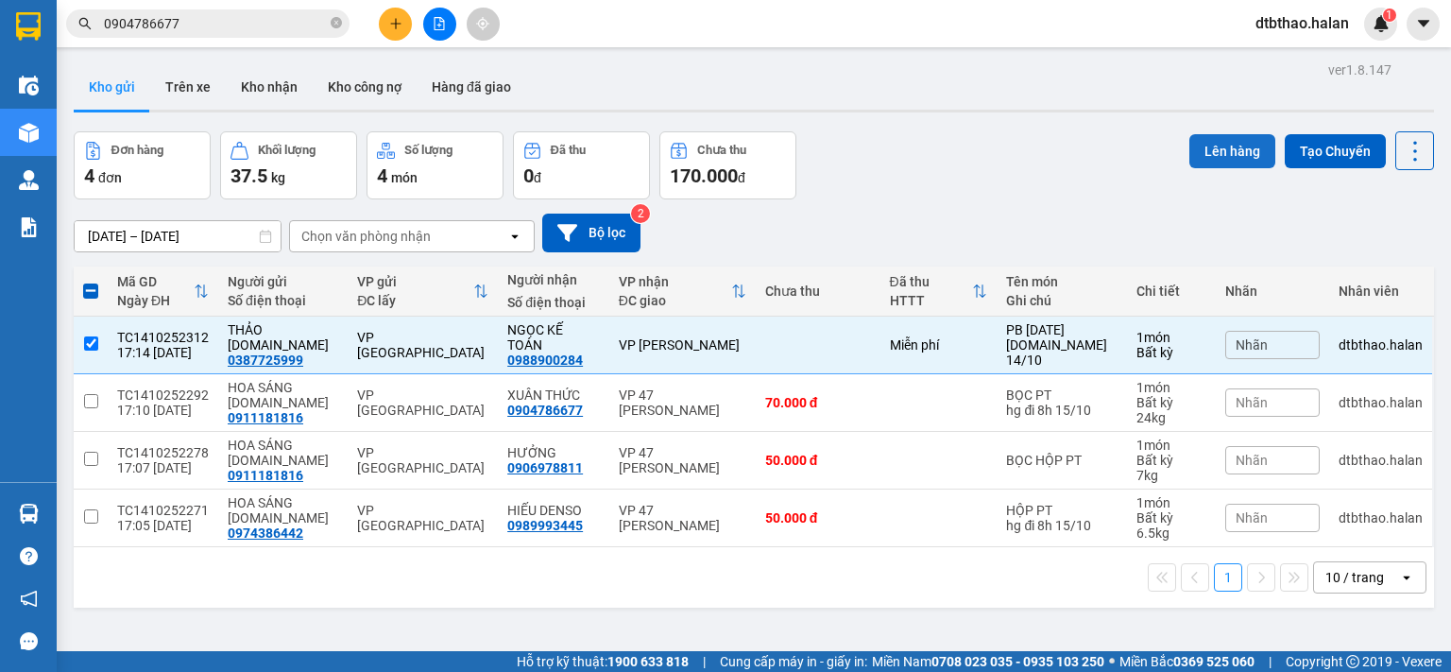
click at [1243, 150] on button "Lên hàng" at bounding box center [1232, 151] width 86 height 34
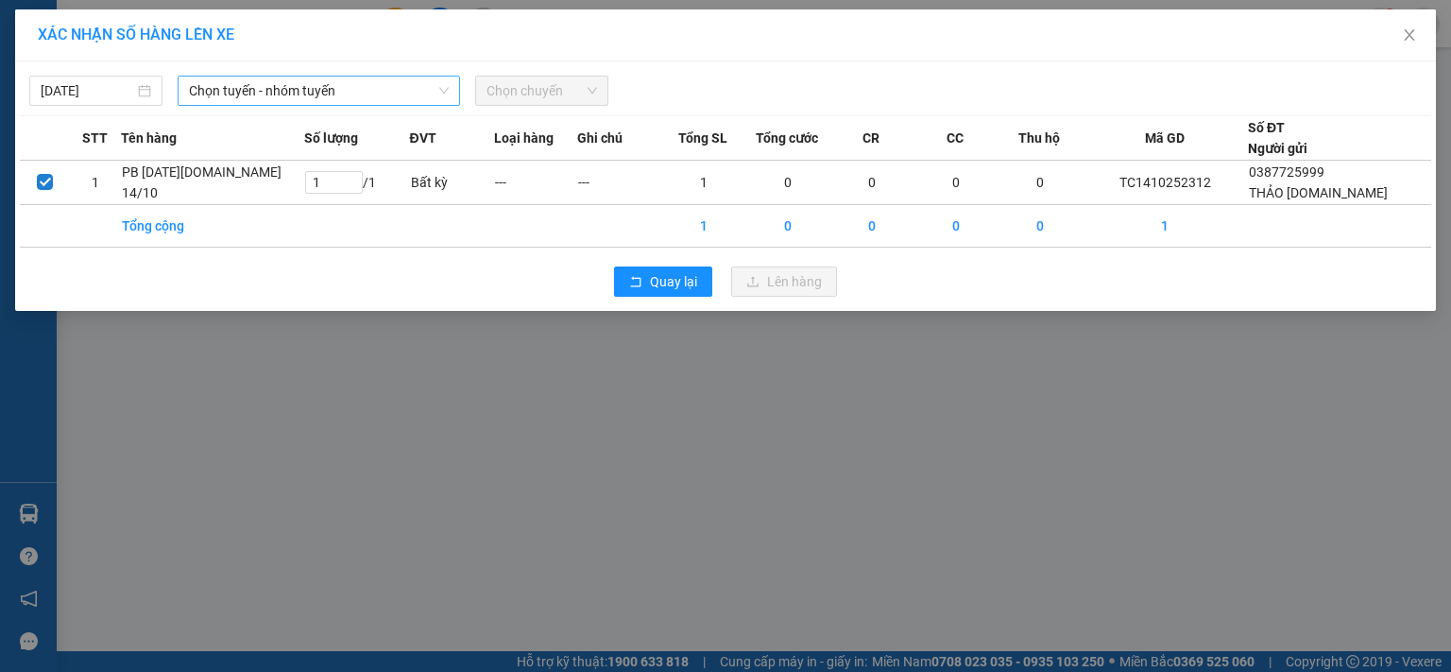
click at [392, 91] on span "Chọn tuyến - nhóm tuyến" at bounding box center [319, 91] width 260 height 28
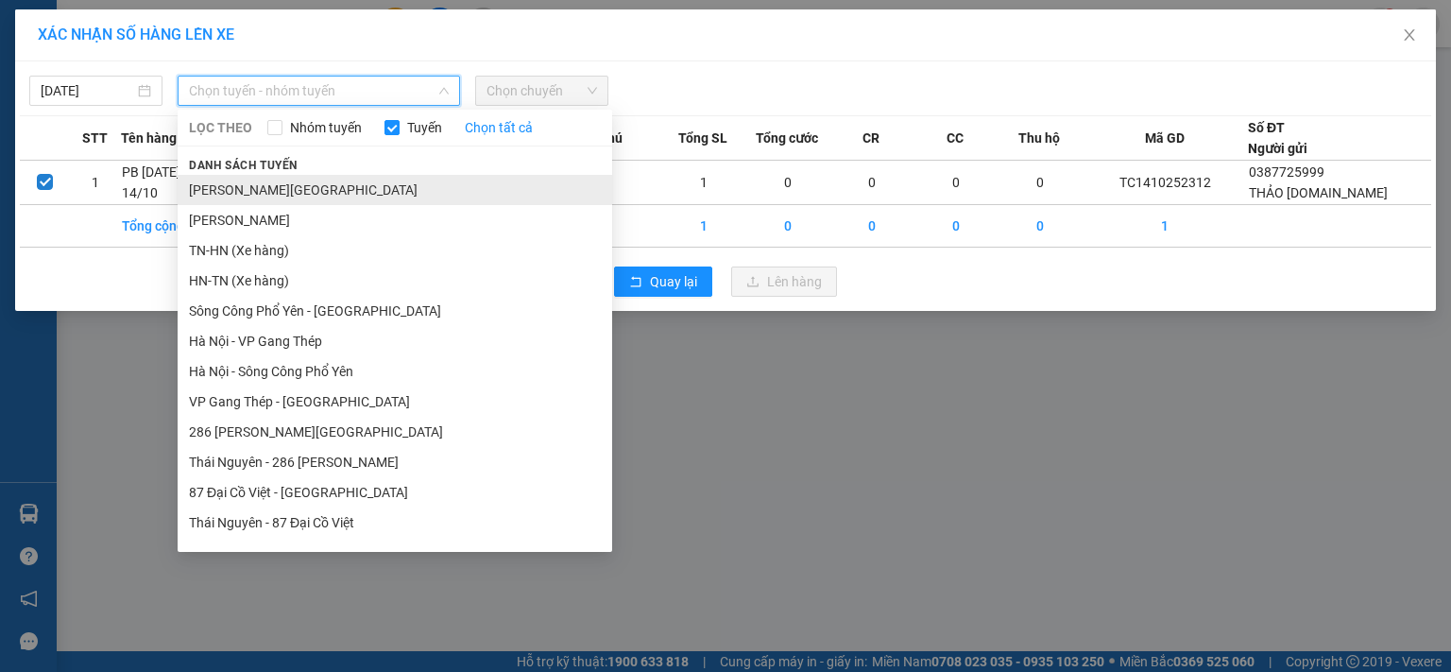
click at [330, 197] on li "Tuyên Quang - Thái Nguyên" at bounding box center [395, 190] width 434 height 30
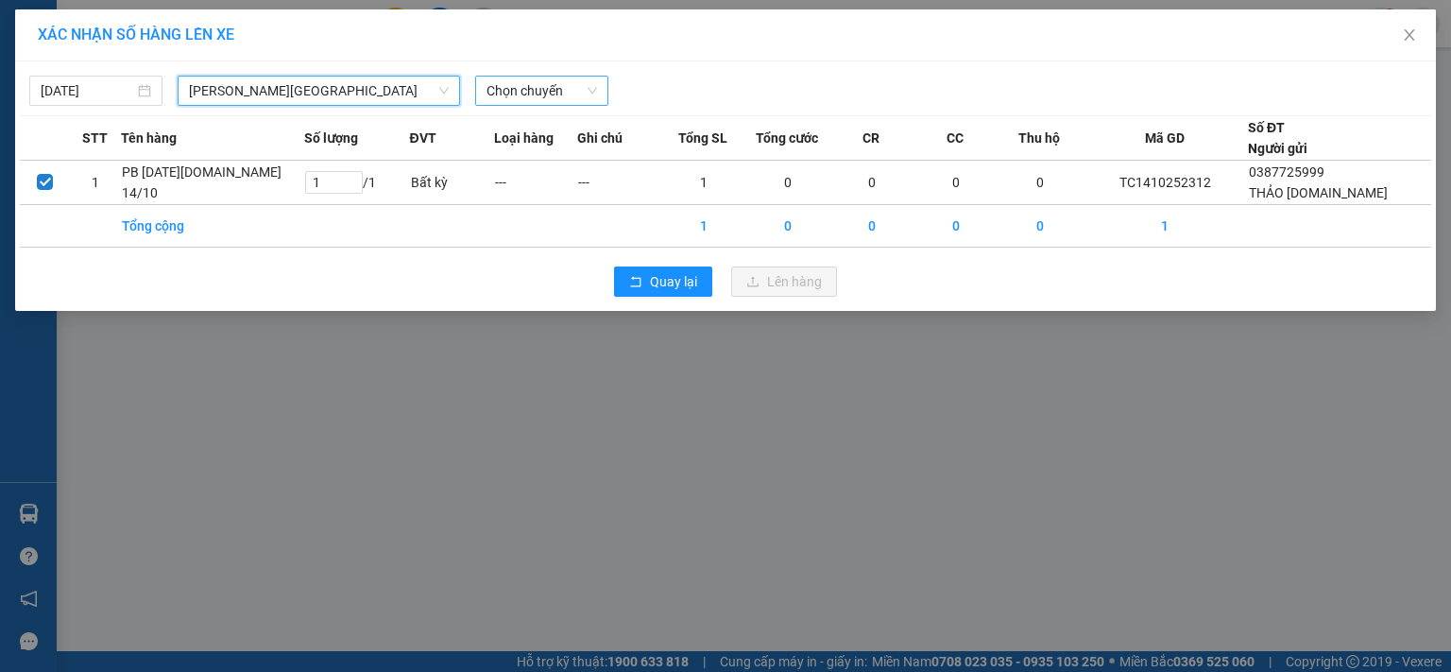
click at [510, 87] on span "Chọn chuyến" at bounding box center [541, 91] width 111 height 28
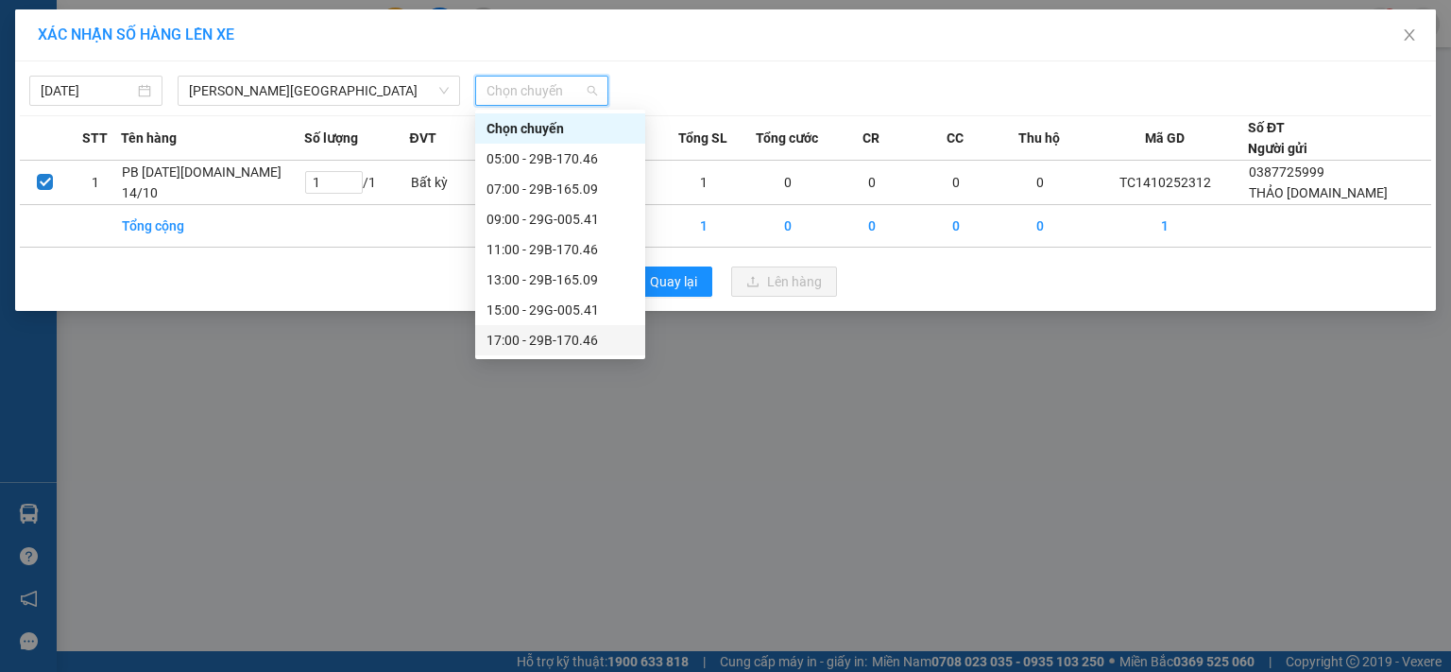
scroll to position [30, 0]
click at [548, 343] on div "19:00 - 29B-165.09" at bounding box center [559, 340] width 147 height 21
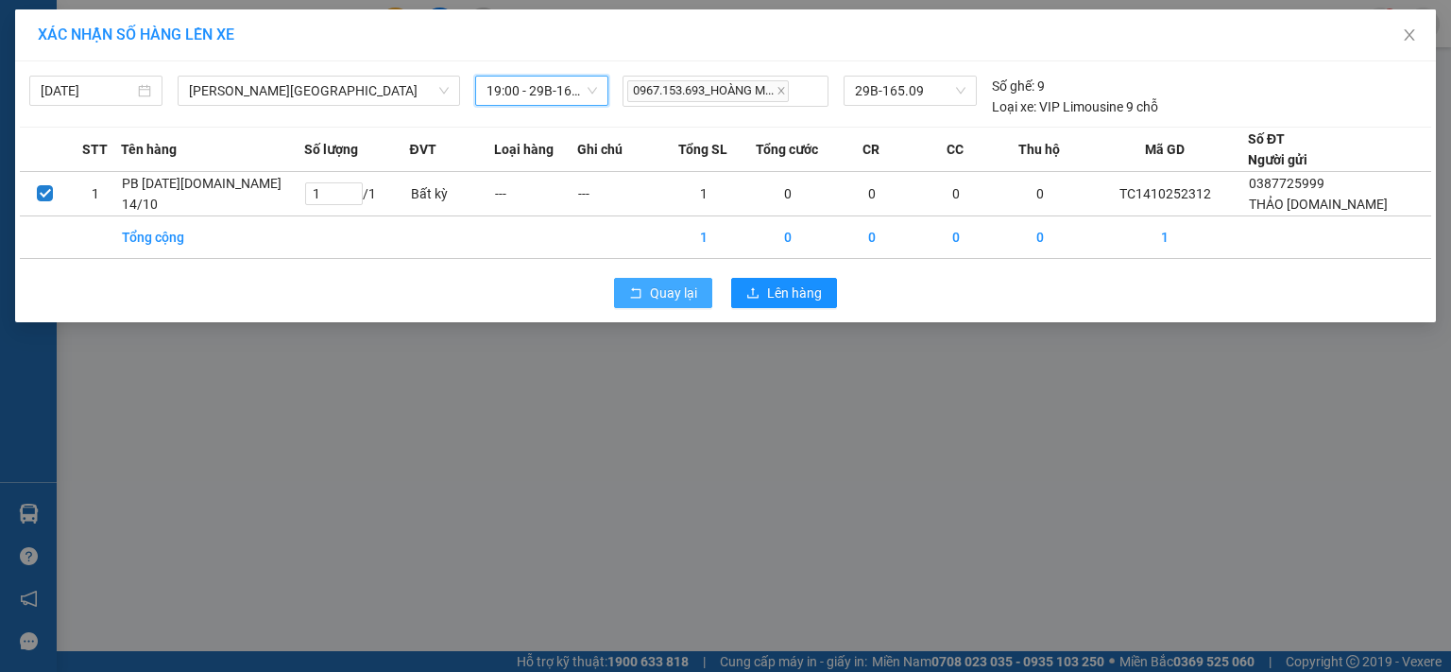
click at [668, 289] on span "Quay lại" at bounding box center [673, 292] width 47 height 21
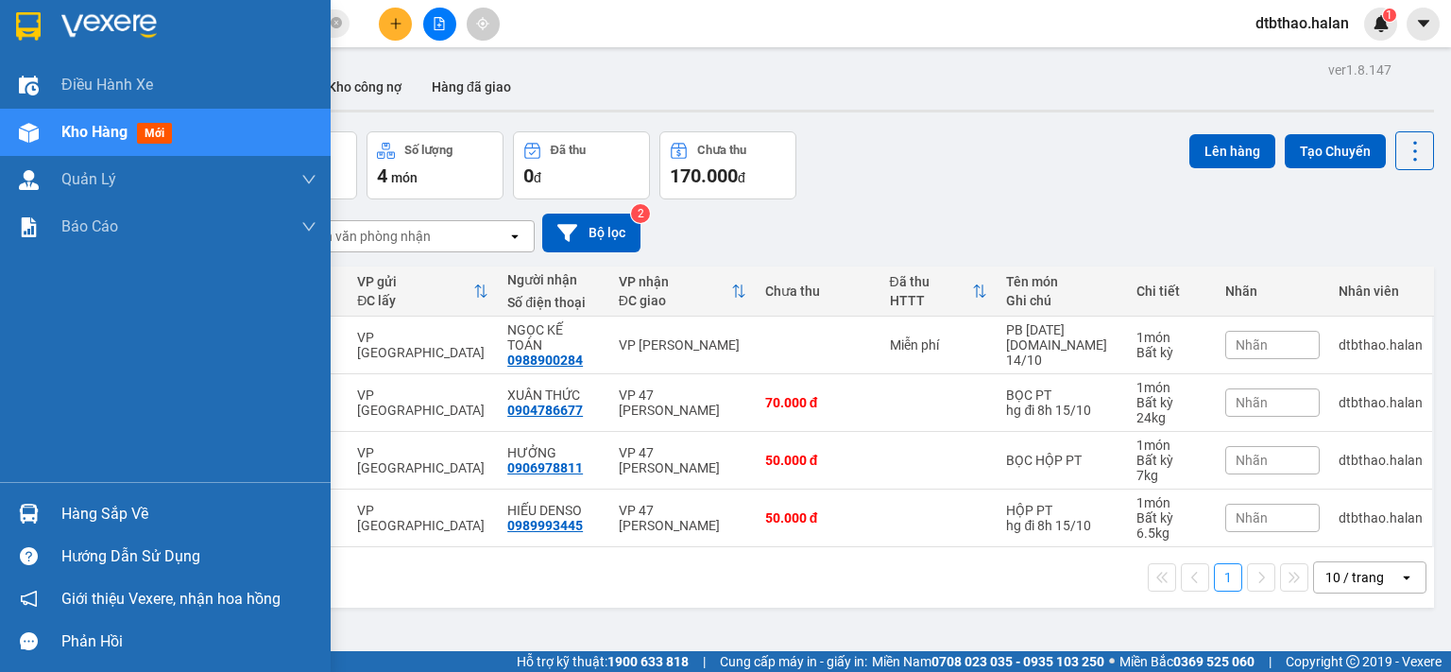
click at [105, 517] on div "Hàng sắp về" at bounding box center [188, 514] width 255 height 28
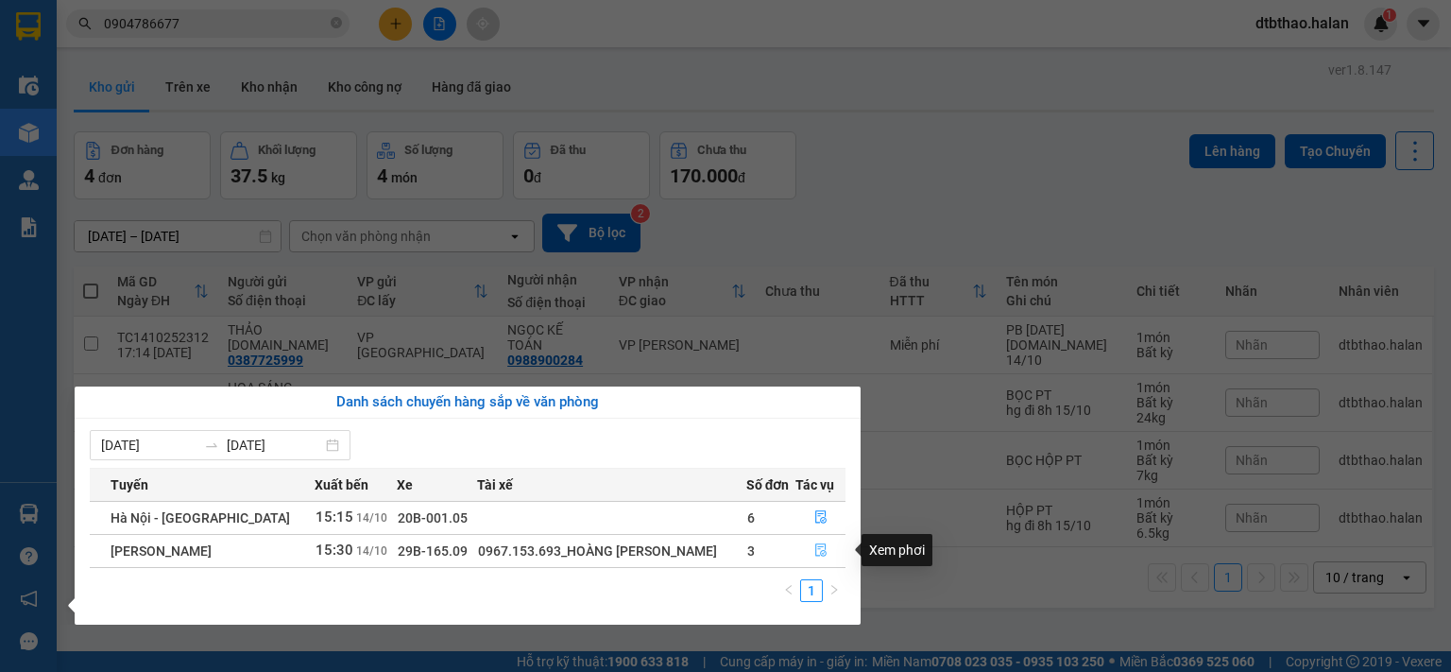
click at [817, 552] on icon "file-done" at bounding box center [820, 549] width 13 height 13
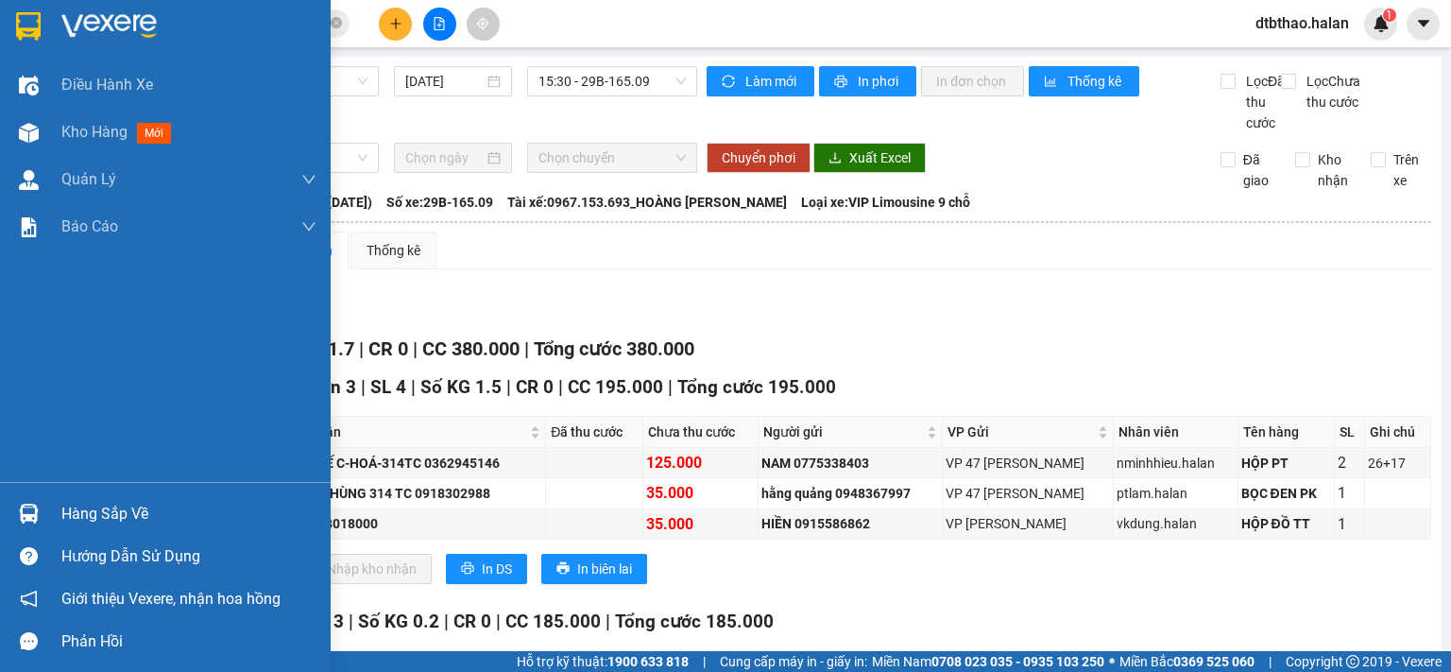
click at [103, 518] on div "Hàng sắp về" at bounding box center [188, 514] width 255 height 28
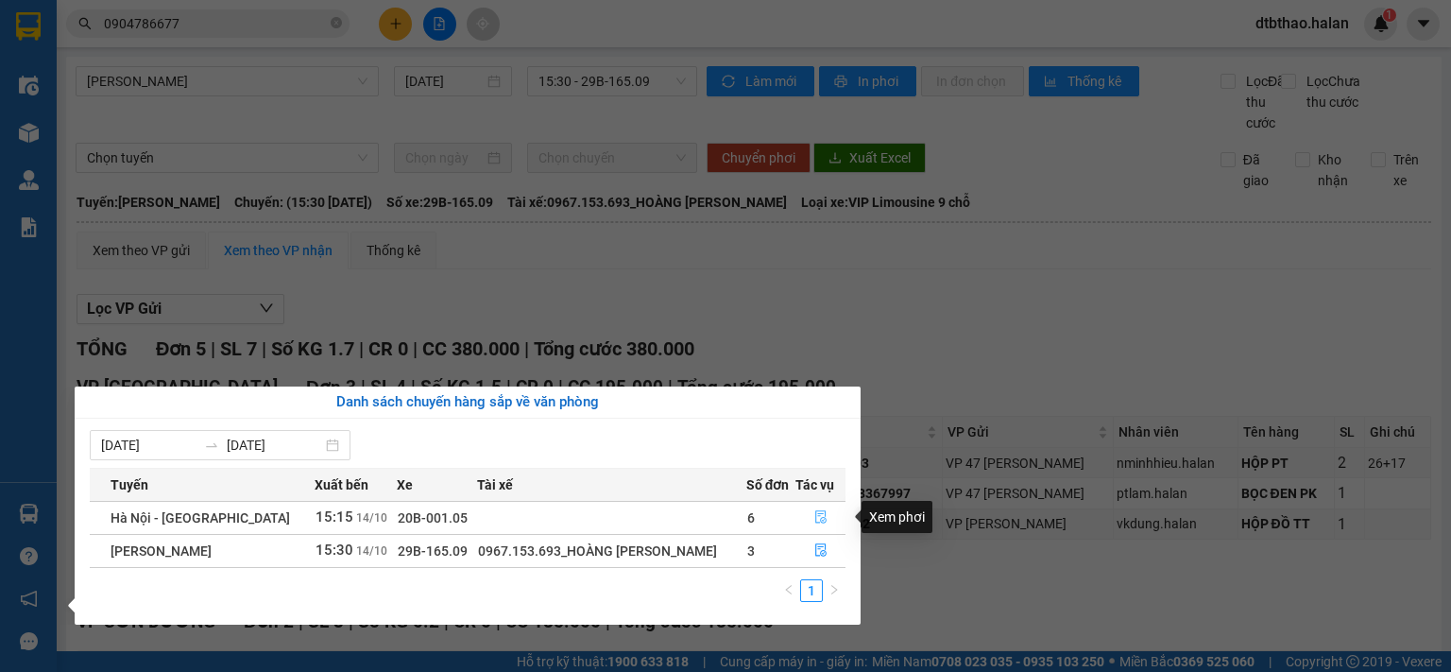
click at [815, 513] on icon "file-done" at bounding box center [820, 517] width 11 height 13
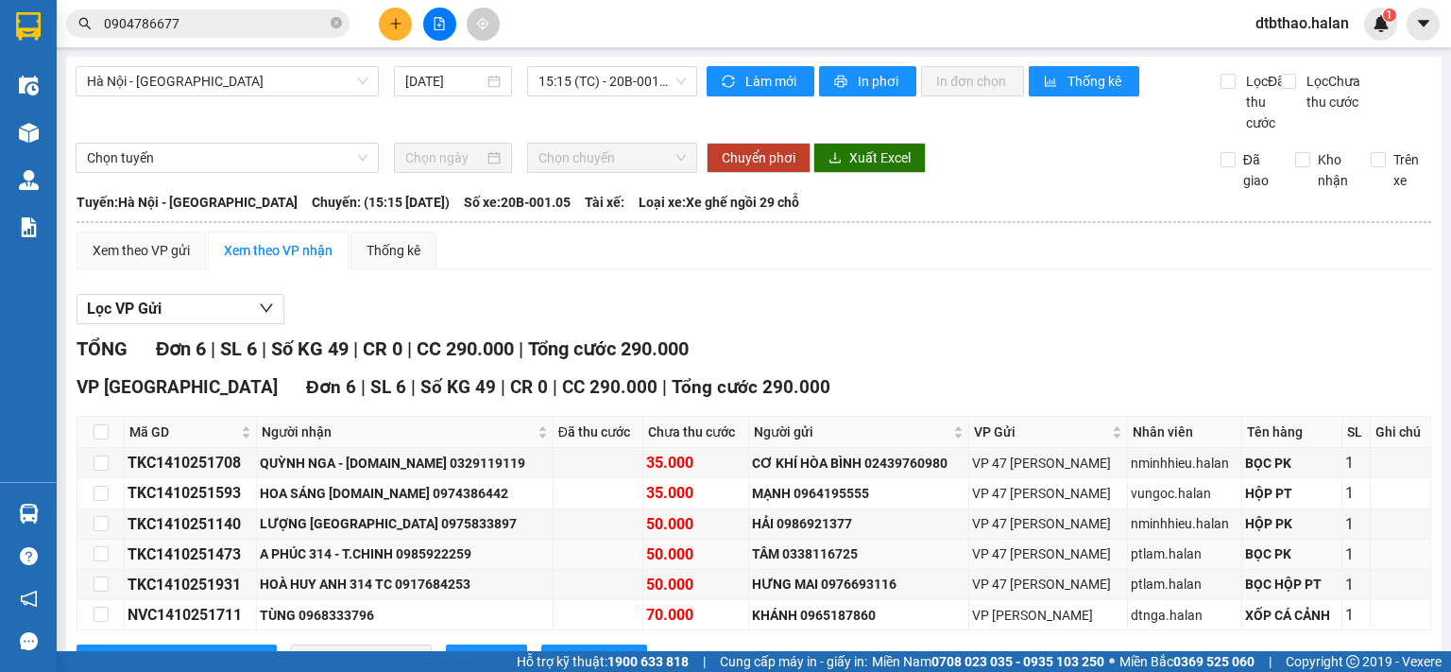
scroll to position [94, 0]
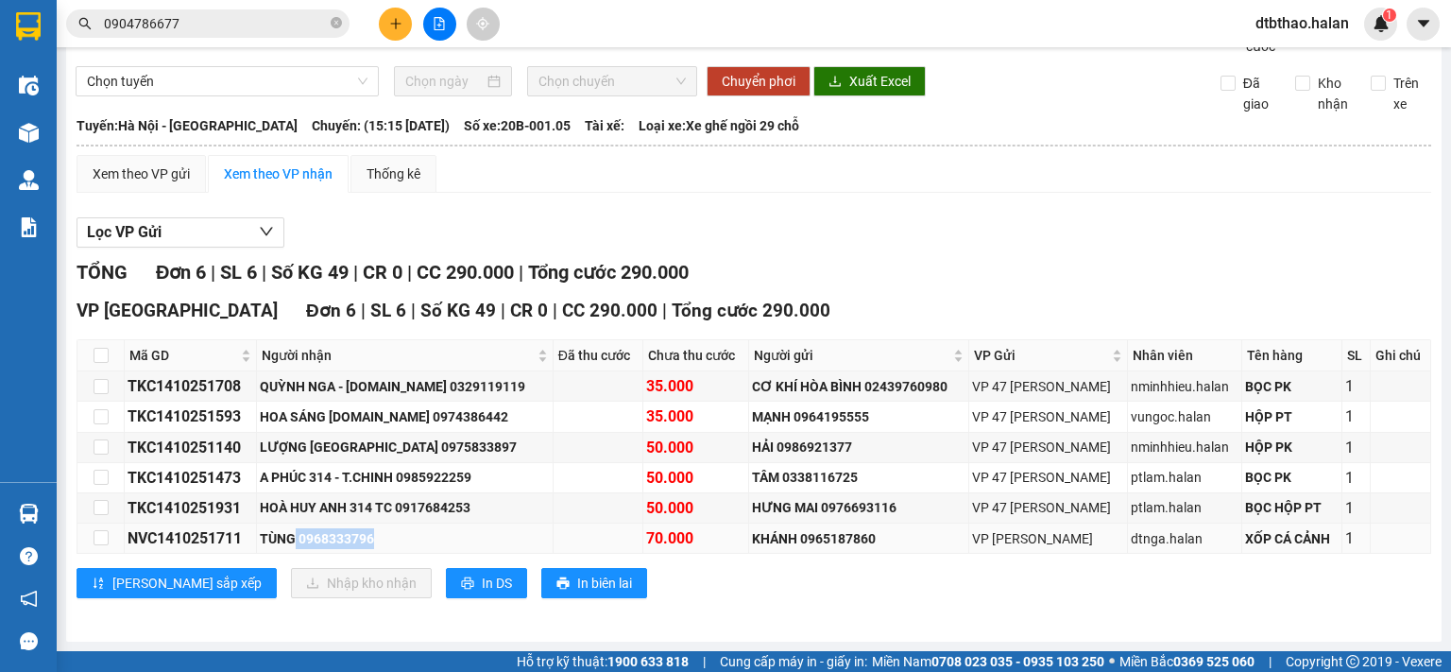
drag, startPoint x: 302, startPoint y: 538, endPoint x: 397, endPoint y: 537, distance: 94.5
click at [397, 537] on div "TÙNG 0968333796" at bounding box center [405, 538] width 290 height 21
copy div "0968333796"
drag, startPoint x: 127, startPoint y: 536, endPoint x: 247, endPoint y: 537, distance: 120.0
click at [247, 537] on div "NVC1410251711" at bounding box center [191, 538] width 126 height 24
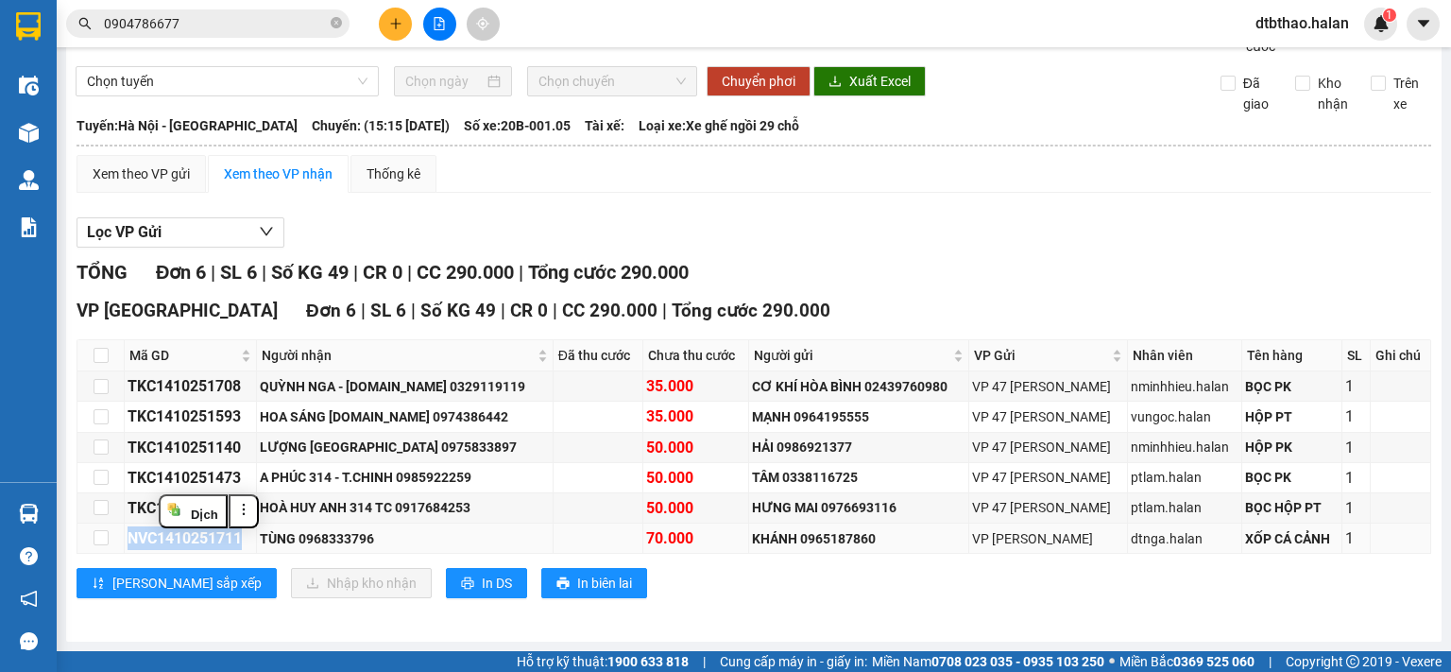
copy div "NVC1410251711"
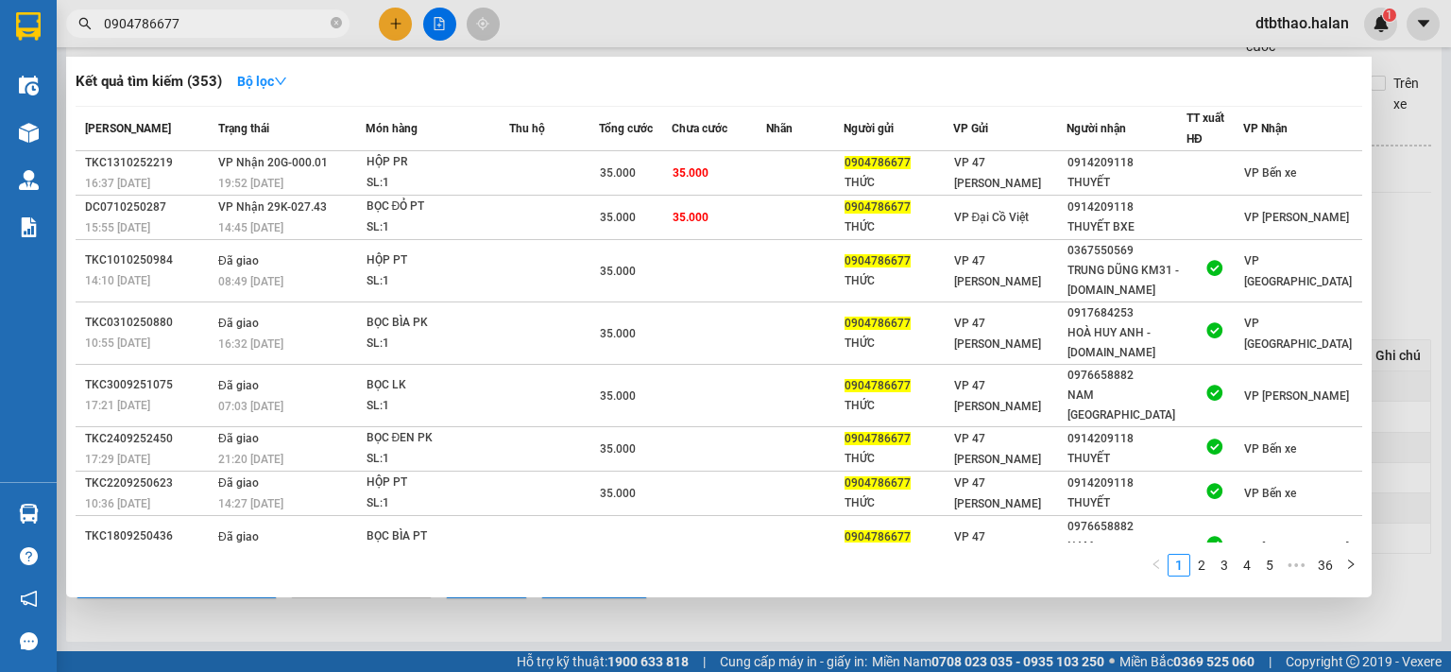
drag, startPoint x: 185, startPoint y: 25, endPoint x: 72, endPoint y: 26, distance: 113.3
click at [72, 26] on span "0904786677" at bounding box center [207, 23] width 283 height 28
paste input "NVC1410251711"
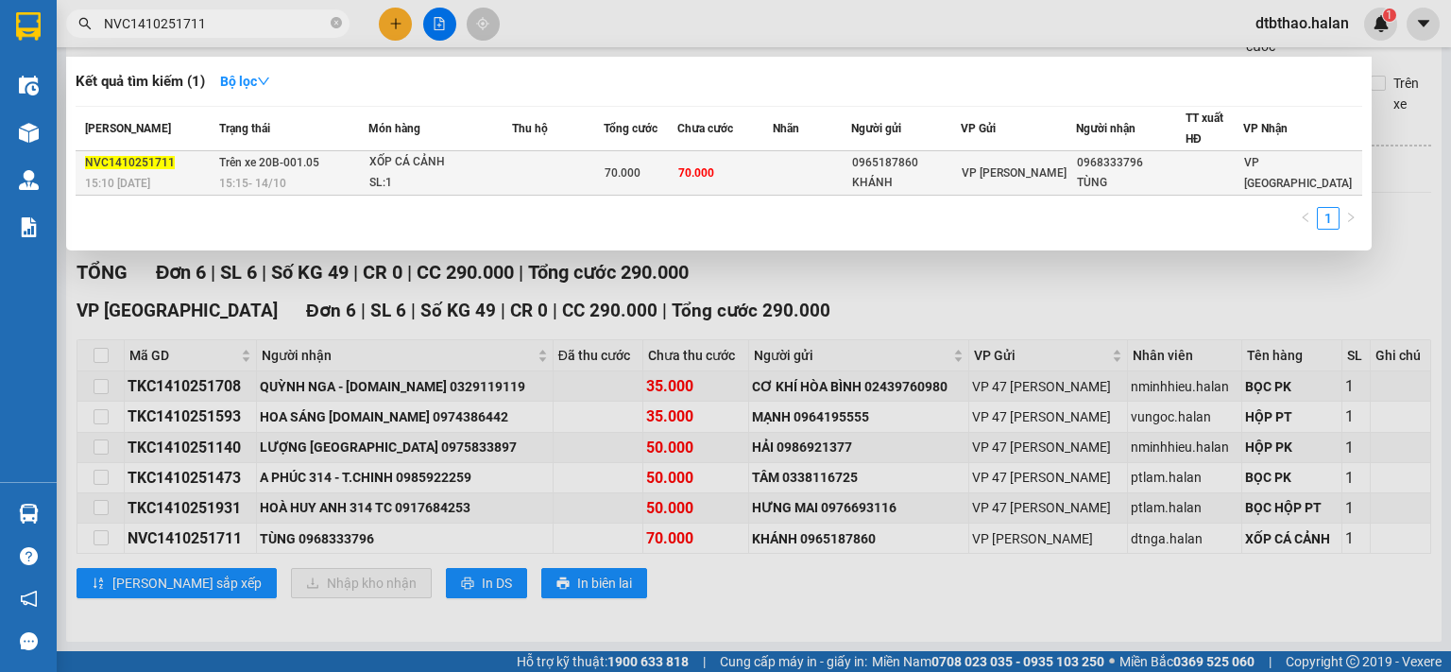
type input "NVC1410251711"
click at [640, 169] on span "70.000" at bounding box center [622, 172] width 36 height 13
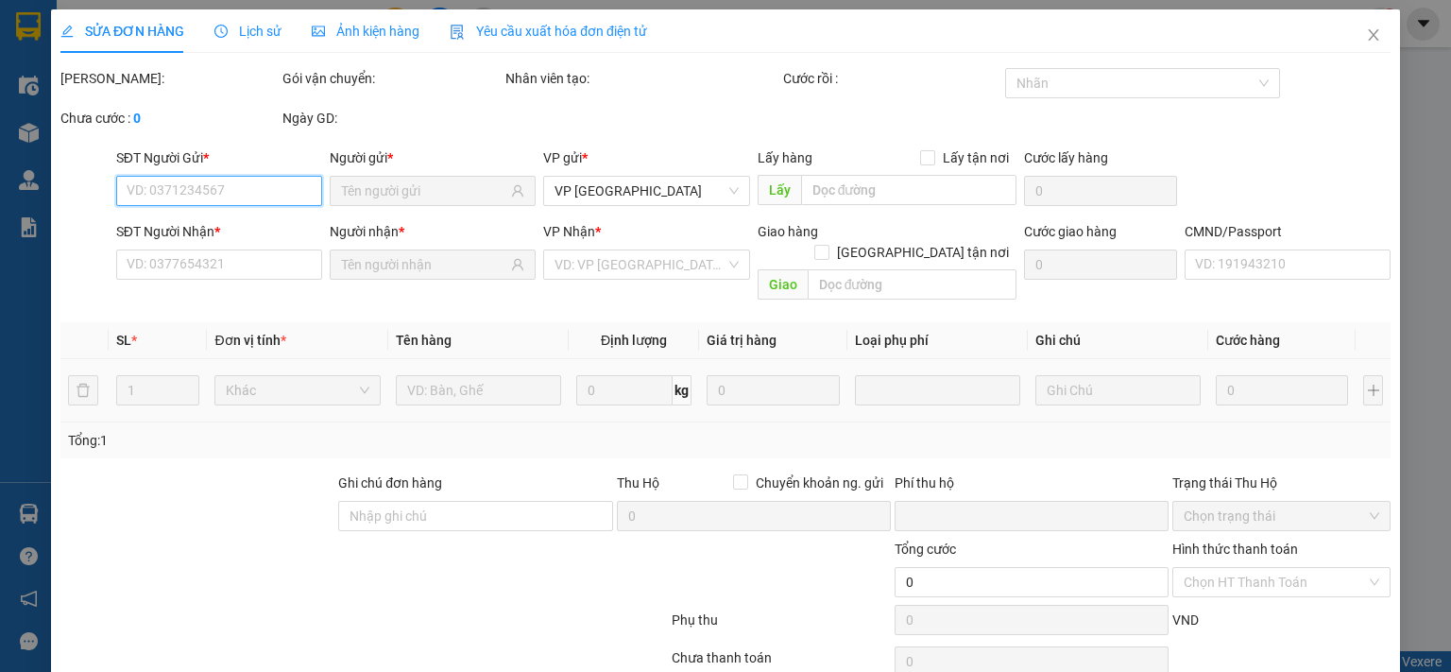
type input "0965187860"
type input "KHÁNH"
type input "0968333796"
type input "TÙNG"
type input "001178025428"
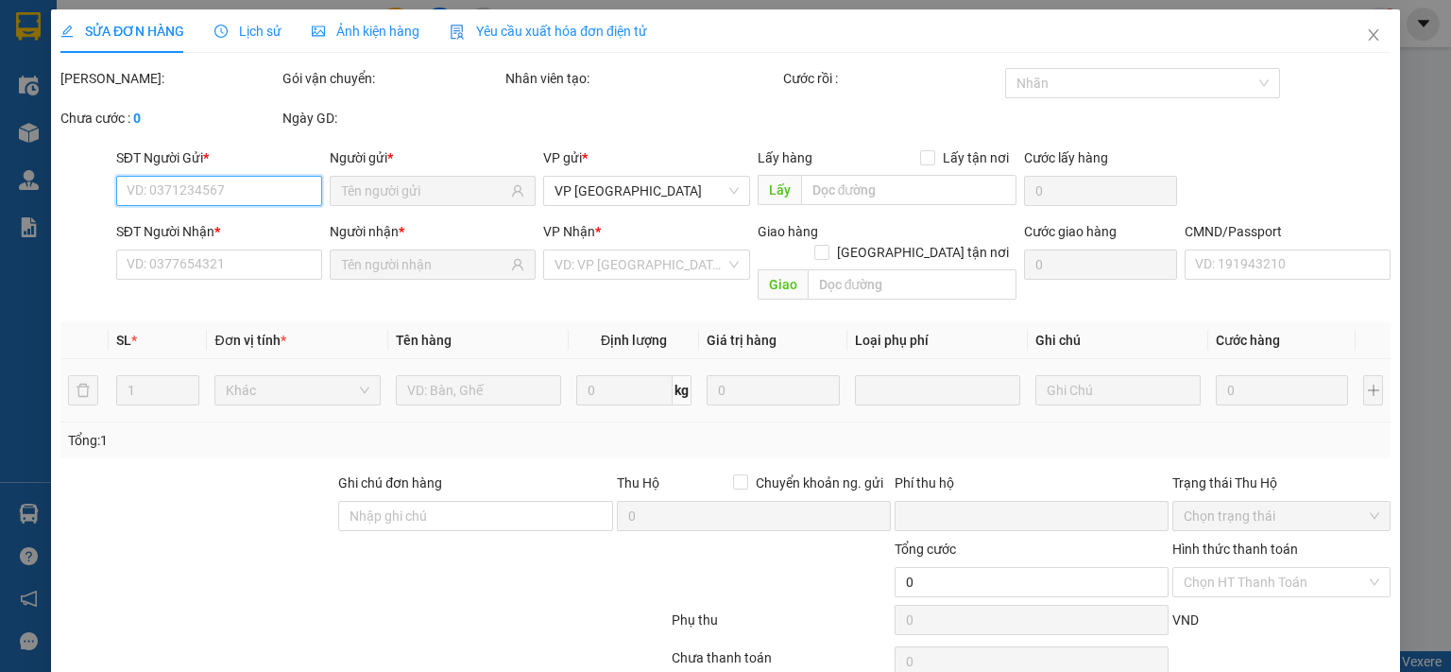
type input "0"
type input "70.000"
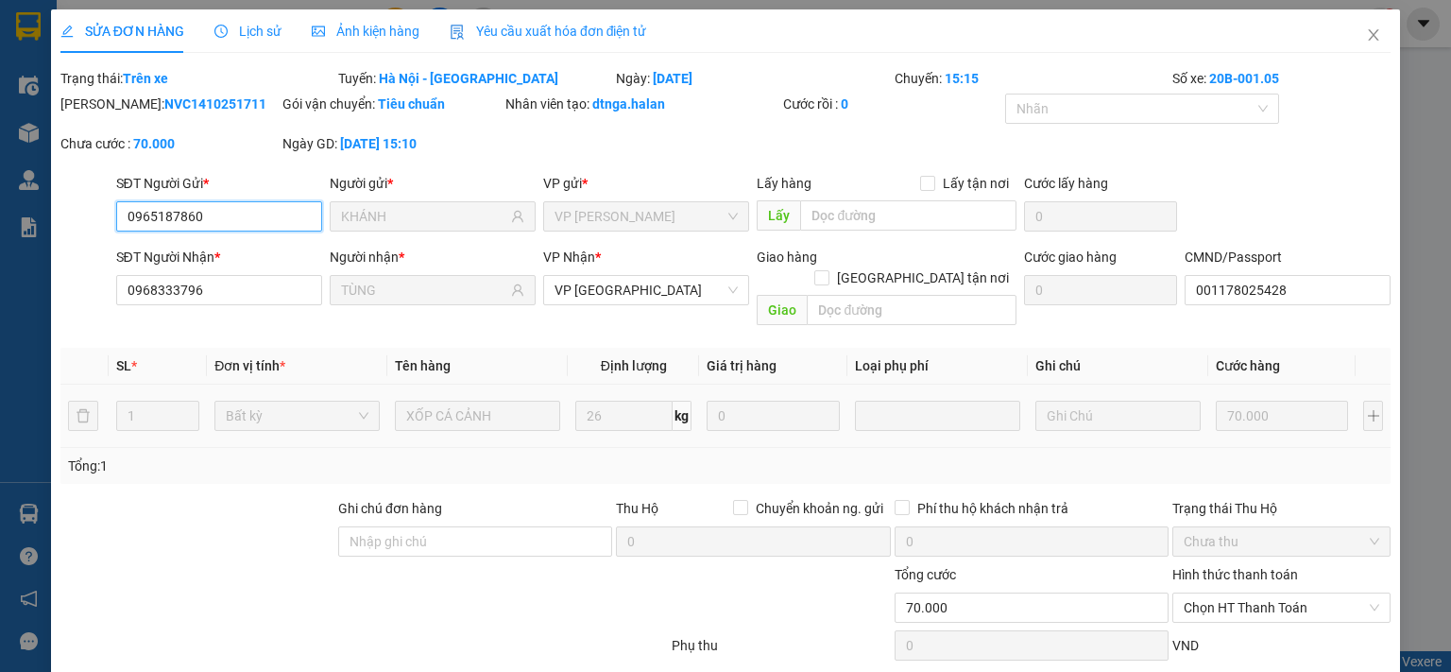
scroll to position [93, 0]
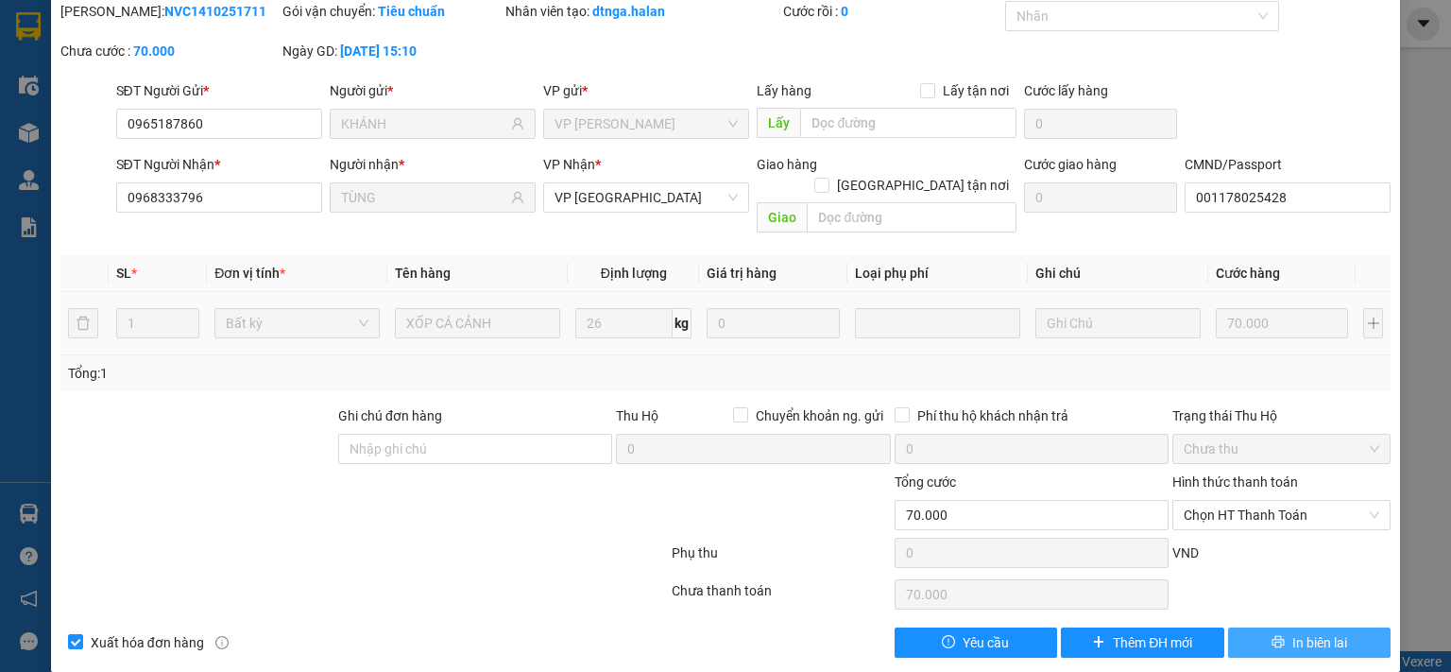
click at [1292, 632] on span "In biên lai" at bounding box center [1319, 642] width 55 height 21
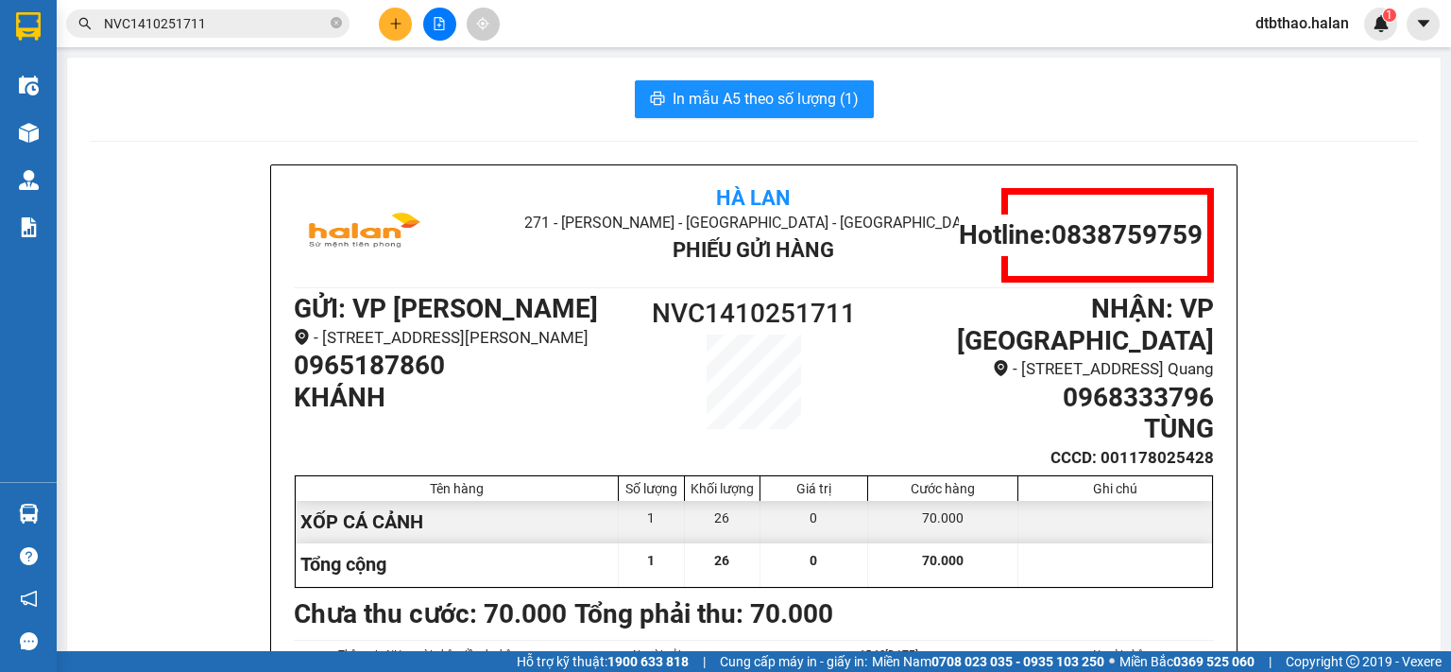
scroll to position [94, 0]
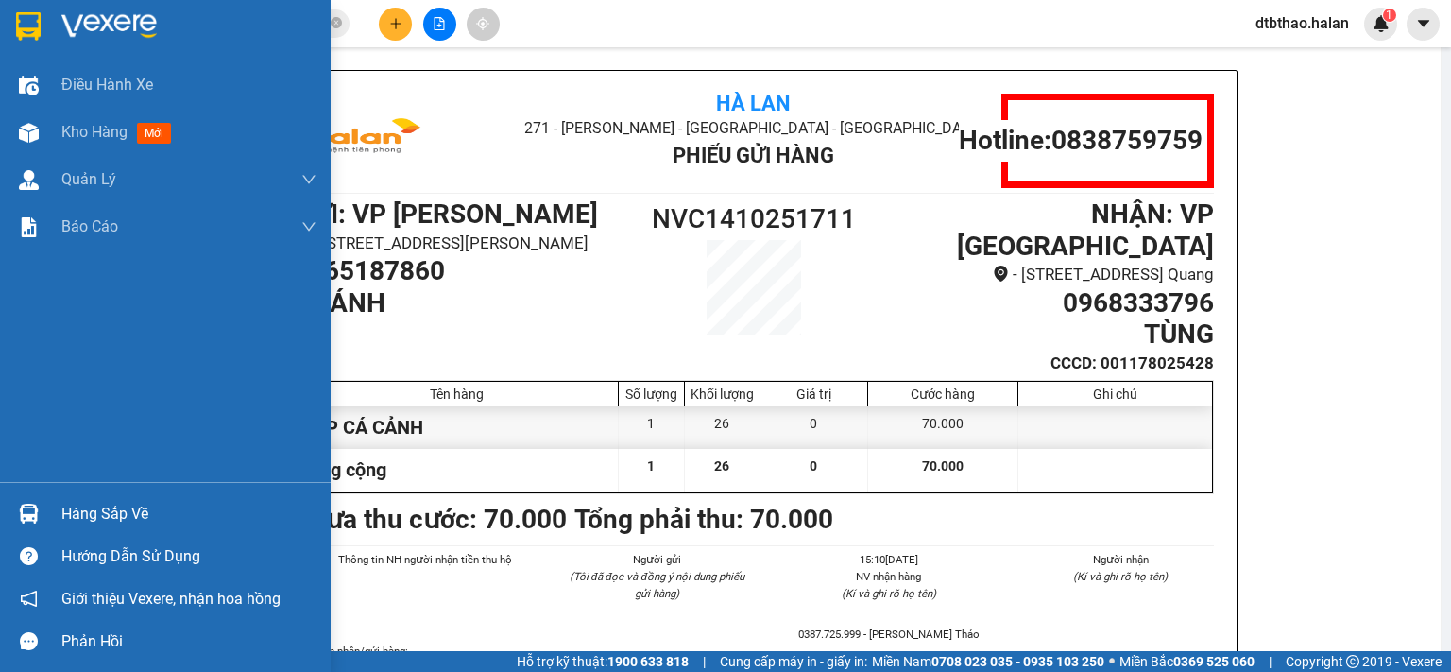
click at [147, 520] on div "Hàng sắp về" at bounding box center [188, 514] width 255 height 28
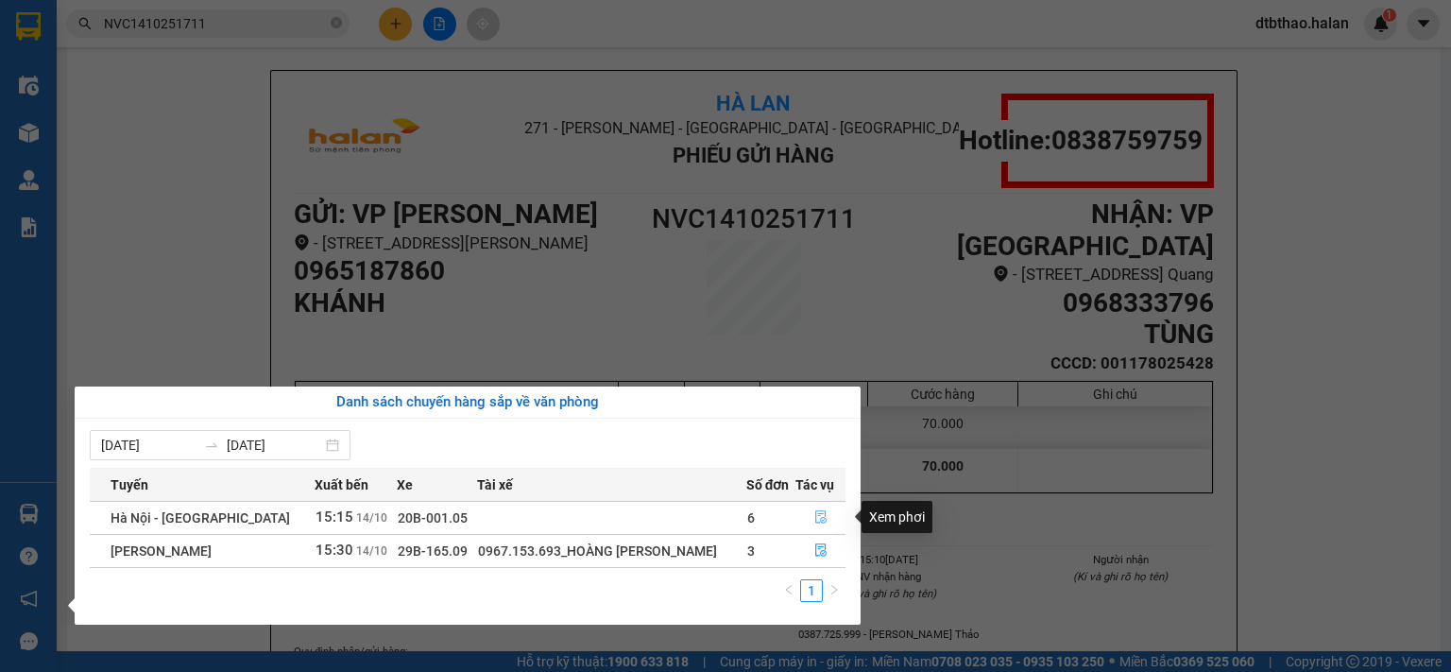
click at [819, 520] on icon "file-done" at bounding box center [820, 516] width 13 height 13
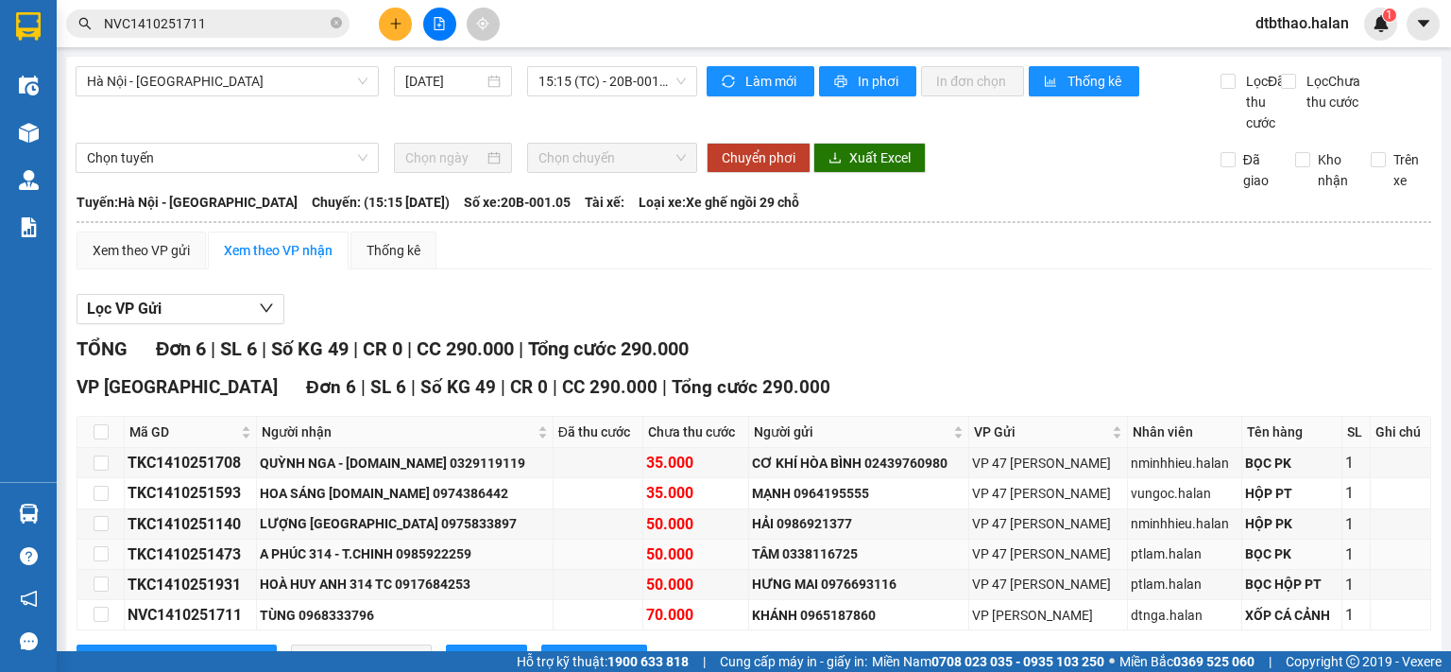
scroll to position [94, 0]
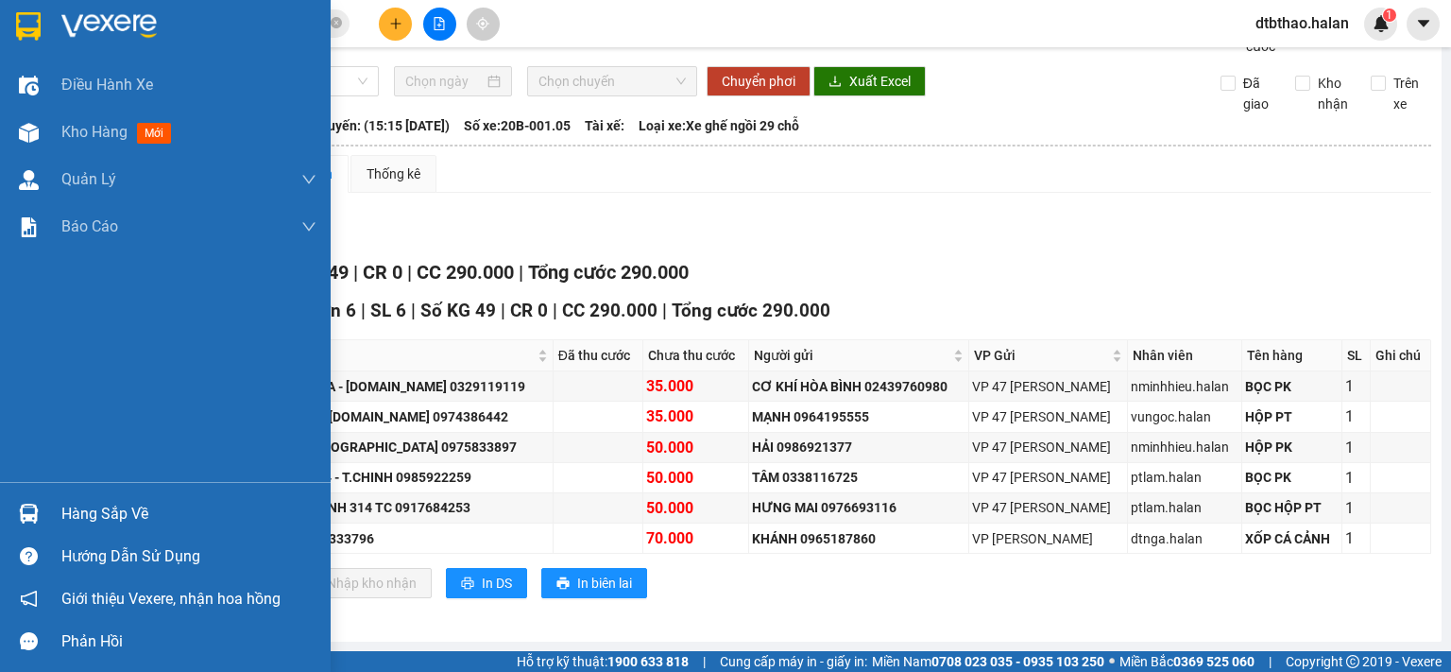
click at [57, 512] on div "Hàng sắp về" at bounding box center [165, 513] width 331 height 43
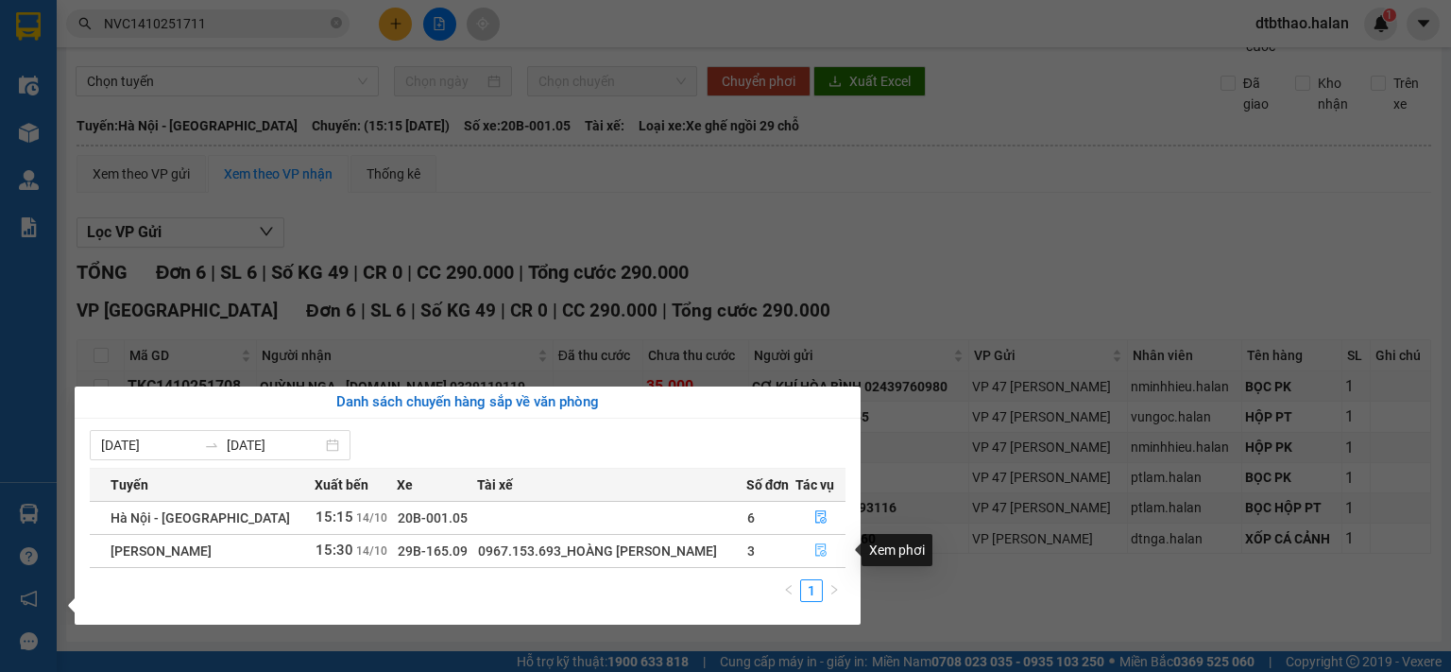
click at [818, 553] on icon "file-done" at bounding box center [820, 550] width 11 height 13
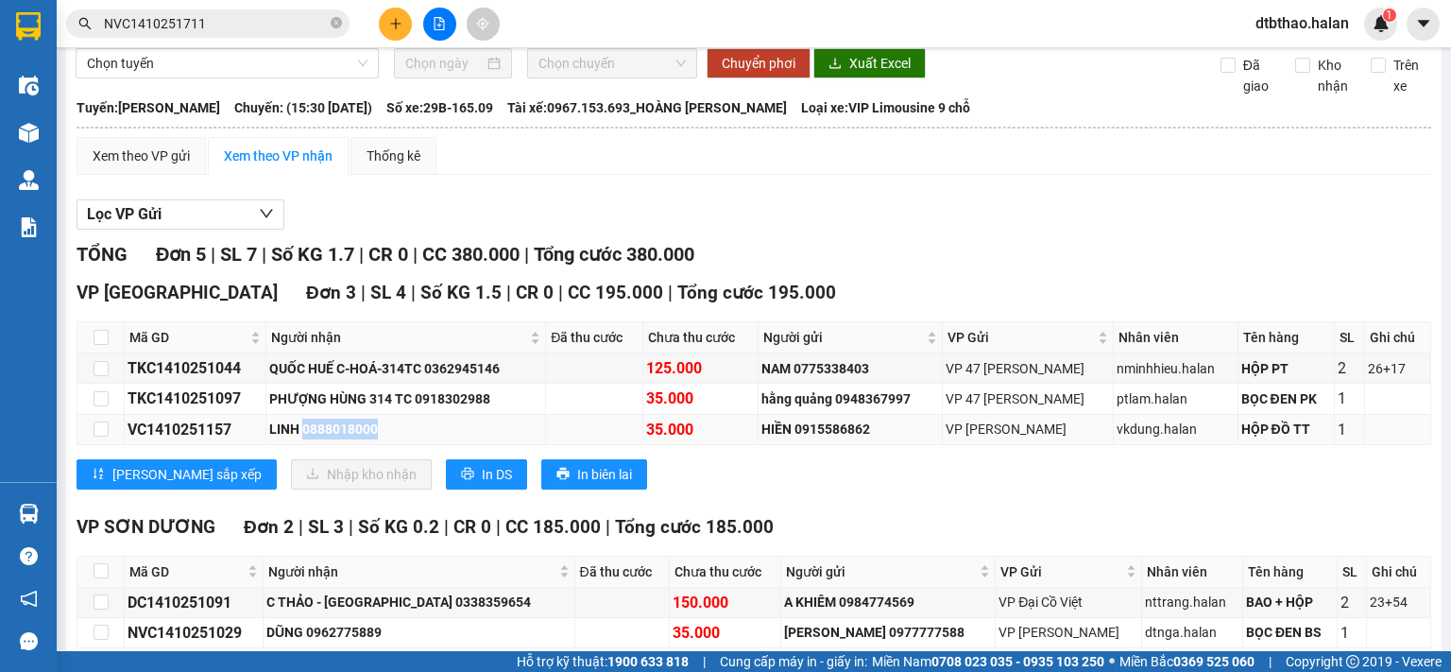
drag, startPoint x: 303, startPoint y: 447, endPoint x: 395, endPoint y: 446, distance: 91.6
click at [395, 439] on div "LINH 0888018000" at bounding box center [405, 428] width 273 height 21
copy div "0888018000"
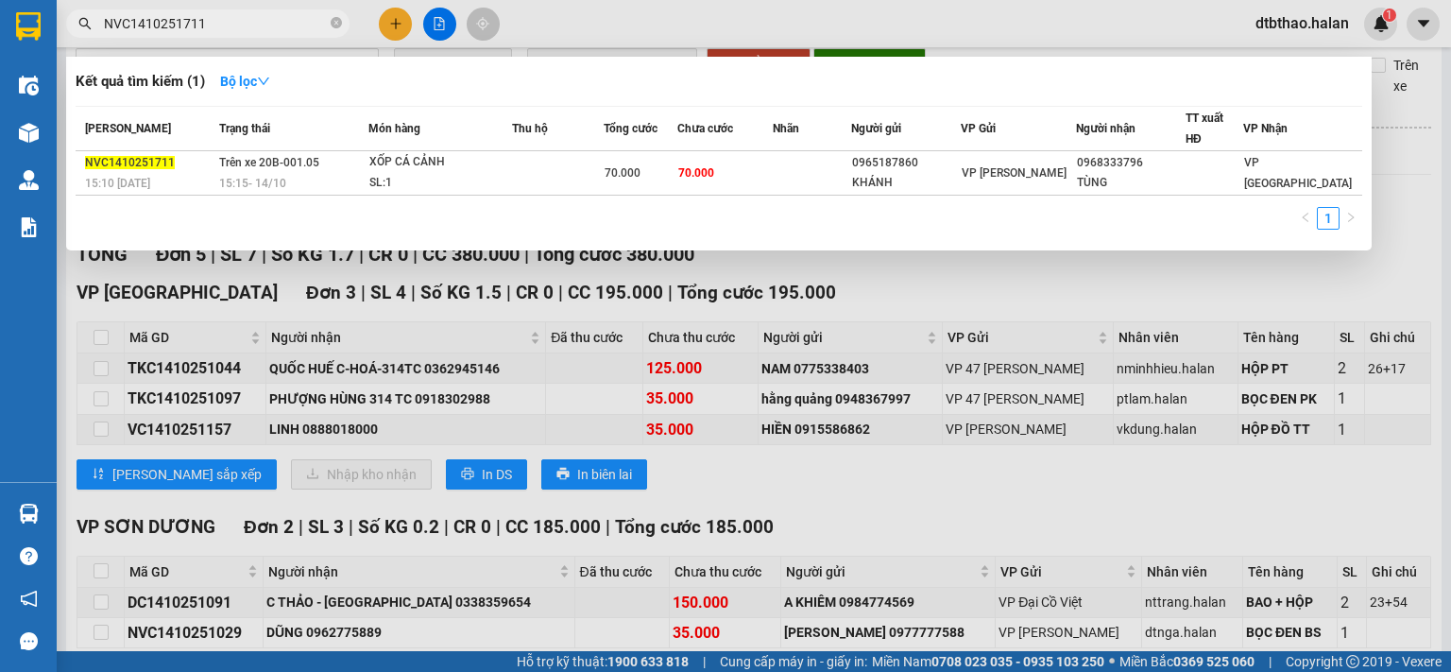
drag, startPoint x: 216, startPoint y: 25, endPoint x: 83, endPoint y: 25, distance: 133.2
click at [83, 25] on div "NVC1410251711" at bounding box center [184, 23] width 368 height 28
paste input "0888018000"
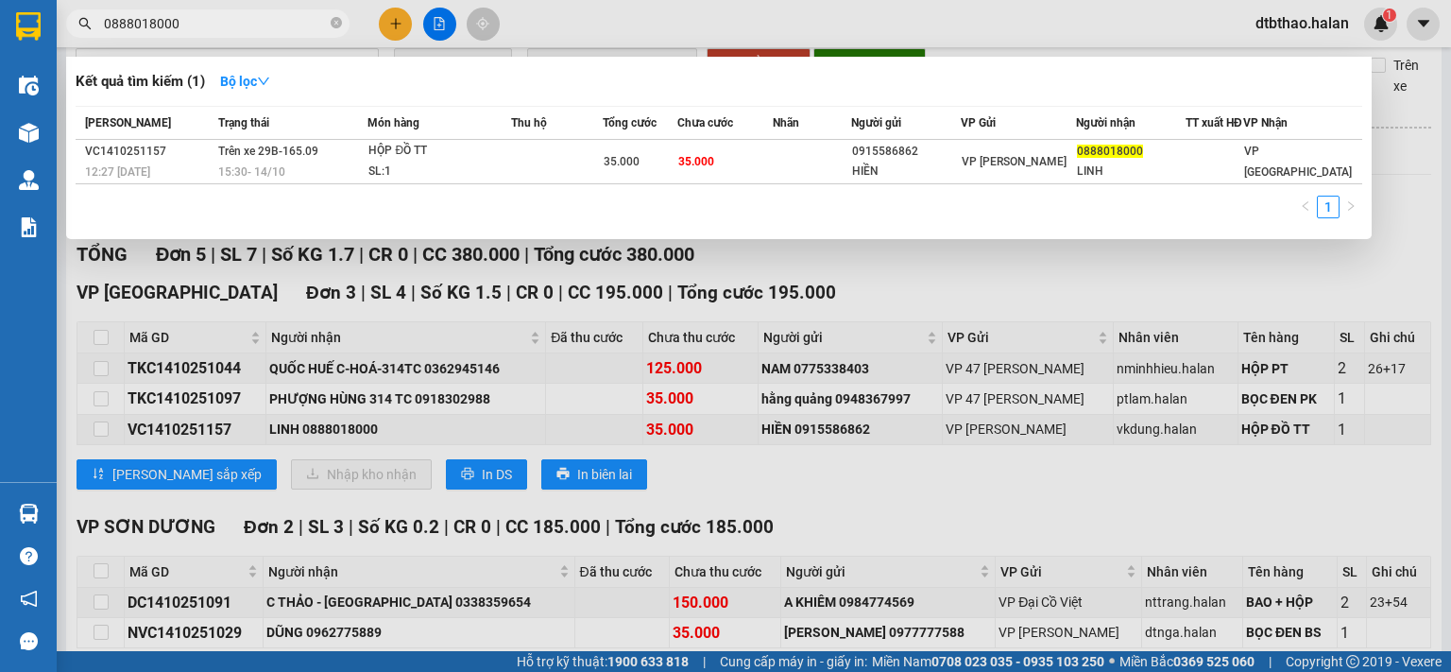
type input "0888018000"
click at [952, 313] on div at bounding box center [725, 336] width 1451 height 672
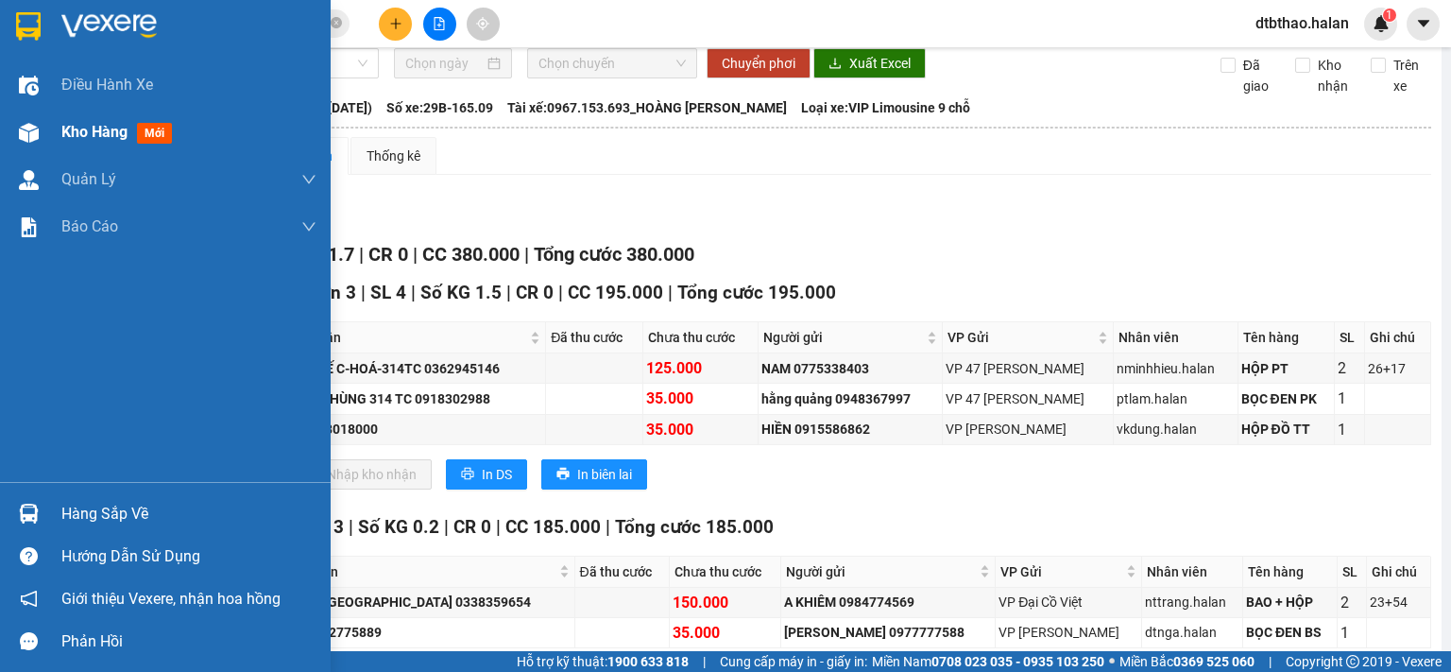
click at [101, 129] on span "Kho hàng" at bounding box center [94, 132] width 66 height 18
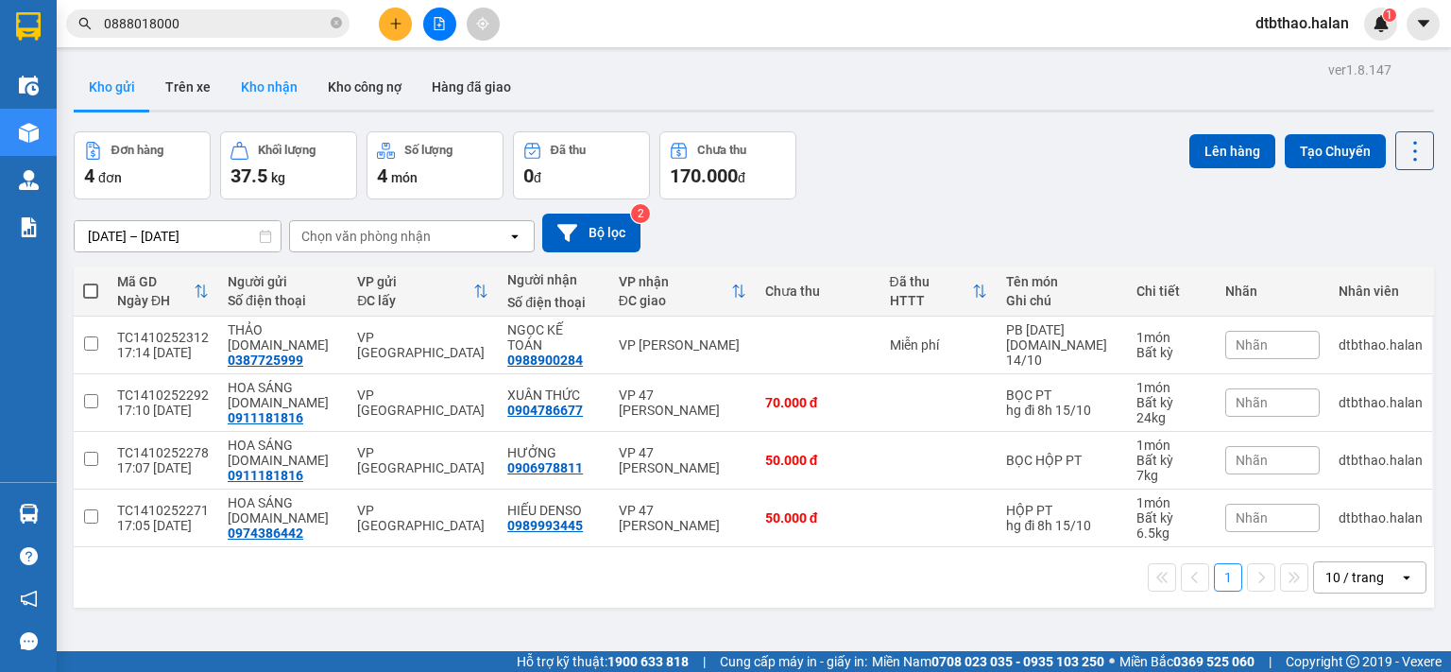
click at [277, 78] on button "Kho nhận" at bounding box center [269, 86] width 87 height 45
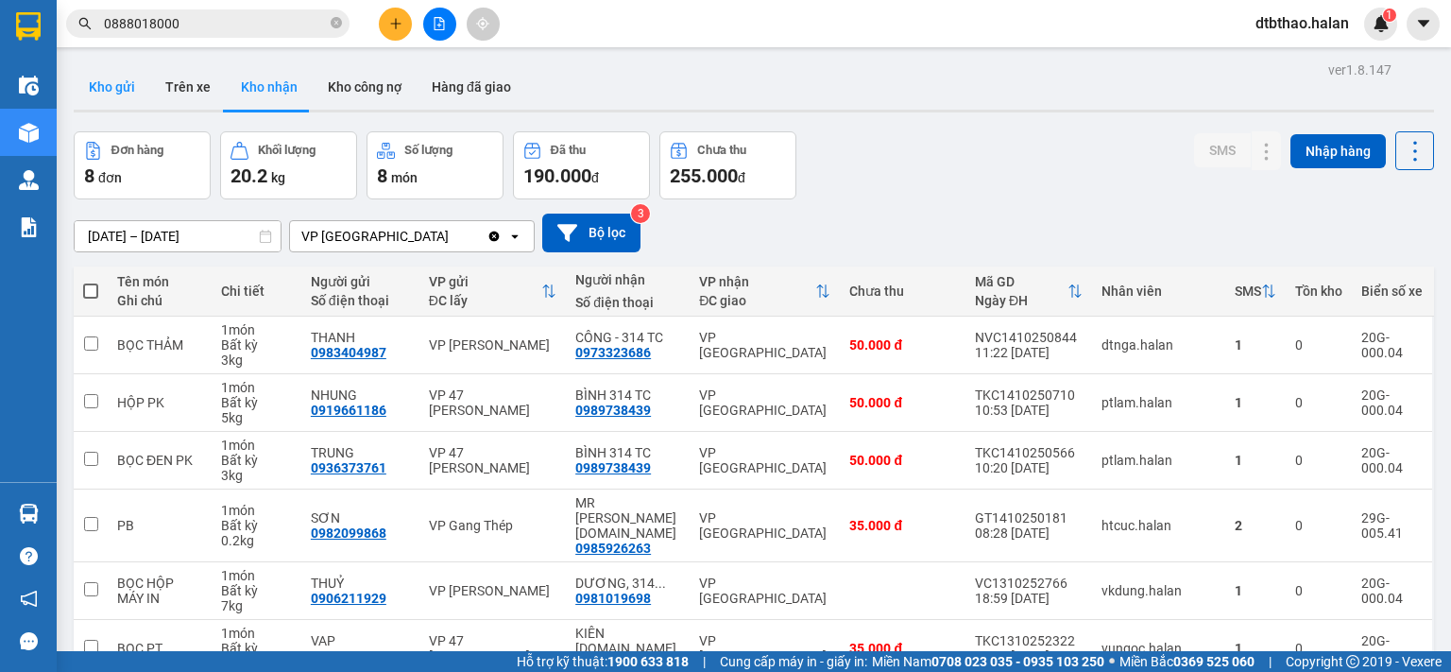
click at [102, 85] on button "Kho gửi" at bounding box center [112, 86] width 77 height 45
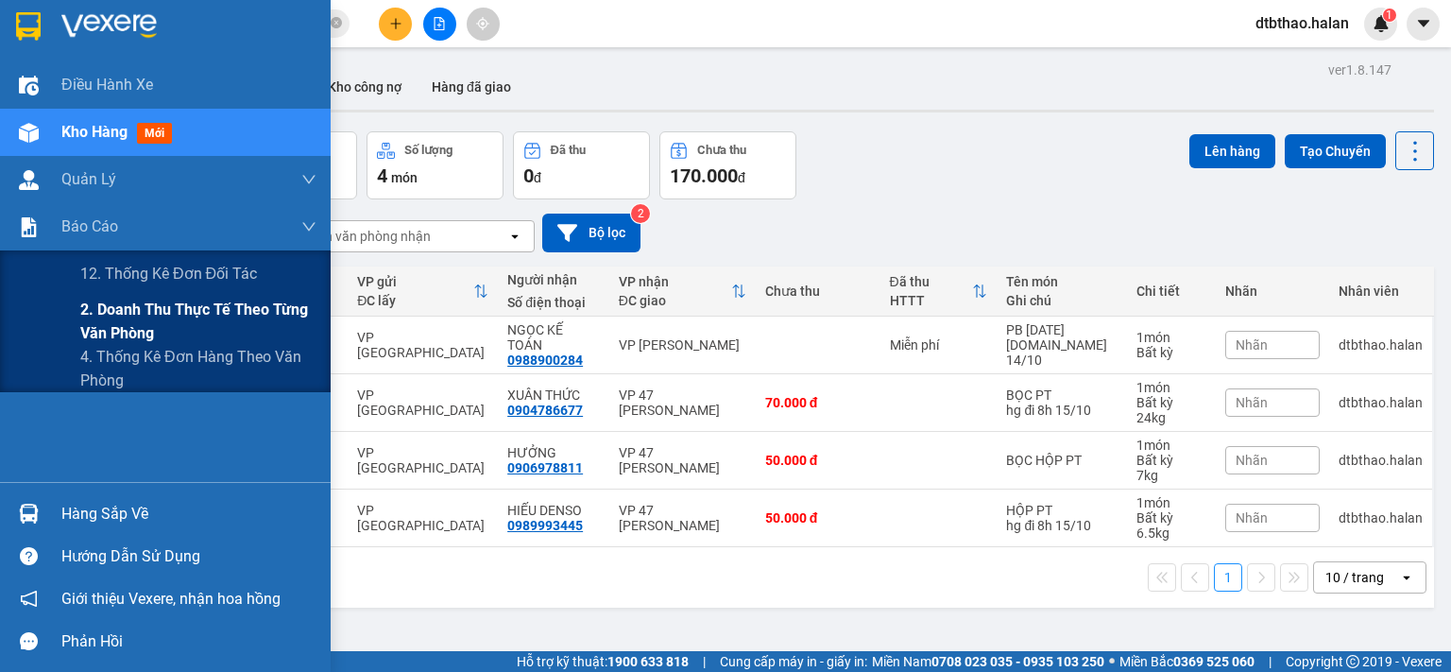
click at [93, 315] on span "2. Doanh thu thực tế theo từng văn phòng" at bounding box center [198, 321] width 236 height 47
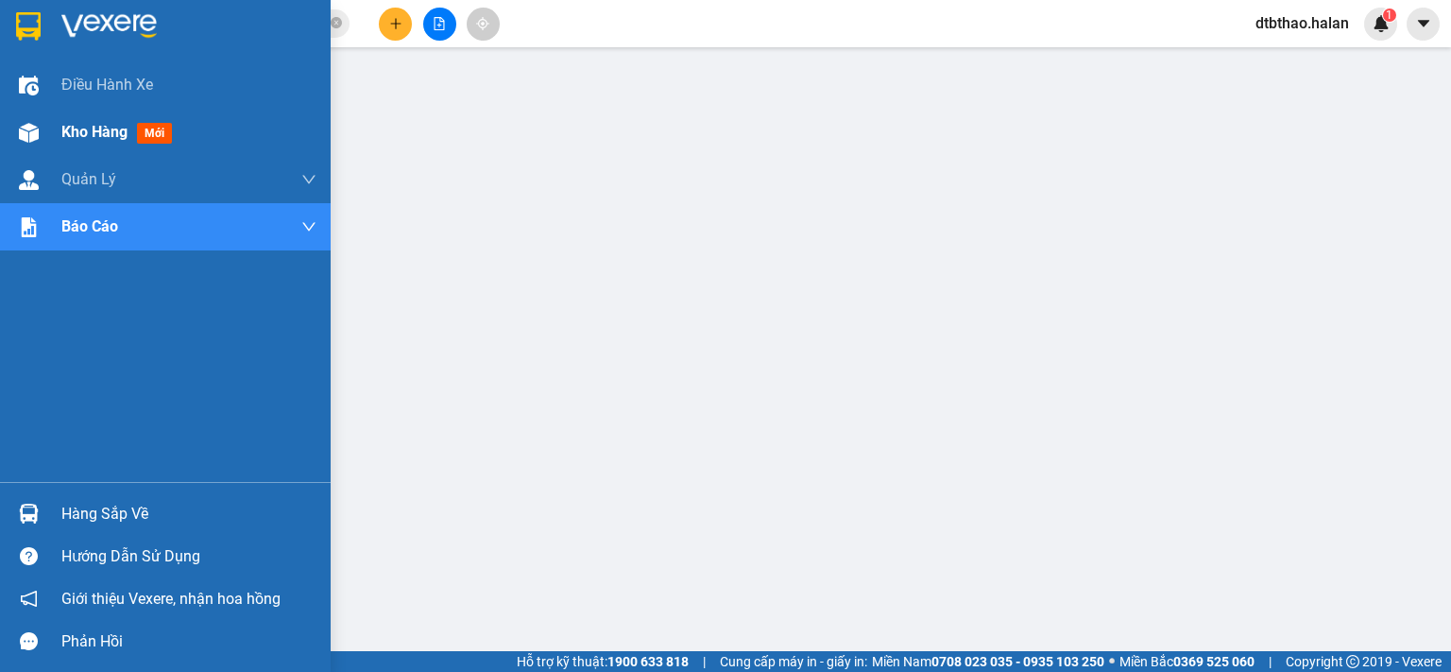
click at [94, 131] on span "Kho hàng" at bounding box center [94, 132] width 66 height 18
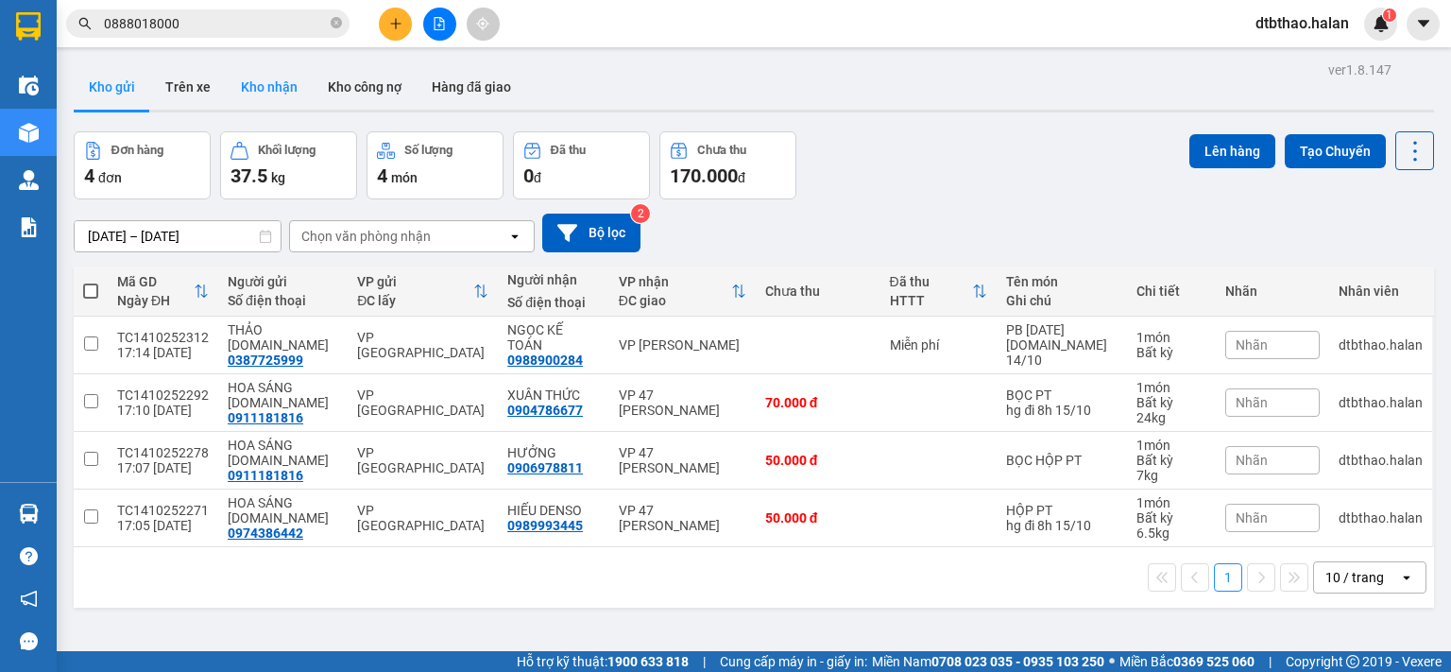
click at [260, 86] on button "Kho nhận" at bounding box center [269, 86] width 87 height 45
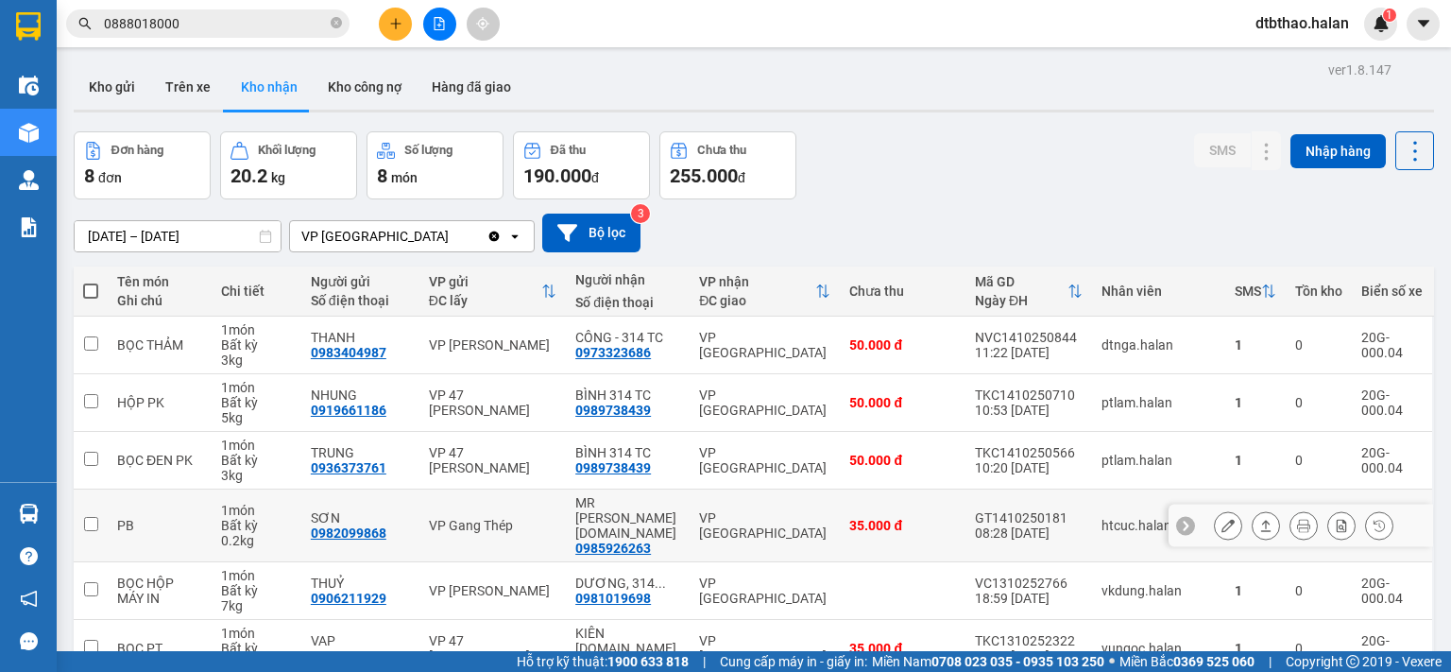
scroll to position [185, 0]
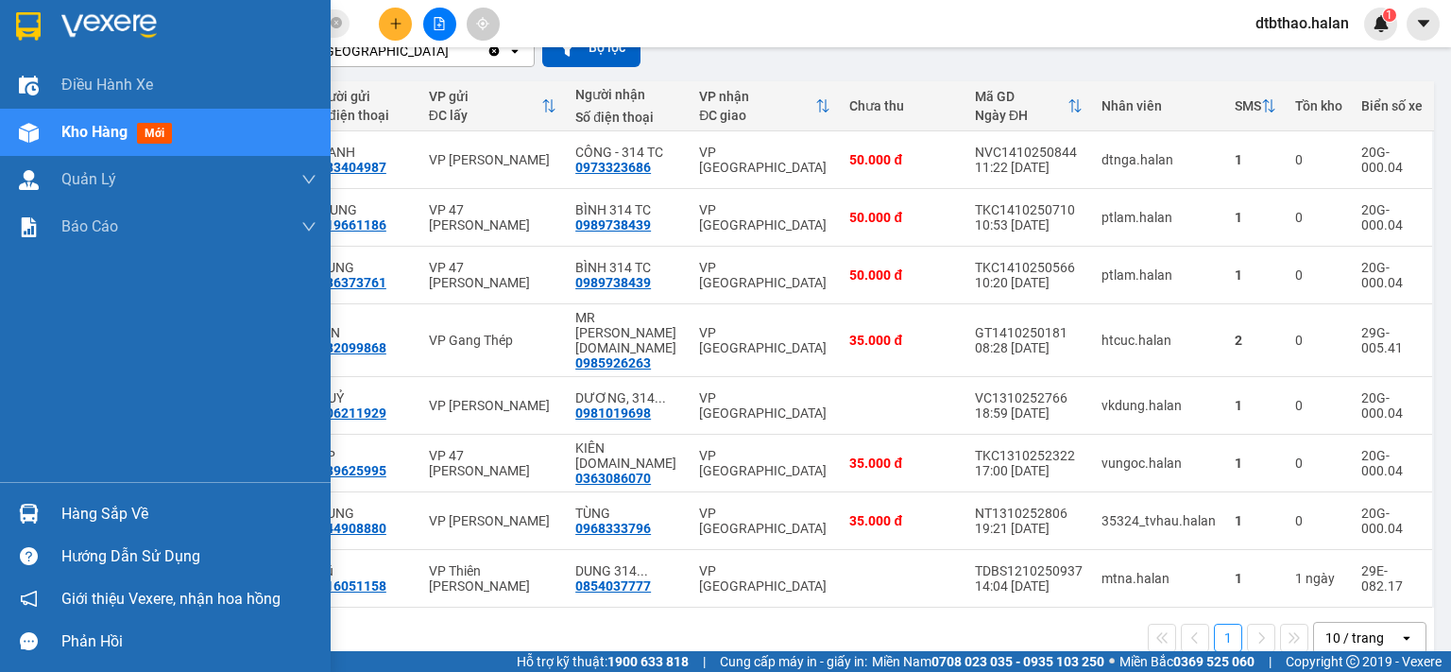
click at [61, 516] on div "Hàng sắp về" at bounding box center [188, 514] width 255 height 28
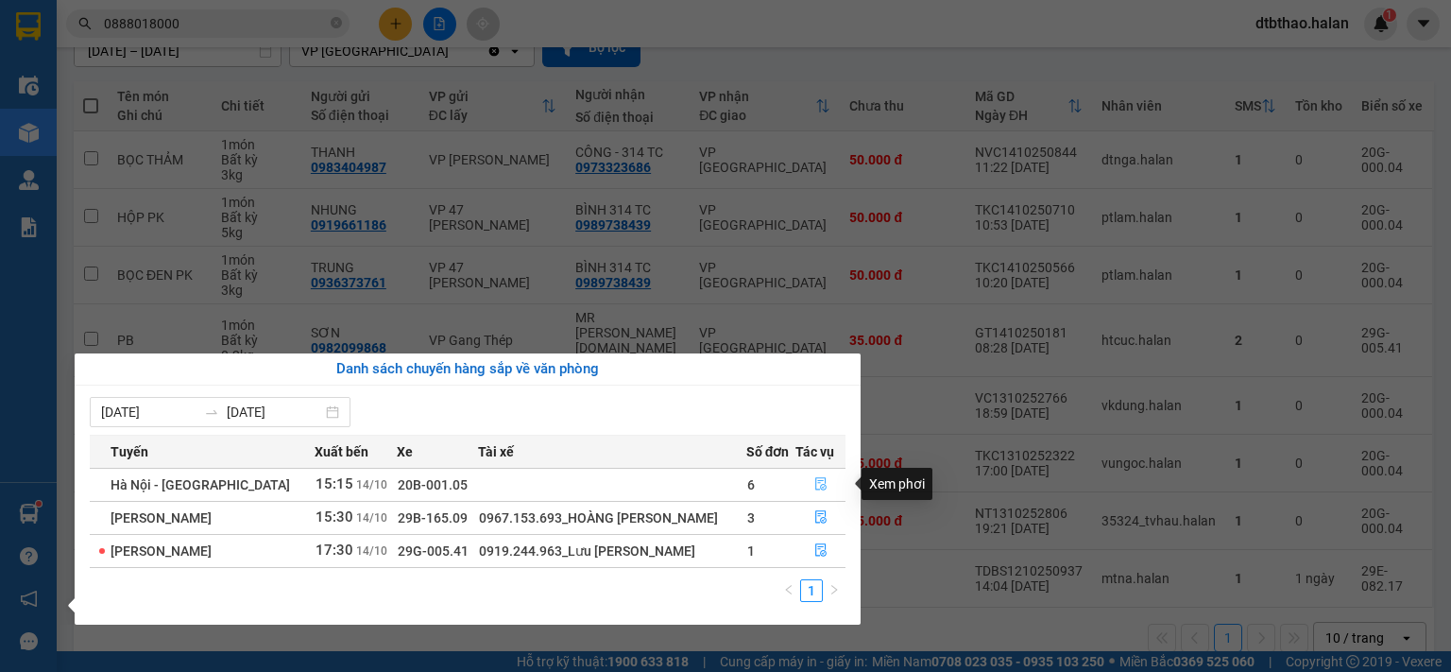
click at [825, 483] on button "button" at bounding box center [820, 484] width 49 height 30
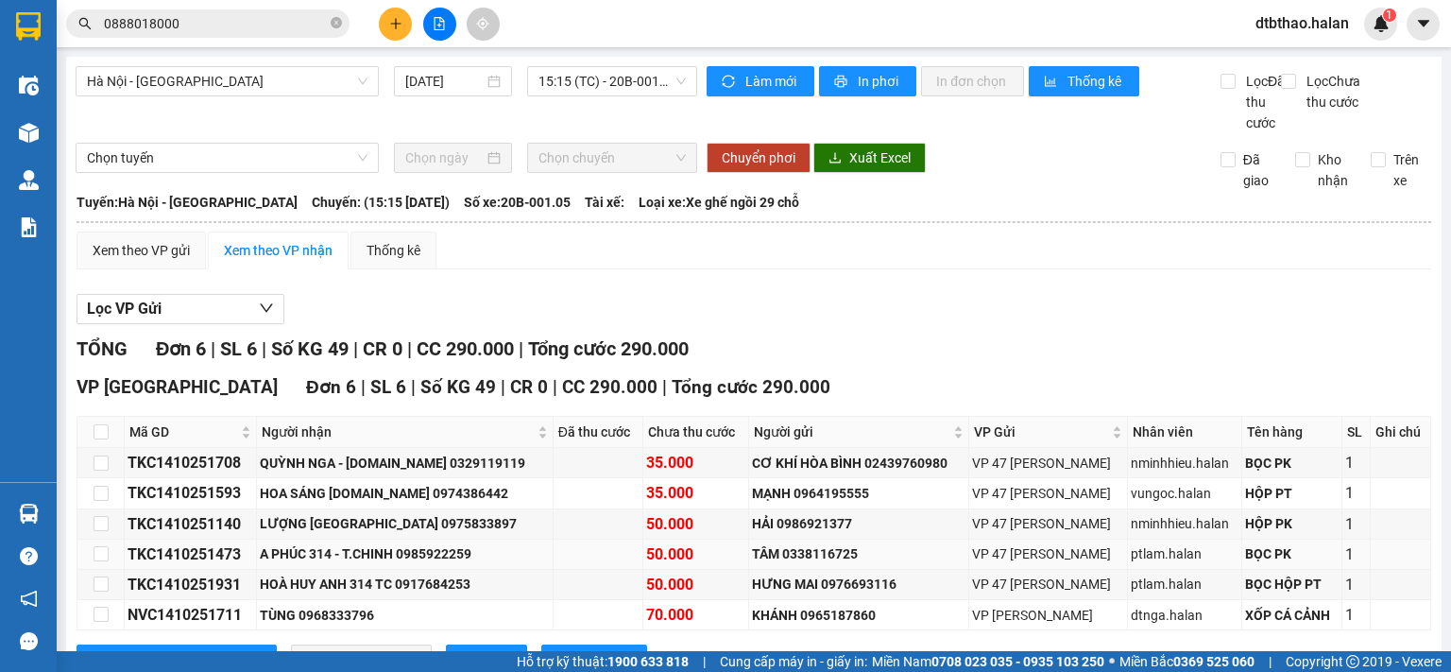
scroll to position [94, 0]
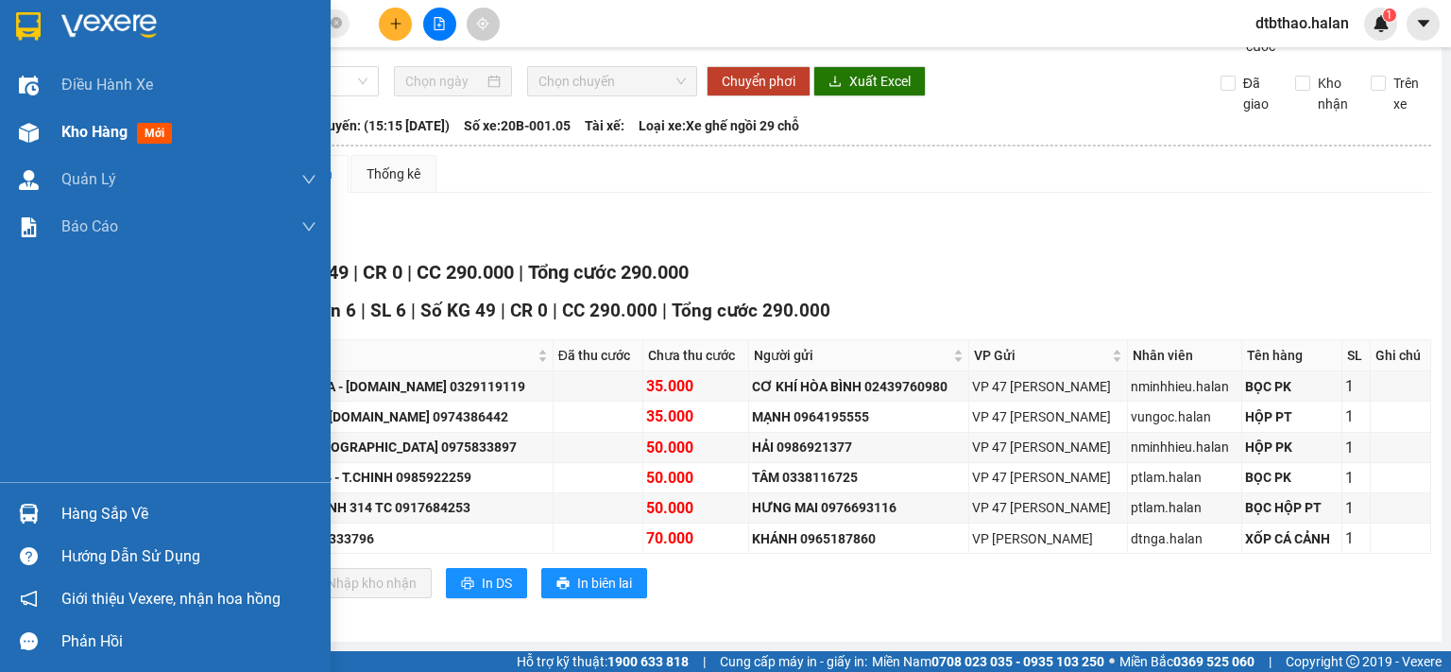
click at [109, 135] on span "Kho hàng" at bounding box center [94, 132] width 66 height 18
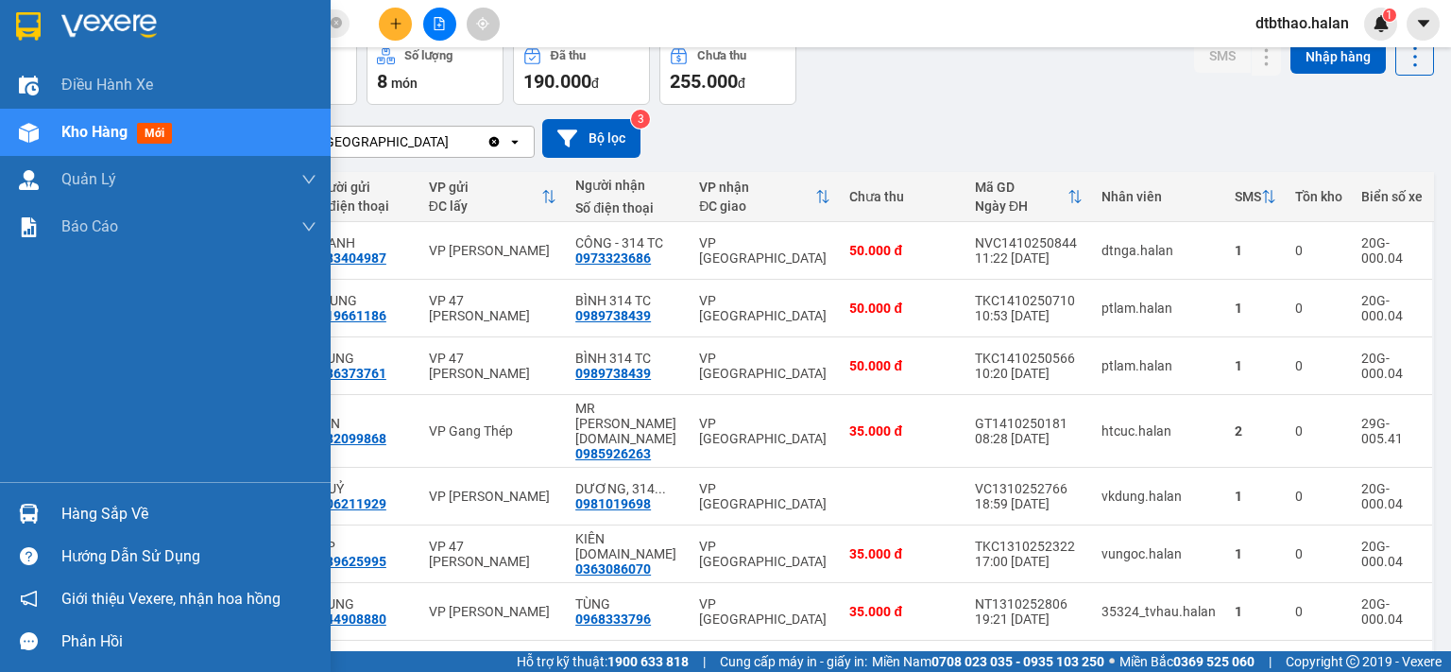
click at [107, 525] on div "Hàng sắp về" at bounding box center [188, 514] width 255 height 28
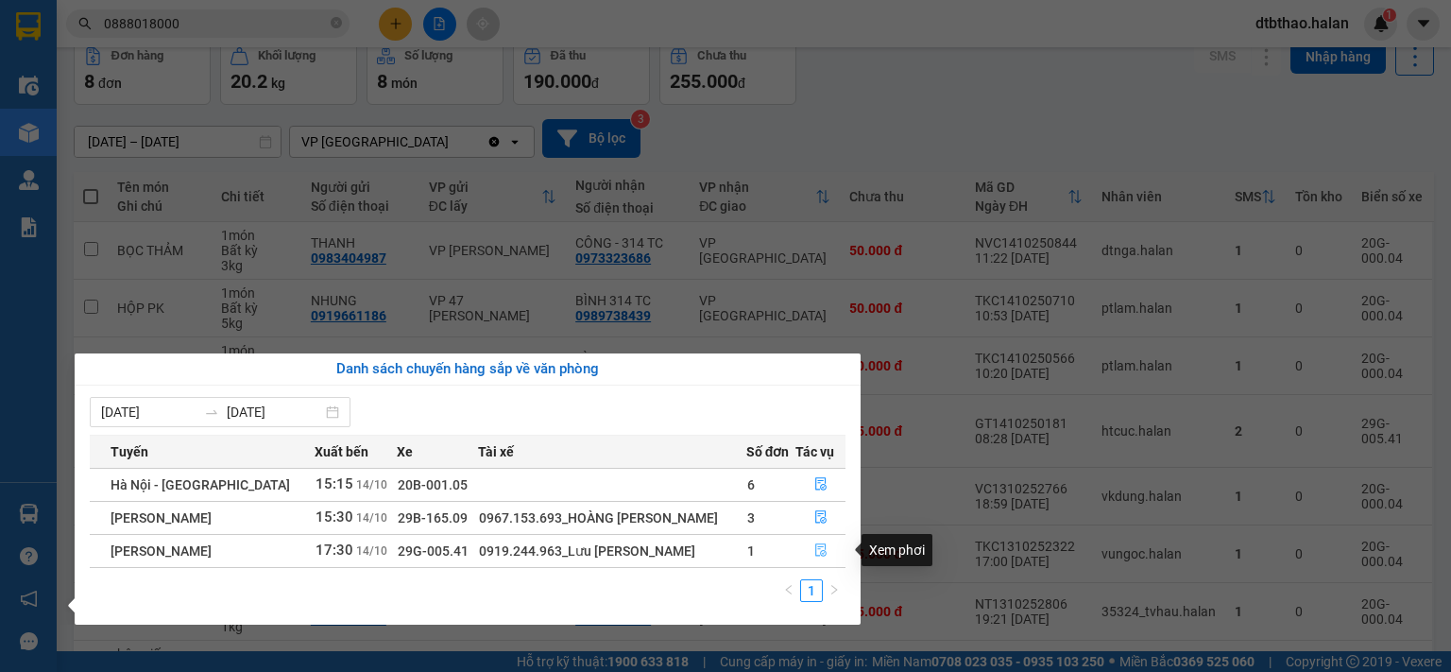
click at [821, 553] on icon "file-done" at bounding box center [820, 549] width 13 height 13
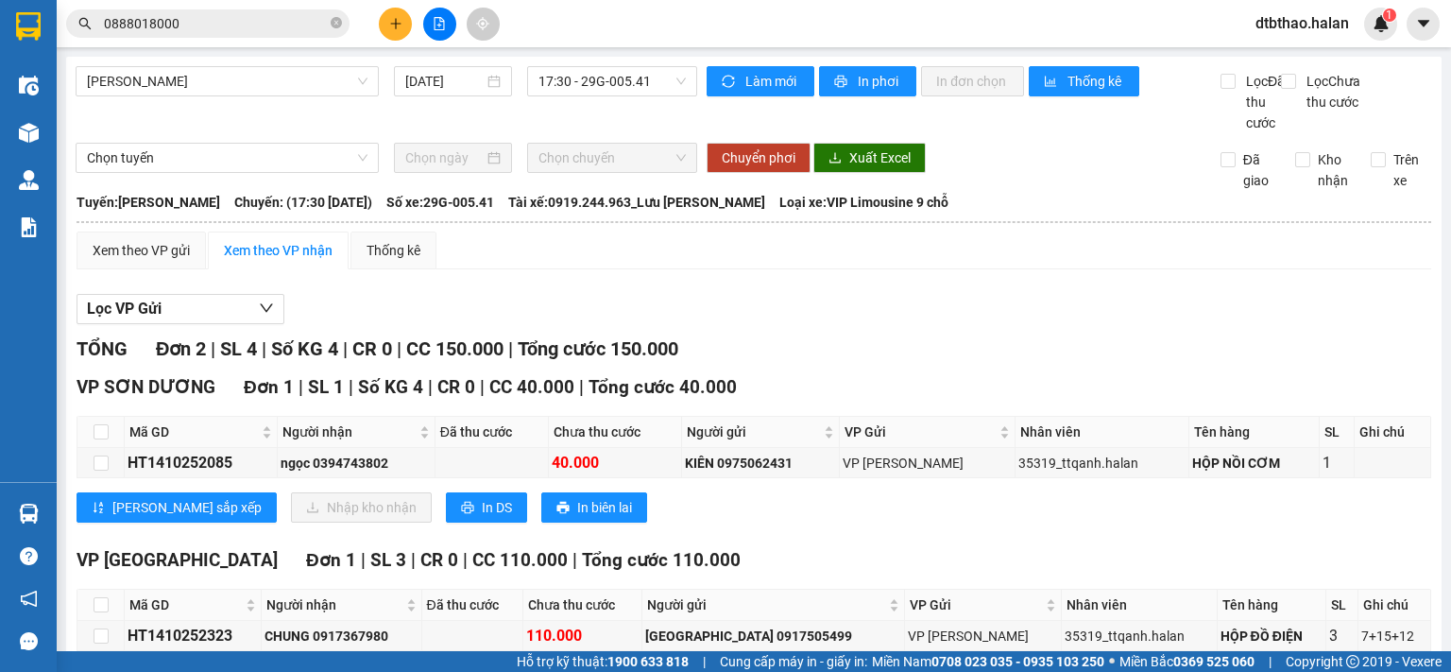
scroll to position [116, 0]
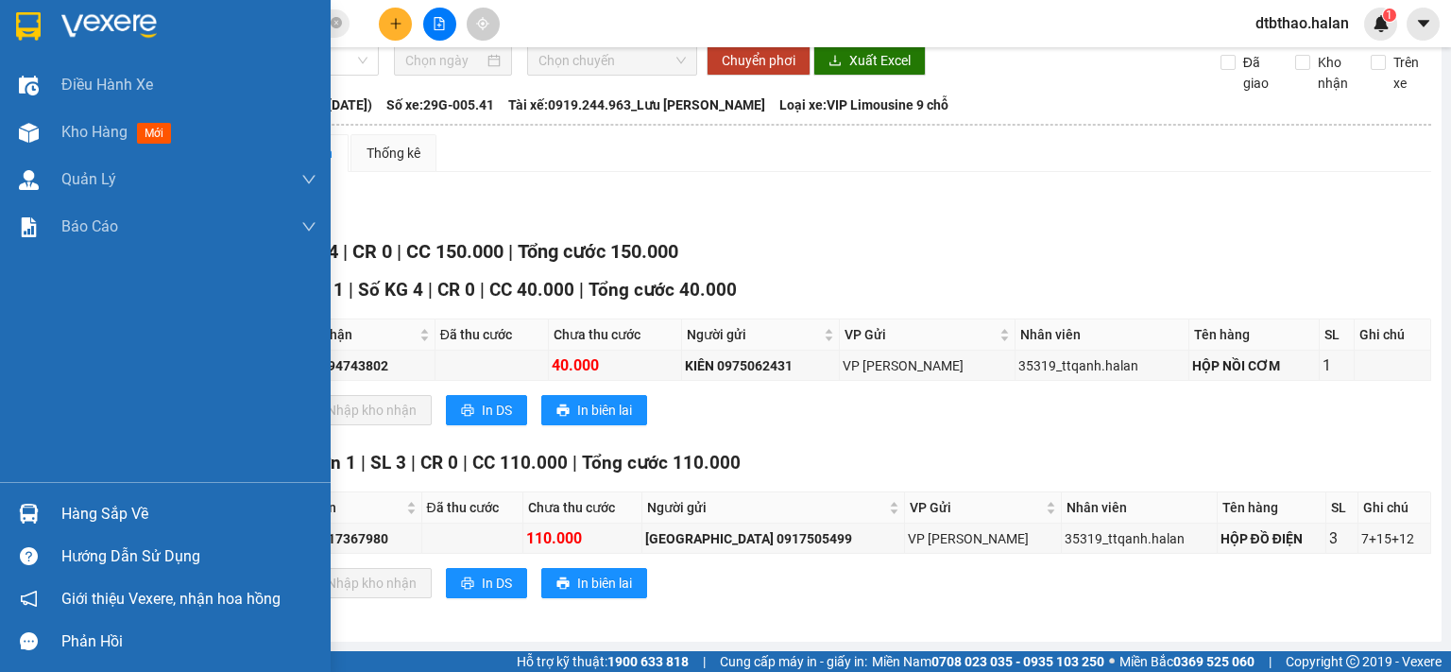
click at [162, 517] on div "Hàng sắp về" at bounding box center [188, 514] width 255 height 28
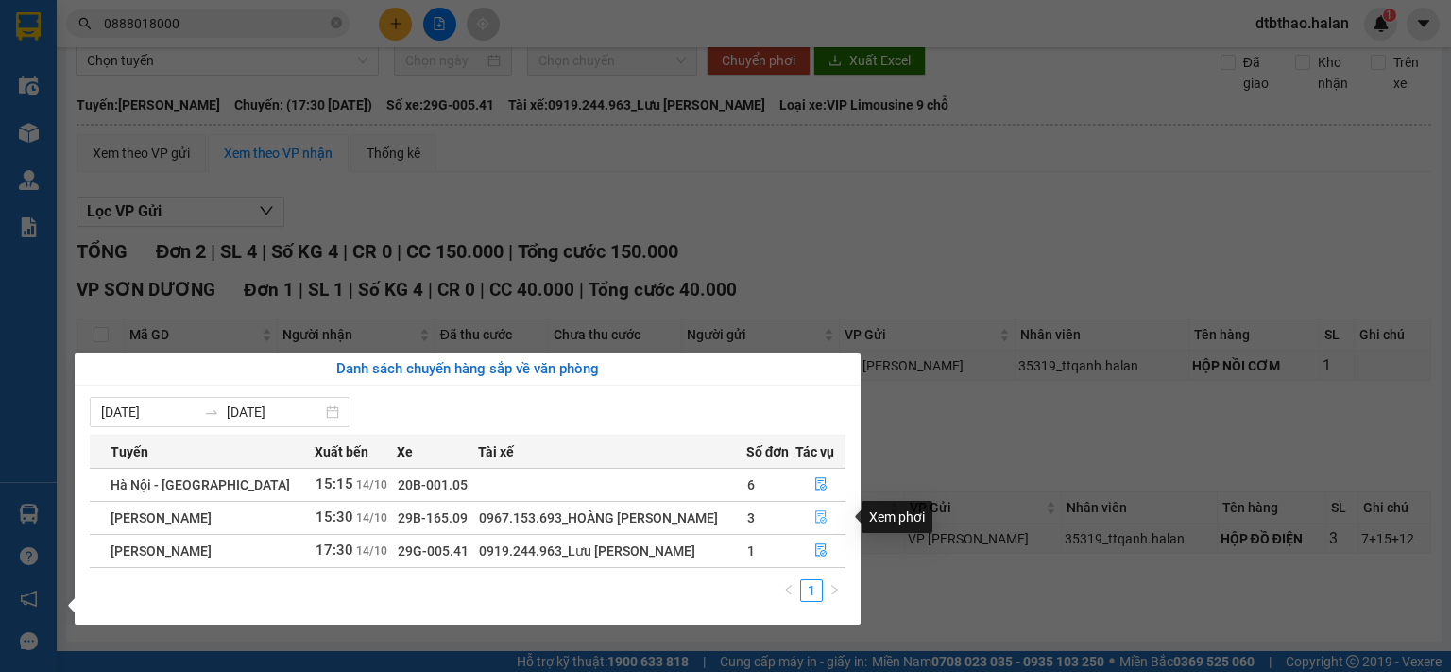
click at [819, 519] on icon "file-done" at bounding box center [820, 516] width 13 height 13
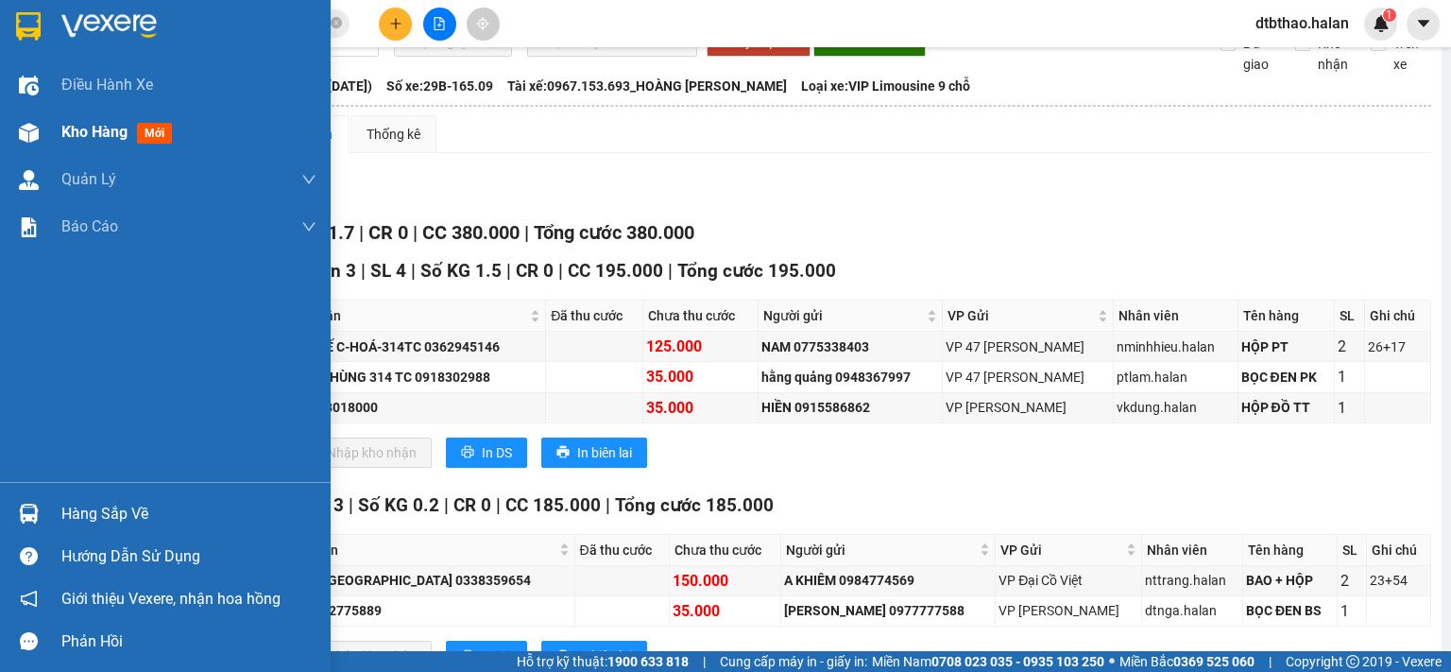
click at [98, 131] on span "Kho hàng" at bounding box center [94, 132] width 66 height 18
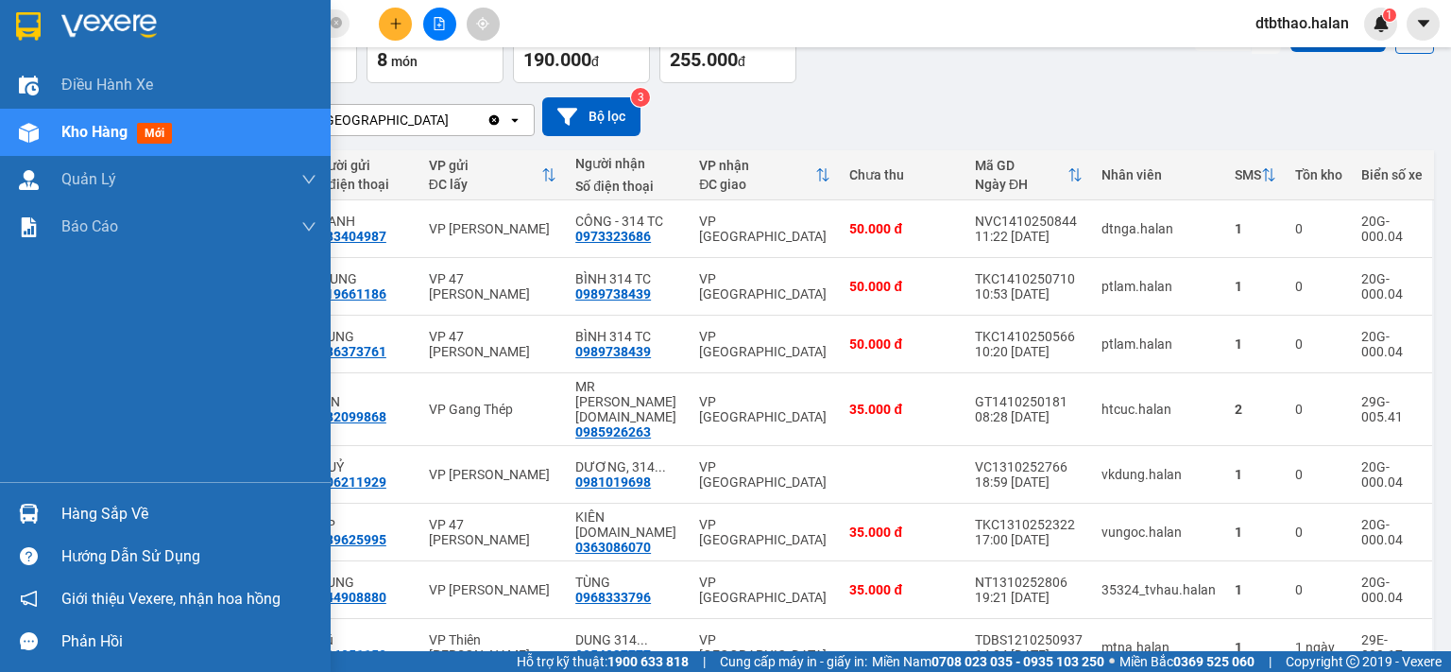
click at [79, 520] on div "Hàng sắp về" at bounding box center [188, 514] width 255 height 28
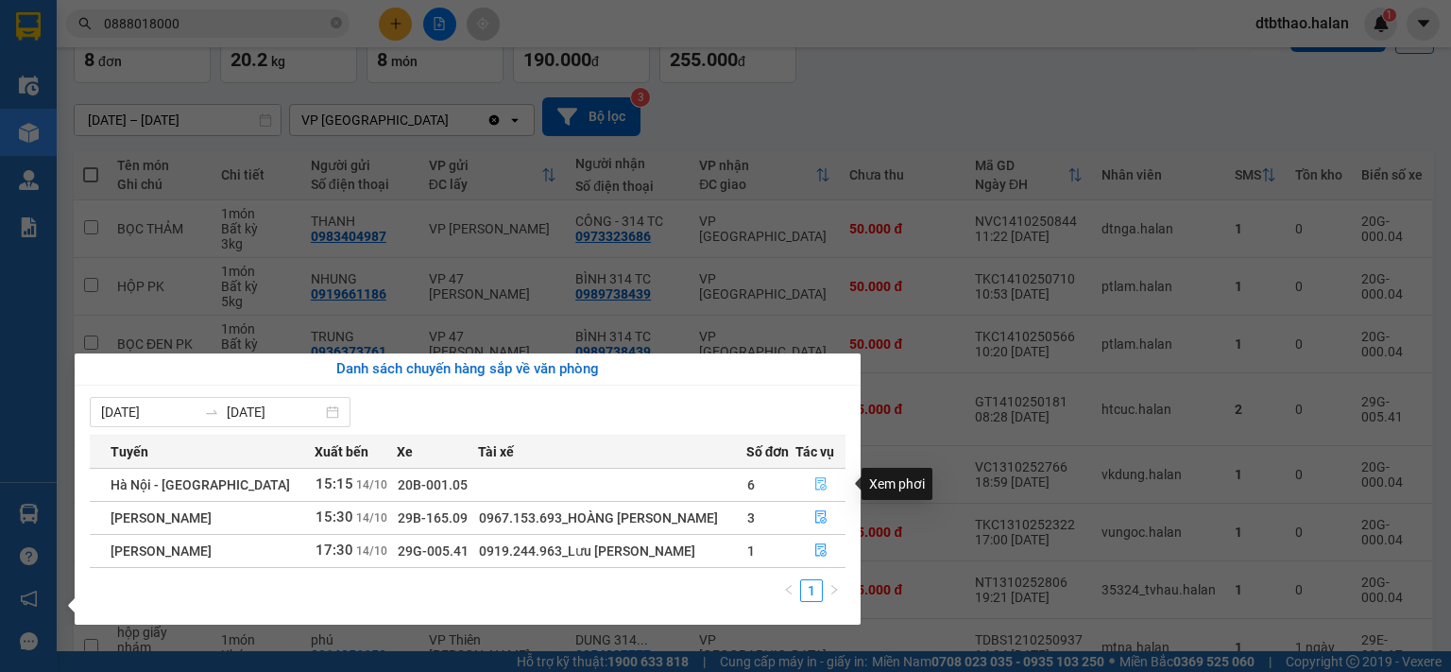
click at [820, 482] on icon "file-done" at bounding box center [820, 483] width 13 height 13
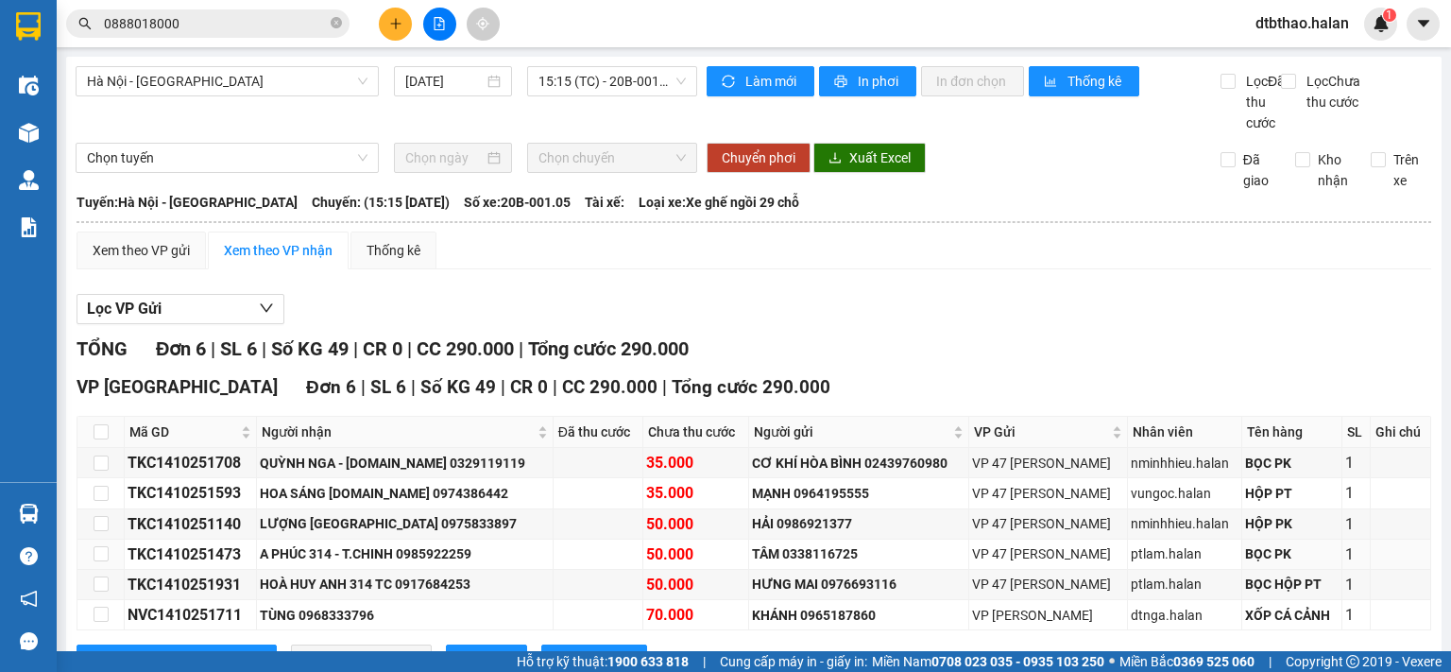
scroll to position [94, 0]
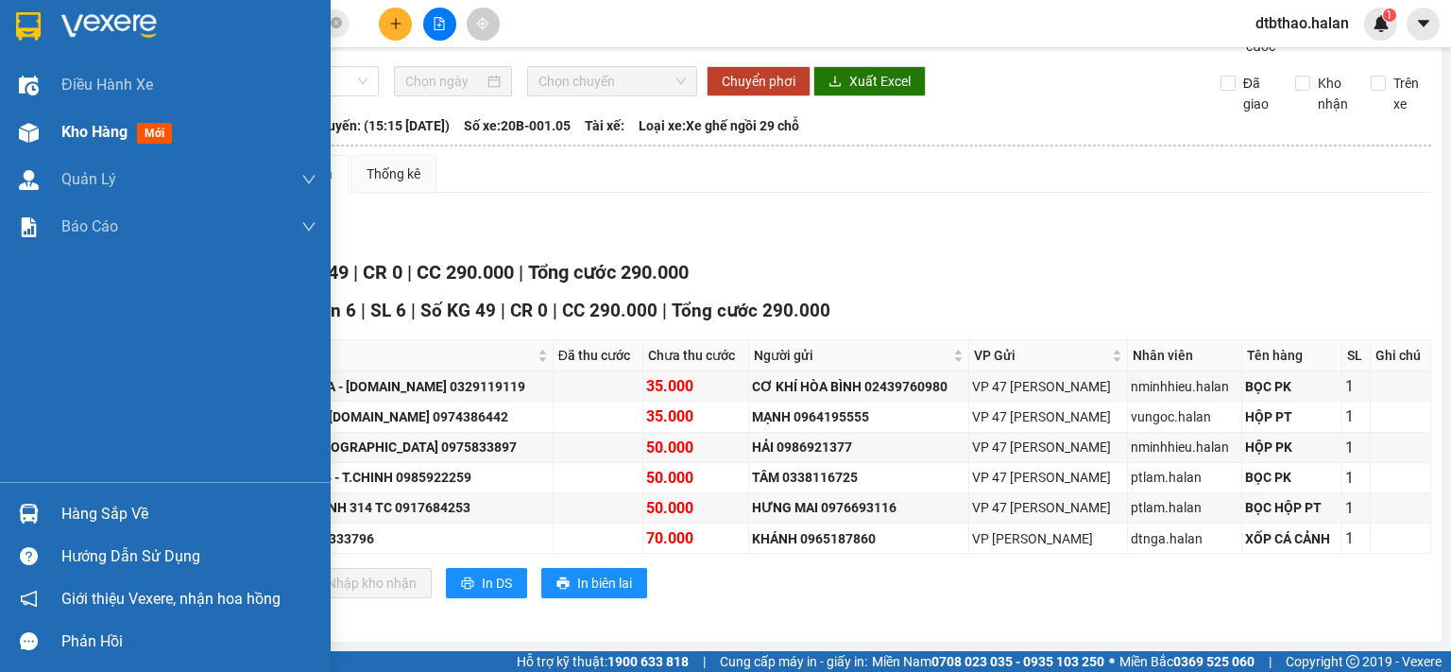
click at [110, 131] on span "Kho hàng" at bounding box center [94, 132] width 66 height 18
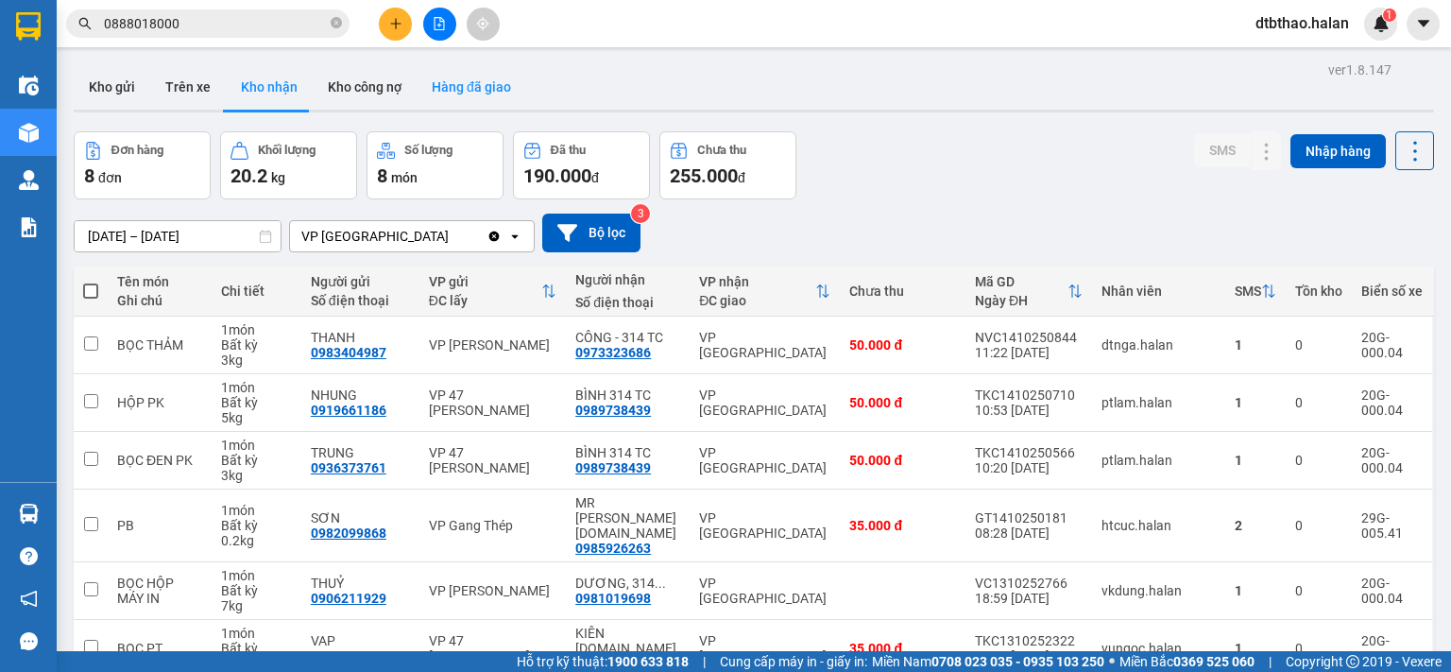
click at [443, 83] on button "Hàng đã giao" at bounding box center [472, 86] width 110 height 45
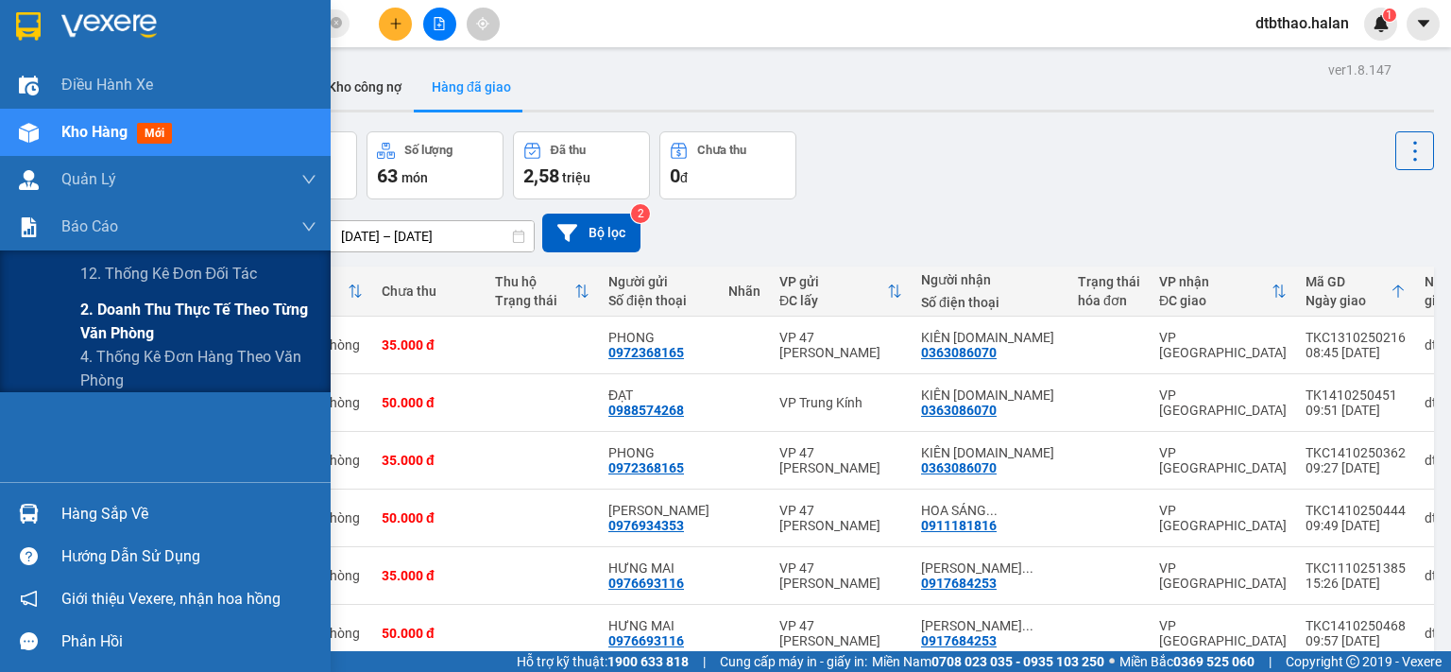
click at [129, 315] on span "2. Doanh thu thực tế theo từng văn phòng" at bounding box center [198, 321] width 236 height 47
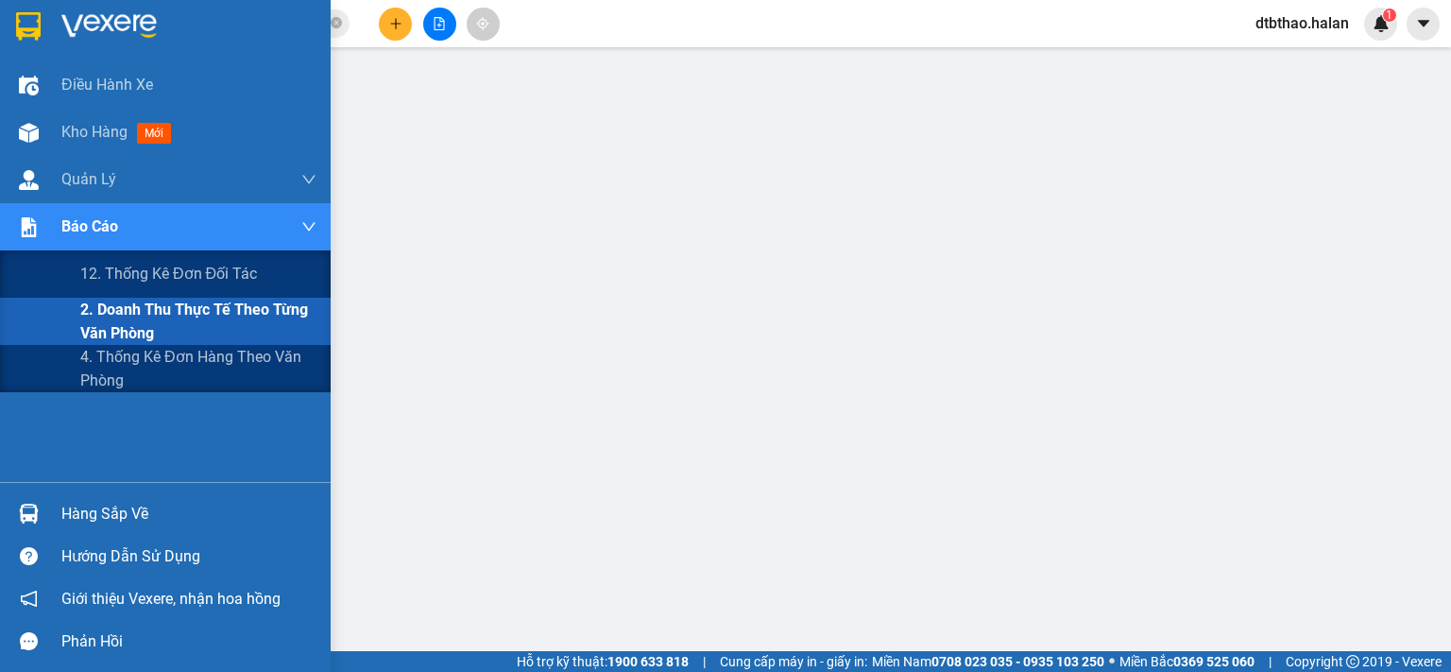
click at [76, 230] on span "Báo cáo" at bounding box center [89, 226] width 57 height 24
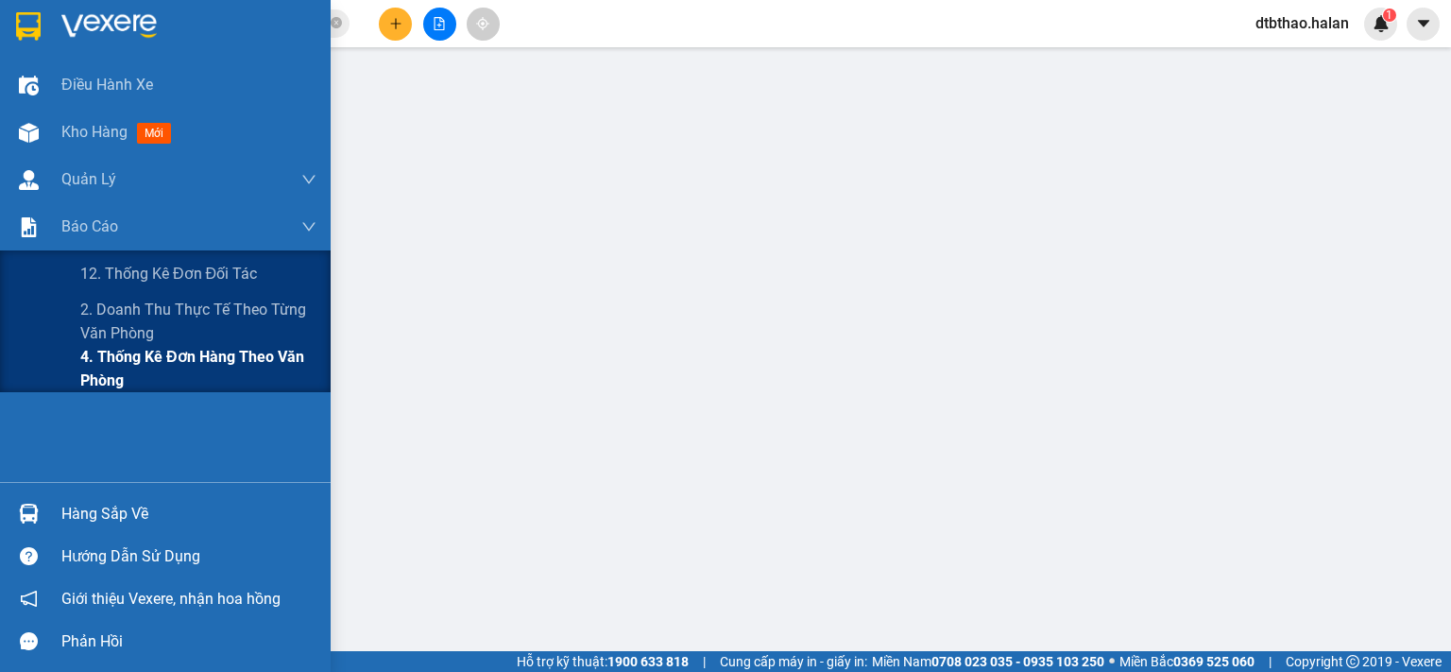
click at [147, 357] on span "4. Thống kê đơn hàng theo văn phòng" at bounding box center [198, 368] width 236 height 47
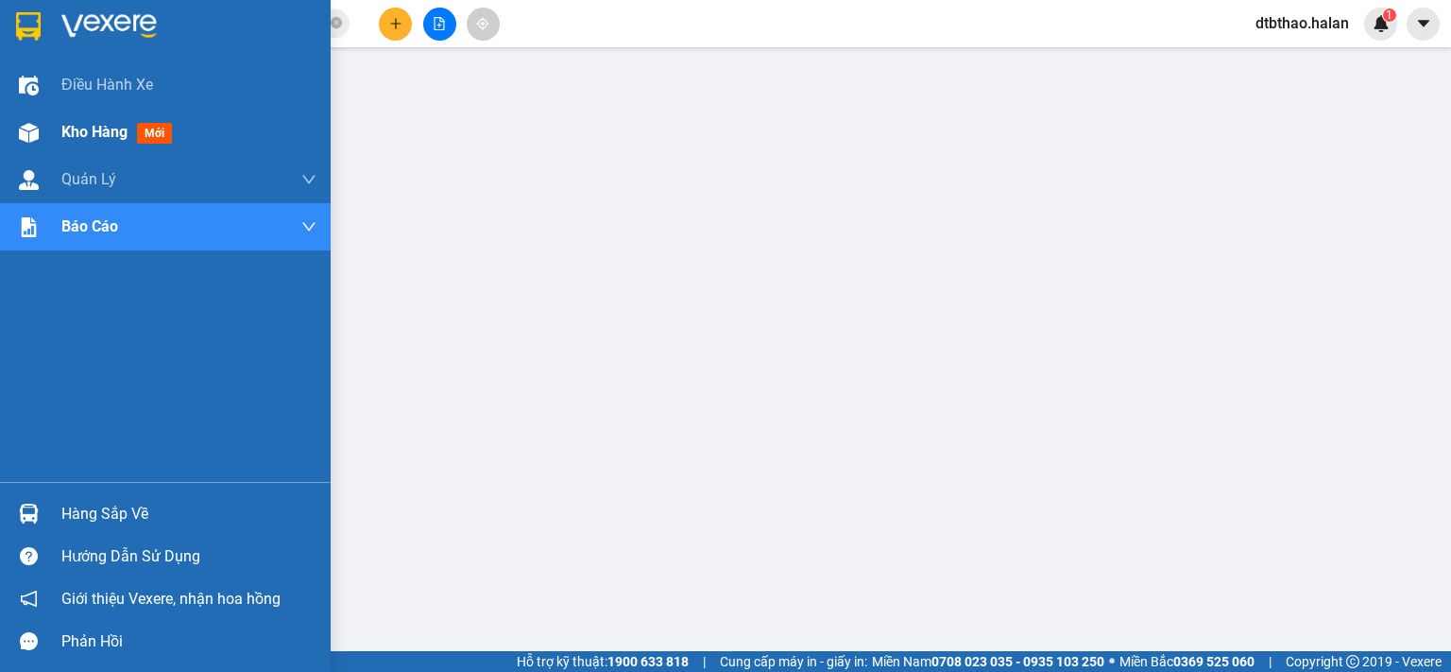
click at [108, 123] on span "Kho hàng" at bounding box center [94, 132] width 66 height 18
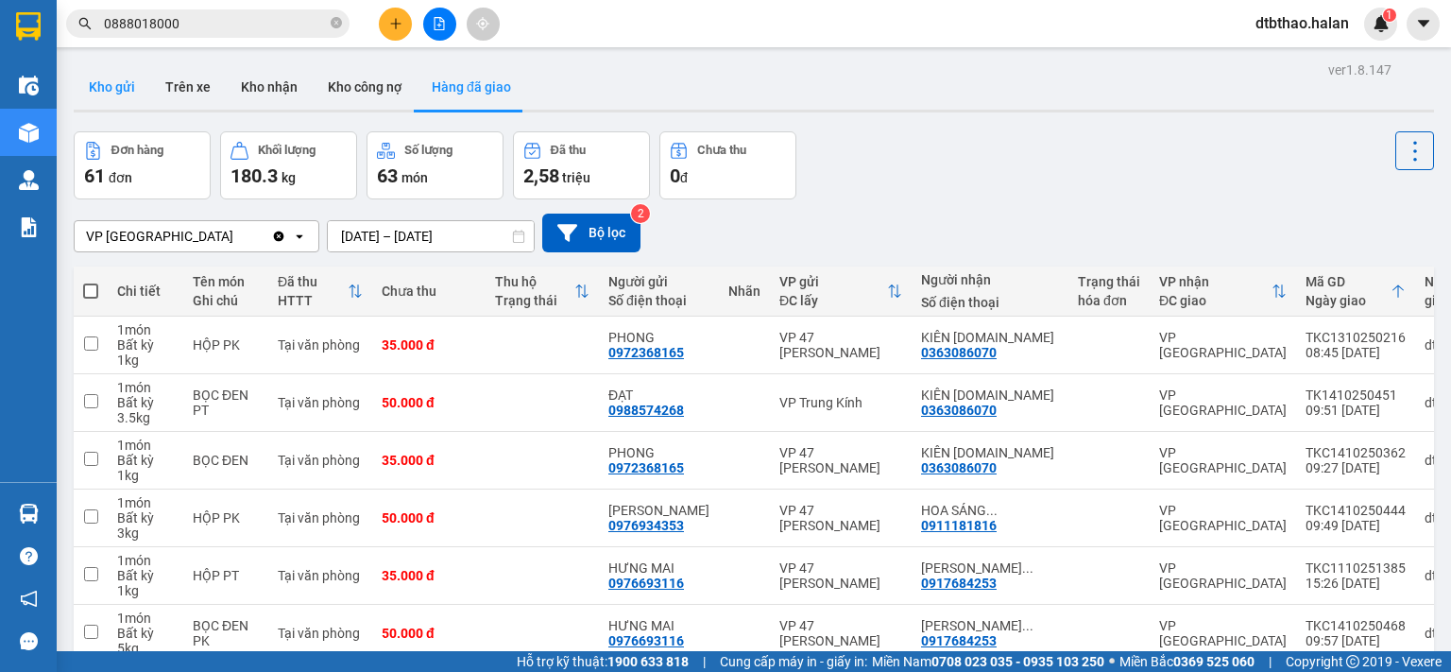
click at [121, 93] on button "Kho gửi" at bounding box center [112, 86] width 77 height 45
